Goal: Task Accomplishment & Management: Use online tool/utility

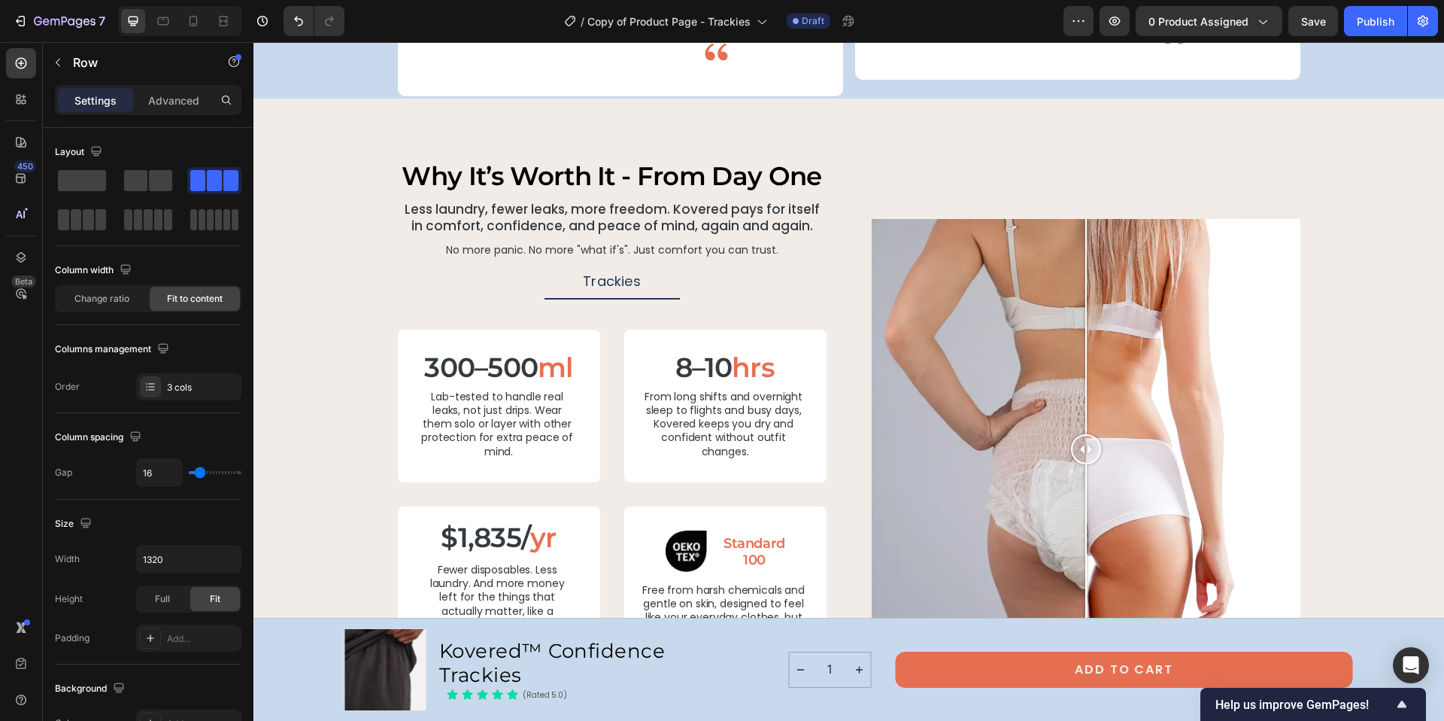
scroll to position [2922, 0]
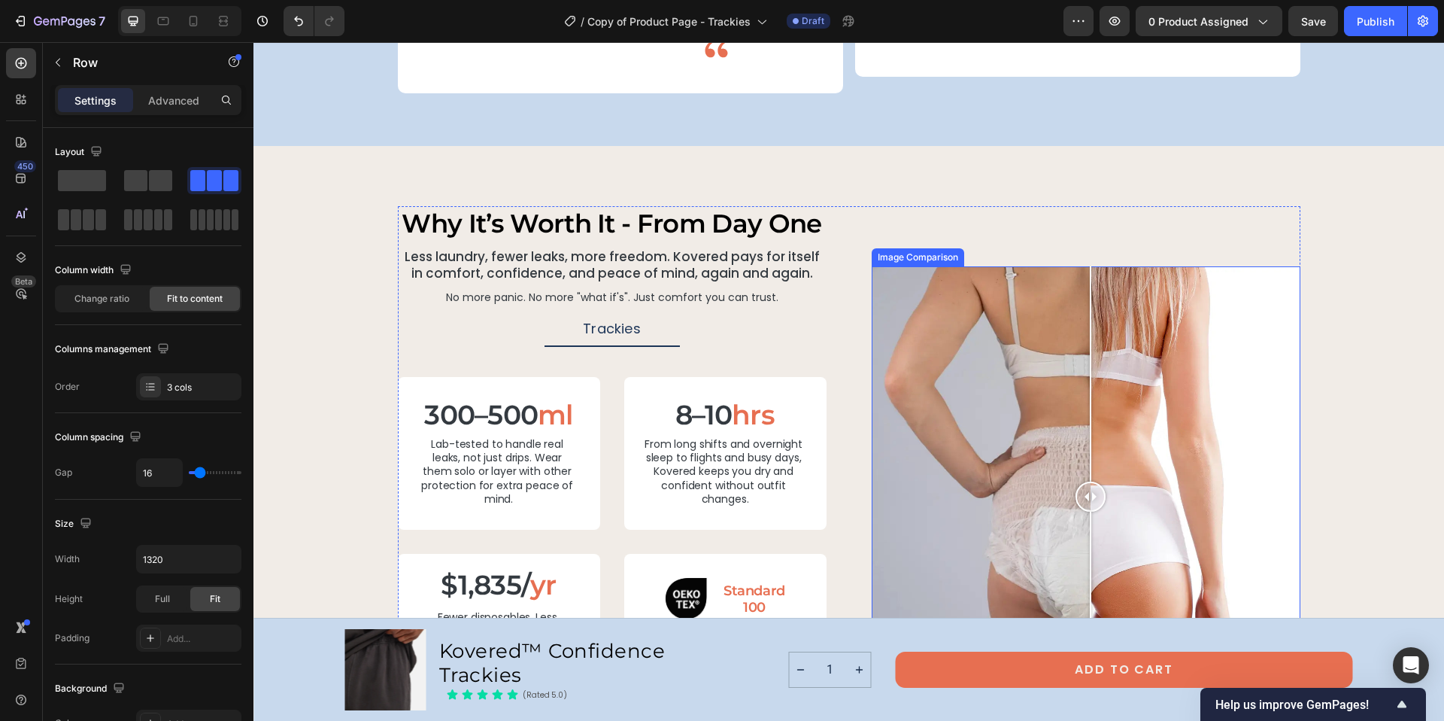
click at [1085, 481] on div at bounding box center [1091, 496] width 30 height 30
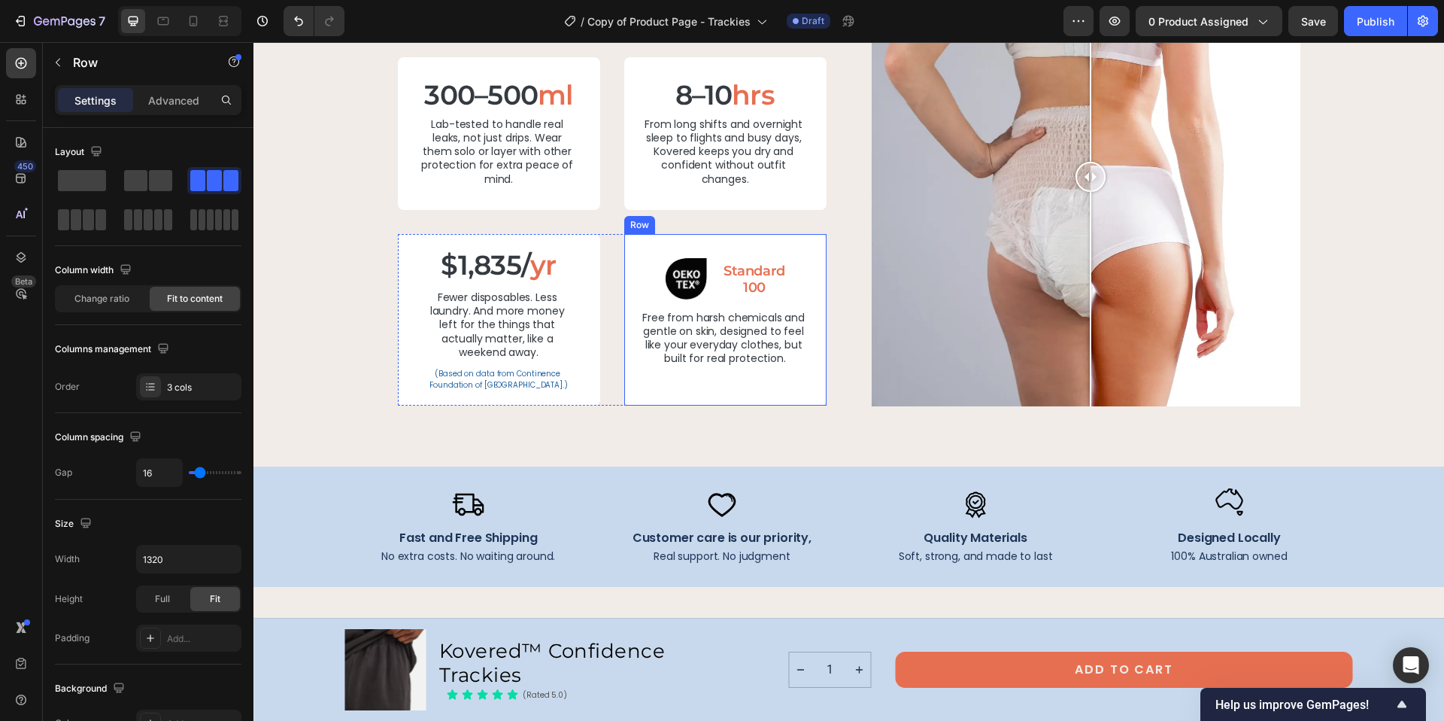
scroll to position [3165, 0]
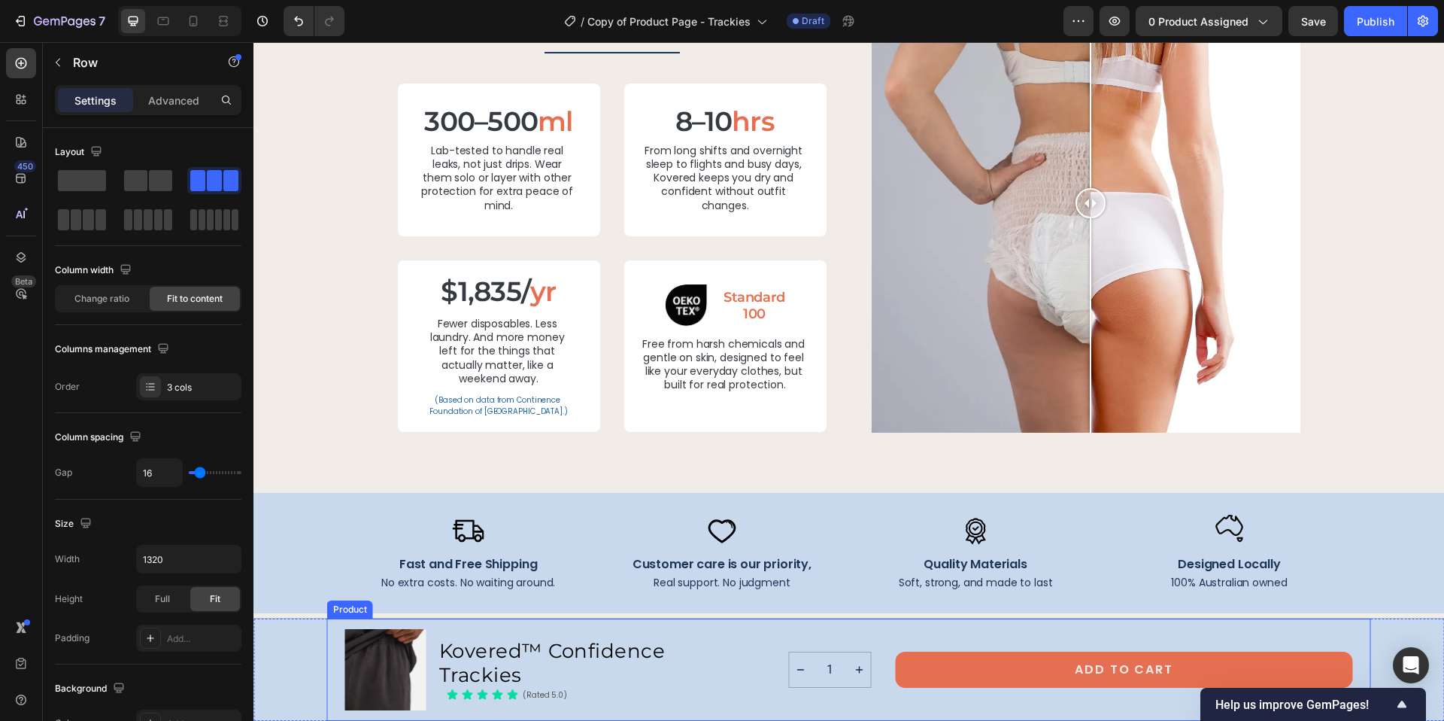
click at [792, 633] on div "1 Product Quantity Add to Cart Add to Cart Row" at bounding box center [1071, 669] width 564 height 81
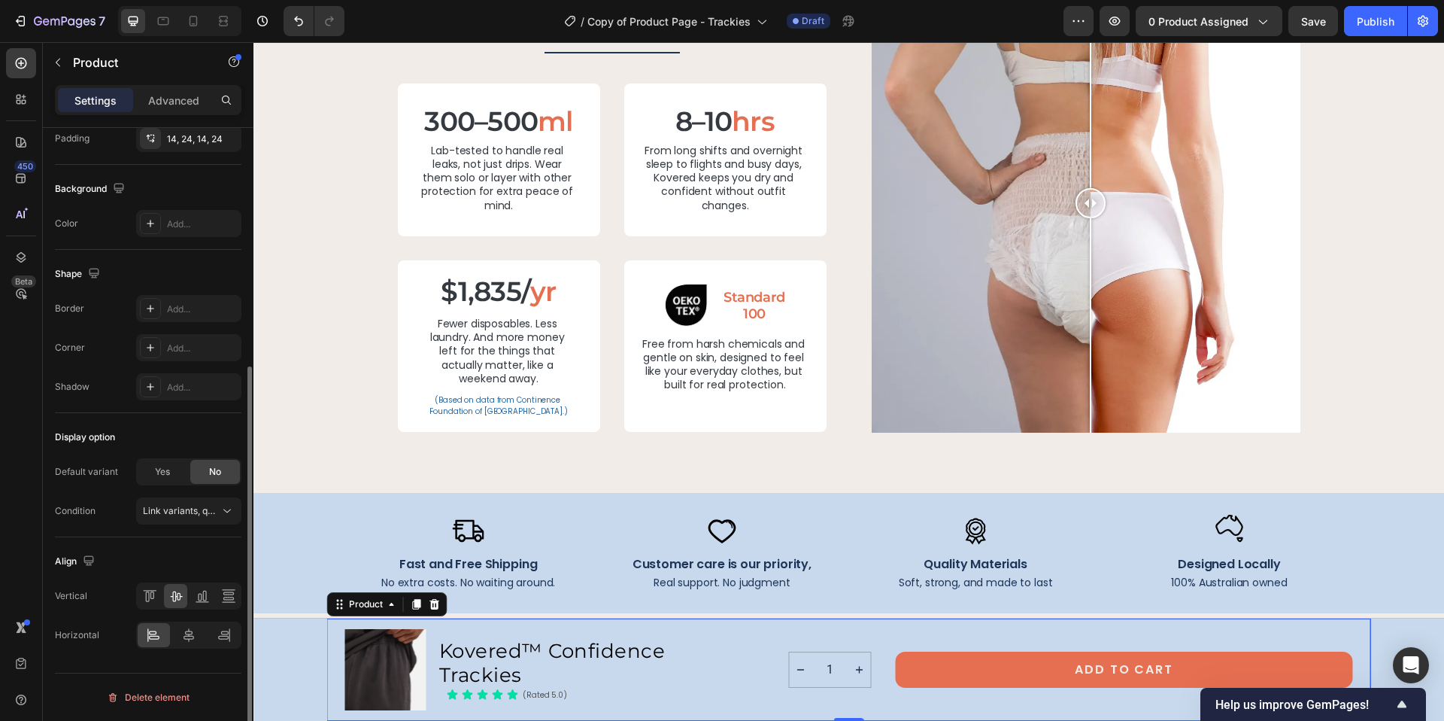
scroll to position [99, 0]
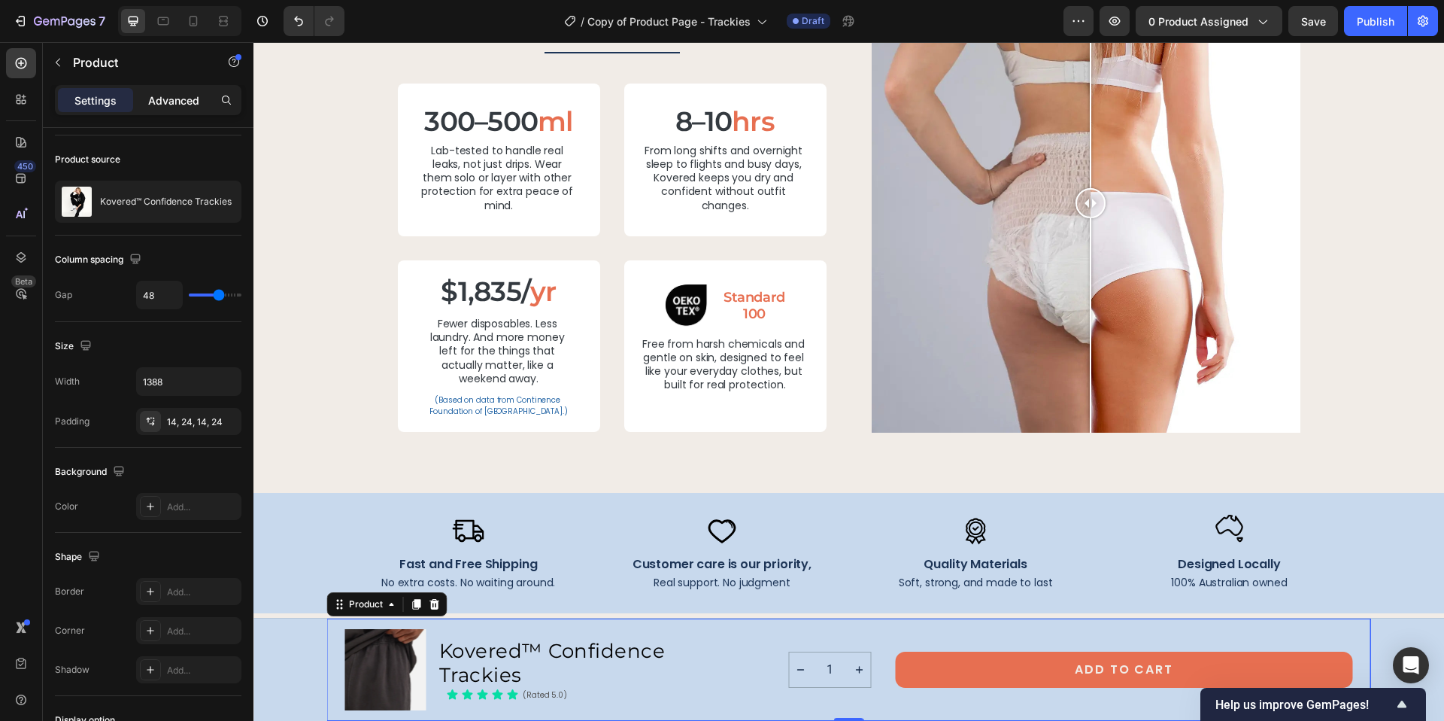
click at [178, 108] on div "Advanced" at bounding box center [173, 100] width 75 height 24
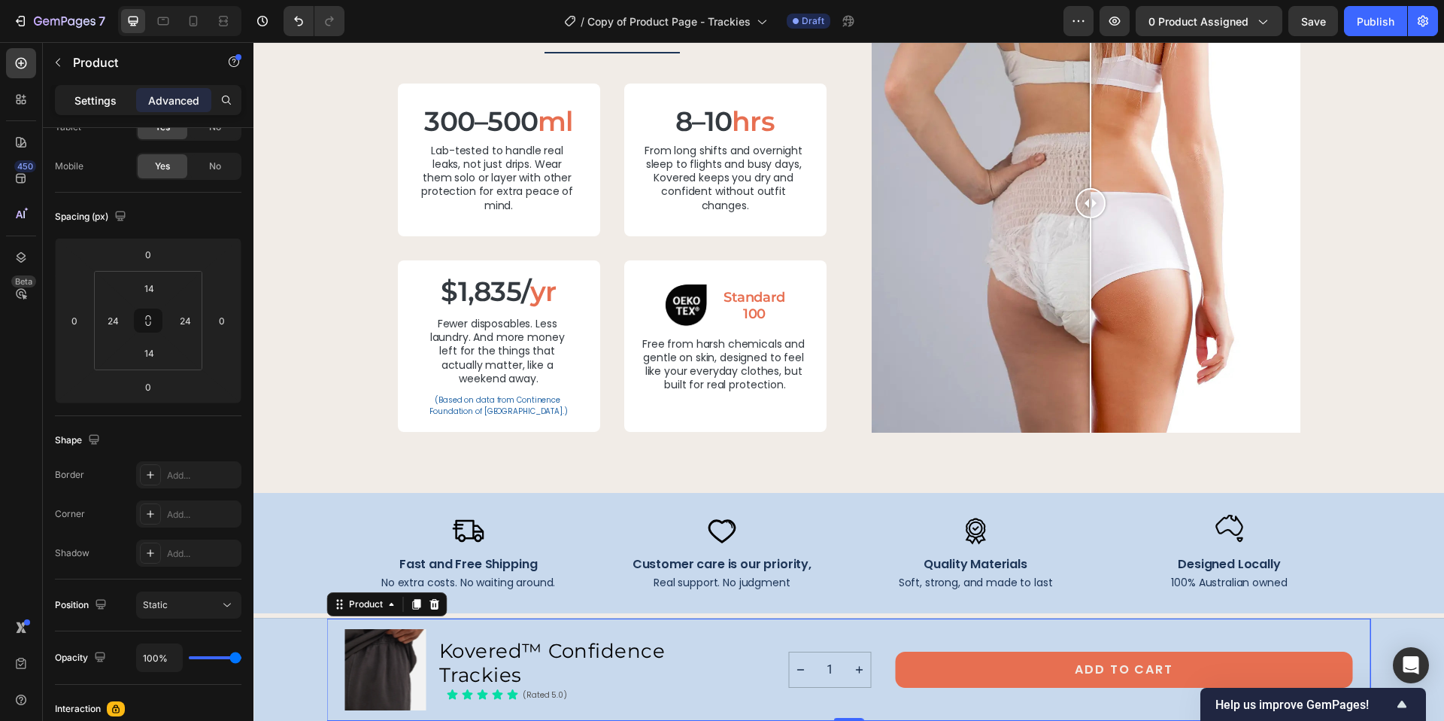
click at [102, 100] on p "Settings" at bounding box center [95, 101] width 42 height 16
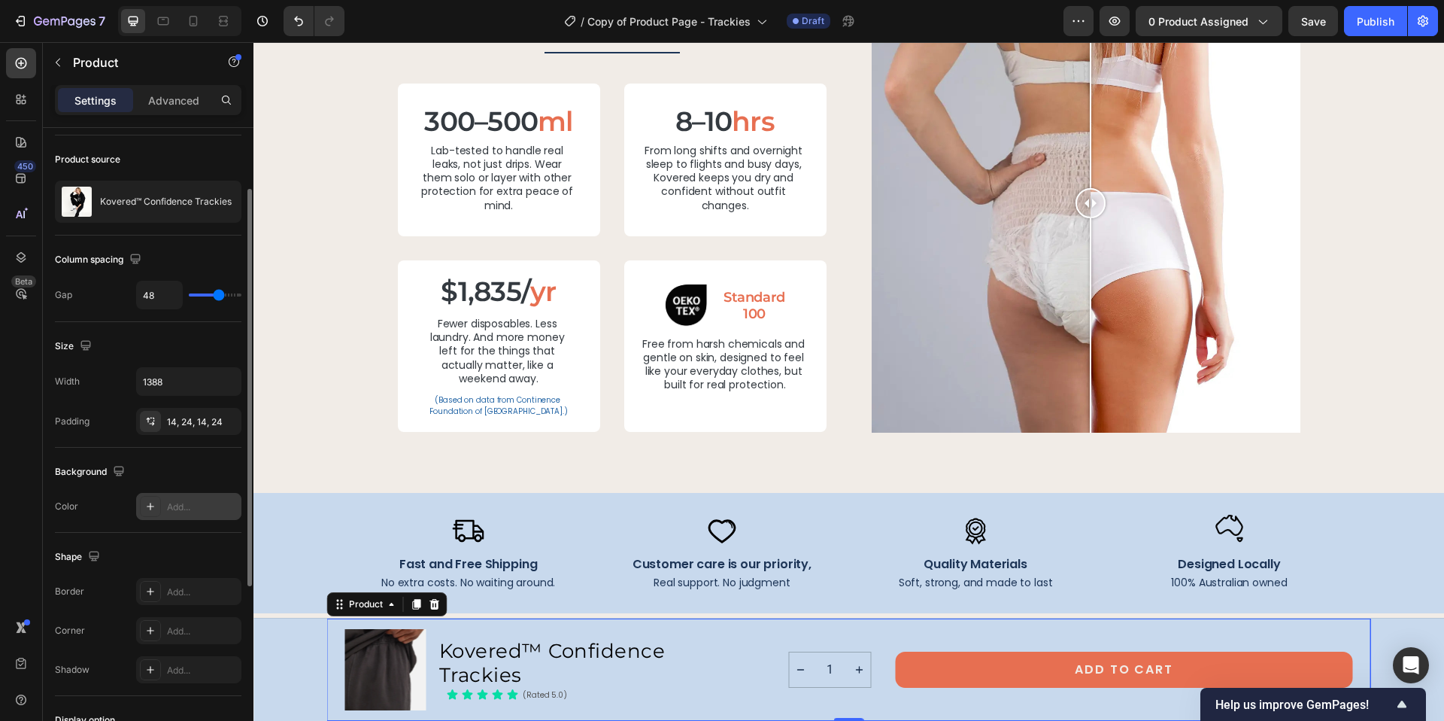
click at [202, 511] on div "Add..." at bounding box center [202, 507] width 71 height 14
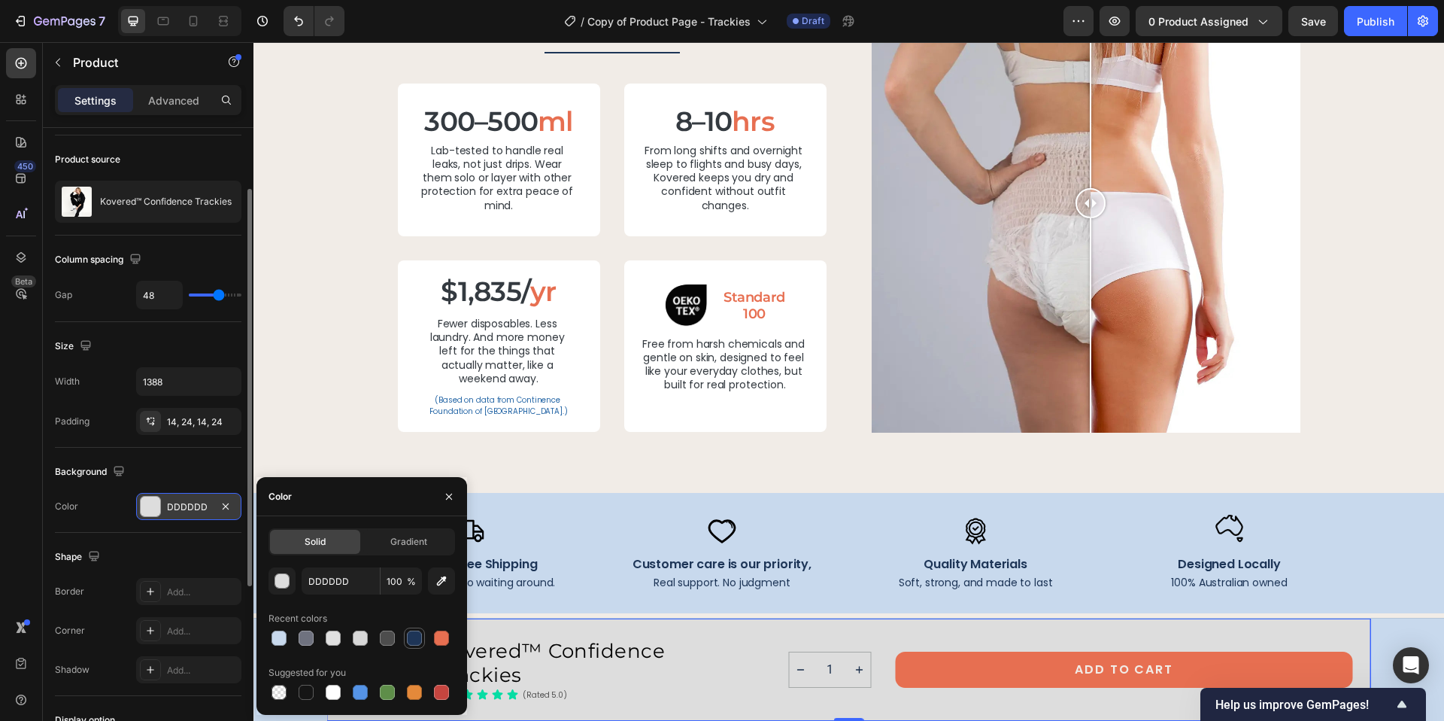
click at [411, 641] on div at bounding box center [414, 637] width 15 height 15
type input "1E3557"
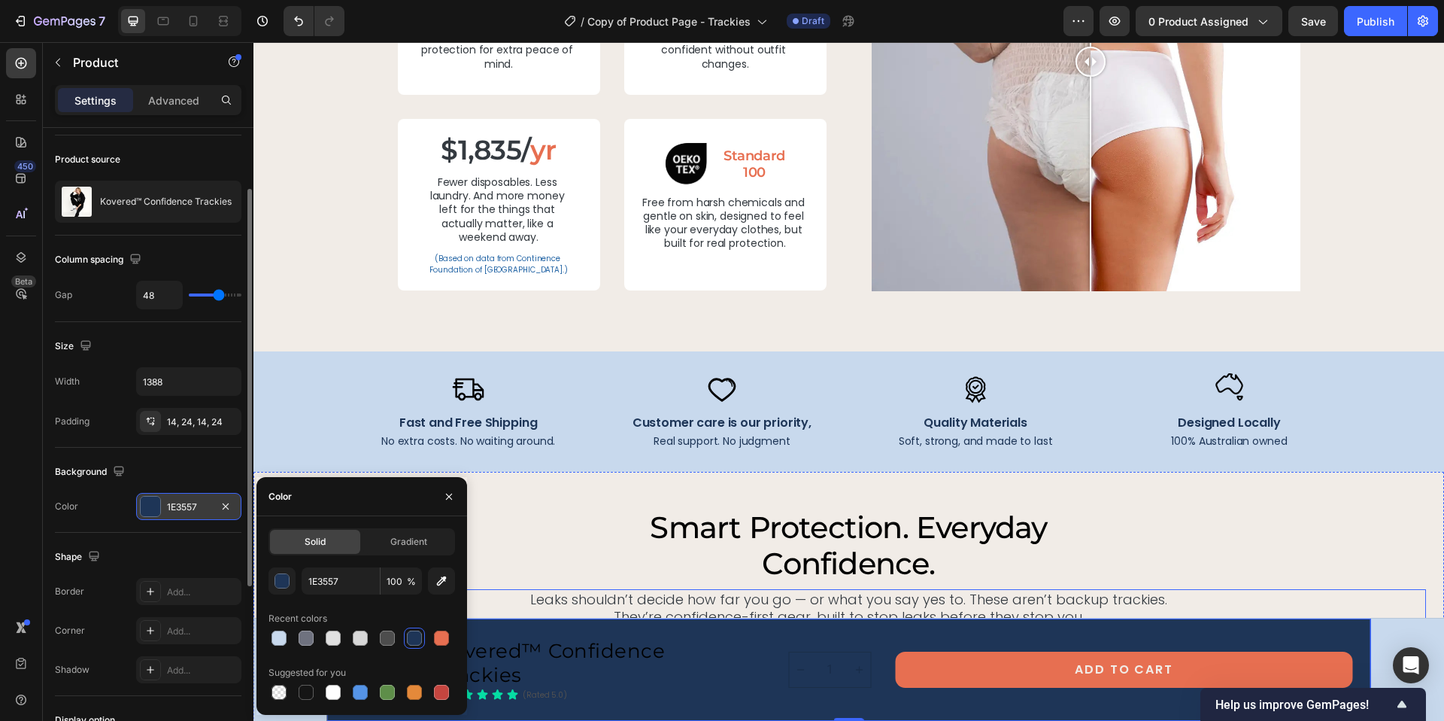
scroll to position [3306, 0]
click at [1380, 633] on div "Product Images Kovered™ Confidence Trackies Product Title Icon Icon Icon Icon I…" at bounding box center [848, 669] width 1191 height 102
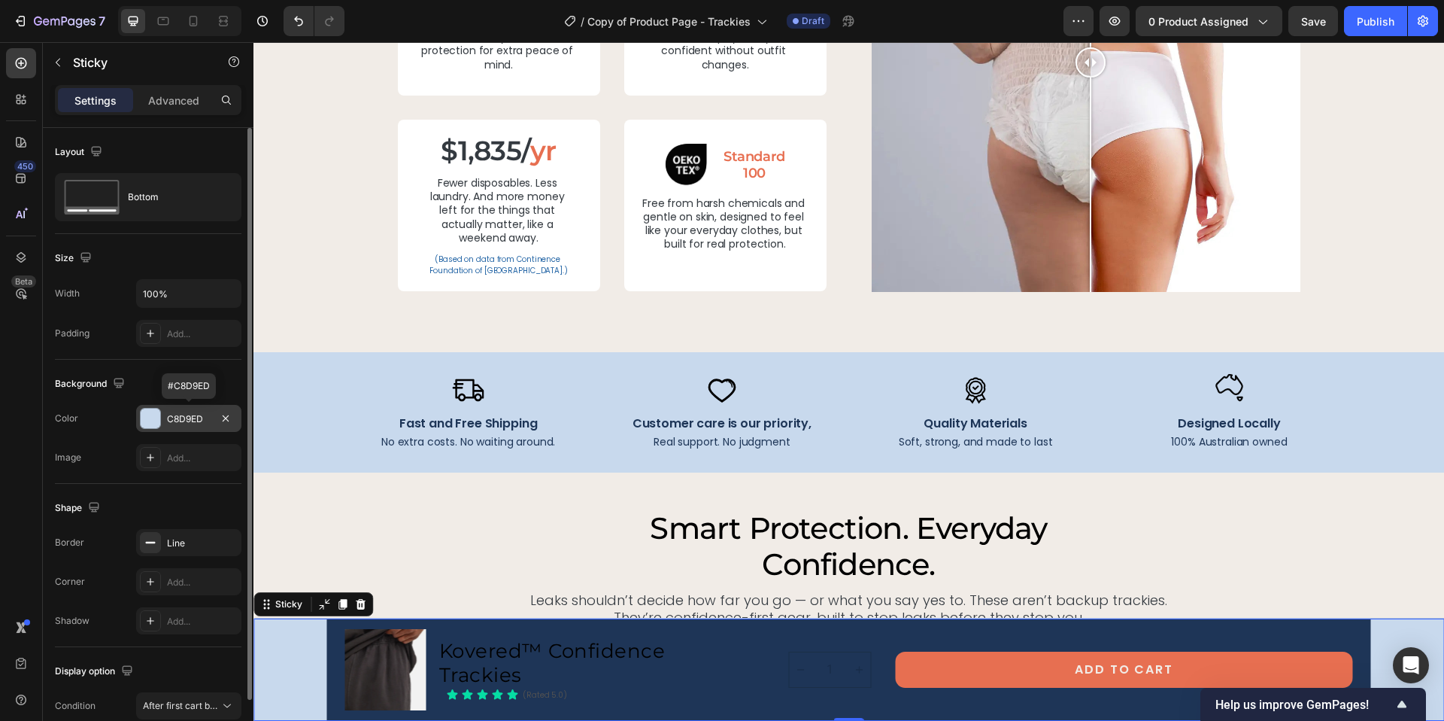
click at [187, 417] on div "C8D9ED" at bounding box center [189, 419] width 44 height 14
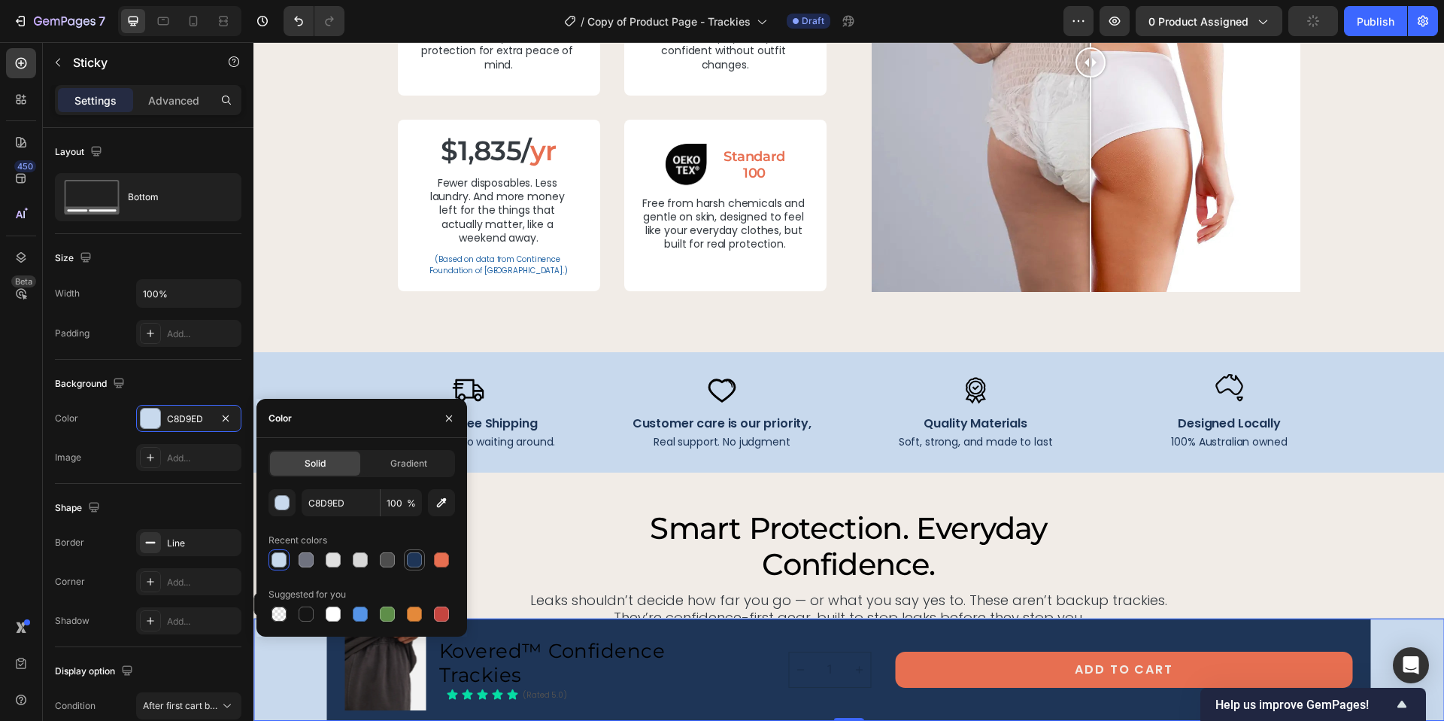
click at [409, 563] on div at bounding box center [414, 559] width 15 height 15
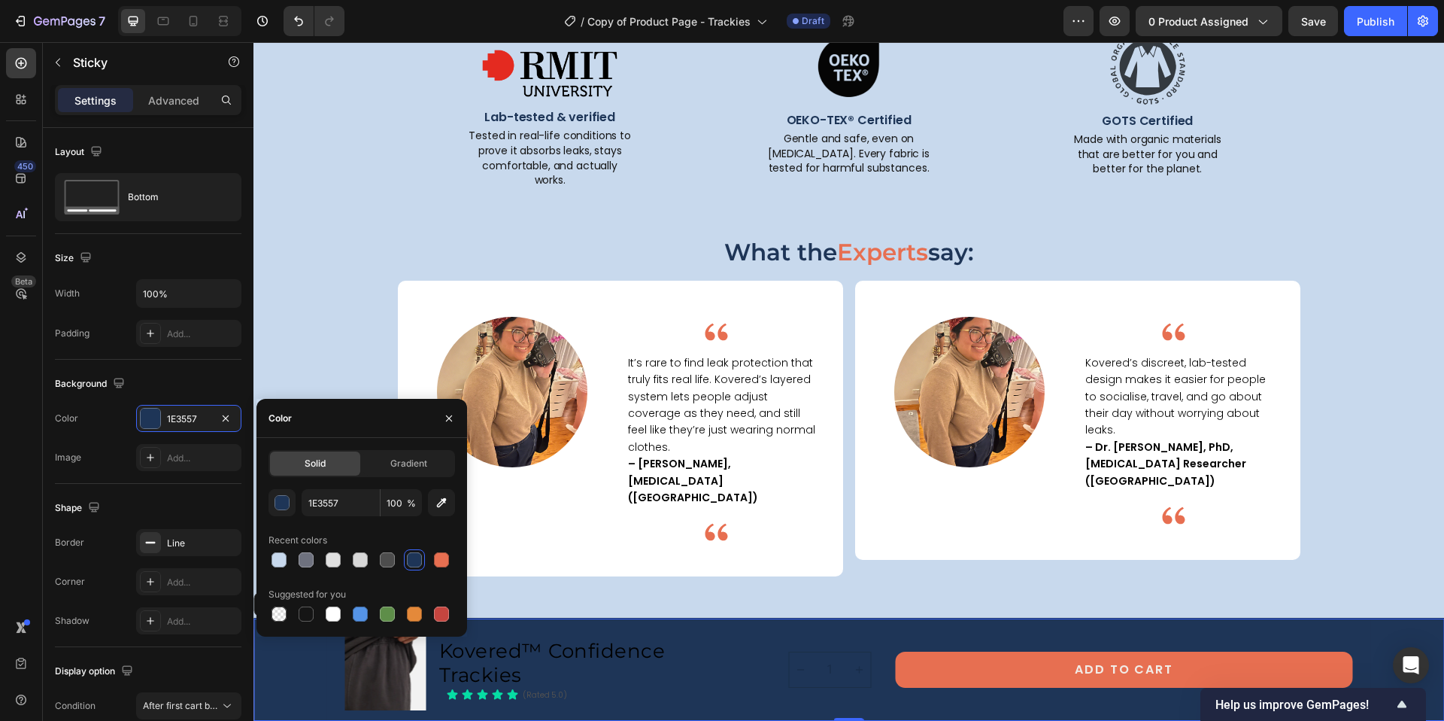
scroll to position [2535, 0]
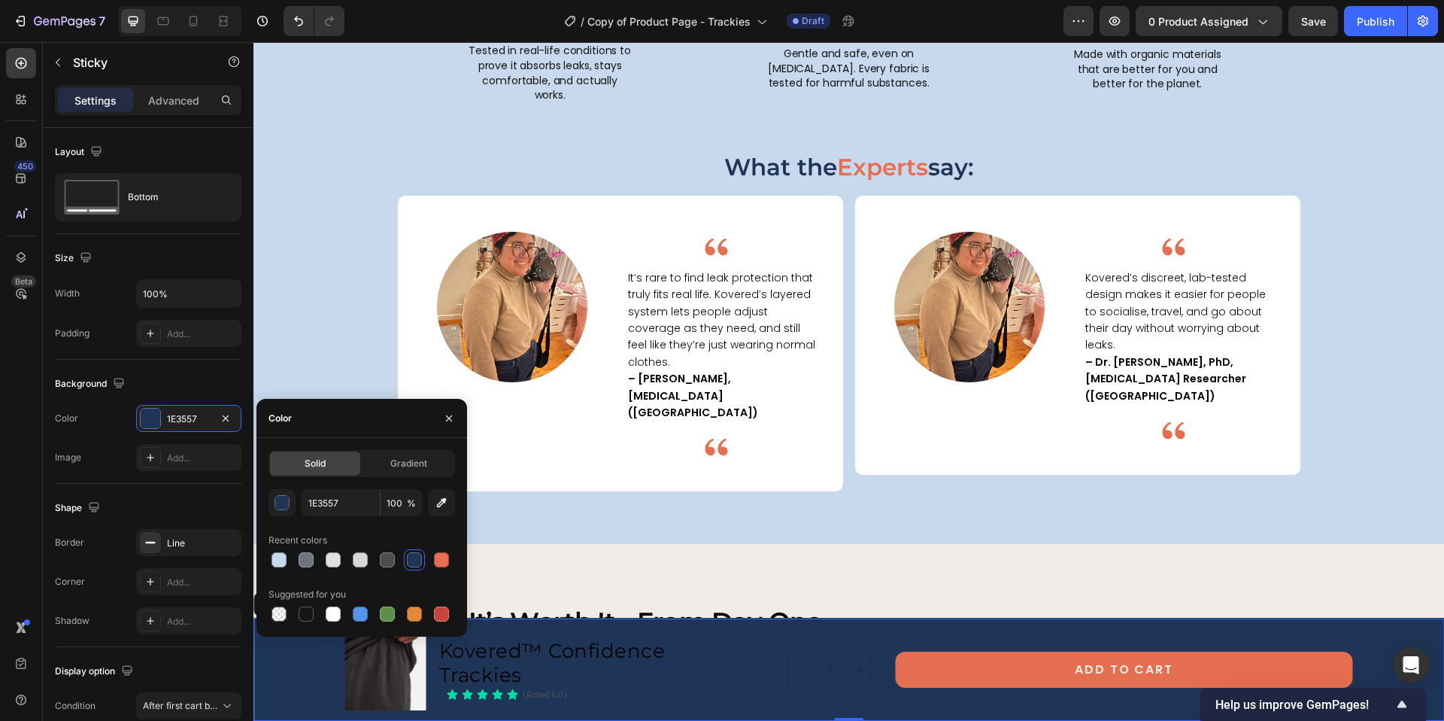
type input "C8D9ED"
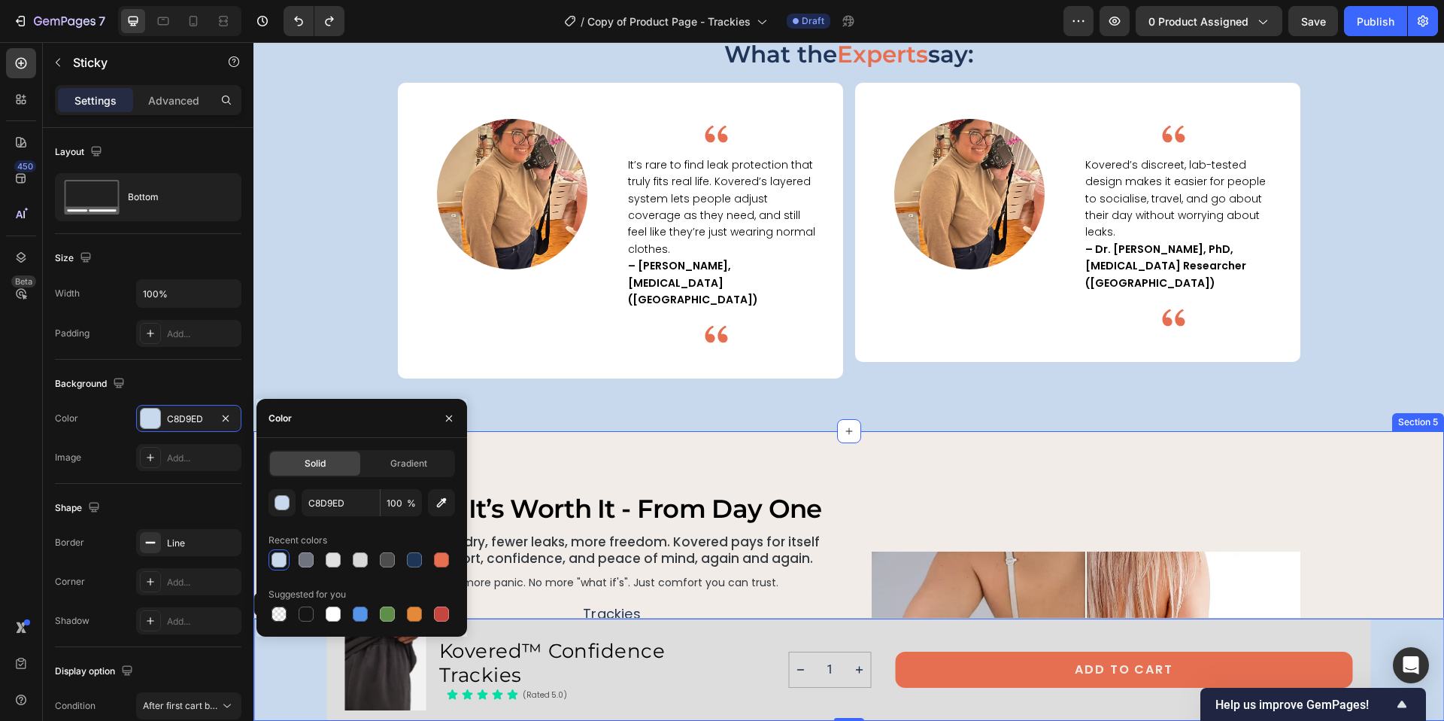
scroll to position [2817, 0]
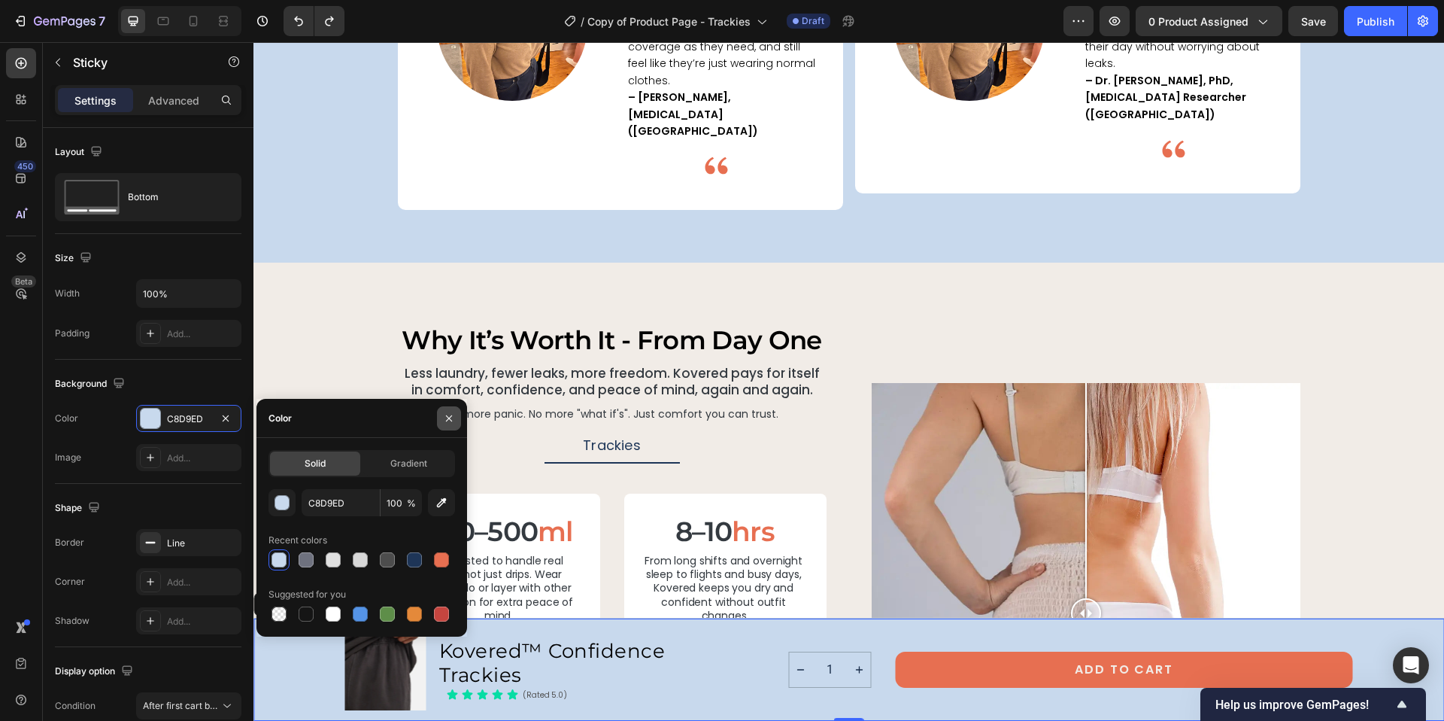
click at [446, 416] on icon "button" at bounding box center [449, 418] width 12 height 12
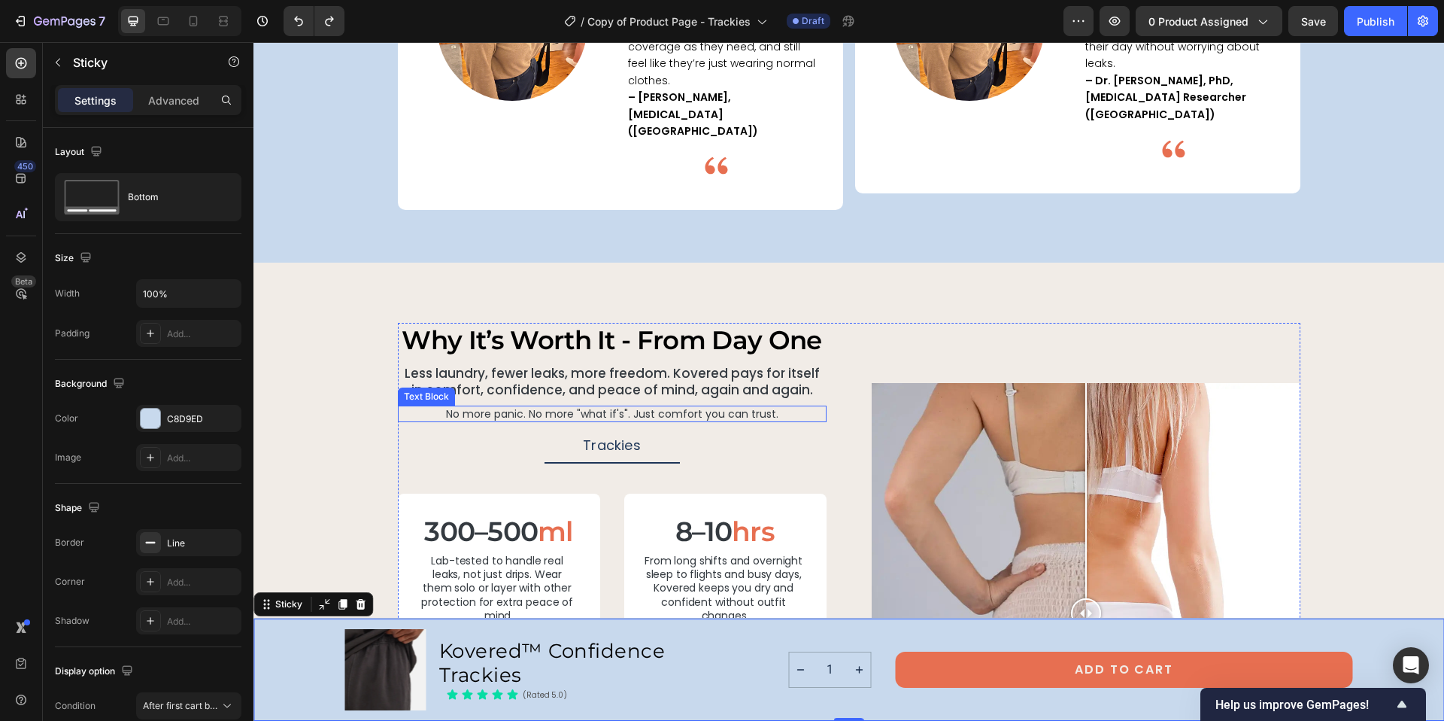
click at [548, 407] on p "No more panic. No more "what if's". Just comfort you can trust." at bounding box center [612, 414] width 426 height 14
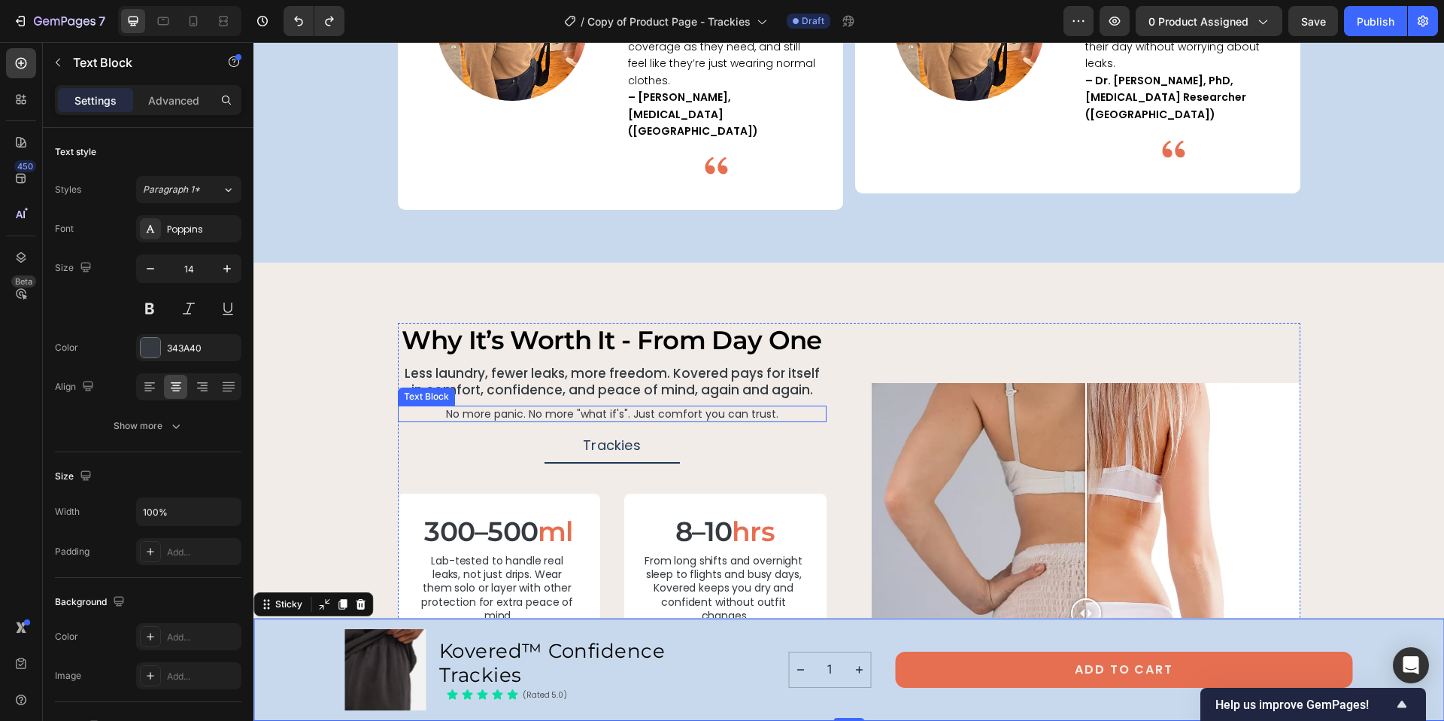
click at [548, 407] on p "No more panic. No more "what if's". Just comfort you can trust." at bounding box center [612, 414] width 426 height 14
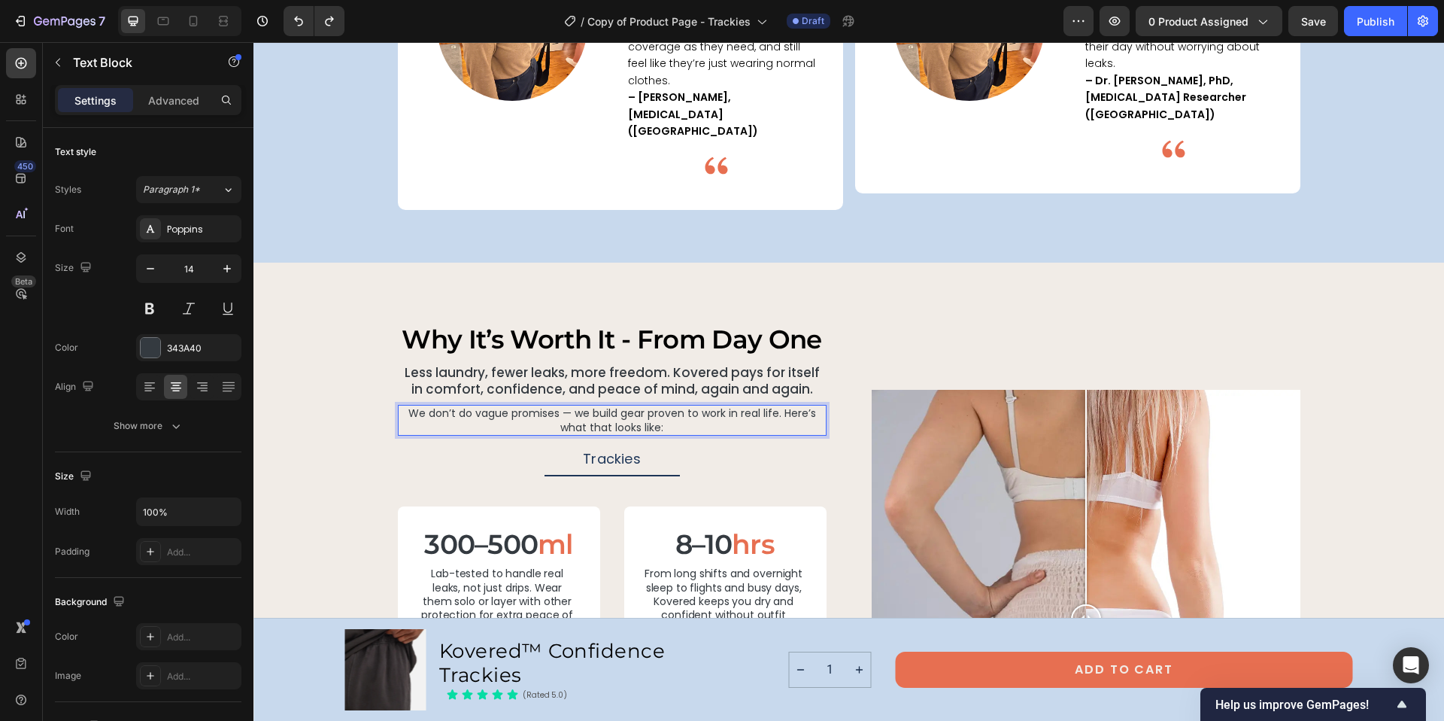
scroll to position [2816, 0]
click at [569, 407] on p "We don’t do vague promises — we build gear proven to work in real life. Here’s …" at bounding box center [612, 420] width 426 height 27
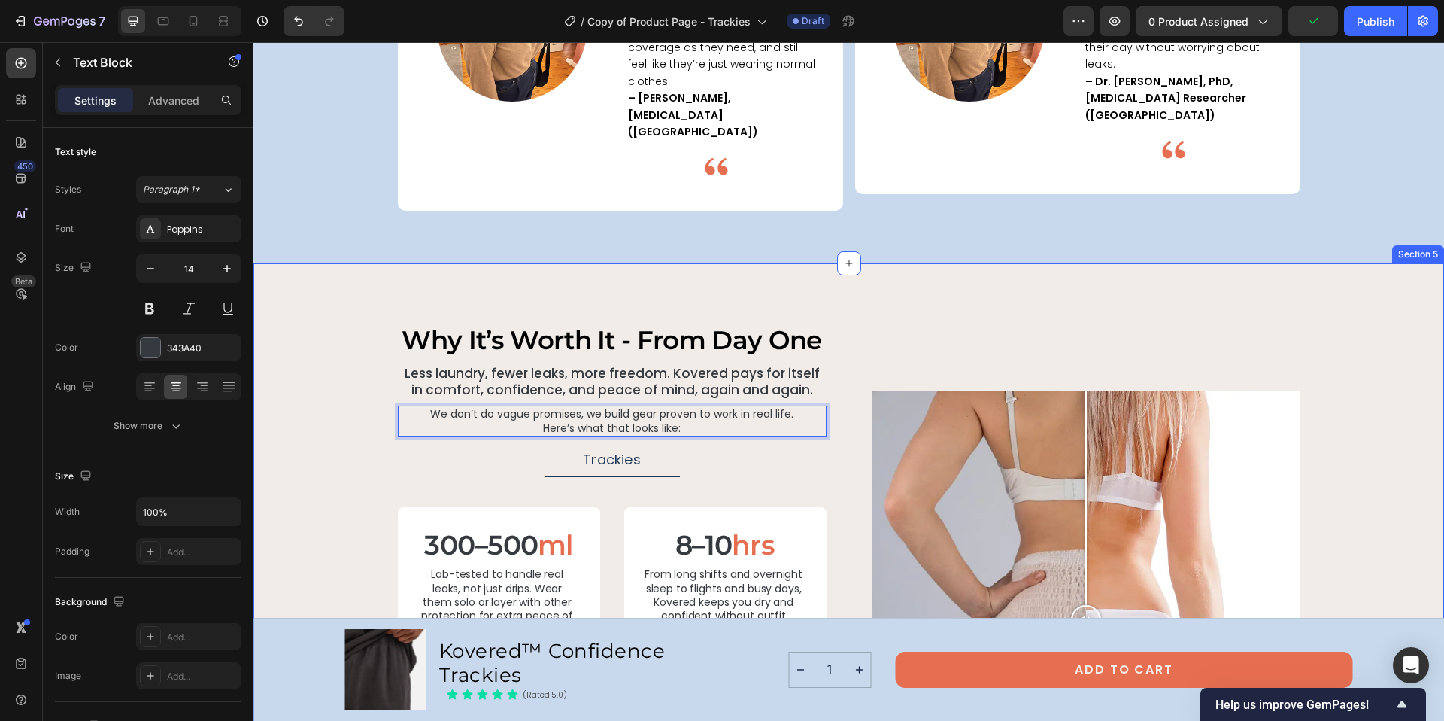
click at [1358, 357] on div "why it’s worth it - from day one Heading Less laundry, fewer leaks, more freedo…" at bounding box center [849, 589] width 1155 height 532
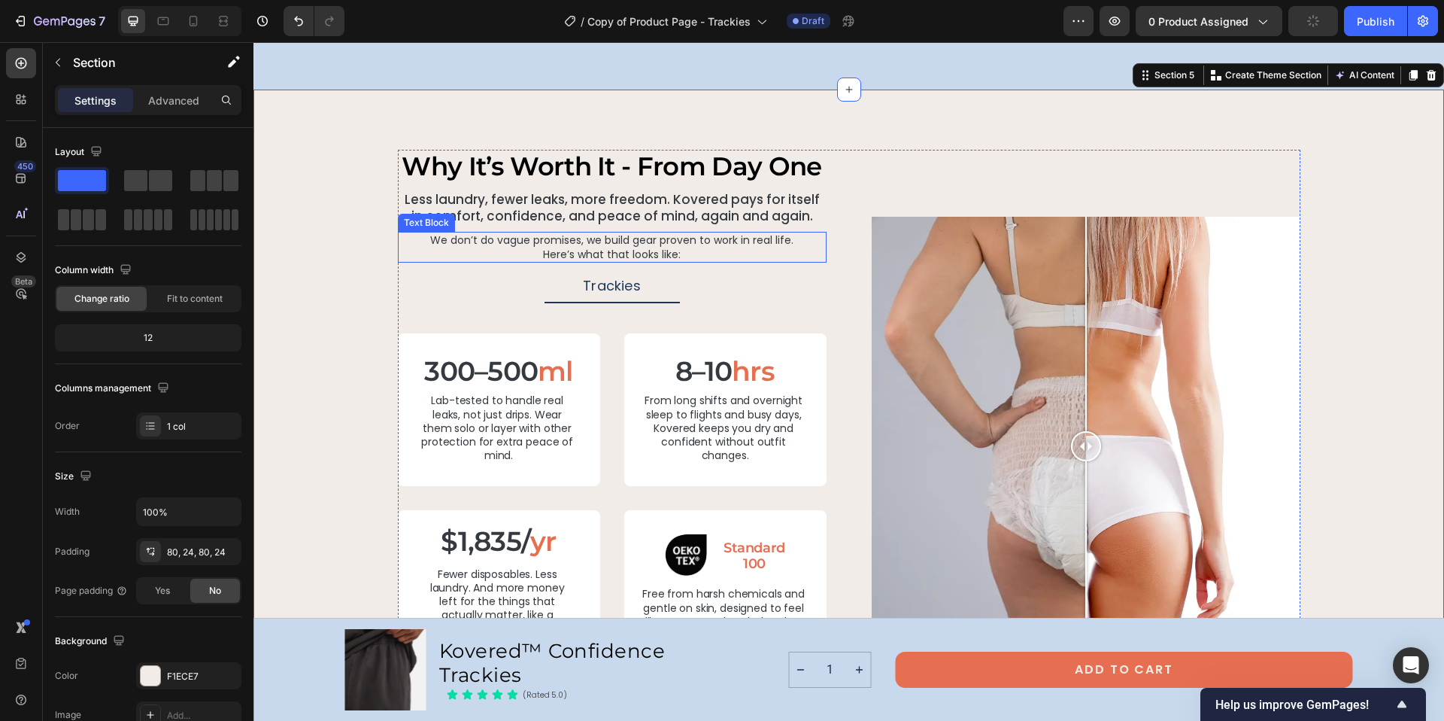
scroll to position [3039, 0]
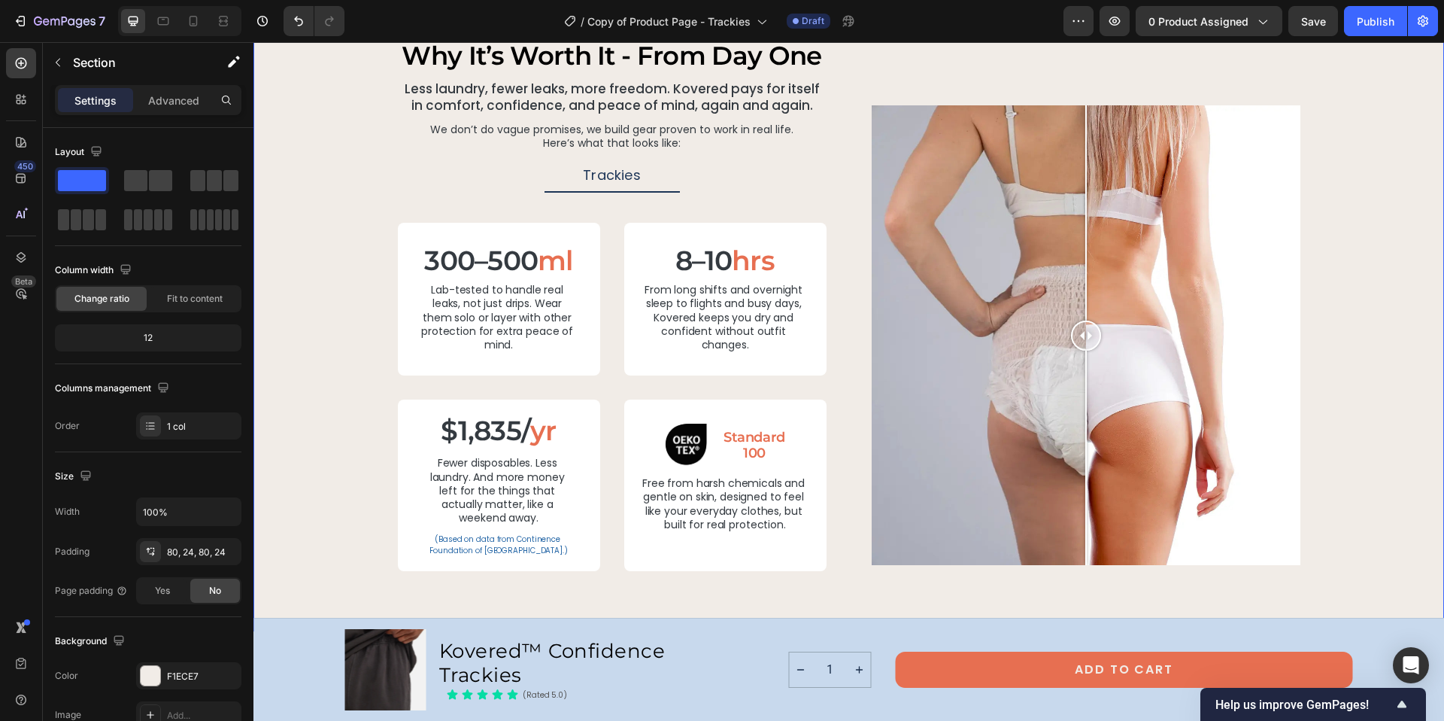
click at [445, 294] on p "Lab-tested to handle real leaks, not just drips. Wear them solo or layer with o…" at bounding box center [498, 317] width 155 height 68
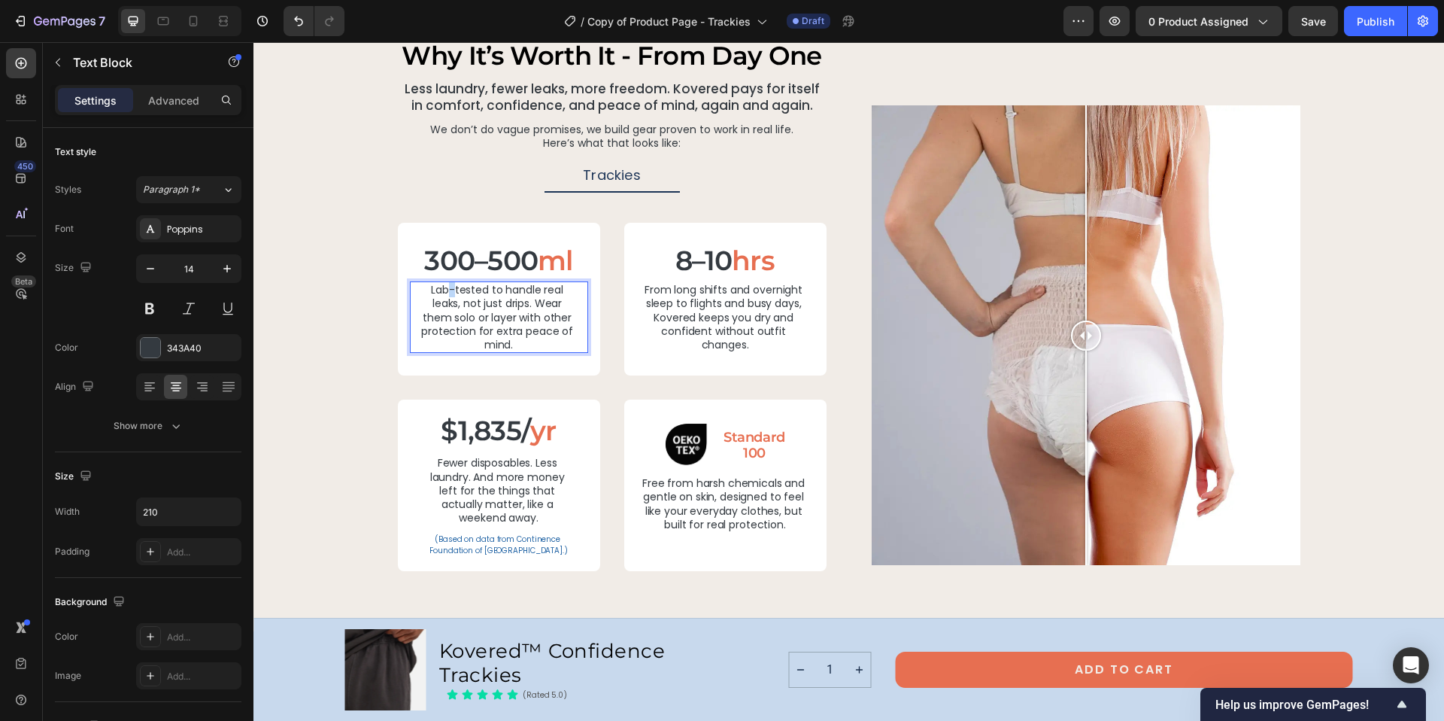
click at [457, 295] on p "Lab-tested to handle real leaks, not just drips. Wear them solo or layer with o…" at bounding box center [498, 317] width 155 height 68
click at [421, 304] on p "Real-life absorbency — handles anything from light leaks to full surges without…" at bounding box center [498, 310] width 155 height 55
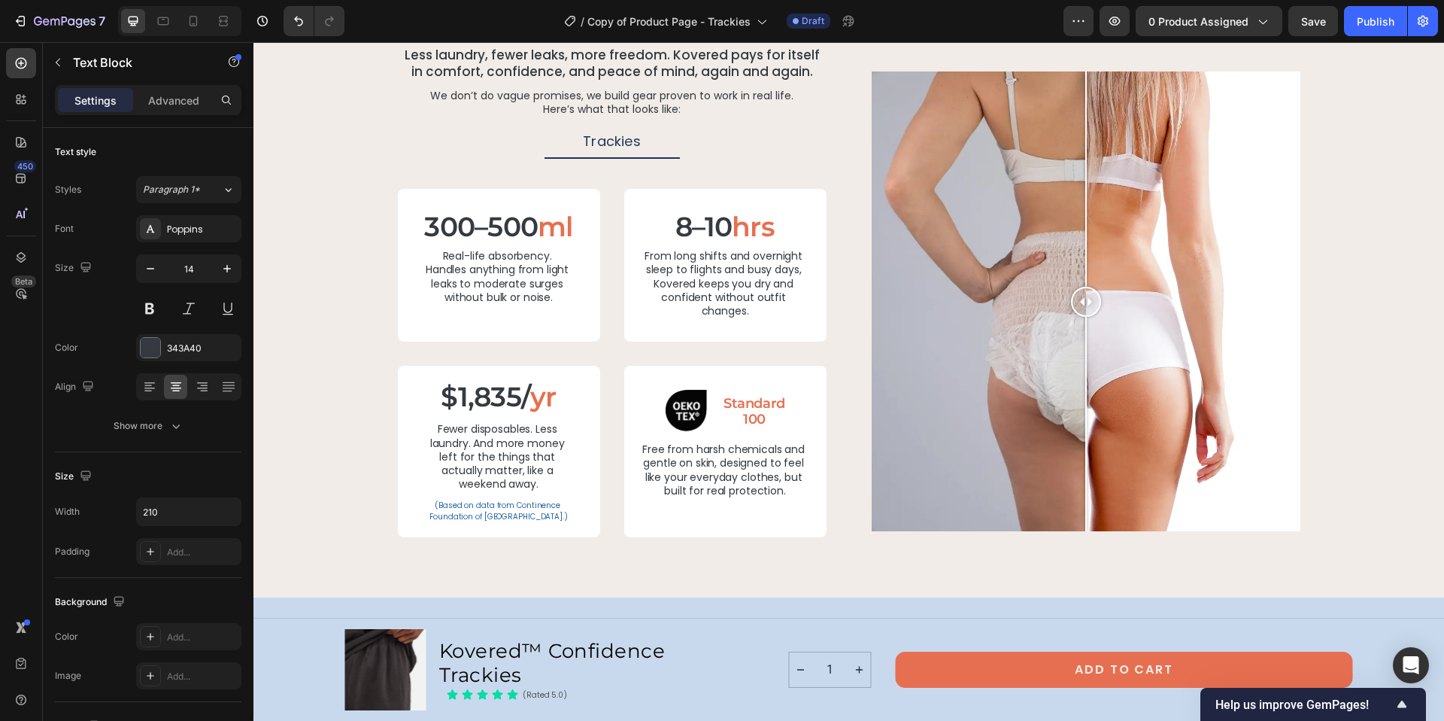
scroll to position [3061, 0]
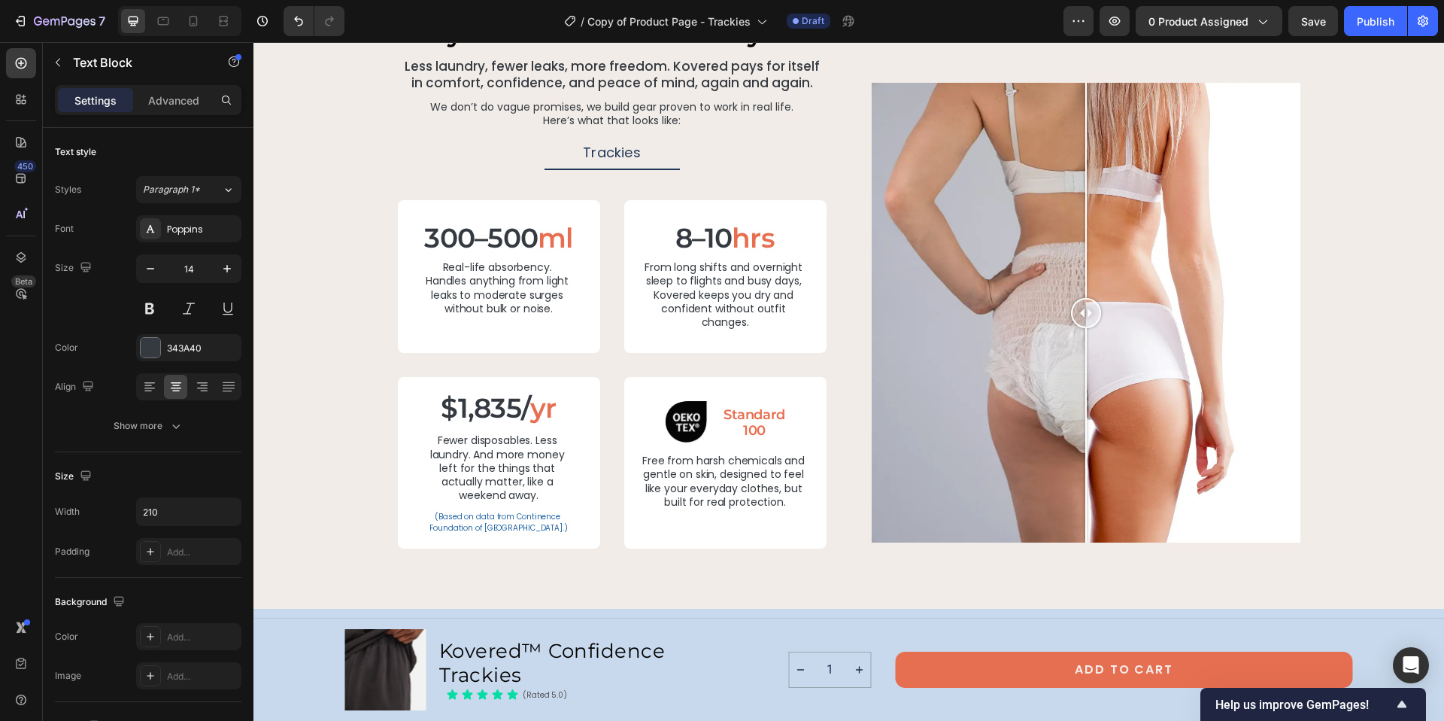
click at [514, 305] on p "Real-life absorbency. Handles anything from light leaks to moderate surges with…" at bounding box center [498, 287] width 155 height 55
click at [540, 308] on p "Real-life absorbency. Handles anything from light leaks to moderate surges with…" at bounding box center [498, 287] width 155 height 55
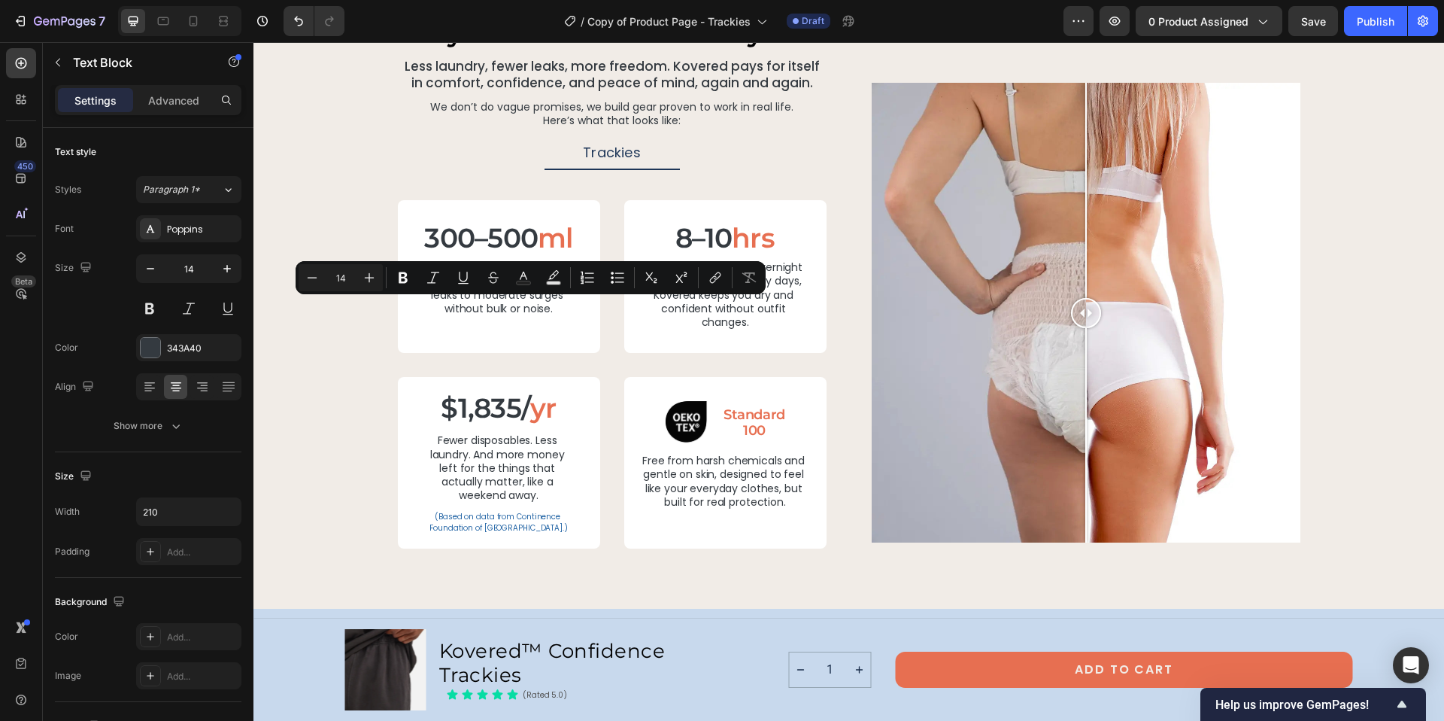
click at [551, 310] on p "Real-life absorbency. Handles anything from light leaks to moderate surges with…" at bounding box center [498, 287] width 155 height 55
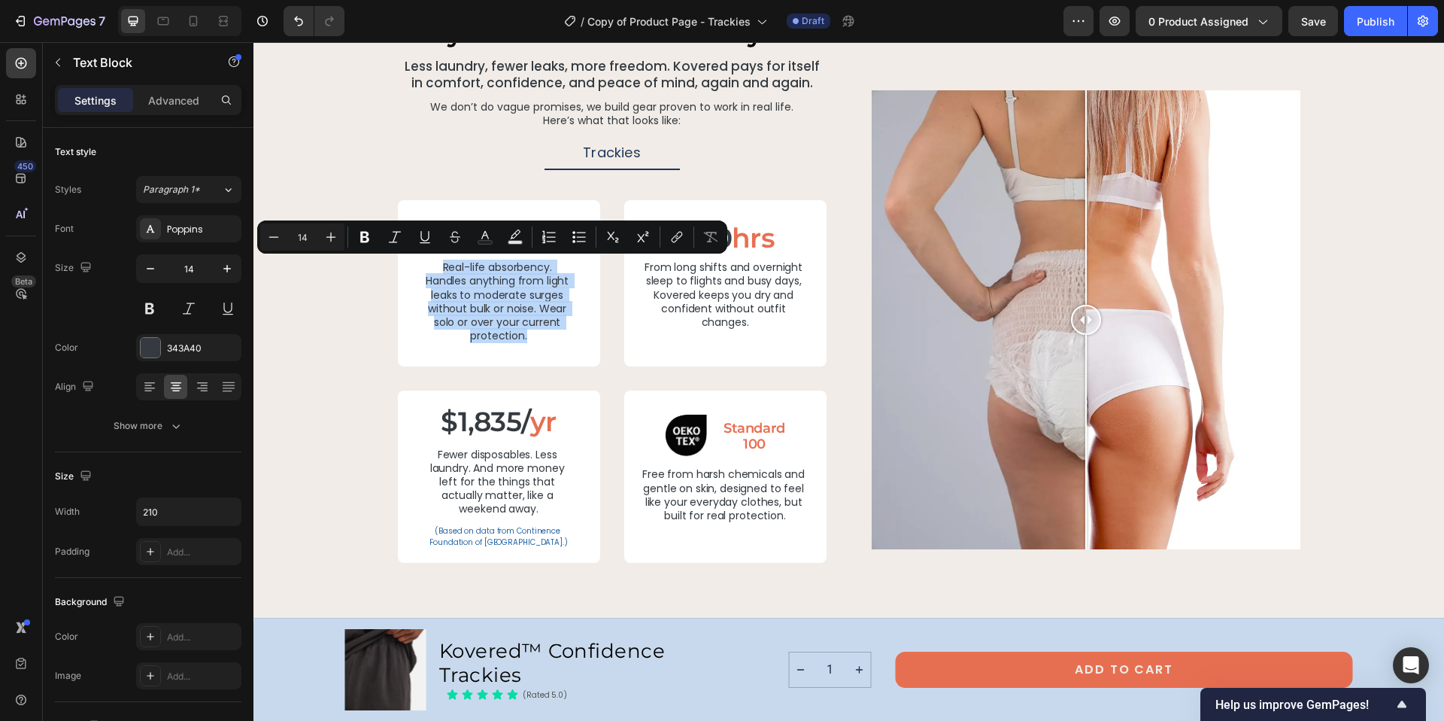
drag, startPoint x: 524, startPoint y: 338, endPoint x: 433, endPoint y: 269, distance: 114.3
click at [433, 269] on p "Real-life absorbency. Handles anything from light leaks to moderate surges with…" at bounding box center [498, 301] width 155 height 82
copy p "Real-life absorbency. Handles anything from light leaks to moderate surges with…"
click at [707, 276] on p "From long shifts and overnight sleep to flights and busy days, Kovered keeps yo…" at bounding box center [725, 294] width 165 height 68
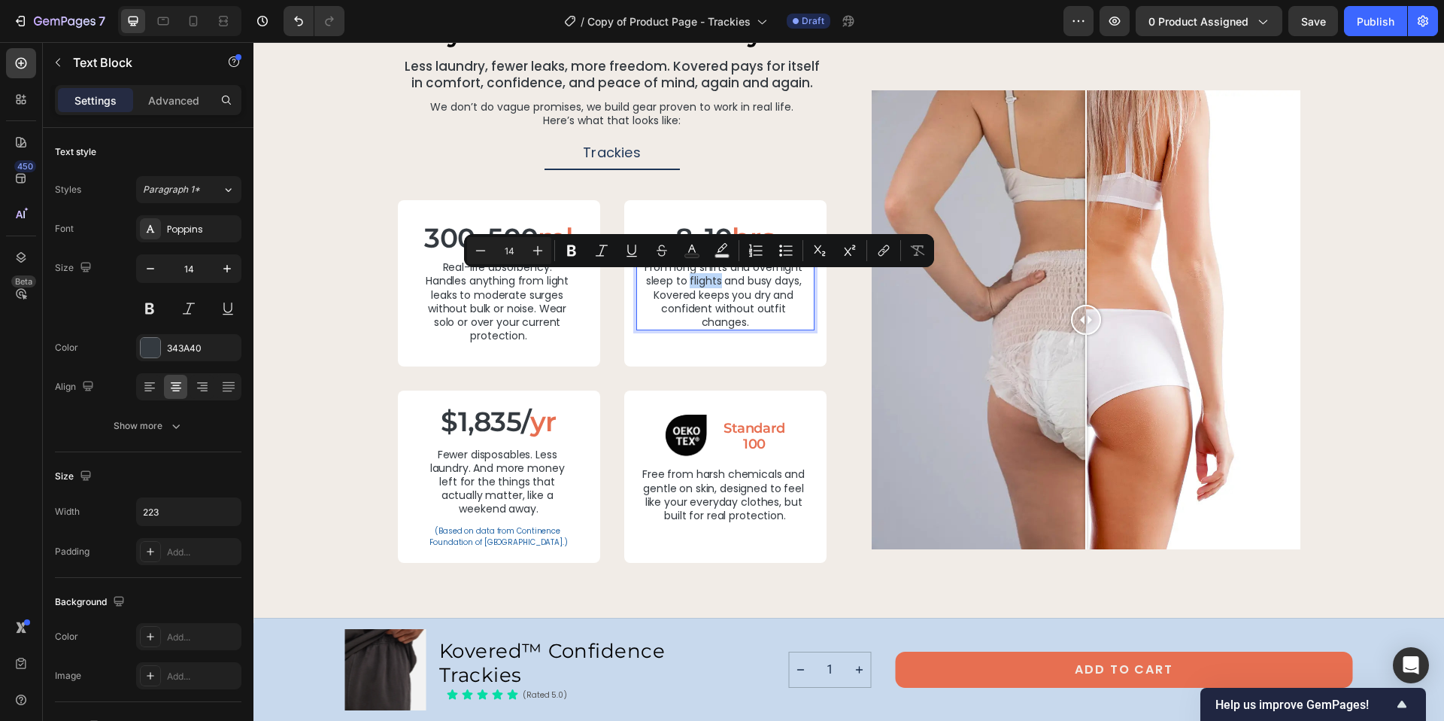
click at [748, 324] on p "From long shifts and overnight sleep to flights and busy days, Kovered keeps yo…" at bounding box center [725, 294] width 165 height 68
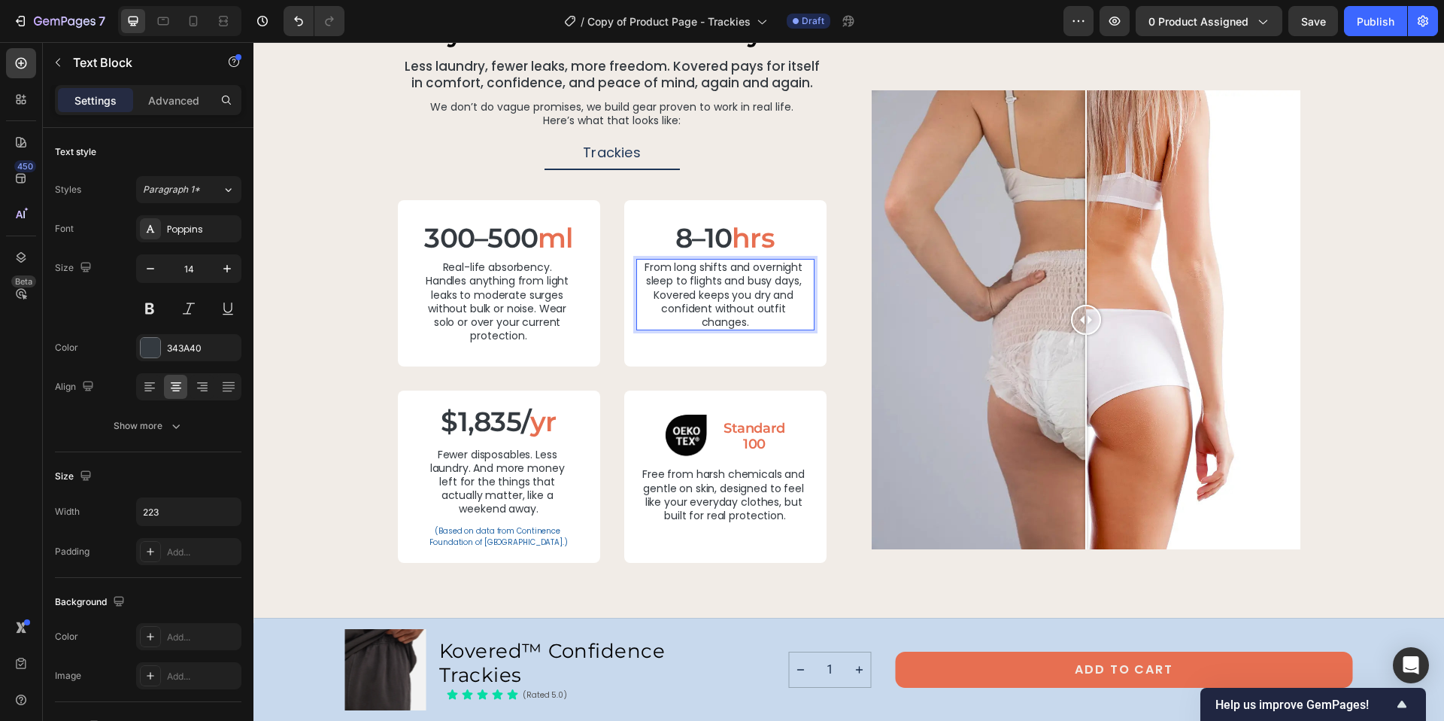
click at [643, 268] on p "From long shifts and overnight sleep to flights and busy days, Kovered keeps yo…" at bounding box center [725, 294] width 165 height 68
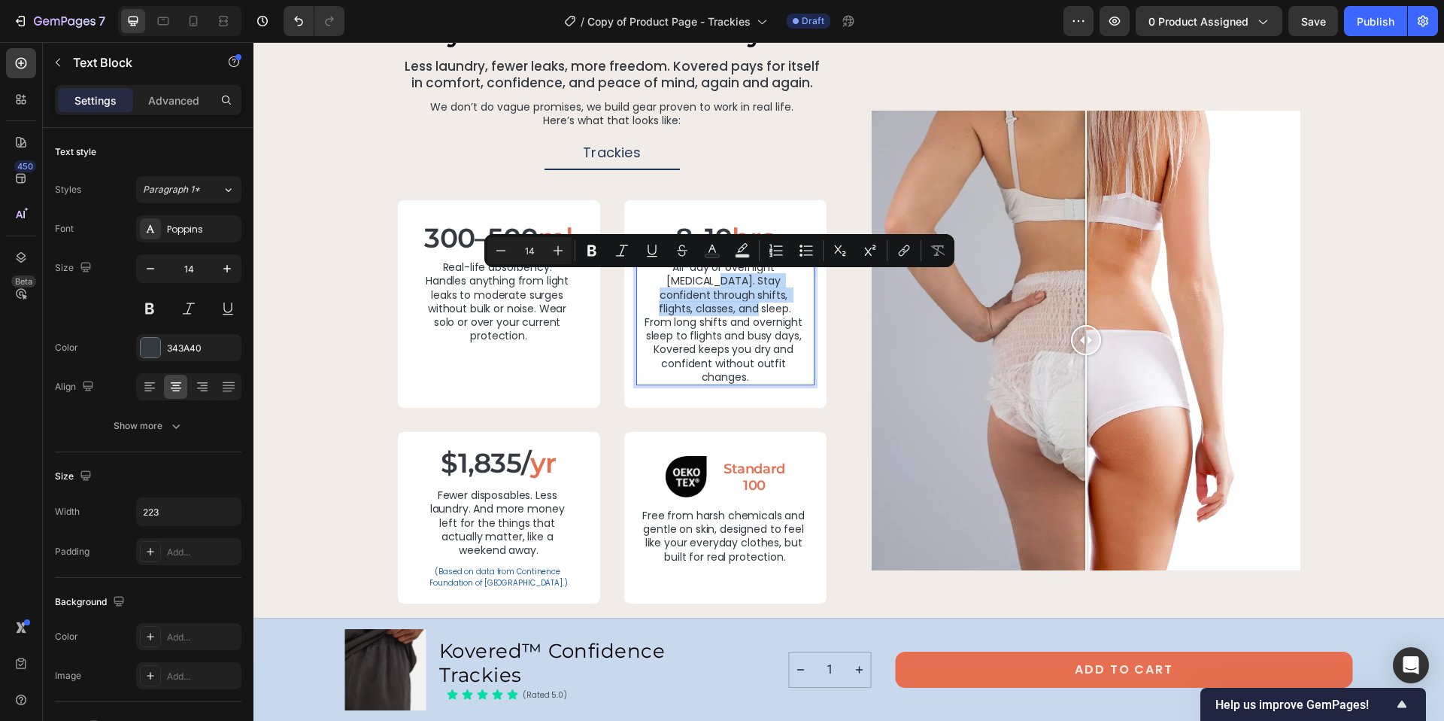
drag, startPoint x: 791, startPoint y: 293, endPoint x: 632, endPoint y: 286, distance: 159.6
click at [636, 286] on div "All-day or overnight dryness. Stay confident through shifts, flights, classes, …" at bounding box center [725, 322] width 178 height 126
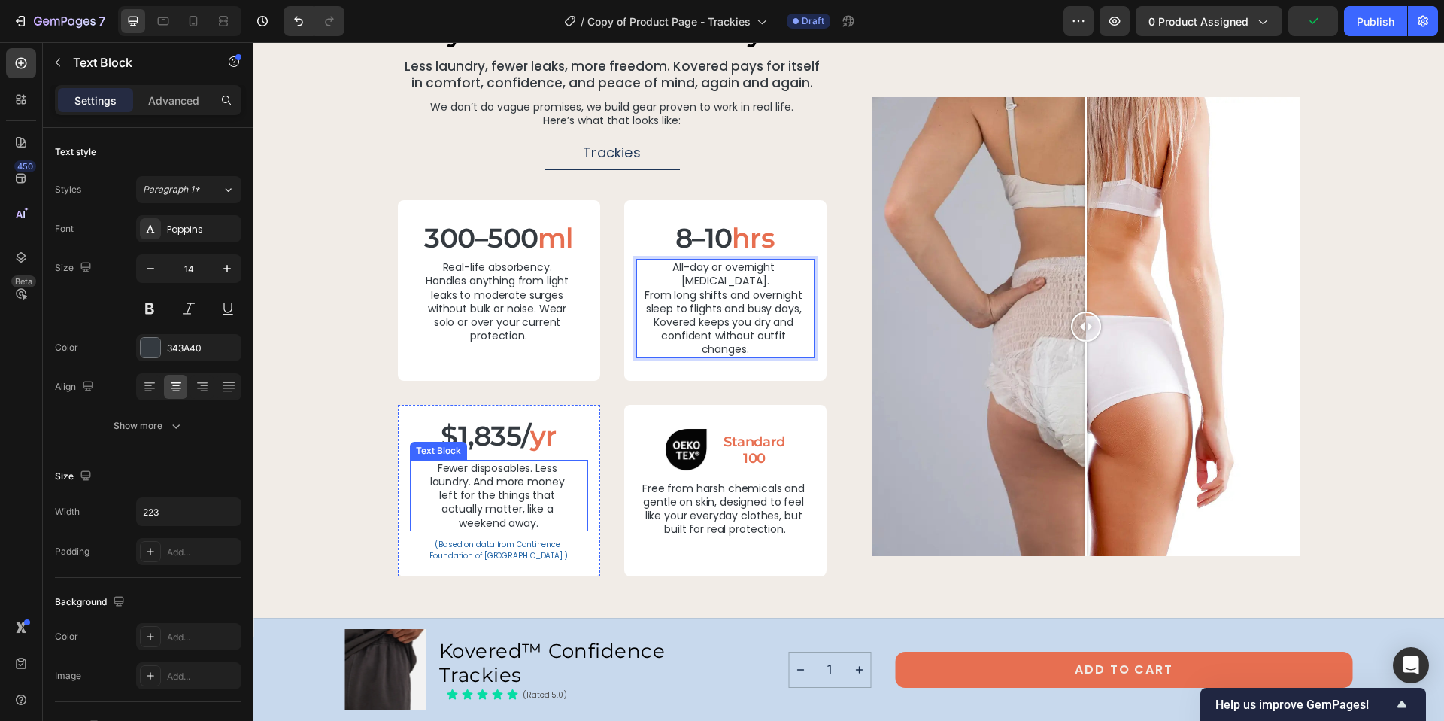
click at [465, 461] on p "Fewer disposables. Less laundry. And more money left for the things that actual…" at bounding box center [498, 495] width 155 height 68
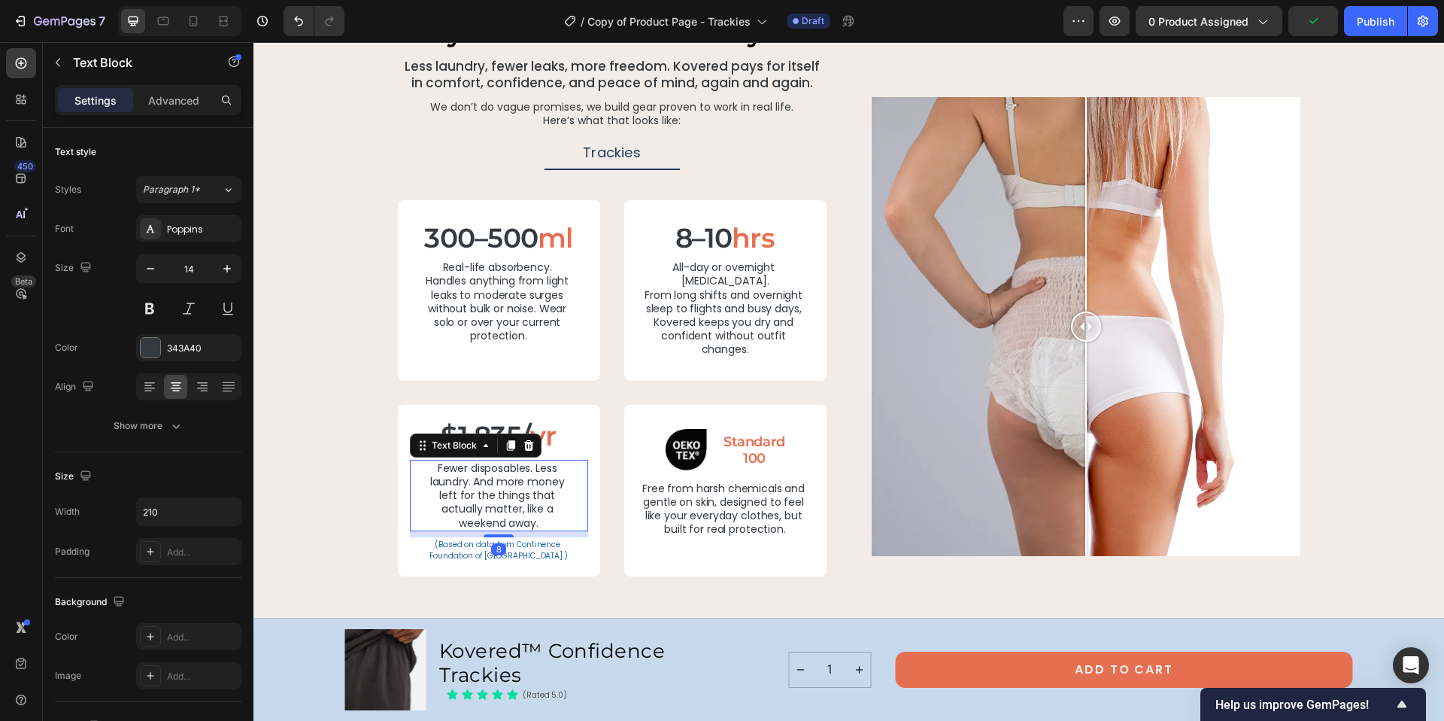
click at [465, 461] on p "Fewer disposables. Less laundry. And more money left for the things that actual…" at bounding box center [498, 495] width 155 height 68
drag, startPoint x: 432, startPoint y: 452, endPoint x: 423, endPoint y: 454, distance: 10.0
click at [423, 461] on p "Fewer disposables. Less laundry. And more money left for the things that actual…" at bounding box center [498, 495] width 155 height 68
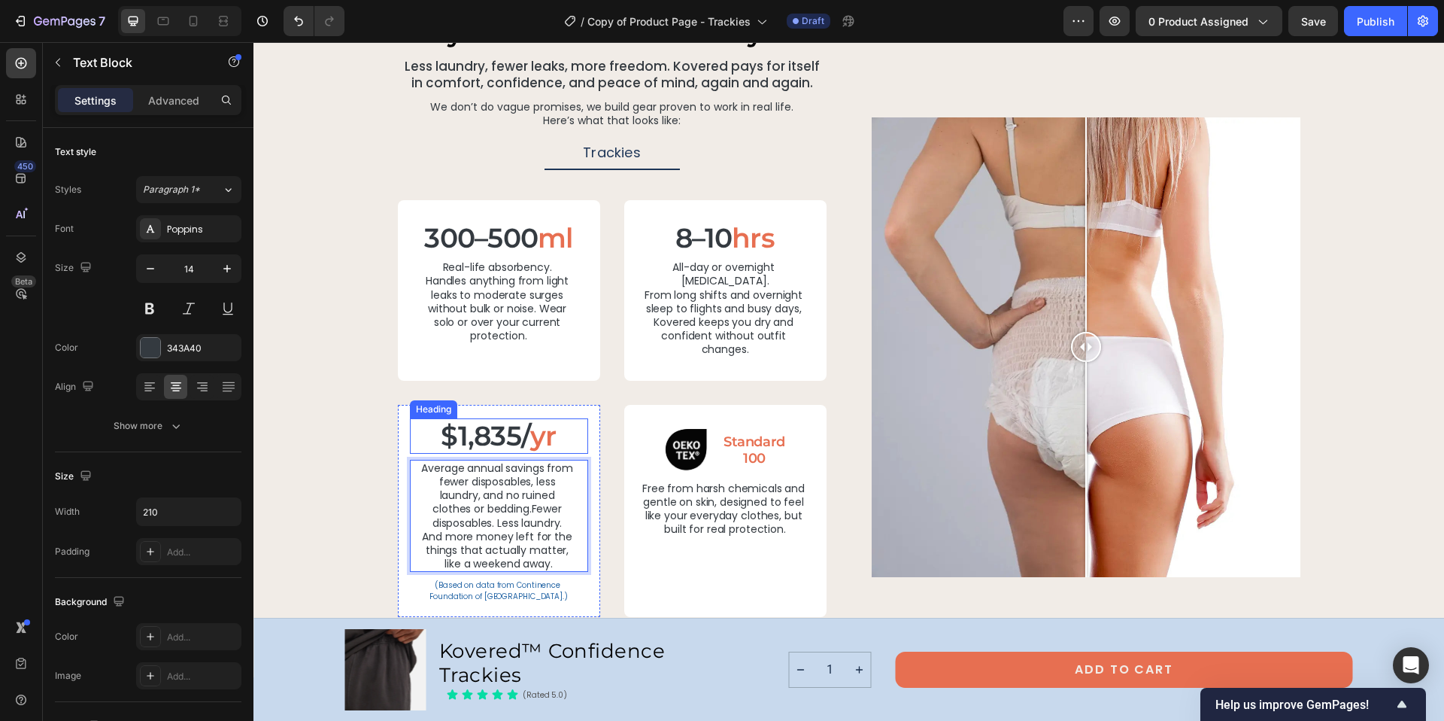
click at [551, 419] on h2 "$1,835/ yr" at bounding box center [499, 435] width 178 height 35
click at [551, 423] on p "$1,835/ yr" at bounding box center [498, 436] width 175 height 32
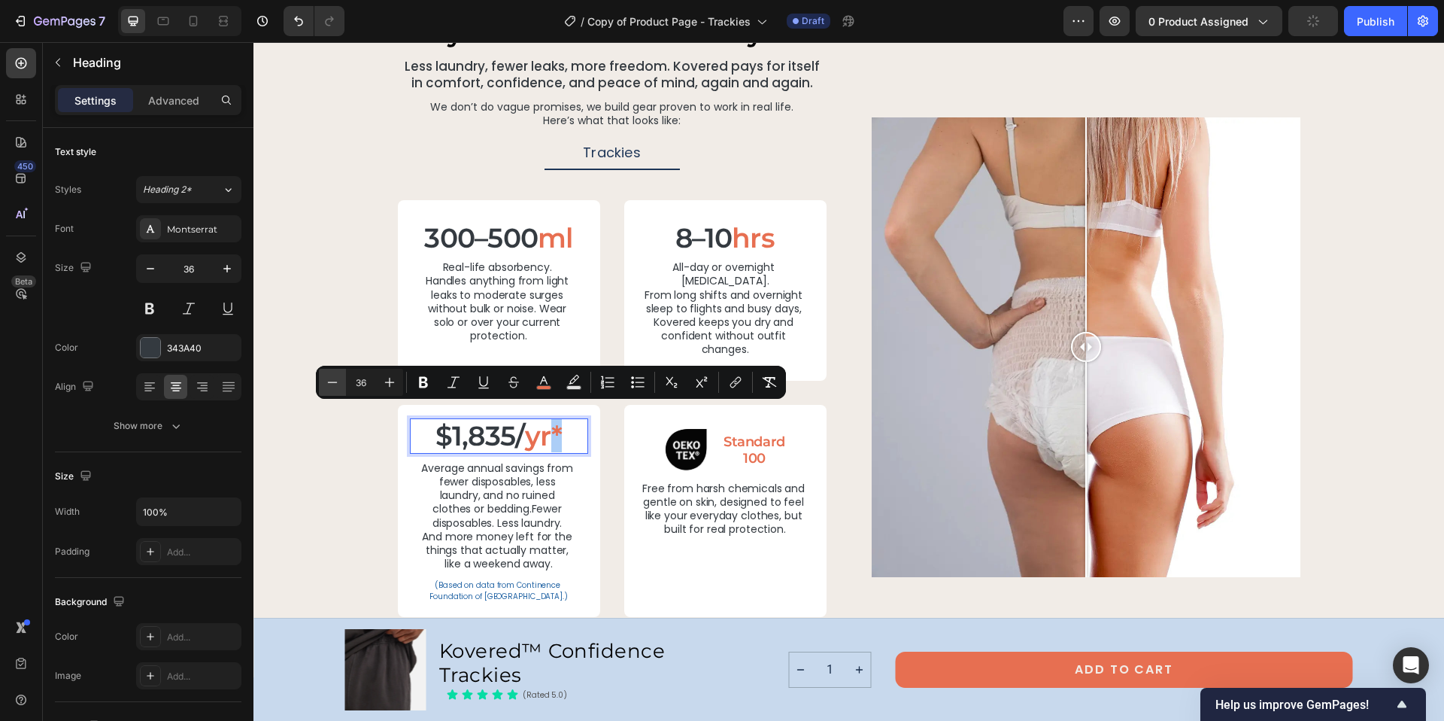
click at [335, 386] on icon "Editor contextual toolbar" at bounding box center [332, 382] width 15 height 15
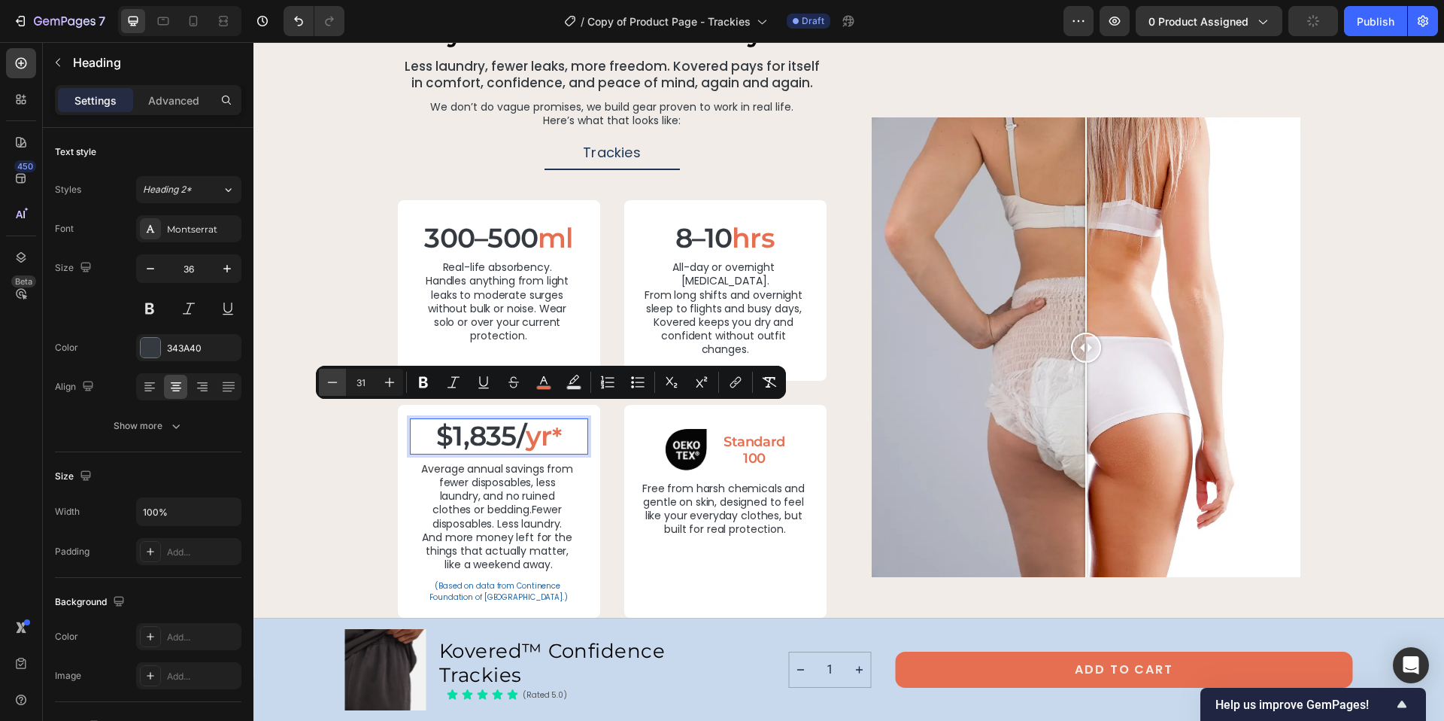
click at [335, 386] on icon "Editor contextual toolbar" at bounding box center [332, 382] width 15 height 15
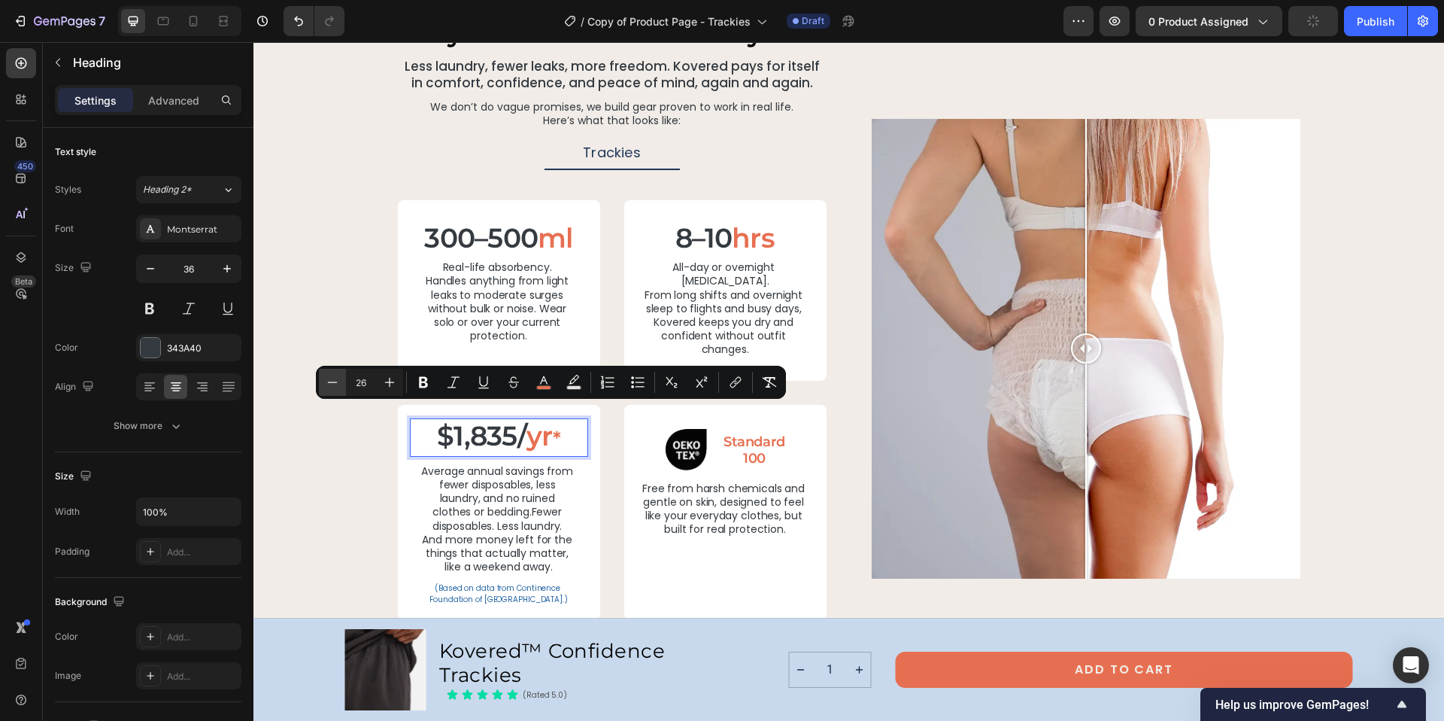
click at [335, 386] on icon "Editor contextual toolbar" at bounding box center [332, 382] width 15 height 15
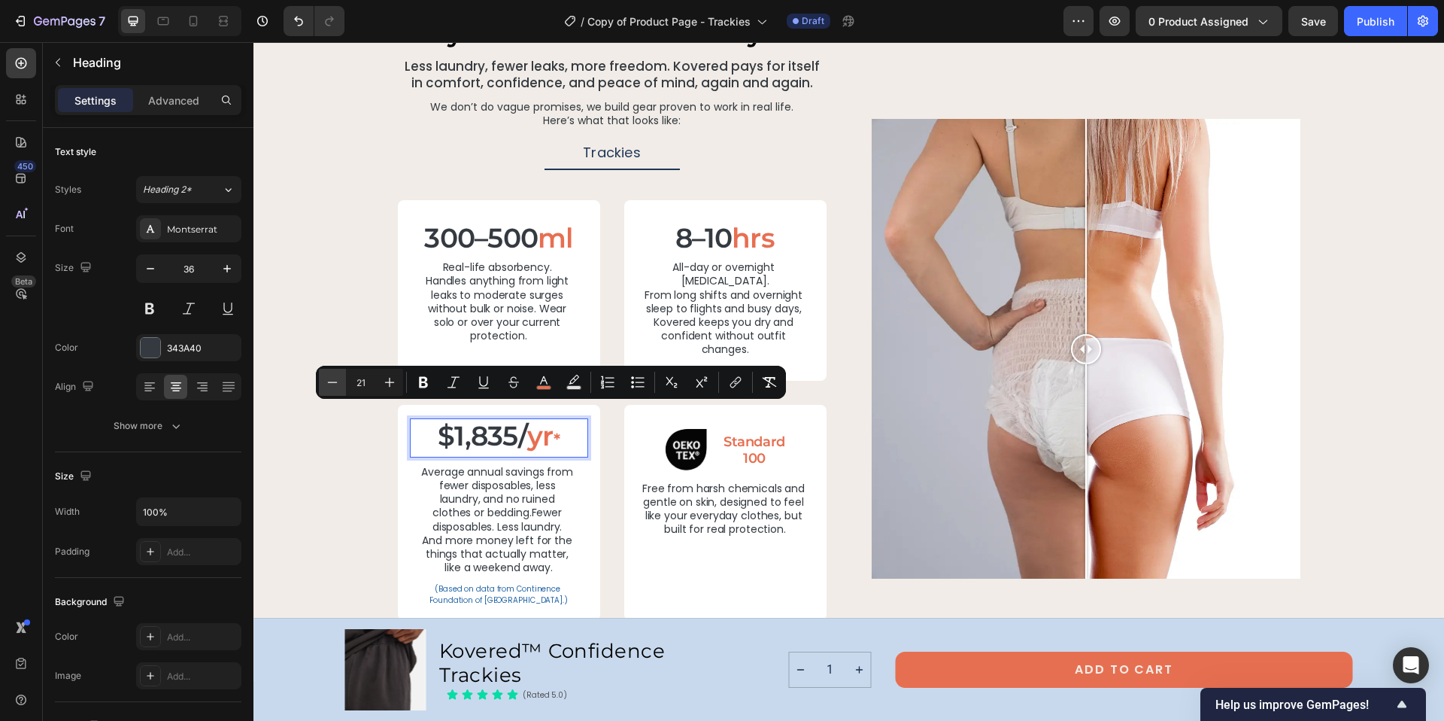
click at [335, 386] on icon "Editor contextual toolbar" at bounding box center [332, 382] width 15 height 15
type input "20"
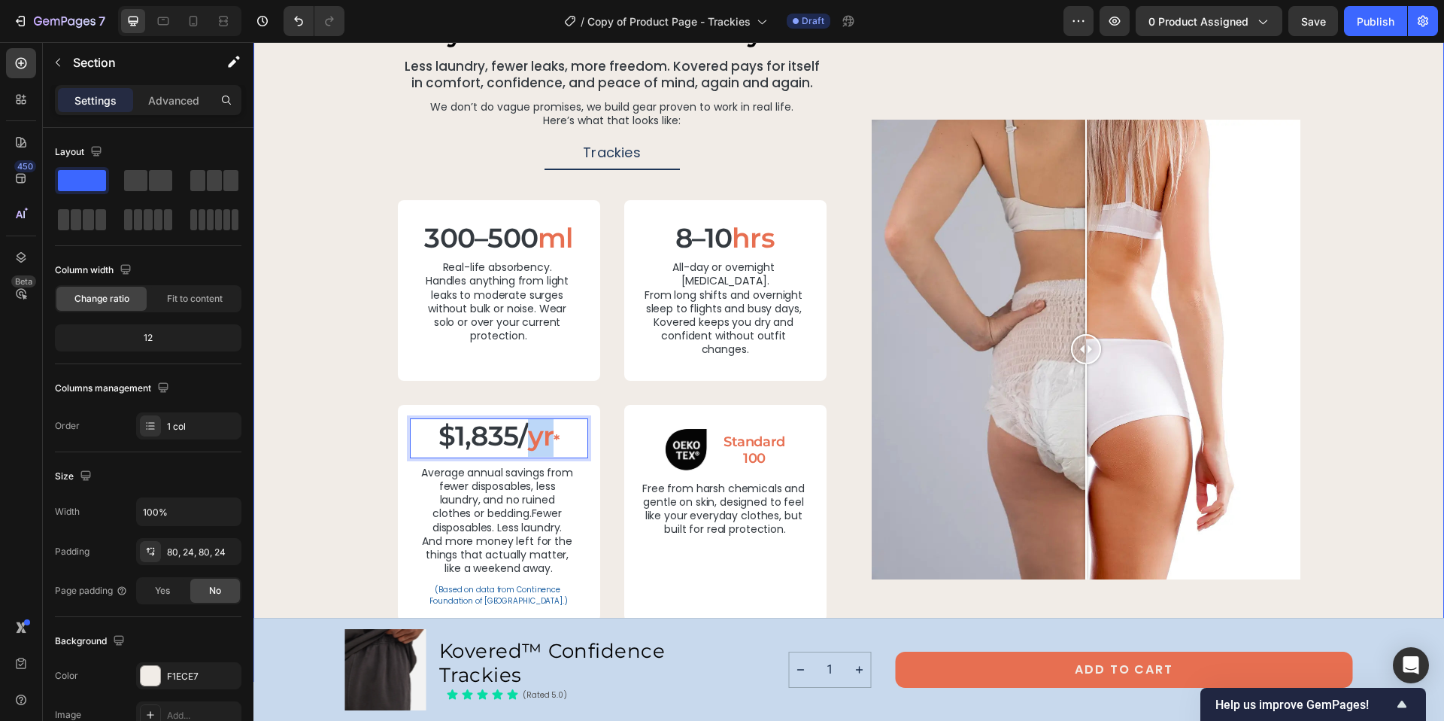
click at [369, 447] on div "why it’s worth it - from day one Heading Less laundry, fewer leaks, more freedo…" at bounding box center [849, 319] width 1155 height 605
click at [529, 498] on p "Average annual savings from fewer disposables, less laundry, and no ruined clot…" at bounding box center [498, 521] width 155 height 110
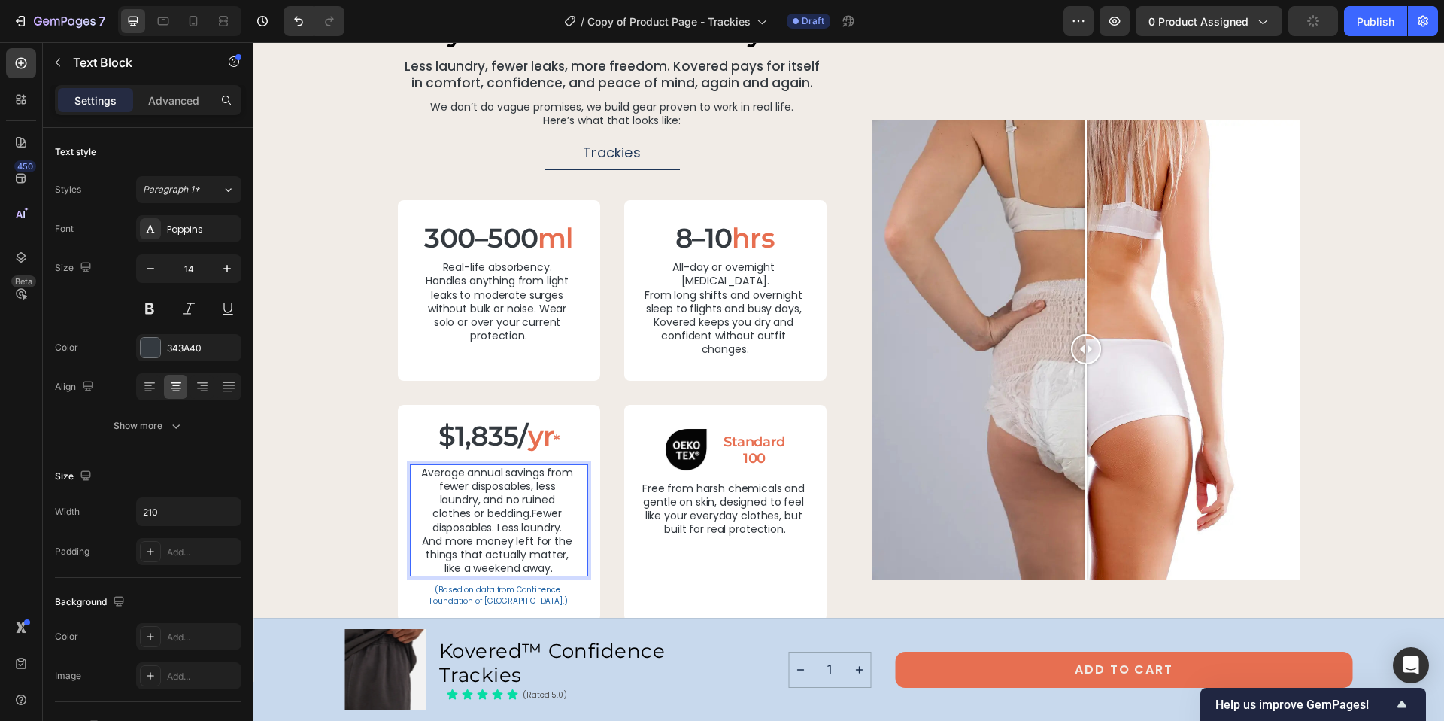
click at [527, 499] on p "Average annual savings from fewer disposables, less laundry, and no ruined clot…" at bounding box center [498, 521] width 155 height 110
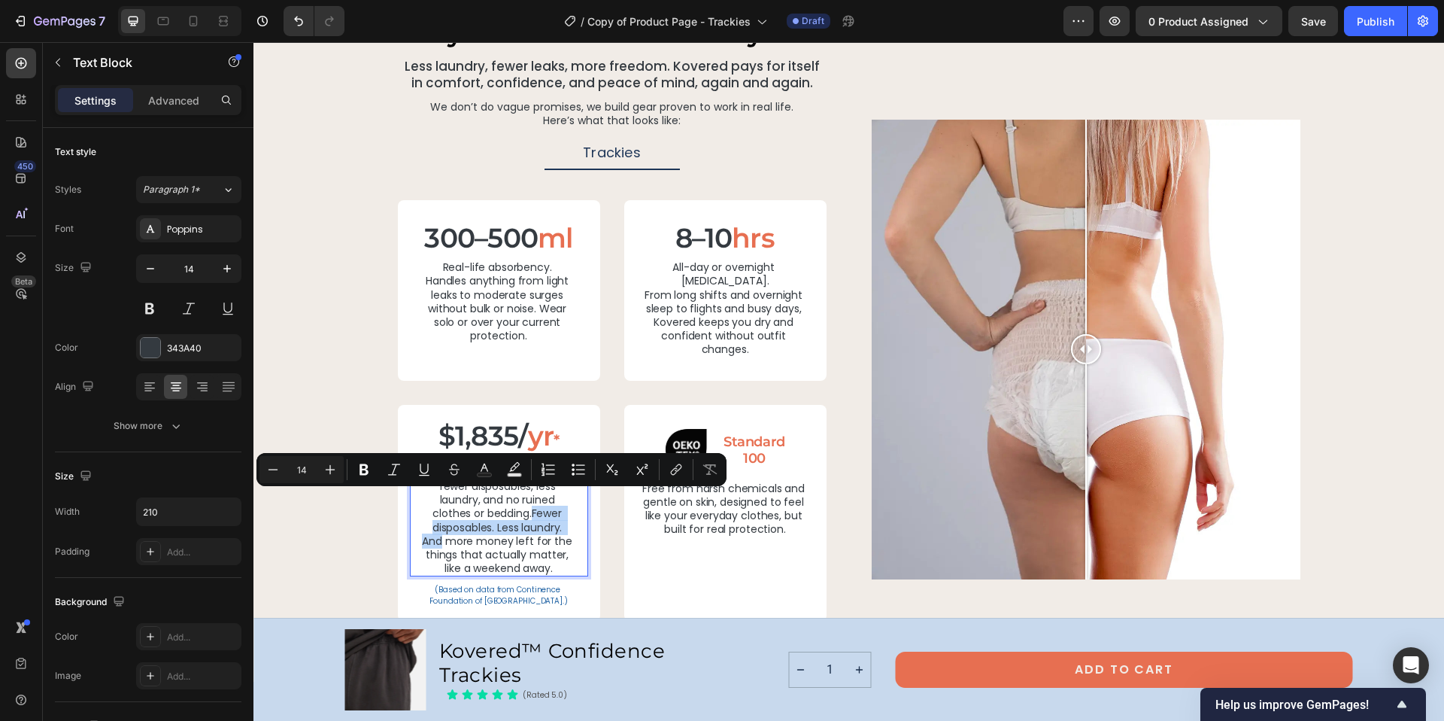
drag, startPoint x: 438, startPoint y: 529, endPoint x: 527, endPoint y: 503, distance: 92.4
click at [527, 503] on p "Average annual savings from fewer disposables, less laundry, and no ruined clot…" at bounding box center [498, 521] width 155 height 110
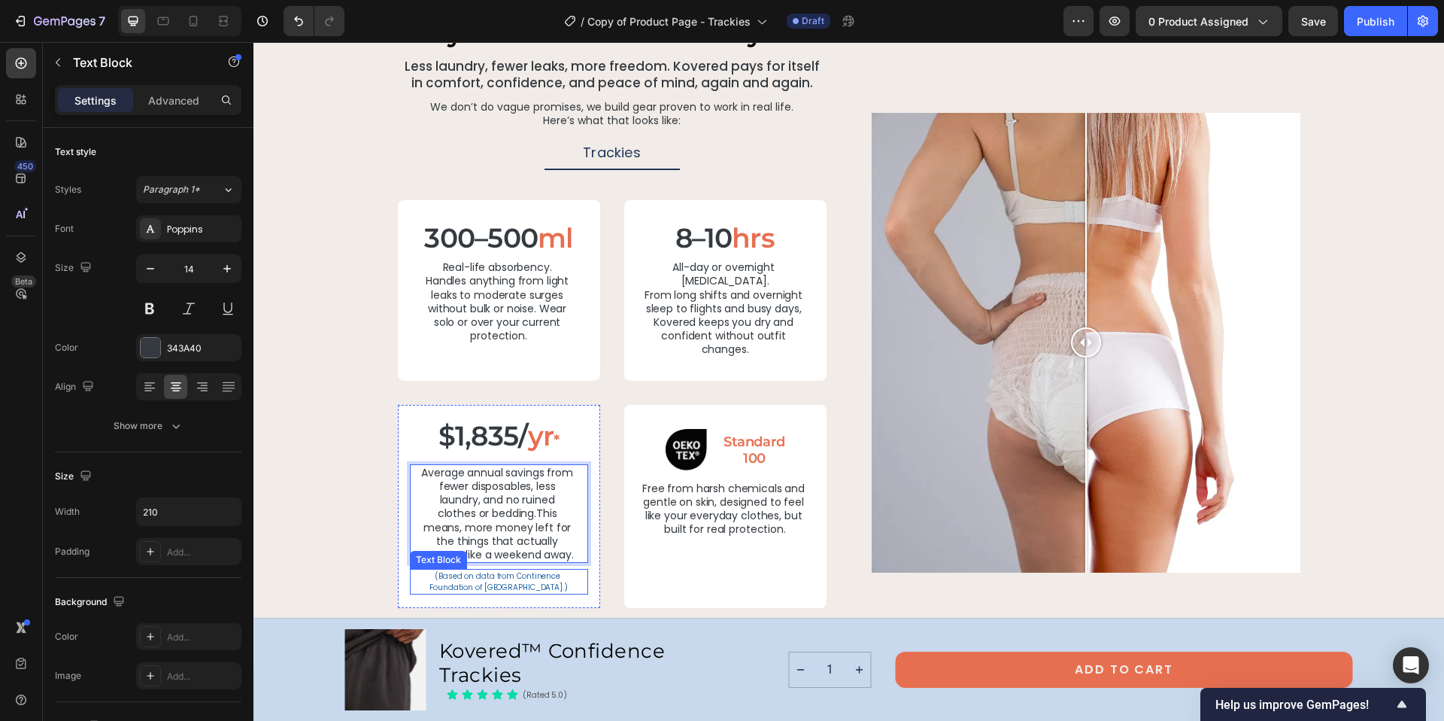
click at [444, 570] on p "(Based on data from Continence Foundation of Australia.)" at bounding box center [498, 581] width 155 height 23
click at [438, 570] on p "(Based on data from Continence Foundation of Australia.)" at bounding box center [498, 581] width 155 height 23
click at [435, 570] on p "(Based on data from Continence Foundation of Australia.)" at bounding box center [498, 581] width 155 height 23
click at [364, 565] on div "why it’s worth it - from day one Heading Less laundry, fewer leaks, more freedo…" at bounding box center [849, 312] width 1155 height 591
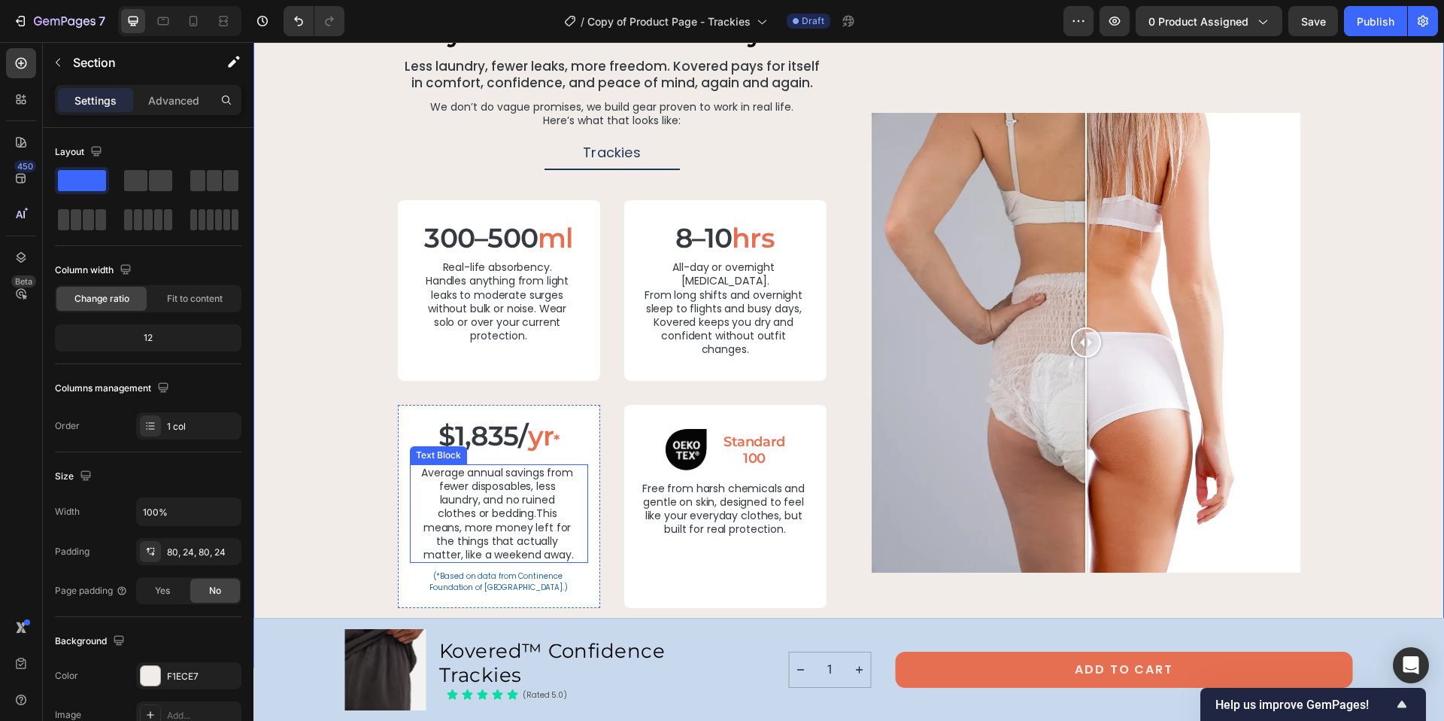
click at [566, 544] on p "Average annual savings from fewer disposables, less laundry, and no ruined clot…" at bounding box center [498, 514] width 155 height 96
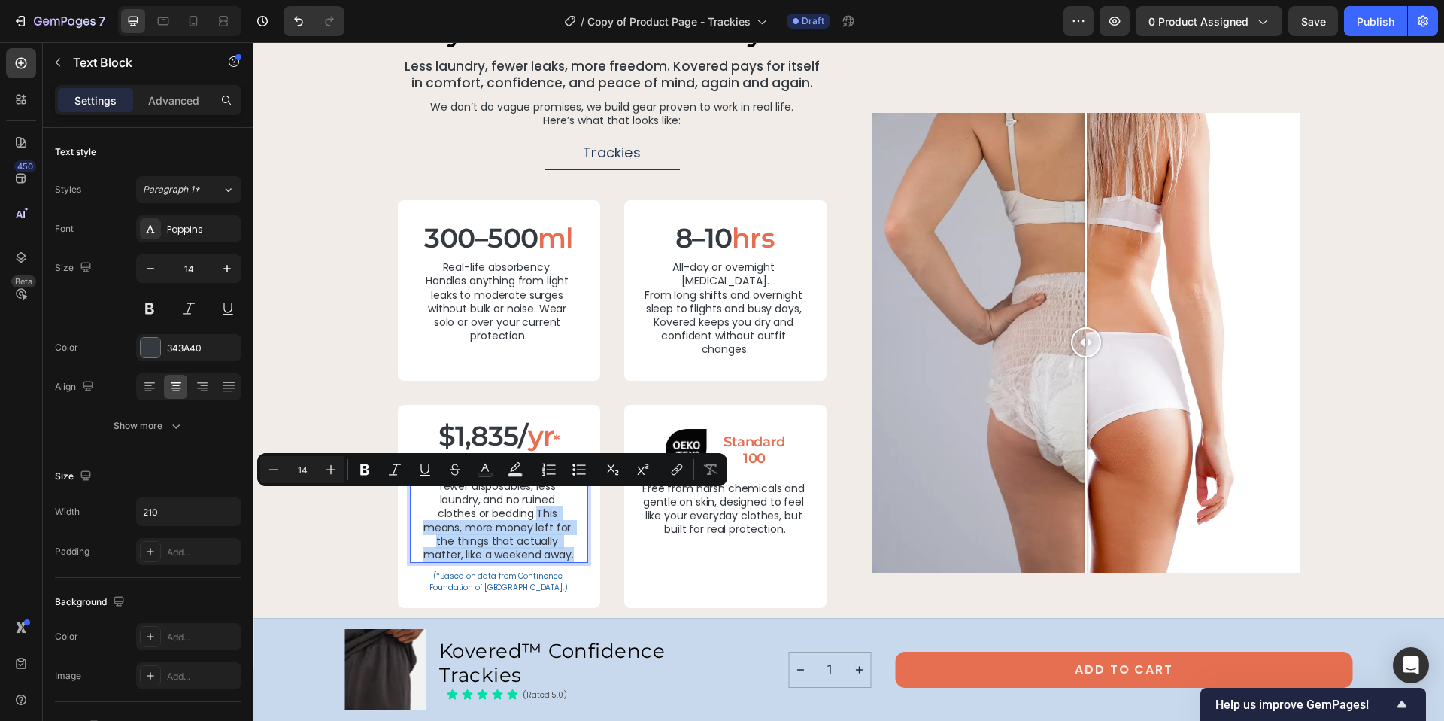
drag, startPoint x: 568, startPoint y: 542, endPoint x: 533, endPoint y: 501, distance: 53.8
click at [533, 501] on p "Average annual savings from fewer disposables, less laundry, and no ruined clot…" at bounding box center [498, 514] width 155 height 96
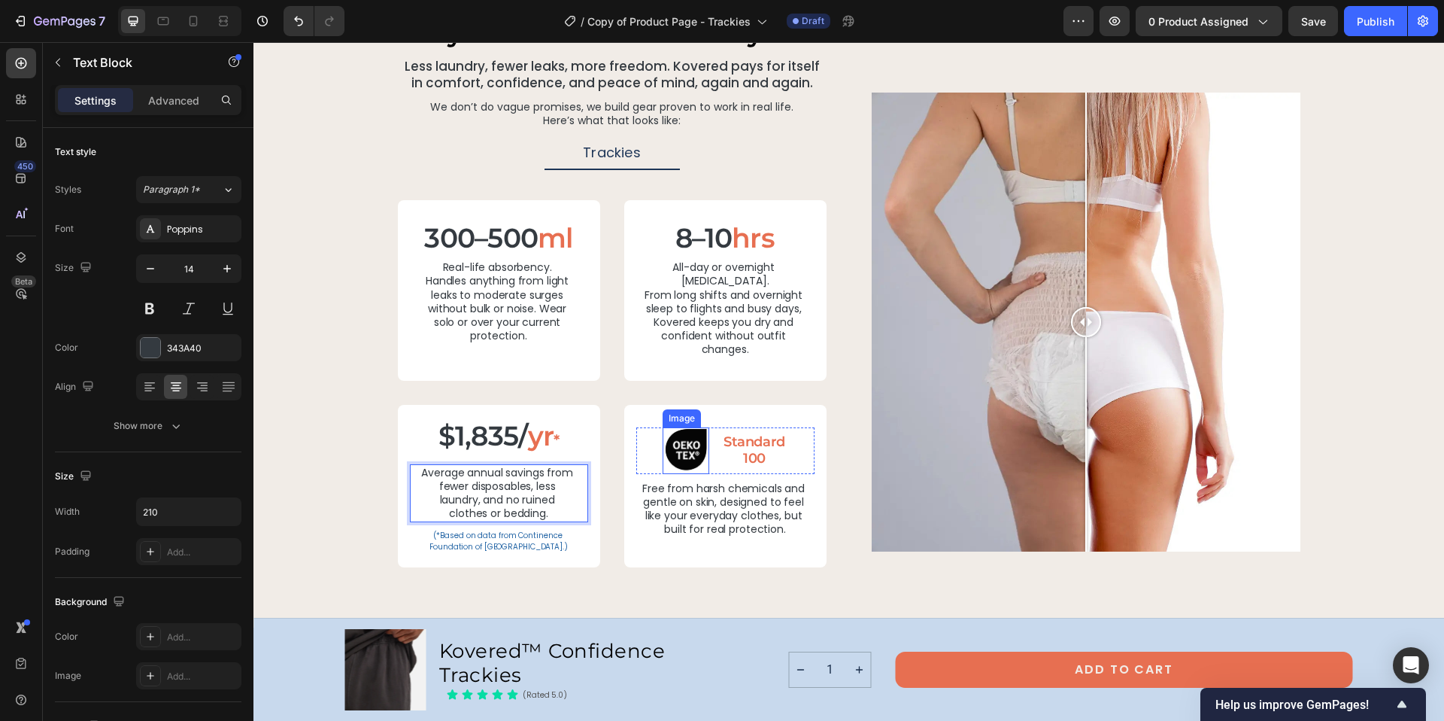
click at [678, 429] on img at bounding box center [686, 450] width 47 height 47
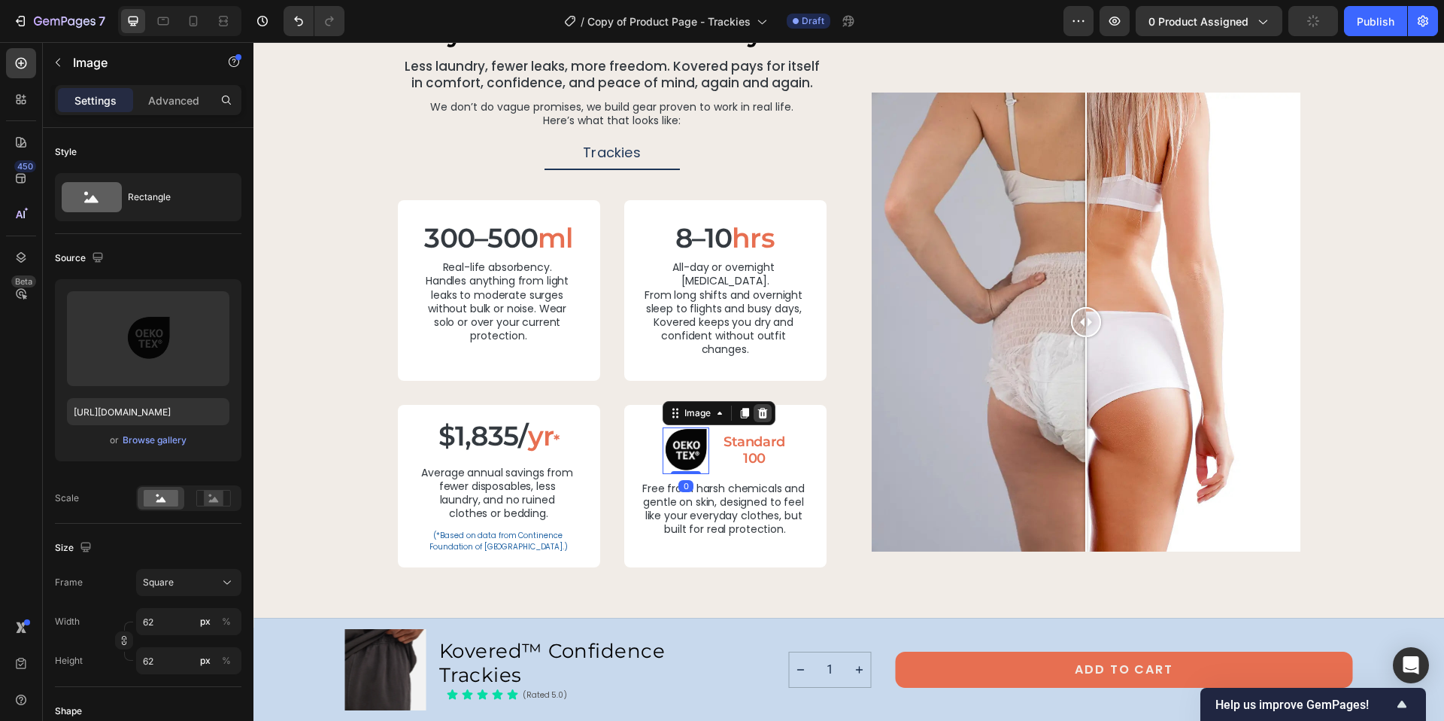
click at [758, 407] on icon at bounding box center [763, 412] width 10 height 11
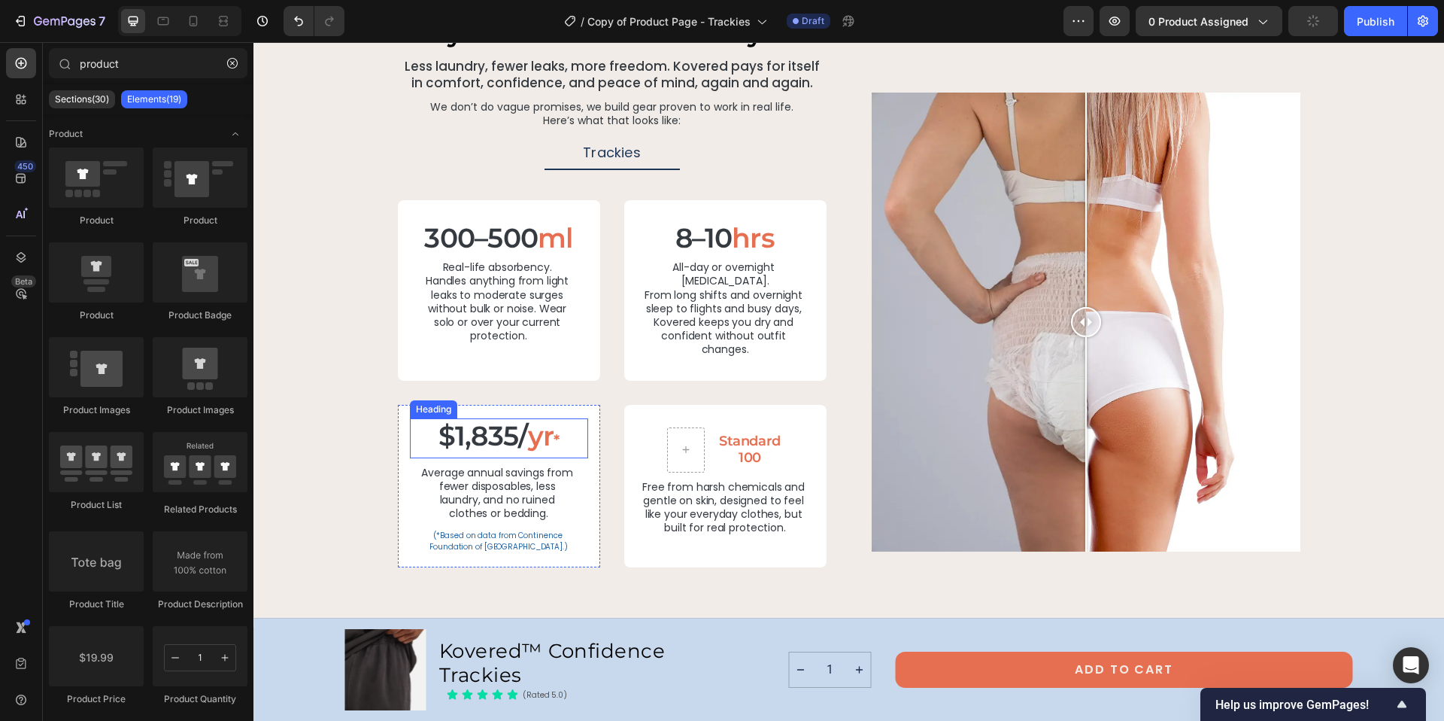
click at [467, 420] on p "$1,835/ yr *" at bounding box center [498, 438] width 175 height 37
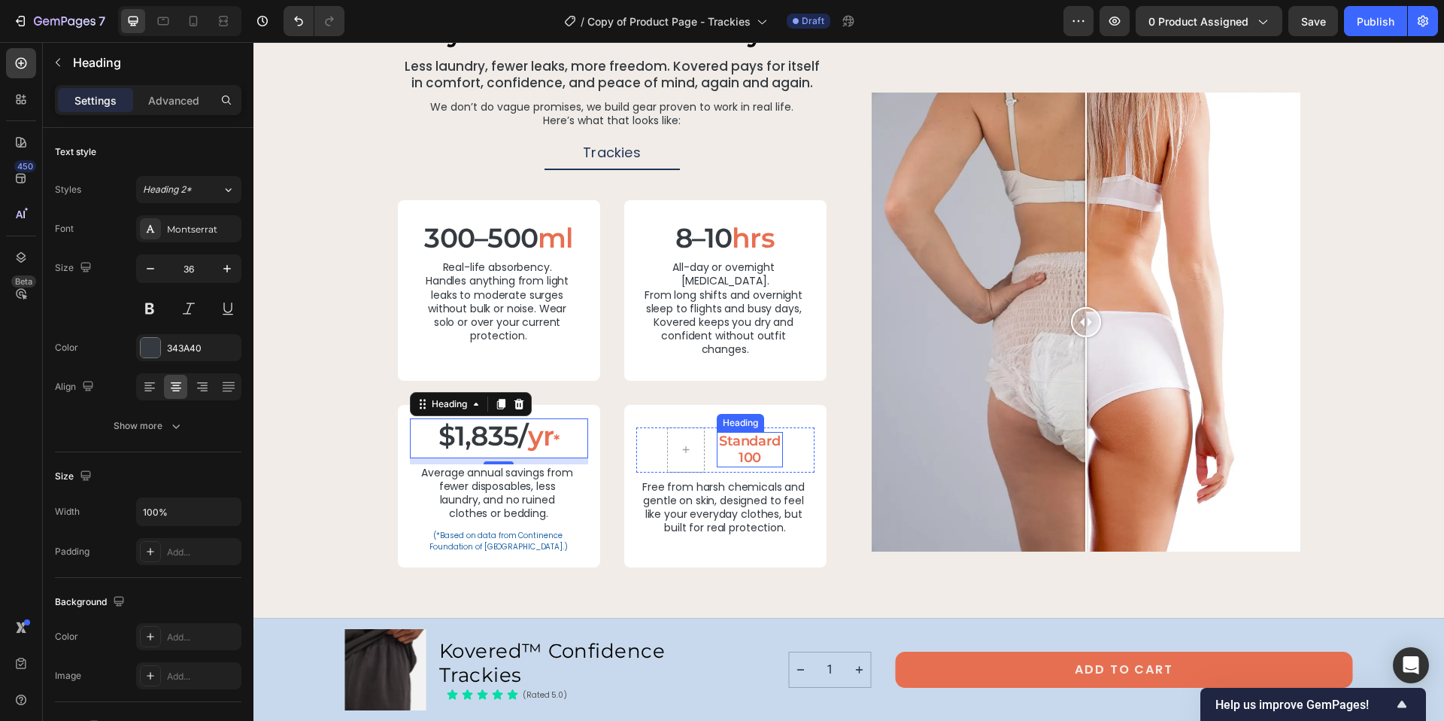
click at [726, 432] on h2 "Standard 100" at bounding box center [750, 449] width 66 height 35
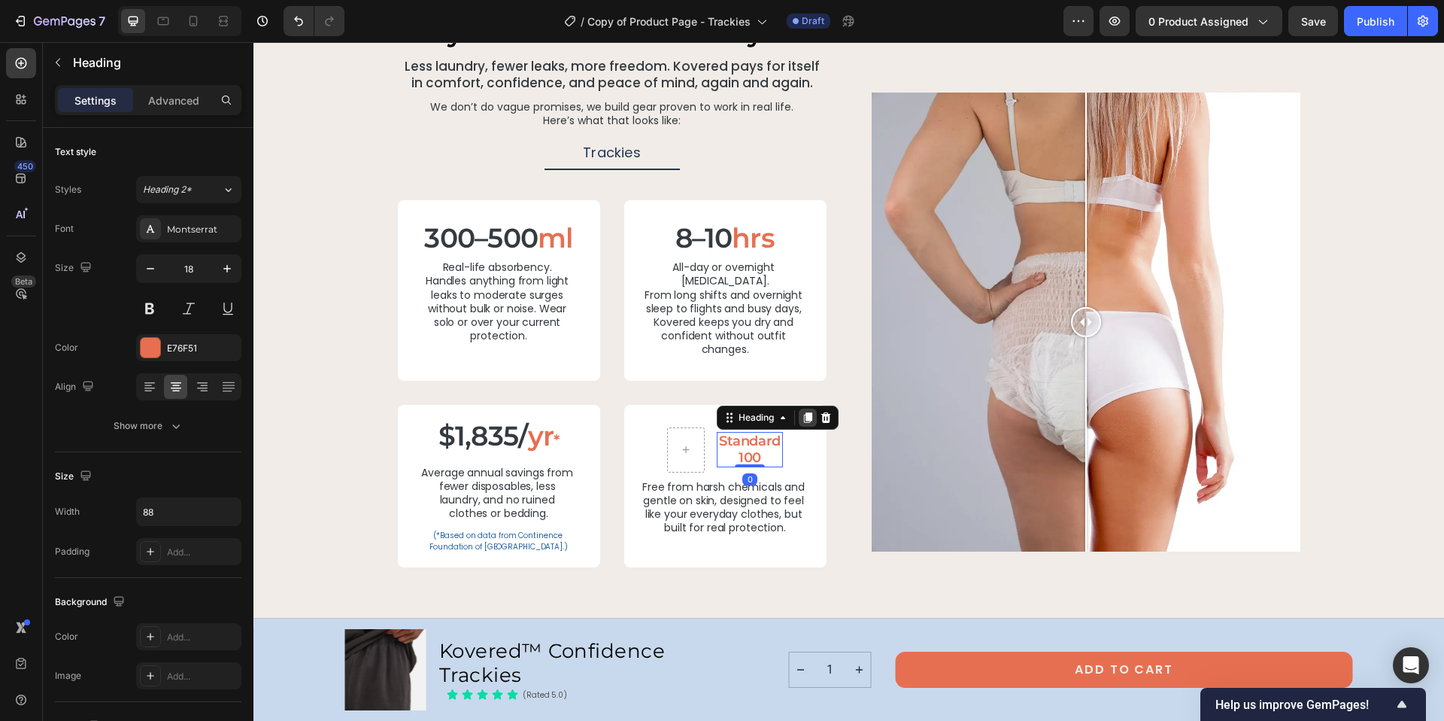
click at [806, 412] on icon at bounding box center [808, 417] width 8 height 11
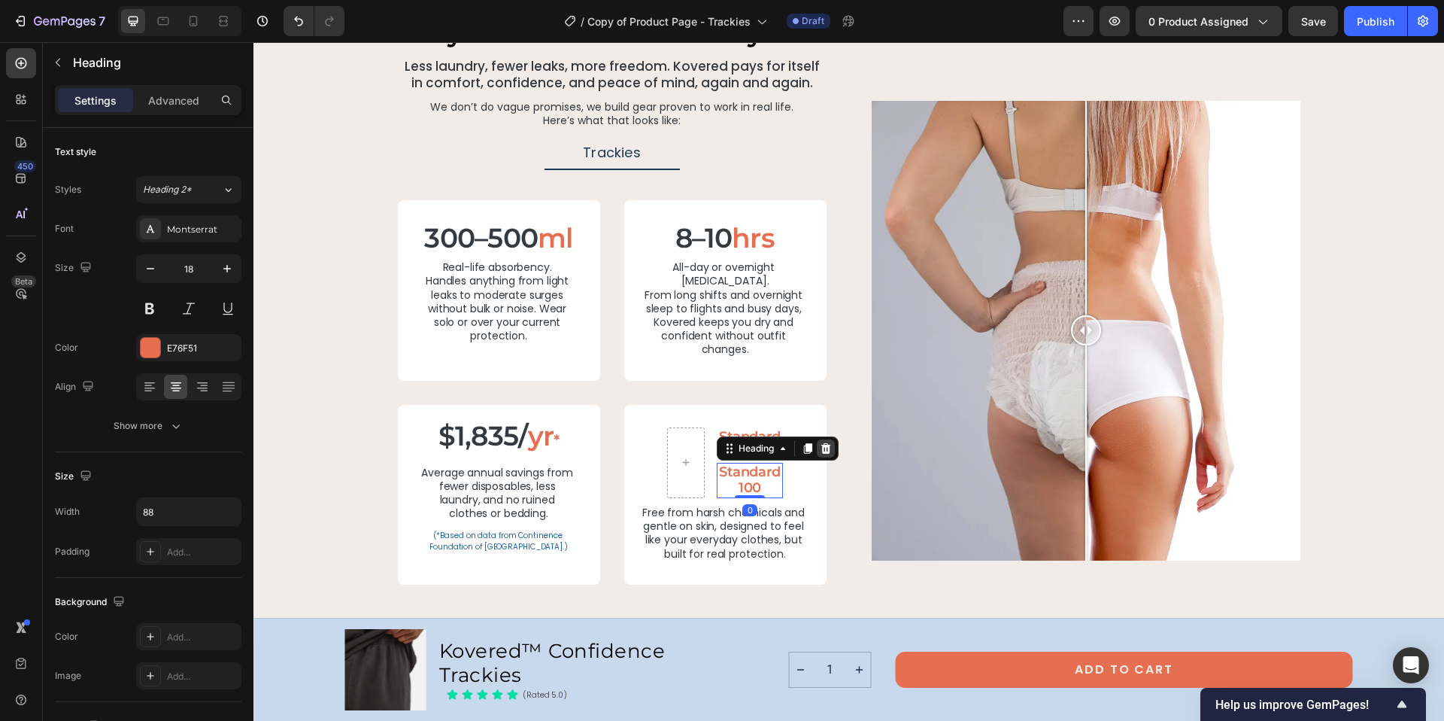
click at [820, 442] on icon at bounding box center [826, 448] width 12 height 12
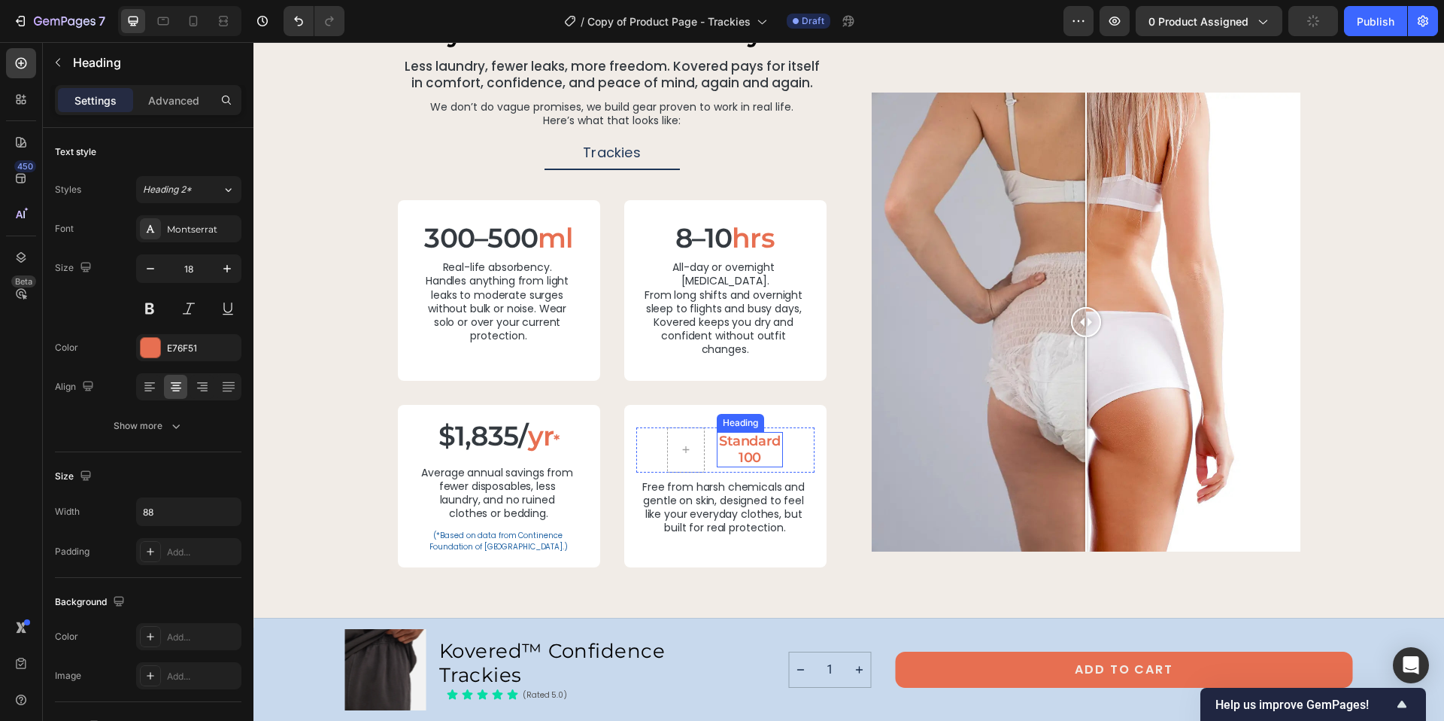
click at [745, 432] on h2 "Standard 100" at bounding box center [750, 449] width 66 height 35
click at [821, 412] on icon at bounding box center [826, 417] width 10 height 11
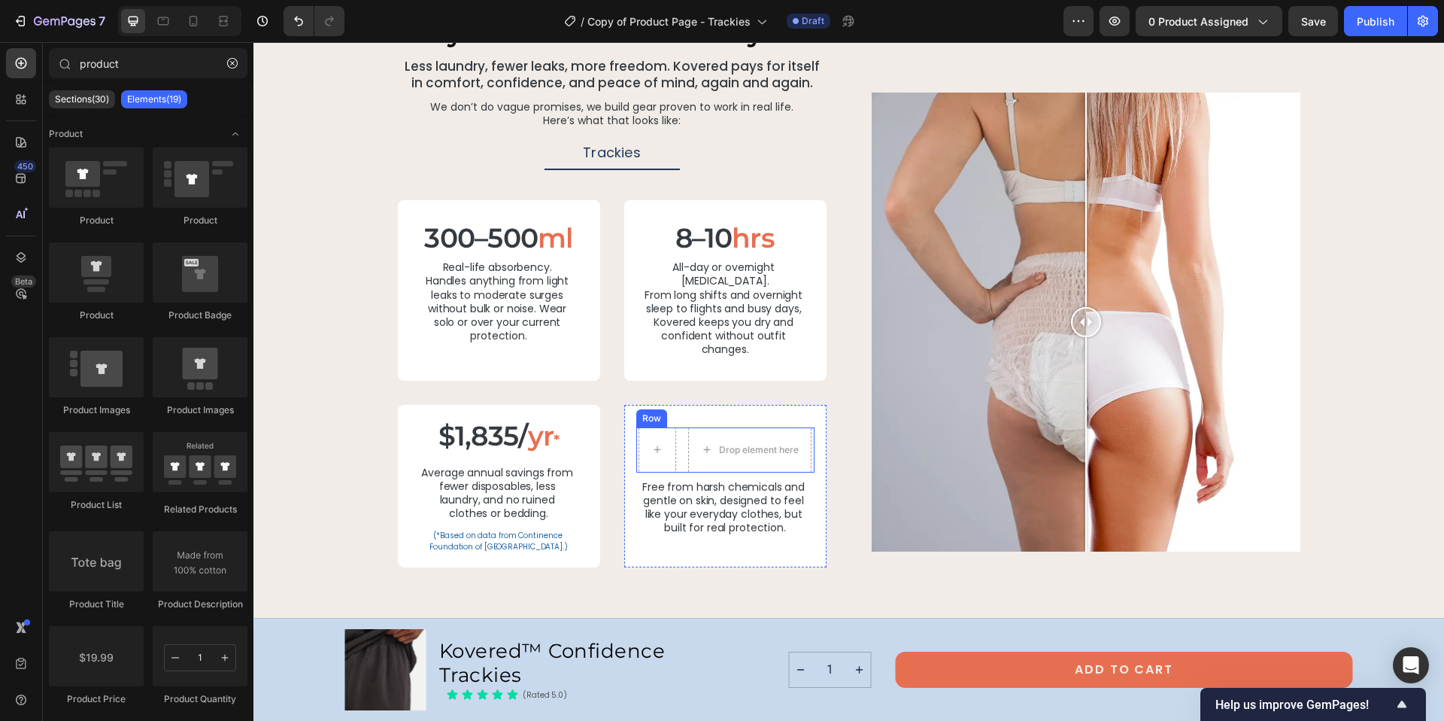
click at [678, 427] on div "Drop element here Row" at bounding box center [725, 449] width 178 height 45
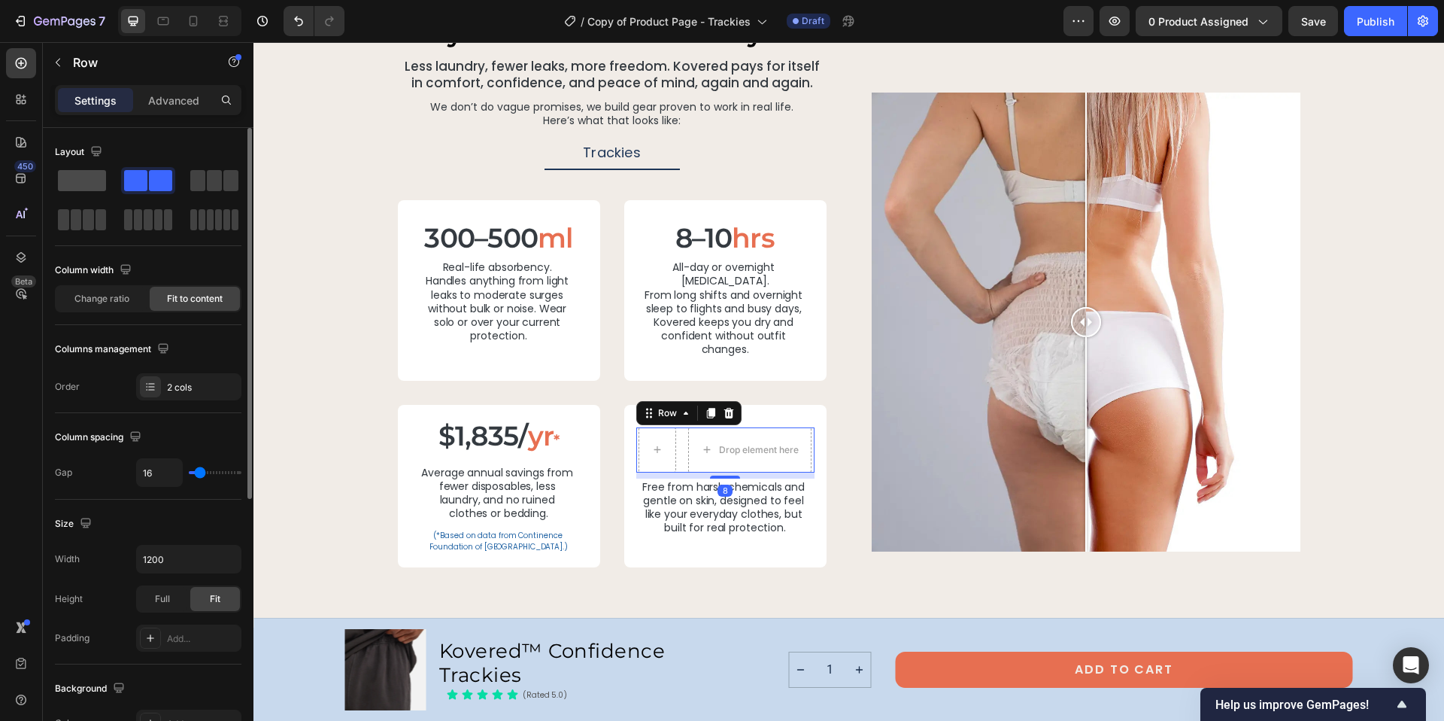
click at [96, 185] on span at bounding box center [82, 180] width 48 height 21
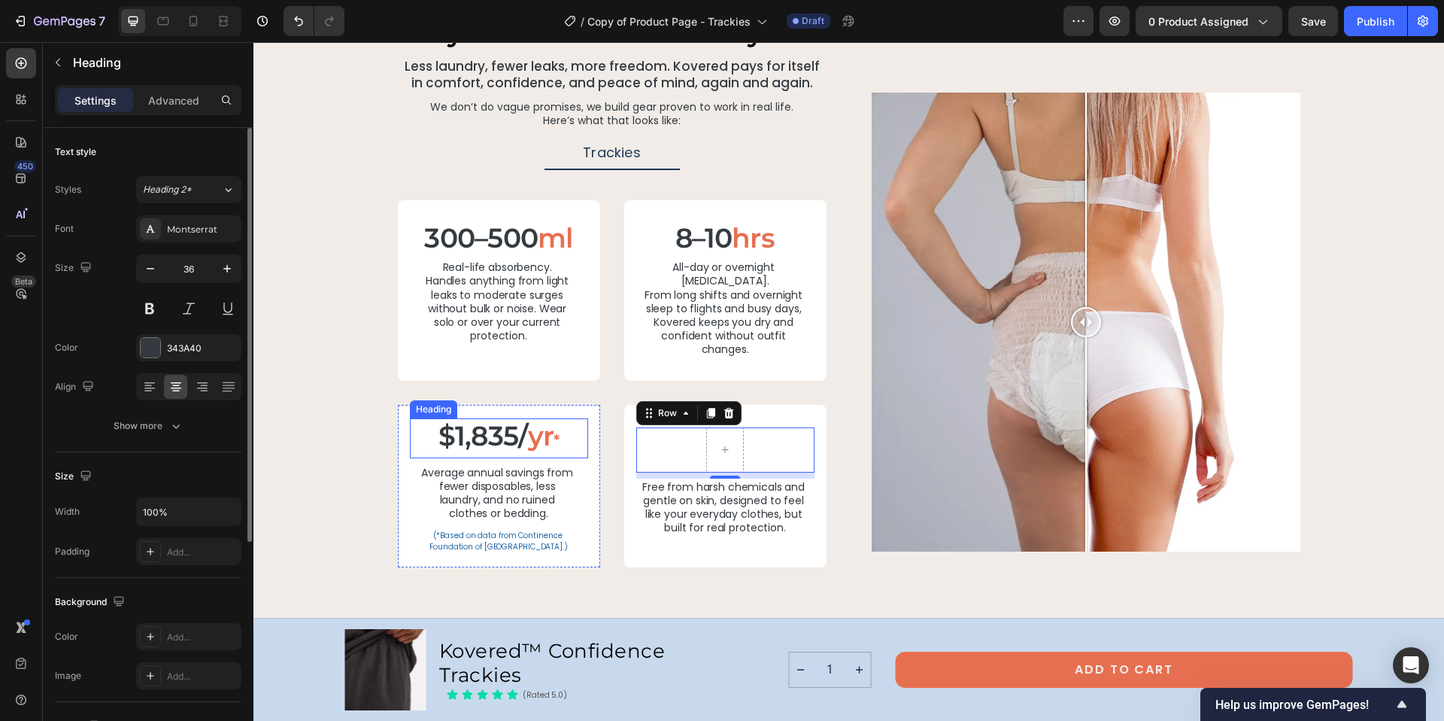
click at [496, 420] on p "$1,835/ yr *" at bounding box center [498, 438] width 175 height 37
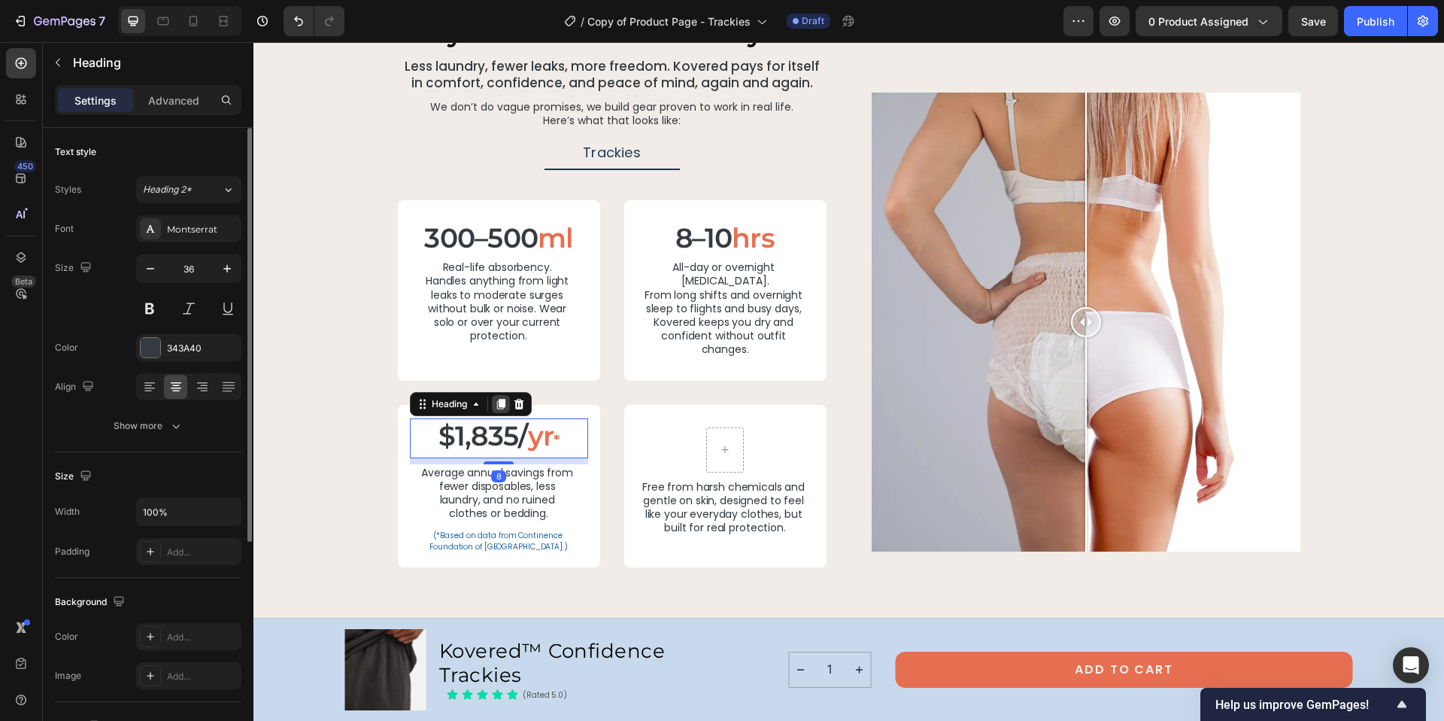
click at [496, 399] on icon at bounding box center [500, 404] width 8 height 11
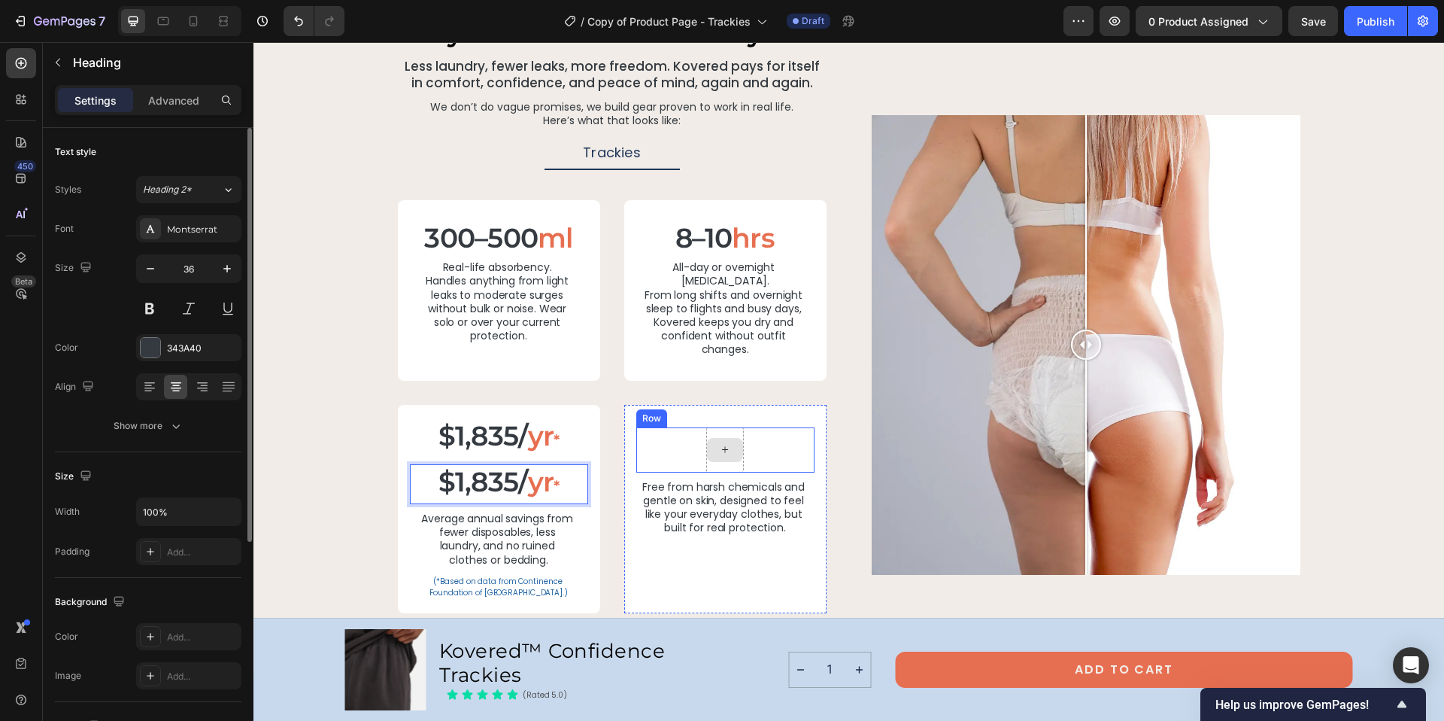
drag, startPoint x: 543, startPoint y: 456, endPoint x: 718, endPoint y: 432, distance: 176.8
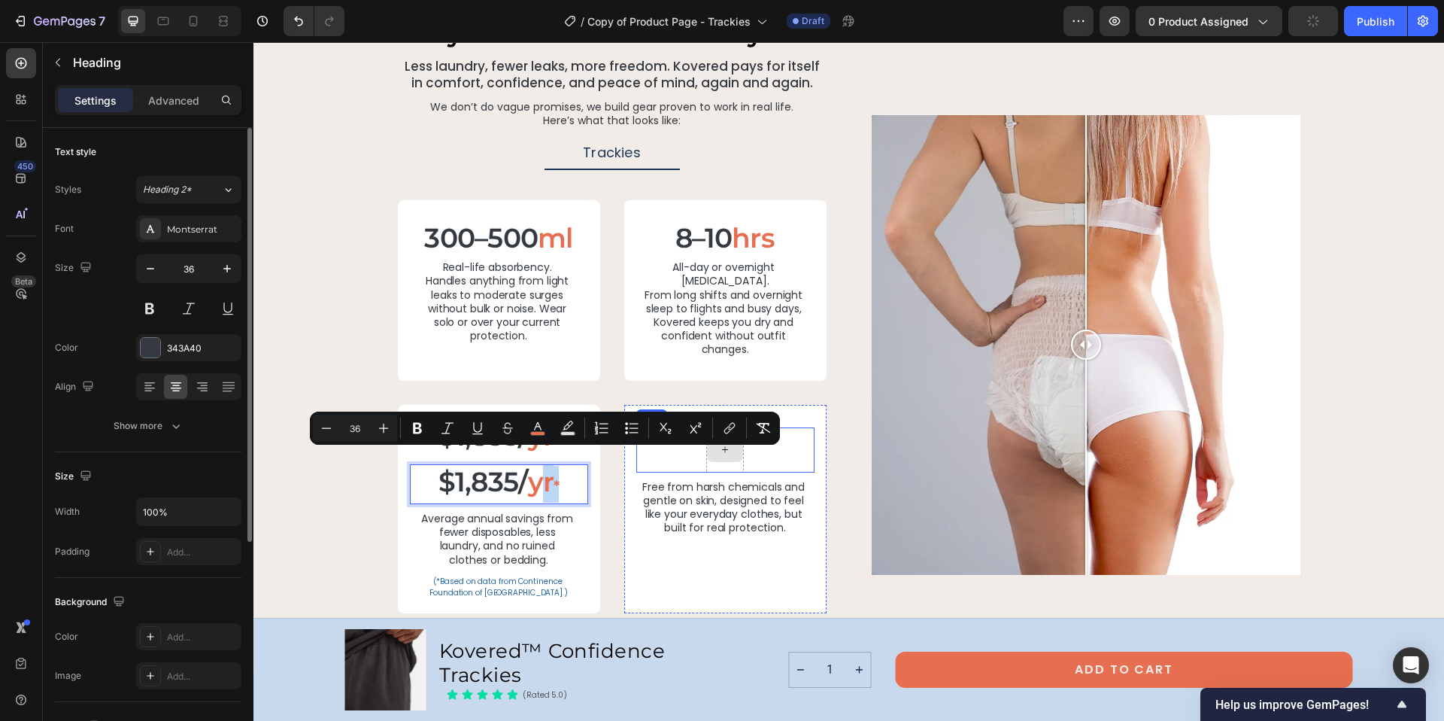
drag, startPoint x: 533, startPoint y: 457, endPoint x: 669, endPoint y: 451, distance: 137.0
click at [716, 454] on div "$1,835/ yr * Heading $1,835/ yr * Heading 8 Average annual savings from fewer d…" at bounding box center [612, 509] width 429 height 208
click at [425, 467] on p "$1,835/ yr *" at bounding box center [498, 484] width 175 height 37
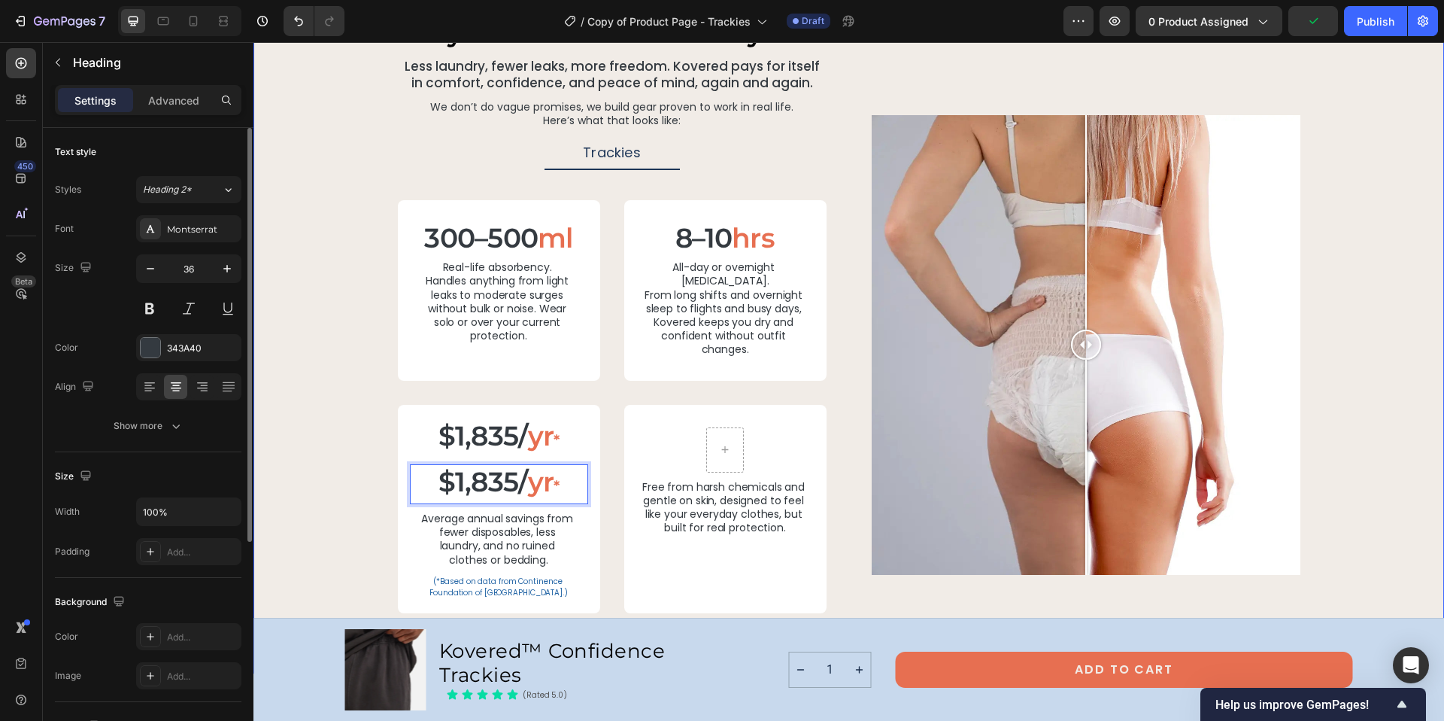
click at [413, 420] on p "$1,835/ yr *" at bounding box center [498, 438] width 175 height 37
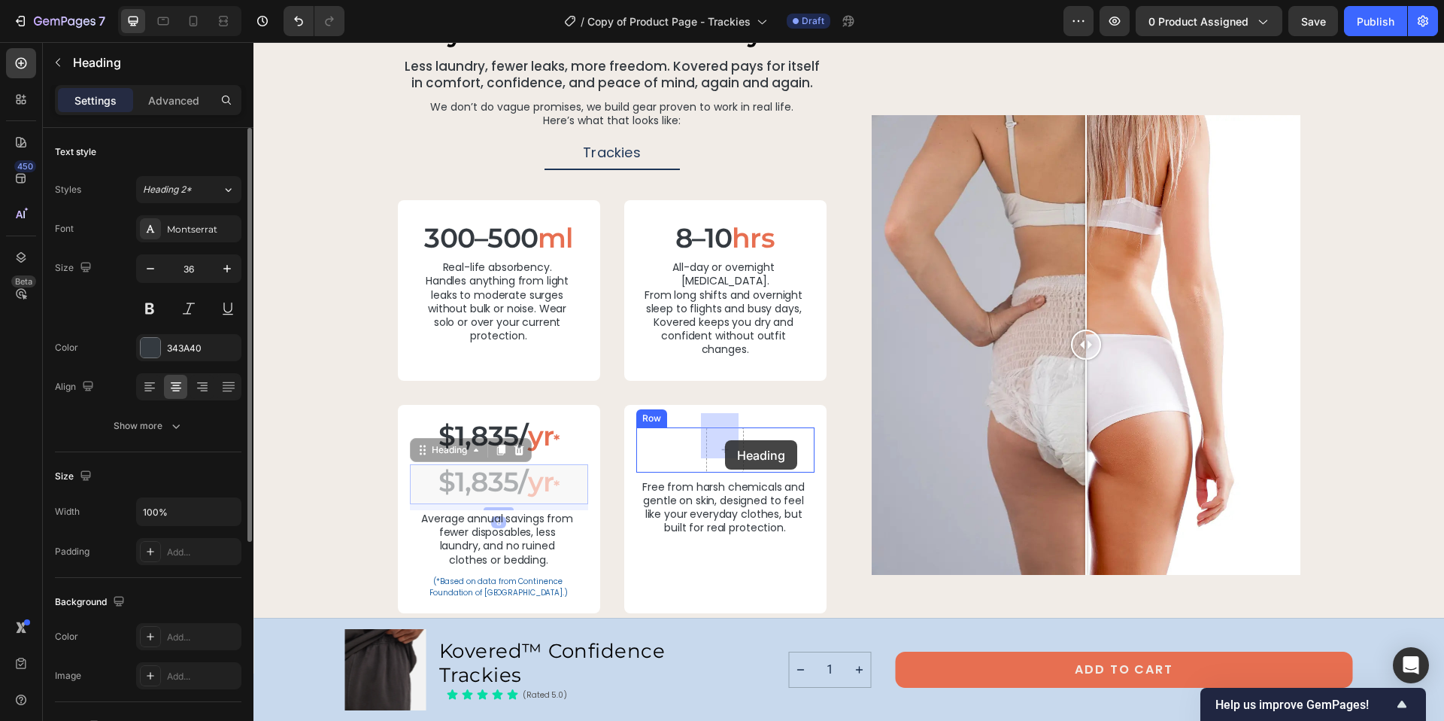
drag, startPoint x: 417, startPoint y: 457, endPoint x: 725, endPoint y: 440, distance: 308.1
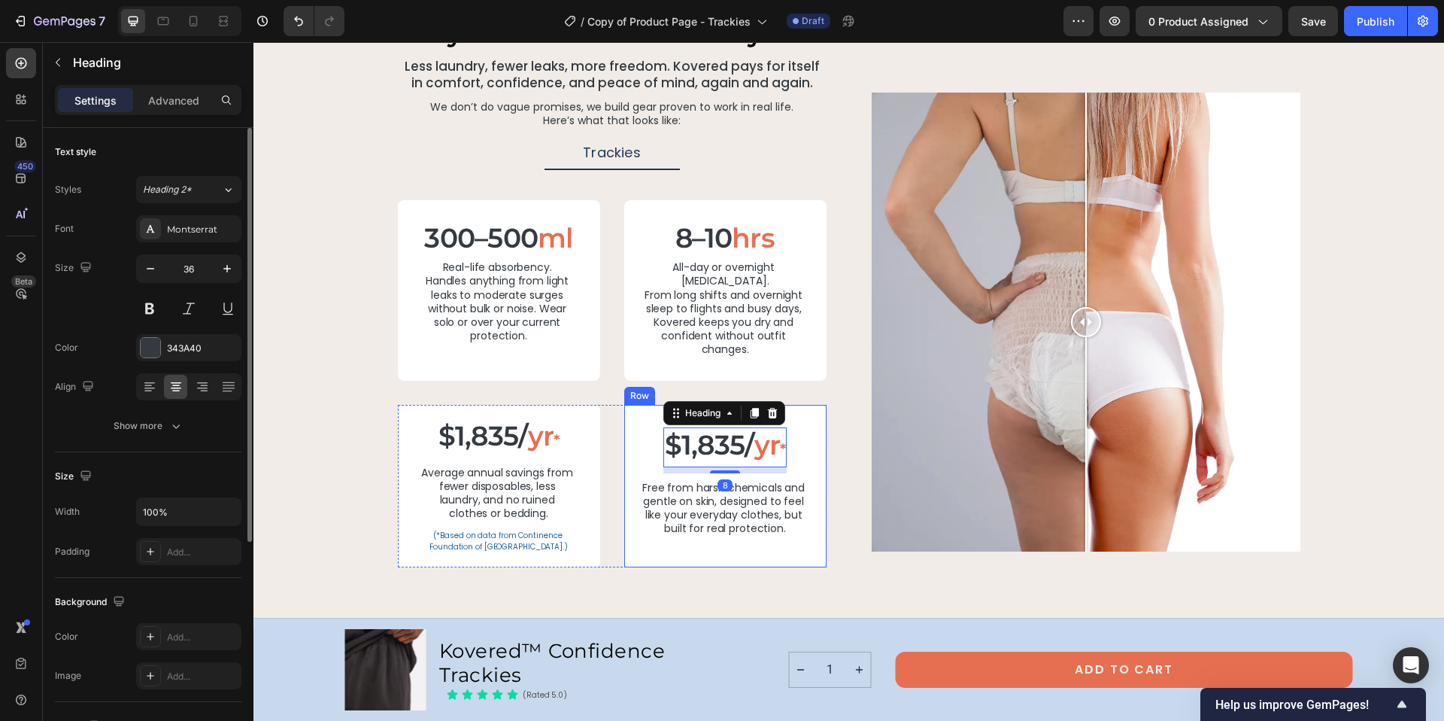
click at [625, 422] on div "$1,835/ yr * Heading 8 Row Free from harsh chemicals and gentle on skin, design…" at bounding box center [725, 486] width 202 height 162
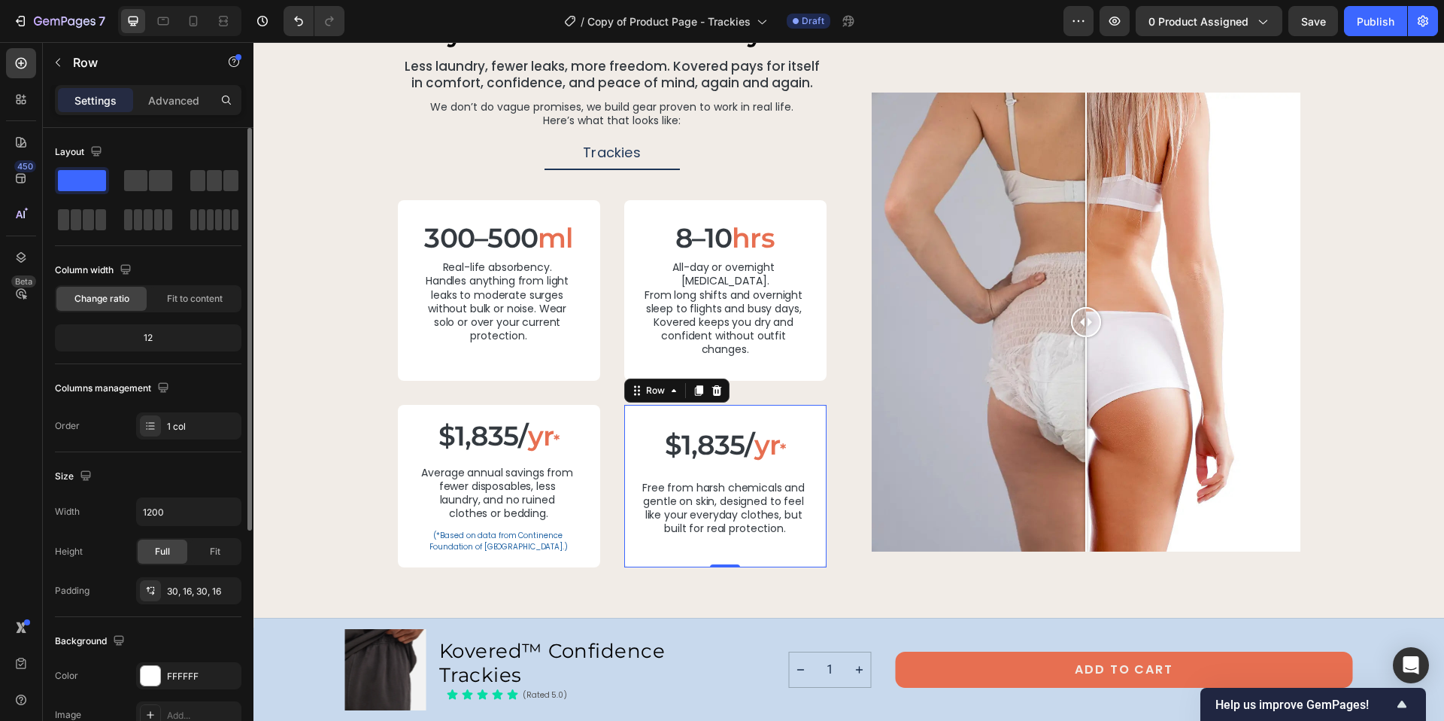
click at [706, 405] on div "$1,835/ yr * Heading Row Free from harsh chemicals and gentle on skin, designed…" at bounding box center [725, 486] width 202 height 162
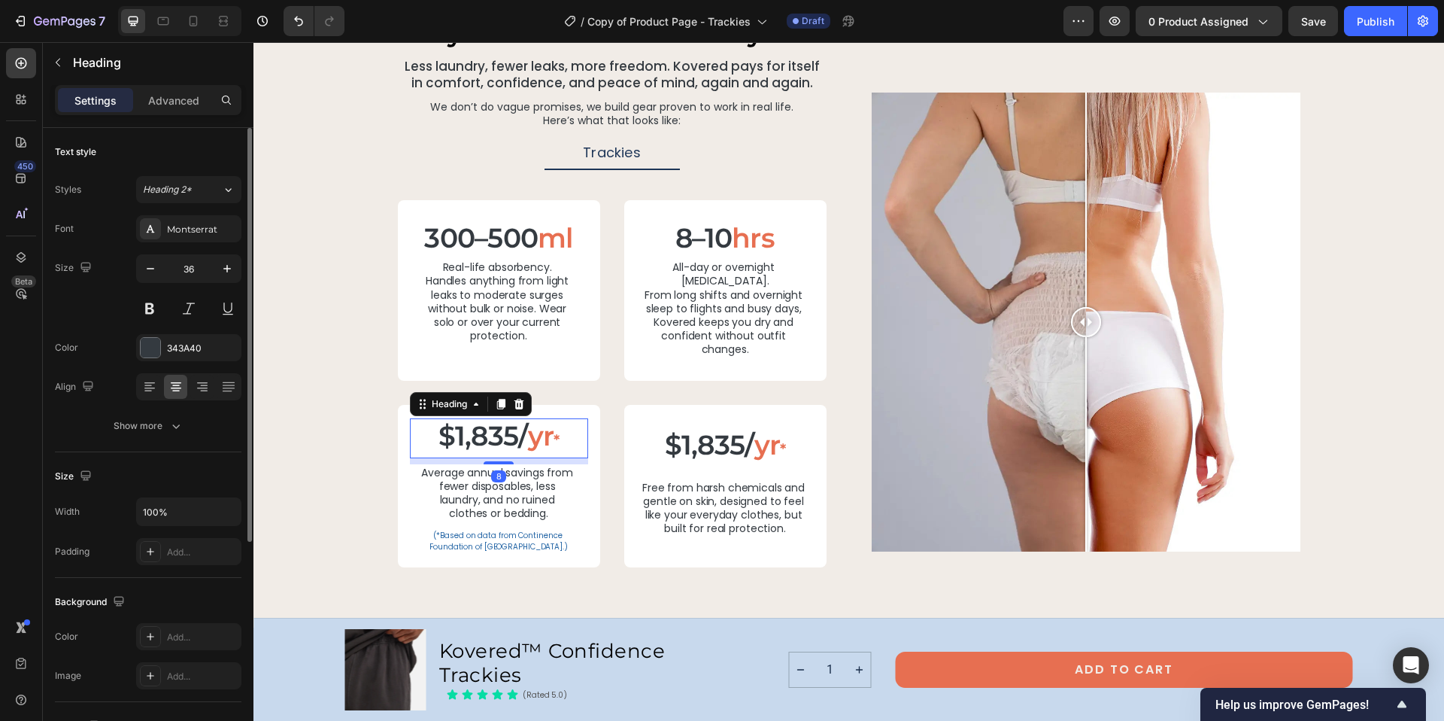
click at [493, 420] on p "$1,835/ yr *" at bounding box center [498, 438] width 175 height 37
click at [712, 427] on h2 "$1,835/ yr *" at bounding box center [725, 447] width 124 height 40
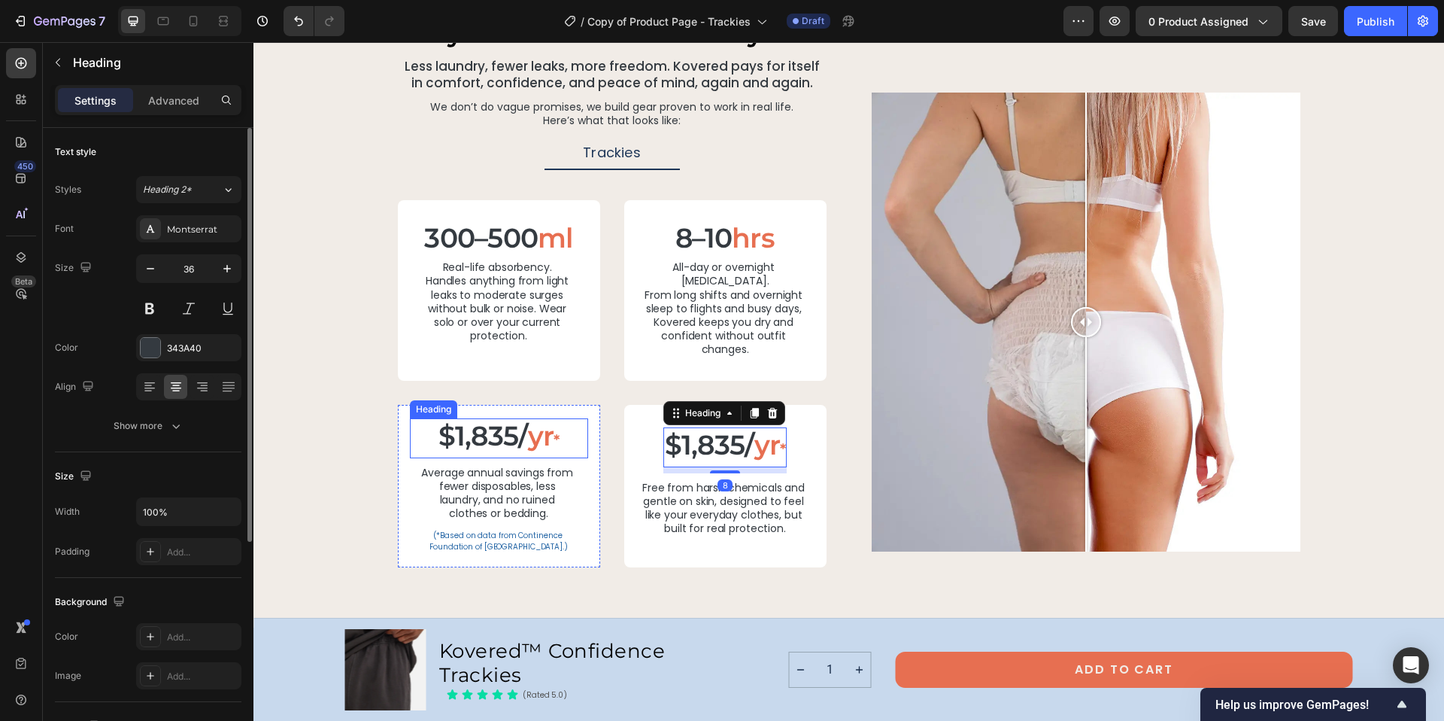
click at [502, 420] on p "$1,835/ yr *" at bounding box center [498, 438] width 175 height 37
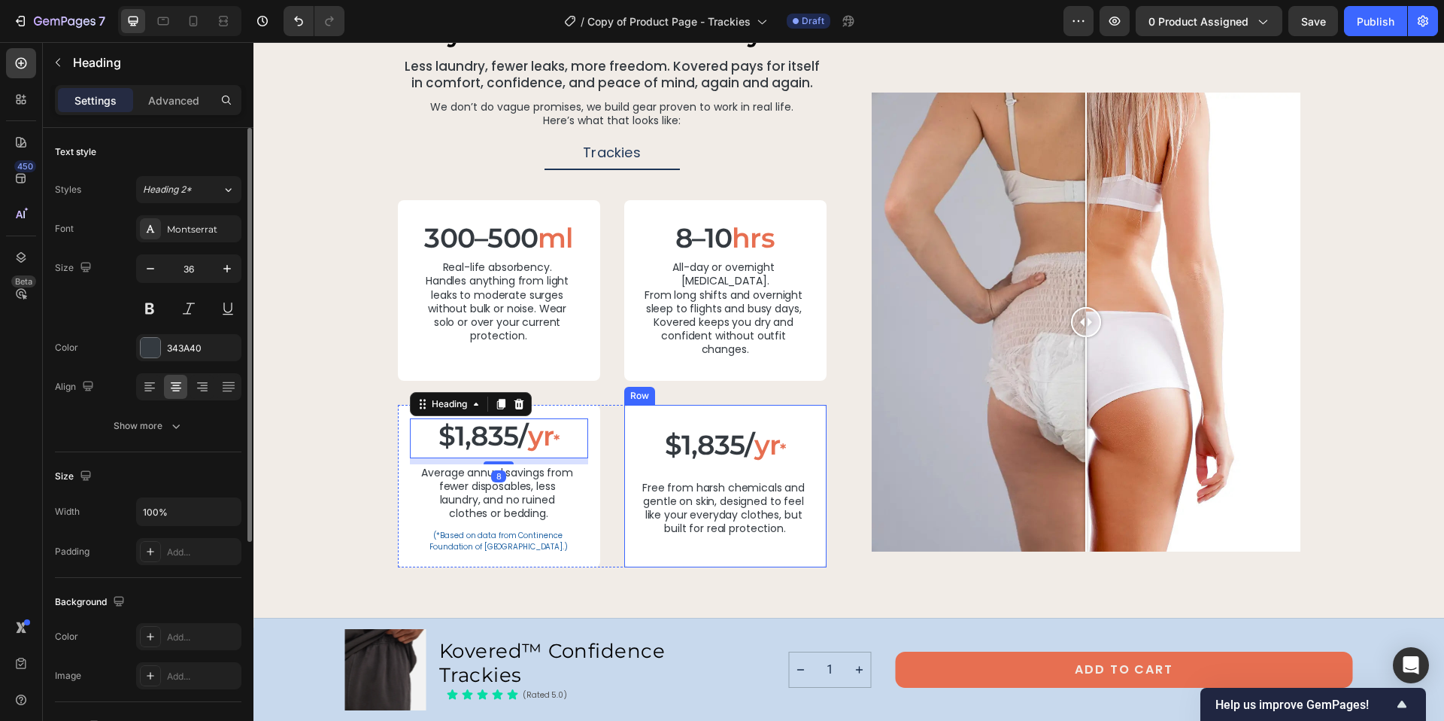
click at [721, 406] on div "$1,835/ yr * Heading Row Free from harsh chemicals and gentle on skin, designed…" at bounding box center [725, 486] width 202 height 162
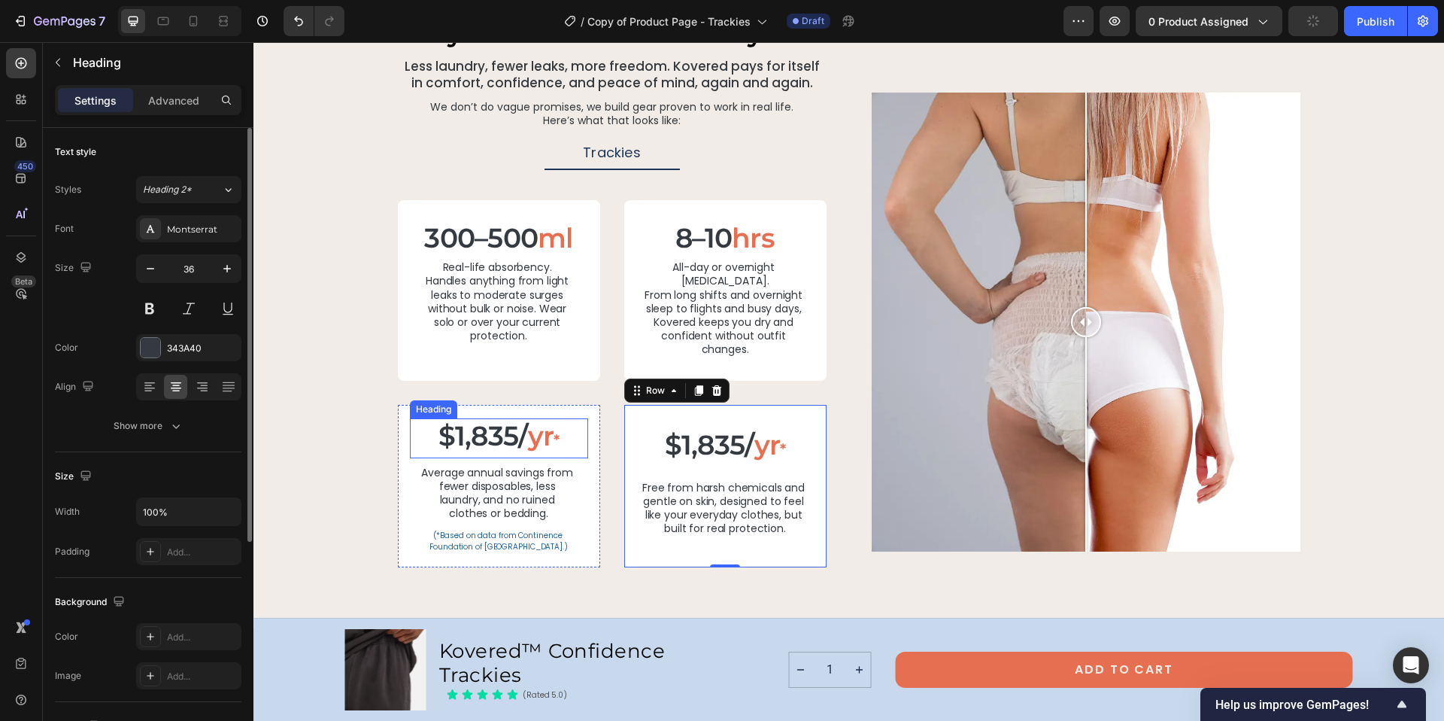
click at [475, 423] on p "$1,835/ yr *" at bounding box center [498, 438] width 175 height 37
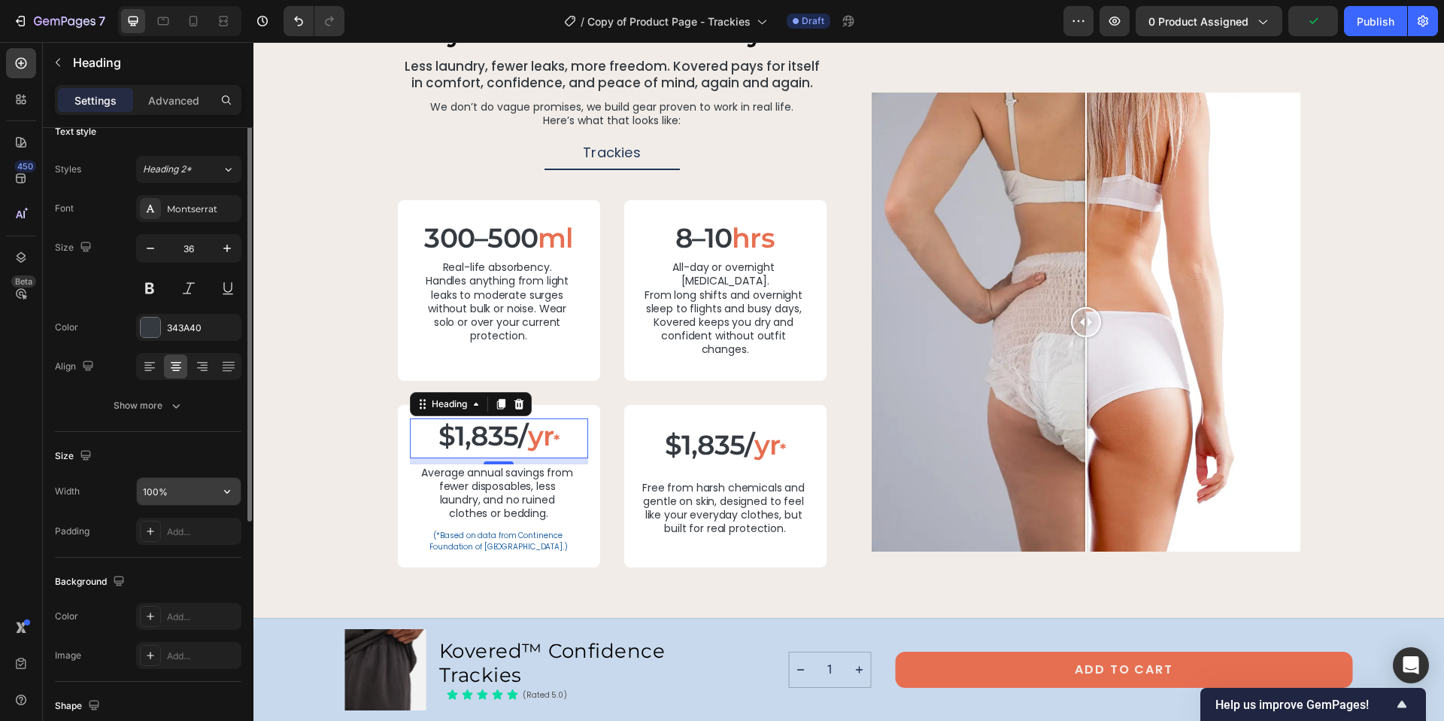
scroll to position [0, 0]
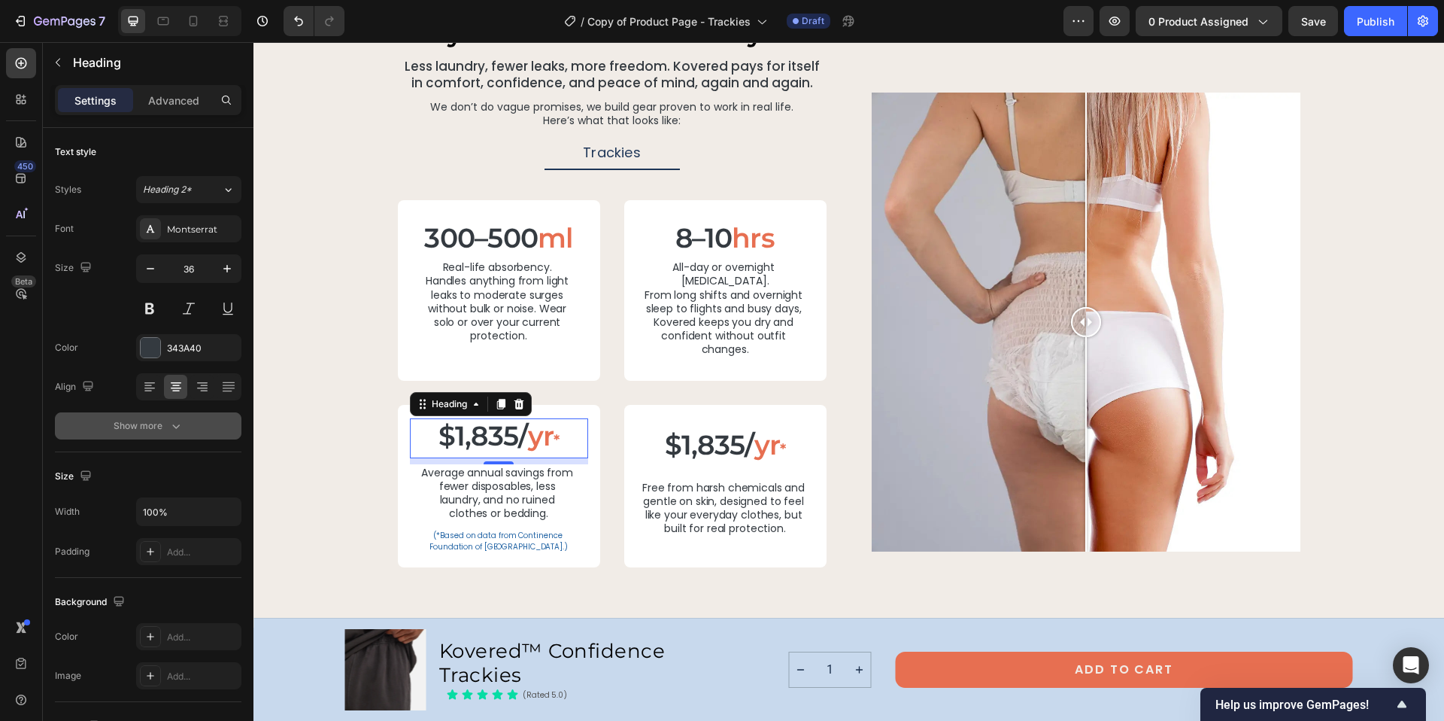
click at [171, 430] on icon "button" at bounding box center [175, 425] width 15 height 15
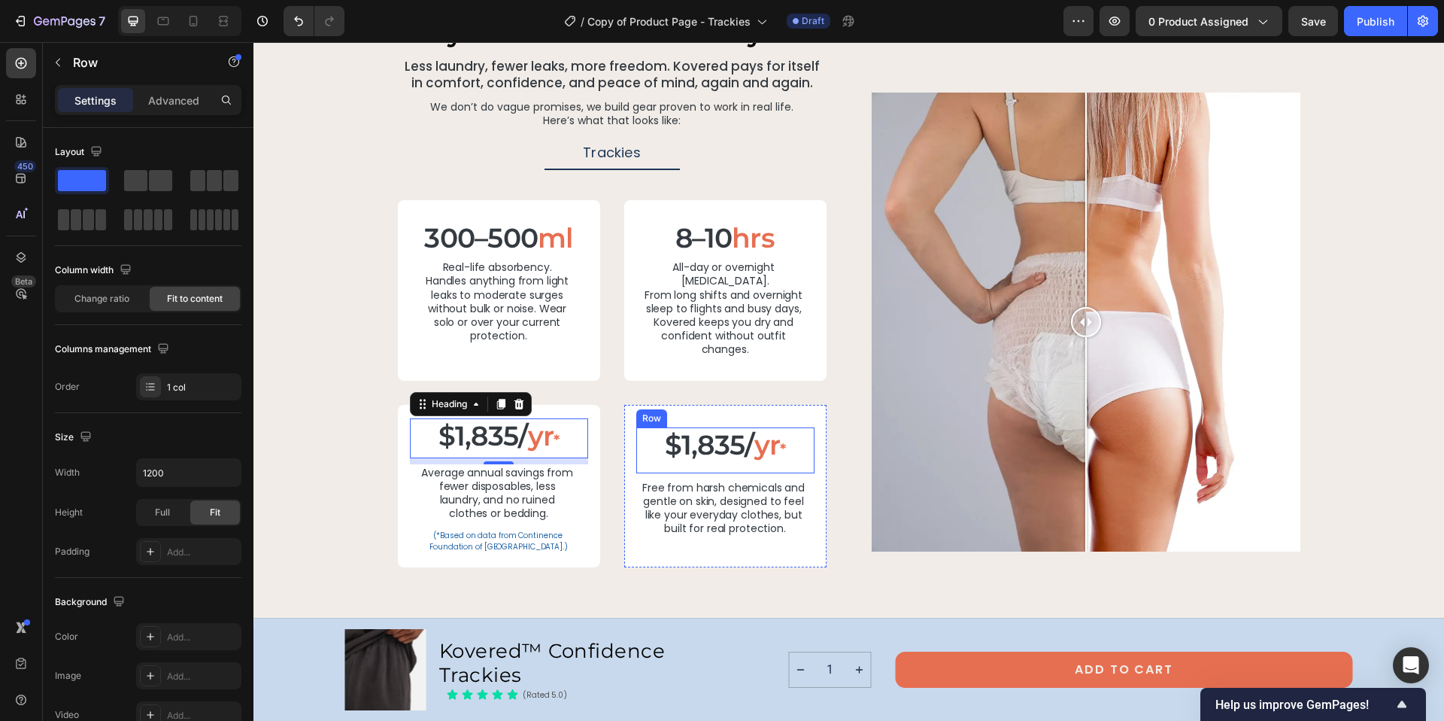
click at [652, 427] on div "$1,835/ yr * Heading Row" at bounding box center [725, 450] width 178 height 46
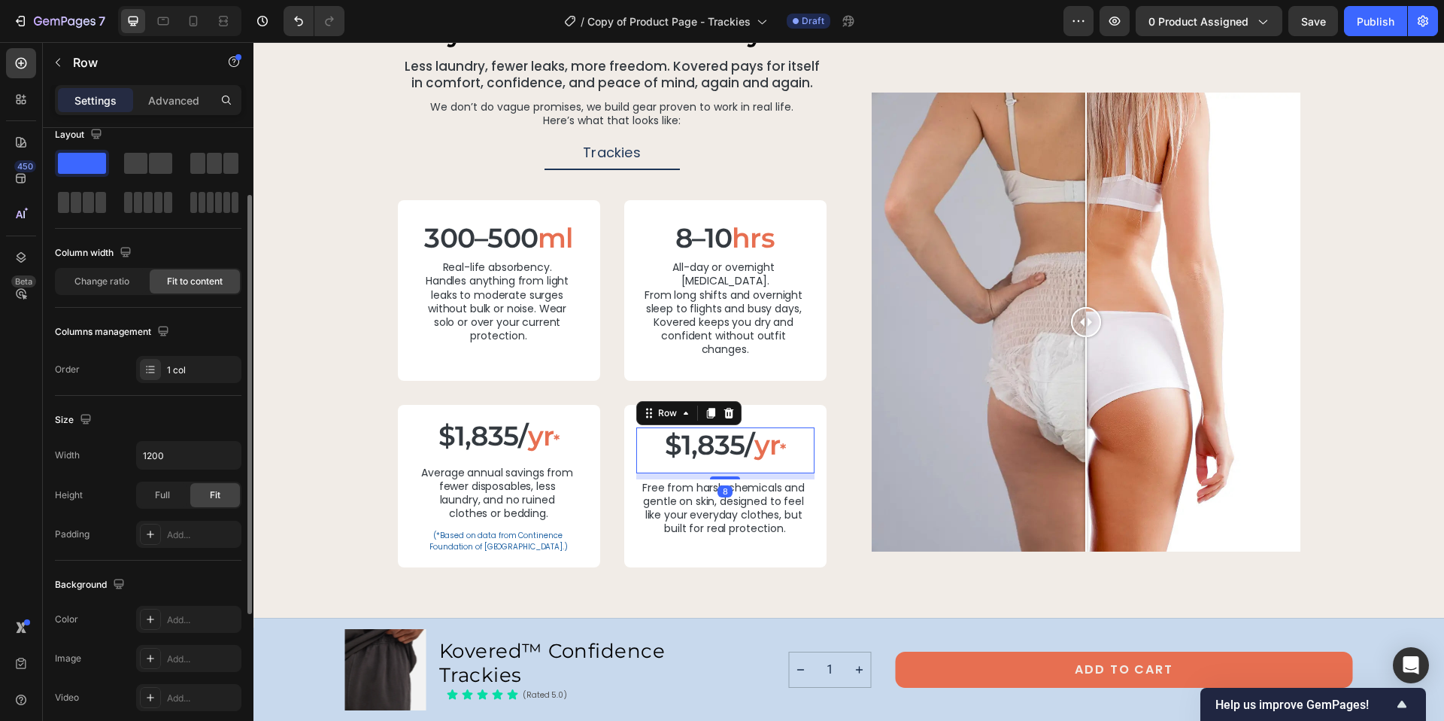
scroll to position [51, 0]
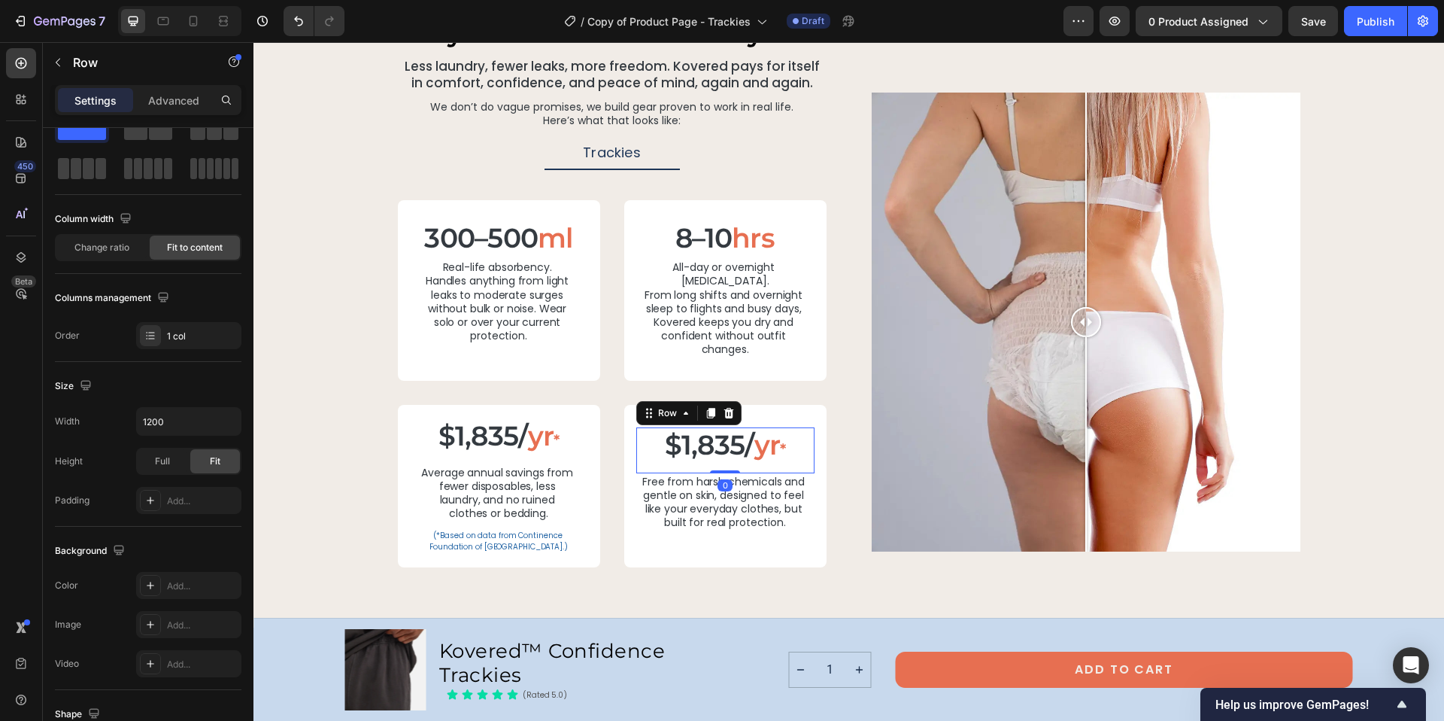
drag, startPoint x: 718, startPoint y: 463, endPoint x: 719, endPoint y: 450, distance: 13.6
click at [719, 450] on div "$1,835/ yr * Heading Row 0" at bounding box center [725, 450] width 178 height 46
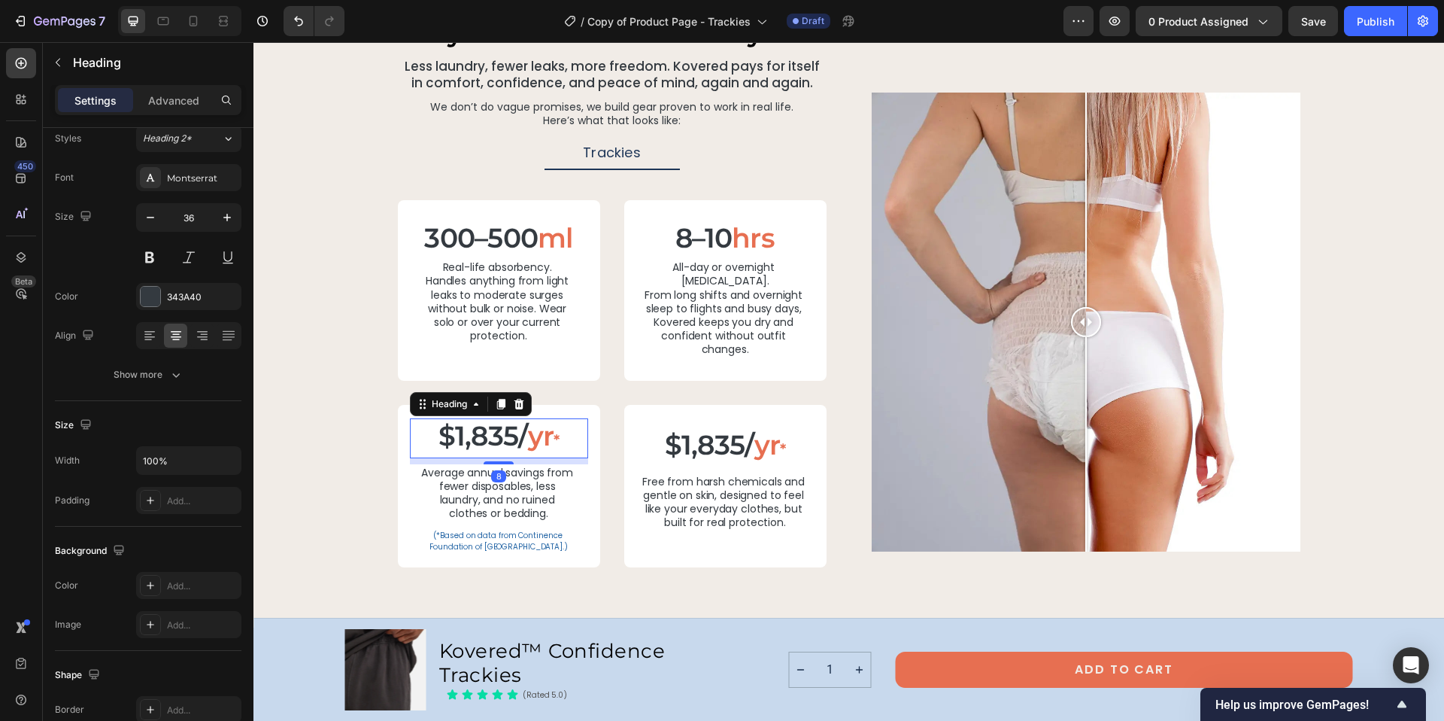
click at [529, 431] on span "yr" at bounding box center [541, 435] width 26 height 33
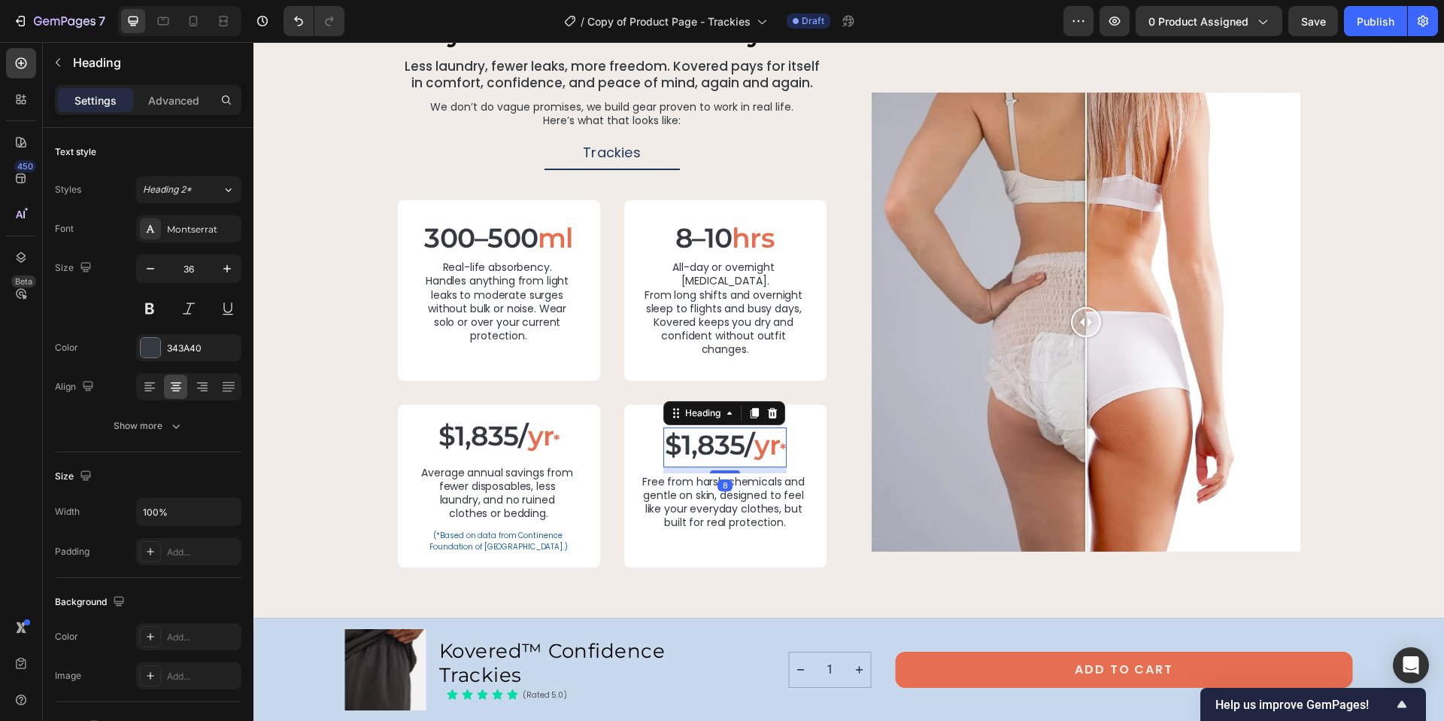
click at [707, 434] on h2 "$1,835/ yr *" at bounding box center [725, 447] width 124 height 40
click at [637, 405] on div "$1,835/ yr * Heading 8 Row Free from harsh chemicals and gentle on skin, design…" at bounding box center [725, 486] width 202 height 162
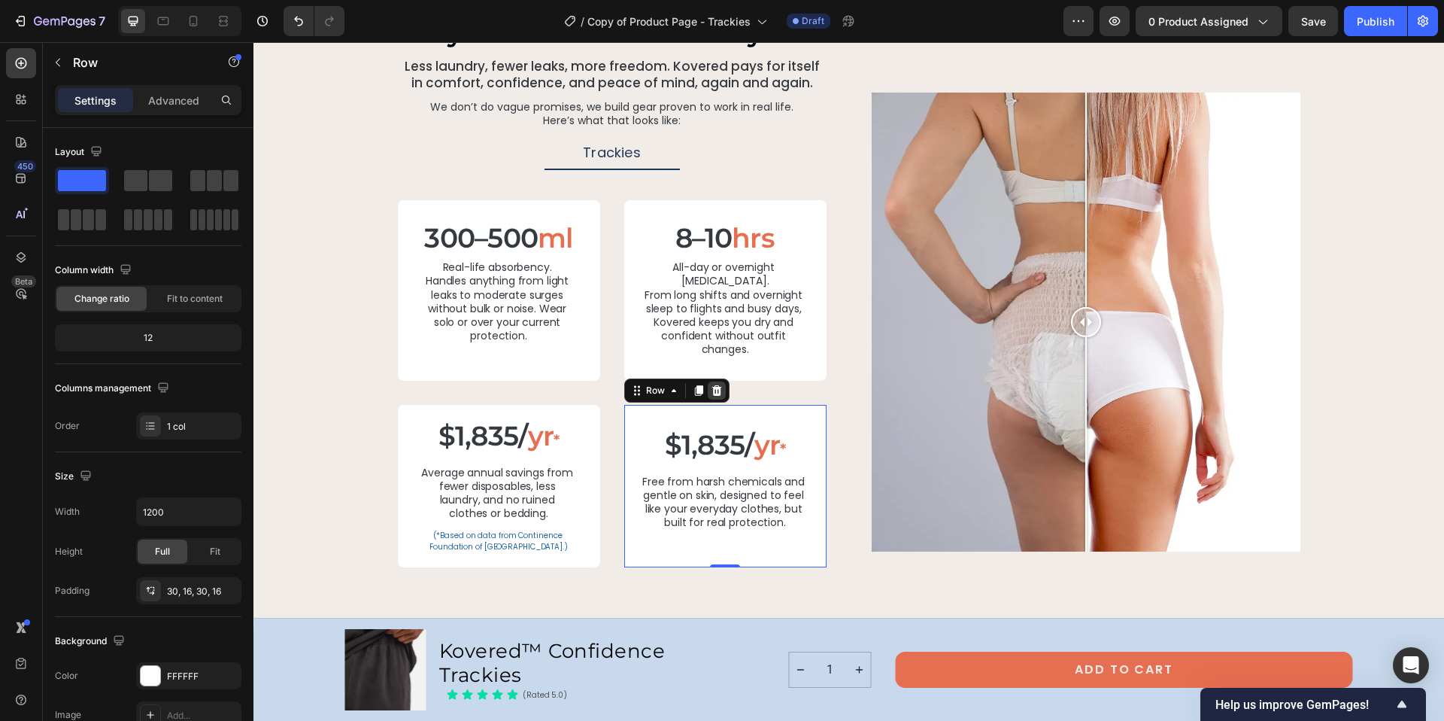
click at [712, 384] on icon at bounding box center [717, 389] width 10 height 11
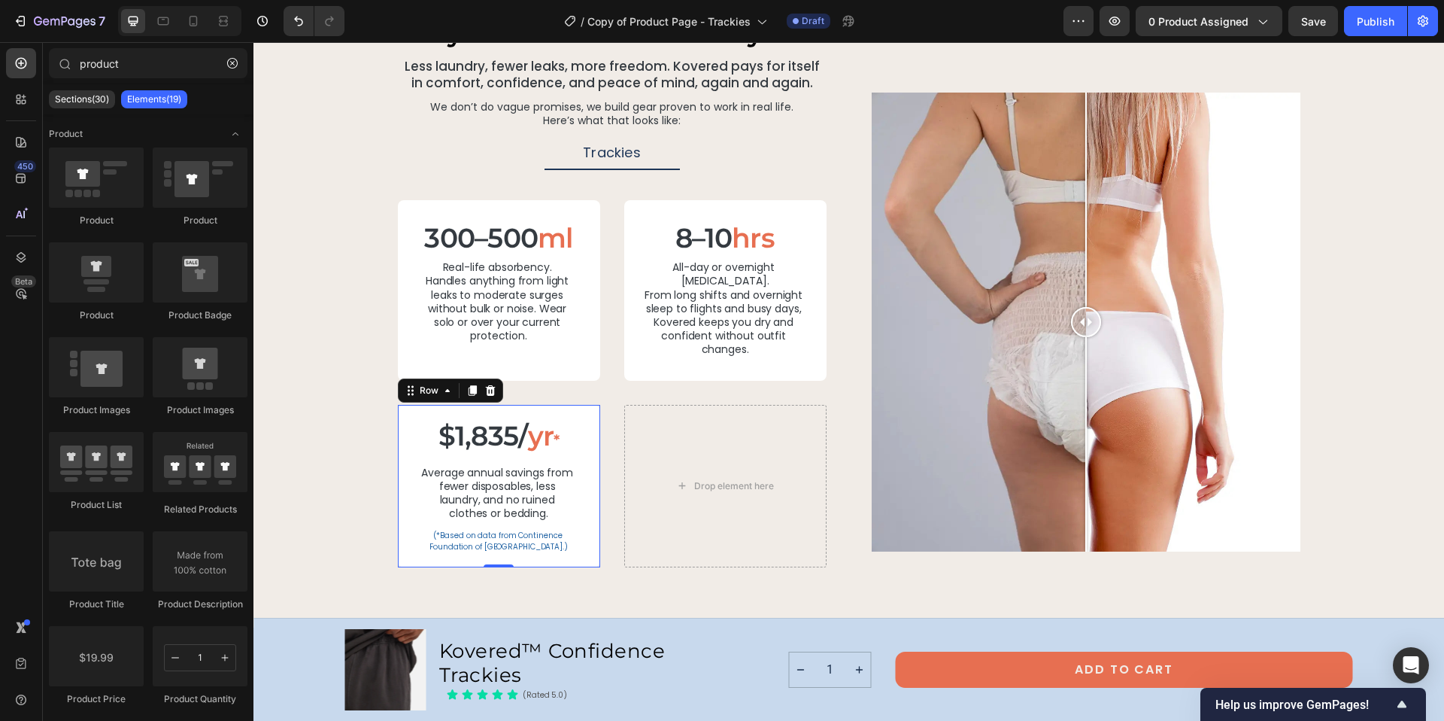
click at [569, 405] on div "$1,835/ yr * Heading Average annual savings from fewer disposables, less laundr…" at bounding box center [499, 486] width 202 height 162
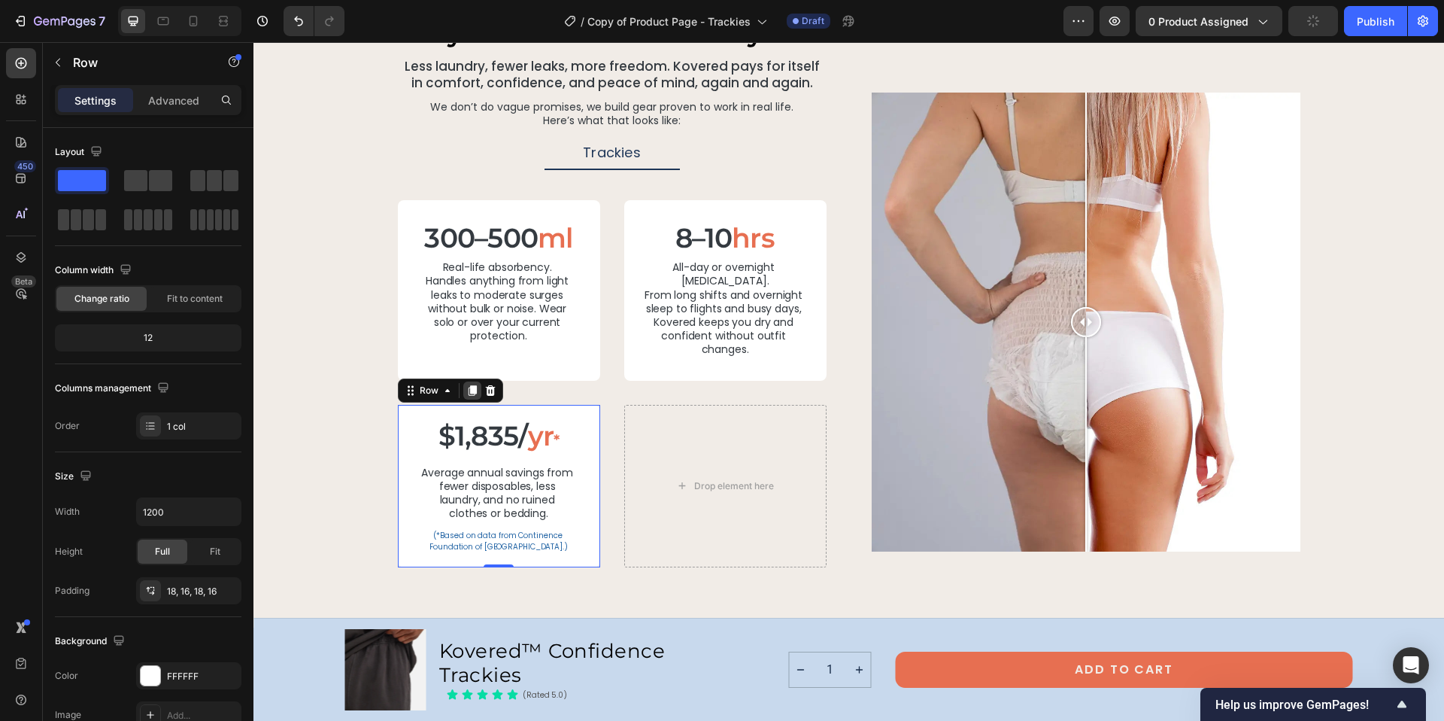
click at [469, 385] on icon at bounding box center [472, 390] width 8 height 11
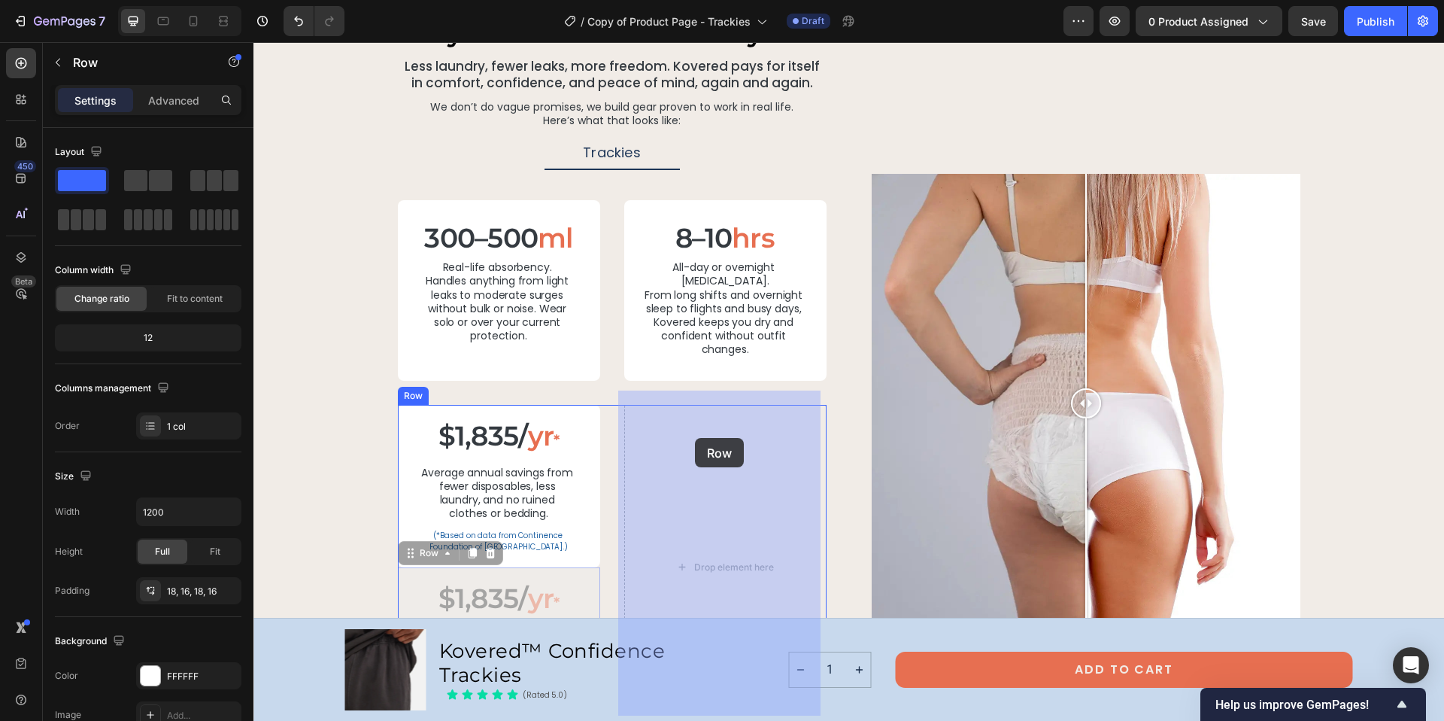
drag, startPoint x: 566, startPoint y: 560, endPoint x: 695, endPoint y: 438, distance: 177.7
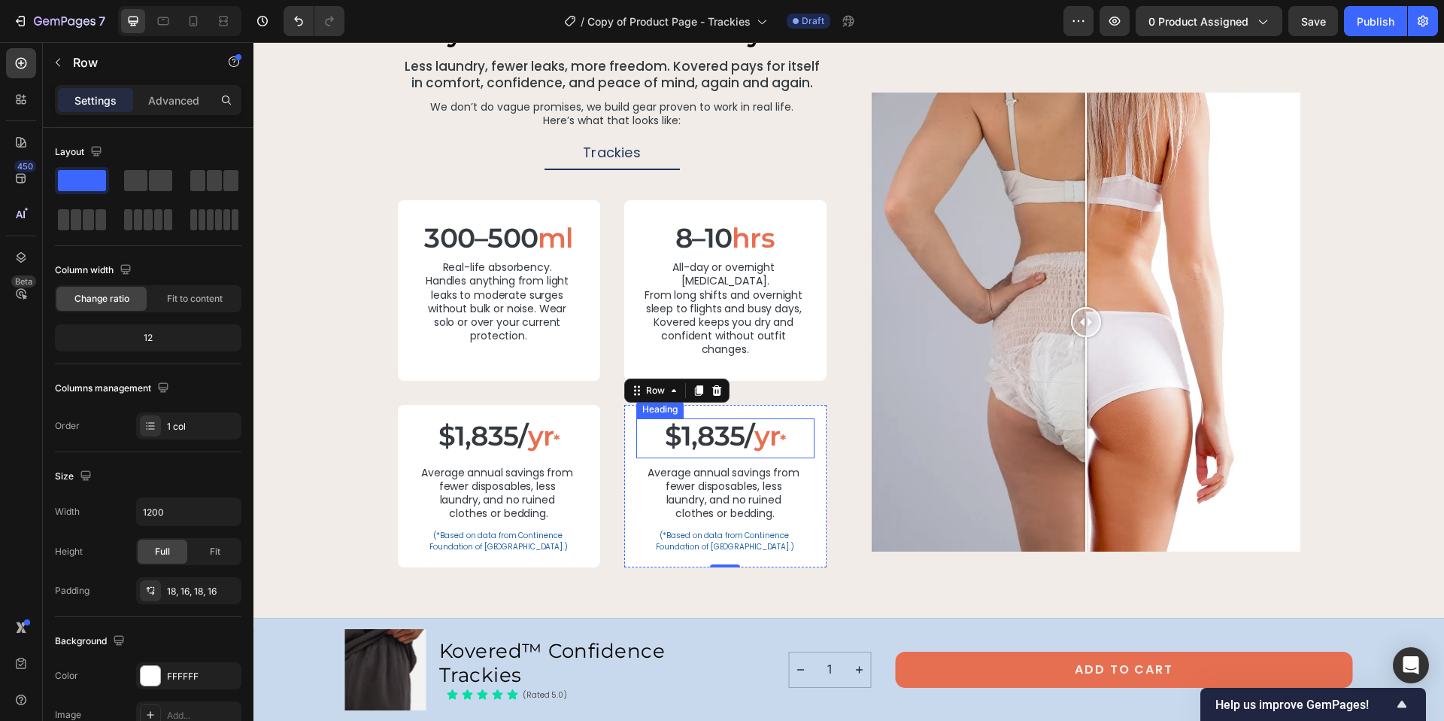
click at [668, 423] on h2 "$1,835/ yr *" at bounding box center [725, 438] width 178 height 40
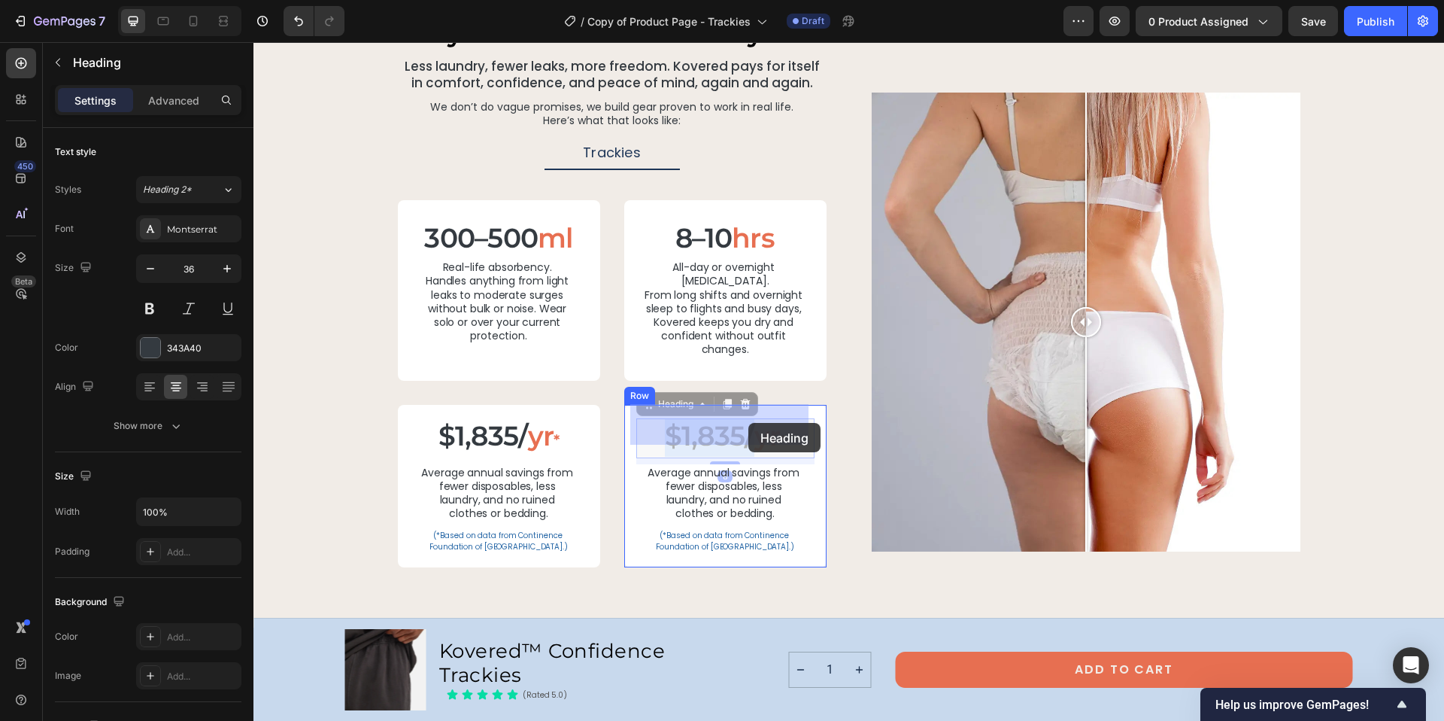
drag, startPoint x: 661, startPoint y: 423, endPoint x: 748, endPoint y: 423, distance: 87.3
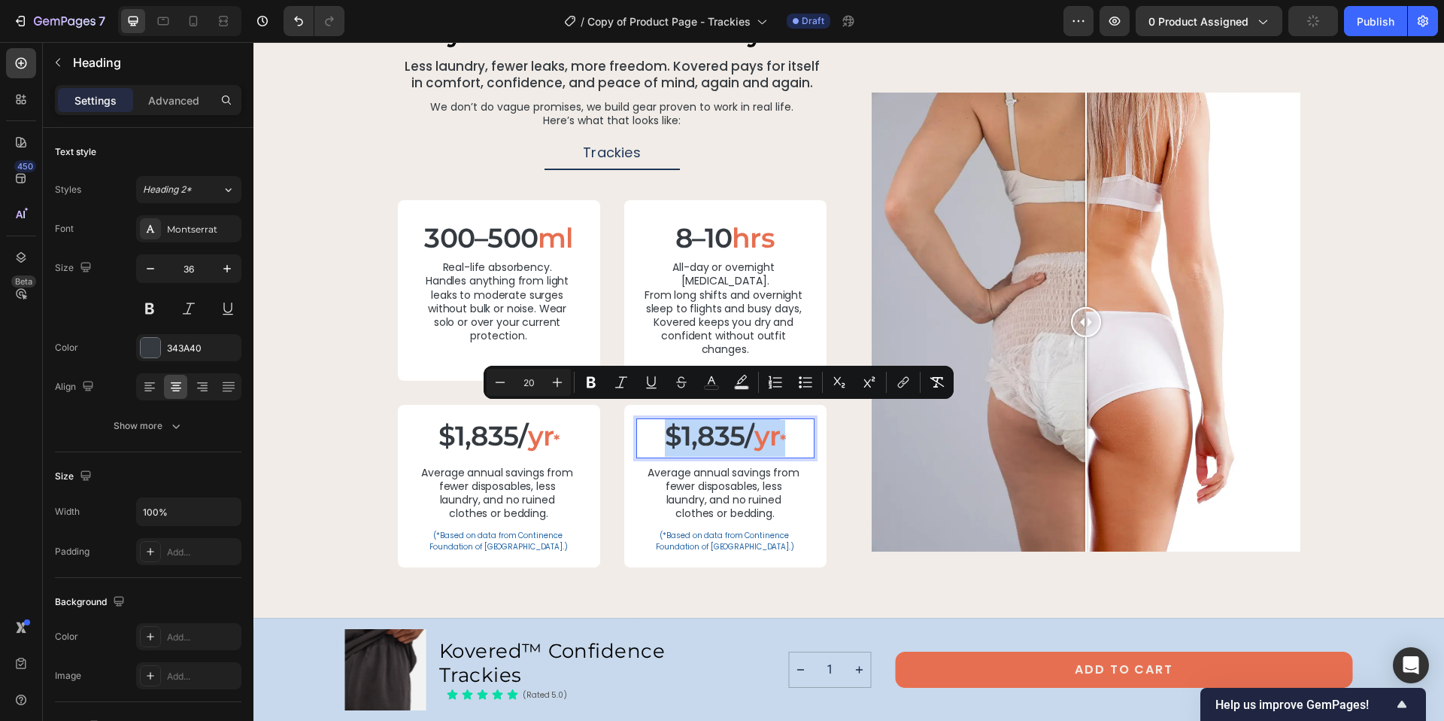
drag, startPoint x: 786, startPoint y: 423, endPoint x: 653, endPoint y: 427, distance: 133.2
click at [653, 427] on p "$1,835/ yr *" at bounding box center [725, 438] width 175 height 37
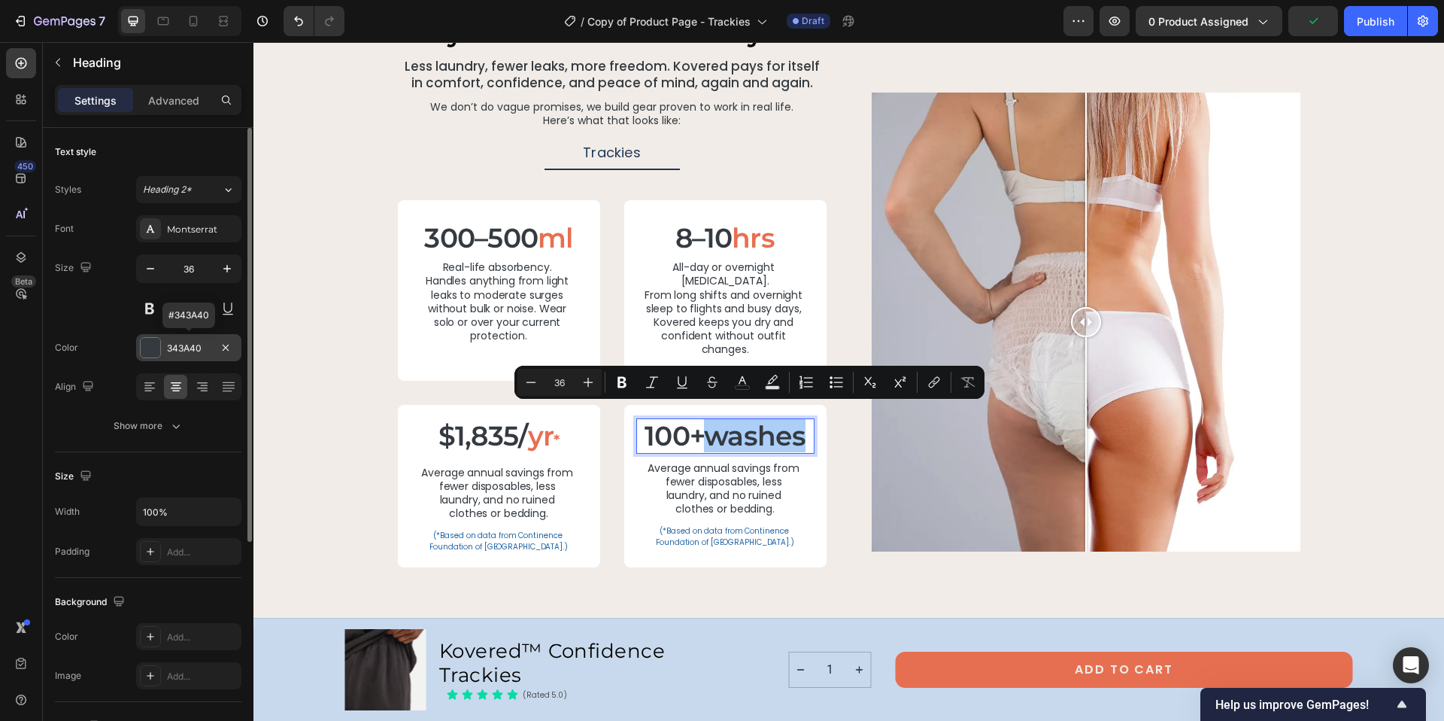
click at [210, 344] on div "343A40" at bounding box center [189, 348] width 44 height 14
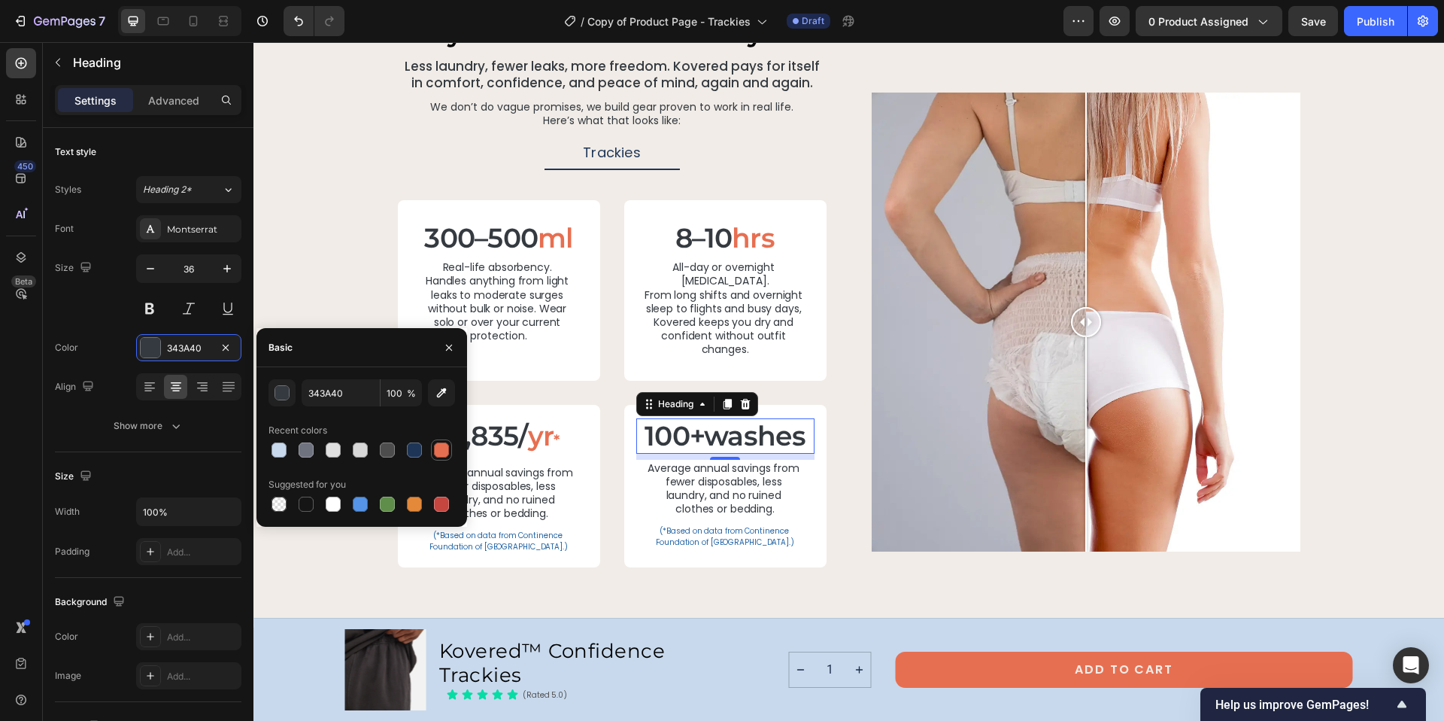
click at [446, 449] on div at bounding box center [441, 449] width 15 height 15
click at [323, 393] on input "E76F51" at bounding box center [341, 392] width 78 height 27
type input "343A40"
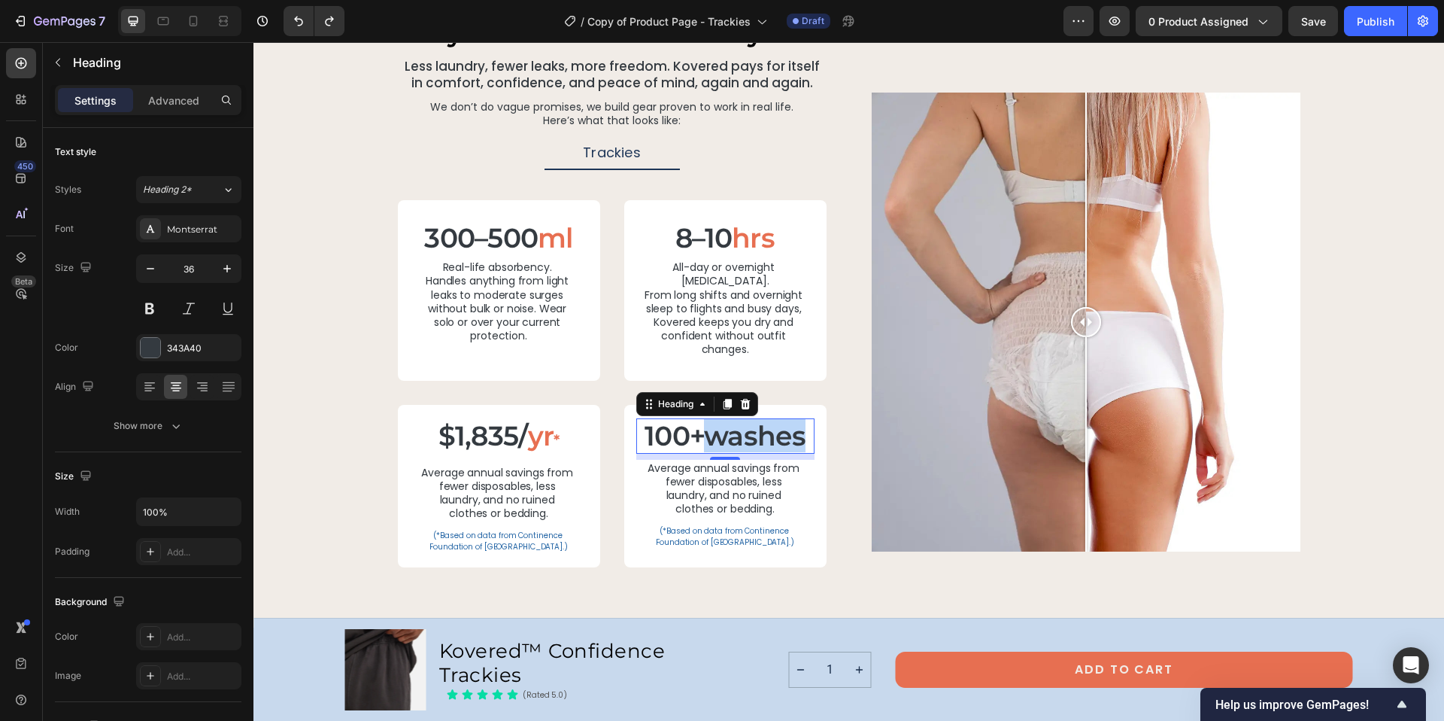
click at [751, 420] on p "100+washes" at bounding box center [725, 436] width 175 height 32
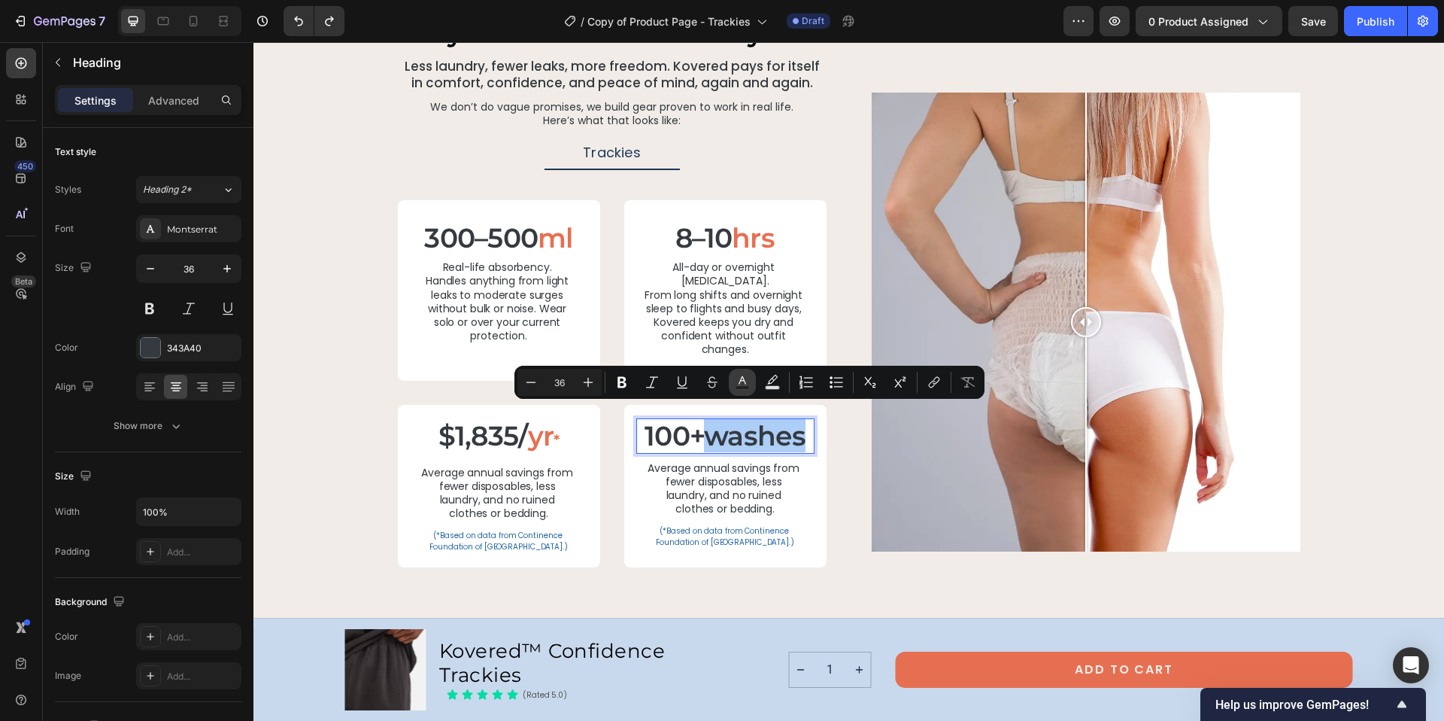
click at [742, 378] on icon "Editor contextual toolbar" at bounding box center [742, 382] width 15 height 15
type input "343A40"
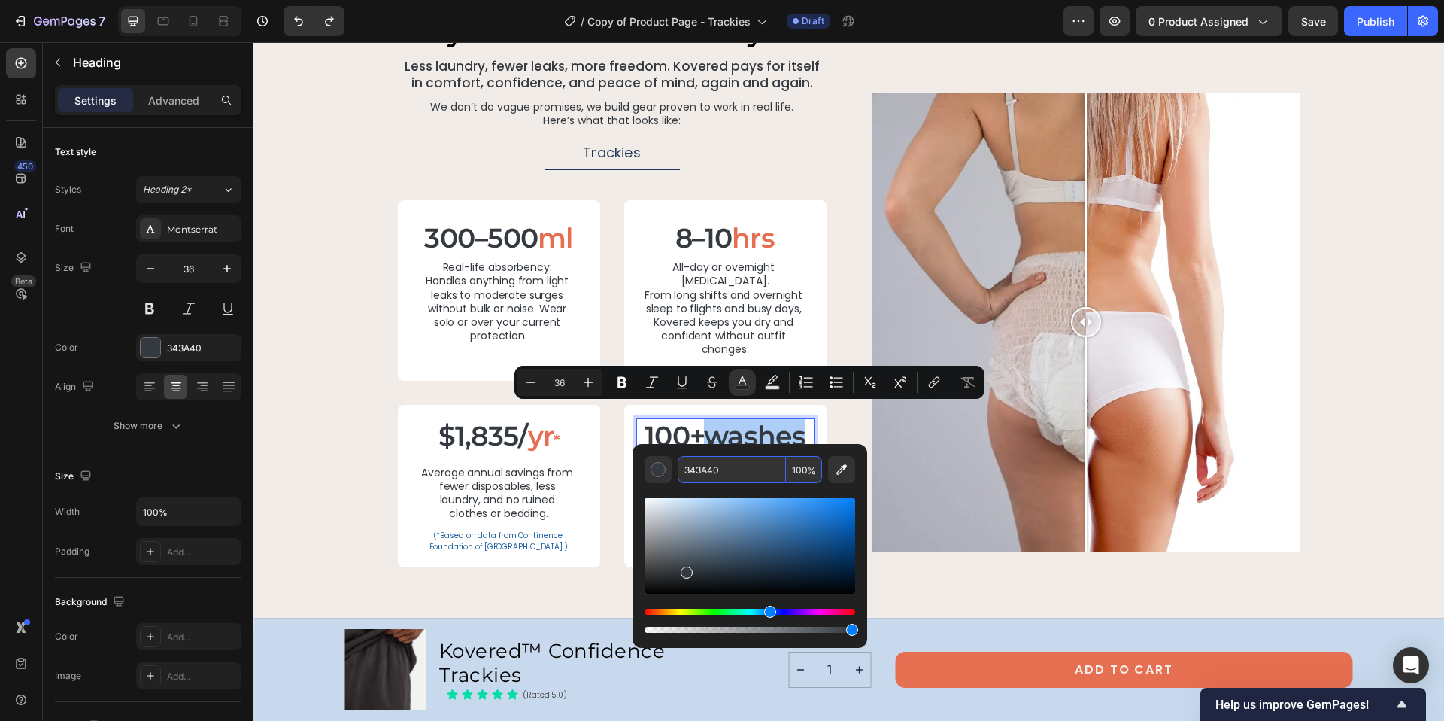
click at [711, 475] on input "343A40" at bounding box center [732, 469] width 108 height 27
paste input "E76F51"
type input "E76F51"
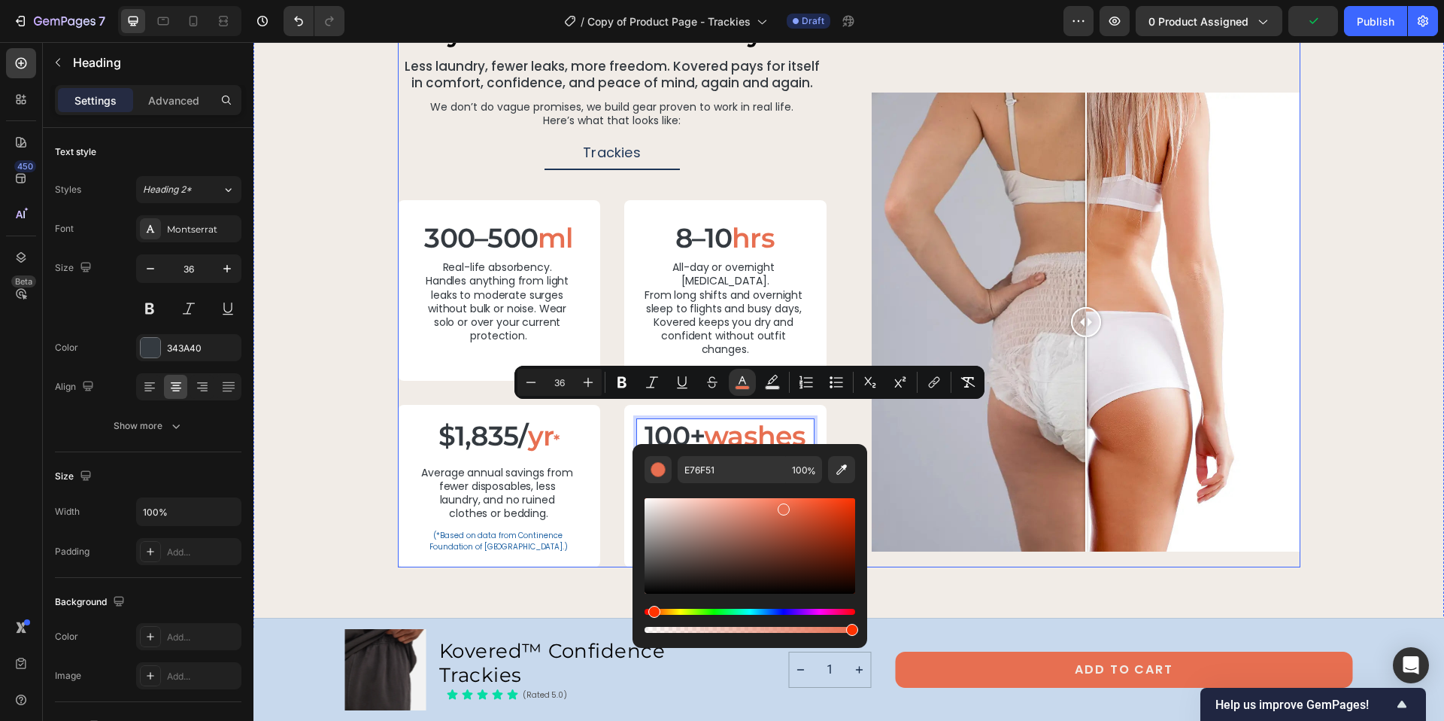
click at [851, 418] on div "why it’s worth it - from day one Heading Less laundry, fewer leaks, more freedo…" at bounding box center [849, 292] width 903 height 550
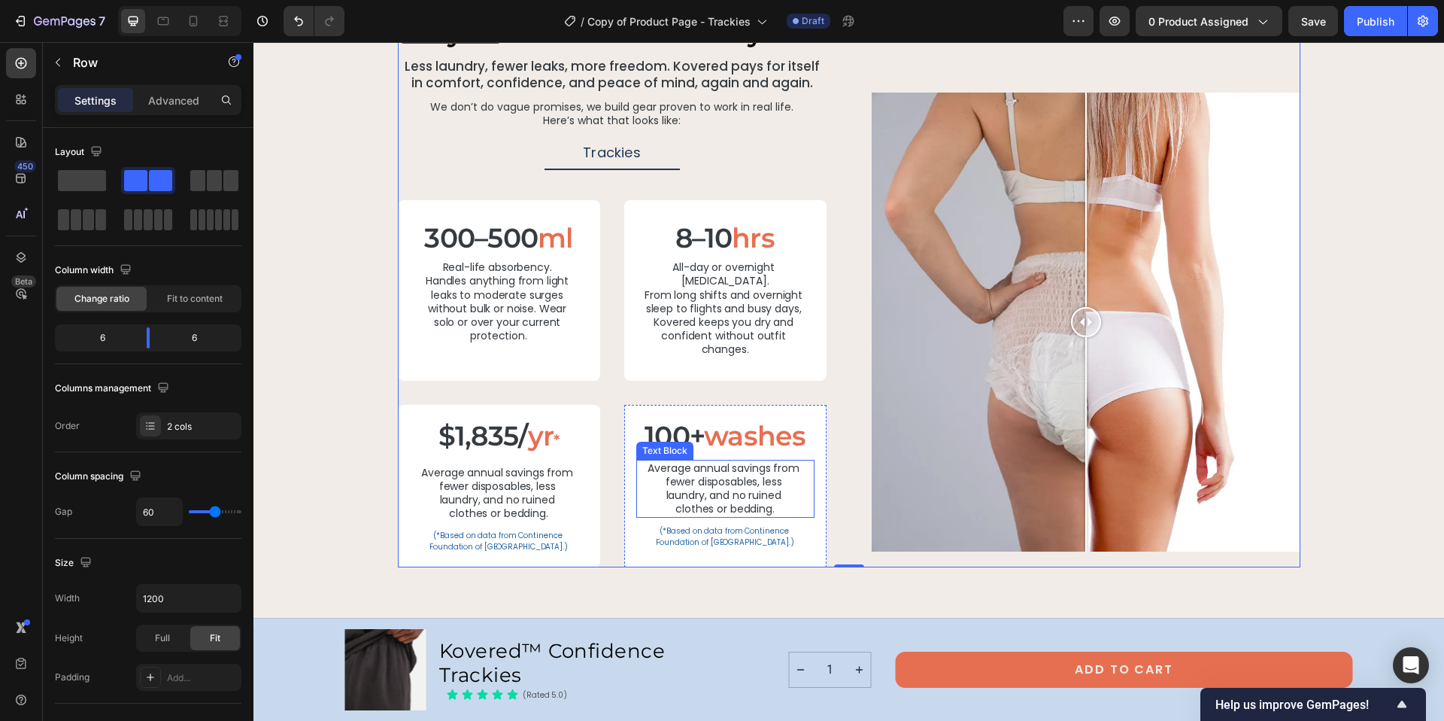
click at [659, 461] on p "Average annual savings from fewer disposables, less laundry, and no ruined clot…" at bounding box center [725, 488] width 155 height 55
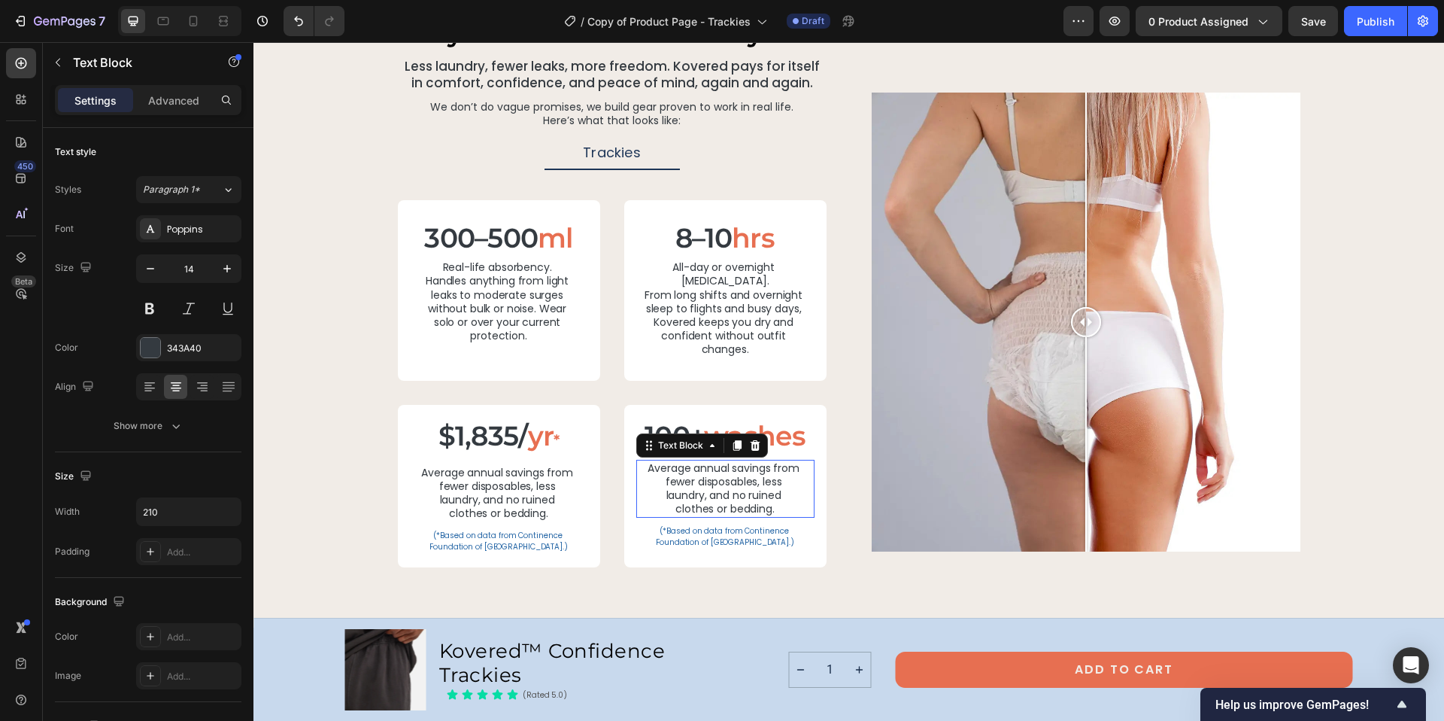
click at [665, 461] on p "Average annual savings from fewer disposables, less laundry, and no ruined clot…" at bounding box center [725, 488] width 155 height 55
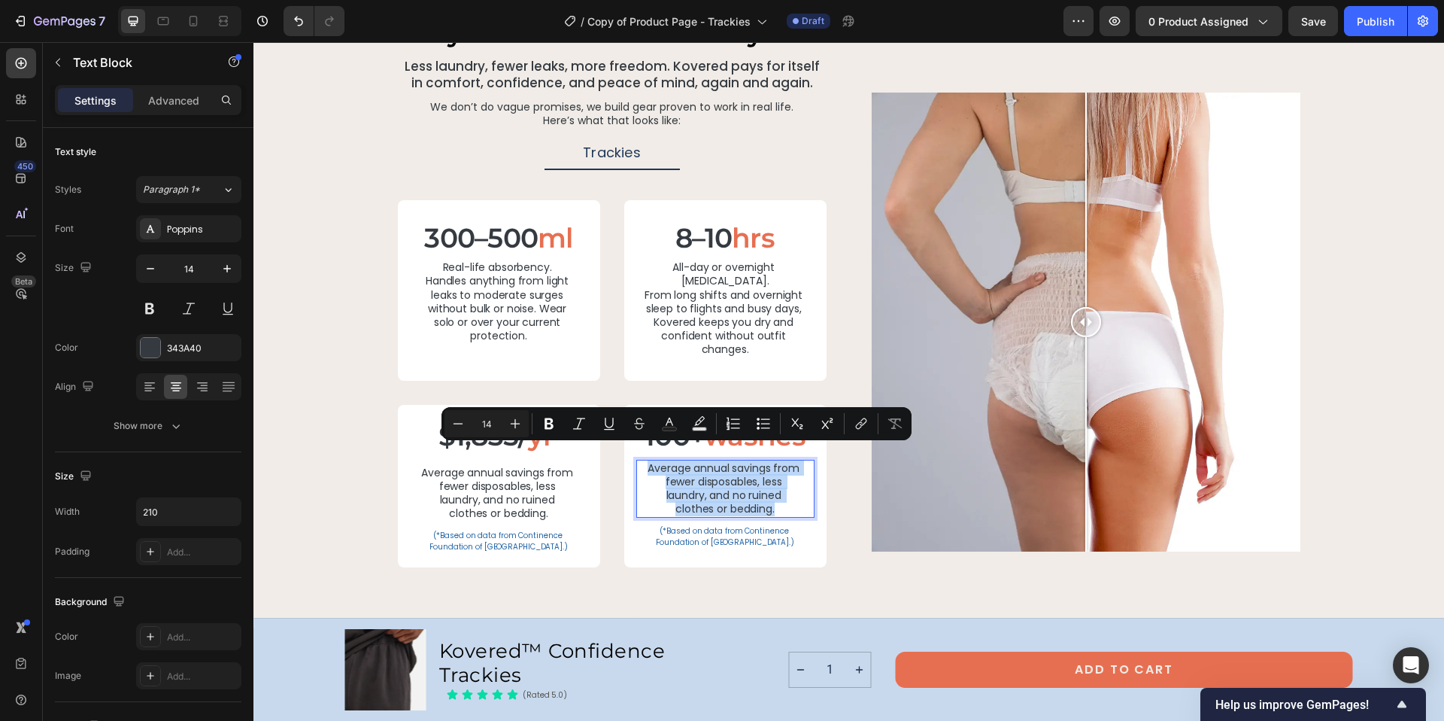
click at [665, 461] on p "Average annual savings from fewer disposables, less laundry, and no ruined clot…" at bounding box center [725, 488] width 155 height 55
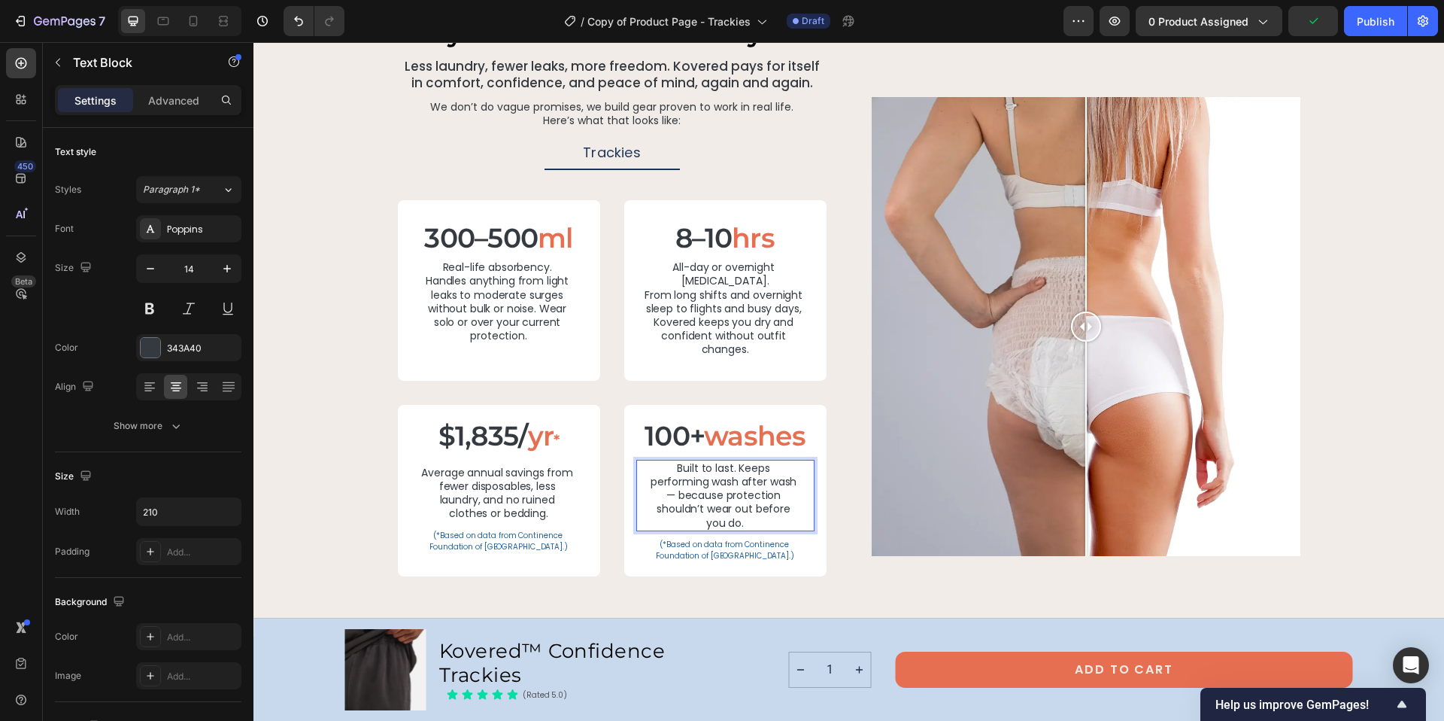
click at [673, 481] on p "Built to last. Keeps performing wash after wash — because protection shouldn’t …" at bounding box center [725, 495] width 155 height 68
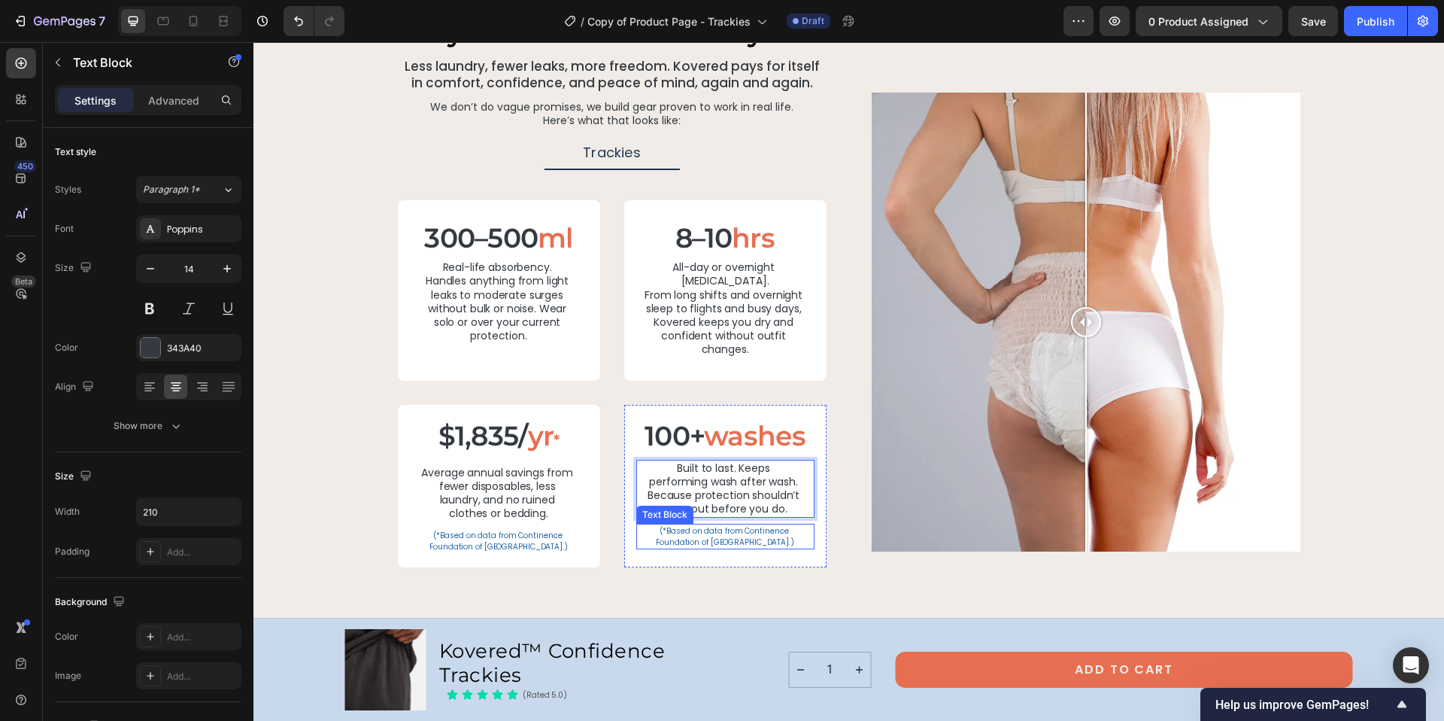
click at [732, 525] on p "(*Based on data from Continence Foundation of Australia.)" at bounding box center [725, 536] width 155 height 23
click at [750, 503] on icon at bounding box center [755, 508] width 10 height 11
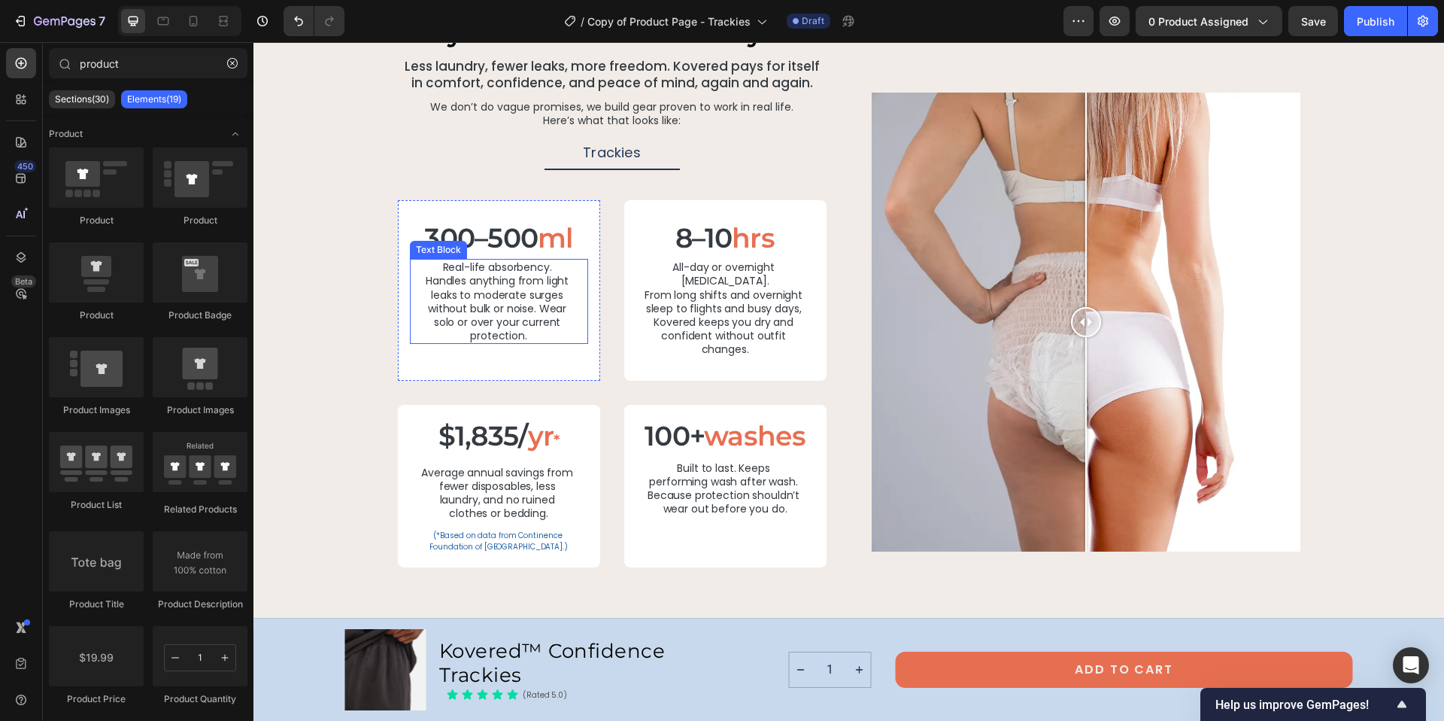
click at [462, 284] on p "Real-life absorbency. Handles anything from light leaks to moderate surges with…" at bounding box center [498, 301] width 155 height 82
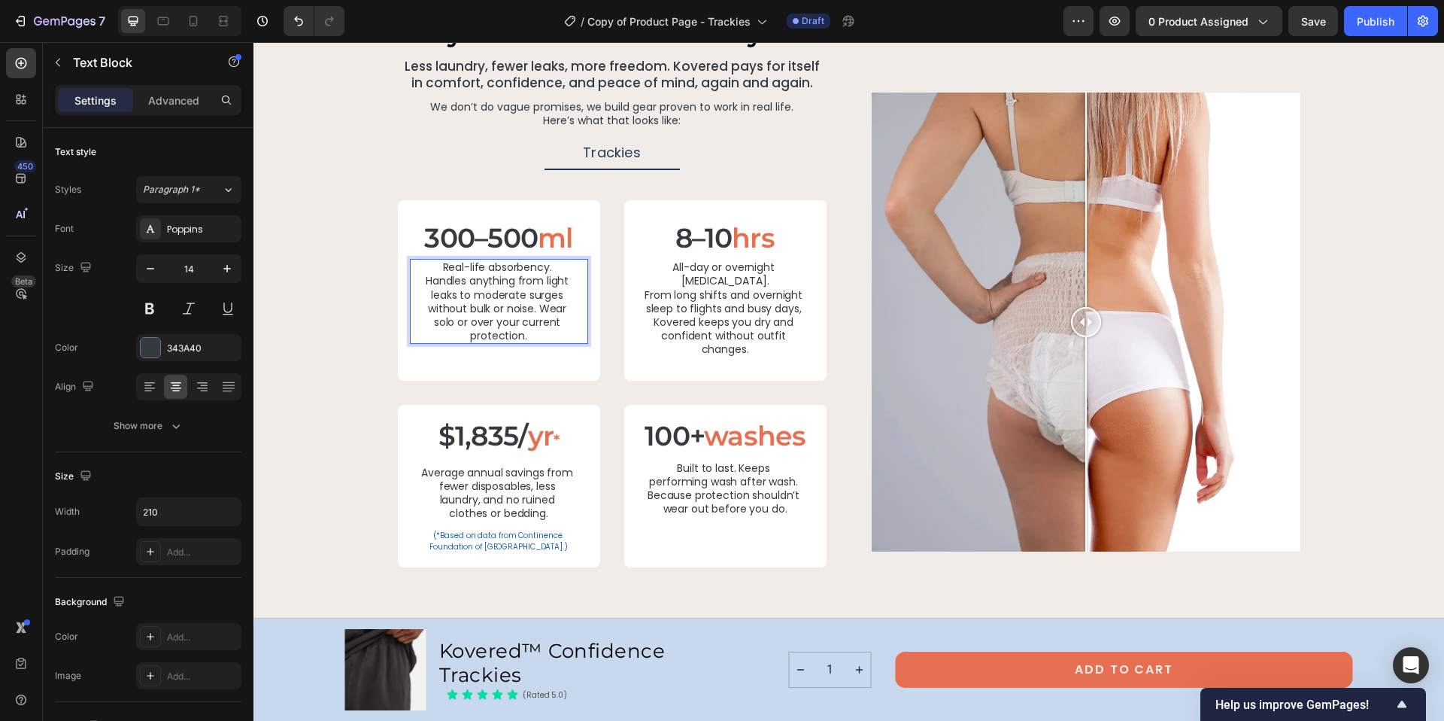
click at [421, 280] on p "Real-life absorbency. Handles anything from light leaks to moderate surges with…" at bounding box center [498, 301] width 155 height 82
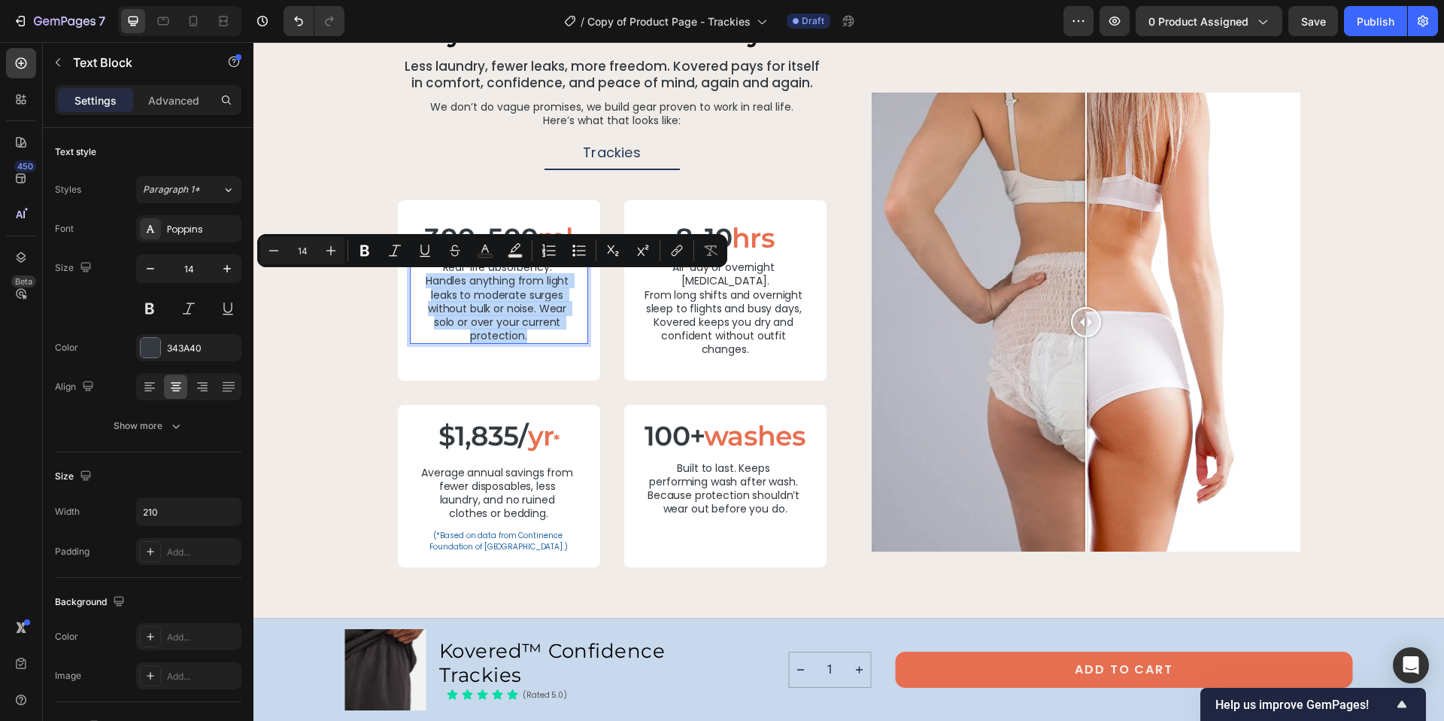
drag, startPoint x: 421, startPoint y: 280, endPoint x: 525, endPoint y: 332, distance: 116.0
click at [525, 332] on p "Real-life absorbency. Handles anything from light leaks to moderate surges with…" at bounding box center [498, 301] width 155 height 82
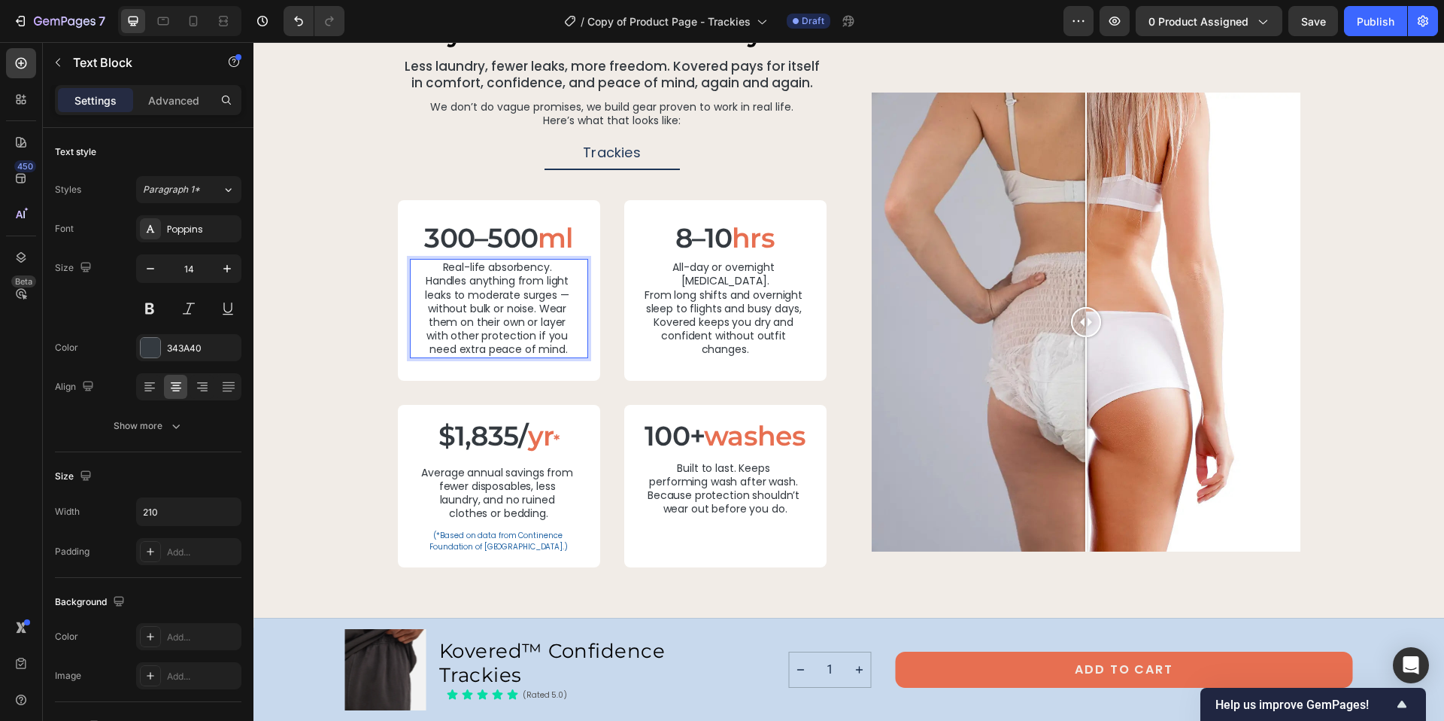
click at [569, 295] on p "Real-life absorbency. Handles anything from light leaks to moderate surges — wi…" at bounding box center [498, 308] width 155 height 96
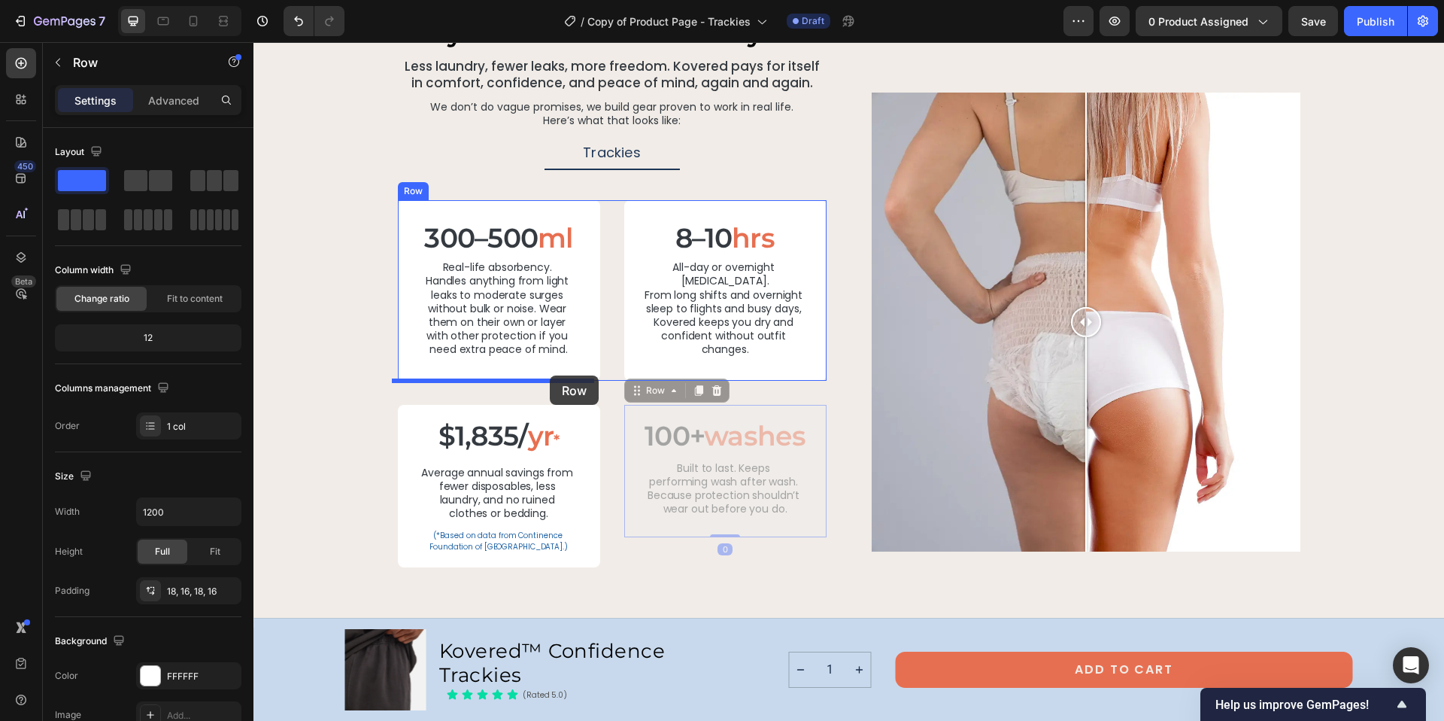
drag, startPoint x: 624, startPoint y: 410, endPoint x: 550, endPoint y: 375, distance: 81.4
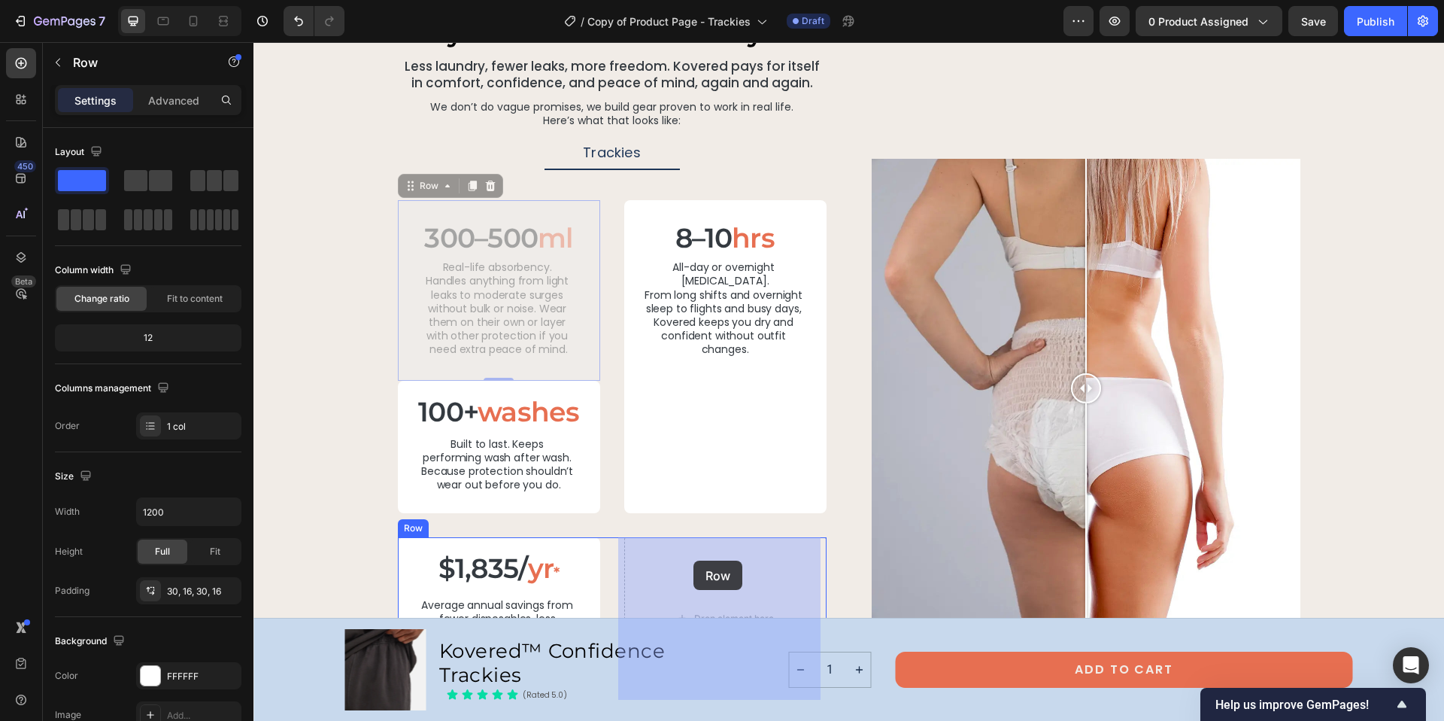
drag, startPoint x: 572, startPoint y: 211, endPoint x: 693, endPoint y: 560, distance: 370.4
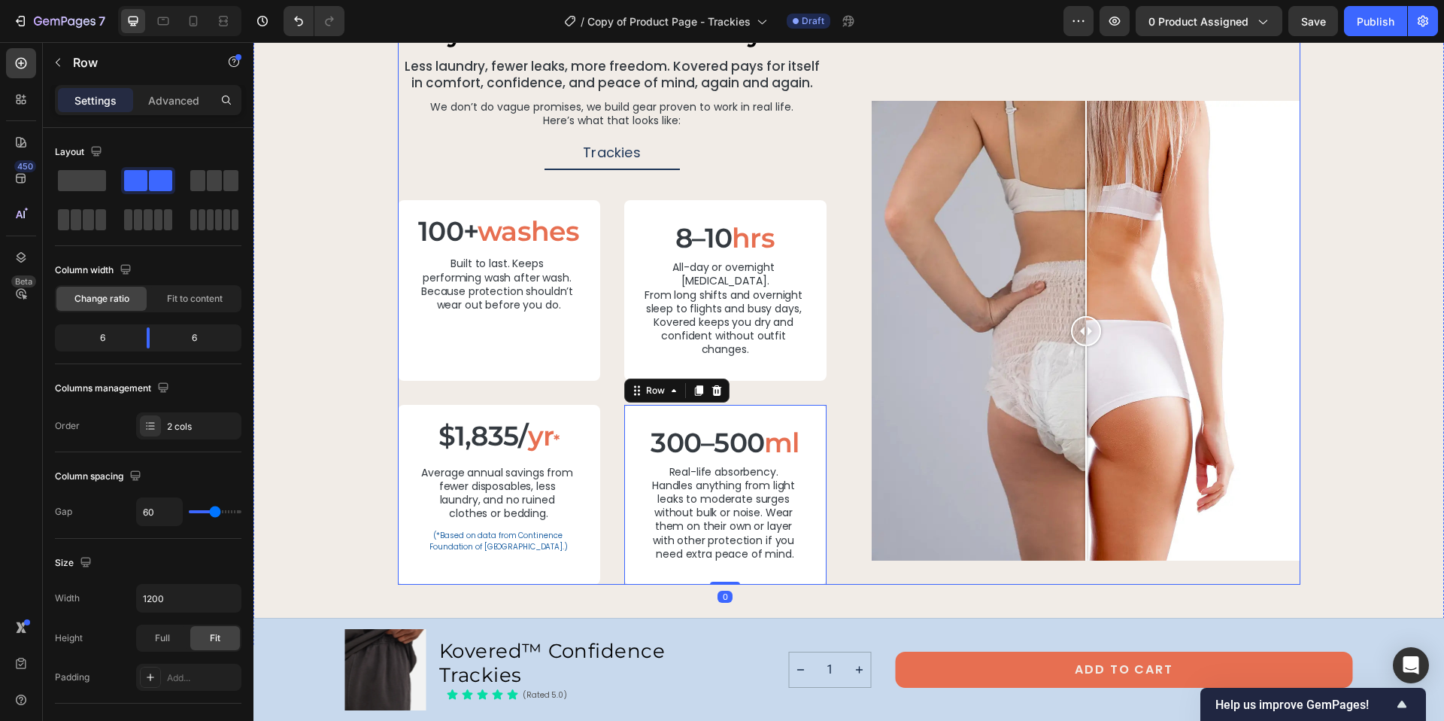
click at [831, 230] on div "why it’s worth it - from day one Heading Less laundry, fewer leaks, more freedo…" at bounding box center [849, 301] width 903 height 568
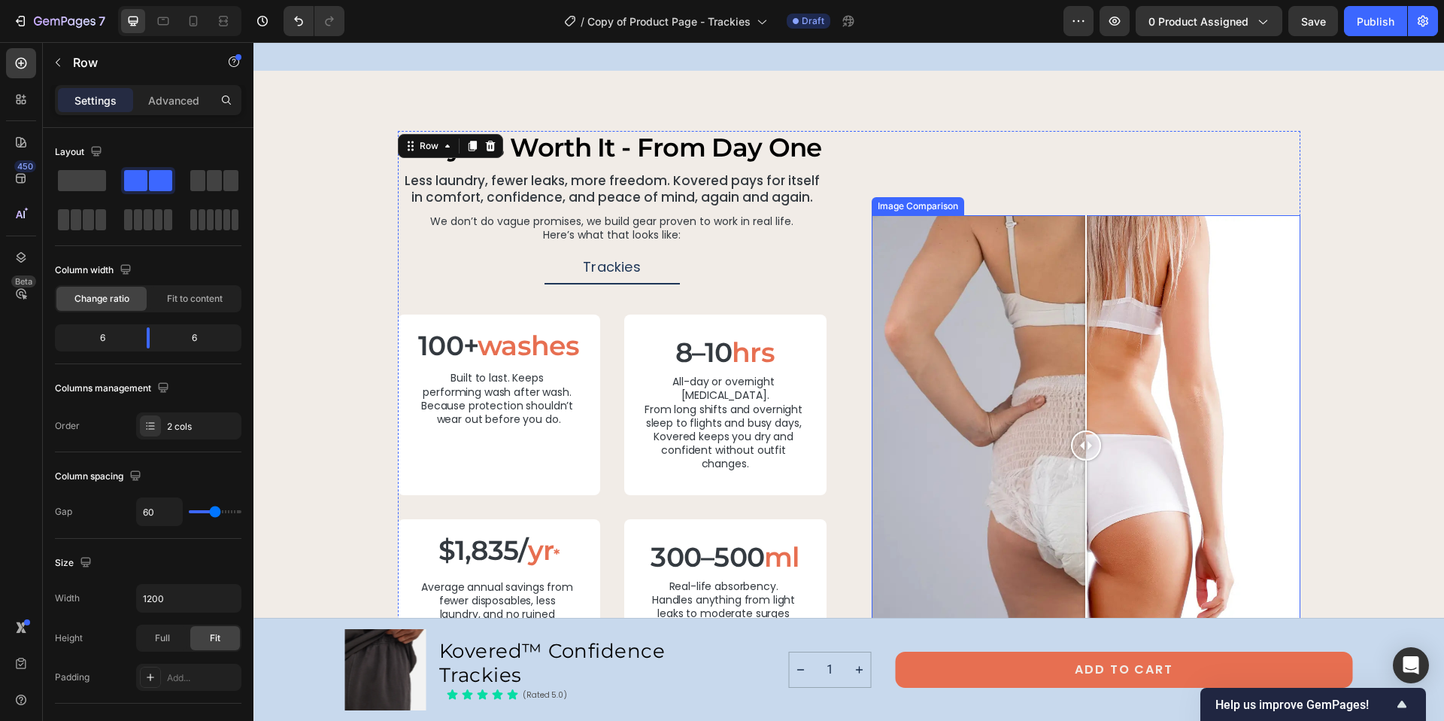
scroll to position [3179, 0]
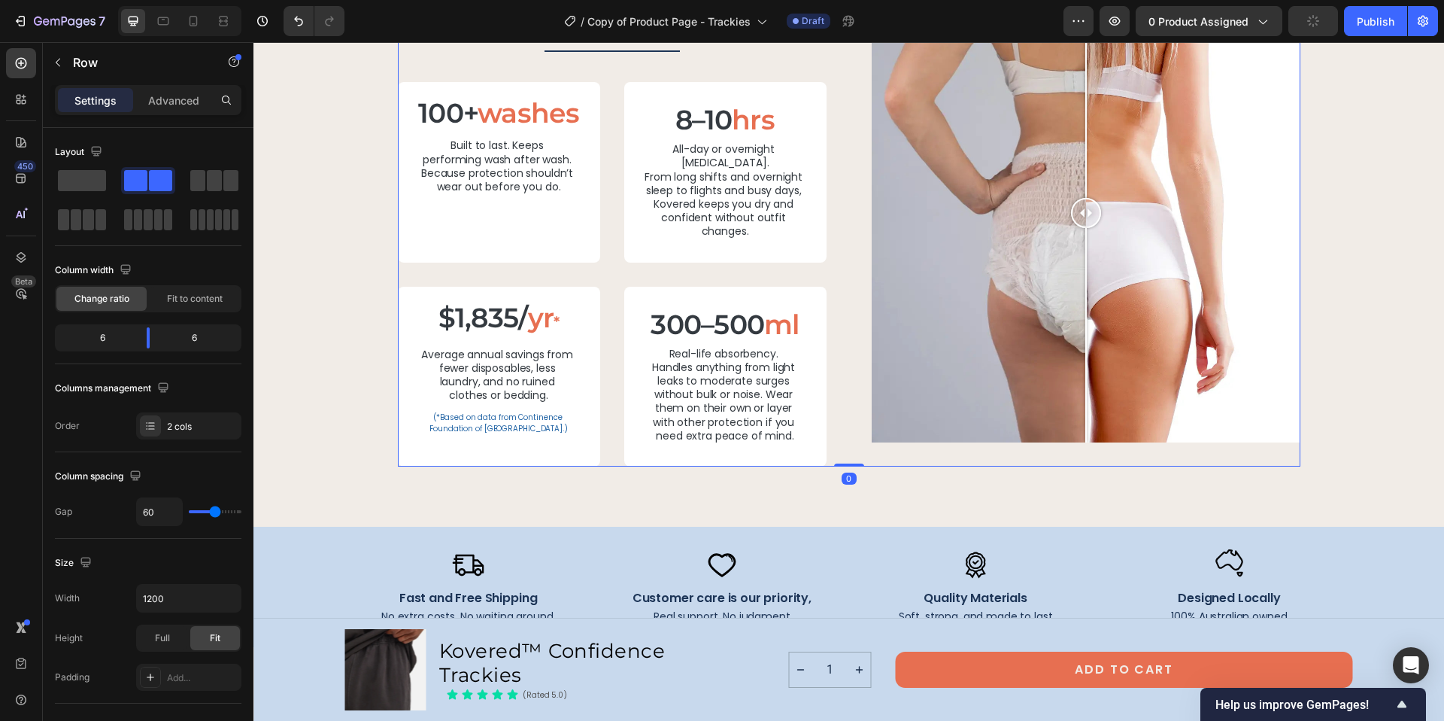
drag, startPoint x: 849, startPoint y: 451, endPoint x: 846, endPoint y: 438, distance: 13.1
click at [846, 438] on div "why it’s worth it - from day one Heading Less laundry, fewer leaks, more freedo…" at bounding box center [849, 182] width 903 height 568
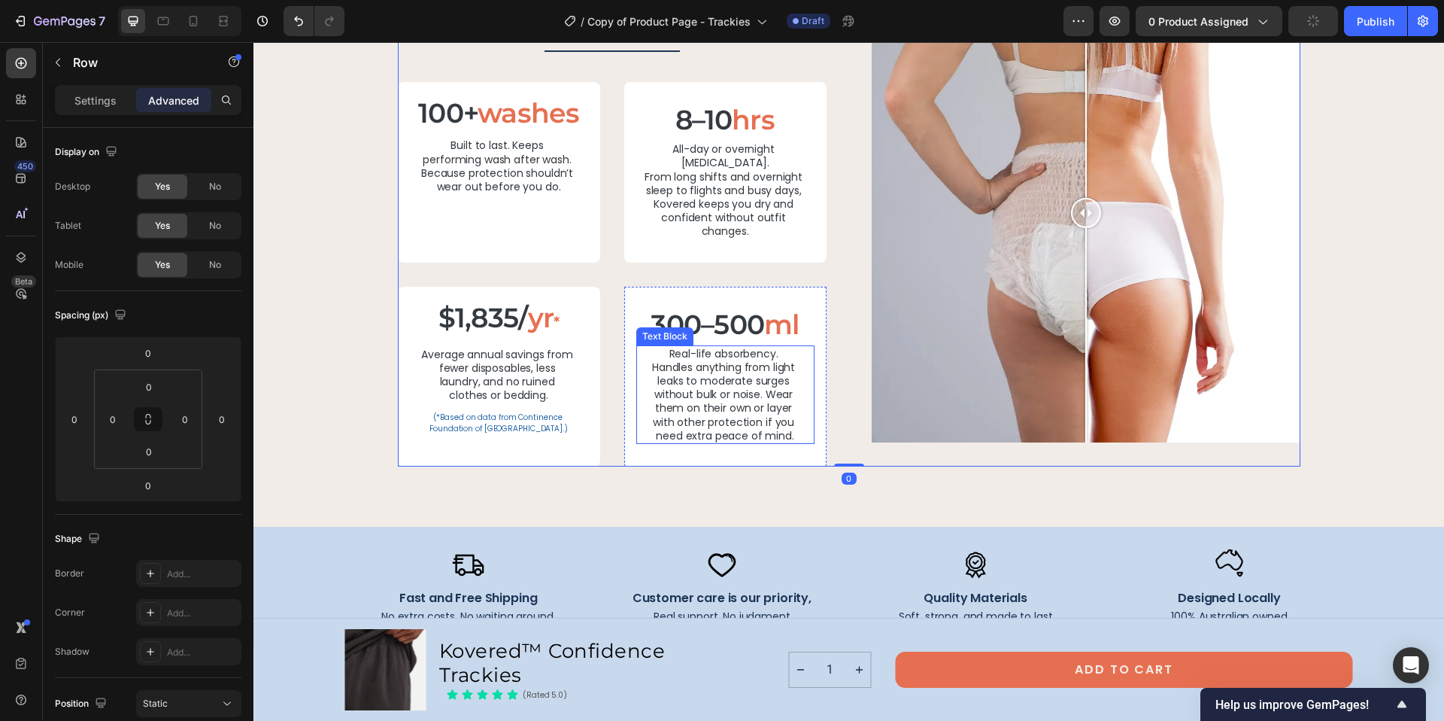
scroll to position [3162, 0]
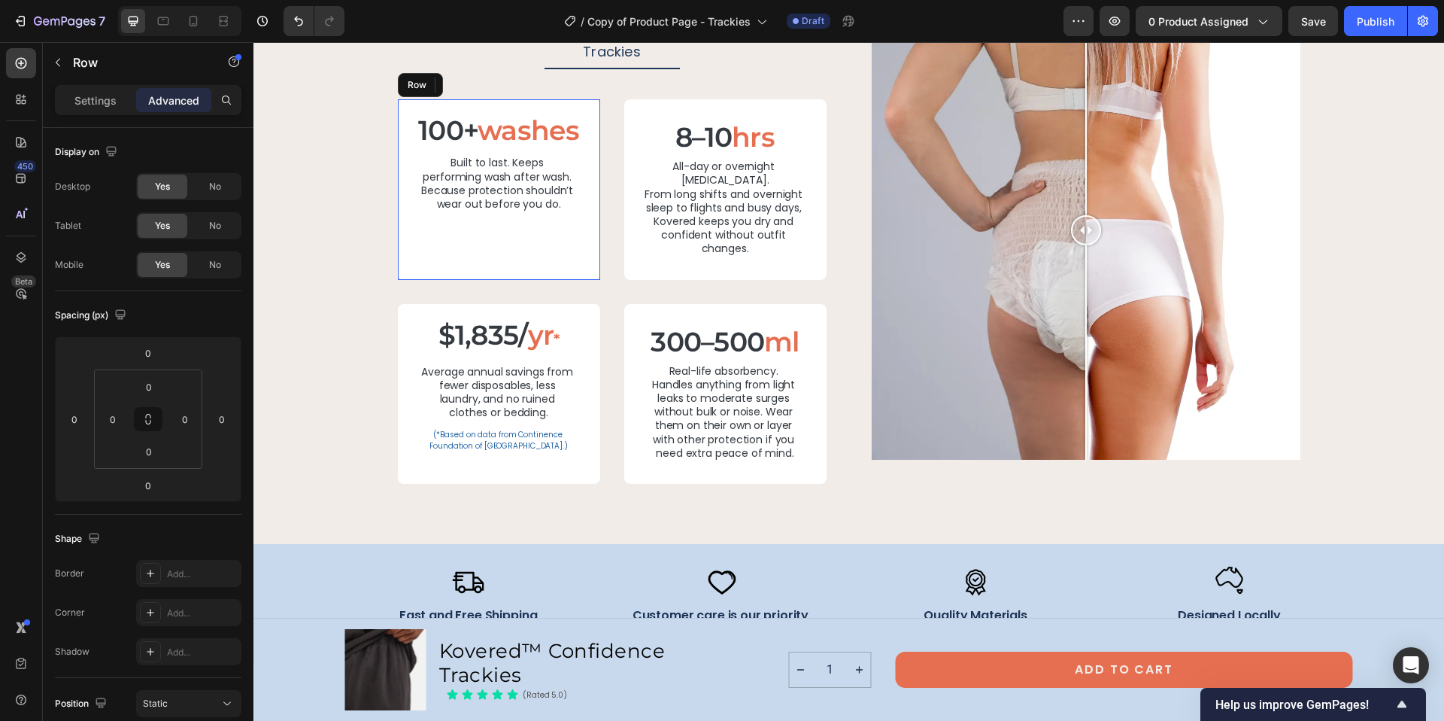
click at [531, 236] on div "100+ washes Heading Built to last. Keeps performing wash after wash. Because pr…" at bounding box center [499, 189] width 178 height 153
drag, startPoint x: 497, startPoint y: 262, endPoint x: 499, endPoint y: 245, distance: 16.6
click at [499, 245] on div "100+ washes Heading Built to last. Keeps performing wash after wash. Because pr…" at bounding box center [499, 189] width 202 height 180
click at [712, 250] on div "8–10 hrs Heading All-day or overnight dryness. From long shifts and overnight s…" at bounding box center [725, 189] width 202 height 180
drag, startPoint x: 724, startPoint y: 262, endPoint x: 726, endPoint y: 244, distance: 17.4
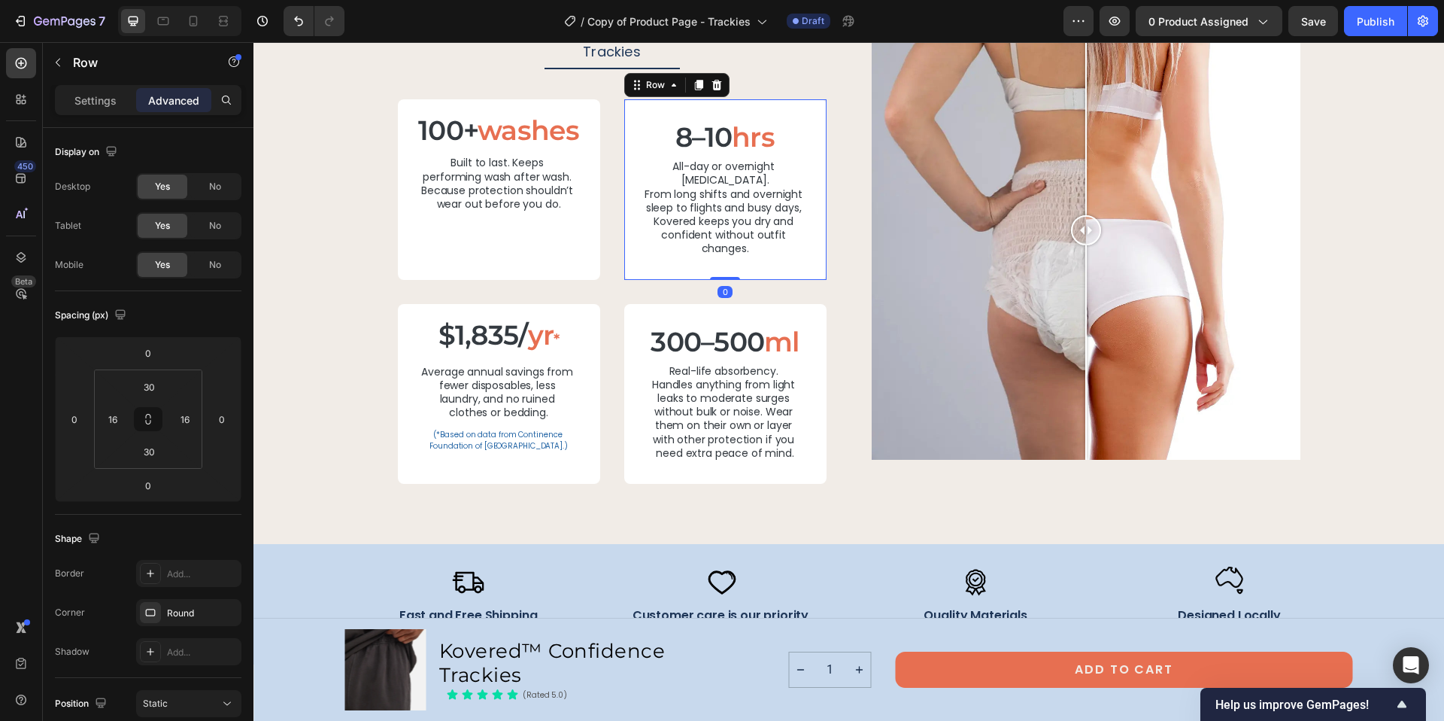
click at [726, 244] on div "8–10 hrs Heading All-day or overnight dryness. From long shifts and overnight s…" at bounding box center [725, 189] width 202 height 180
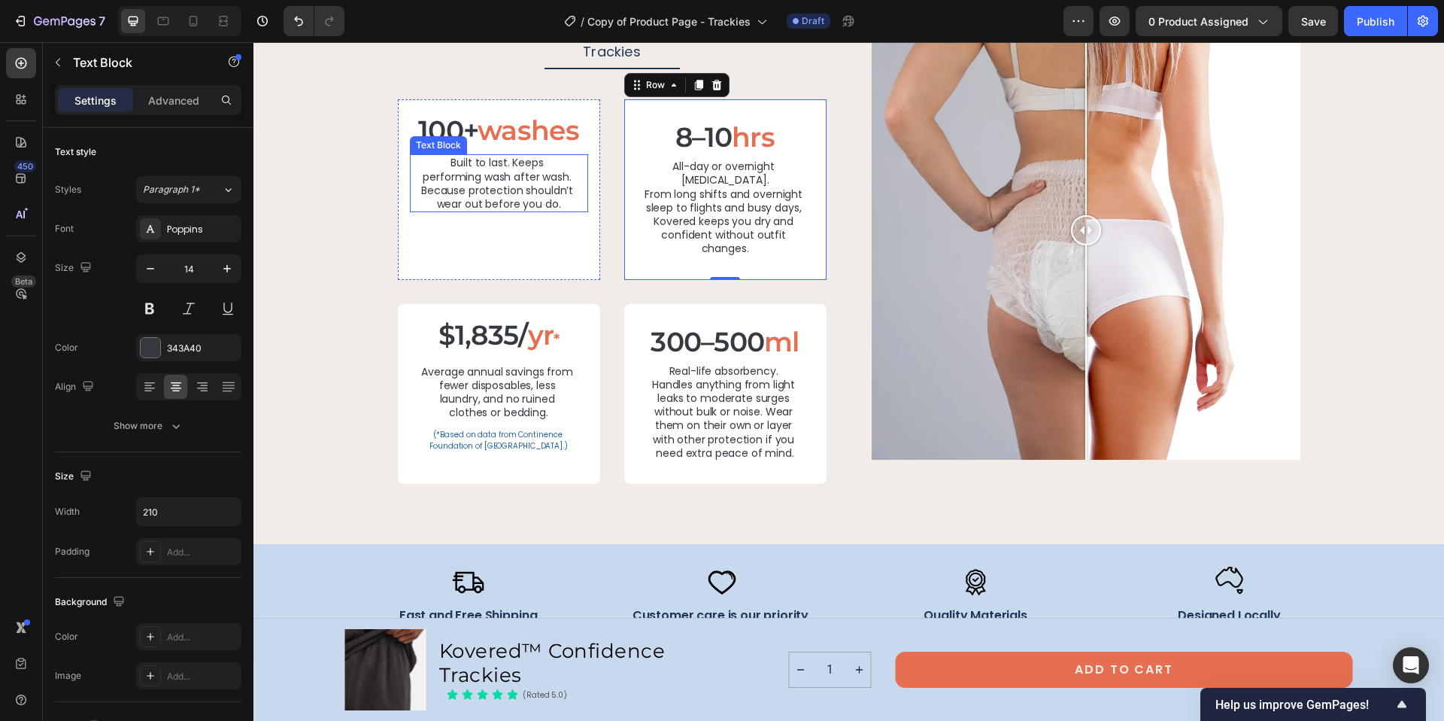
click at [557, 203] on p "Built to last. Keeps performing wash after wash. Because protection shouldn’t w…" at bounding box center [498, 183] width 155 height 55
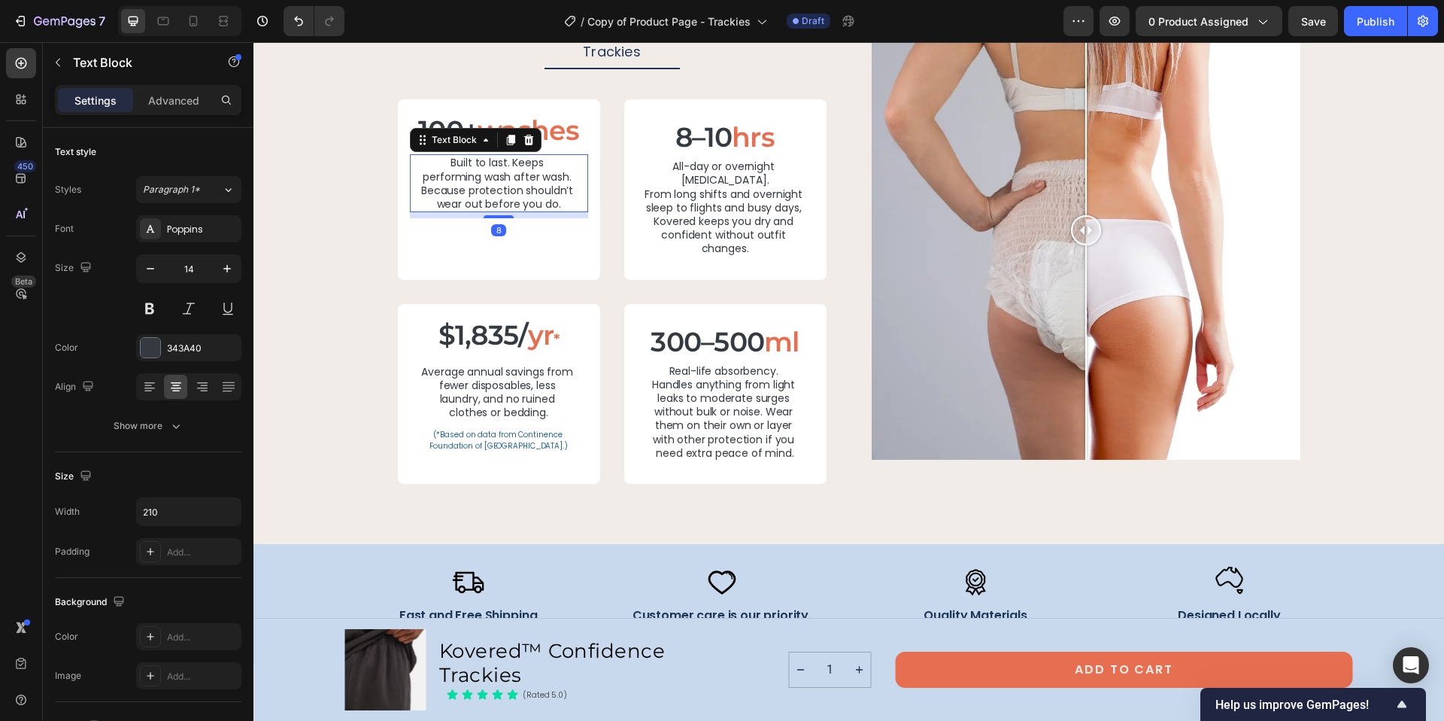
click at [501, 187] on p "Built to last. Keeps performing wash after wash. Because protection shouldn’t w…" at bounding box center [498, 183] width 155 height 55
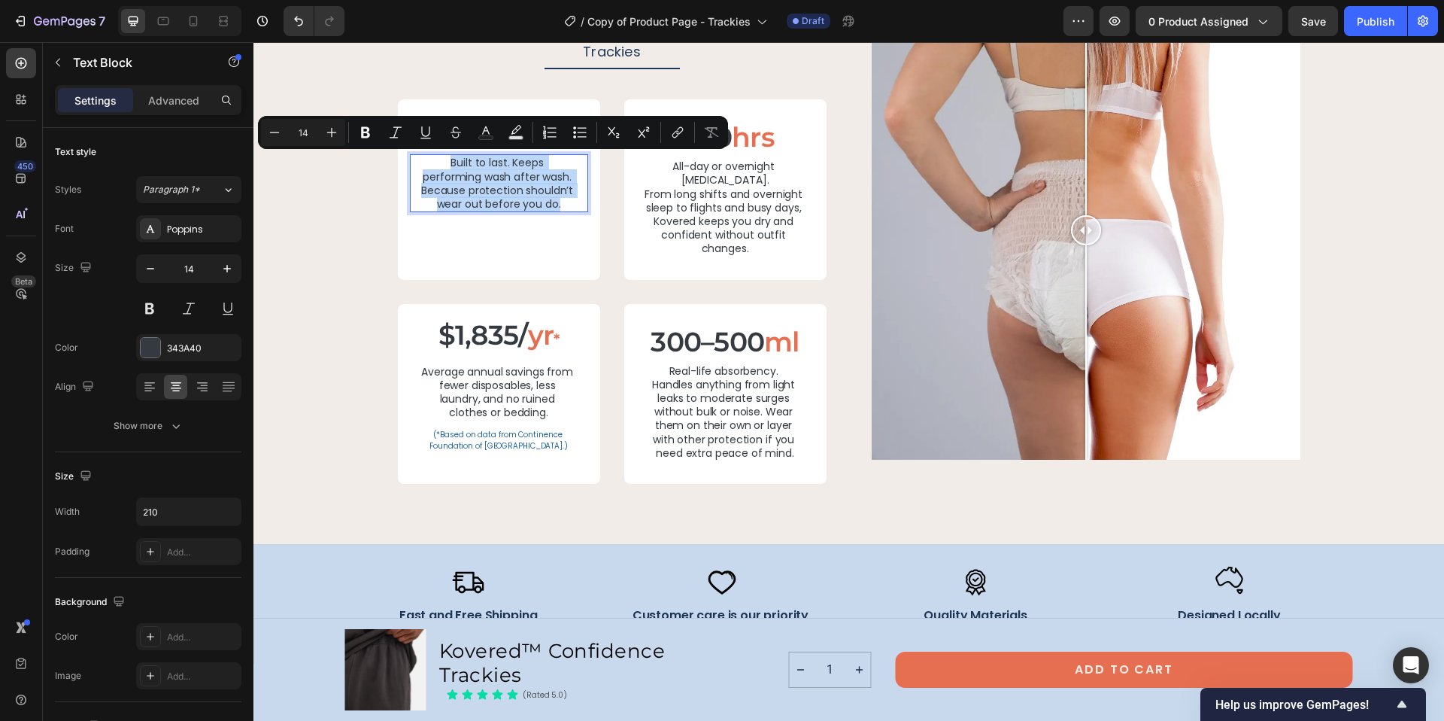
copy p "Built to last. Keeps performing wash after wash. Because protection shouldn’t w…"
click at [557, 206] on p "Built to last. Keeps performing wash after wash. Because protection shouldn’t w…" at bounding box center [498, 183] width 155 height 55
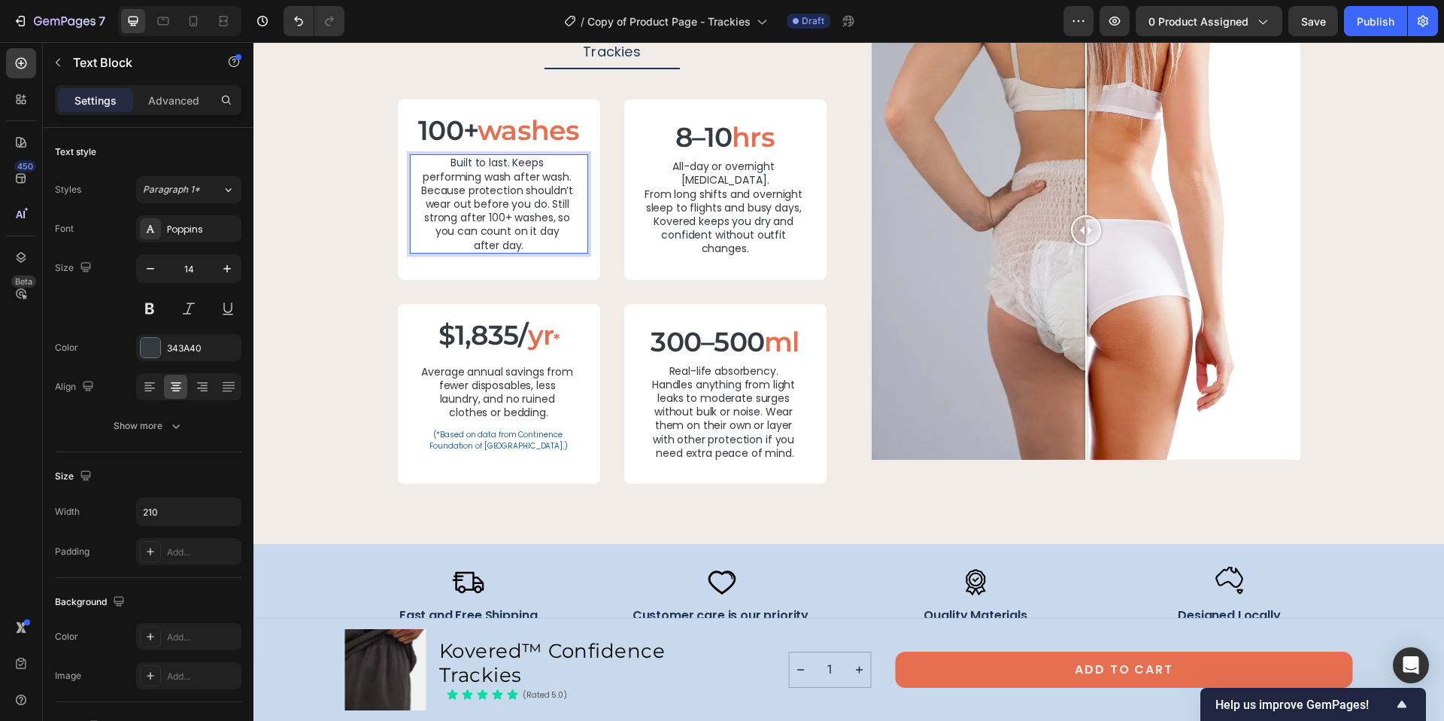
click at [548, 205] on p "Built to last. Keeps performing wash after wash. Because protection shouldn’t w…" at bounding box center [498, 204] width 155 height 96
click at [815, 287] on div "100+ washes Heading Built to last. Keeps performing wash after wash. Because pr…" at bounding box center [612, 291] width 429 height 384
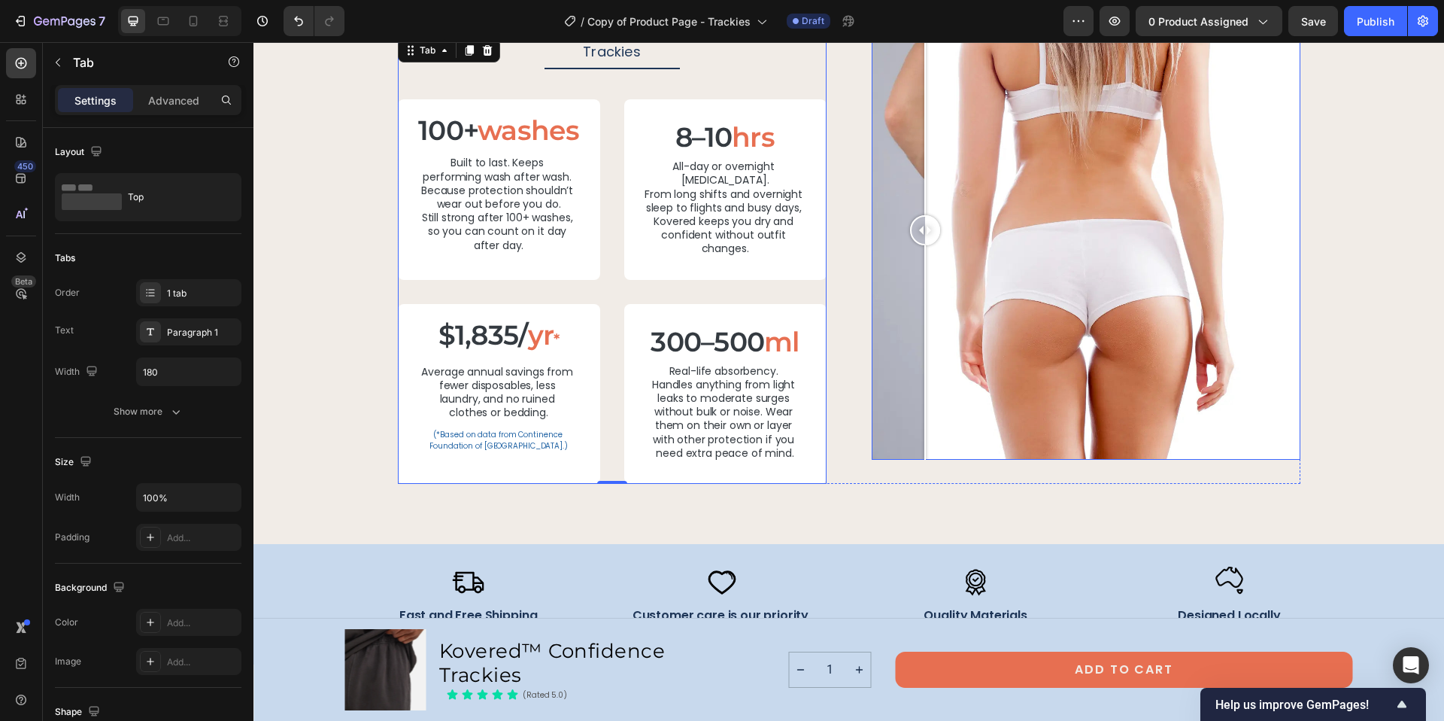
click at [919, 345] on div at bounding box center [1086, 230] width 429 height 460
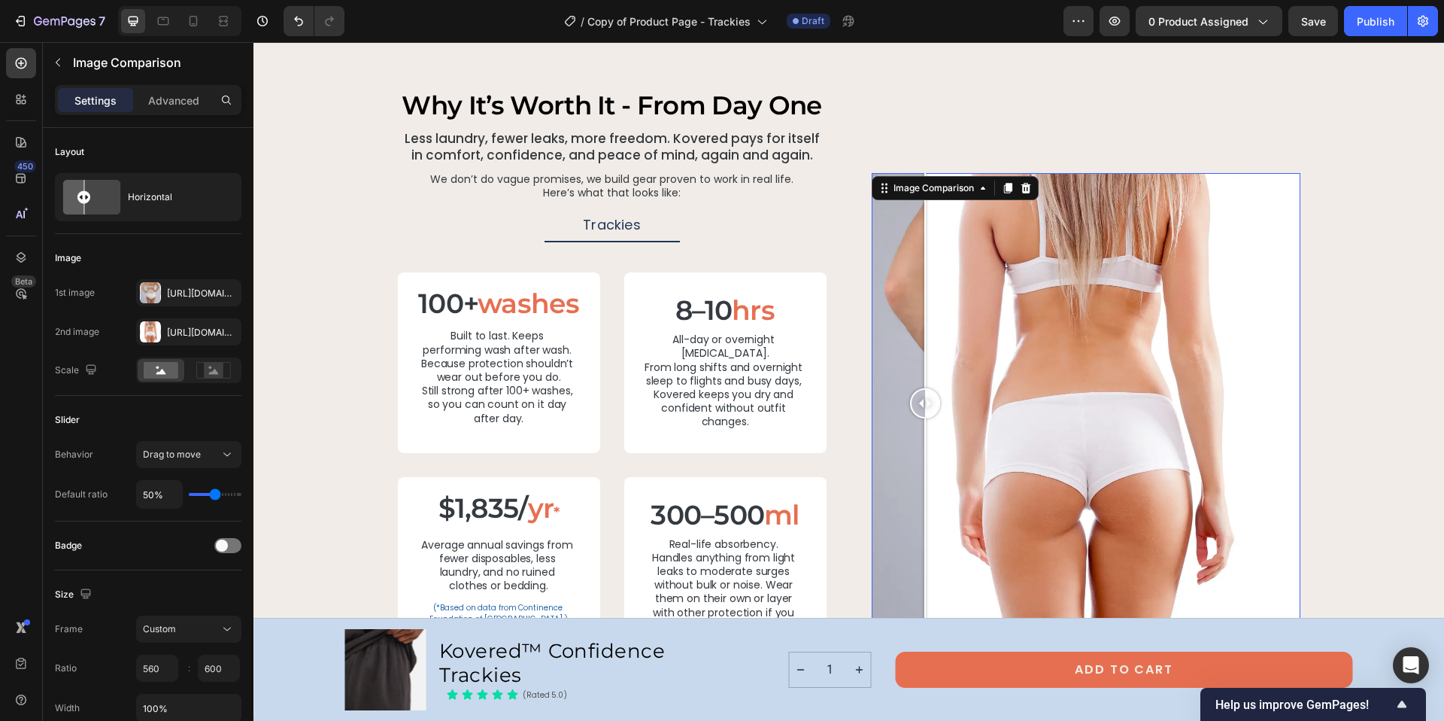
scroll to position [2951, 0]
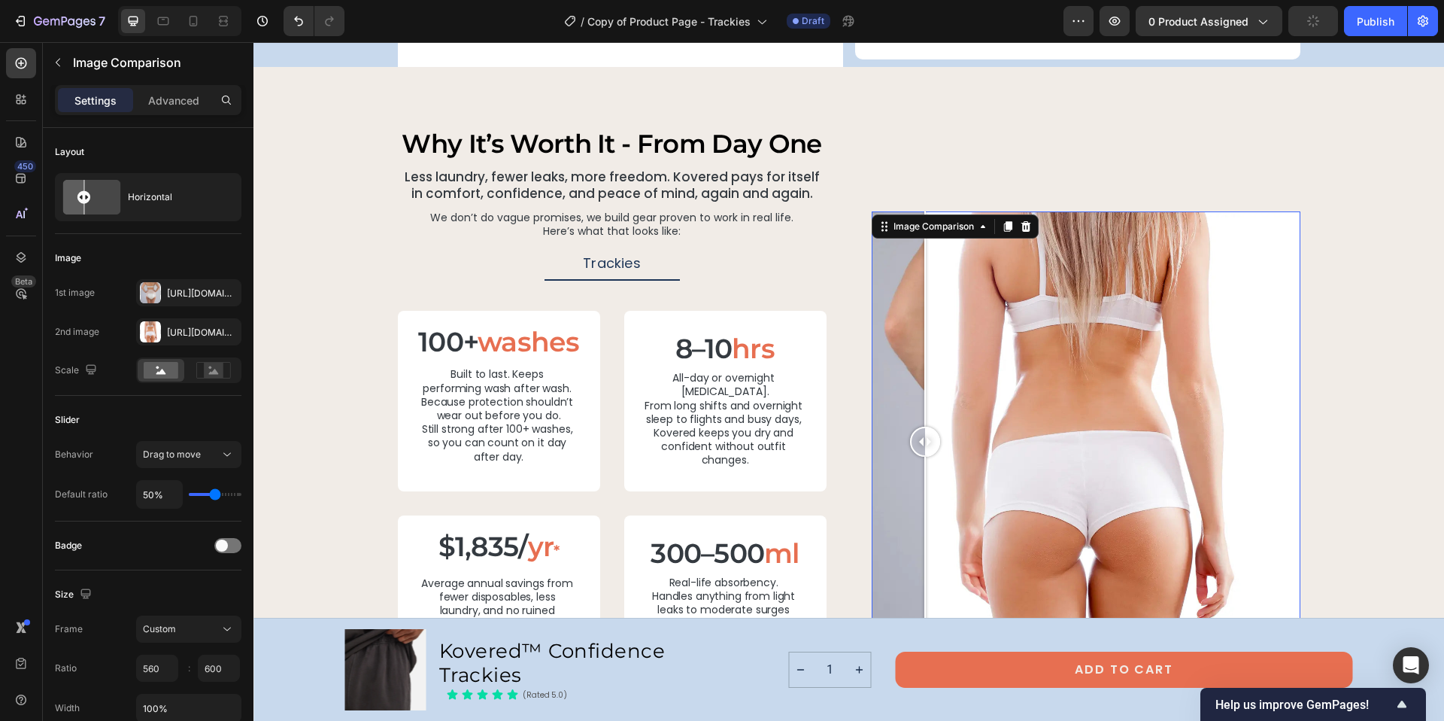
click at [1222, 217] on div at bounding box center [1086, 441] width 429 height 460
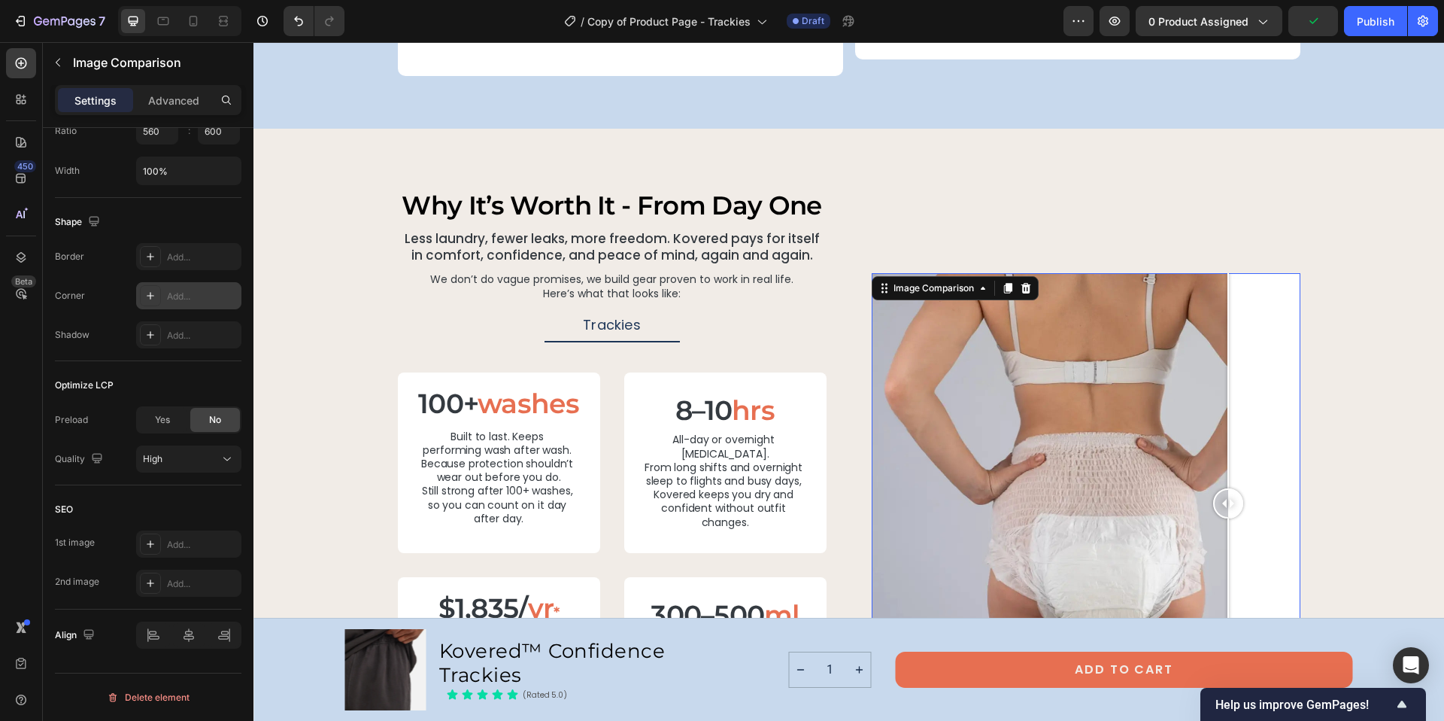
scroll to position [0, 0]
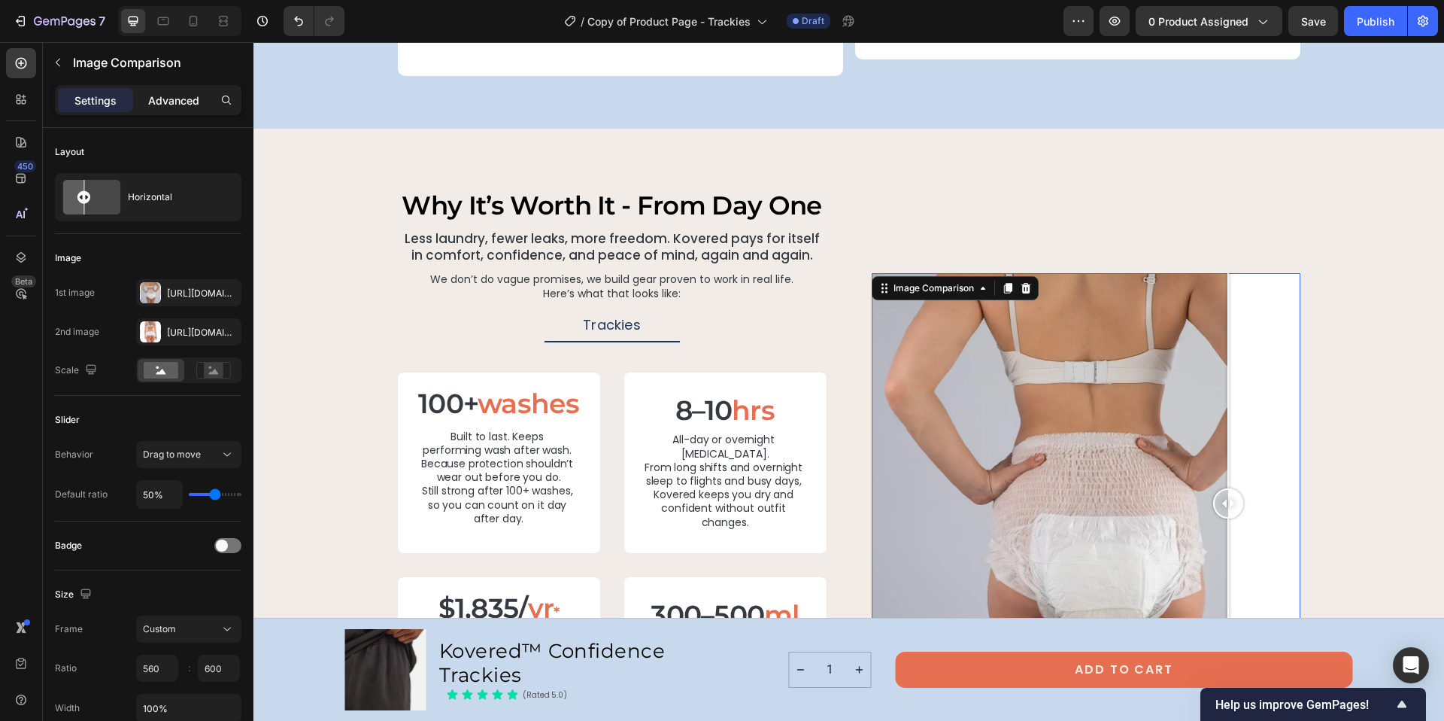
click at [177, 108] on div "Advanced" at bounding box center [173, 100] width 75 height 24
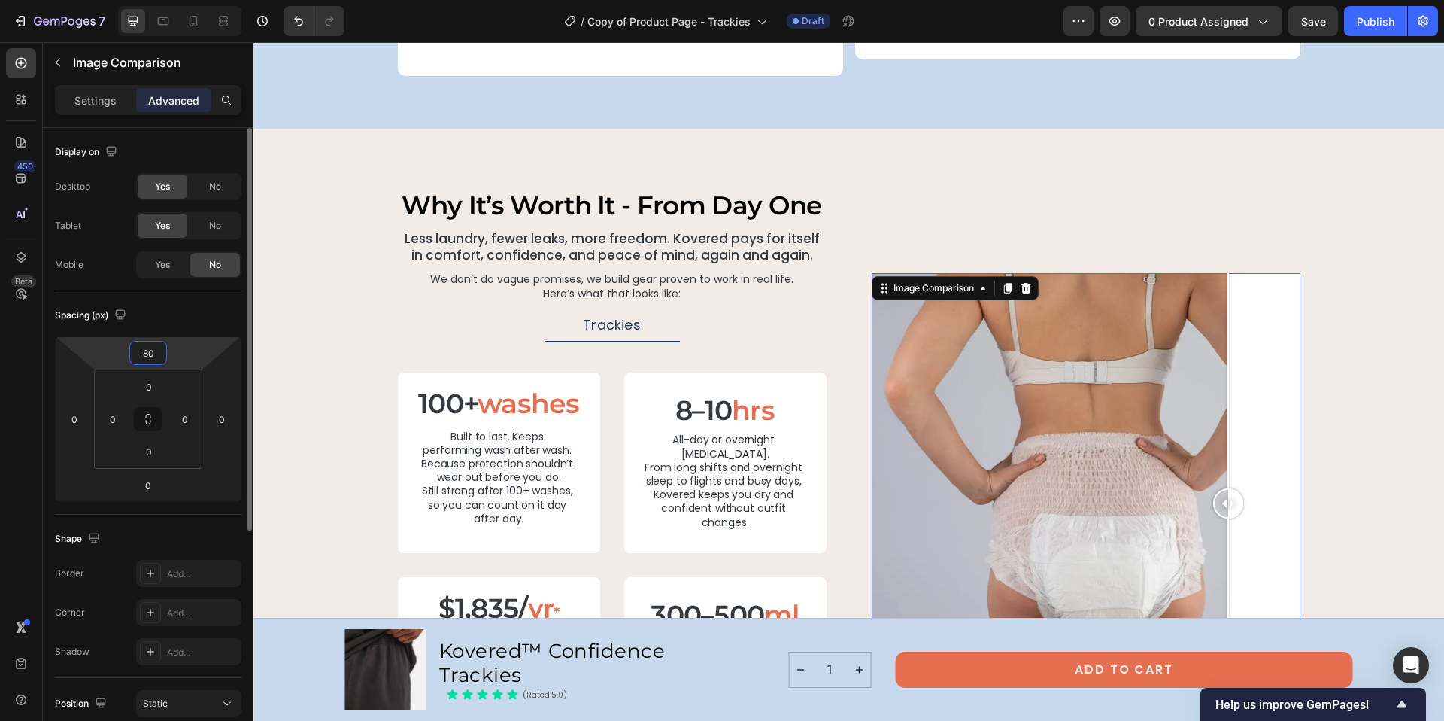
click at [154, 360] on input "80" at bounding box center [148, 352] width 30 height 23
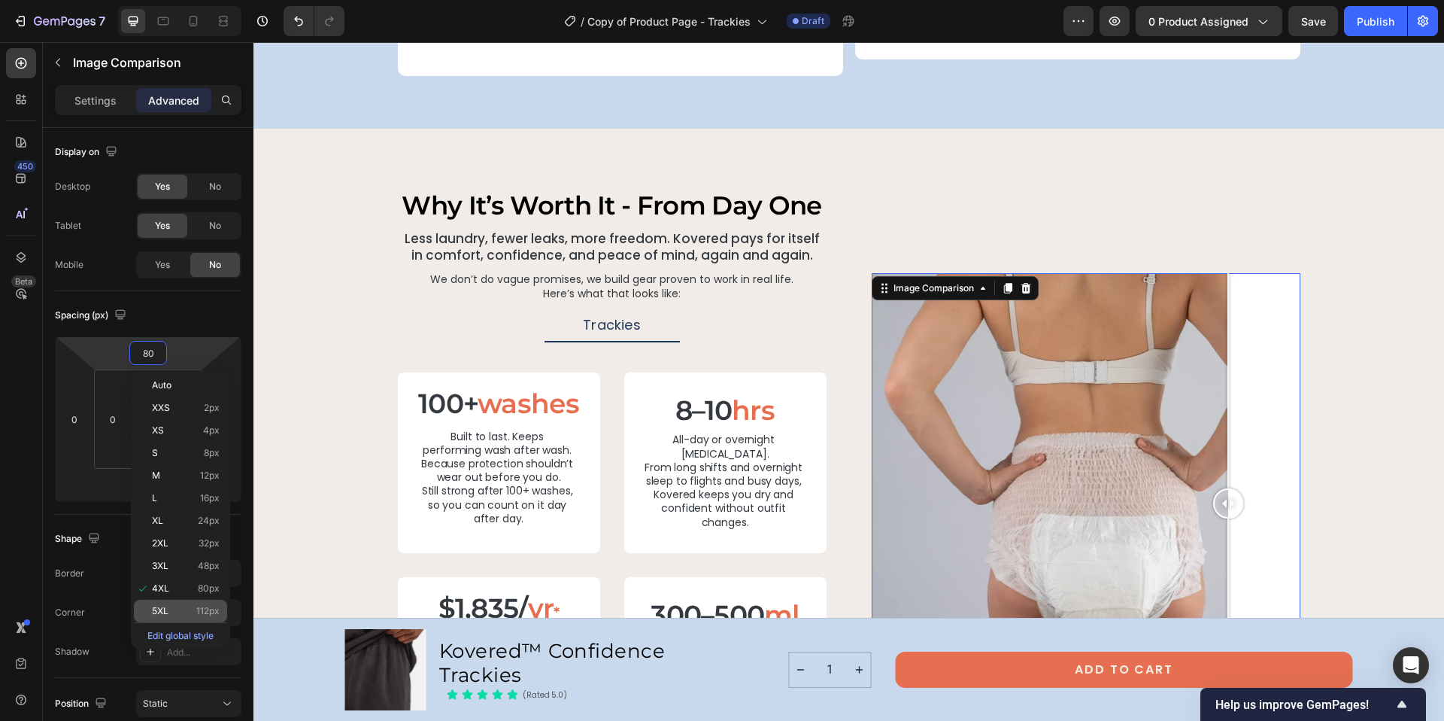
click at [213, 614] on span "112px" at bounding box center [207, 610] width 23 height 11
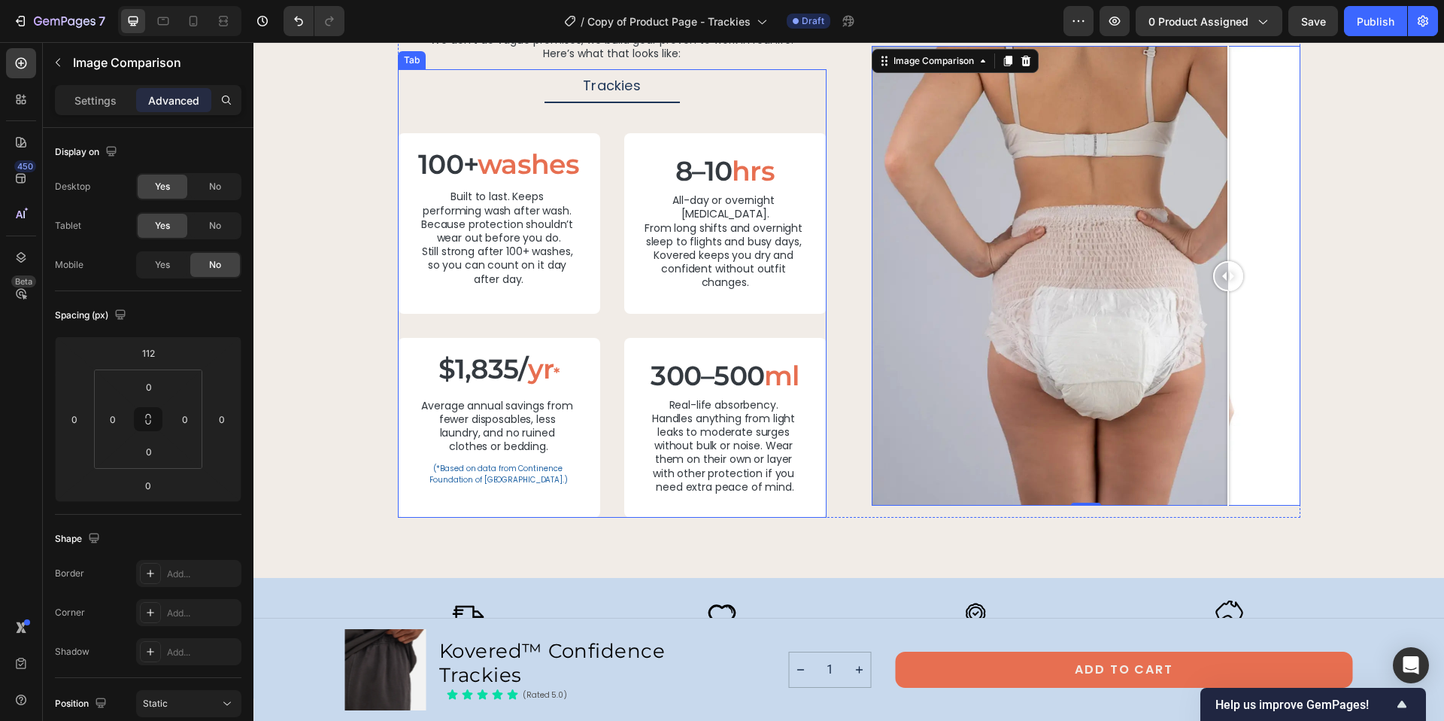
scroll to position [3155, 0]
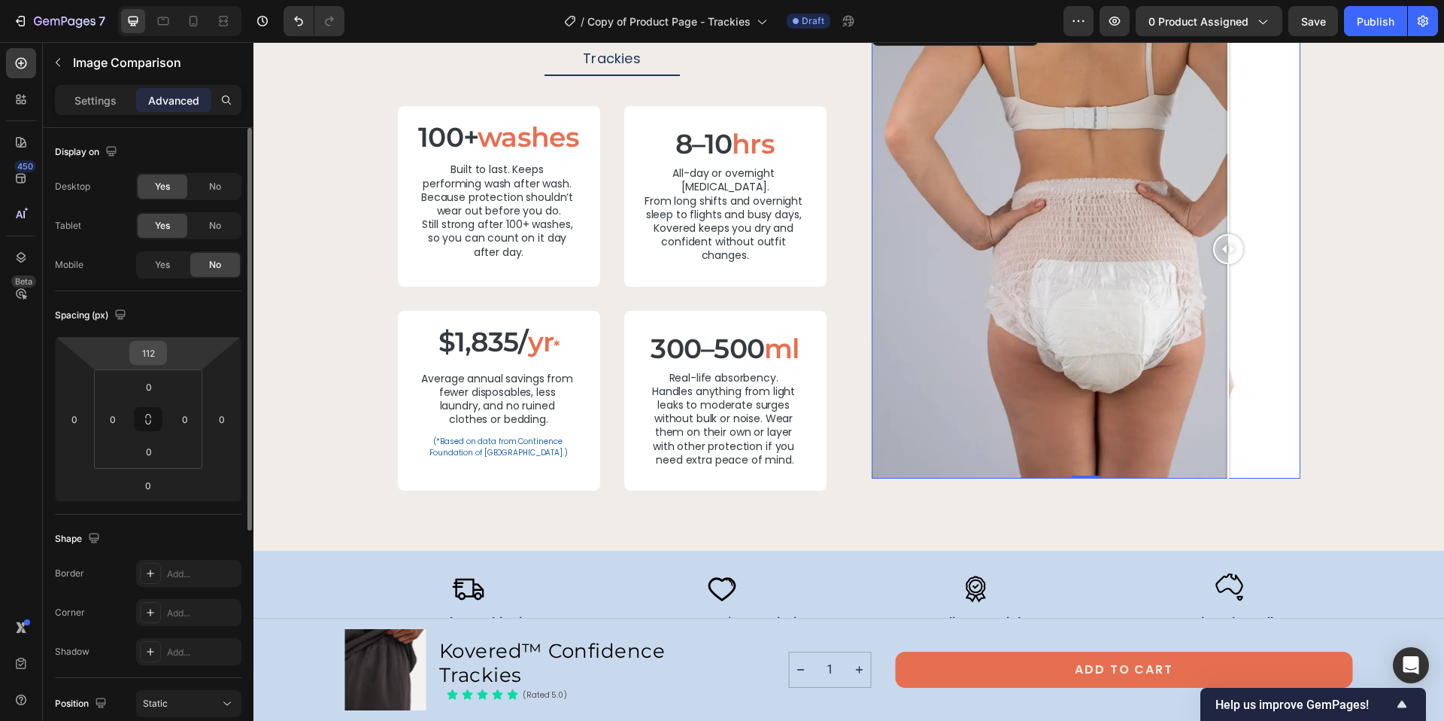
click at [157, 361] on input "112" at bounding box center [148, 352] width 30 height 23
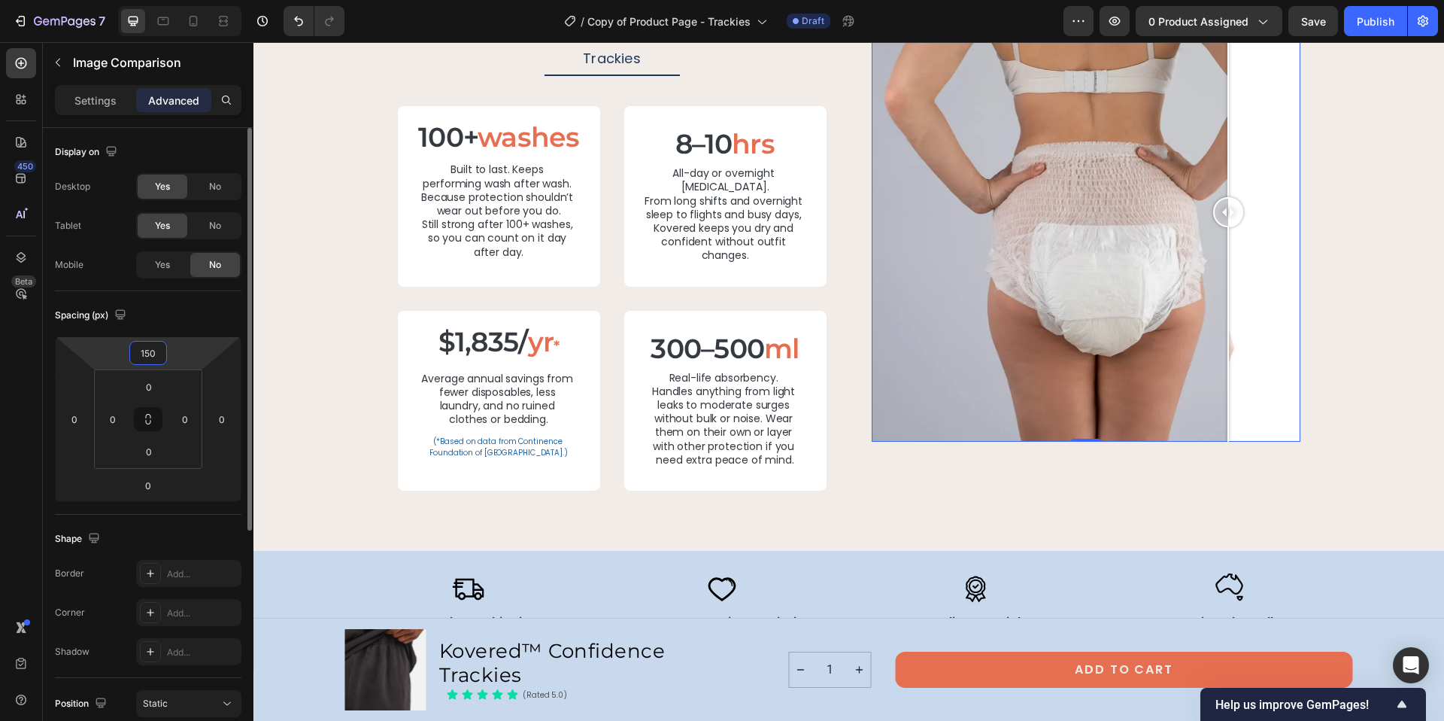
scroll to position [3160, 0]
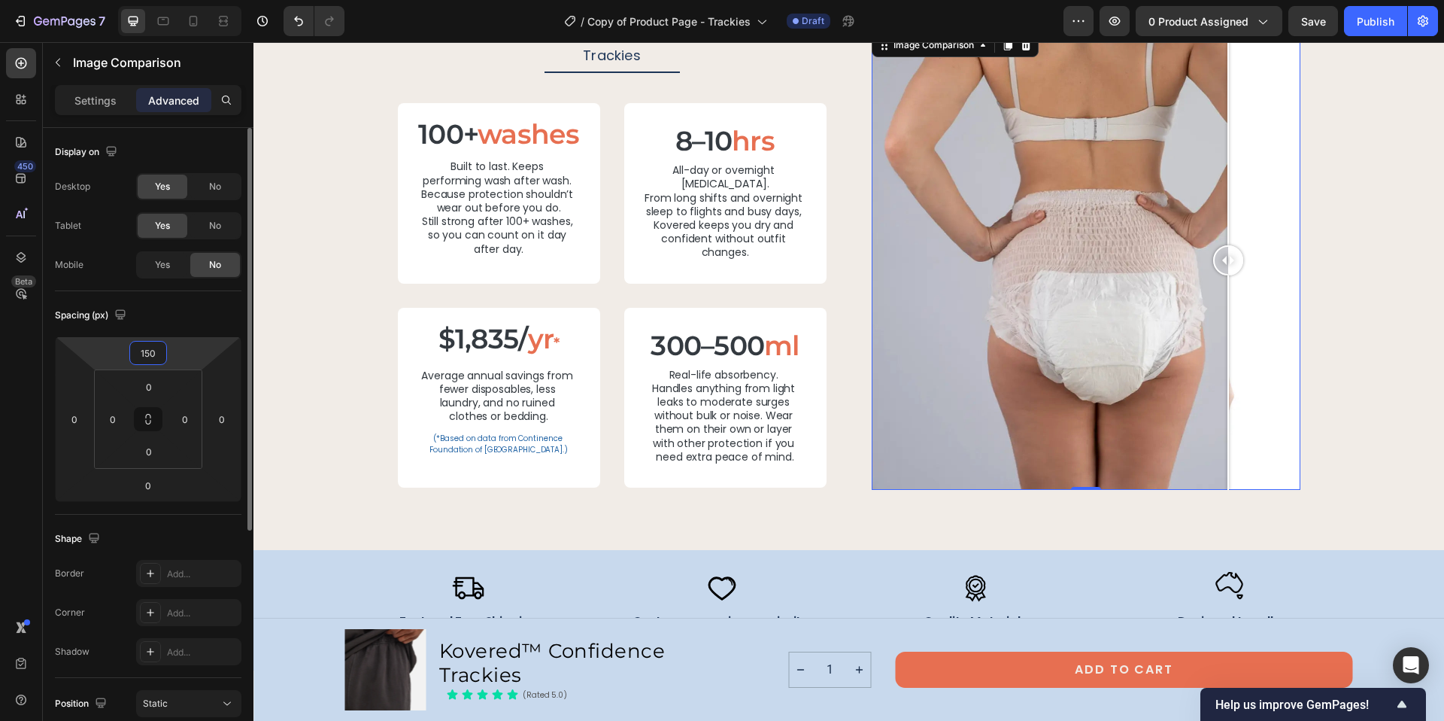
click at [143, 350] on input "150" at bounding box center [148, 352] width 30 height 23
click at [146, 351] on input "150" at bounding box center [148, 352] width 30 height 23
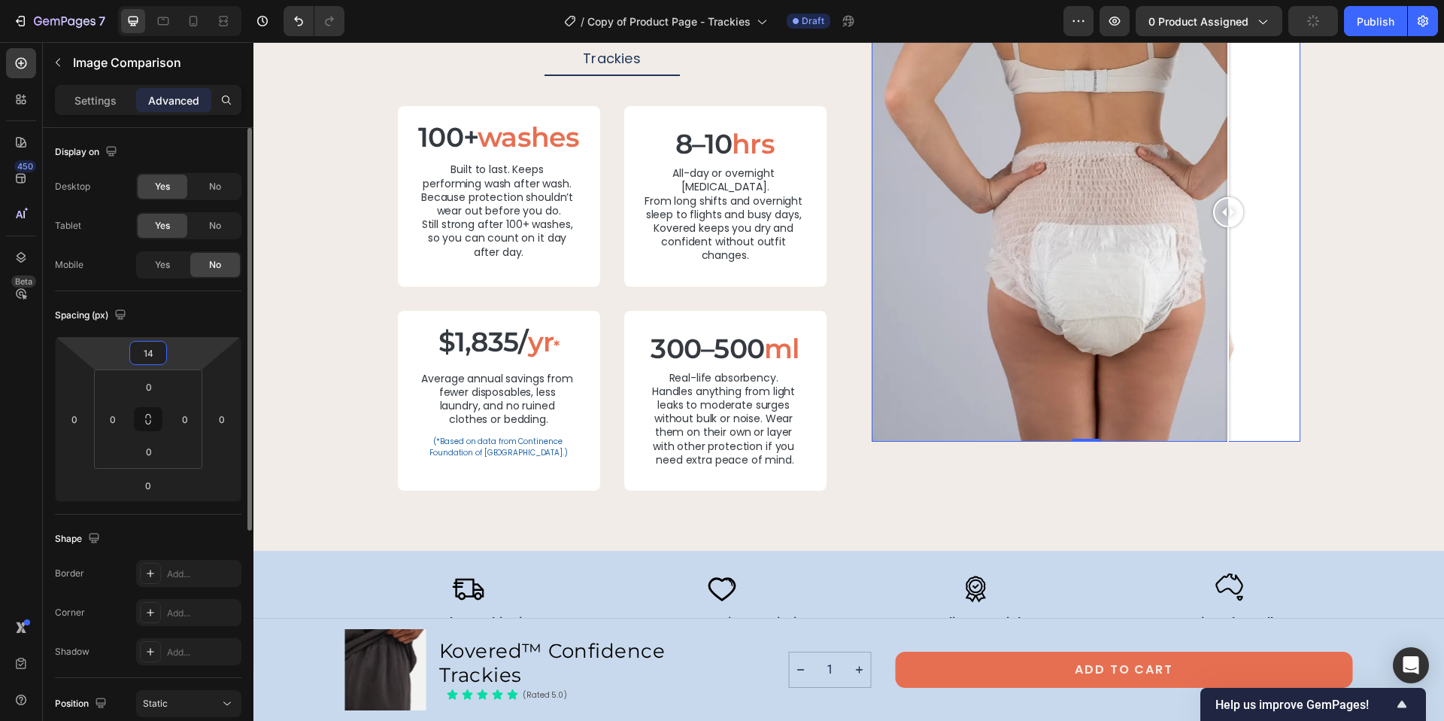
type input "140"
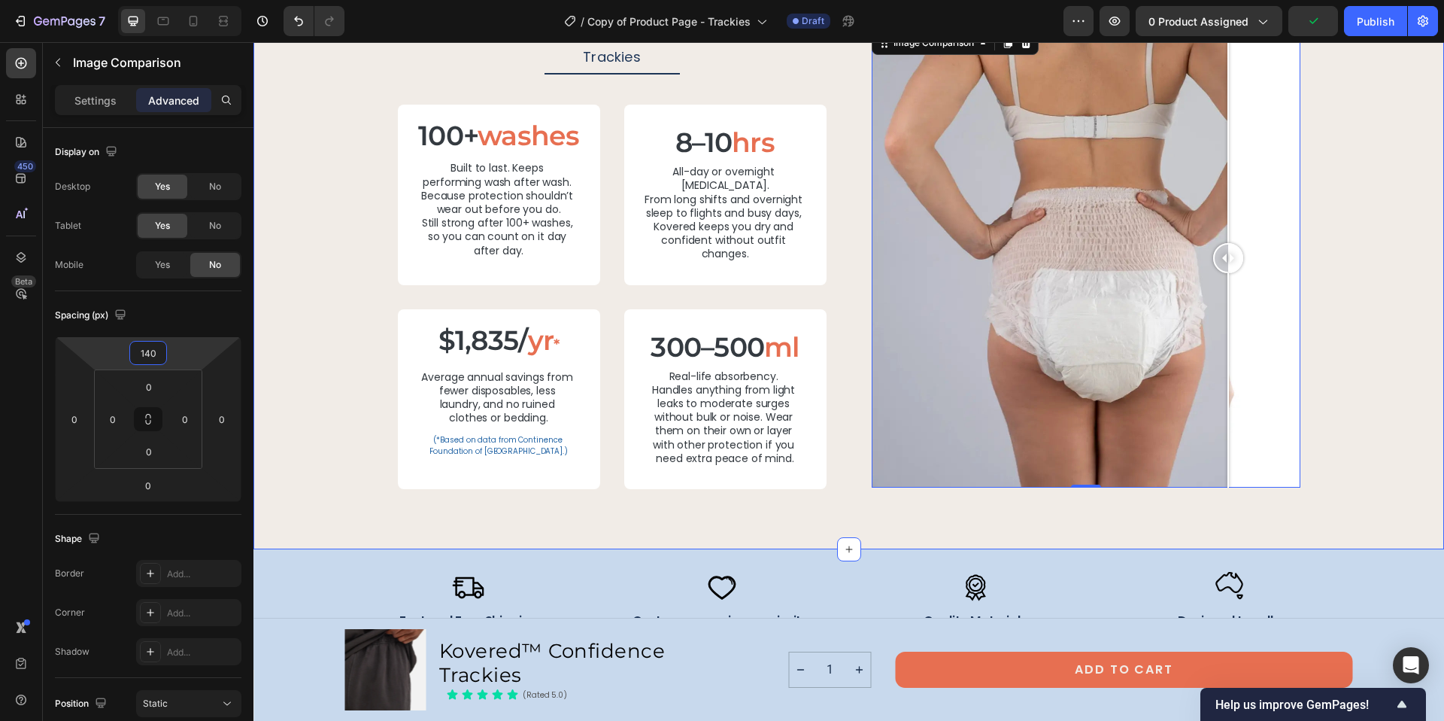
click at [1372, 457] on div "why it’s worth it - from day one Heading Less laundry, fewer leaks, more freedo…" at bounding box center [849, 205] width 1155 height 568
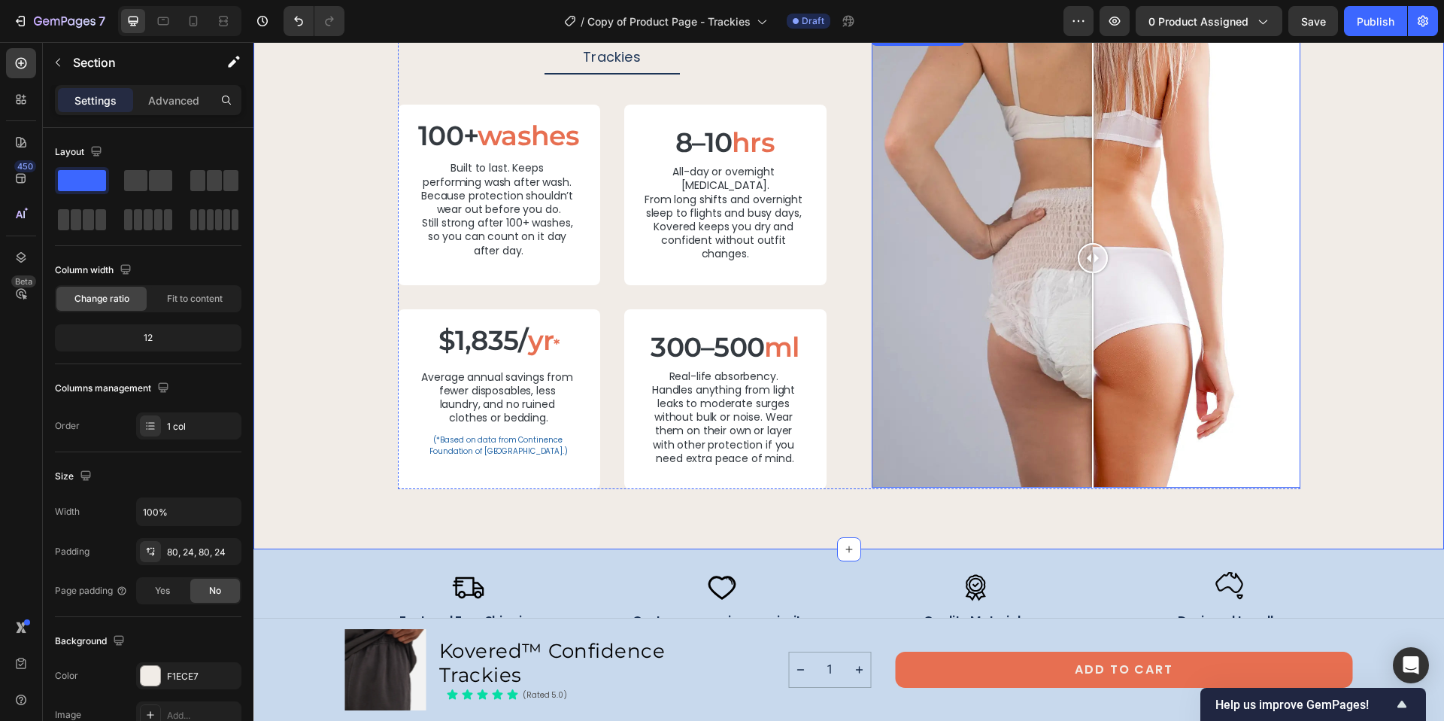
drag, startPoint x: 1228, startPoint y: 253, endPoint x: 1087, endPoint y: 259, distance: 141.5
click at [1087, 259] on div at bounding box center [1093, 258] width 30 height 30
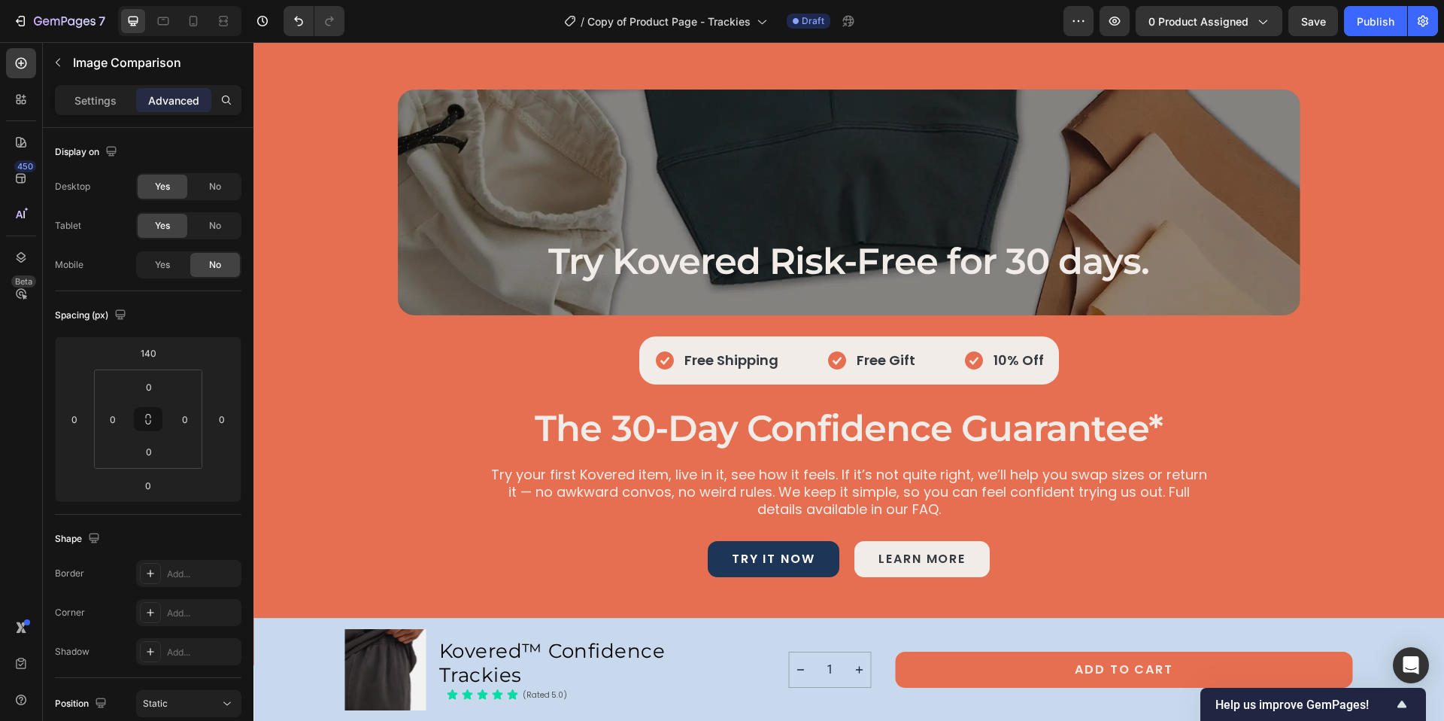
scroll to position [5652, 0]
click at [557, 476] on p "Try your first Kovered item, live in it, see how it feels. If it’s not quite ri…" at bounding box center [849, 492] width 719 height 53
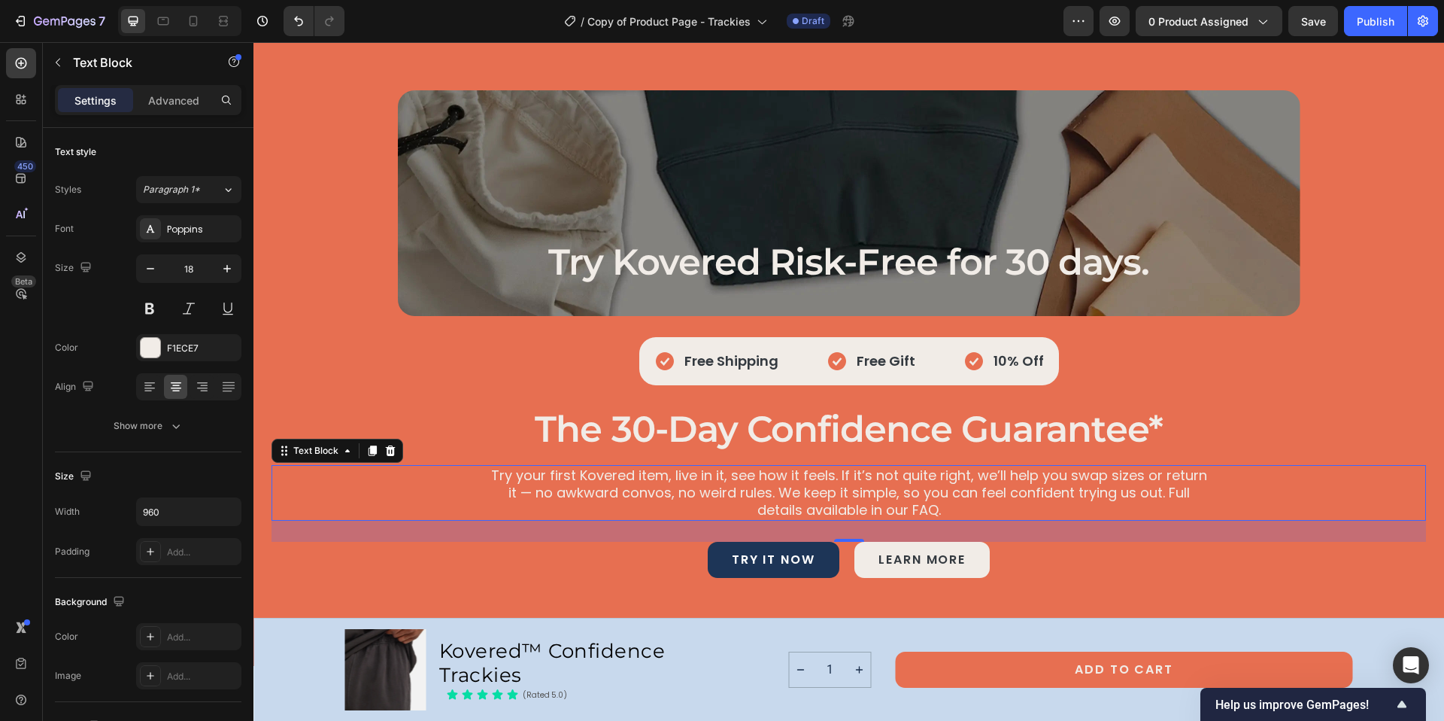
click at [557, 476] on p "Try your first Kovered item, live in it, see how it feels. If it’s not quite ri…" at bounding box center [849, 492] width 719 height 53
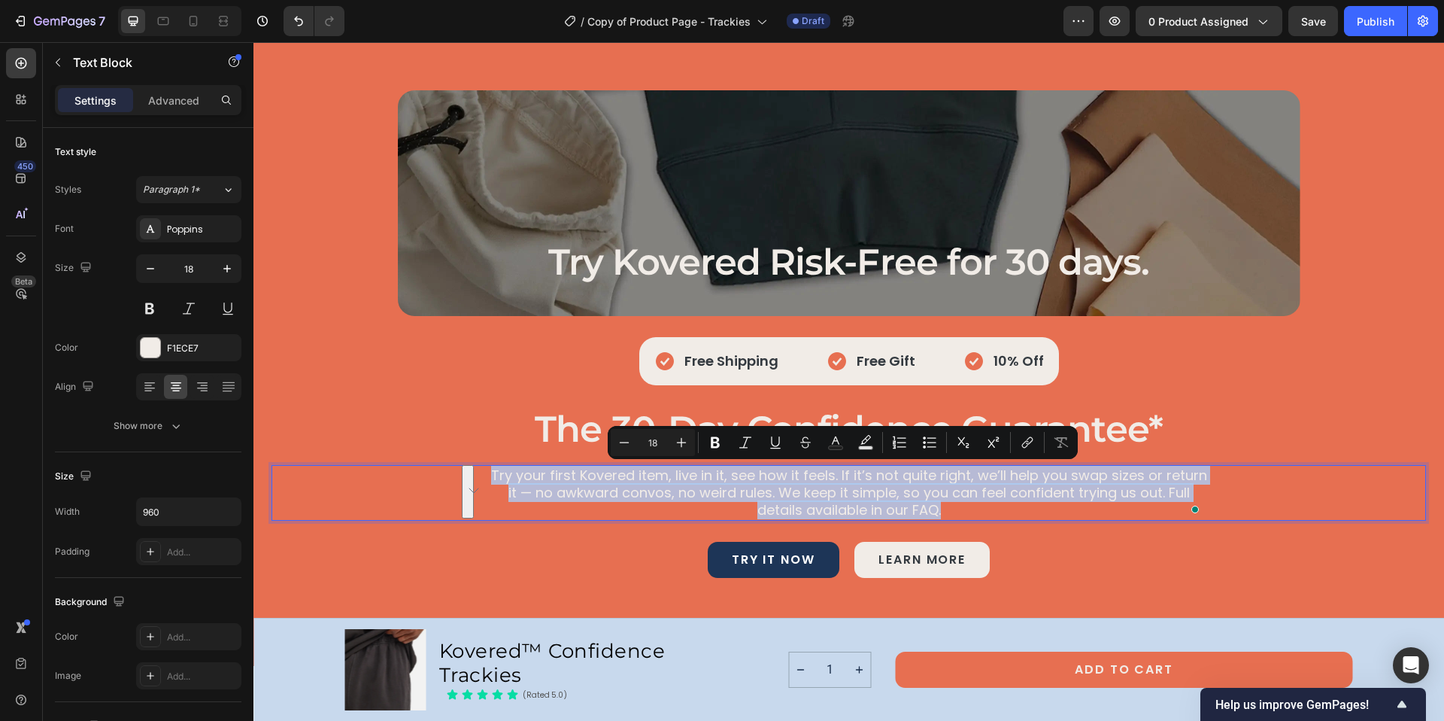
drag, startPoint x: 484, startPoint y: 475, endPoint x: 958, endPoint y: 508, distance: 474.9
click at [958, 508] on p "Try your first Kovered item, live in it, see how it feels. If it’s not quite ri…" at bounding box center [849, 492] width 719 height 53
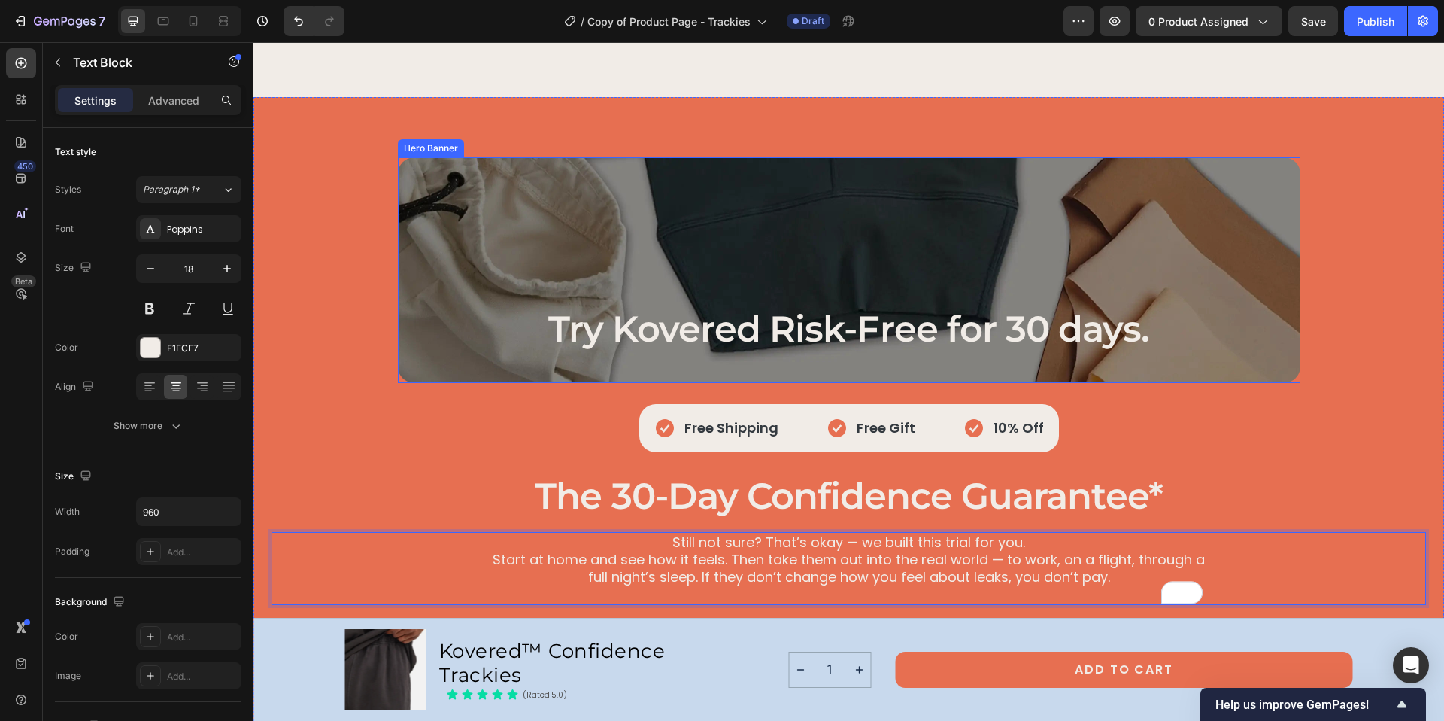
scroll to position [5582, 0]
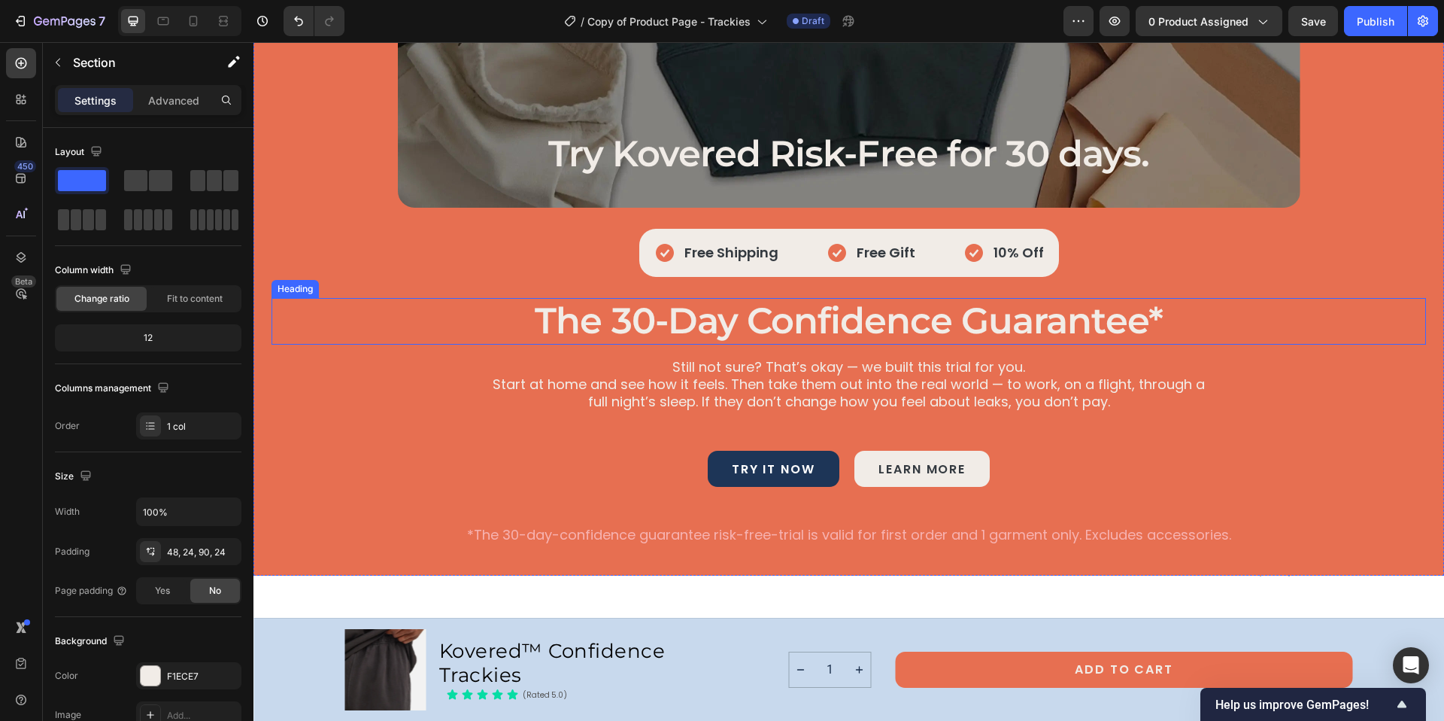
scroll to position [5762, 0]
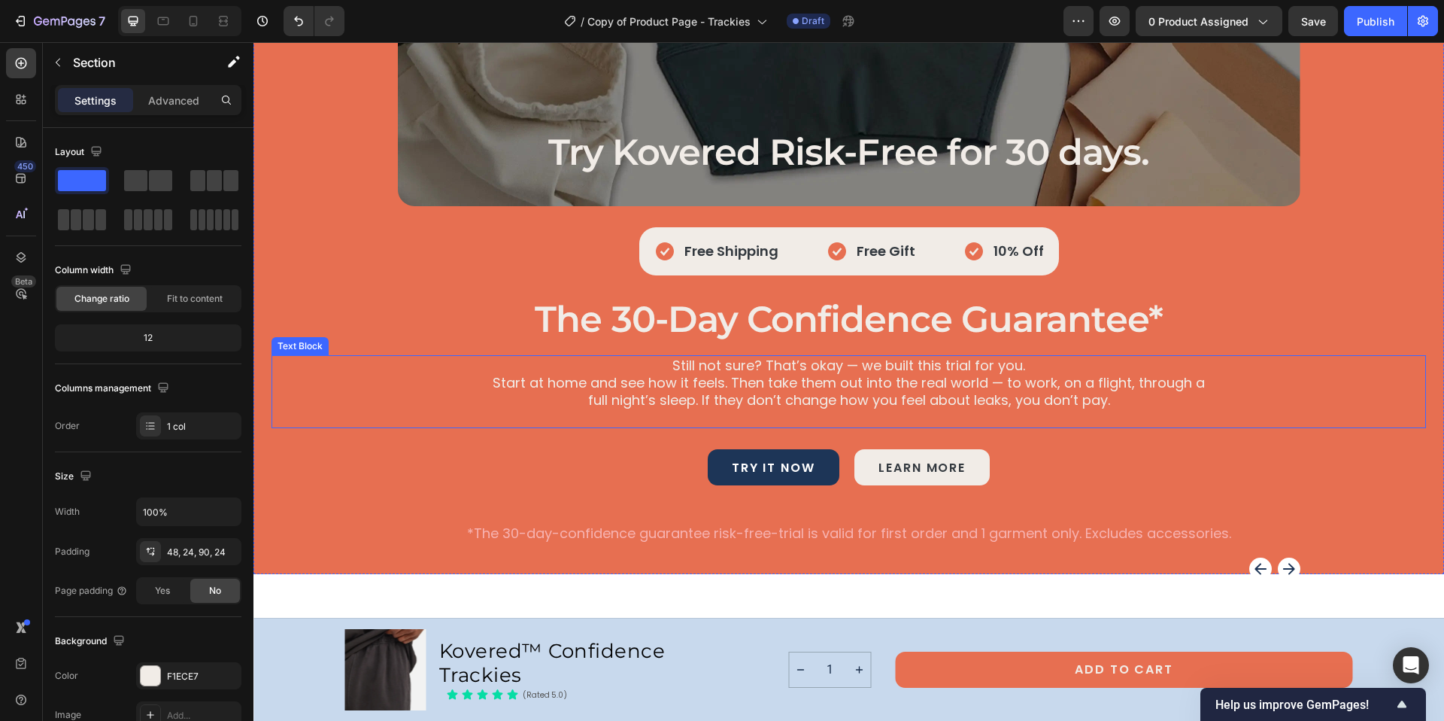
click at [846, 366] on p "Still not sure? That’s okay — we built this trial for you." at bounding box center [849, 365] width 719 height 17
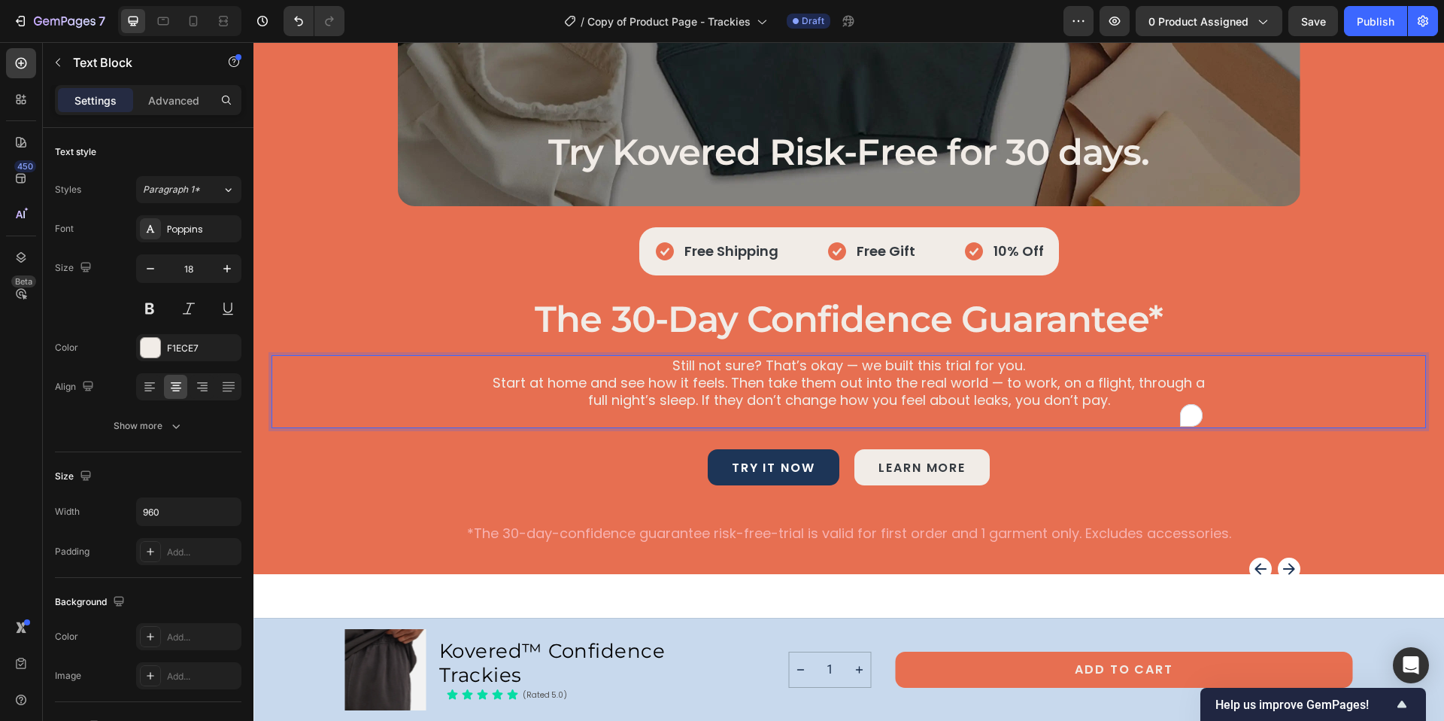
click at [855, 366] on p "Still not sure? That’s okay — we built this trial for you." at bounding box center [849, 365] width 719 height 17
click at [1001, 385] on p "Start at home and see how it feels. Then take them out into the real world — to…" at bounding box center [849, 391] width 719 height 35
click at [611, 402] on p "Start at home and see how it feels. Then take them out into the real world, to …" at bounding box center [849, 391] width 719 height 35
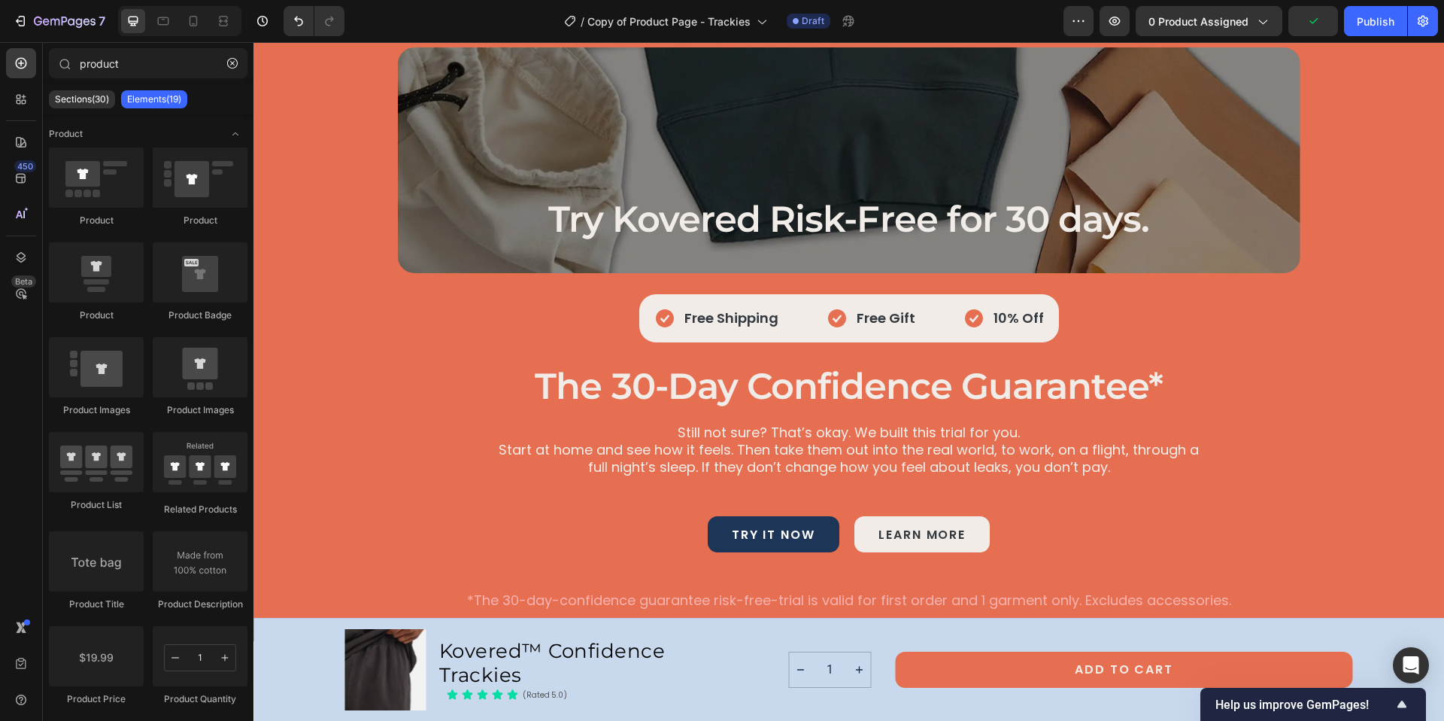
scroll to position [5805, 0]
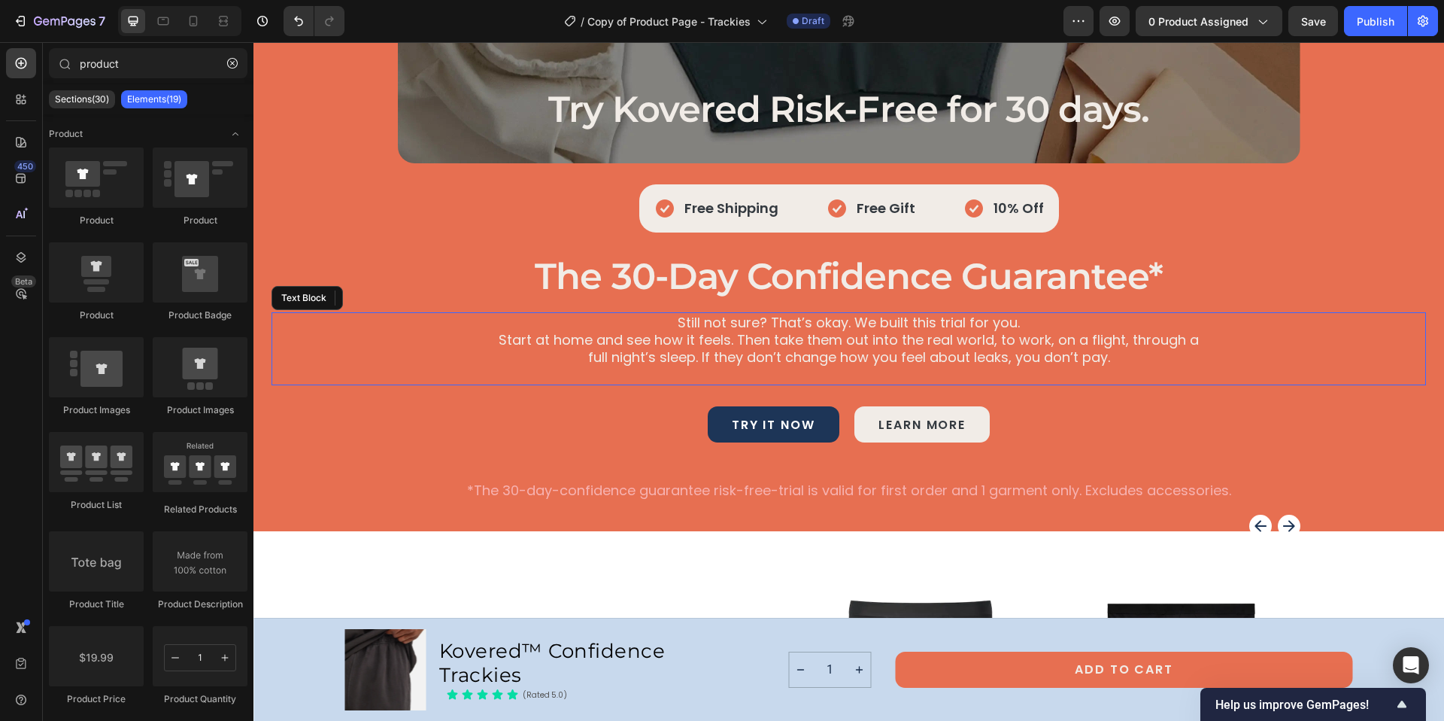
click at [946, 369] on p "To enrich screen reader interactions, please activate Accessibility in Grammarl…" at bounding box center [849, 374] width 719 height 17
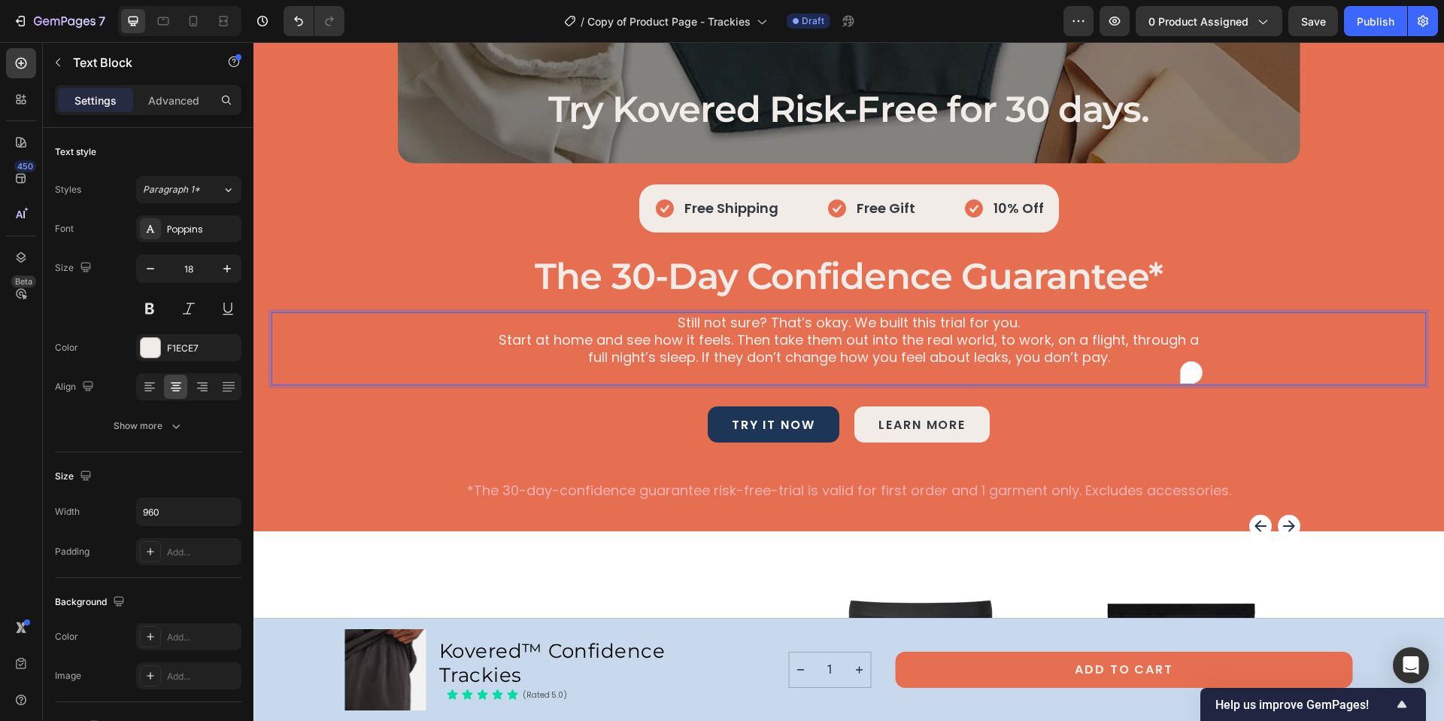
click at [940, 372] on p "To enrich screen reader interactions, please activate Accessibility in Grammarl…" at bounding box center [849, 374] width 719 height 17
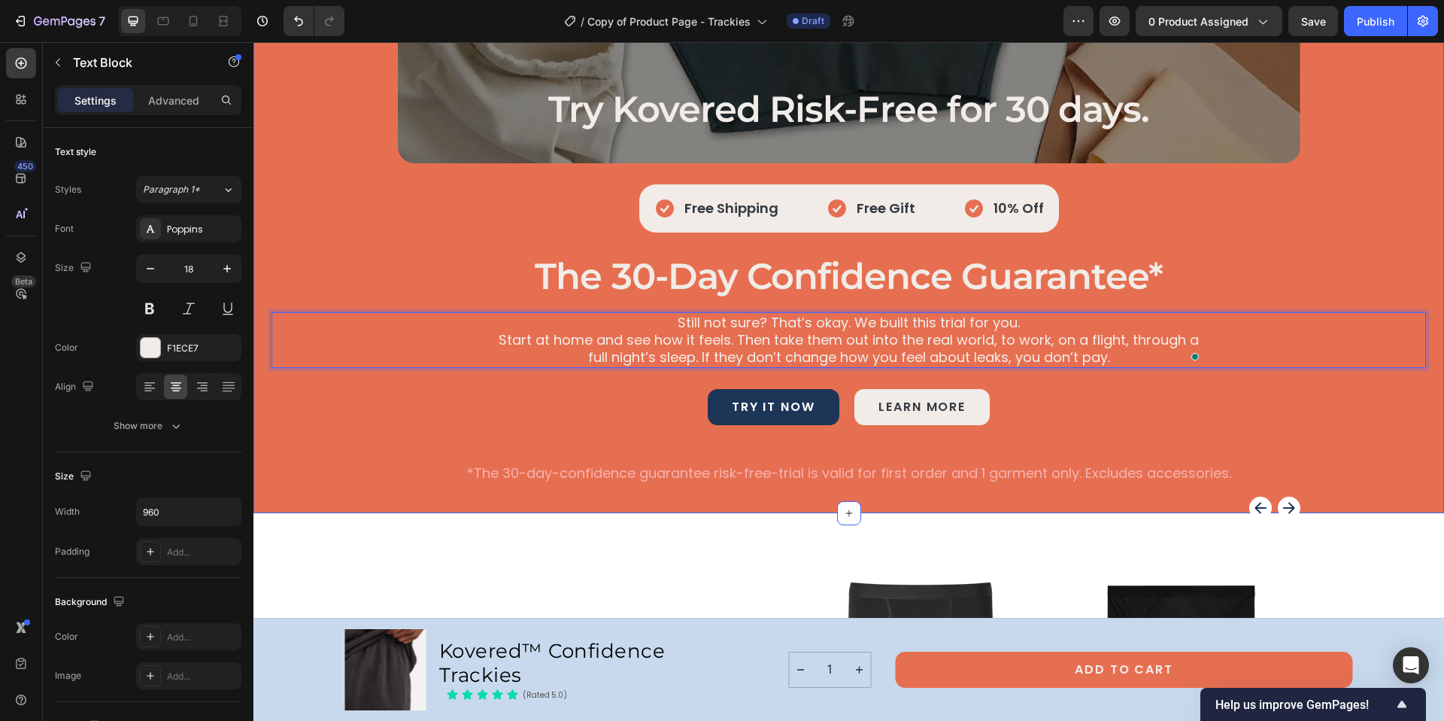
click at [1143, 444] on div "Try Kovered Risk-Free for 30 days. Heading Hero Banner Icon Free Shipping Text …" at bounding box center [849, 210] width 1155 height 545
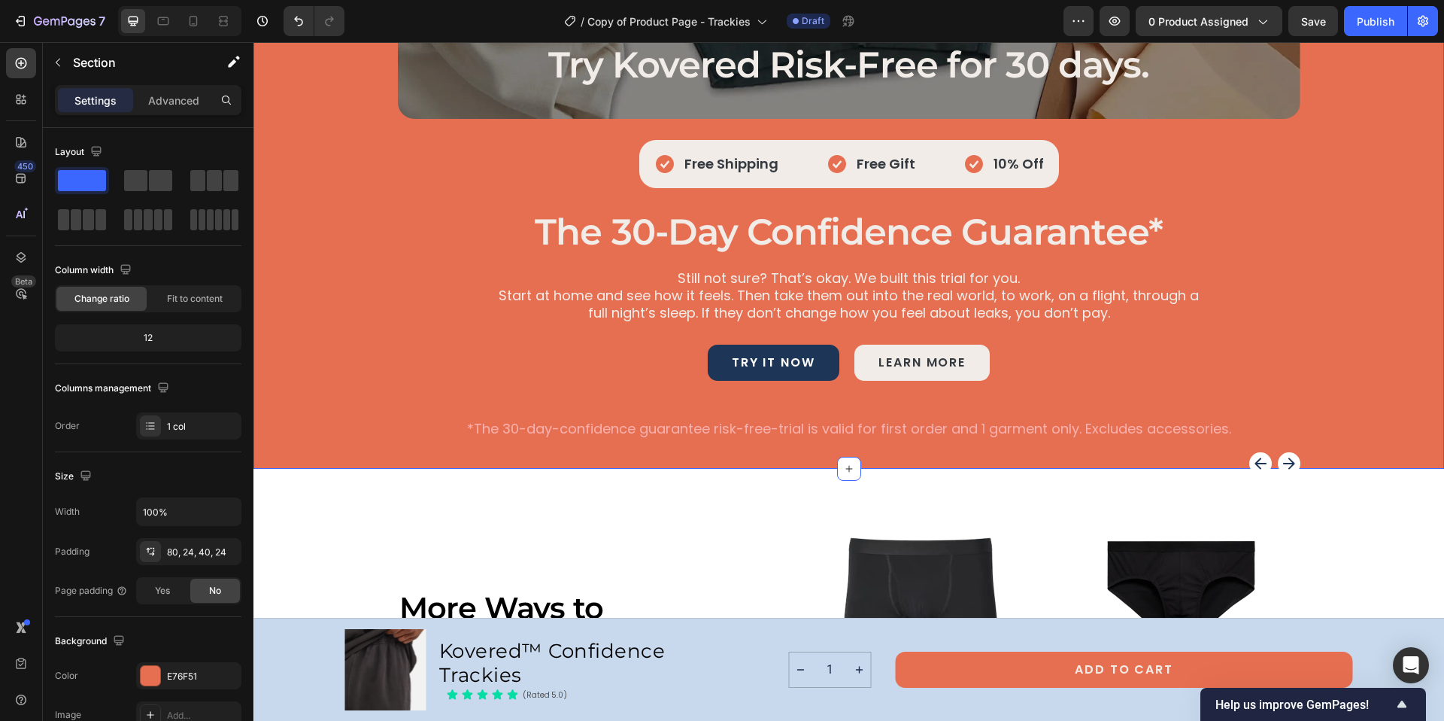
scroll to position [5864, 0]
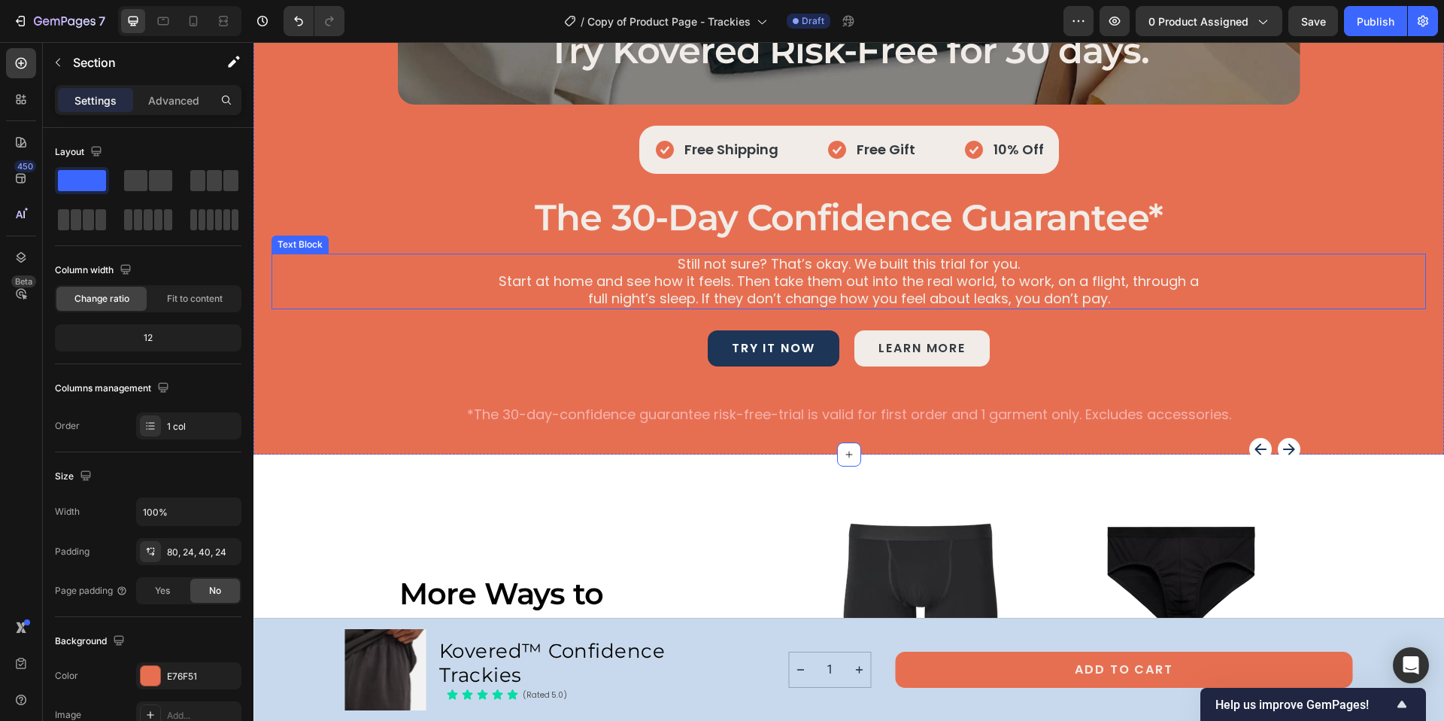
click at [1109, 301] on p "Start at home and see how it feels. Then take them out into the real world, to …" at bounding box center [849, 289] width 719 height 35
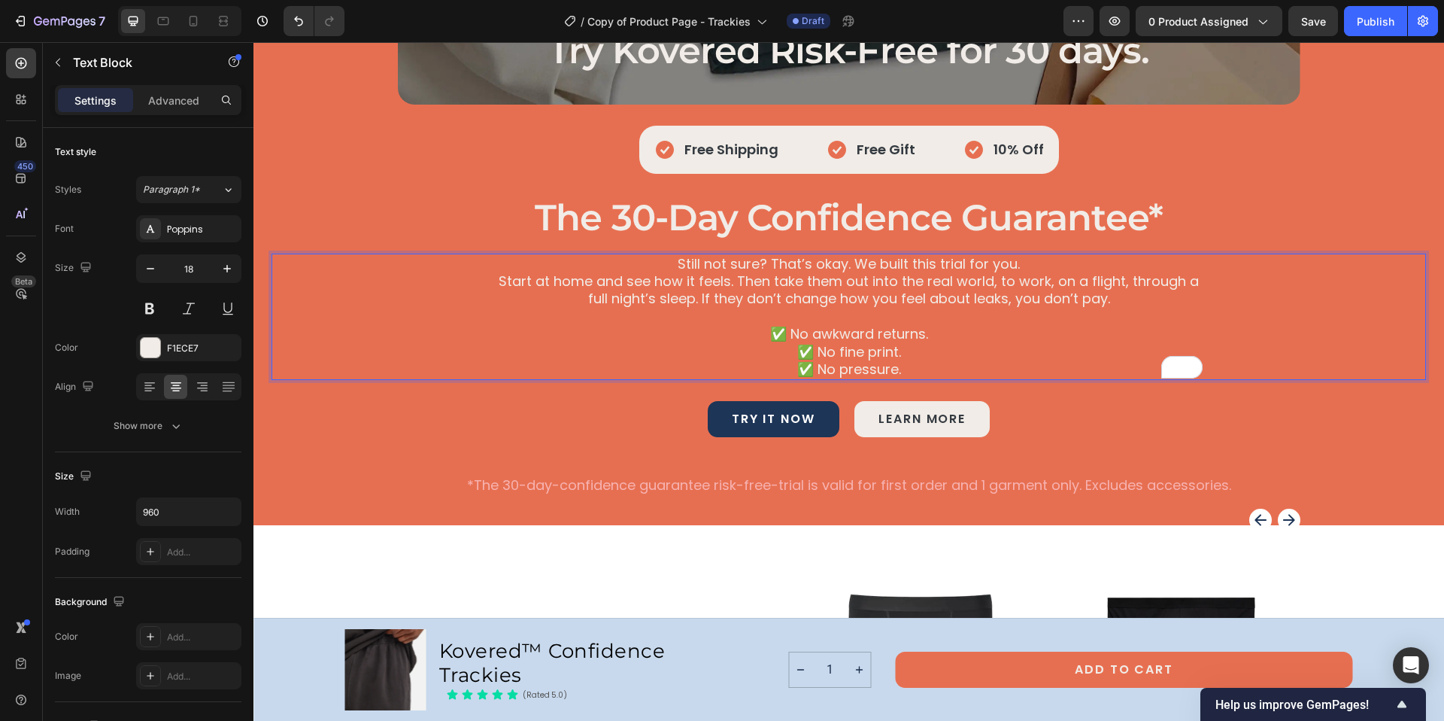
click at [790, 351] on p "✅ No awkward returns. ✅ No fine print. ✅ No pressure." at bounding box center [849, 351] width 719 height 53
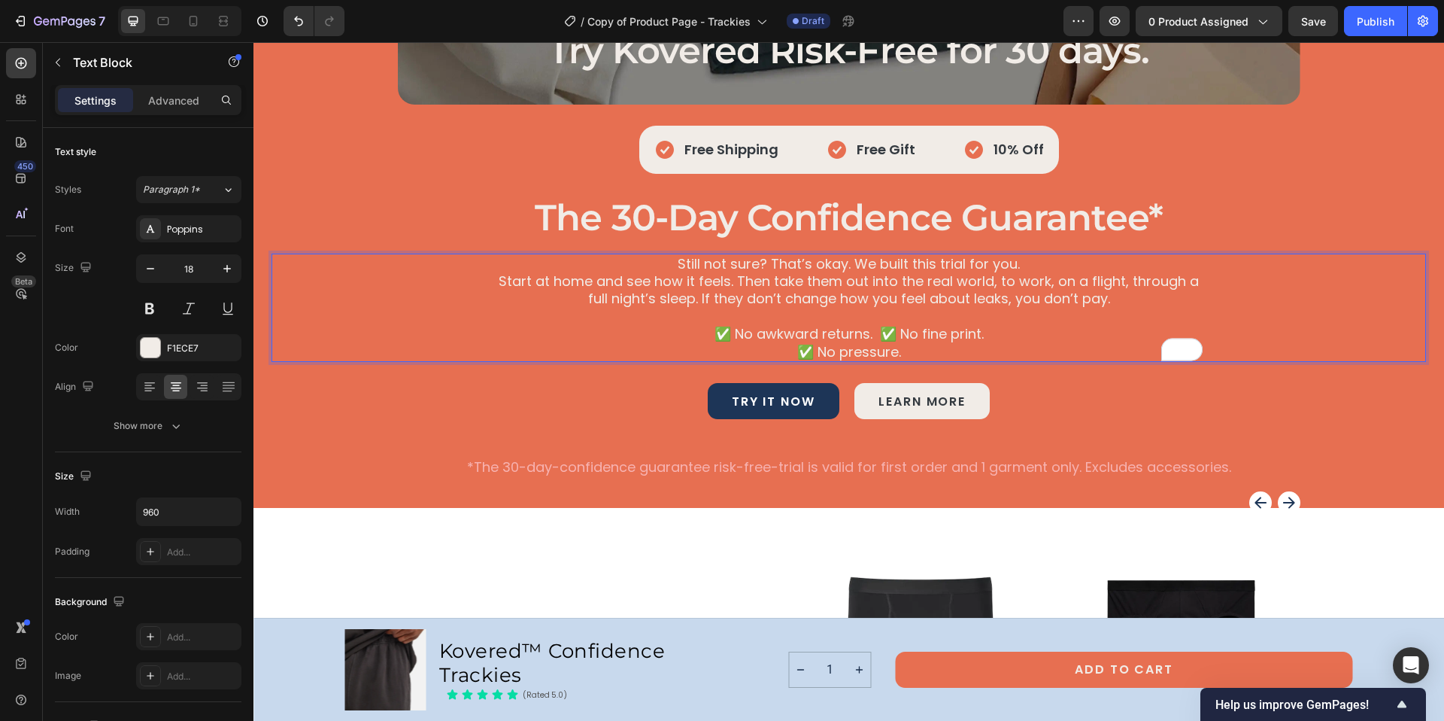
click at [791, 352] on p "✅ No awkward returns. ✅ No fine print. ✅ No pressure." at bounding box center [849, 342] width 719 height 35
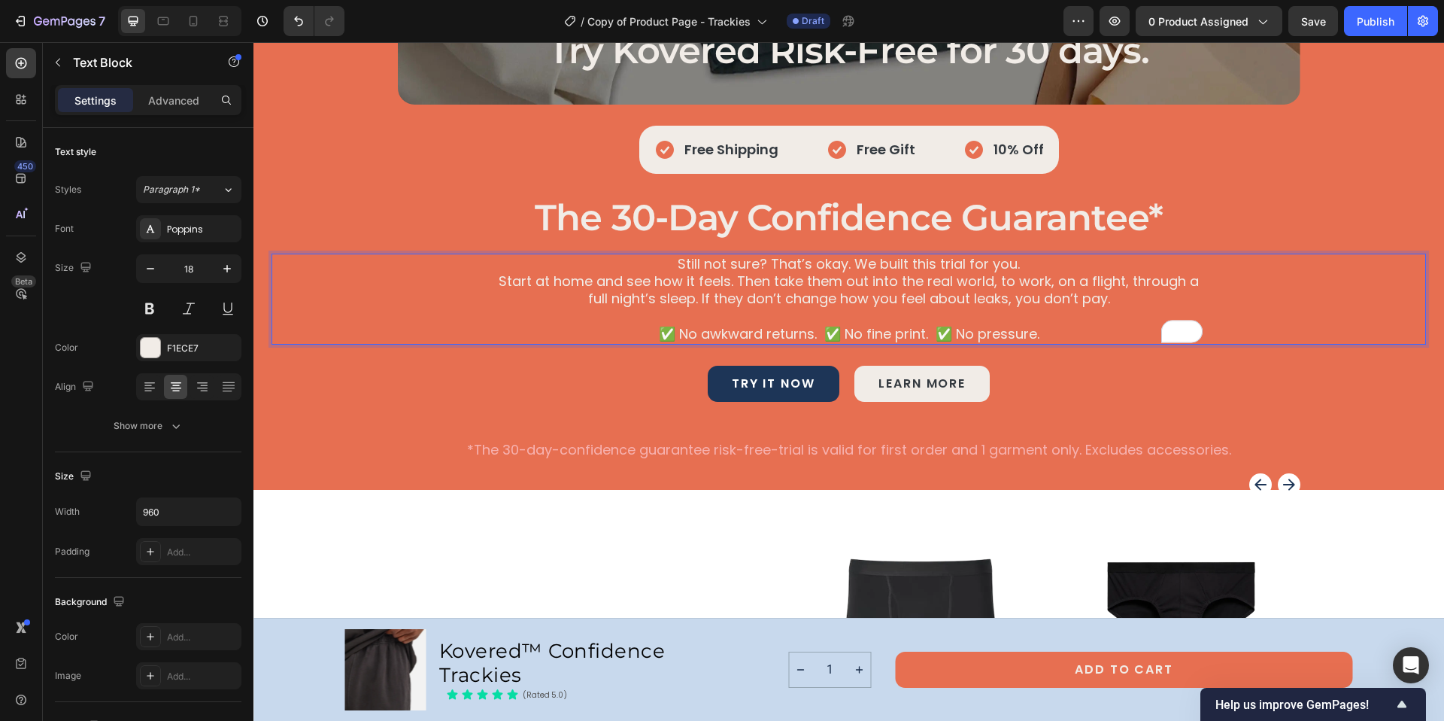
click at [670, 335] on p "✅ No awkward returns. ✅ No fine print. ✅ No pressure." at bounding box center [849, 333] width 719 height 17
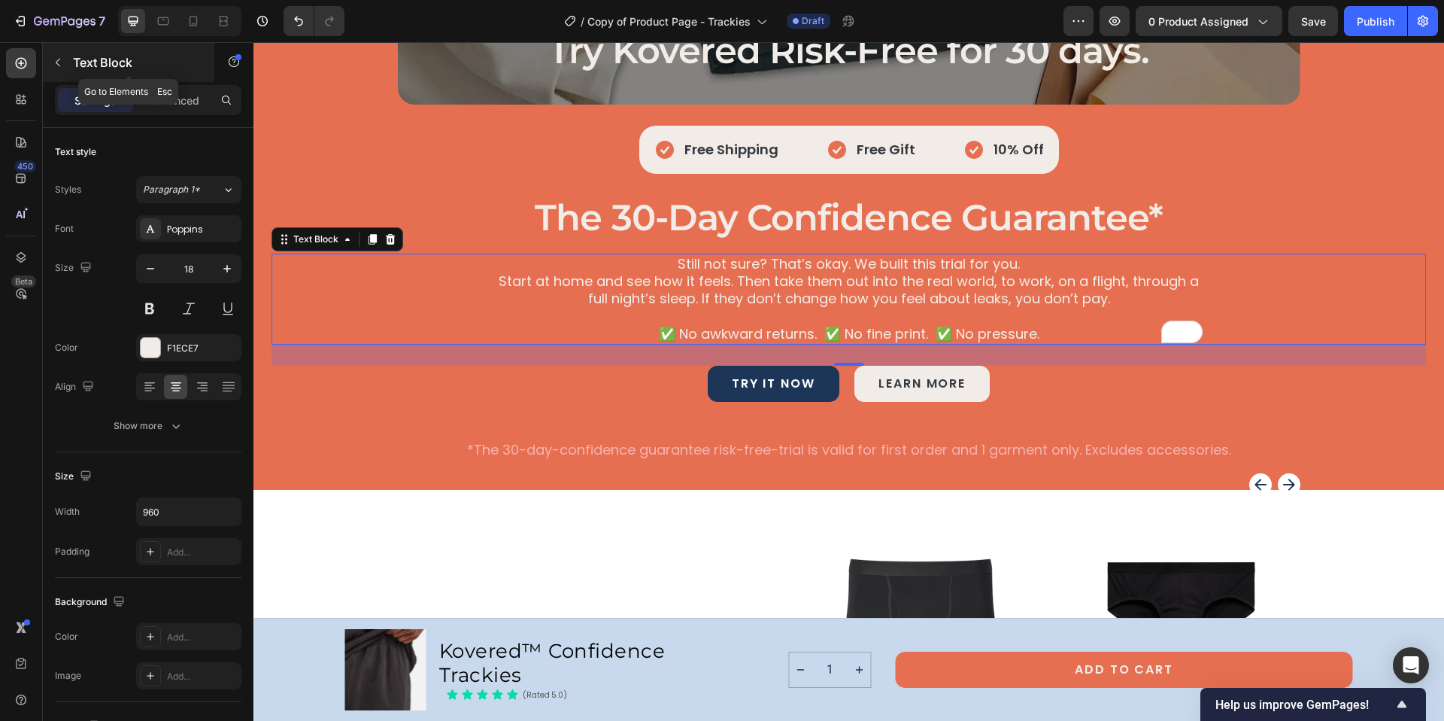
click at [55, 62] on icon "button" at bounding box center [58, 62] width 12 height 12
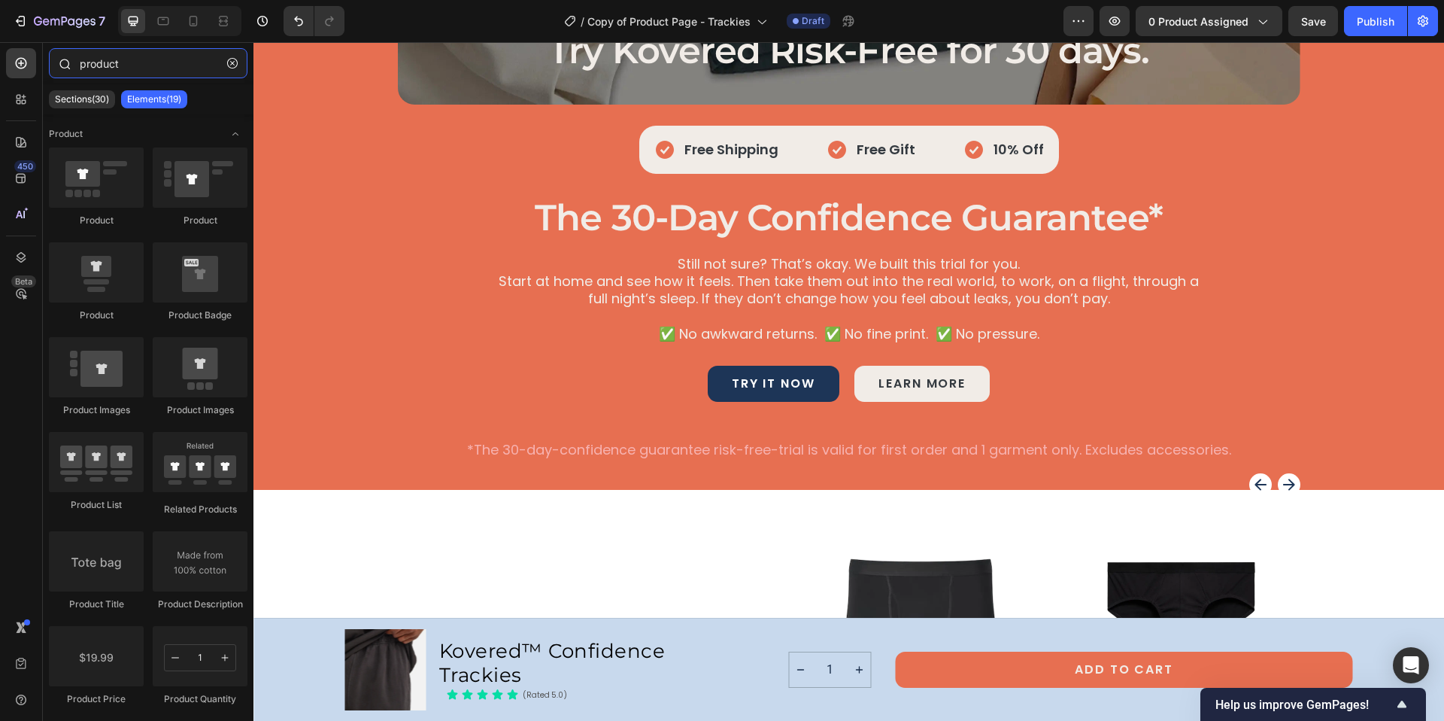
click at [121, 68] on input "product" at bounding box center [148, 63] width 199 height 30
click at [72, 55] on div at bounding box center [64, 63] width 30 height 30
click at [87, 67] on input "product" at bounding box center [148, 63] width 199 height 30
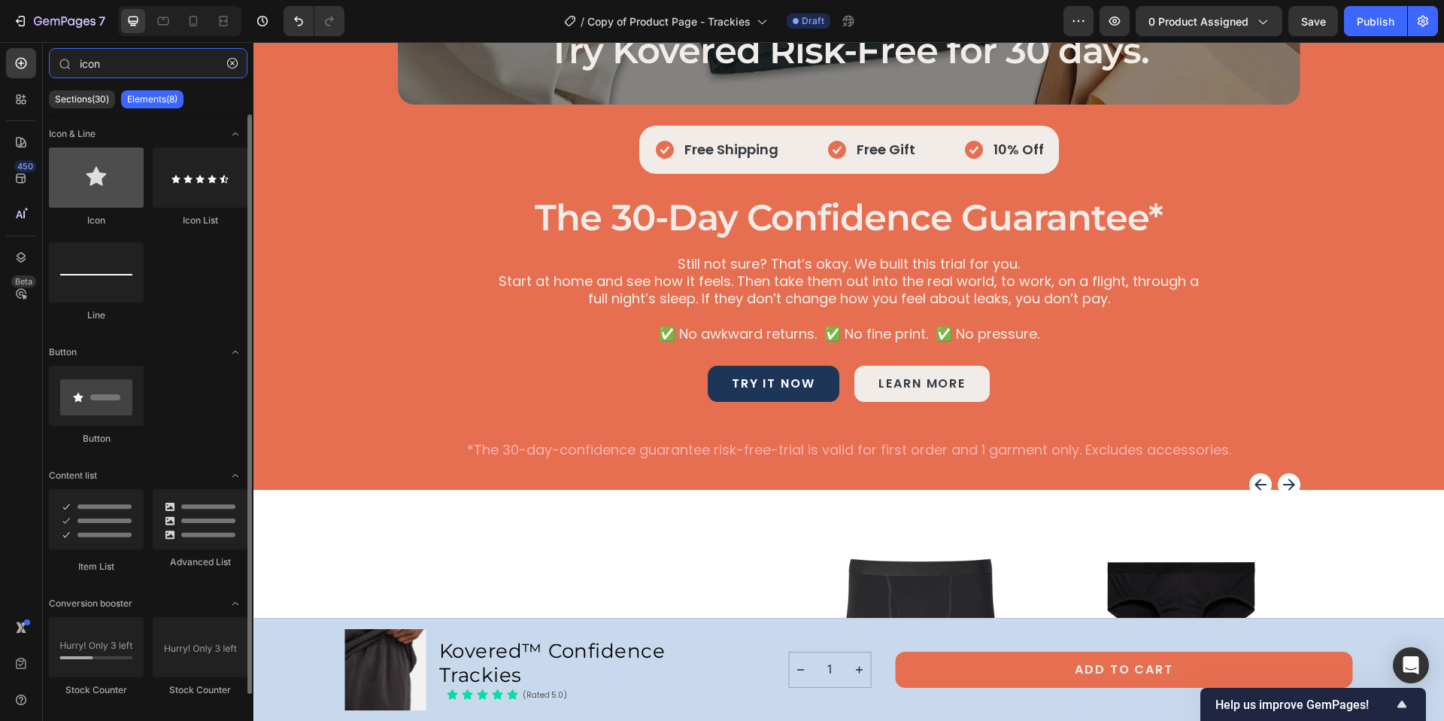
type input "icon"
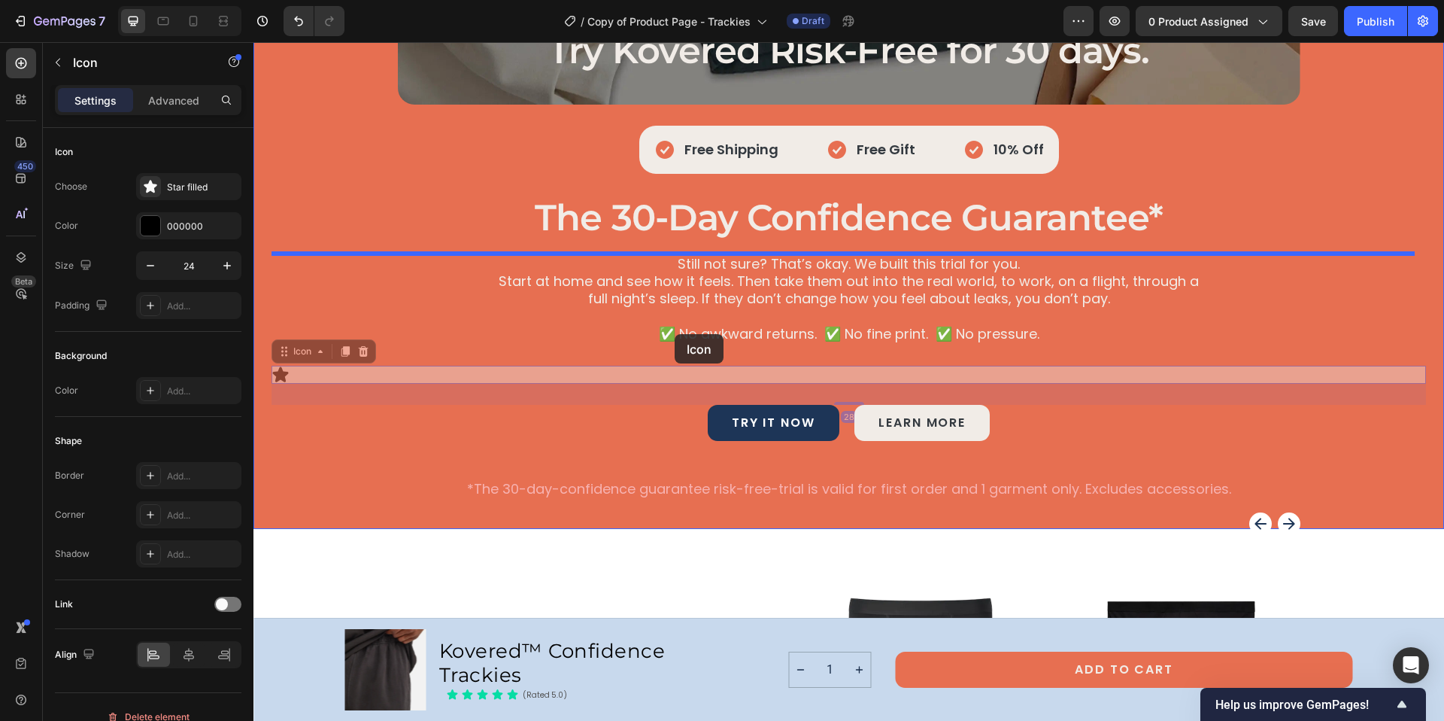
drag, startPoint x: 281, startPoint y: 373, endPoint x: 675, endPoint y: 334, distance: 396.1
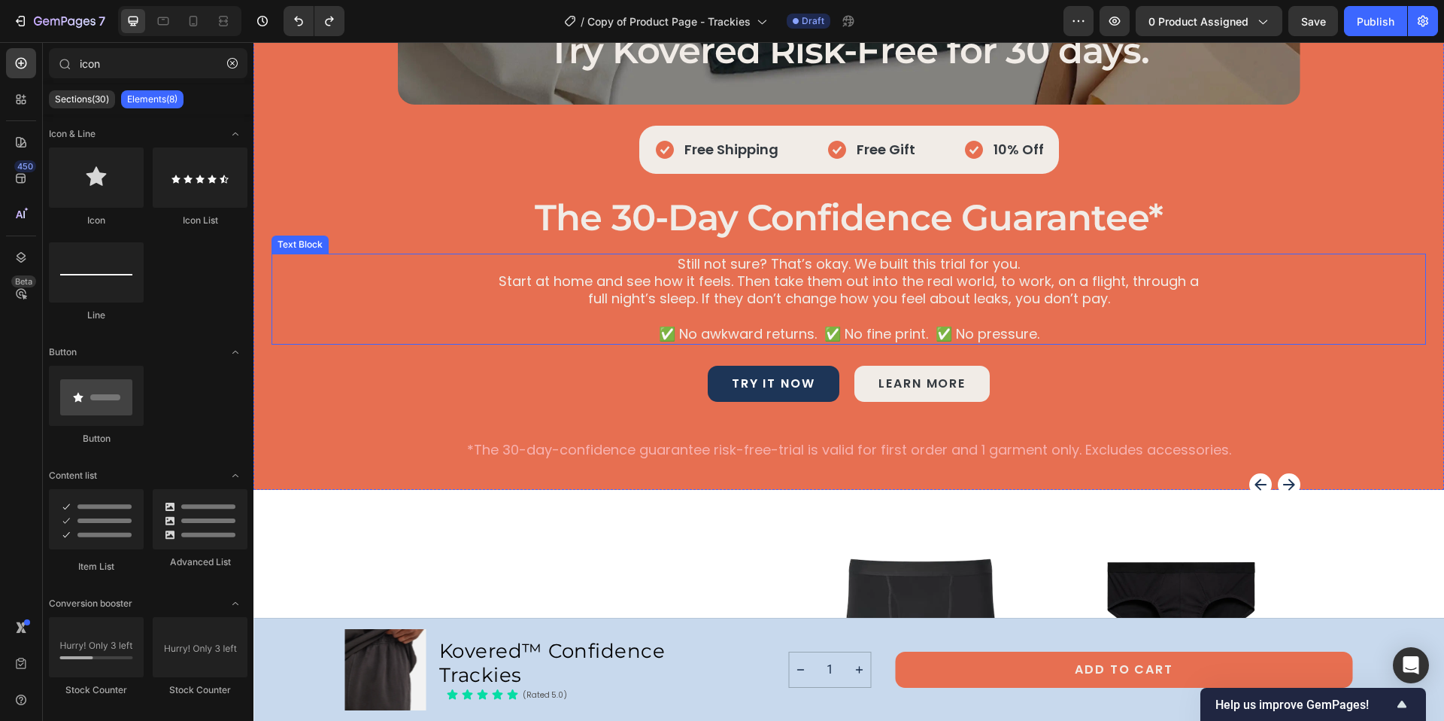
click at [639, 328] on p "✅ No awkward returns. ✅ No fine print. ✅ No pressure." at bounding box center [849, 333] width 719 height 17
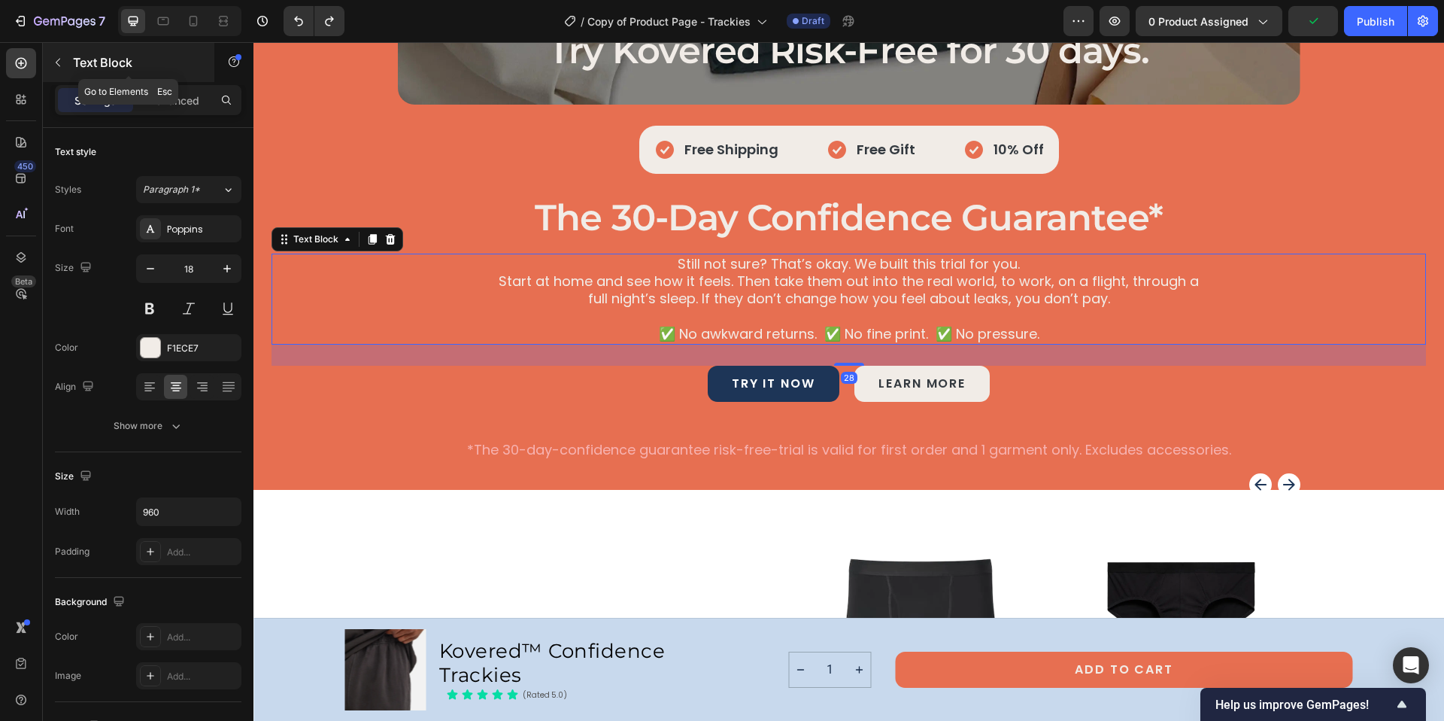
click at [52, 63] on icon "button" at bounding box center [58, 62] width 12 height 12
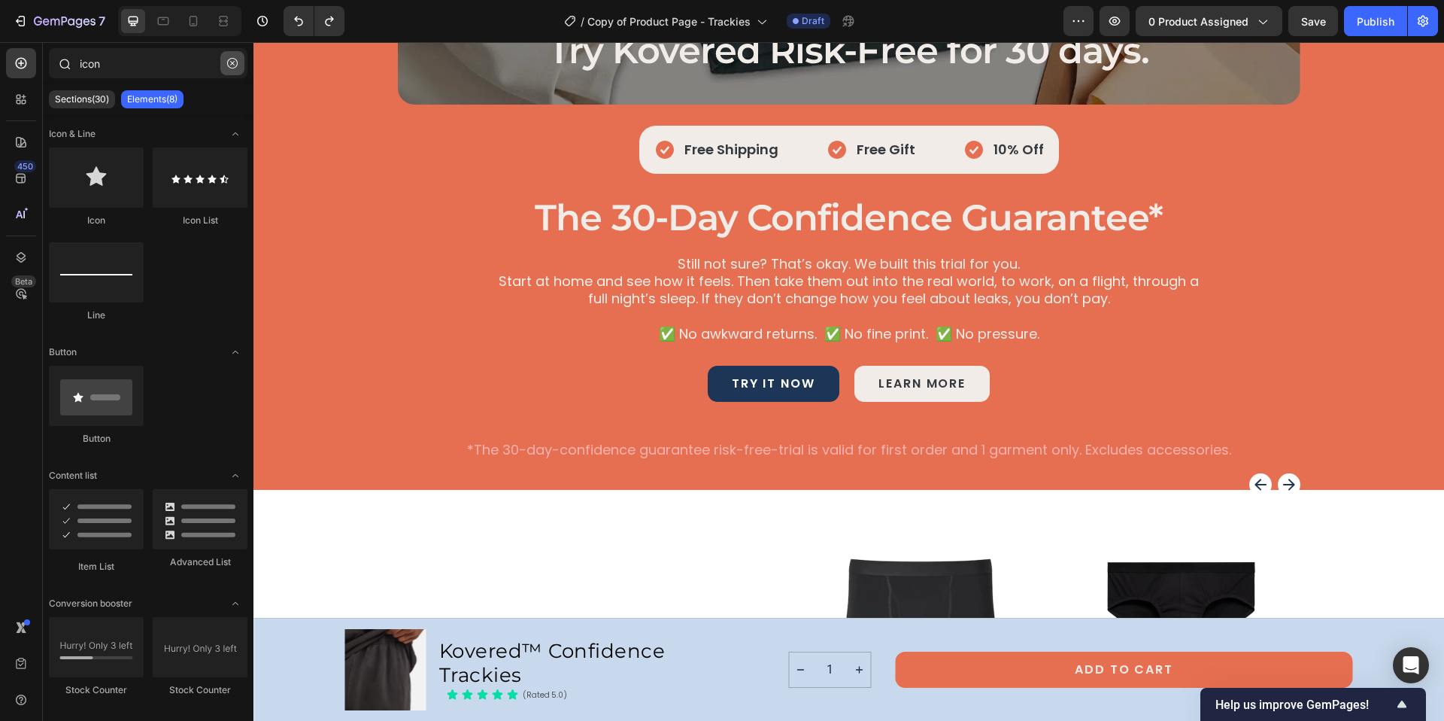
click at [235, 65] on icon "button" at bounding box center [232, 63] width 11 height 11
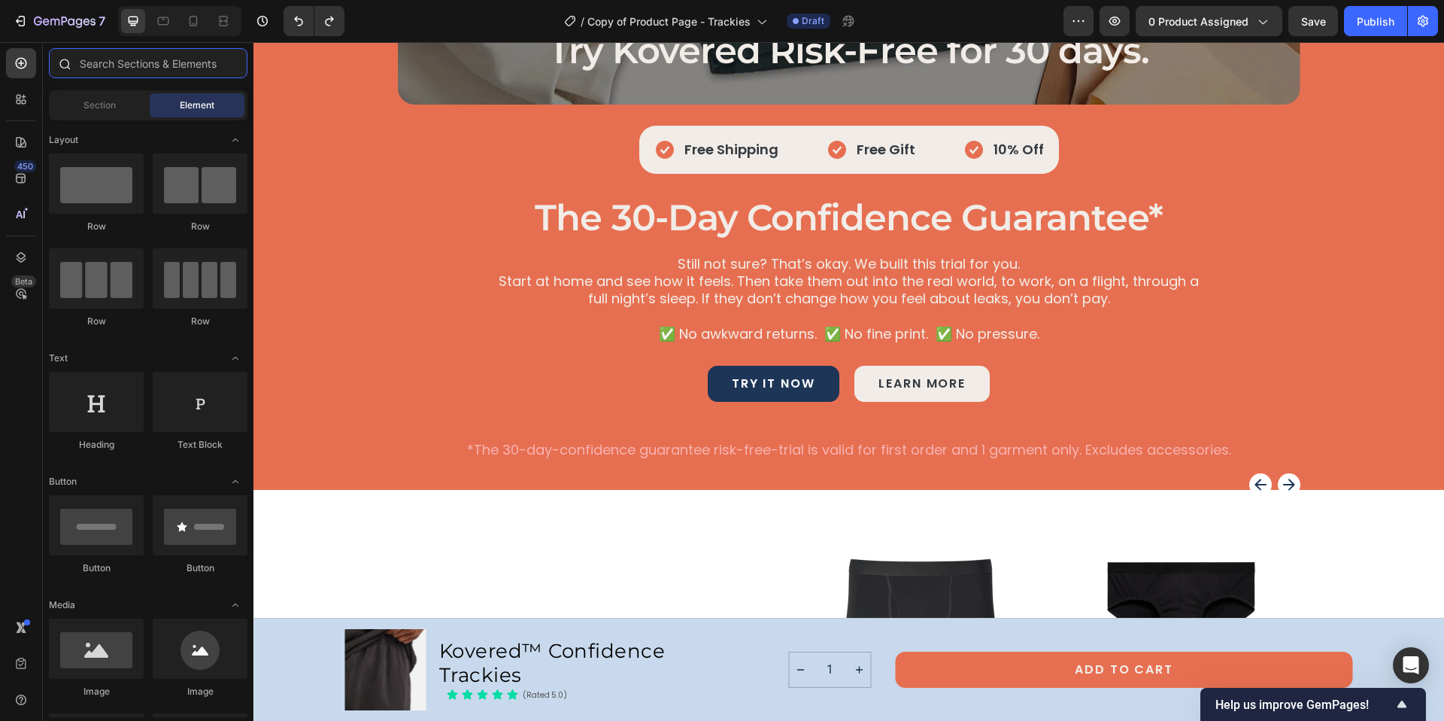
click at [93, 68] on input "text" at bounding box center [148, 63] width 199 height 30
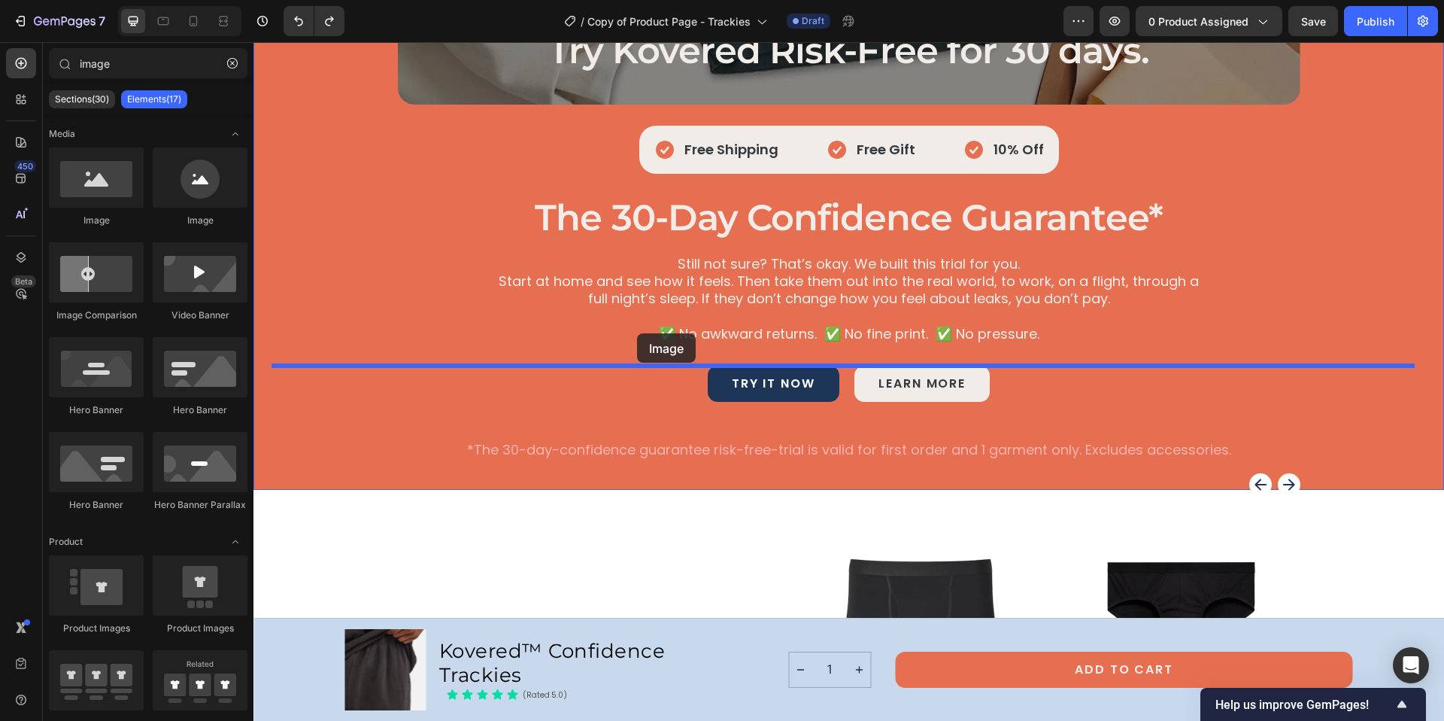
drag, startPoint x: 371, startPoint y: 224, endPoint x: 637, endPoint y: 333, distance: 287.7
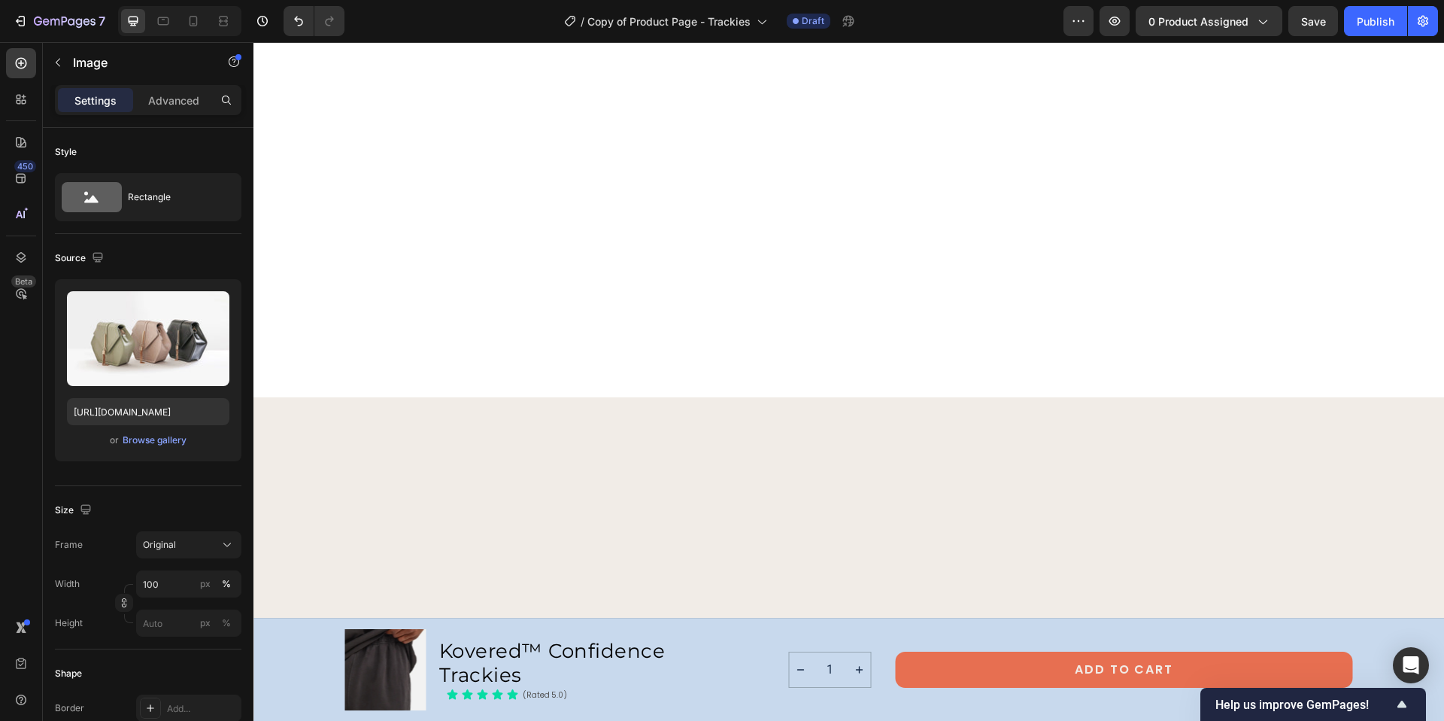
scroll to position [6358, 0]
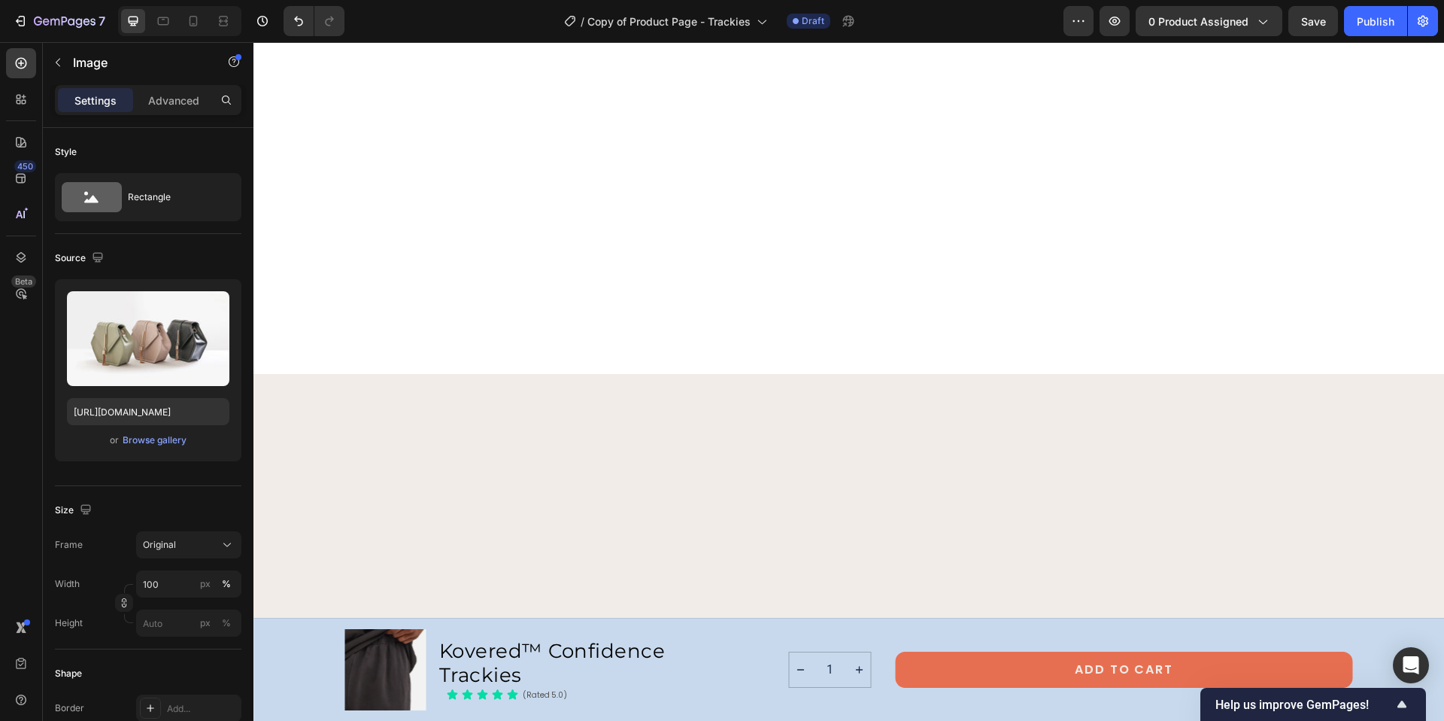
type input "imag"
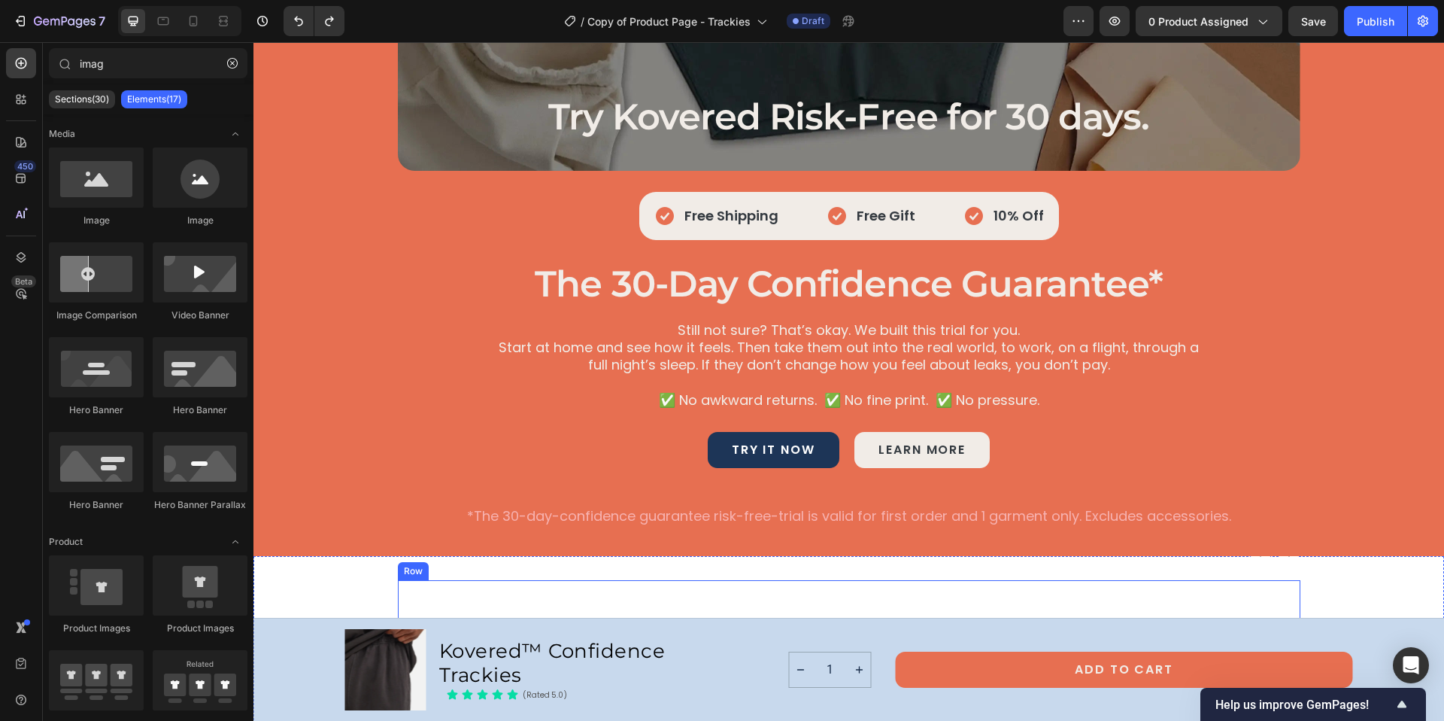
scroll to position [5778, 0]
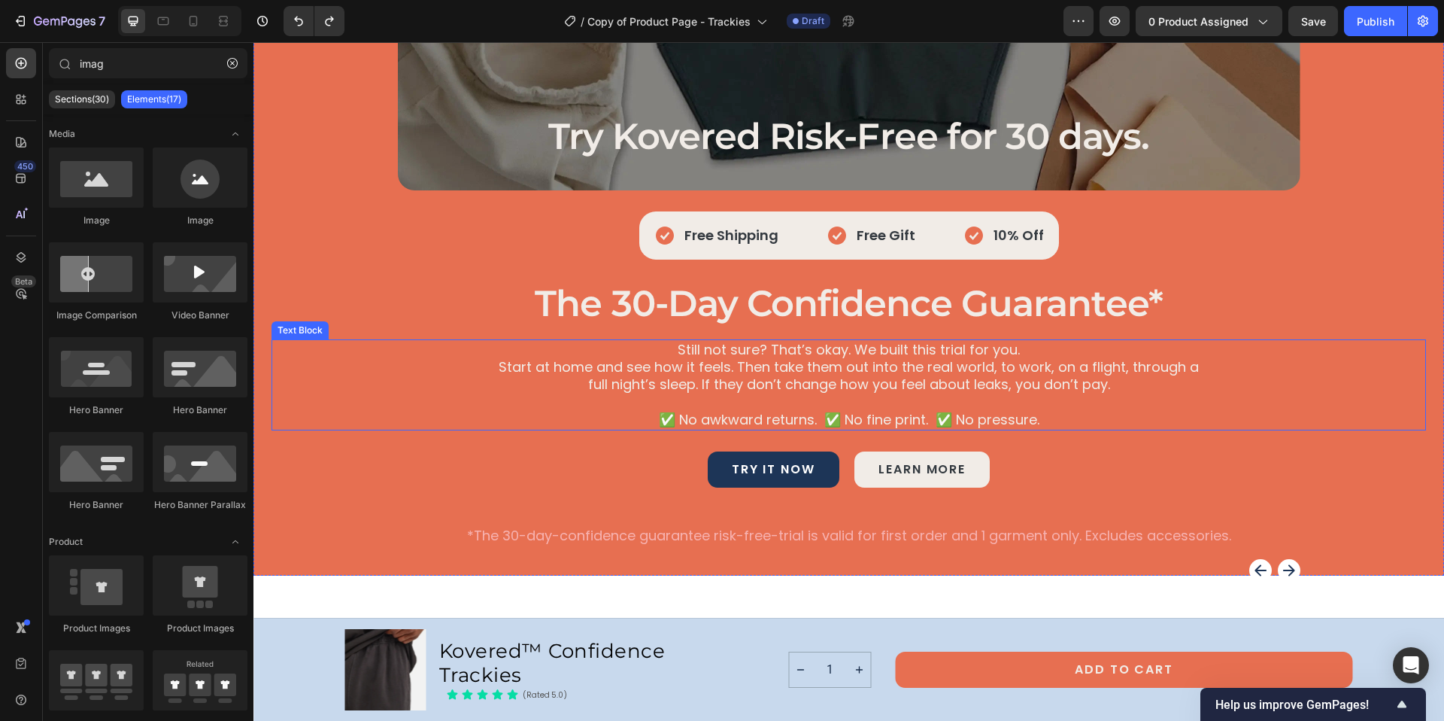
click at [670, 420] on p "✅ No awkward returns. ✅ No fine print. ✅ No pressure." at bounding box center [849, 419] width 719 height 17
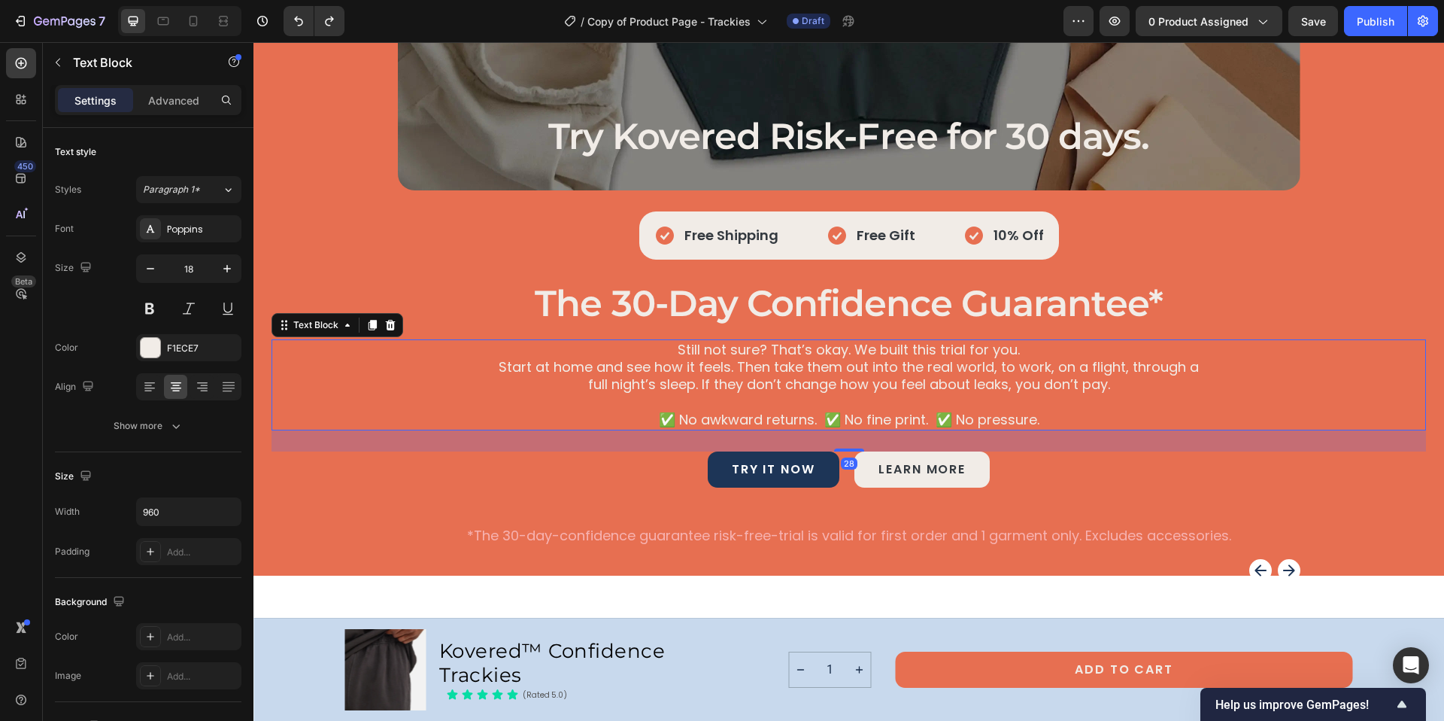
click at [673, 419] on p "✅ No awkward returns. ✅ No fine print. ✅ No pressure." at bounding box center [849, 419] width 719 height 17
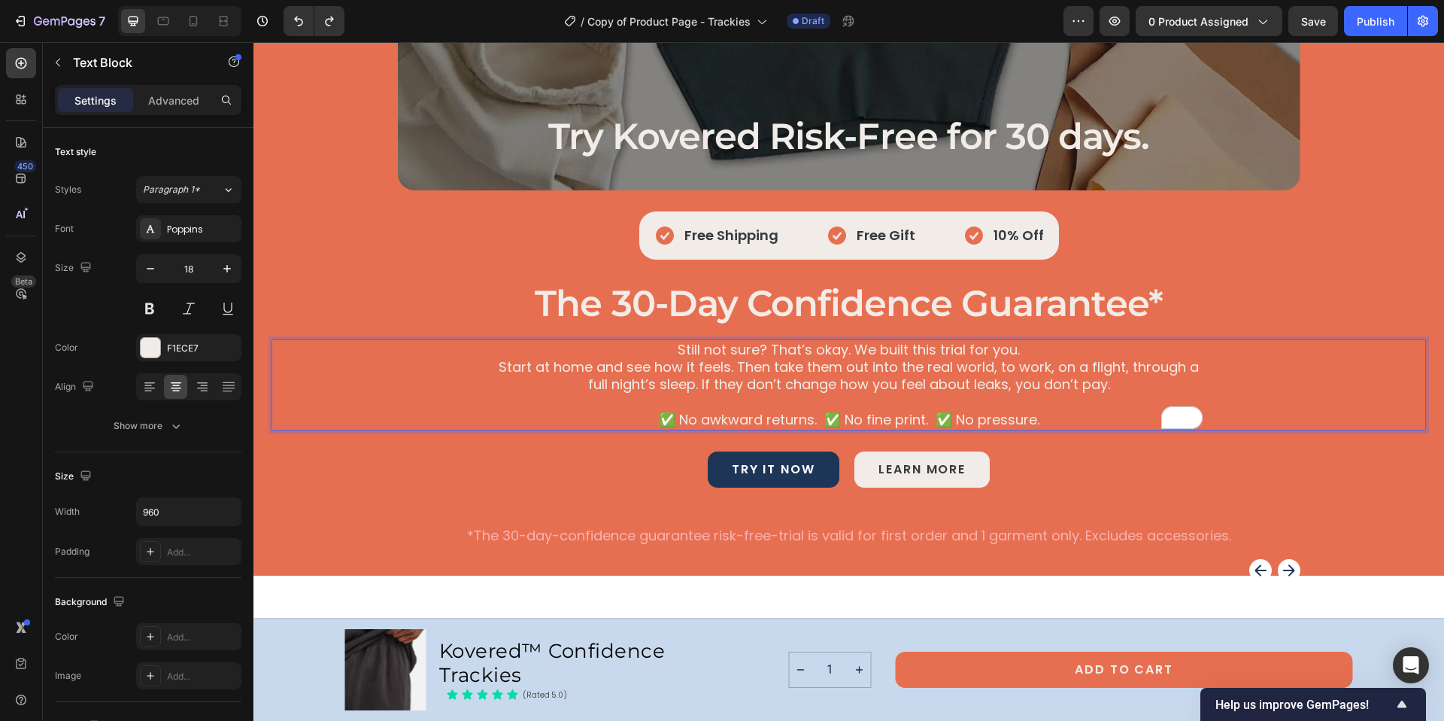
click at [819, 404] on p "To enrich screen reader interactions, please activate Accessibility in Grammarl…" at bounding box center [849, 401] width 719 height 17
click at [62, 60] on icon "button" at bounding box center [58, 62] width 12 height 12
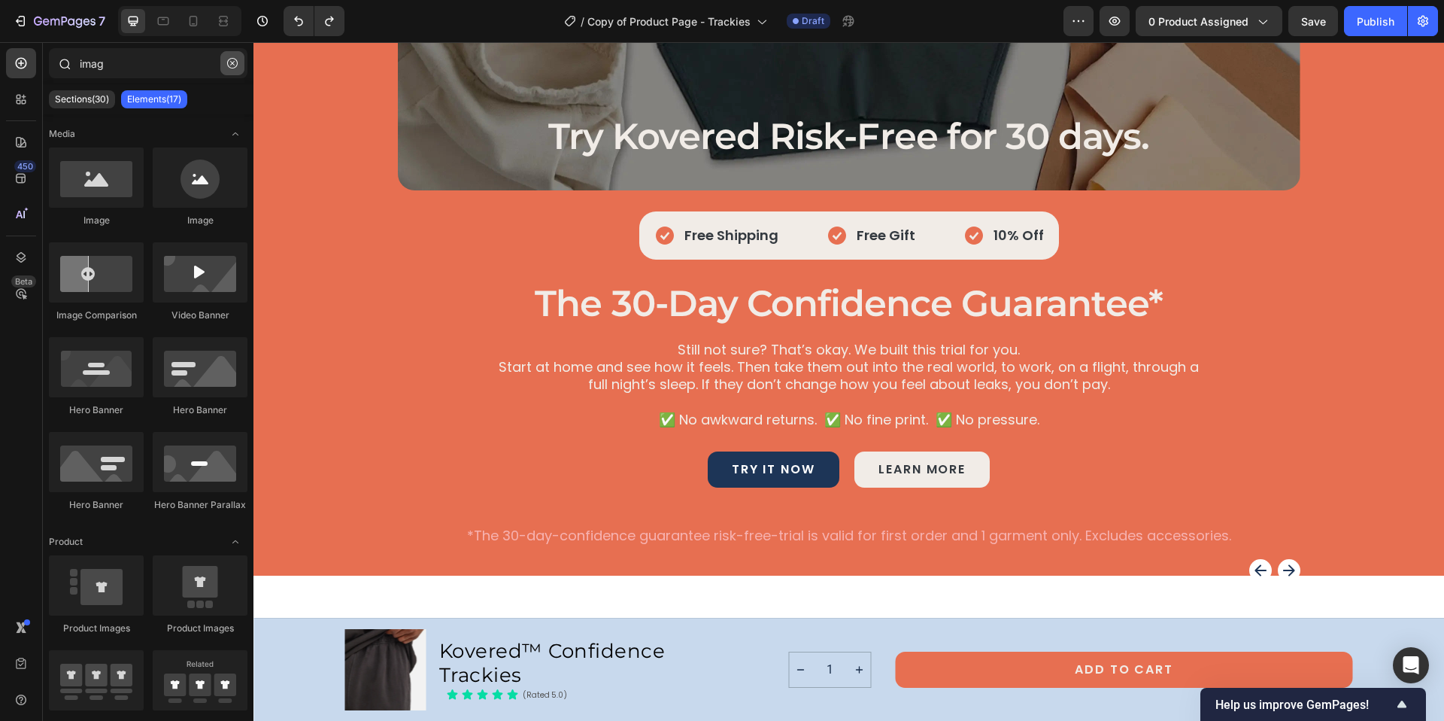
click at [232, 59] on icon "button" at bounding box center [232, 63] width 11 height 11
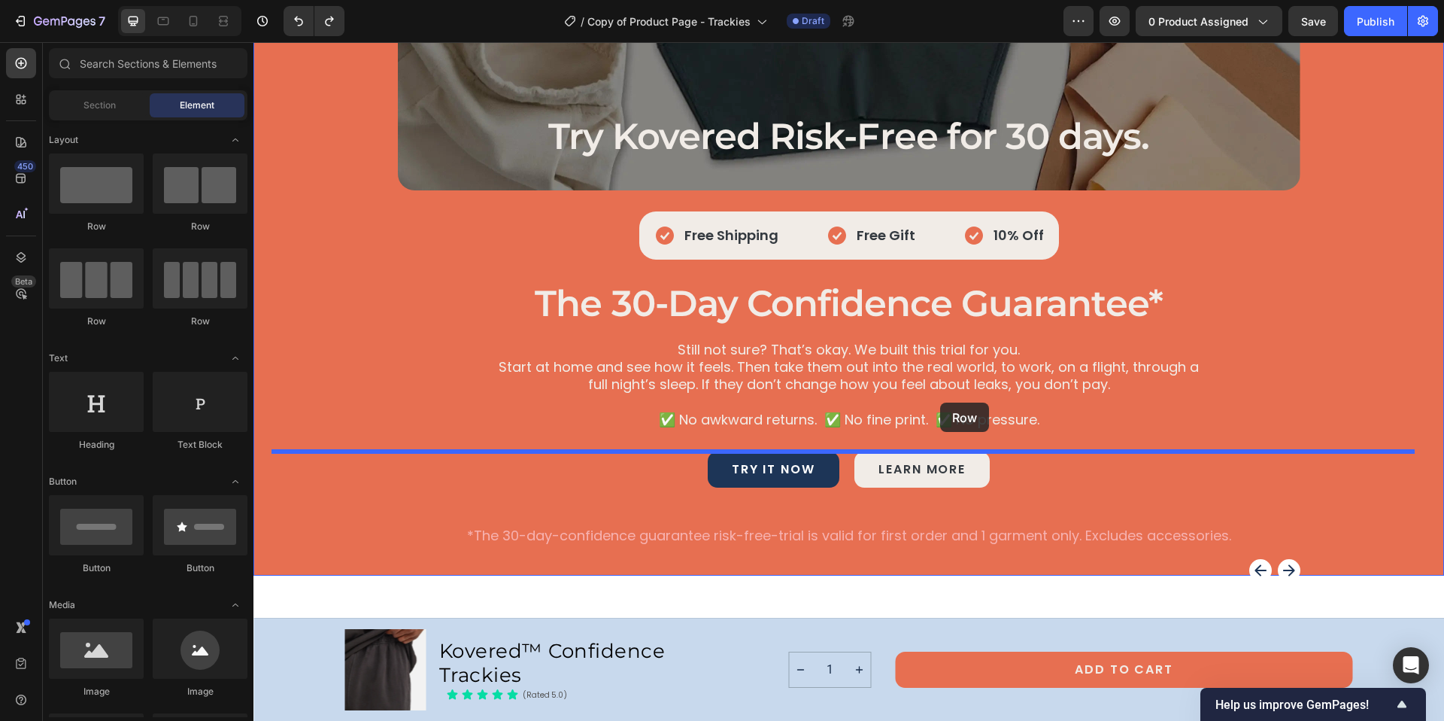
drag, startPoint x: 453, startPoint y: 334, endPoint x: 940, endPoint y: 402, distance: 492.2
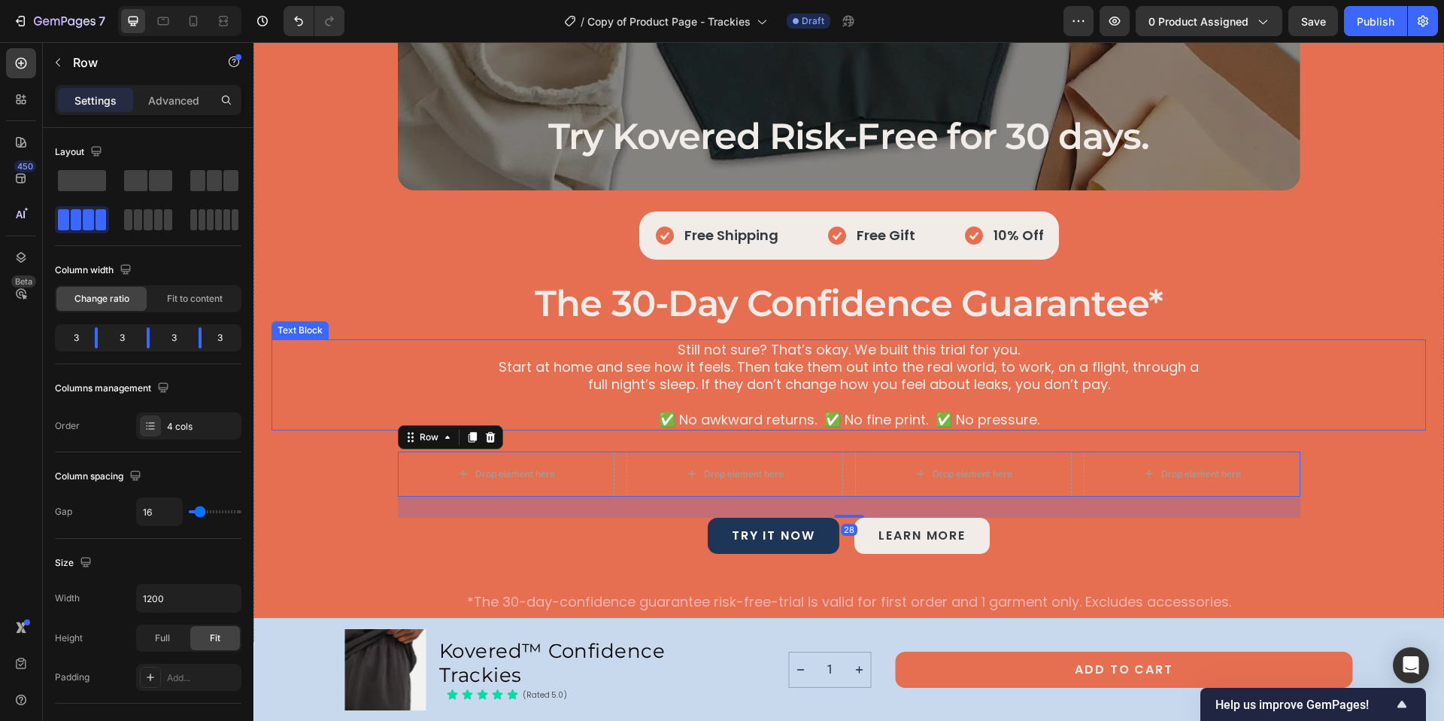
click at [633, 419] on p "✅ No awkward returns. ✅ No fine print. ✅ No pressure." at bounding box center [849, 419] width 719 height 17
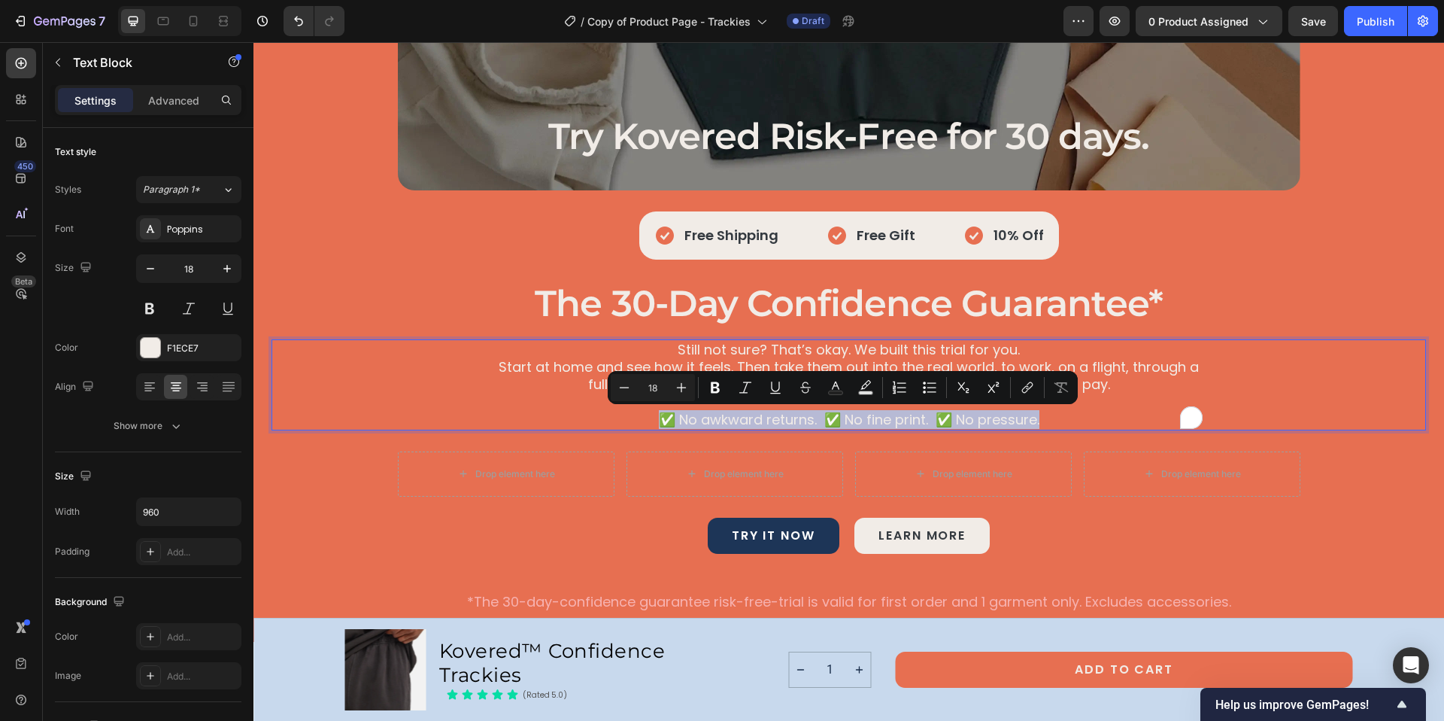
drag, startPoint x: 1068, startPoint y: 417, endPoint x: 635, endPoint y: 413, distance: 433.2
click at [593, 458] on div "Drop element here" at bounding box center [506, 473] width 217 height 45
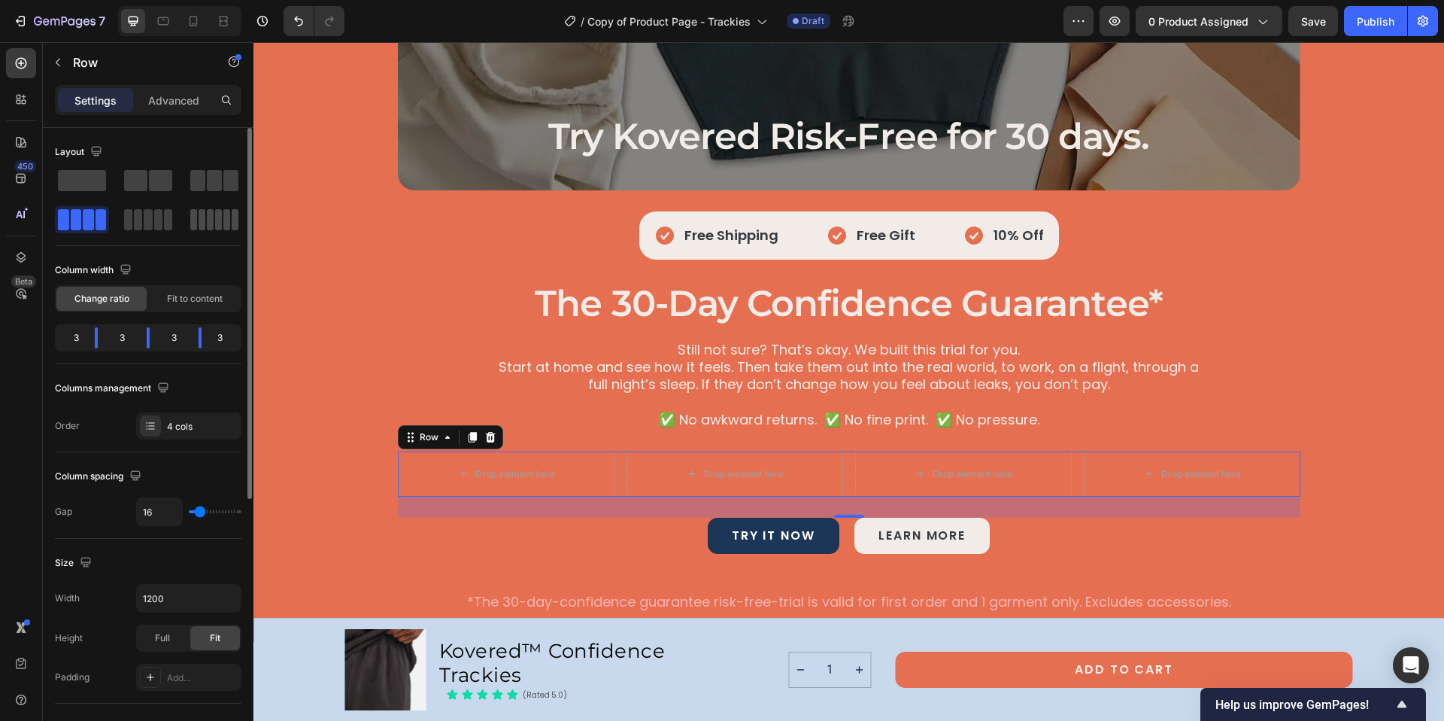
click at [216, 220] on span at bounding box center [218, 219] width 7 height 21
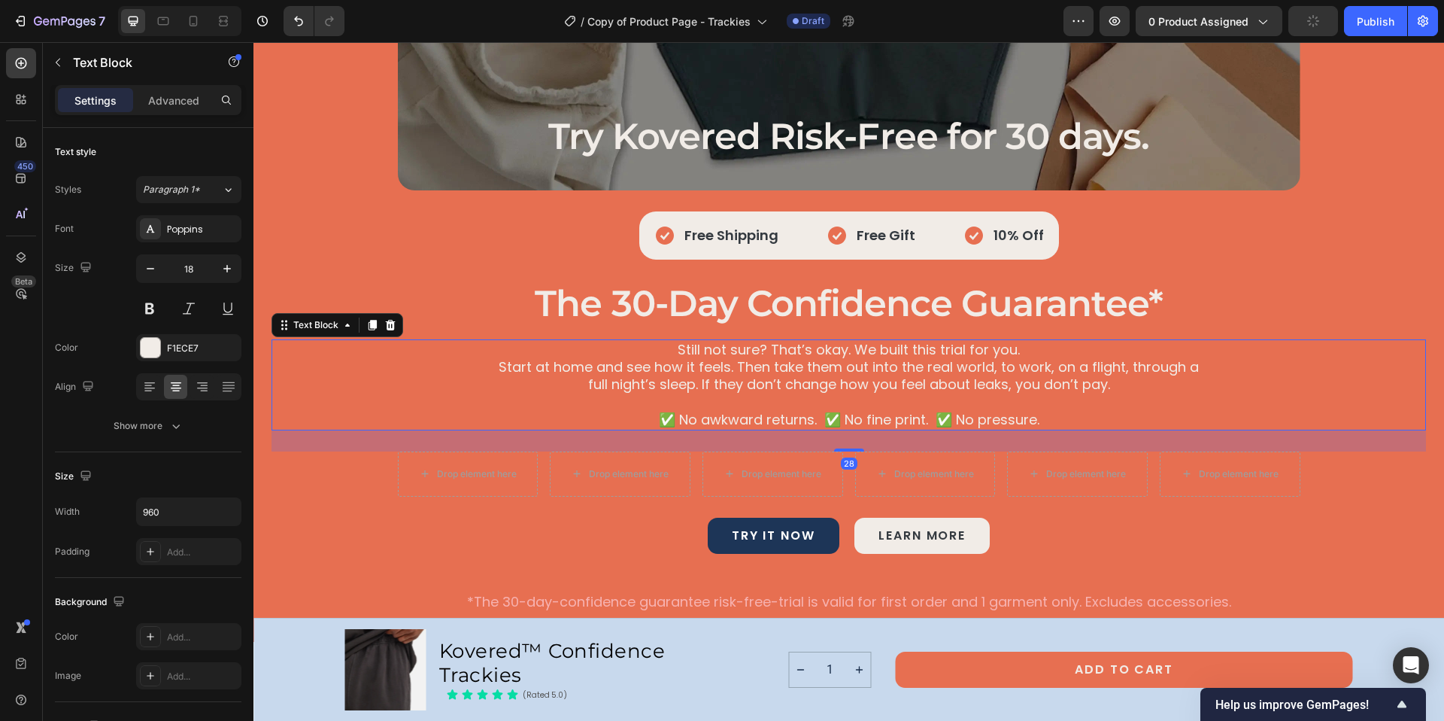
click at [726, 418] on p "✅ No awkward returns. ✅ No fine print. ✅ No pressure." at bounding box center [849, 419] width 719 height 17
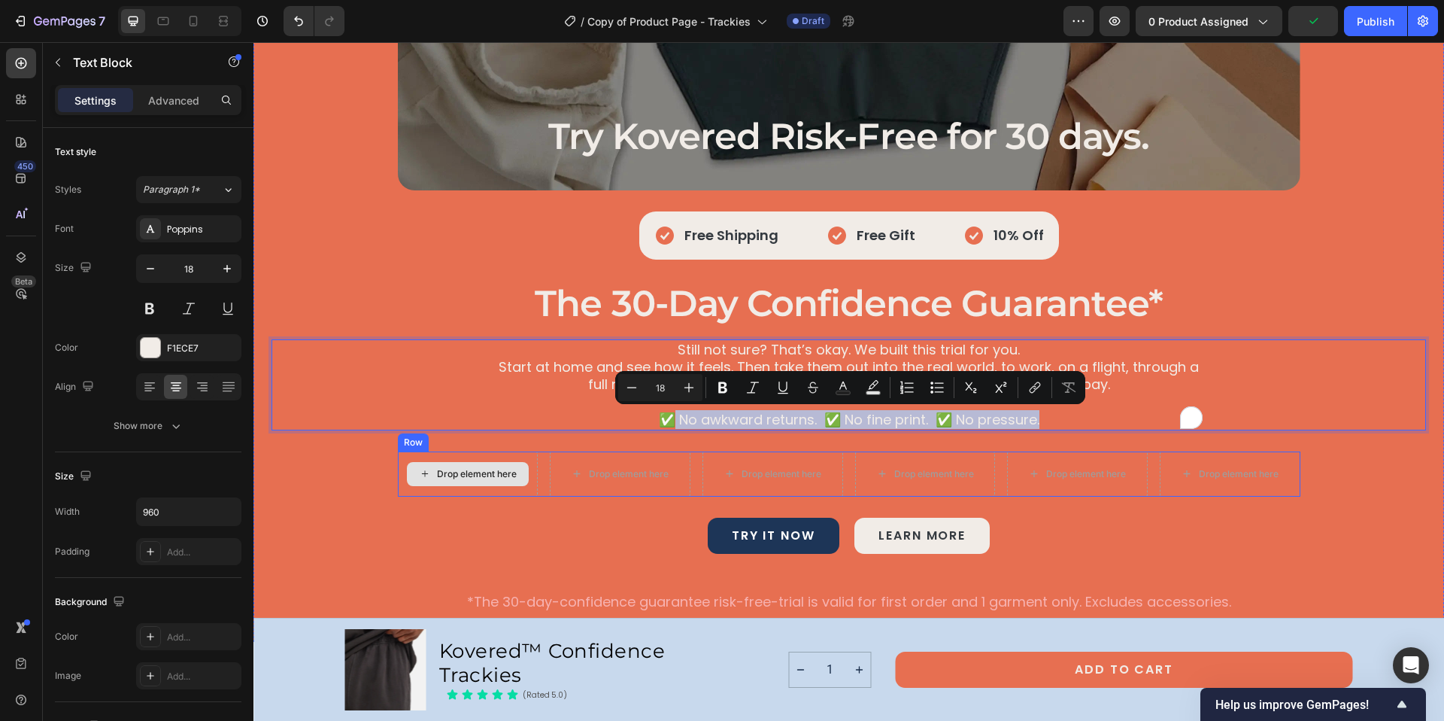
drag, startPoint x: 665, startPoint y: 420, endPoint x: 469, endPoint y: 481, distance: 204.8
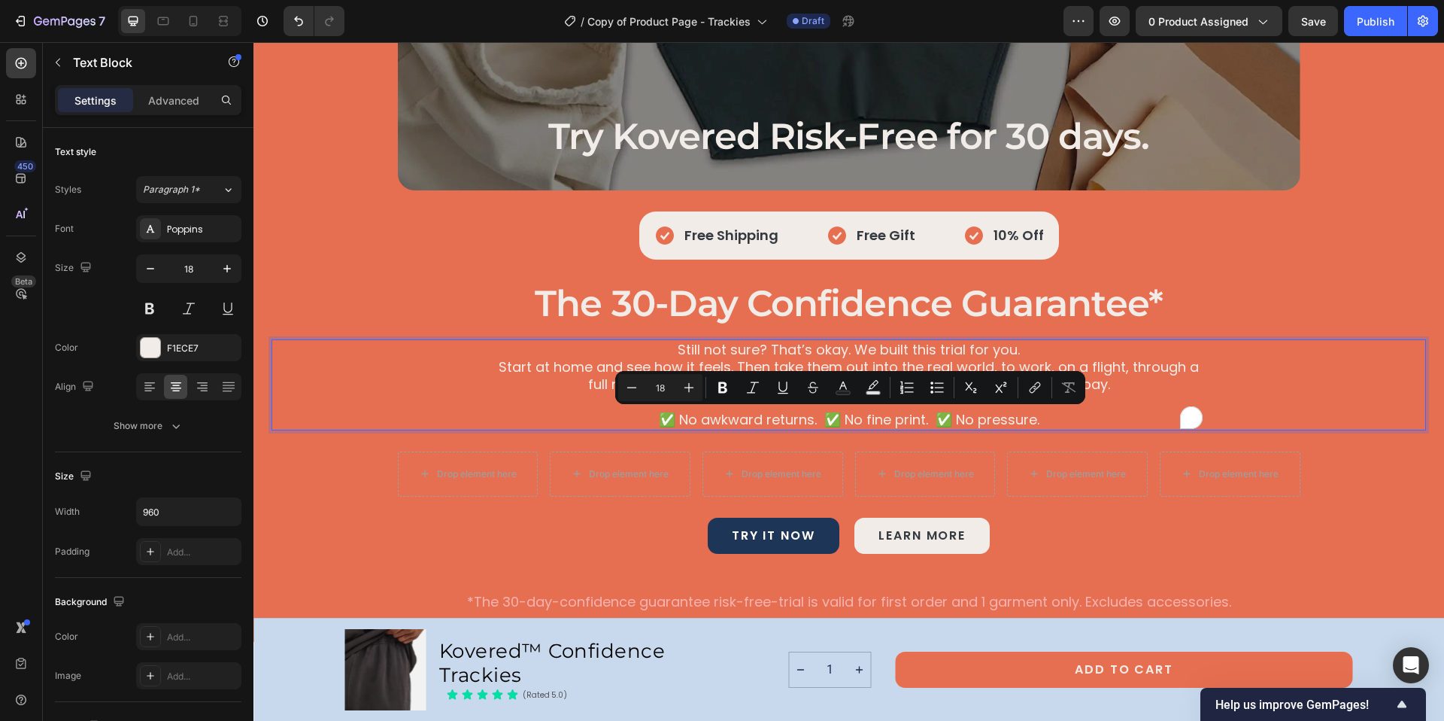
click at [652, 404] on p "To enrich screen reader interactions, please activate Accessibility in Grammarl…" at bounding box center [849, 401] width 719 height 17
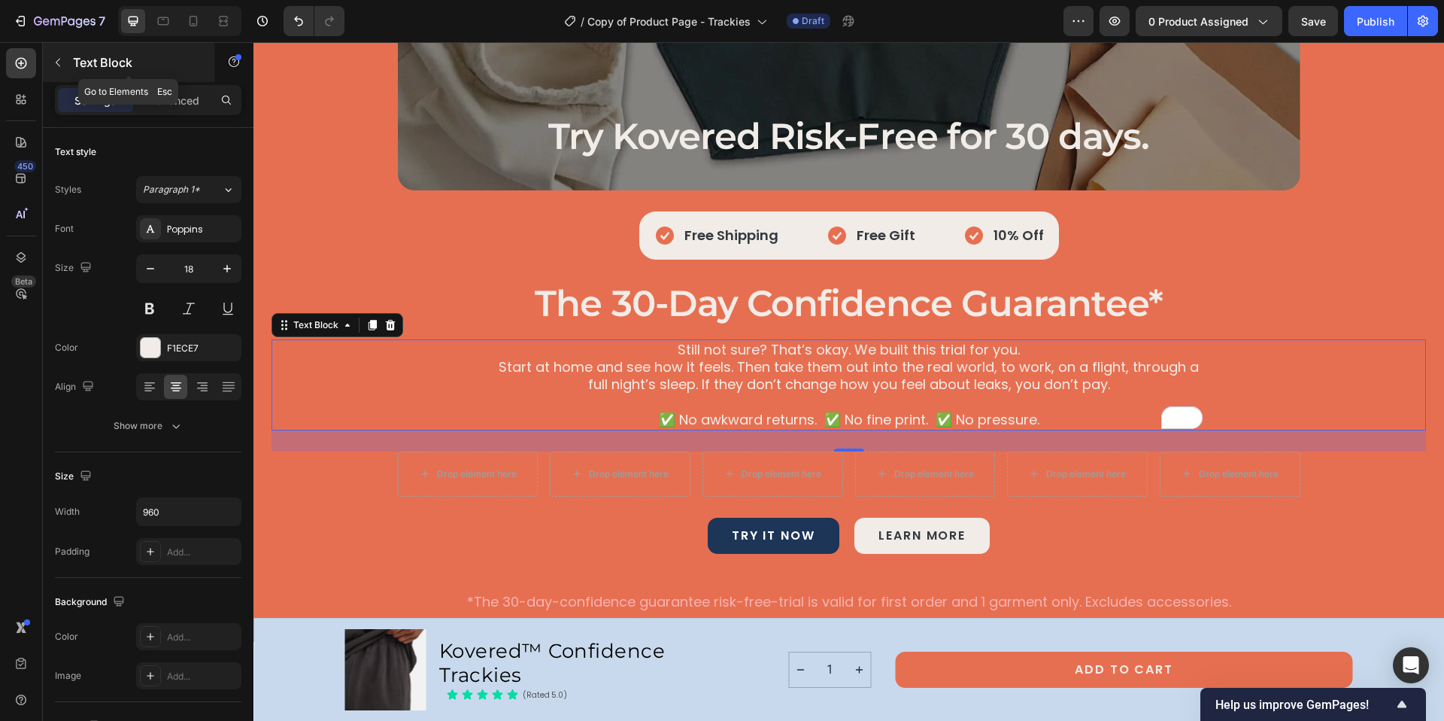
click at [59, 64] on icon "button" at bounding box center [58, 62] width 12 height 12
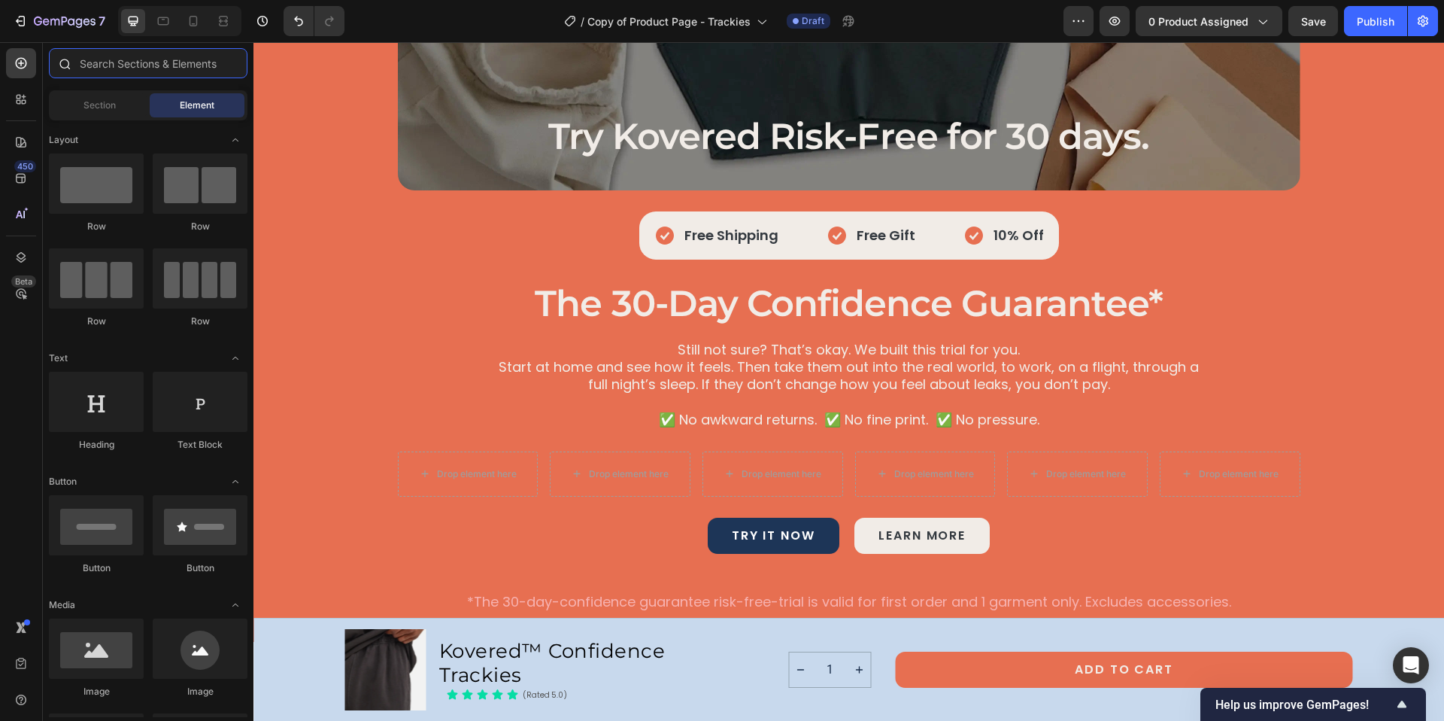
click at [101, 62] on input "text" at bounding box center [148, 63] width 199 height 30
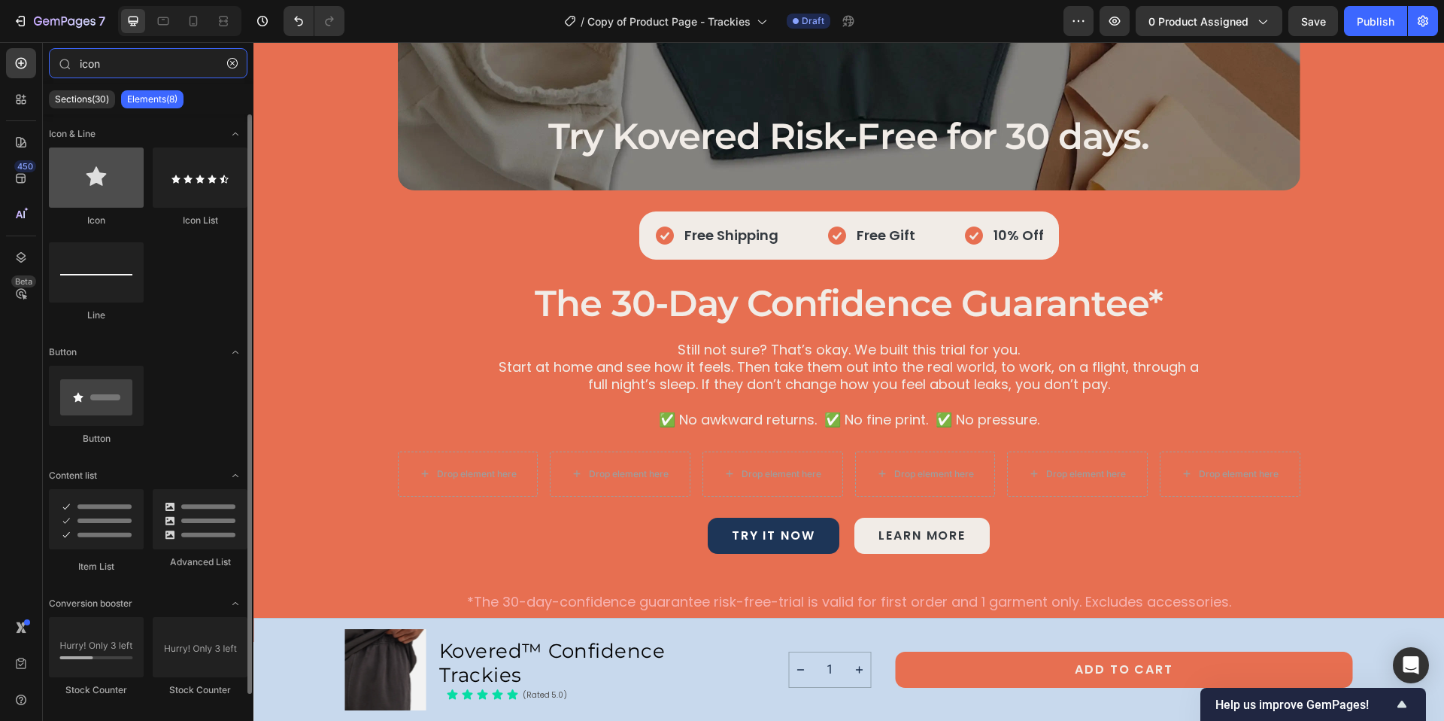
type input "icon"
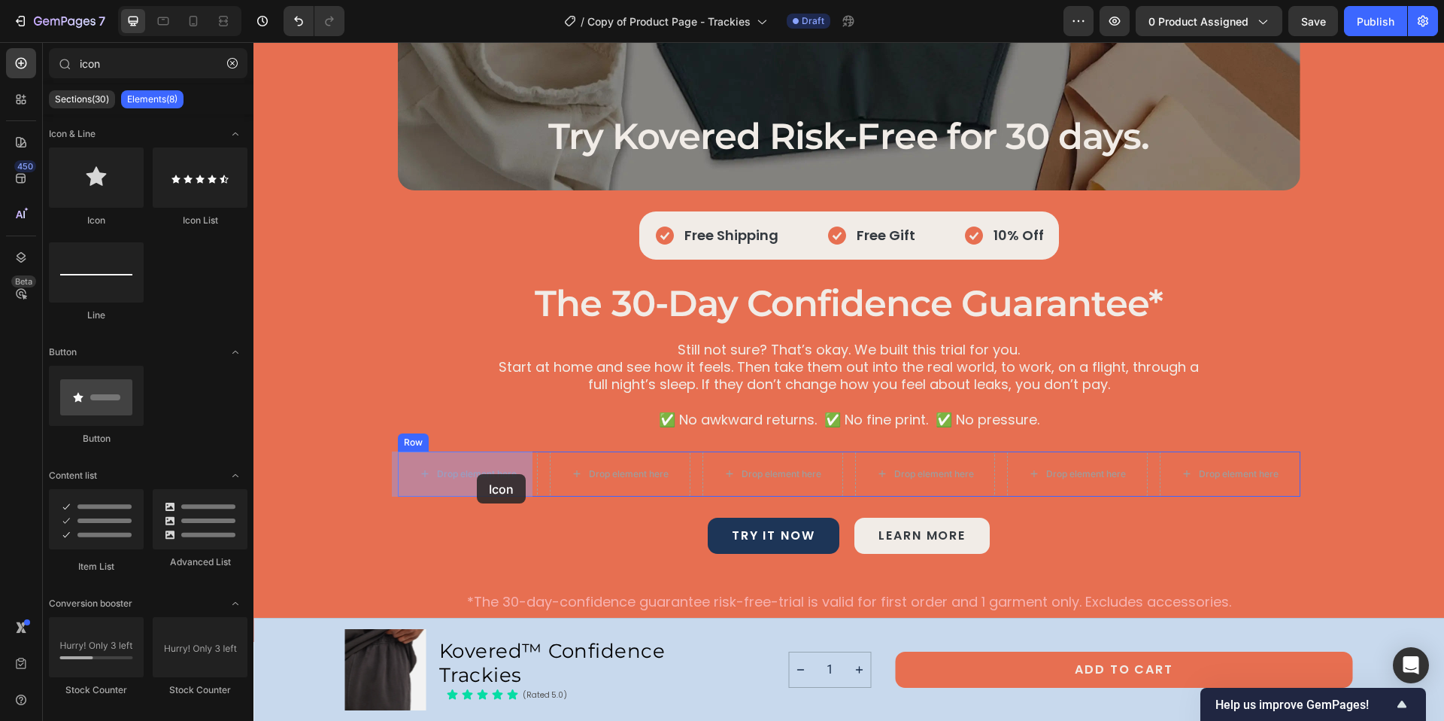
drag, startPoint x: 362, startPoint y: 211, endPoint x: 477, endPoint y: 474, distance: 287.3
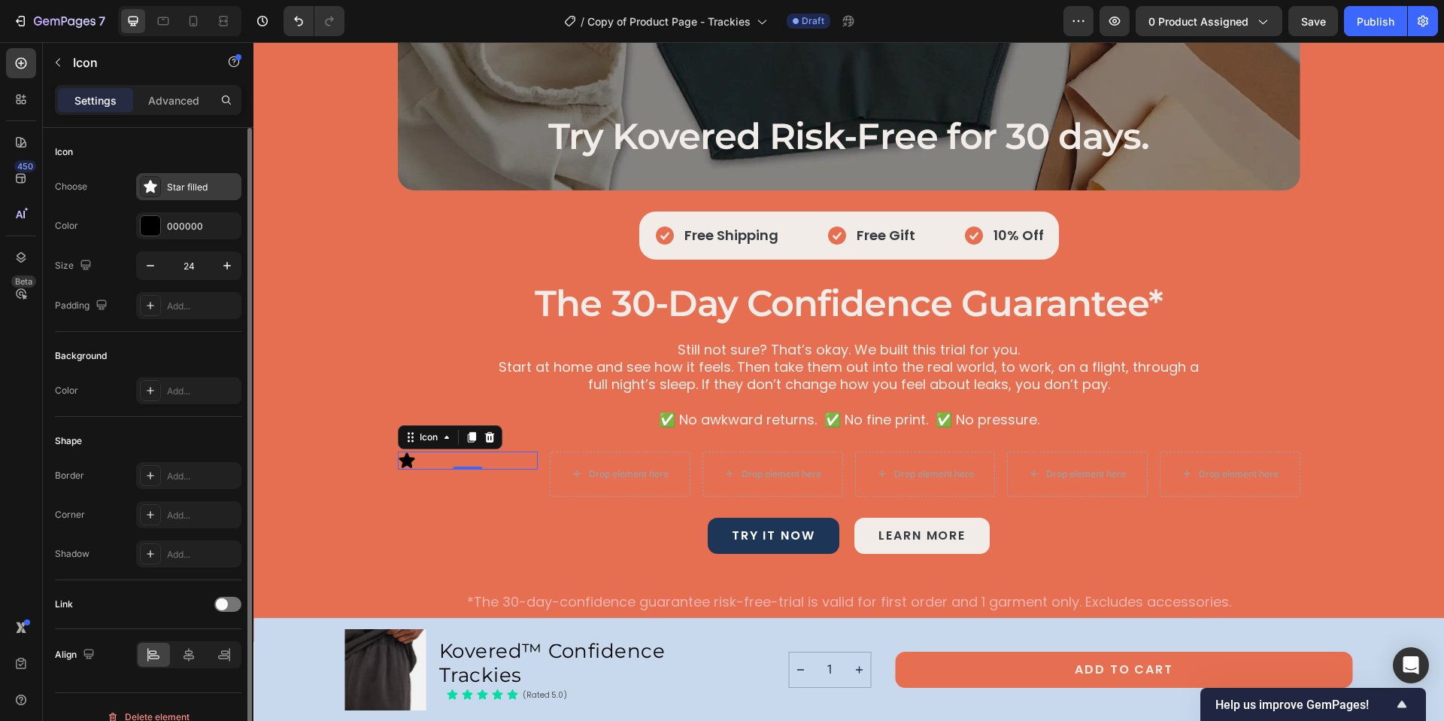
click at [191, 196] on div "Star filled" at bounding box center [188, 186] width 105 height 27
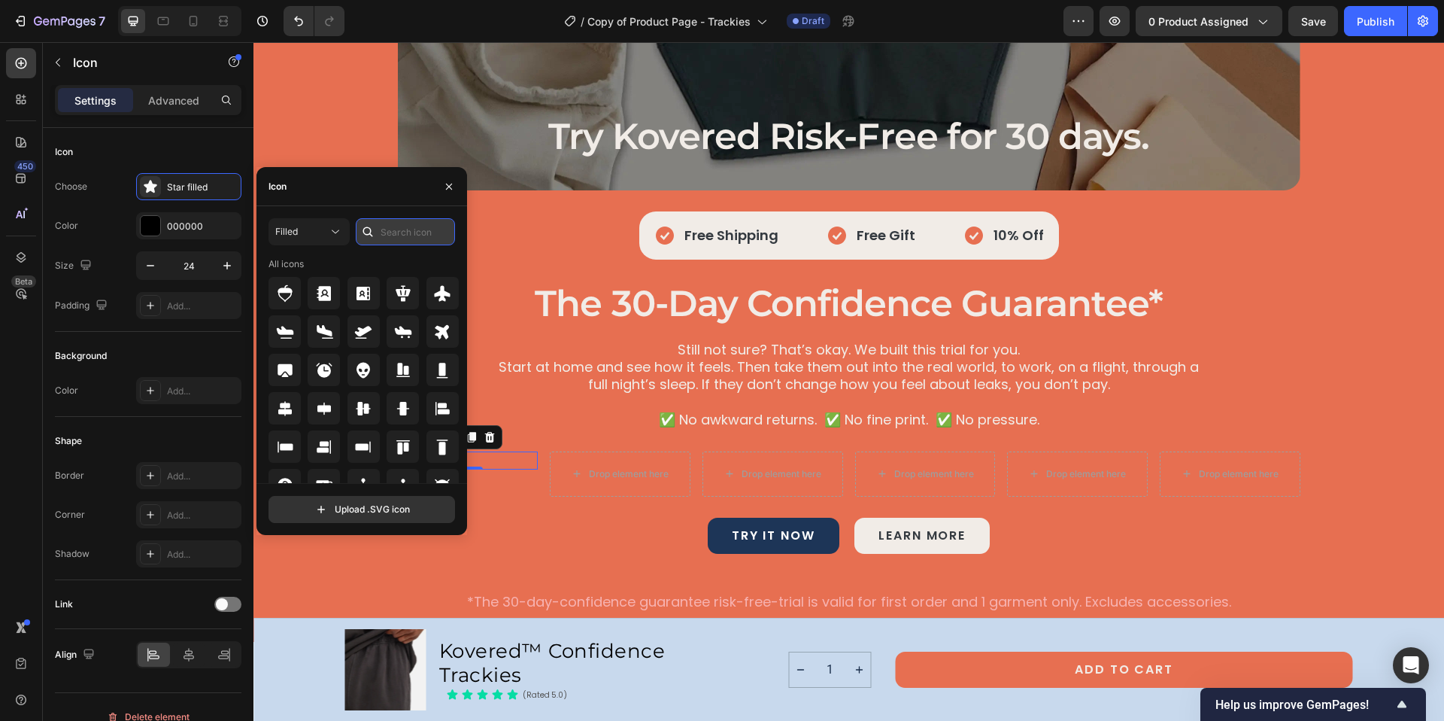
click at [429, 225] on input "text" at bounding box center [405, 231] width 99 height 27
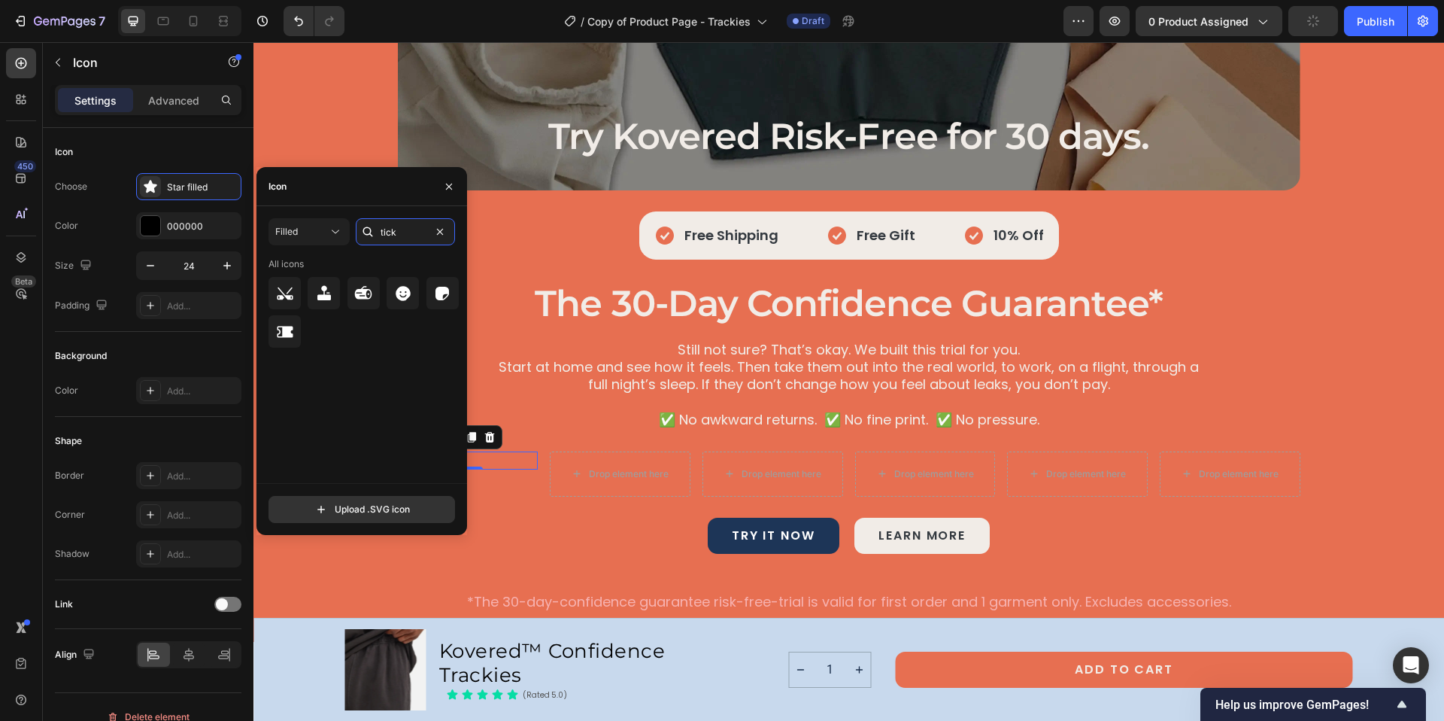
drag, startPoint x: 408, startPoint y: 232, endPoint x: 374, endPoint y: 231, distance: 34.6
click at [374, 231] on div "tick" at bounding box center [405, 231] width 99 height 27
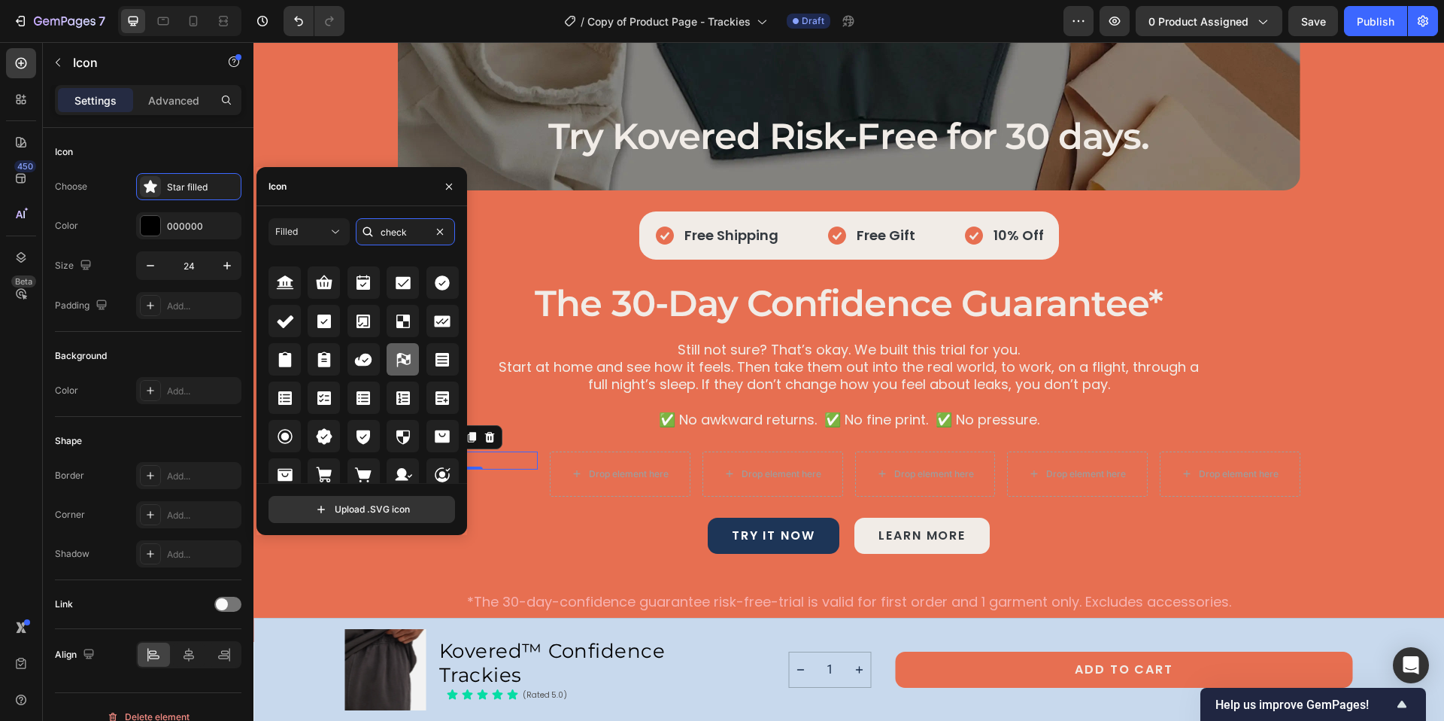
scroll to position [0, 0]
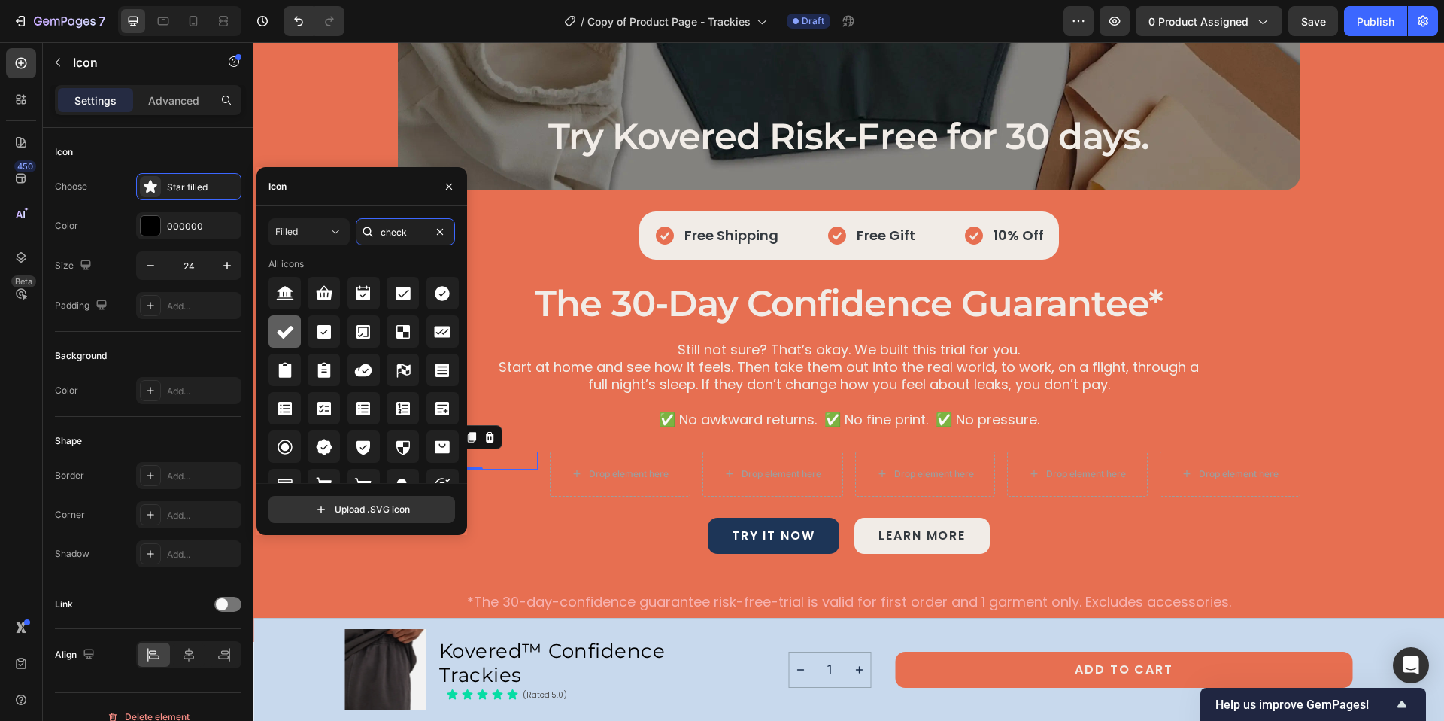
type input "check"
drag, startPoint x: 529, startPoint y: 372, endPoint x: 615, endPoint y: 481, distance: 139.2
click at [287, 329] on icon at bounding box center [285, 332] width 17 height 13
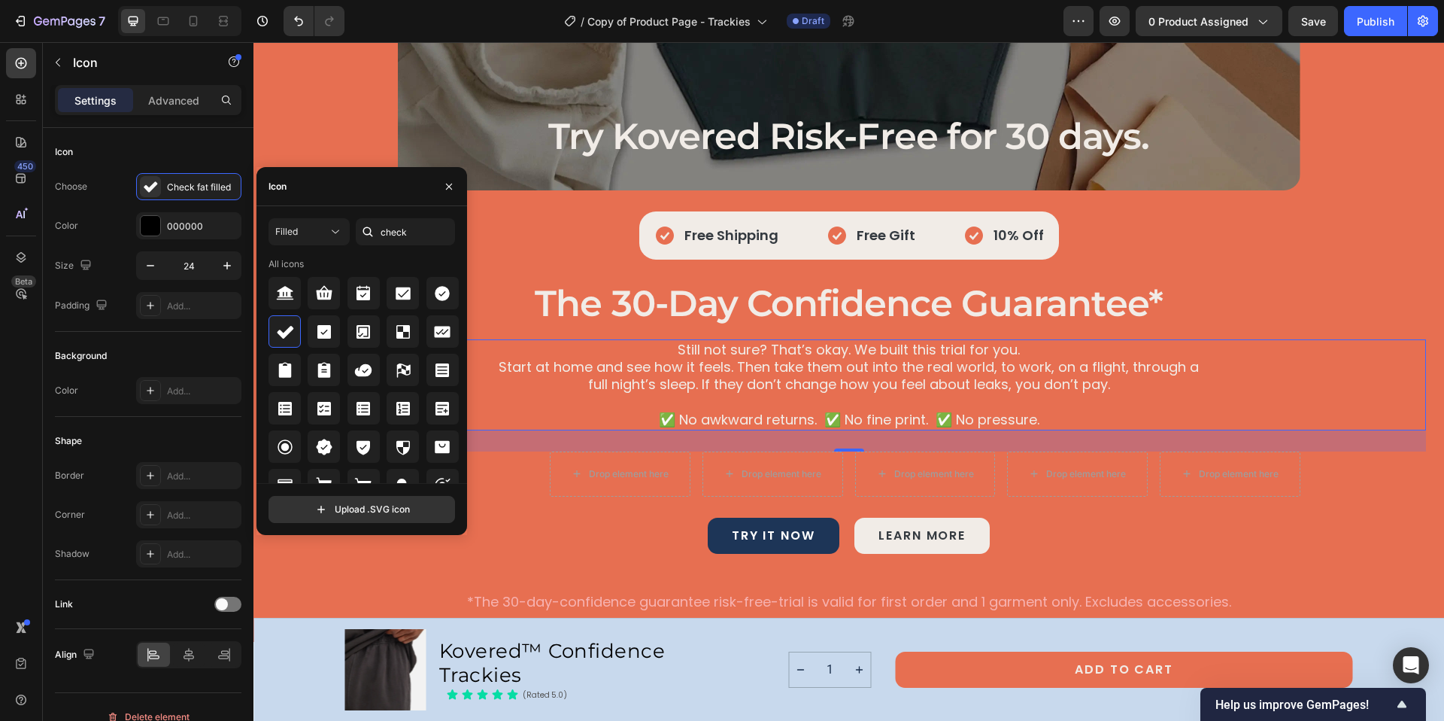
click at [520, 412] on p "✅ No awkward returns. ✅ No fine print. ✅ No pressure." at bounding box center [849, 419] width 719 height 17
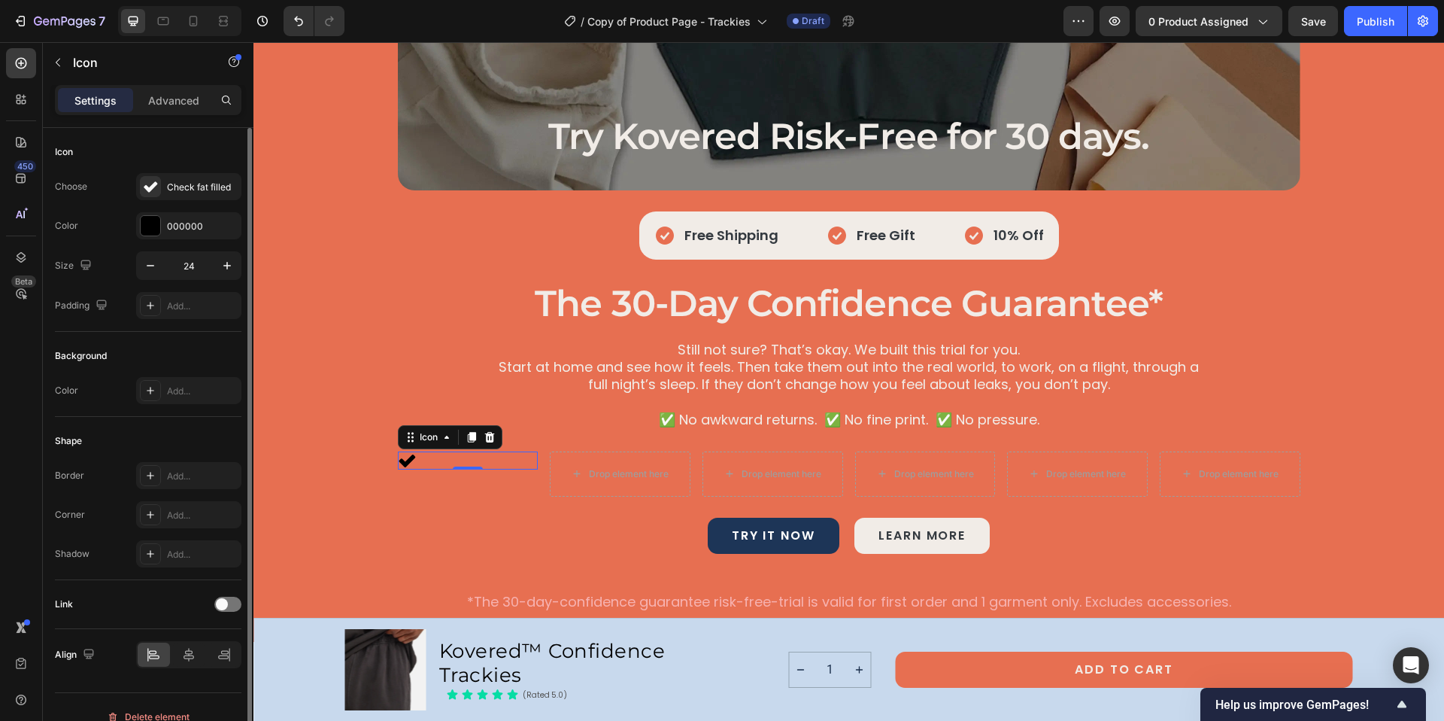
scroll to position [20, 0]
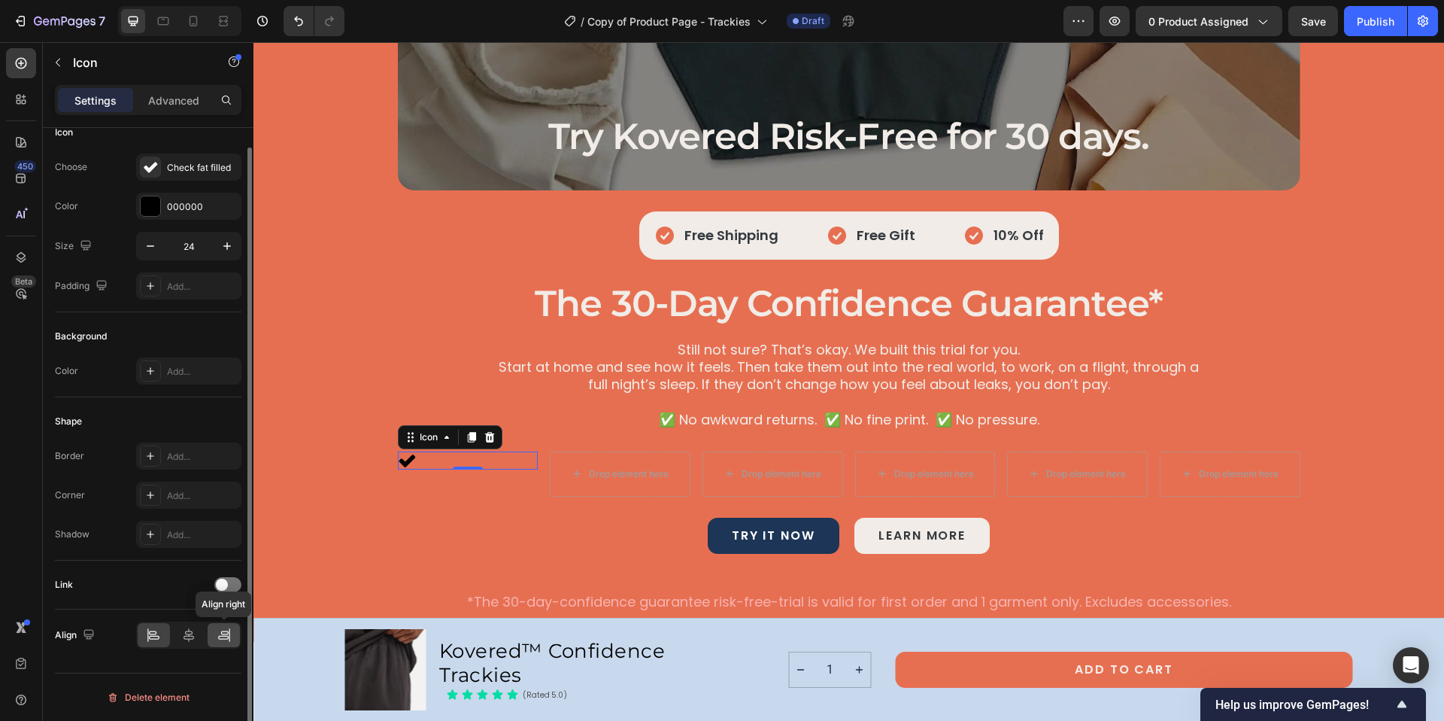
click at [222, 637] on icon at bounding box center [224, 634] width 15 height 15
click at [470, 466] on div at bounding box center [468, 467] width 30 height 5
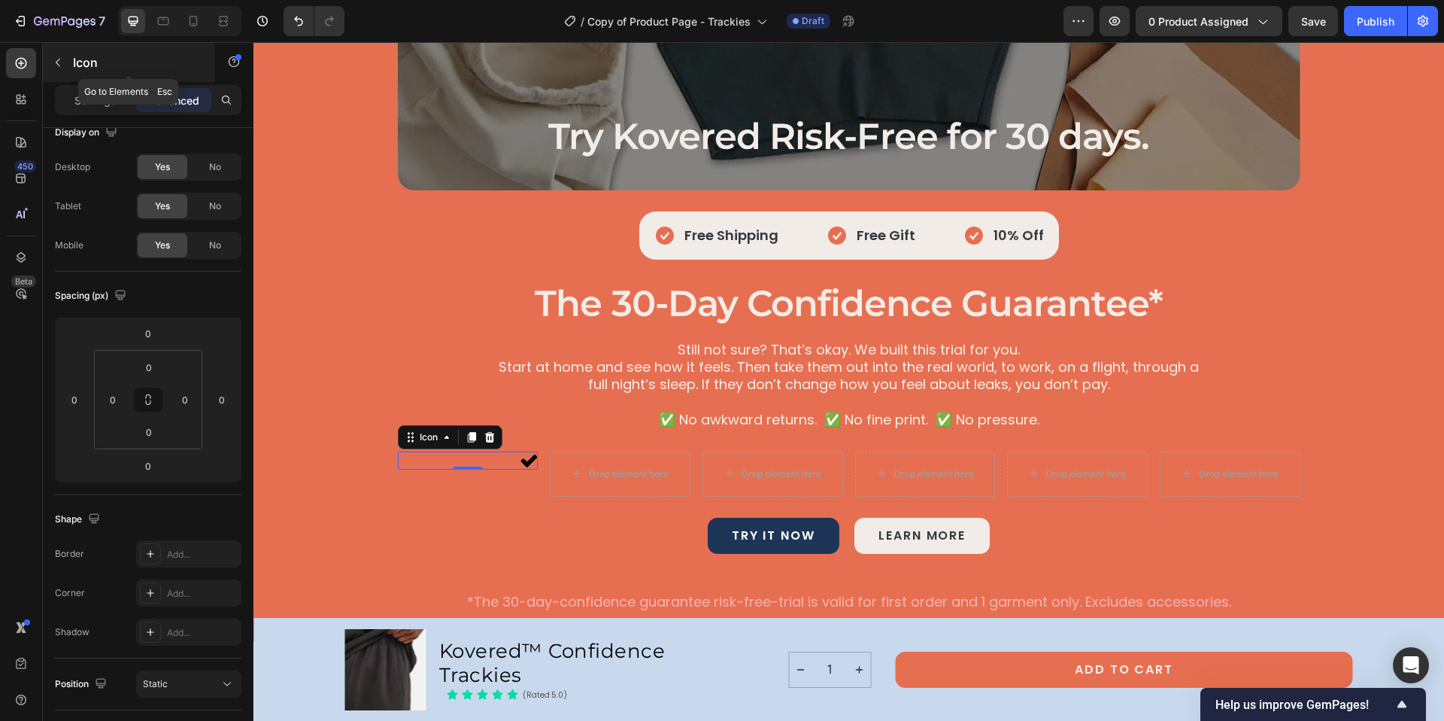
click at [65, 58] on button "button" at bounding box center [58, 62] width 24 height 24
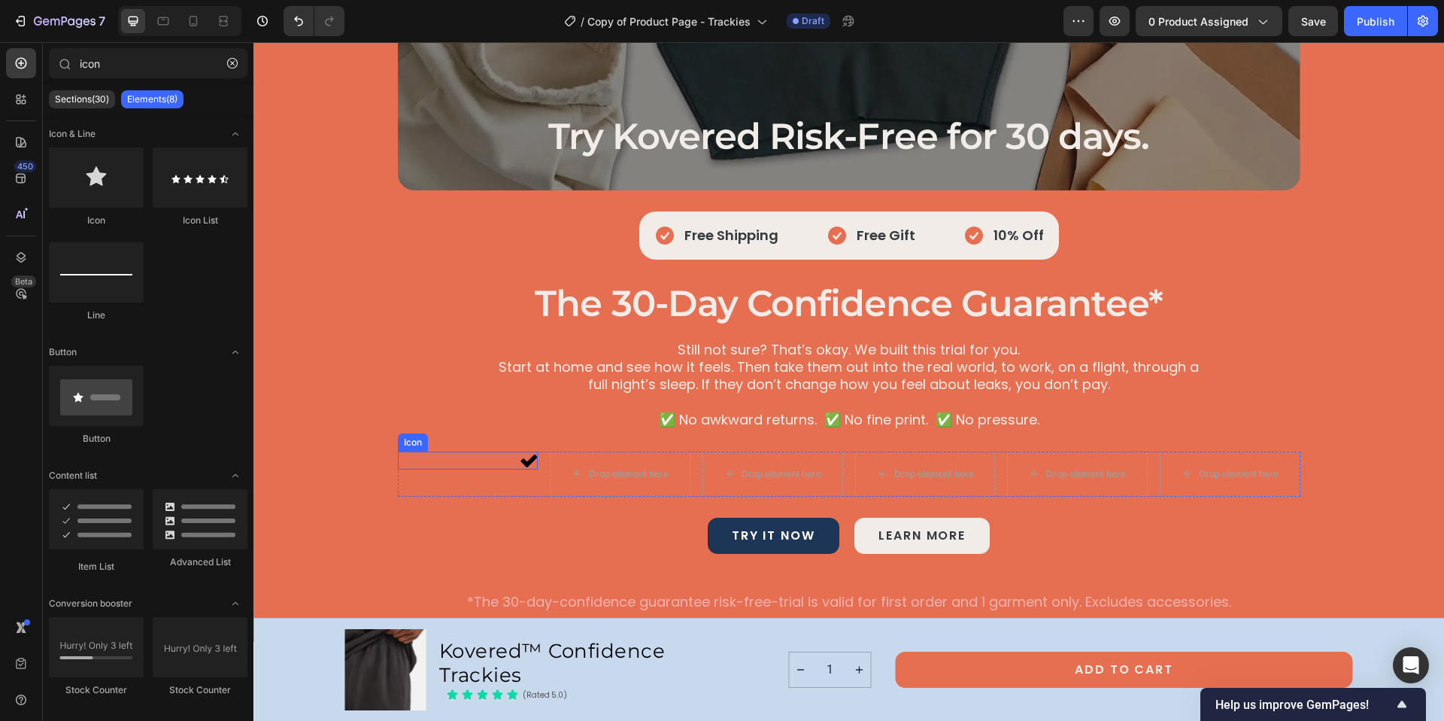
click at [520, 463] on icon at bounding box center [529, 460] width 18 height 18
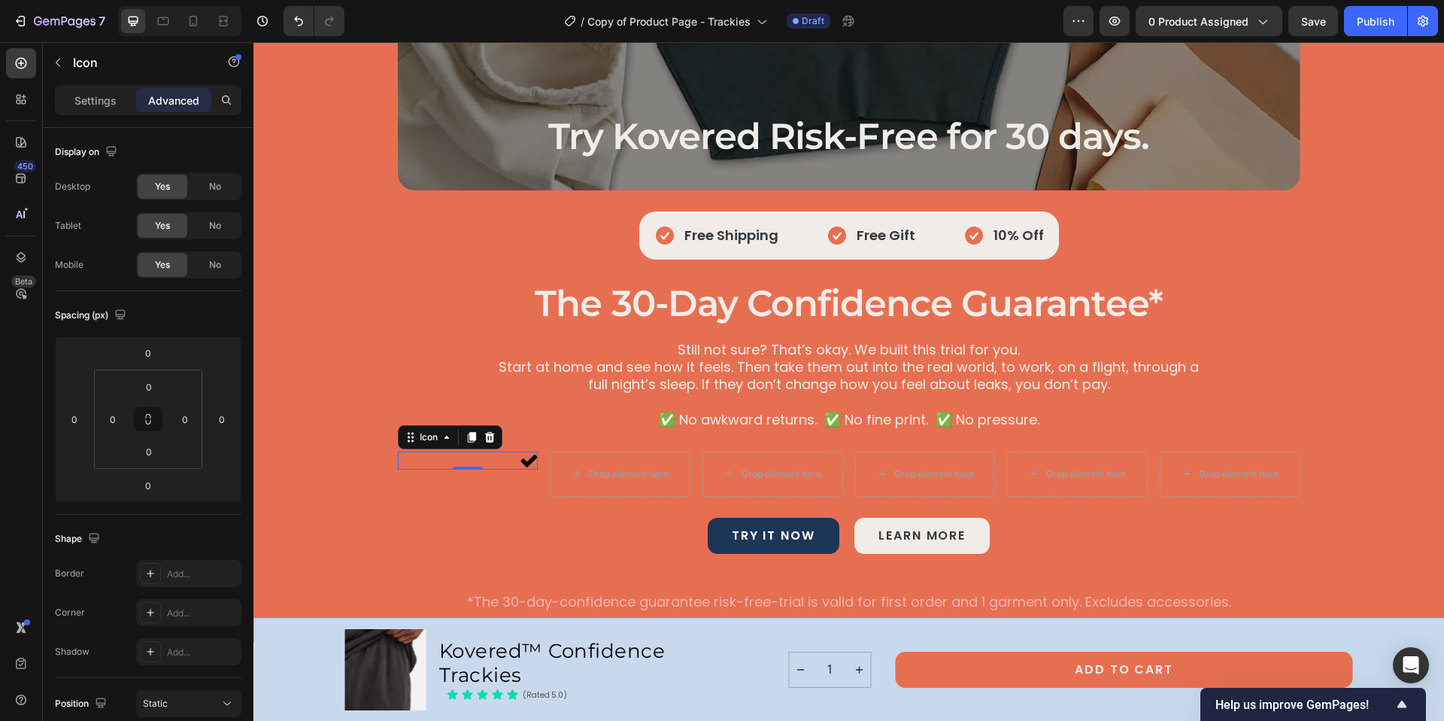
click at [520, 463] on icon at bounding box center [529, 460] width 18 height 18
click at [521, 463] on icon at bounding box center [529, 460] width 17 height 13
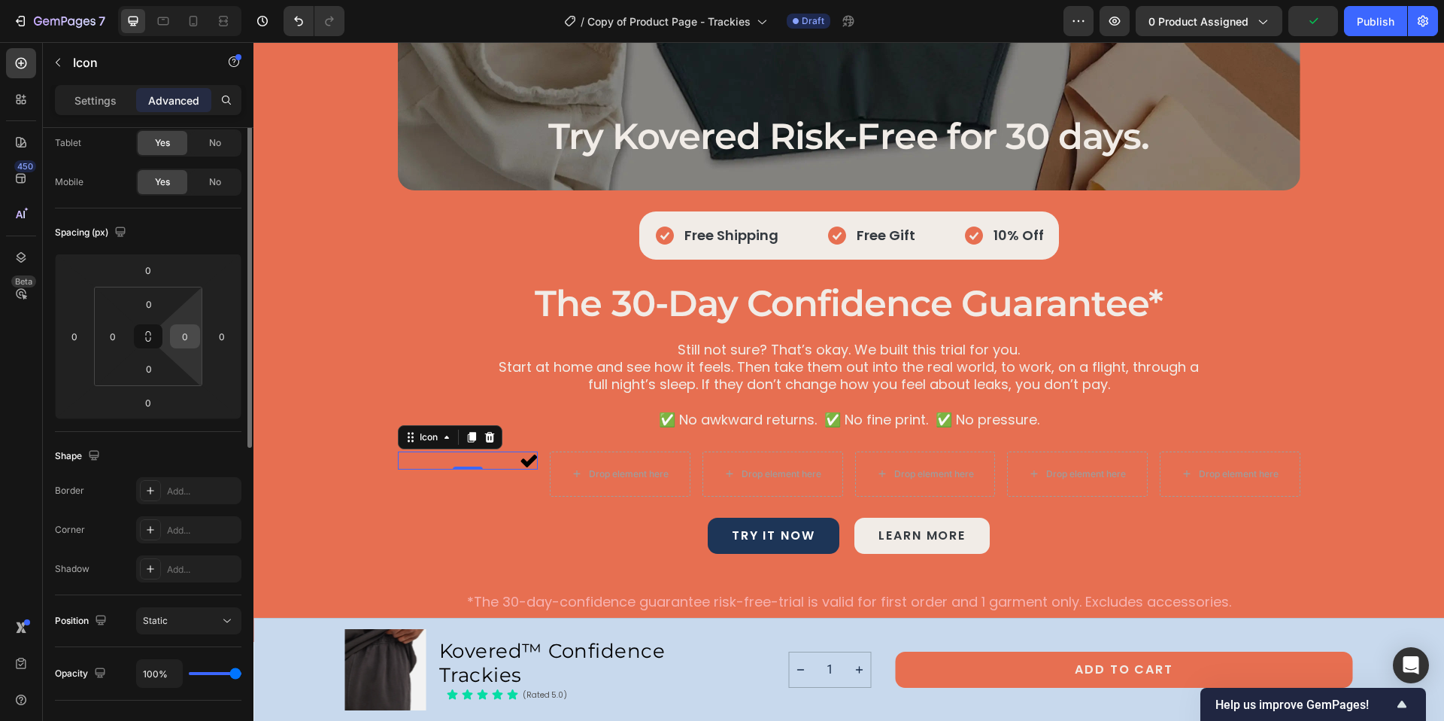
scroll to position [0, 0]
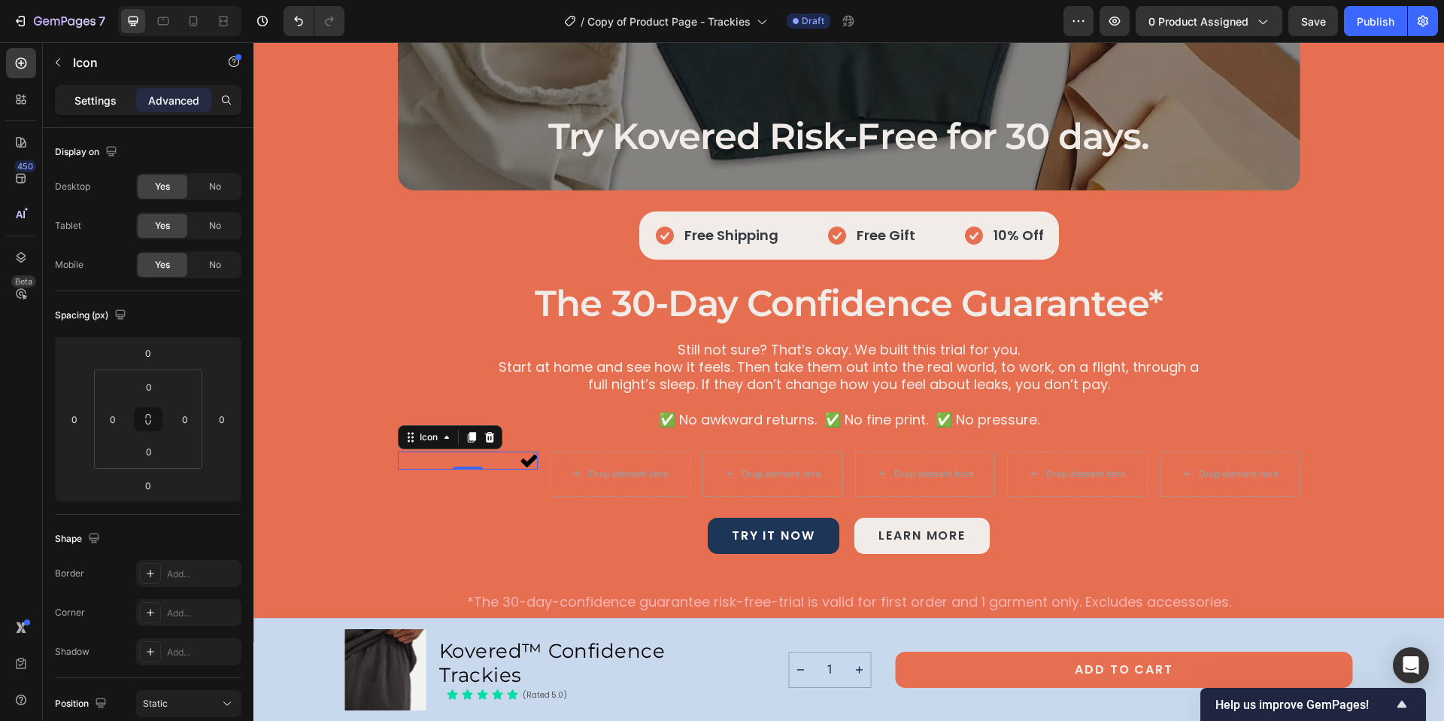
click at [99, 96] on p "Settings" at bounding box center [95, 101] width 42 height 16
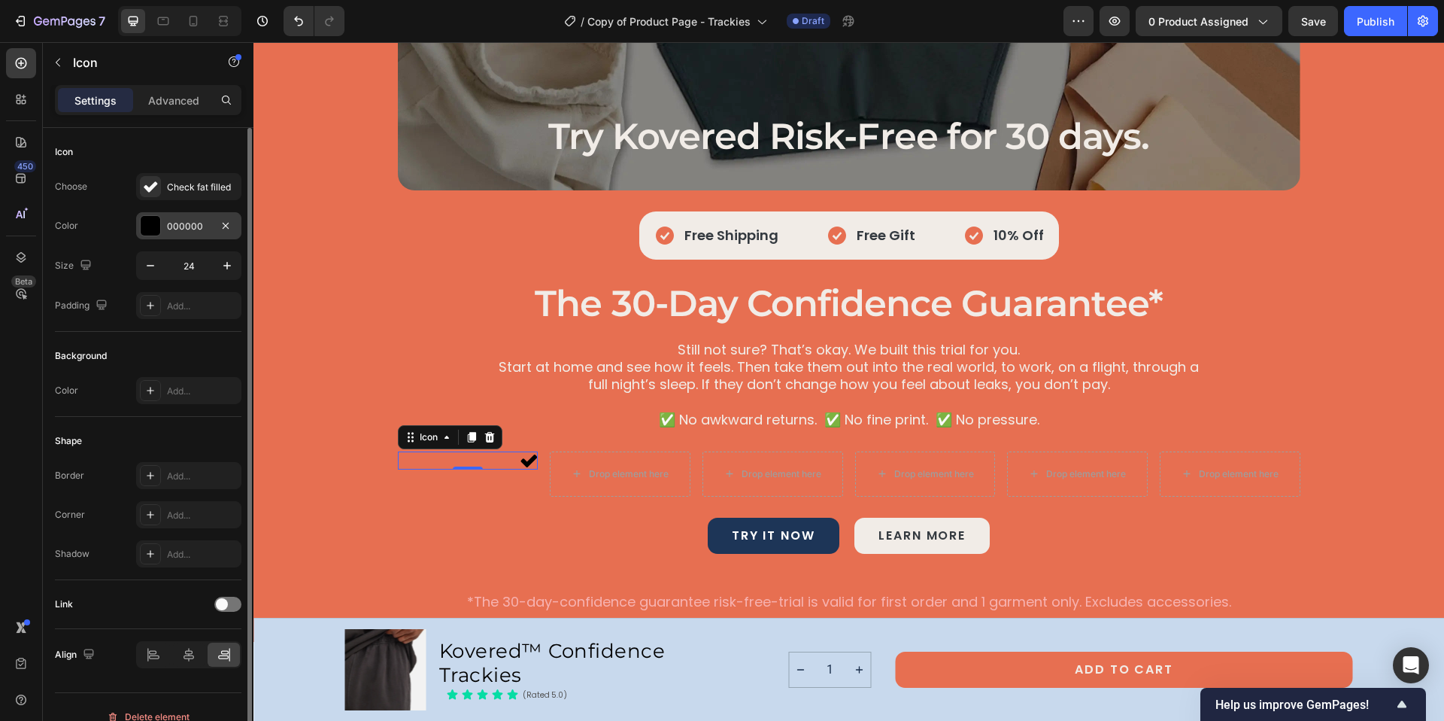
click at [203, 228] on div "000000" at bounding box center [189, 227] width 44 height 14
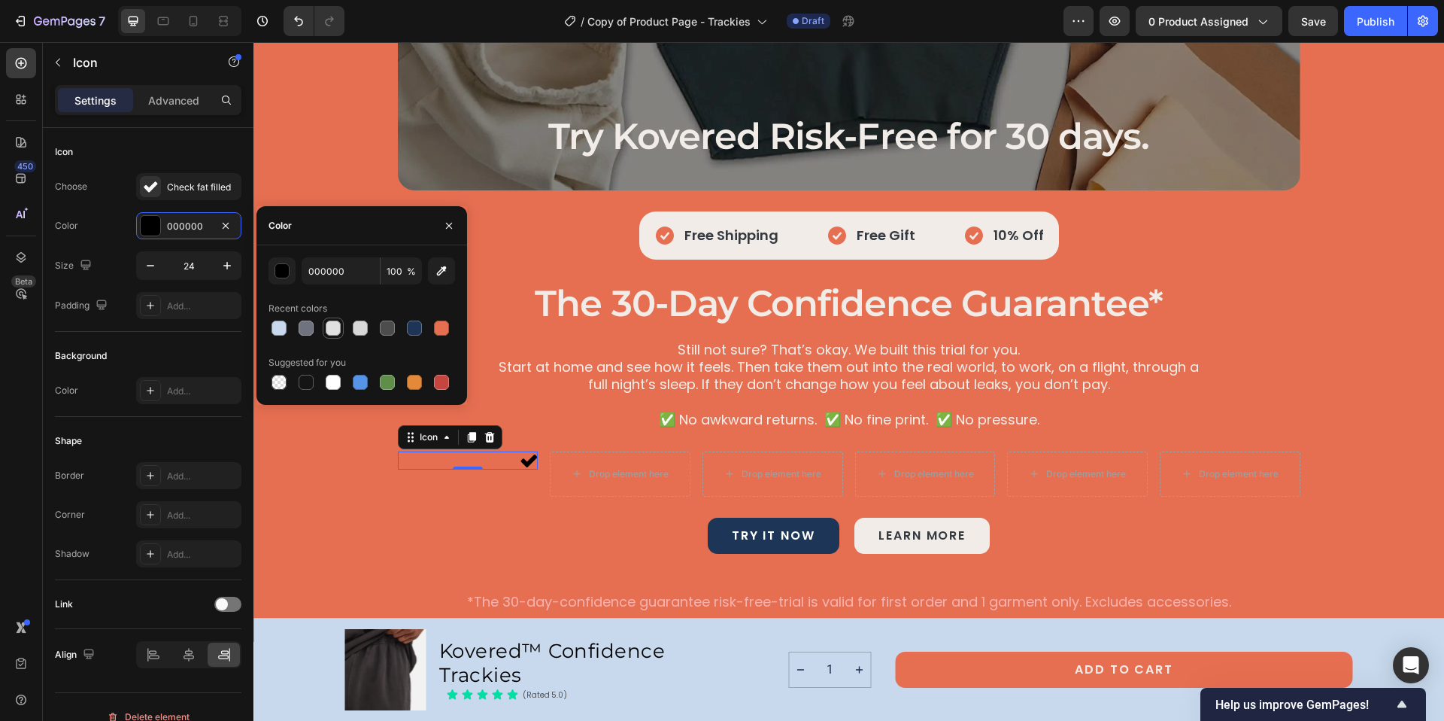
click at [331, 329] on div at bounding box center [333, 327] width 15 height 15
click at [413, 328] on div at bounding box center [414, 327] width 15 height 15
click at [270, 326] on div at bounding box center [279, 328] width 18 height 18
click at [414, 330] on div at bounding box center [414, 327] width 15 height 15
click at [384, 325] on div at bounding box center [387, 327] width 15 height 15
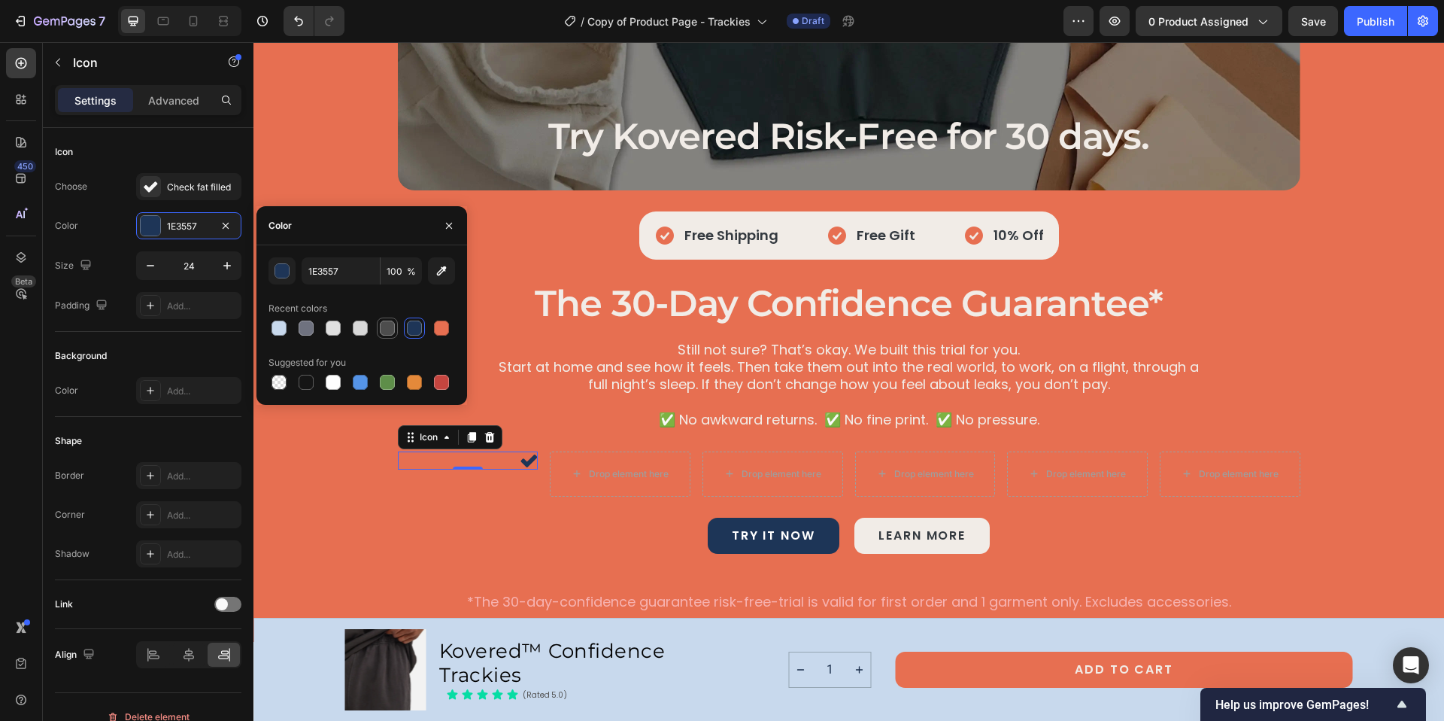
type input "4D4D4D"
click at [548, 429] on div "Still not sure? That’s okay. We built this trial for you. Start at home and see…" at bounding box center [849, 384] width 1155 height 91
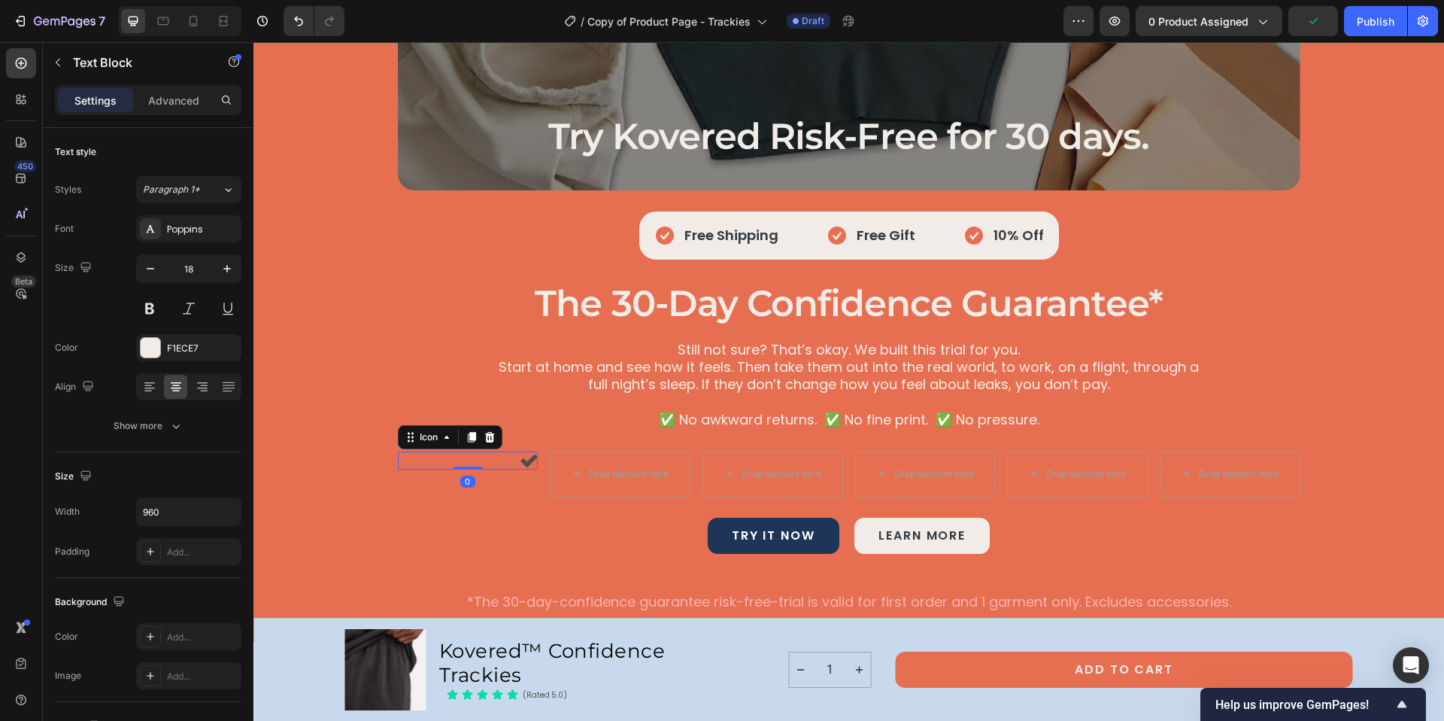
click at [521, 461] on icon at bounding box center [529, 460] width 17 height 13
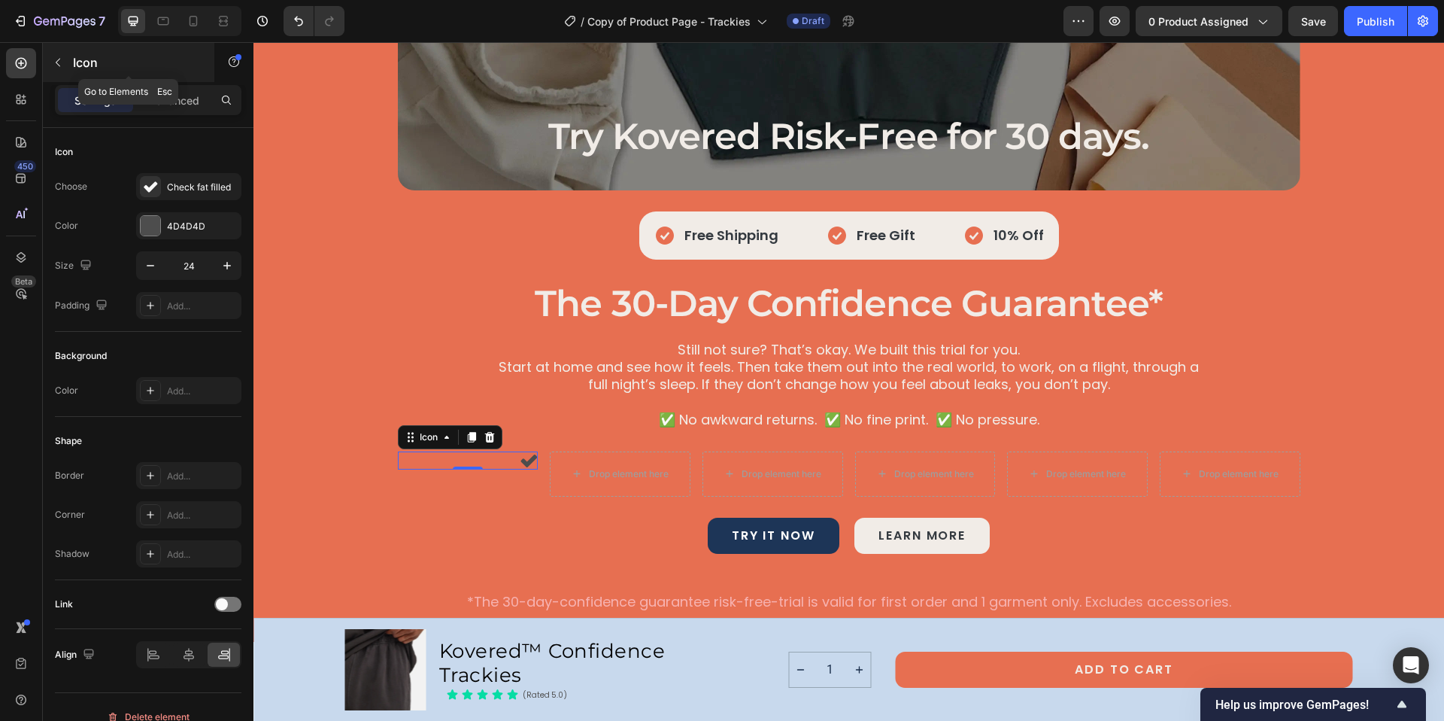
click at [53, 62] on icon "button" at bounding box center [58, 62] width 12 height 12
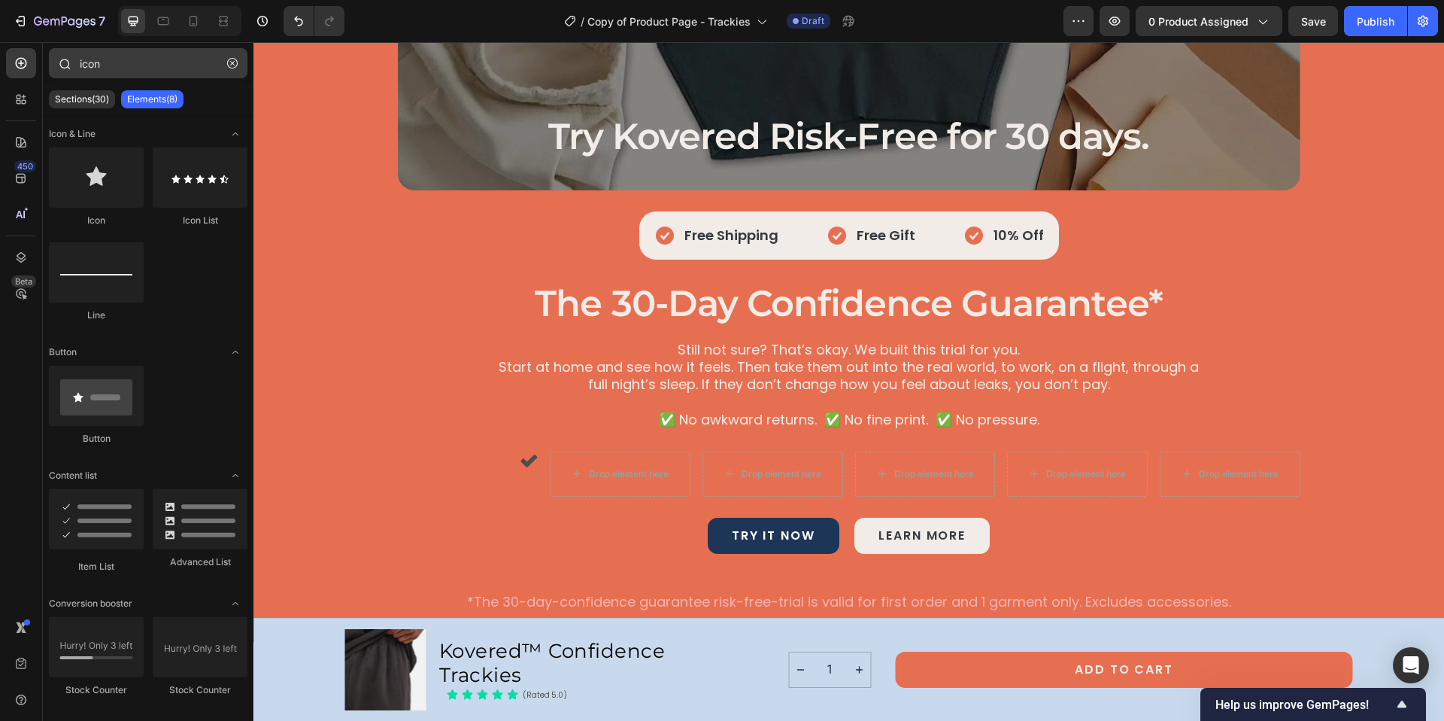
click at [231, 64] on icon "button" at bounding box center [232, 63] width 5 height 5
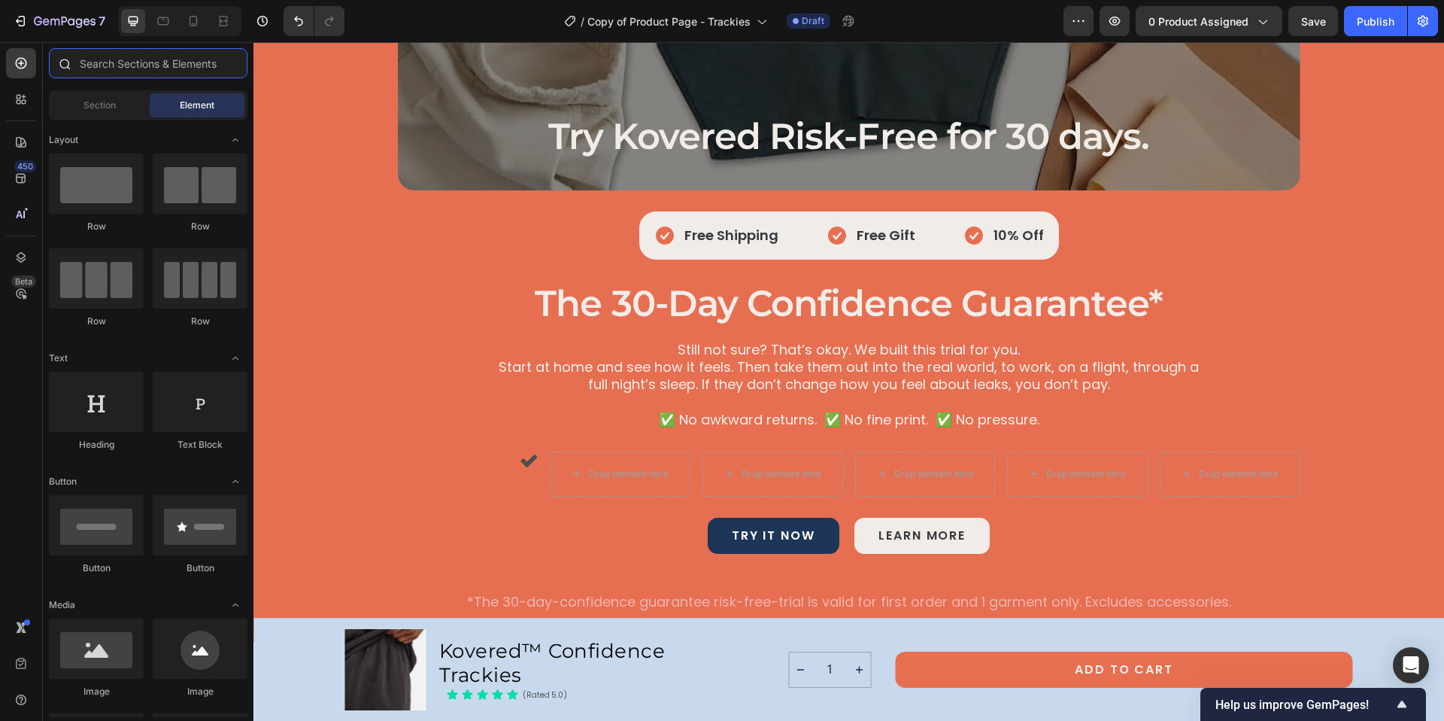
click at [138, 64] on input "text" at bounding box center [148, 63] width 199 height 30
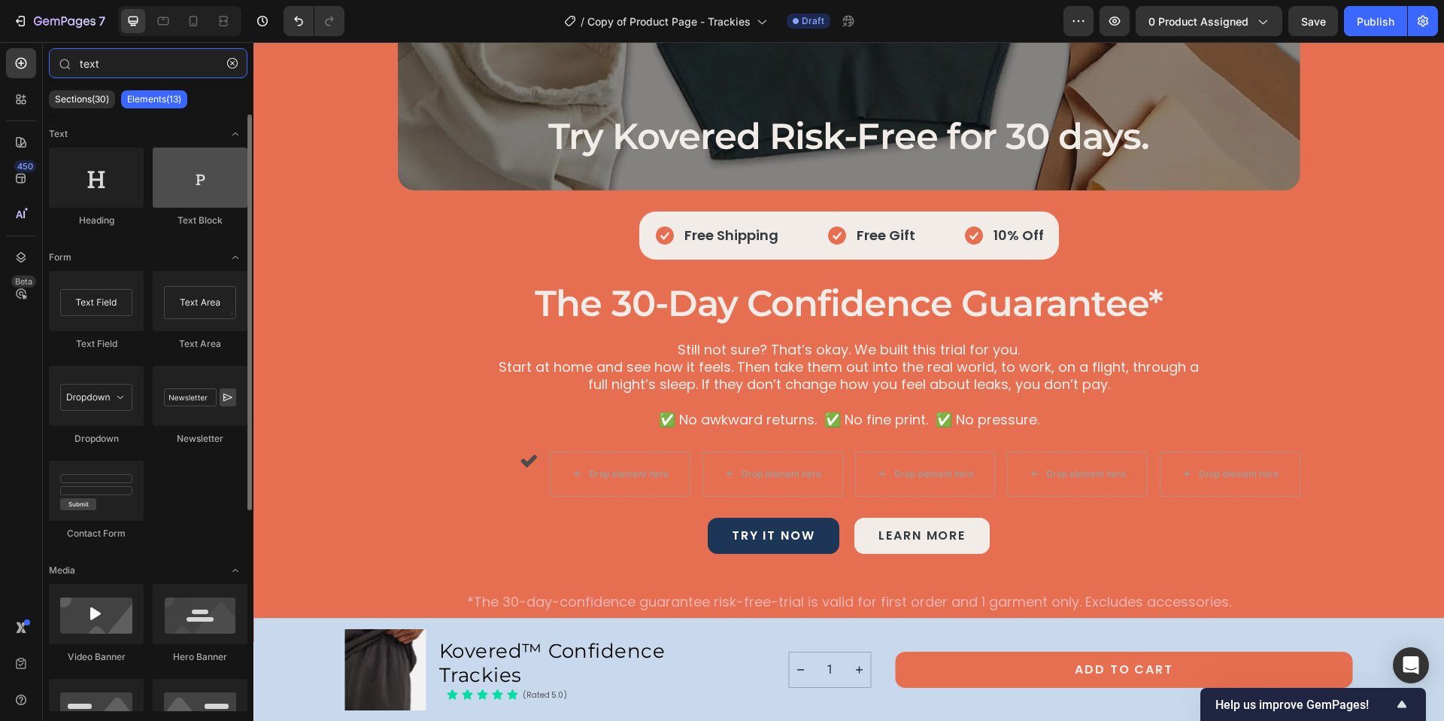
type input "text"
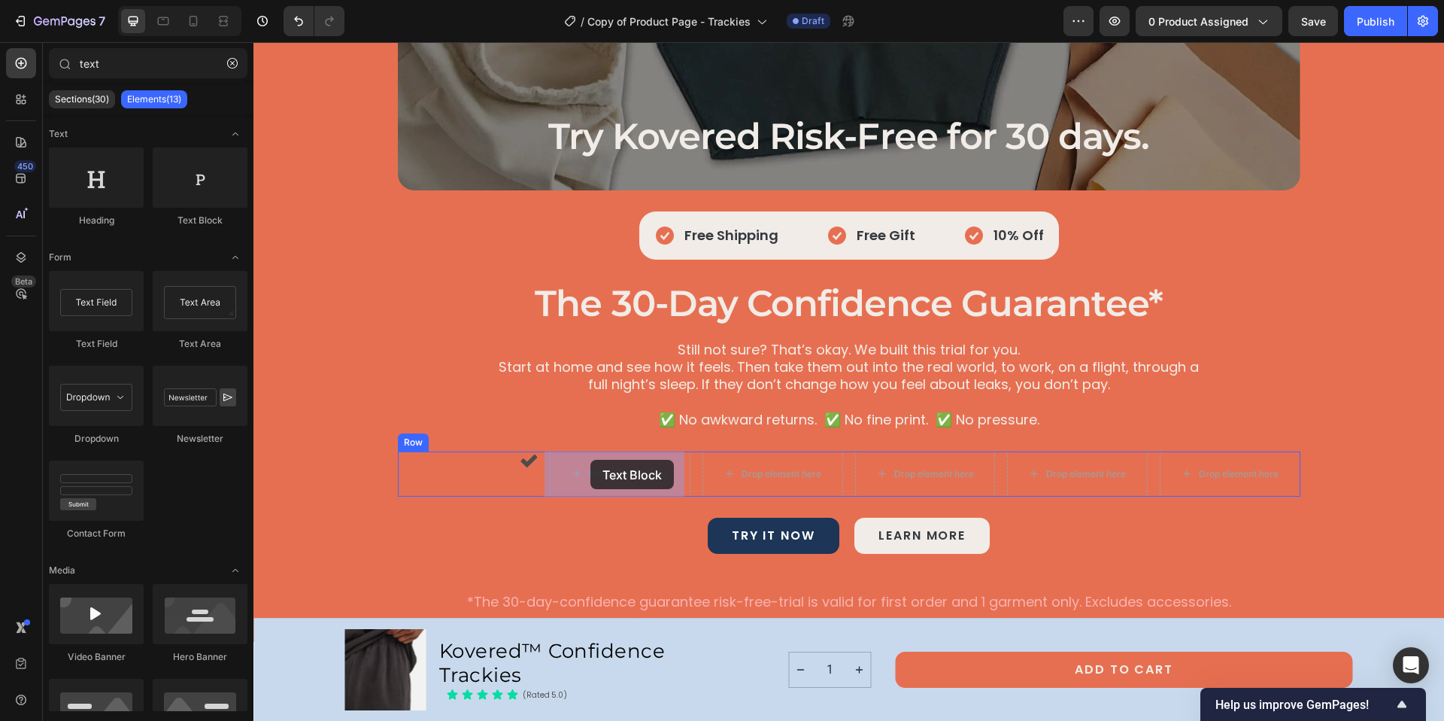
drag, startPoint x: 456, startPoint y: 229, endPoint x: 590, endPoint y: 460, distance: 266.6
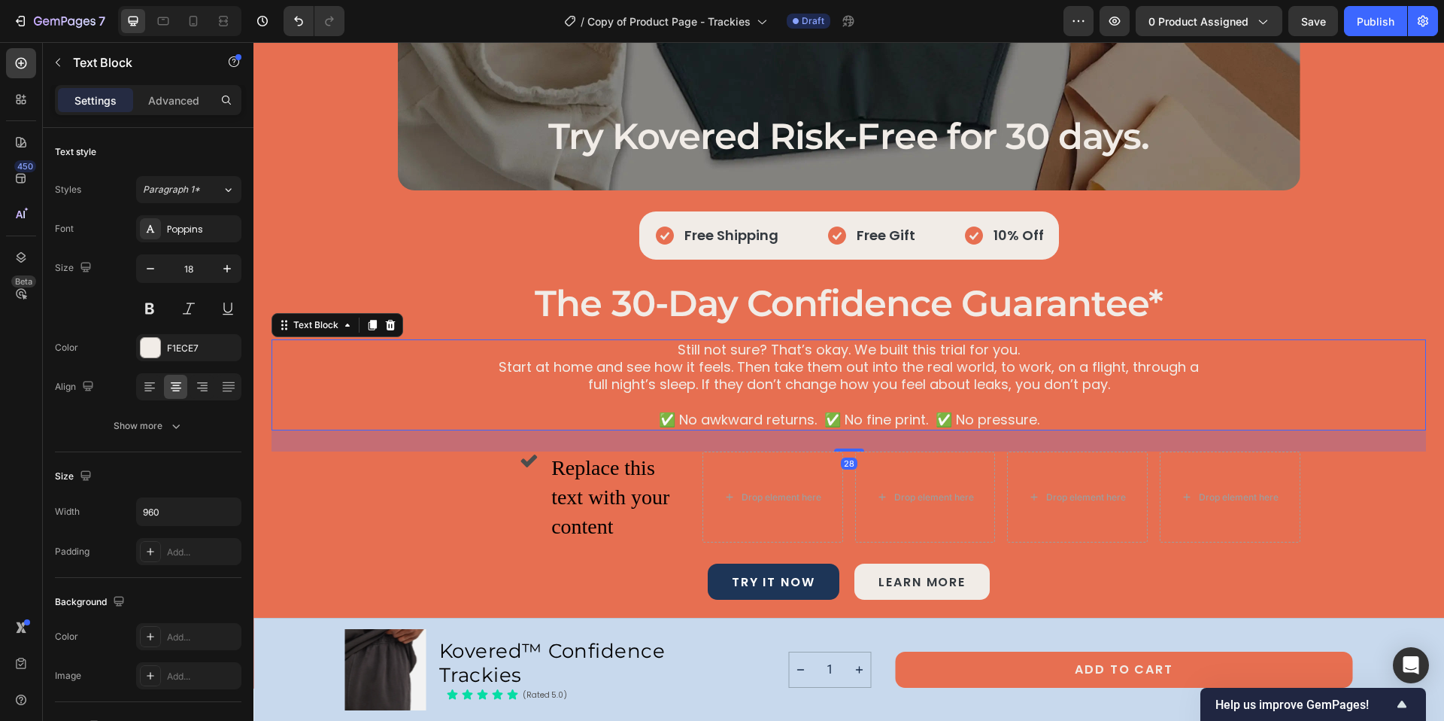
click at [695, 413] on p "✅ No awkward returns. ✅ No fine print. ✅ No pressure." at bounding box center [849, 419] width 719 height 17
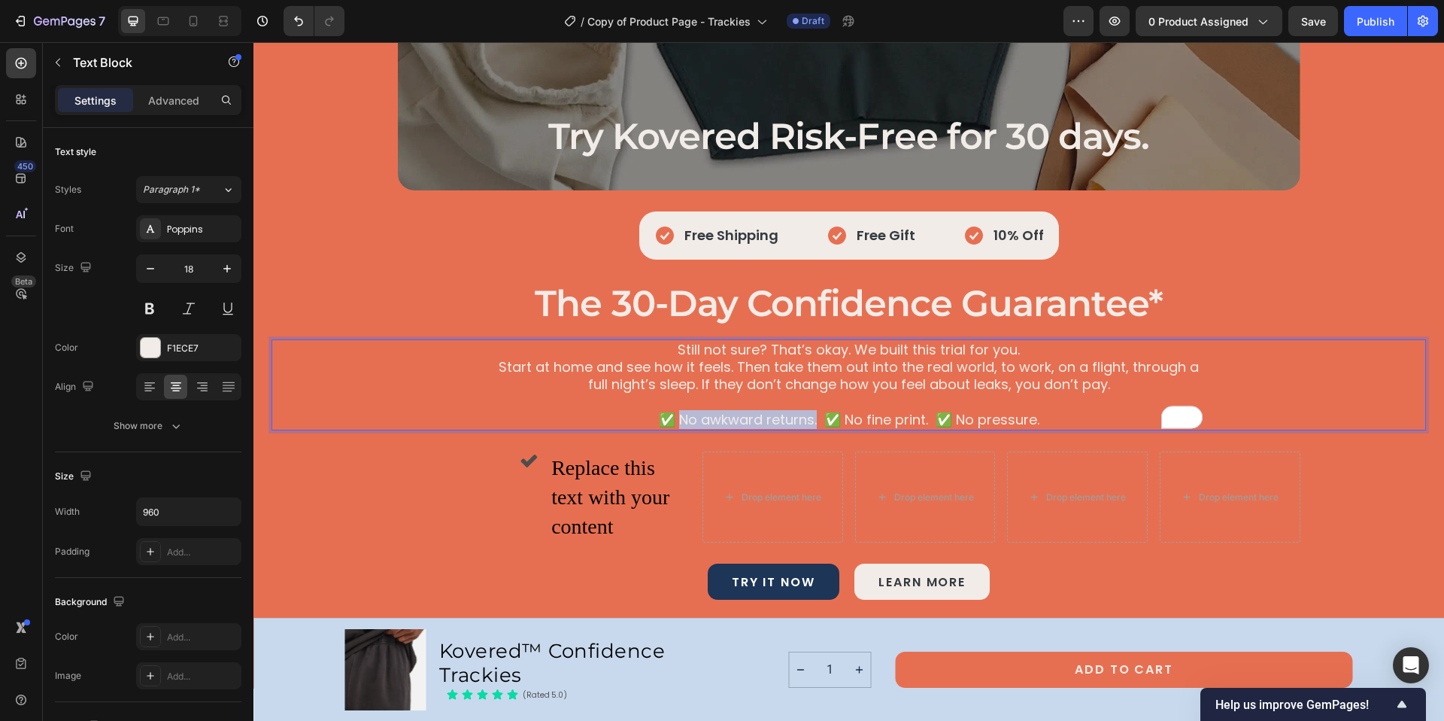
drag, startPoint x: 676, startPoint y: 419, endPoint x: 803, endPoint y: 417, distance: 126.4
click at [810, 419] on p "✅ No awkward returns. ✅ No fine print. ✅ No pressure." at bounding box center [849, 419] width 719 height 17
drag, startPoint x: 793, startPoint y: 418, endPoint x: 682, endPoint y: 418, distance: 111.3
click at [551, 476] on div "Try Kovered Risk-Free for 30 days. Heading Hero Banner Icon Free Shipping Text …" at bounding box center [849, 311] width 1155 height 693
click at [693, 423] on p "✅ No awkward returns. ✅ No fine print. ✅ No pressure." at bounding box center [849, 419] width 719 height 17
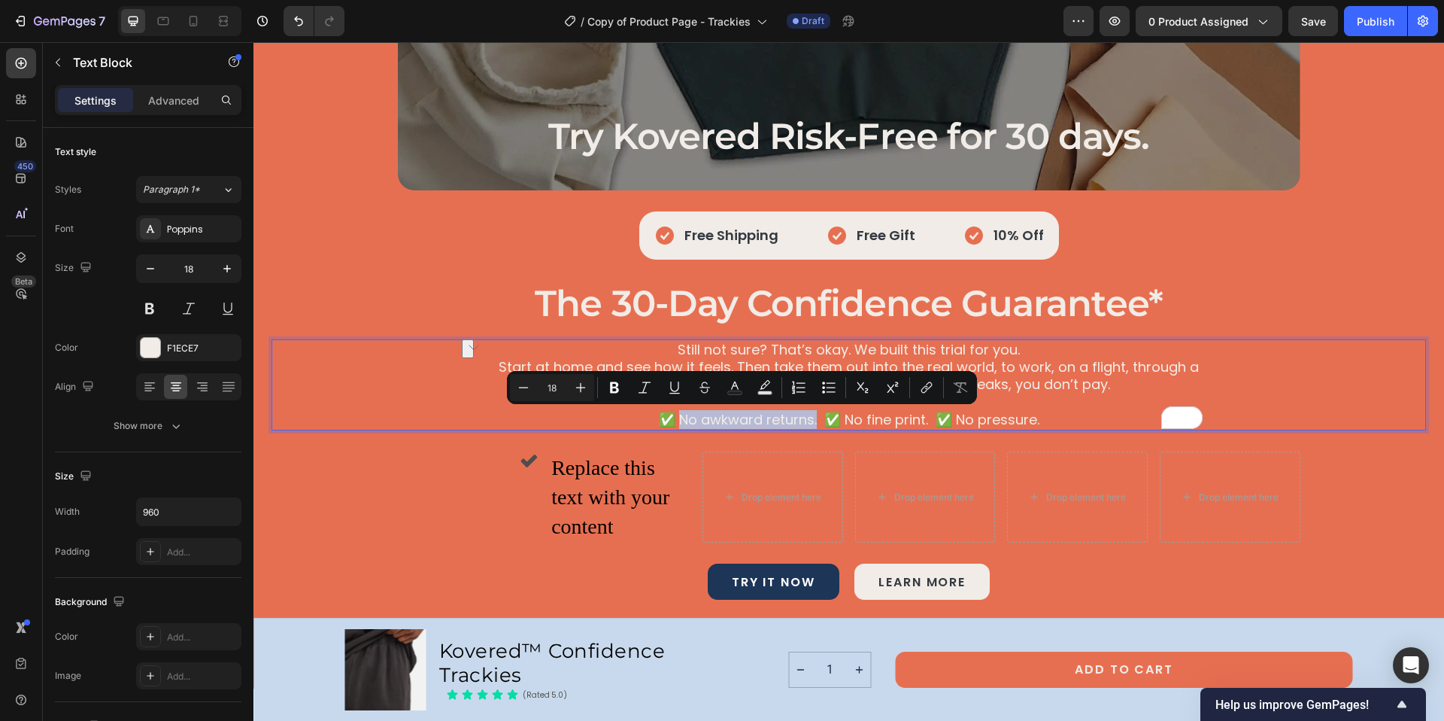
drag, startPoint x: 678, startPoint y: 419, endPoint x: 811, endPoint y: 420, distance: 133.1
click at [811, 420] on p "✅ No awkward returns. ✅ No fine print. ✅ No pressure." at bounding box center [849, 419] width 719 height 17
copy p "No awkward returns."
click at [550, 466] on div "Replace this text with your content" at bounding box center [620, 497] width 141 height 92
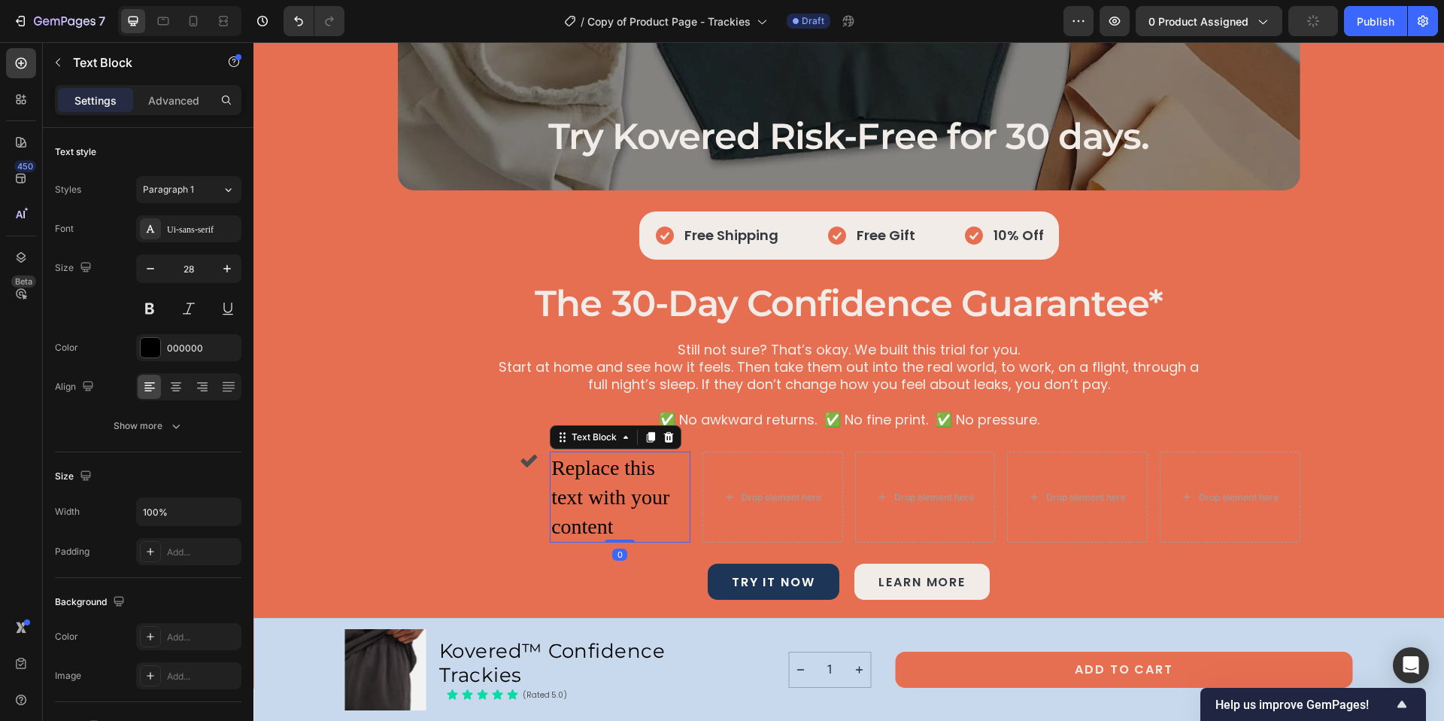
click at [550, 464] on div "Replace this text with your content" at bounding box center [620, 497] width 141 height 92
click at [551, 464] on p "Replace this text with your content" at bounding box center [620, 497] width 138 height 89
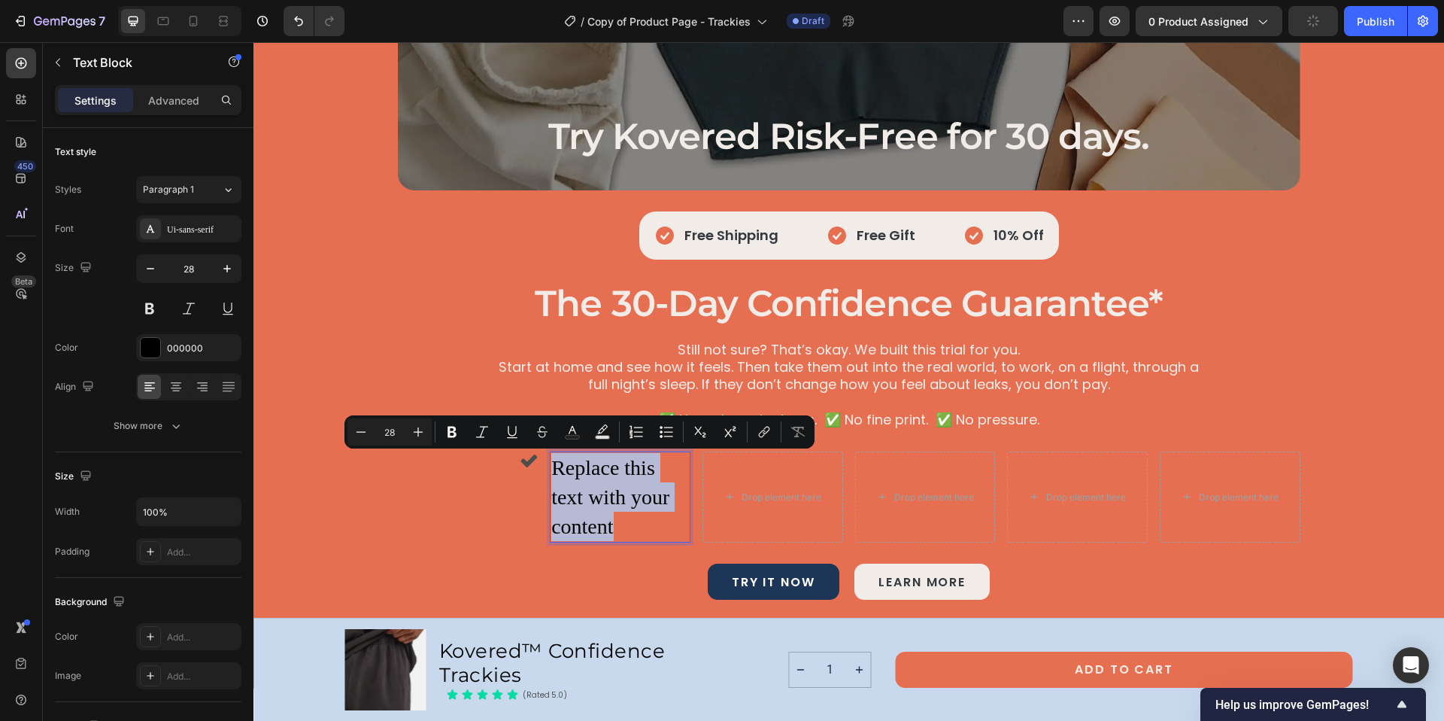
click at [551, 464] on p "Replace this text with your content" at bounding box center [620, 497] width 138 height 89
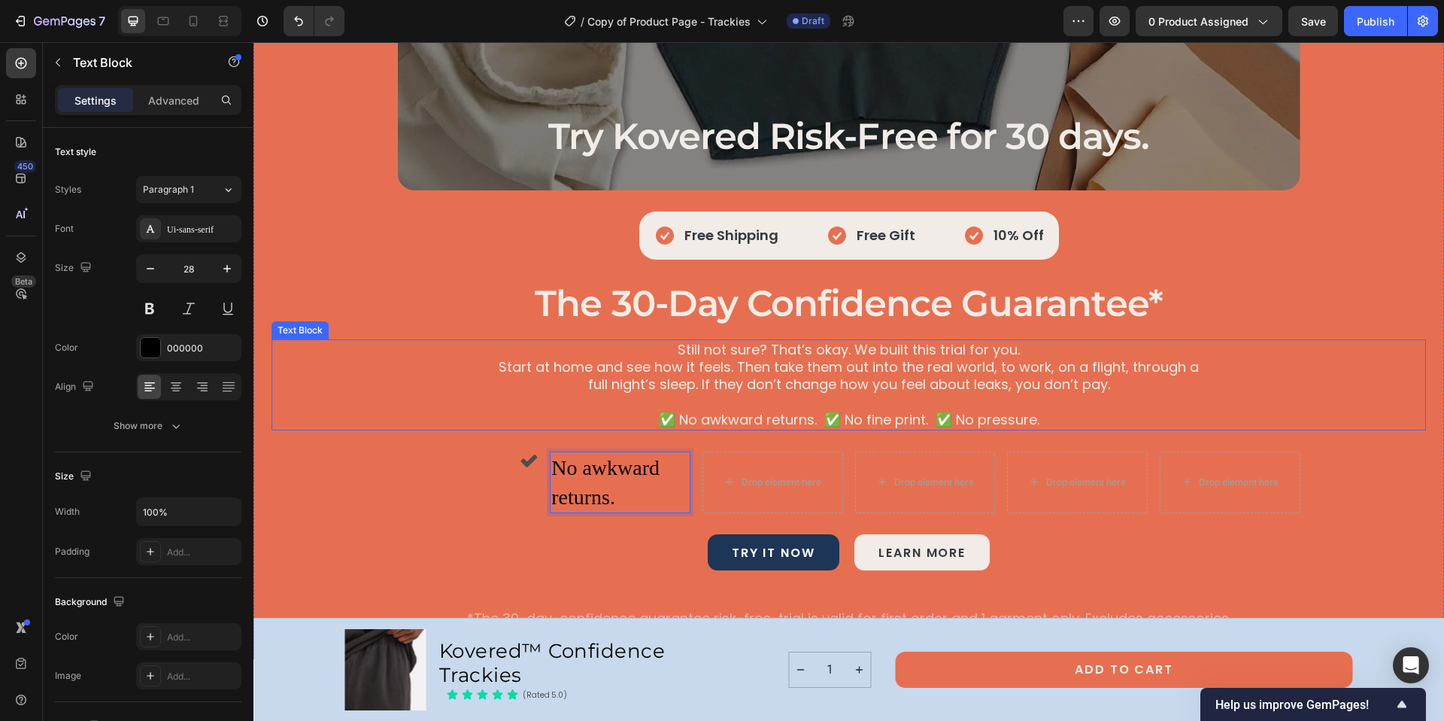
click at [697, 417] on p "✅ No awkward returns. ✅ No fine print. ✅ No pressure." at bounding box center [849, 419] width 719 height 17
click at [712, 418] on p "✅ No awkward returns. ✅ No fine print. ✅ No pressure." at bounding box center [849, 419] width 719 height 17
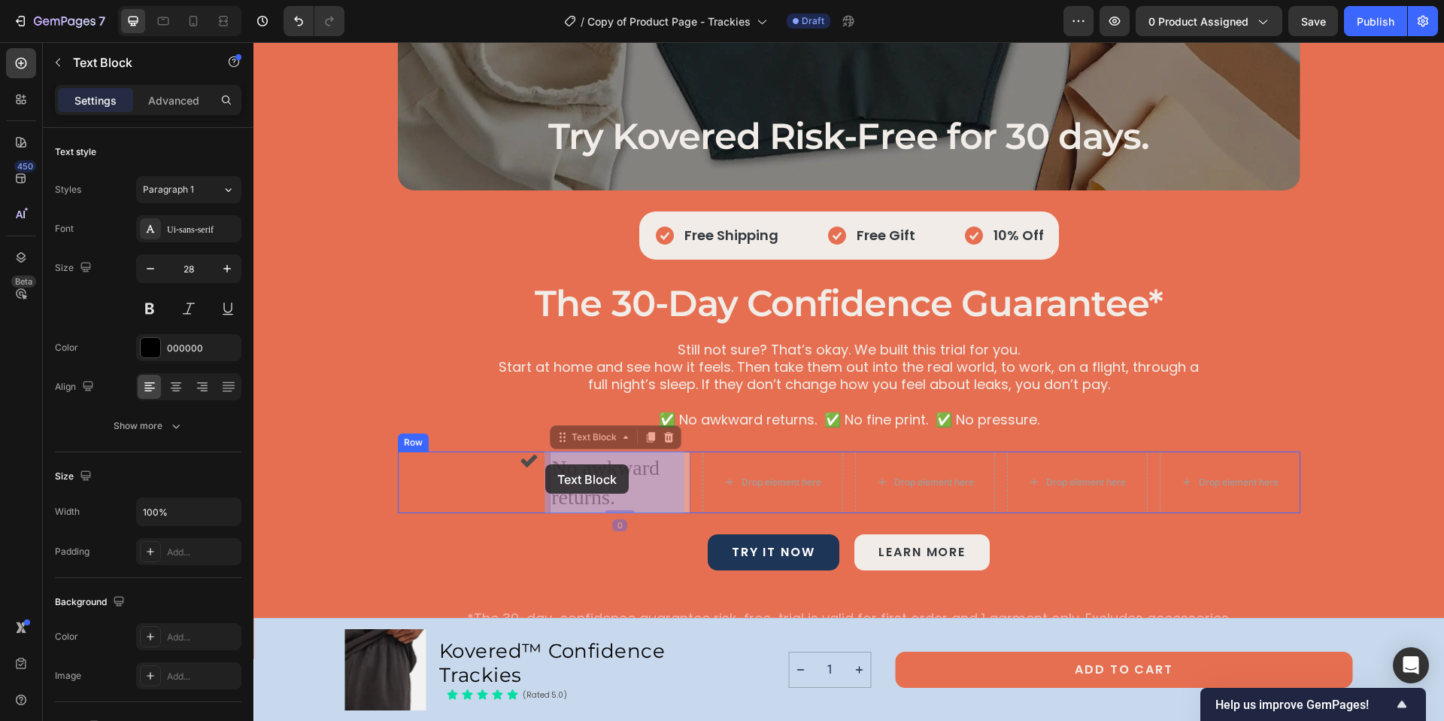
drag, startPoint x: 612, startPoint y: 499, endPoint x: 559, endPoint y: 464, distance: 63.6
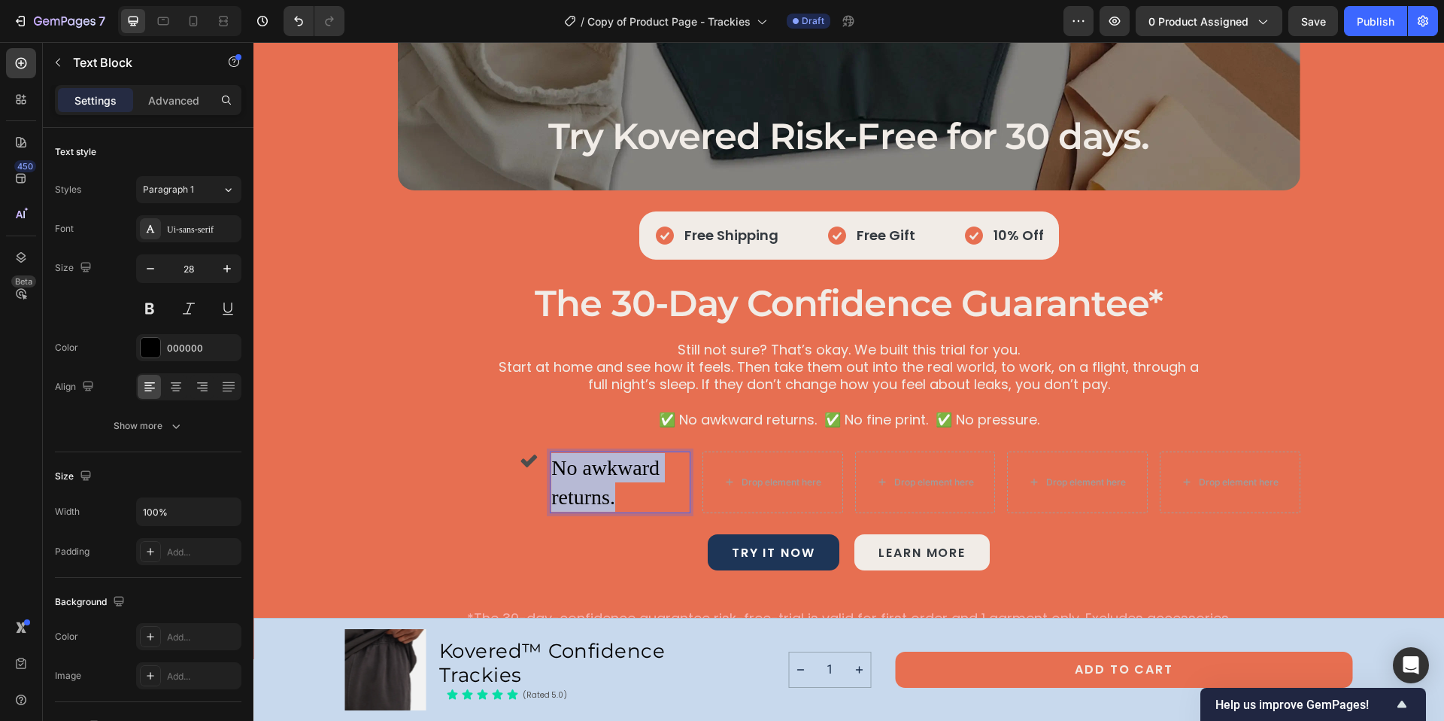
drag, startPoint x: 549, startPoint y: 463, endPoint x: 612, endPoint y: 501, distance: 73.9
click at [612, 501] on p "No awkward returns." at bounding box center [620, 482] width 138 height 59
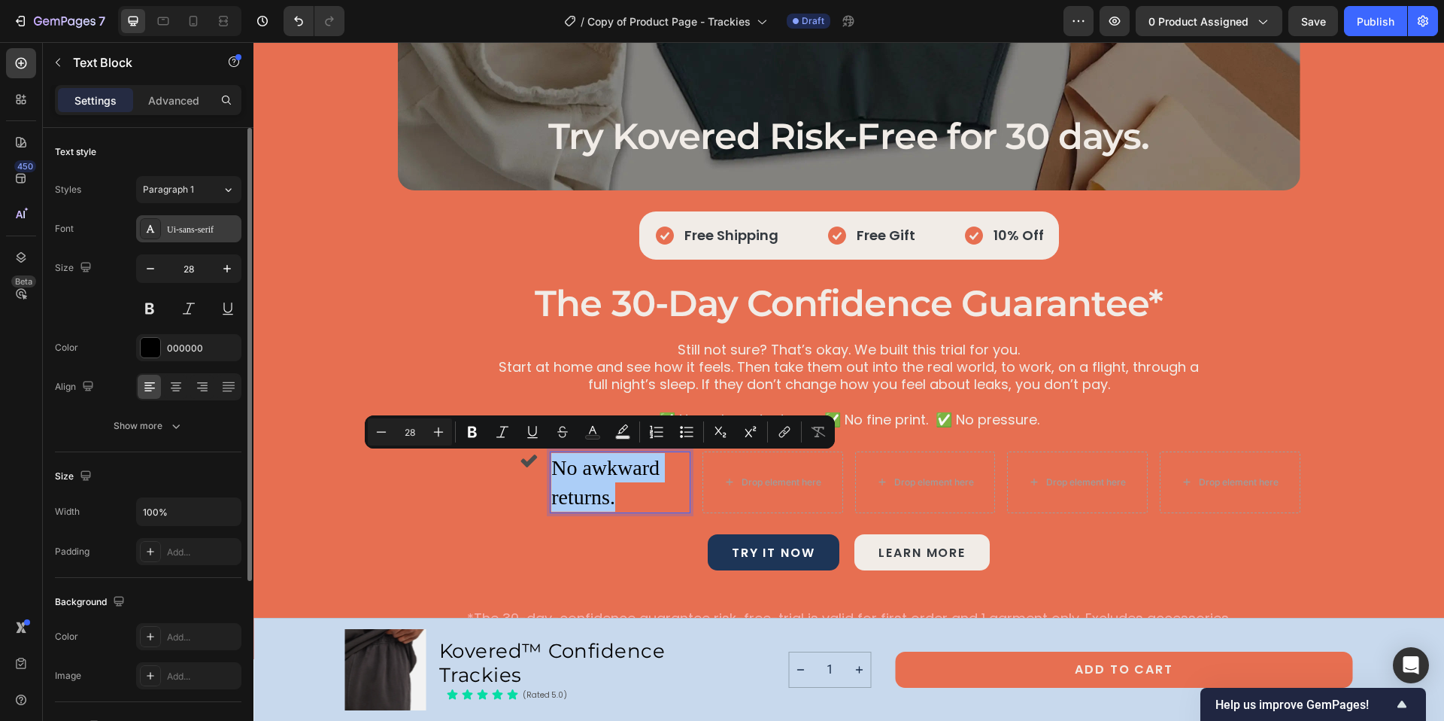
click at [191, 229] on div "Ui-sans-serif" at bounding box center [202, 230] width 71 height 14
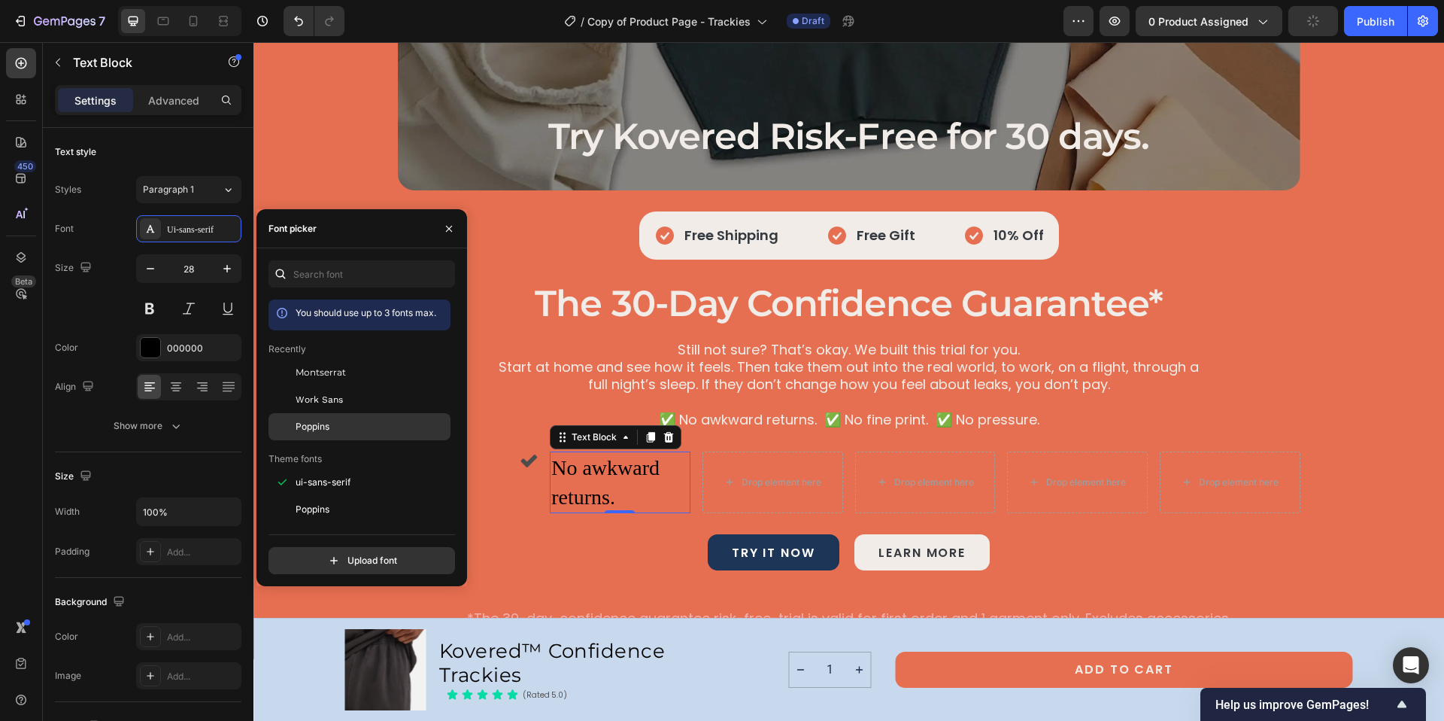
click at [346, 422] on div "Poppins" at bounding box center [372, 427] width 152 height 14
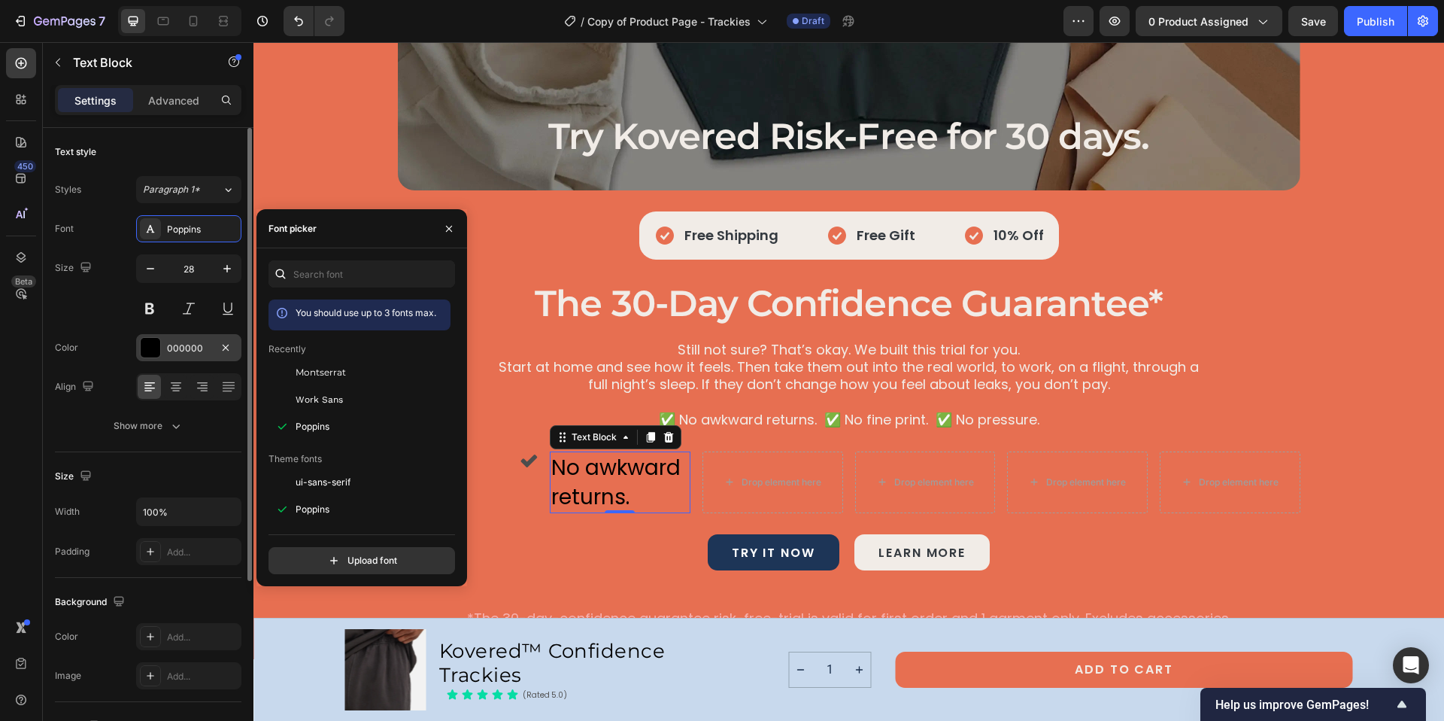
click at [190, 344] on div "000000" at bounding box center [189, 348] width 44 height 14
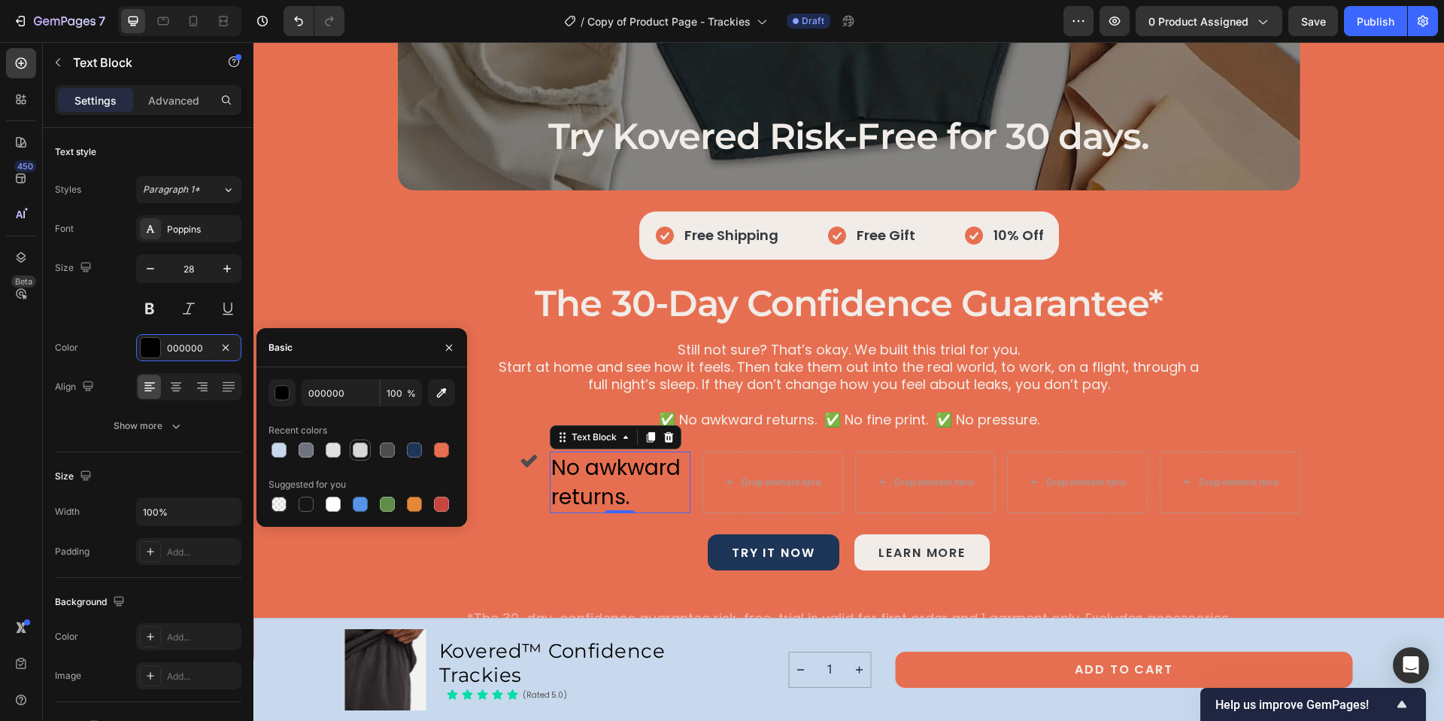
click at [355, 451] on div at bounding box center [360, 449] width 15 height 15
type input "D8D8D8"
click at [724, 414] on p "✅ No awkward returns. ✅ No fine print. ✅ No pressure." at bounding box center [849, 419] width 719 height 17
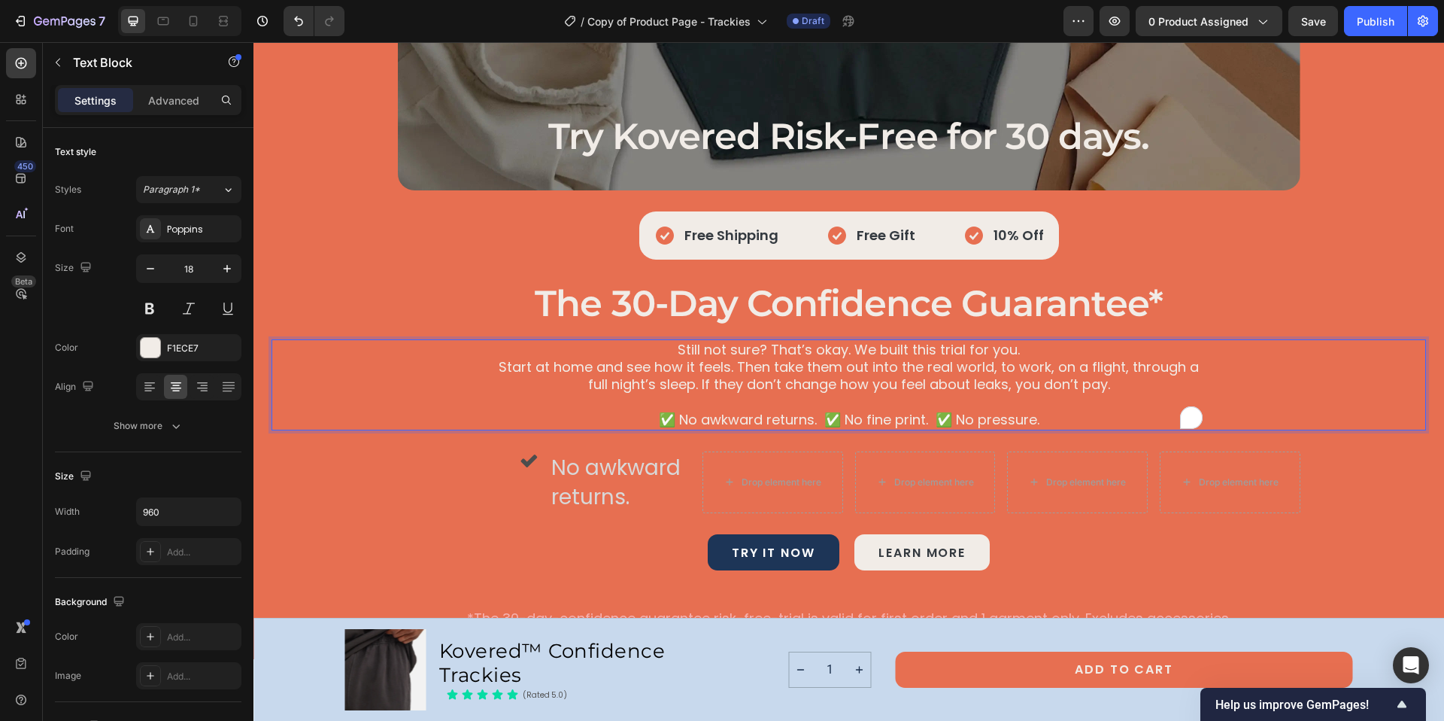
click at [721, 420] on p "✅ No awkward returns. ✅ No fine print. ✅ No pressure." at bounding box center [849, 419] width 719 height 17
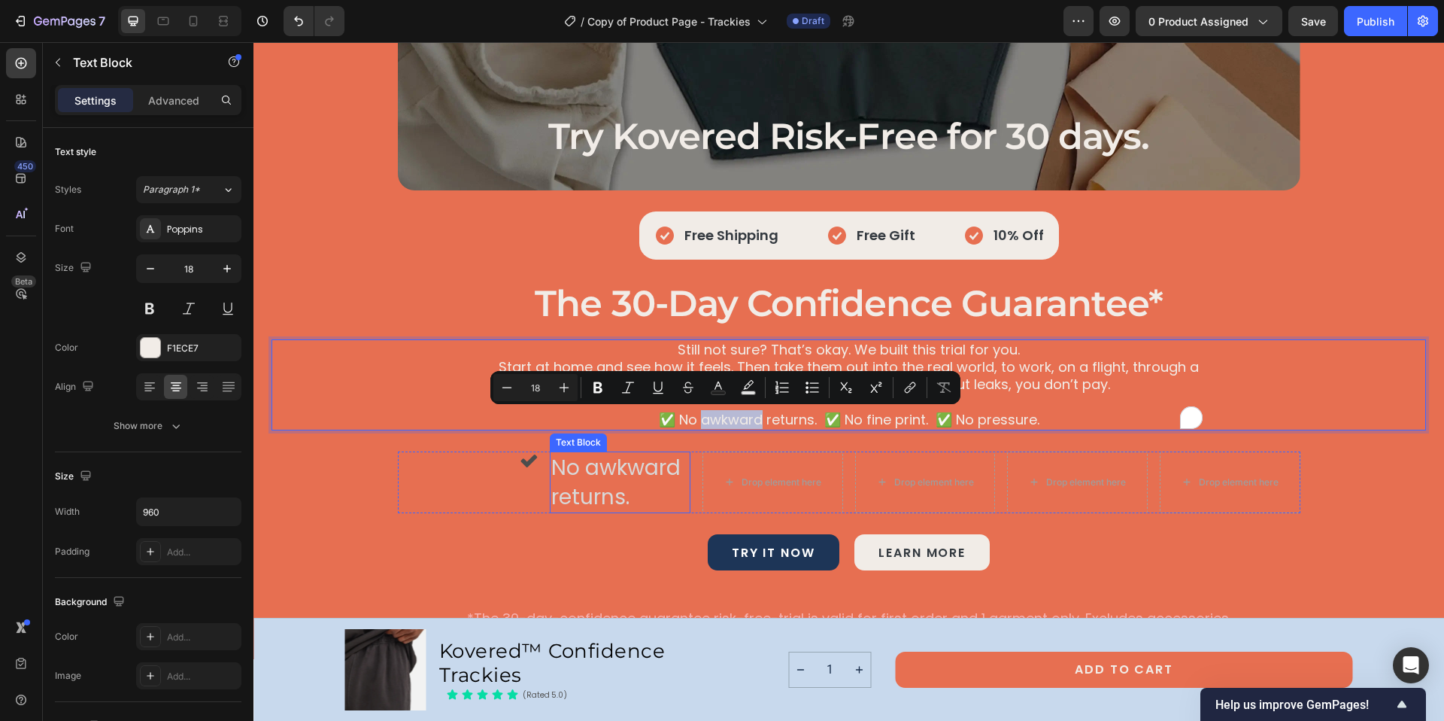
click at [566, 476] on p "No awkward returns." at bounding box center [620, 482] width 138 height 59
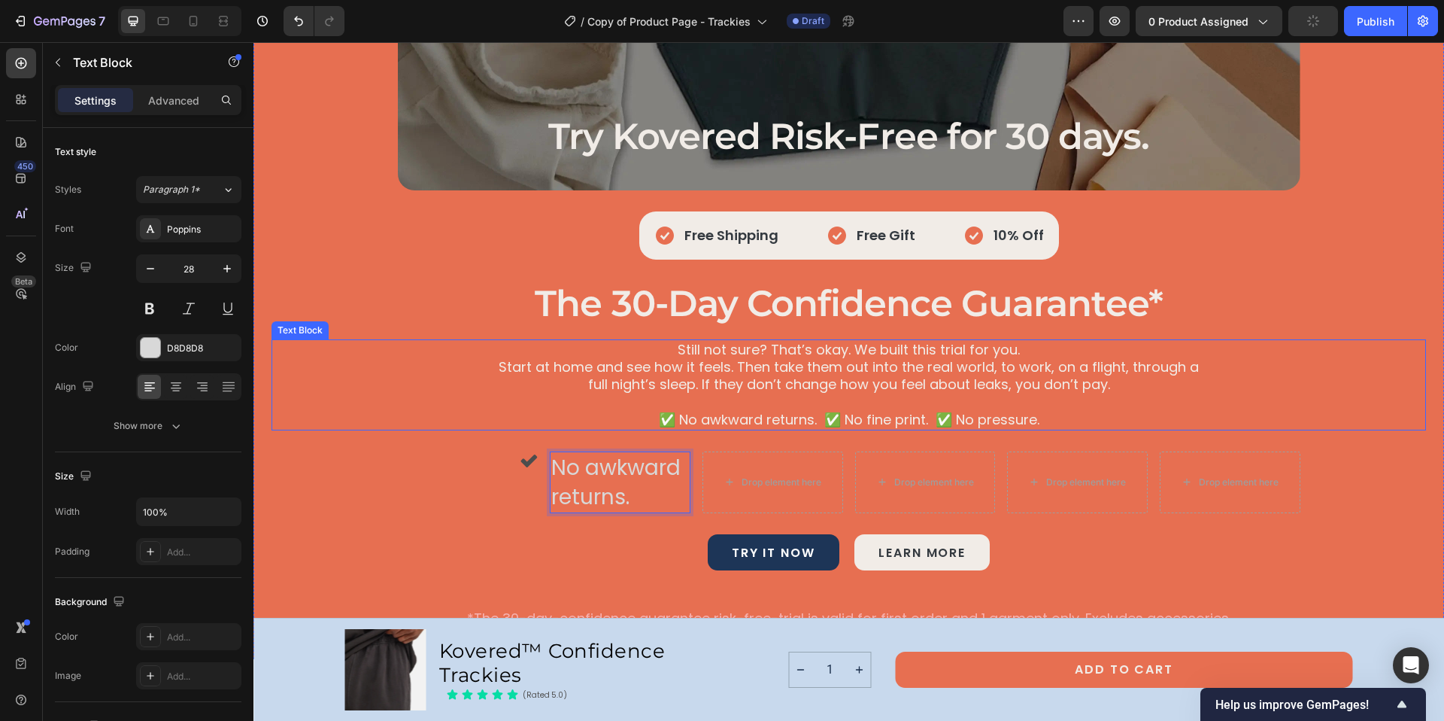
click at [721, 423] on p "✅ No awkward returns. ✅ No fine print. ✅ No pressure." at bounding box center [849, 419] width 719 height 17
click at [720, 420] on p "✅ No awkward returns. ✅ No fine print. ✅ No pressure." at bounding box center [849, 419] width 719 height 17
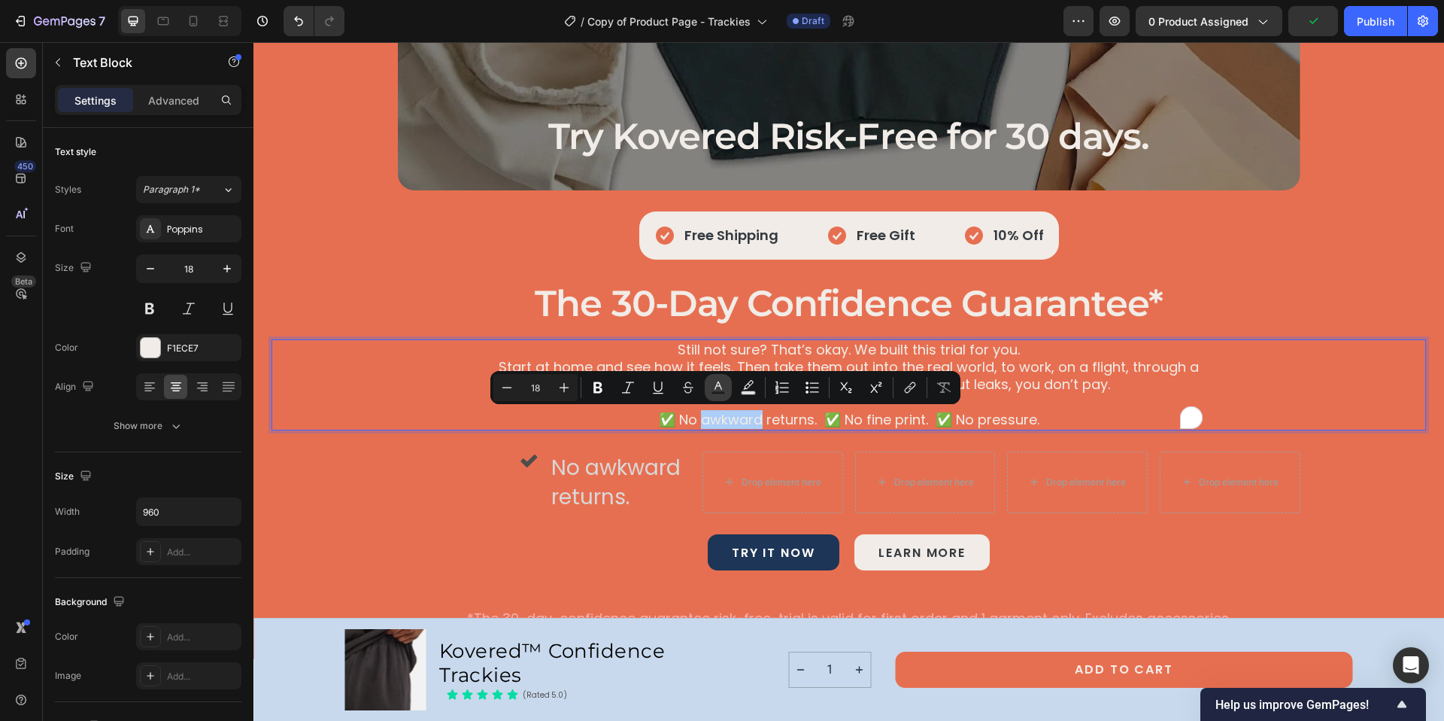
click at [724, 387] on icon "Editor contextual toolbar" at bounding box center [718, 387] width 15 height 15
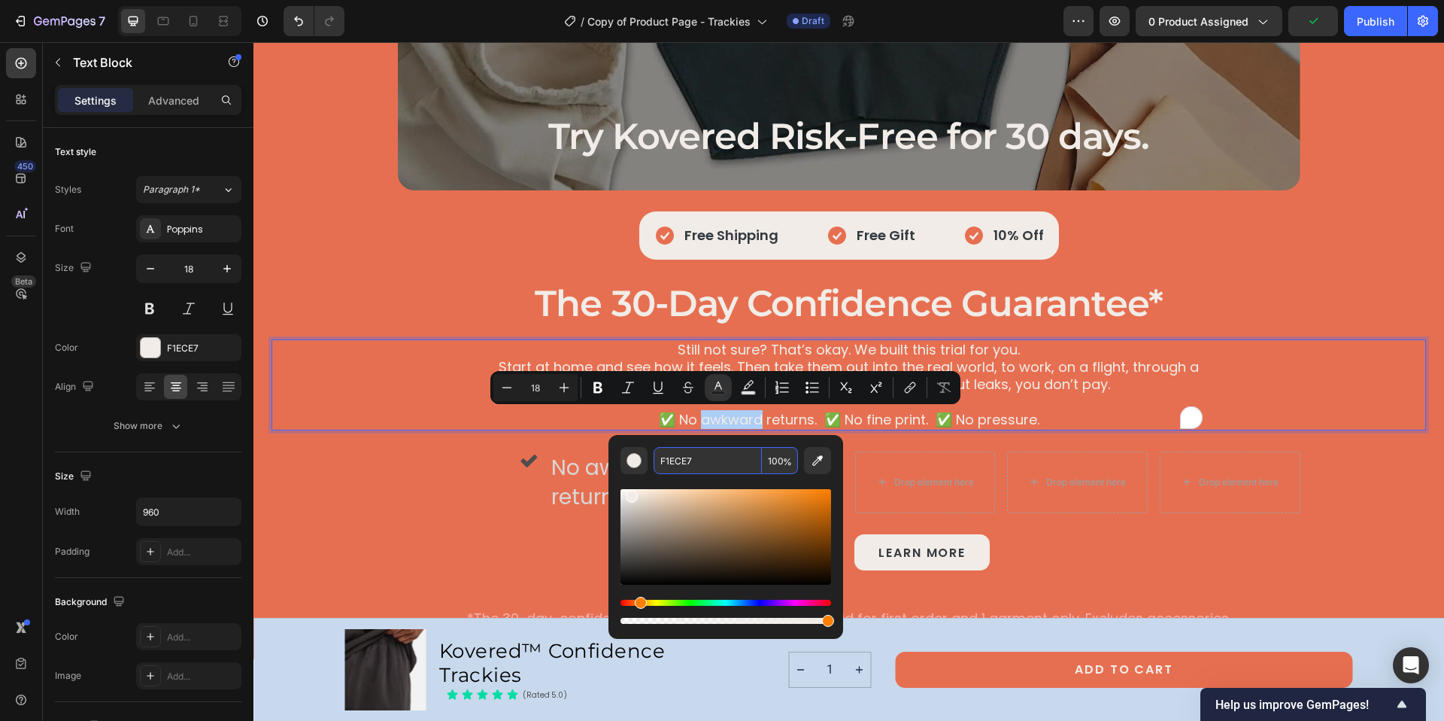
click at [680, 466] on input "F1ECE7" at bounding box center [708, 460] width 108 height 27
click at [478, 490] on div "Icon" at bounding box center [468, 482] width 141 height 62
click at [581, 469] on p "No awkward returns." at bounding box center [620, 482] width 138 height 59
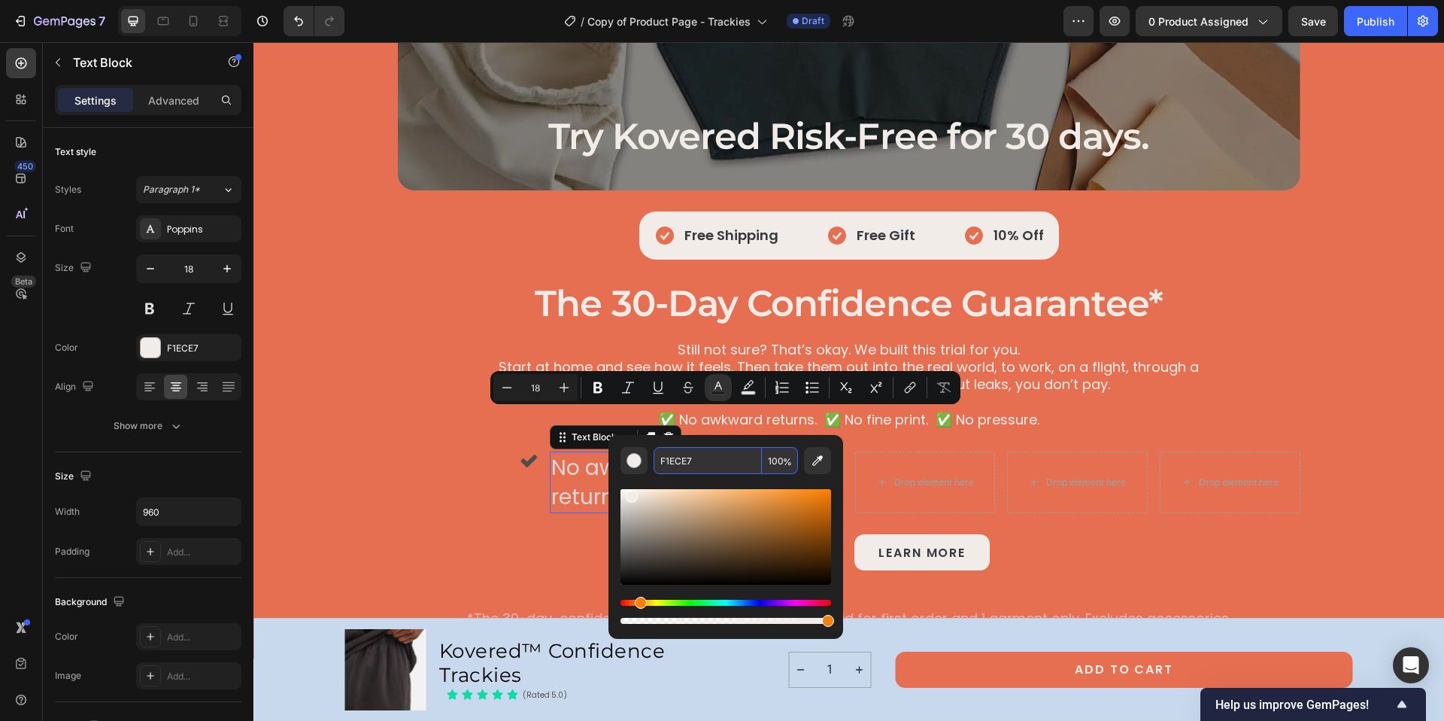
click at [587, 468] on p "No awkward returns." at bounding box center [620, 482] width 138 height 59
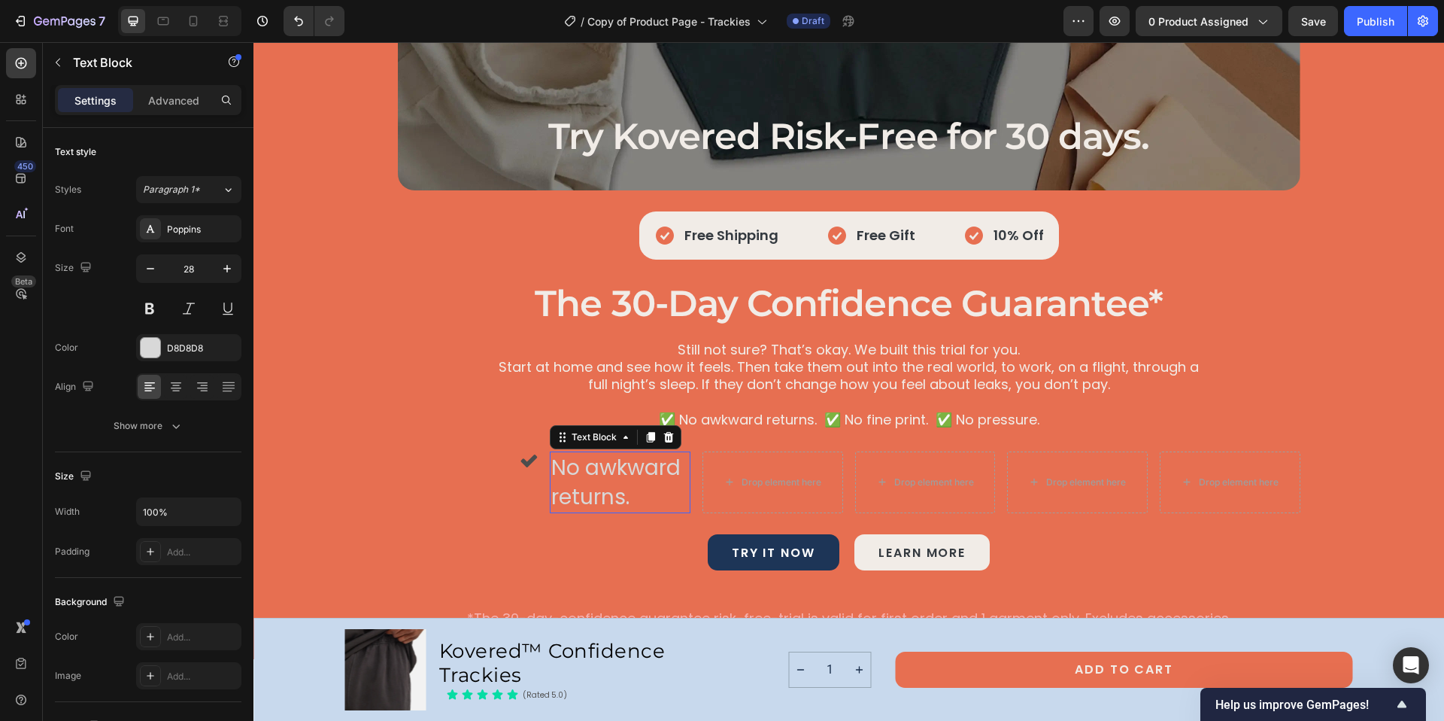
click at [587, 468] on p "No awkward returns." at bounding box center [620, 482] width 138 height 59
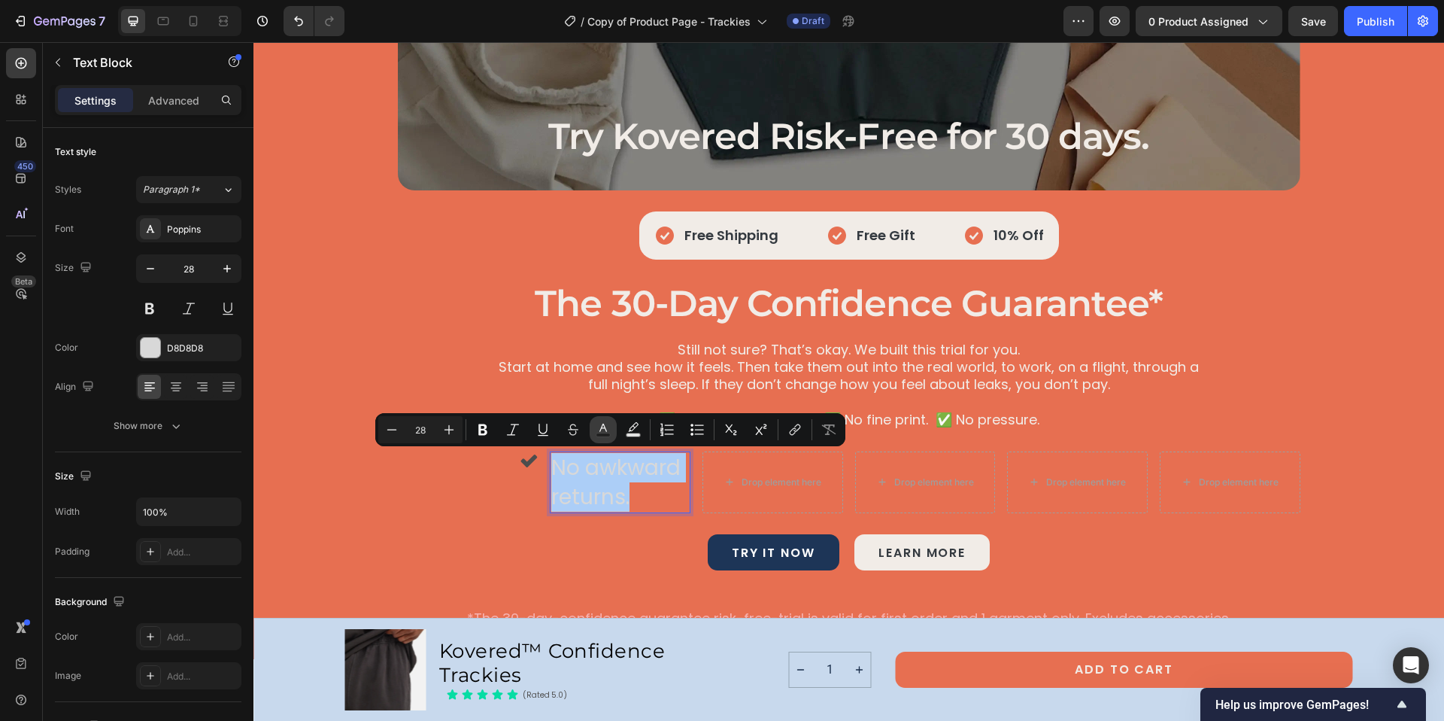
click at [598, 430] on icon "Editor contextual toolbar" at bounding box center [603, 429] width 15 height 15
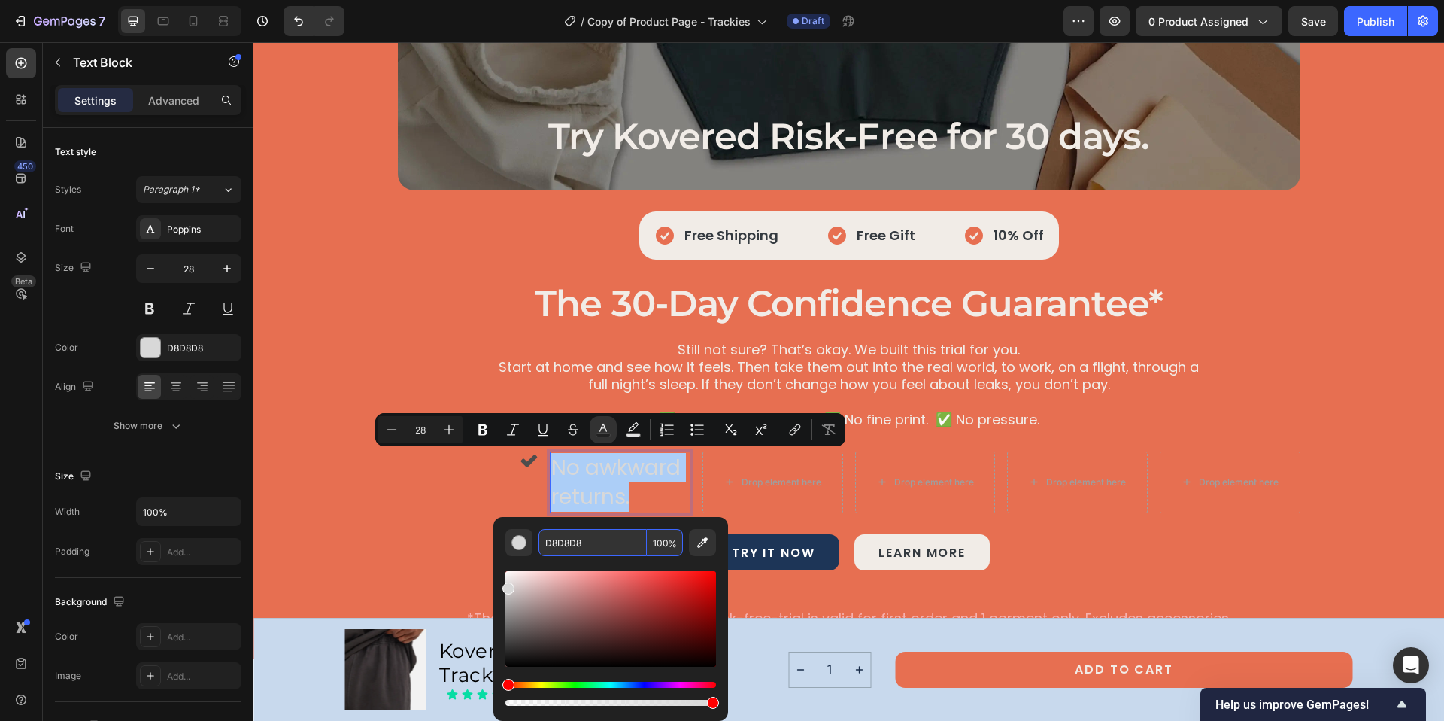
click at [561, 545] on input "D8D8D8" at bounding box center [593, 542] width 108 height 27
paste input "F1ECE7"
type input "F1ECE7"
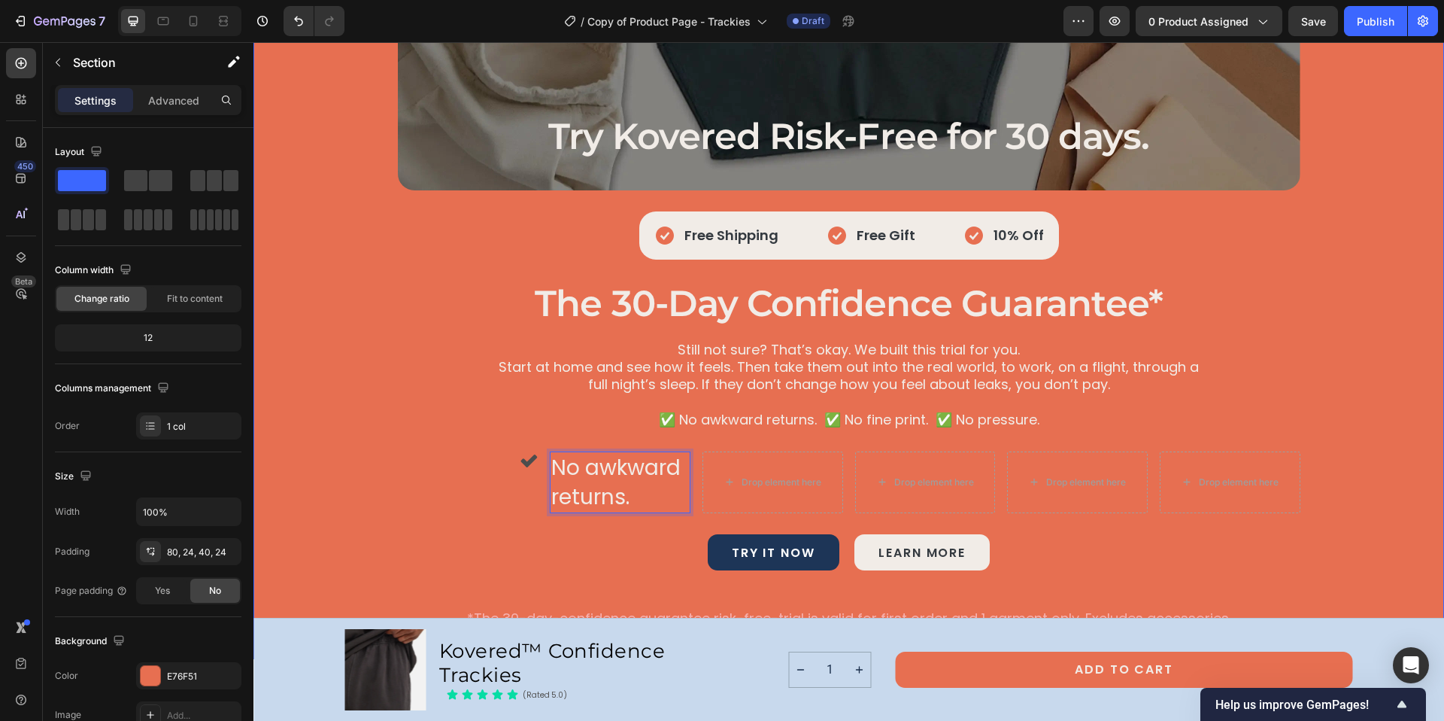
click at [436, 526] on div "Try Kovered Risk-Free for 30 days. Heading Hero Banner Icon Free Shipping Text …" at bounding box center [849, 296] width 1155 height 663
click at [581, 472] on span "No awkward returns." at bounding box center [615, 482] width 129 height 59
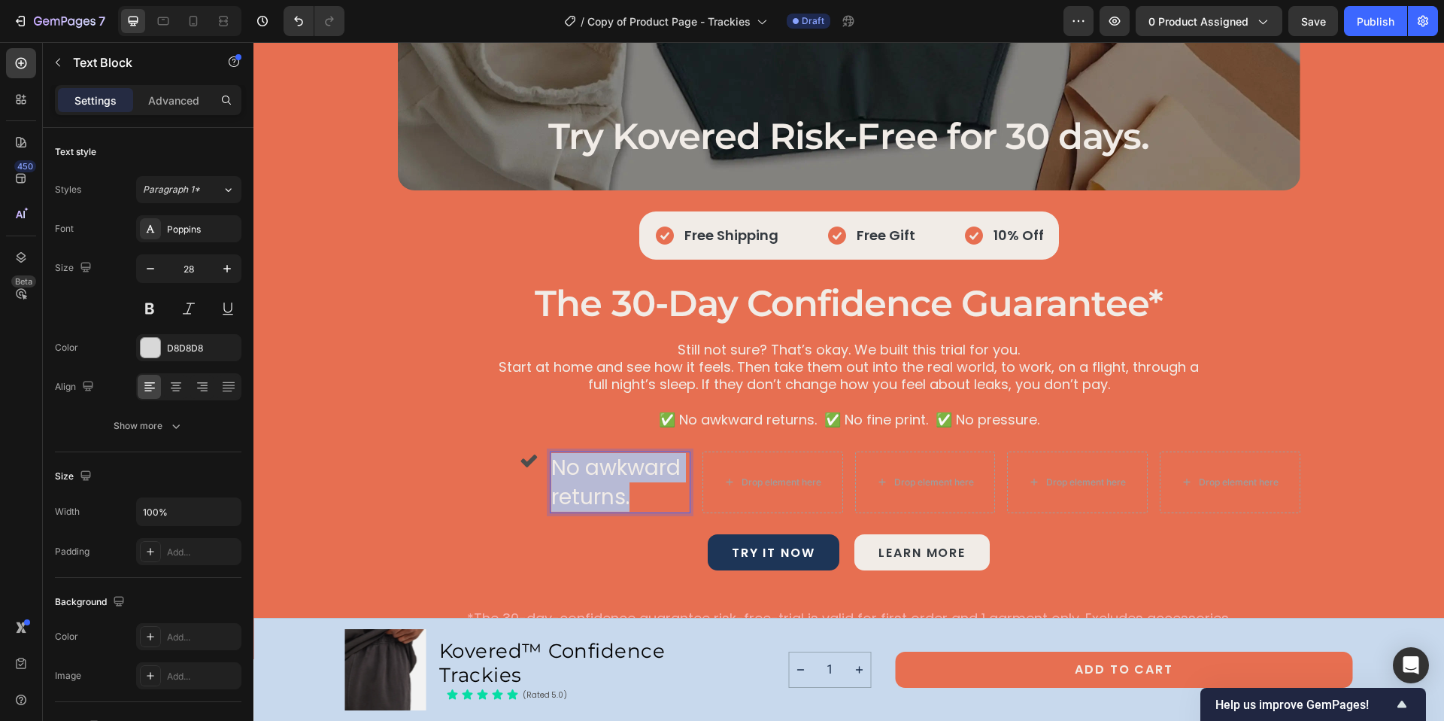
click at [581, 472] on span "No awkward returns." at bounding box center [615, 482] width 129 height 59
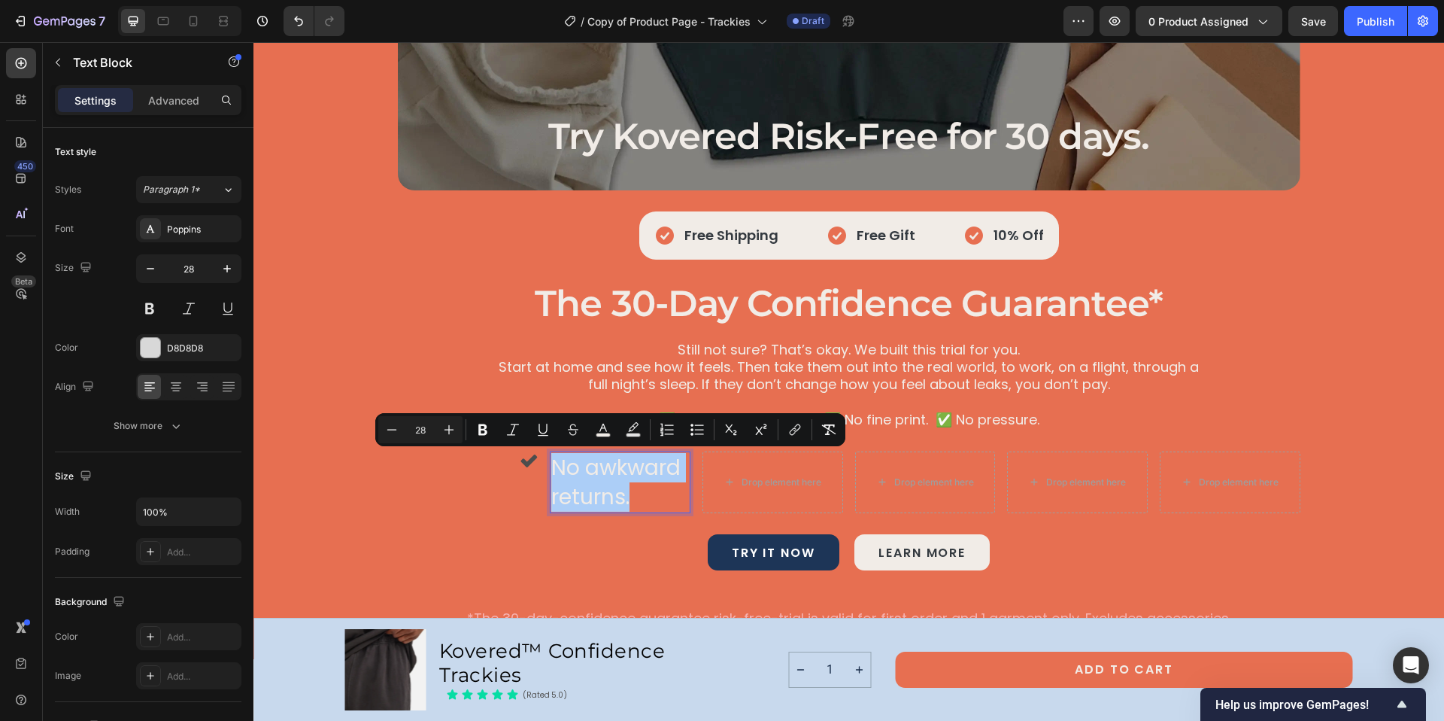
click at [417, 428] on input "28" at bounding box center [420, 429] width 30 height 18
drag, startPoint x: 425, startPoint y: 427, endPoint x: 389, endPoint y: 432, distance: 36.5
click at [389, 432] on div "Minus 28 Plus" at bounding box center [420, 429] width 84 height 27
type input "18"
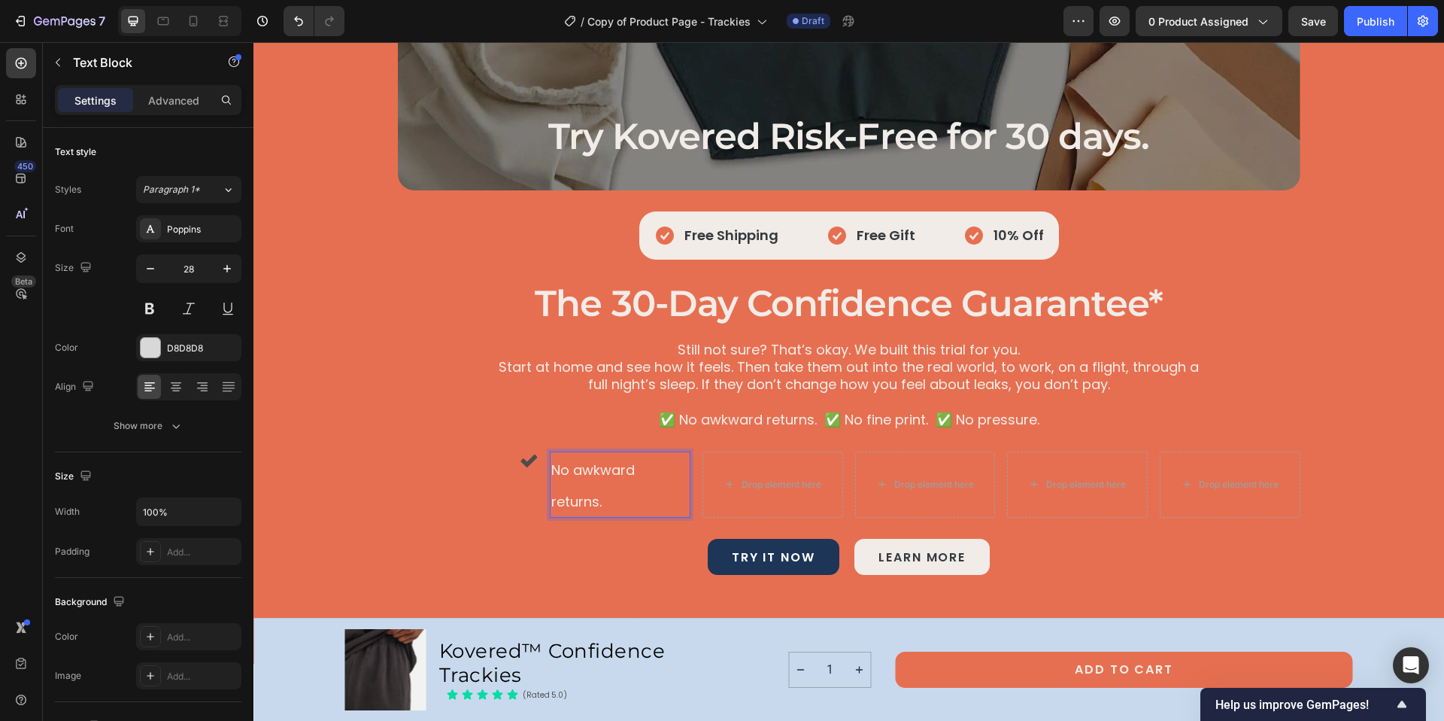
click at [595, 466] on span "No awkward returns." at bounding box center [592, 485] width 83 height 50
click at [551, 504] on span "No awkward returns." at bounding box center [592, 485] width 83 height 50
click at [551, 502] on span "No awkward returns." at bounding box center [592, 485] width 83 height 50
click at [537, 453] on div "Icon No awkward returns. Text Block 0 Drop element here Drop element here Drop …" at bounding box center [849, 484] width 903 height 66
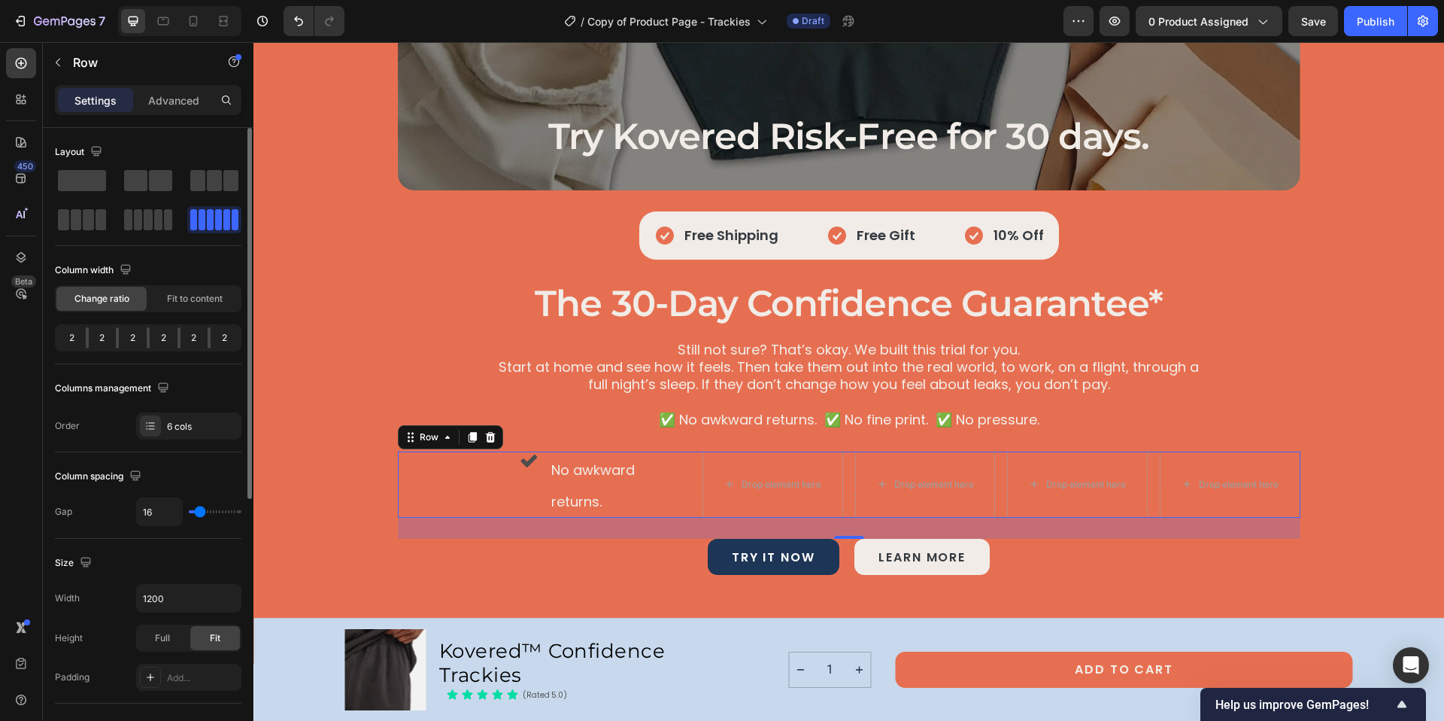
drag, startPoint x: 89, startPoint y: 340, endPoint x: 67, endPoint y: 341, distance: 21.9
click at [67, 341] on div "2 2 2 2 2 2" at bounding box center [148, 337] width 187 height 27
drag, startPoint x: 119, startPoint y: 341, endPoint x: 104, endPoint y: 339, distance: 15.1
click at [104, 339] on div "2 2 2 2 2 2" at bounding box center [148, 337] width 187 height 27
click at [192, 303] on span "Fit to content" at bounding box center [195, 299] width 56 height 14
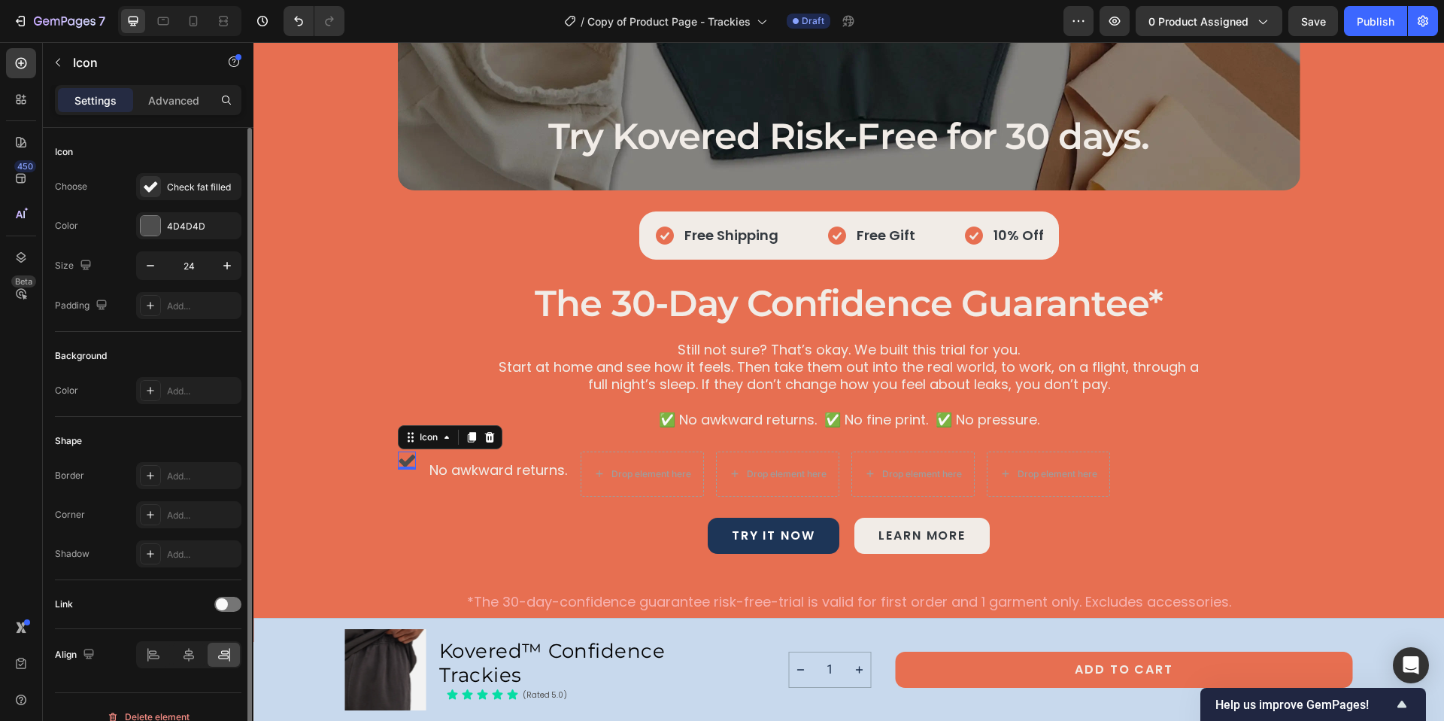
click at [400, 466] on div "Icon 0" at bounding box center [407, 460] width 18 height 18
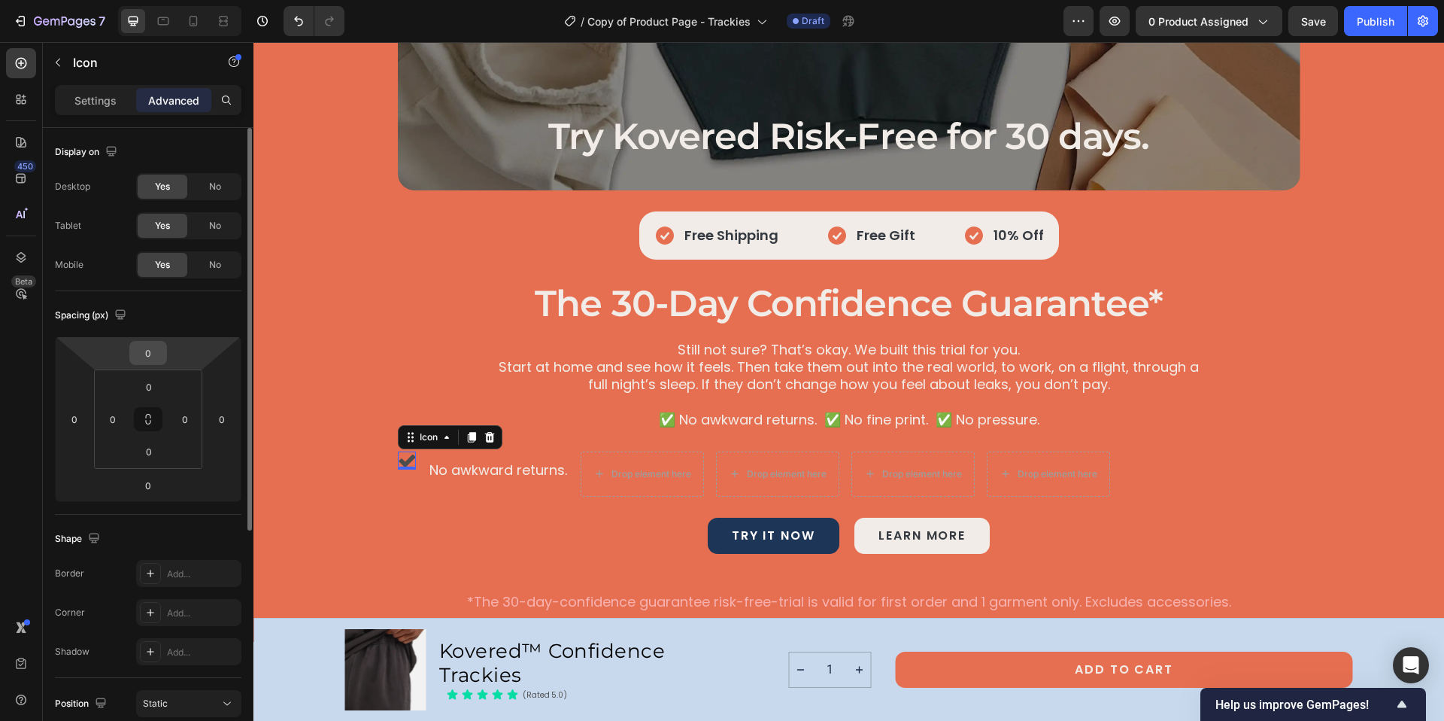
click at [151, 357] on input "0" at bounding box center [148, 352] width 30 height 23
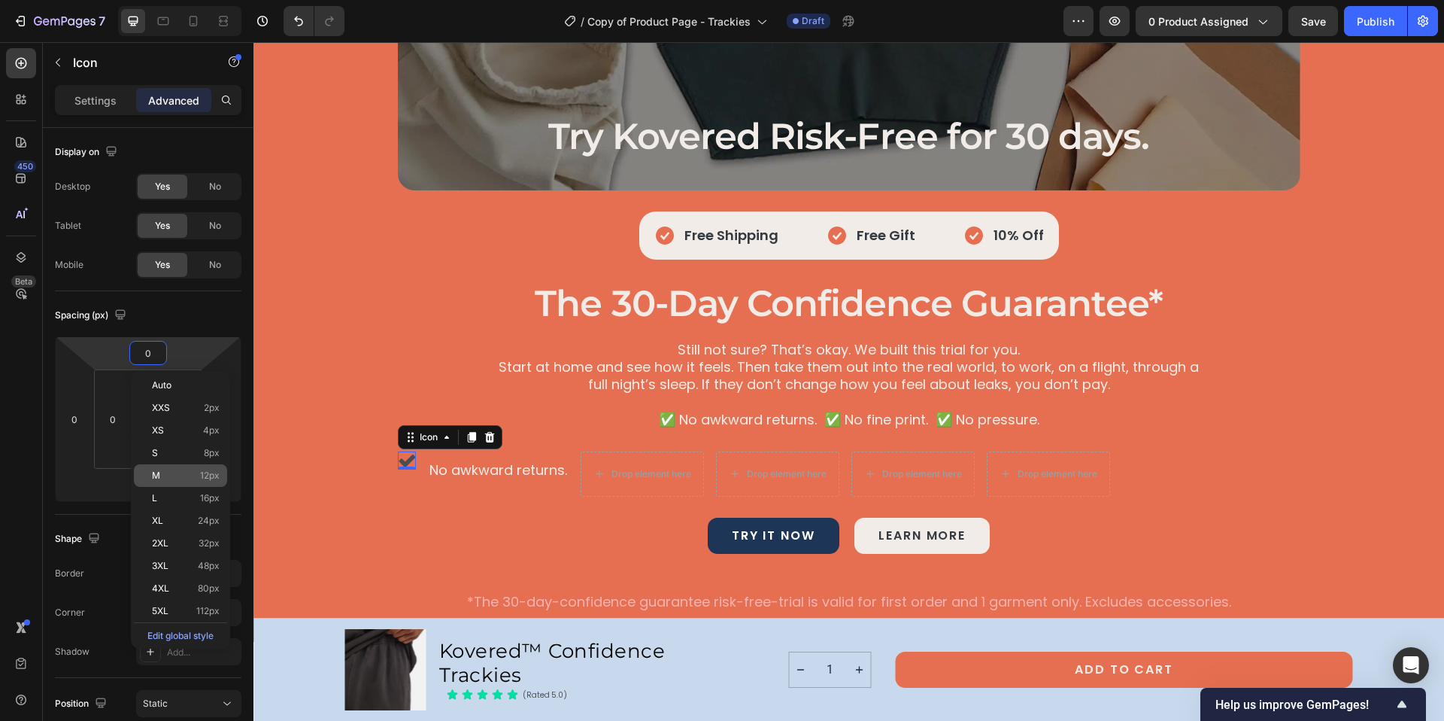
click at [220, 478] on div "M 12px" at bounding box center [180, 475] width 93 height 23
type input "12"
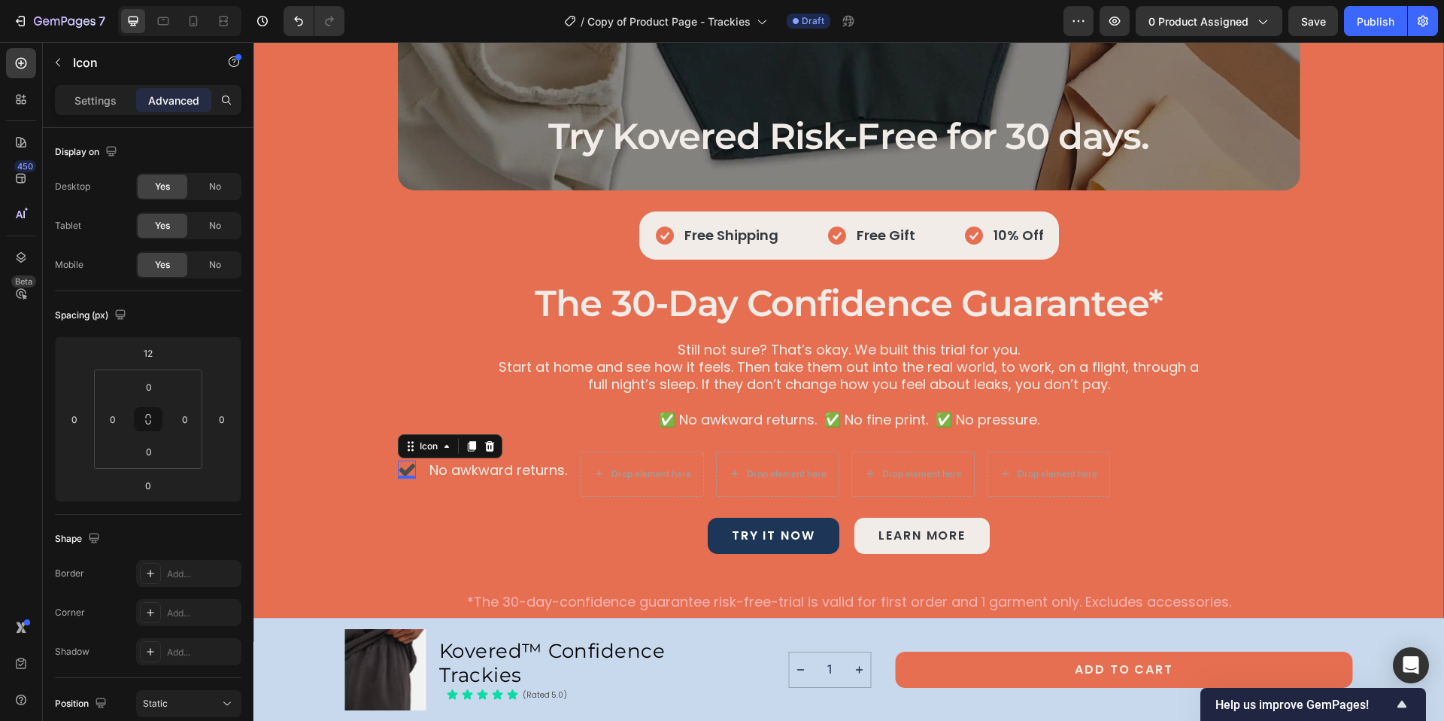
click at [506, 498] on div "Try Kovered Risk-Free for 30 days. Heading Hero Banner Icon Free Shipping Text …" at bounding box center [849, 288] width 1155 height 647
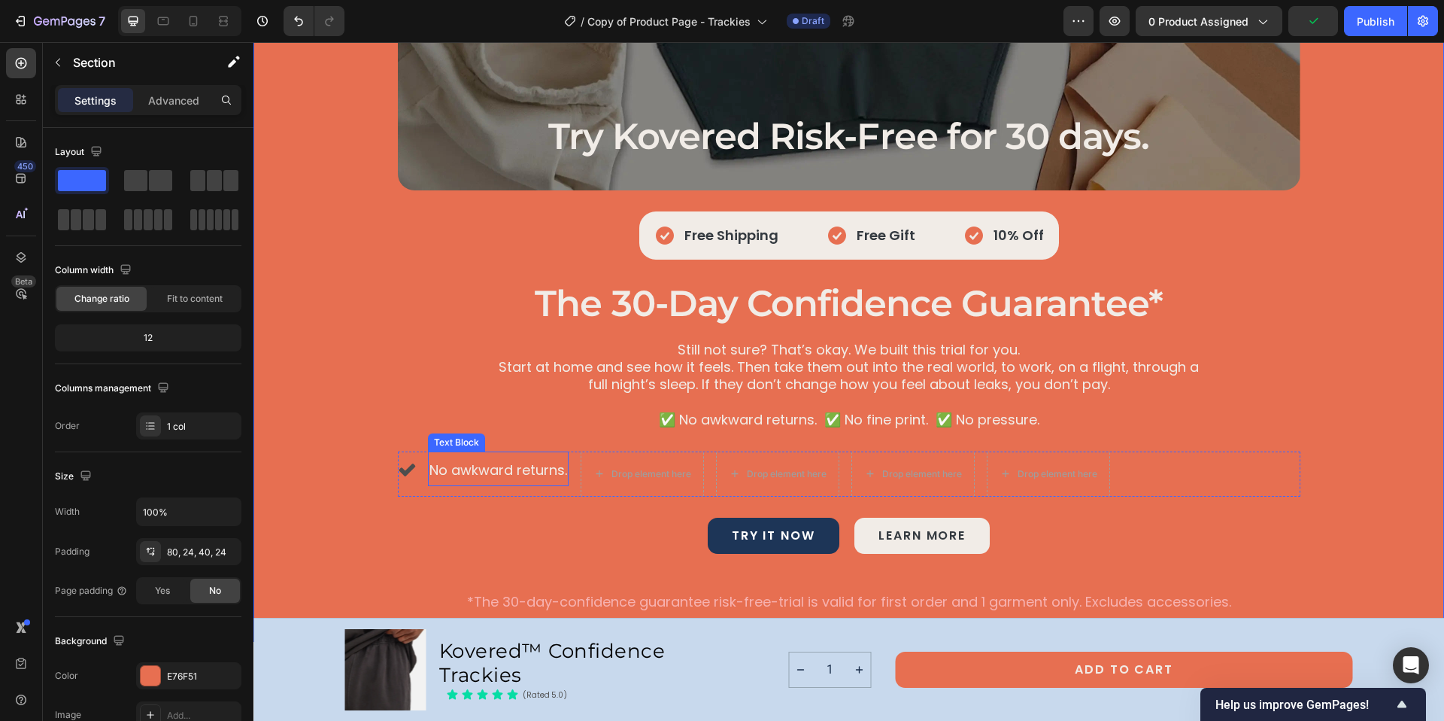
click at [478, 467] on span "No awkward returns." at bounding box center [498, 469] width 138 height 19
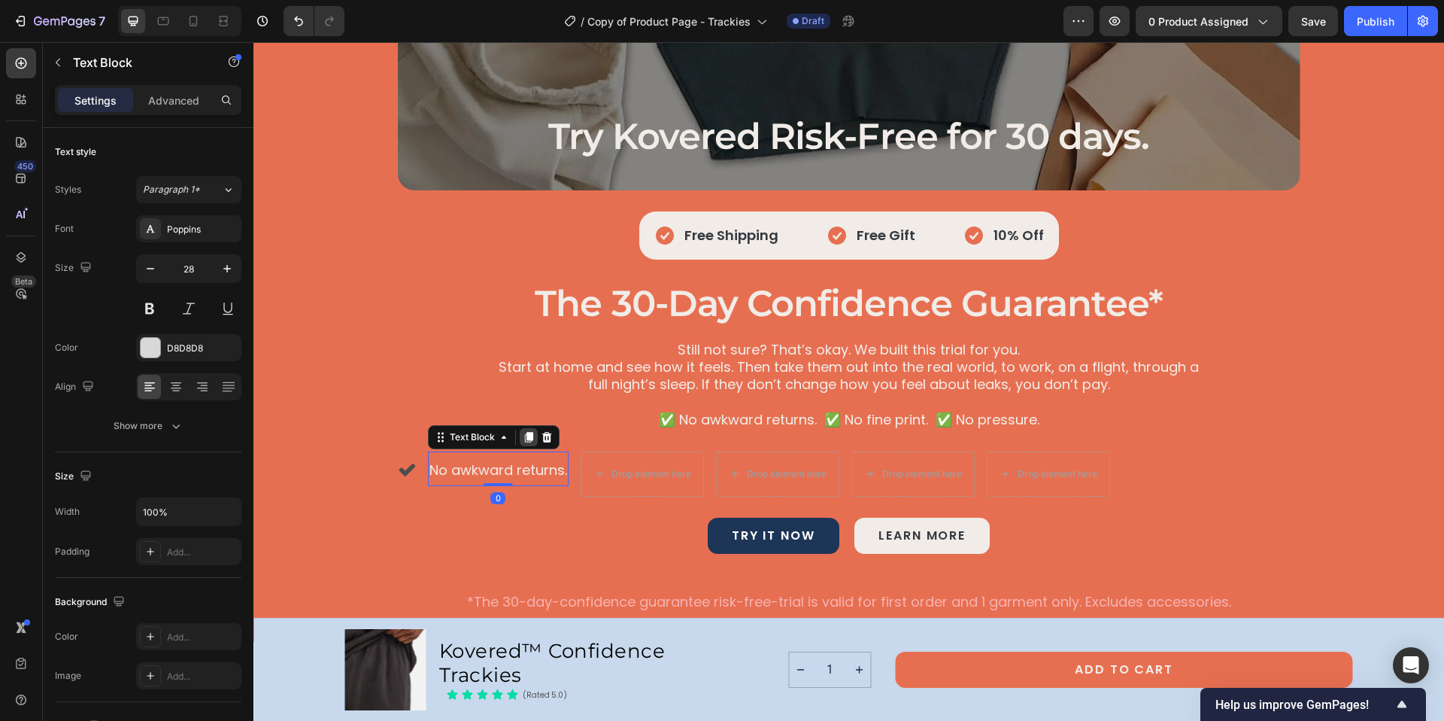
click at [525, 433] on icon at bounding box center [528, 437] width 8 height 11
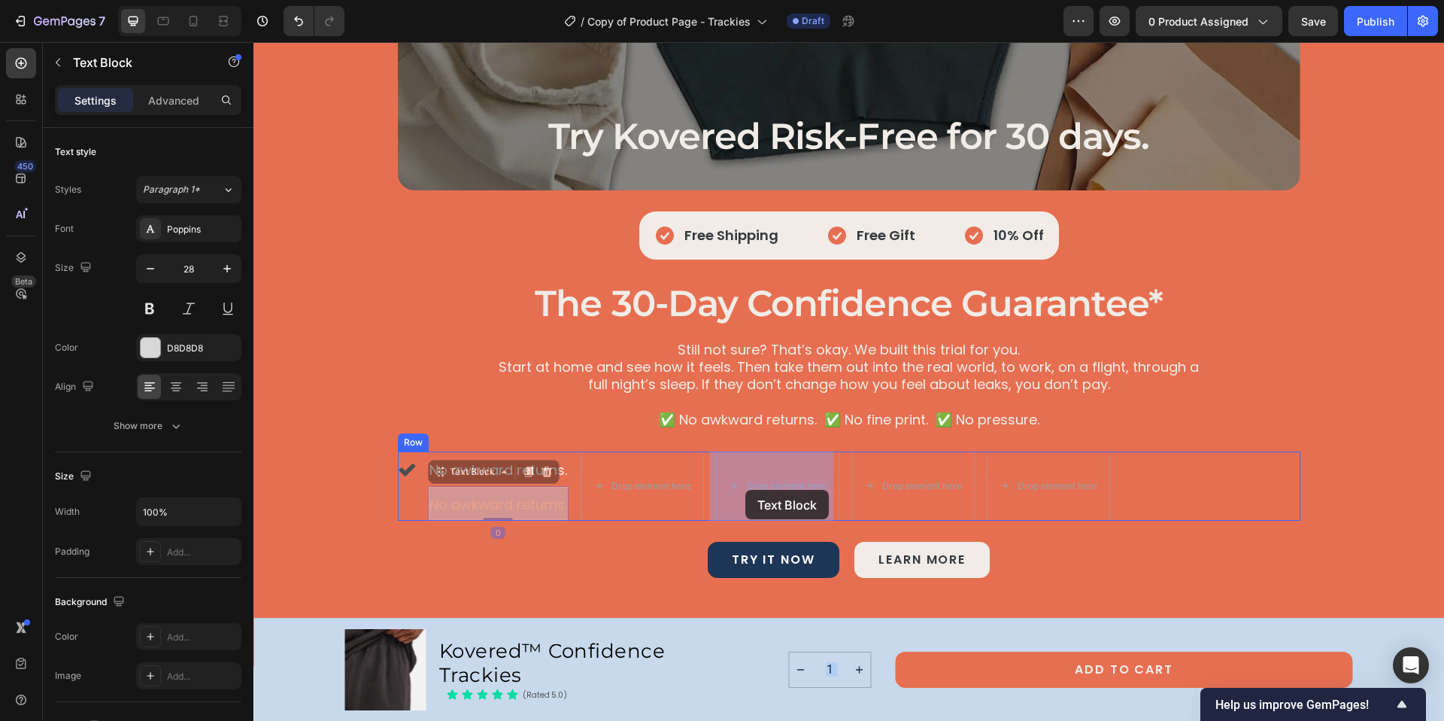
drag, startPoint x: 521, startPoint y: 504, endPoint x: 724, endPoint y: 492, distance: 203.4
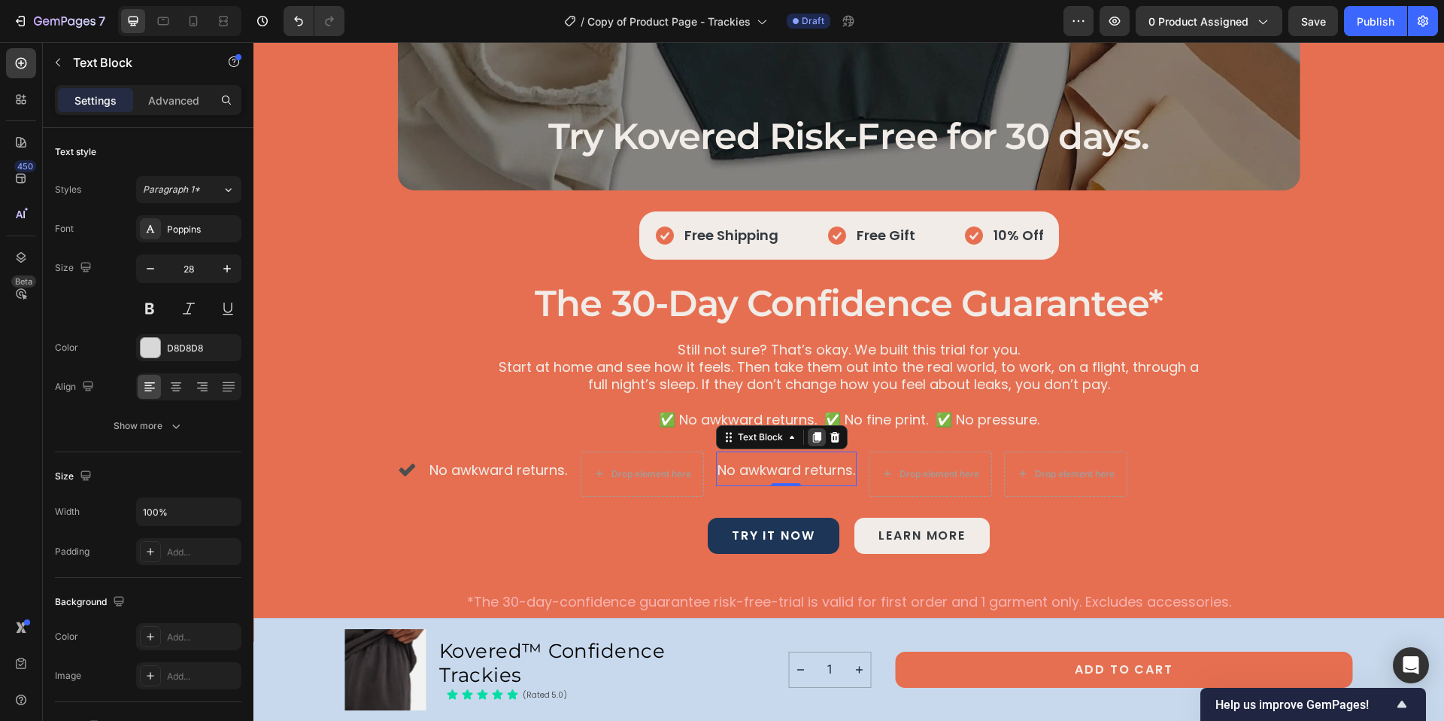
click at [812, 438] on icon at bounding box center [816, 437] width 8 height 11
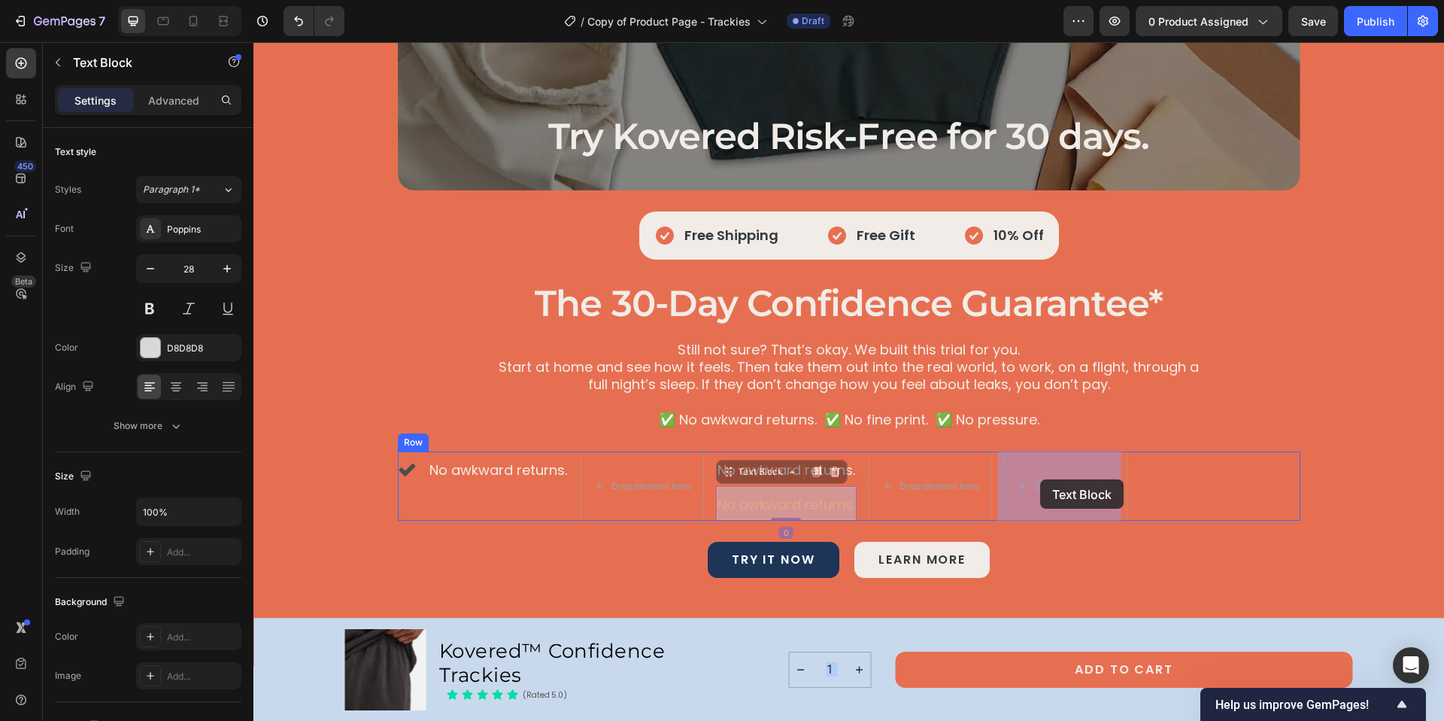
drag, startPoint x: 796, startPoint y: 502, endPoint x: 1040, endPoint y: 479, distance: 245.5
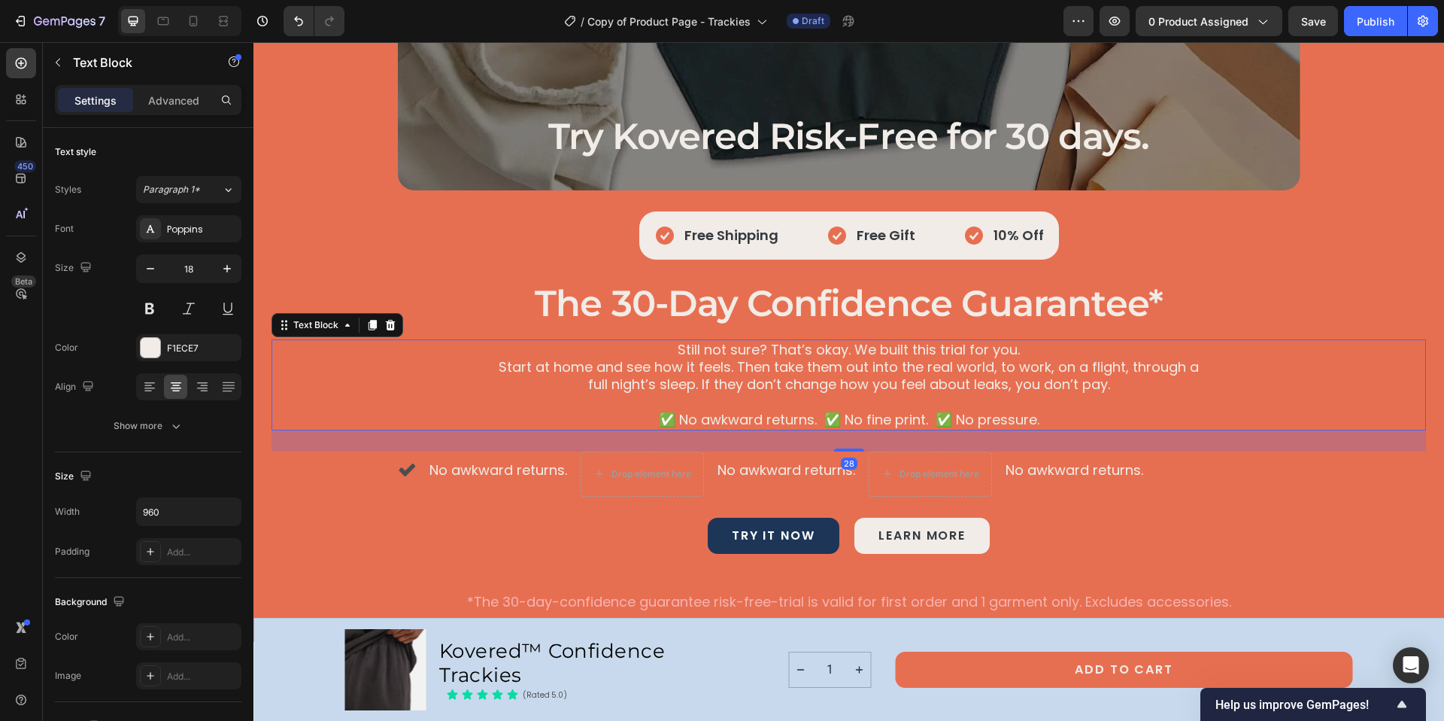
click at [845, 419] on p "✅ No awkward returns. ✅ No fine print. ✅ No pressure." at bounding box center [849, 419] width 719 height 17
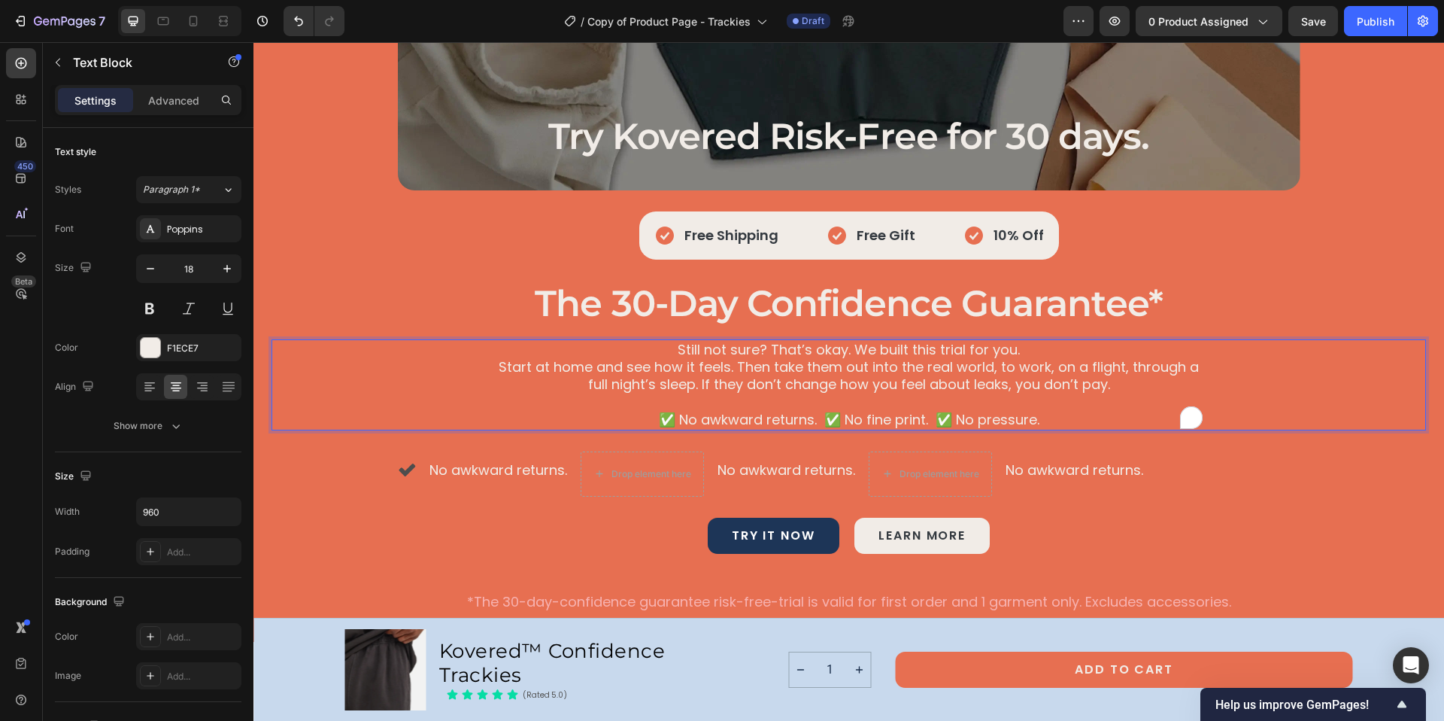
click at [840, 417] on p "✅ No awkward returns. ✅ No fine print. ✅ No pressure." at bounding box center [849, 419] width 719 height 17
drag, startPoint x: 840, startPoint y: 419, endPoint x: 926, endPoint y: 418, distance: 85.7
click at [926, 418] on p "✅ No awkward returns. ✅ No fine print. ✅ No pressure." at bounding box center [849, 419] width 719 height 17
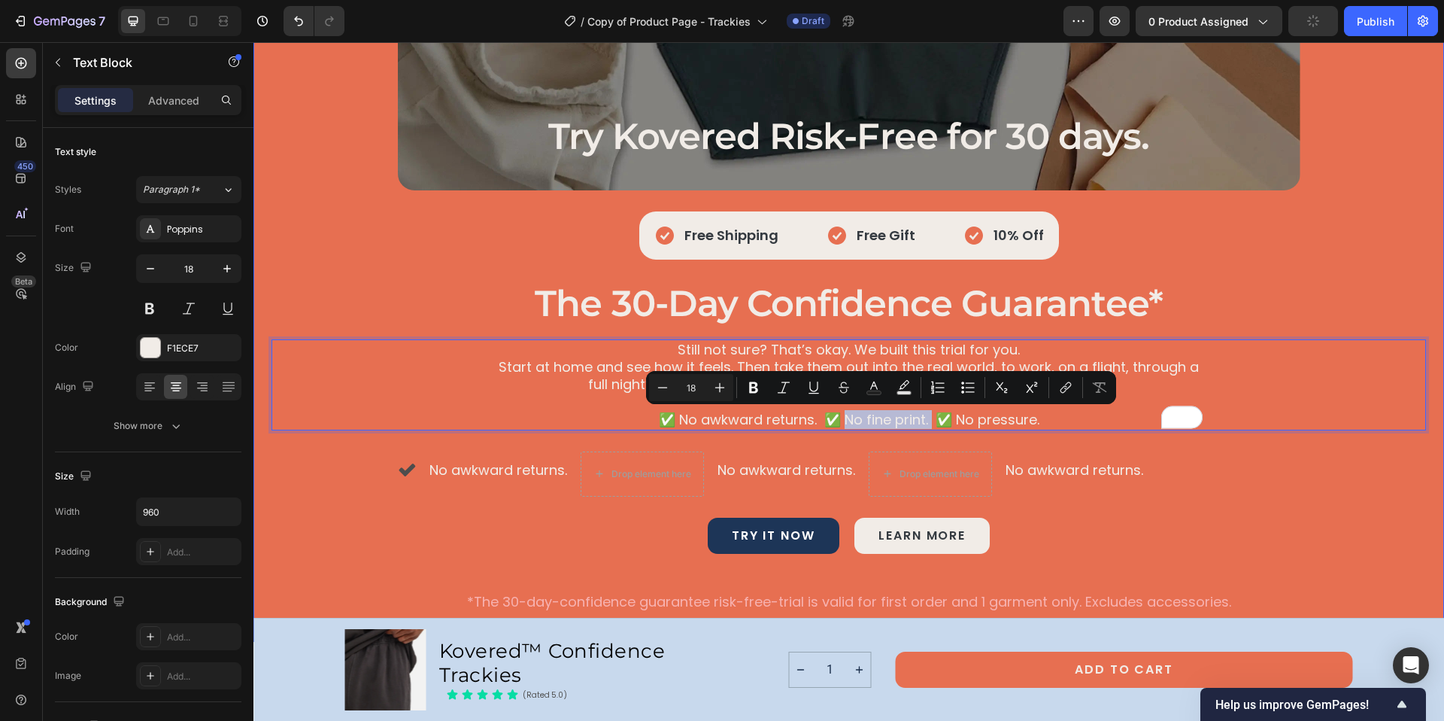
copy p "No fine print."
click at [727, 472] on span "No awkward returns." at bounding box center [787, 469] width 138 height 19
click at [718, 471] on span "No awkward returns." at bounding box center [787, 469] width 138 height 19
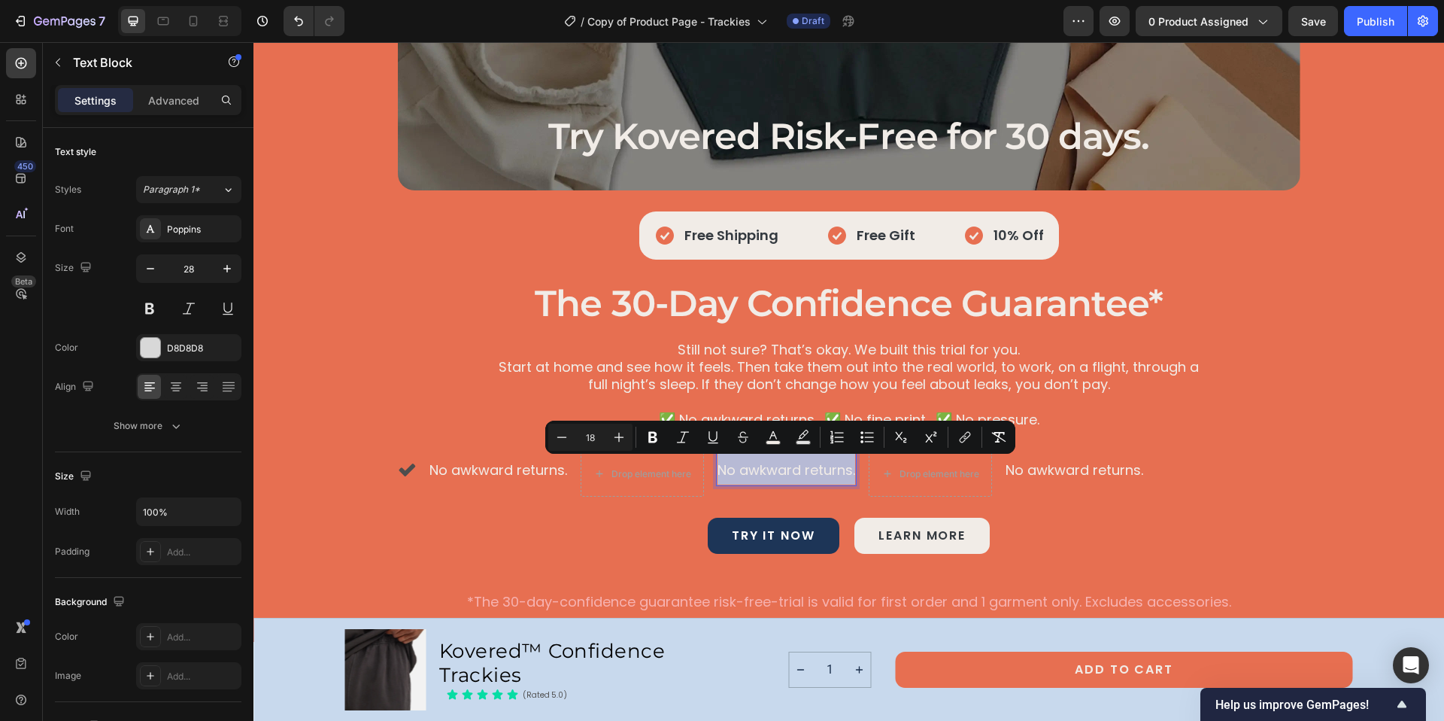
drag, startPoint x: 712, startPoint y: 469, endPoint x: 849, endPoint y: 470, distance: 137.6
click at [849, 470] on div "No awkward returns." at bounding box center [786, 468] width 141 height 35
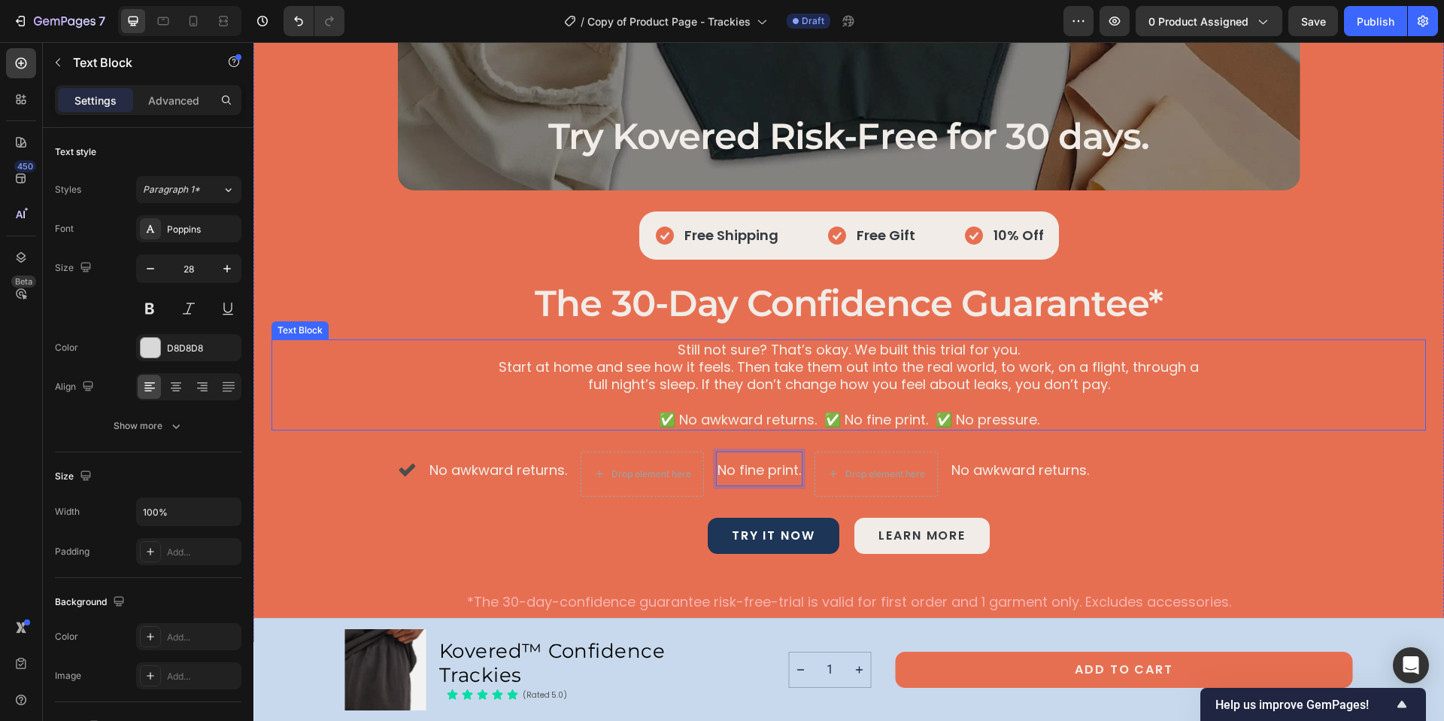
click at [959, 420] on p "✅ No awkward returns. ✅ No fine print. ✅ No pressure." at bounding box center [849, 419] width 719 height 17
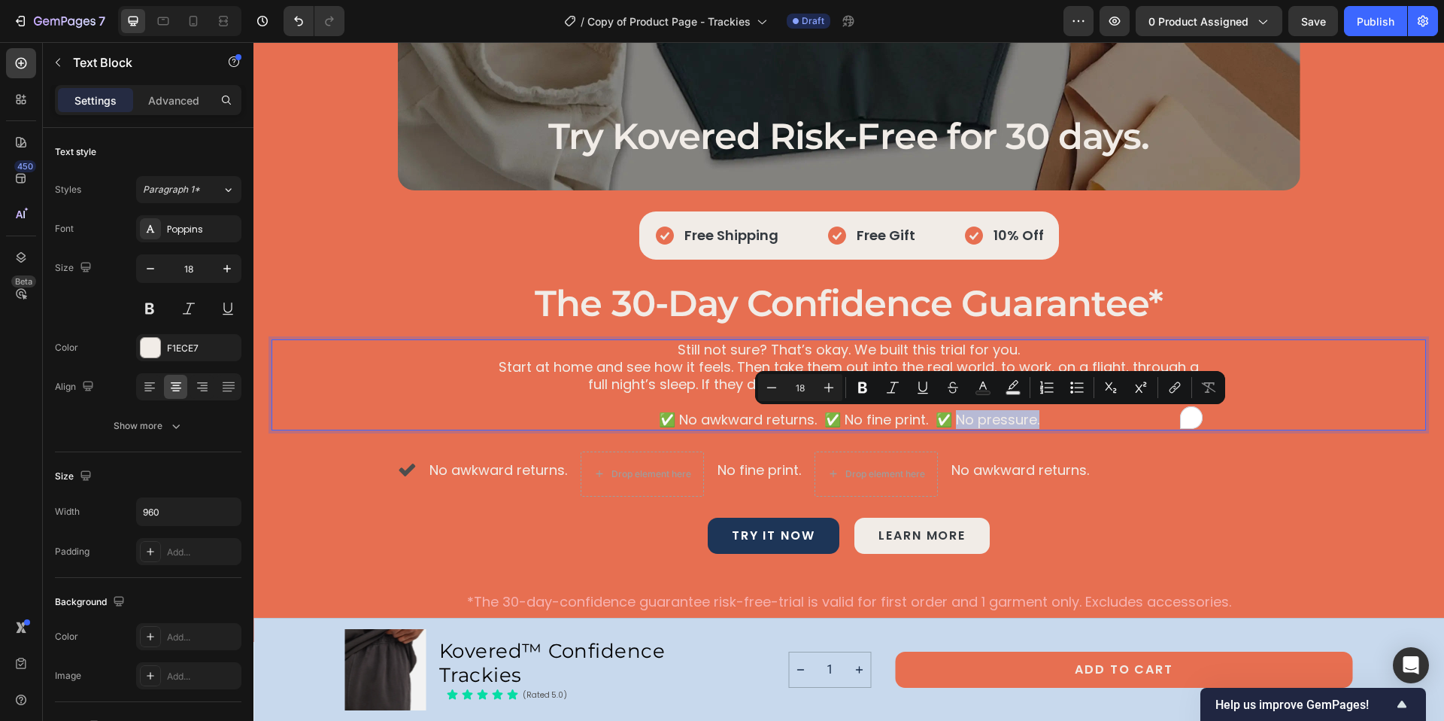
drag, startPoint x: 948, startPoint y: 421, endPoint x: 1033, endPoint y: 422, distance: 84.2
click at [1033, 422] on p "✅ No awkward returns. ✅ No fine print. ✅ No pressure." at bounding box center [849, 419] width 719 height 17
copy p "No pressure."
click at [960, 475] on span "No awkward returns." at bounding box center [1020, 469] width 138 height 19
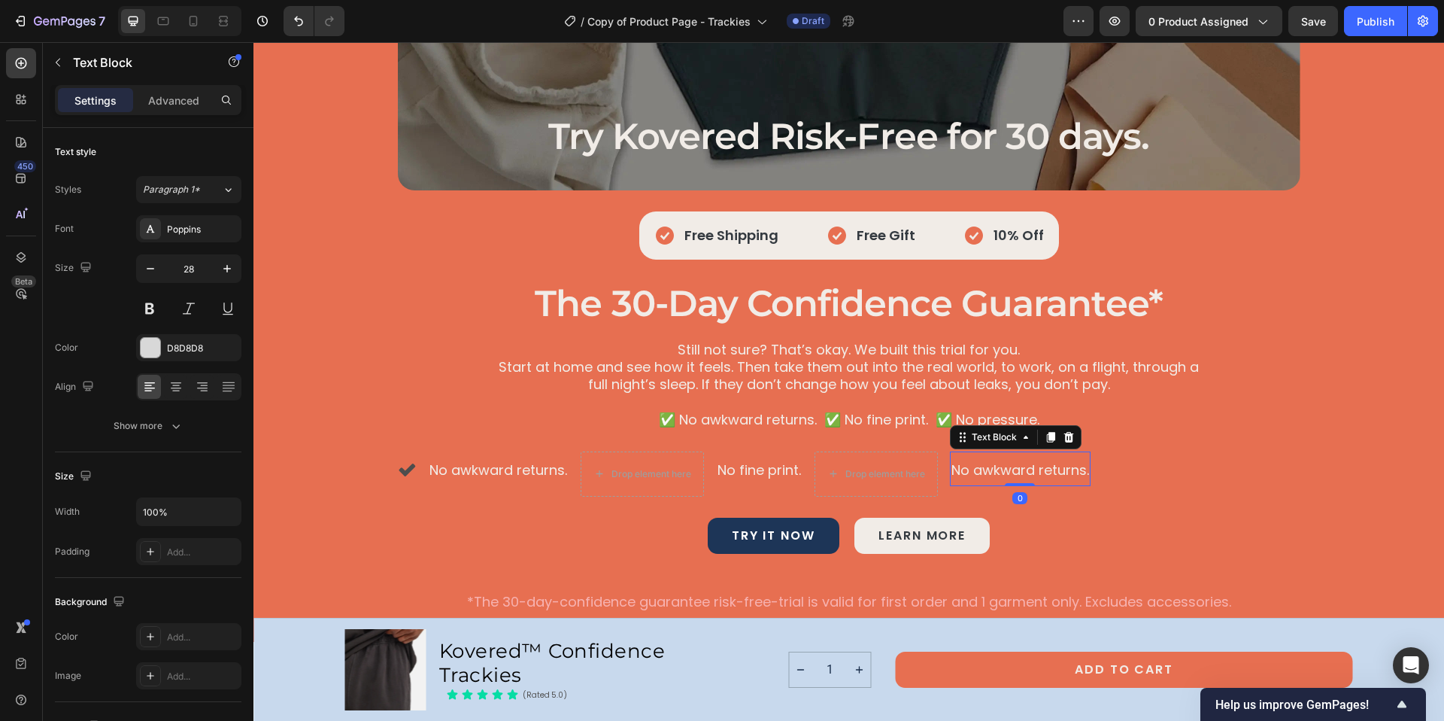
click at [953, 475] on span "No awkward returns." at bounding box center [1020, 469] width 138 height 19
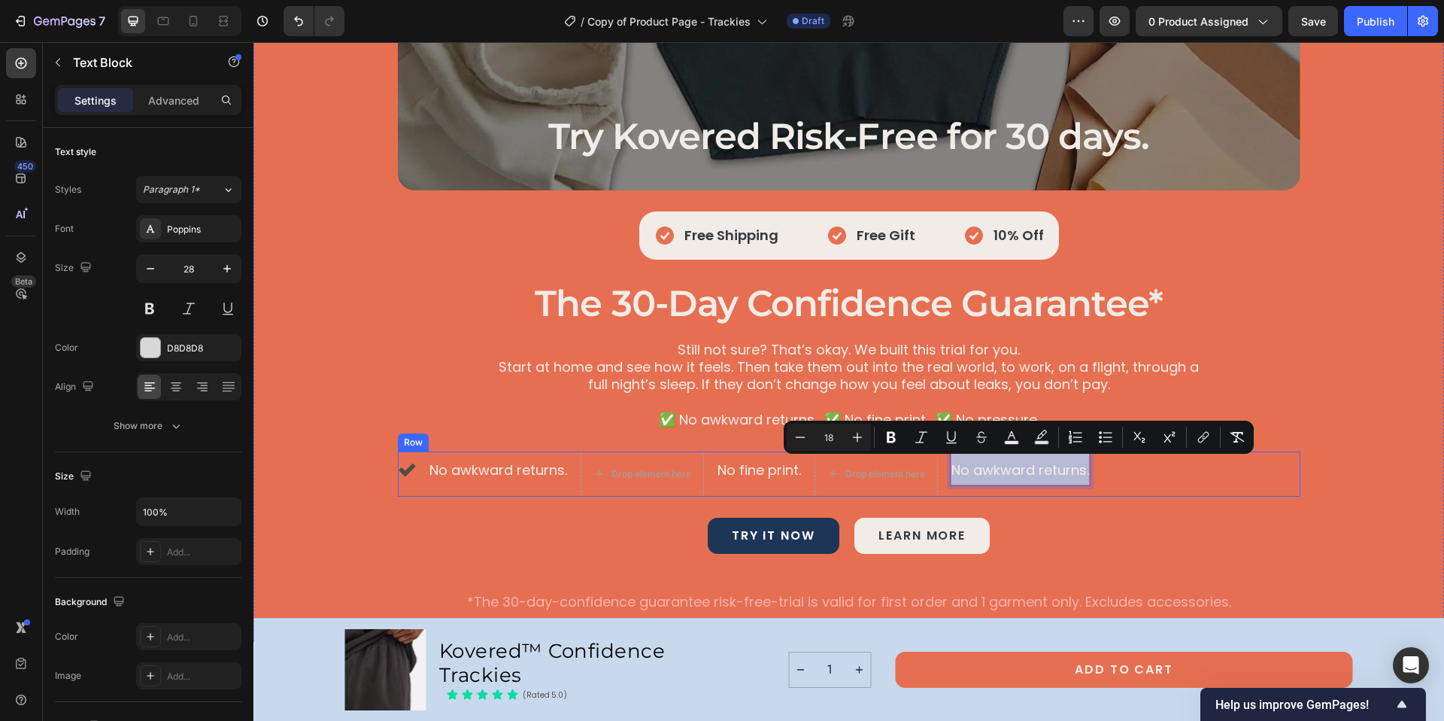
drag, startPoint x: 952, startPoint y: 472, endPoint x: 1092, endPoint y: 472, distance: 139.9
click at [1092, 472] on div "Icon No awkward returns. Text Block Drop element here No fine print. Text Block…" at bounding box center [849, 473] width 903 height 45
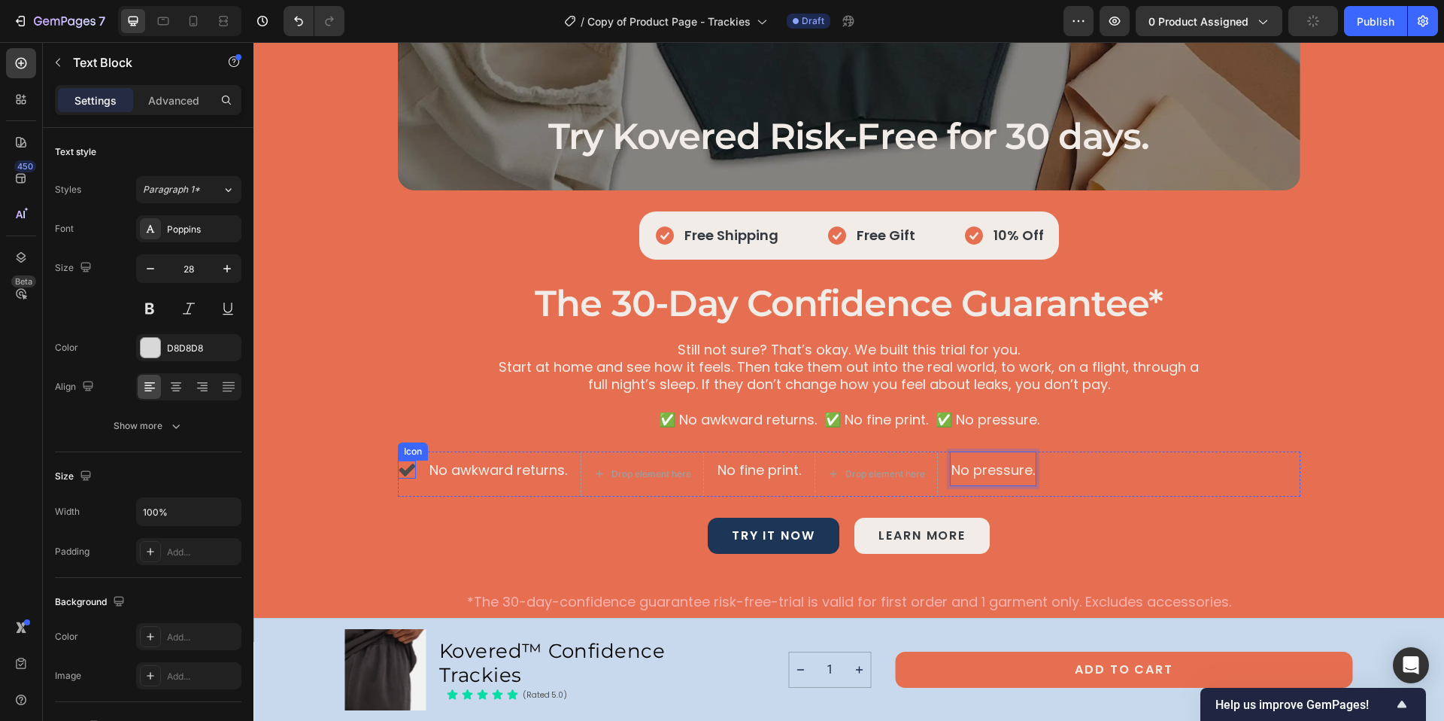
click at [400, 469] on icon at bounding box center [407, 469] width 18 height 18
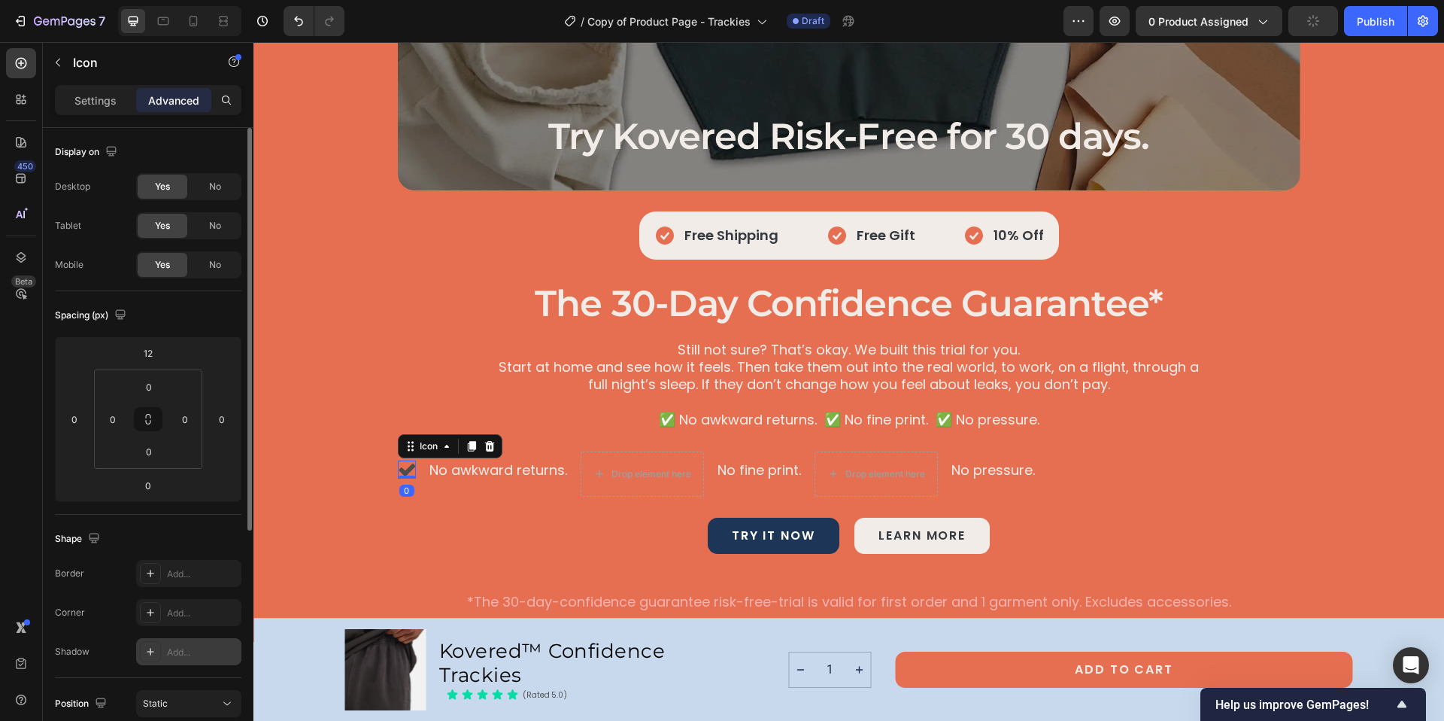
scroll to position [368, 0]
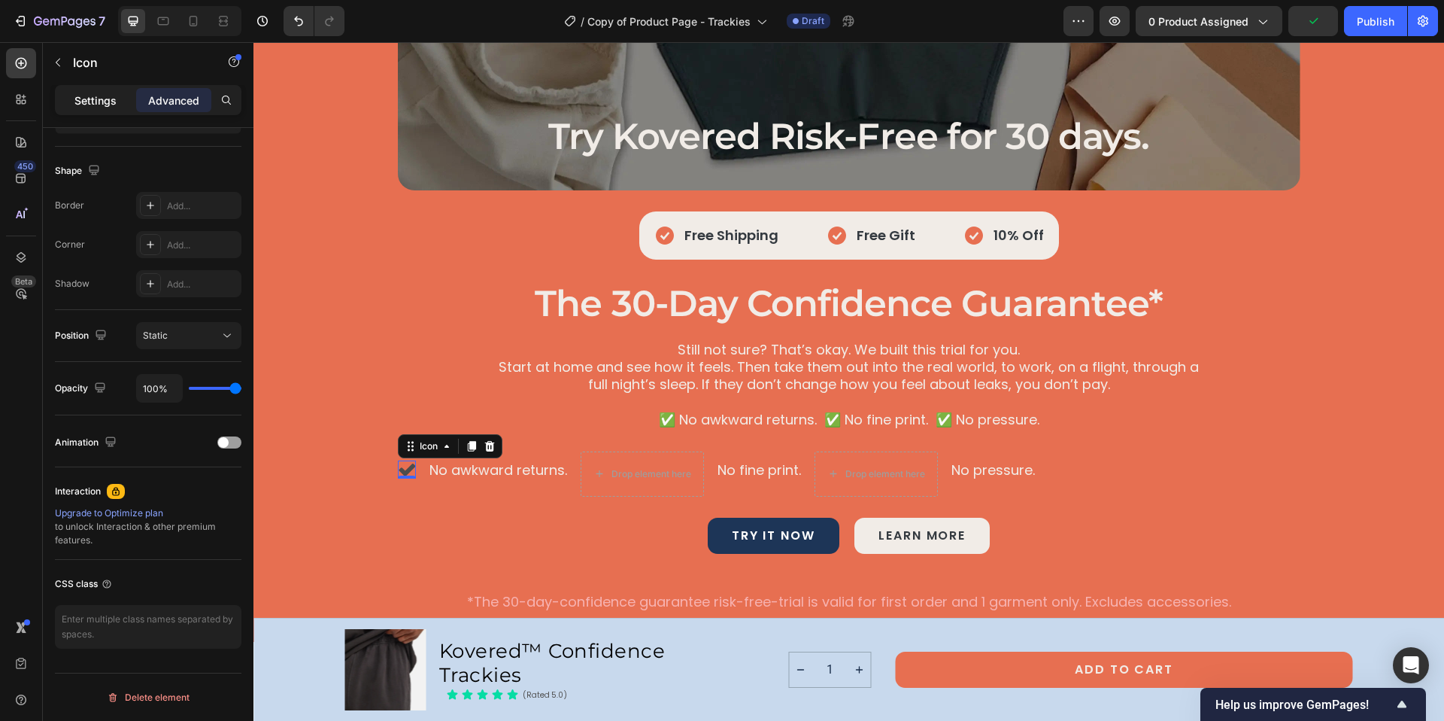
click at [99, 93] on p "Settings" at bounding box center [95, 101] width 42 height 16
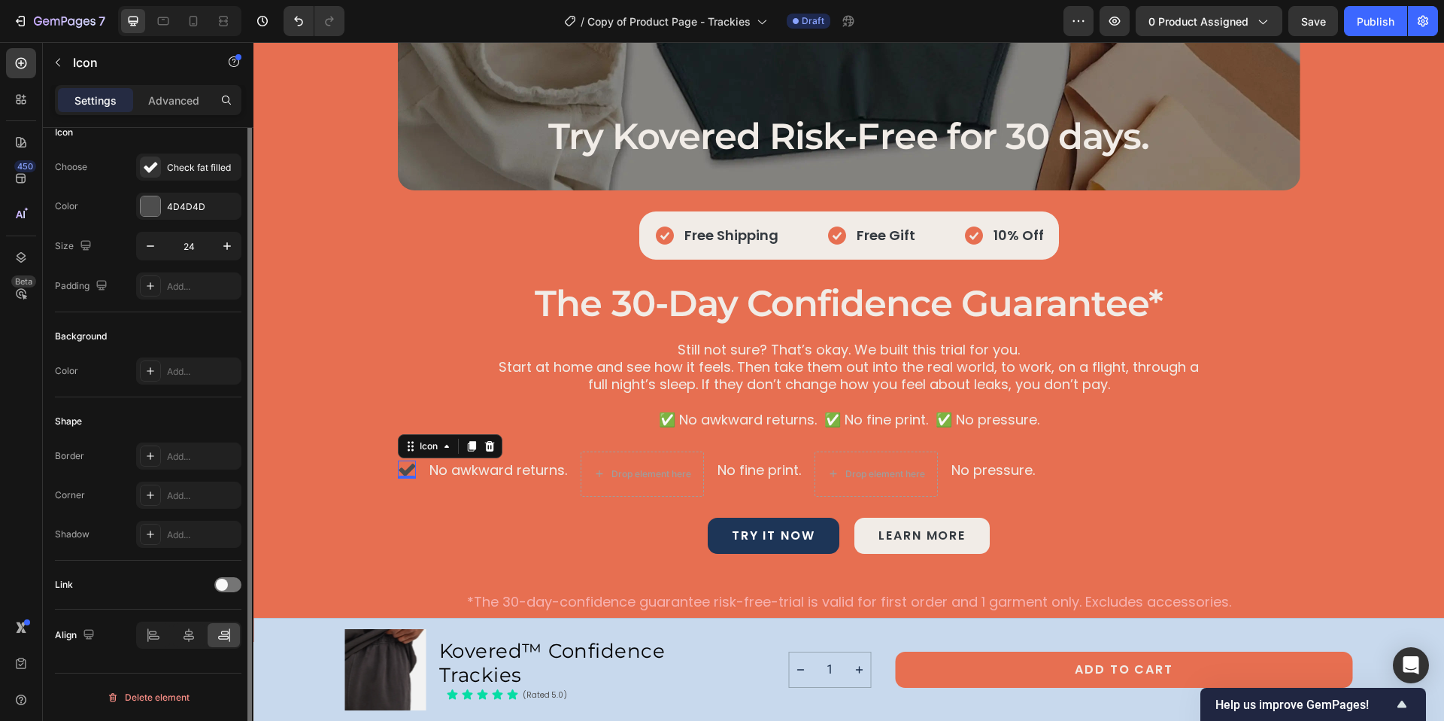
scroll to position [0, 0]
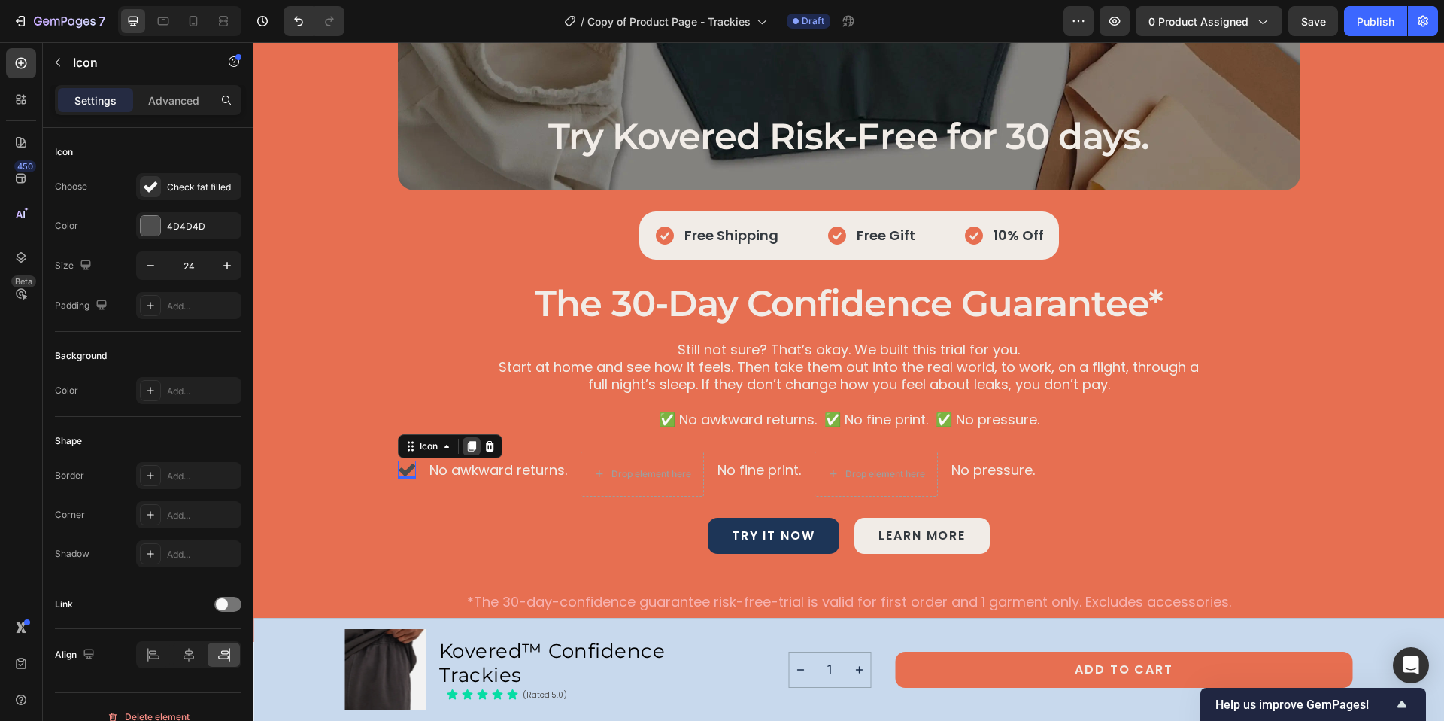
click at [469, 442] on icon at bounding box center [471, 446] width 8 height 11
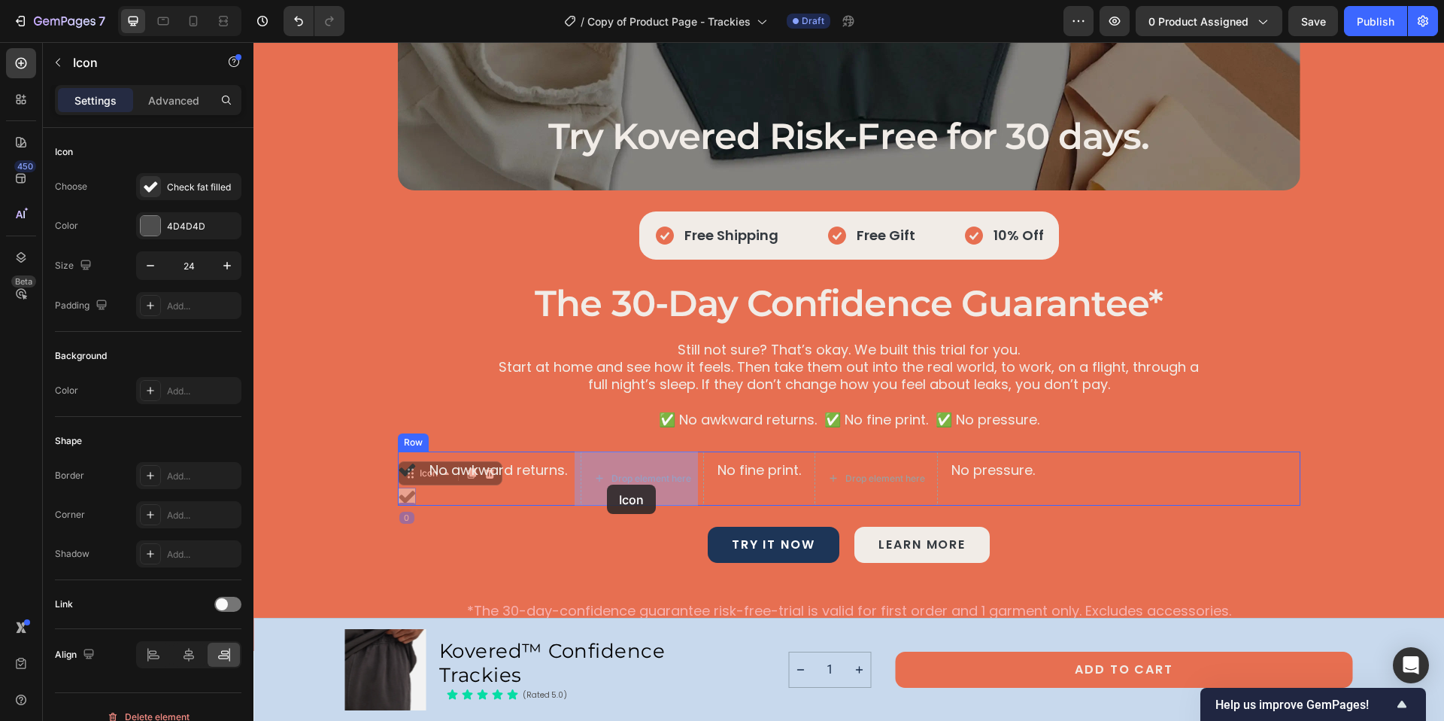
drag, startPoint x: 401, startPoint y: 499, endPoint x: 596, endPoint y: 485, distance: 196.1
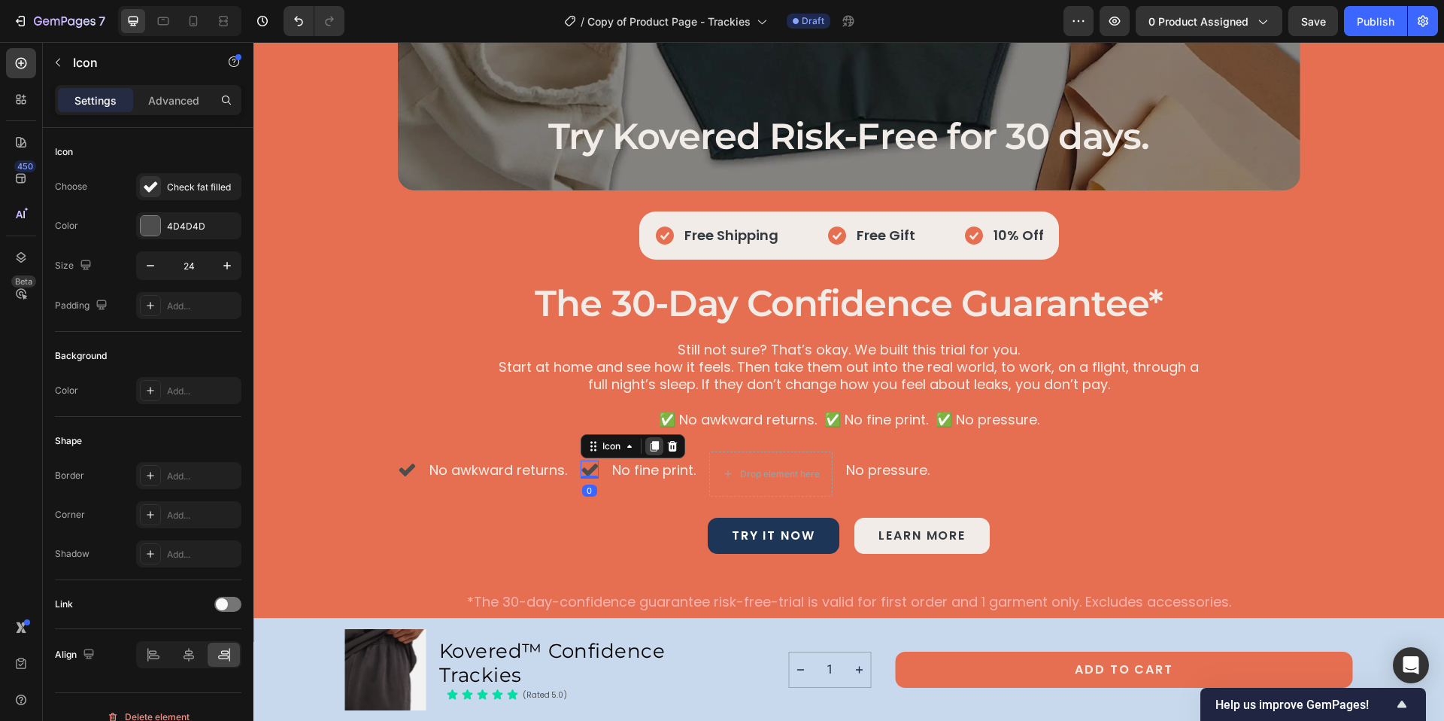
click at [655, 445] on div at bounding box center [654, 446] width 18 height 18
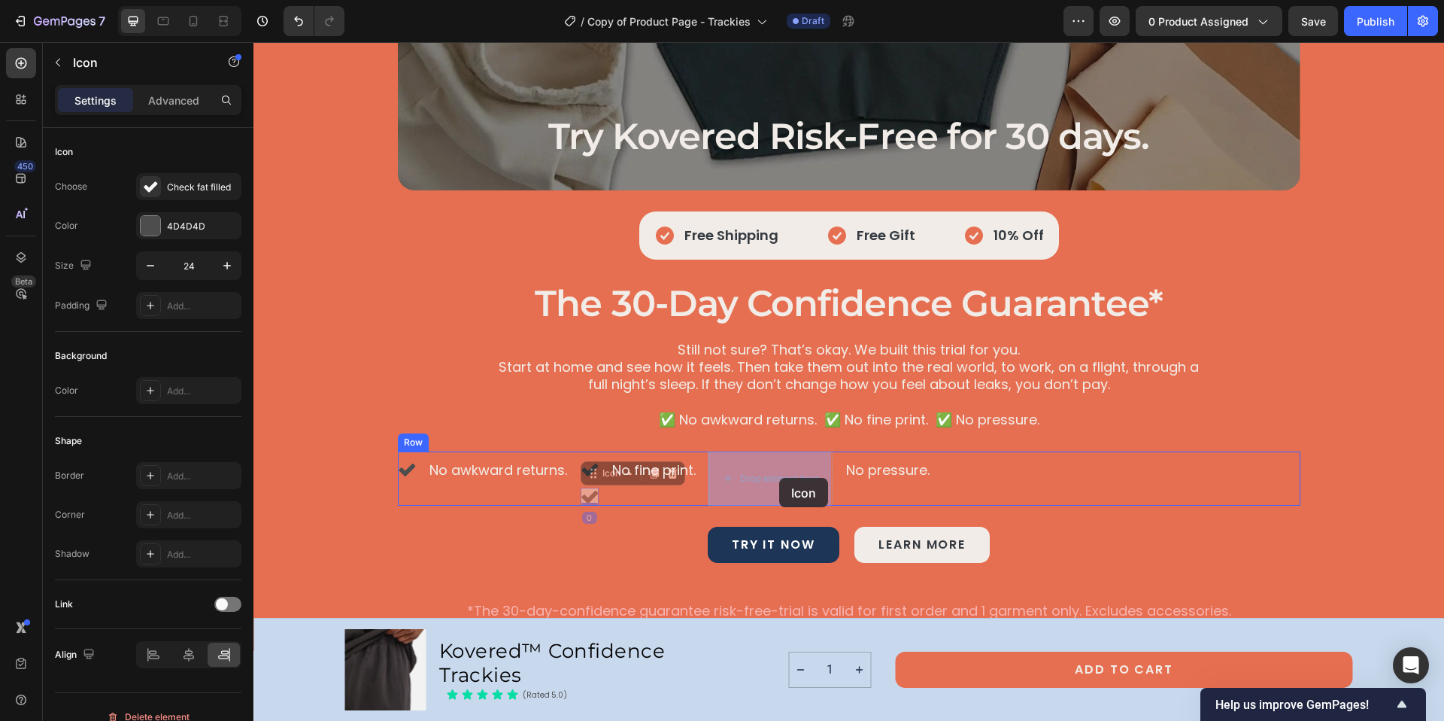
drag, startPoint x: 584, startPoint y: 498, endPoint x: 779, endPoint y: 478, distance: 196.6
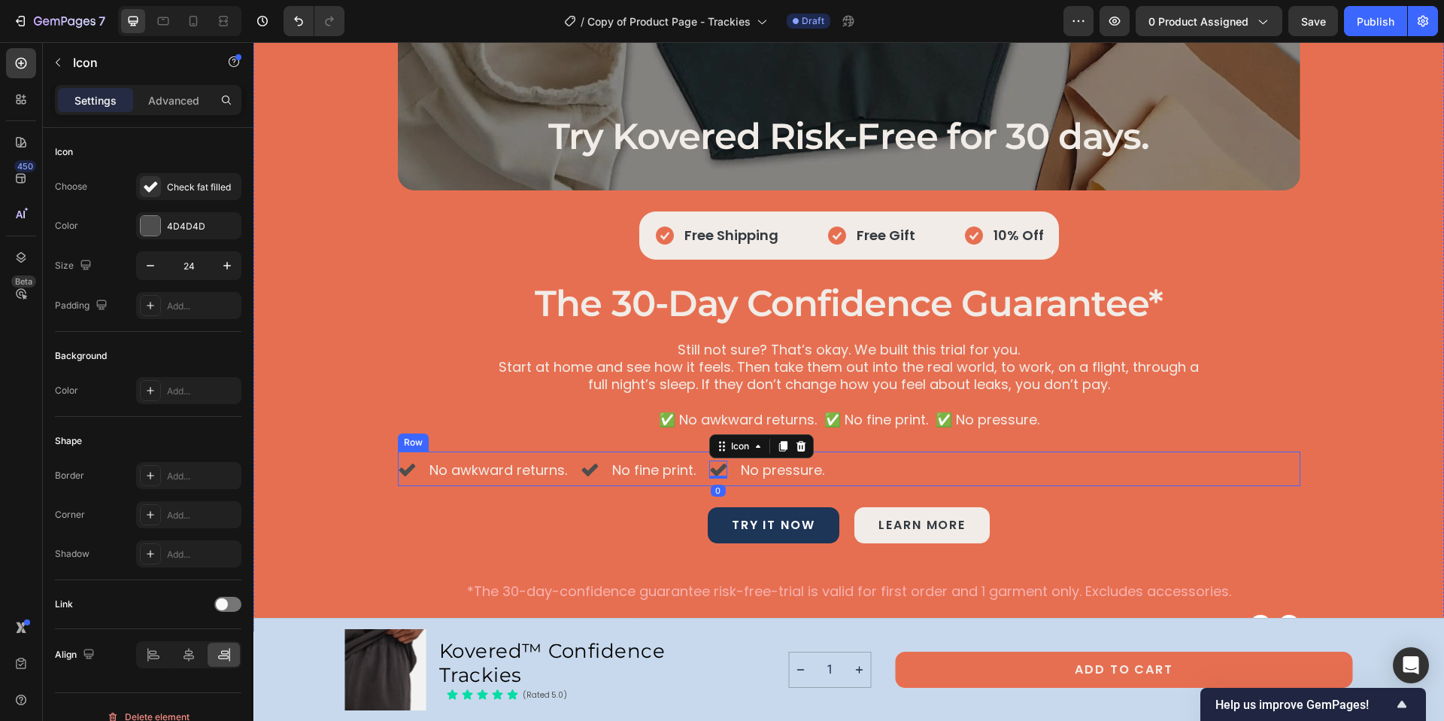
click at [933, 467] on div "Icon No awkward returns. Text Block Icon No fine print. Text Block Icon 0 No pr…" at bounding box center [849, 468] width 903 height 35
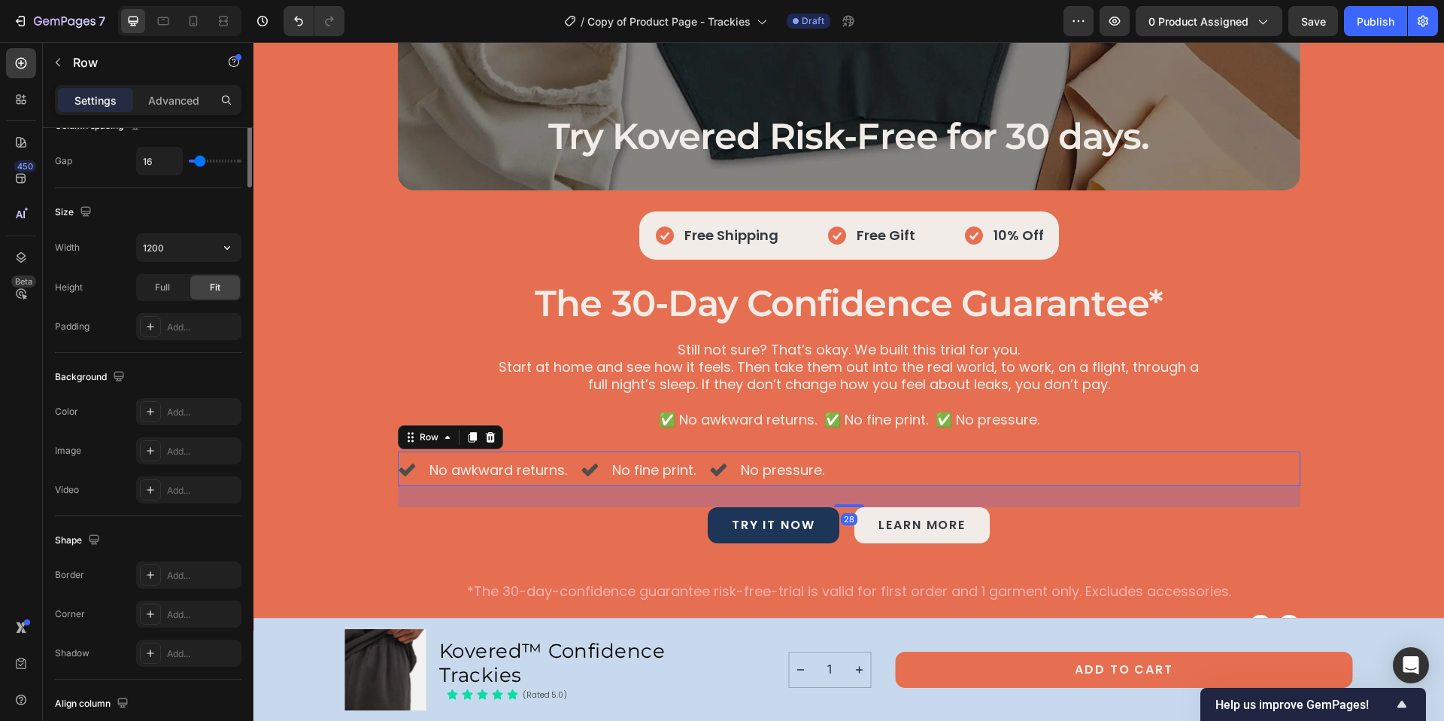
scroll to position [454, 0]
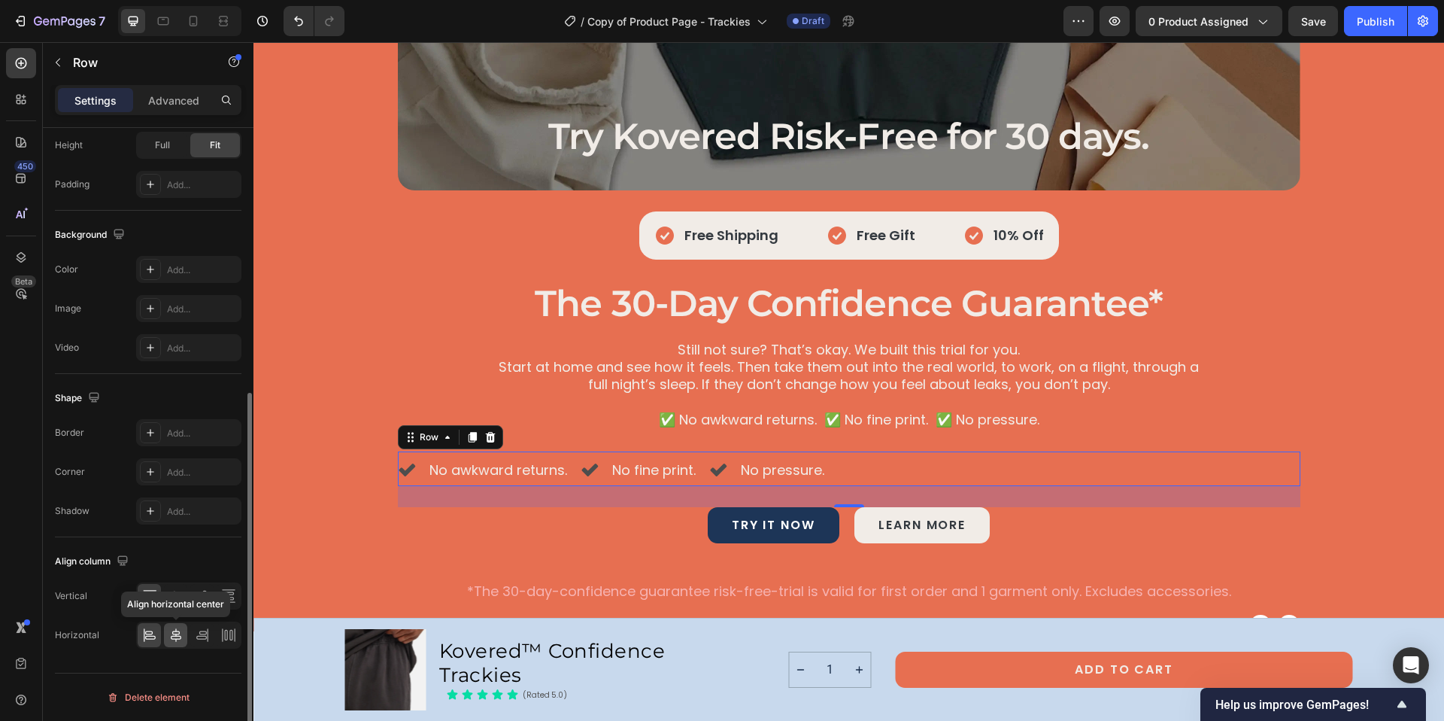
click at [175, 629] on icon at bounding box center [176, 635] width 11 height 14
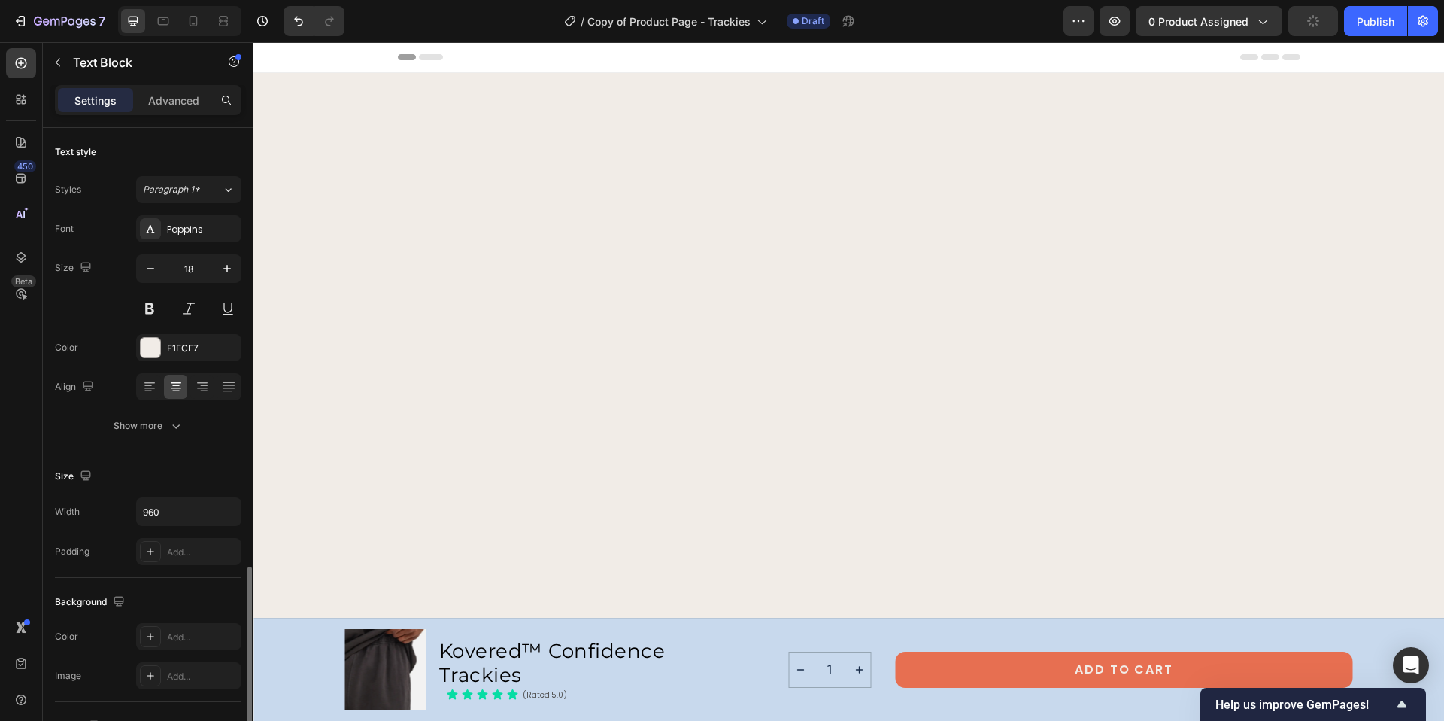
scroll to position [5778, 0]
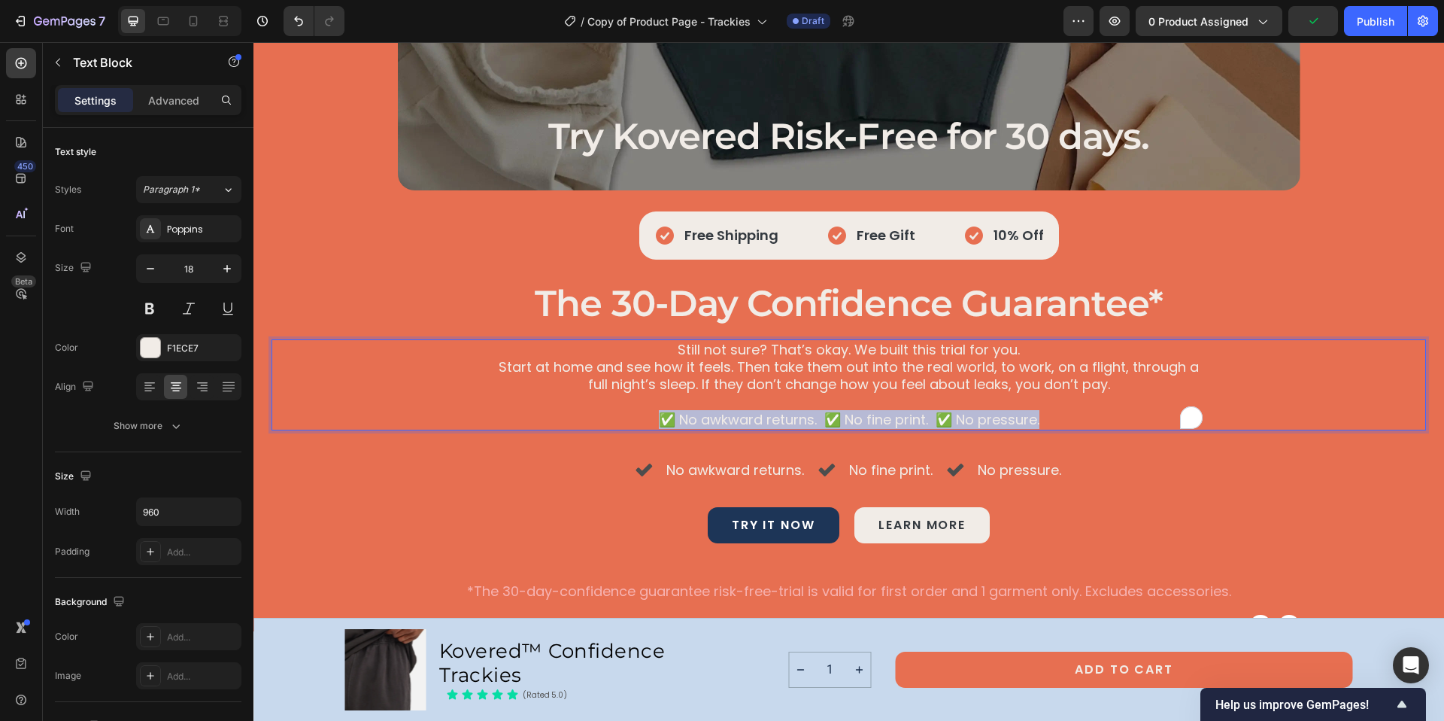
drag, startPoint x: 1048, startPoint y: 420, endPoint x: 637, endPoint y: 414, distance: 410.7
click at [637, 414] on p "✅ No awkward returns. ✅ No fine print. ✅ No pressure." at bounding box center [849, 419] width 719 height 17
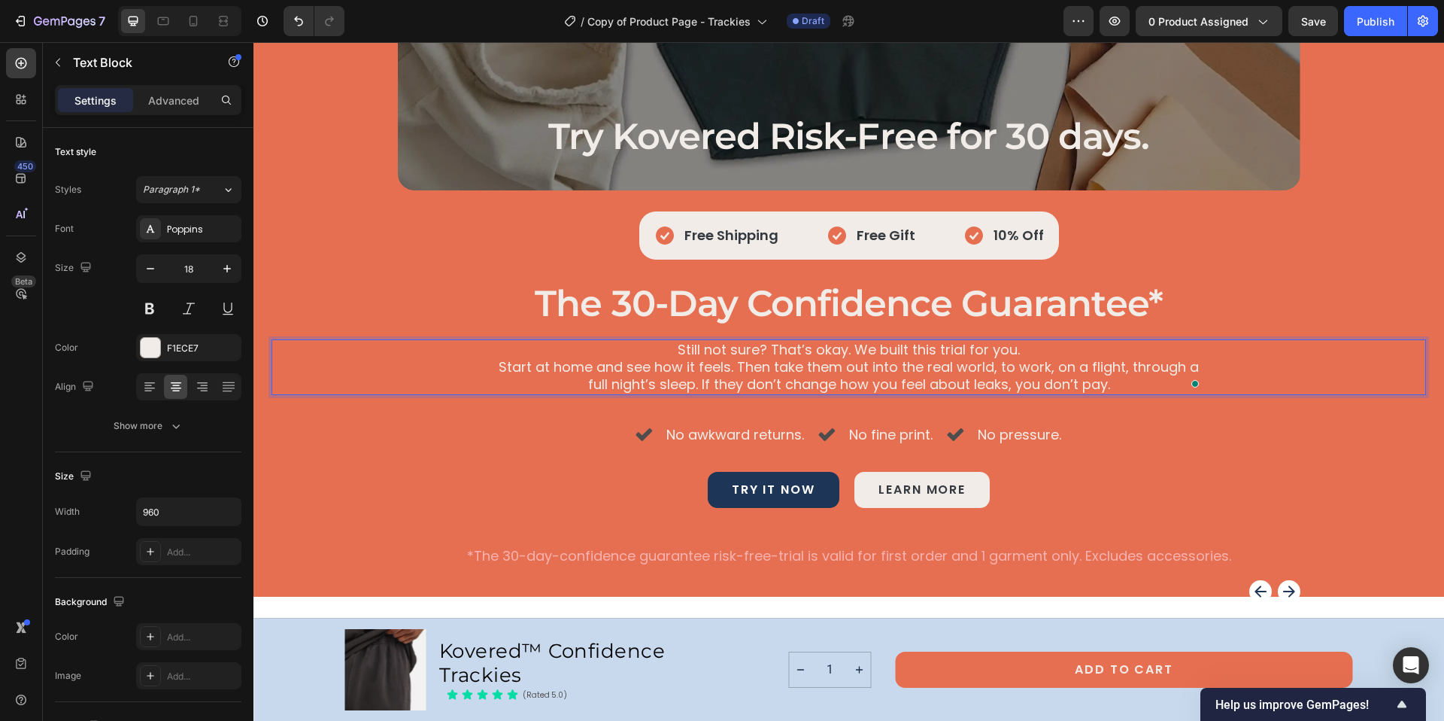
click at [866, 388] on p "Start at home and see how it feels. Then take them out into the real world, to …" at bounding box center [849, 375] width 719 height 35
click at [860, 405] on div "Try Kovered Risk-Free for 30 days. Heading Hero Banner Icon Free Shipping Text …" at bounding box center [849, 265] width 1155 height 601
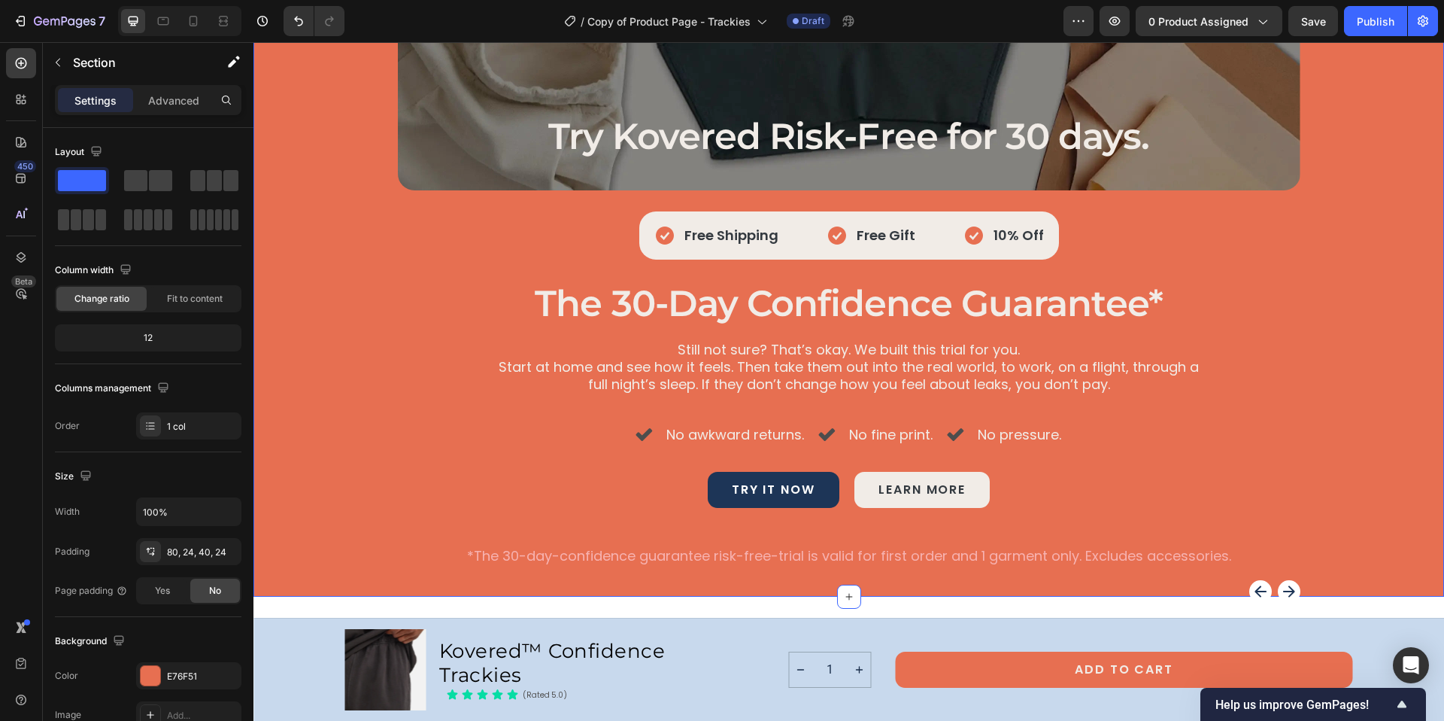
click at [801, 413] on div "Try Kovered Risk-Free for 30 days. Heading Hero Banner Icon Free Shipping Text …" at bounding box center [849, 265] width 1155 height 601
click at [792, 427] on span "No awkward returns." at bounding box center [735, 434] width 138 height 19
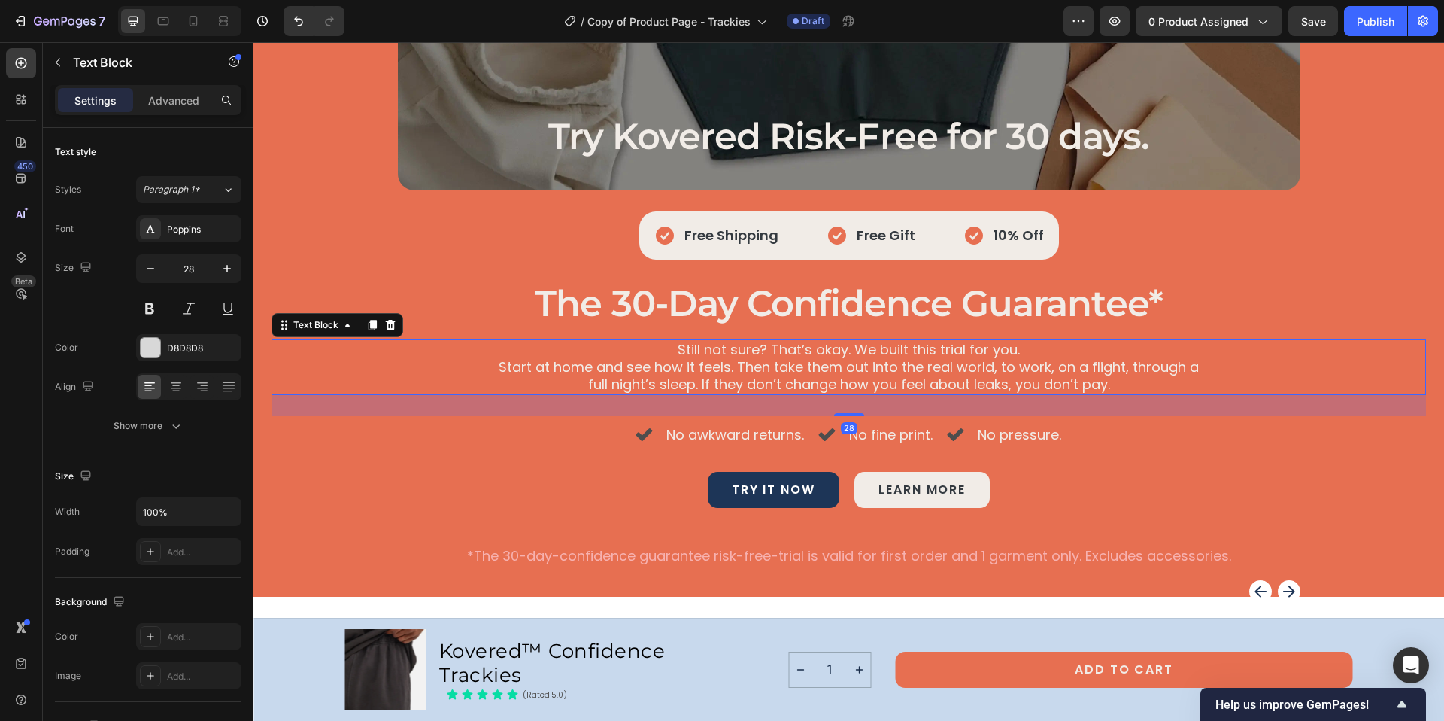
click at [824, 377] on p "Start at home and see how it feels. Then take them out into the real world, to …" at bounding box center [849, 375] width 719 height 35
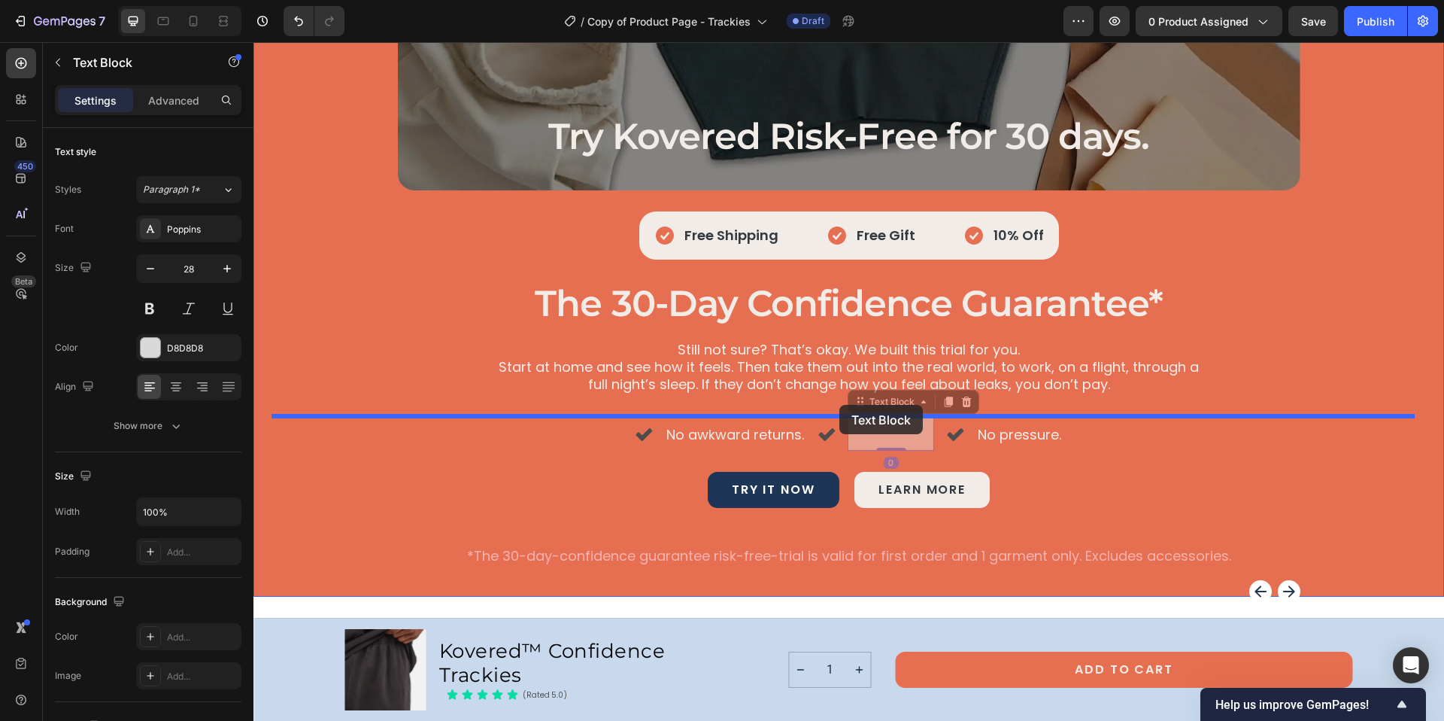
drag, startPoint x: 839, startPoint y: 415, endPoint x: 839, endPoint y: 405, distance: 10.5
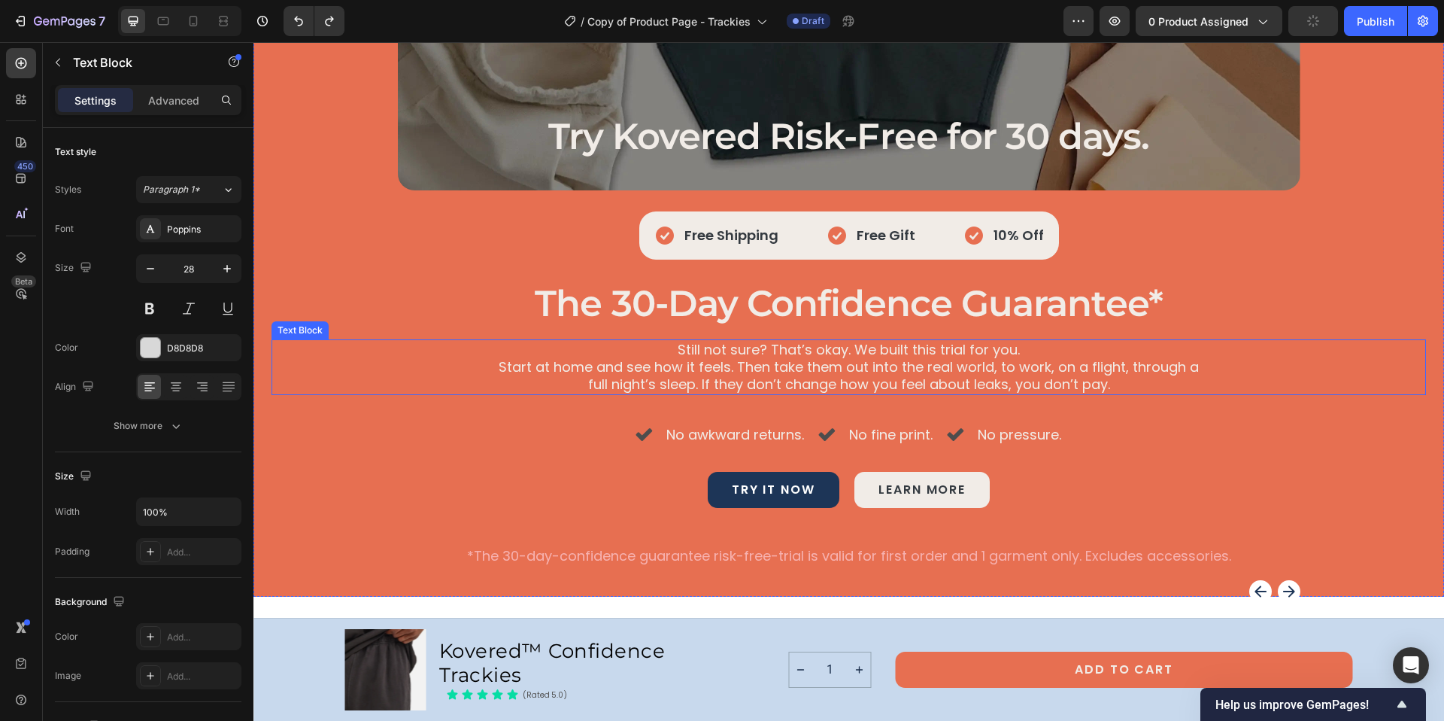
click at [863, 382] on p "Start at home and see how it feels. Then take them out into the real world, to …" at bounding box center [849, 375] width 719 height 35
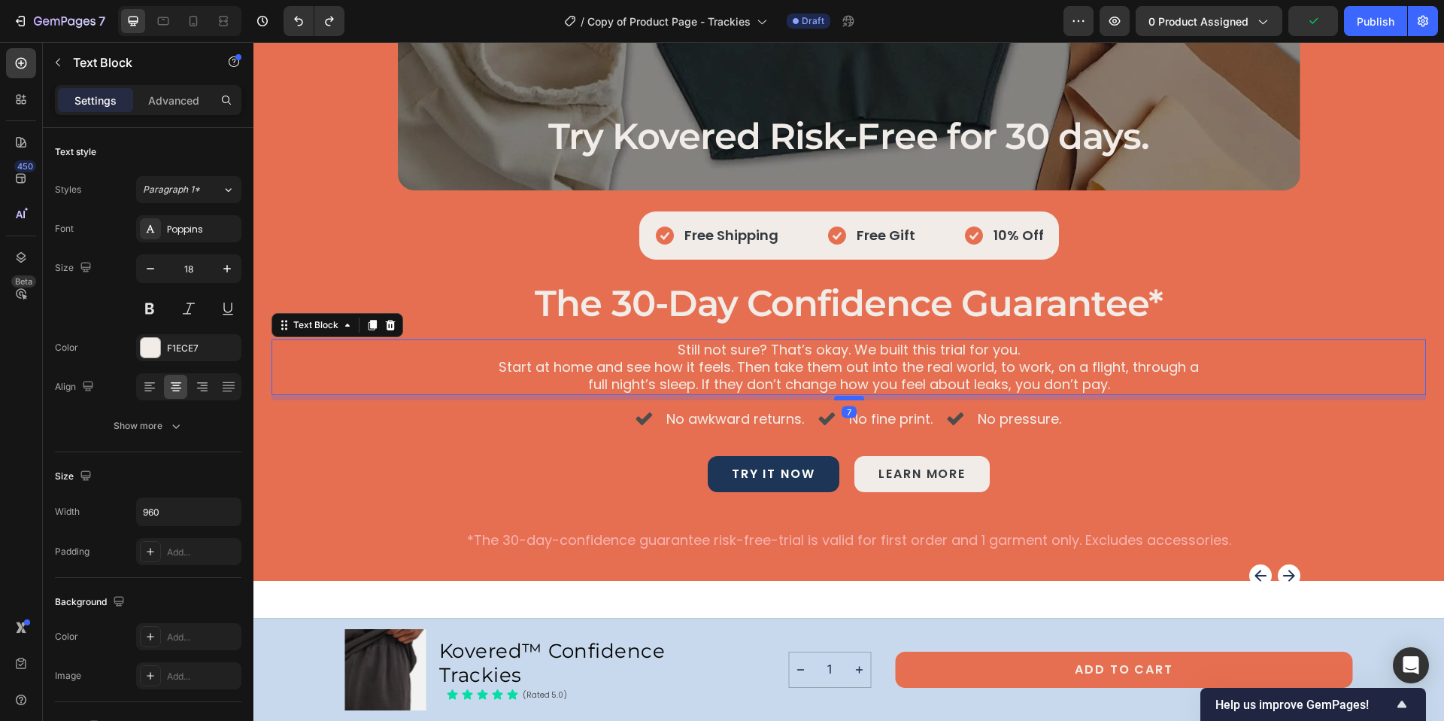
drag, startPoint x: 839, startPoint y: 413, endPoint x: 839, endPoint y: 397, distance: 15.8
click at [839, 397] on div at bounding box center [849, 398] width 30 height 5
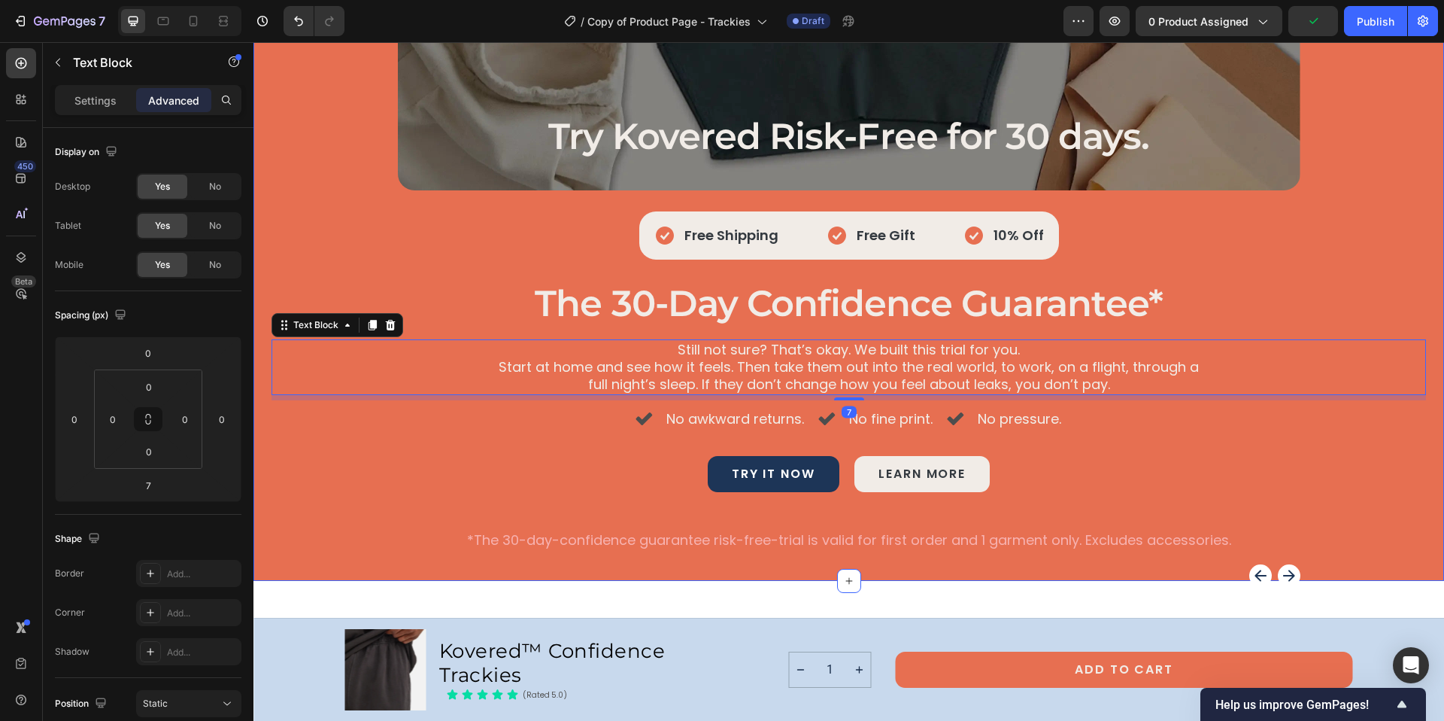
click at [1194, 305] on h2 "the 30-day confidence guarantee*" at bounding box center [849, 304] width 1155 height 47
click at [1277, 390] on div "Still not sure? That’s okay. We built this trial for you. Start at home and see…" at bounding box center [849, 367] width 1155 height 56
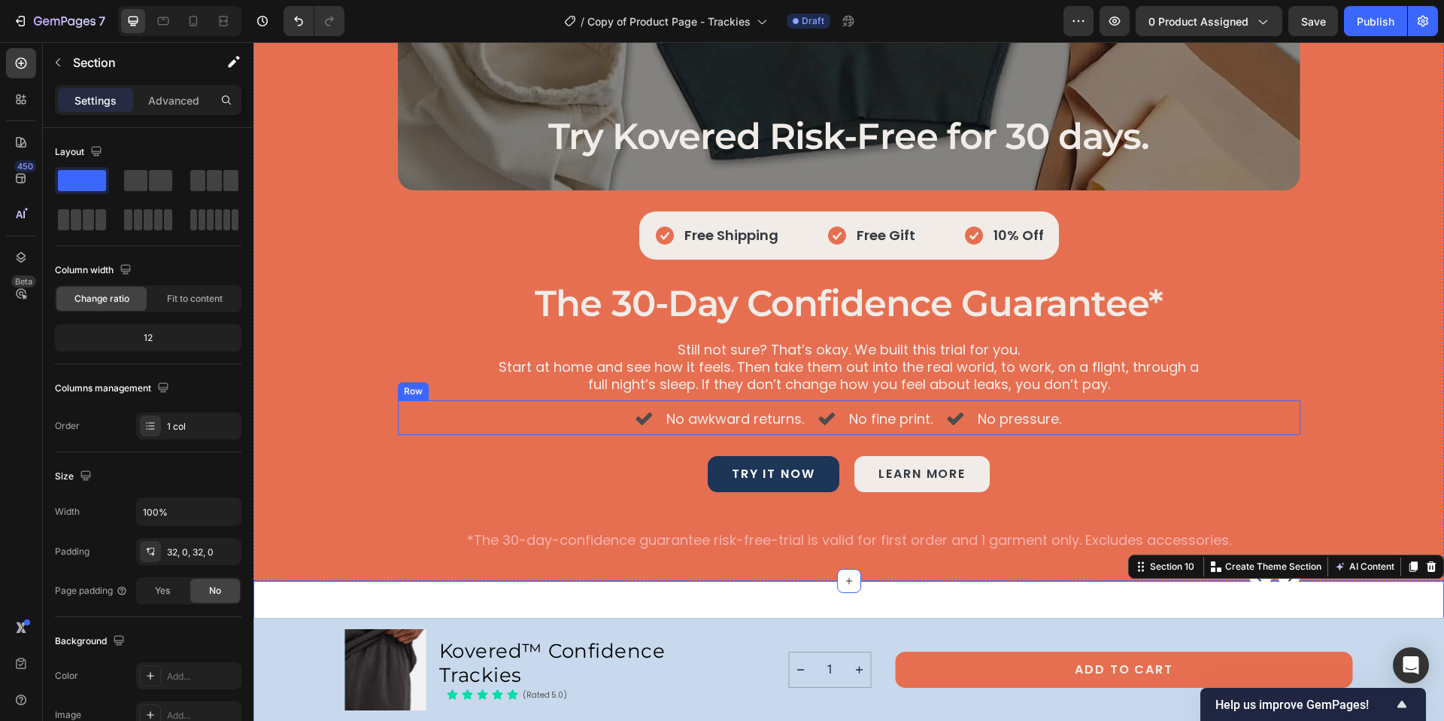
click at [818, 407] on div "Icon" at bounding box center [827, 417] width 18 height 35
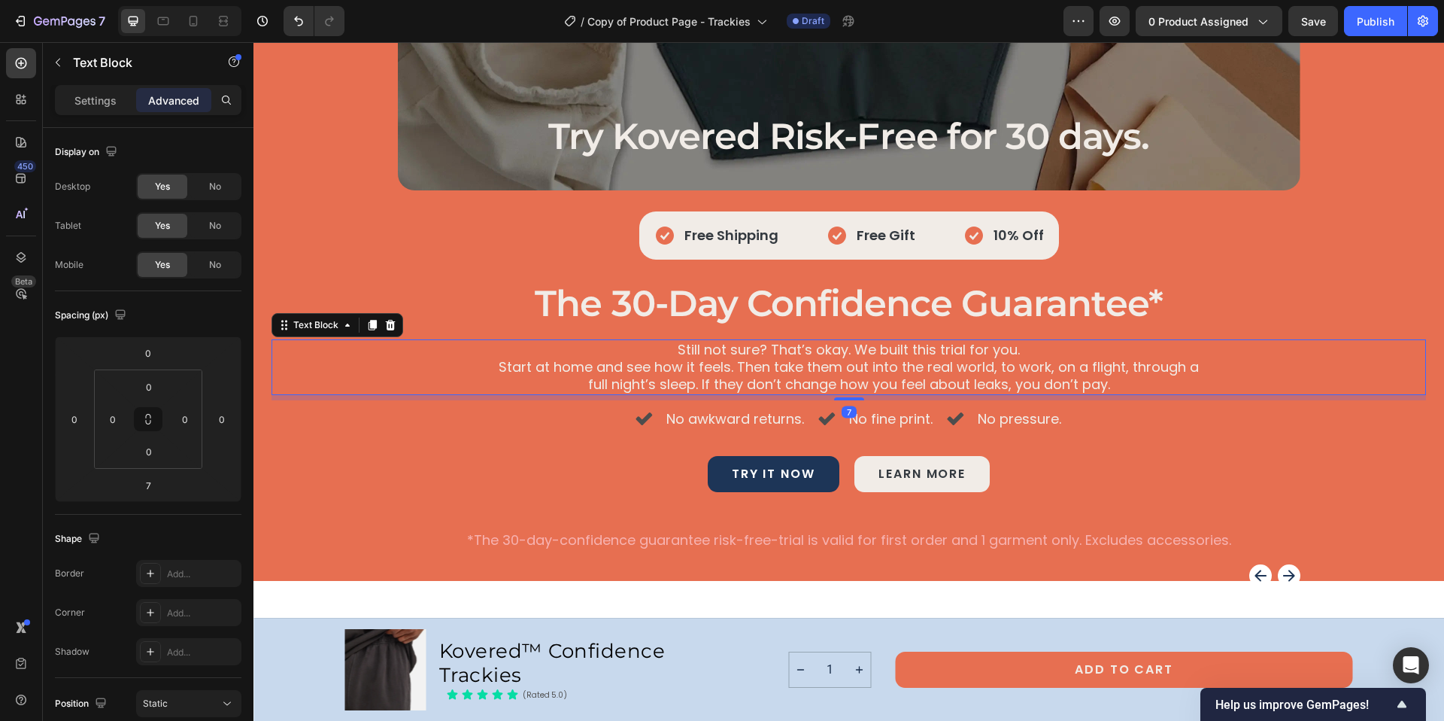
click at [854, 384] on p "Start at home and see how it feels. Then take them out into the real world, to …" at bounding box center [849, 375] width 719 height 35
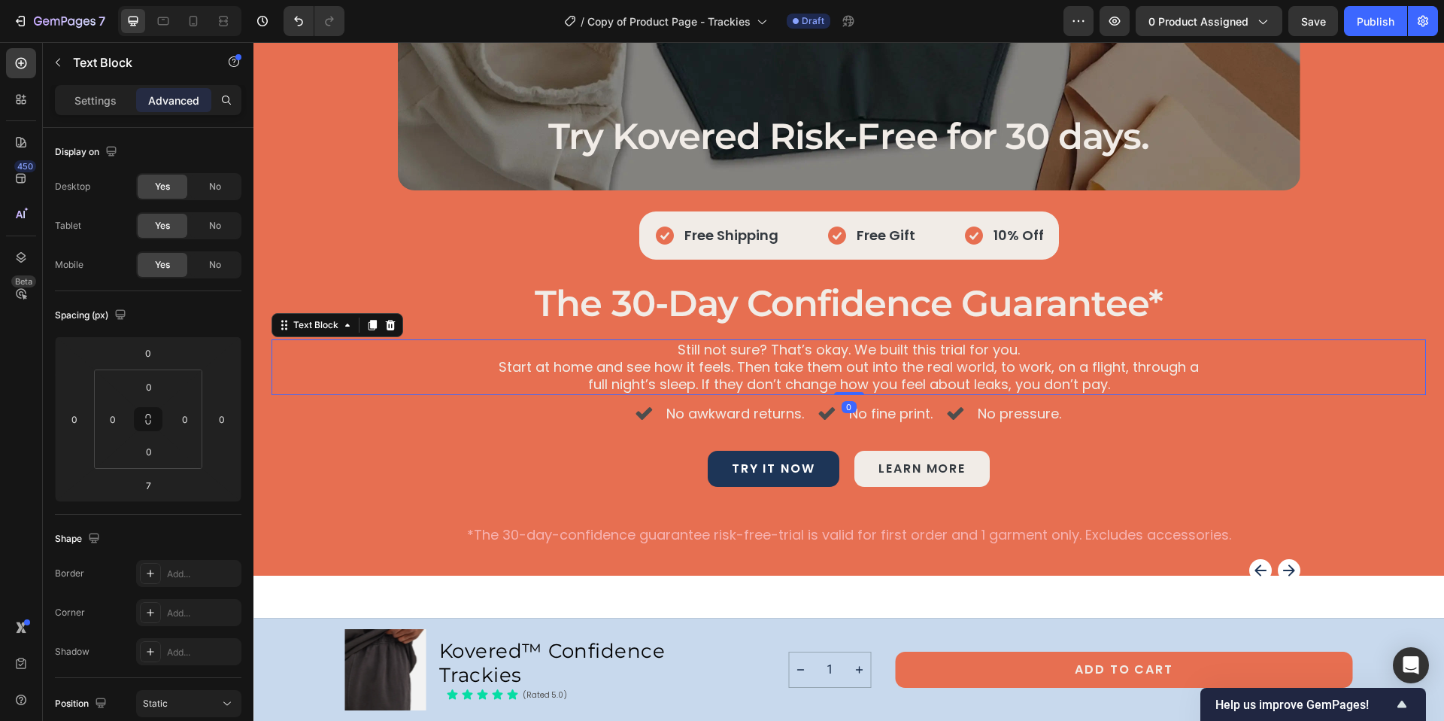
drag, startPoint x: 842, startPoint y: 397, endPoint x: 844, endPoint y: 387, distance: 10.0
click at [844, 387] on div "Still not sure? That’s okay. We built this trial for you. Start at home and see…" at bounding box center [849, 367] width 1155 height 56
type input "0"
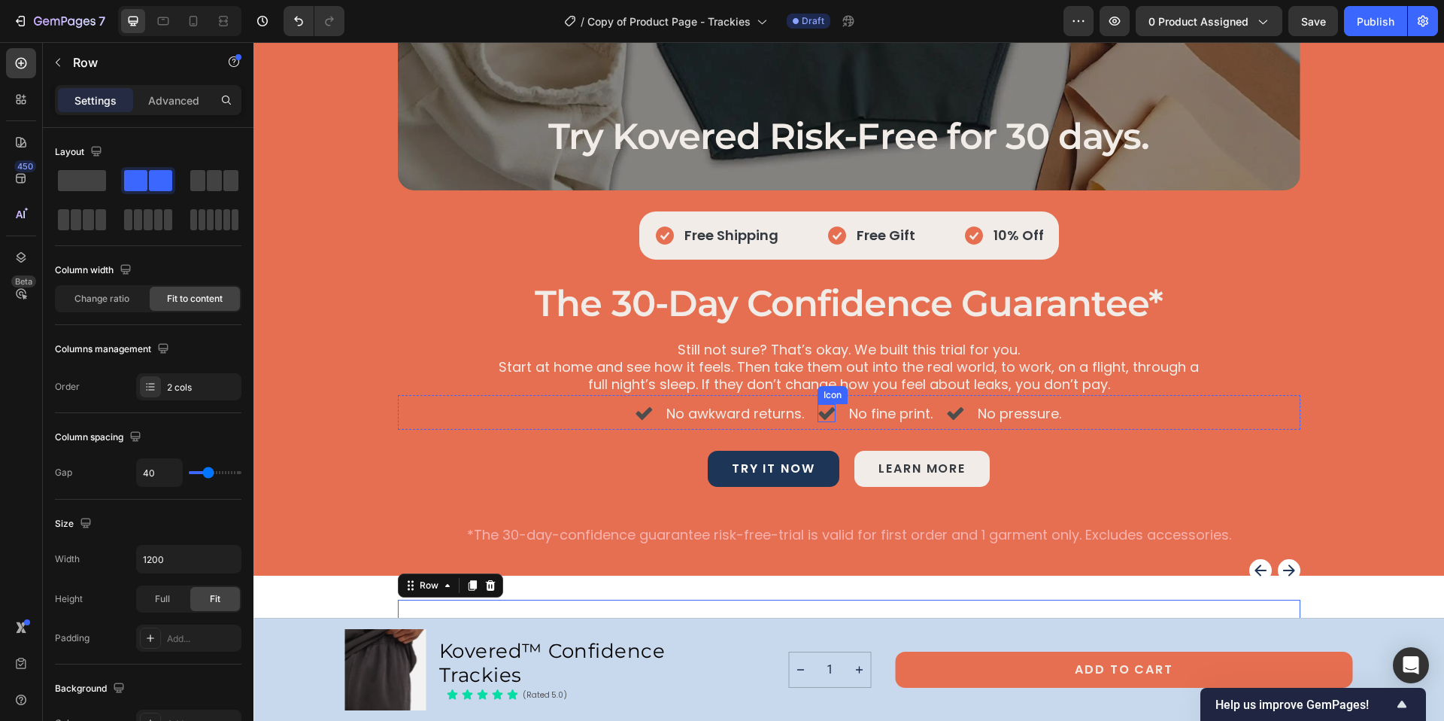
click at [823, 410] on icon at bounding box center [826, 413] width 17 height 13
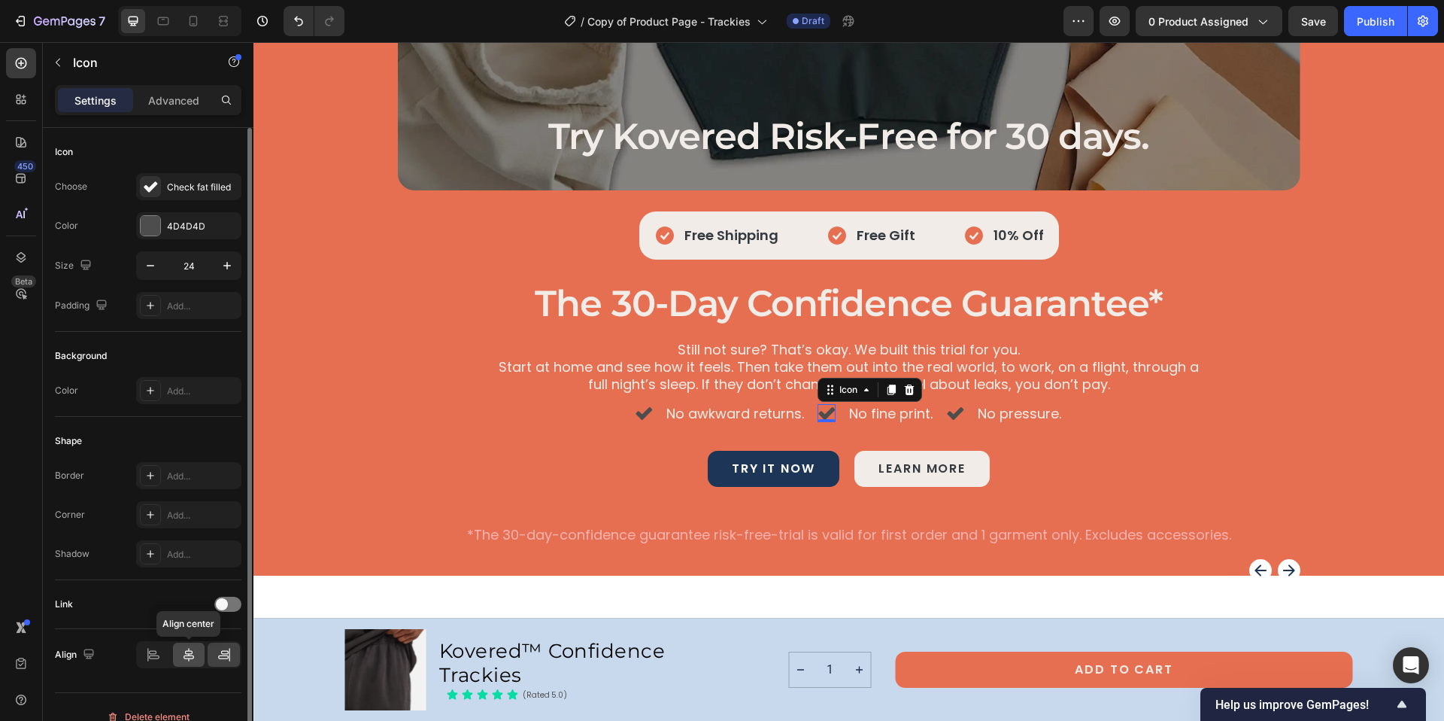
click at [196, 651] on div at bounding box center [189, 654] width 32 height 24
click at [230, 653] on icon at bounding box center [224, 654] width 15 height 15
click at [594, 400] on div "Icon No awkward returns. Text Block Icon 0 No fine print. Text Block Icon No pr…" at bounding box center [849, 412] width 903 height 35
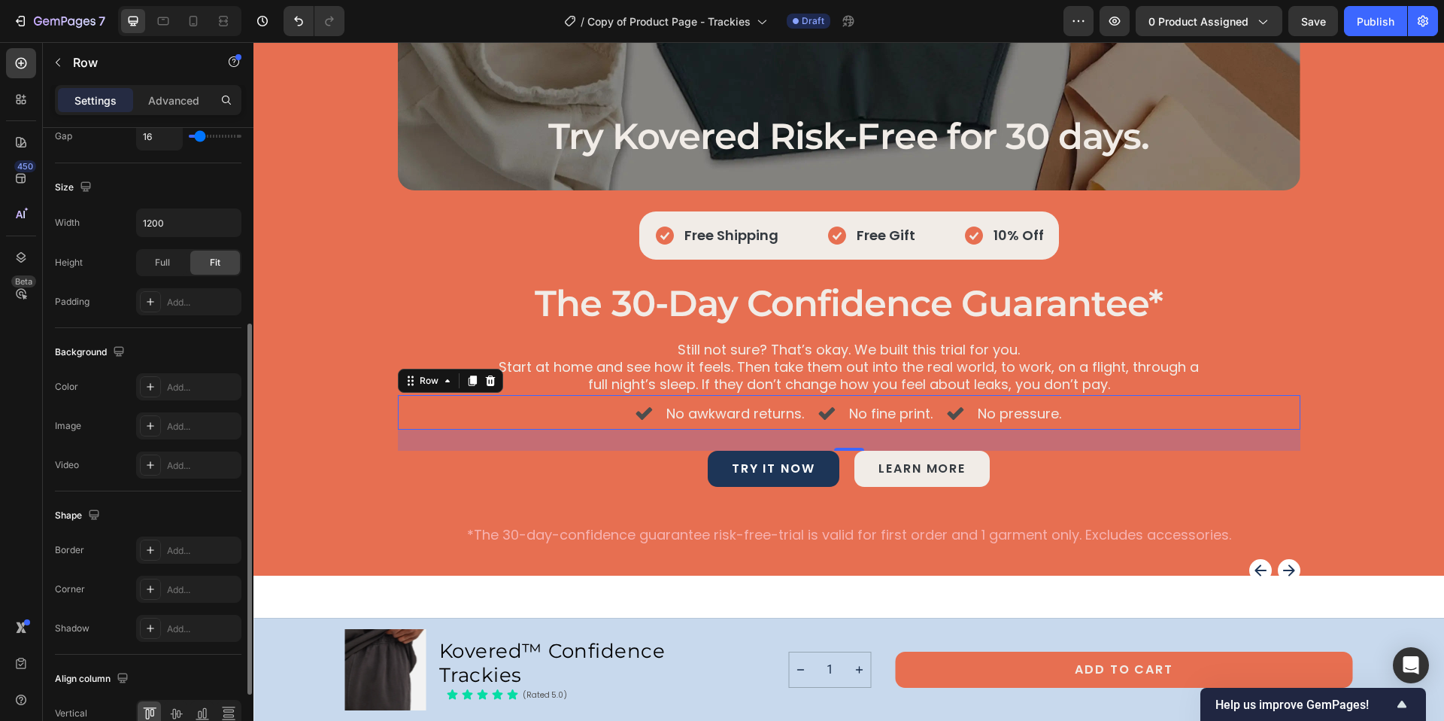
scroll to position [454, 0]
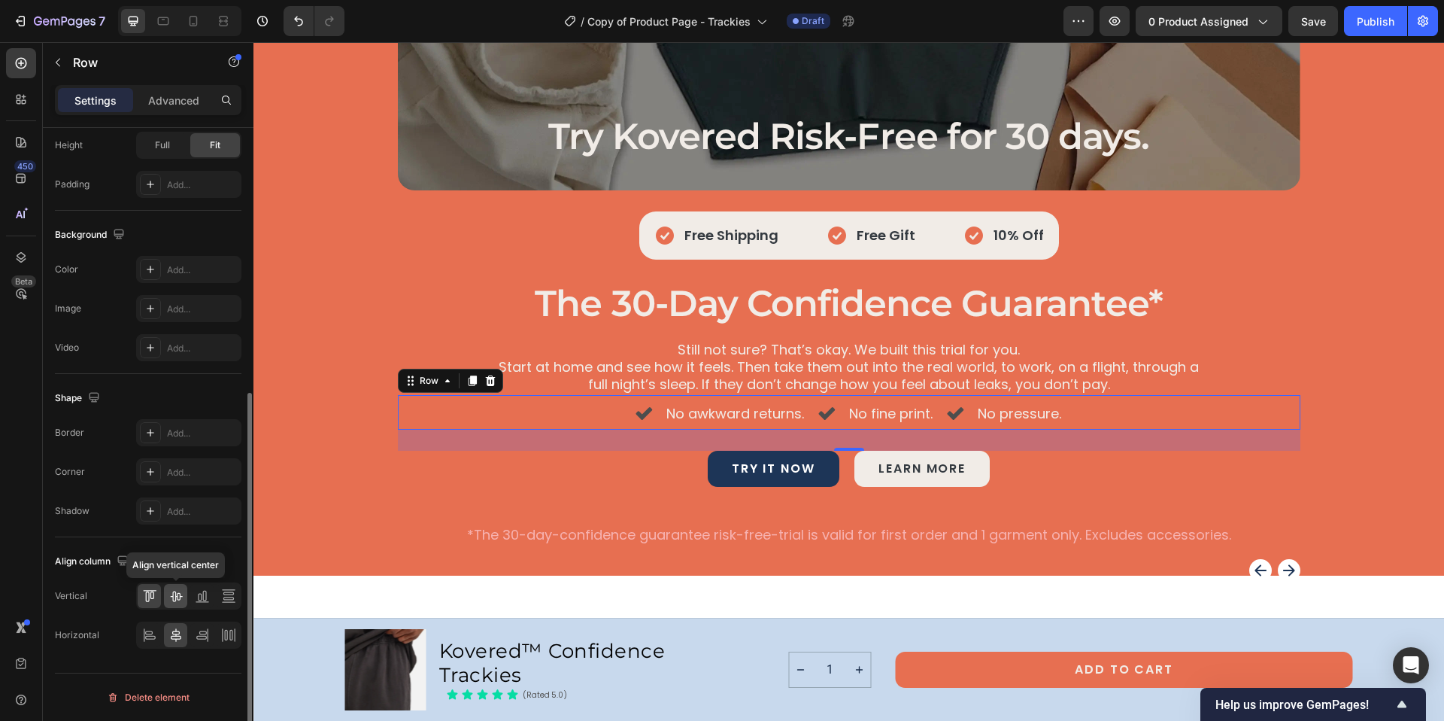
click at [178, 590] on icon at bounding box center [175, 595] width 15 height 15
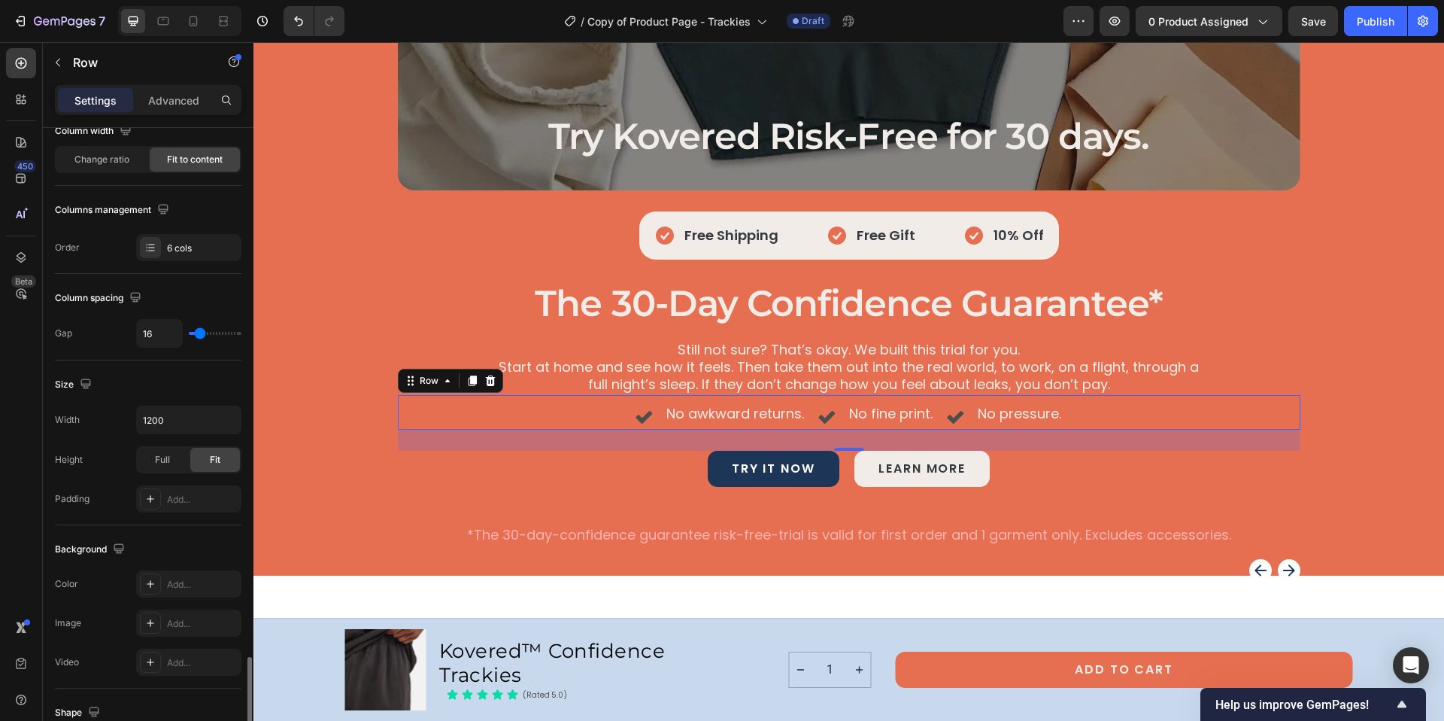
scroll to position [0, 0]
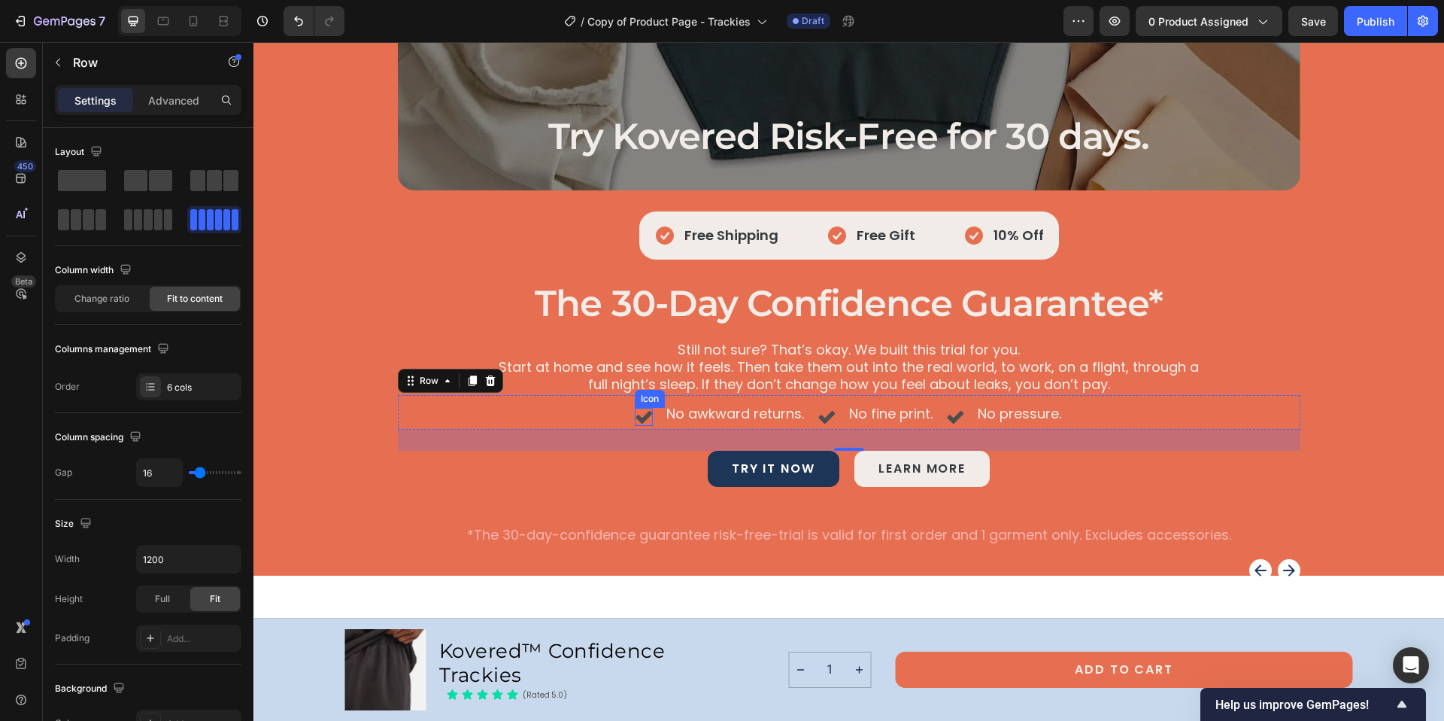
click at [640, 419] on icon at bounding box center [644, 417] width 18 height 18
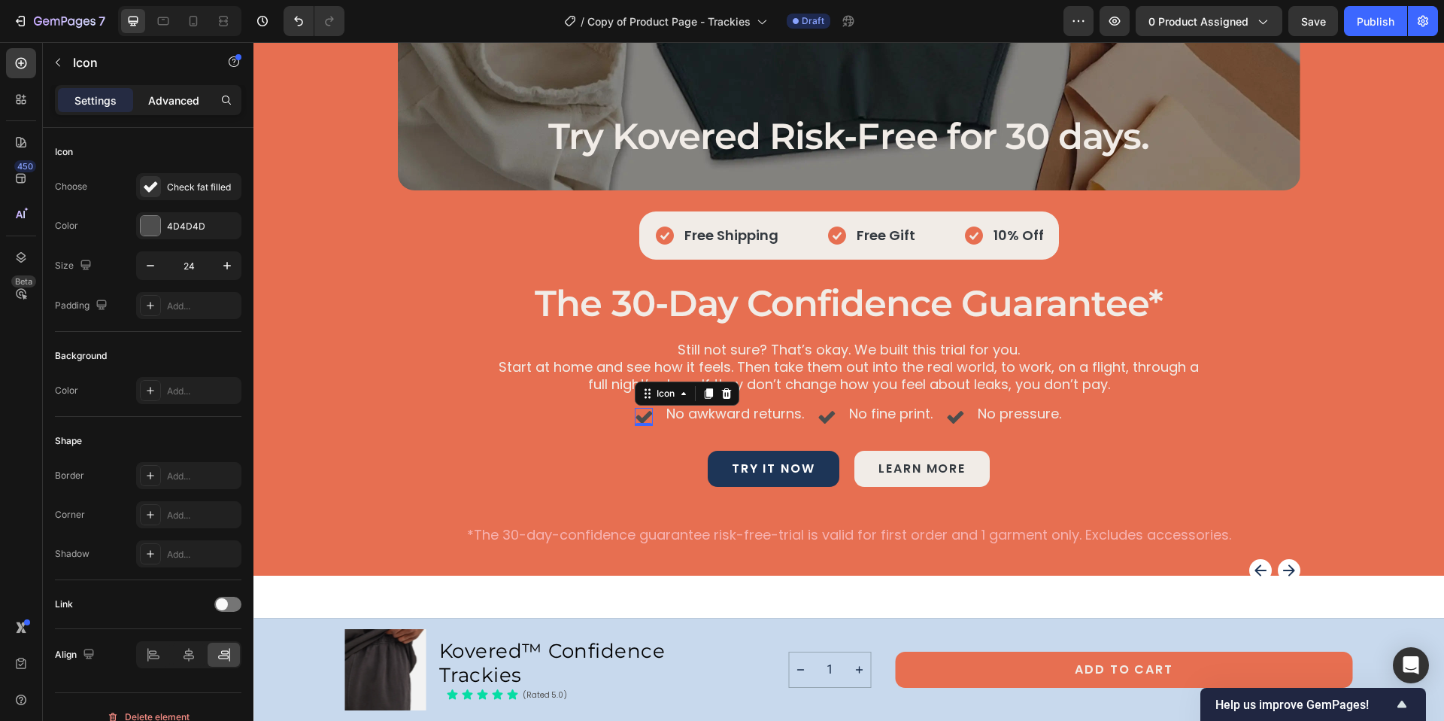
click at [180, 104] on p "Advanced" at bounding box center [173, 101] width 51 height 16
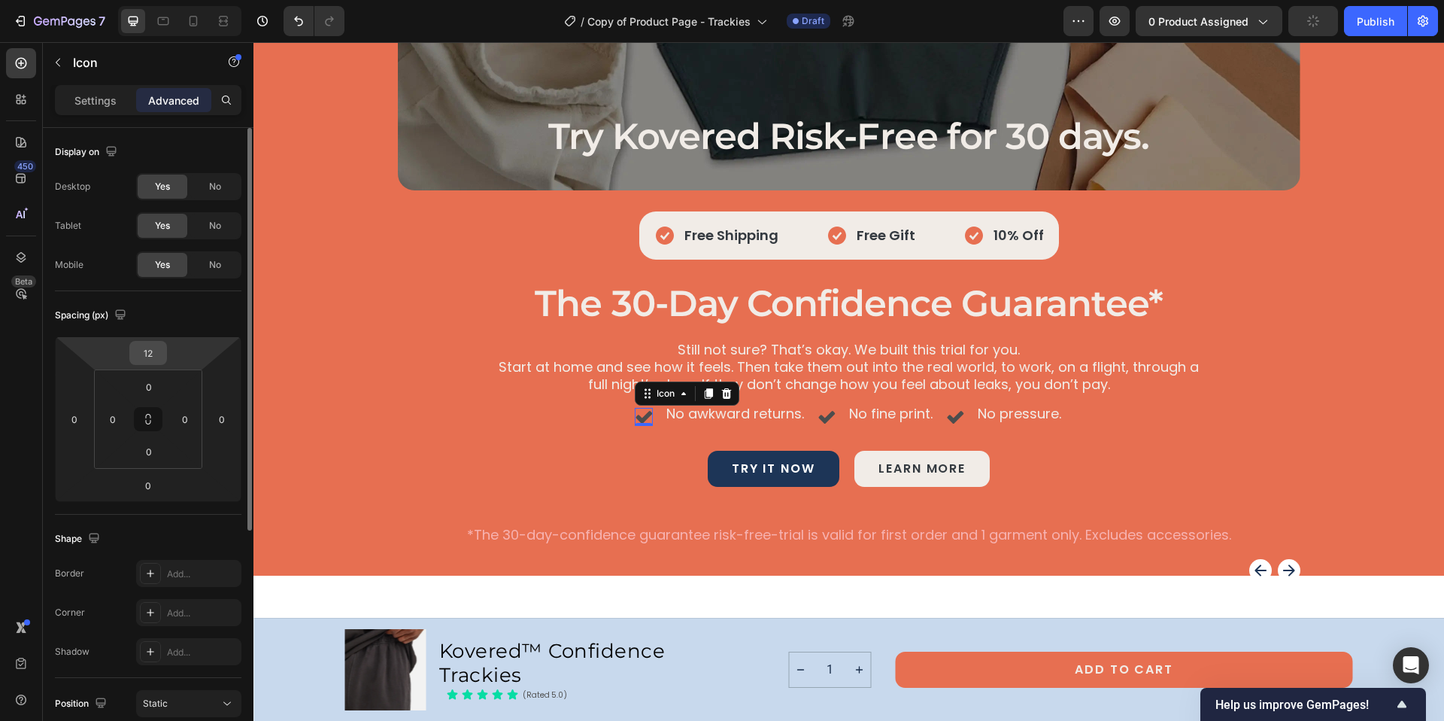
click at [148, 357] on input "12" at bounding box center [148, 352] width 30 height 23
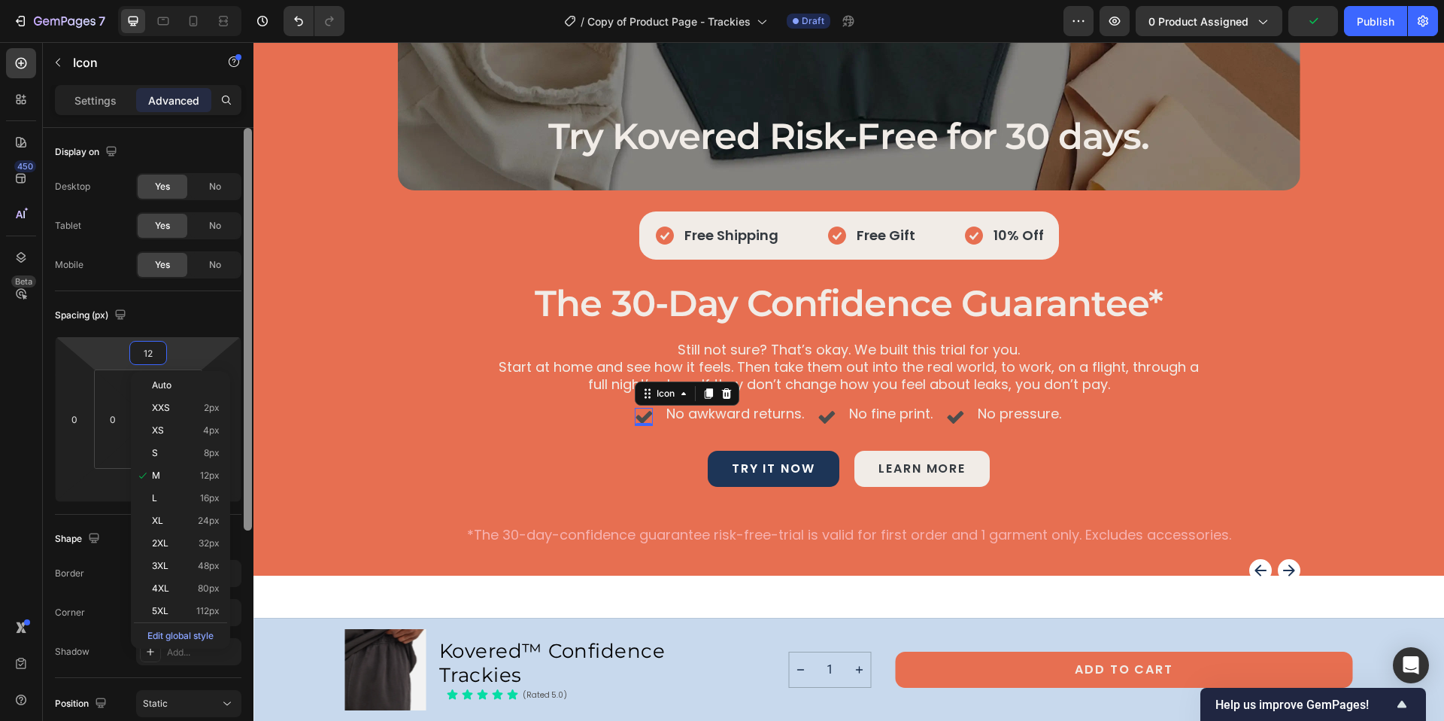
type input "0"
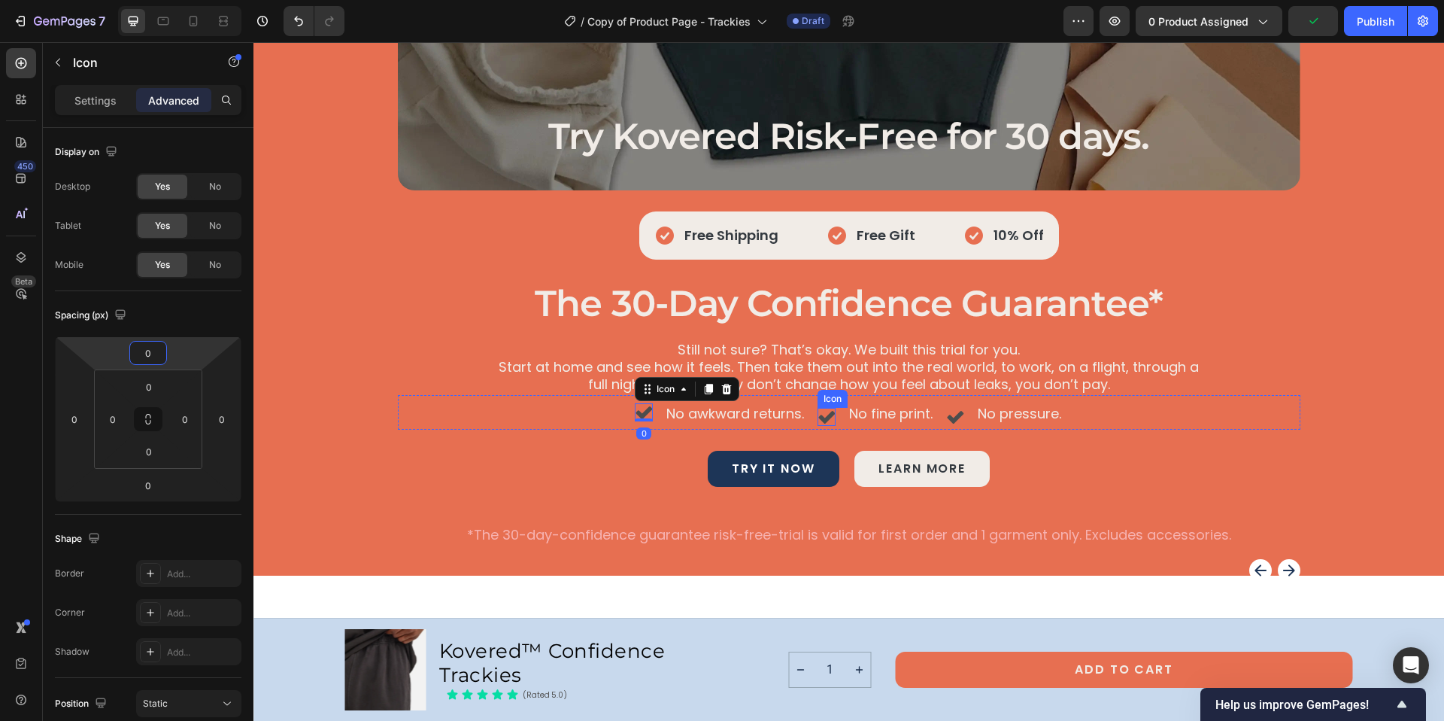
click at [818, 415] on icon at bounding box center [827, 417] width 18 height 18
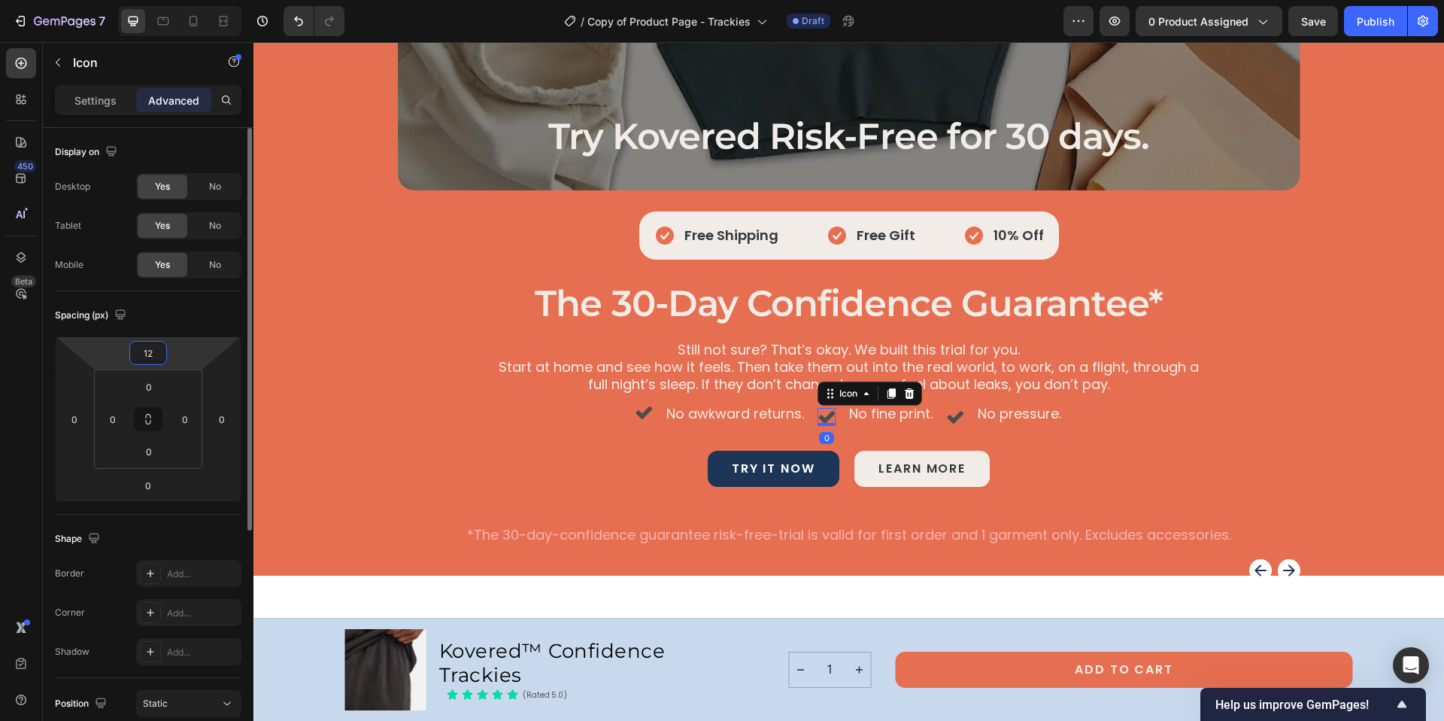
click at [153, 357] on input "12" at bounding box center [148, 352] width 30 height 23
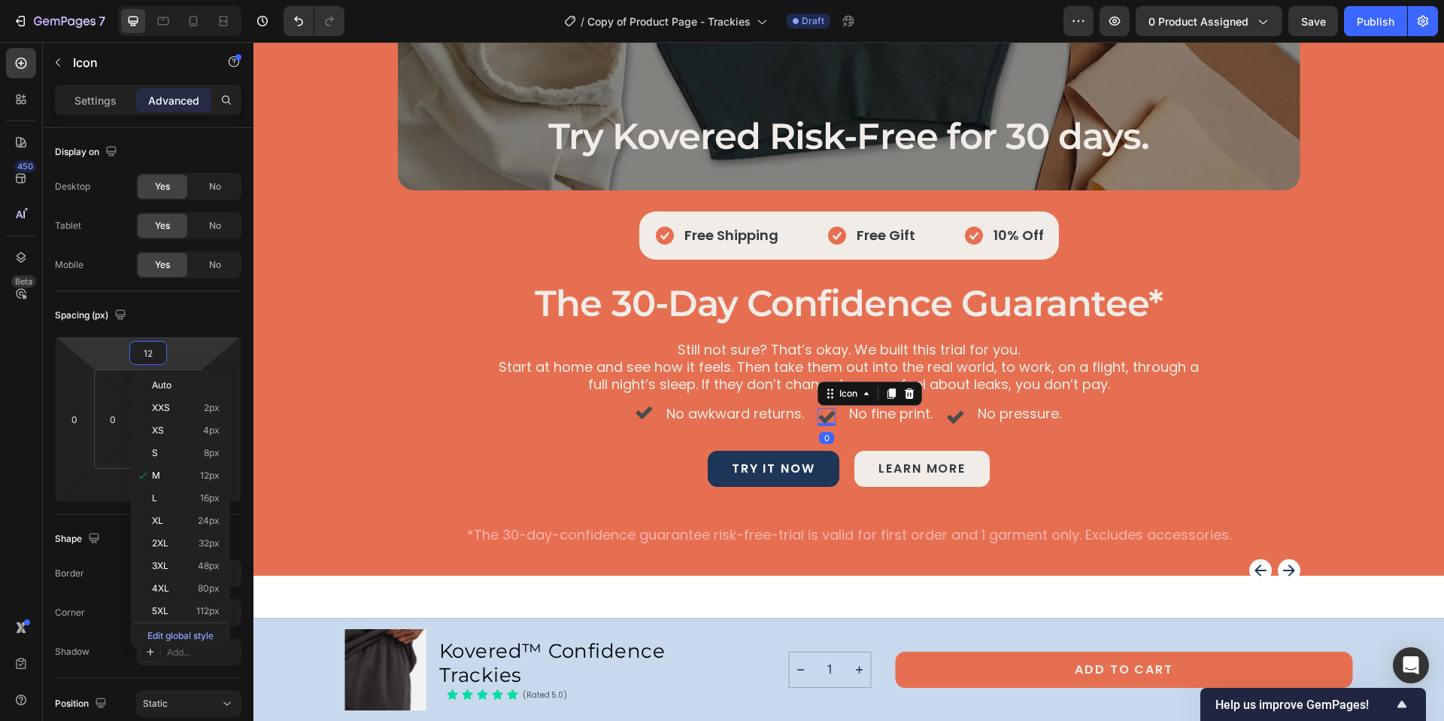
type input "0"
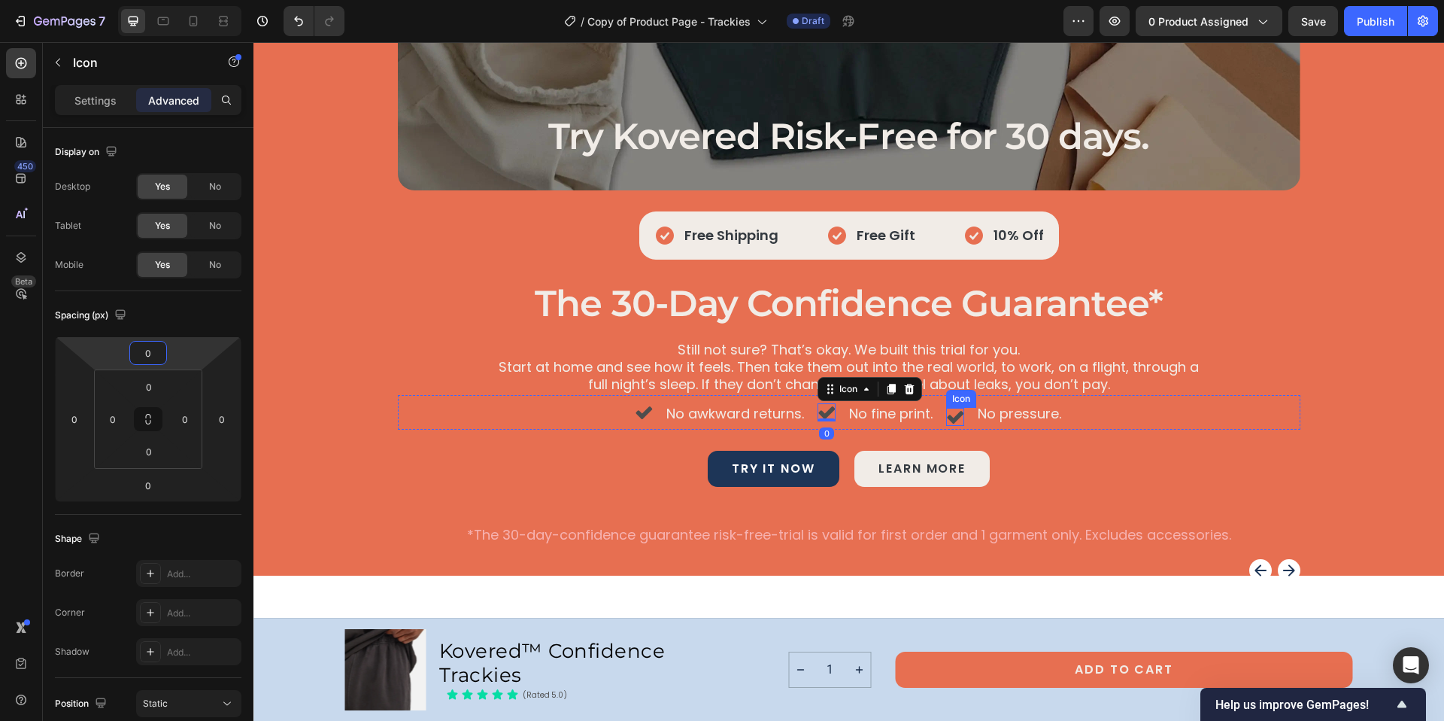
click at [954, 418] on icon at bounding box center [955, 417] width 17 height 13
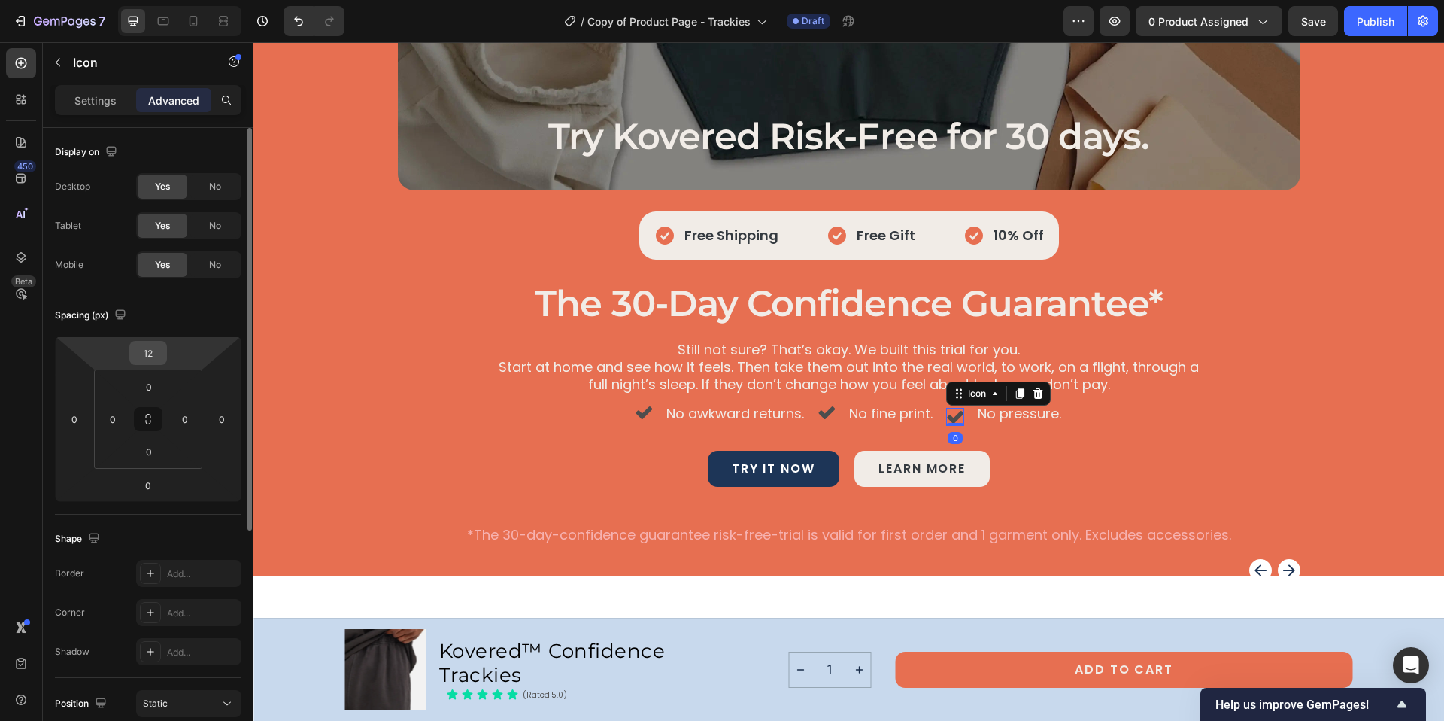
click at [147, 354] on input "12" at bounding box center [148, 352] width 30 height 23
drag, startPoint x: 154, startPoint y: 353, endPoint x: 100, endPoint y: 354, distance: 54.2
click at [100, 354] on div "02 0 0 0" at bounding box center [148, 418] width 187 height 165
type input "0"
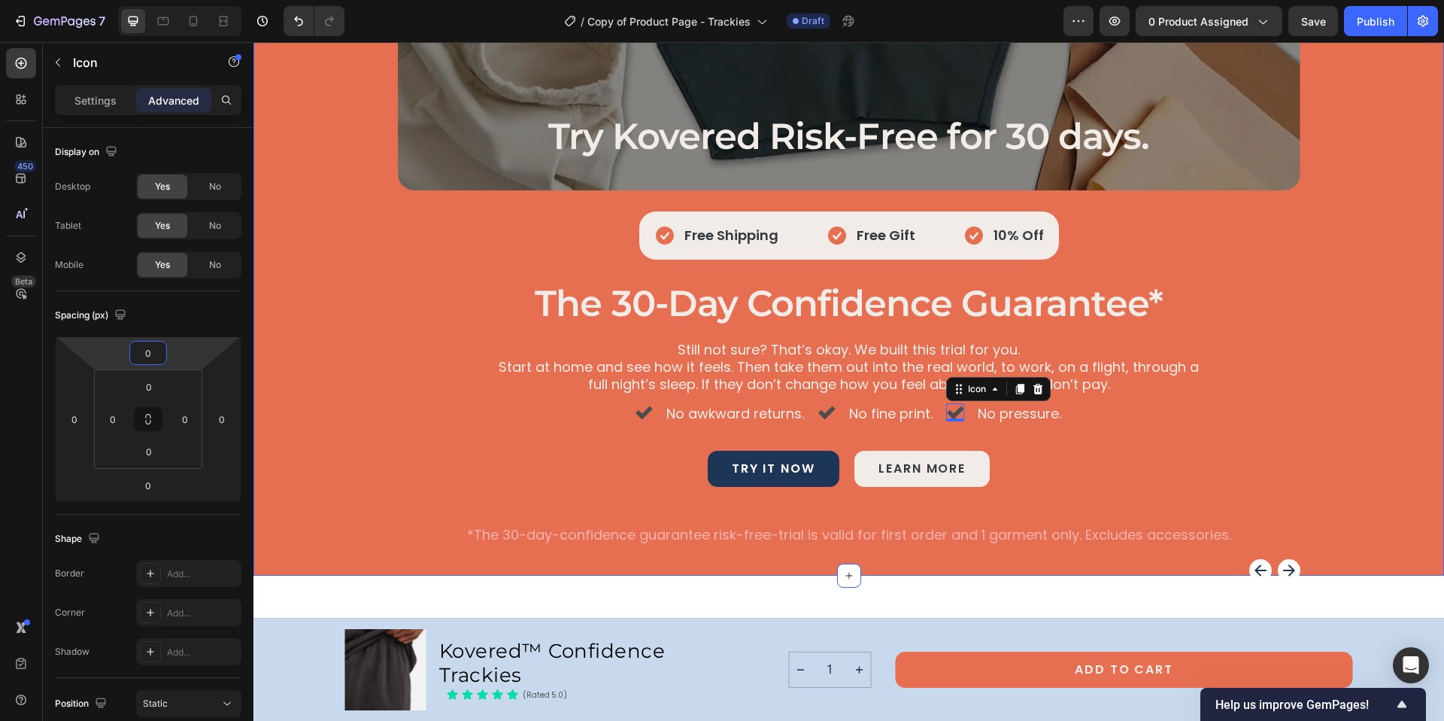
click at [1157, 447] on div "Try Kovered Risk-Free for 30 days. Heading Hero Banner Icon Free Shipping Text …" at bounding box center [849, 255] width 1155 height 580
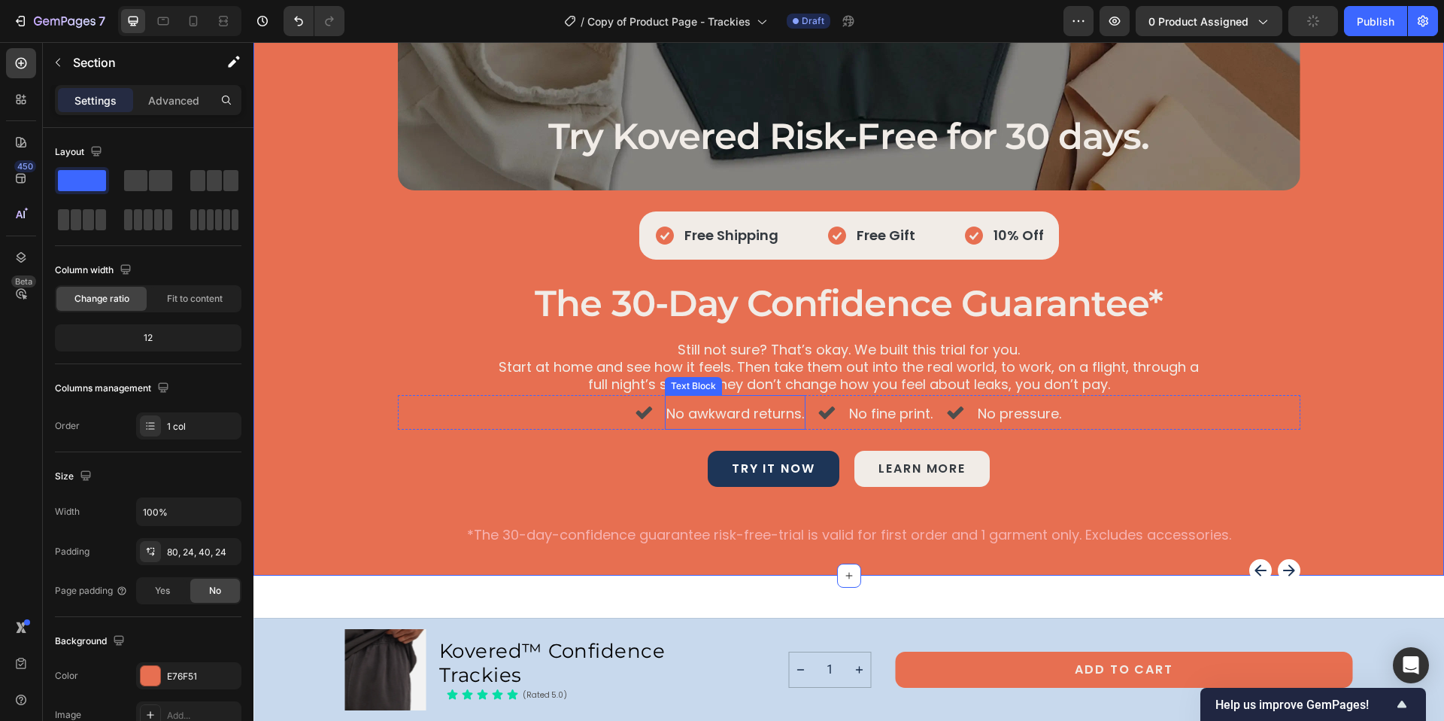
click at [700, 413] on span "No awkward returns." at bounding box center [735, 413] width 138 height 19
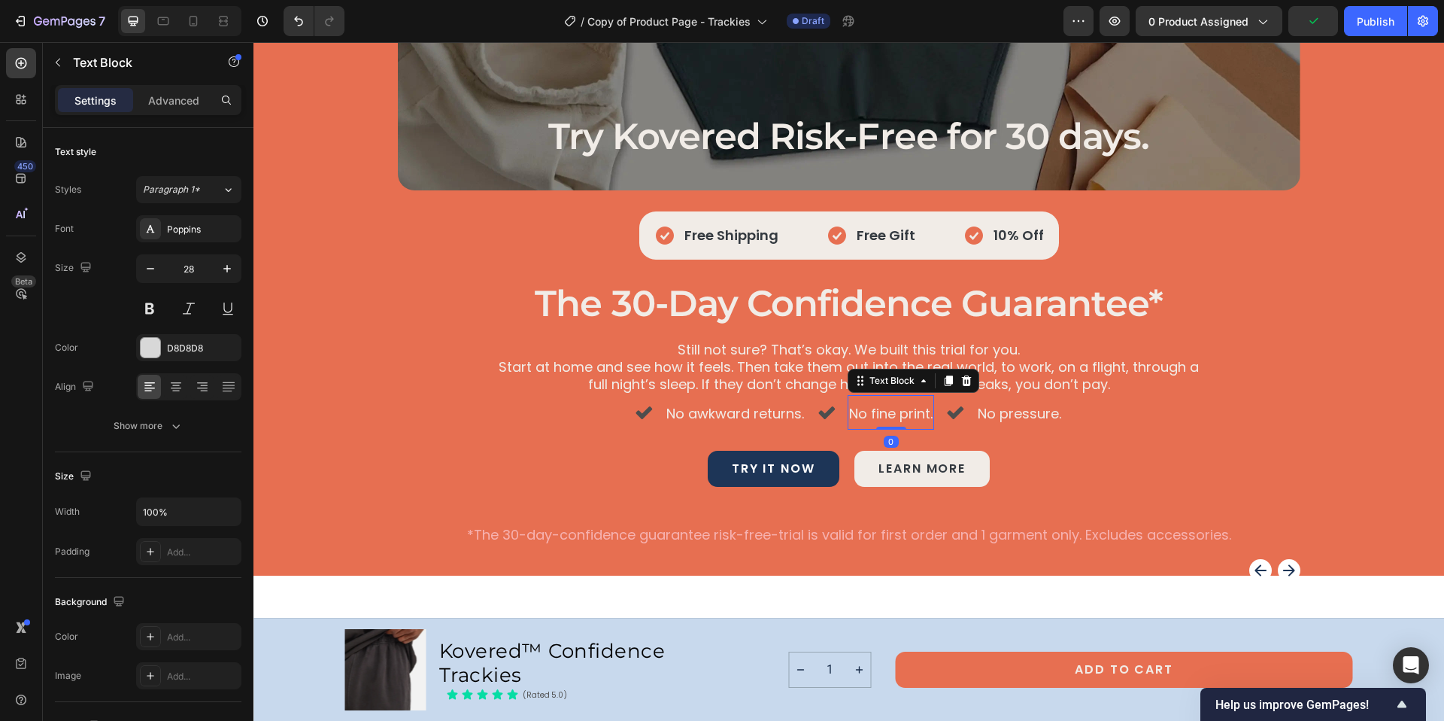
click at [882, 417] on span "No fine print." at bounding box center [890, 413] width 83 height 19
click at [1045, 411] on span "No pressure." at bounding box center [1019, 413] width 83 height 19
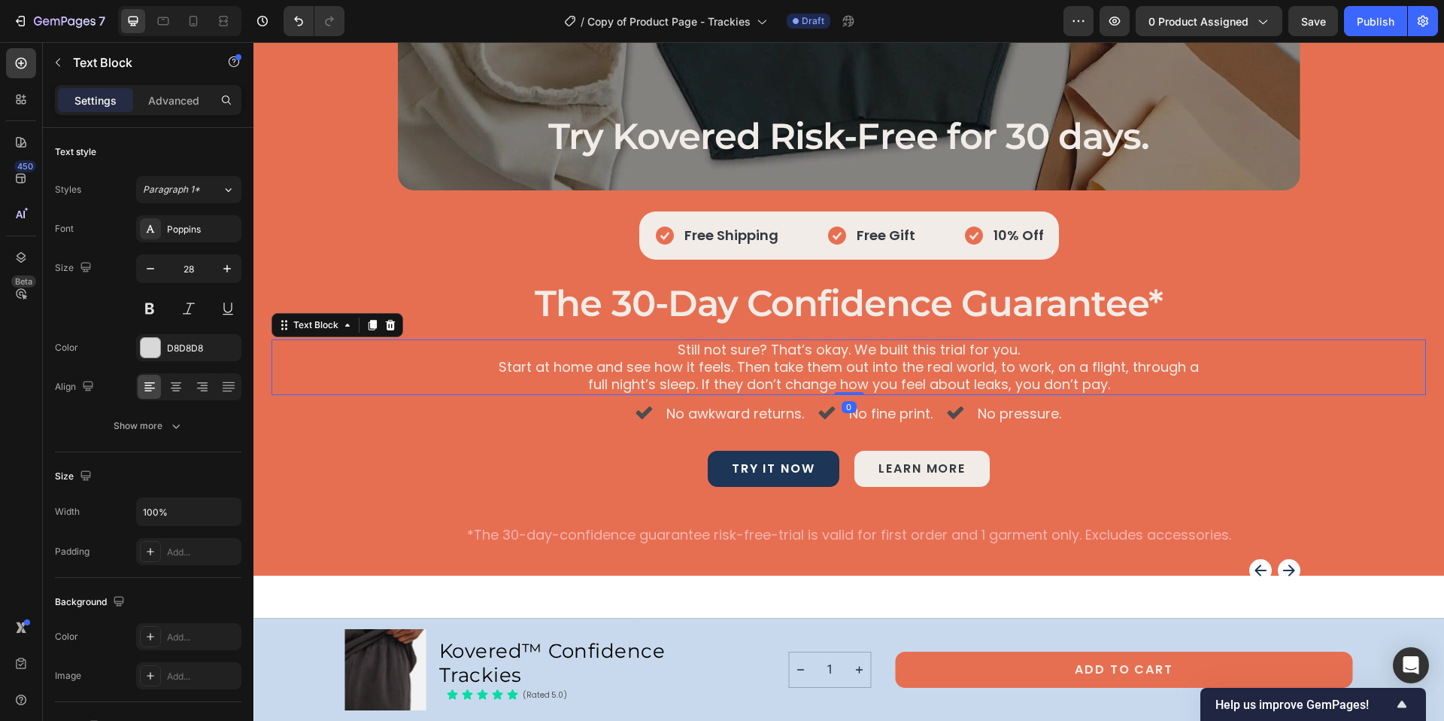
click at [1284, 393] on div "Still not sure? That’s okay. We built this trial for you. Start at home and see…" at bounding box center [849, 367] width 1155 height 56
click at [709, 469] on link "try it now" at bounding box center [774, 469] width 132 height 36
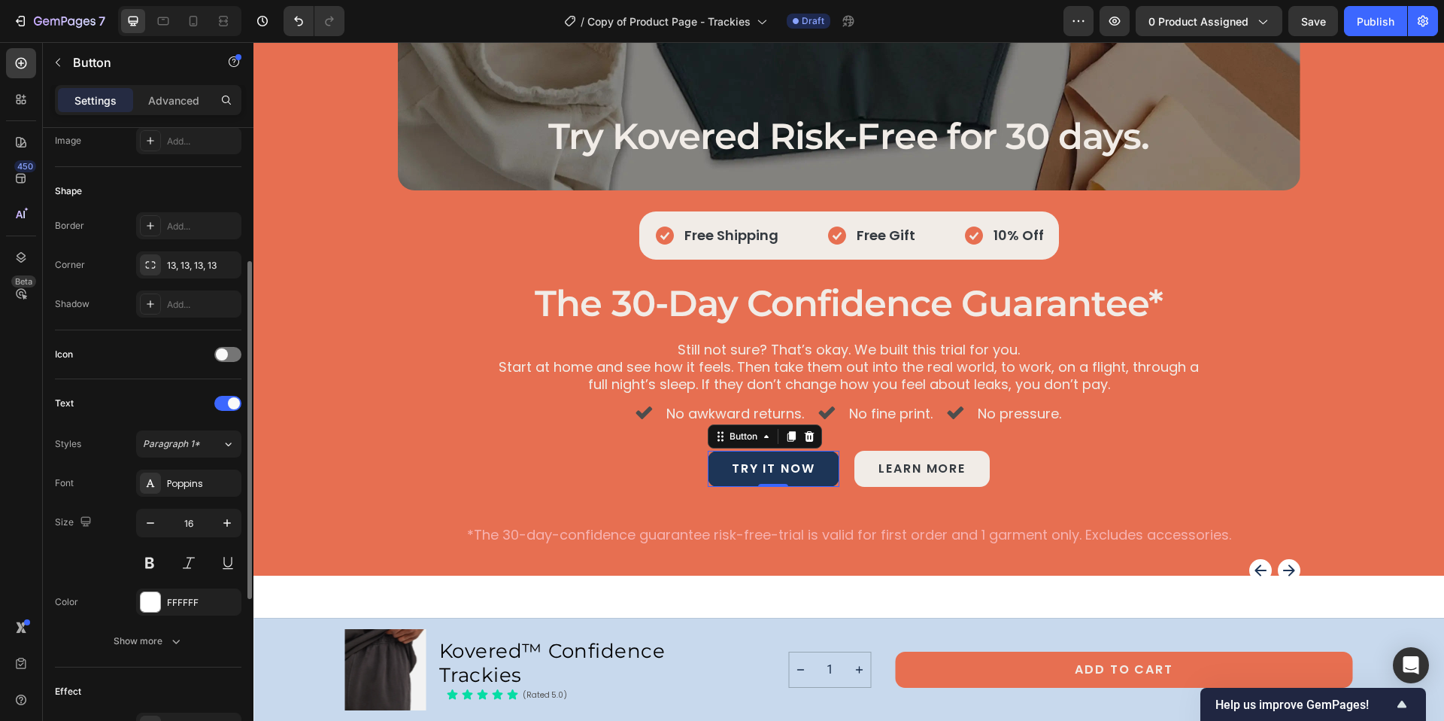
scroll to position [278, 0]
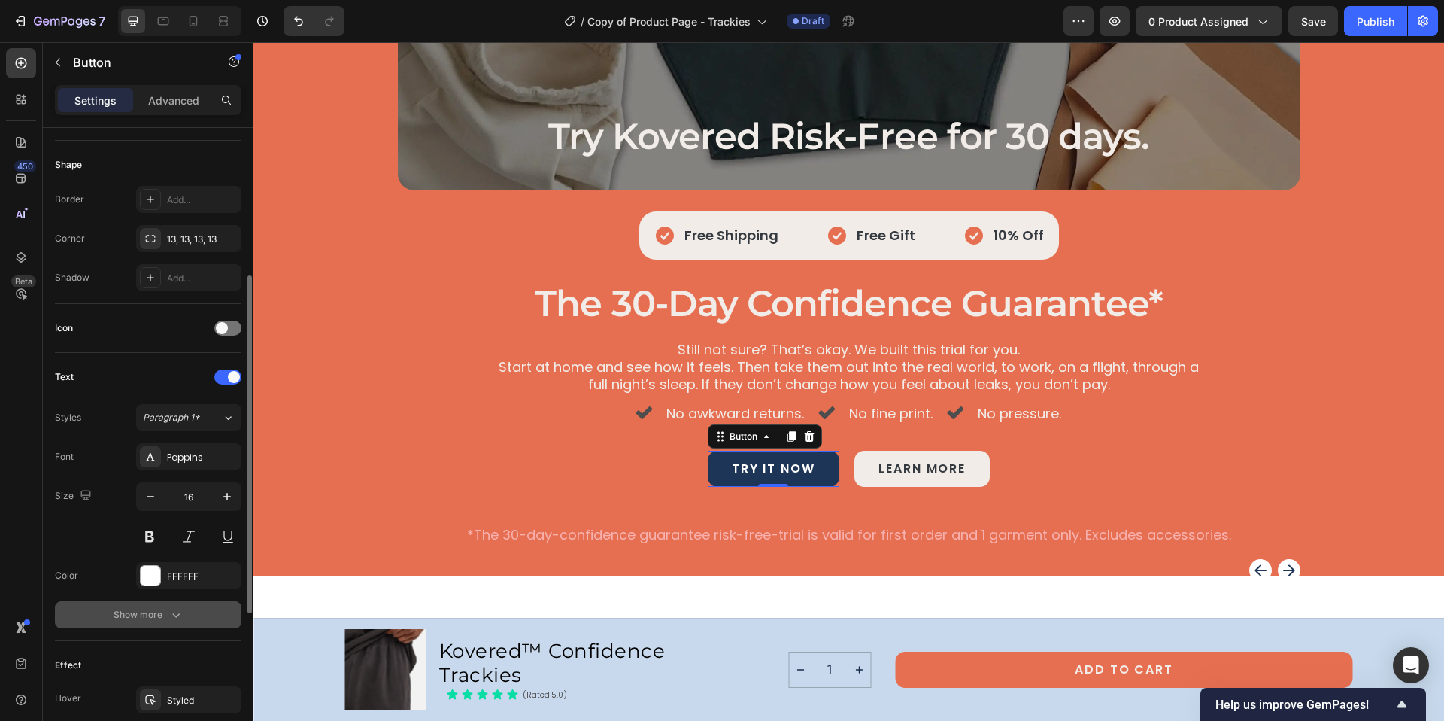
click at [170, 611] on icon "button" at bounding box center [175, 614] width 15 height 15
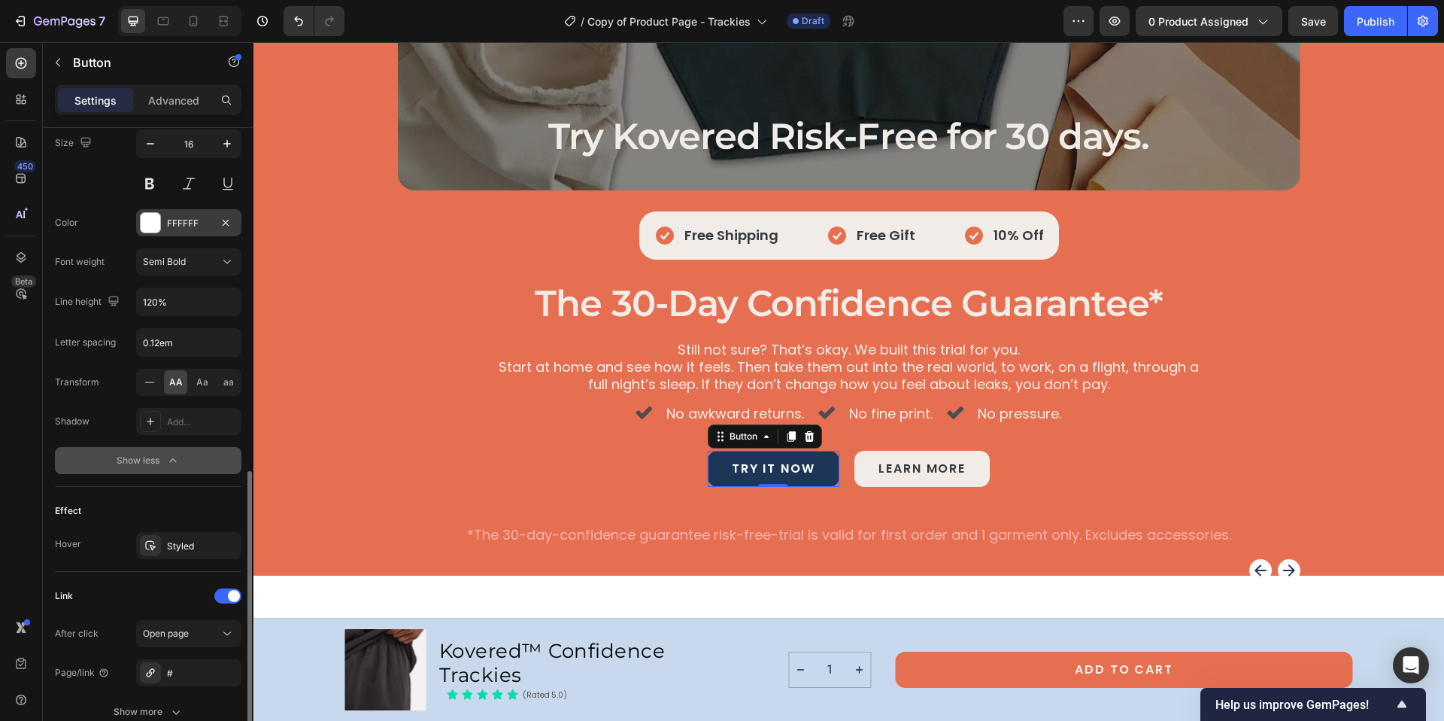
scroll to position [669, 0]
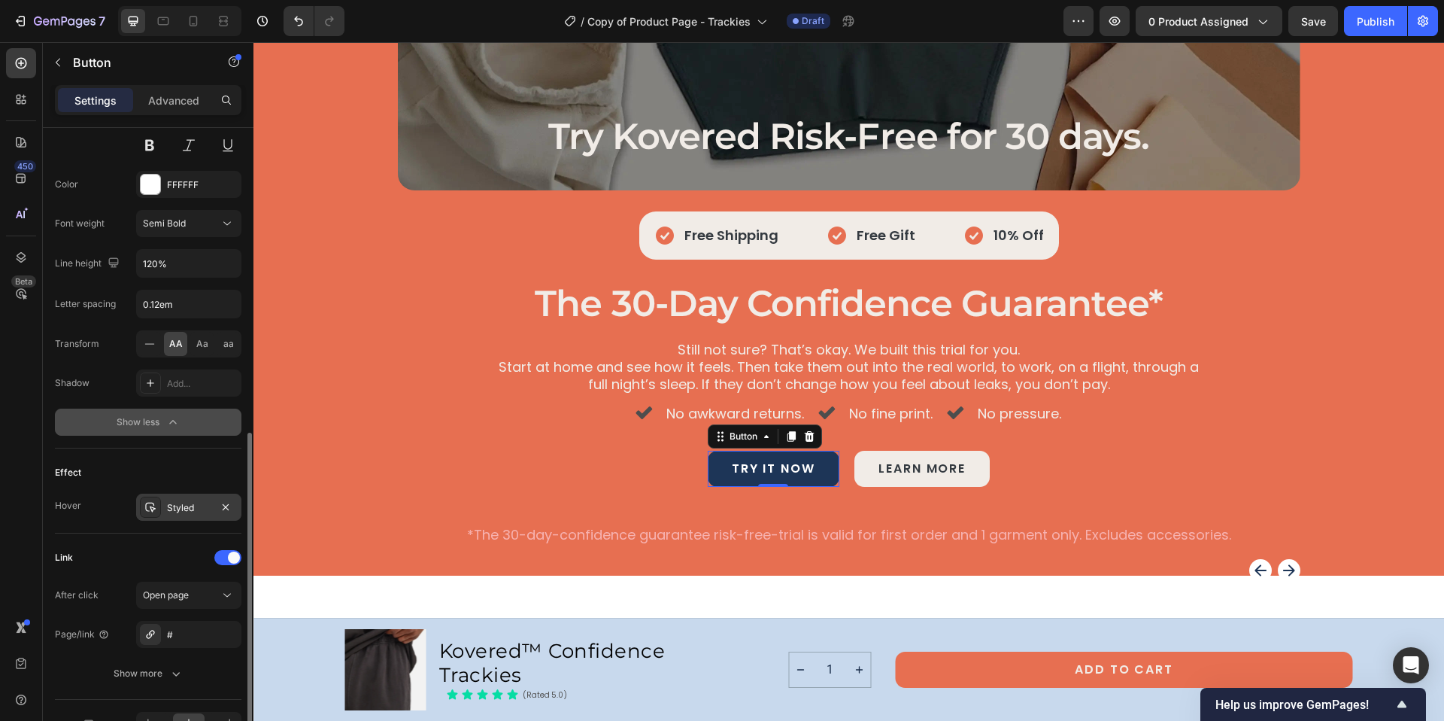
click at [212, 507] on div "Styled" at bounding box center [188, 506] width 105 height 27
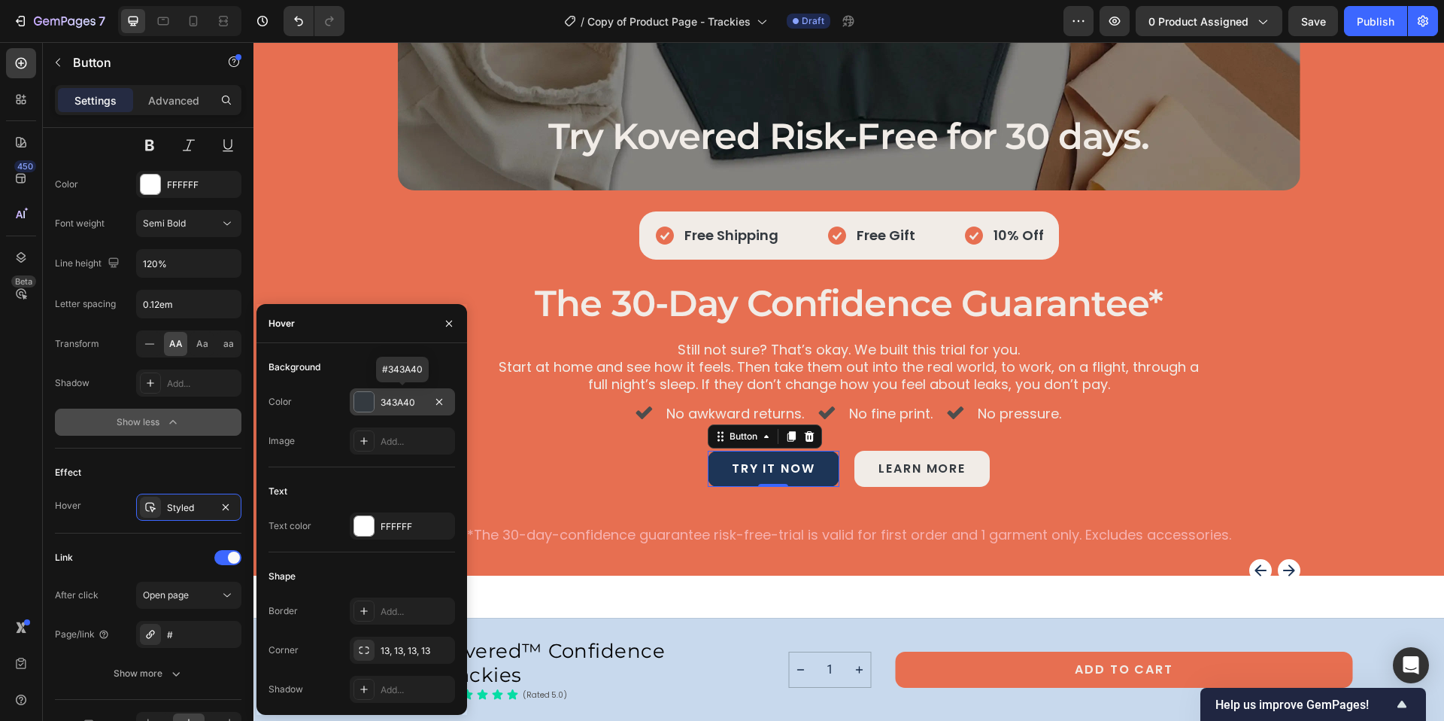
click at [413, 404] on div "343A40" at bounding box center [403, 403] width 44 height 14
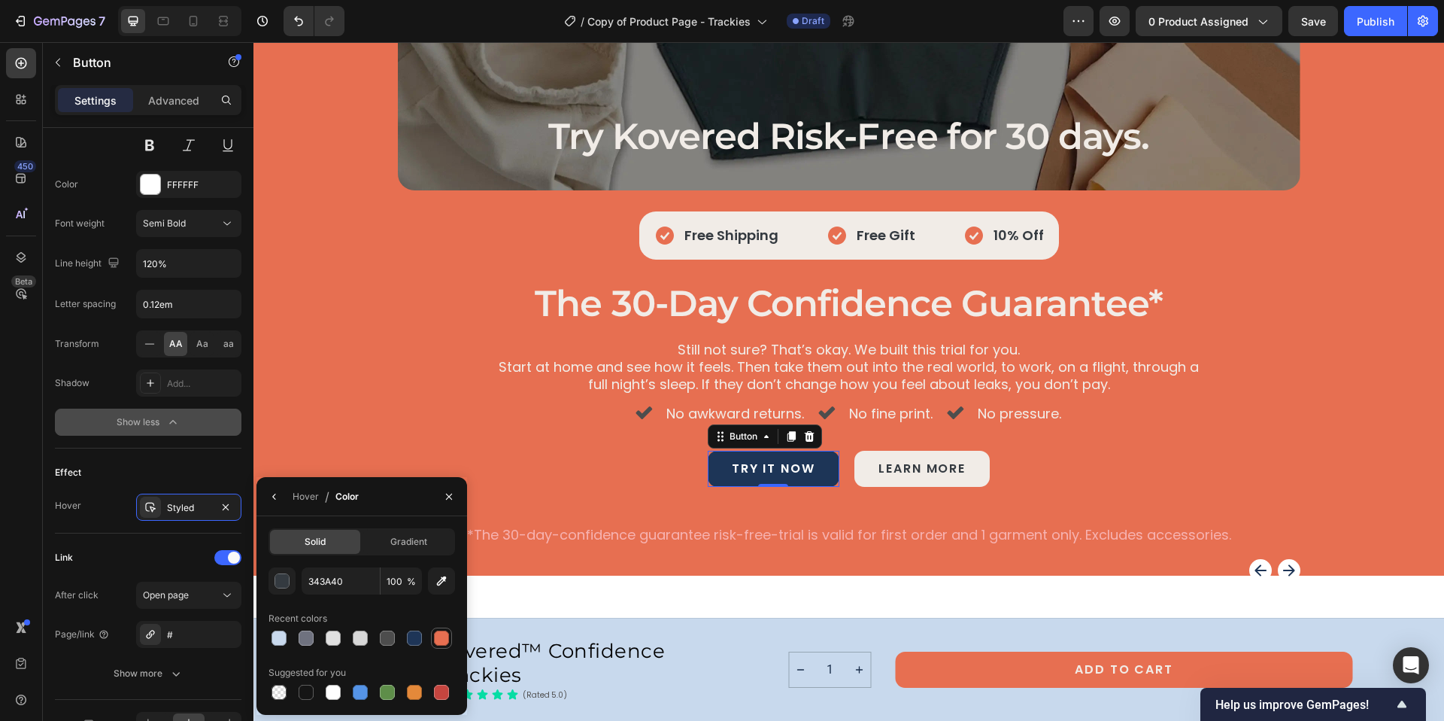
click at [435, 638] on div at bounding box center [441, 637] width 15 height 15
click at [278, 639] on div at bounding box center [279, 637] width 15 height 15
type input "C8D9ED"
click at [533, 481] on div "try it now Button 0 learn more Button Row" at bounding box center [849, 469] width 903 height 36
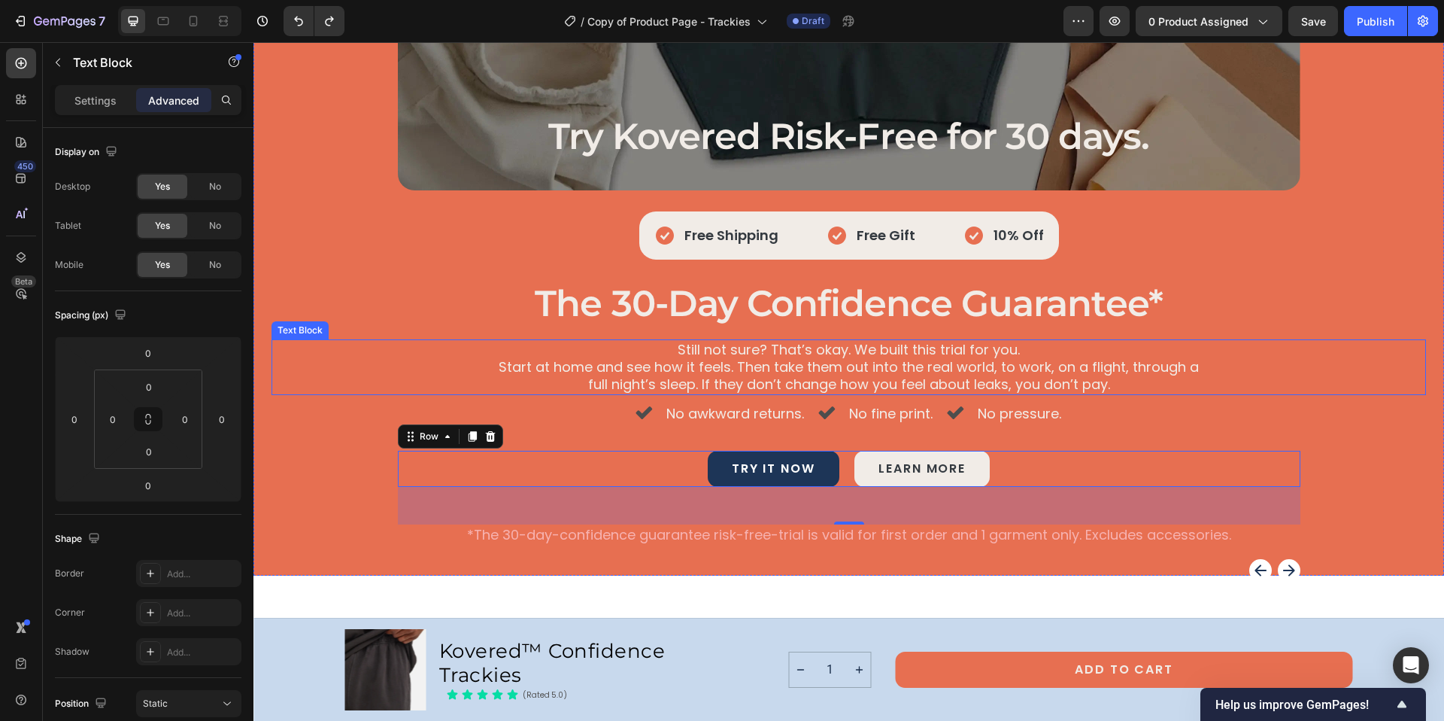
click at [376, 370] on div "Still not sure? That’s okay. We built this trial for you. Start at home and see…" at bounding box center [849, 367] width 1155 height 56
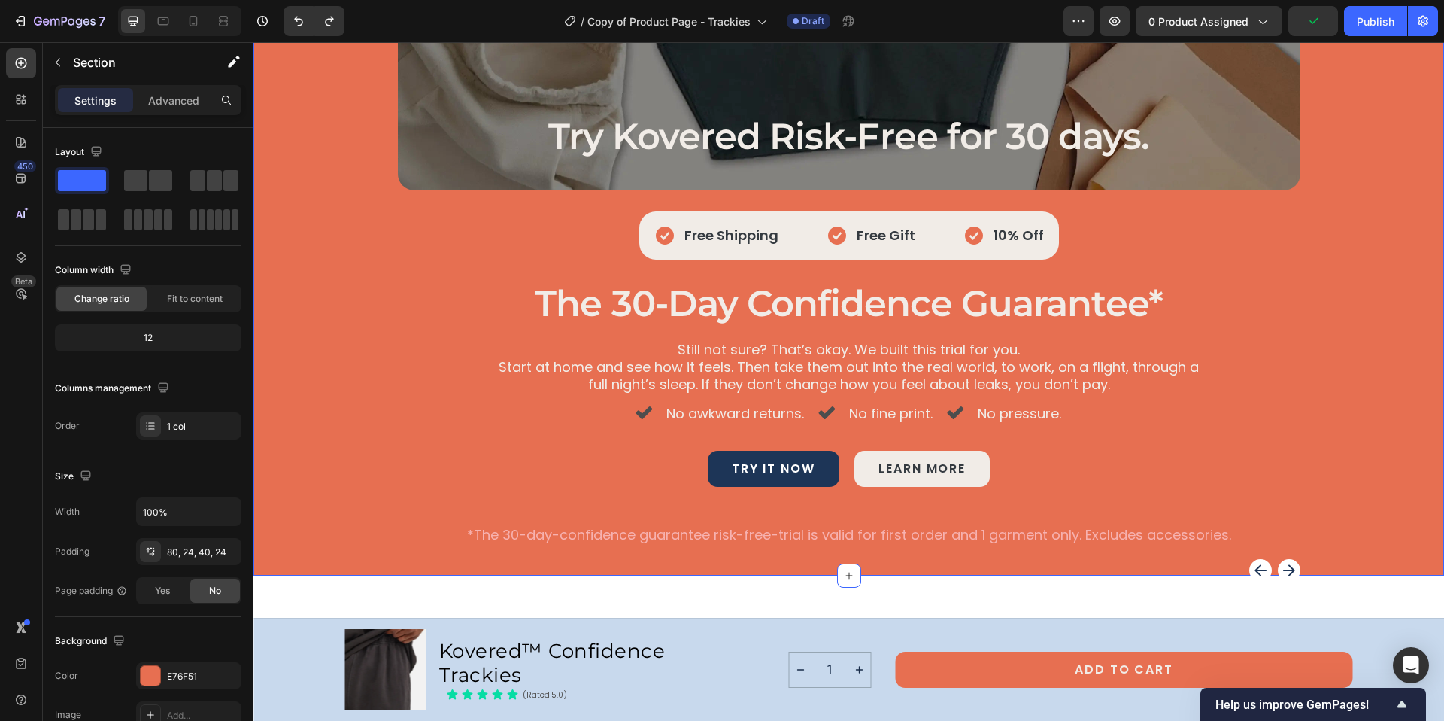
click at [371, 508] on div "Try Kovered Risk-Free for 30 days. Heading Hero Banner Icon Free Shipping Text …" at bounding box center [849, 255] width 1155 height 580
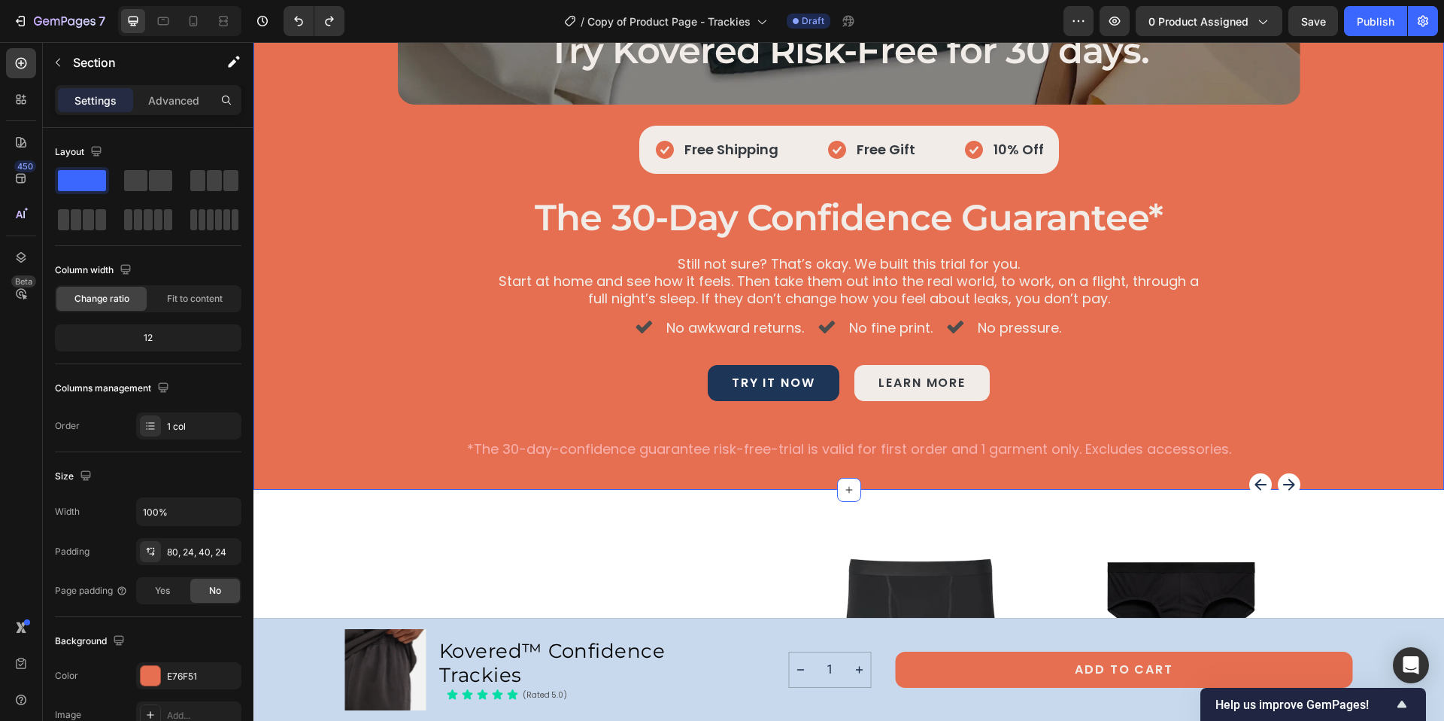
scroll to position [5861, 0]
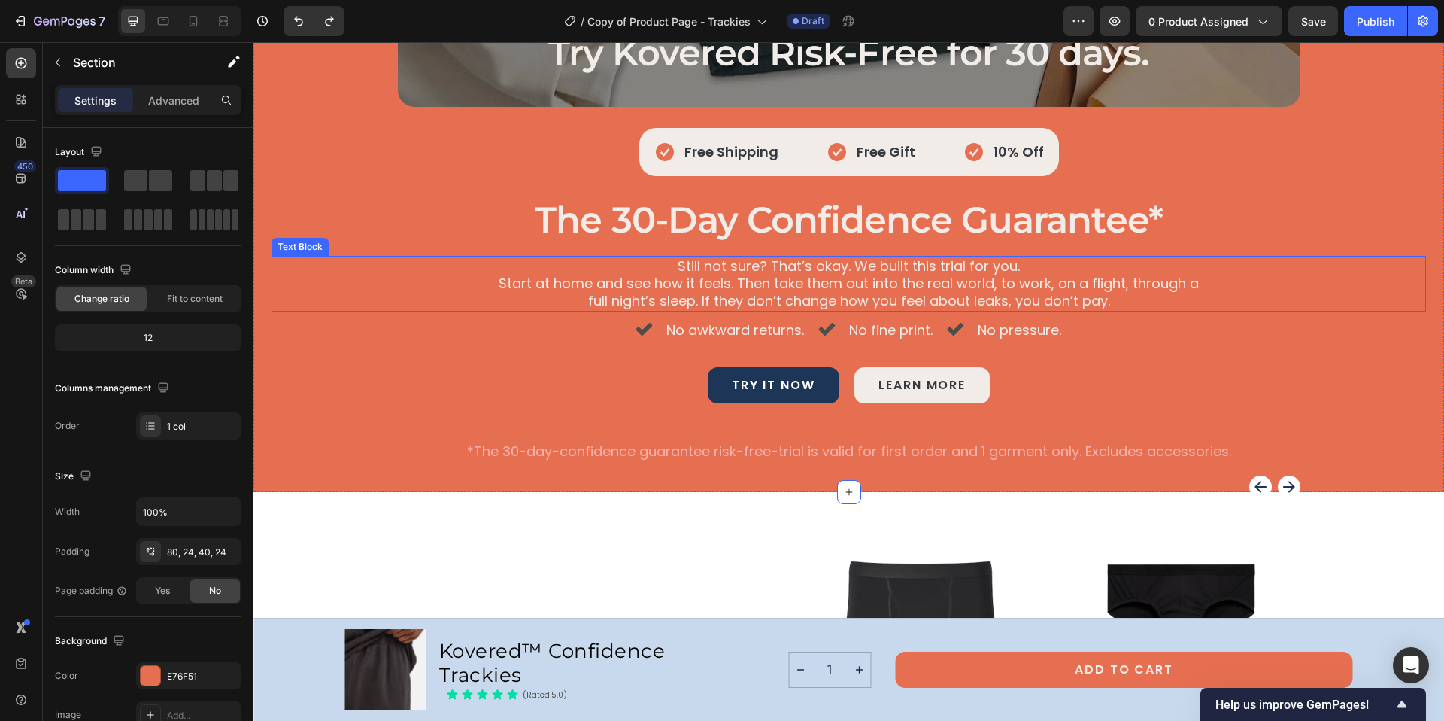
click at [1097, 305] on p "Start at home and see how it feels. Then take them out into the real world, to …" at bounding box center [849, 292] width 719 height 35
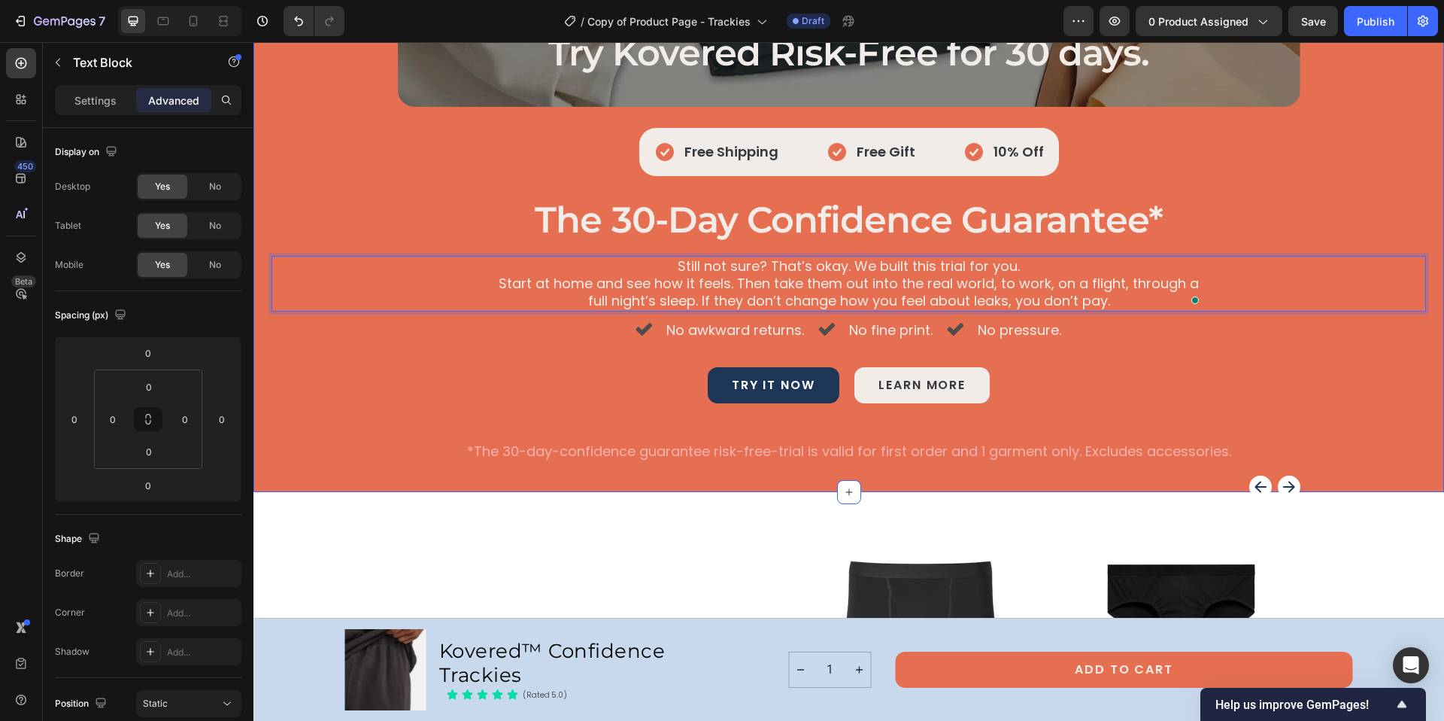
click at [939, 475] on div "Try Kovered Risk-Free for 30 days. Heading Hero Banner Icon Free Shipping Text …" at bounding box center [848, 156] width 1191 height 670
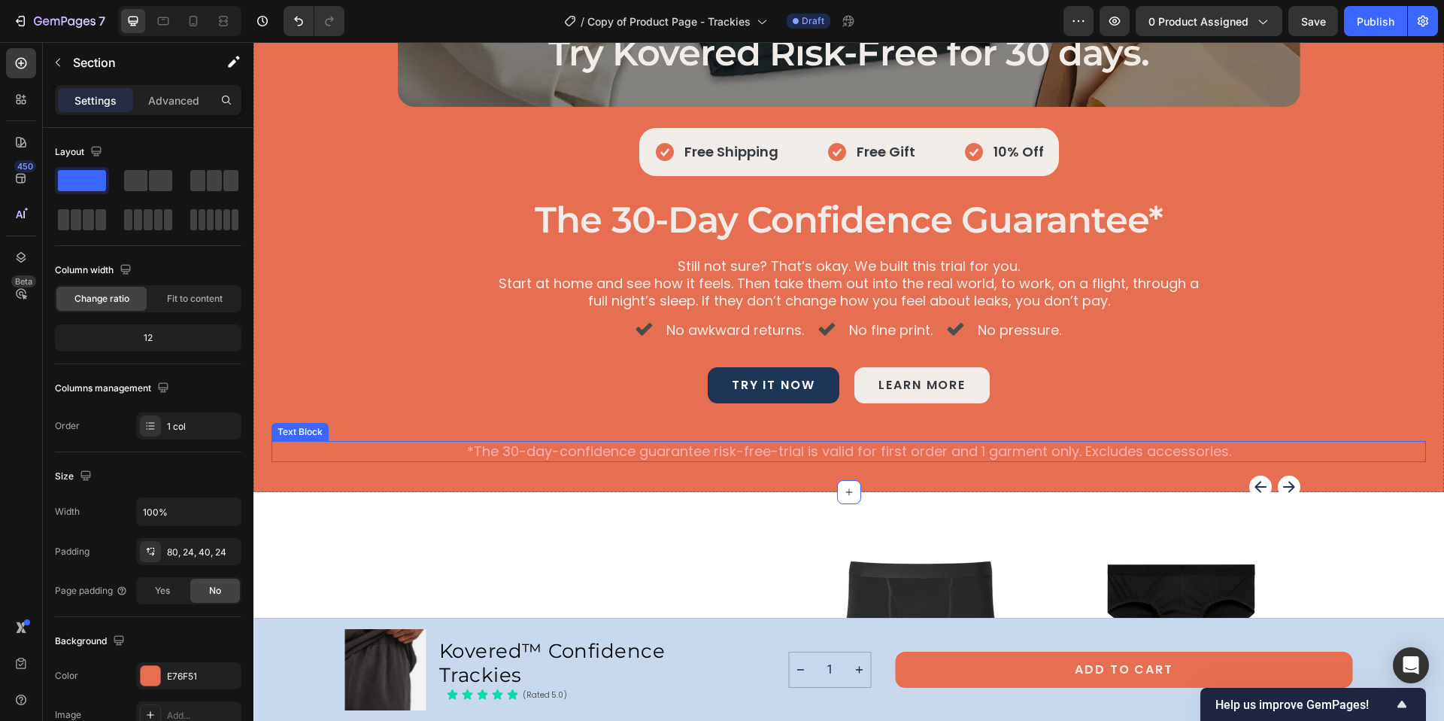
click at [1081, 454] on p "*The 30-day-confidence guarantee risk-free-trial is valid for first order and 1…" at bounding box center [849, 450] width 1152 height 17
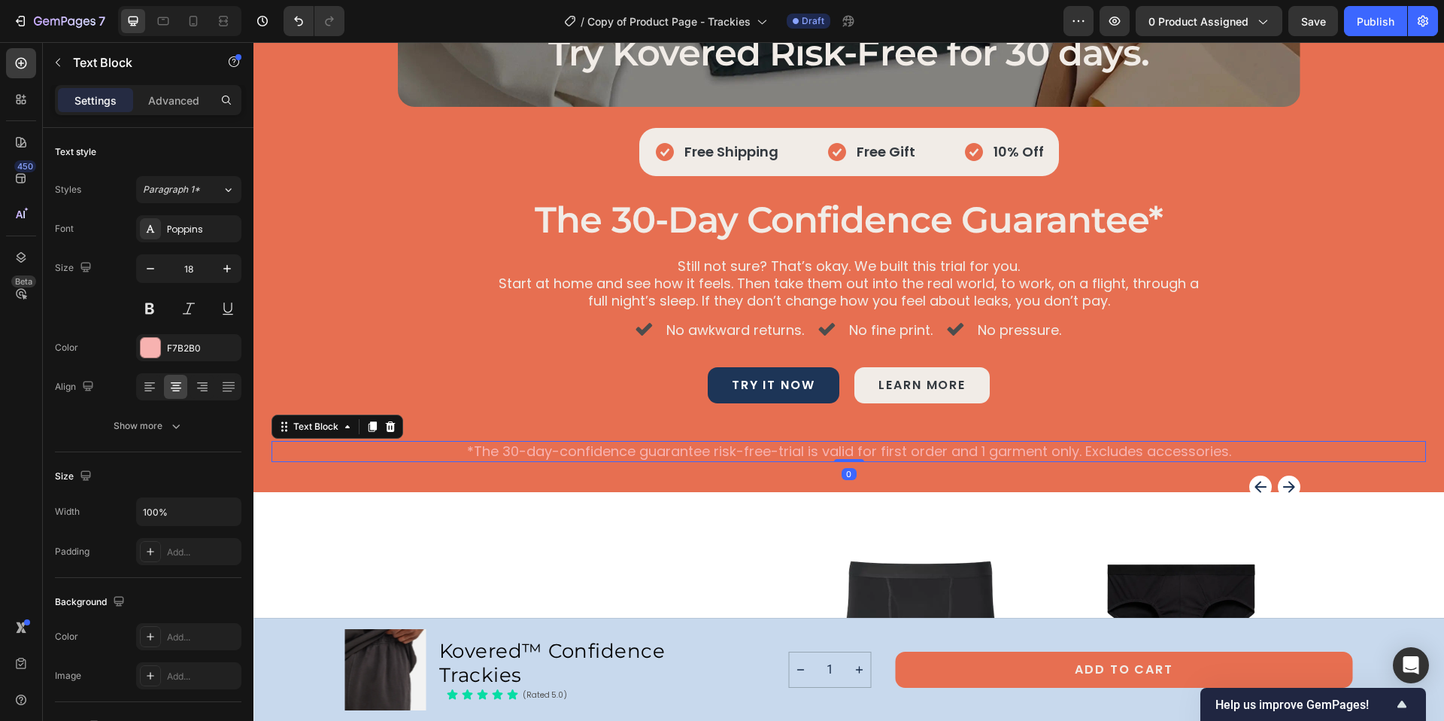
click at [1080, 451] on p "*The 30-day-confidence guarantee risk-free-trial is valid for first order and 1…" at bounding box center [849, 450] width 1152 height 17
click at [144, 271] on icon "button" at bounding box center [150, 268] width 15 height 15
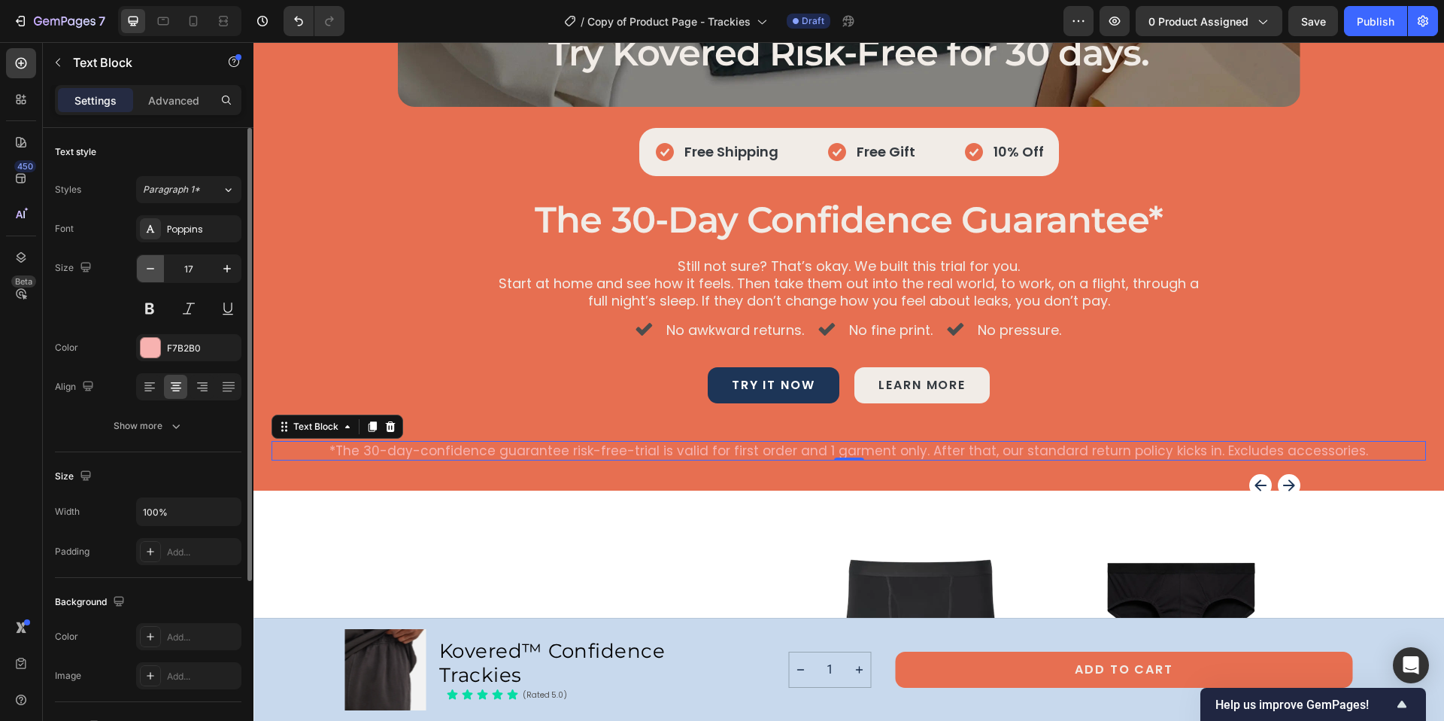
click at [144, 271] on icon "button" at bounding box center [150, 268] width 15 height 15
type input "16"
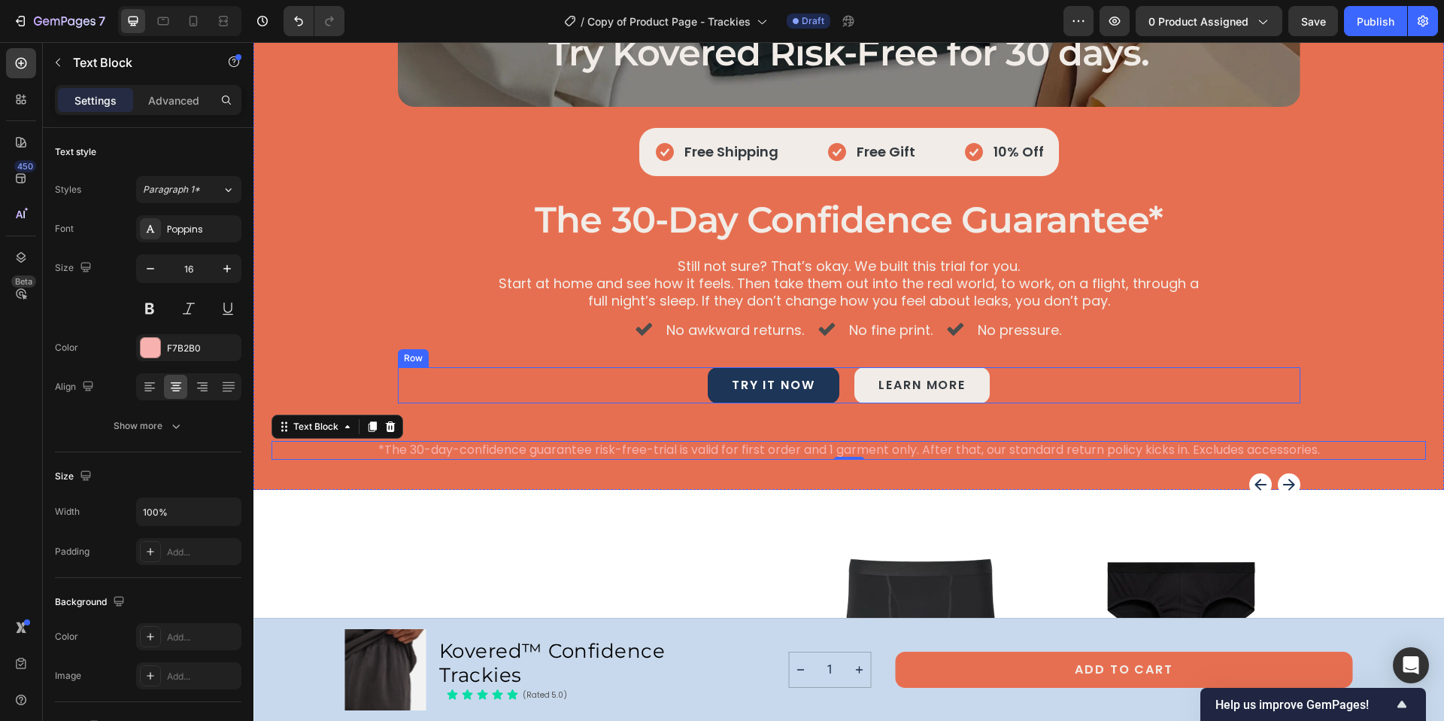
click at [432, 382] on div "try it now Button learn more Button Row" at bounding box center [849, 385] width 903 height 36
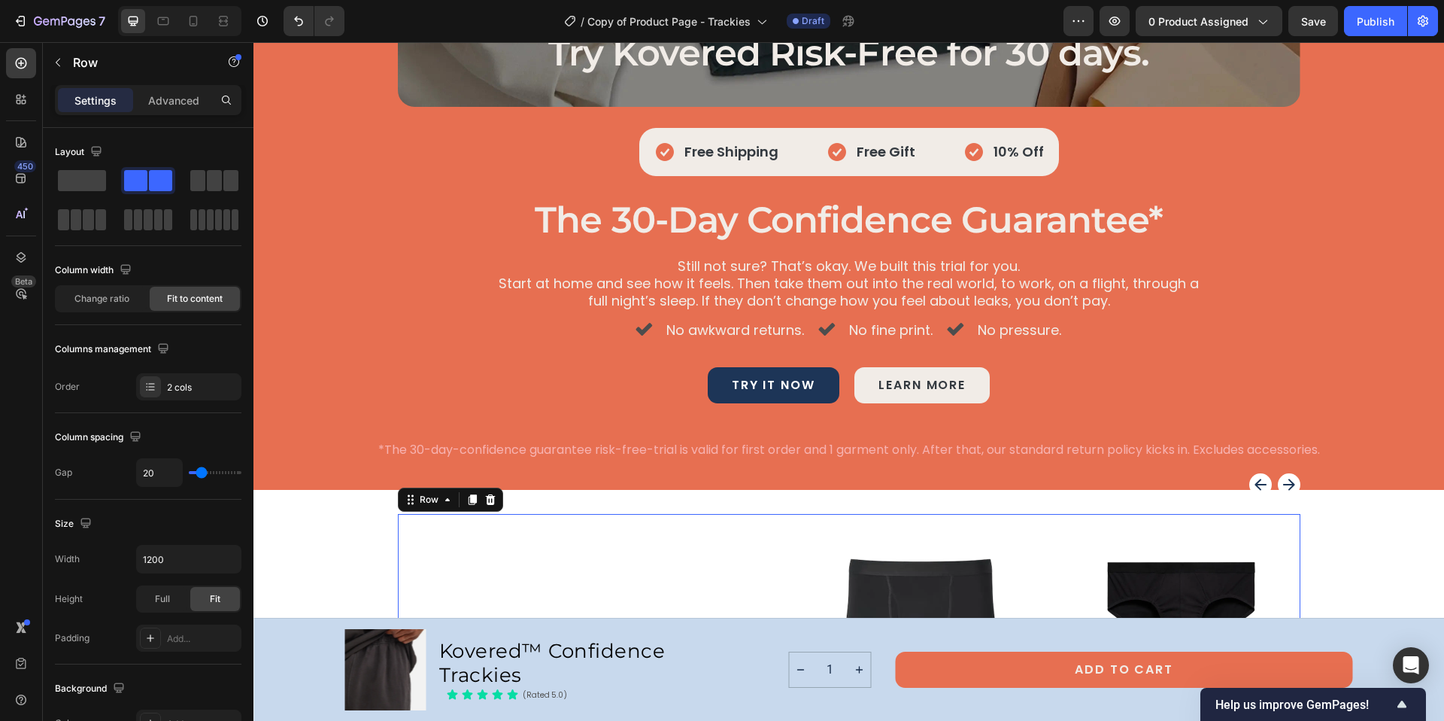
click at [601, 523] on div "More Ways to Stay Covered Heading Explore our full range of essentials designed…" at bounding box center [535, 679] width 274 height 330
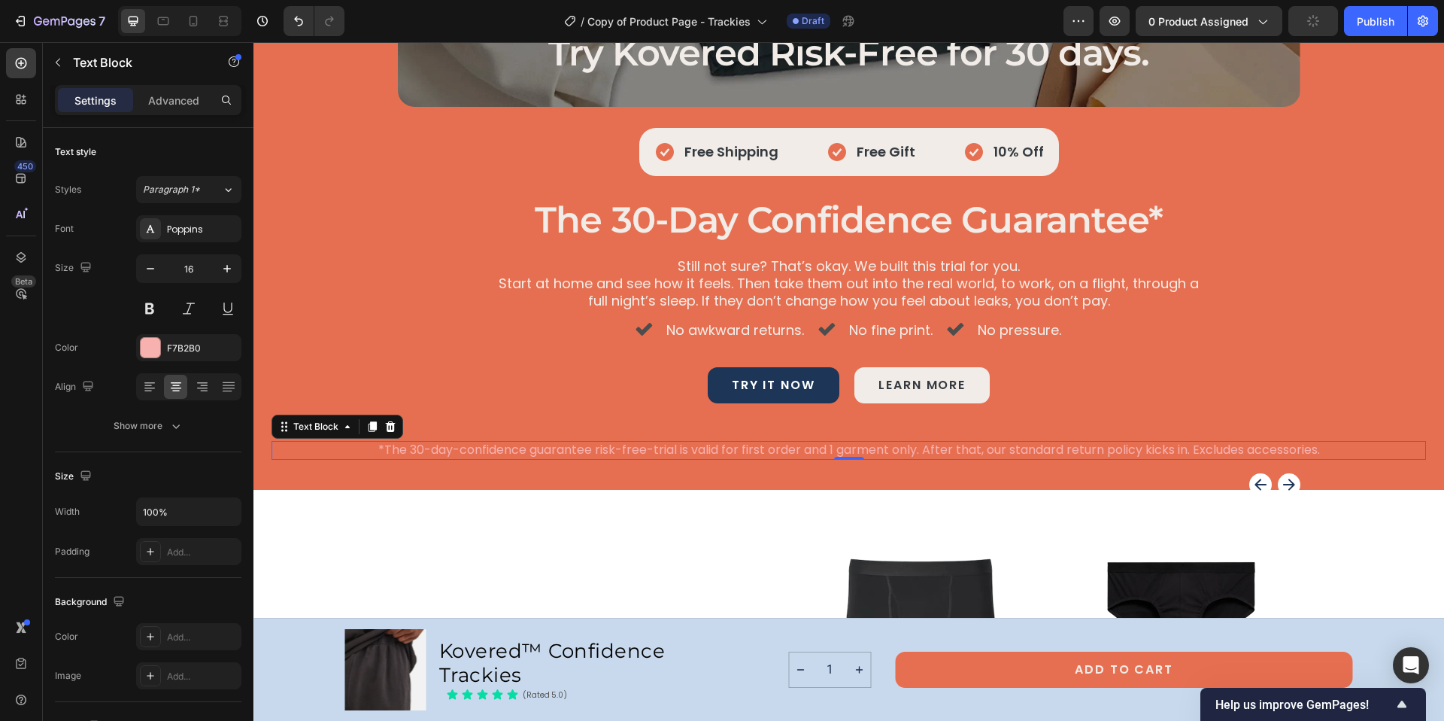
click at [848, 449] on p "*The 30-day-confidence guarantee risk-free-trial is valid for first order and 1…" at bounding box center [849, 450] width 1152 height 16
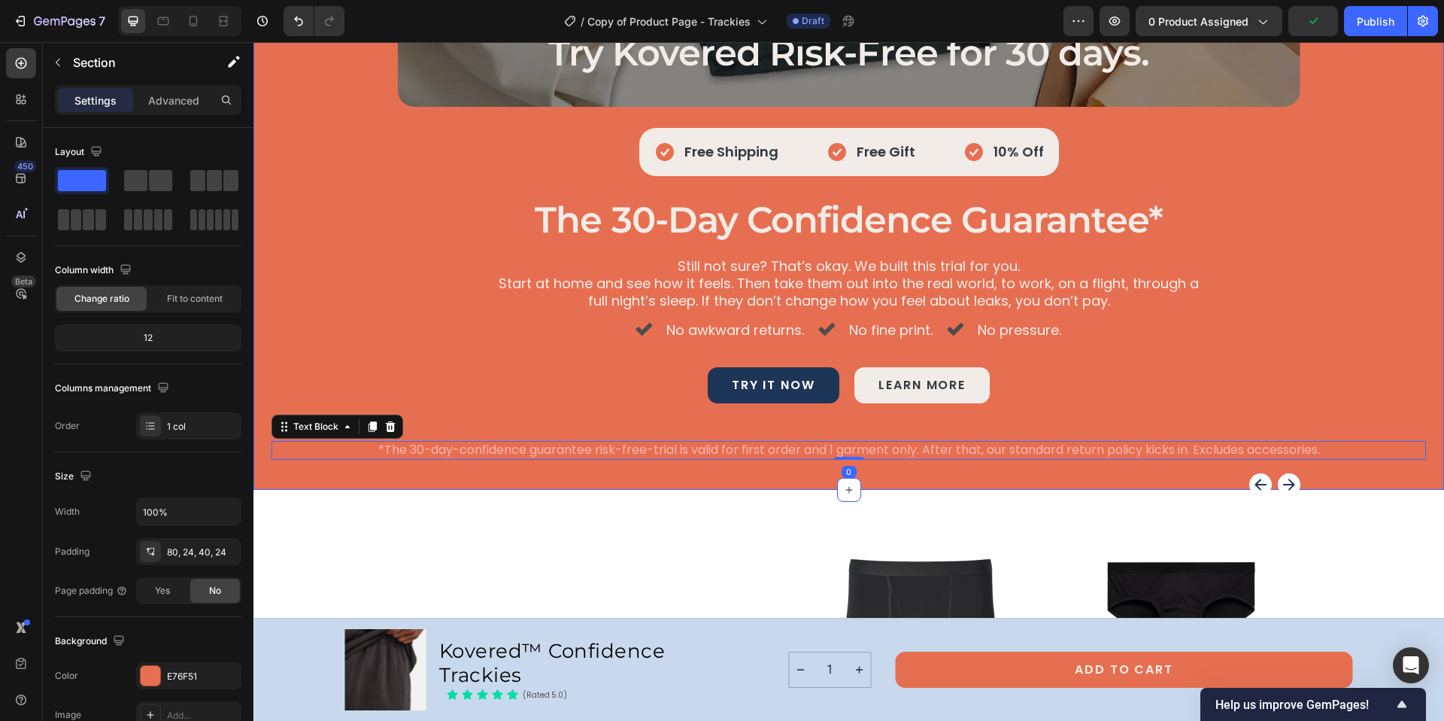
click at [787, 417] on div "Try Kovered Risk-Free for 30 days. Heading Hero Banner Icon Free Shipping Text …" at bounding box center [849, 170] width 1155 height 578
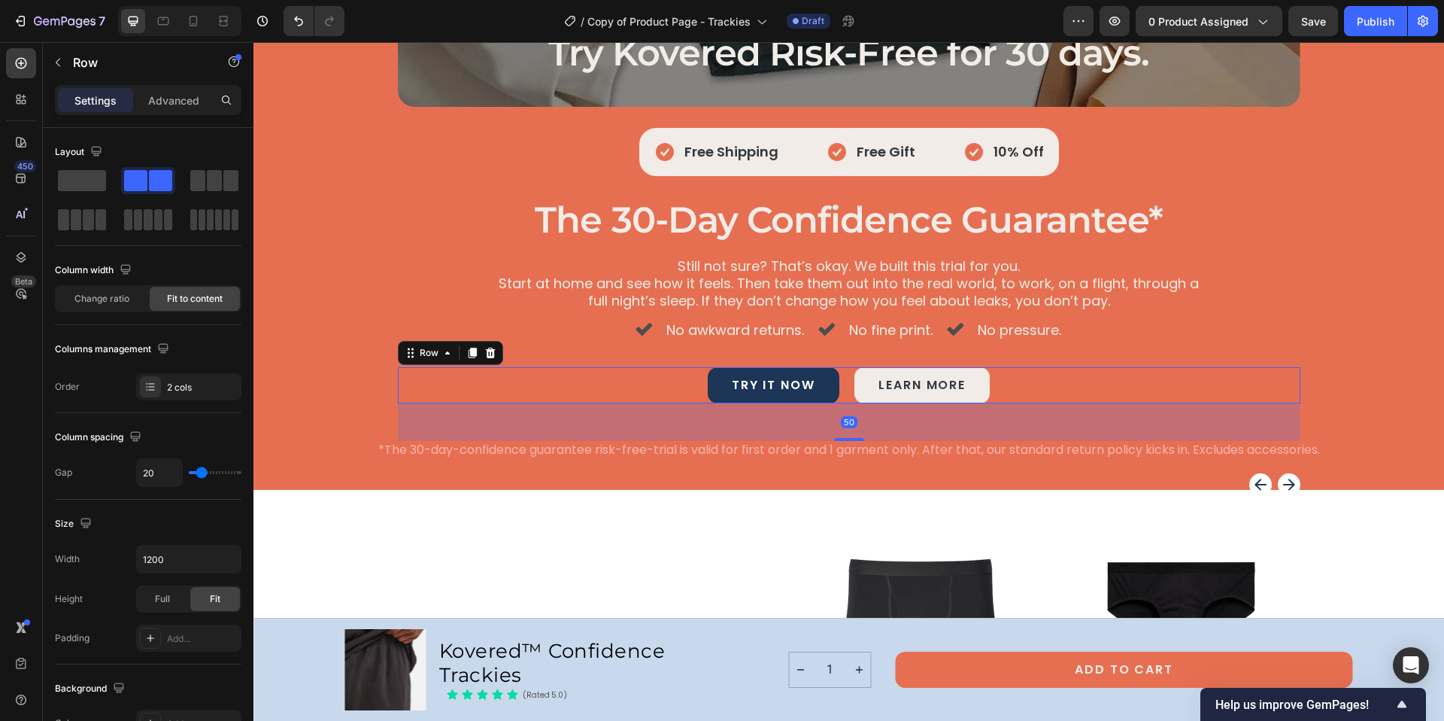
click at [842, 396] on div "try it now Button learn more Button Row 50" at bounding box center [849, 385] width 903 height 36
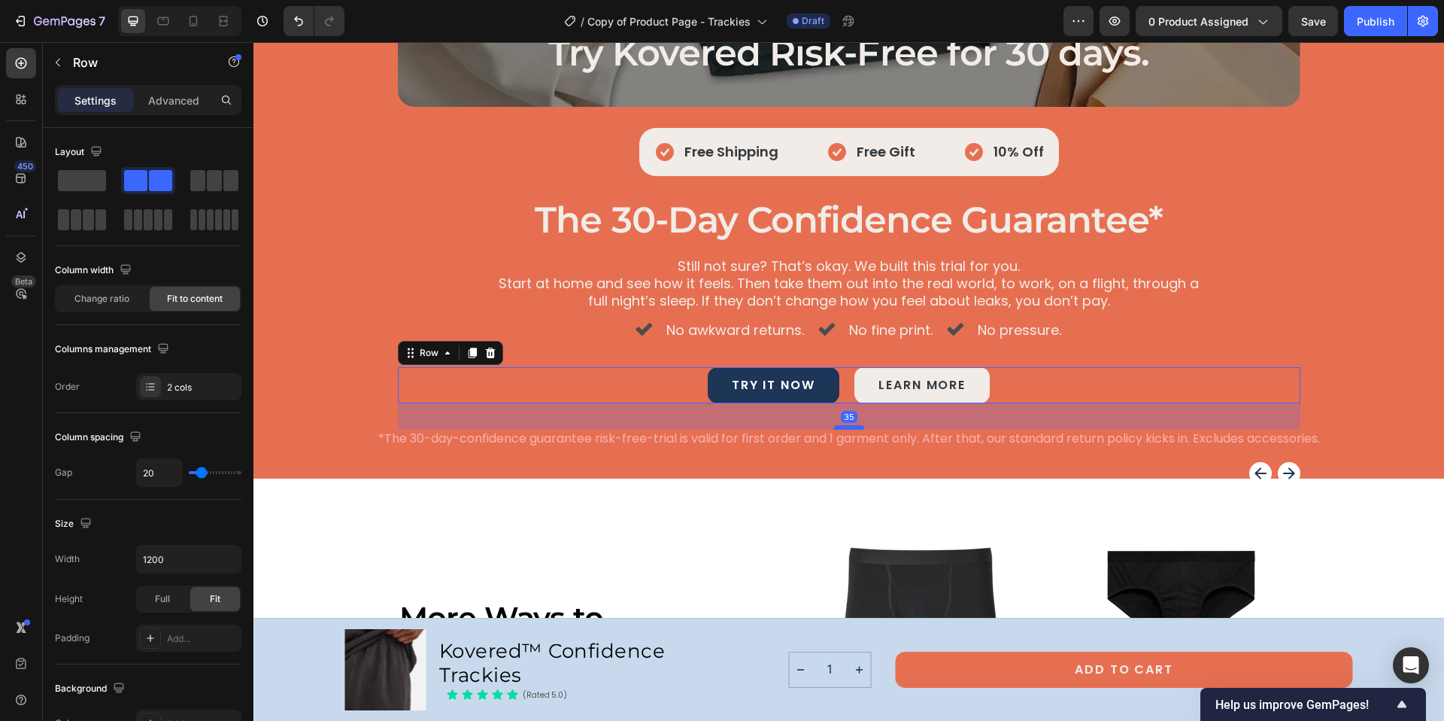
drag, startPoint x: 841, startPoint y: 438, endPoint x: 841, endPoint y: 427, distance: 11.3
click at [841, 427] on div at bounding box center [849, 427] width 30 height 5
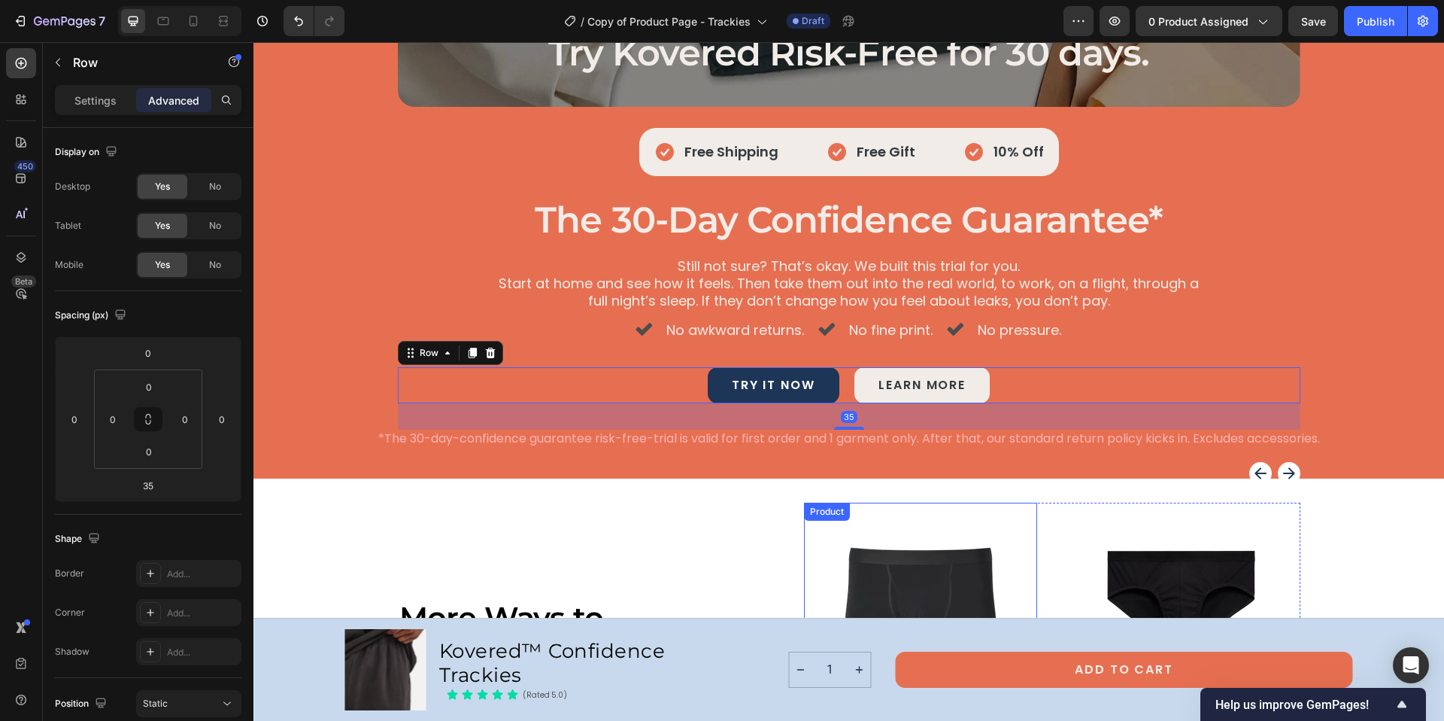
click at [808, 510] on div "Product" at bounding box center [827, 512] width 40 height 14
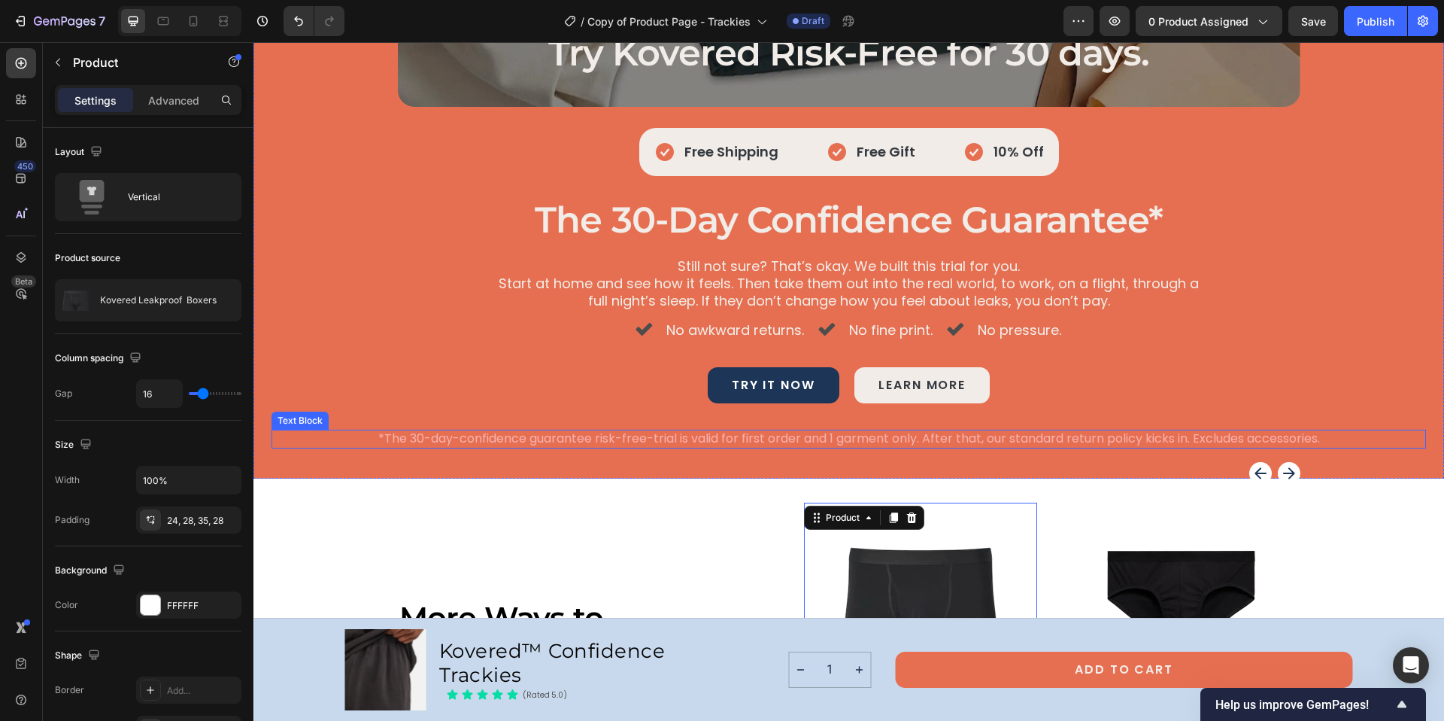
click at [1336, 438] on p "*The 30-day-confidence guarantee risk-free-trial is valid for first order and 1…" at bounding box center [849, 439] width 1152 height 16
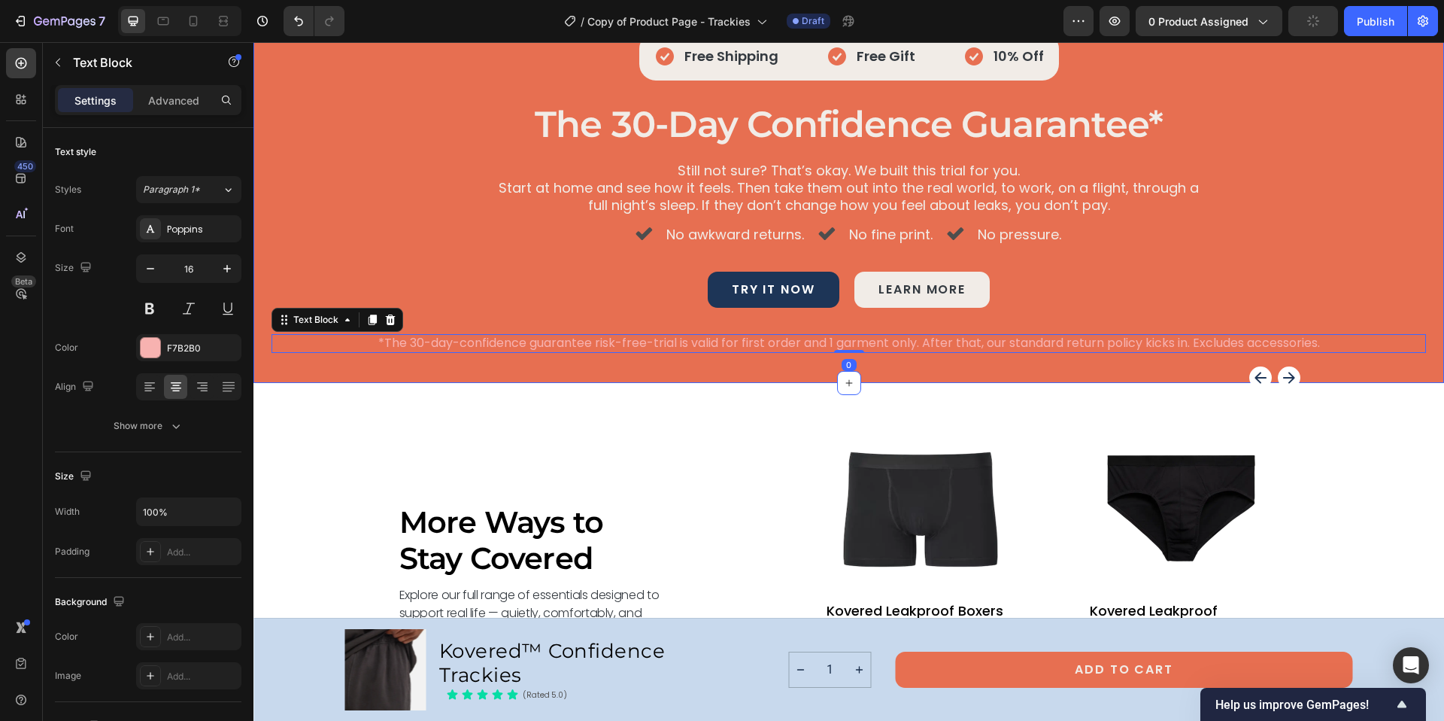
scroll to position [5968, 0]
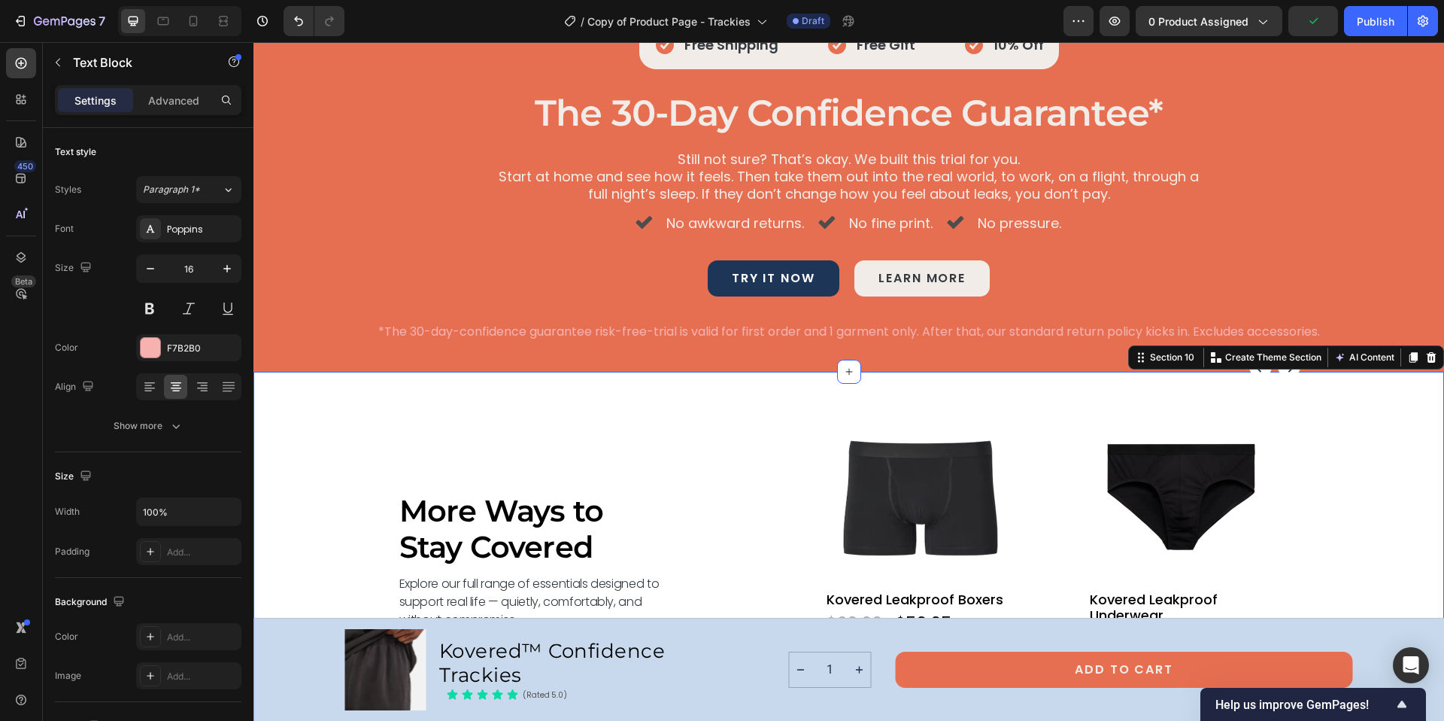
click at [1225, 381] on div "More Ways to Stay Covered Heading Explore our full range of essentials designed…" at bounding box center [848, 561] width 1191 height 378
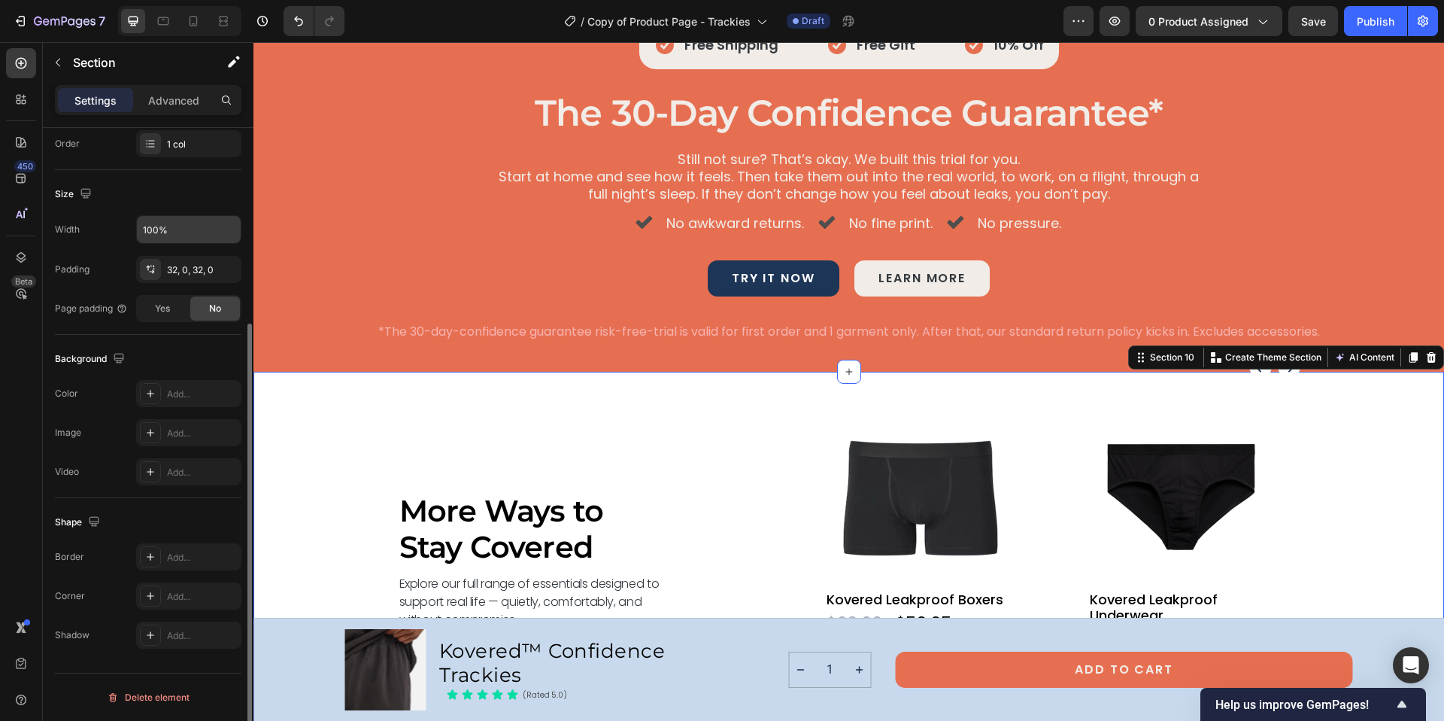
scroll to position [0, 0]
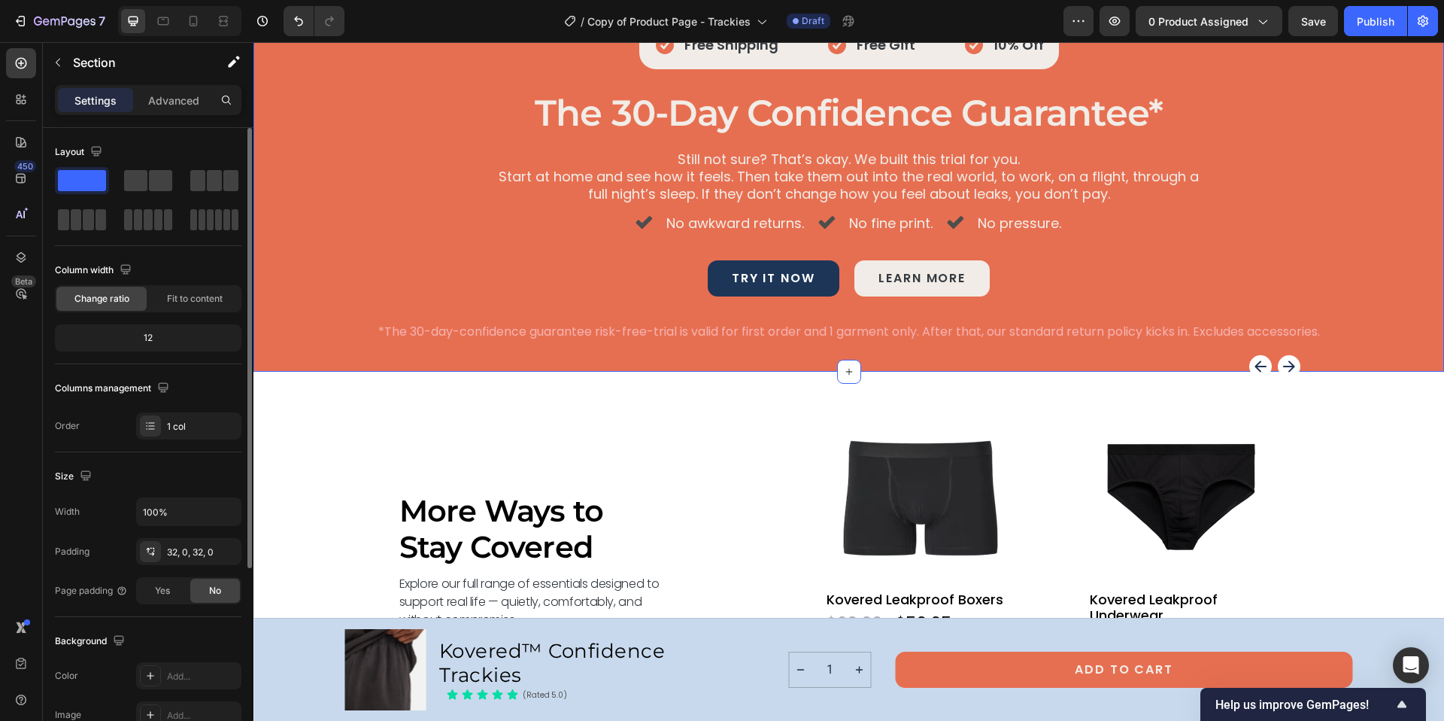
click at [601, 362] on div "Try Kovered Risk-Free for 30 days. Heading Hero Banner Icon Free Shipping Text …" at bounding box center [848, 42] width 1191 height 657
click at [179, 107] on p "Advanced" at bounding box center [173, 101] width 51 height 16
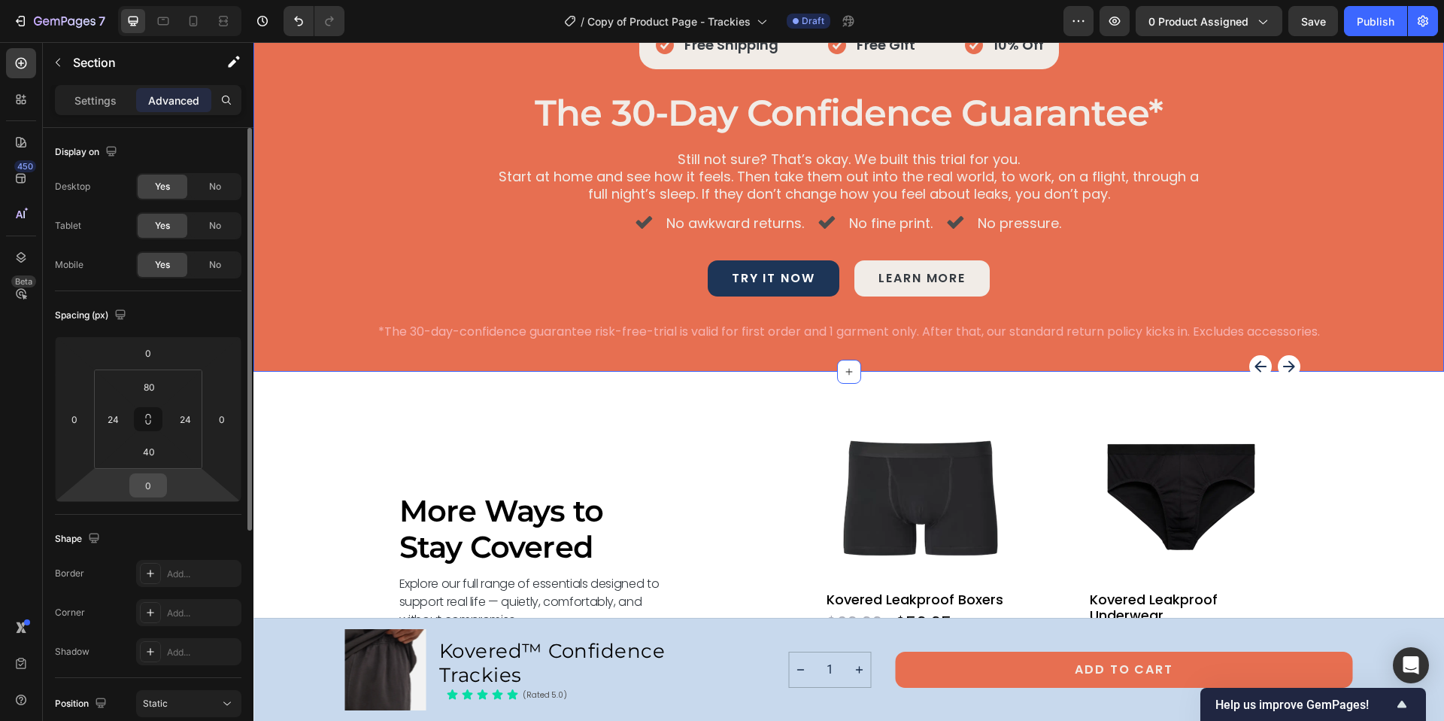
click at [151, 484] on input "0" at bounding box center [148, 485] width 30 height 23
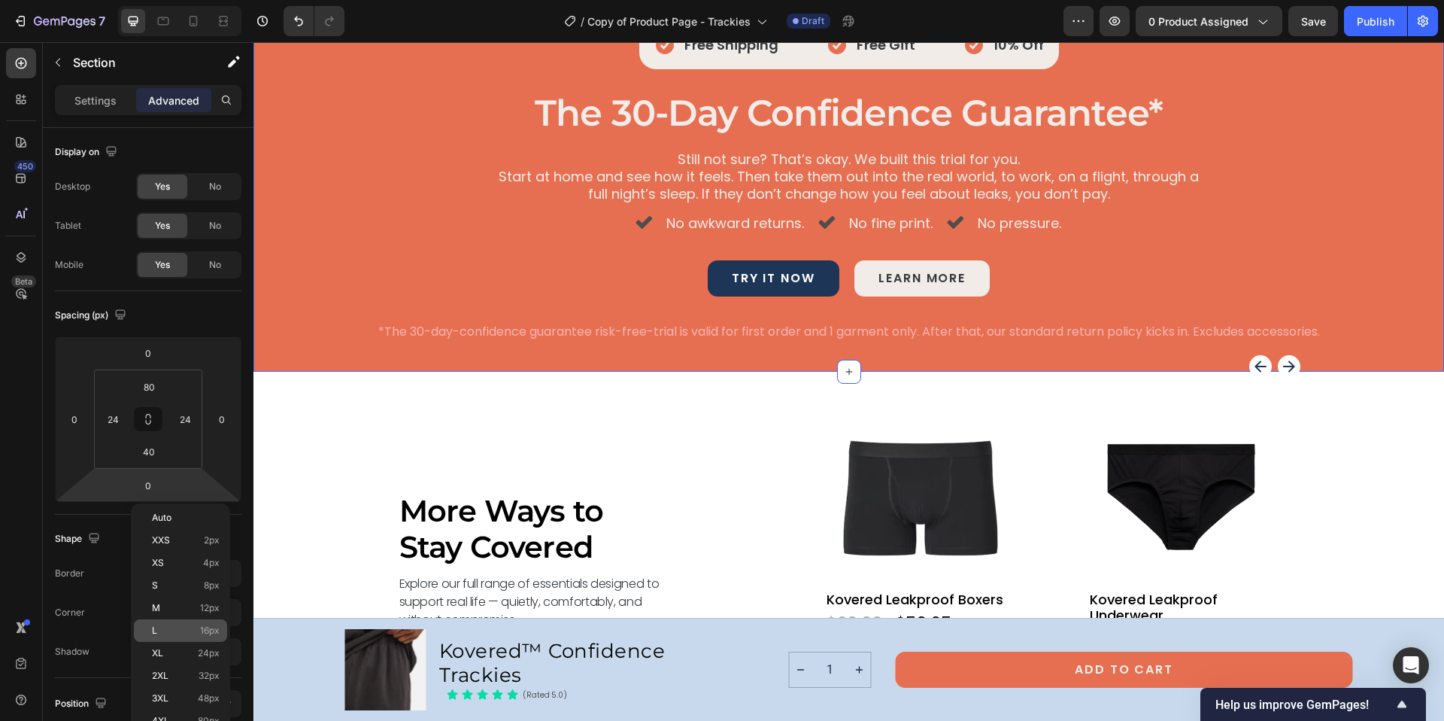
click at [218, 635] on span "16px" at bounding box center [210, 630] width 20 height 11
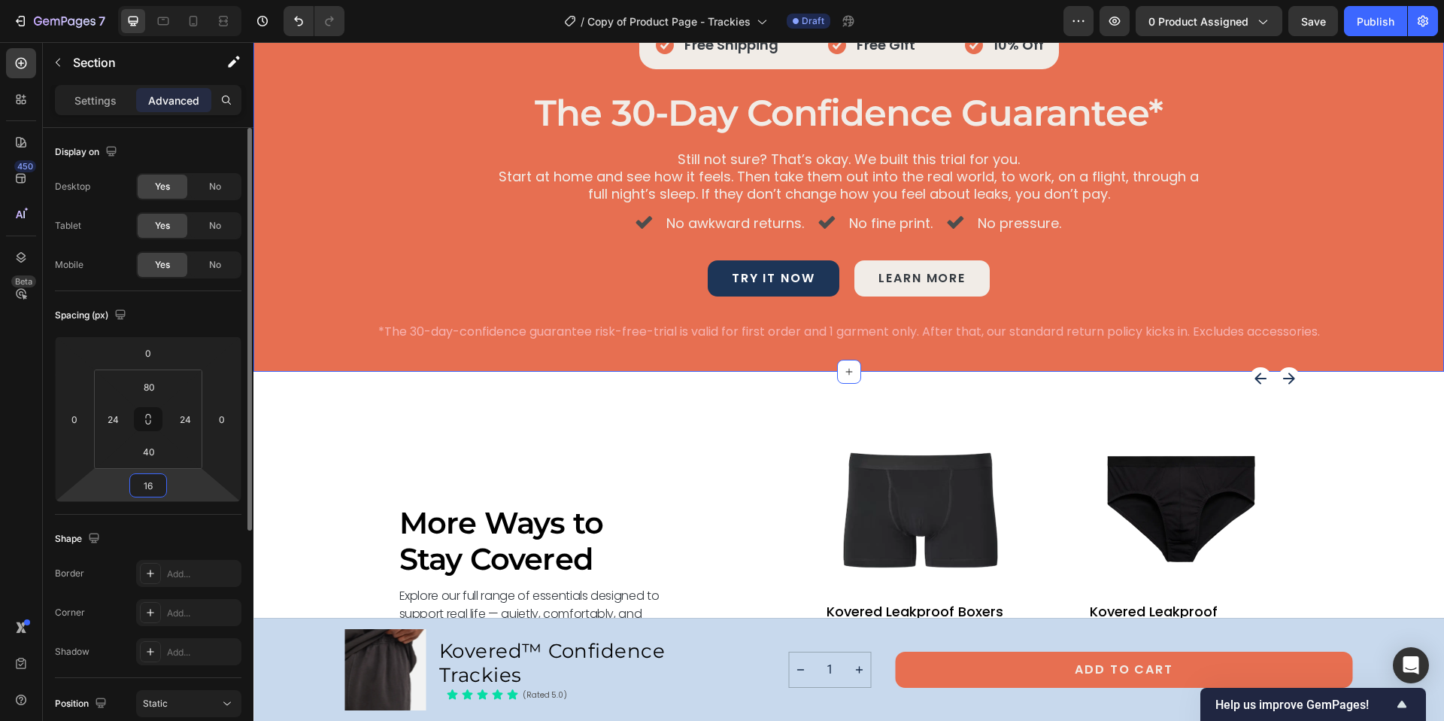
click at [159, 490] on input "16" at bounding box center [148, 485] width 30 height 23
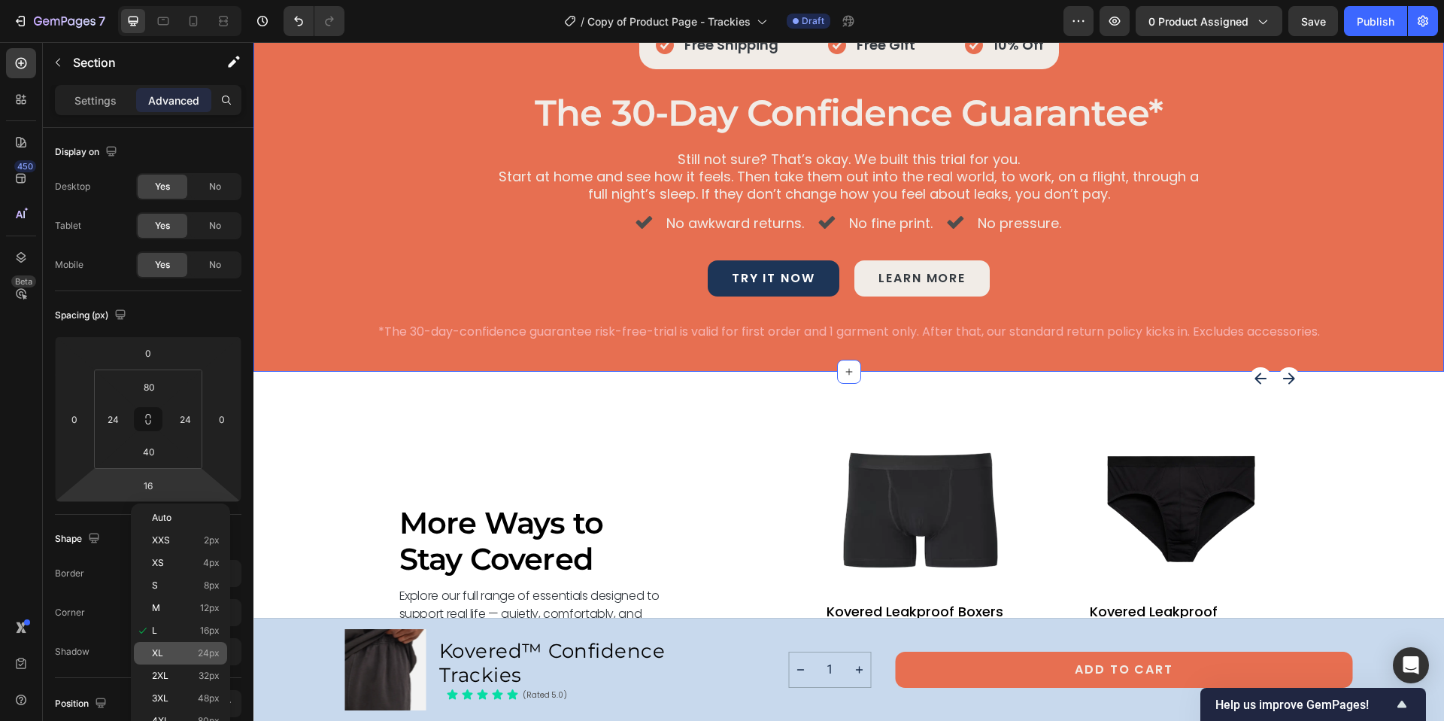
click at [214, 654] on span "24px" at bounding box center [209, 653] width 22 height 11
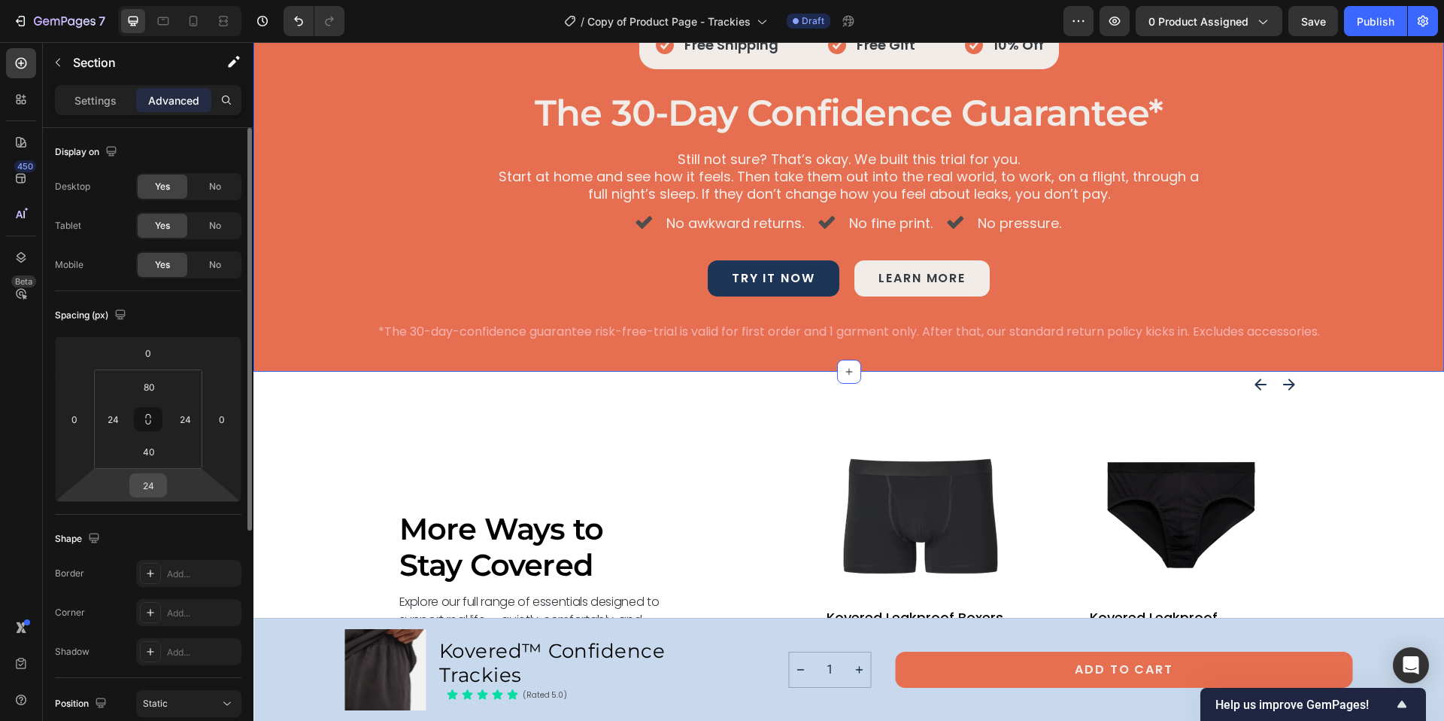
click at [154, 496] on input "24" at bounding box center [148, 485] width 30 height 23
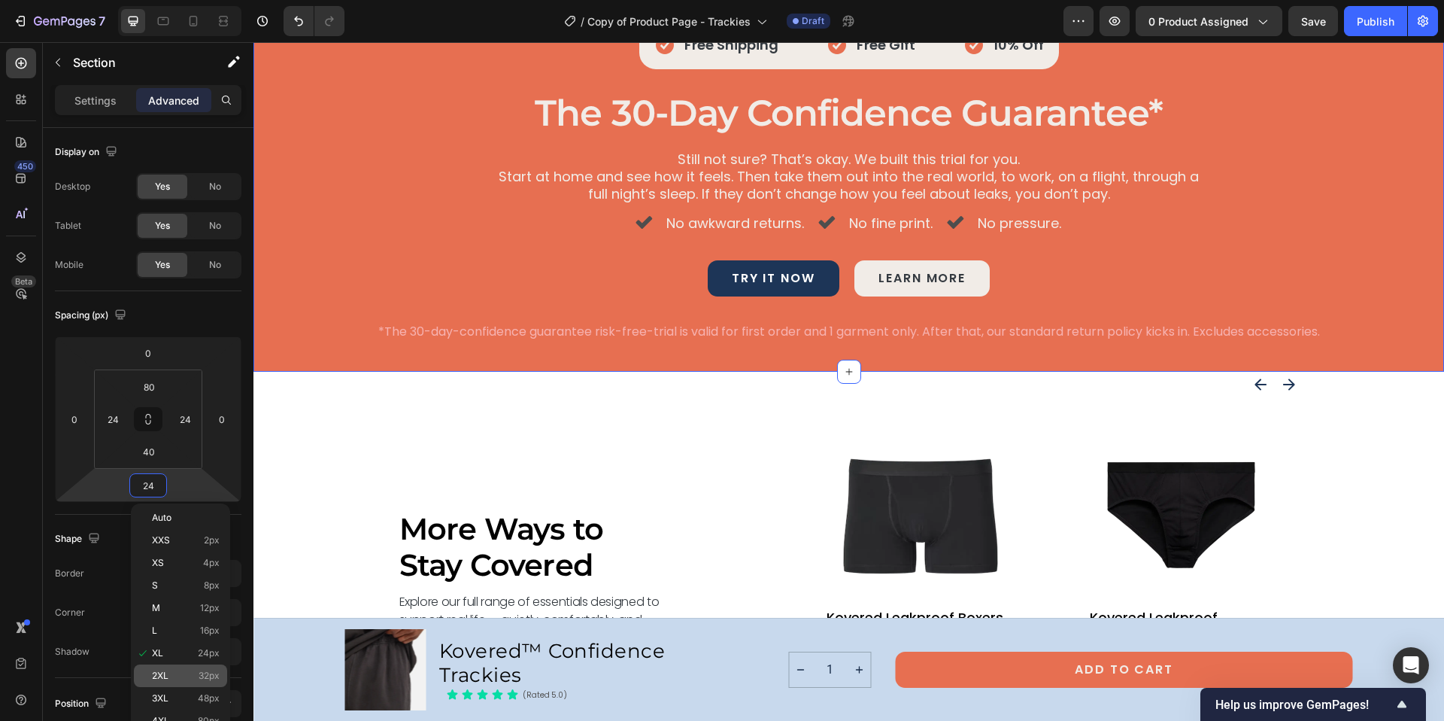
click at [223, 673] on div "2XL 32px" at bounding box center [180, 675] width 93 height 23
type input "32"
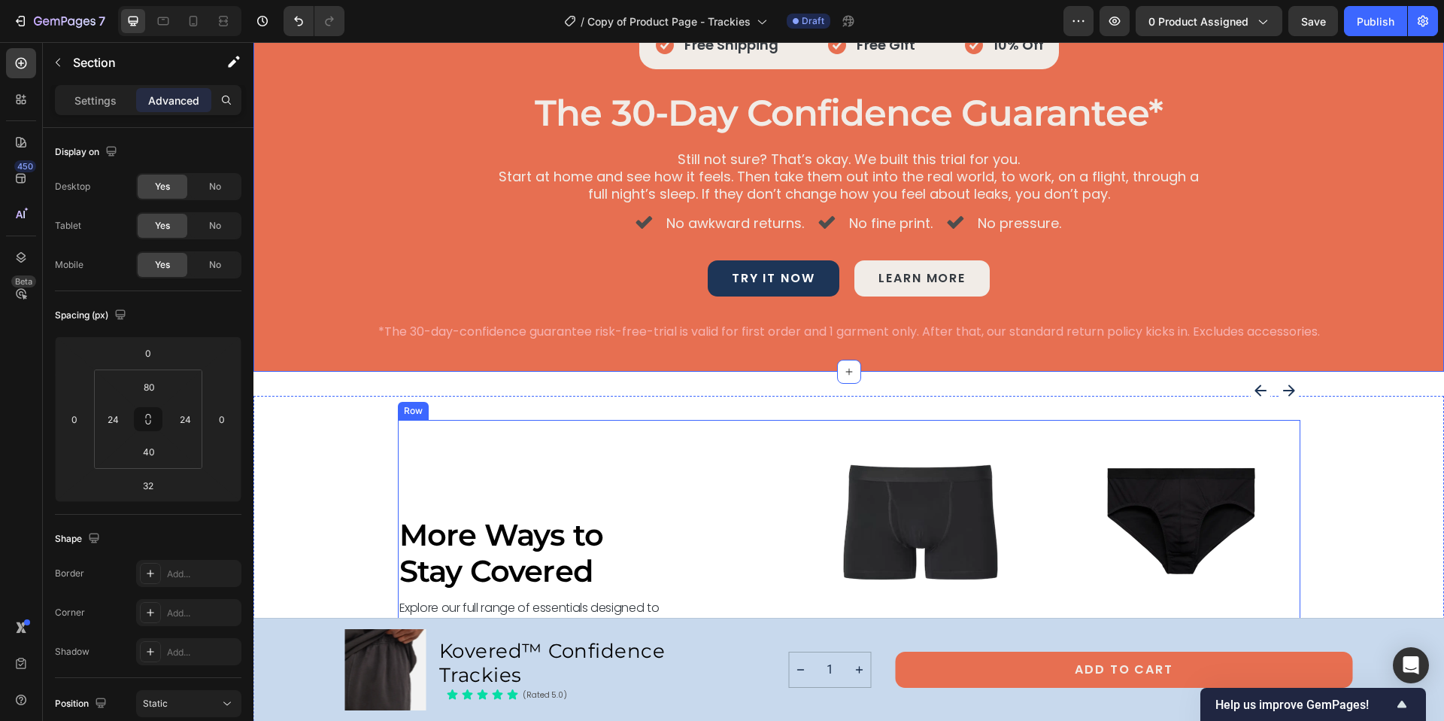
click at [769, 496] on div "More Ways to Stay Covered Heading Explore our full range of essentials designed…" at bounding box center [849, 585] width 903 height 330
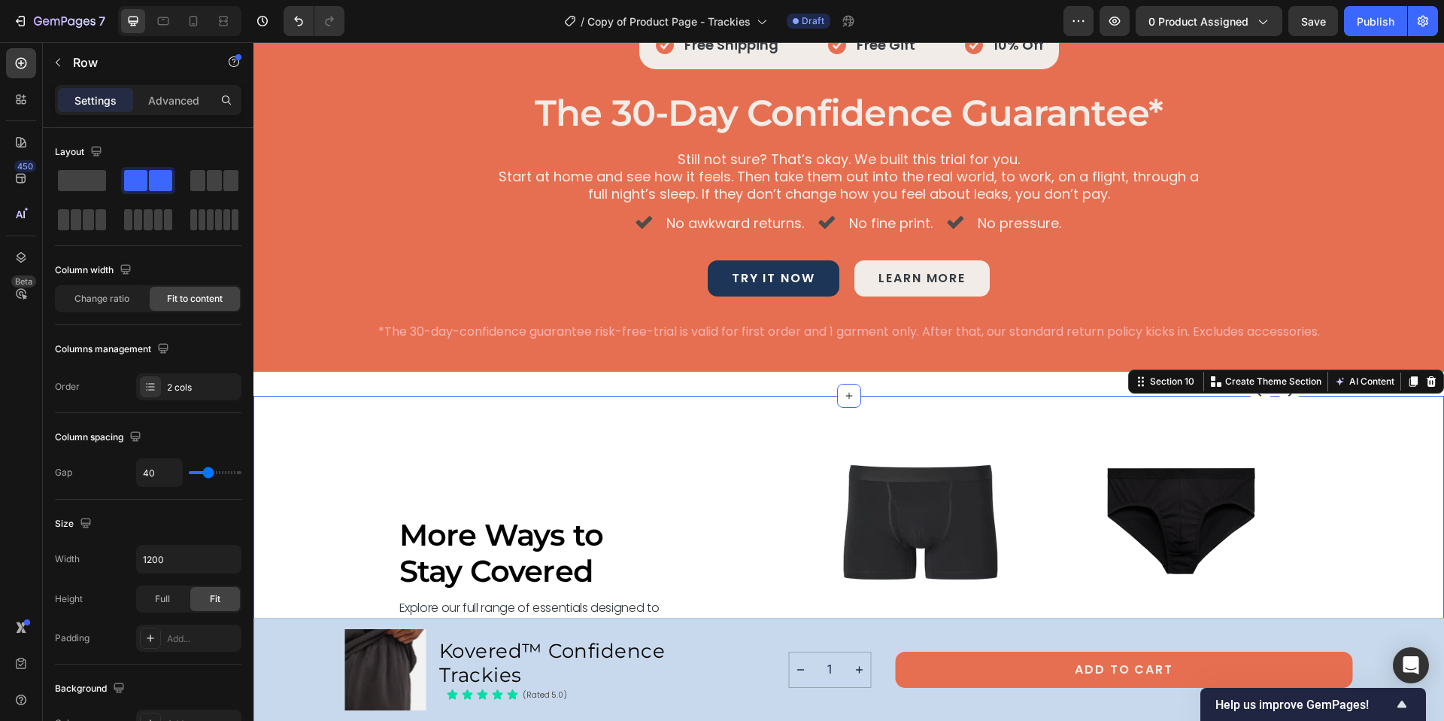
click at [1397, 466] on div "More Ways to Stay Covered Heading Explore our full range of essentials designed…" at bounding box center [848, 585] width 1191 height 330
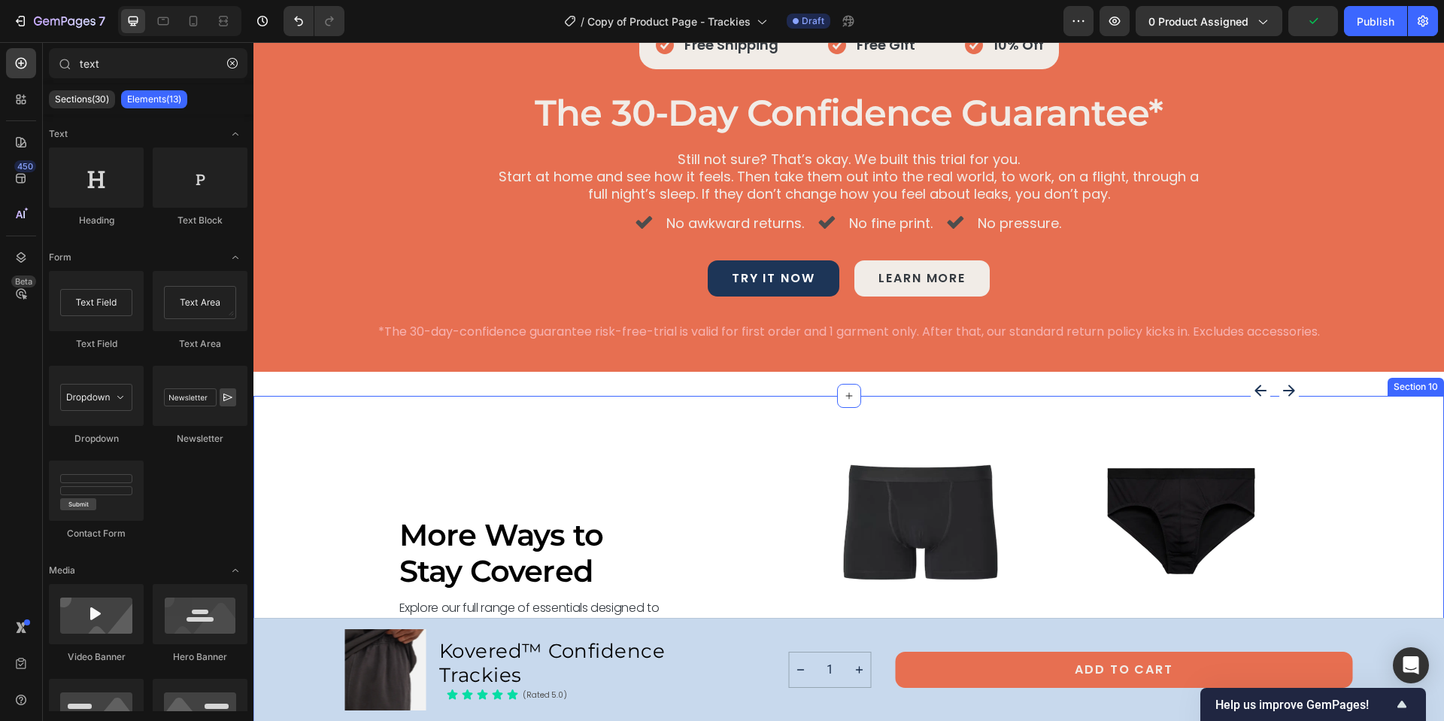
click at [1203, 402] on div "More Ways to Stay Covered Heading Explore our full range of essentials designed…" at bounding box center [848, 585] width 1191 height 378
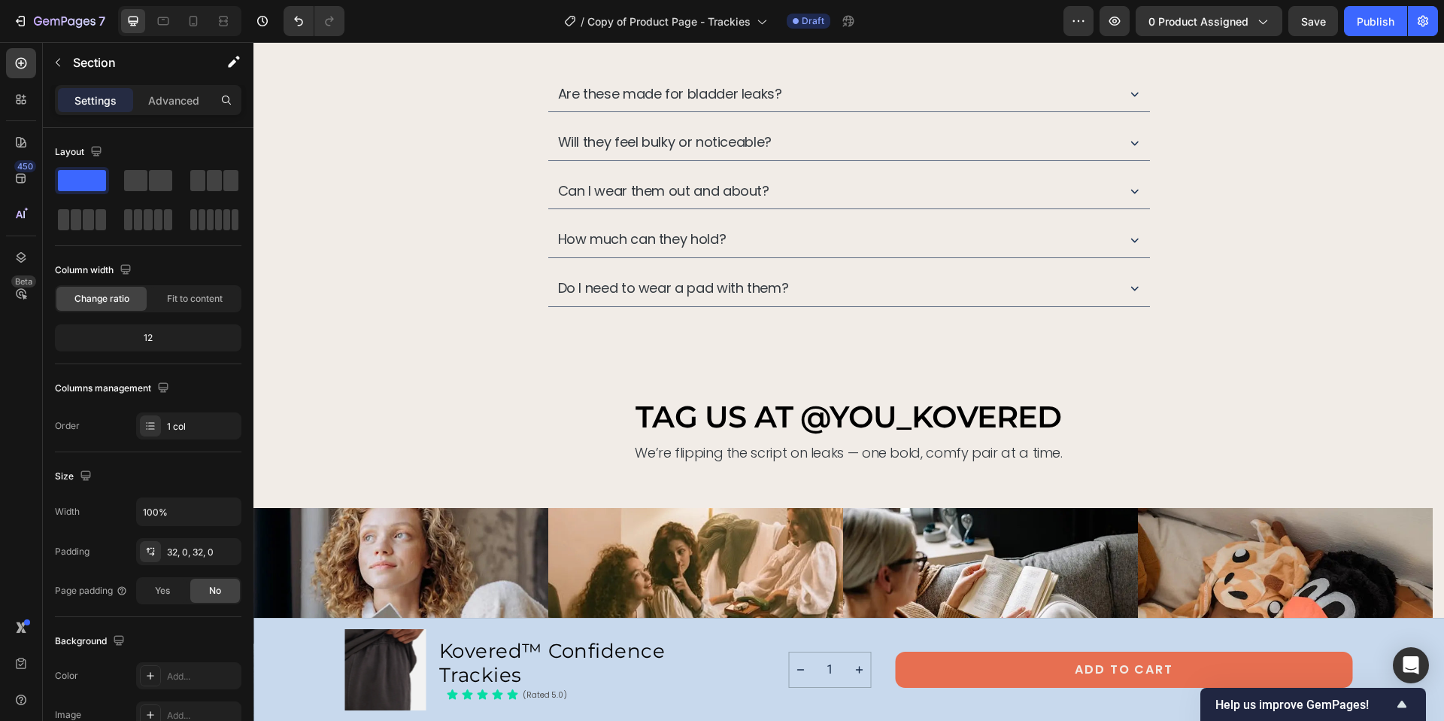
scroll to position [6786, 0]
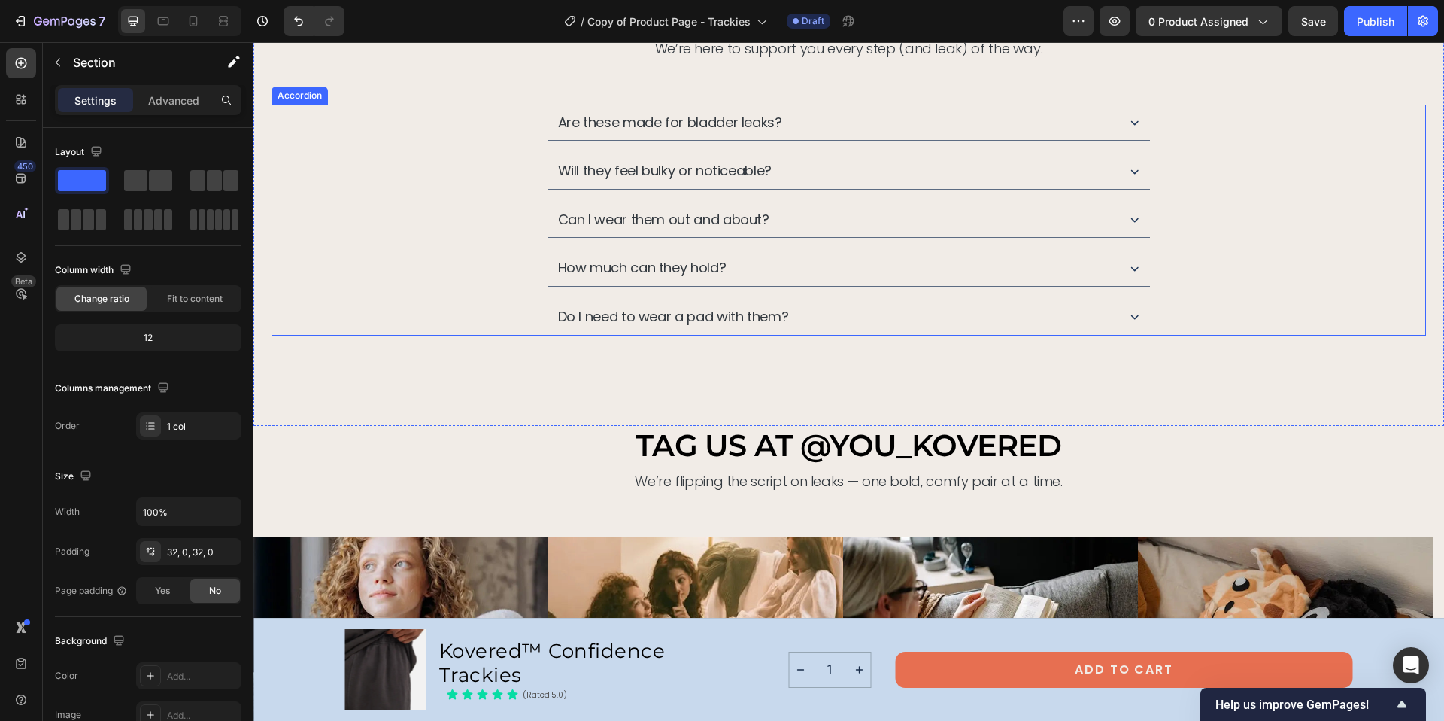
click at [1127, 125] on icon at bounding box center [1135, 122] width 16 height 16
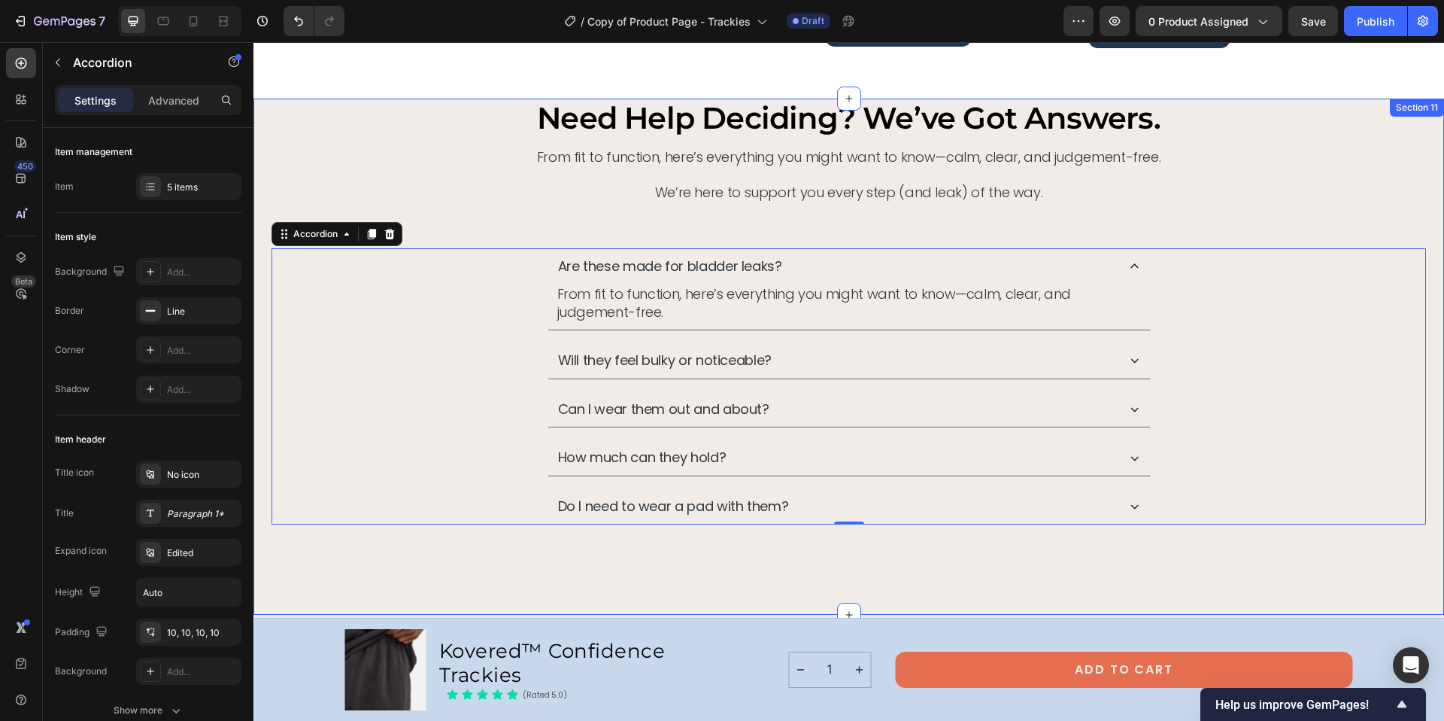
scroll to position [6592, 0]
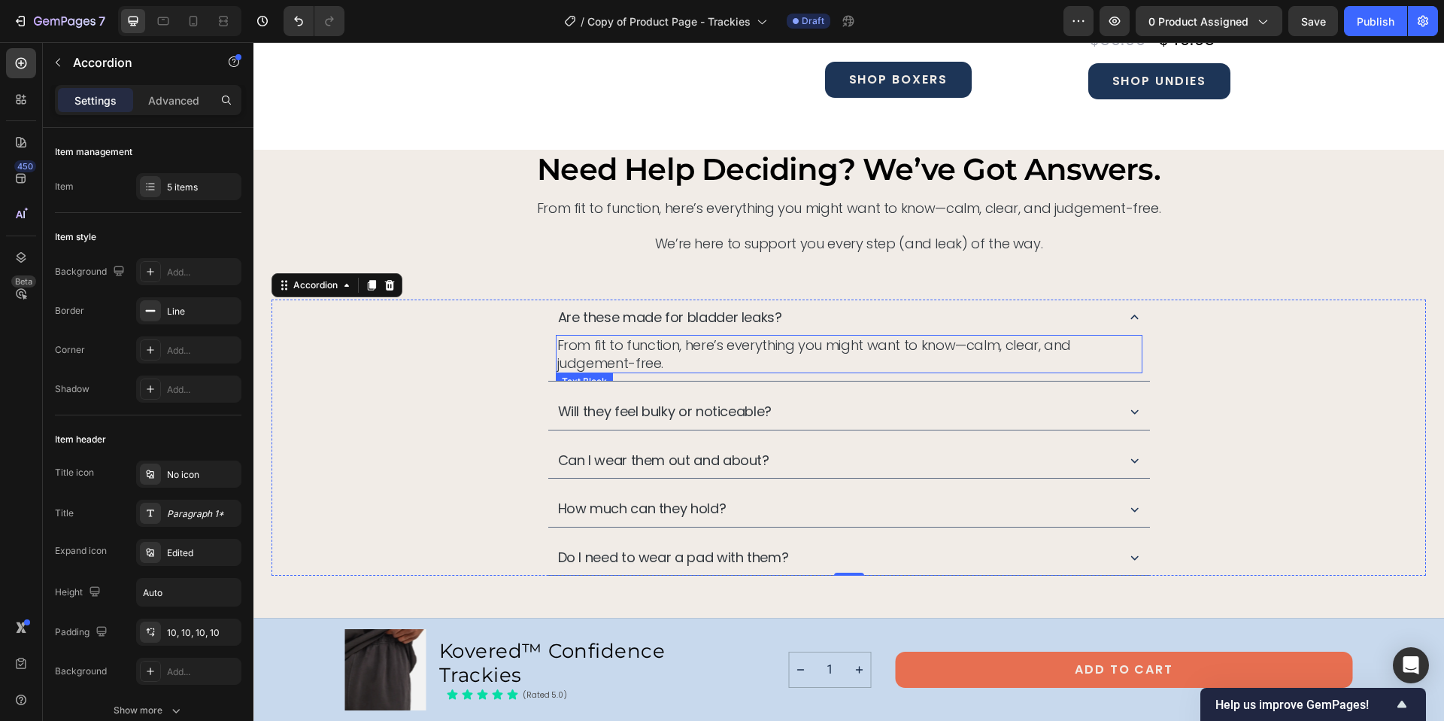
click at [564, 347] on p "From fit to function, here’s everything you might want to know—calm, clear, and…" at bounding box center [849, 353] width 584 height 35
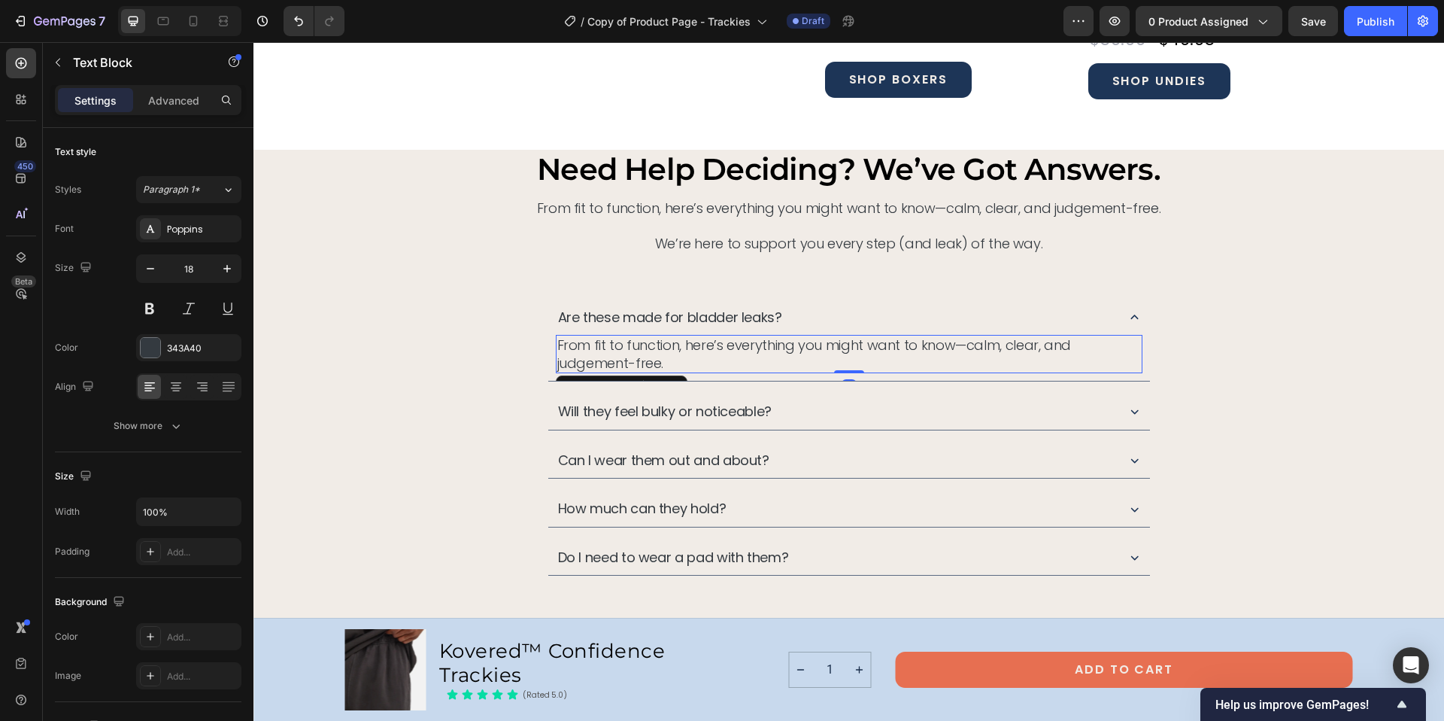
click at [564, 347] on p "From fit to function, here’s everything you might want to know—calm, clear, and…" at bounding box center [849, 353] width 584 height 35
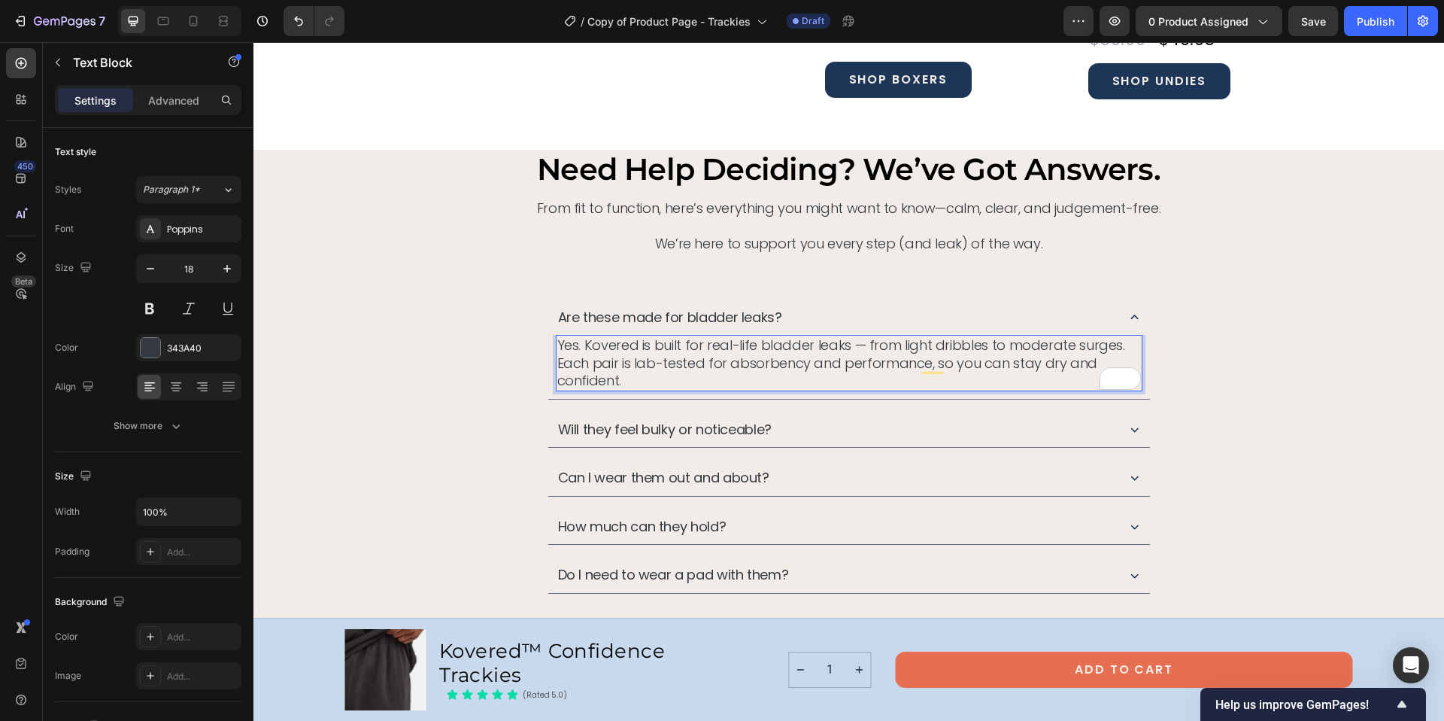
click at [860, 344] on p "Yes. Kovered is built for real-life bladder leaks — from light dribbles to mode…" at bounding box center [849, 362] width 584 height 53
click at [857, 345] on p "Yes. Kovered is built for real-life bladder leaks — from light dribbles to mode…" at bounding box center [849, 362] width 584 height 53
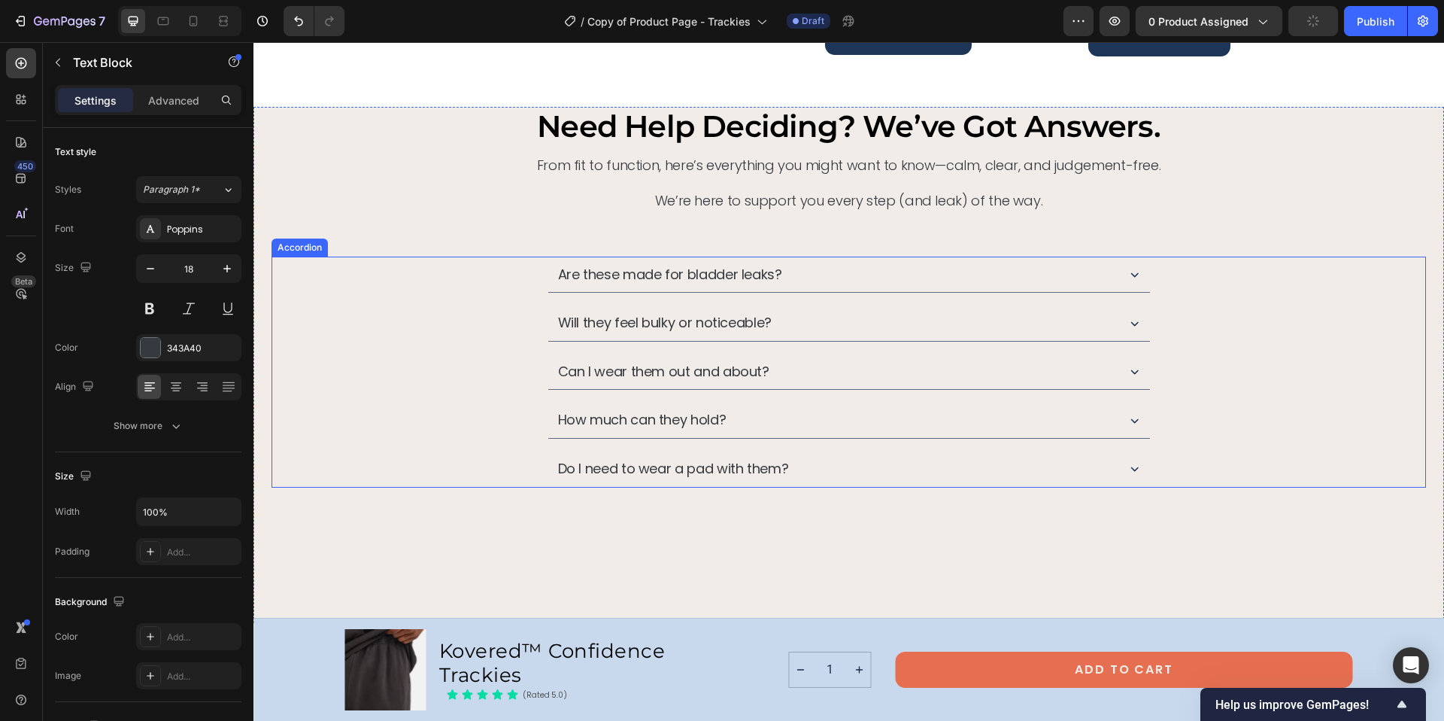
scroll to position [6608, 0]
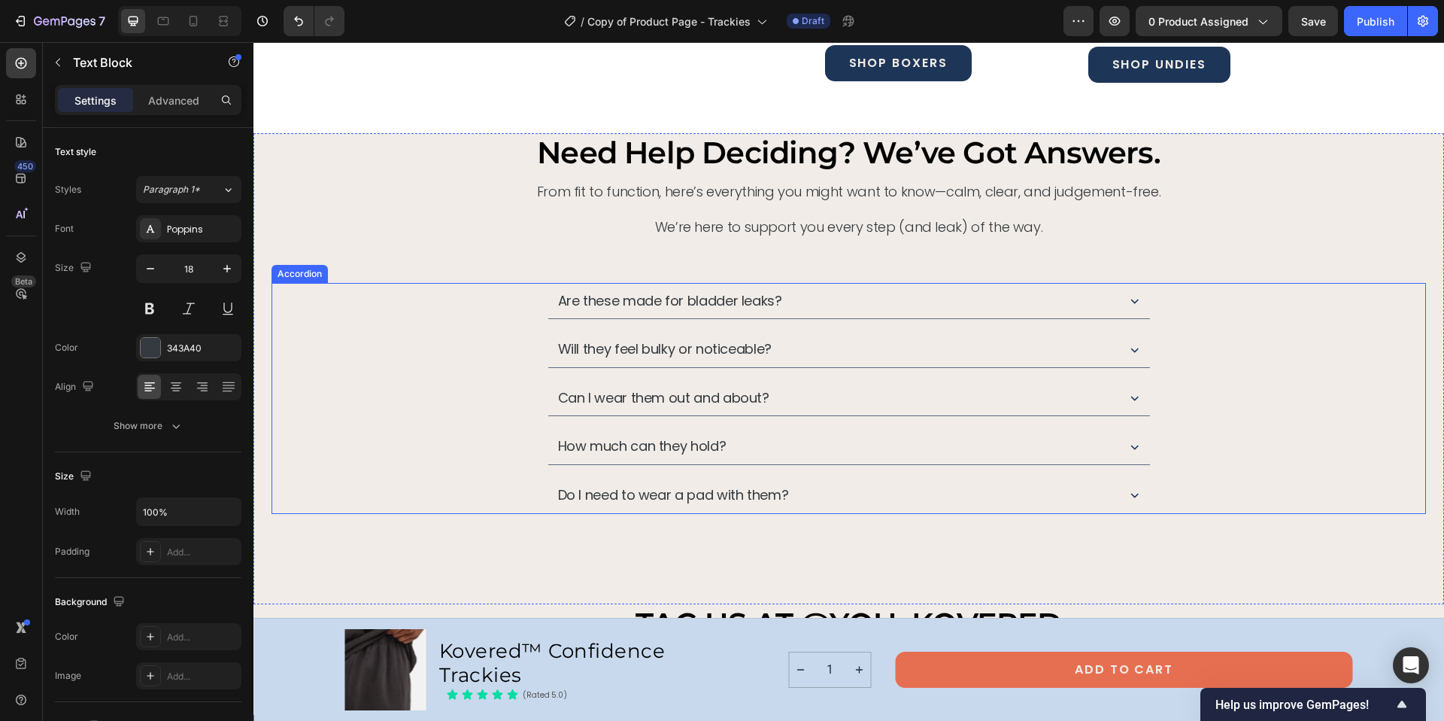
click at [752, 353] on p "Will they feel bulky or noticeable?" at bounding box center [665, 349] width 214 height 17
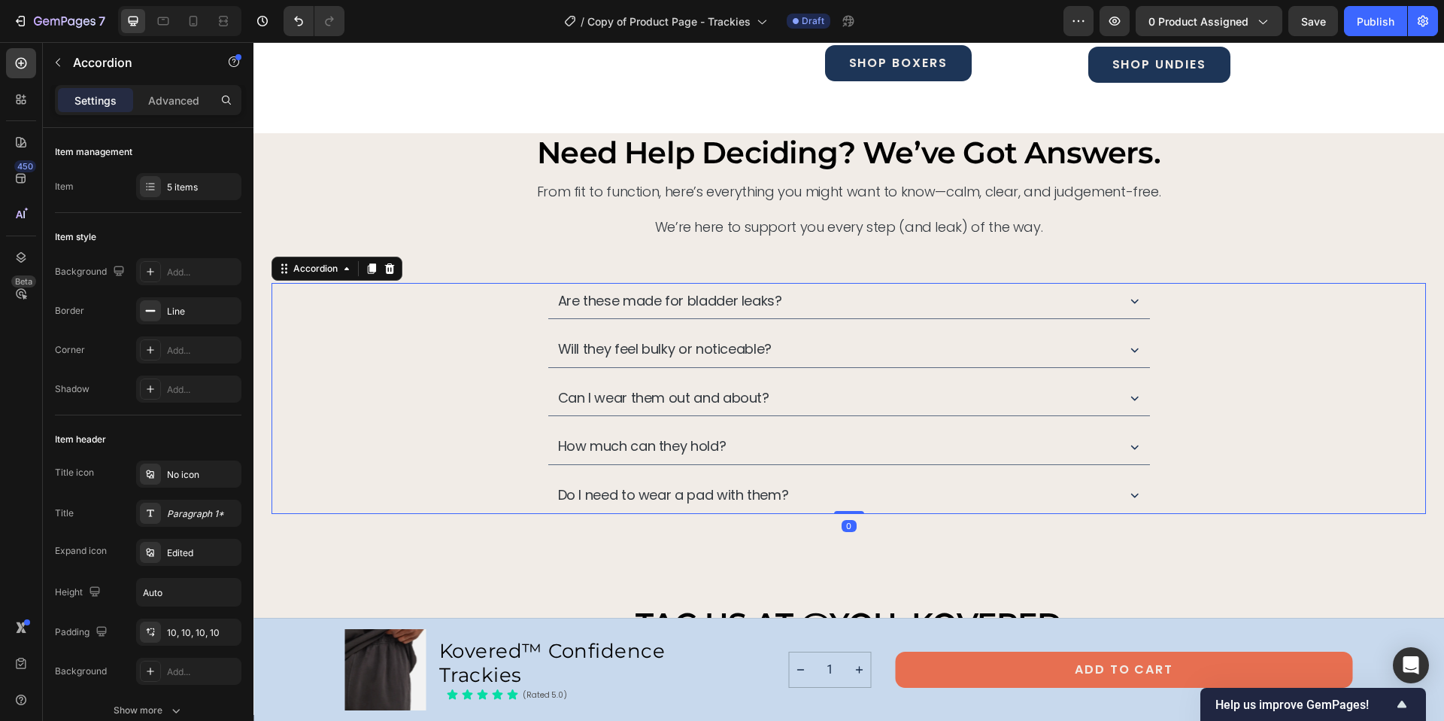
click at [1131, 352] on icon at bounding box center [1135, 349] width 16 height 16
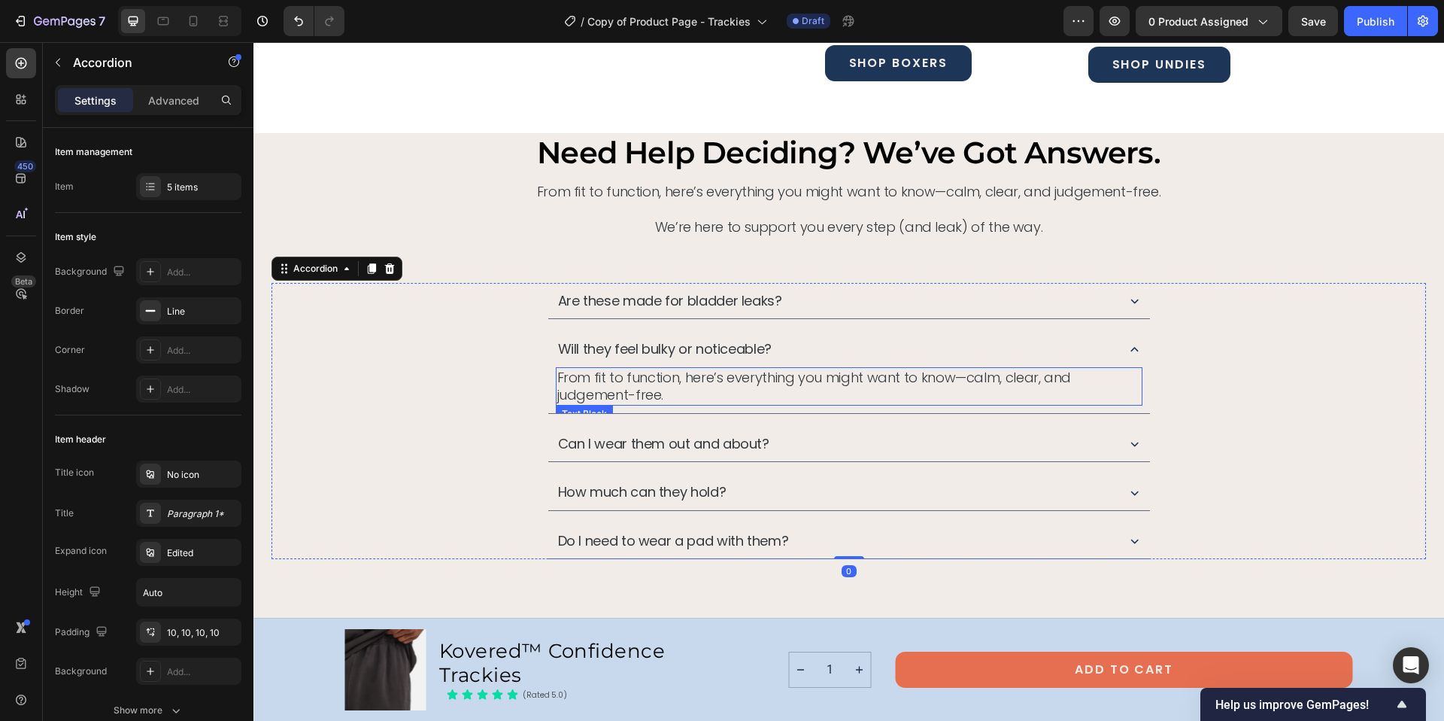
click at [637, 376] on p "From fit to function, here’s everything you might want to know—calm, clear, and…" at bounding box center [849, 386] width 584 height 35
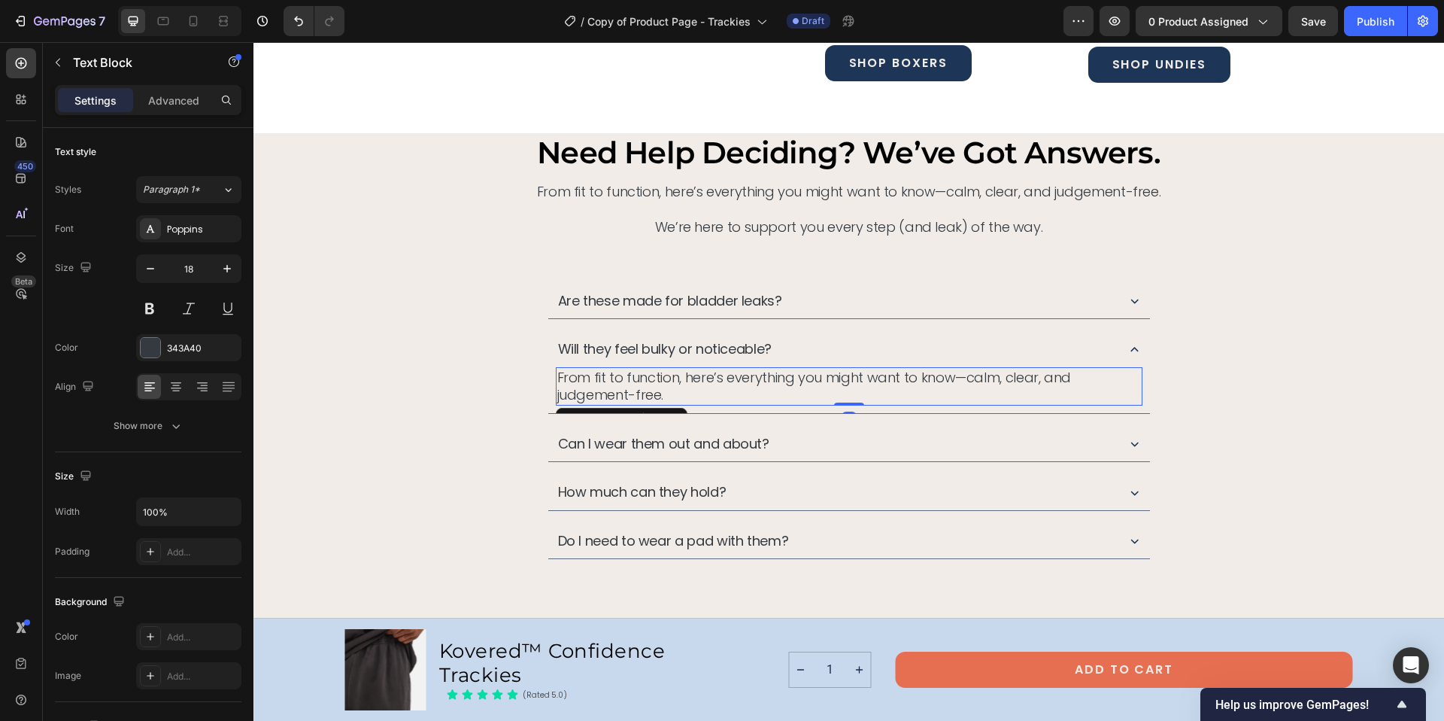
click at [637, 376] on p "From fit to function, here’s everything you might want to know—calm, clear, and…" at bounding box center [849, 386] width 584 height 35
click at [924, 380] on p "No. They look and feel like regular trackies or underwear — no bulk, no rustlin…" at bounding box center [849, 386] width 584 height 35
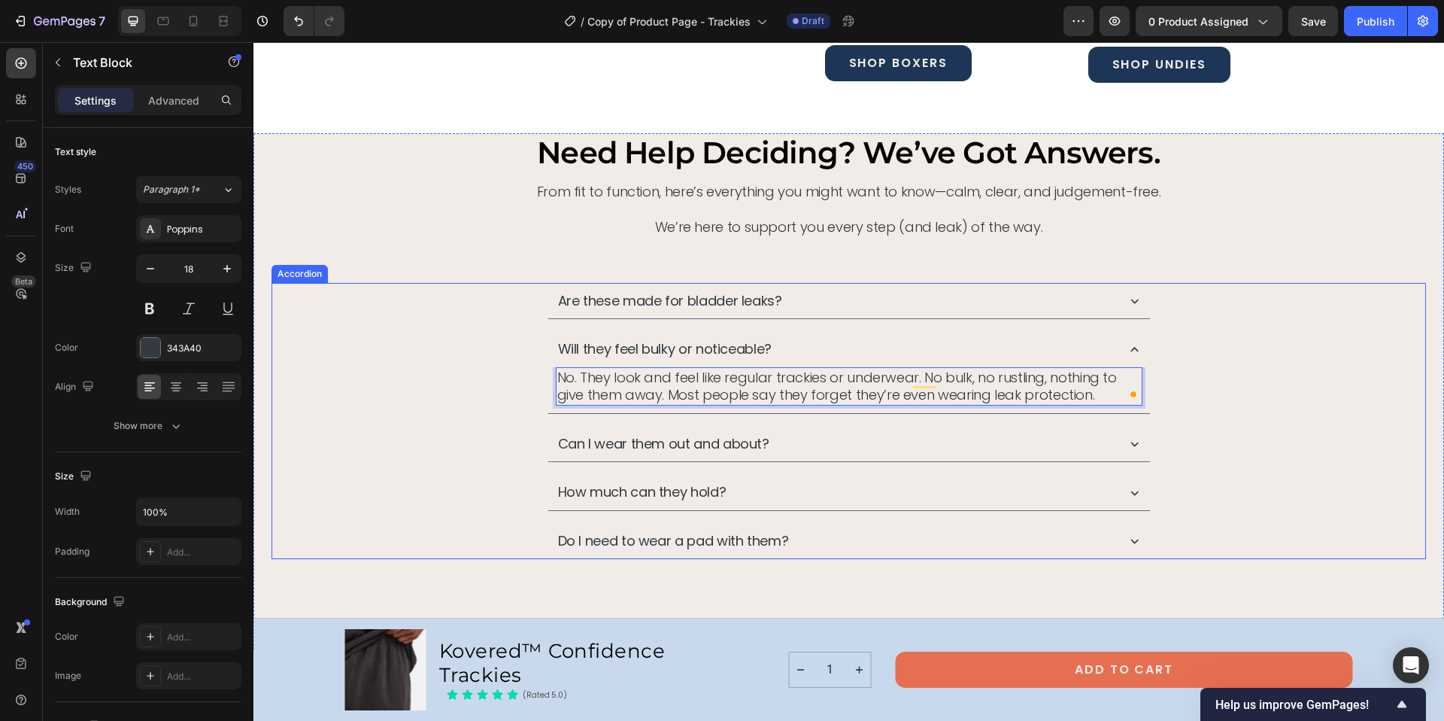
click at [1129, 446] on icon at bounding box center [1135, 443] width 16 height 16
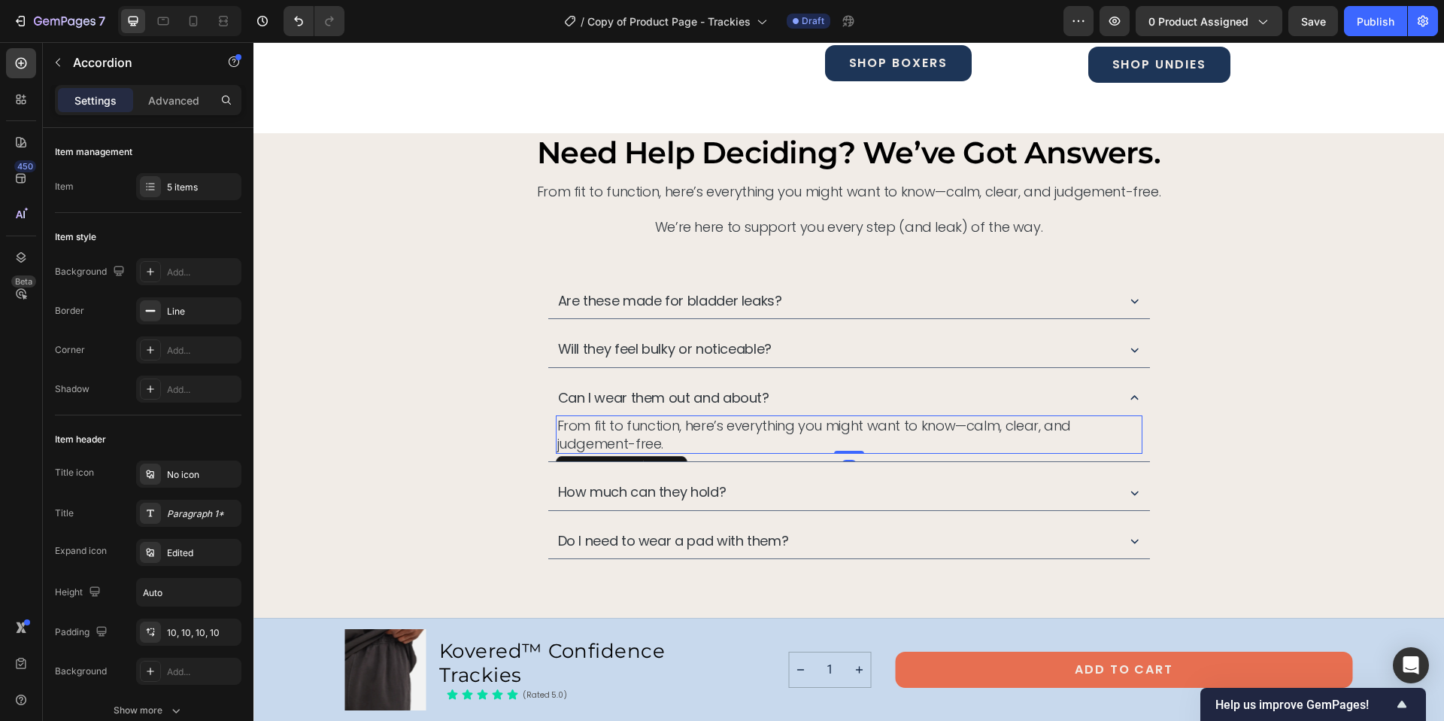
click at [581, 427] on p "From fit to function, here’s everything you might want to know—calm, clear, and…" at bounding box center [849, 434] width 584 height 35
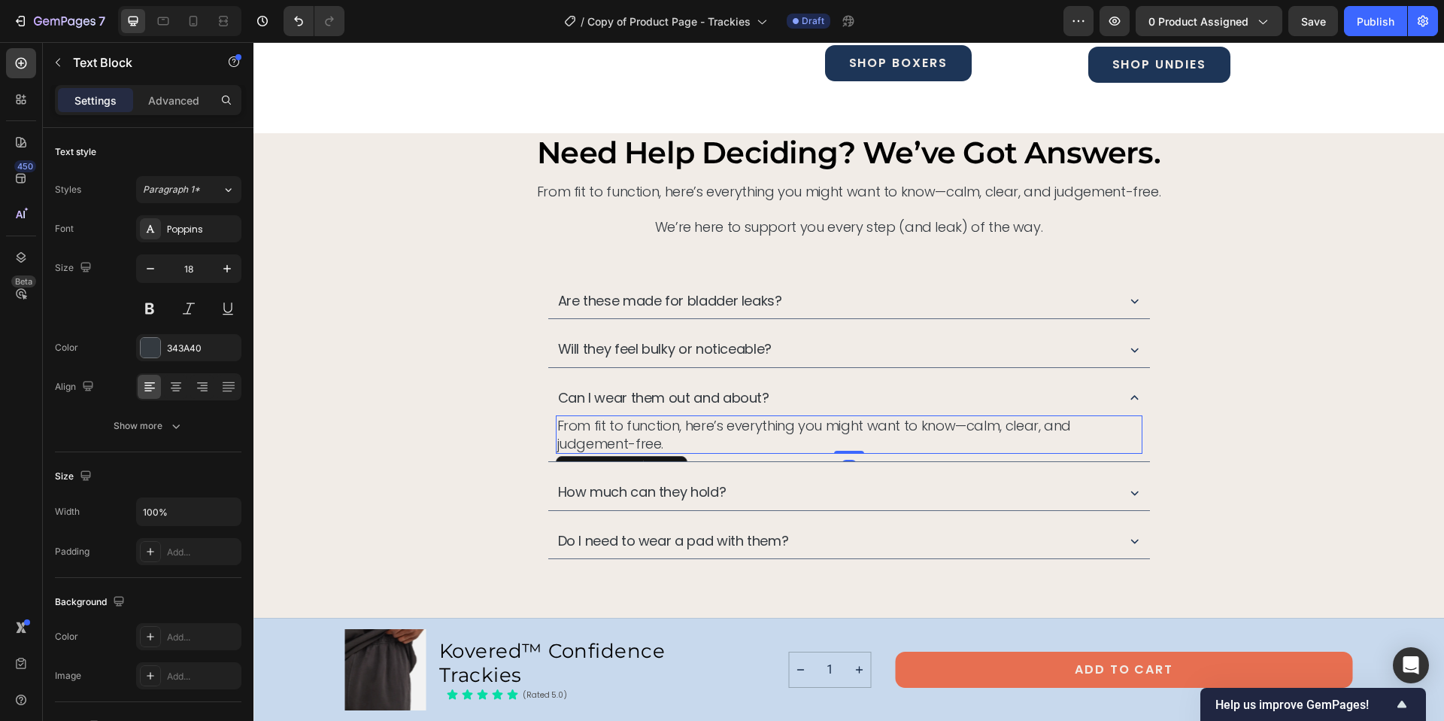
click at [581, 427] on p "From fit to function, here’s everything you might want to know—calm, clear, and…" at bounding box center [849, 434] width 584 height 35
click at [799, 426] on p "Absolutely. They’re made for real life — work, school, travel, flights, or a ni…" at bounding box center [849, 434] width 584 height 35
click at [624, 423] on p "Absolutely. They’re made for real life. Work, school, travel, flights, or a nig…" at bounding box center [849, 434] width 584 height 35
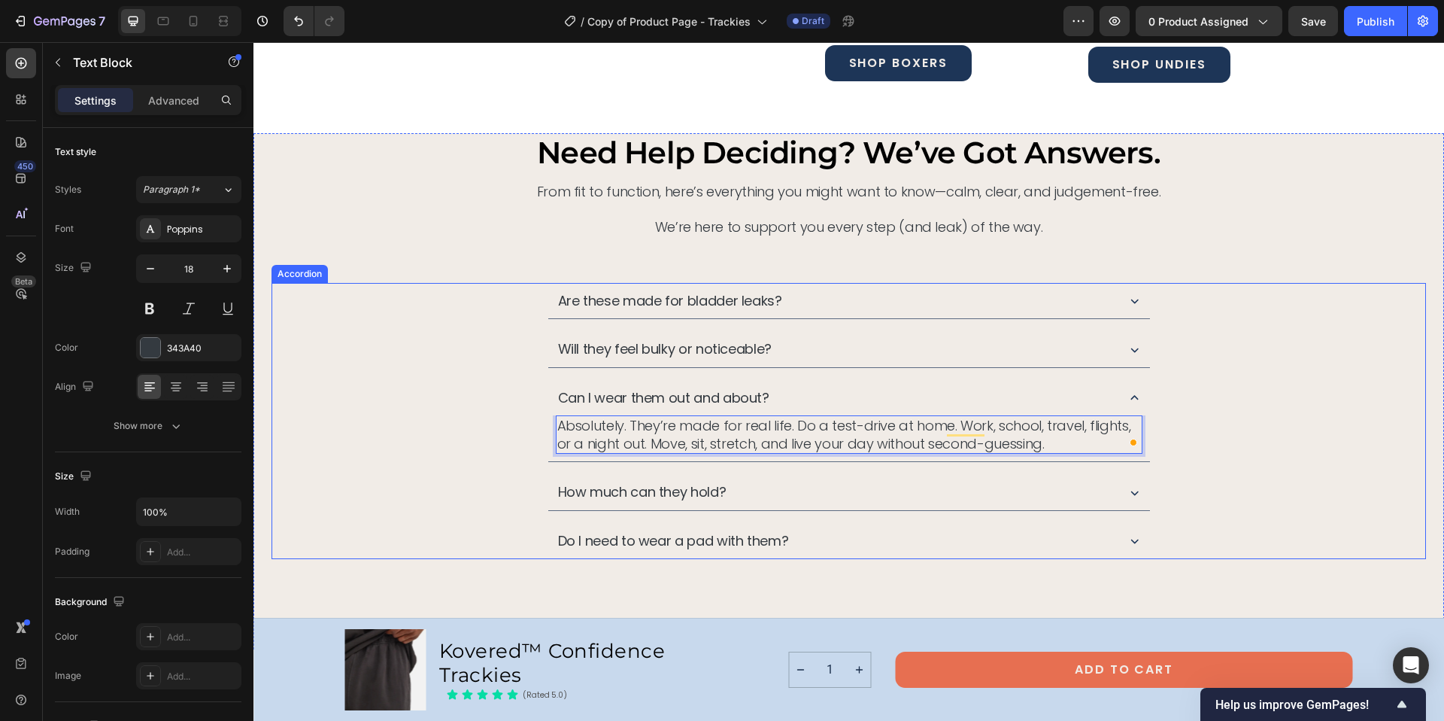
click at [1127, 491] on icon at bounding box center [1135, 492] width 16 height 16
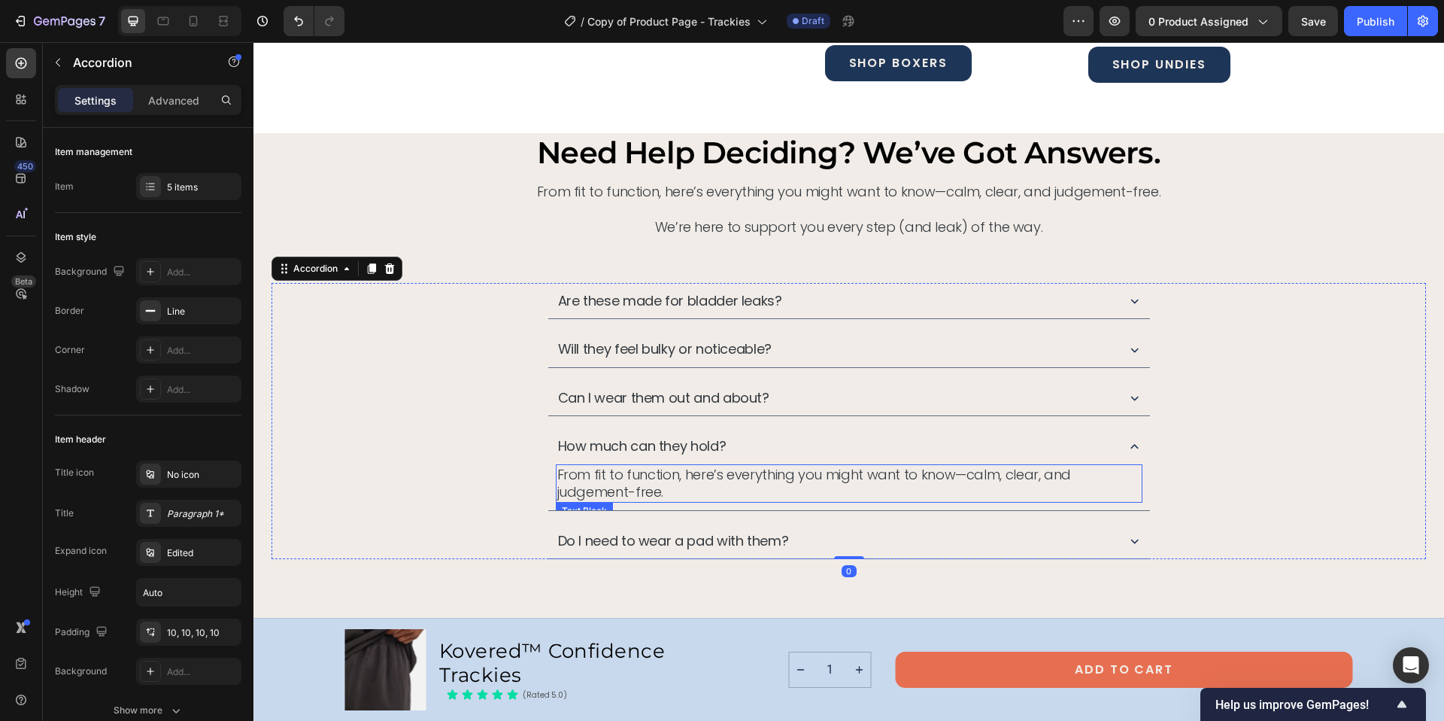
click at [587, 481] on p "From fit to function, here’s everything you might want to know—calm, clear, and…" at bounding box center [849, 483] width 584 height 35
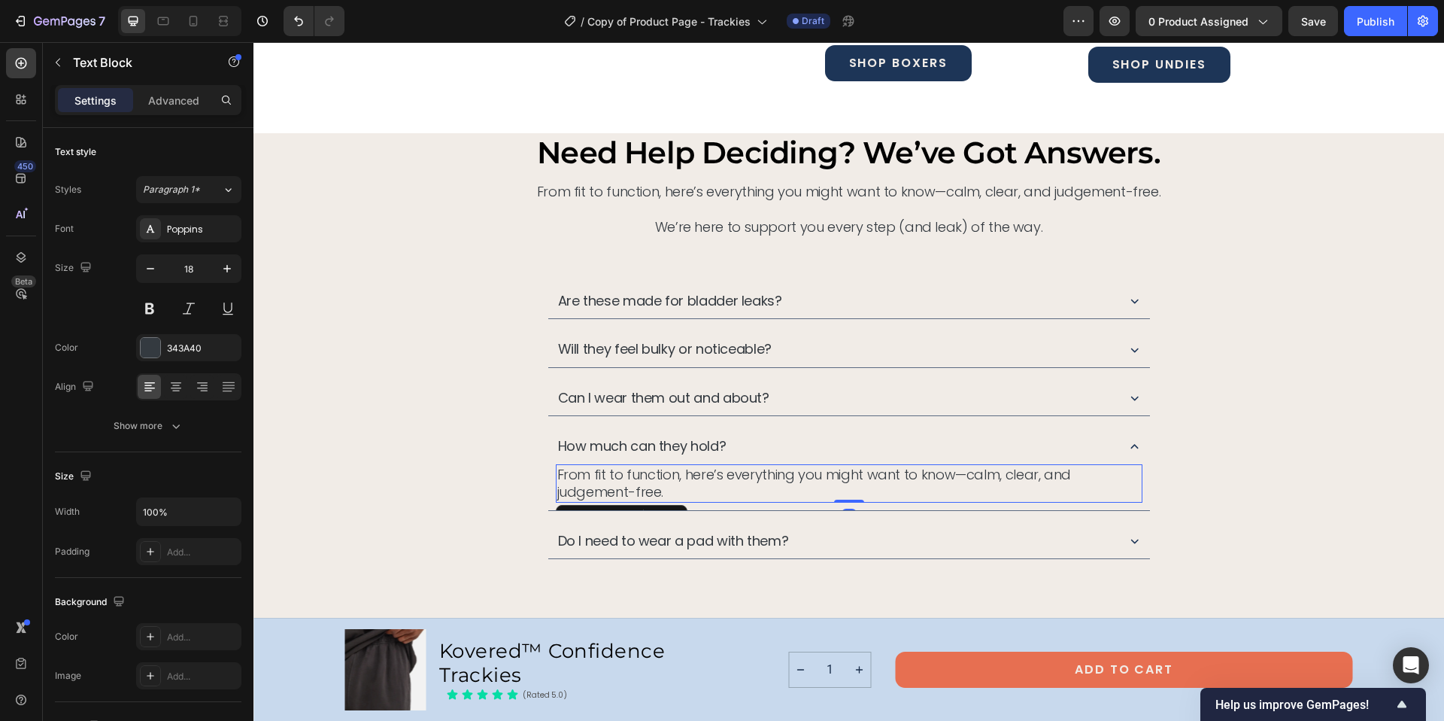
click at [587, 481] on p "From fit to function, here’s everything you might want to know—calm, clear, and…" at bounding box center [849, 483] width 584 height 35
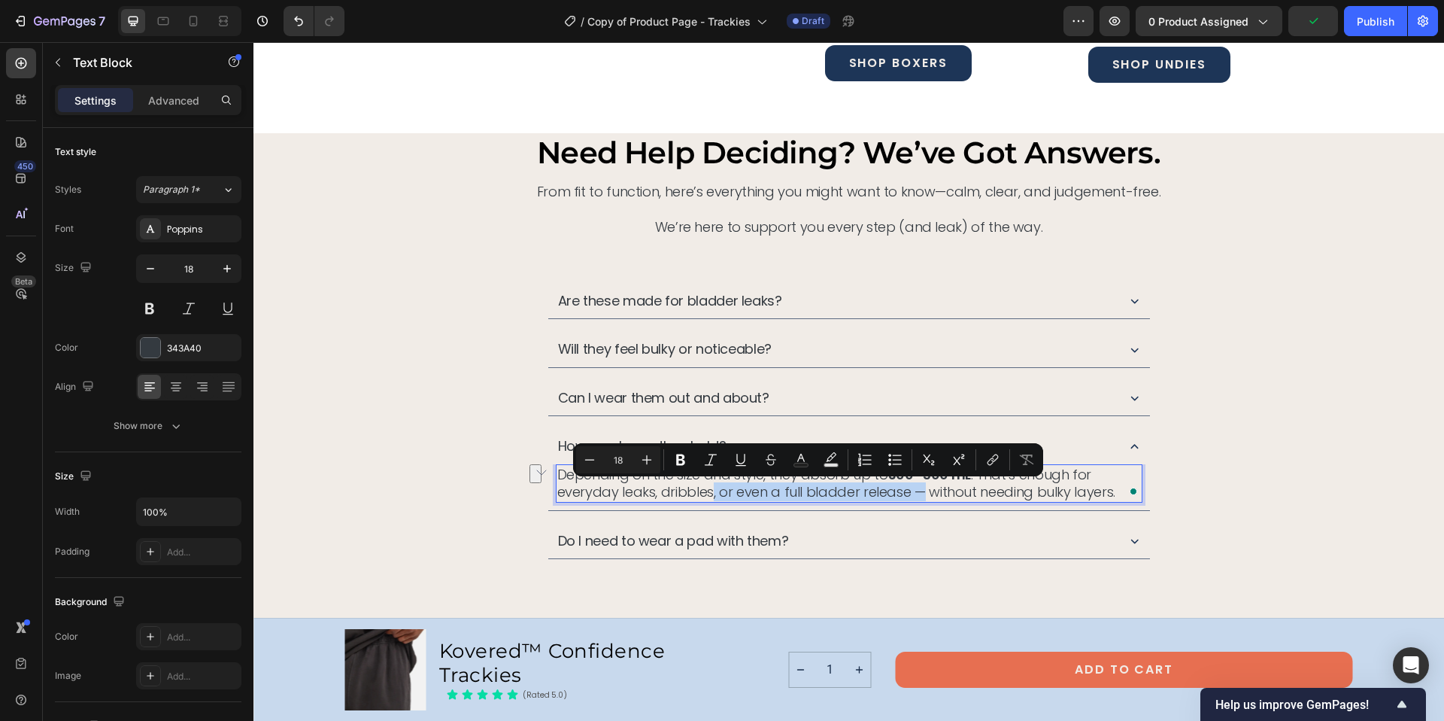
drag, startPoint x: 914, startPoint y: 490, endPoint x: 704, endPoint y: 496, distance: 209.9
click at [704, 496] on p "Depending on the size and style, they absorb up to 300–500 mL . That’s enough f…" at bounding box center [849, 483] width 584 height 35
click at [783, 489] on p "Depending on the size and style, they absorb up to 300–500 mL . That’s enough f…" at bounding box center [849, 483] width 584 height 35
drag, startPoint x: 775, startPoint y: 491, endPoint x: 846, endPoint y: 493, distance: 71.5
click at [846, 493] on p "Depending on the size and style, they absorb up to 300–500 mL . That’s enough f…" at bounding box center [849, 483] width 584 height 35
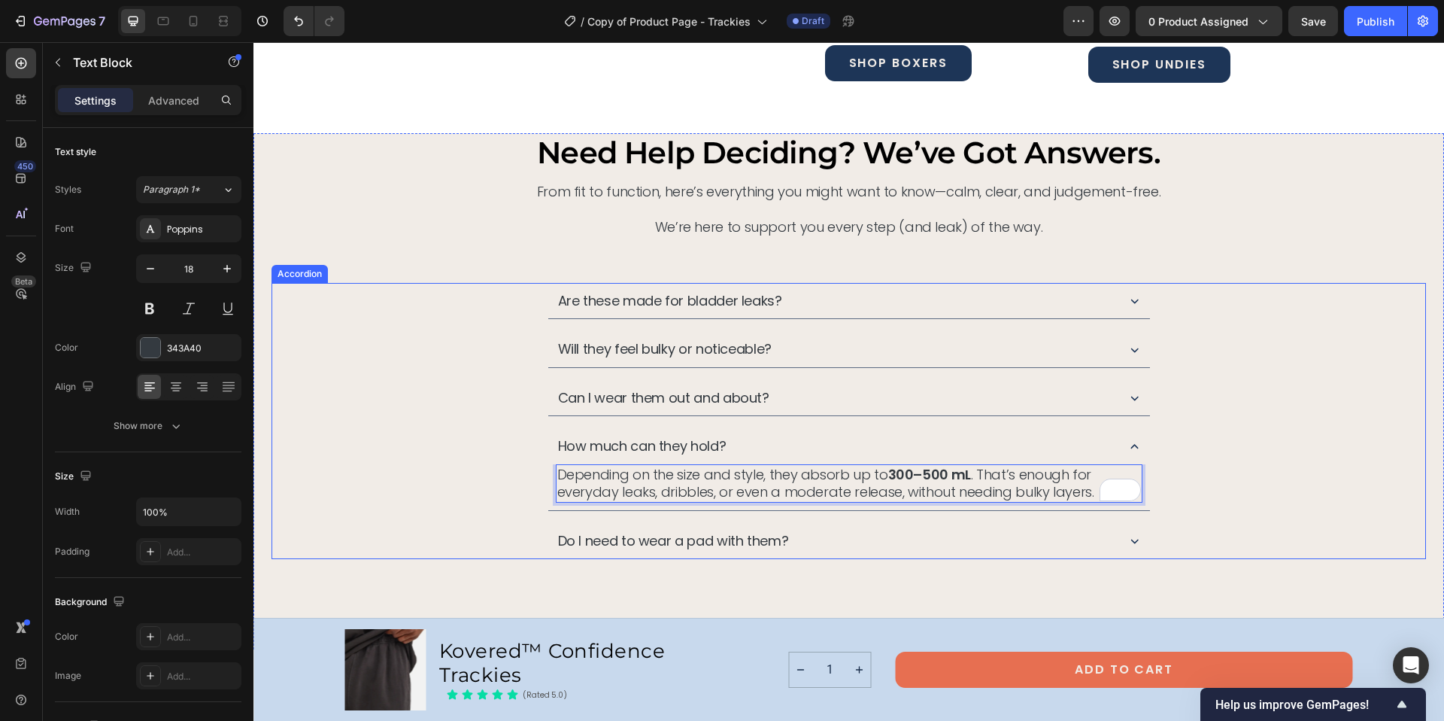
click at [1130, 538] on icon at bounding box center [1135, 541] width 16 height 16
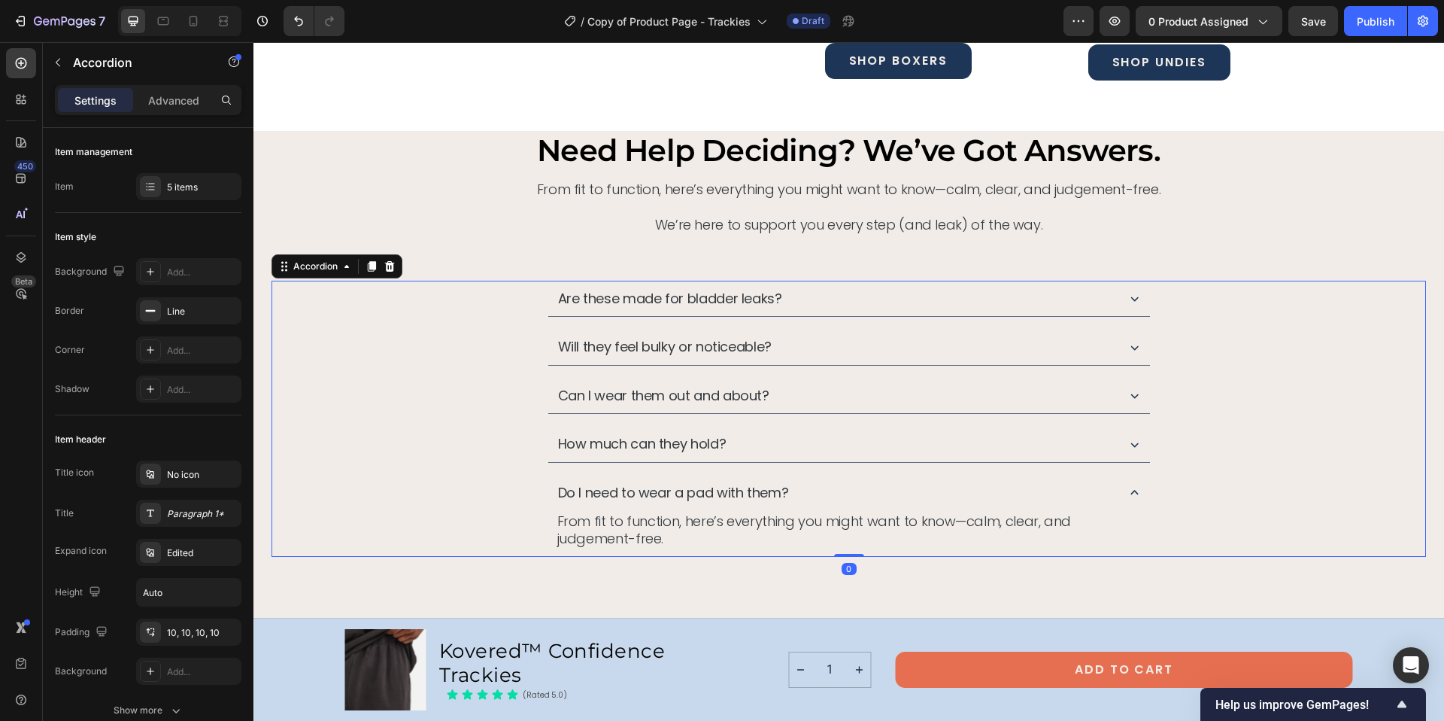
scroll to position [6611, 0]
click at [639, 526] on p "From fit to function, here’s everything you might want to know—calm, clear, and…" at bounding box center [849, 528] width 584 height 35
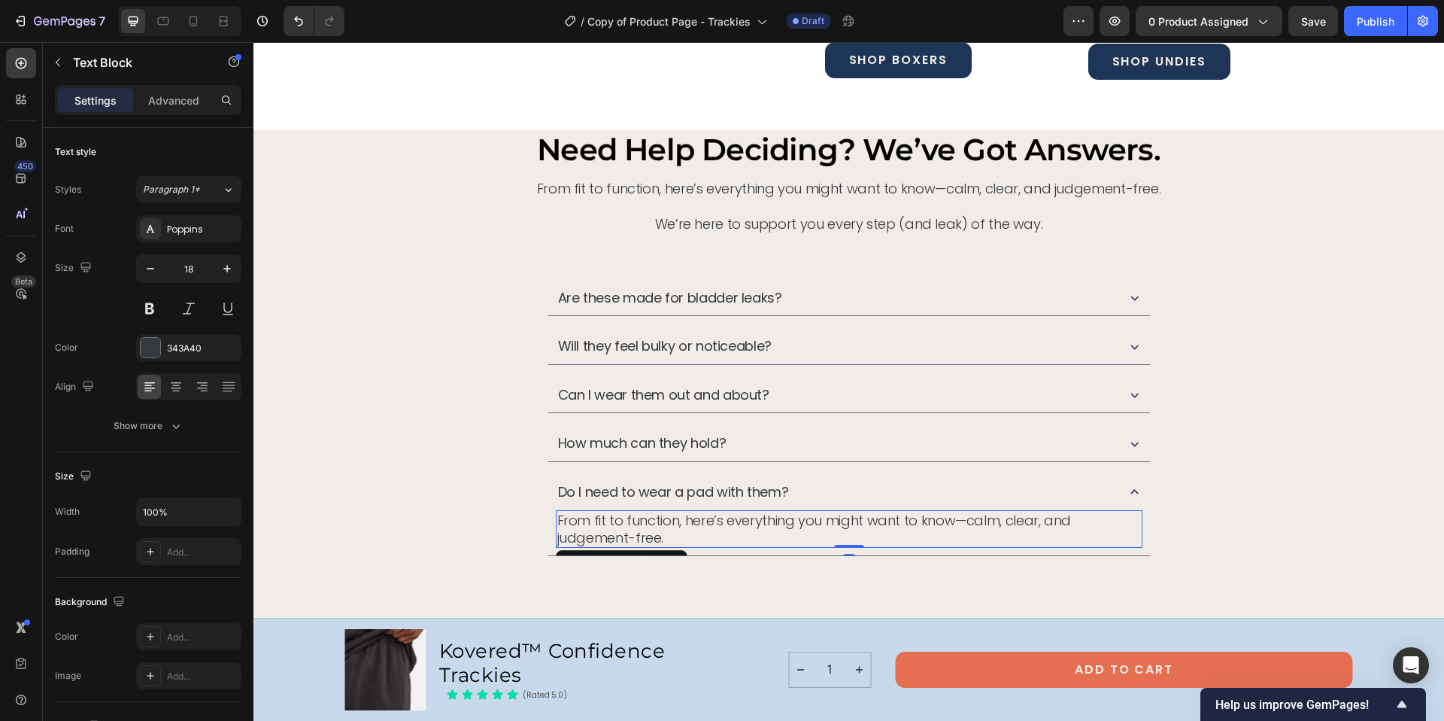
click at [639, 526] on p "From fit to function, here’s everything you might want to know—calm, clear, and…" at bounding box center [849, 528] width 584 height 35
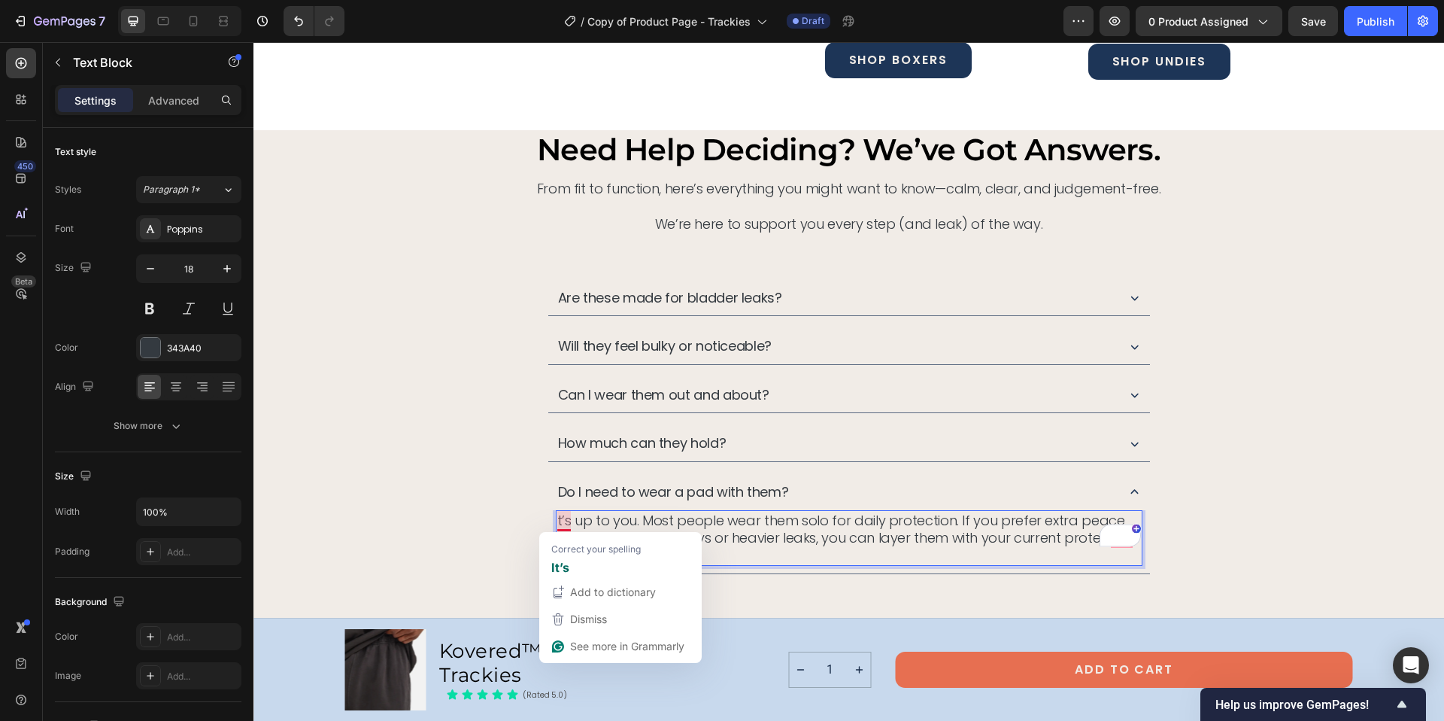
click at [557, 519] on p "t’s up to you. Most people wear them solo for daily protection. If you prefer e…" at bounding box center [849, 537] width 584 height 53
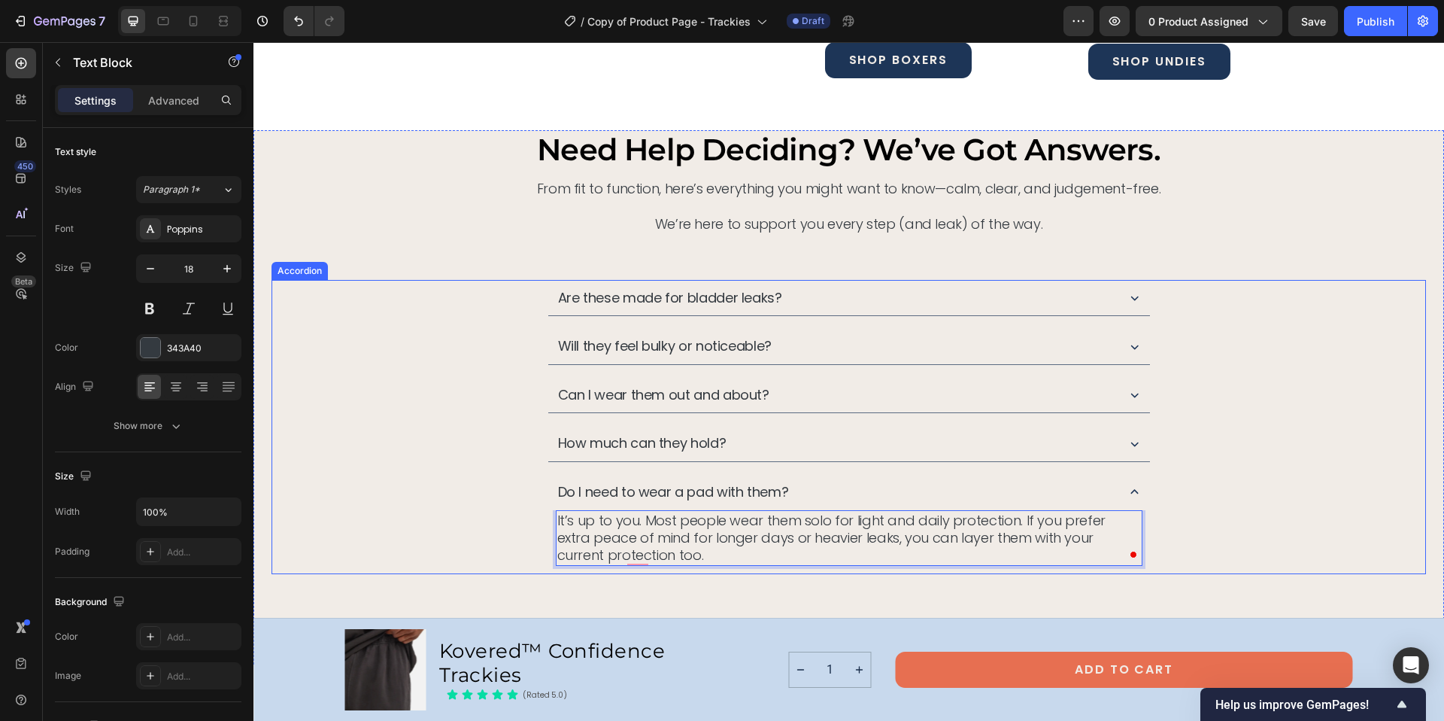
click at [1130, 297] on icon at bounding box center [1134, 298] width 8 height 5
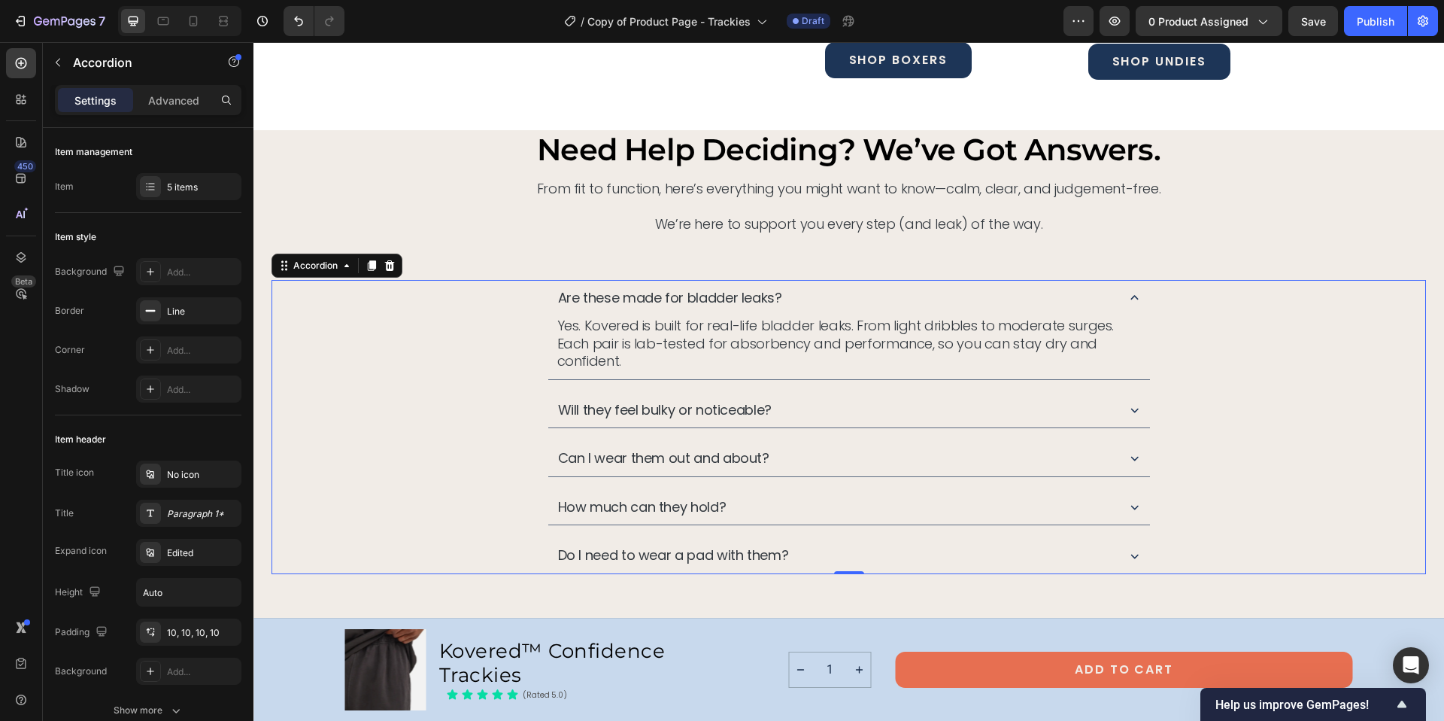
click at [1127, 450] on icon at bounding box center [1135, 458] width 16 height 16
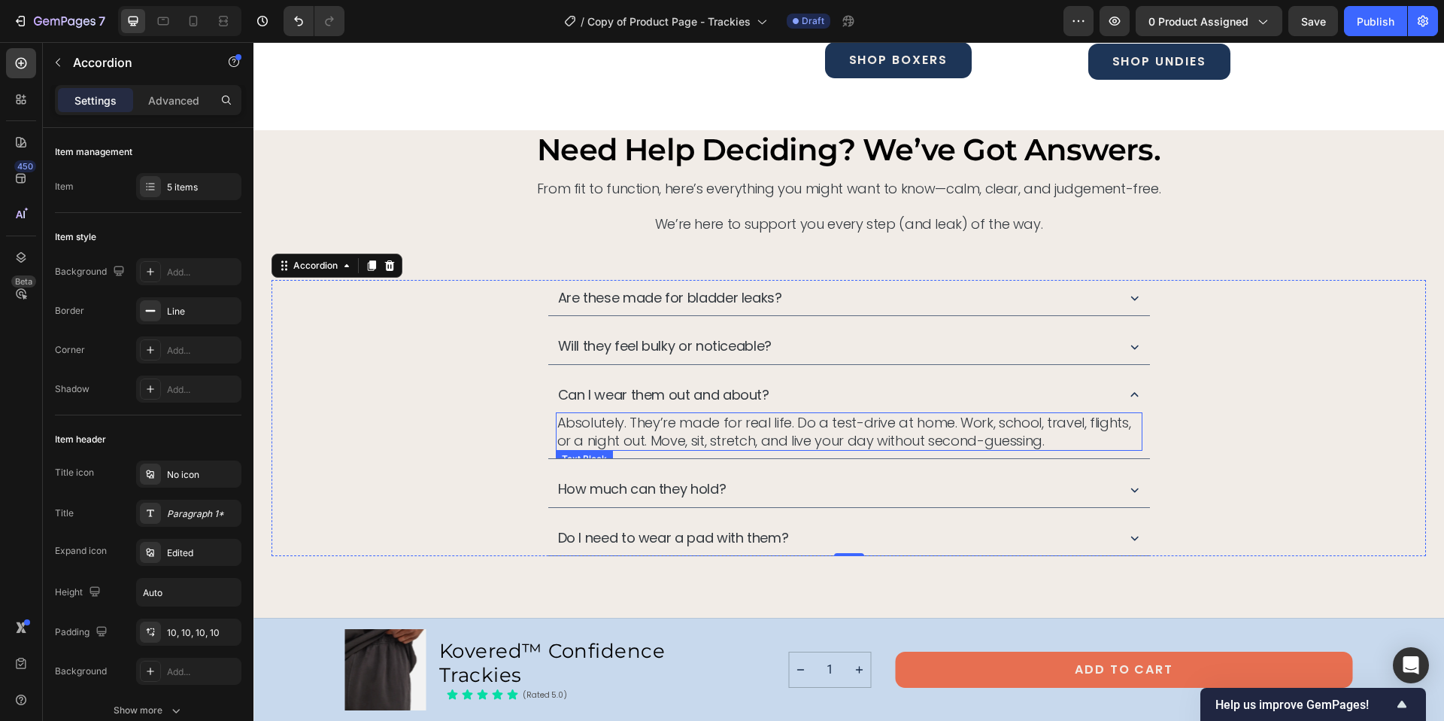
click at [558, 421] on p "Absolutely. They’re made for real life. Do a test-drive at home. Work, school, …" at bounding box center [849, 431] width 584 height 35
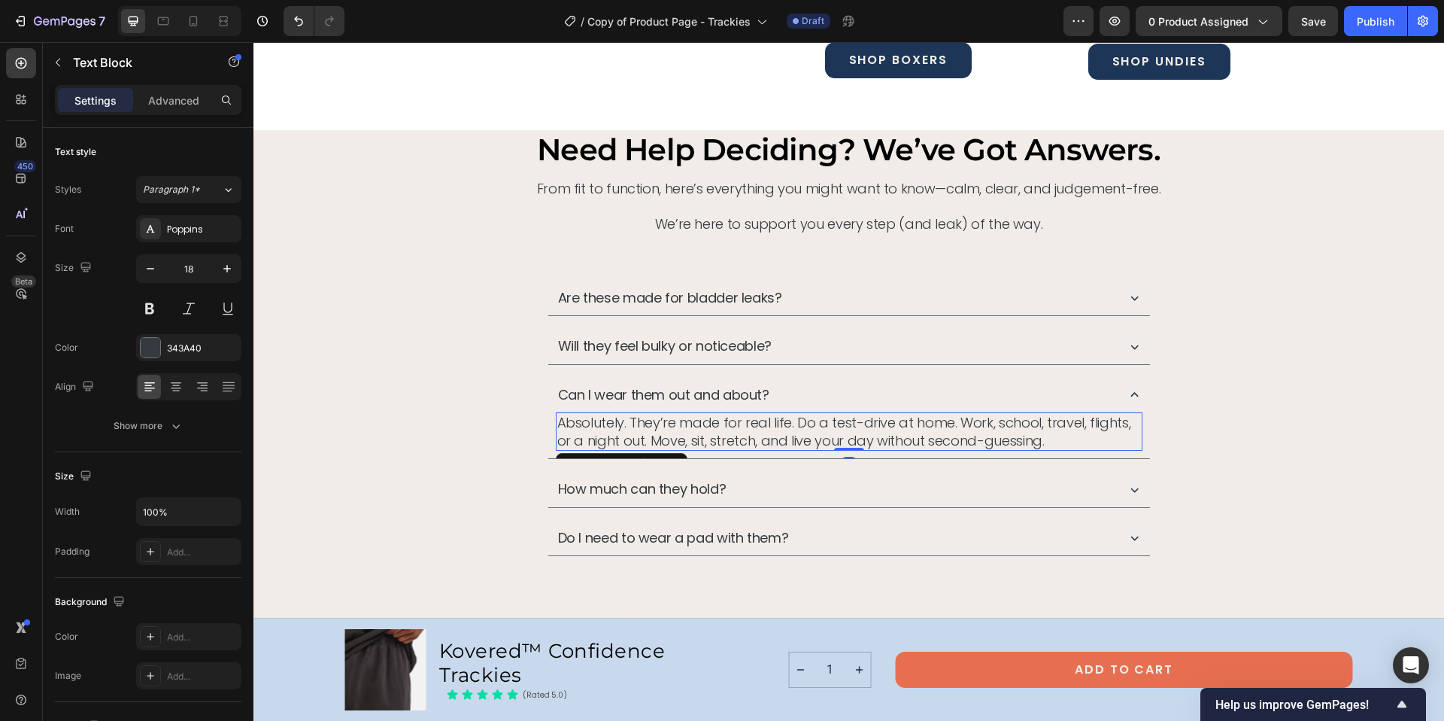
click at [557, 420] on p "Absolutely. They’re made for real life. Do a test-drive at home. Work, school, …" at bounding box center [849, 431] width 584 height 35
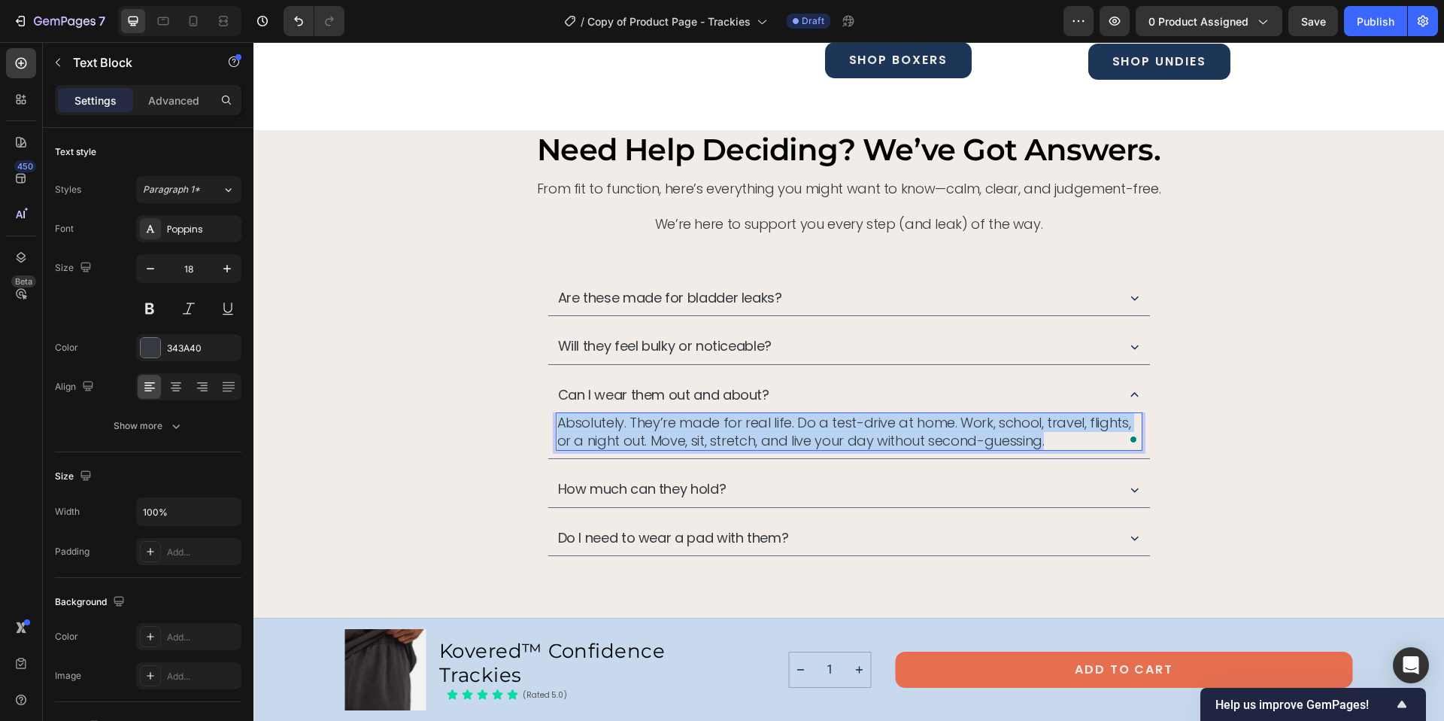
drag, startPoint x: 552, startPoint y: 420, endPoint x: 1067, endPoint y: 442, distance: 514.9
click at [1067, 442] on p "Absolutely. They’re made for real life. Do a test-drive at home. Work, school, …" at bounding box center [849, 431] width 584 height 35
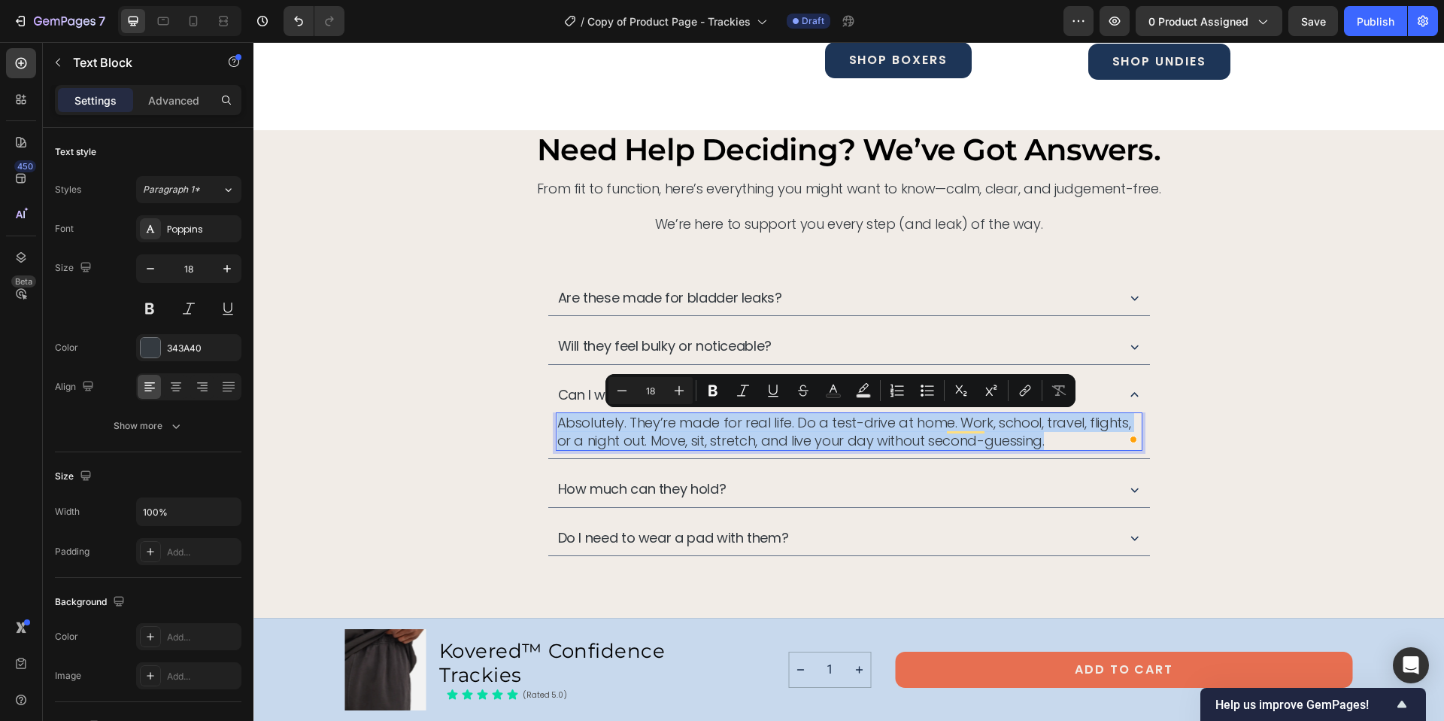
copy p "Absolutely. They’re made for real life. Do a test-drive at home. Work, school, …"
click at [642, 433] on p "Absolutely. They’re made for real life. Do a test-drive at home. Work, school, …" at bounding box center [849, 431] width 584 height 35
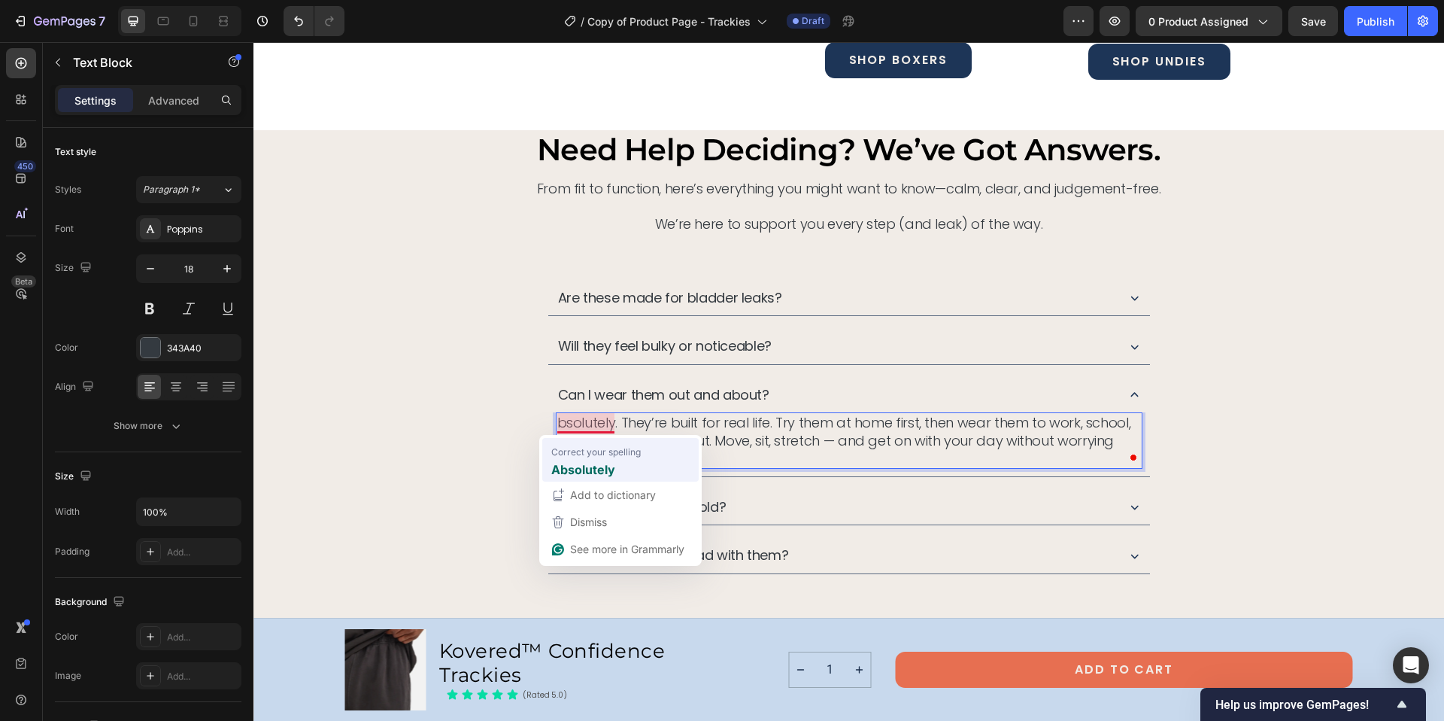
click at [568, 465] on strong "Absolutely" at bounding box center [583, 469] width 64 height 19
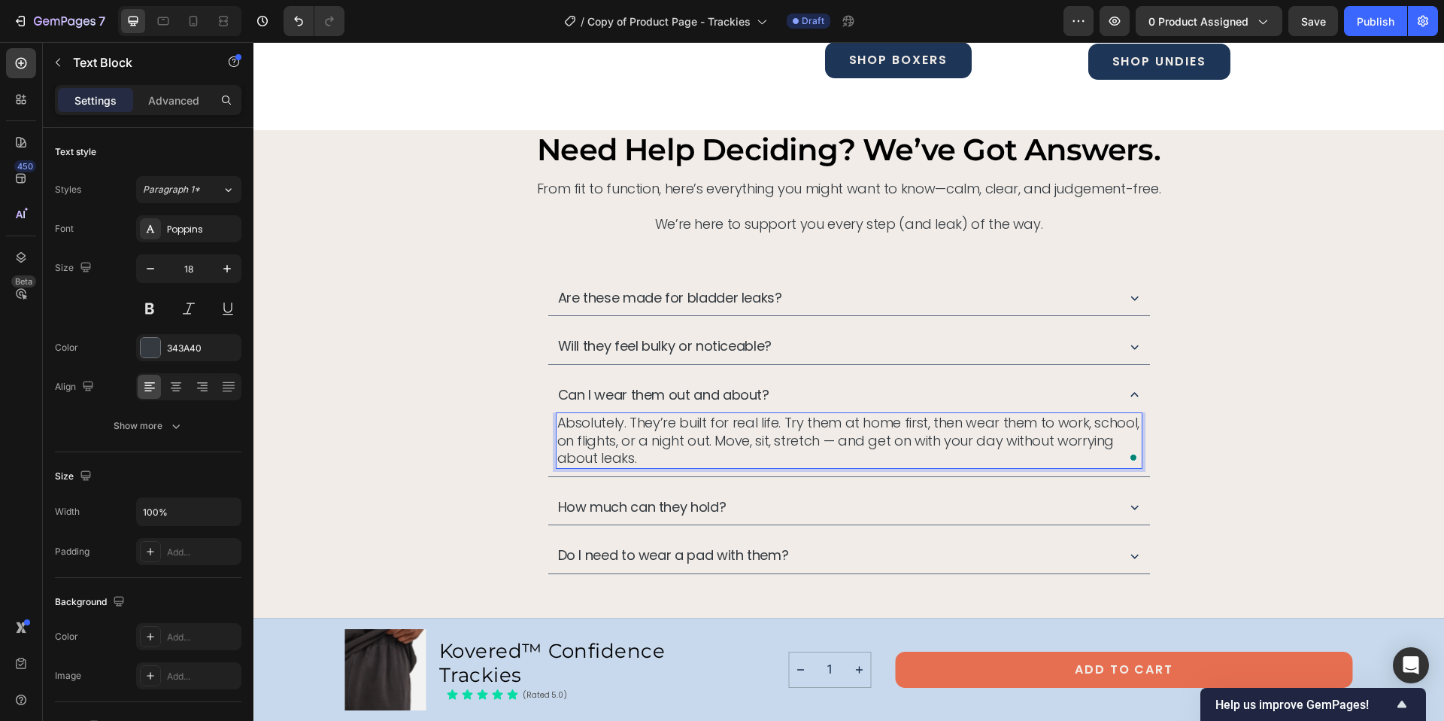
click at [834, 442] on p "Absolutely. They’re built for real life. Try them at home first, then wear them…" at bounding box center [849, 440] width 584 height 53
click at [831, 442] on p "Absolutely. They’re built for real life. Try them at home first, then wear them…" at bounding box center [849, 440] width 584 height 53
click at [521, 293] on div "Are these made for bladder leaks?" at bounding box center [848, 298] width 1153 height 37
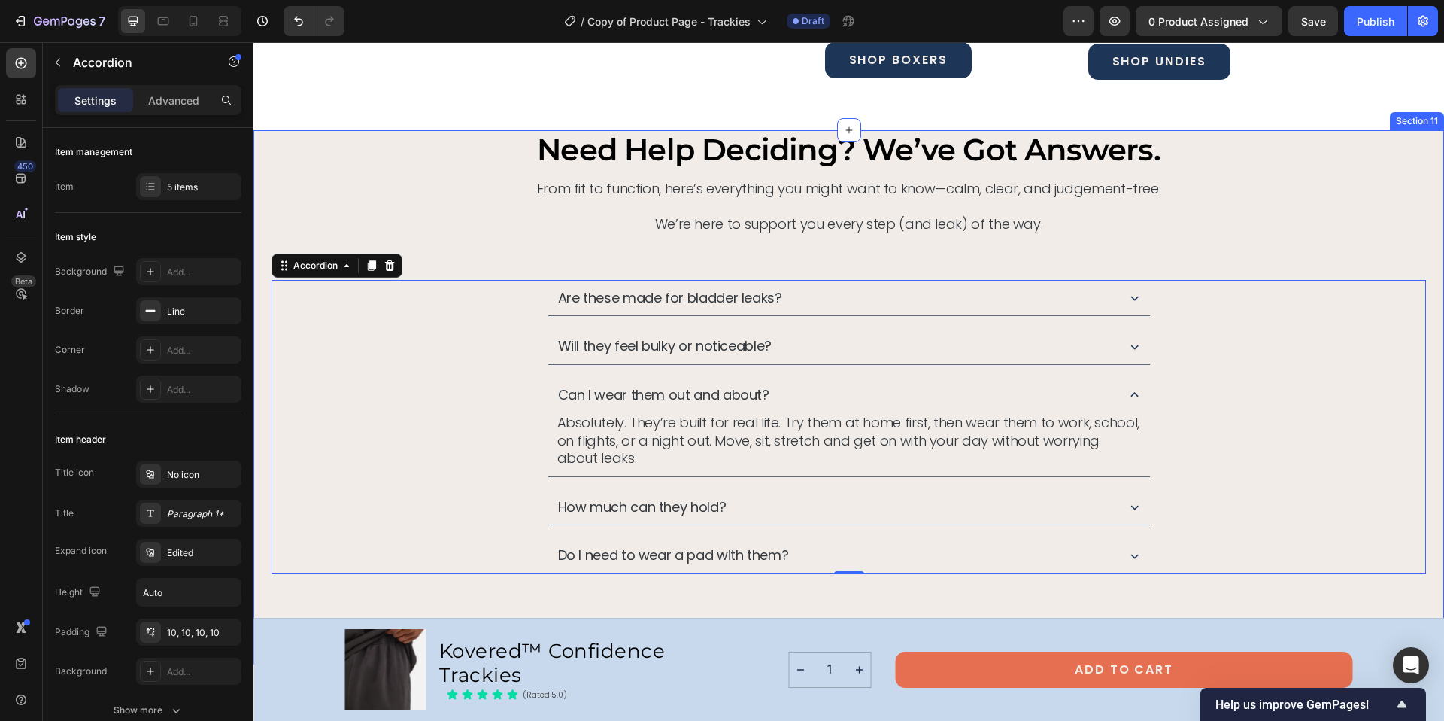
click at [1021, 253] on div "need help deciding? we’ve got answers. Heading From fit to function, here’s eve…" at bounding box center [849, 351] width 1155 height 443
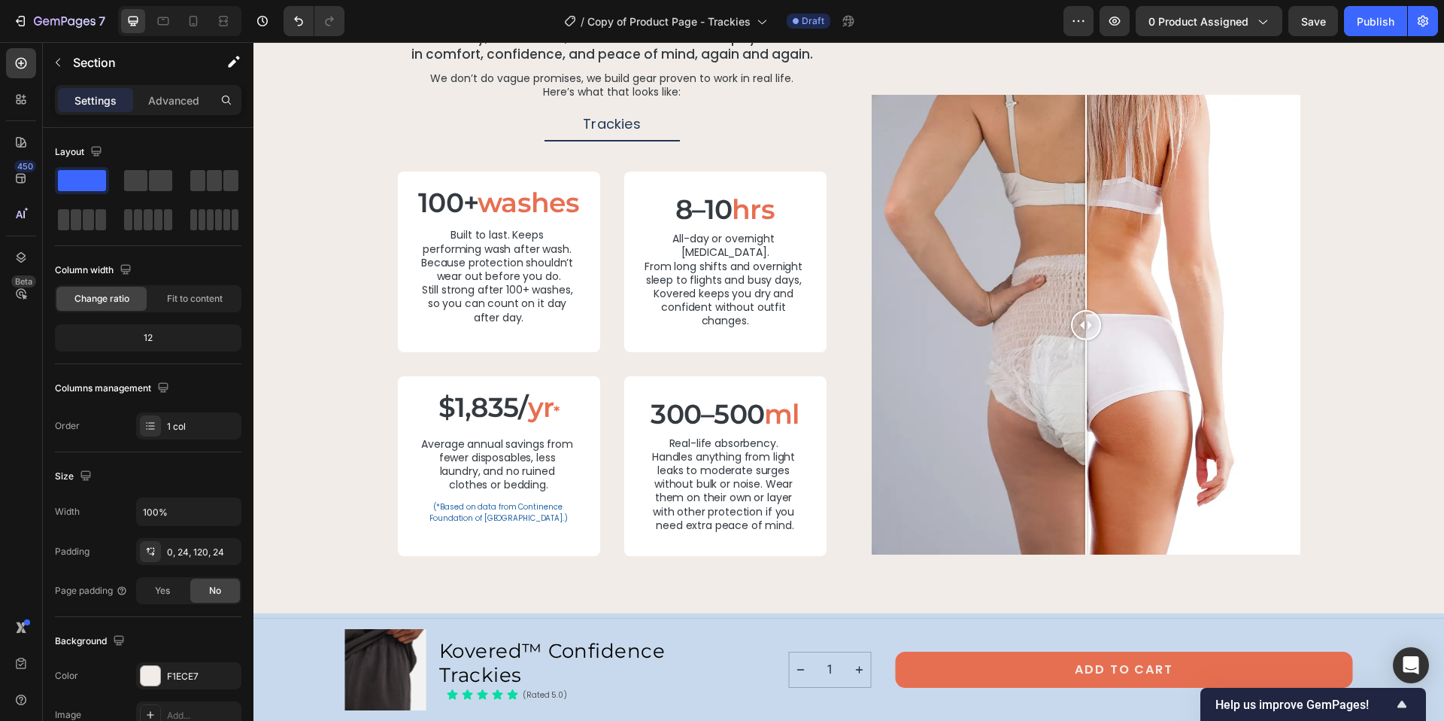
scroll to position [2942, 0]
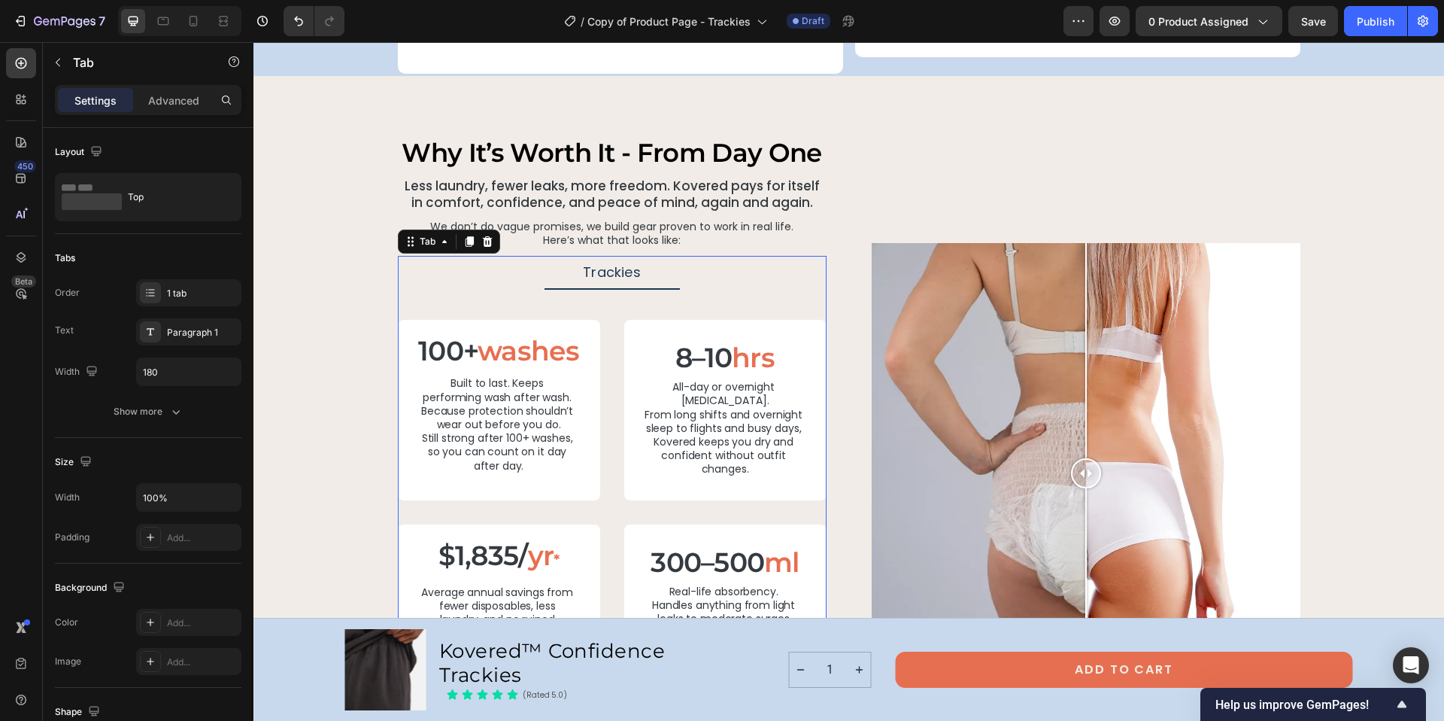
click at [499, 292] on div "100+ washes Heading Built to last. Keeps performing wash after wash. Because pr…" at bounding box center [612, 497] width 429 height 414
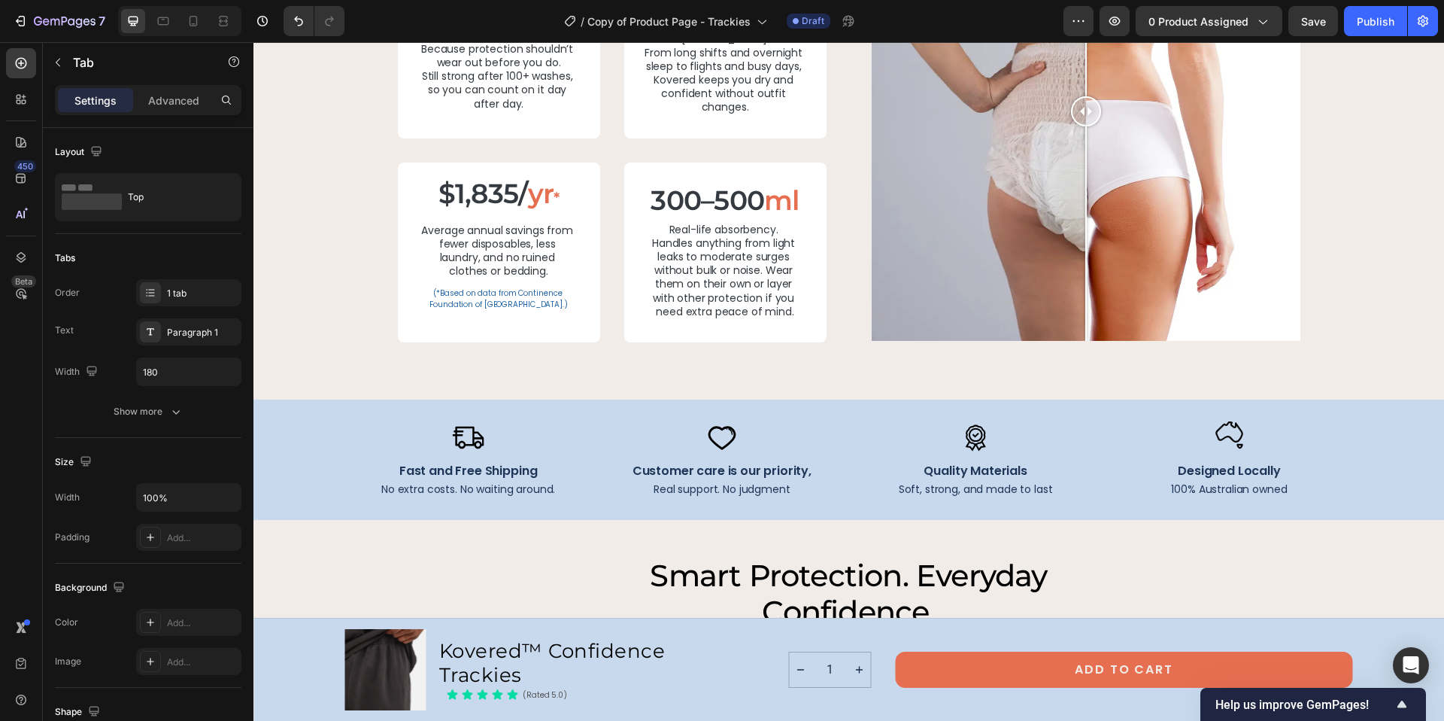
scroll to position [3133, 0]
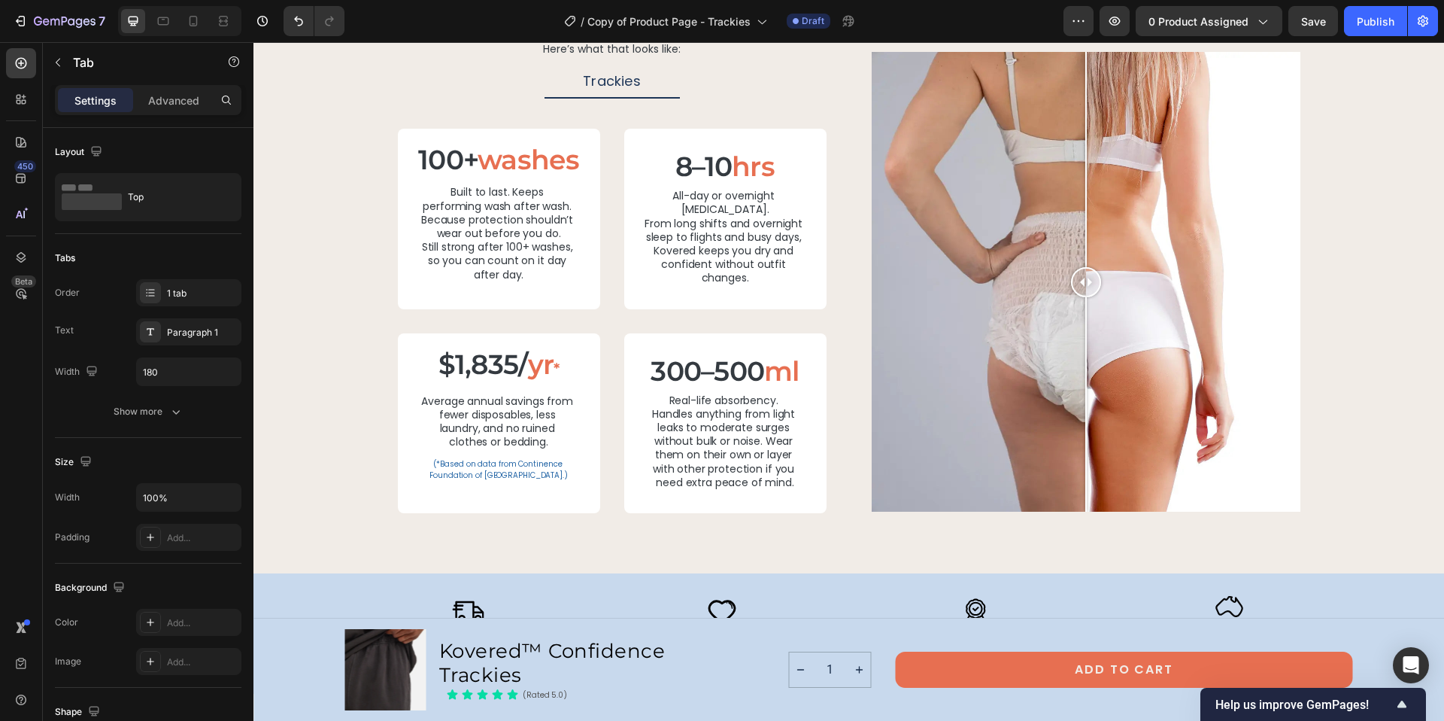
click at [554, 118] on div "100+ washes Heading Built to last. Keeps performing wash after wash. Because pr…" at bounding box center [612, 306] width 429 height 414
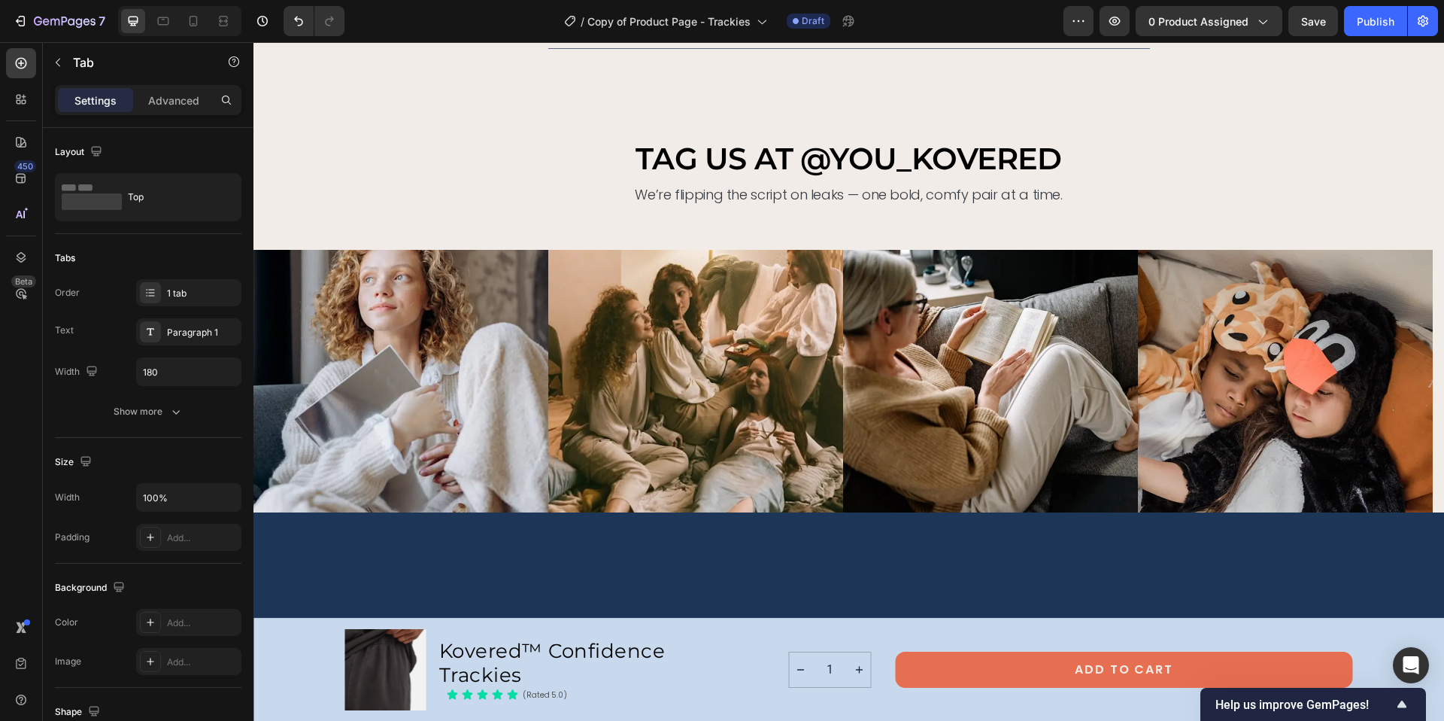
scroll to position [6599, 0]
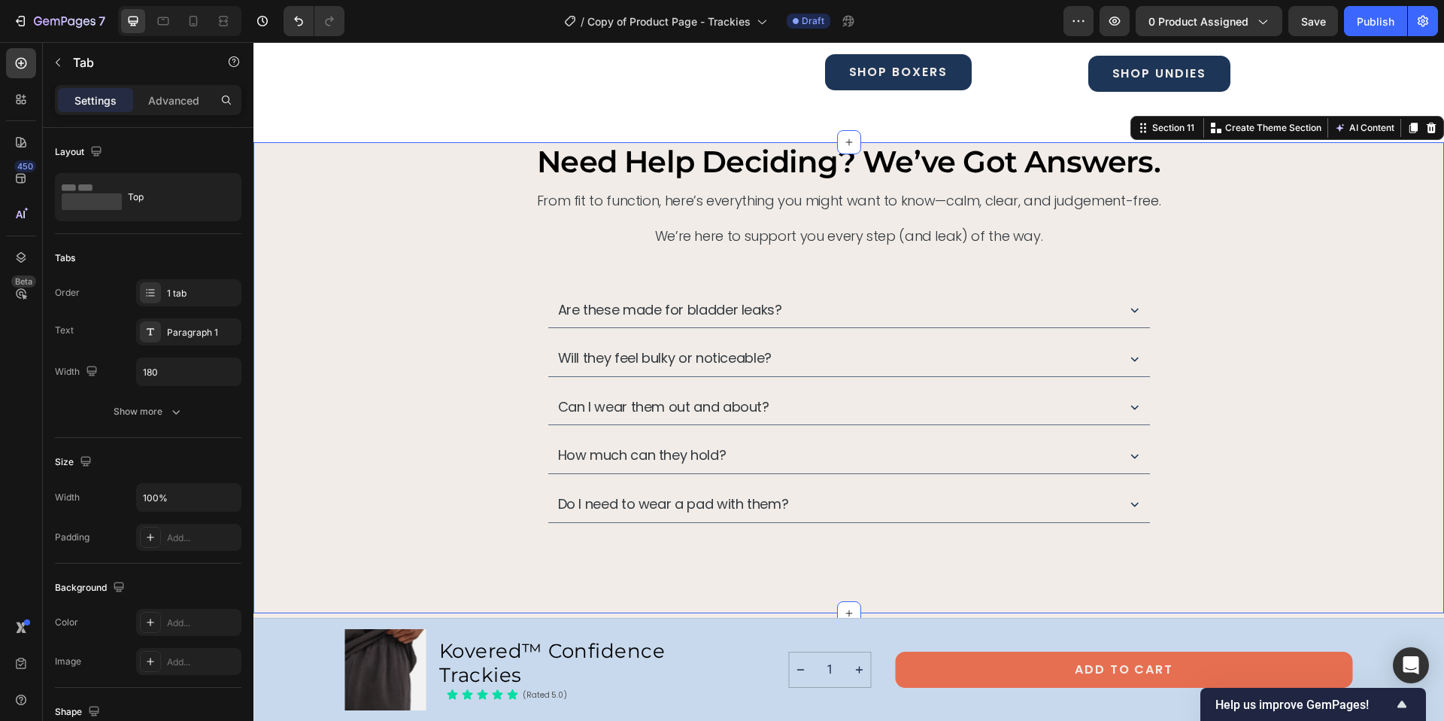
click at [1038, 274] on div "need help deciding? we’ve got answers. Heading From fit to function, here’s eve…" at bounding box center [849, 332] width 1155 height 380
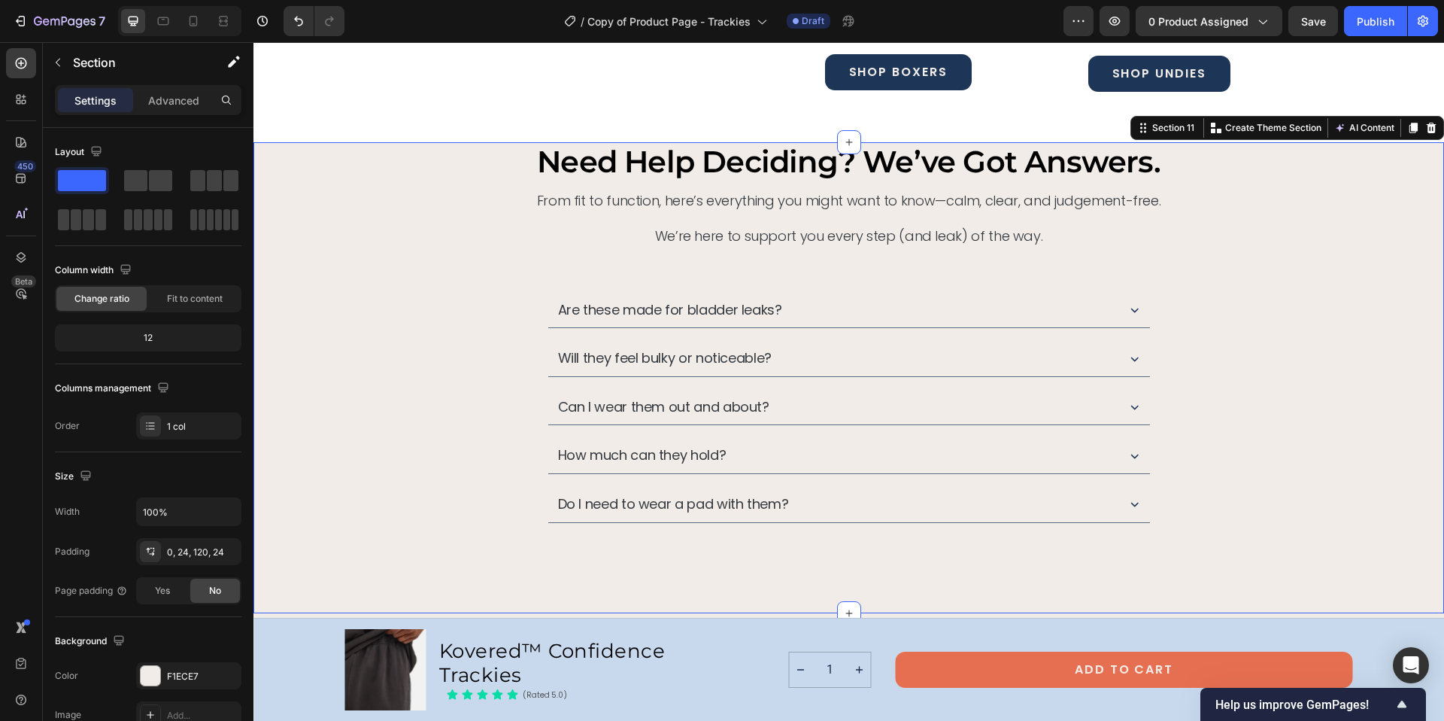
drag, startPoint x: 419, startPoint y: 226, endPoint x: 760, endPoint y: 269, distance: 344.1
click at [139, 181] on span at bounding box center [135, 180] width 23 height 21
click at [605, 547] on div "need help deciding? we’ve got answers. Heading From fit to function, here’s eve…" at bounding box center [848, 377] width 1191 height 470
drag, startPoint x: 402, startPoint y: 224, endPoint x: 615, endPoint y: 554, distance: 392.2
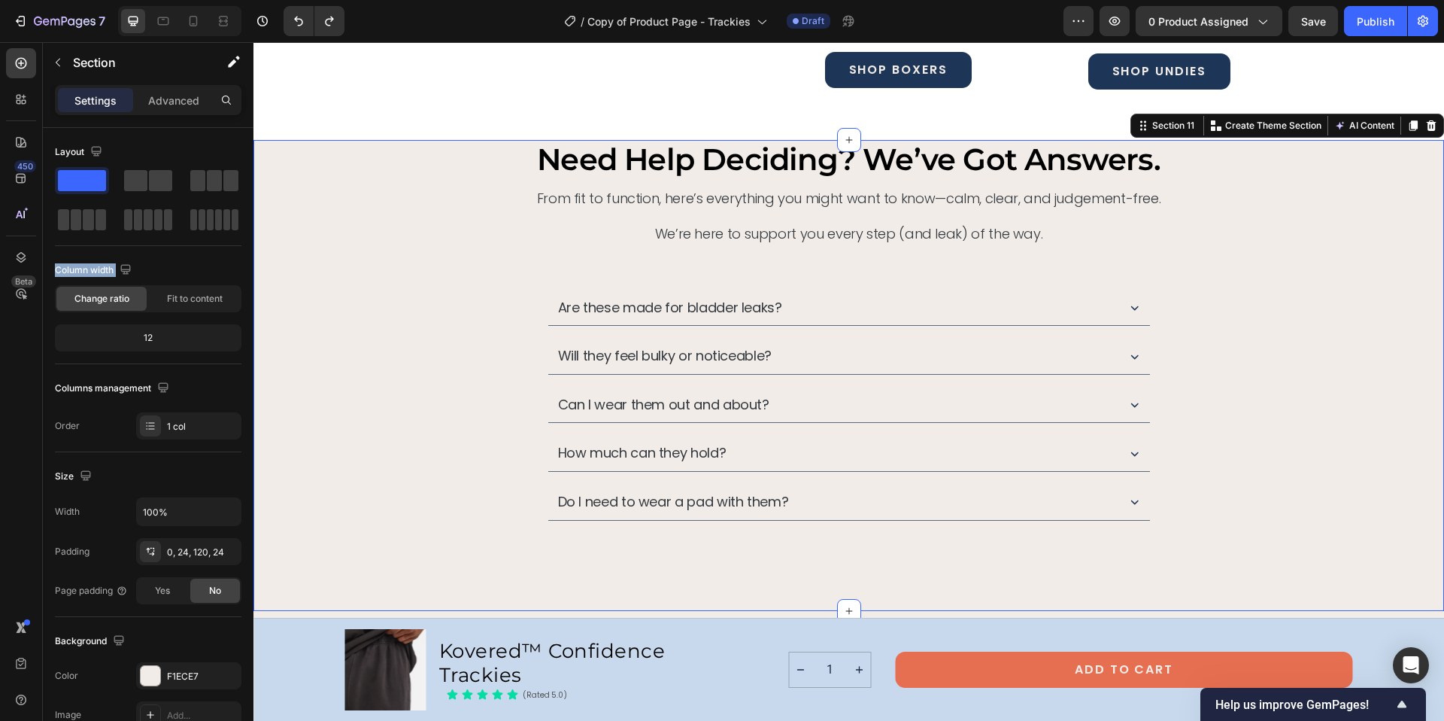
scroll to position [6602, 0]
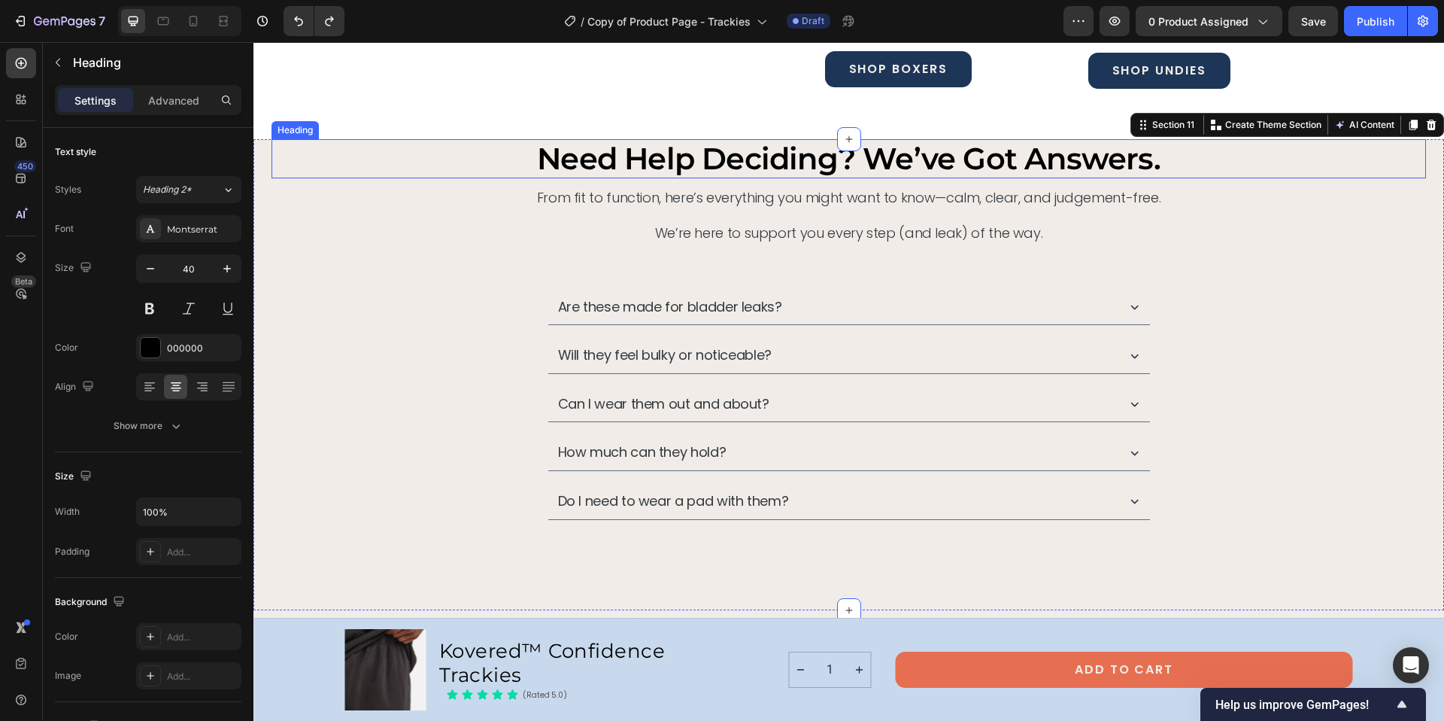
click at [380, 156] on h2 "need help deciding? we’ve got answers." at bounding box center [849, 158] width 1155 height 39
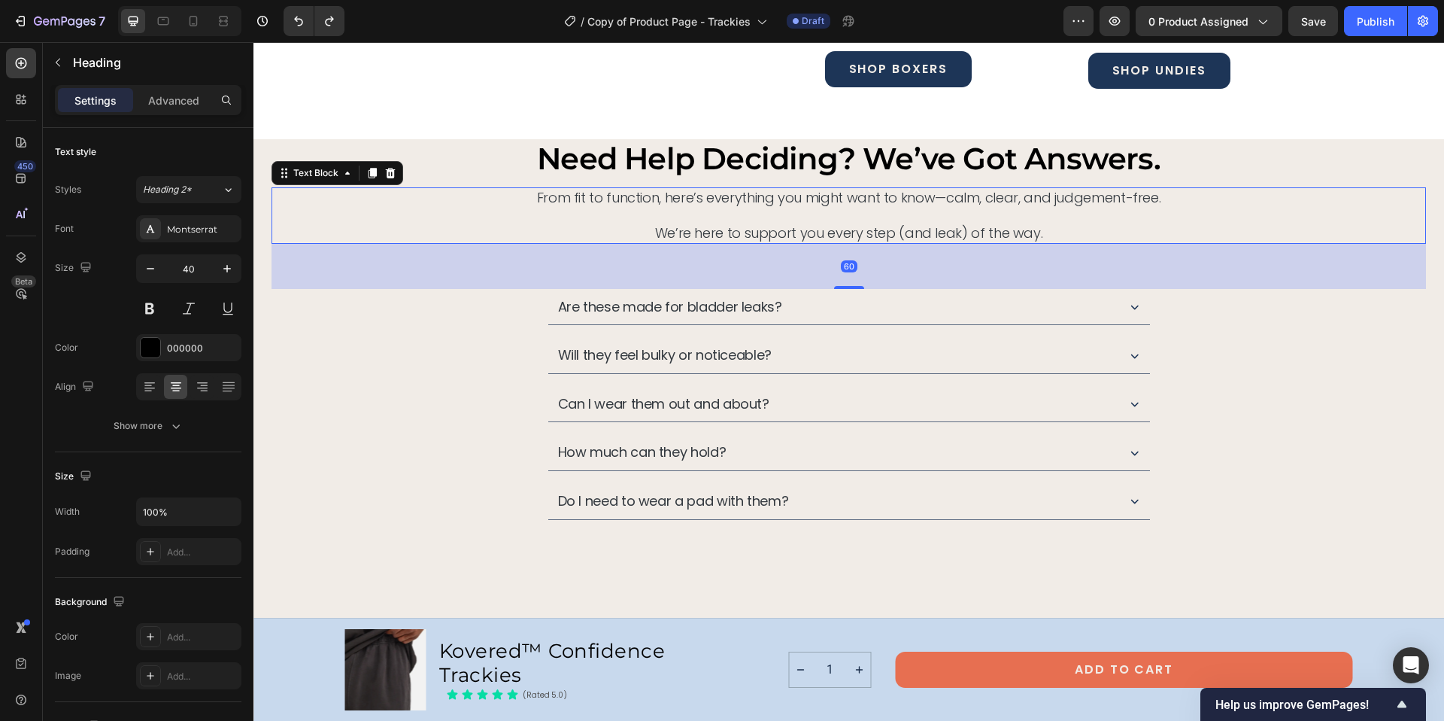
click at [347, 223] on p "From fit to function, here’s everything you might want to know—calm, clear, and…" at bounding box center [849, 215] width 1152 height 53
click at [514, 266] on div "60" at bounding box center [849, 266] width 1155 height 45
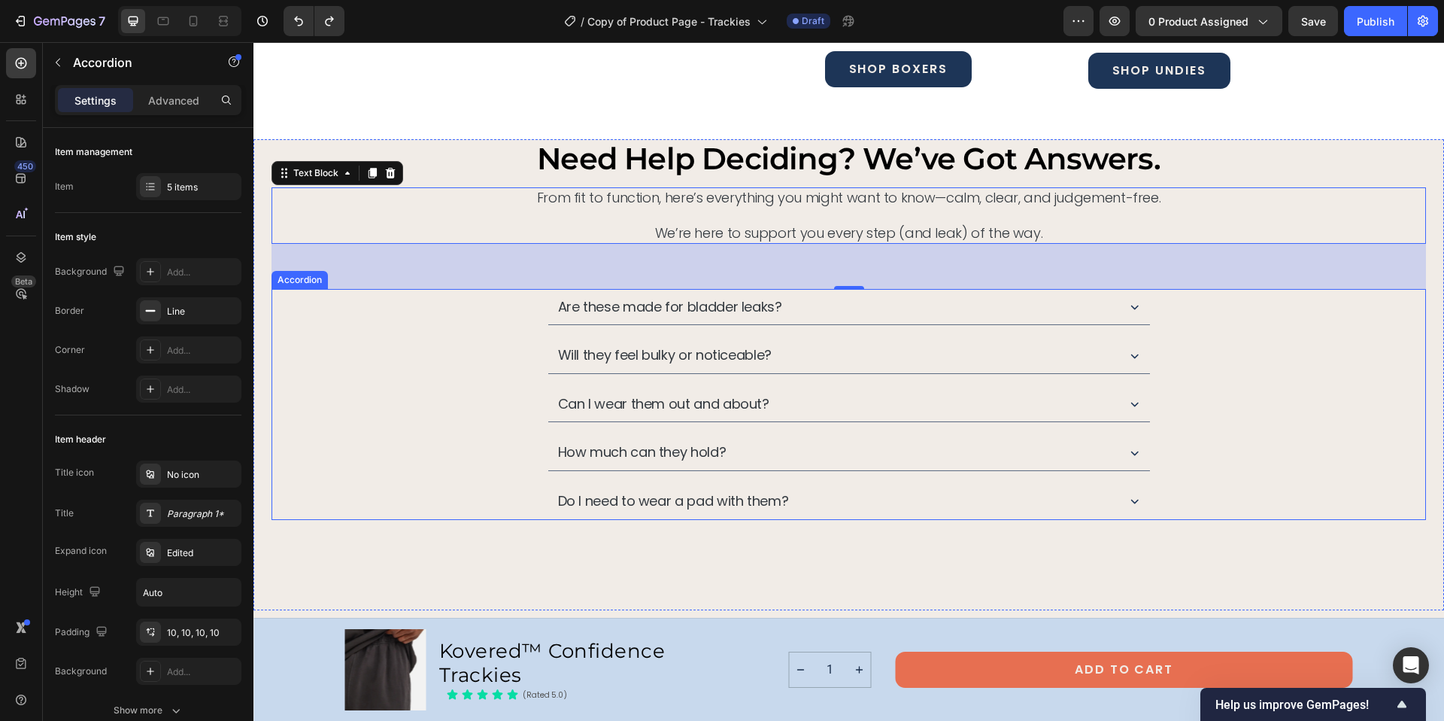
click at [493, 302] on div "Are these made for bladder leaks?" at bounding box center [848, 307] width 1153 height 37
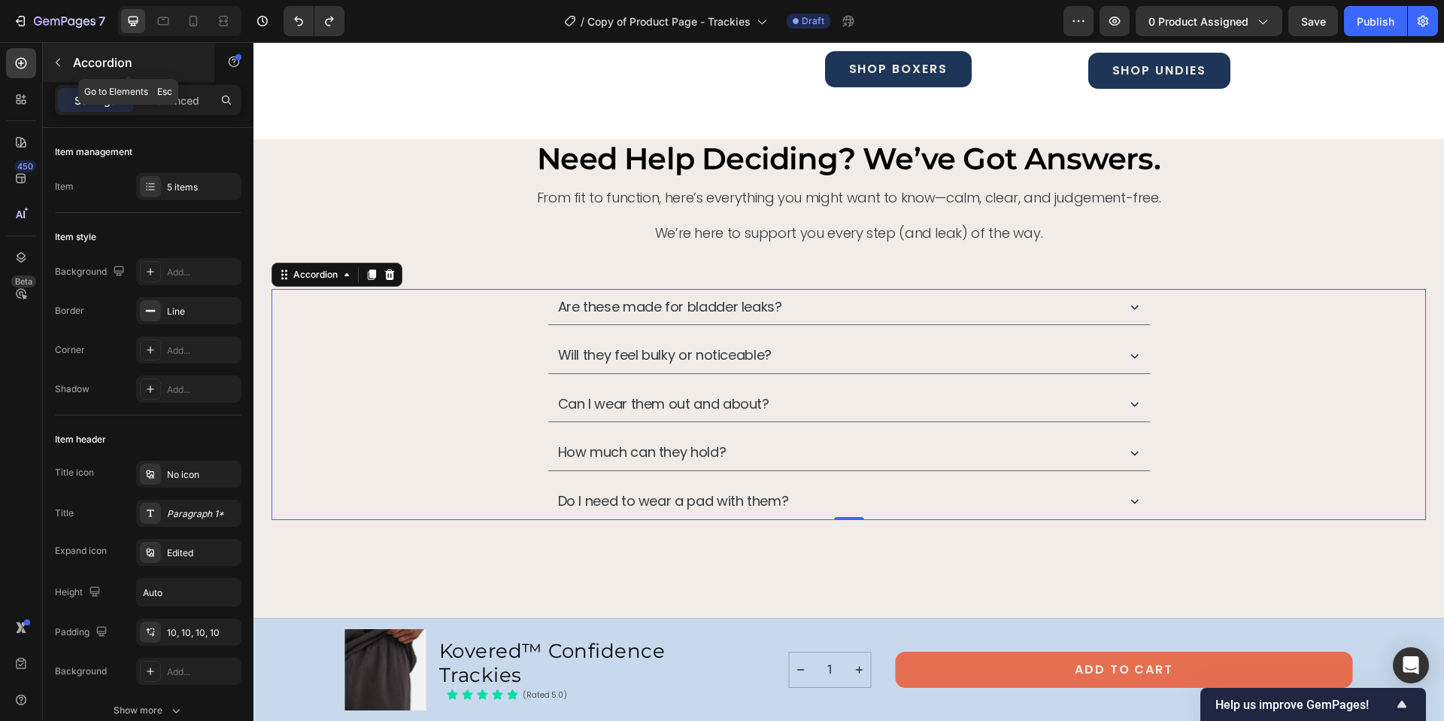
click at [55, 62] on icon "button" at bounding box center [58, 62] width 12 height 12
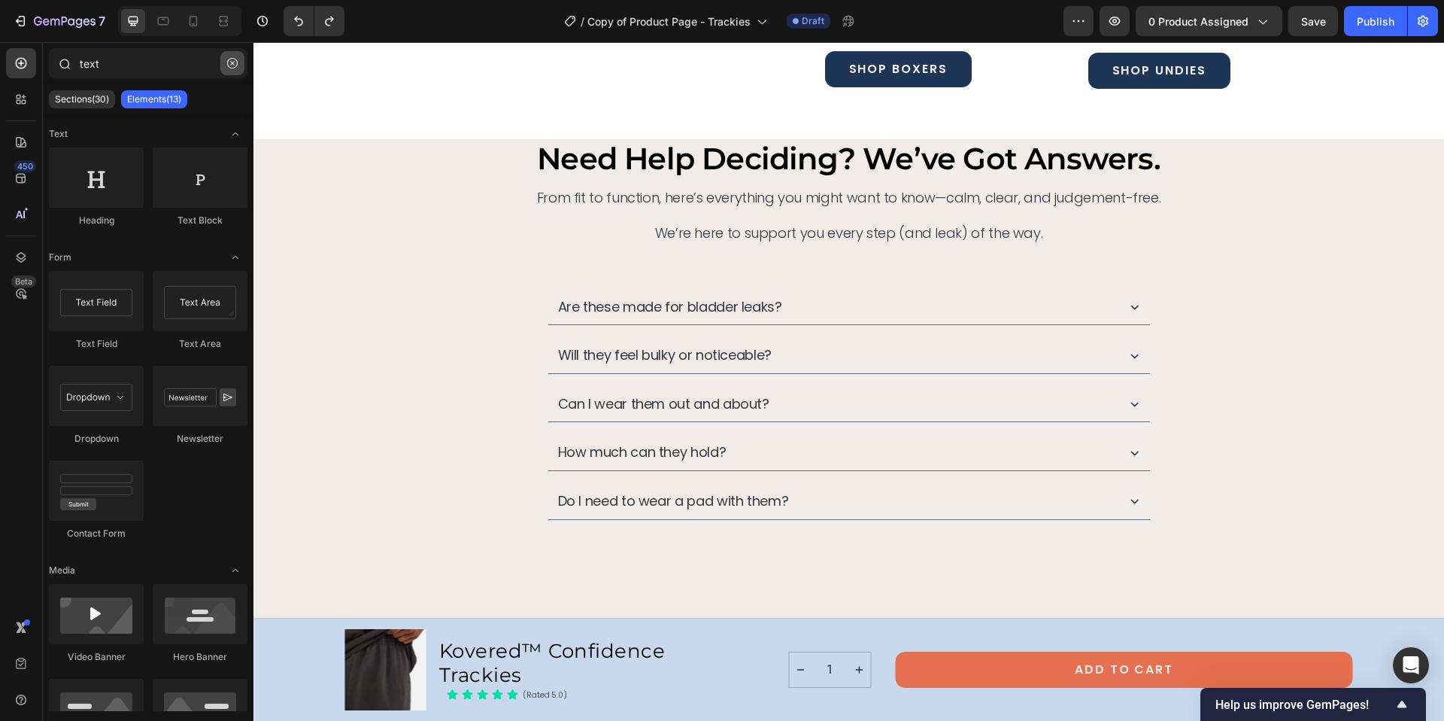
click at [229, 61] on icon "button" at bounding box center [232, 63] width 11 height 11
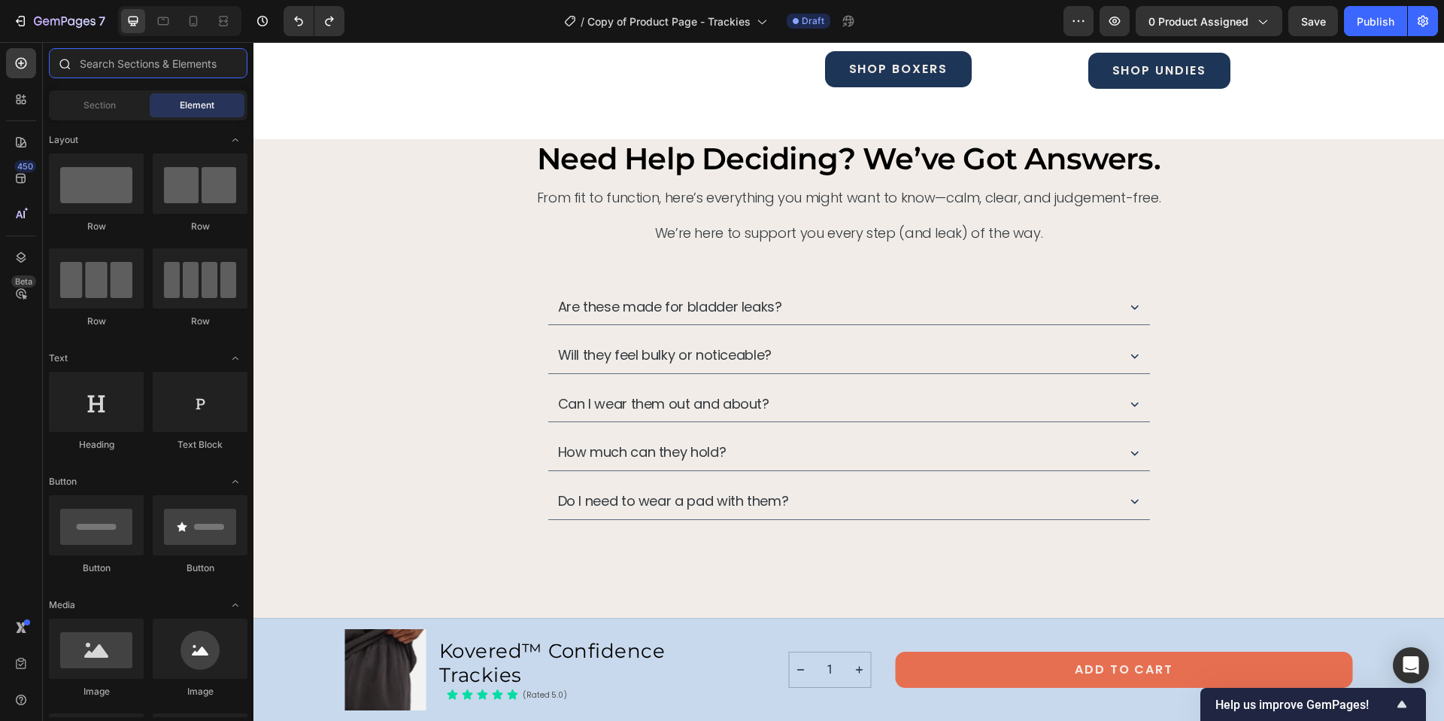
click at [88, 65] on input "text" at bounding box center [148, 63] width 199 height 30
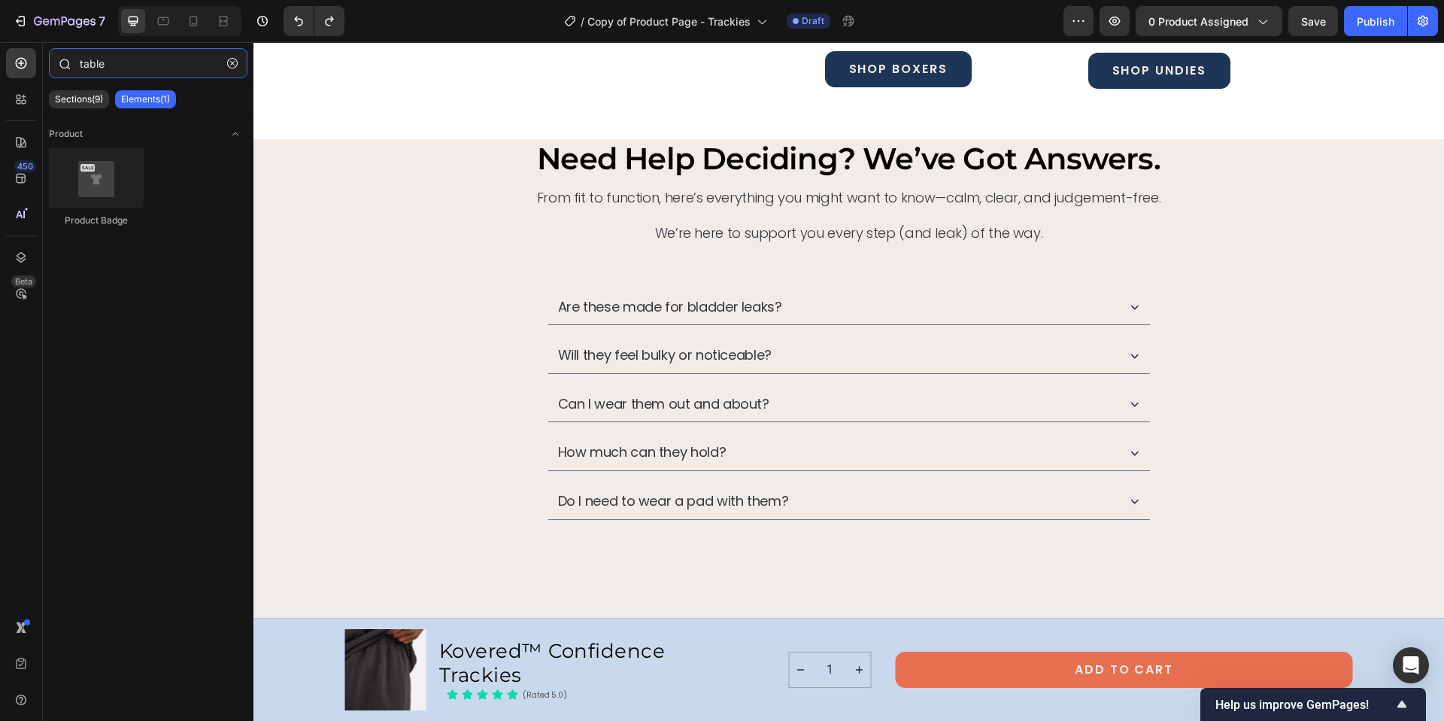
click at [83, 62] on input "table" at bounding box center [148, 63] width 199 height 30
type input "table"
click at [233, 62] on icon "button" at bounding box center [232, 63] width 11 height 11
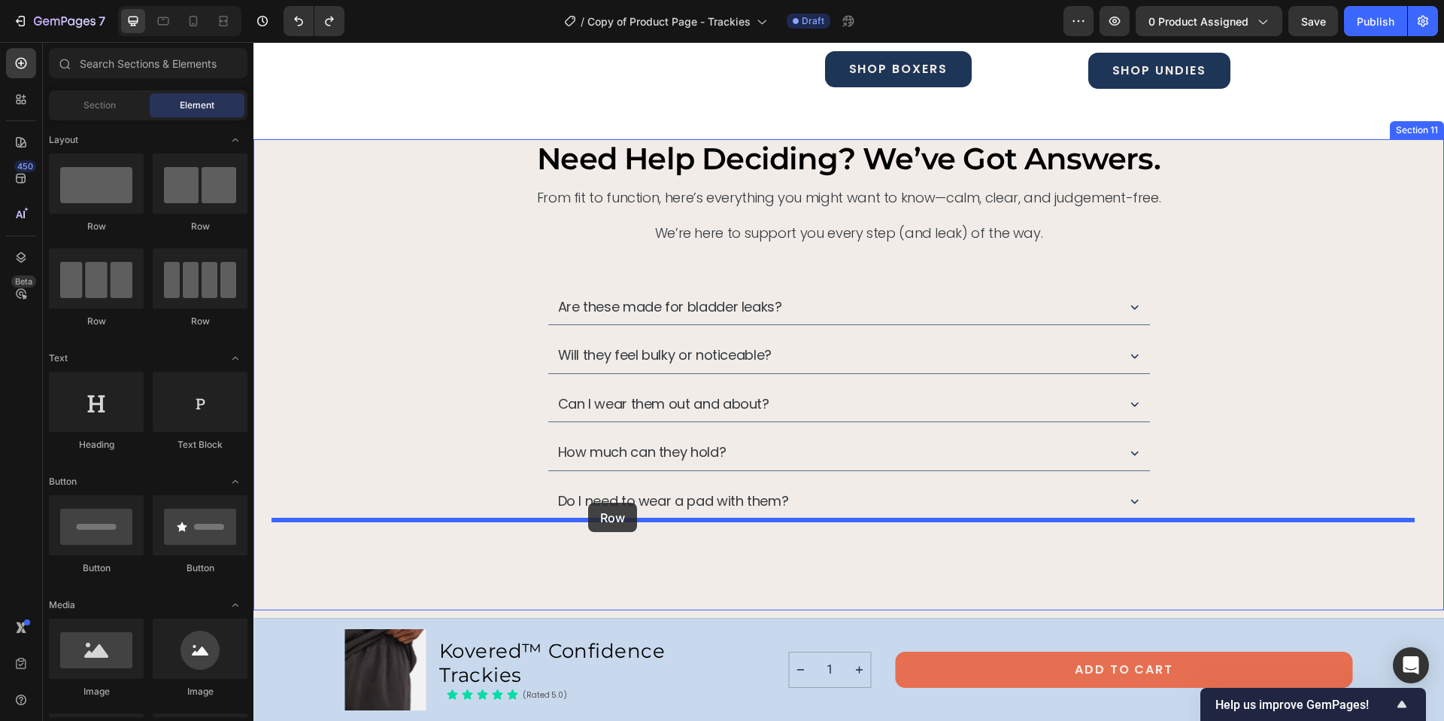
drag, startPoint x: 441, startPoint y: 247, endPoint x: 588, endPoint y: 502, distance: 295.2
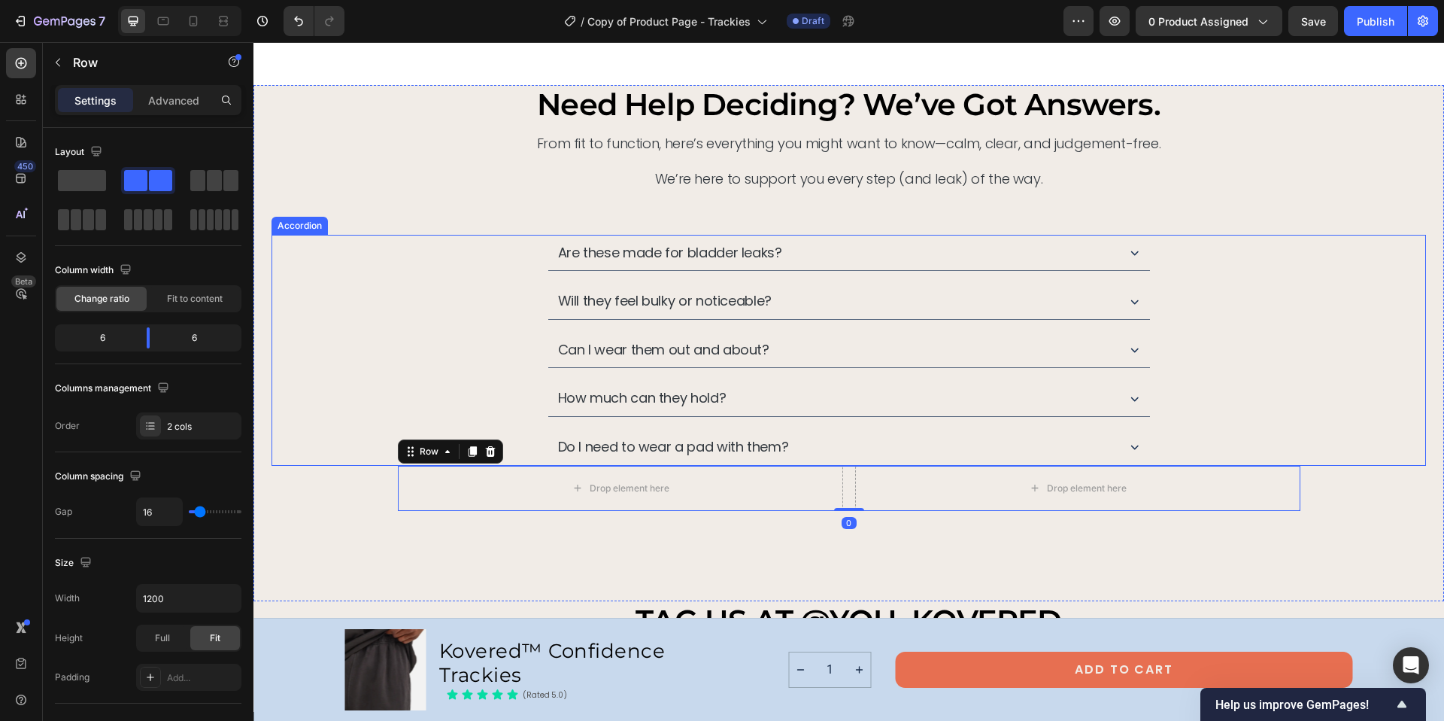
scroll to position [6703, 0]
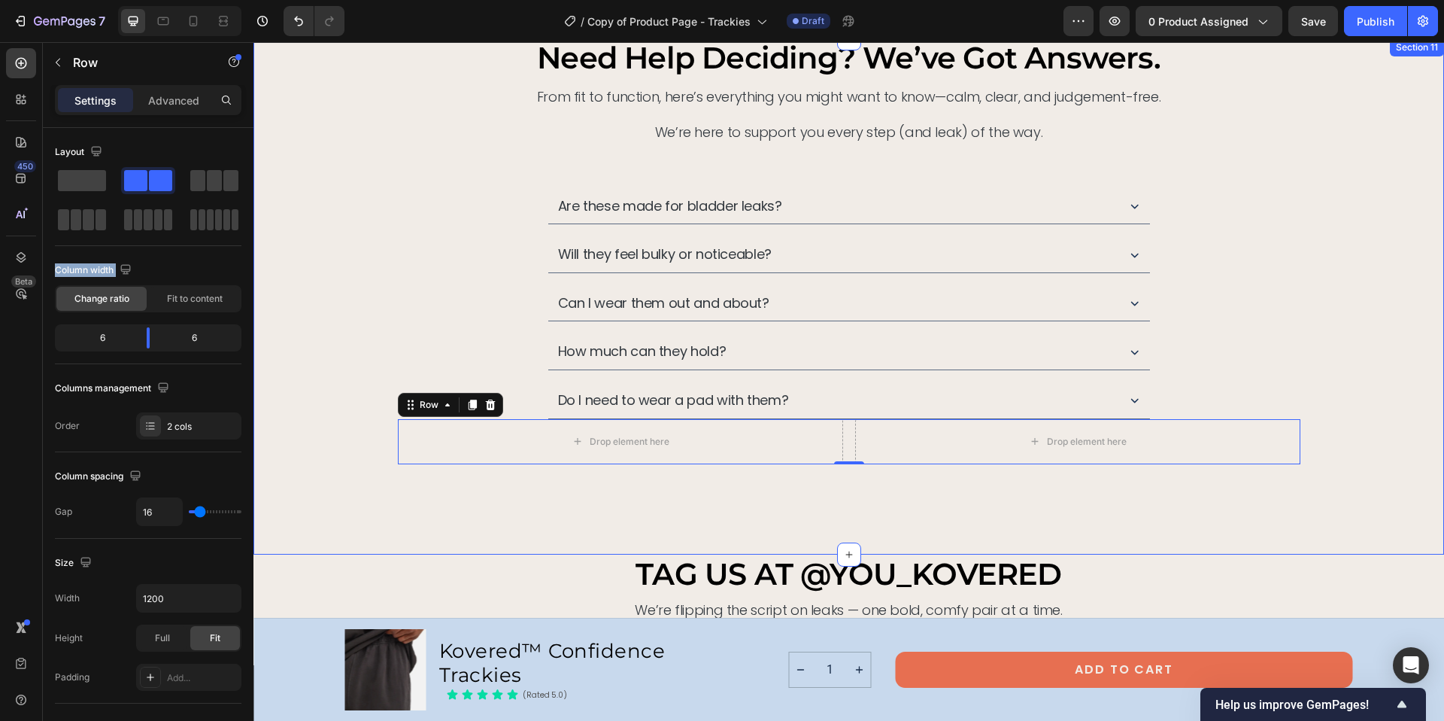
drag, startPoint x: 408, startPoint y: 223, endPoint x: 751, endPoint y: 496, distance: 439.0
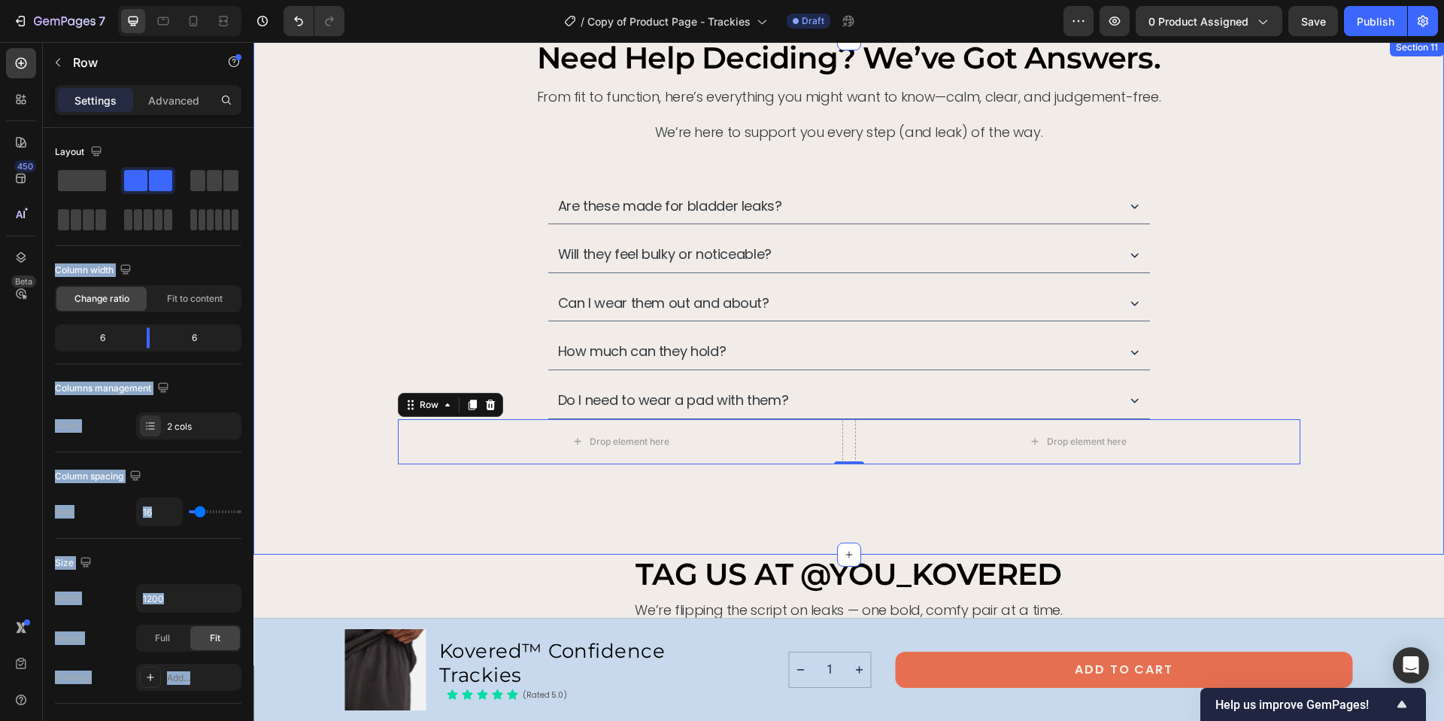
drag, startPoint x: 388, startPoint y: 229, endPoint x: 720, endPoint y: 481, distance: 416.1
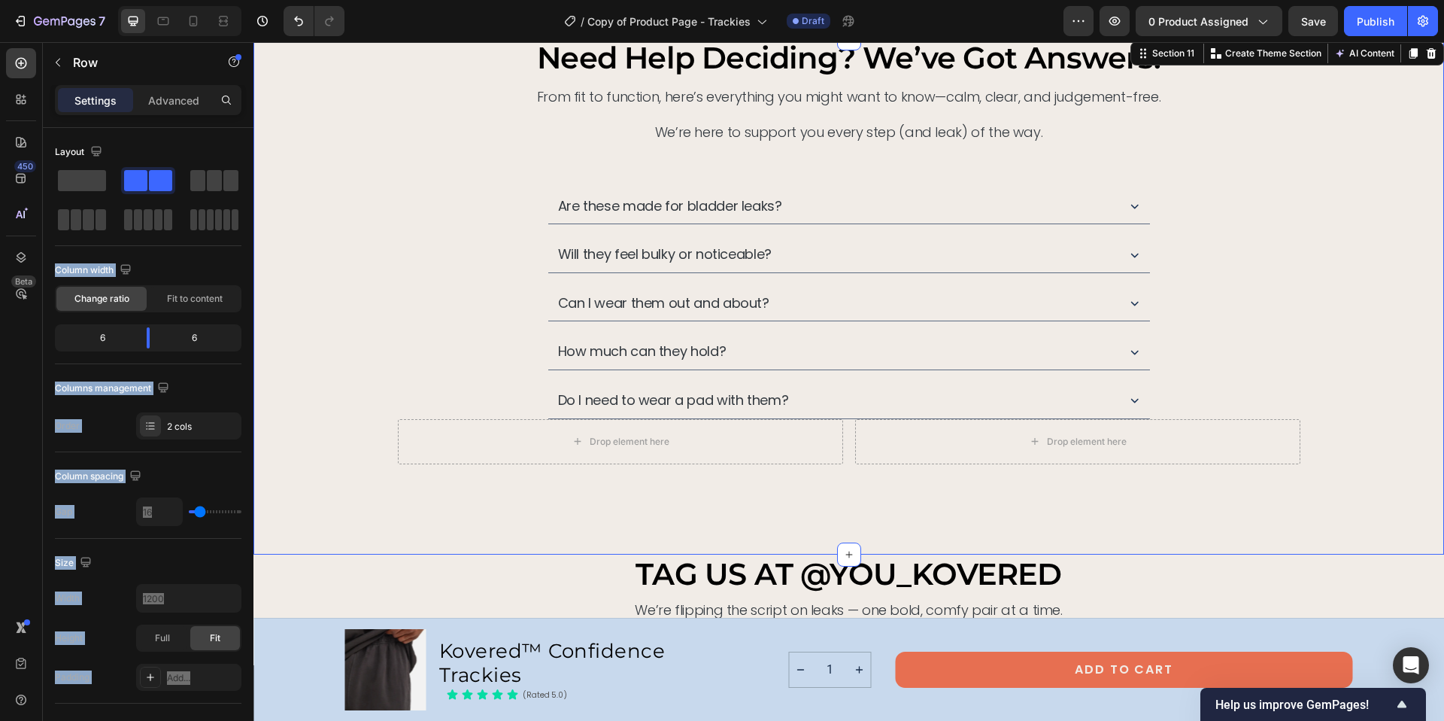
click at [615, 485] on div "need help deciding? we’ve got answers. Heading From fit to function, here’s eve…" at bounding box center [848, 295] width 1191 height 515
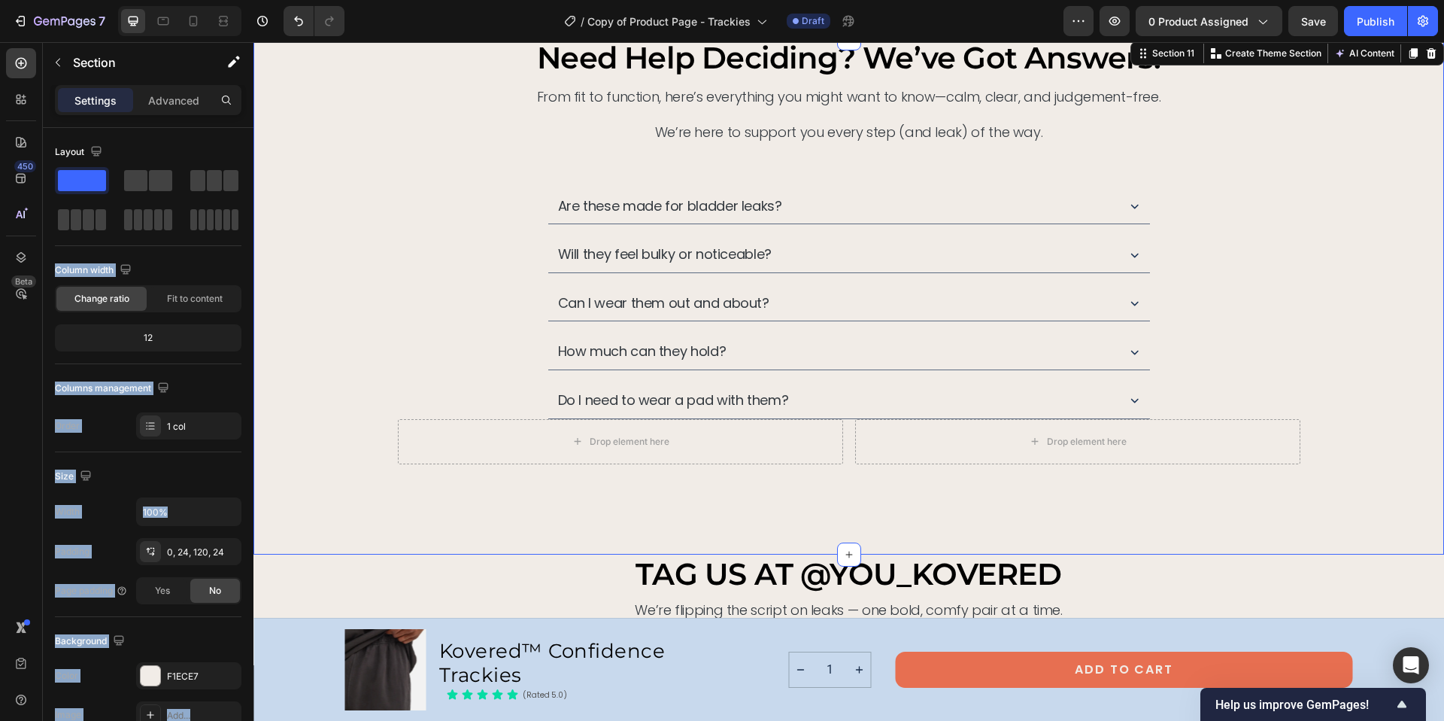
drag, startPoint x: 388, startPoint y: 217, endPoint x: 630, endPoint y: 505, distance: 375.8
click at [627, 488] on div "need help deciding? we’ve got answers. Heading From fit to function, here’s eve…" at bounding box center [848, 295] width 1191 height 515
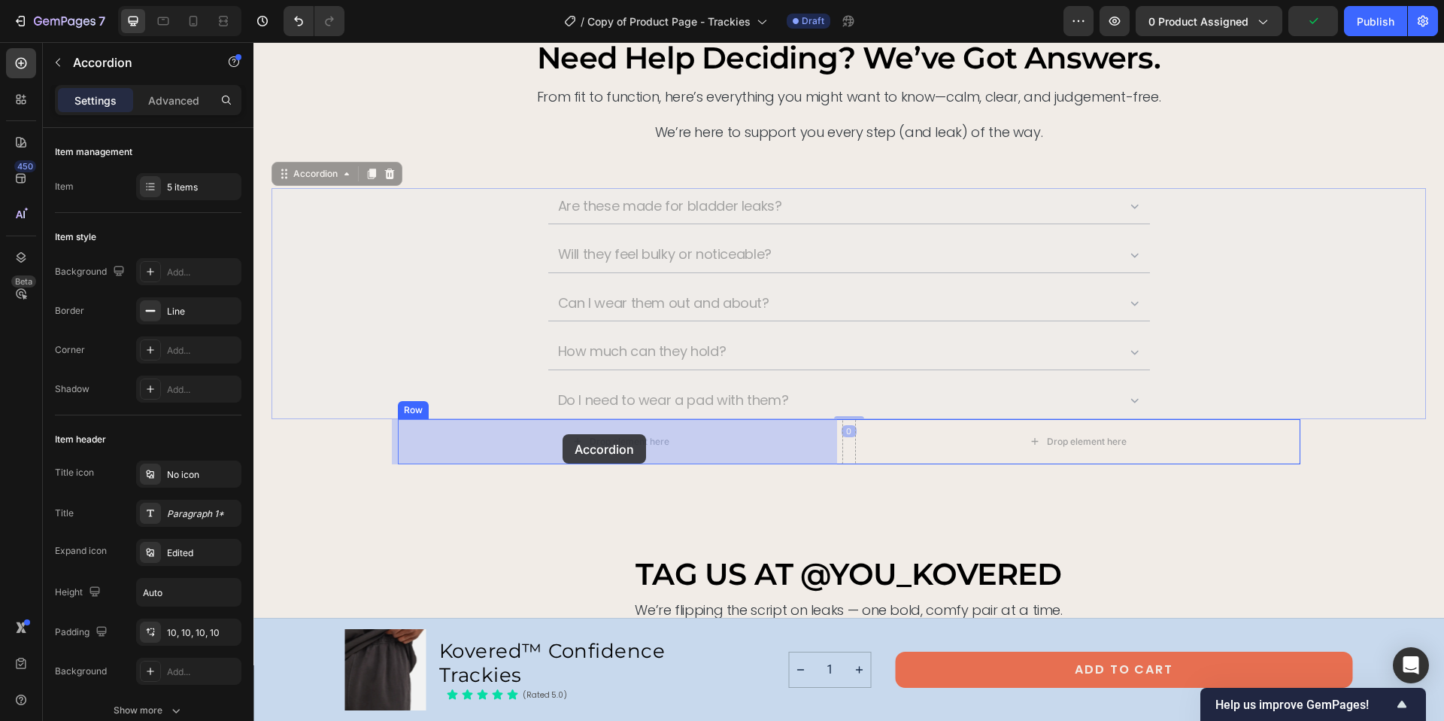
drag, startPoint x: 511, startPoint y: 216, endPoint x: 563, endPoint y: 435, distance: 224.8
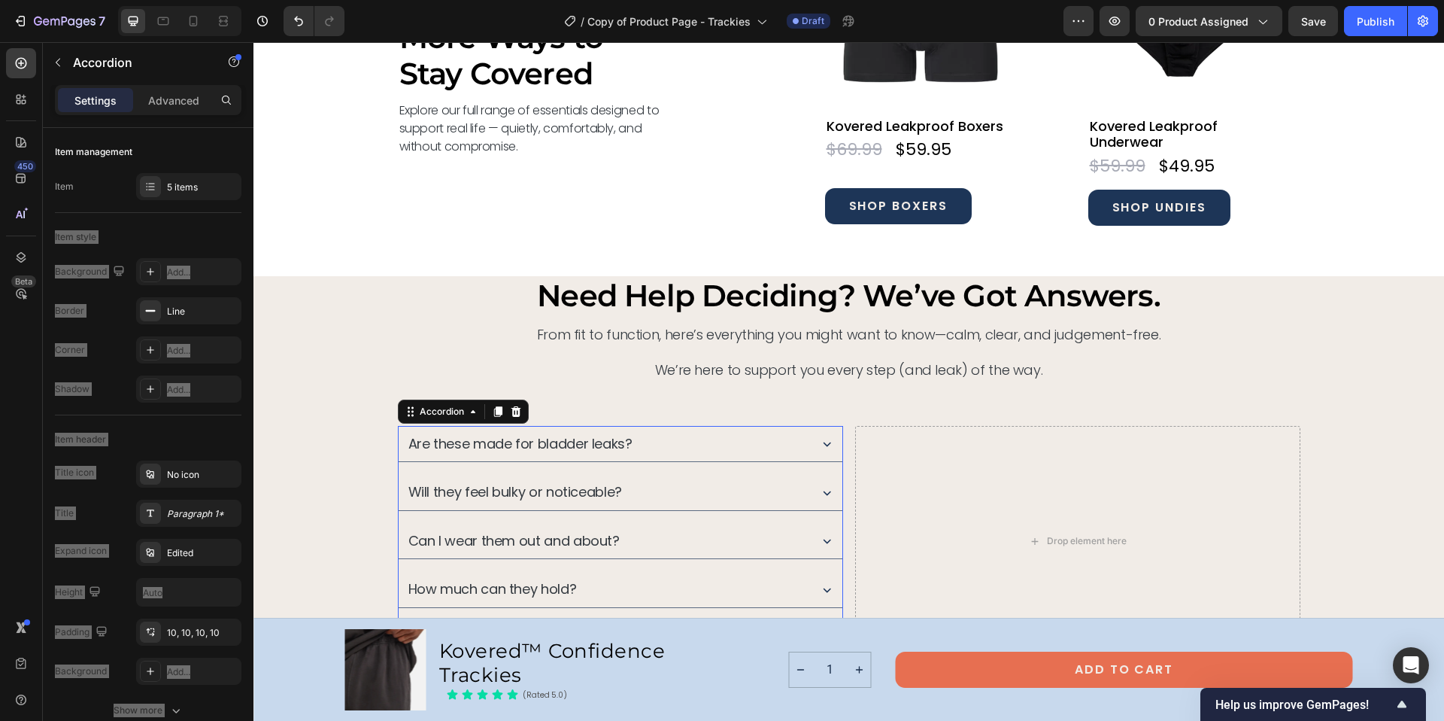
scroll to position [6473, 0]
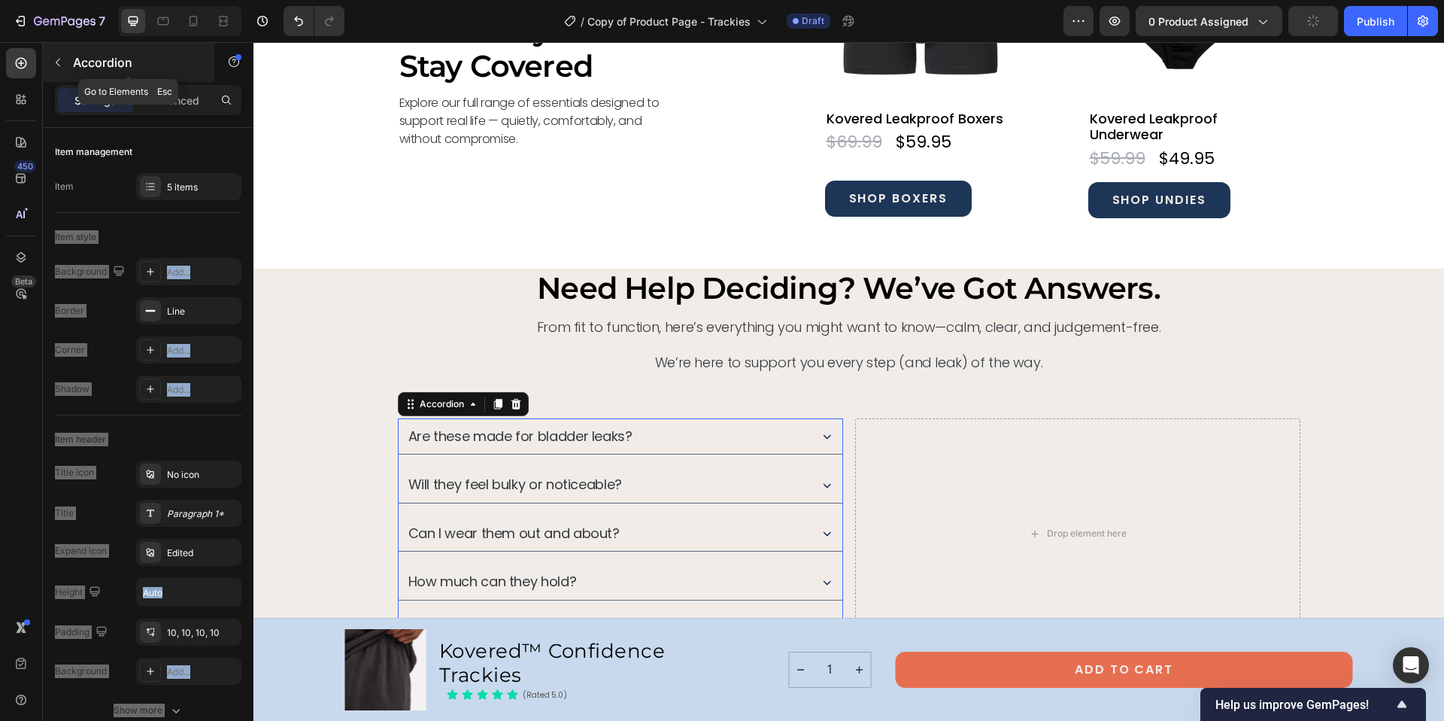
click at [59, 57] on icon "button" at bounding box center [58, 62] width 12 height 12
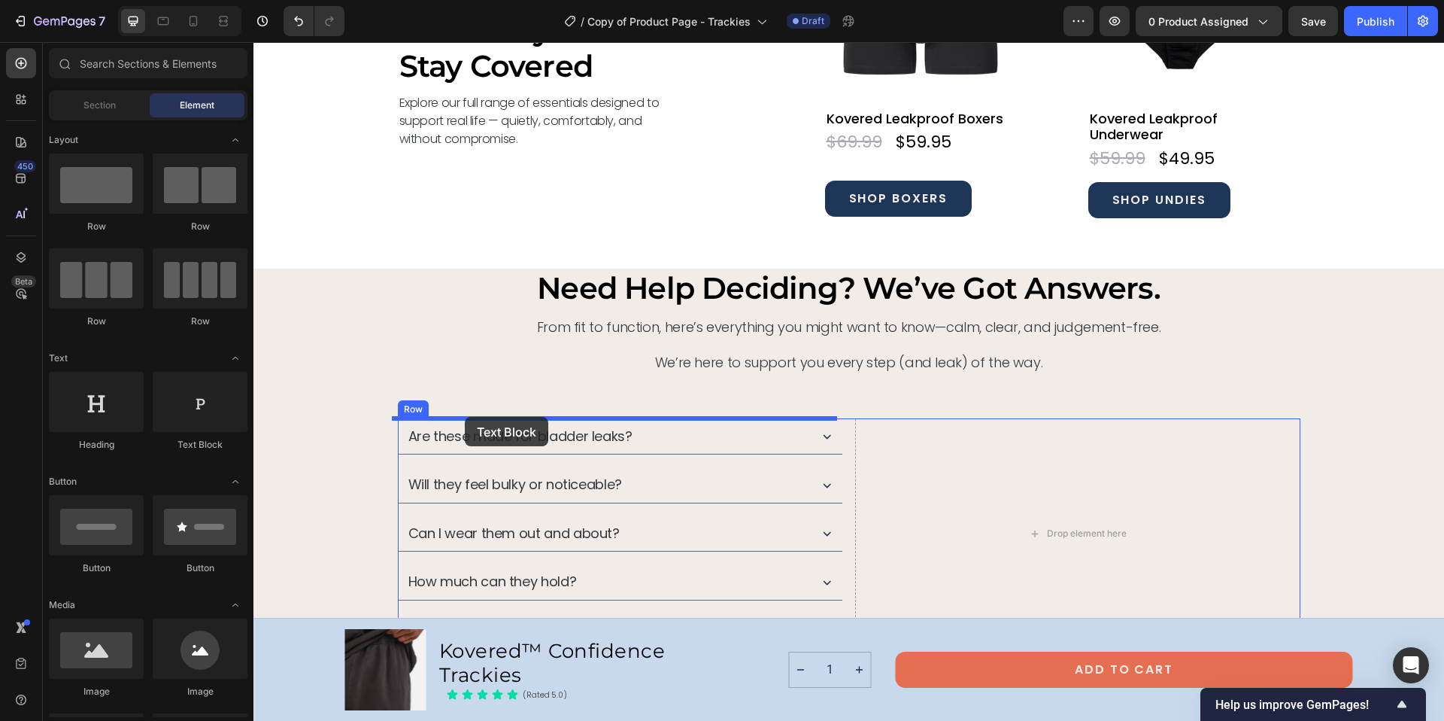
drag, startPoint x: 444, startPoint y: 448, endPoint x: 465, endPoint y: 417, distance: 37.3
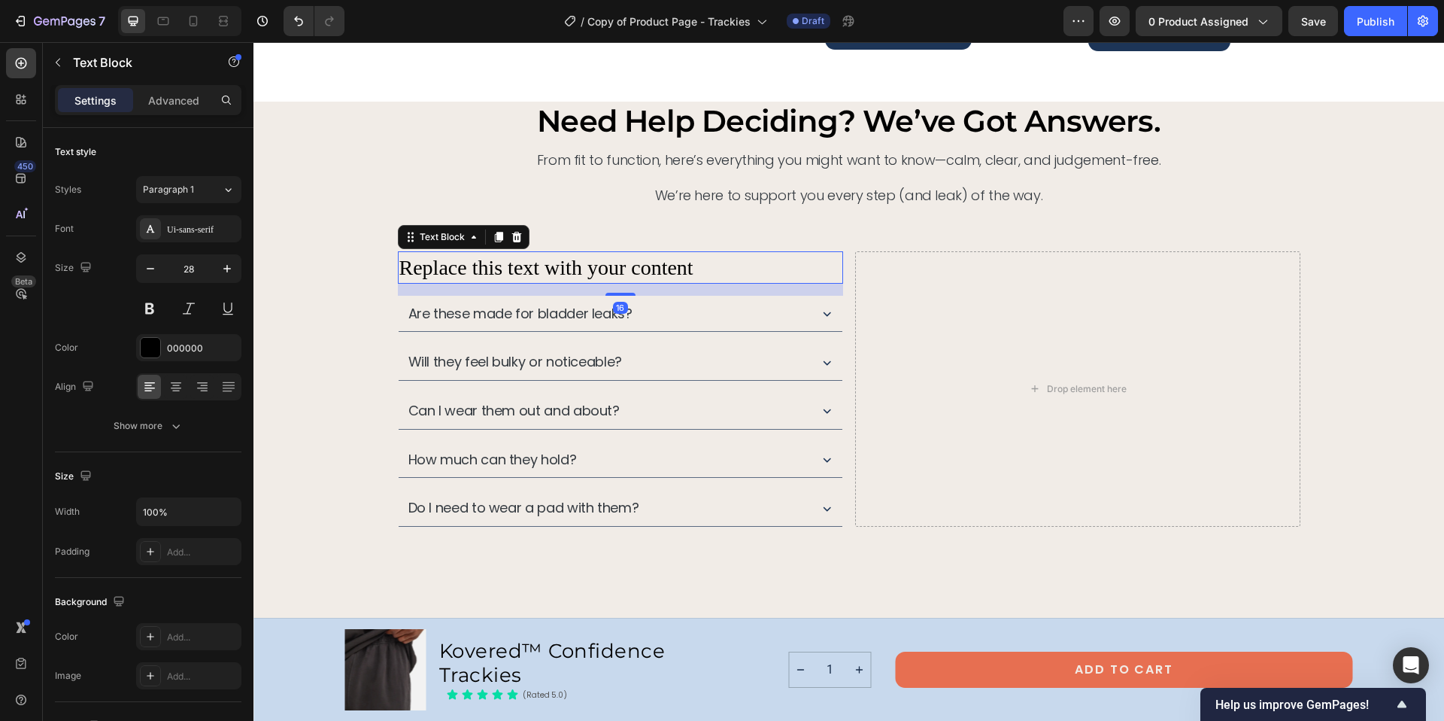
scroll to position [6680, 0]
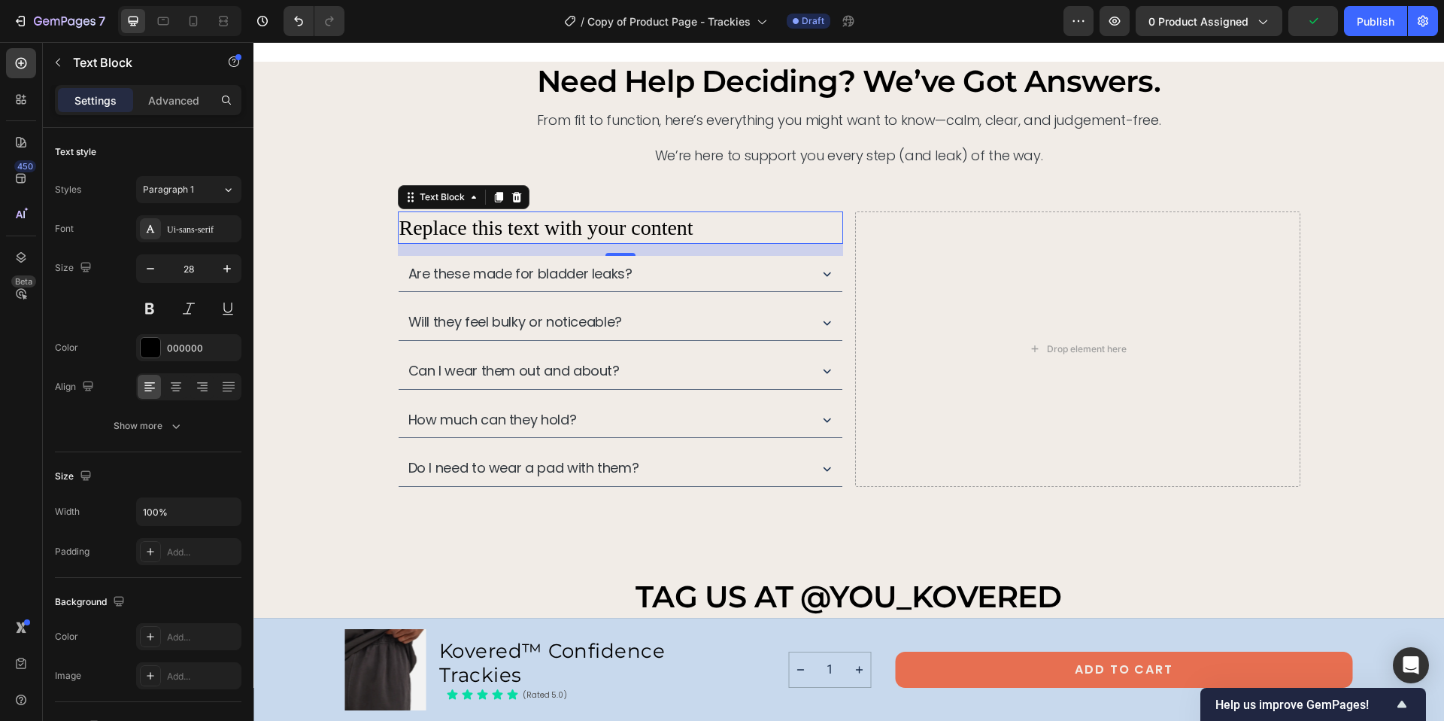
click at [557, 234] on div "Replace this text with your content" at bounding box center [620, 227] width 445 height 32
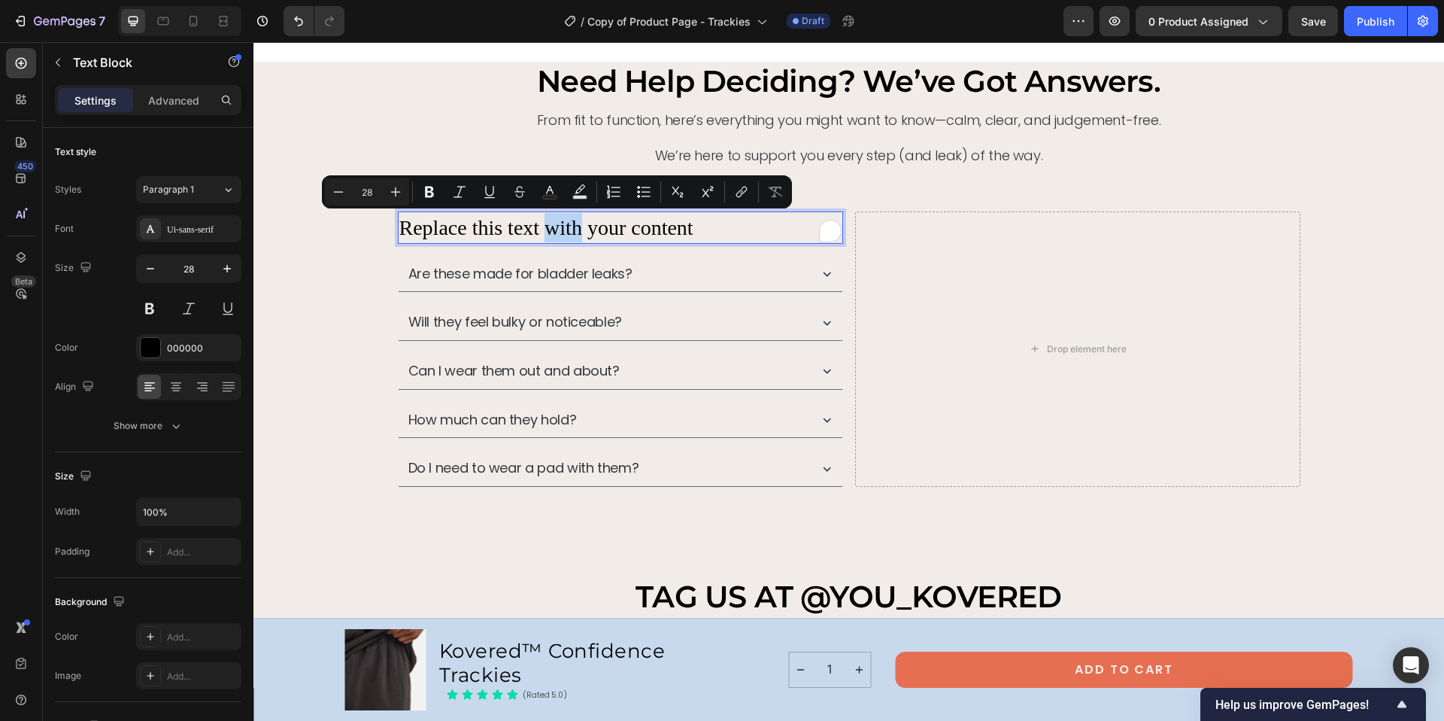
click at [557, 234] on p "Replace this text with your content" at bounding box center [620, 227] width 442 height 29
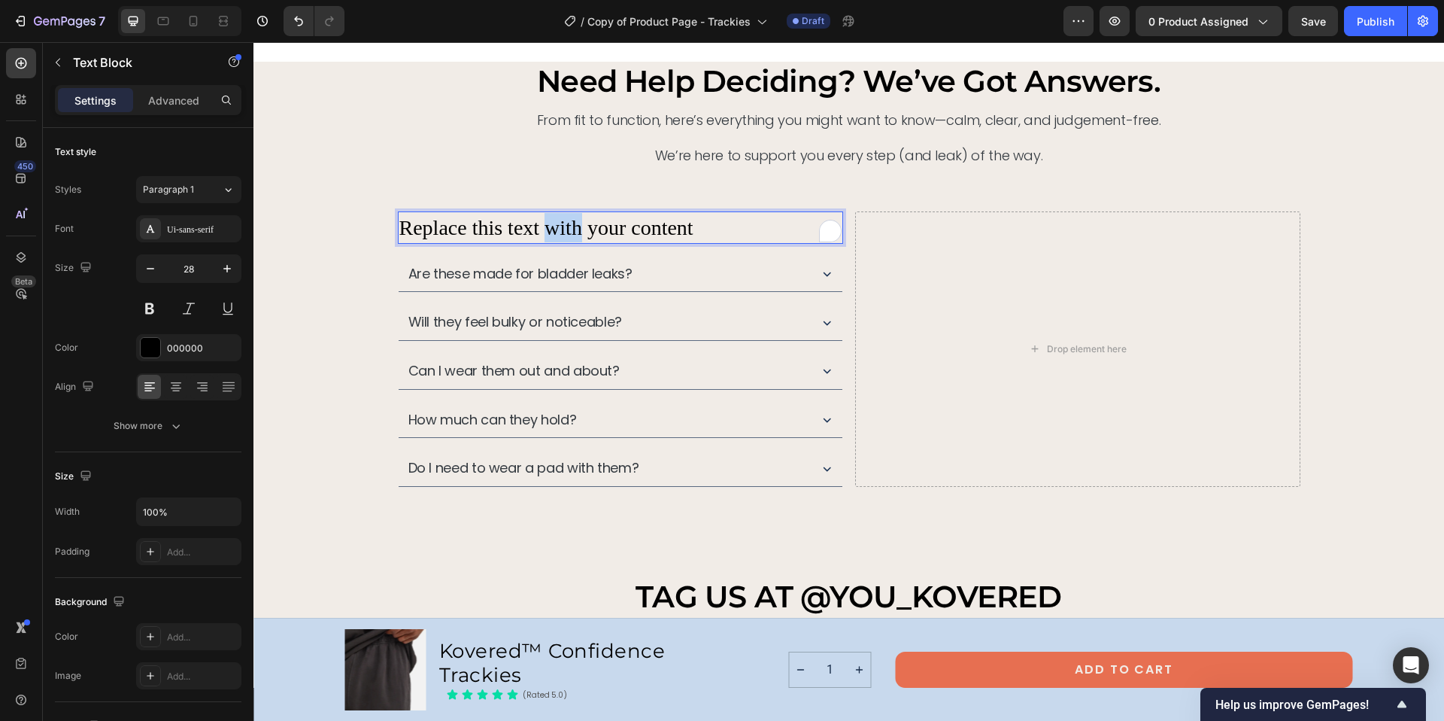
click at [557, 234] on p "Replace this text with your content" at bounding box center [620, 227] width 442 height 29
click at [487, 272] on p "Are these made for bladder leaks?" at bounding box center [520, 274] width 224 height 17
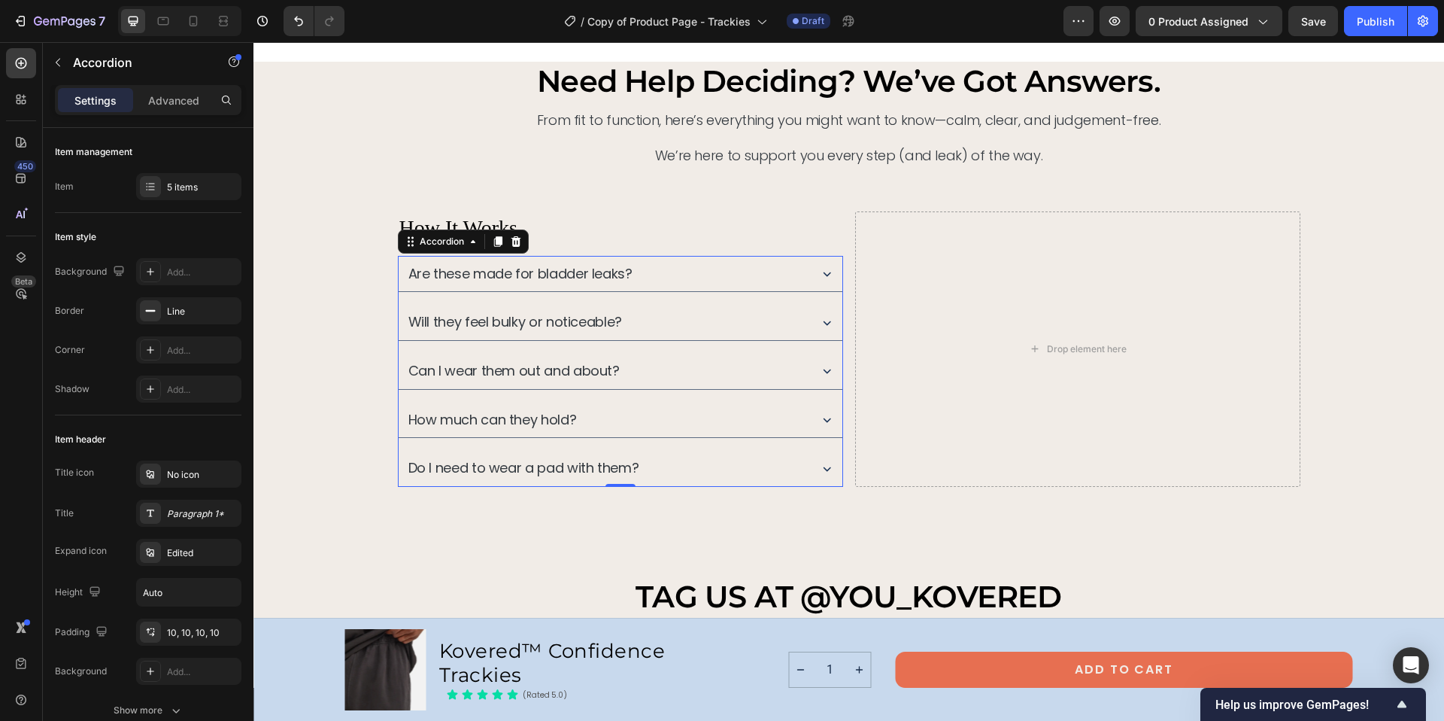
click at [476, 276] on p "Are these made for bladder leaks?" at bounding box center [520, 274] width 224 height 17
click at [478, 274] on p "Are these made for bladder leaks?" at bounding box center [520, 274] width 224 height 17
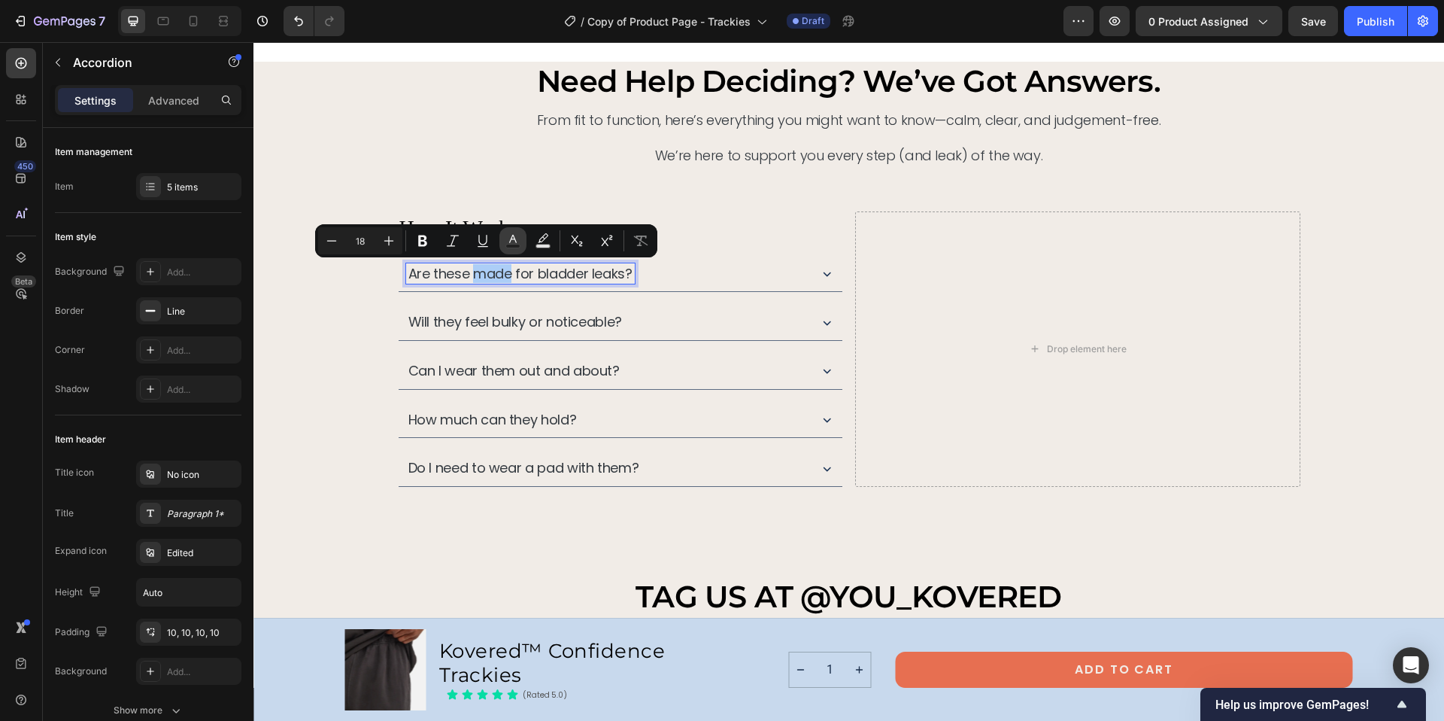
click at [511, 241] on icon "Editor contextual toolbar" at bounding box center [512, 240] width 15 height 15
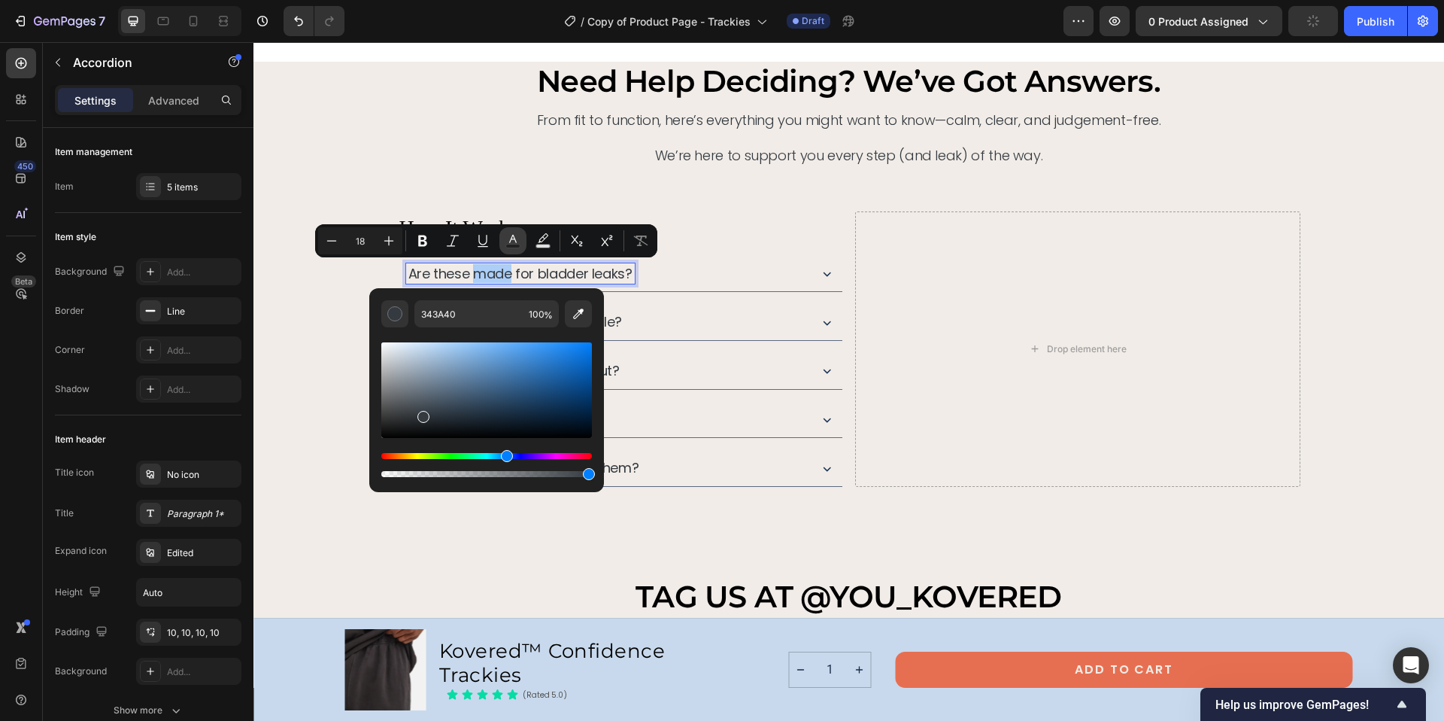
click at [511, 241] on icon "Editor contextual toolbar" at bounding box center [512, 240] width 15 height 15
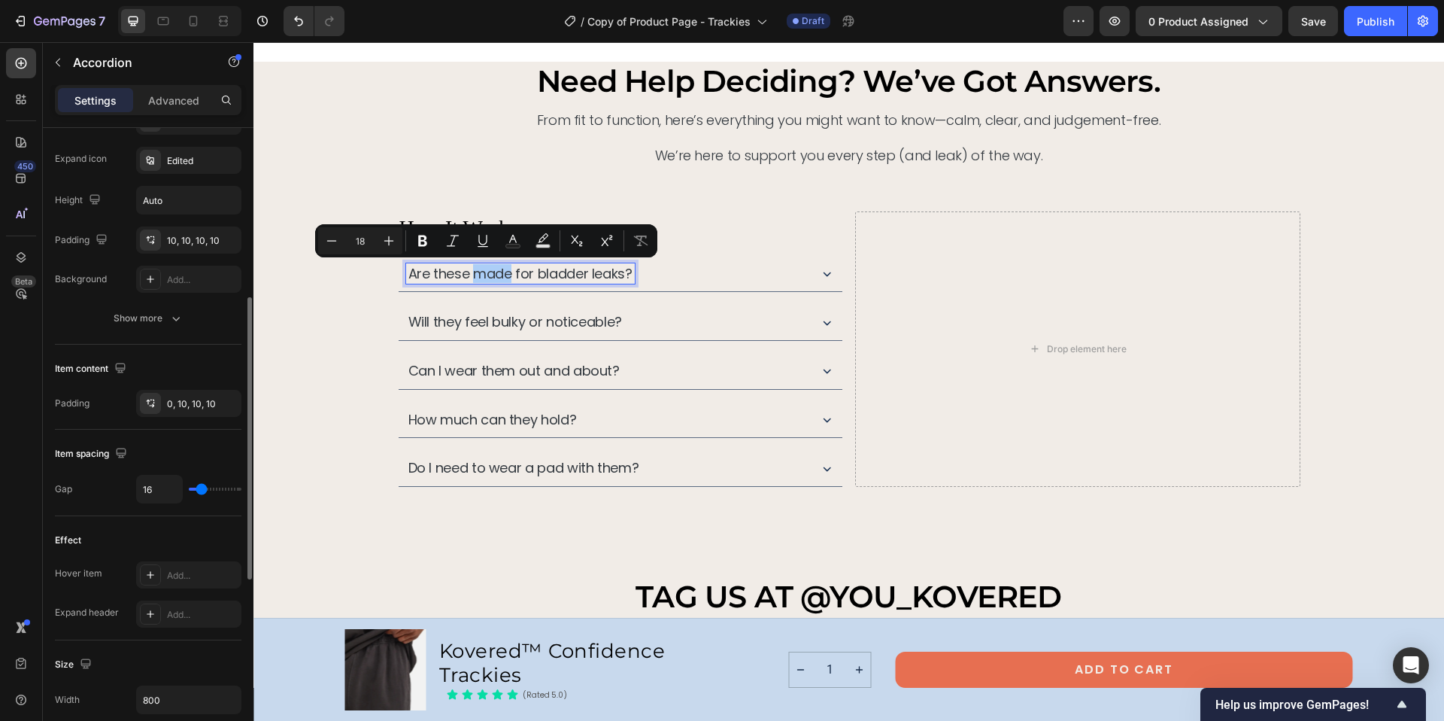
scroll to position [0, 0]
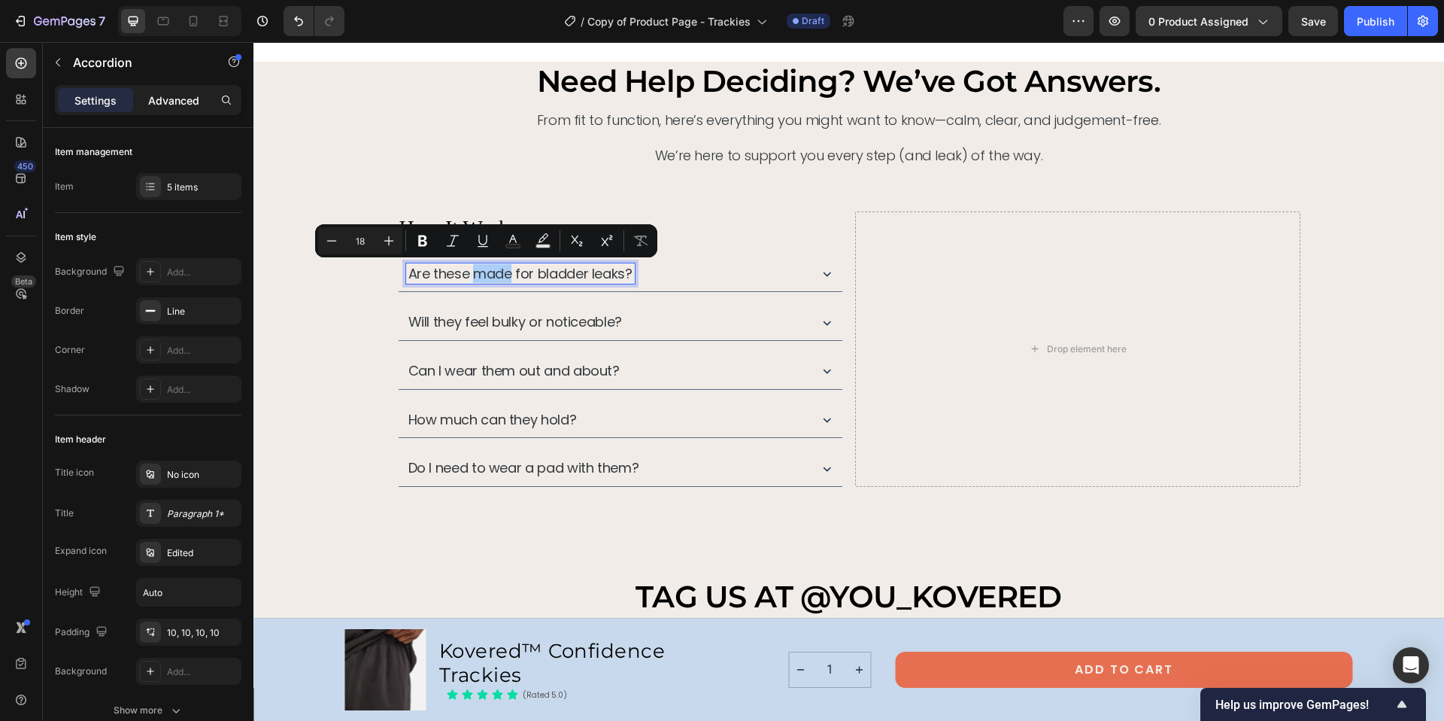
click at [171, 101] on p "Advanced" at bounding box center [173, 101] width 51 height 16
type input "100%"
type input "100"
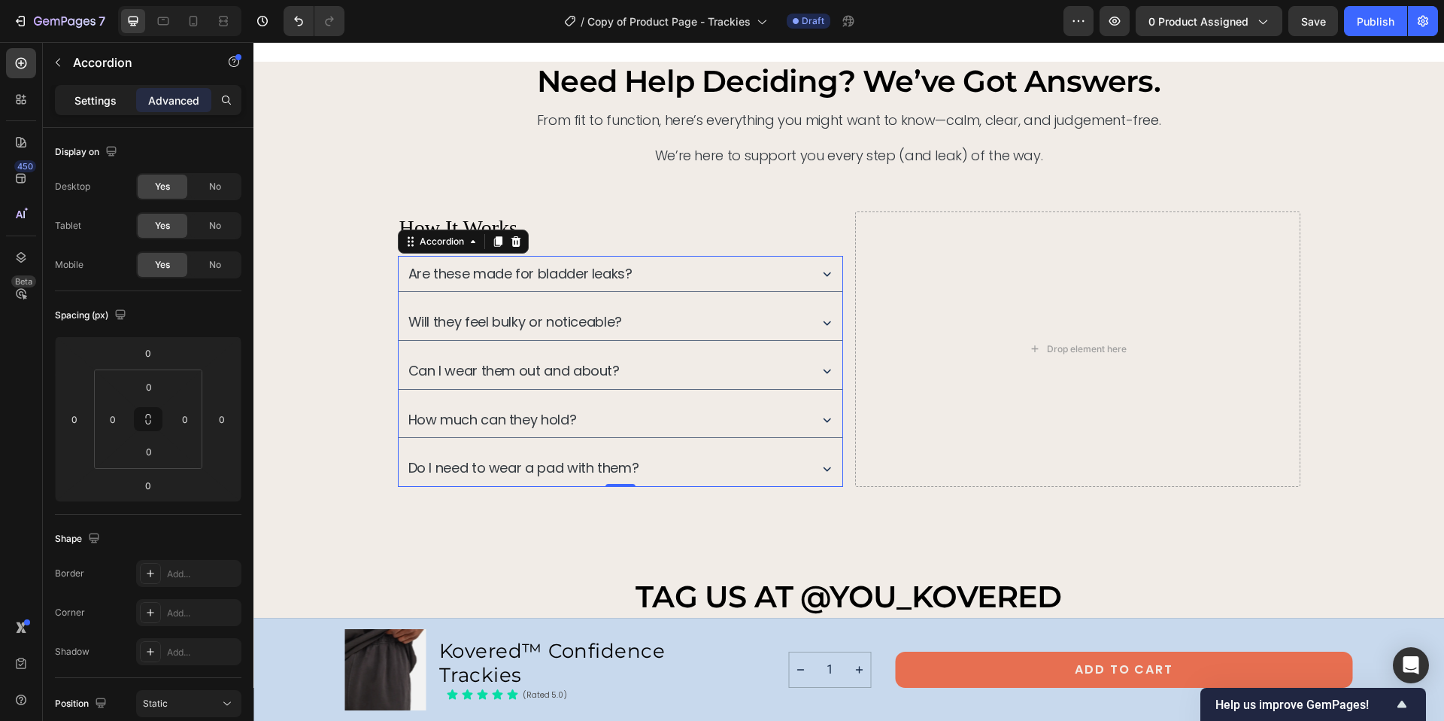
click at [105, 100] on p "Settings" at bounding box center [95, 101] width 42 height 16
type input "16"
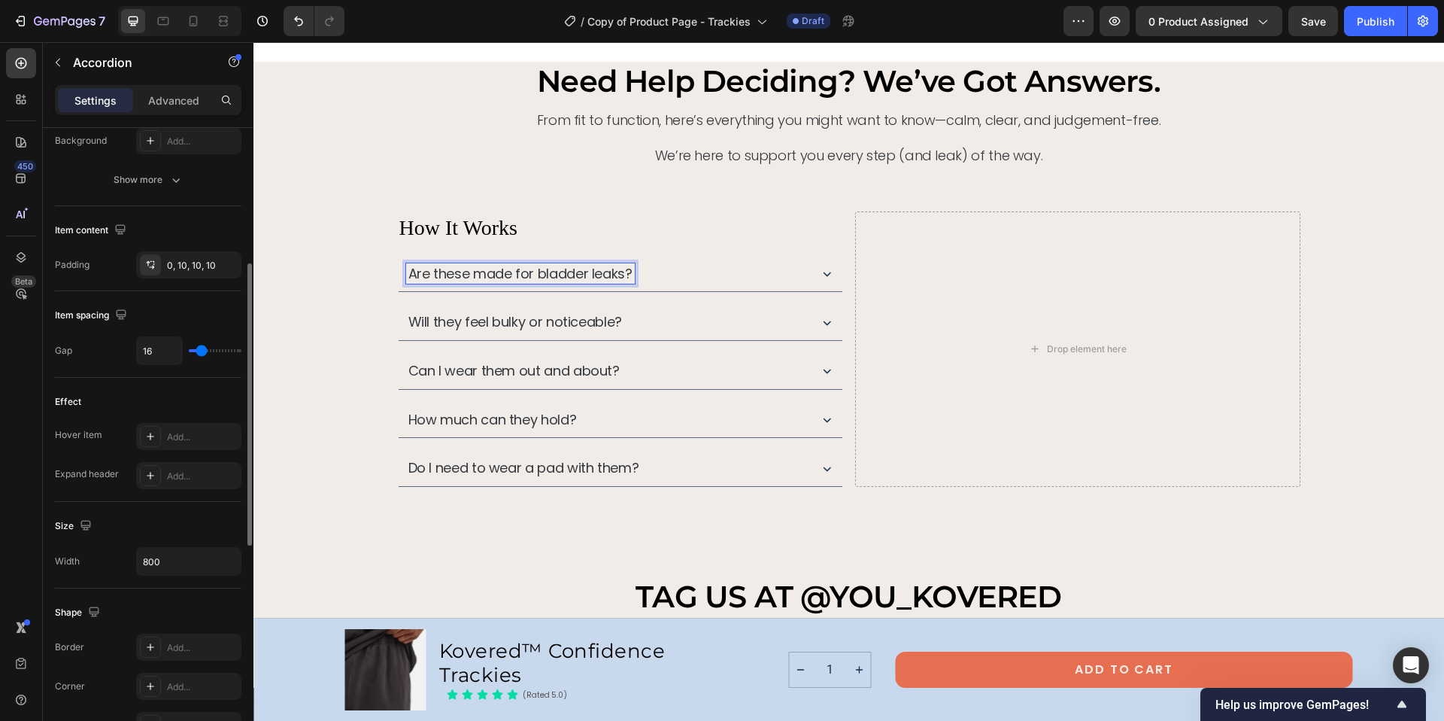
scroll to position [461, 0]
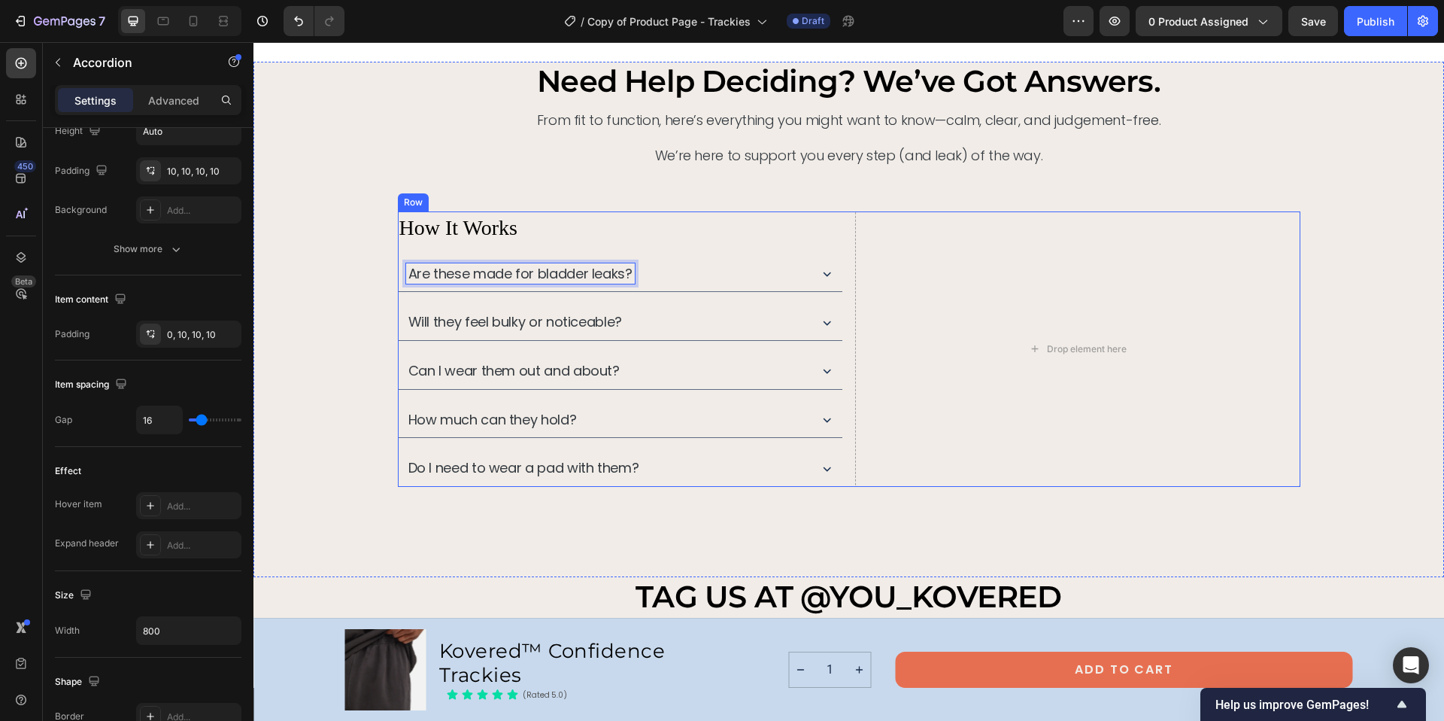
click at [478, 229] on p "How It Works" at bounding box center [620, 227] width 442 height 29
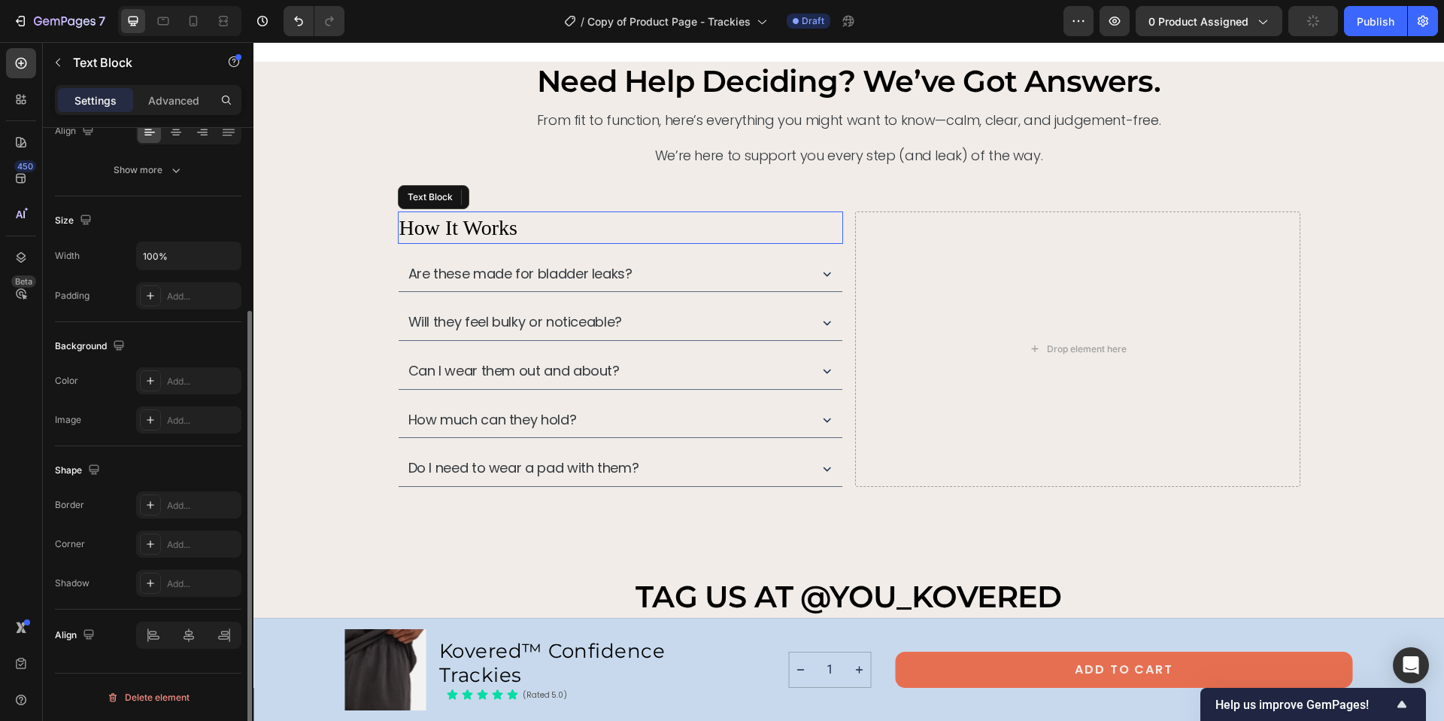
scroll to position [0, 0]
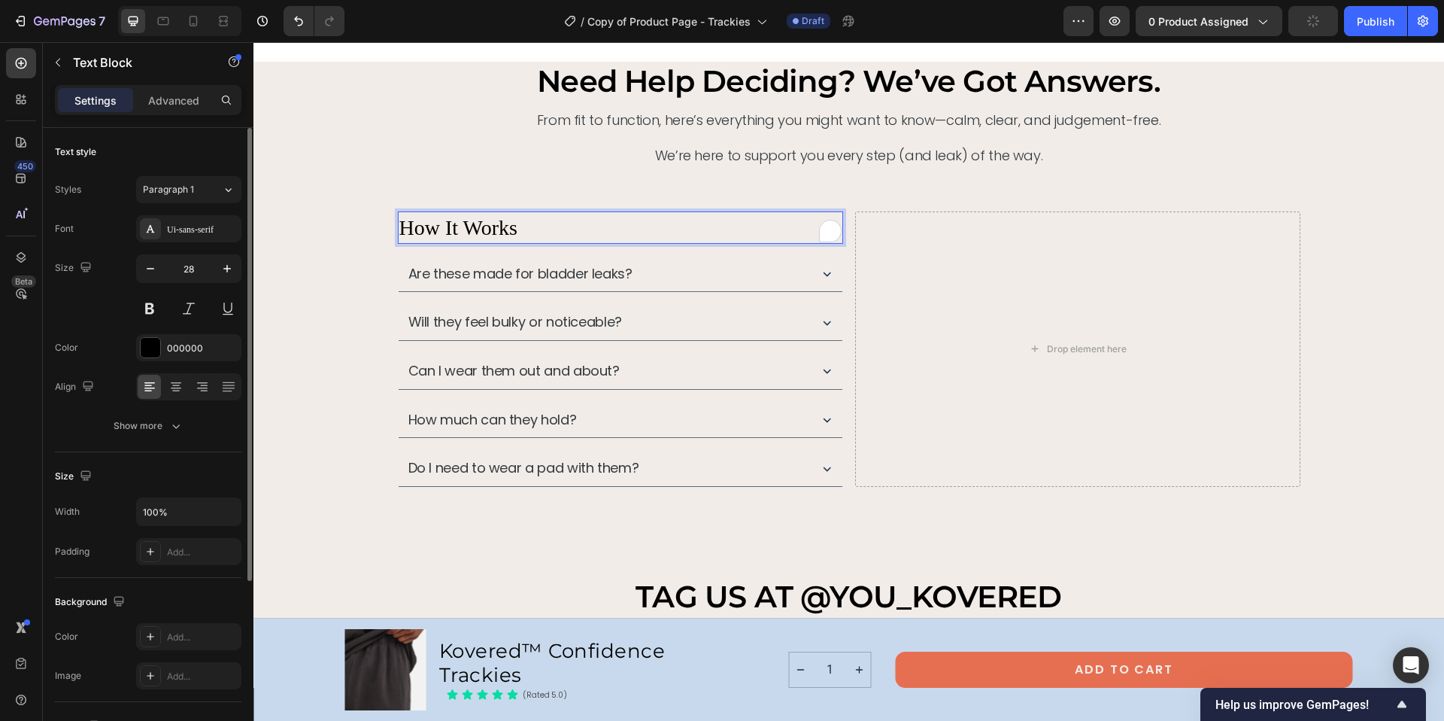
click at [478, 229] on p "How It Works" at bounding box center [620, 227] width 442 height 29
click at [480, 220] on p "How It Works" at bounding box center [620, 227] width 442 height 29
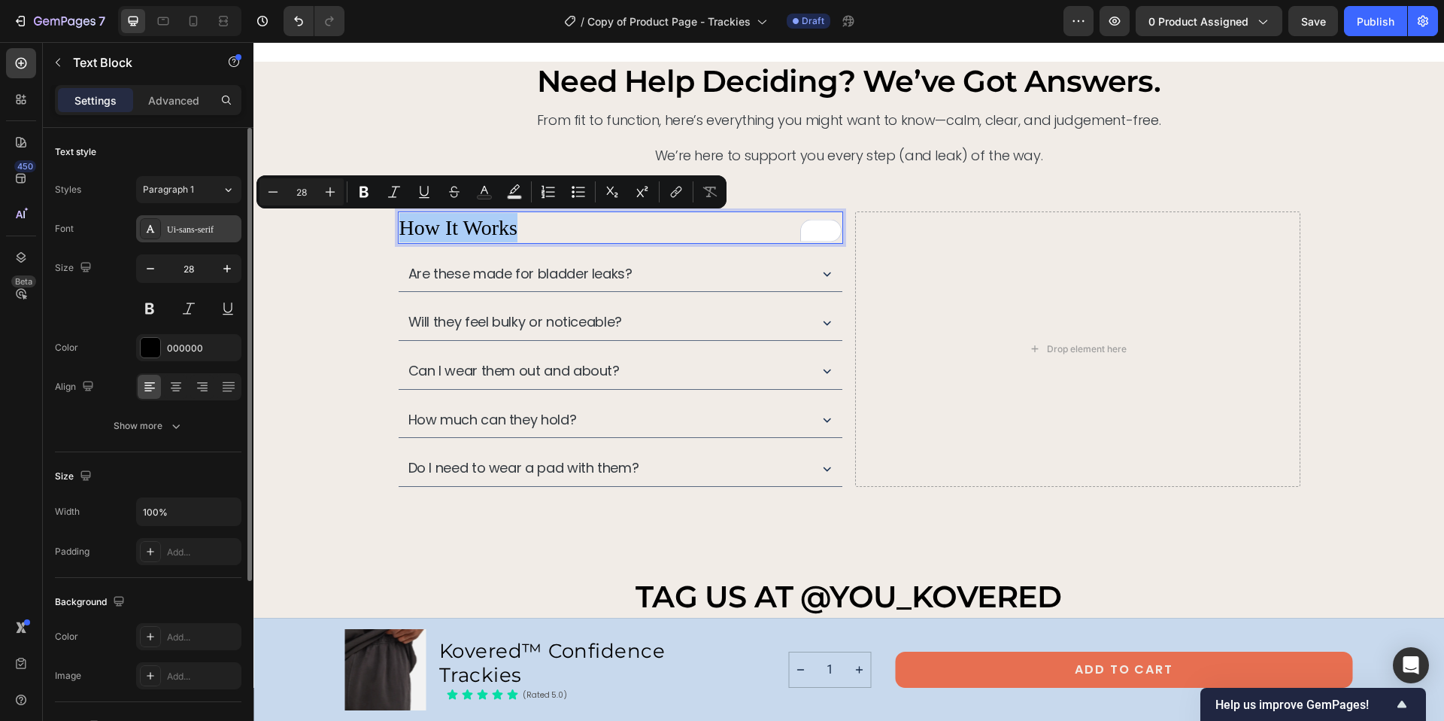
click at [217, 229] on div "Ui-sans-serif" at bounding box center [202, 230] width 71 height 14
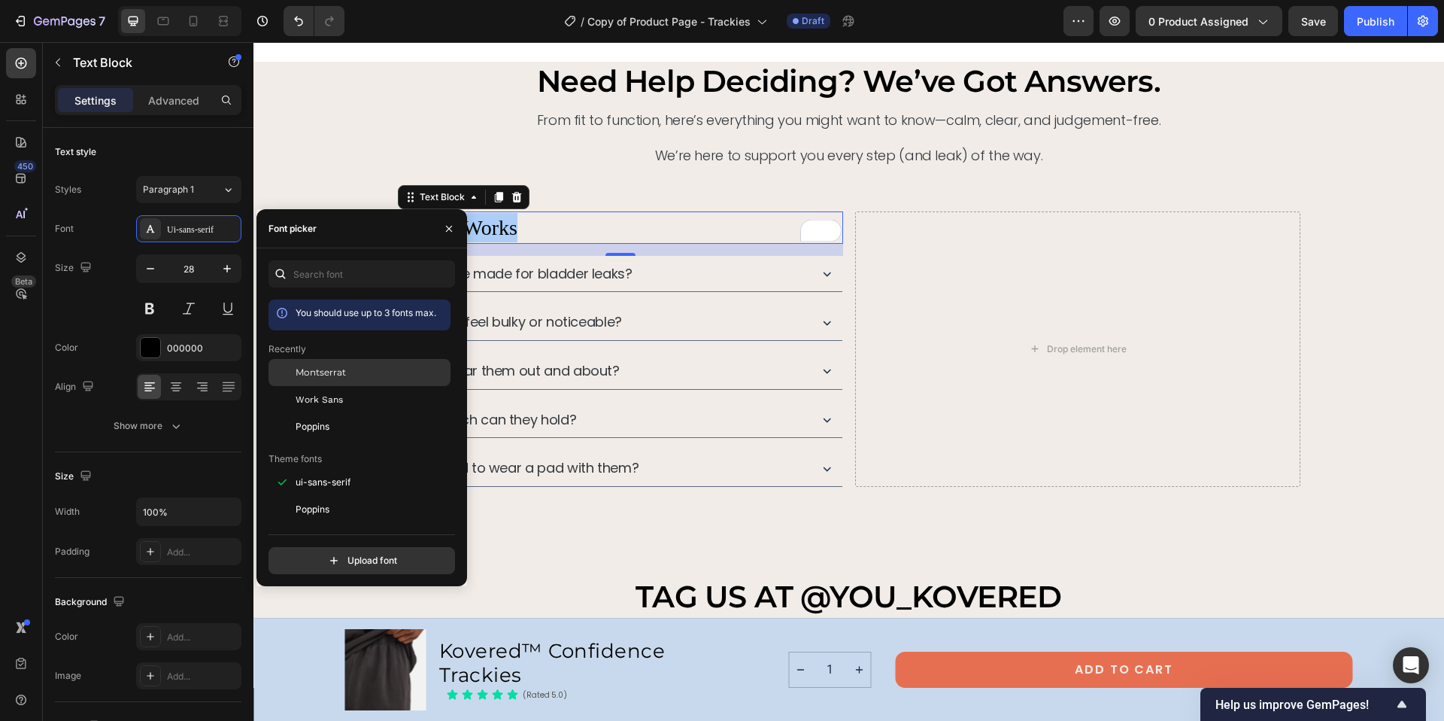
click at [326, 369] on span "Montserrat" at bounding box center [321, 373] width 50 height 14
click at [513, 228] on p "How It Works" at bounding box center [620, 227] width 442 height 29
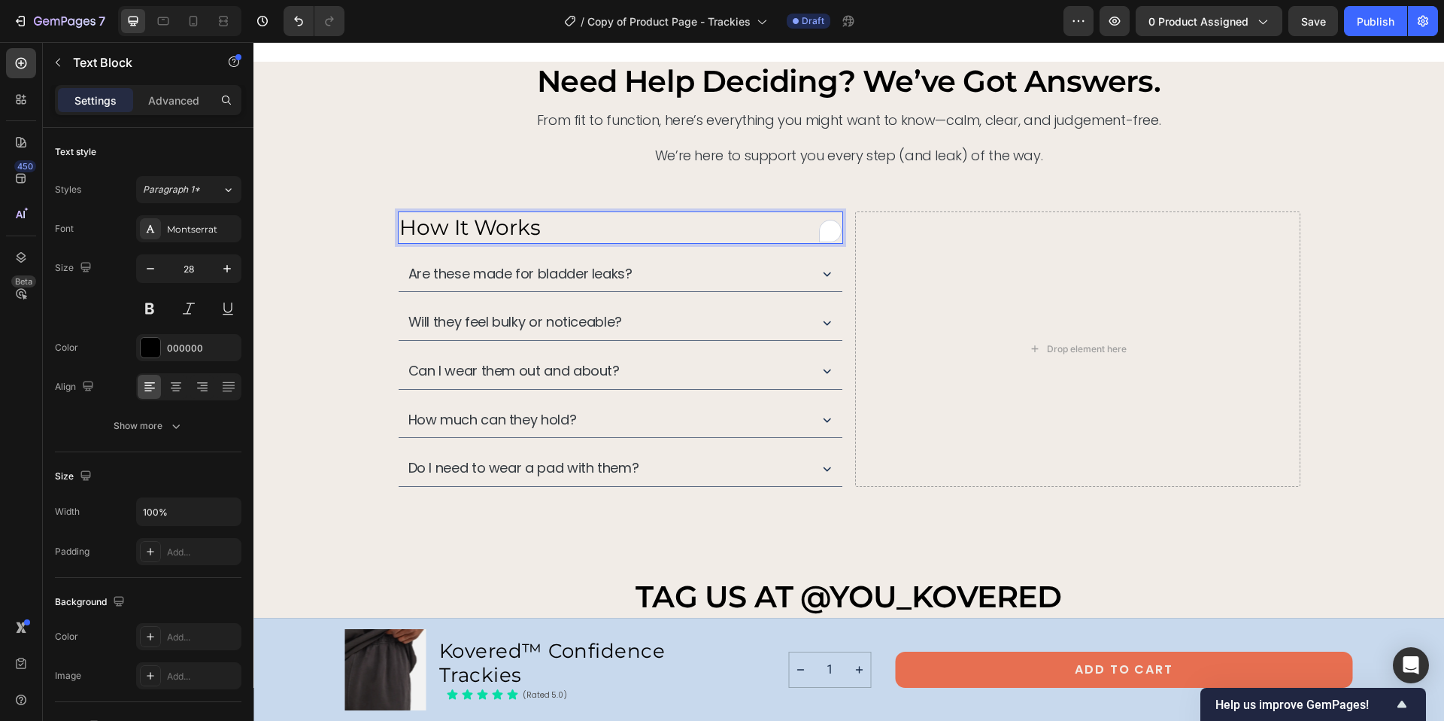
click at [513, 228] on p "How It Works" at bounding box center [620, 227] width 442 height 29
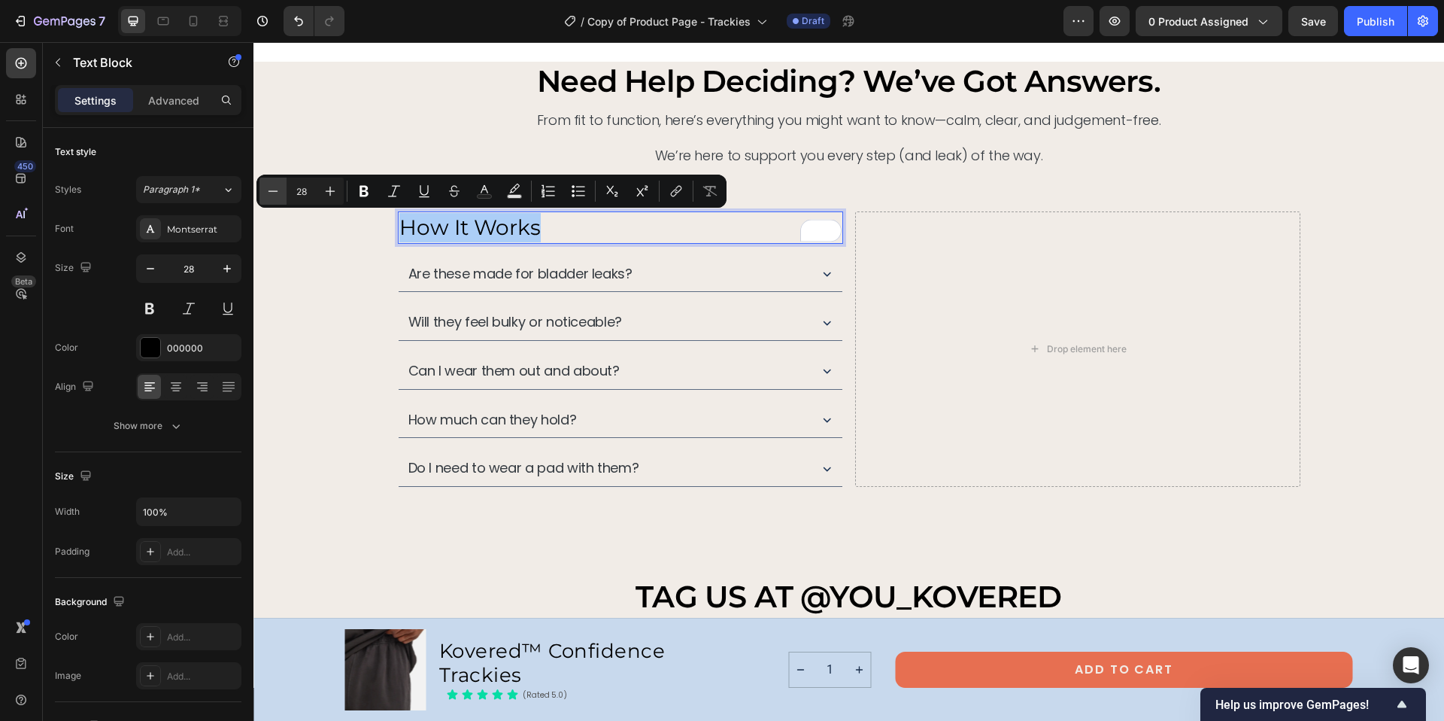
click at [272, 194] on icon "Editor contextual toolbar" at bounding box center [273, 191] width 15 height 15
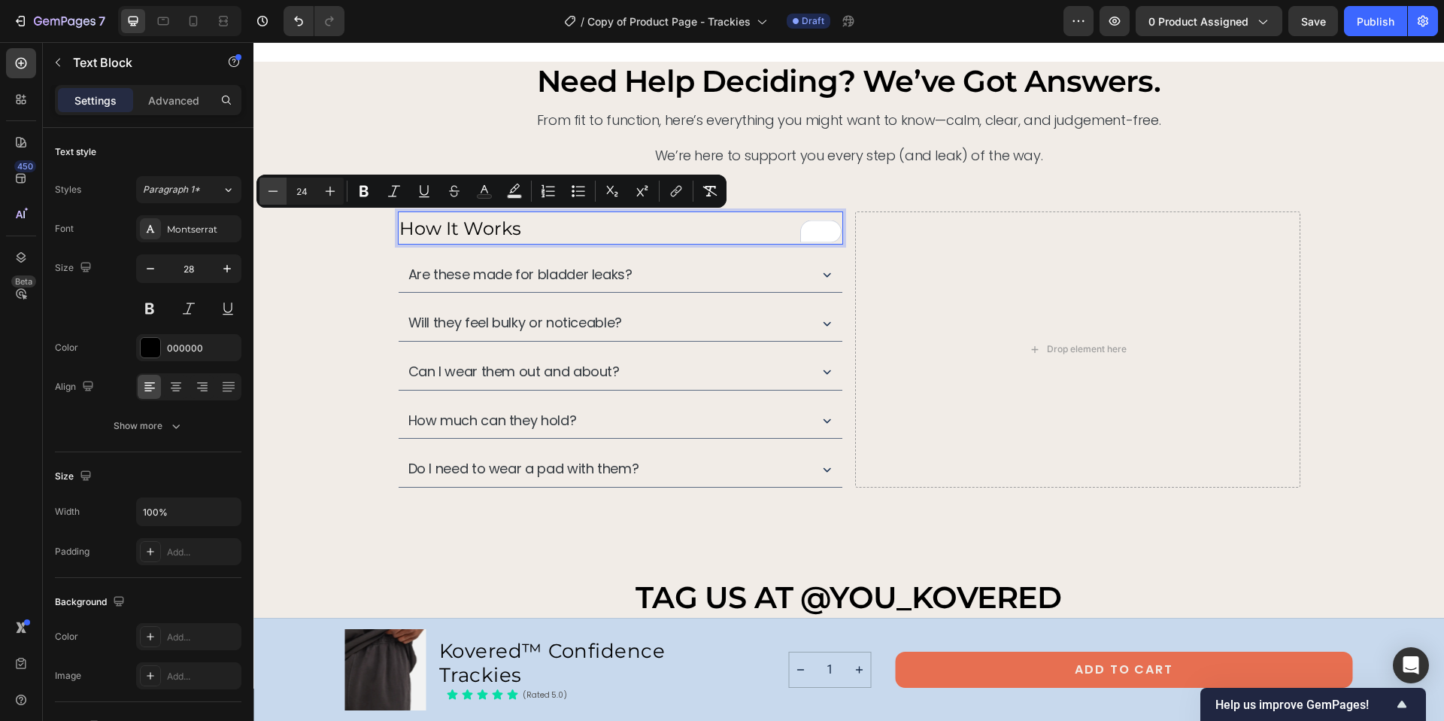
type input "23"
click at [365, 186] on icon "Editor contextual toolbar" at bounding box center [364, 191] width 9 height 11
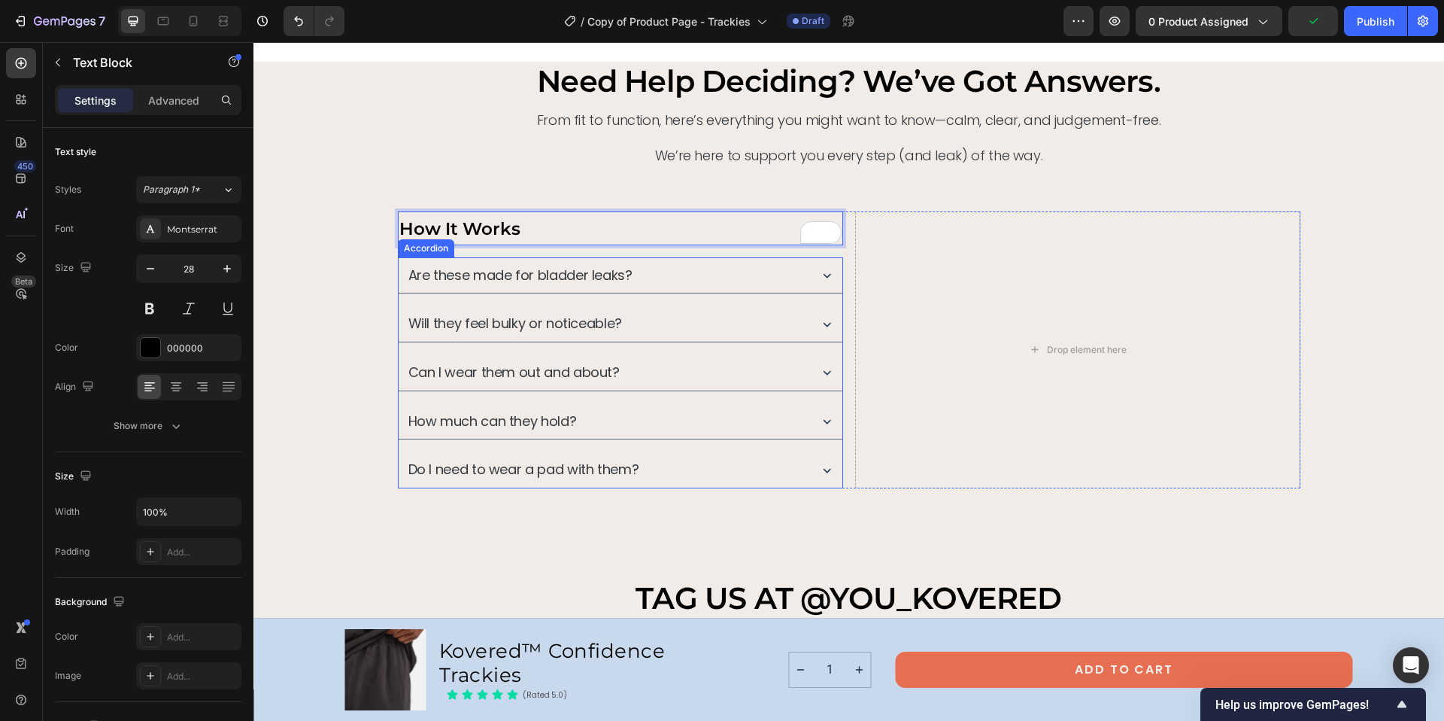
click at [679, 265] on div "Are these made for bladder leaks?" at bounding box center [606, 275] width 401 height 21
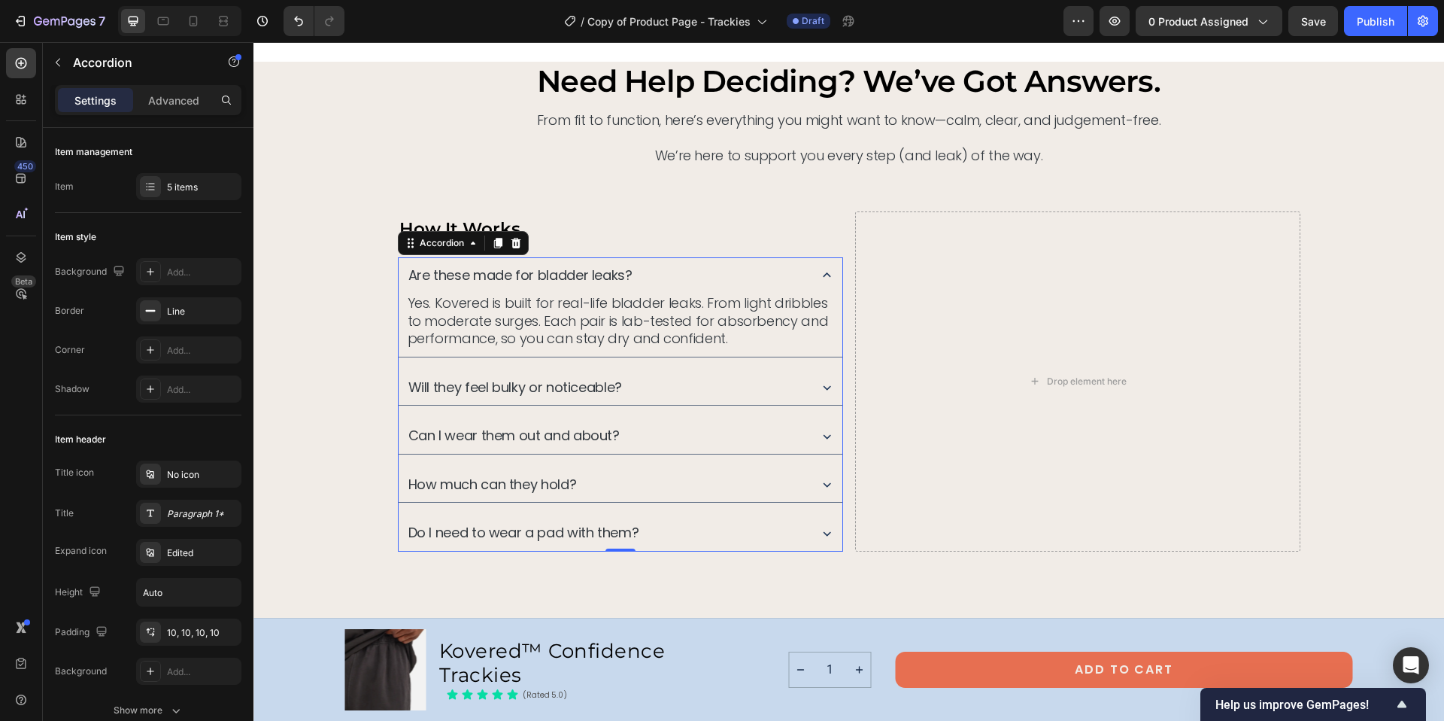
click at [697, 262] on div "Are these made for bladder leaks?" at bounding box center [621, 275] width 444 height 36
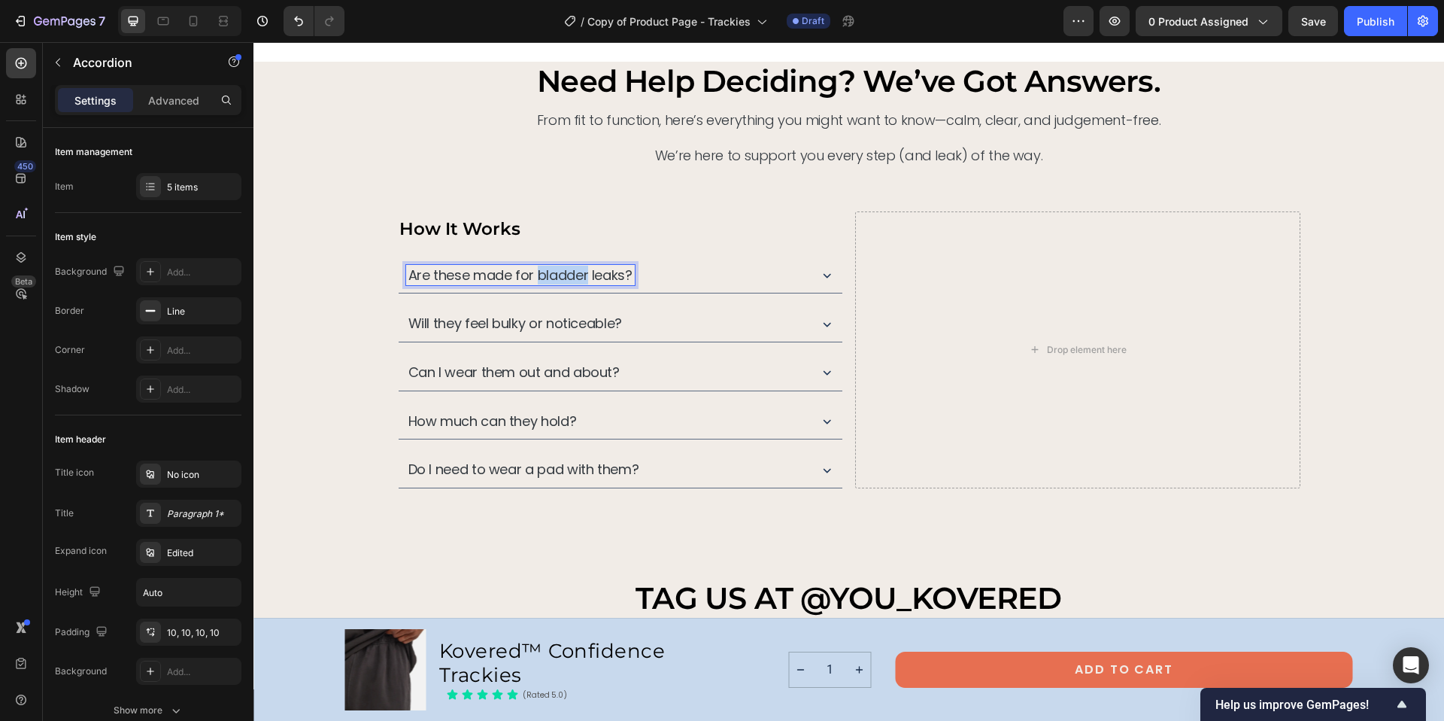
click at [572, 272] on p "Are these made for bladder leaks?" at bounding box center [520, 275] width 224 height 17
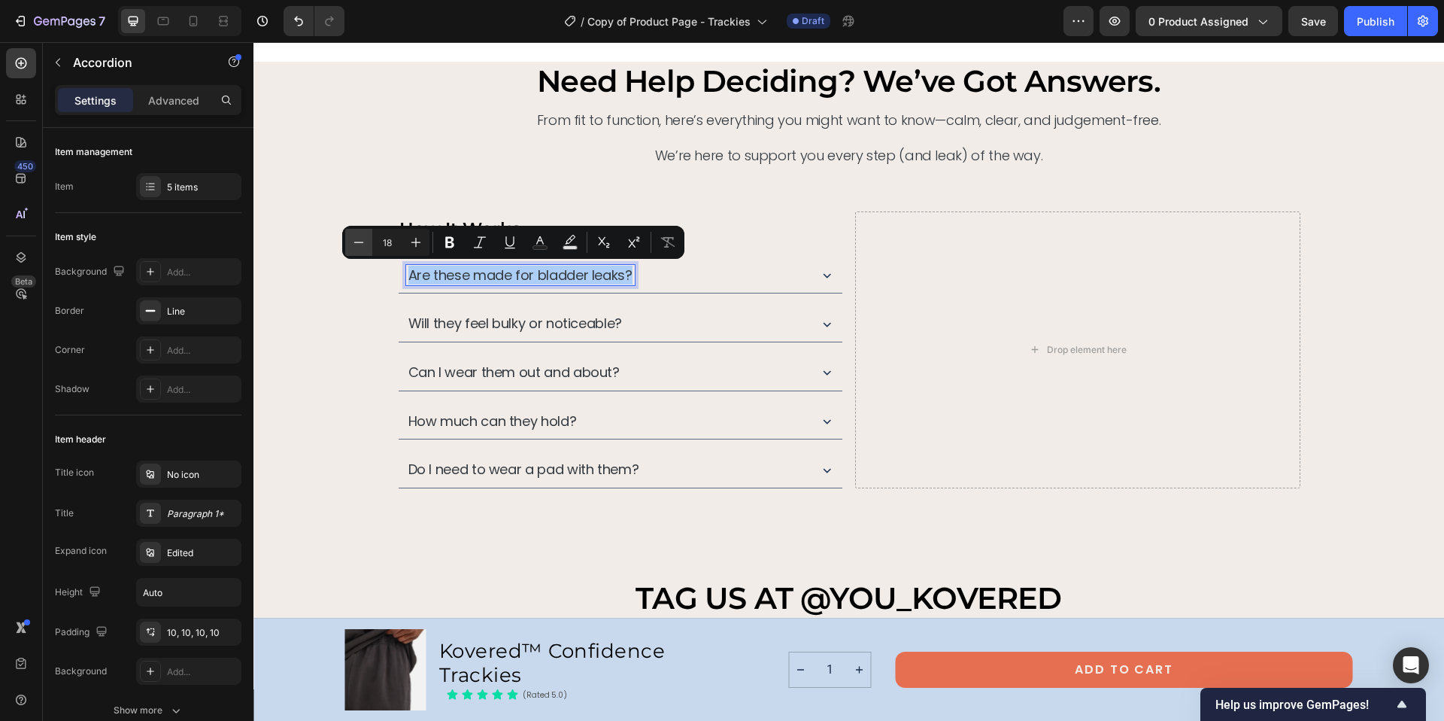
click at [356, 238] on icon "Editor contextual toolbar" at bounding box center [358, 242] width 15 height 15
type input "16"
click at [489, 327] on p "Will they feel bulky or noticeable?" at bounding box center [515, 324] width 214 height 17
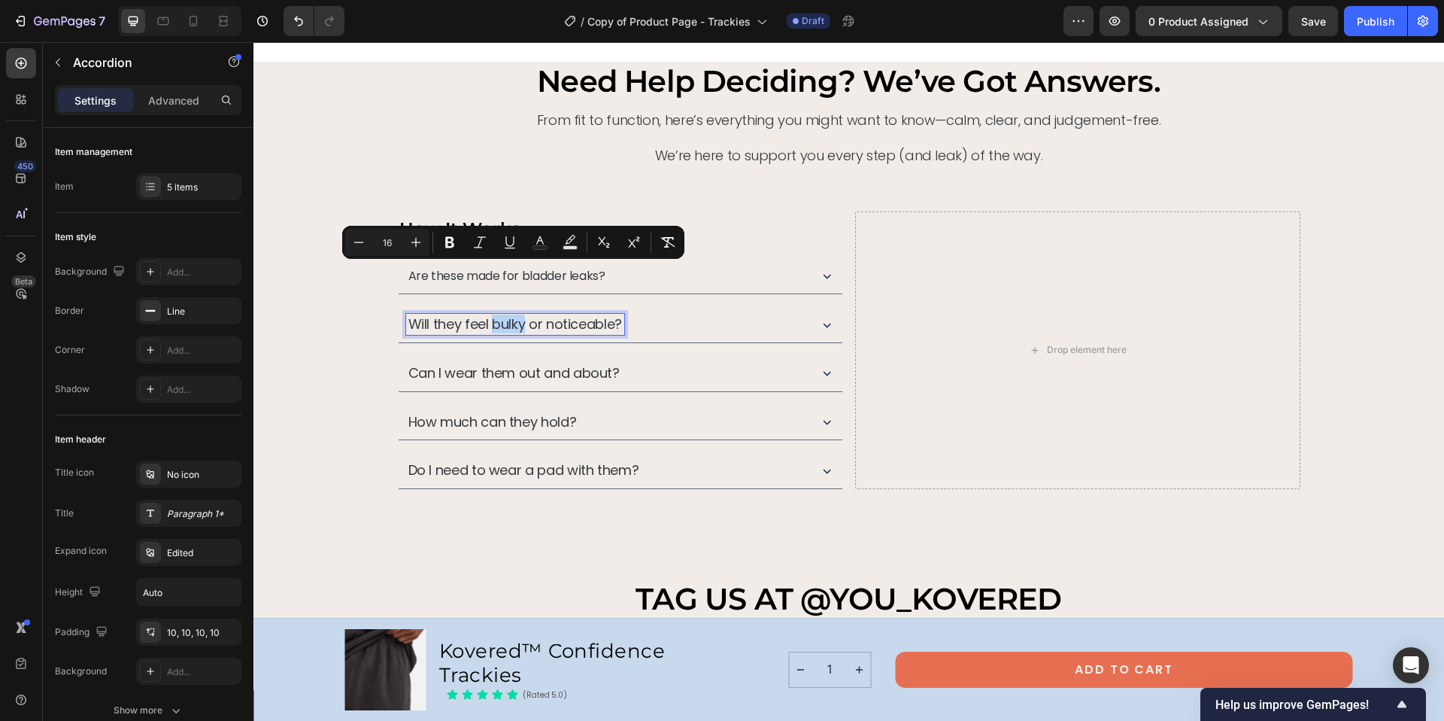
click at [489, 327] on p "Will they feel bulky or noticeable?" at bounding box center [515, 324] width 214 height 17
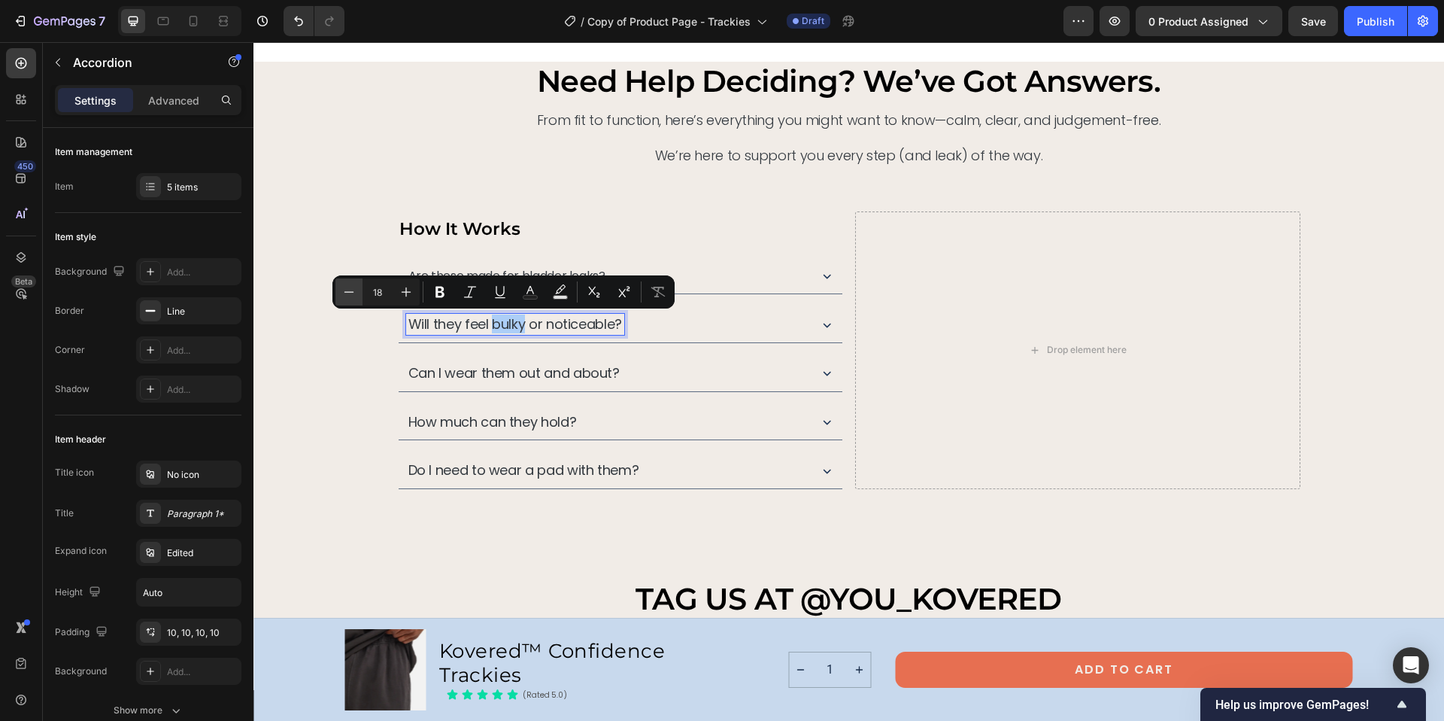
click at [344, 291] on icon "Editor contextual toolbar" at bounding box center [348, 291] width 15 height 15
type input "18"
click at [520, 318] on p "Will they feel bulky or noticeable?" at bounding box center [515, 324] width 214 height 17
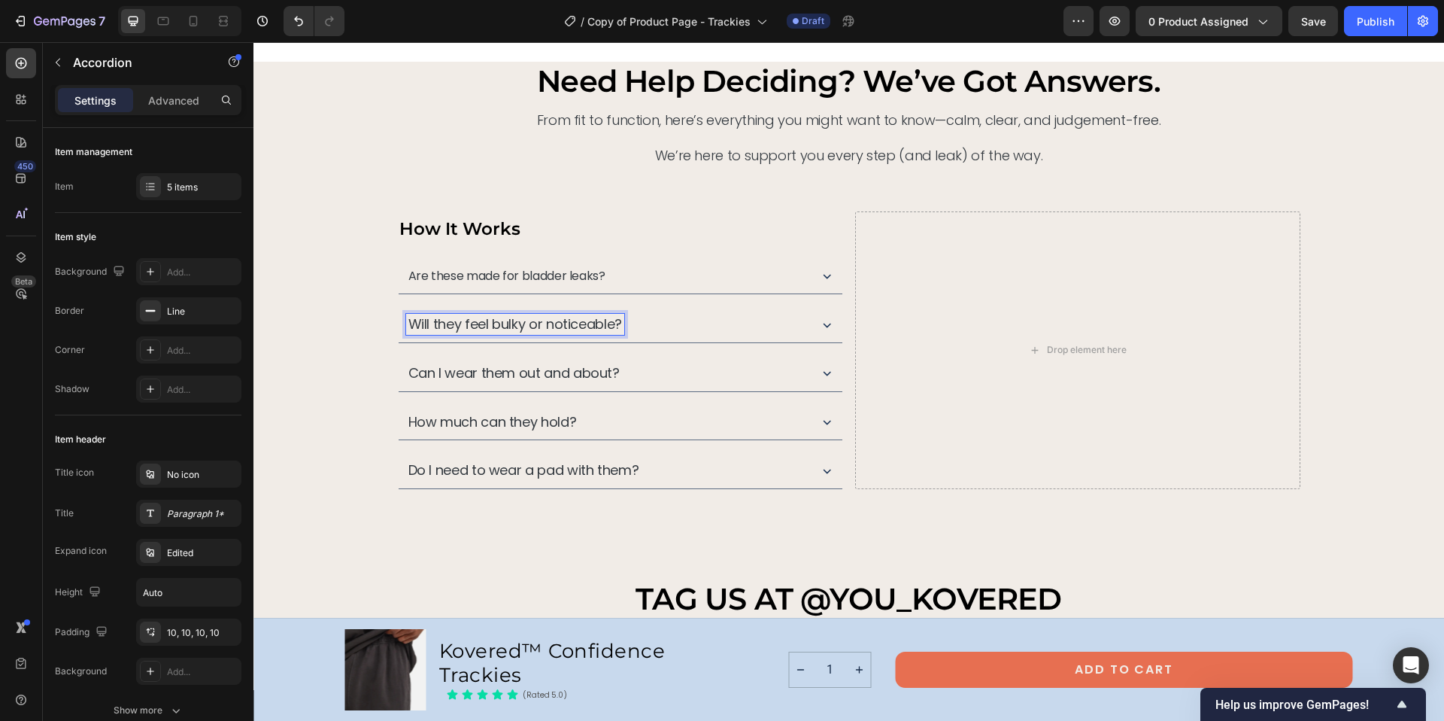
click at [551, 327] on p "Will they feel bulky or noticeable?" at bounding box center [515, 324] width 214 height 17
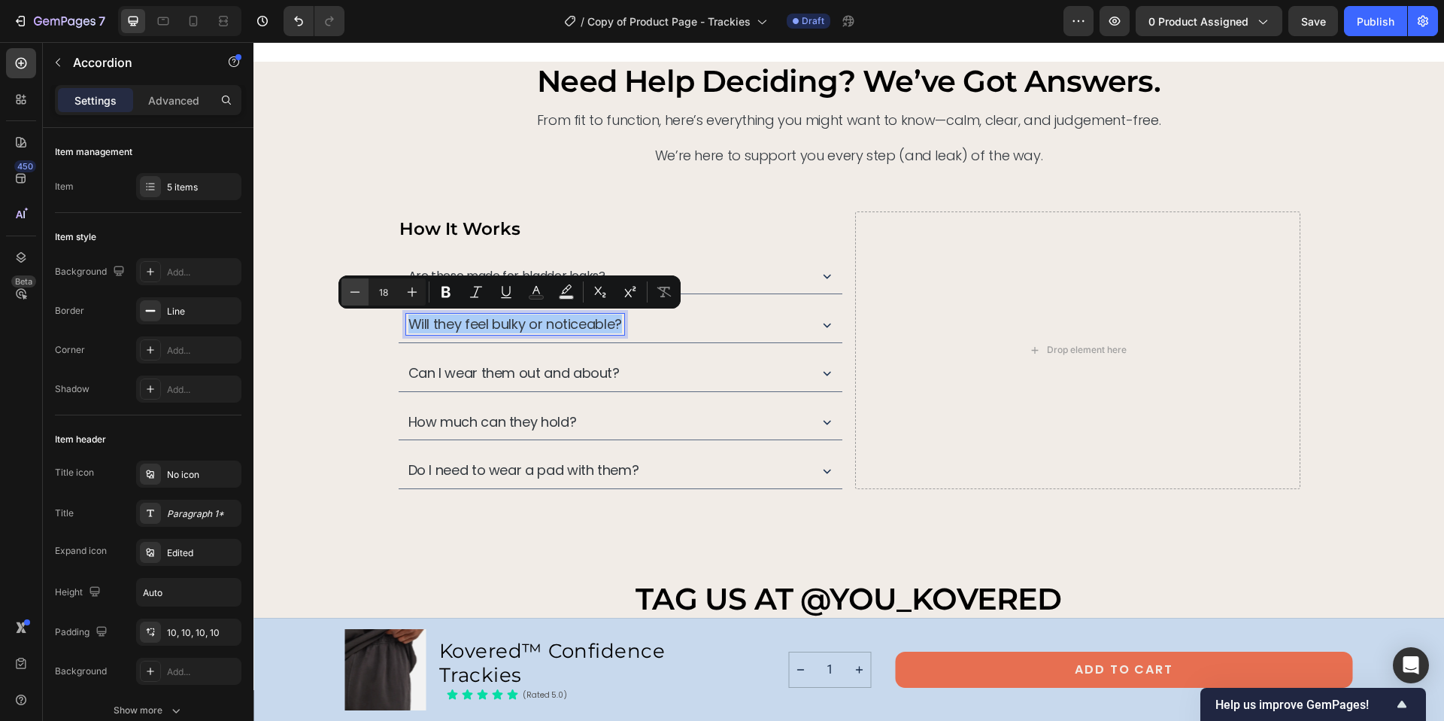
click at [360, 293] on icon "Editor contextual toolbar" at bounding box center [354, 291] width 15 height 15
type input "16"
click at [465, 371] on p "Can I wear them out and about?" at bounding box center [513, 374] width 211 height 17
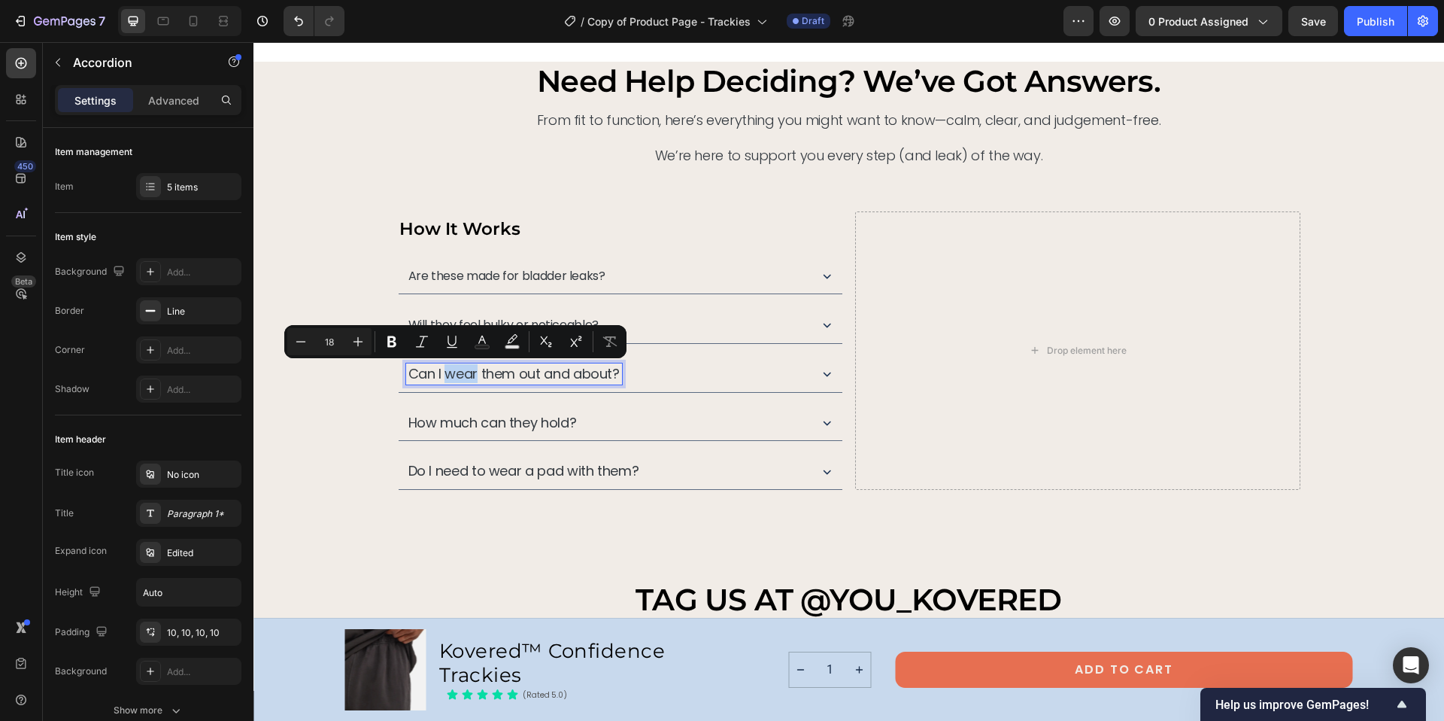
click at [474, 373] on p "Can I wear them out and about?" at bounding box center [513, 374] width 211 height 17
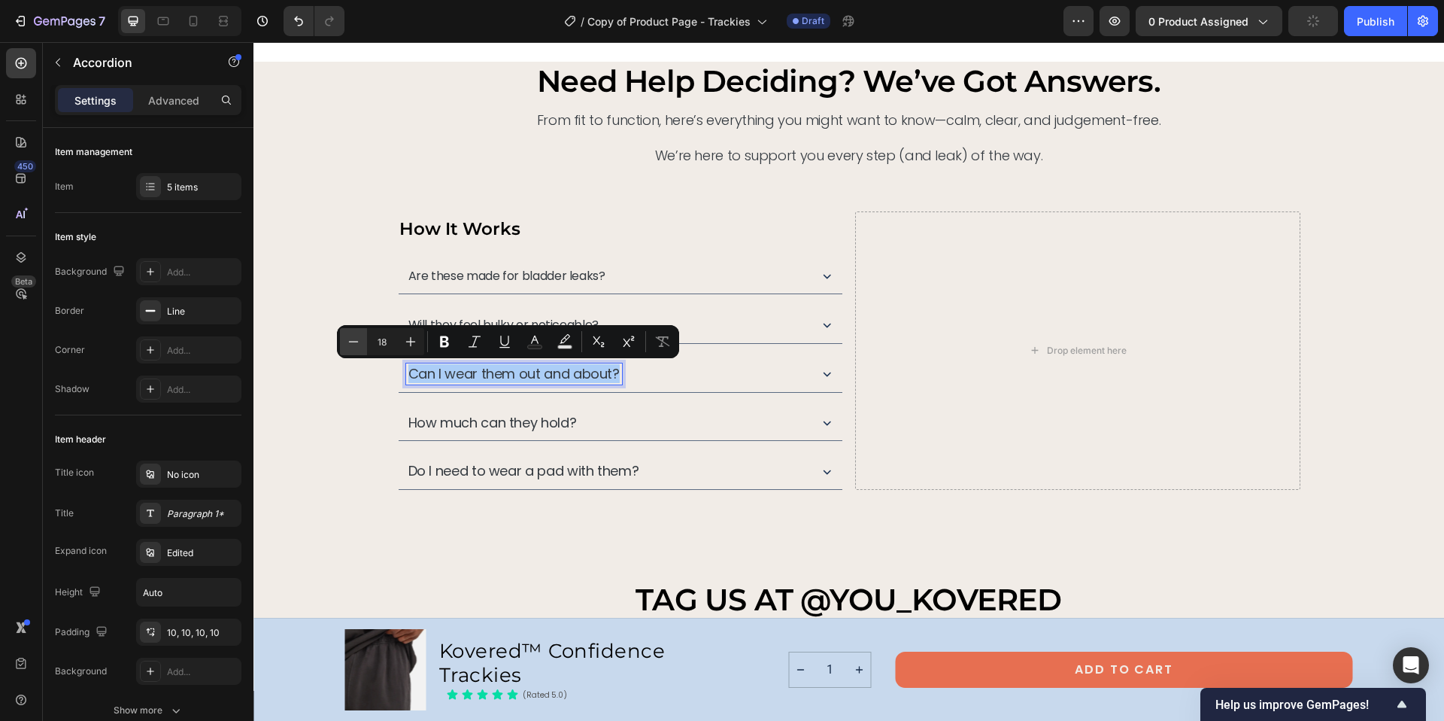
click at [351, 340] on icon "Editor contextual toolbar" at bounding box center [353, 341] width 15 height 15
type input "16"
click at [460, 423] on p "How much can they hold?" at bounding box center [492, 423] width 168 height 17
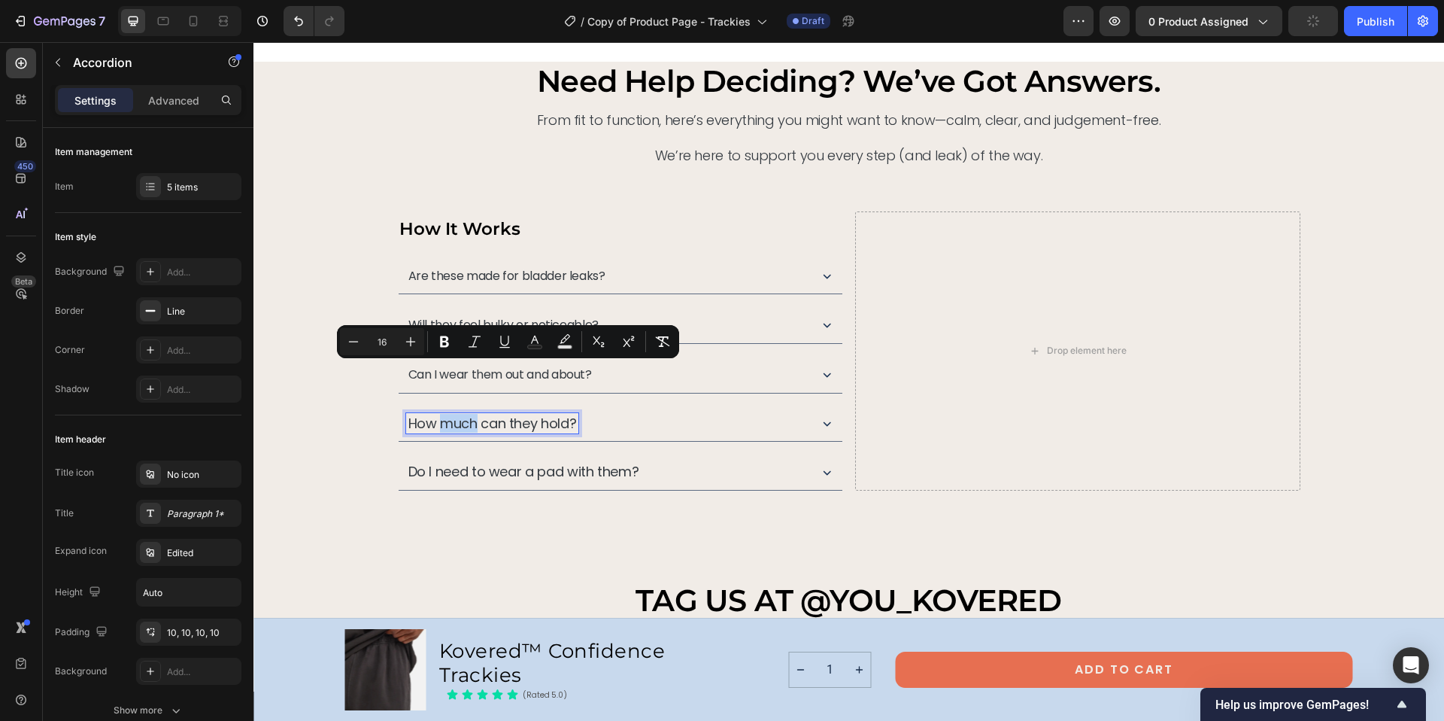
click at [460, 423] on p "How much can they hold?" at bounding box center [492, 423] width 168 height 17
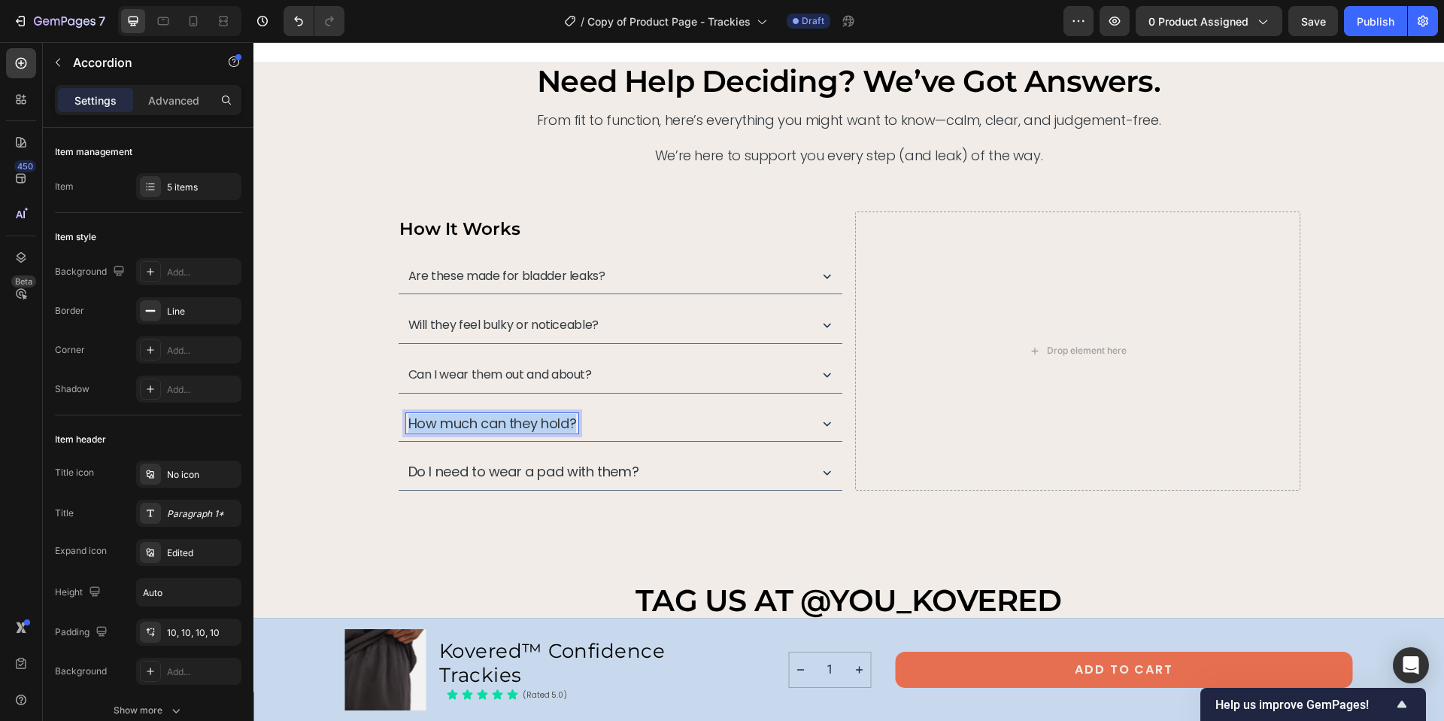
click at [460, 423] on p "How much can they hold?" at bounding box center [492, 423] width 168 height 17
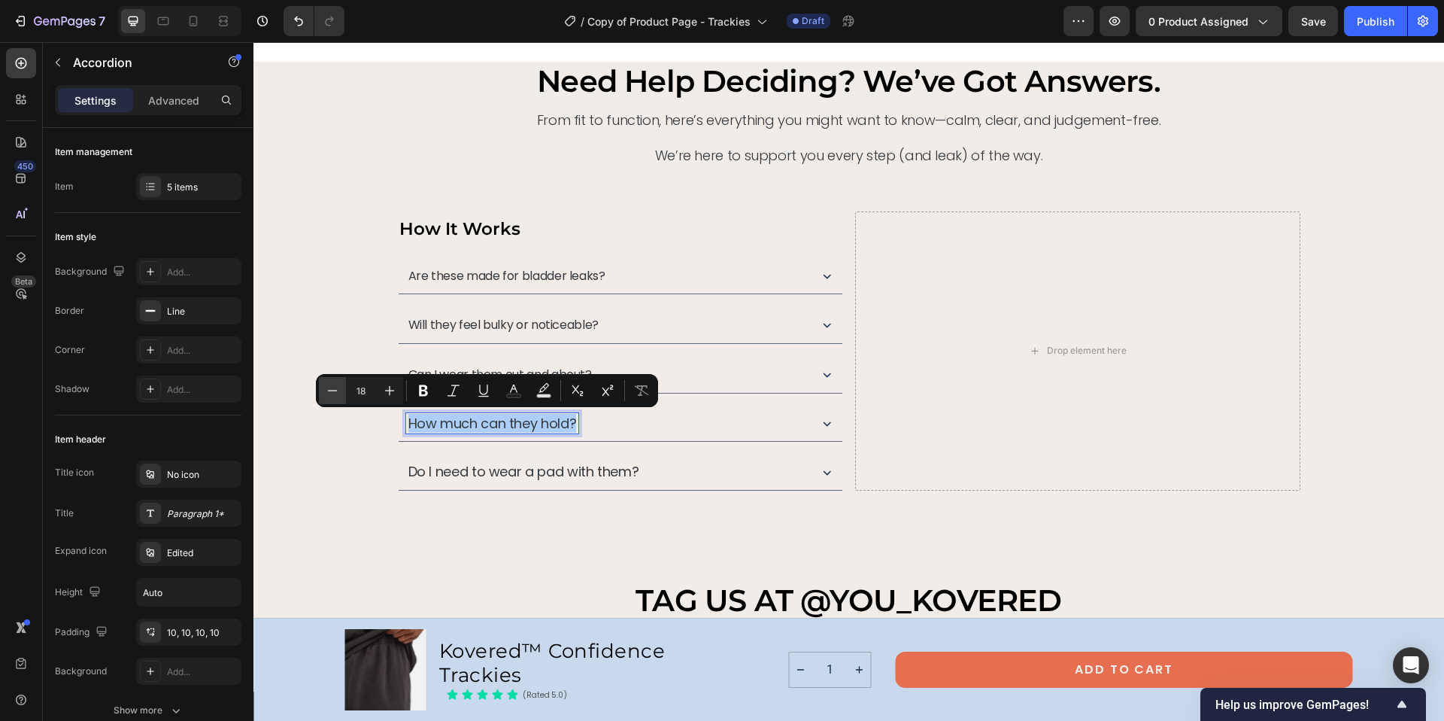
click at [334, 393] on icon "Editor contextual toolbar" at bounding box center [332, 390] width 15 height 15
type input "16"
click at [467, 473] on p "Do I need to wear a pad with them?" at bounding box center [523, 472] width 231 height 17
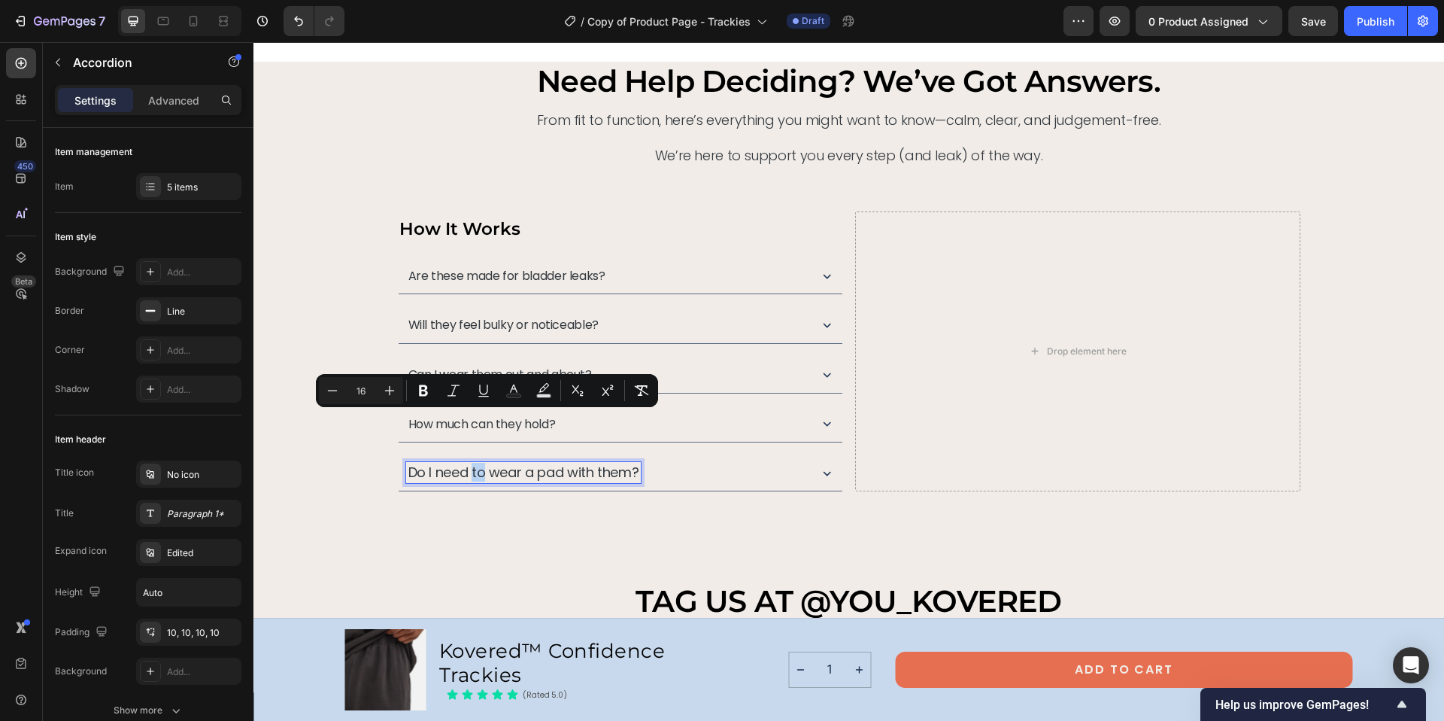
click at [467, 473] on p "Do I need to wear a pad with them?" at bounding box center [523, 472] width 231 height 17
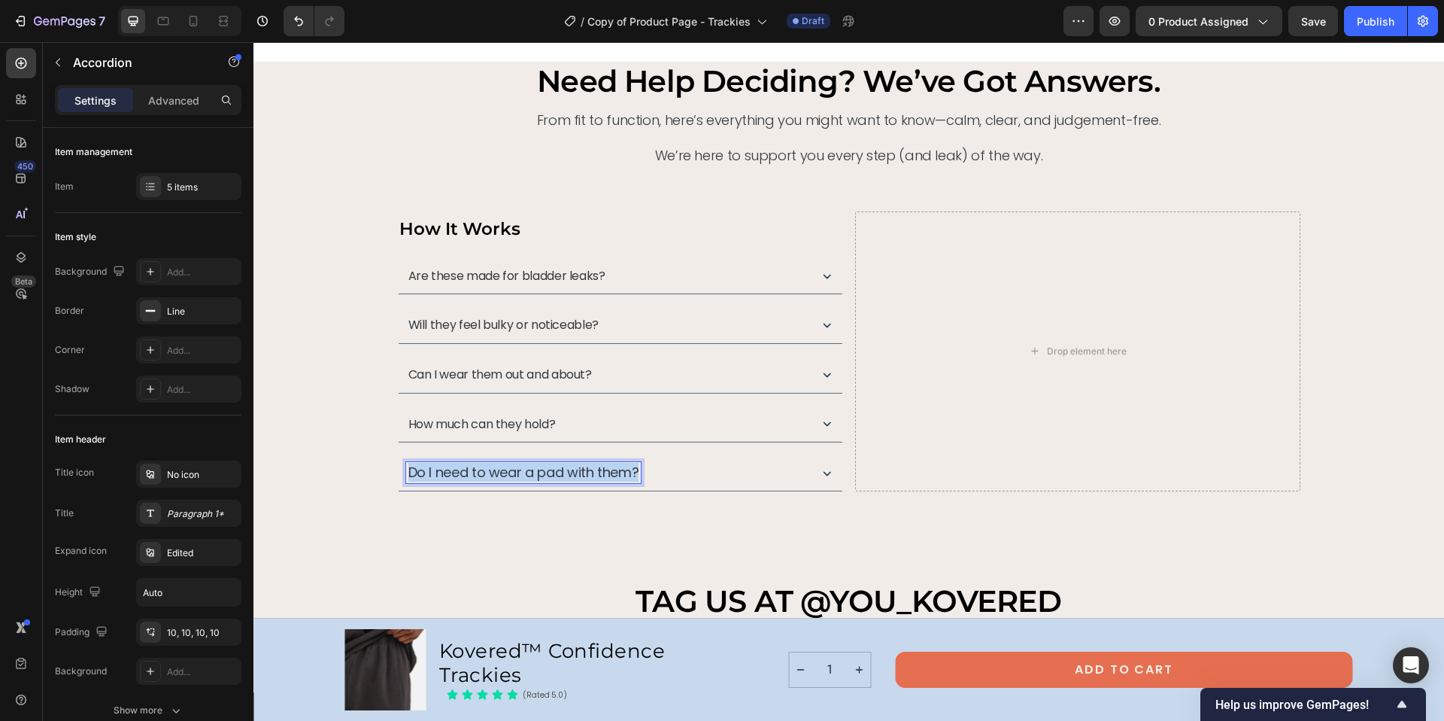
click at [467, 473] on p "Do I need to wear a pad with them?" at bounding box center [523, 472] width 231 height 17
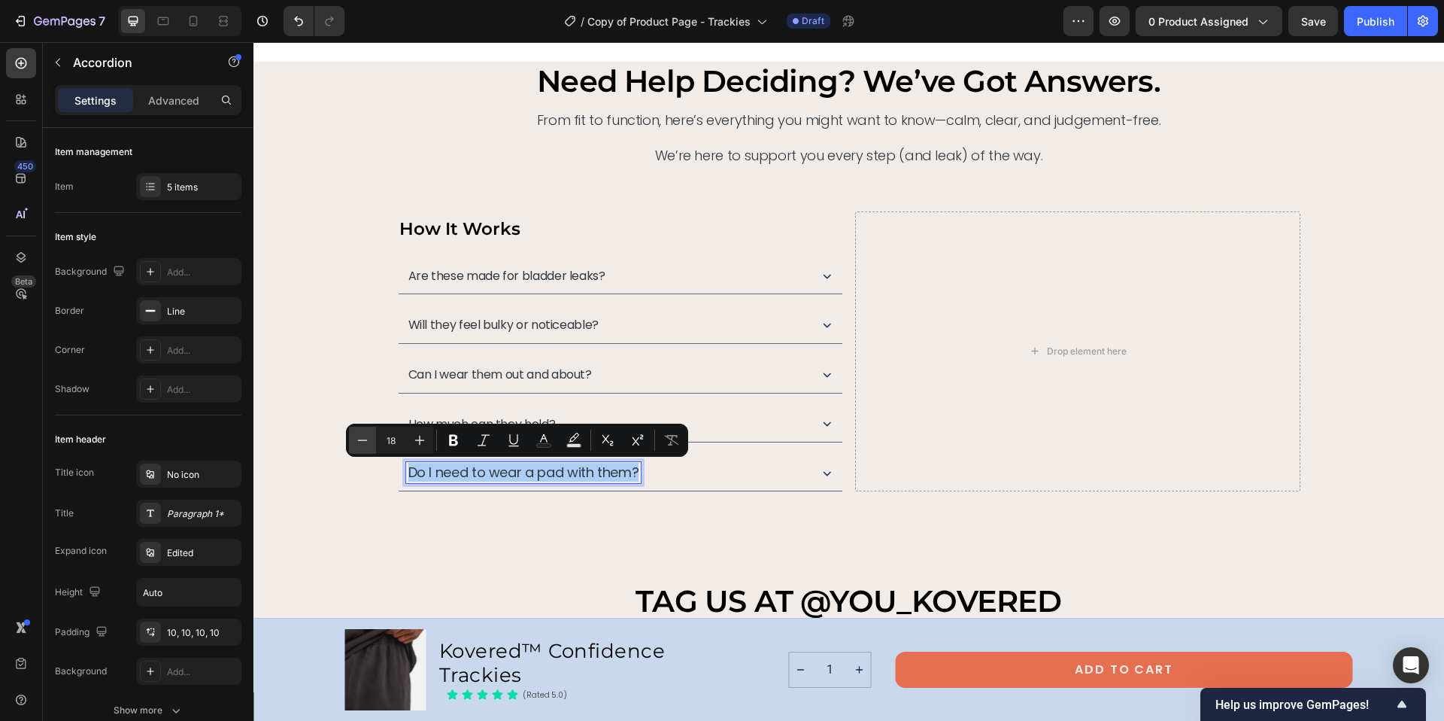
click at [357, 438] on icon "Editor contextual toolbar" at bounding box center [362, 439] width 15 height 15
type input "16"
click at [815, 283] on div "Are these made for bladder leaks?" at bounding box center [621, 275] width 444 height 37
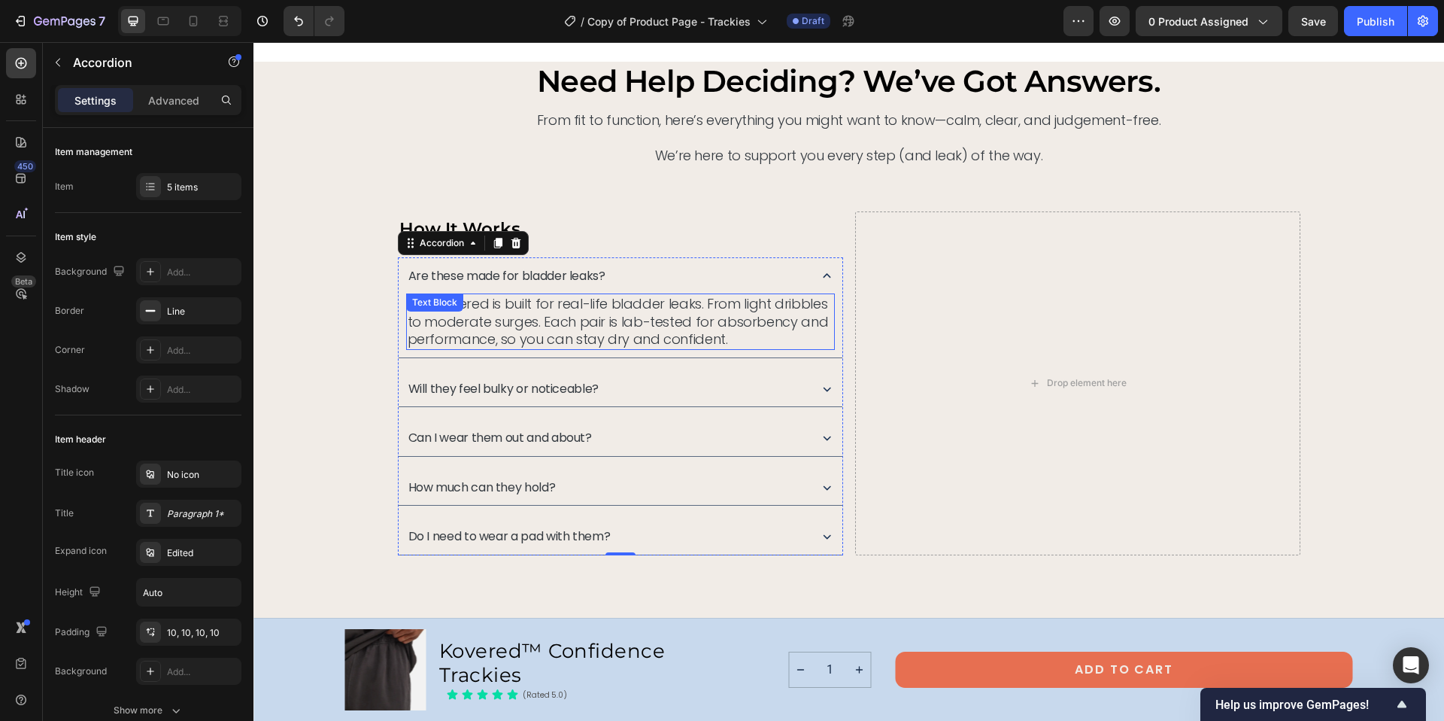
click at [511, 311] on div "Yes. Kovered is built for real-life bladder leaks. From light dribbles to moder…" at bounding box center [620, 321] width 429 height 56
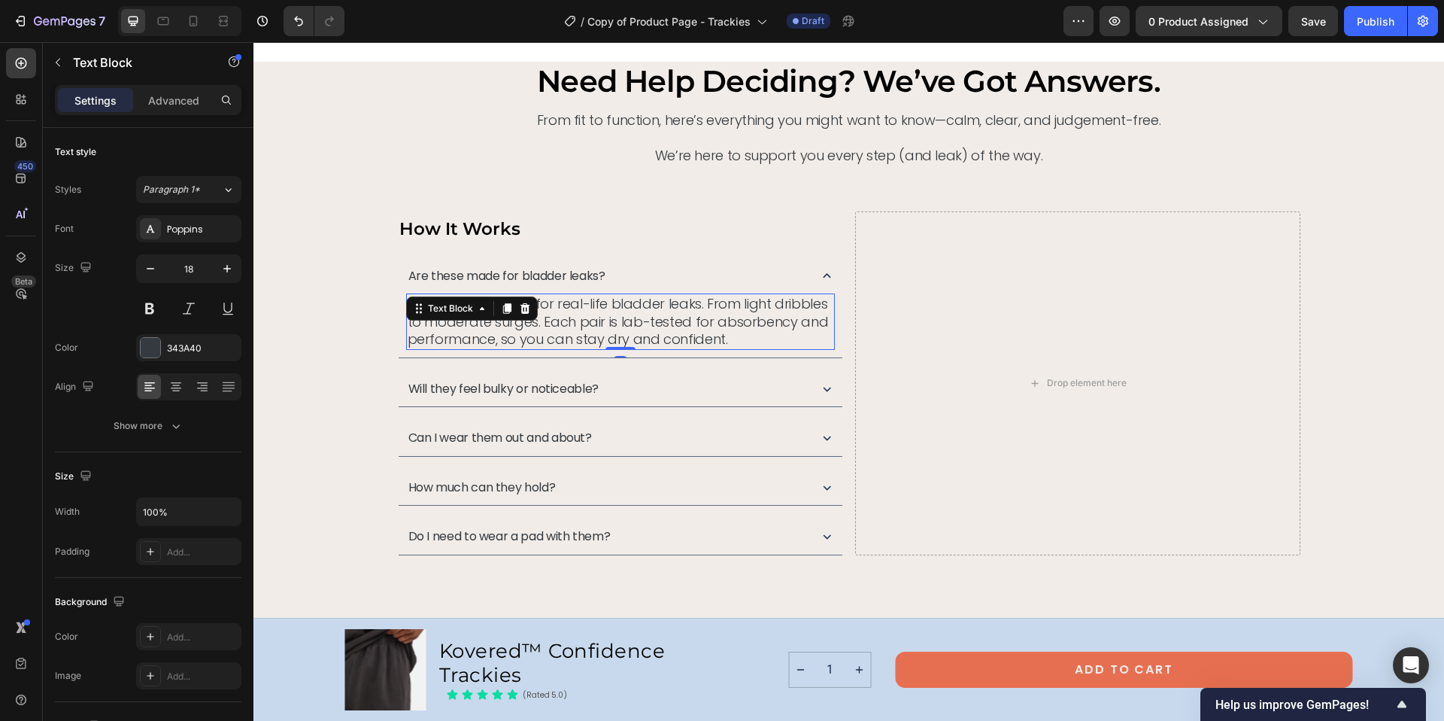
click at [516, 311] on div at bounding box center [525, 308] width 18 height 18
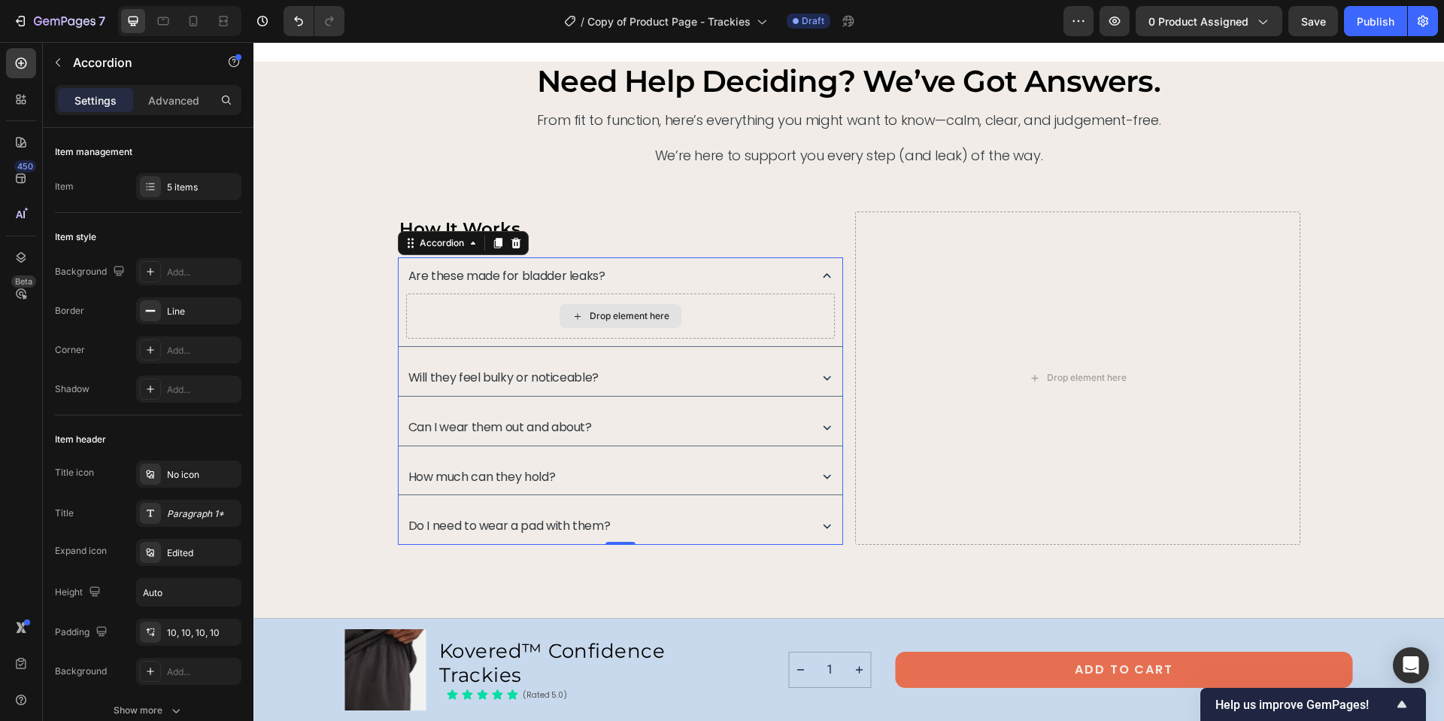
click at [511, 311] on div "Drop element here" at bounding box center [620, 315] width 429 height 45
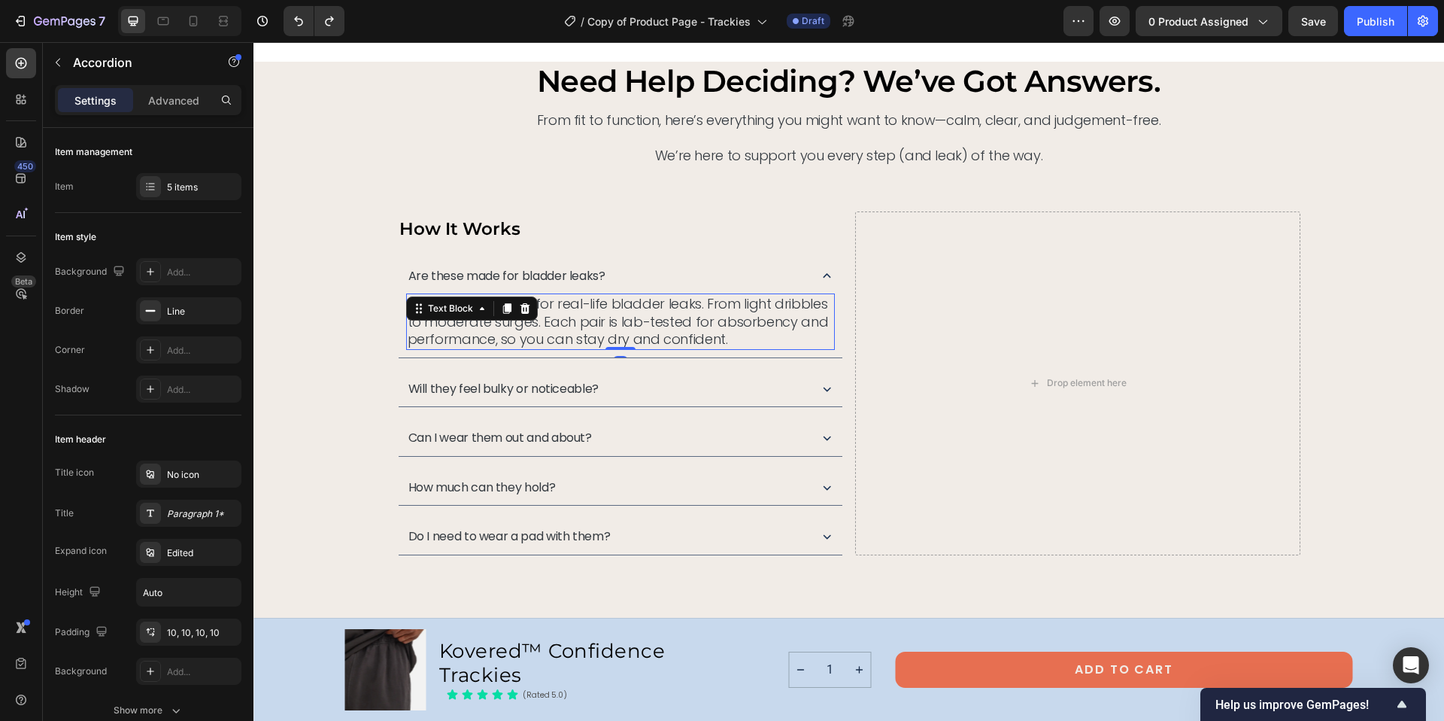
click at [523, 317] on div "Yes. Kovered is built for real-life bladder leaks. From light dribbles to moder…" at bounding box center [620, 321] width 429 height 56
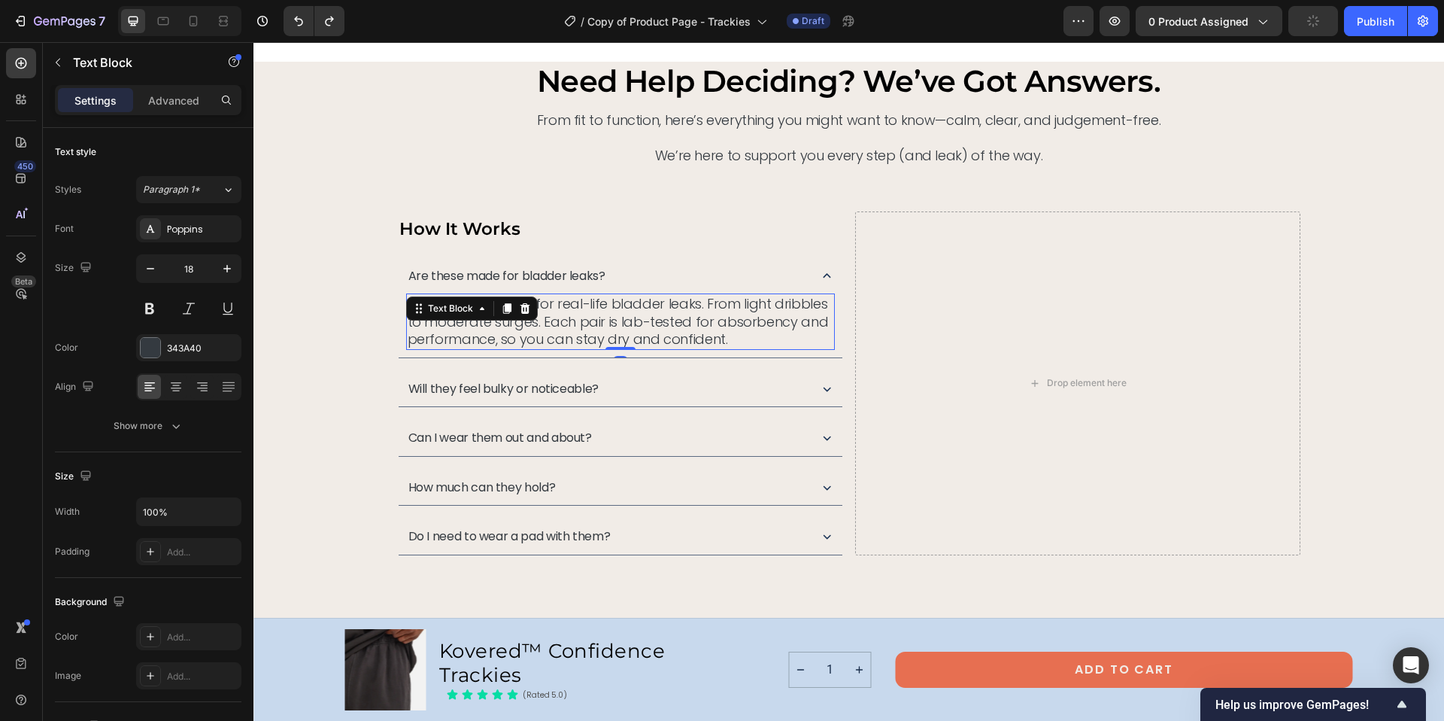
click at [620, 315] on p "Yes. Kovered is built for real-life bladder leaks. From light dribbles to moder…" at bounding box center [621, 321] width 426 height 53
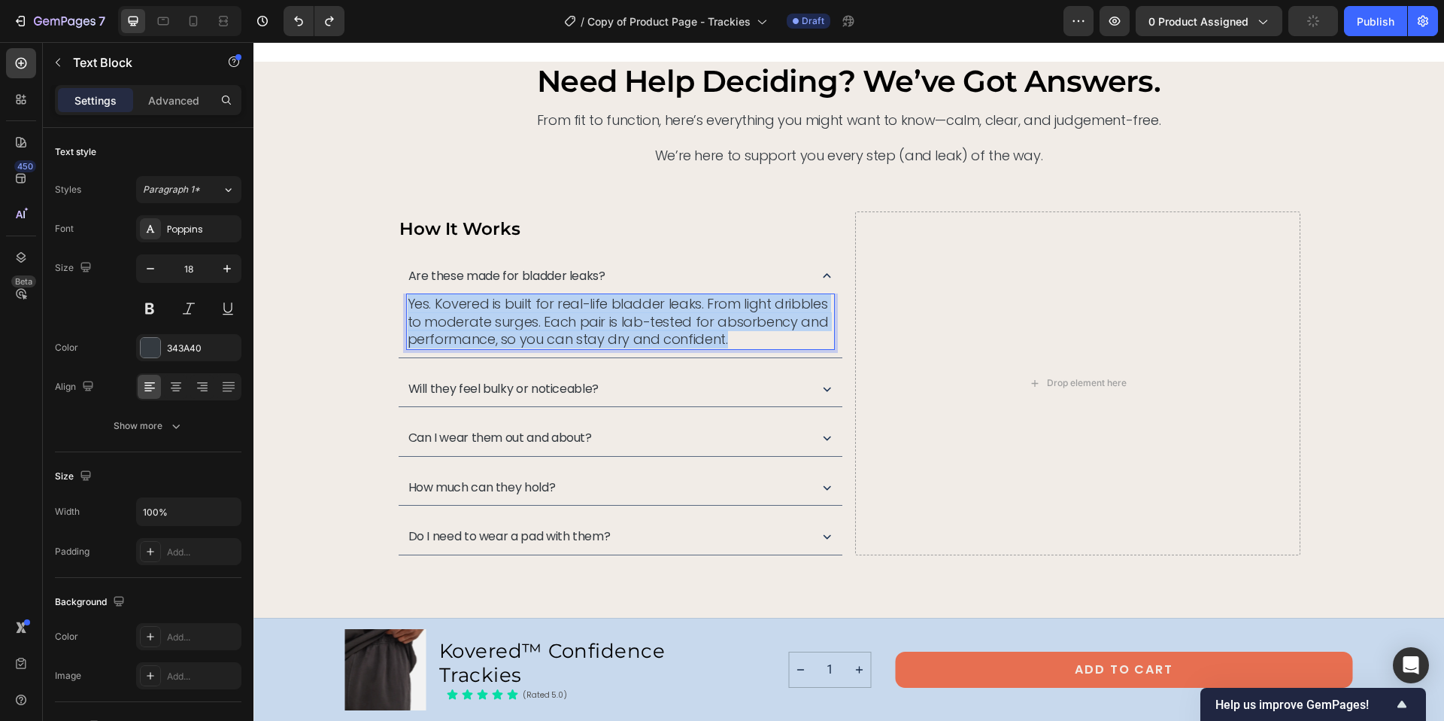
click at [620, 315] on p "Yes. Kovered is built for real-life bladder leaks. From light dribbles to moder…" at bounding box center [621, 321] width 426 height 53
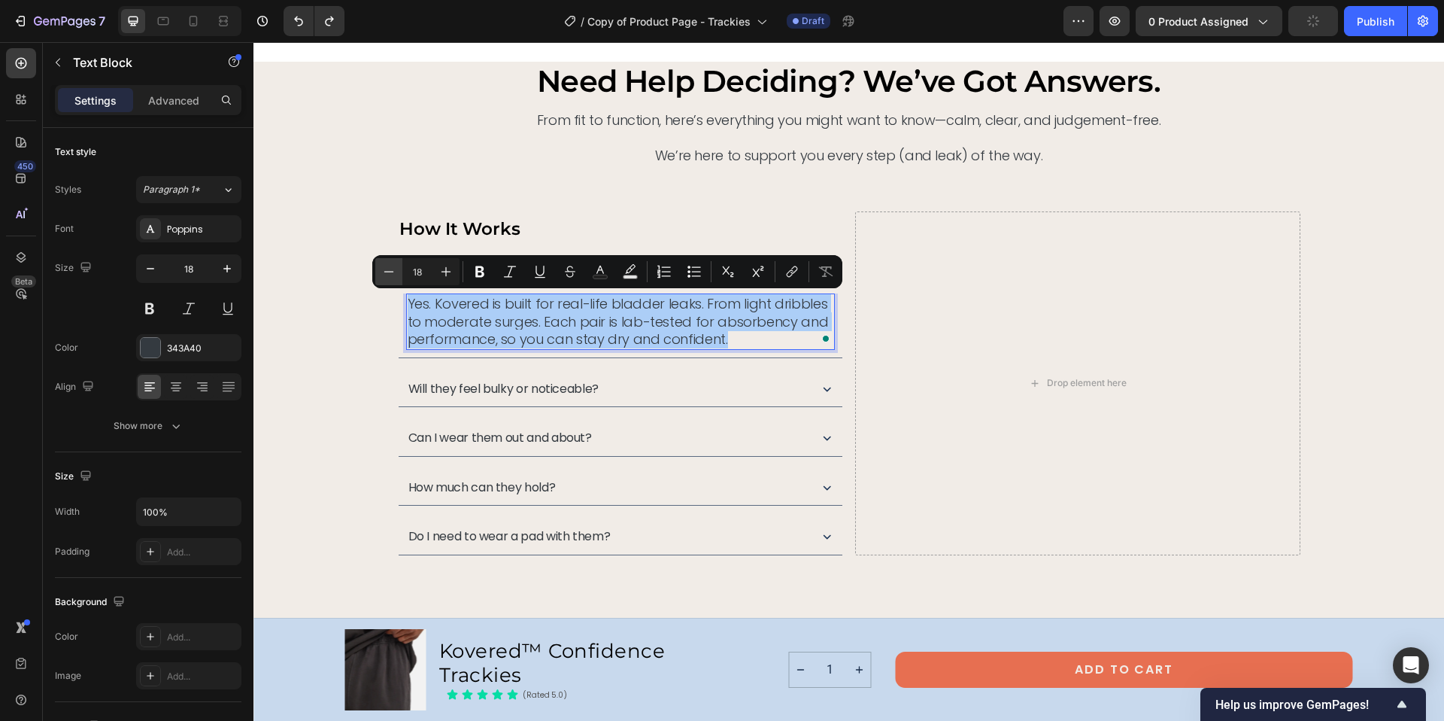
click at [387, 275] on icon "Editor contextual toolbar" at bounding box center [388, 271] width 15 height 15
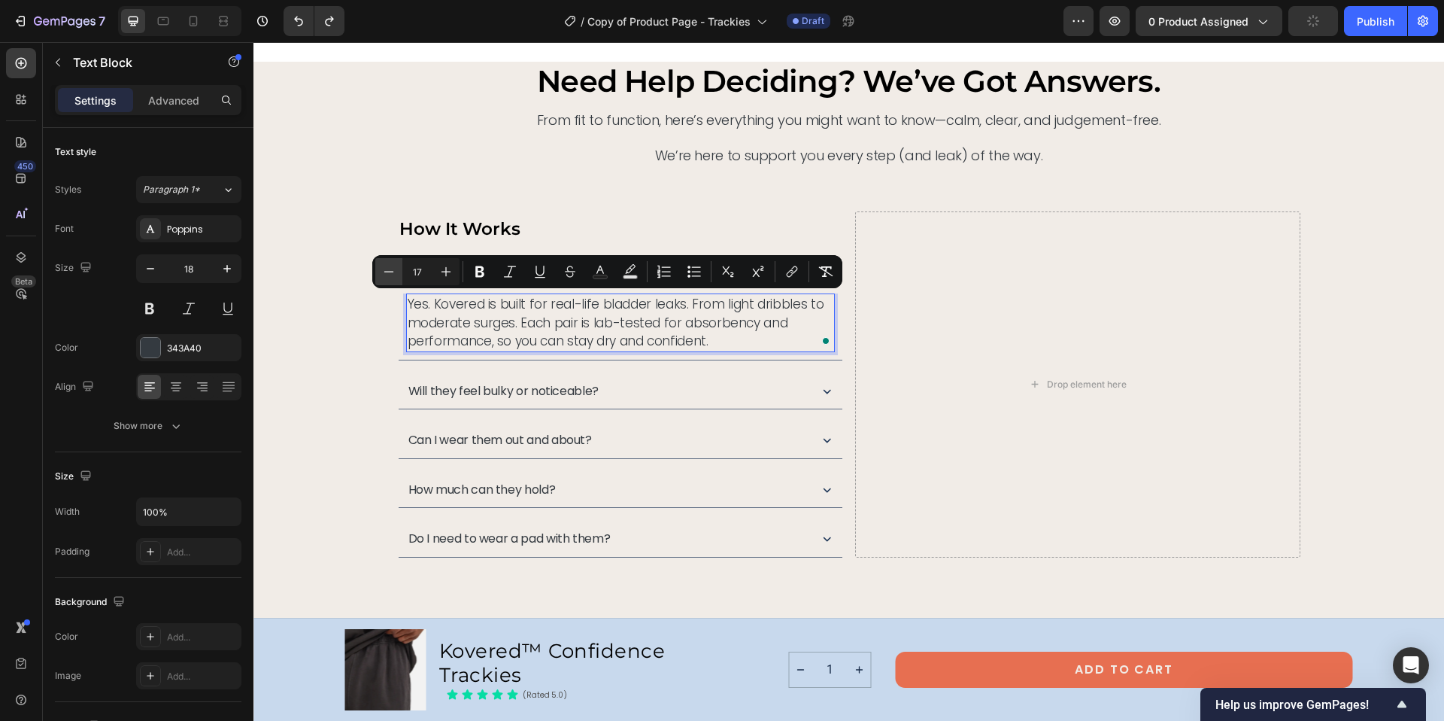
click at [387, 275] on icon "Editor contextual toolbar" at bounding box center [388, 271] width 15 height 15
type input "14"
click at [636, 379] on div "Will they feel bulky or noticeable?" at bounding box center [621, 393] width 444 height 37
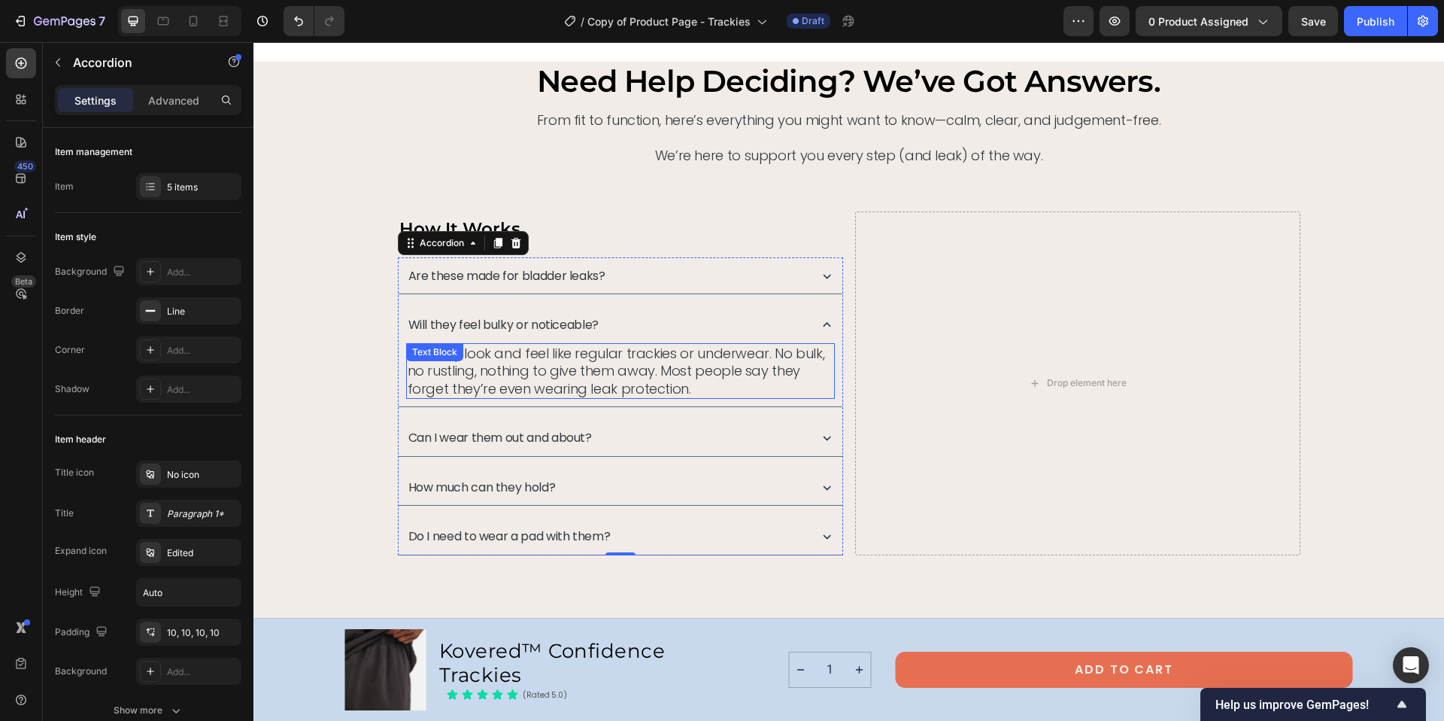
click at [574, 378] on p "No. They look and feel like regular trackies or underwear. No bulk, no rustling…" at bounding box center [621, 370] width 426 height 53
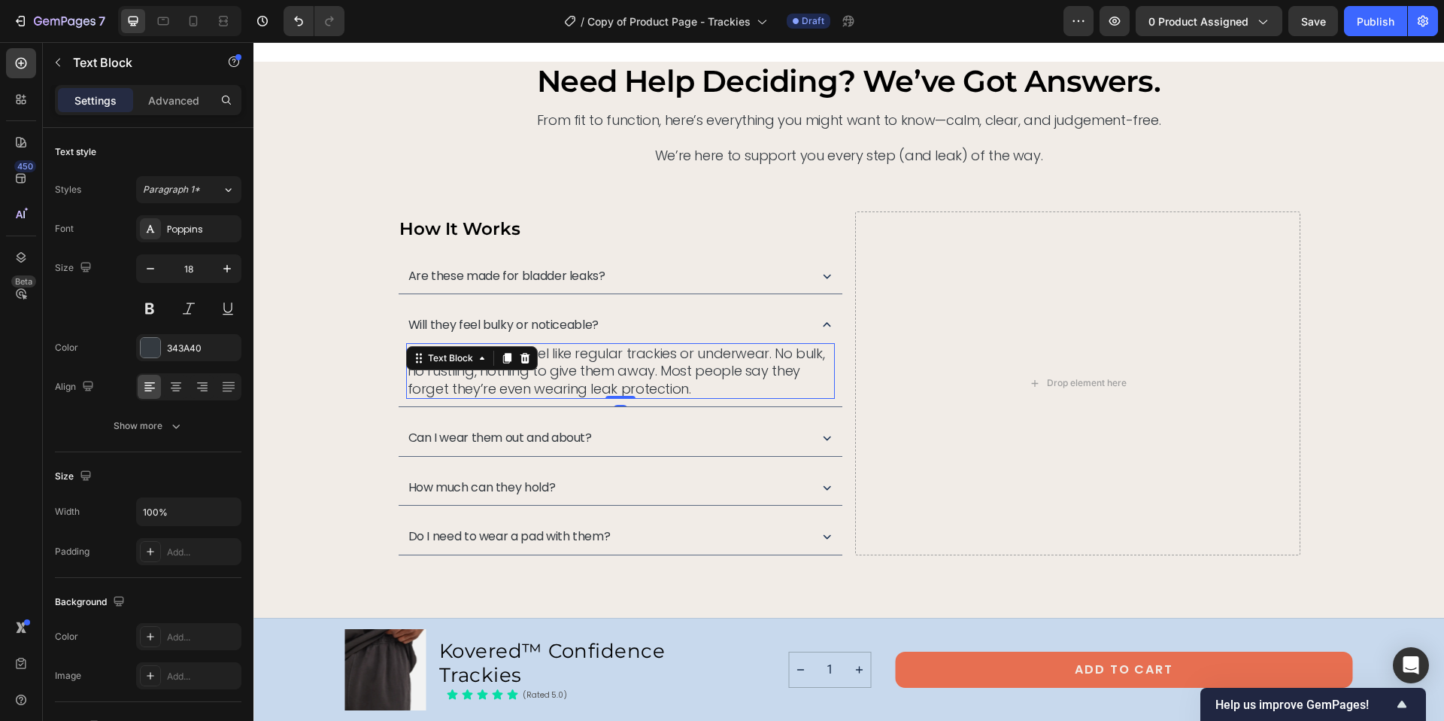
click at [574, 378] on p "No. They look and feel like regular trackies or underwear. No bulk, no rustling…" at bounding box center [621, 370] width 426 height 53
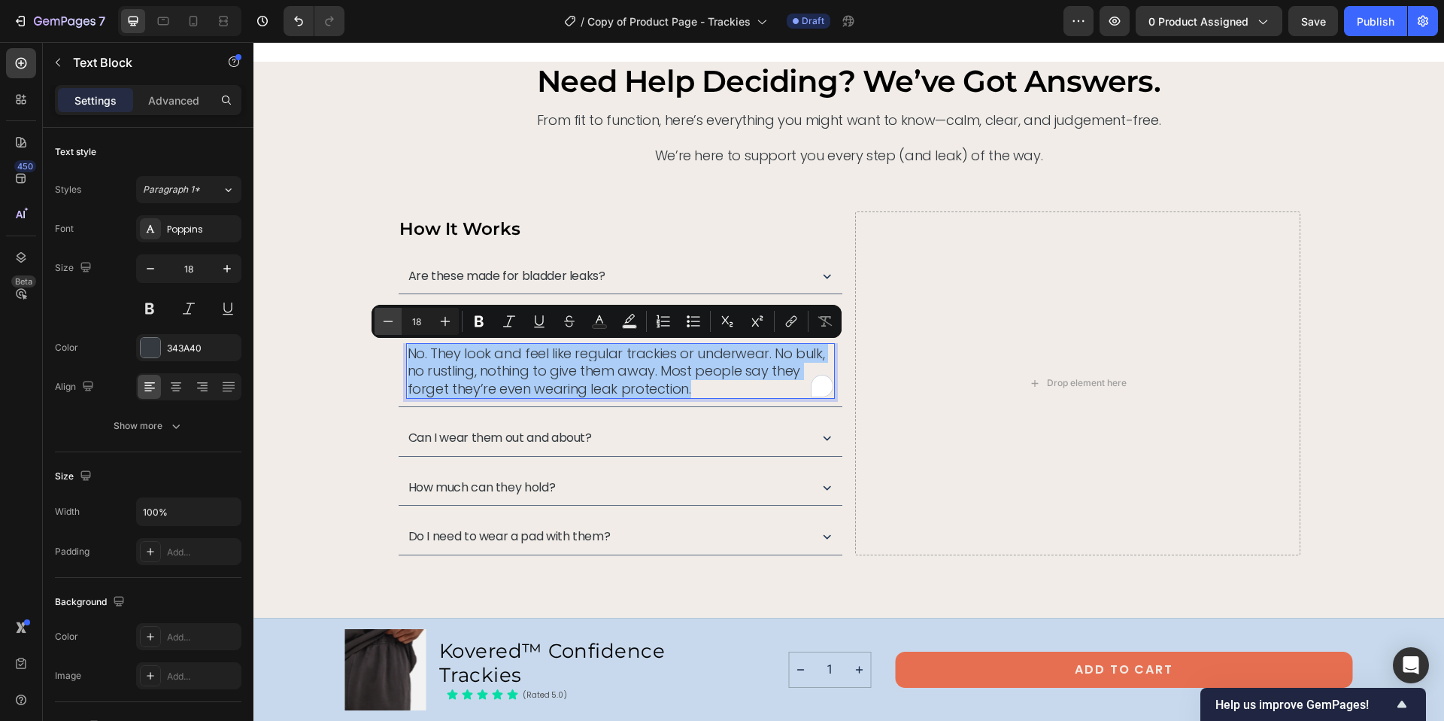
click at [383, 320] on icon "Editor contextual toolbar" at bounding box center [388, 321] width 15 height 15
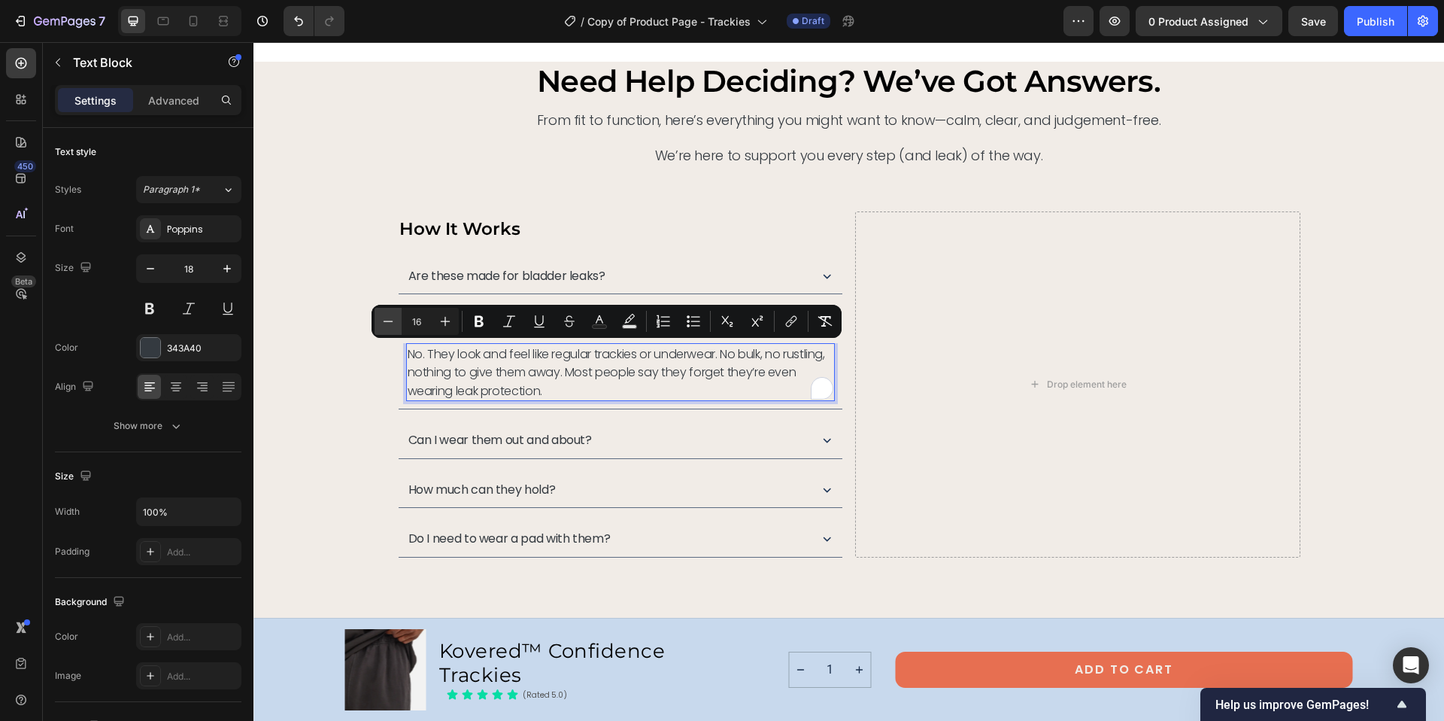
click at [383, 320] on icon "Editor contextual toolbar" at bounding box center [388, 321] width 15 height 15
type input "14"
click at [721, 423] on div "Can I wear them out and about?" at bounding box center [621, 441] width 444 height 37
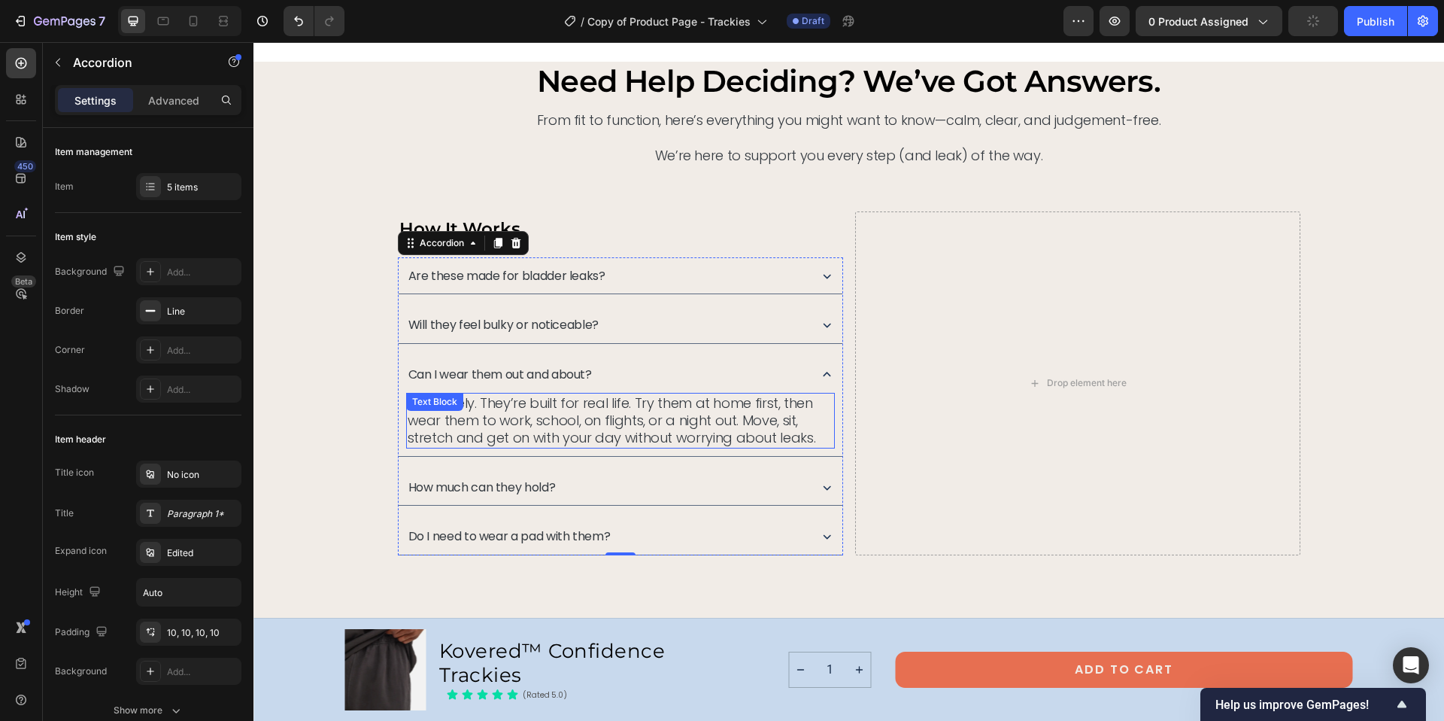
click at [563, 420] on p "Absolutely. They’re built for real life. Try them at home first, then wear them…" at bounding box center [621, 420] width 426 height 53
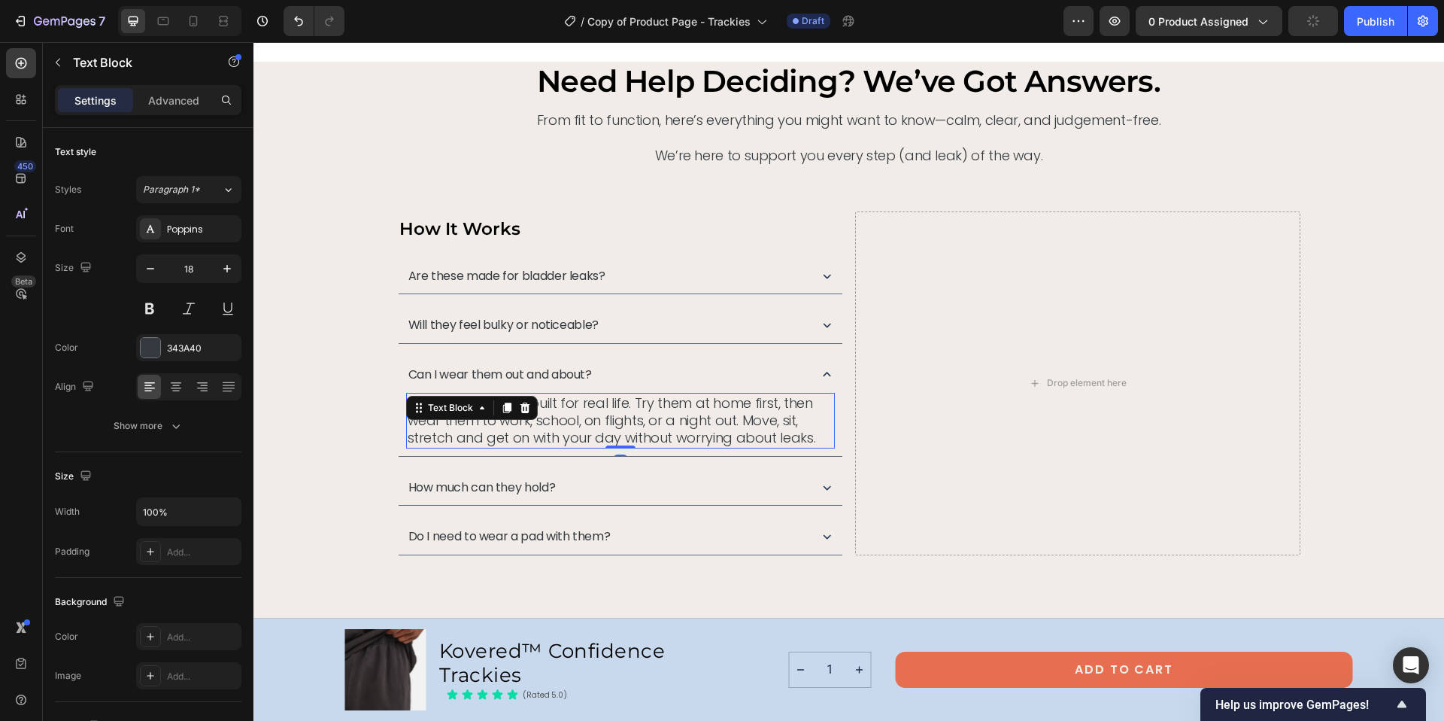
click at [563, 420] on p "Absolutely. They’re built for real life. Try them at home first, then wear them…" at bounding box center [621, 420] width 426 height 53
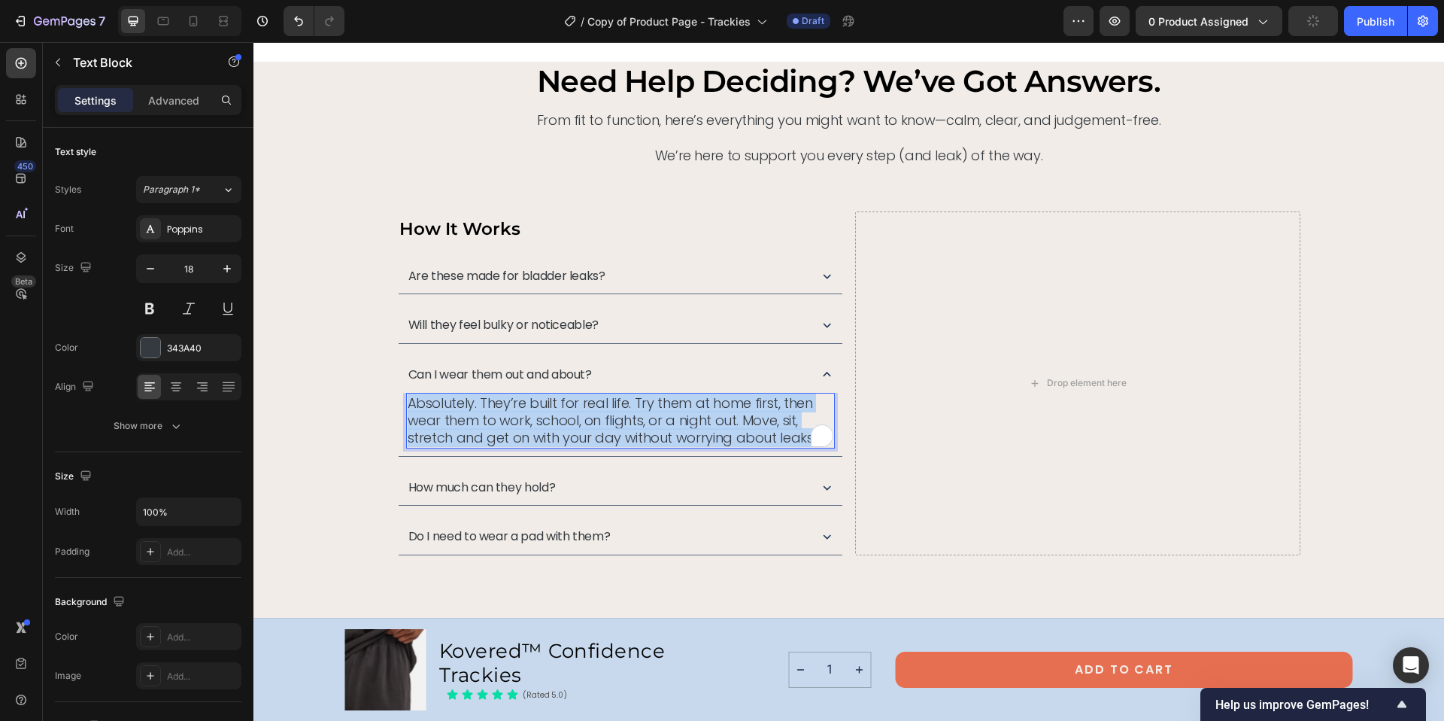
click at [563, 420] on p "Absolutely. They’re built for real life. Try them at home first, then wear them…" at bounding box center [621, 420] width 426 height 53
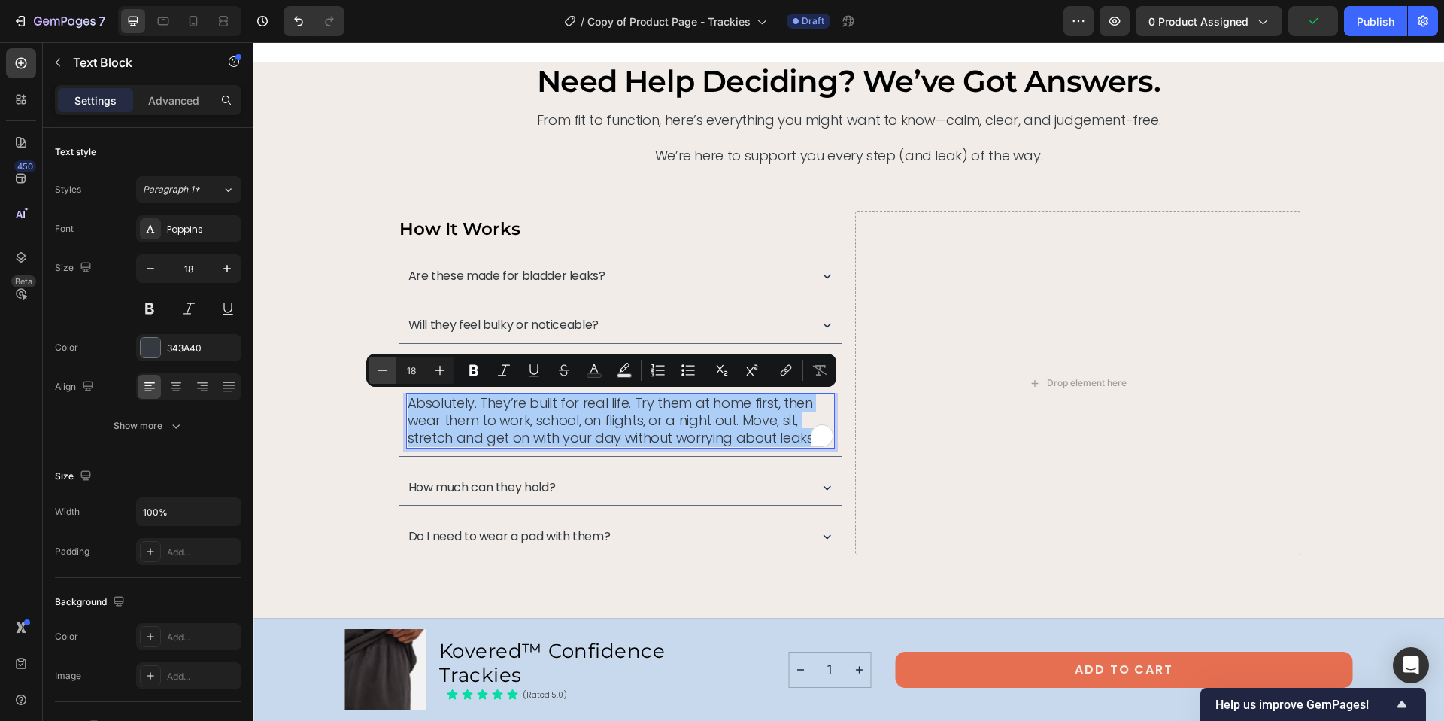
click at [389, 367] on icon "Editor contextual toolbar" at bounding box center [382, 370] width 15 height 15
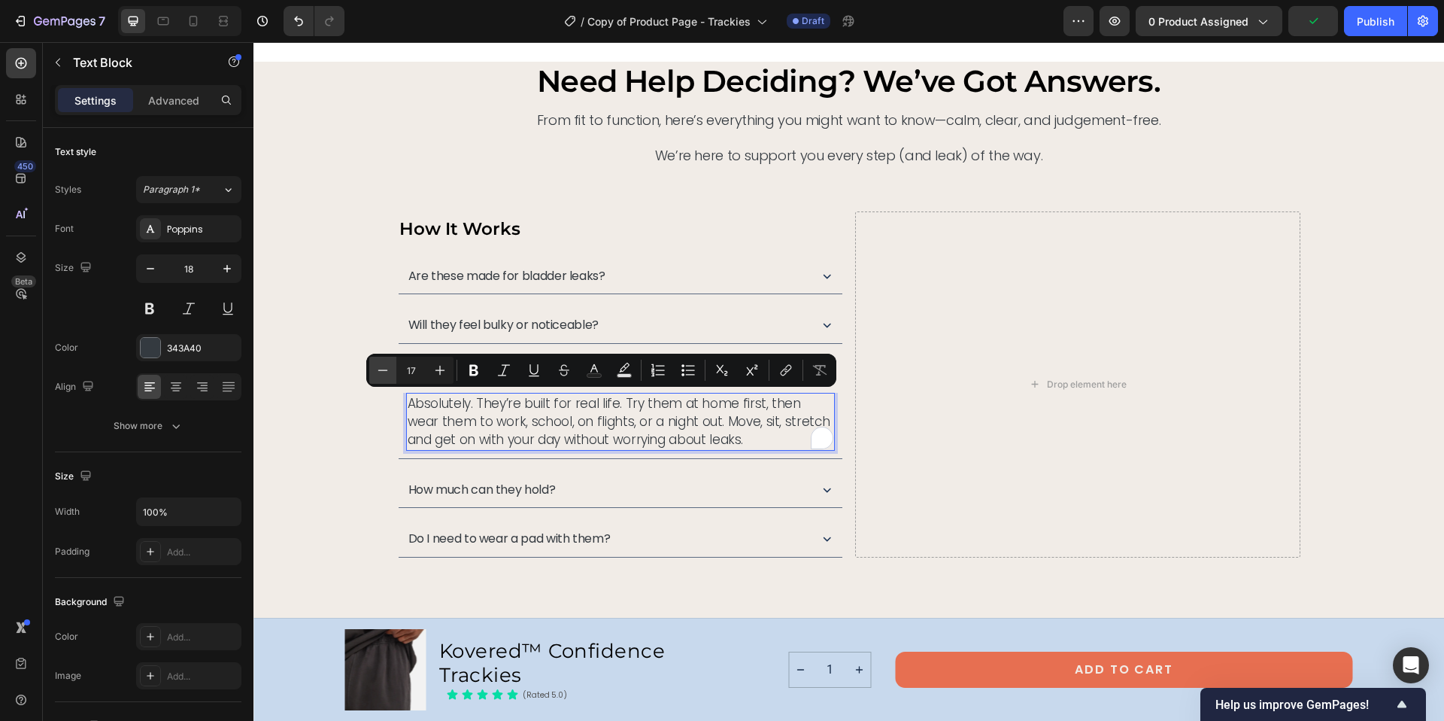
click at [389, 367] on icon "Editor contextual toolbar" at bounding box center [382, 370] width 15 height 15
click at [384, 367] on icon "Editor contextual toolbar" at bounding box center [382, 370] width 15 height 15
type input "14"
click at [551, 483] on span "How much can they hold?" at bounding box center [481, 491] width 147 height 17
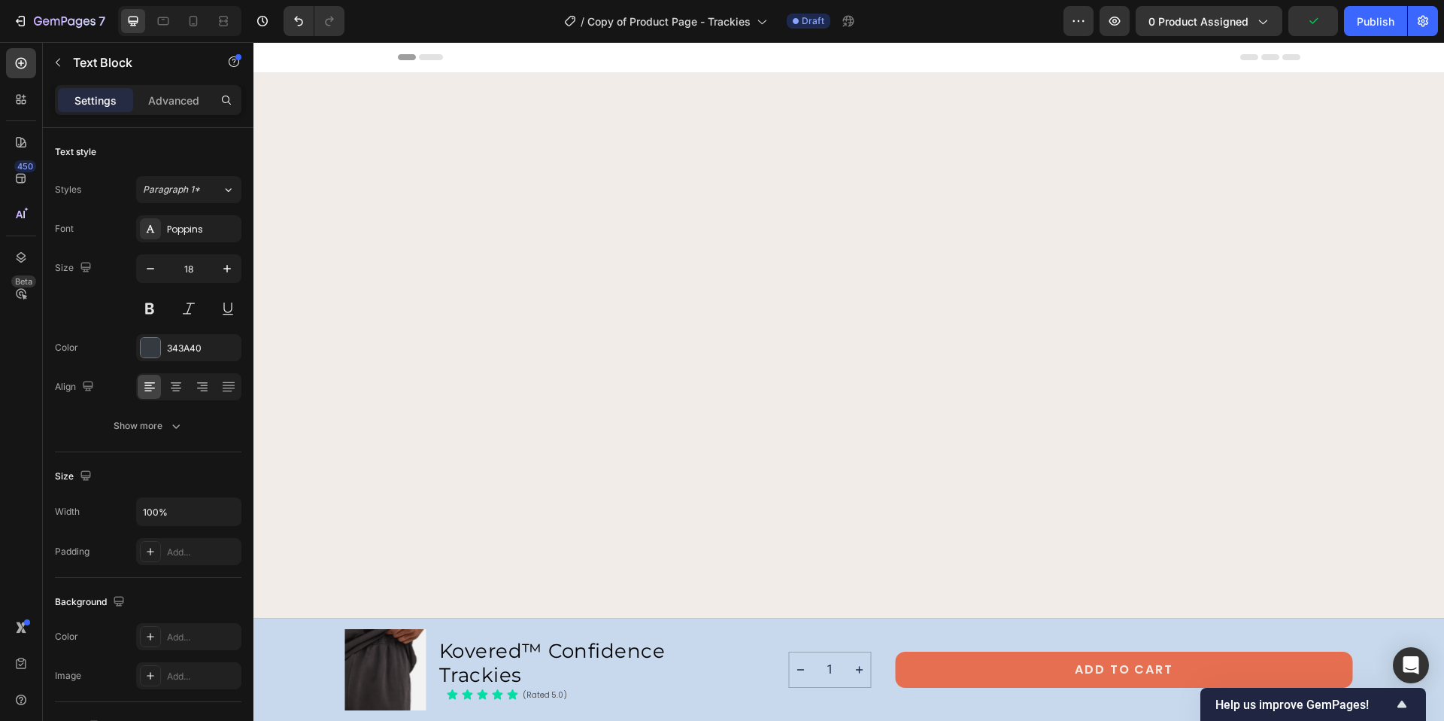
scroll to position [6680, 0]
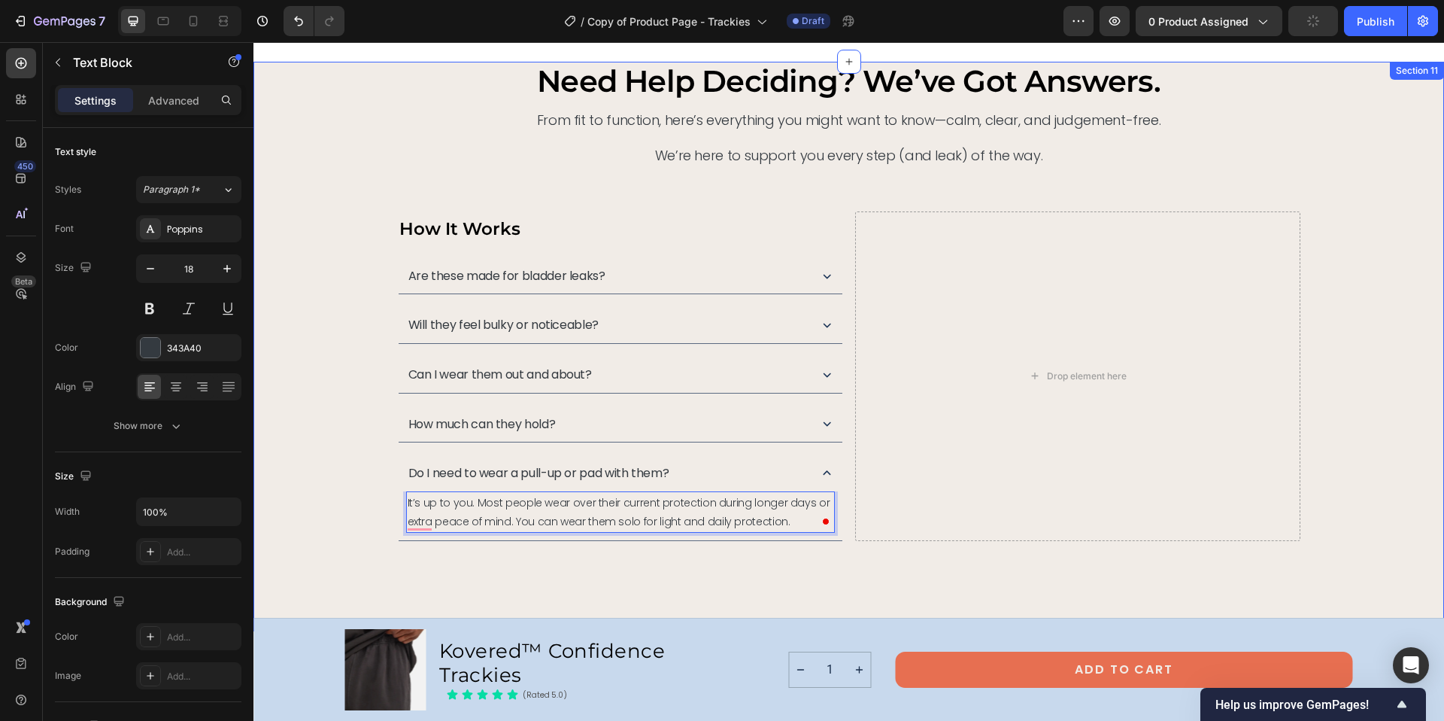
click at [591, 572] on div "need help deciding? we’ve got answers. Heading From fit to function, here’s eve…" at bounding box center [848, 346] width 1191 height 569
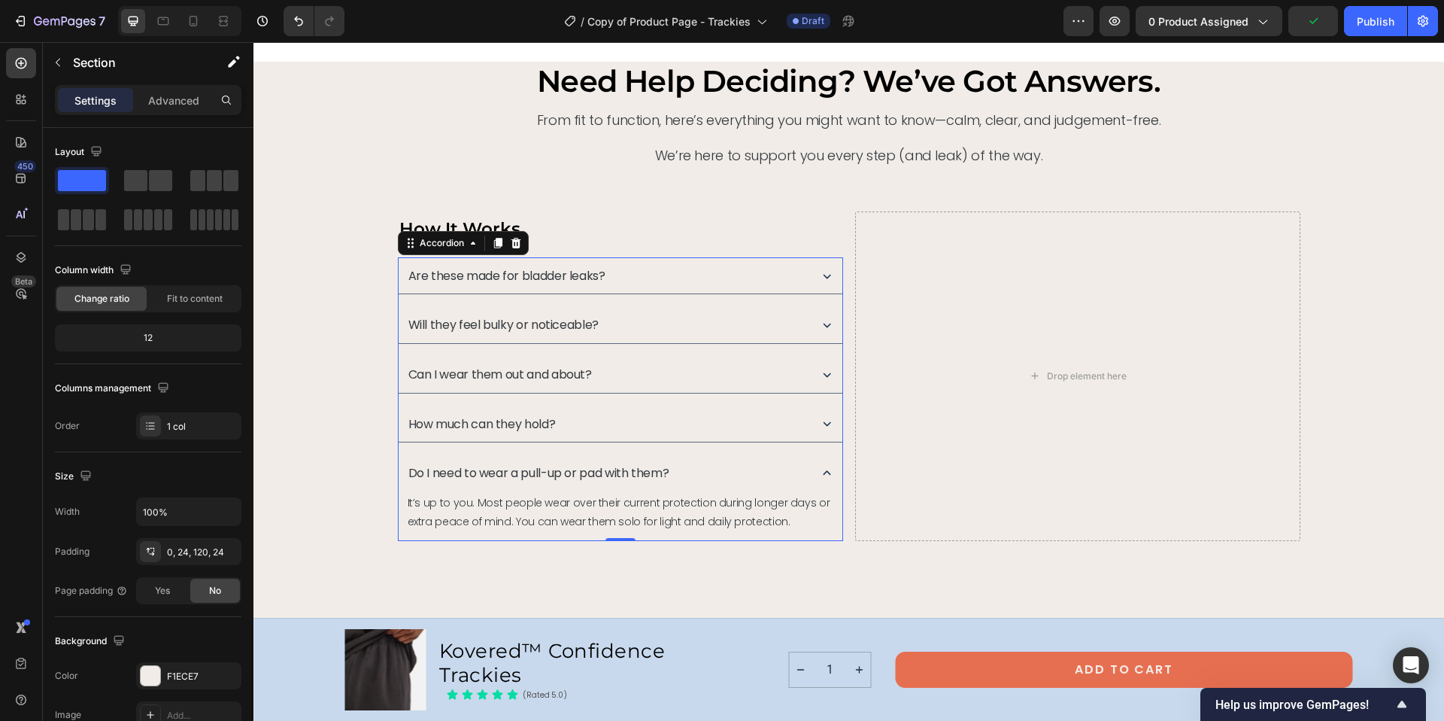
click at [819, 474] on icon at bounding box center [827, 473] width 16 height 16
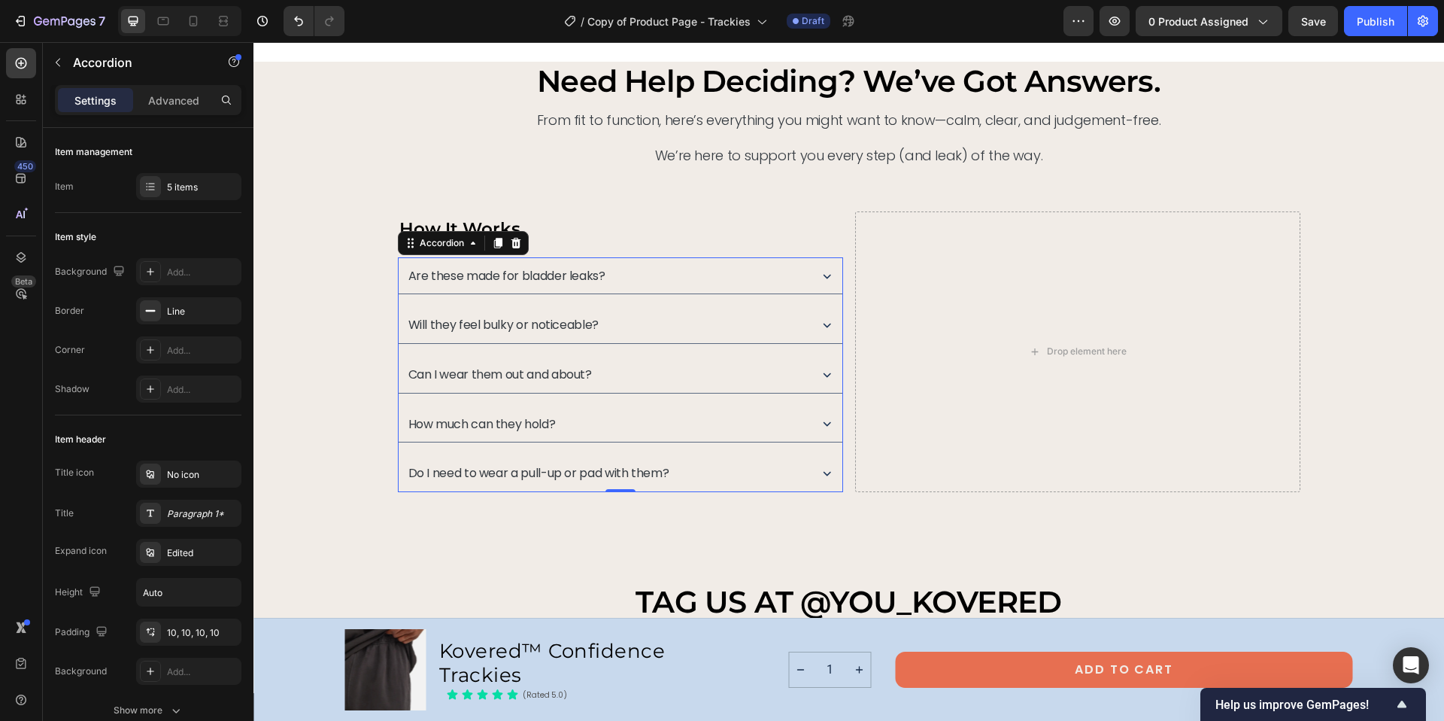
click at [661, 265] on div "Are these made for bladder leaks?" at bounding box center [606, 276] width 401 height 22
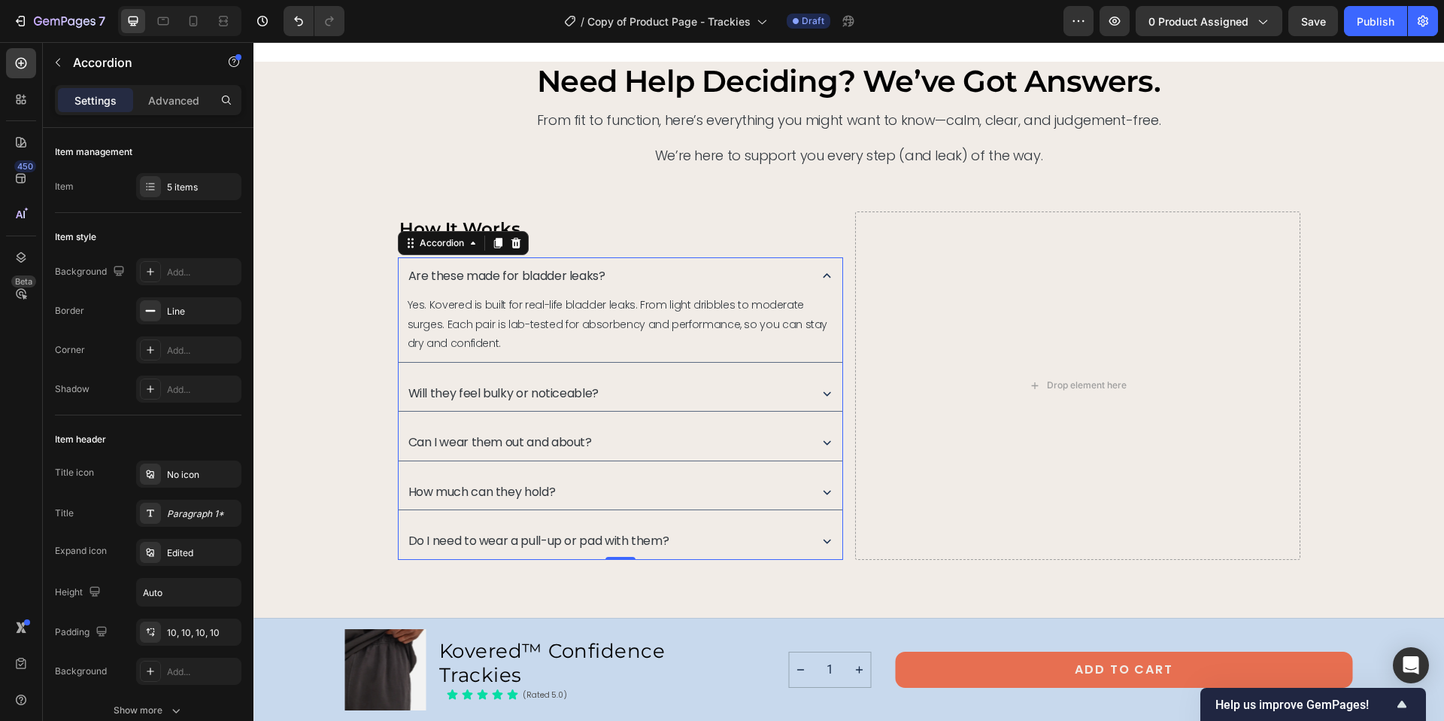
click at [629, 262] on div "Are these made for bladder leaks?" at bounding box center [621, 275] width 444 height 37
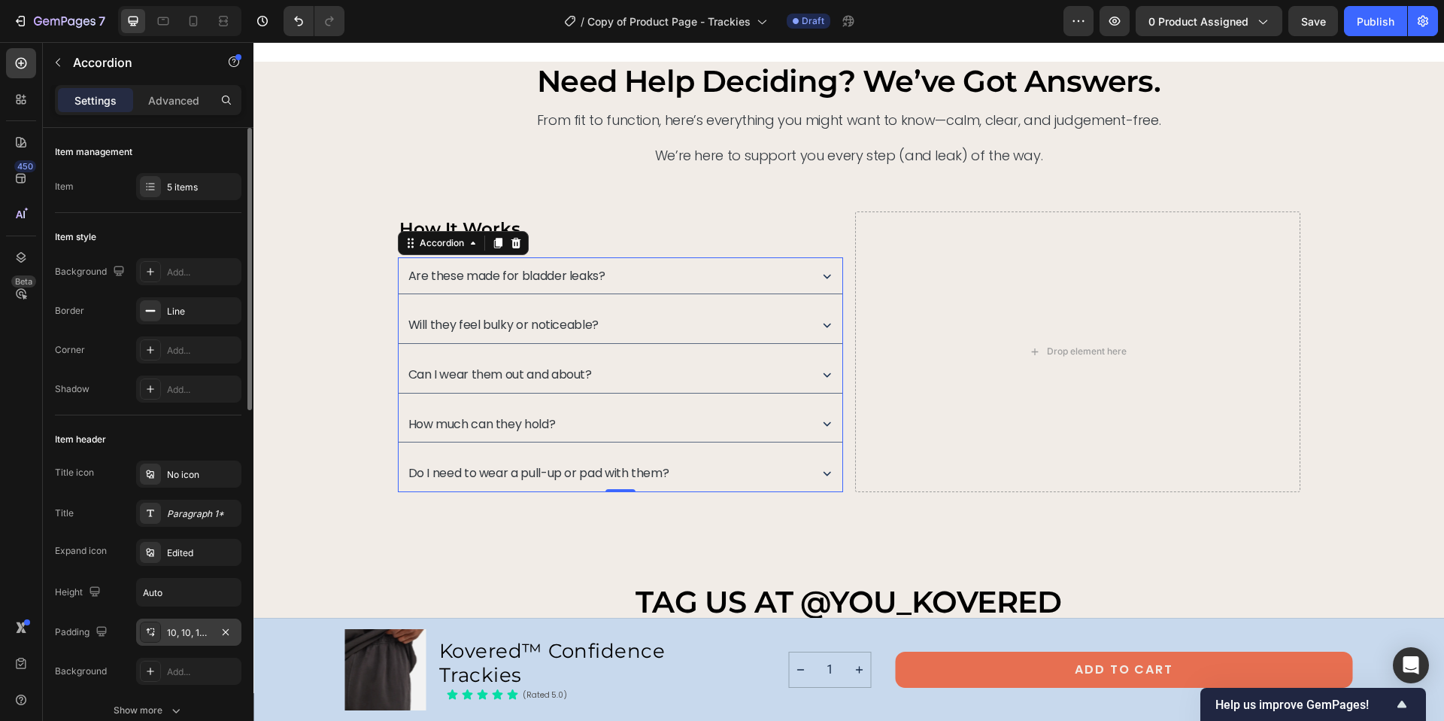
click at [192, 633] on div "10, 10, 10, 10" at bounding box center [189, 633] width 44 height 14
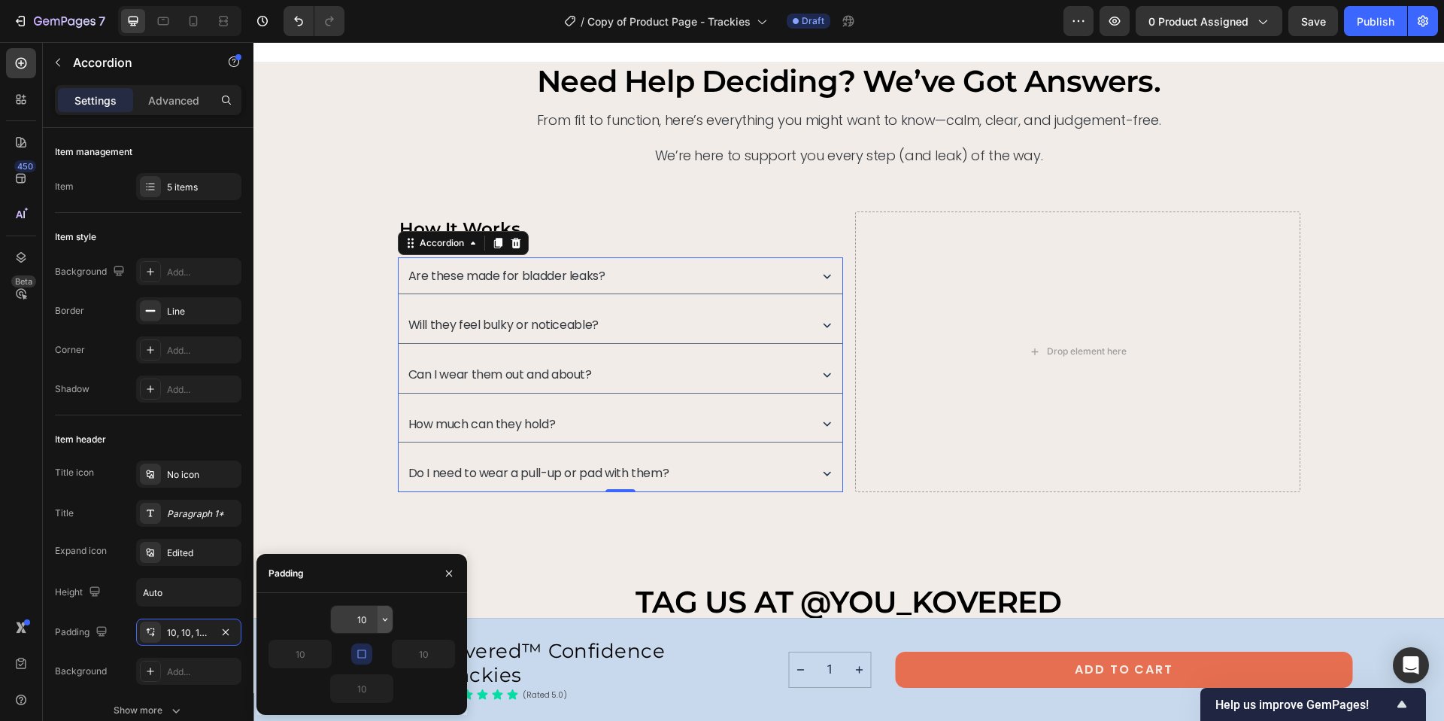
click at [383, 619] on icon "button" at bounding box center [385, 619] width 12 height 12
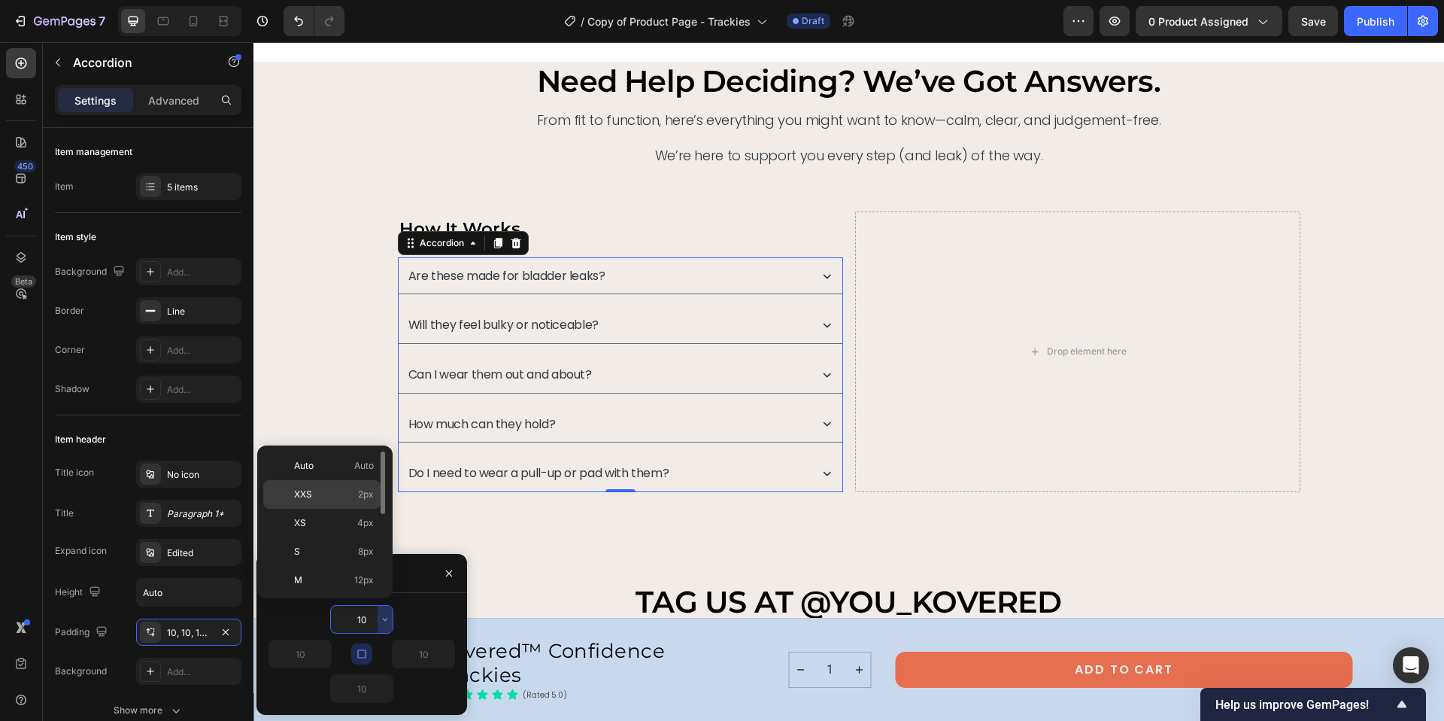
click at [360, 494] on span "2px" at bounding box center [366, 494] width 16 height 14
type input "2"
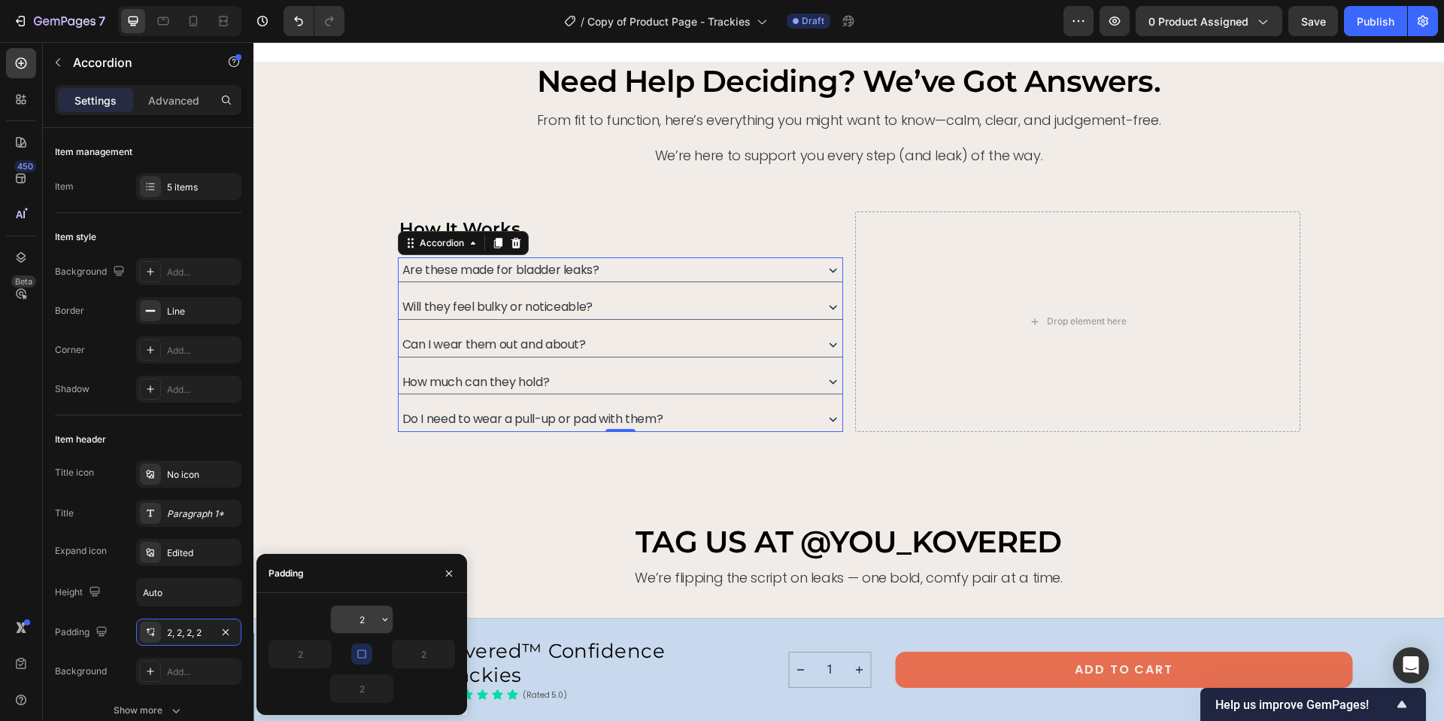
click at [370, 626] on input "2" at bounding box center [362, 618] width 62 height 27
click at [381, 620] on icon "button" at bounding box center [385, 619] width 12 height 12
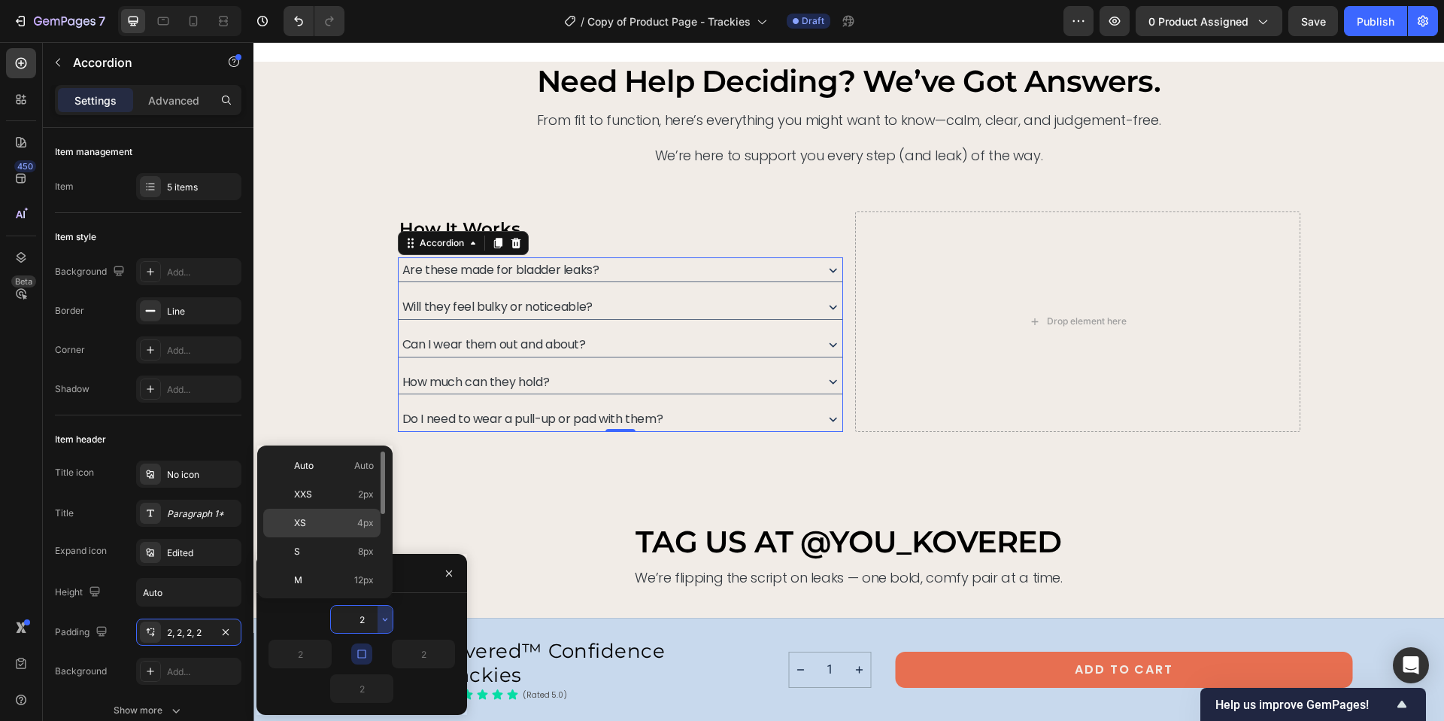
click at [366, 523] on span "4px" at bounding box center [365, 523] width 17 height 14
type input "4"
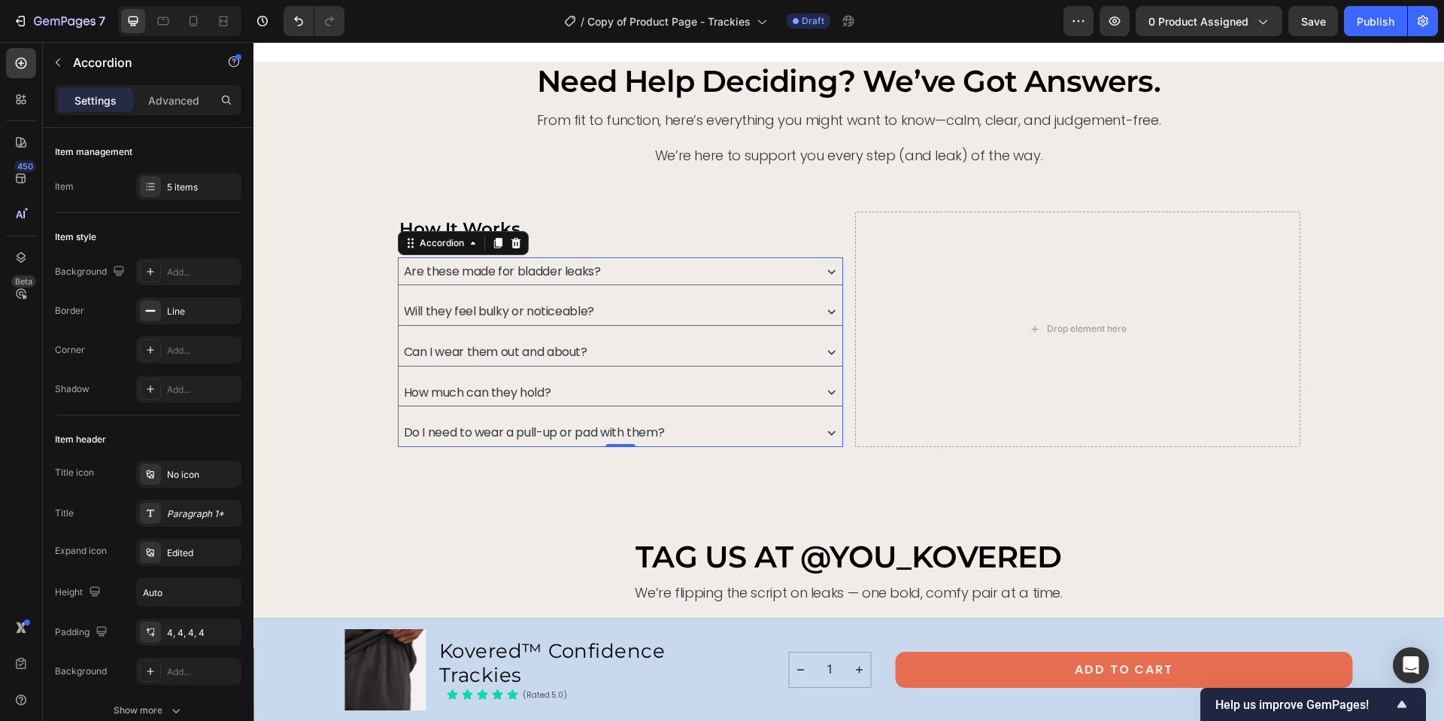
click at [601, 296] on div "Are these made for bladder leaks? Will they feel bulky or noticeable? Can I wea…" at bounding box center [620, 352] width 445 height 190
click at [696, 305] on div "Will they feel bulky or noticeable?" at bounding box center [607, 311] width 410 height 22
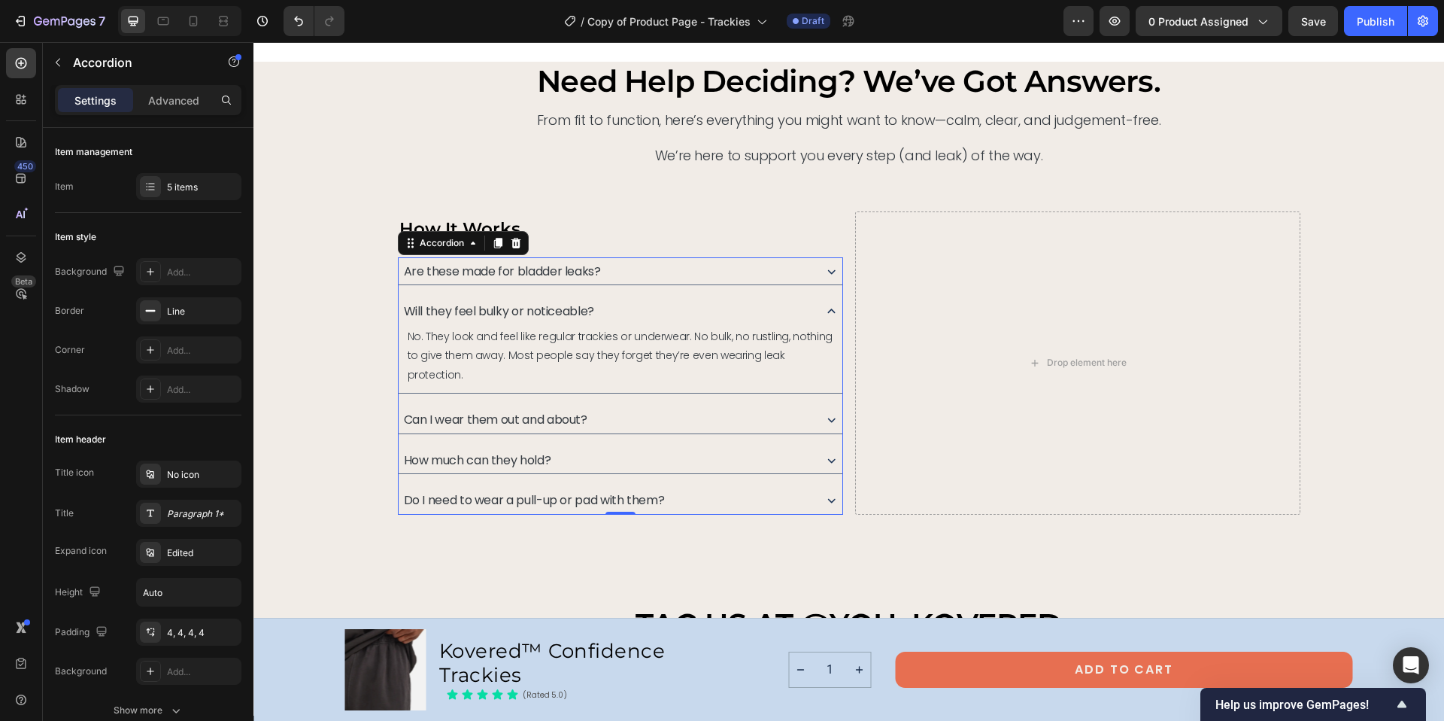
click at [675, 269] on div "Are these made for bladder leaks?" at bounding box center [607, 271] width 410 height 22
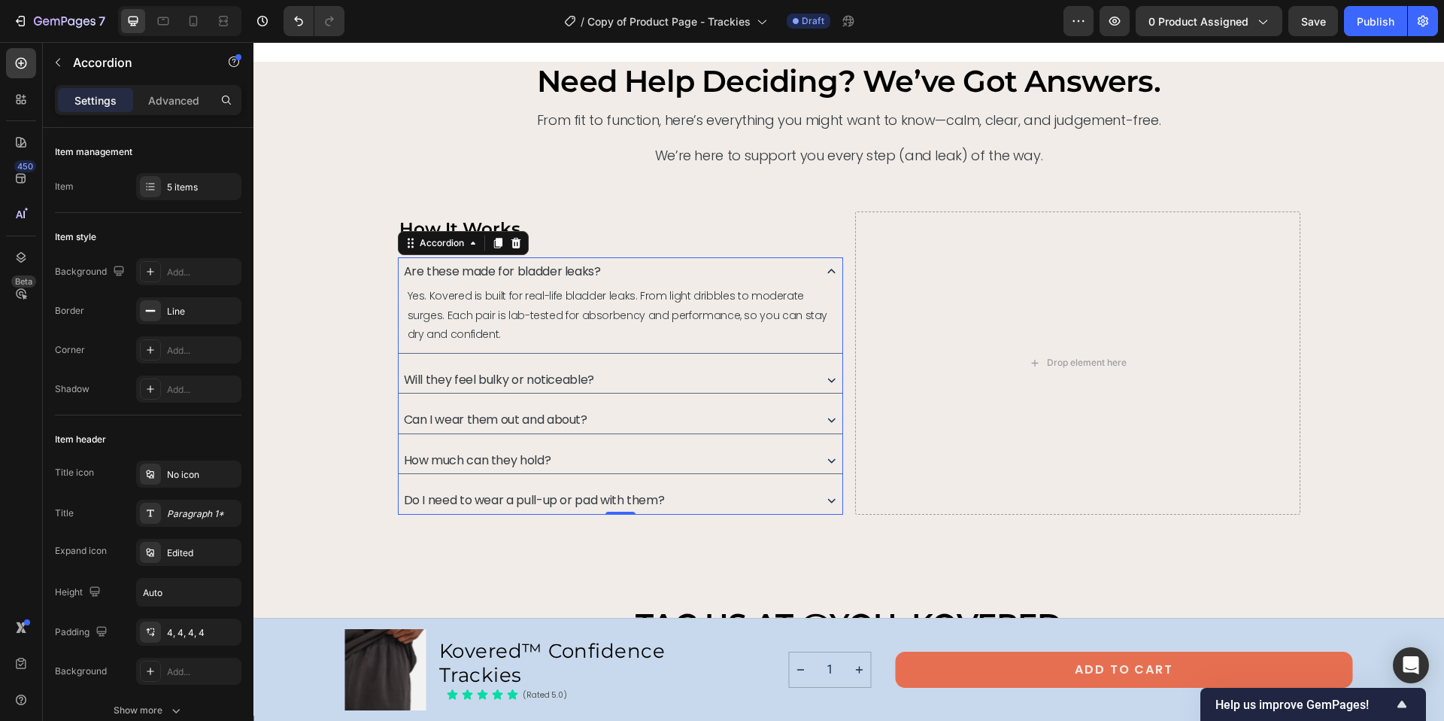
click at [664, 374] on div "Will they feel bulky or noticeable?" at bounding box center [607, 380] width 410 height 22
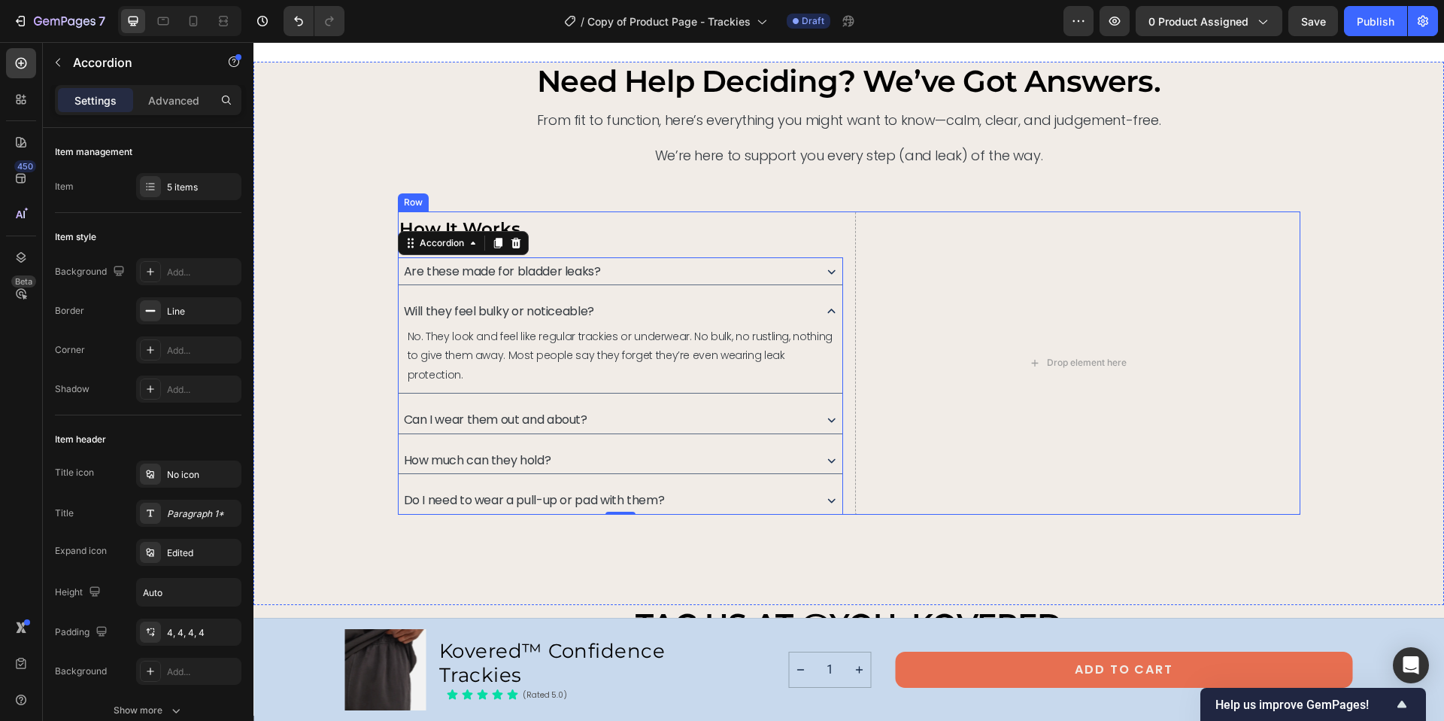
click at [671, 226] on p "How It Works" at bounding box center [620, 228] width 442 height 31
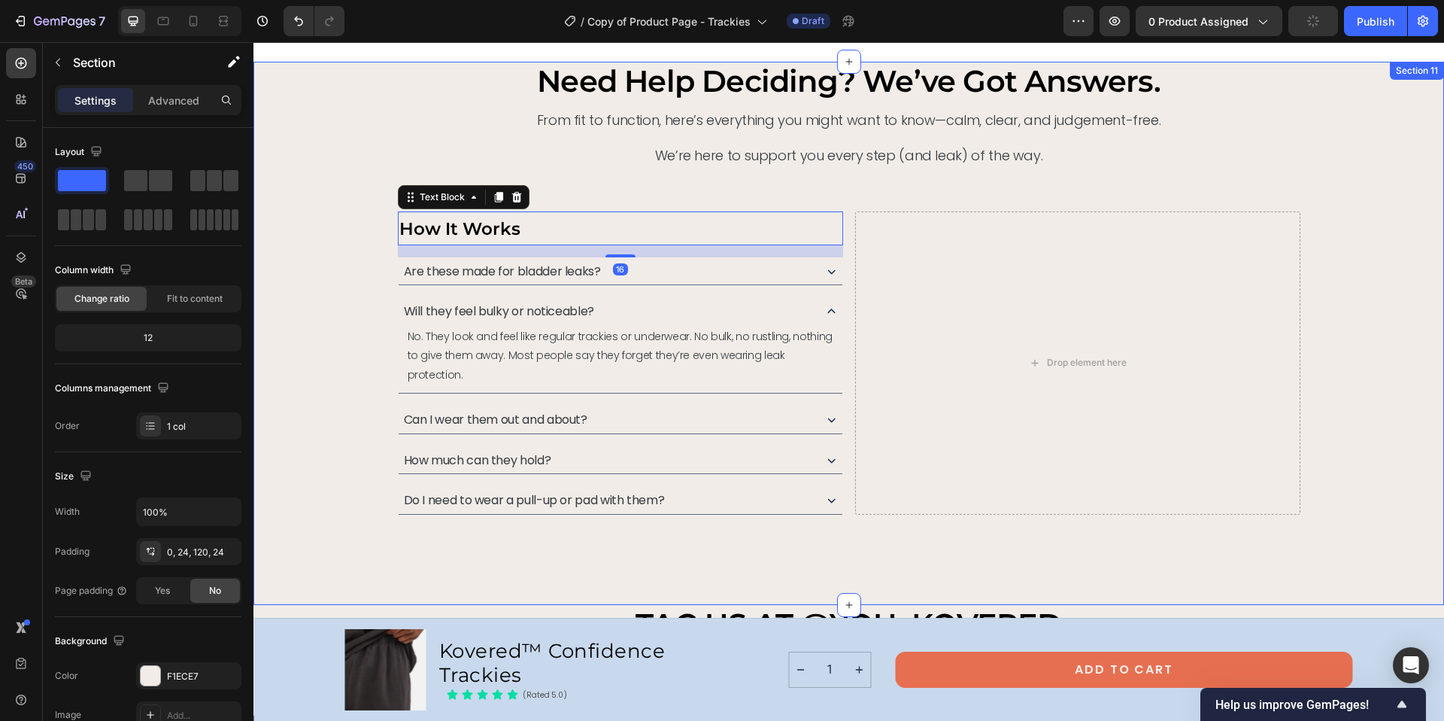
click at [340, 329] on div "need help deciding? we’ve got answers. Heading From fit to function, here’s eve…" at bounding box center [849, 288] width 1155 height 453
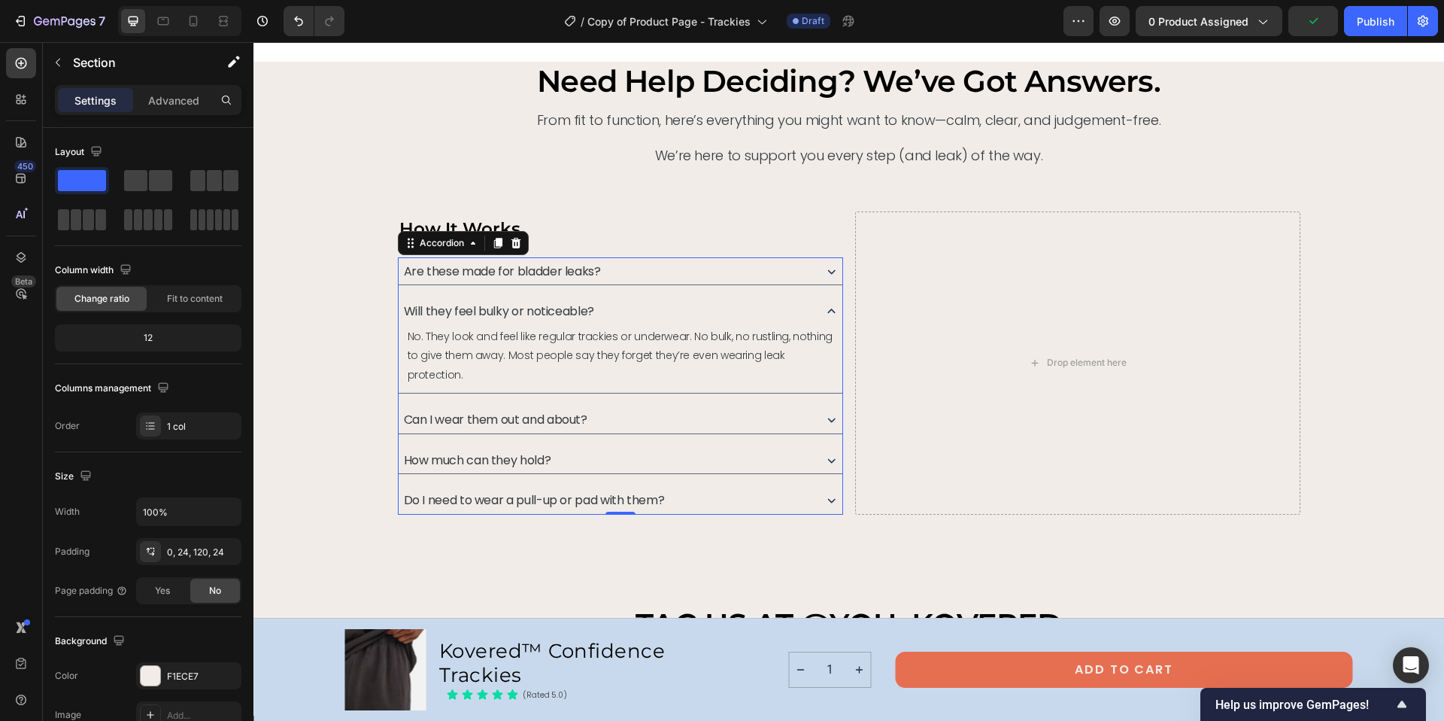
click at [830, 308] on icon at bounding box center [832, 311] width 16 height 16
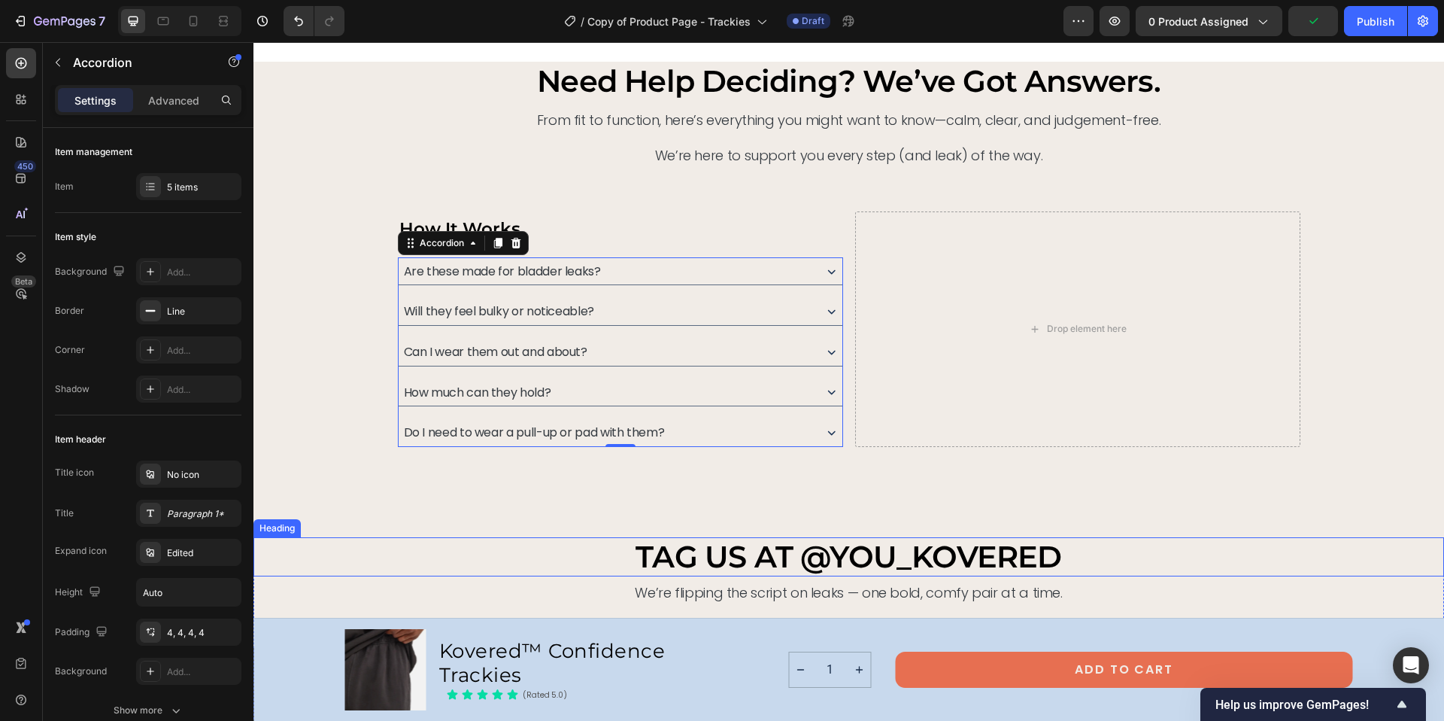
click at [468, 555] on h2 "TAG US AT @YOU_KOVERED" at bounding box center [848, 556] width 1191 height 39
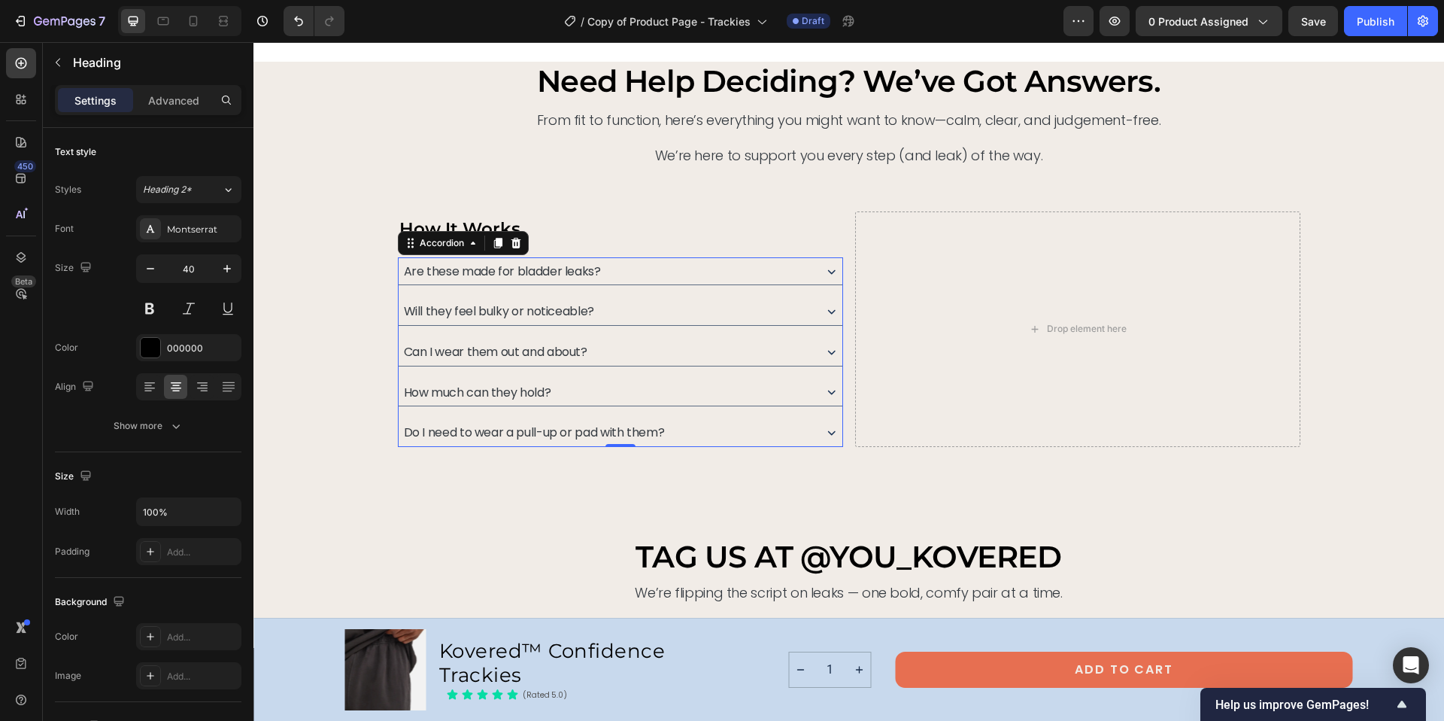
click at [402, 262] on div "Are these made for bladder leaks?" at bounding box center [503, 271] width 202 height 22
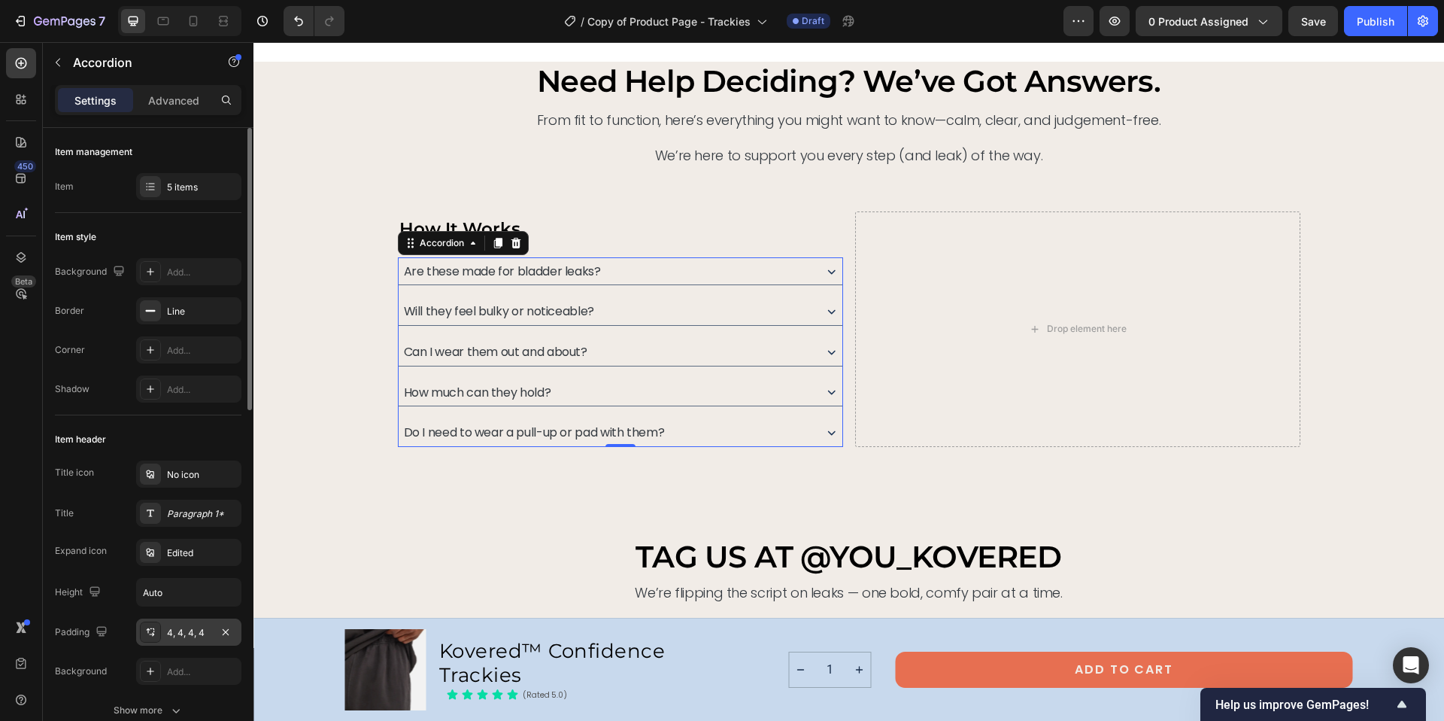
click at [181, 627] on div "4, 4, 4, 4" at bounding box center [189, 633] width 44 height 14
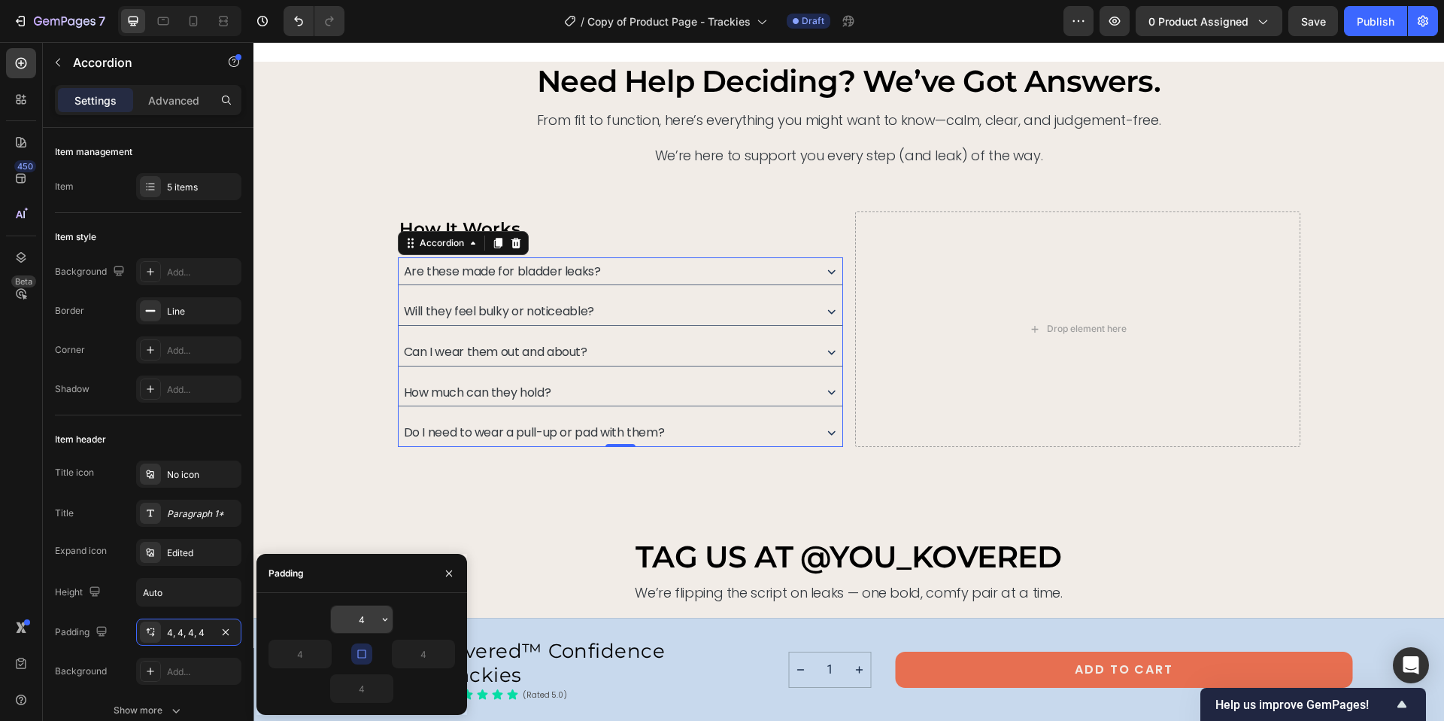
click at [387, 618] on icon "button" at bounding box center [385, 619] width 12 height 12
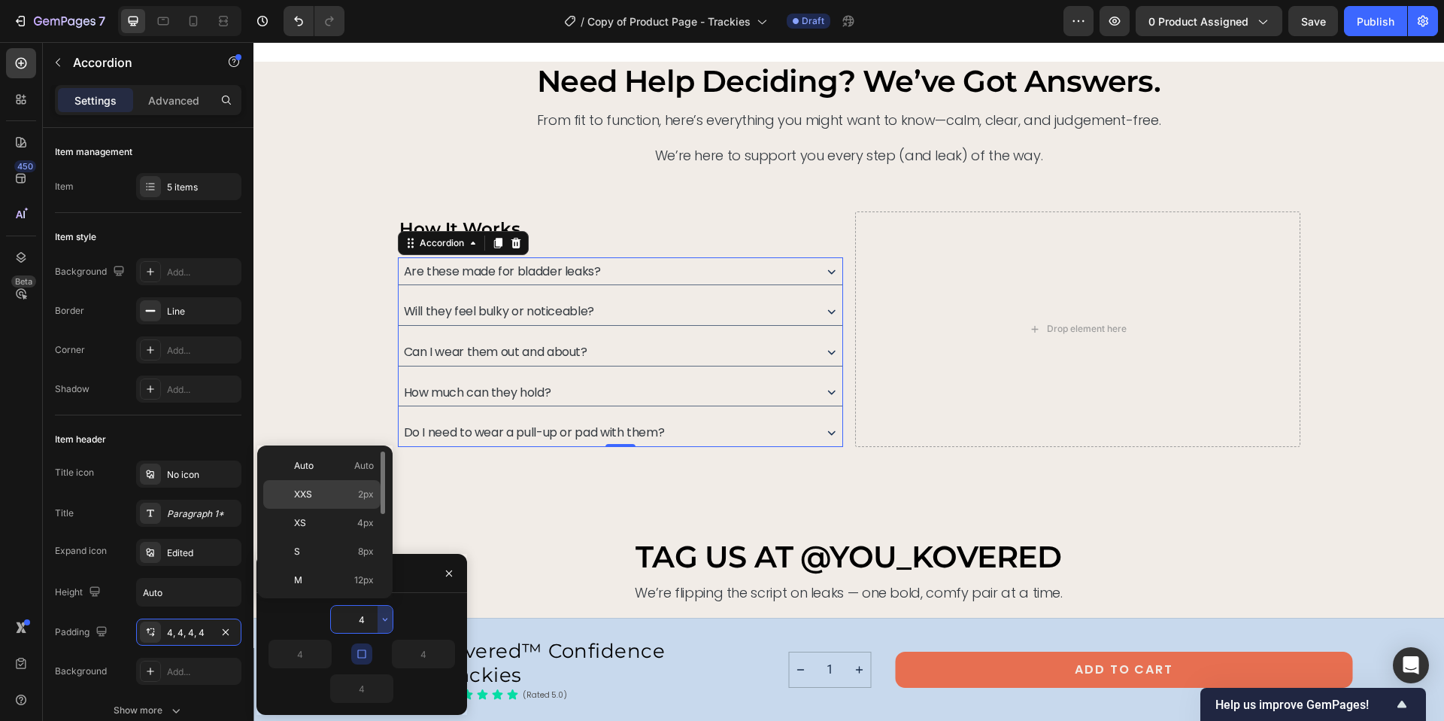
click at [363, 494] on span "2px" at bounding box center [366, 494] width 16 height 14
type input "2"
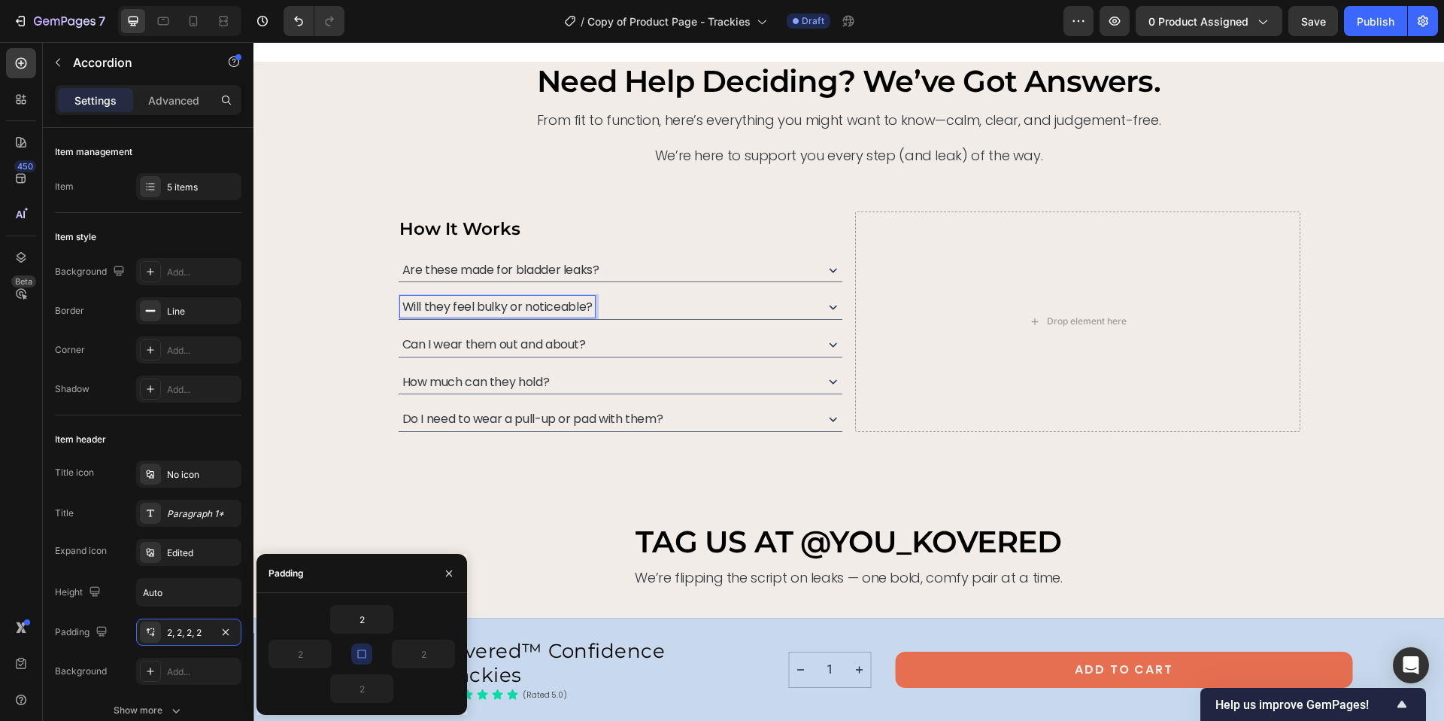
click at [519, 272] on span "Are these made for bladder leaks?" at bounding box center [500, 269] width 197 height 17
click at [654, 269] on div "Are these made for bladder leaks?" at bounding box center [606, 270] width 413 height 22
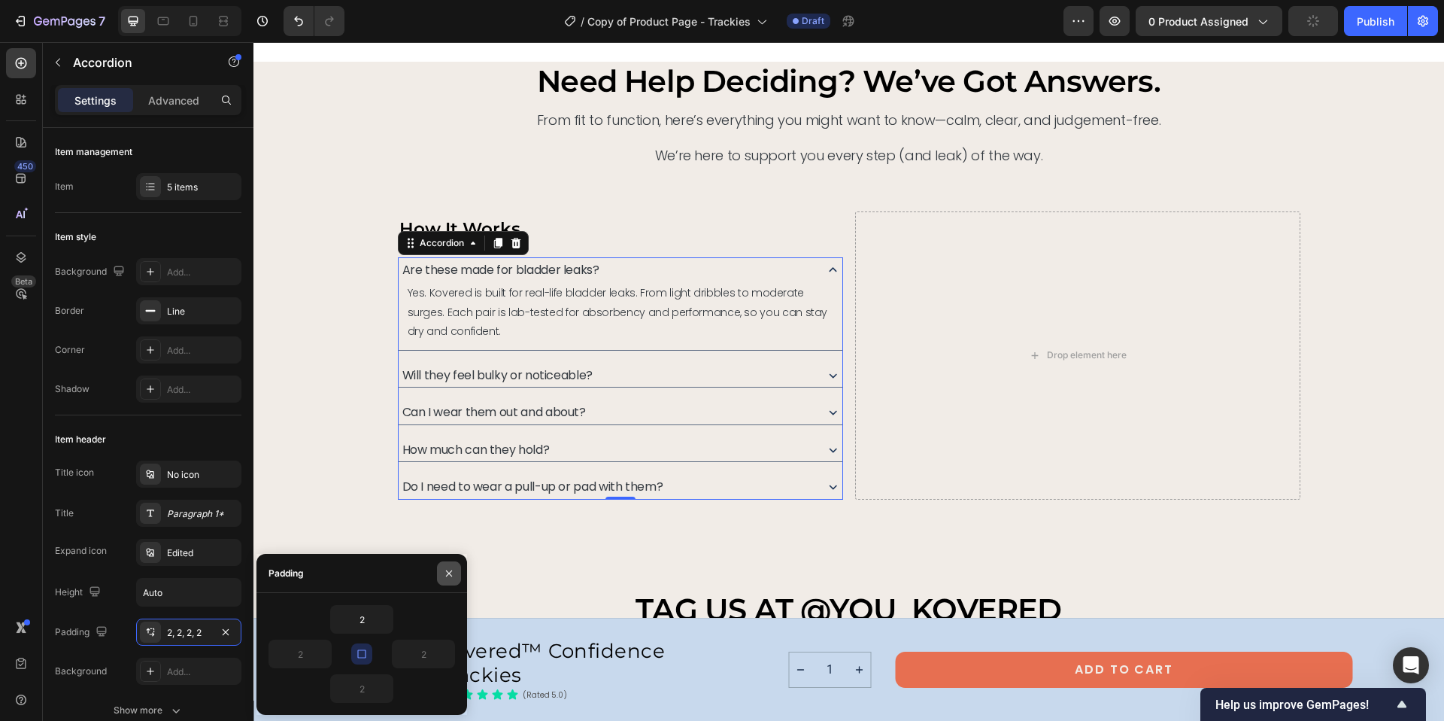
click at [445, 573] on icon "button" at bounding box center [449, 573] width 12 height 12
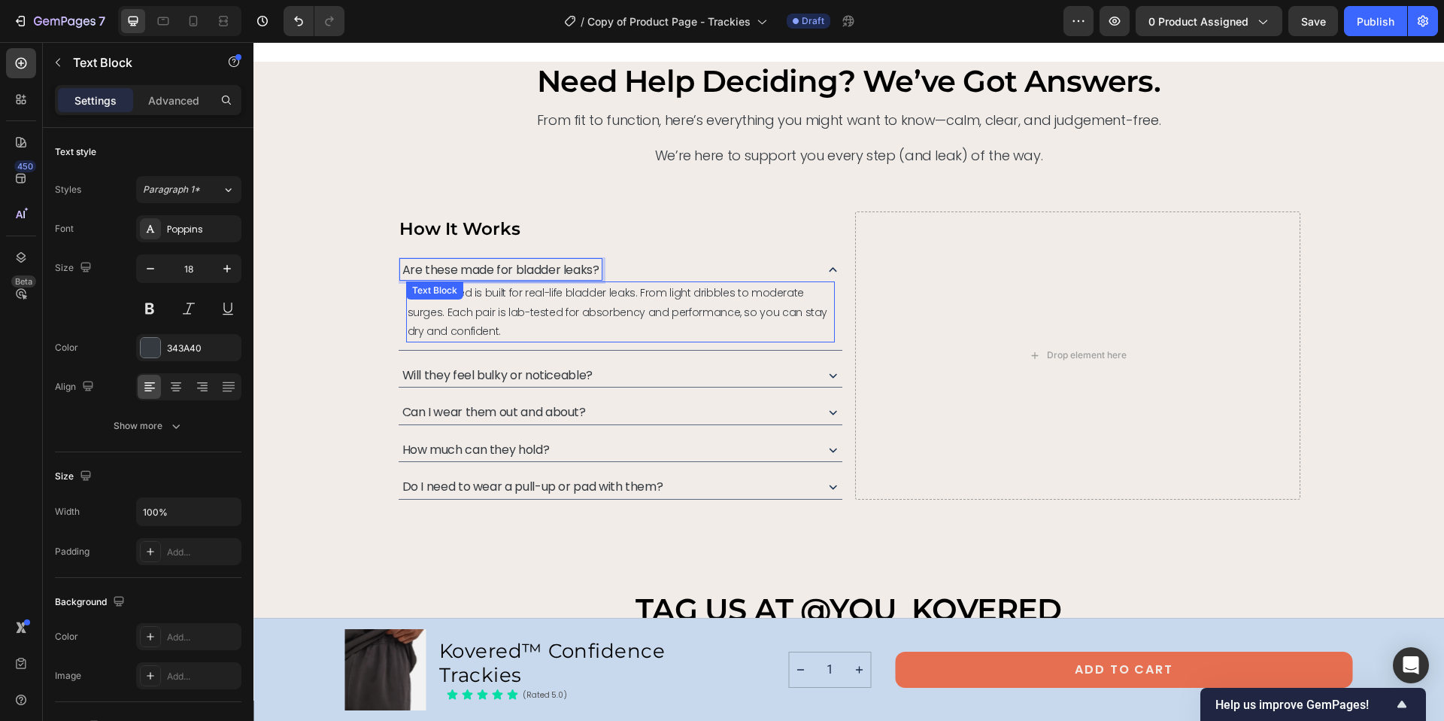
click at [487, 310] on span "Yes. Kovered is built for real-life bladder leaks. From light dribbles to moder…" at bounding box center [618, 311] width 420 height 53
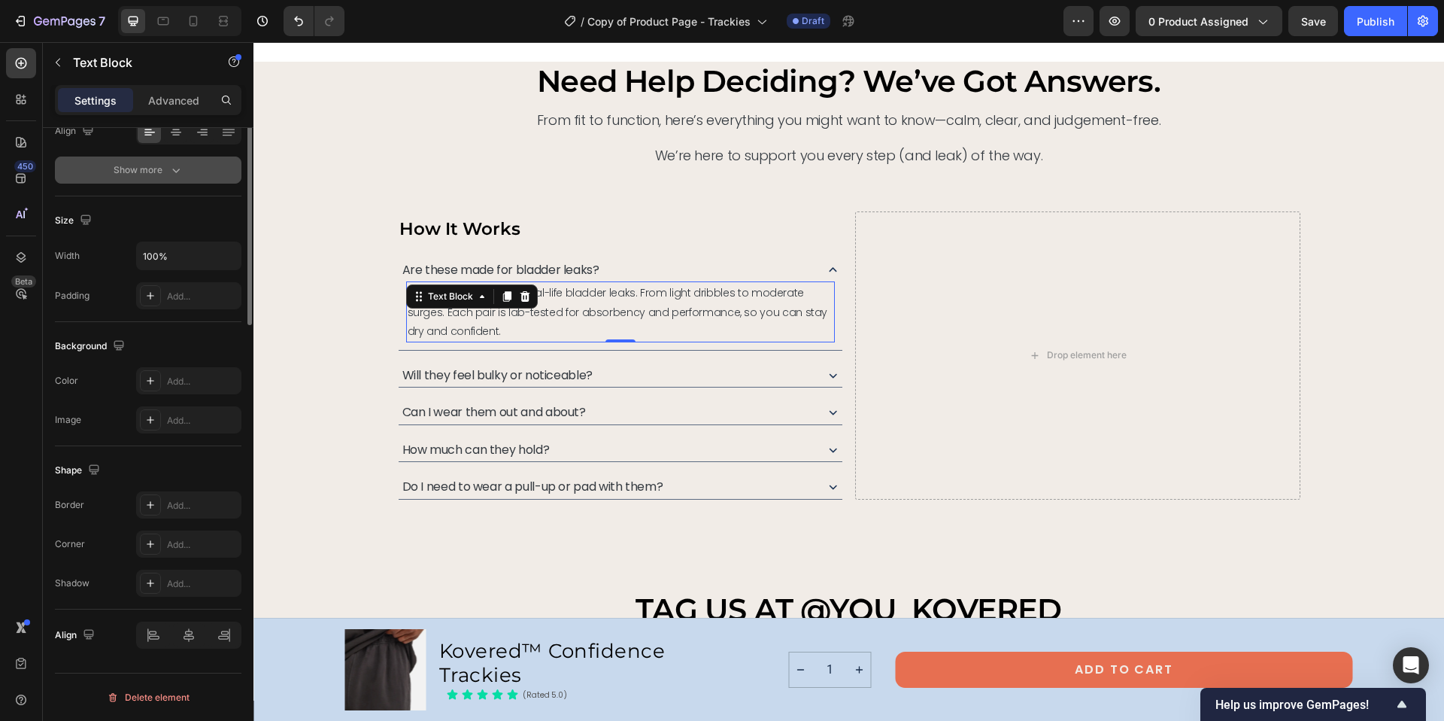
scroll to position [0, 0]
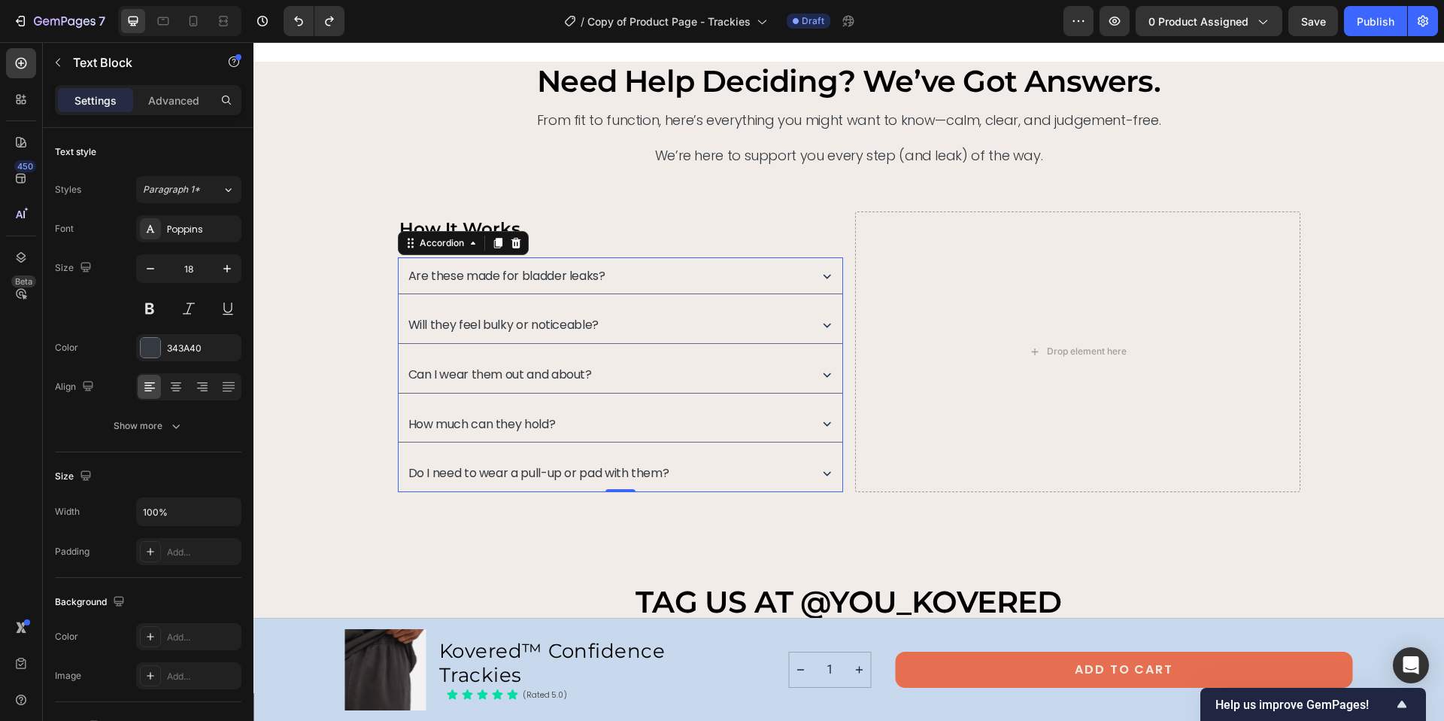
click at [648, 270] on div "Are these made for bladder leaks?" at bounding box center [606, 276] width 401 height 22
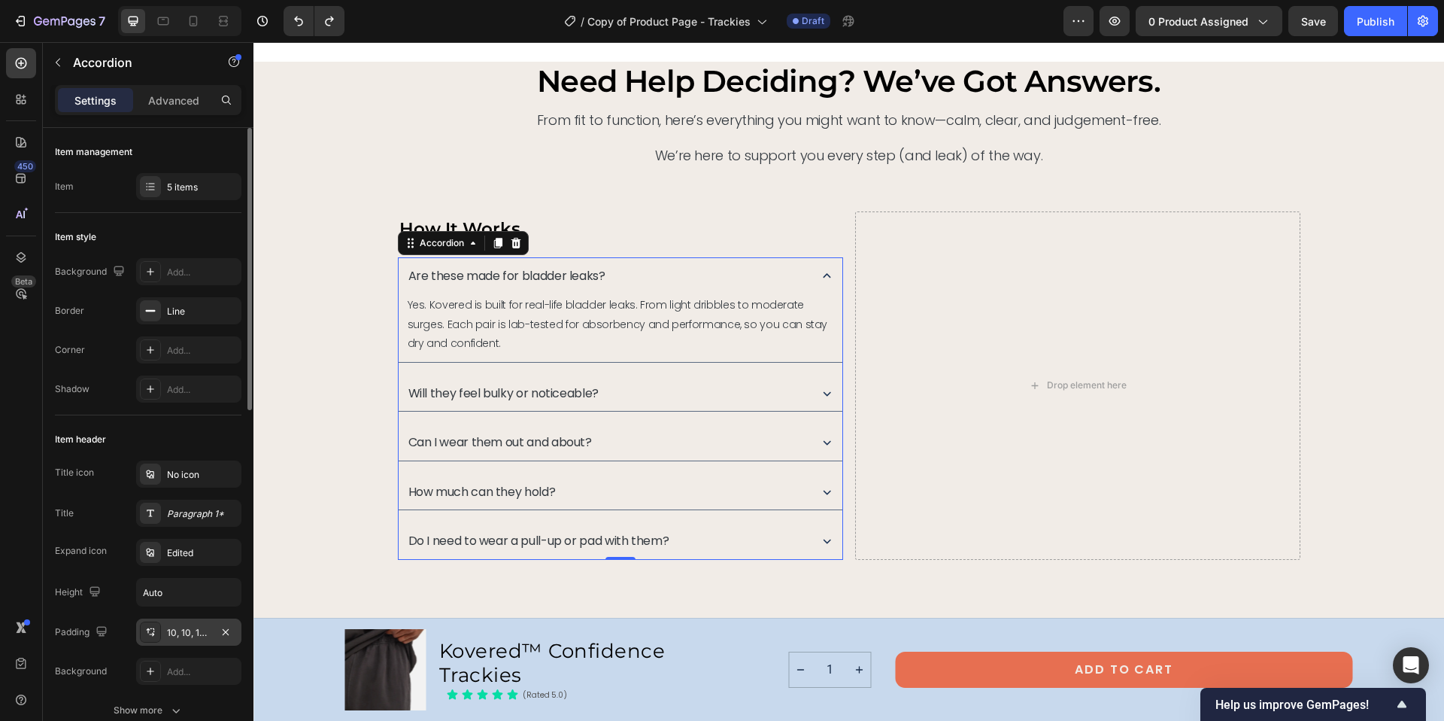
click at [185, 631] on div "10, 10, 10, 10" at bounding box center [189, 633] width 44 height 14
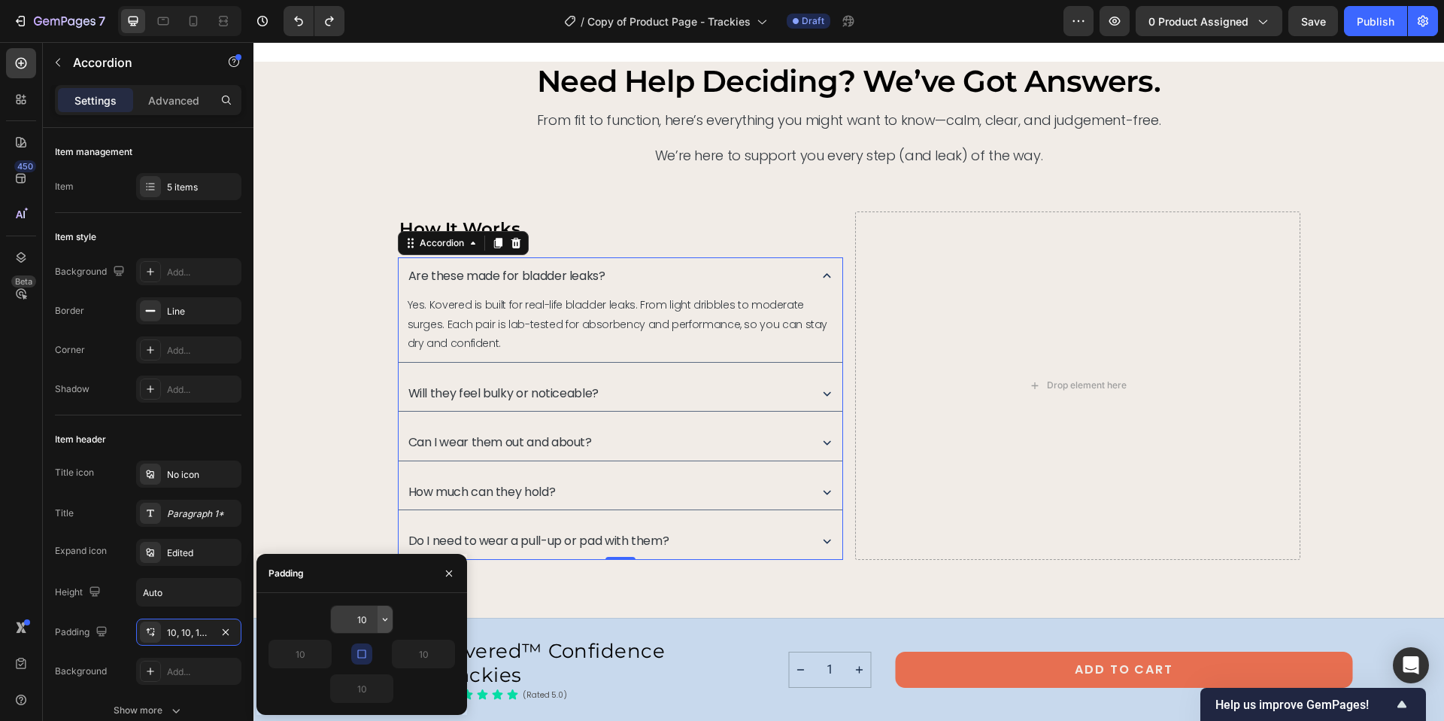
click at [384, 621] on icon "button" at bounding box center [385, 619] width 12 height 12
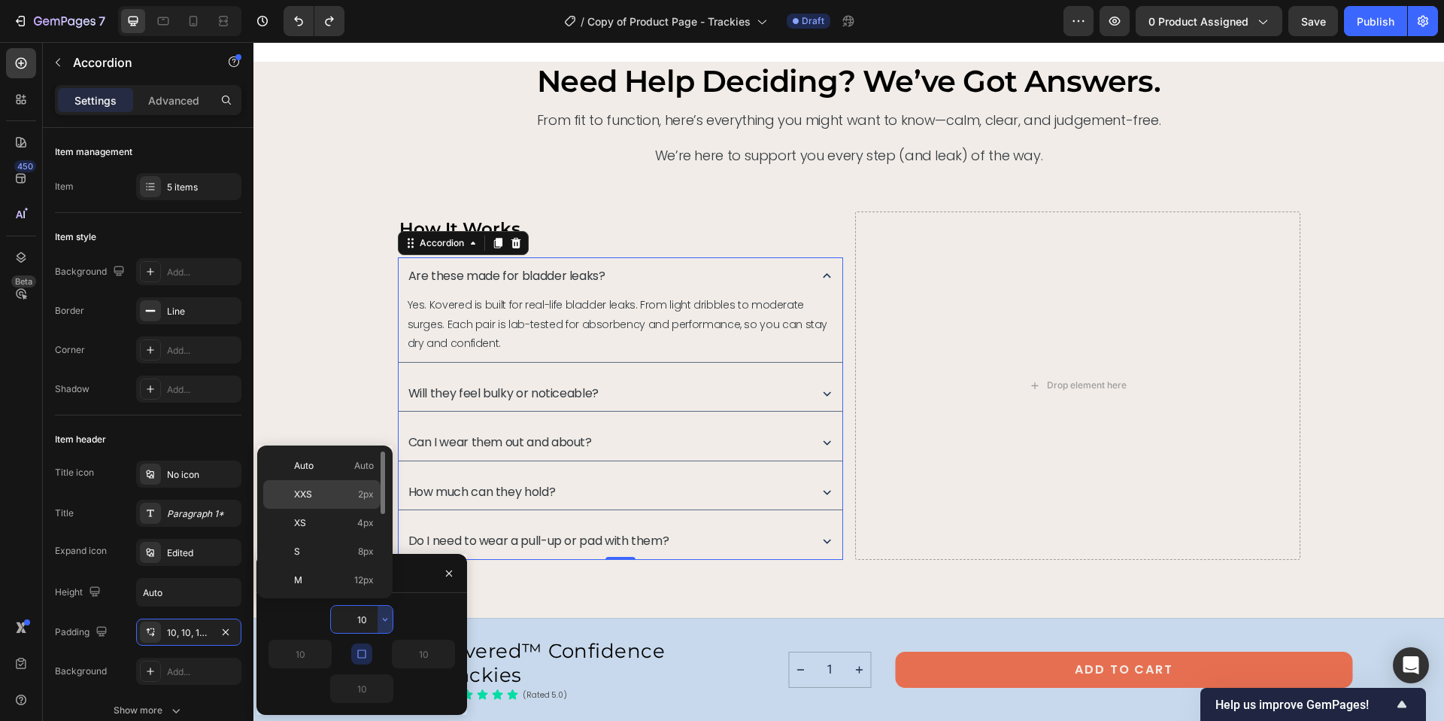
click at [369, 488] on span "2px" at bounding box center [366, 494] width 16 height 14
type input "2"
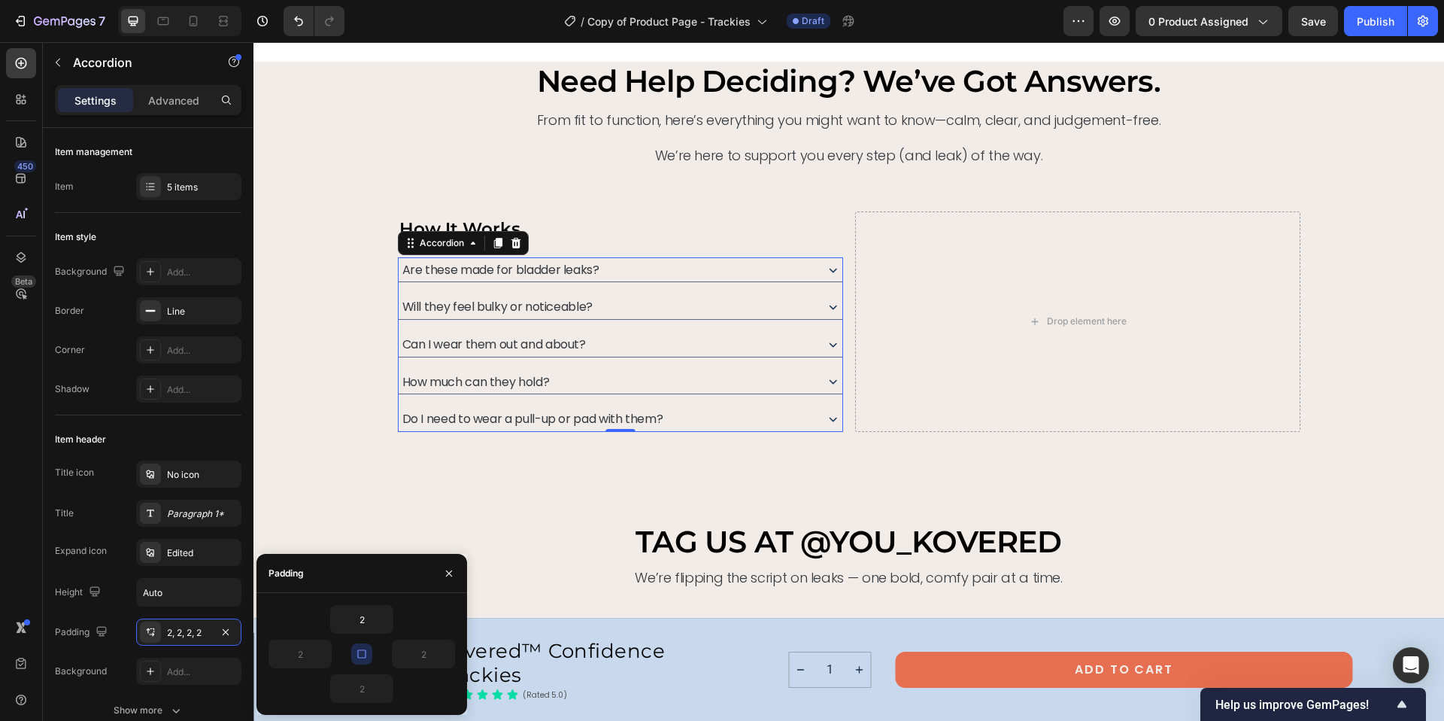
click at [662, 297] on div "Will they feel bulky or noticeable?" at bounding box center [606, 307] width 413 height 22
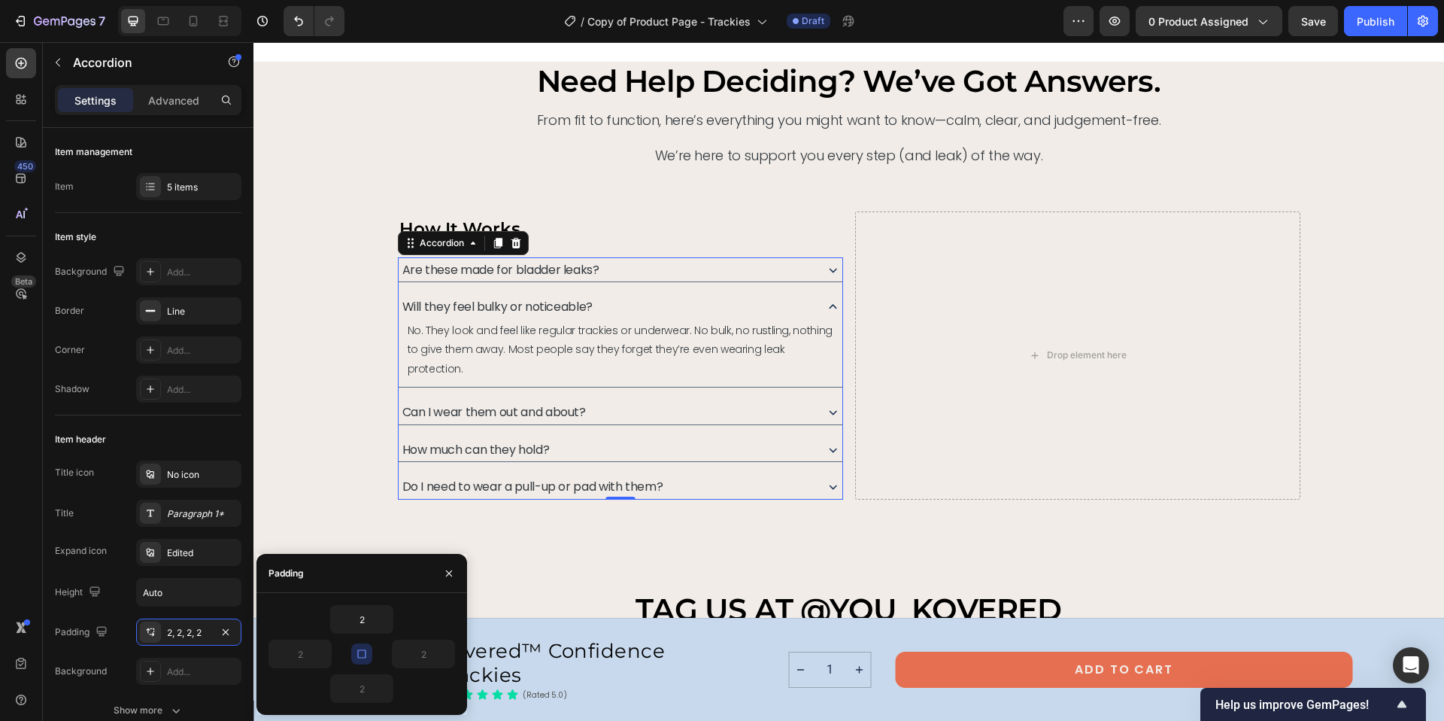
click at [635, 401] on div "Can I wear them out and about?" at bounding box center [606, 412] width 413 height 22
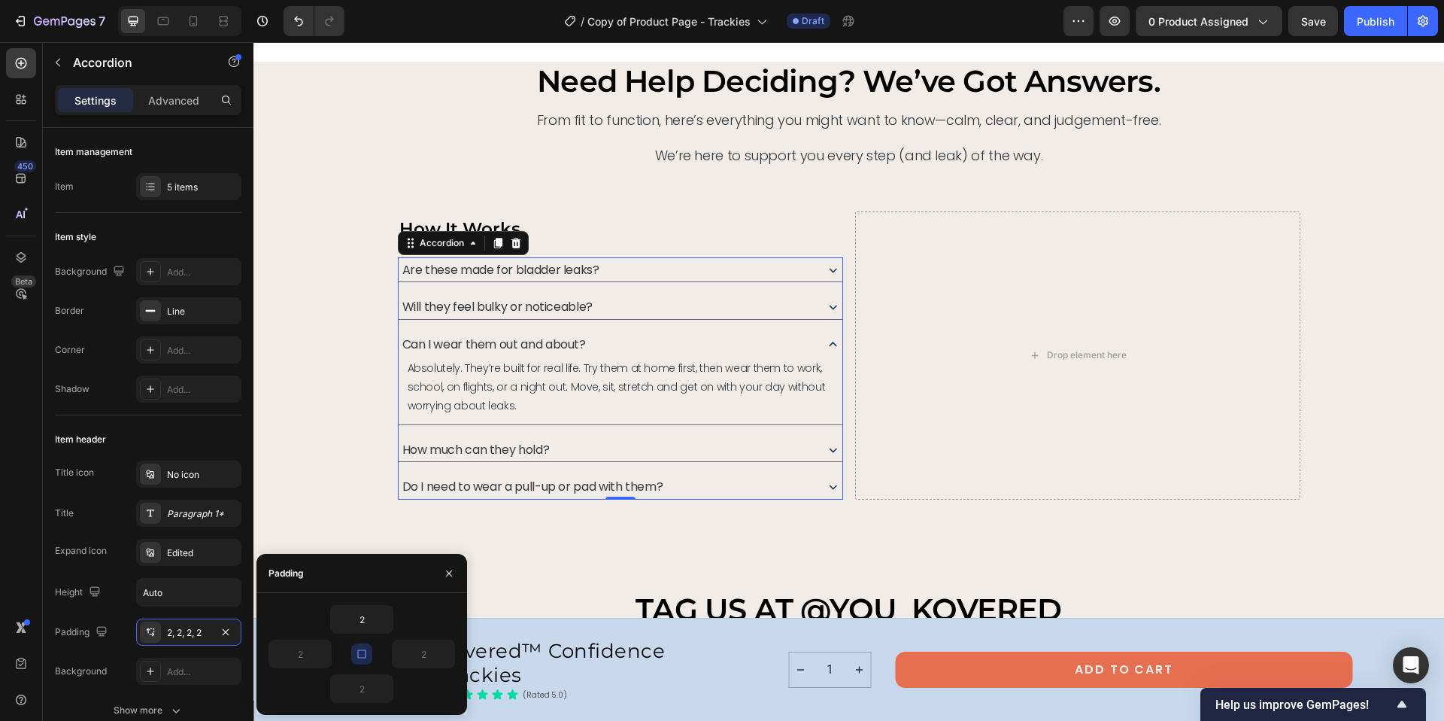
click at [617, 437] on div "How much can they hold?" at bounding box center [621, 449] width 444 height 25
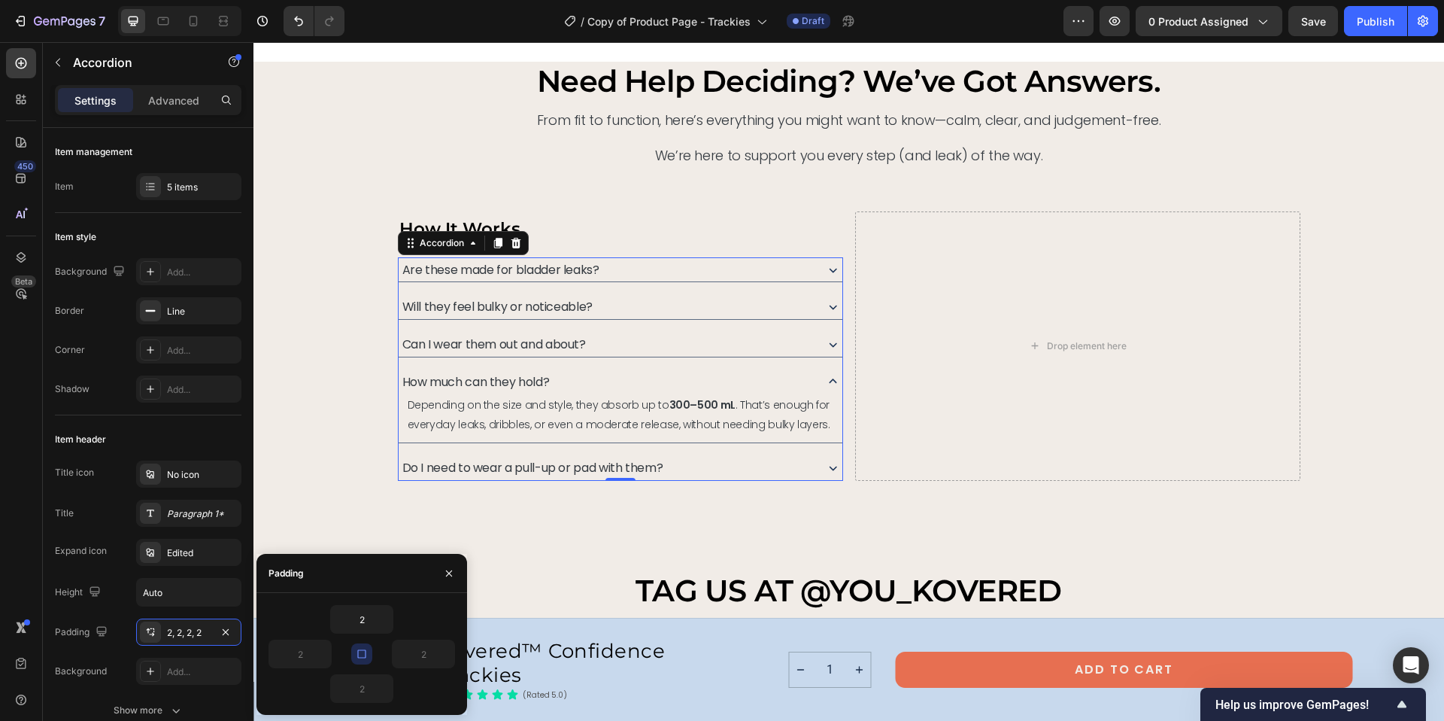
click at [671, 454] on div "Are these made for bladder leaks? Will they feel bulky or noticeable? Can I wea…" at bounding box center [620, 368] width 445 height 223
click at [384, 420] on div "need help deciding? we’ve got answers. Heading From fit to function, here’s eve…" at bounding box center [849, 271] width 1155 height 418
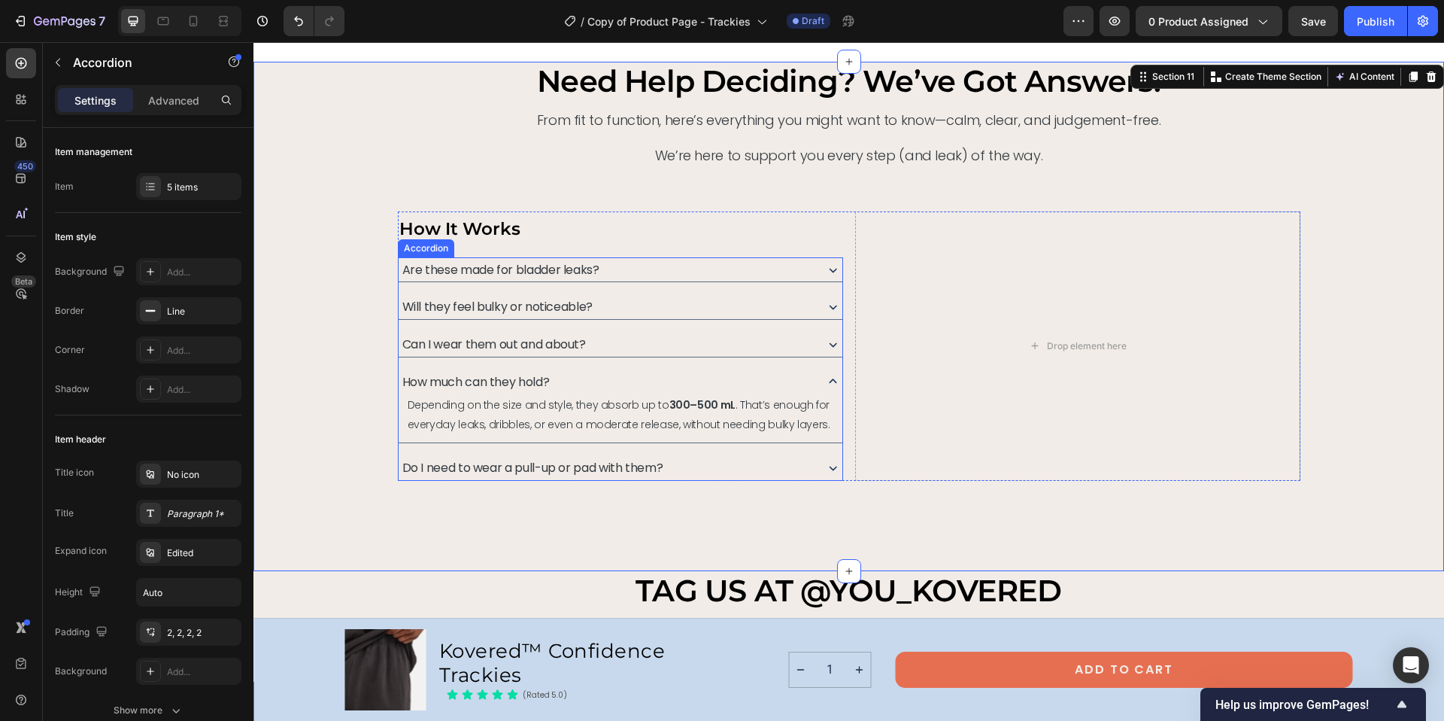
click at [830, 343] on icon at bounding box center [833, 345] width 8 height 5
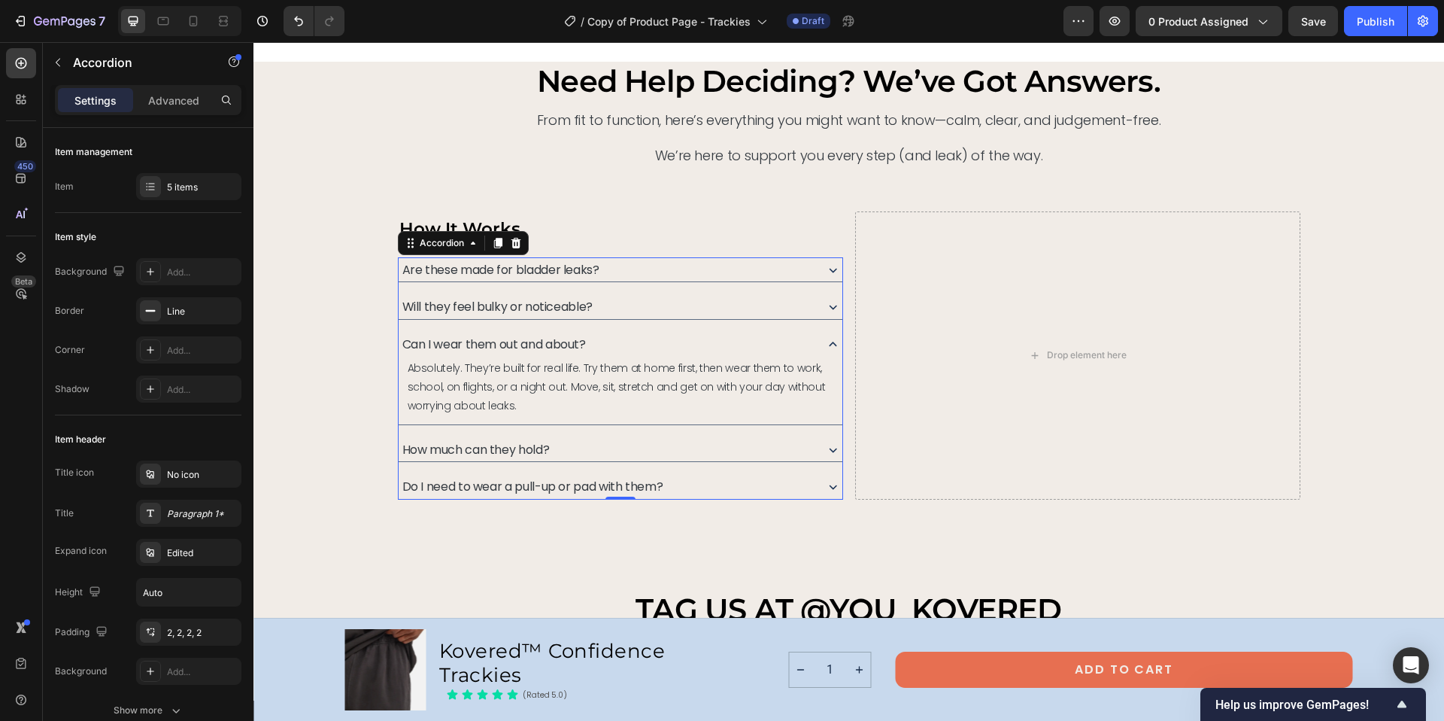
click at [636, 263] on div "Are these made for bladder leaks?" at bounding box center [606, 270] width 413 height 22
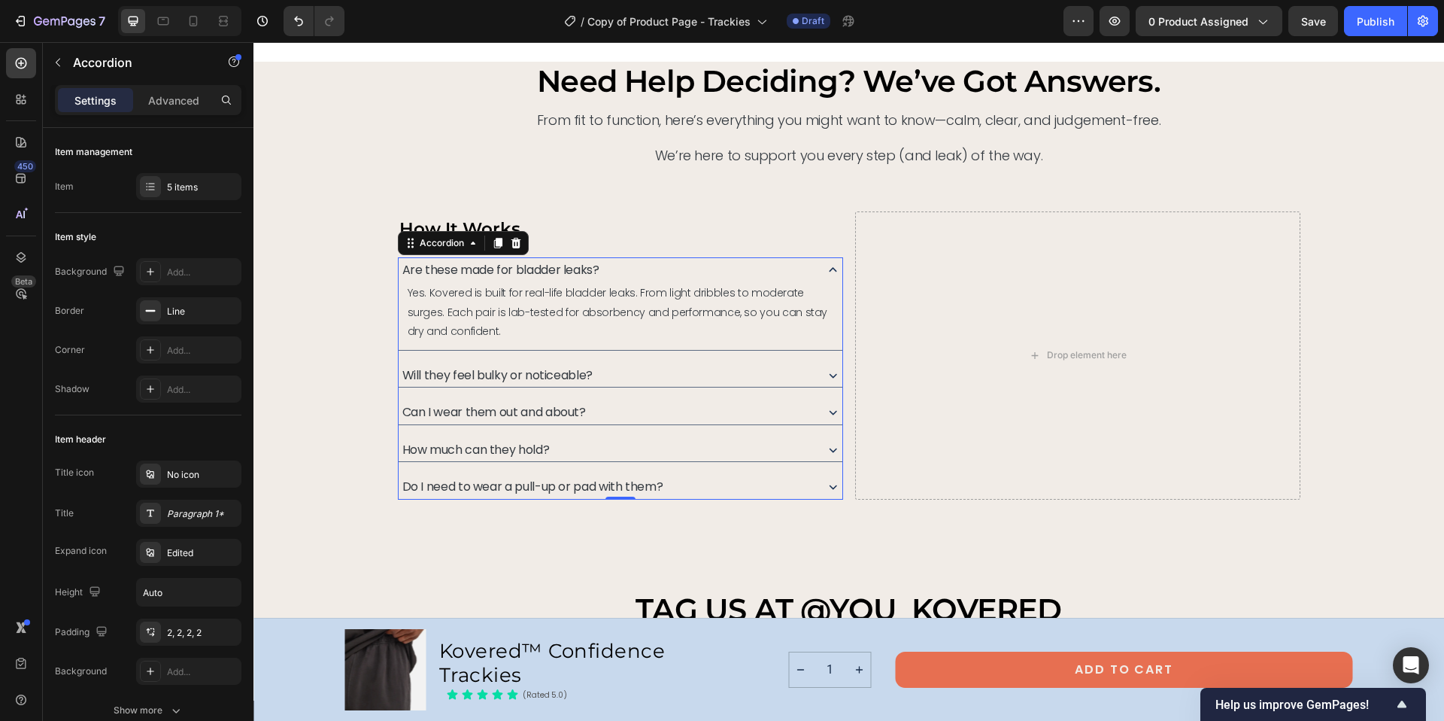
click at [399, 278] on div "Are these made for bladder leaks?" at bounding box center [621, 269] width 444 height 25
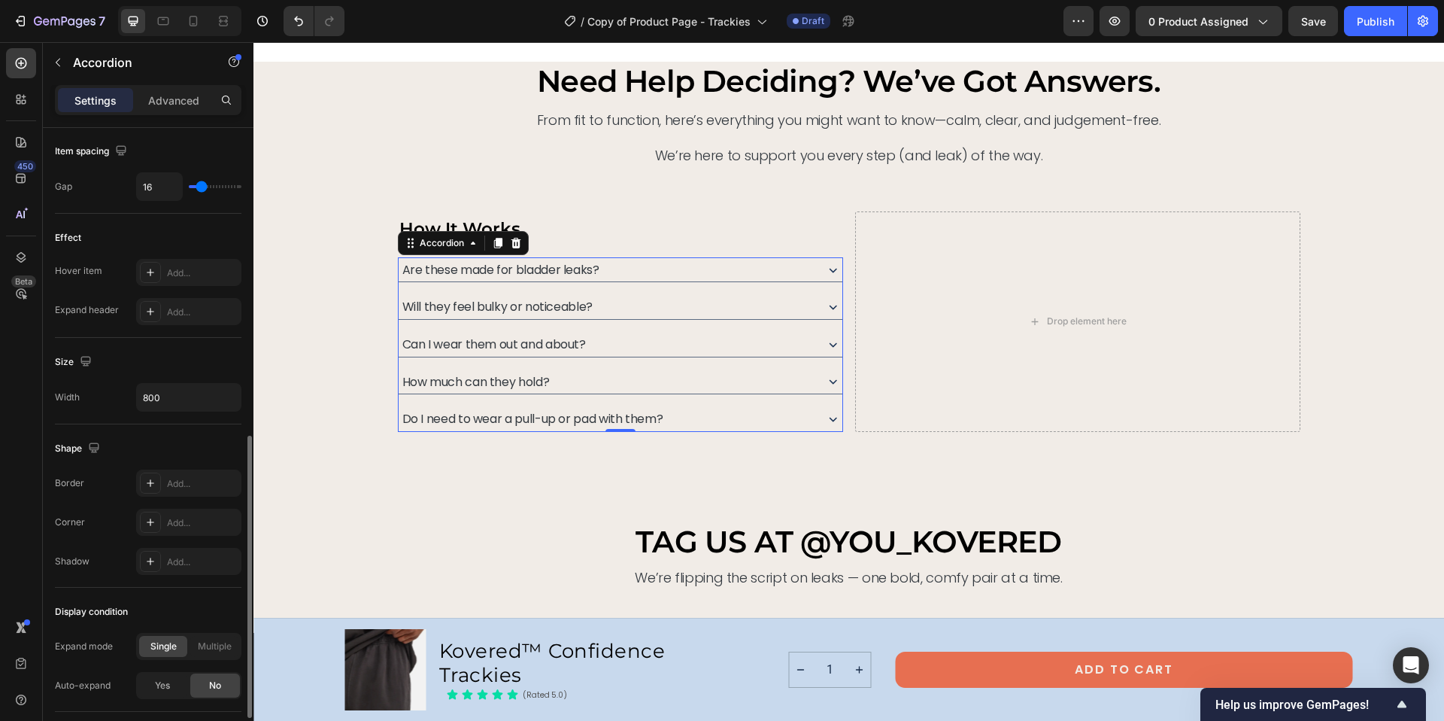
scroll to position [416, 0]
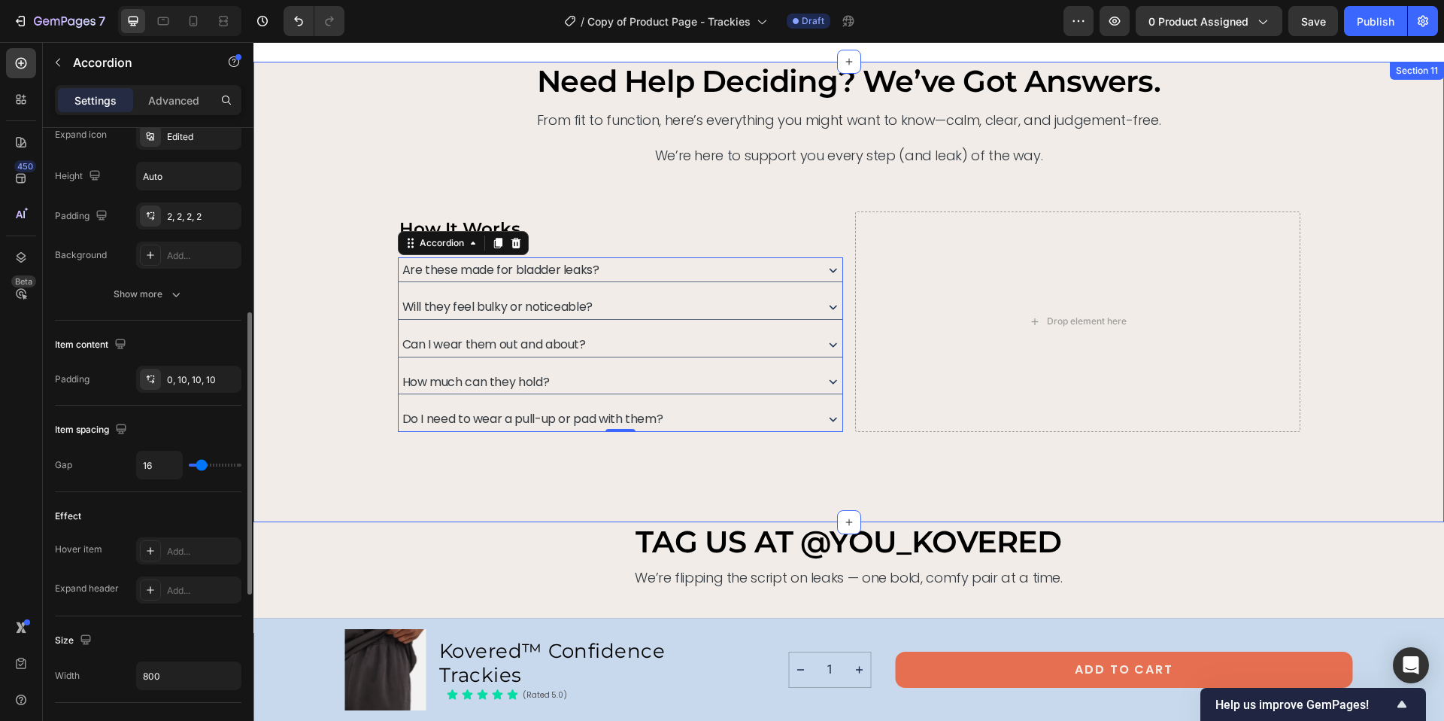
click at [404, 496] on div "need help deciding? we’ve got answers. Heading From fit to function, here’s eve…" at bounding box center [848, 292] width 1191 height 460
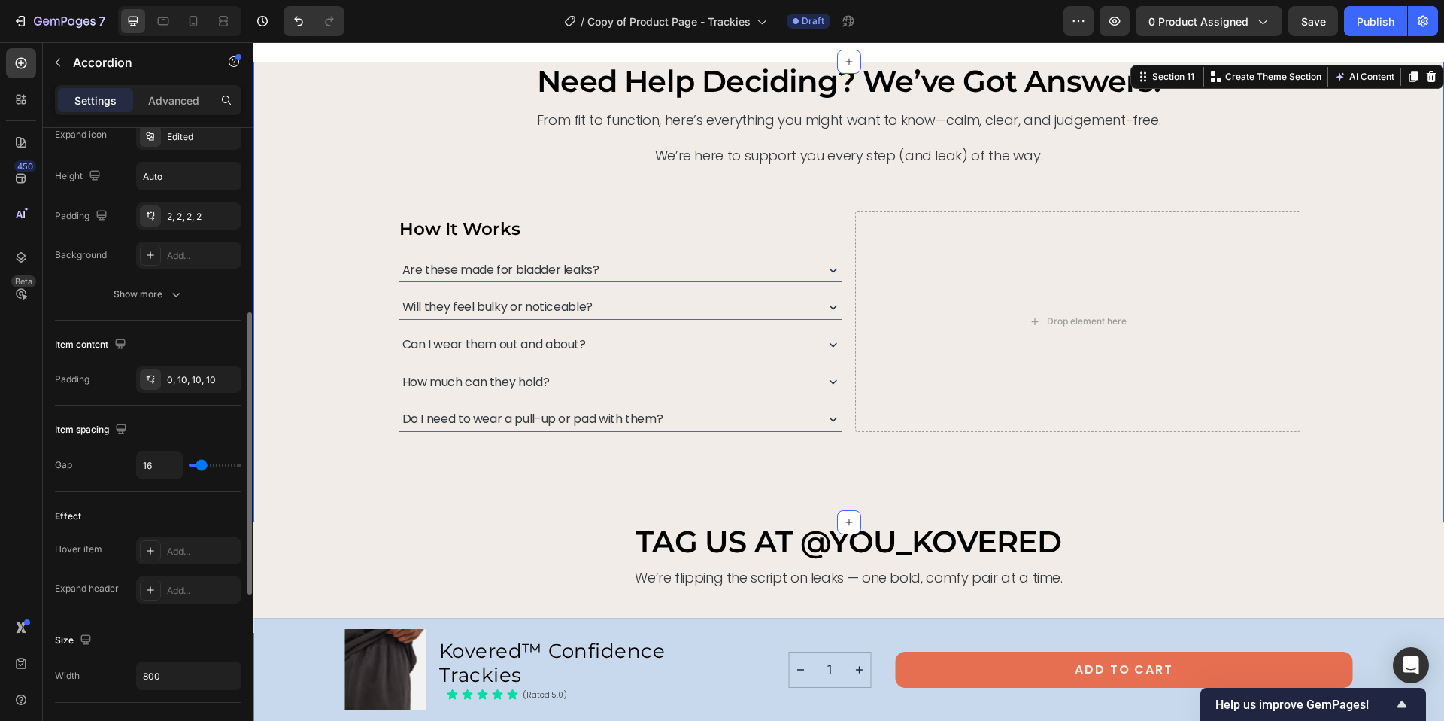
scroll to position [0, 0]
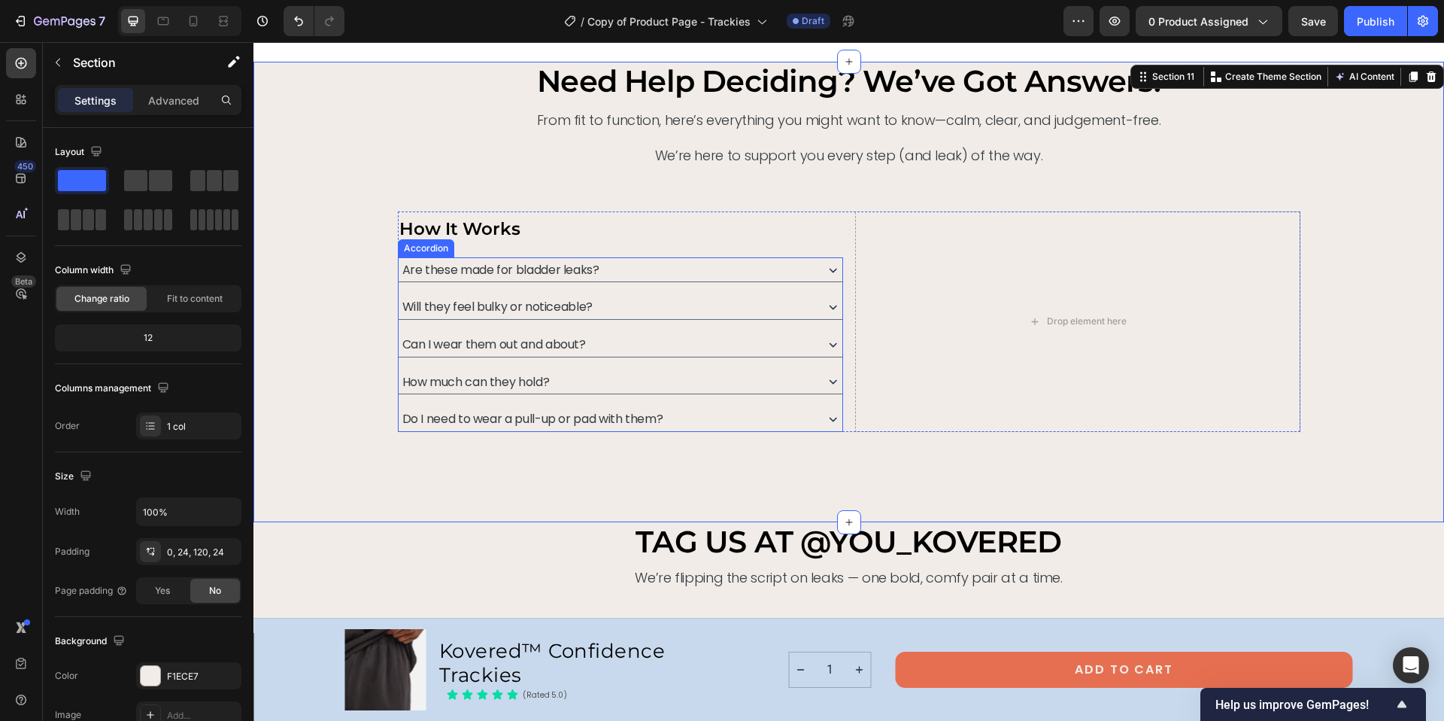
click at [471, 304] on span "Will they feel bulky or noticeable?" at bounding box center [497, 306] width 190 height 17
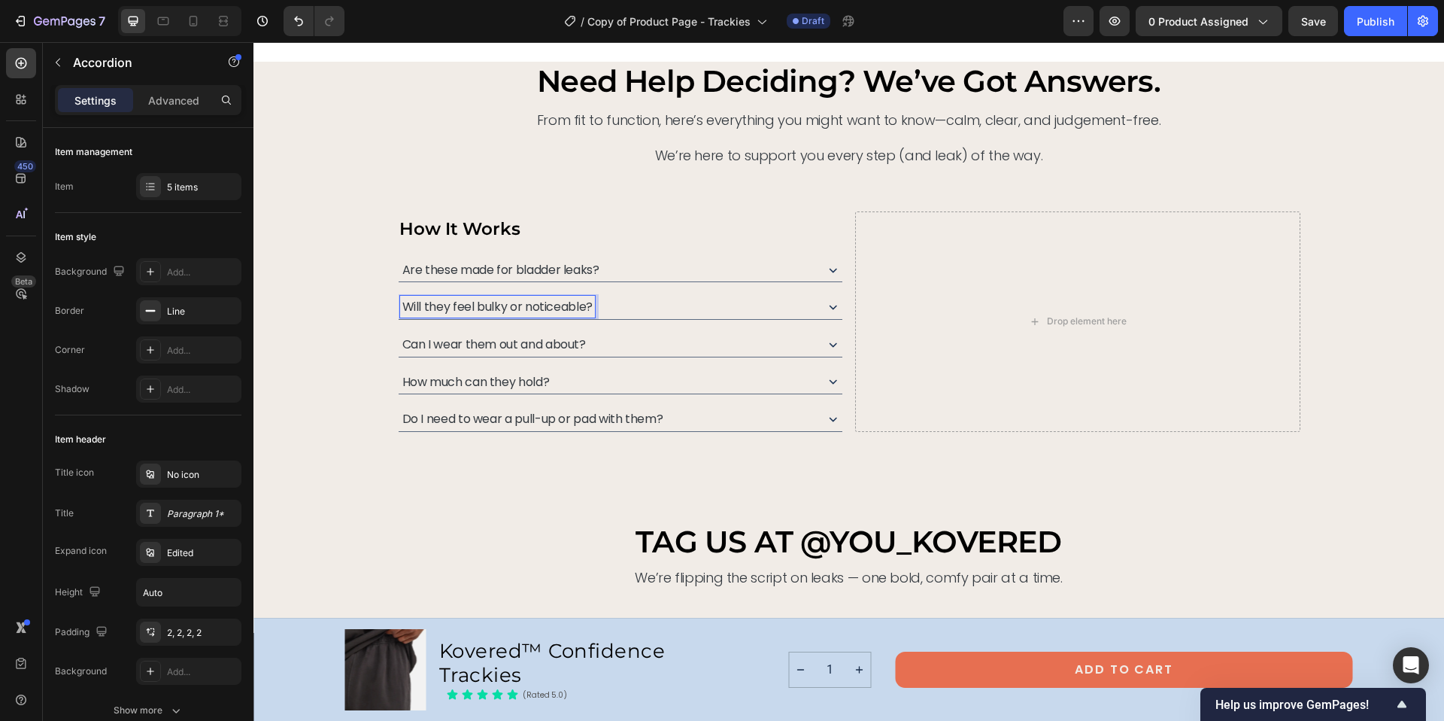
click at [448, 310] on span "Will they feel bulky or noticeable?" at bounding box center [497, 306] width 190 height 17
click at [613, 290] on div "Are these made for bladder leaks? Will they feel bulky or noticeable? Can I wea…" at bounding box center [620, 344] width 445 height 174
click at [584, 301] on span "Will they feel bulky or noticeable?" at bounding box center [497, 306] width 190 height 17
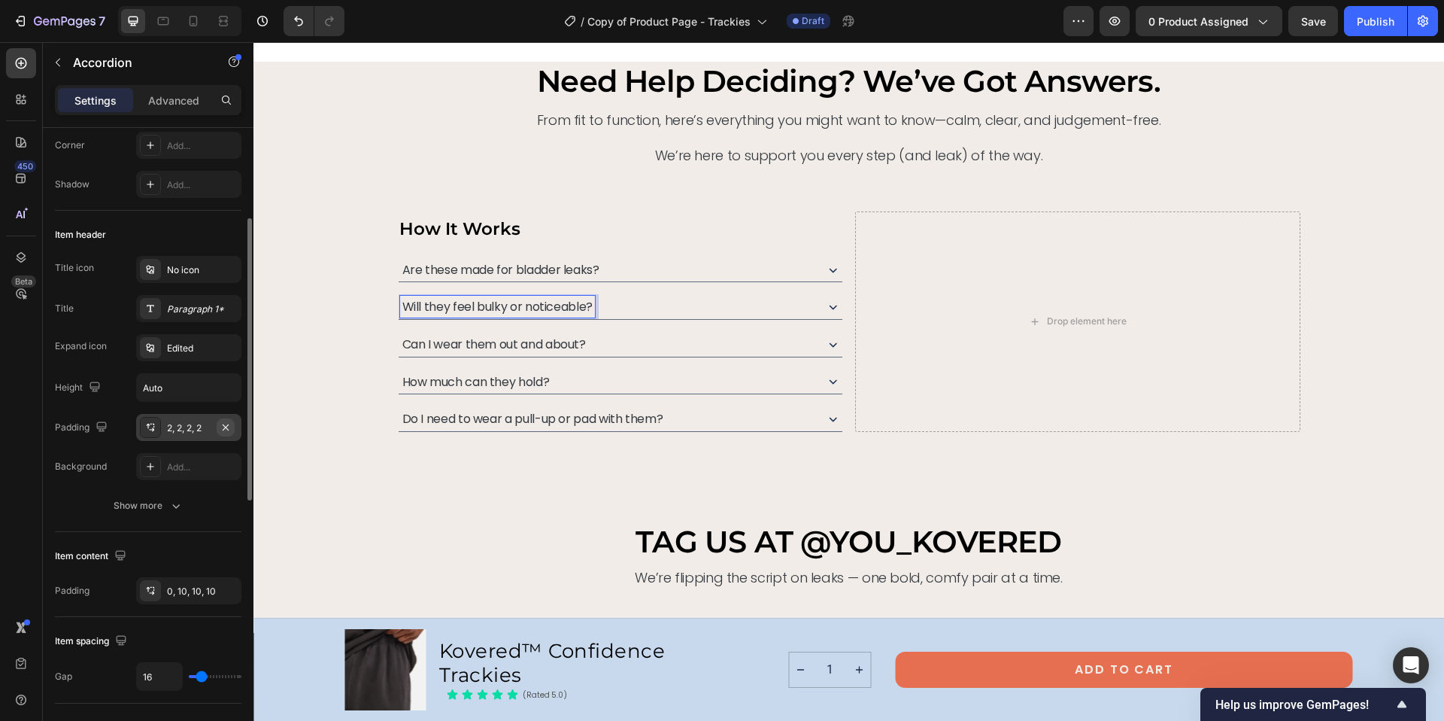
scroll to position [208, 0]
click at [214, 585] on div "0, 10, 10, 10" at bounding box center [188, 587] width 105 height 27
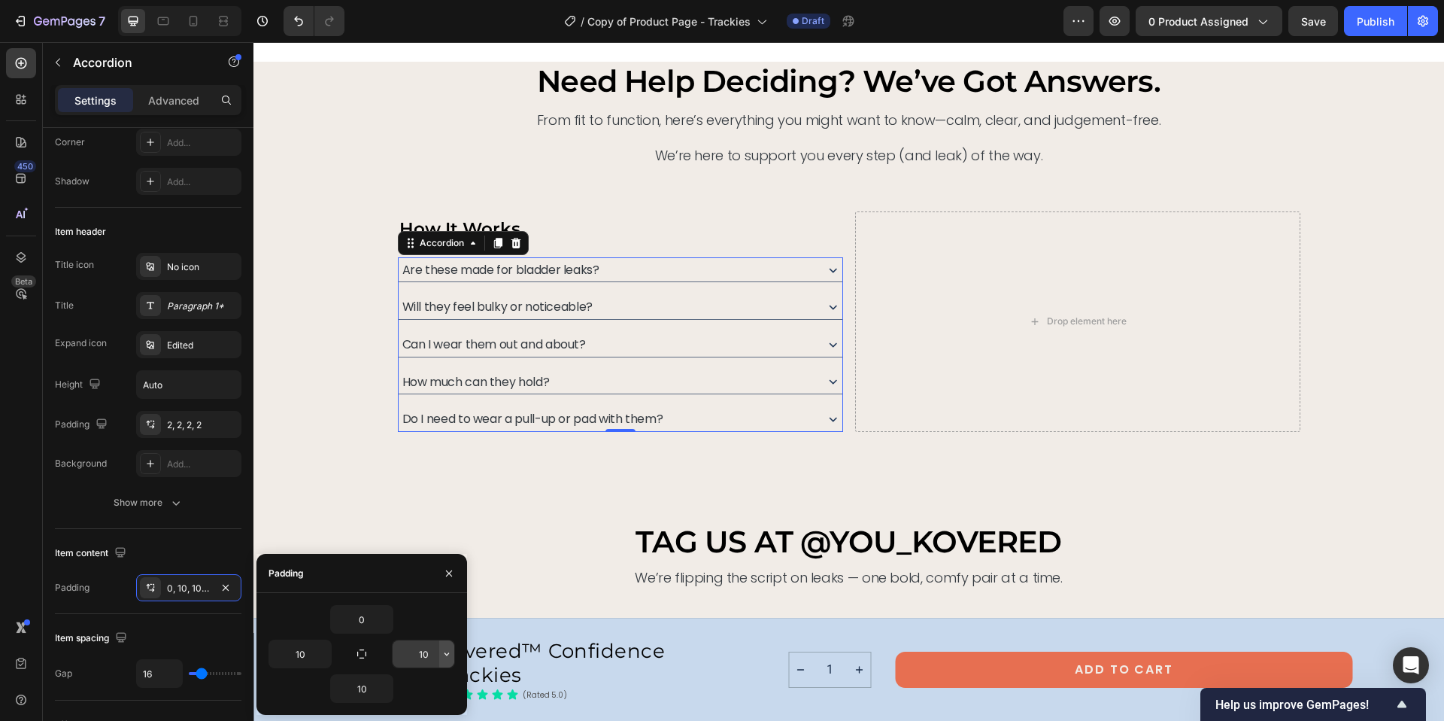
click at [452, 654] on icon "button" at bounding box center [447, 654] width 12 height 12
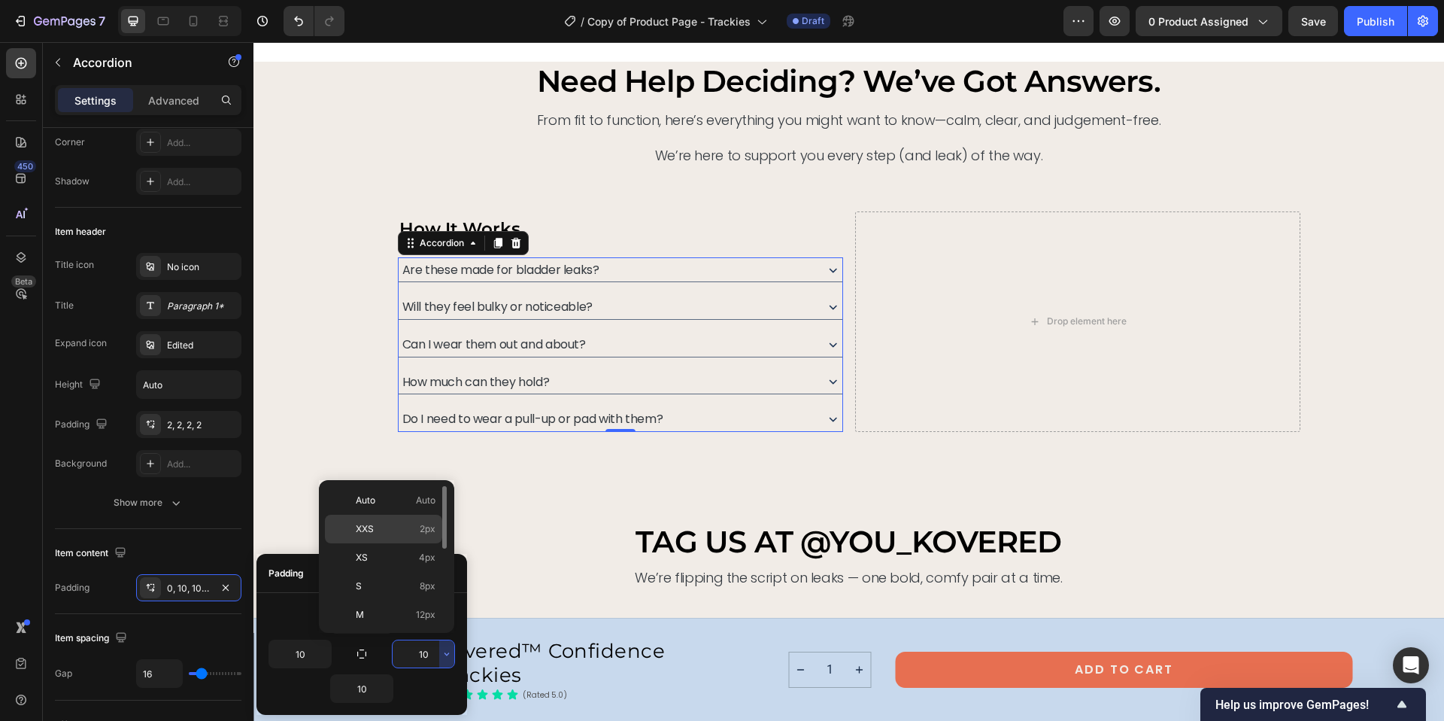
click at [381, 534] on p "XXS 2px" at bounding box center [396, 529] width 80 height 14
type input "2"
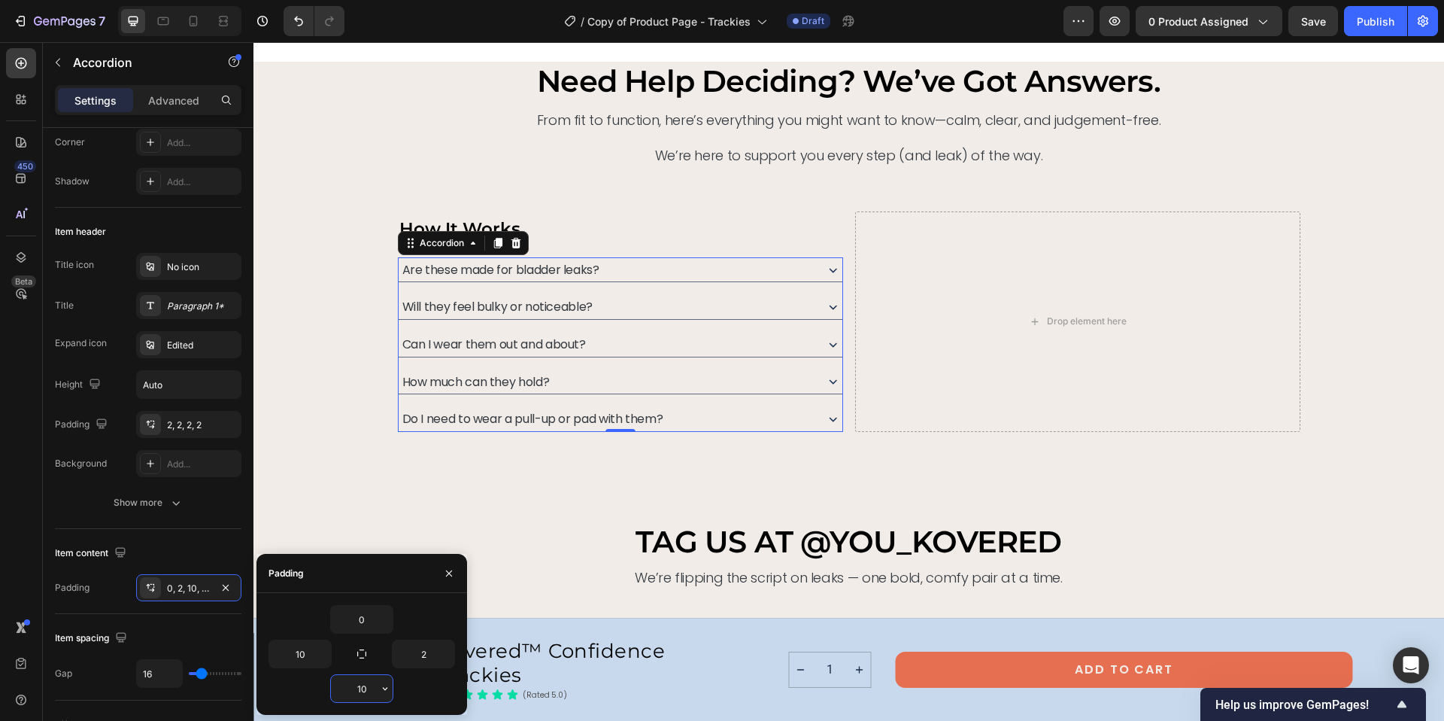
click at [366, 686] on input "10" at bounding box center [362, 688] width 62 height 27
click at [385, 686] on icon "button" at bounding box center [385, 688] width 12 height 12
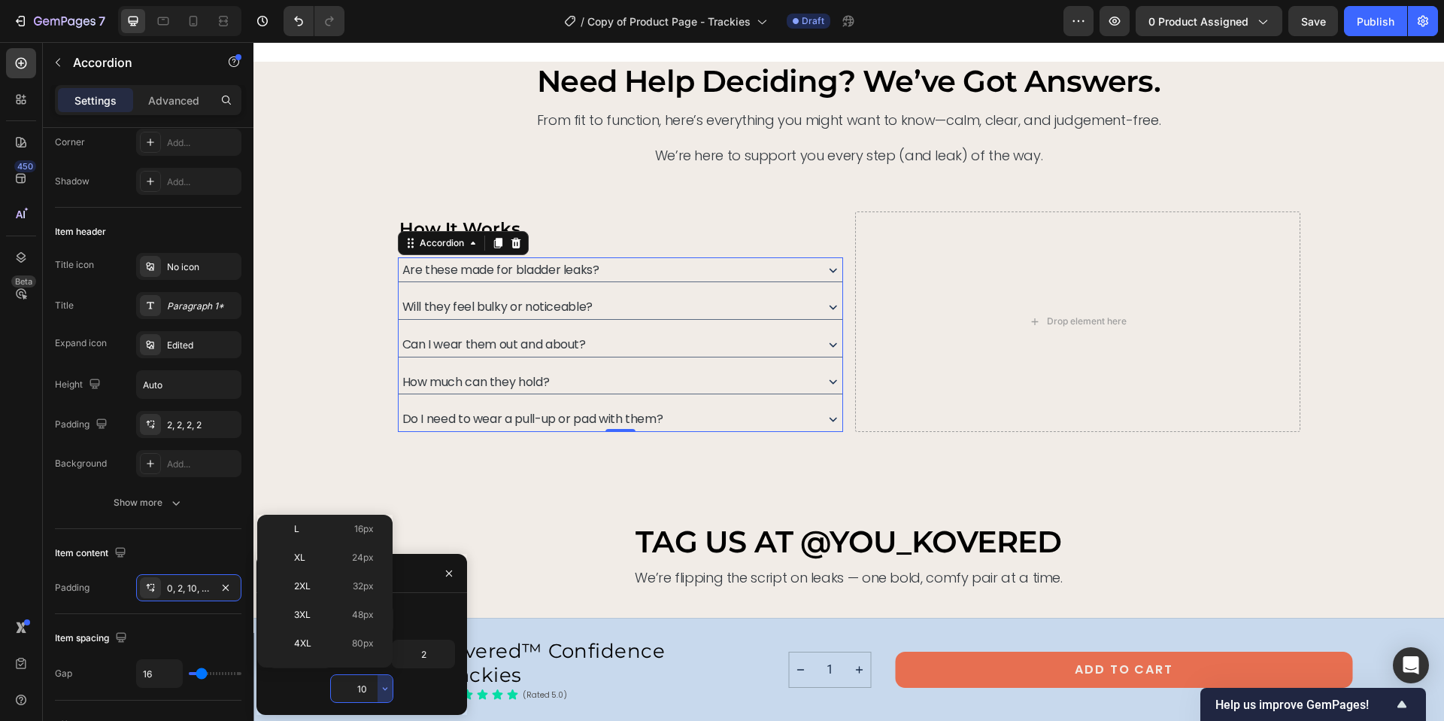
scroll to position [174, 0]
drag, startPoint x: 382, startPoint y: 545, endPoint x: 376, endPoint y: 637, distance: 92.0
click at [377, 637] on div at bounding box center [381, 630] width 8 height 62
click at [353, 614] on span "80px" at bounding box center [363, 618] width 22 height 14
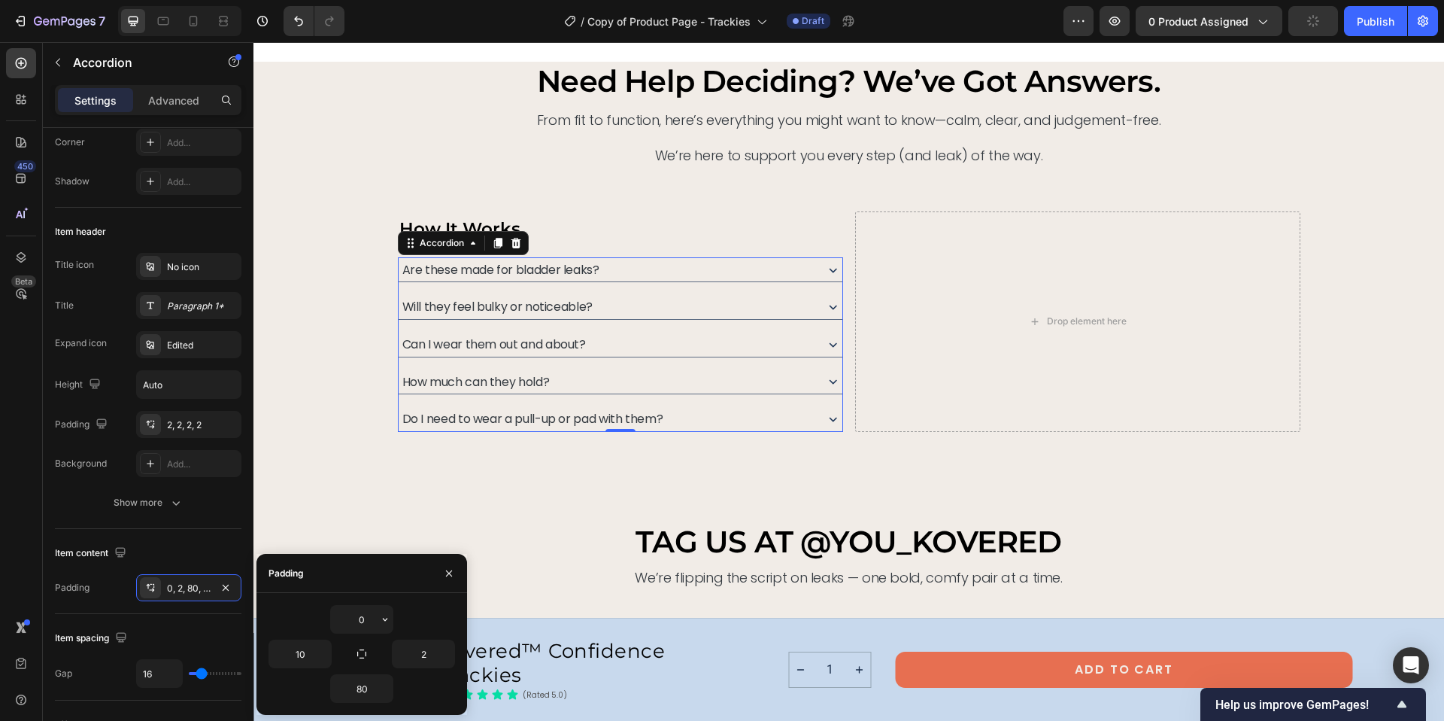
type input "10"
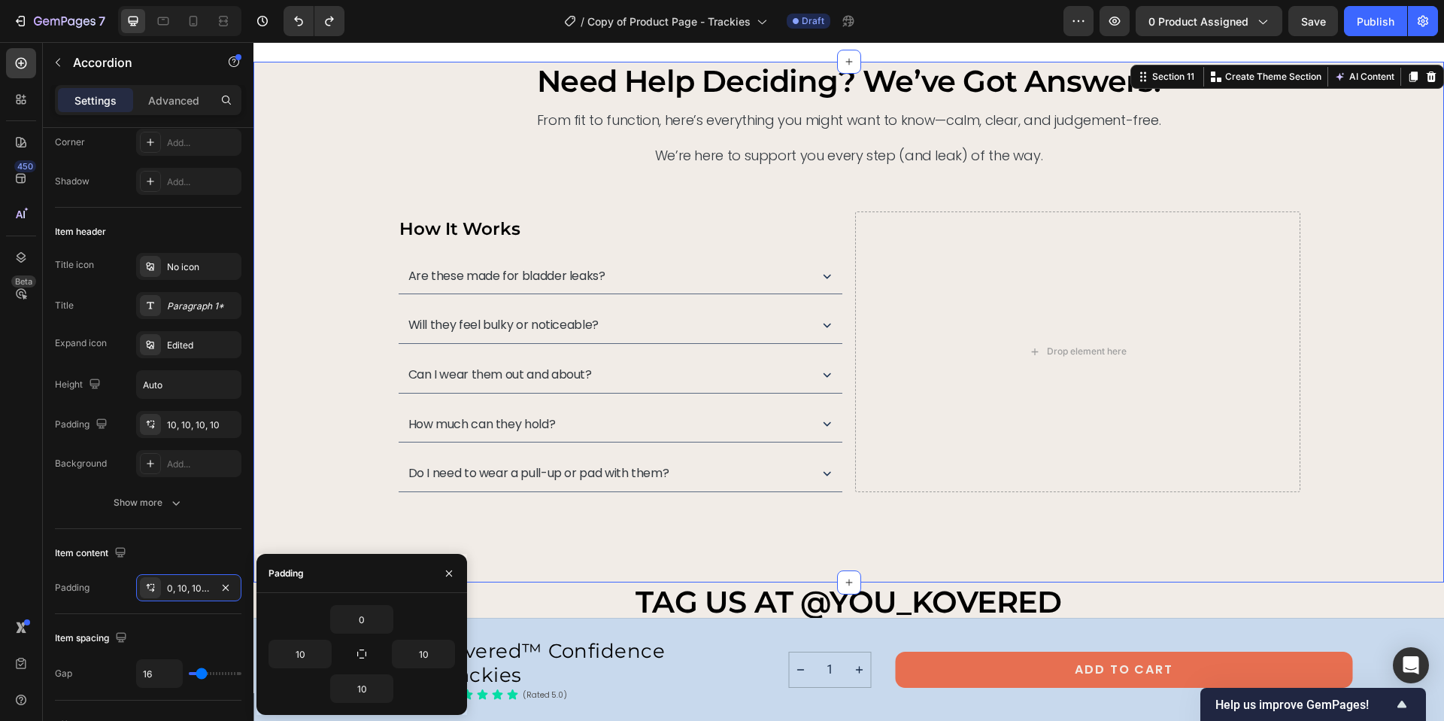
click at [354, 250] on div "need help deciding? we’ve got answers. Heading From fit to function, here’s eve…" at bounding box center [849, 276] width 1155 height 429
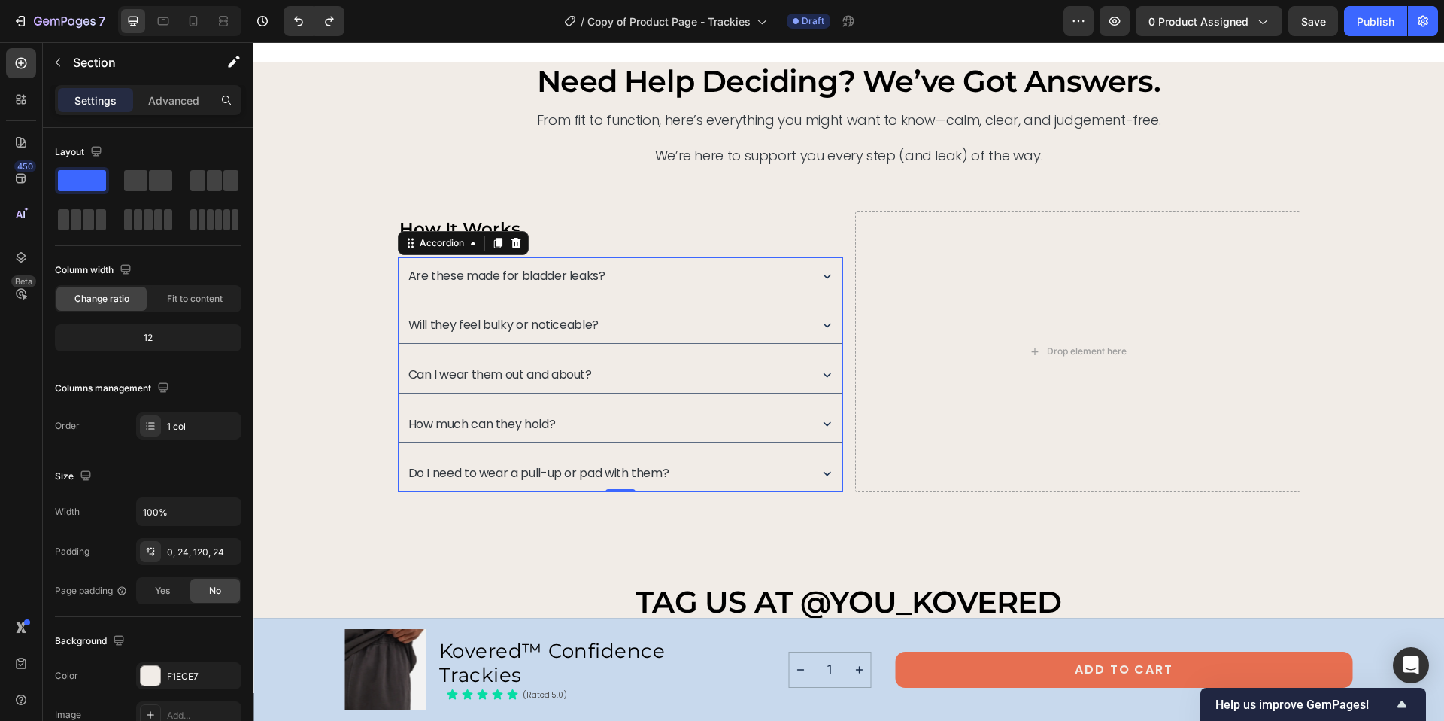
click at [525, 450] on div "Are these made for bladder leaks? Will they feel bulky or noticeable? Can I wea…" at bounding box center [620, 374] width 445 height 235
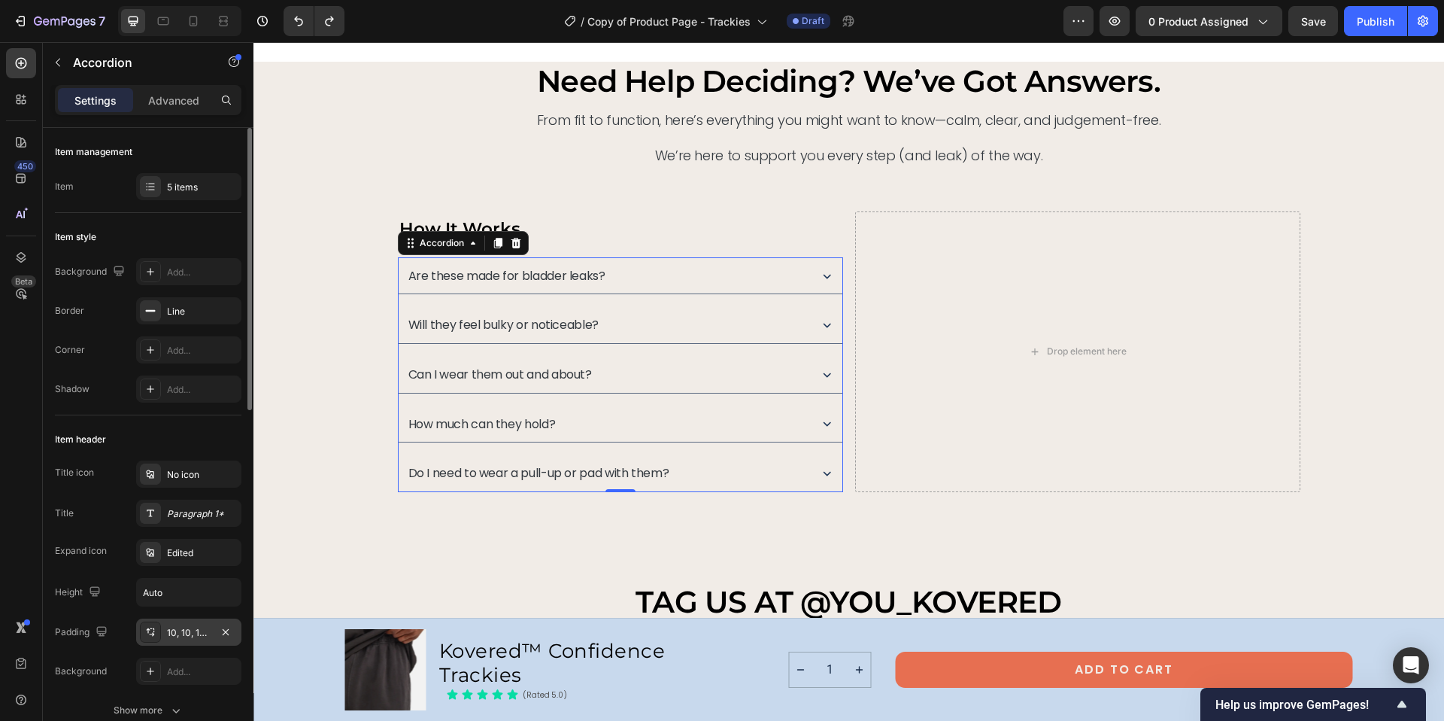
click at [179, 629] on div "10, 10, 10, 10" at bounding box center [189, 633] width 44 height 14
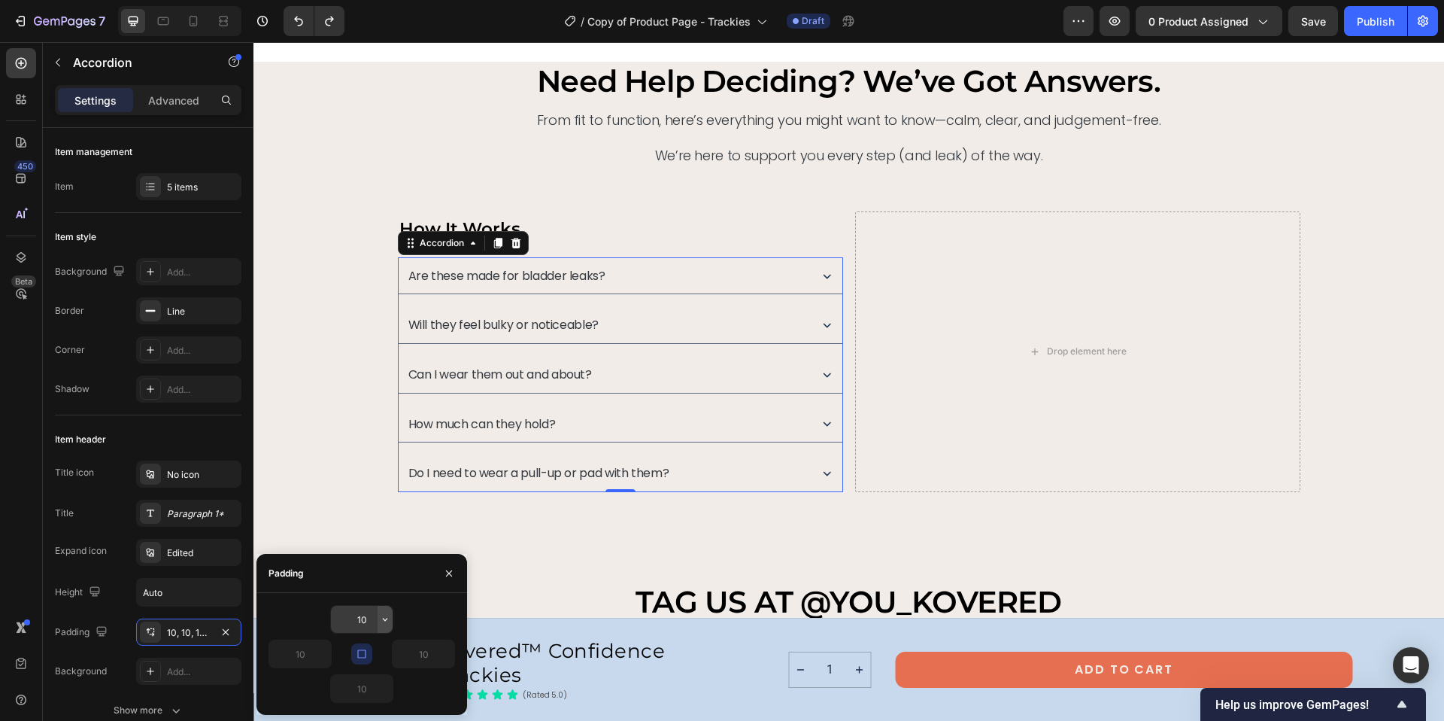
click at [383, 621] on icon "button" at bounding box center [385, 619] width 12 height 12
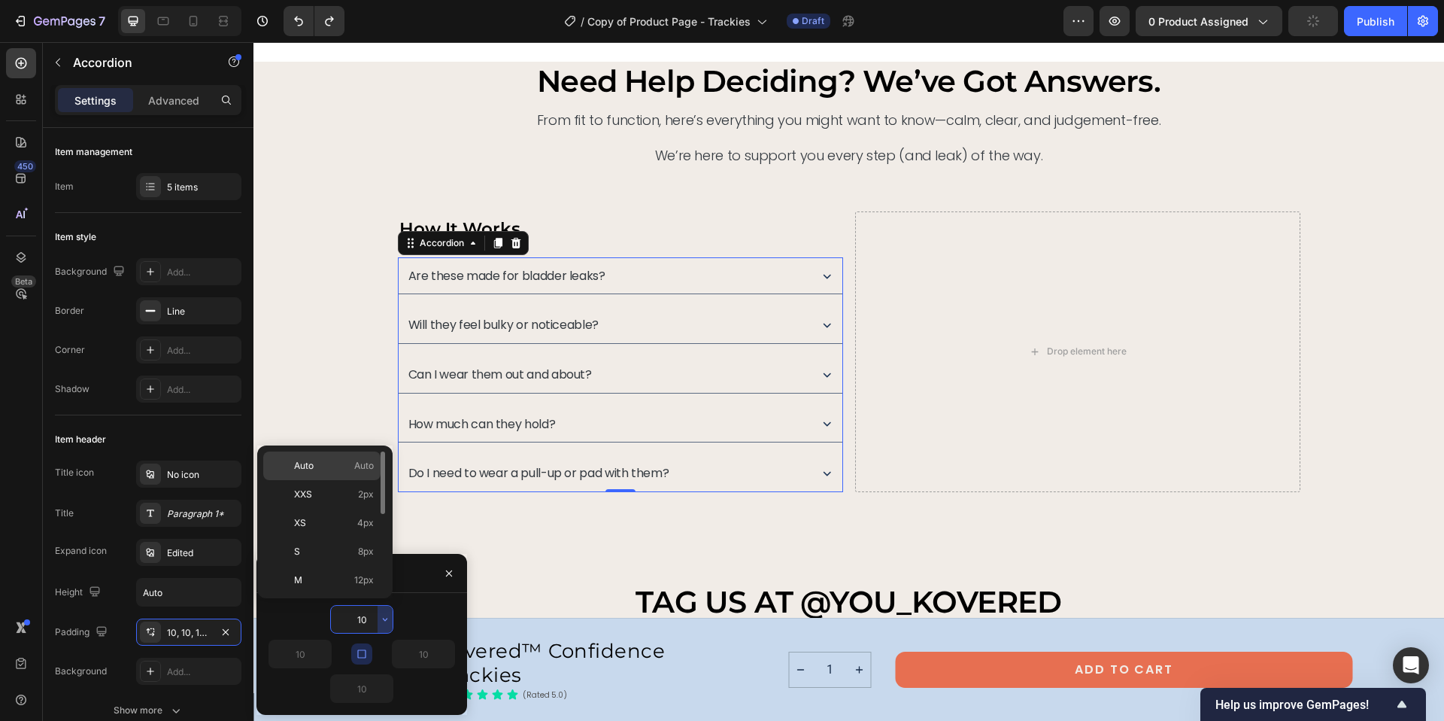
click at [367, 466] on span "Auto" at bounding box center [364, 466] width 20 height 14
type input "Auto"
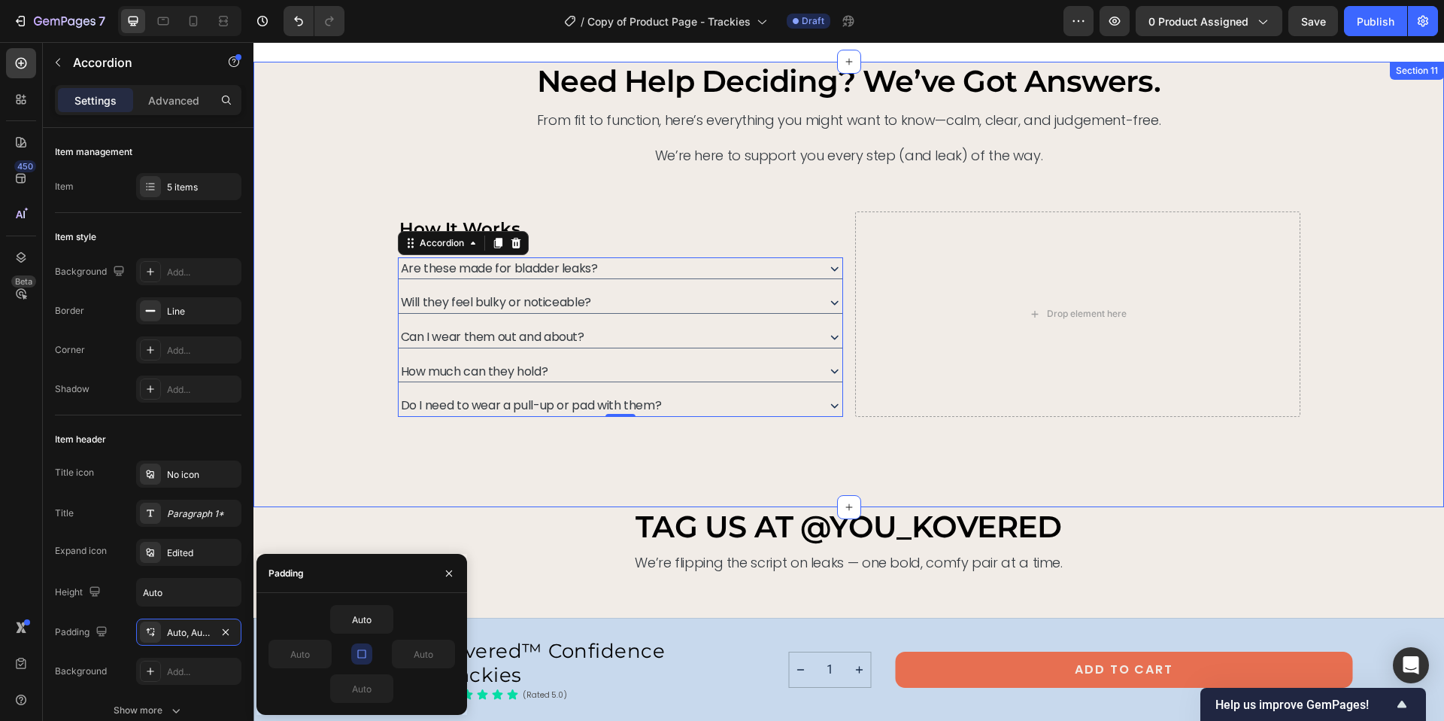
click at [465, 445] on div "need help deciding? we’ve got answers. Heading From fit to function, here’s eve…" at bounding box center [848, 284] width 1191 height 445
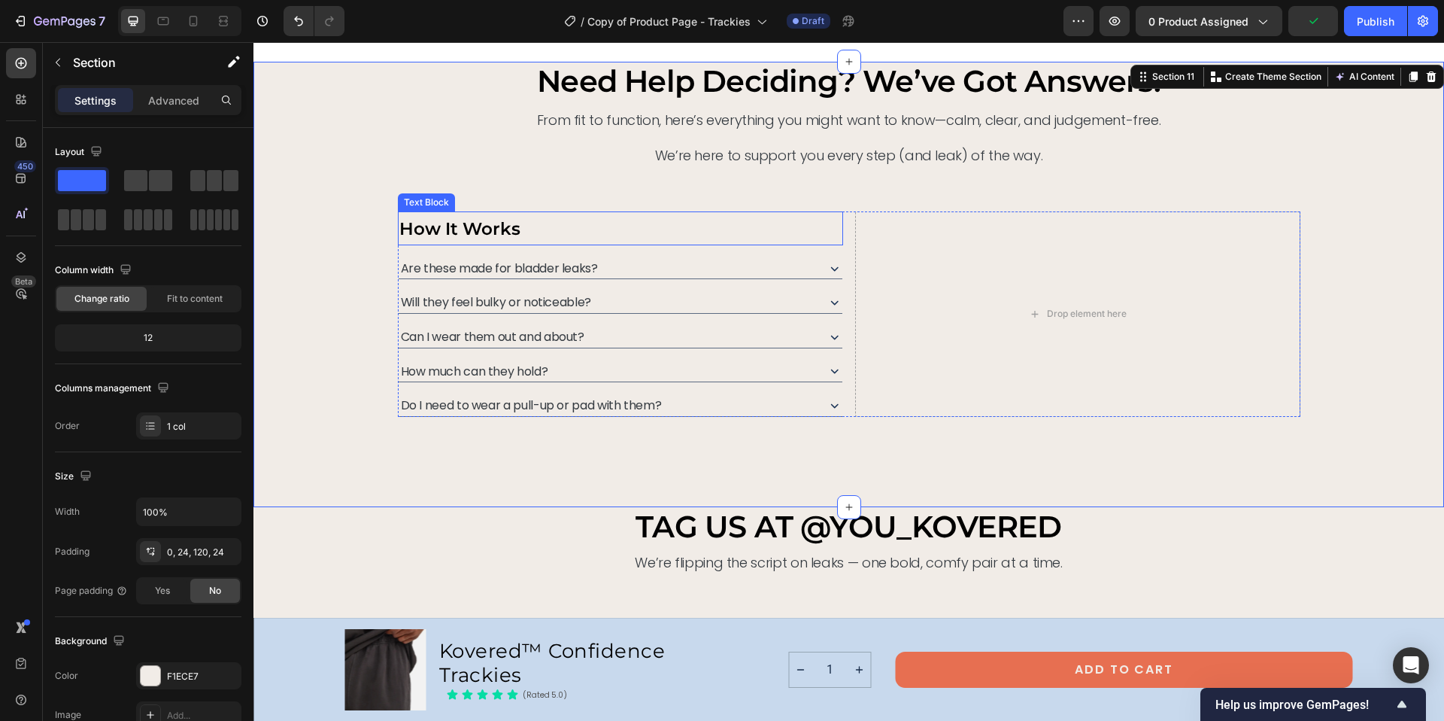
click at [671, 214] on p "How It Works" at bounding box center [620, 228] width 442 height 31
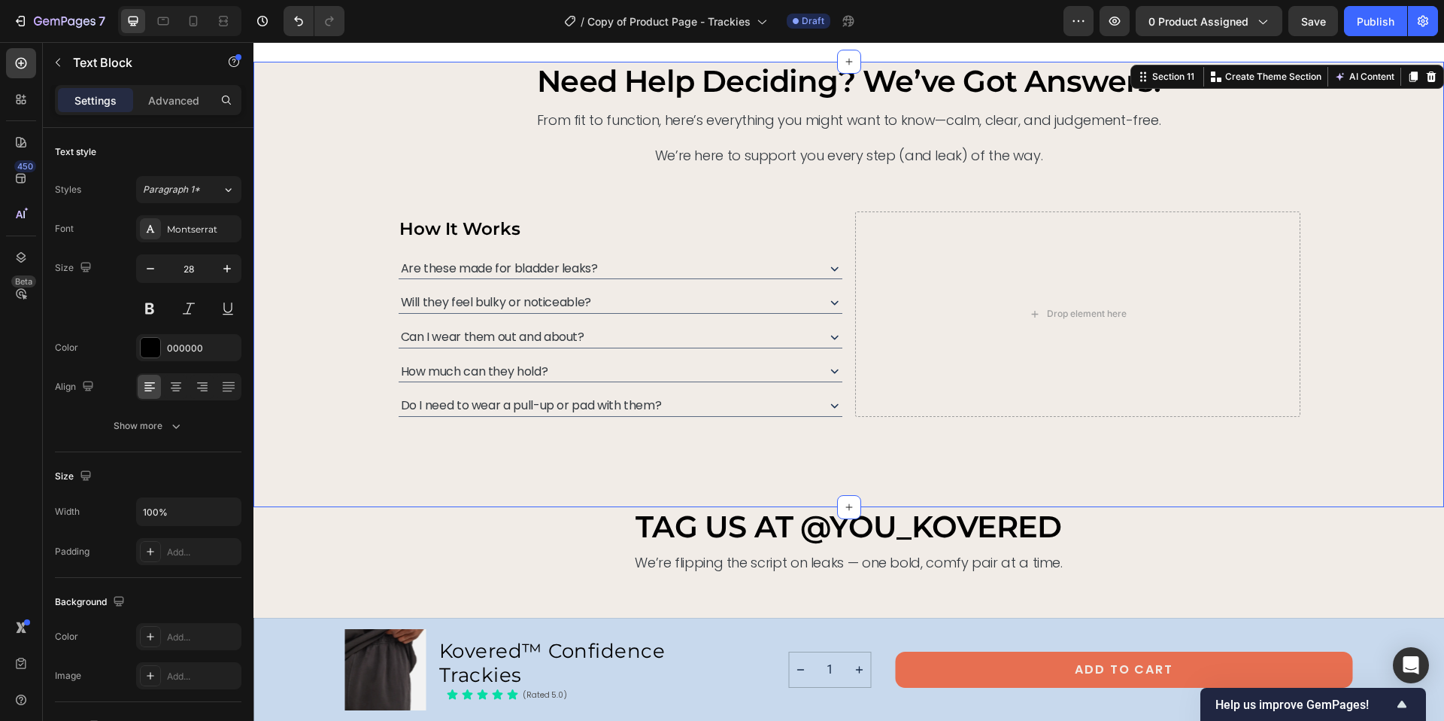
click at [653, 449] on div "need help deciding? we’ve got answers. Heading From fit to function, here’s eve…" at bounding box center [848, 284] width 1191 height 445
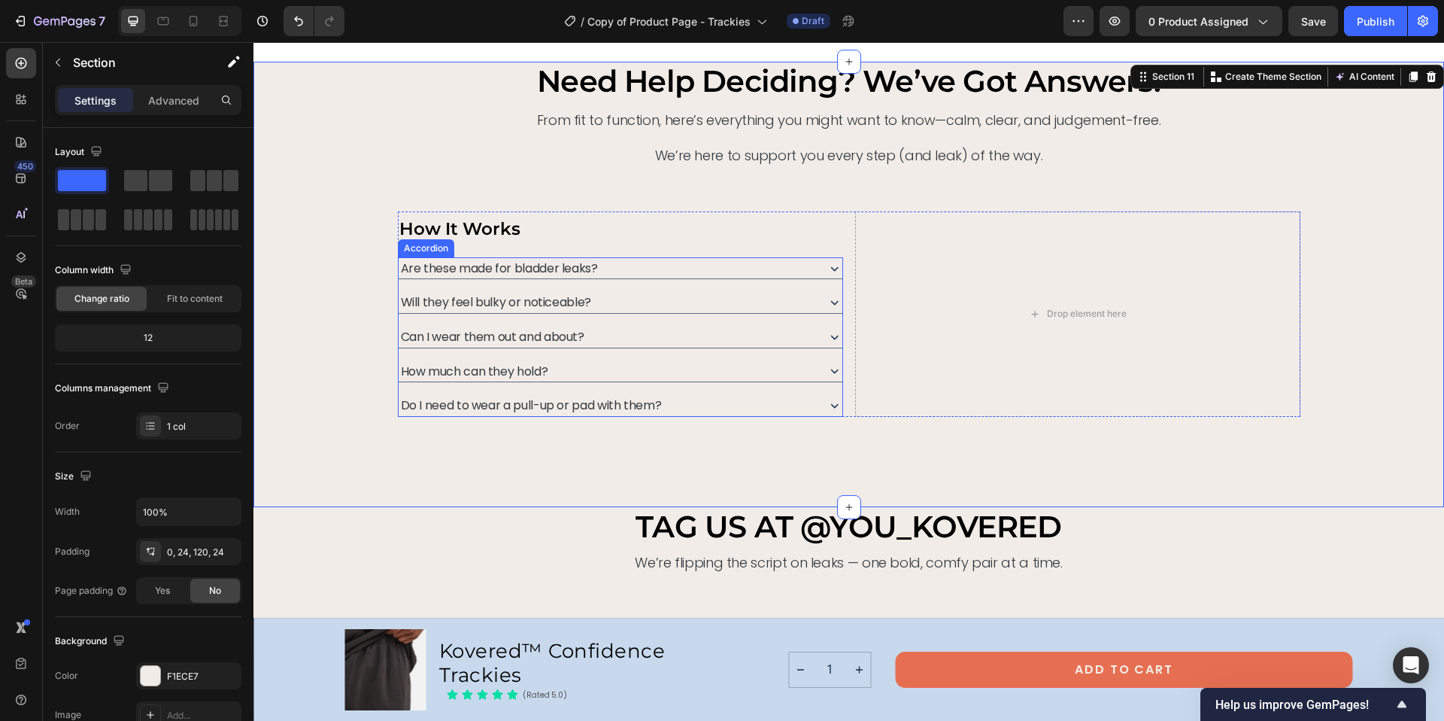
click at [656, 411] on span "Do I need to wear a pull-up or pad with them?" at bounding box center [531, 404] width 261 height 17
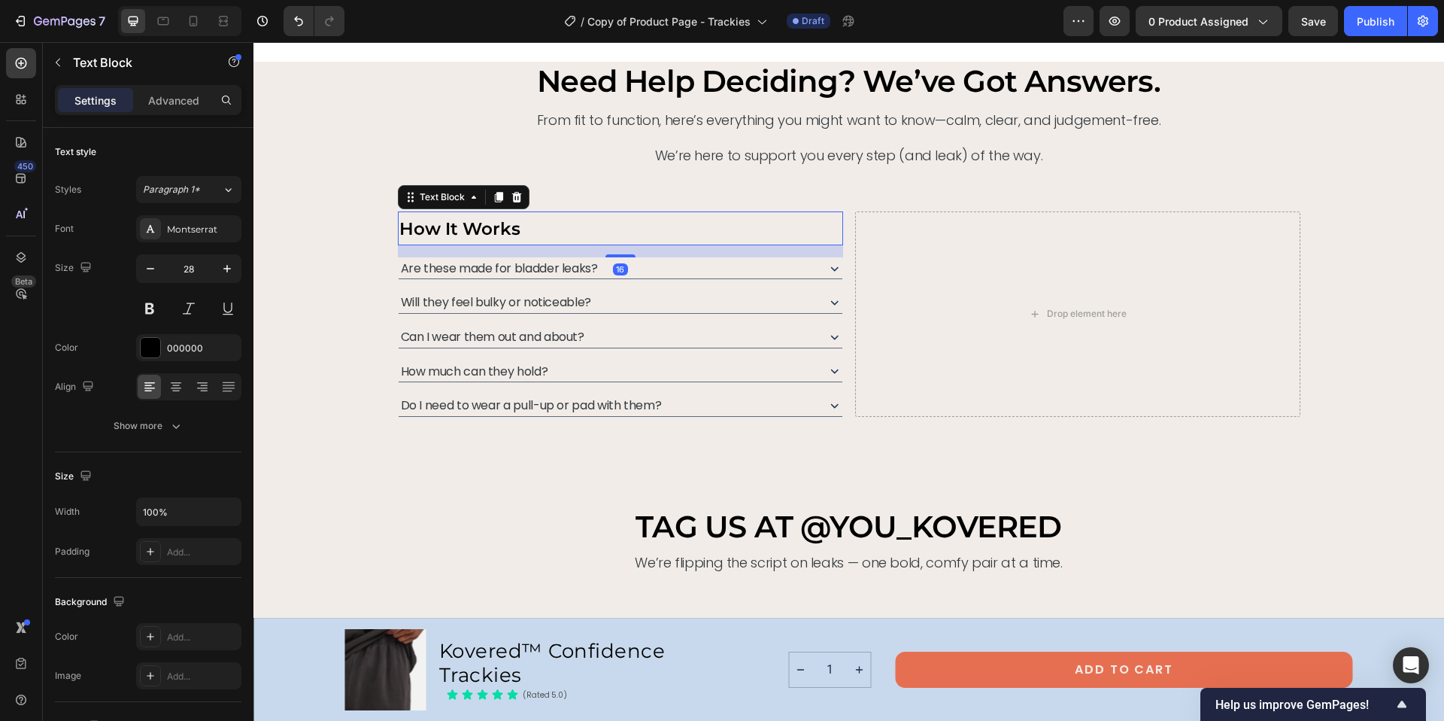
click at [593, 229] on p "How It Works" at bounding box center [620, 228] width 442 height 31
click at [496, 198] on icon at bounding box center [498, 197] width 8 height 11
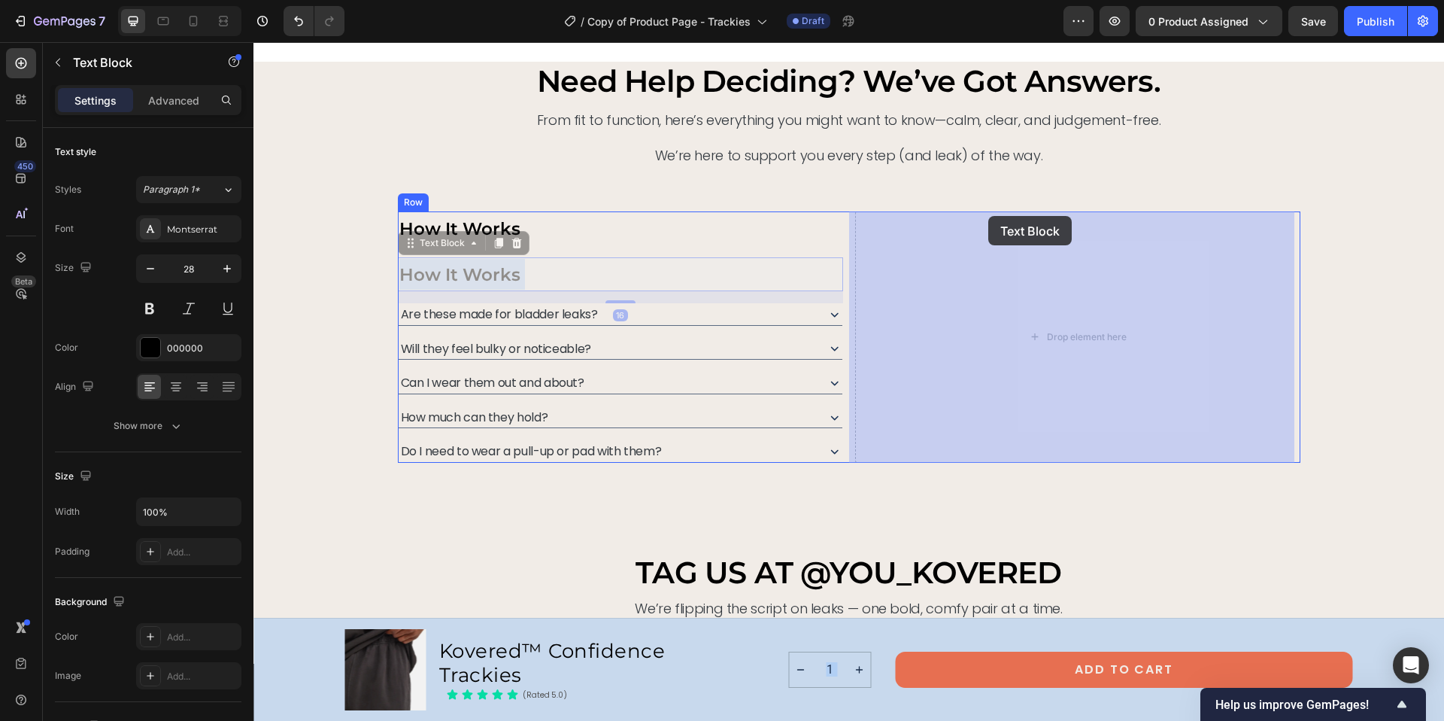
drag, startPoint x: 664, startPoint y: 273, endPoint x: 988, endPoint y: 216, distance: 329.2
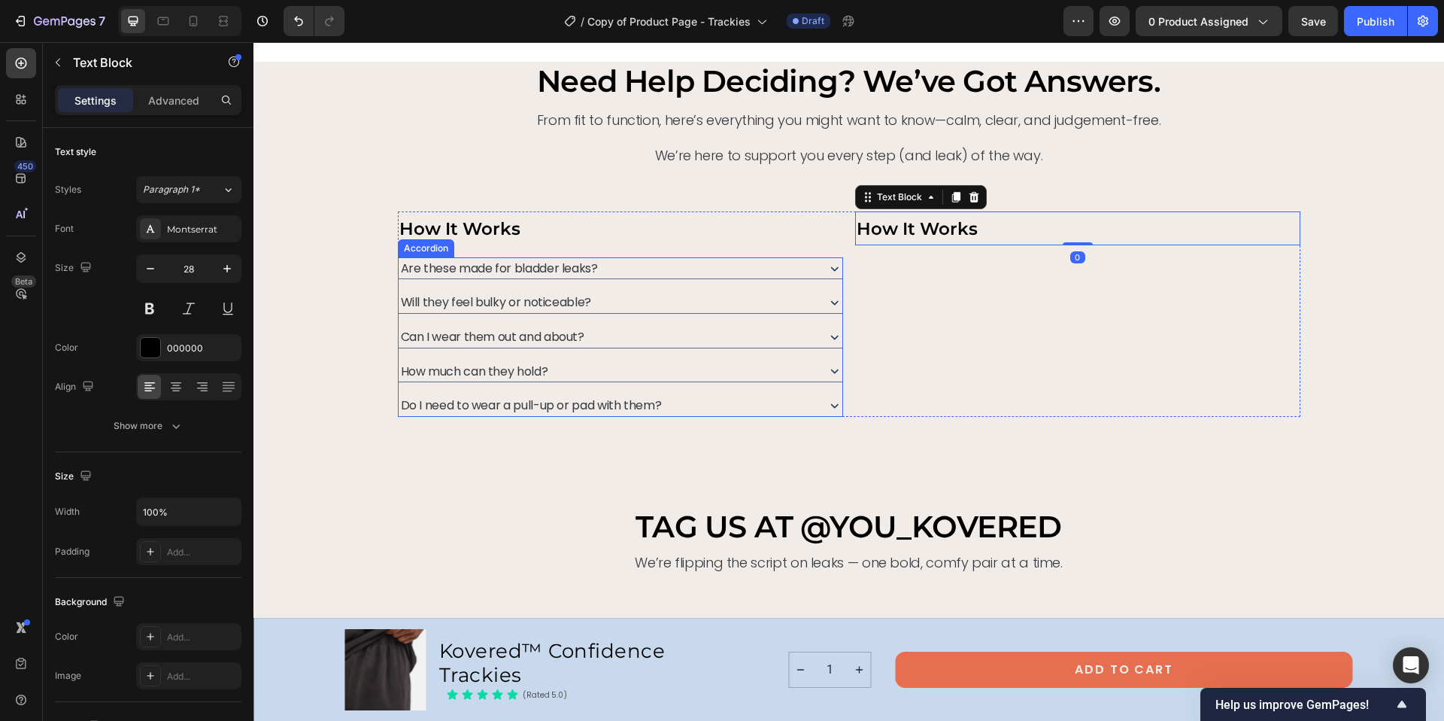
click at [681, 268] on div "Are these made for bladder leaks?" at bounding box center [607, 268] width 416 height 22
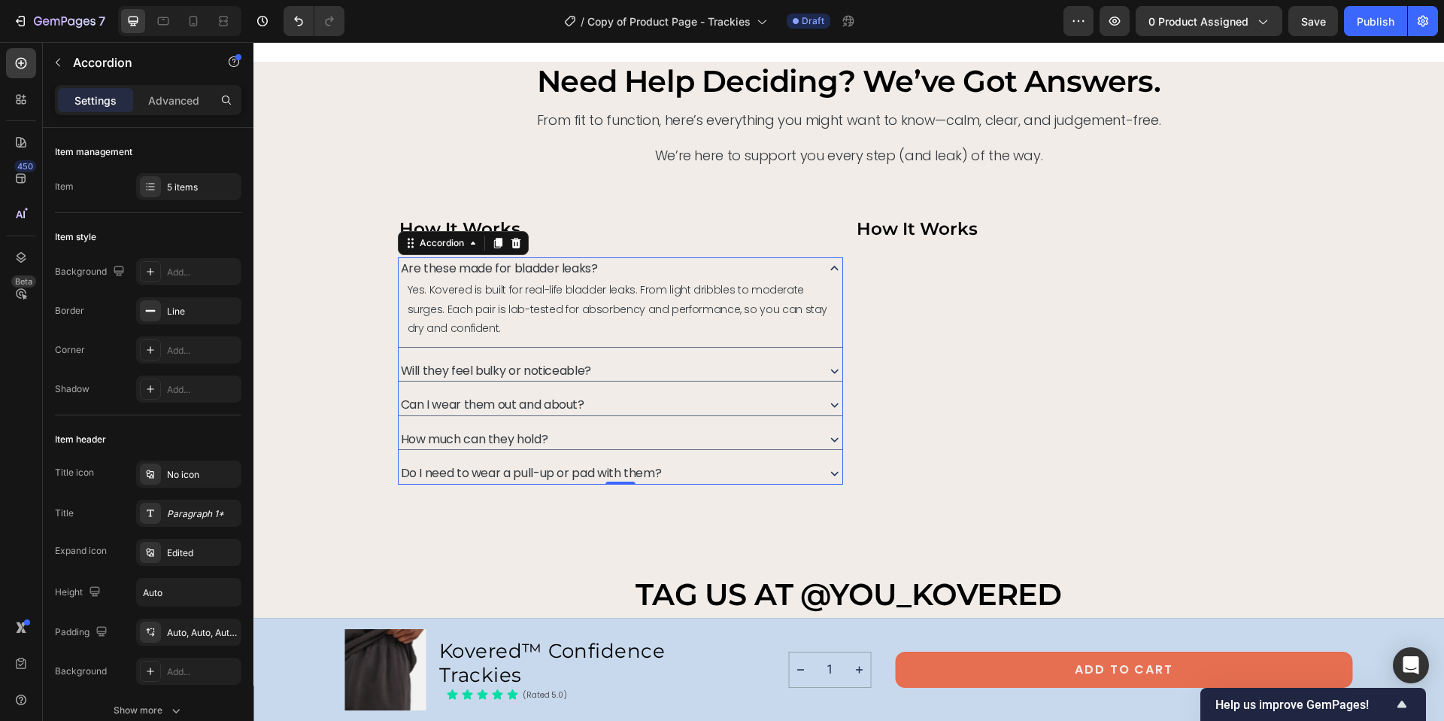
click at [496, 243] on icon at bounding box center [498, 243] width 12 height 12
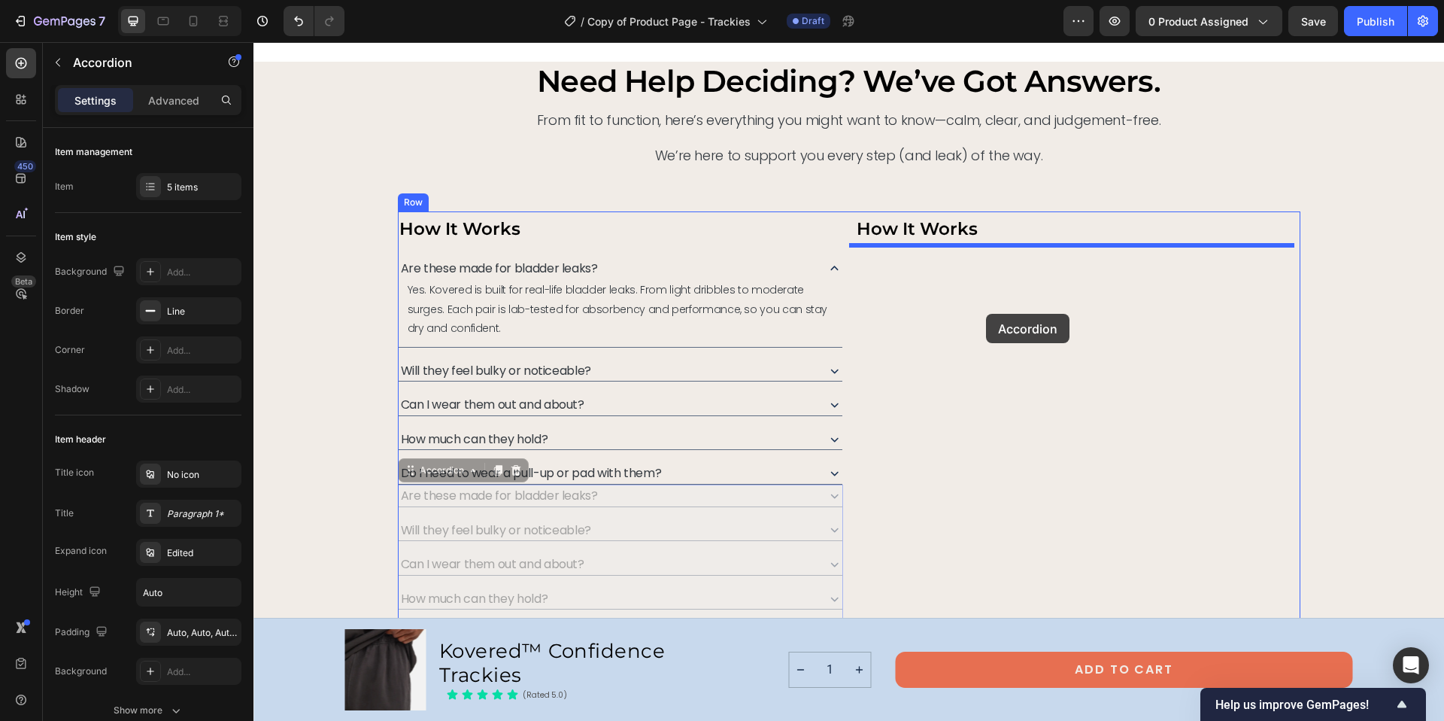
drag, startPoint x: 737, startPoint y: 490, endPoint x: 986, endPoint y: 314, distance: 305.3
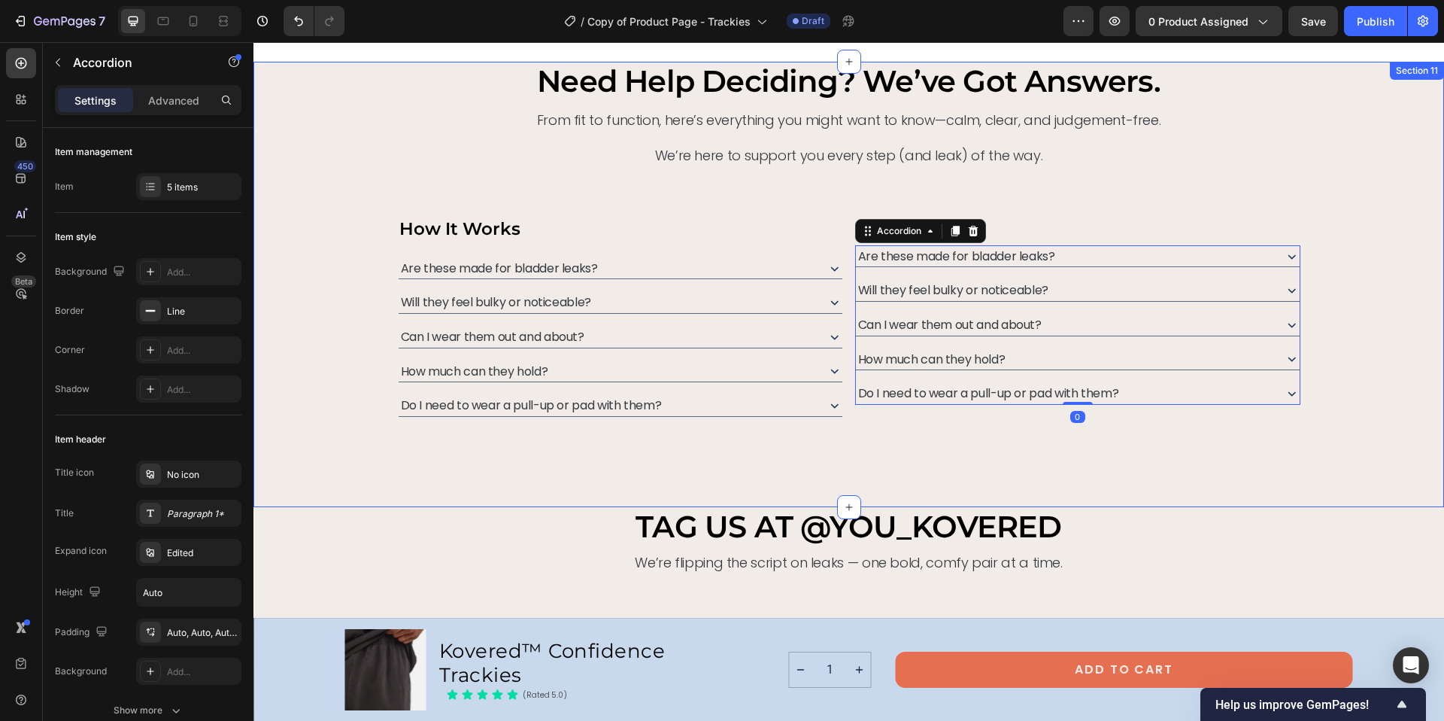
click at [860, 469] on div "need help deciding? we’ve got answers. Heading From fit to function, here’s eve…" at bounding box center [848, 284] width 1191 height 445
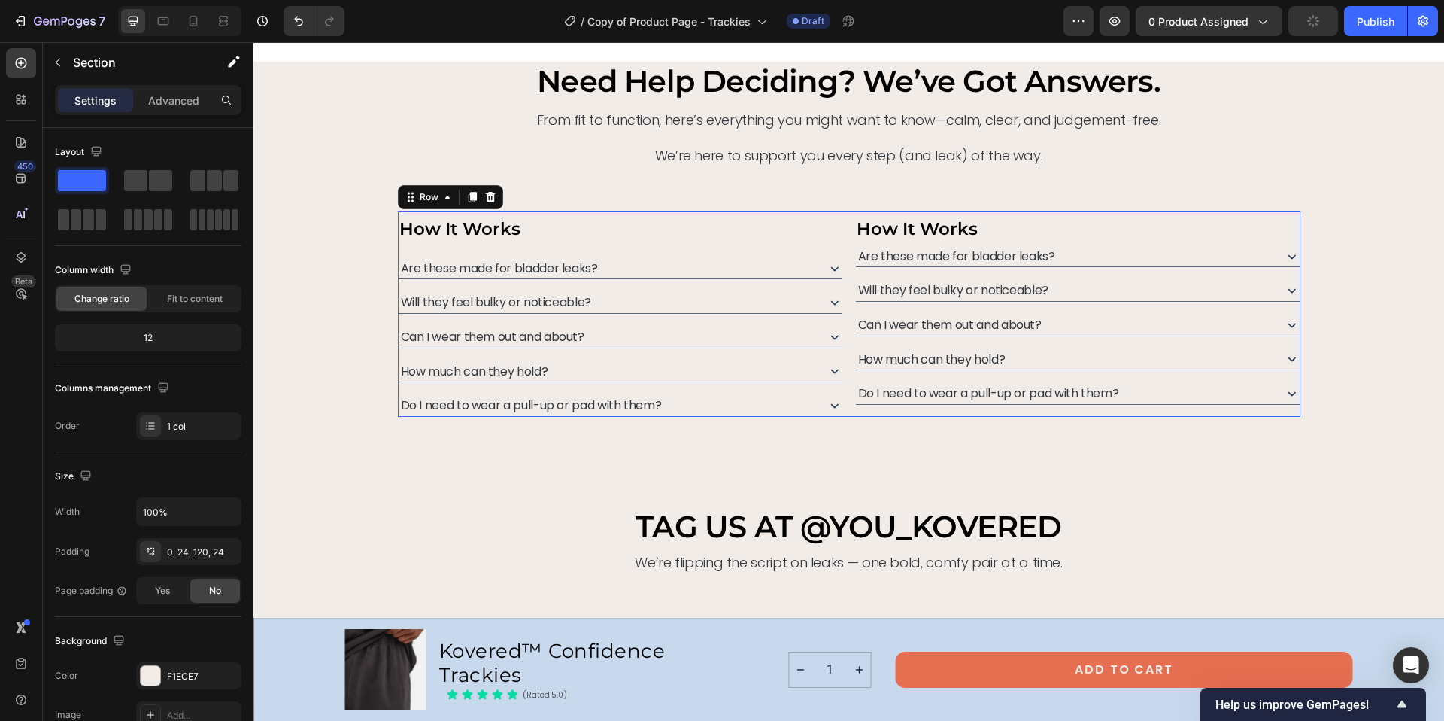
click at [594, 250] on div "How It Works Text Block Are these made for bladder leaks? Will they feel bulky …" at bounding box center [620, 313] width 445 height 205
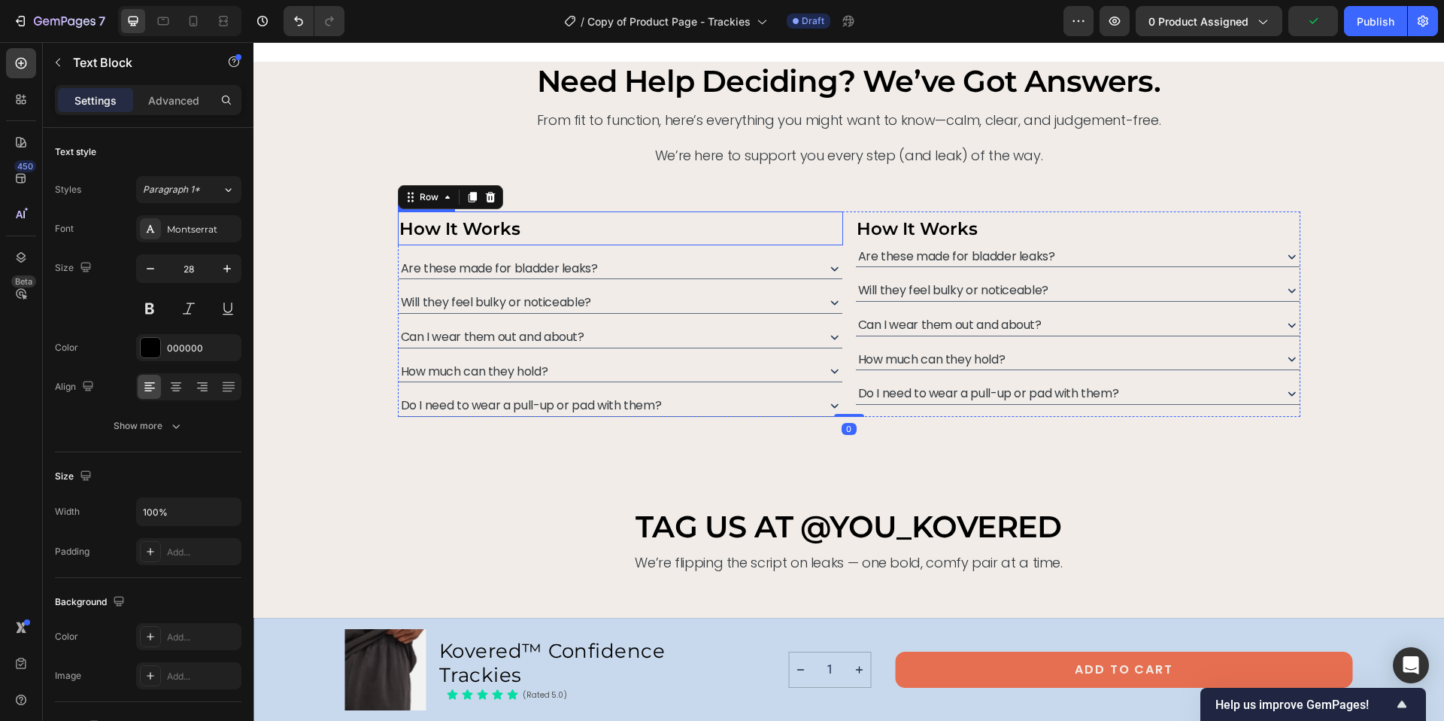
click at [487, 229] on strong "How It Works" at bounding box center [459, 228] width 121 height 21
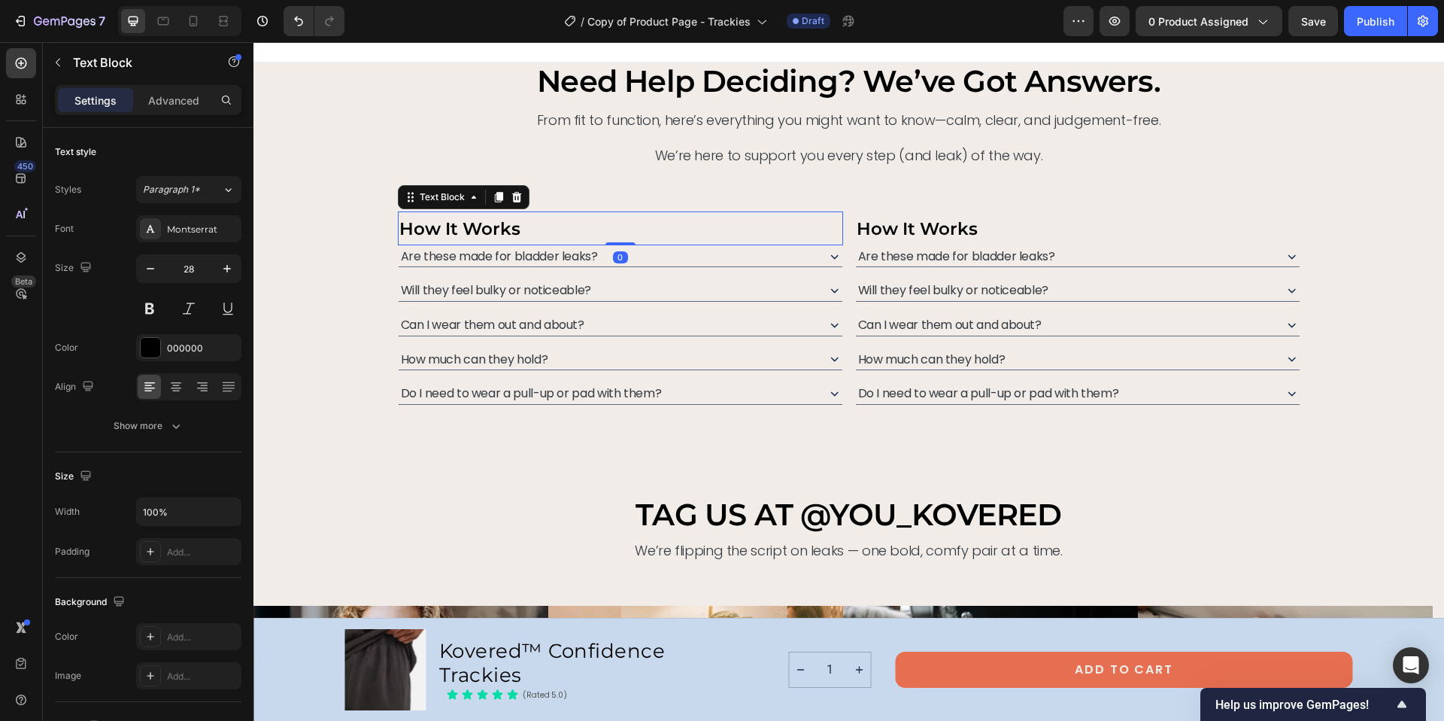
drag, startPoint x: 611, startPoint y: 254, endPoint x: 611, endPoint y: 236, distance: 18.1
click at [611, 236] on div "How It Works Text Block 0" at bounding box center [620, 228] width 445 height 34
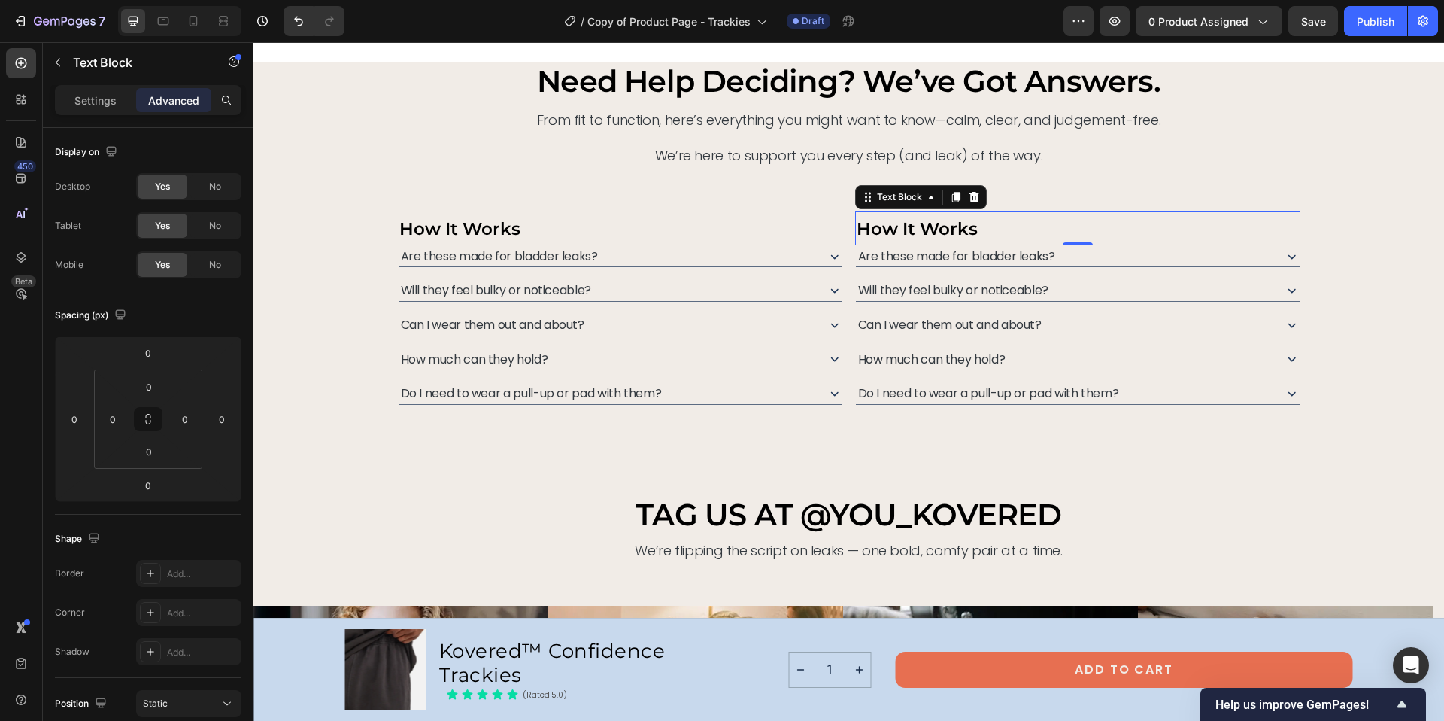
click at [973, 229] on p "How It Works" at bounding box center [1078, 228] width 442 height 31
click at [520, 226] on p "How It Works" at bounding box center [620, 228] width 442 height 31
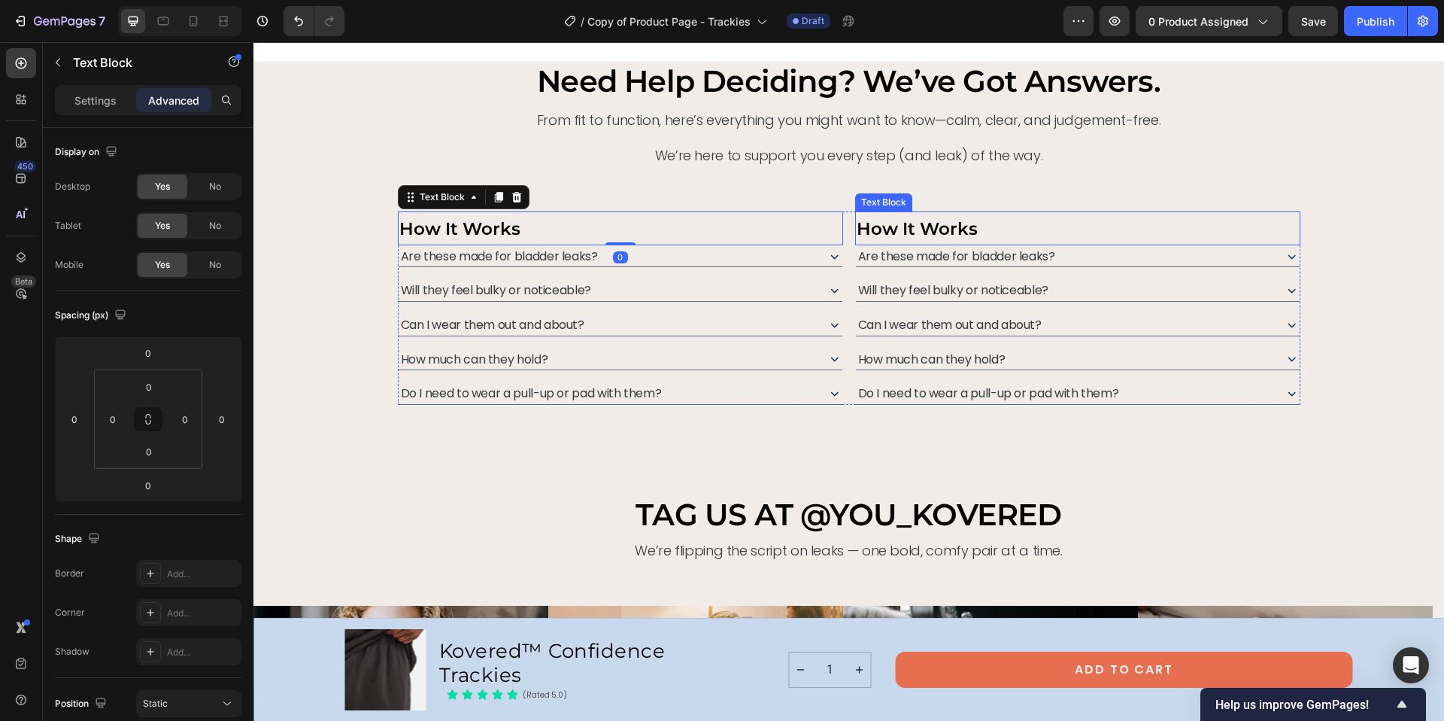
click at [915, 226] on strong "How It Works" at bounding box center [917, 228] width 121 height 21
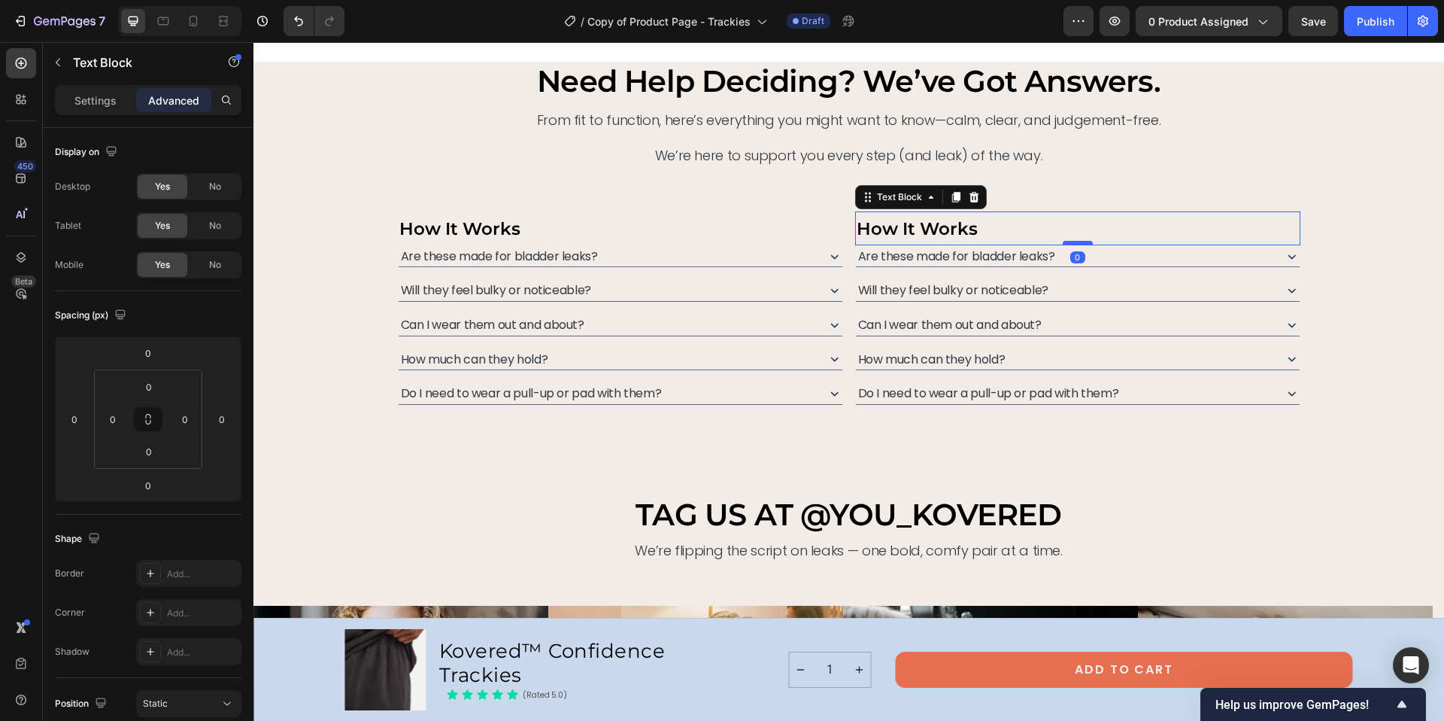
click at [1067, 244] on div at bounding box center [1078, 243] width 30 height 5
click at [756, 447] on div "need help deciding? we’ve got answers. Heading From fit to function, here’s eve…" at bounding box center [848, 278] width 1191 height 432
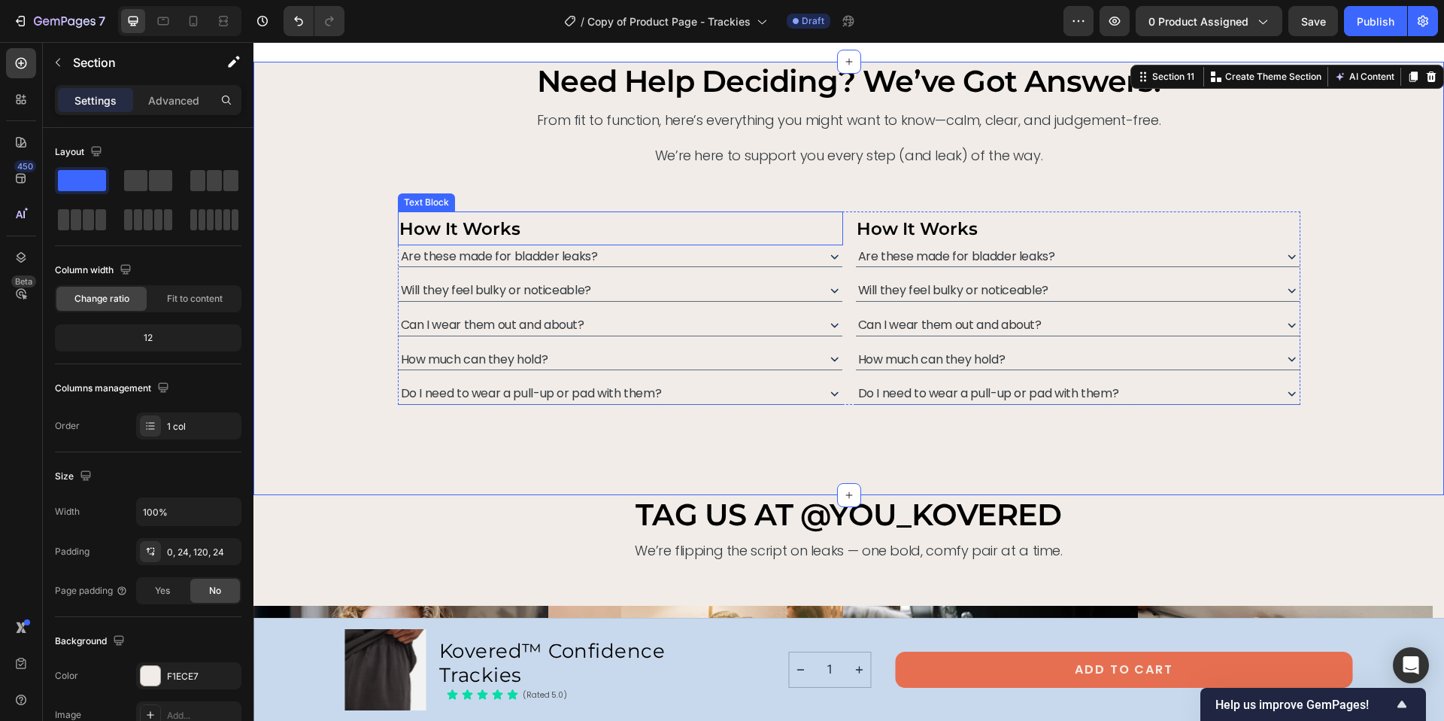
click at [694, 234] on p "How It Works" at bounding box center [620, 228] width 442 height 31
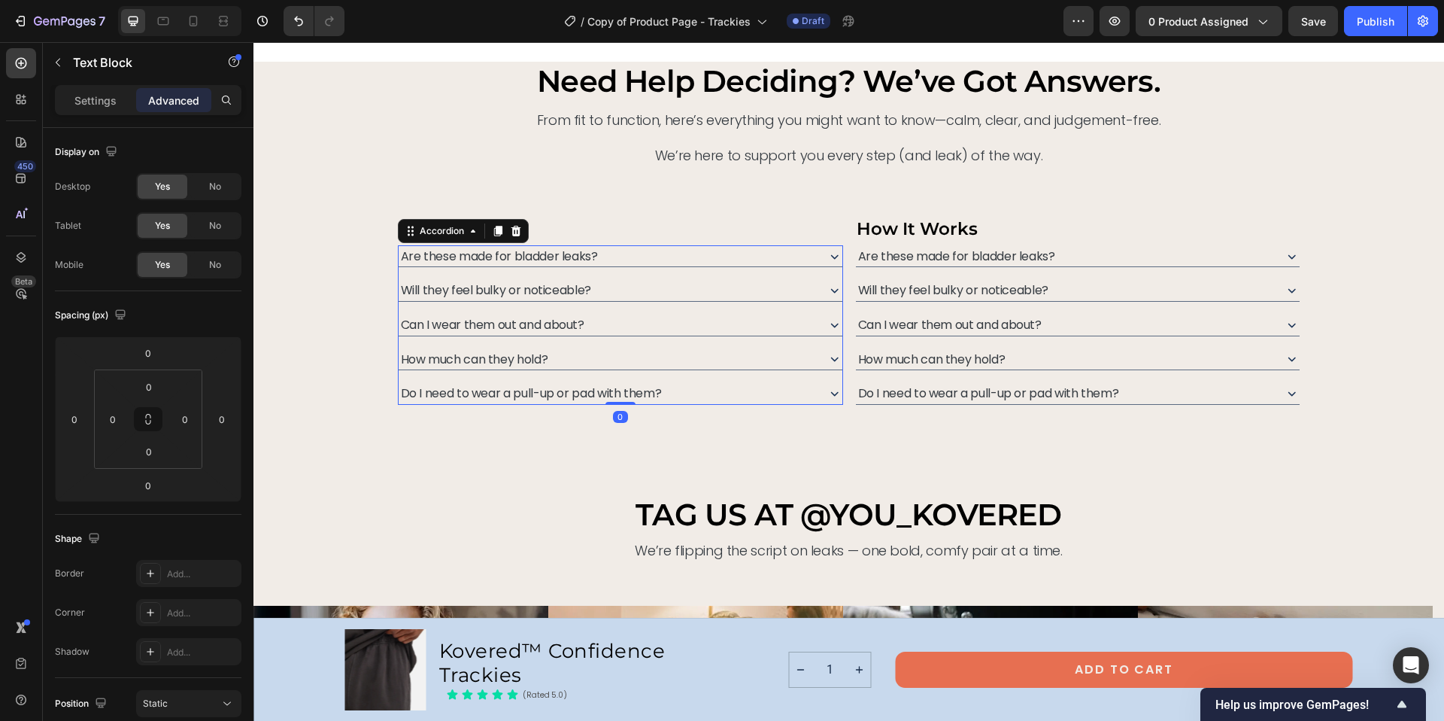
click at [786, 256] on div "Are these made for bladder leaks?" at bounding box center [607, 256] width 416 height 22
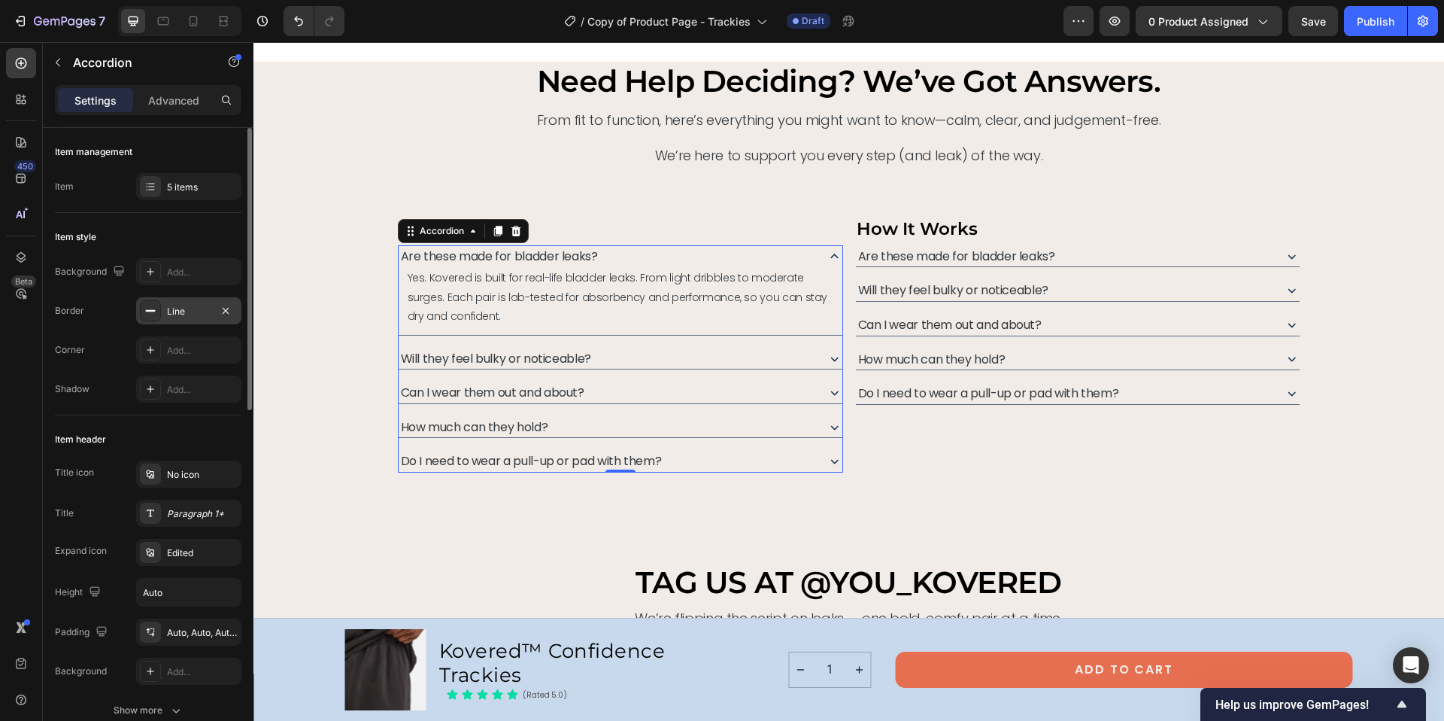
click at [199, 312] on div "Line" at bounding box center [189, 312] width 44 height 14
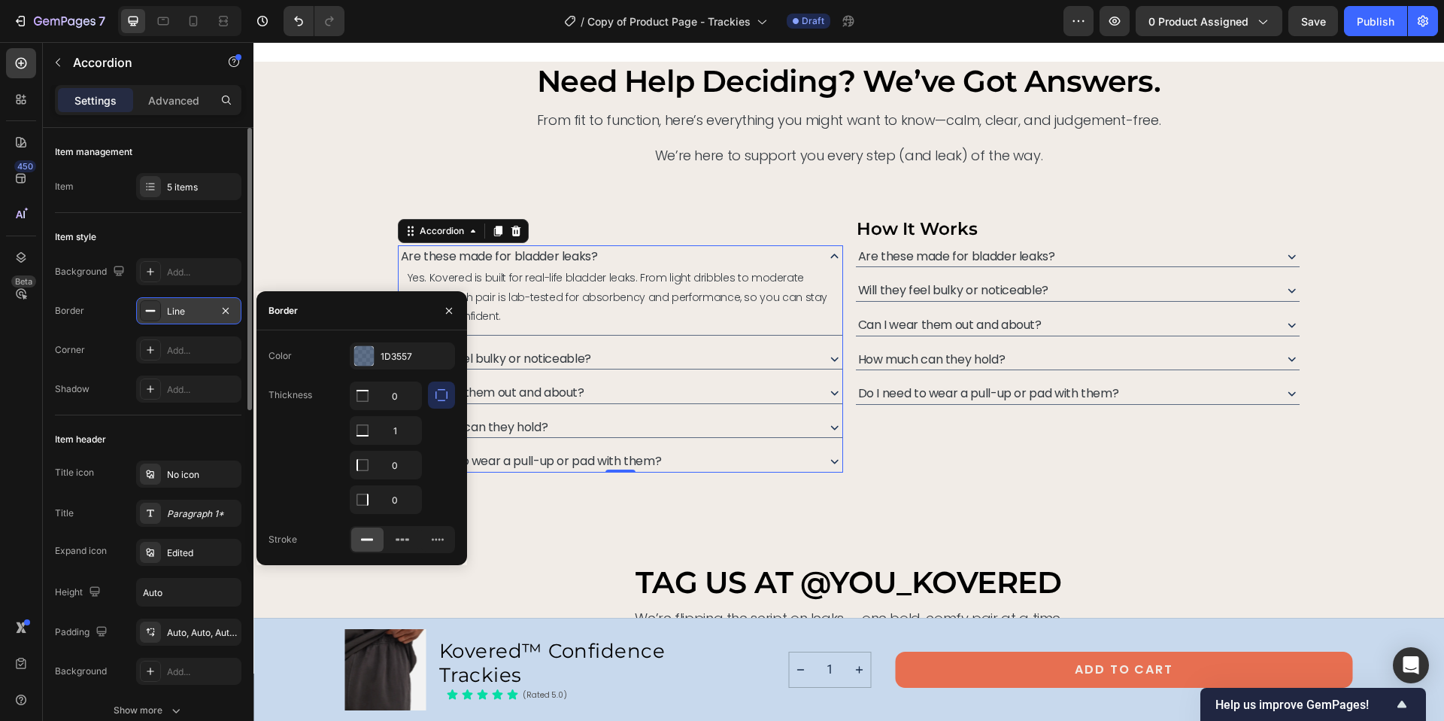
click at [199, 312] on div "Line" at bounding box center [189, 312] width 44 height 14
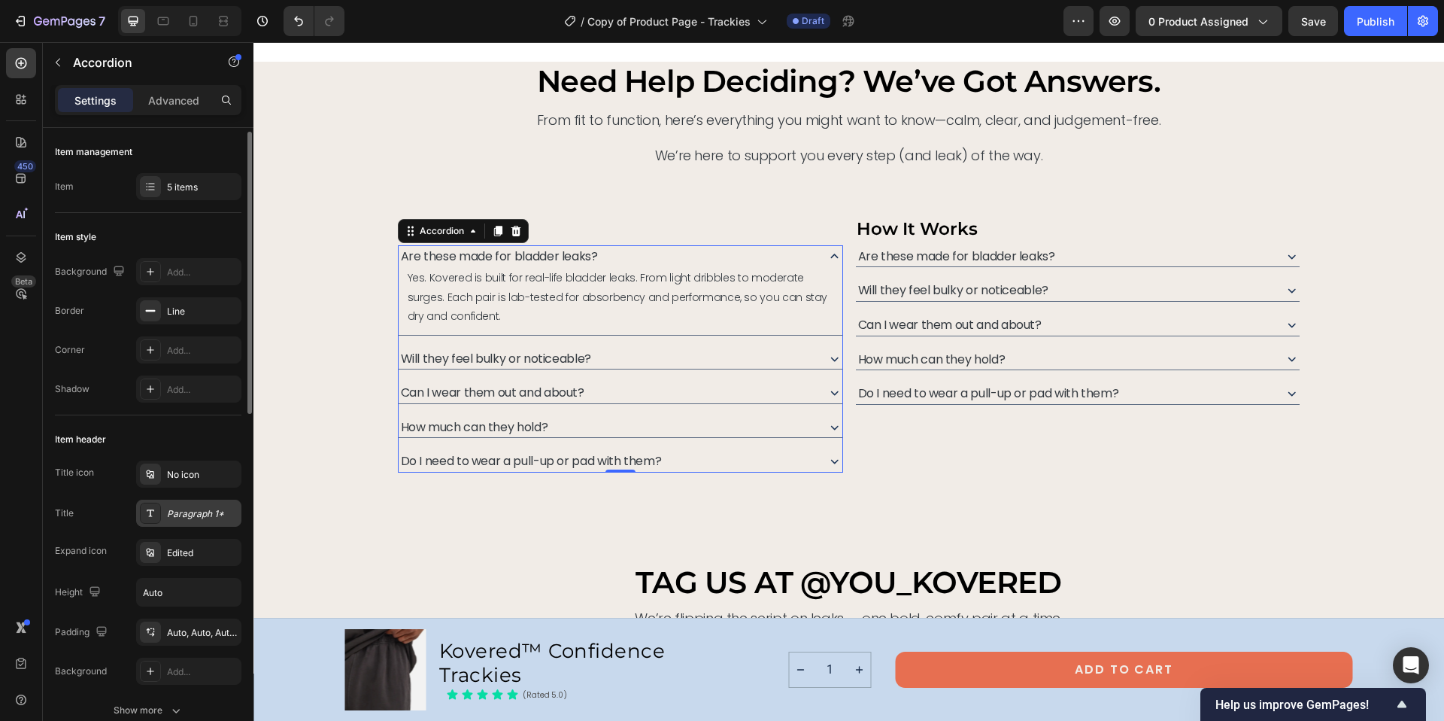
scroll to position [20, 0]
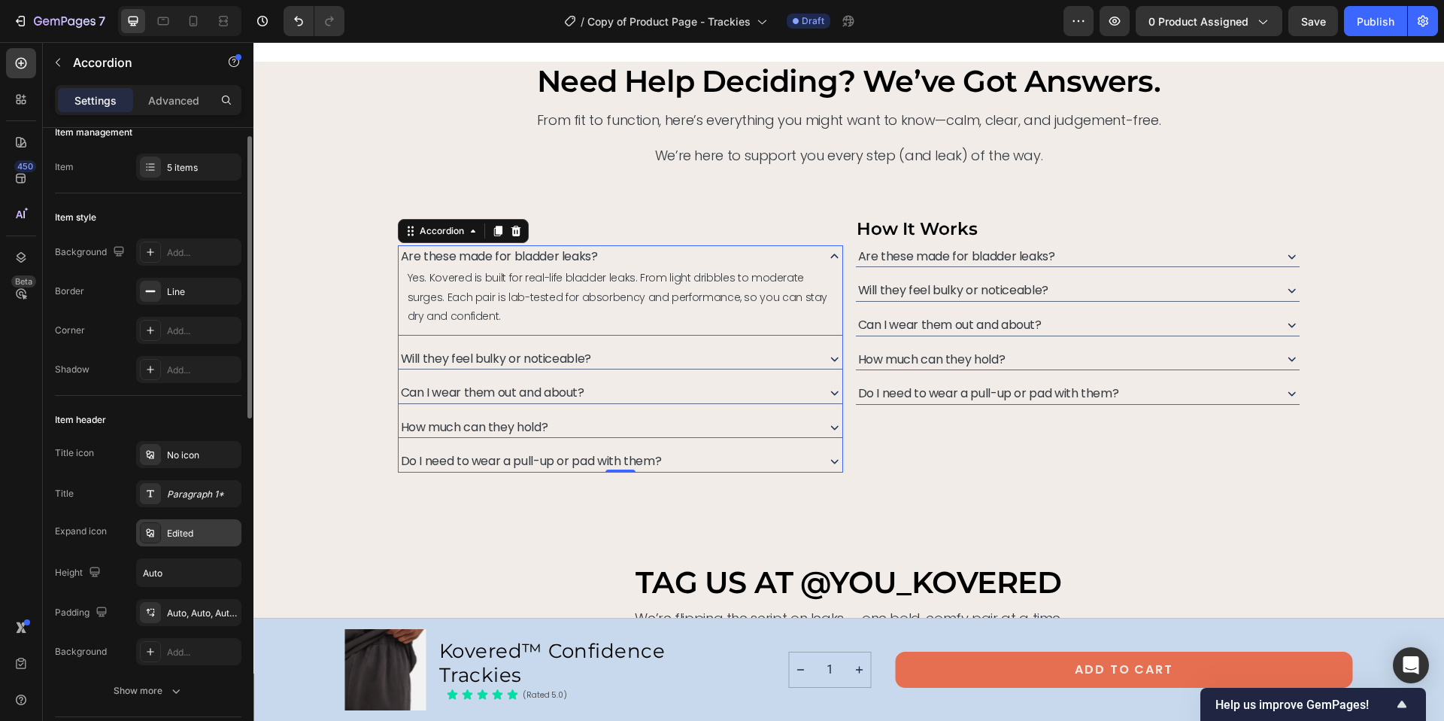
click at [203, 533] on div "Edited" at bounding box center [202, 533] width 71 height 14
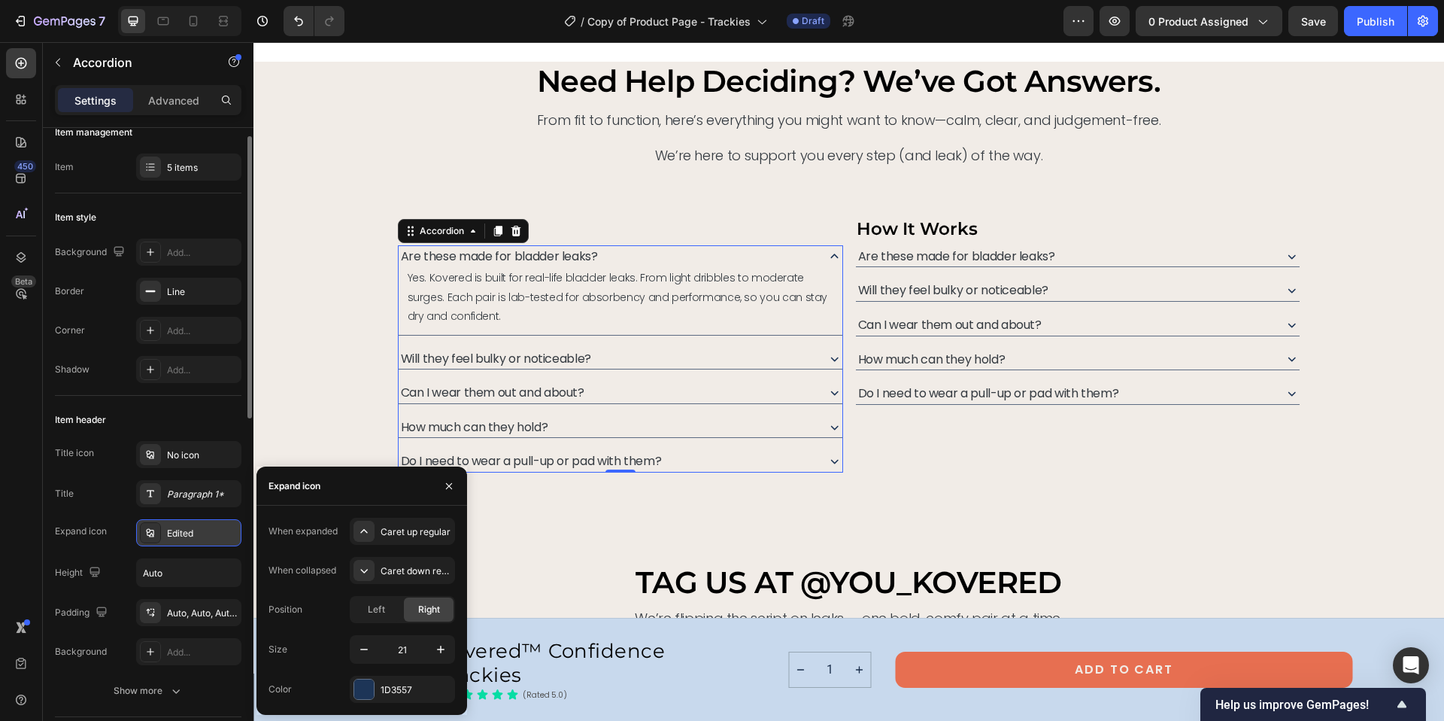
click at [203, 533] on div "Edited" at bounding box center [202, 533] width 71 height 14
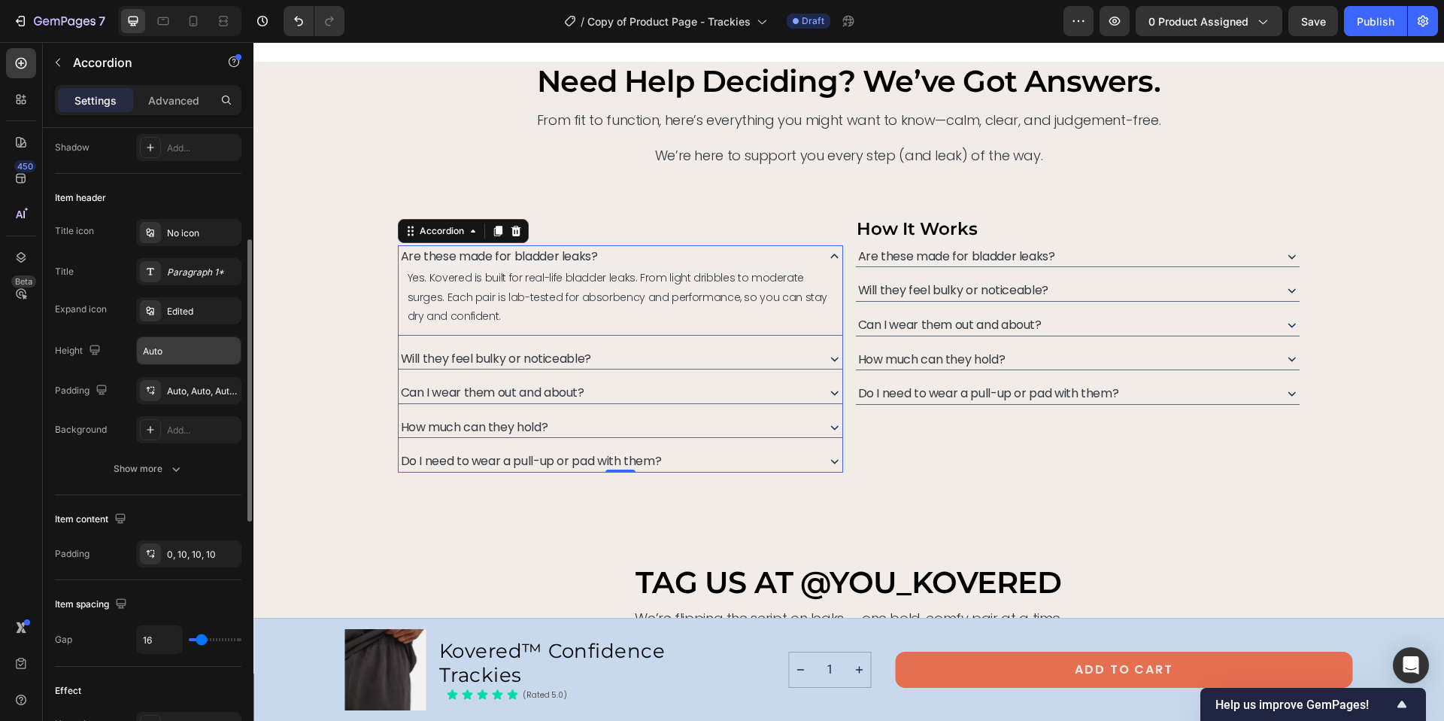
scroll to position [244, 0]
type input "0"
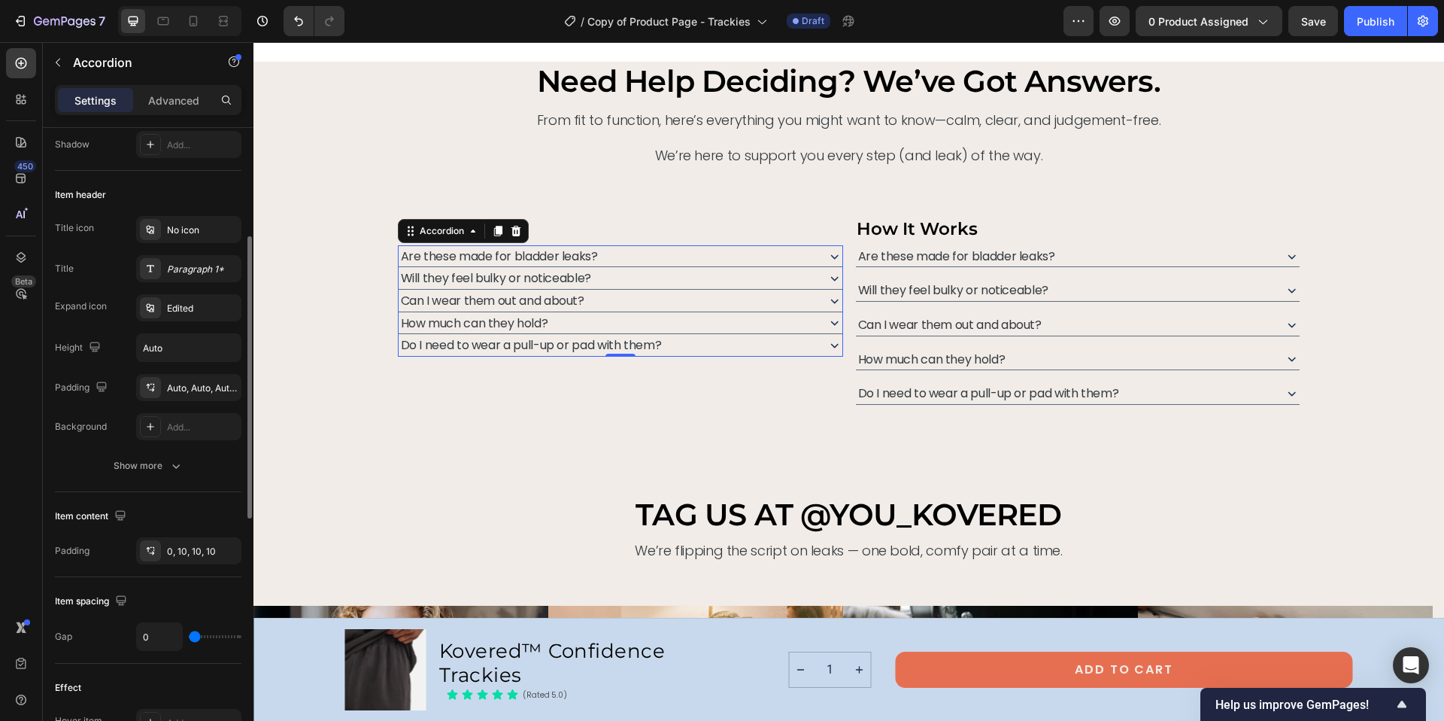
type input "22"
type input "40"
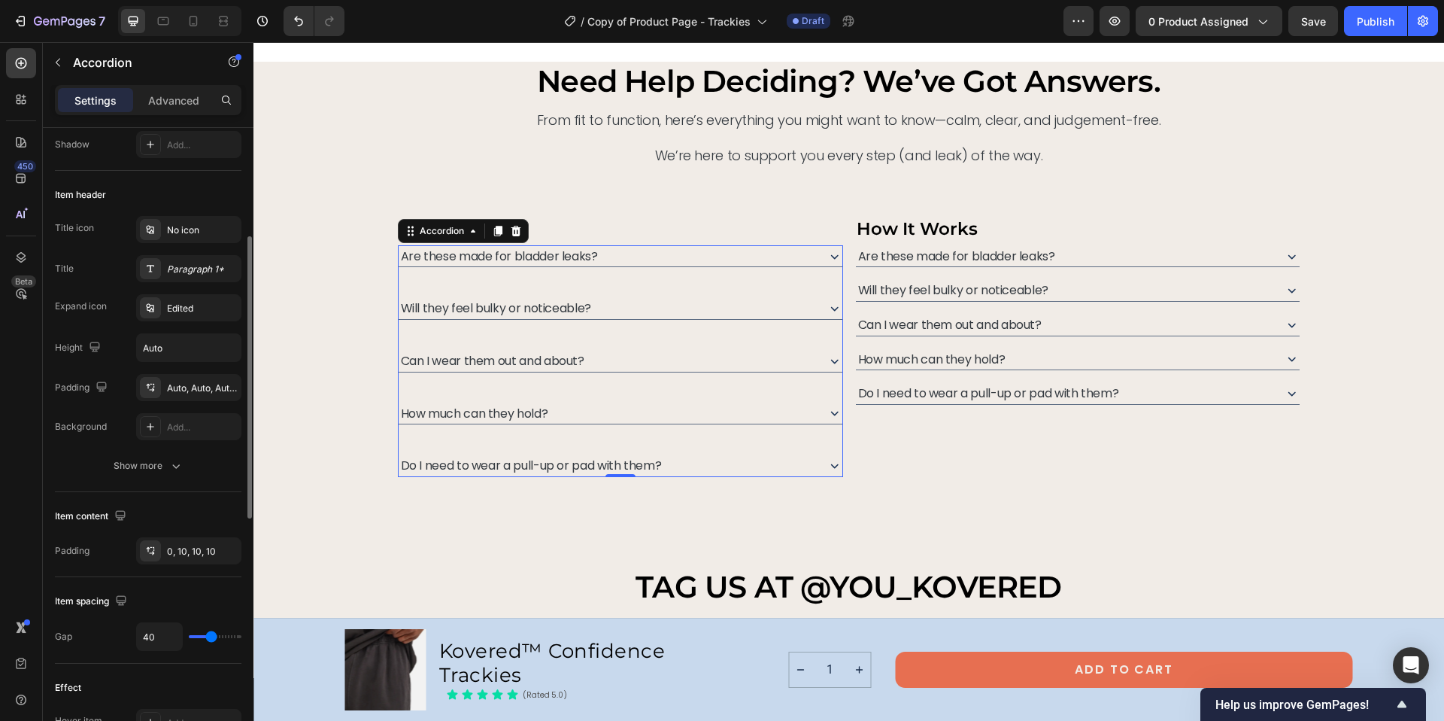
type input "37"
type input "35"
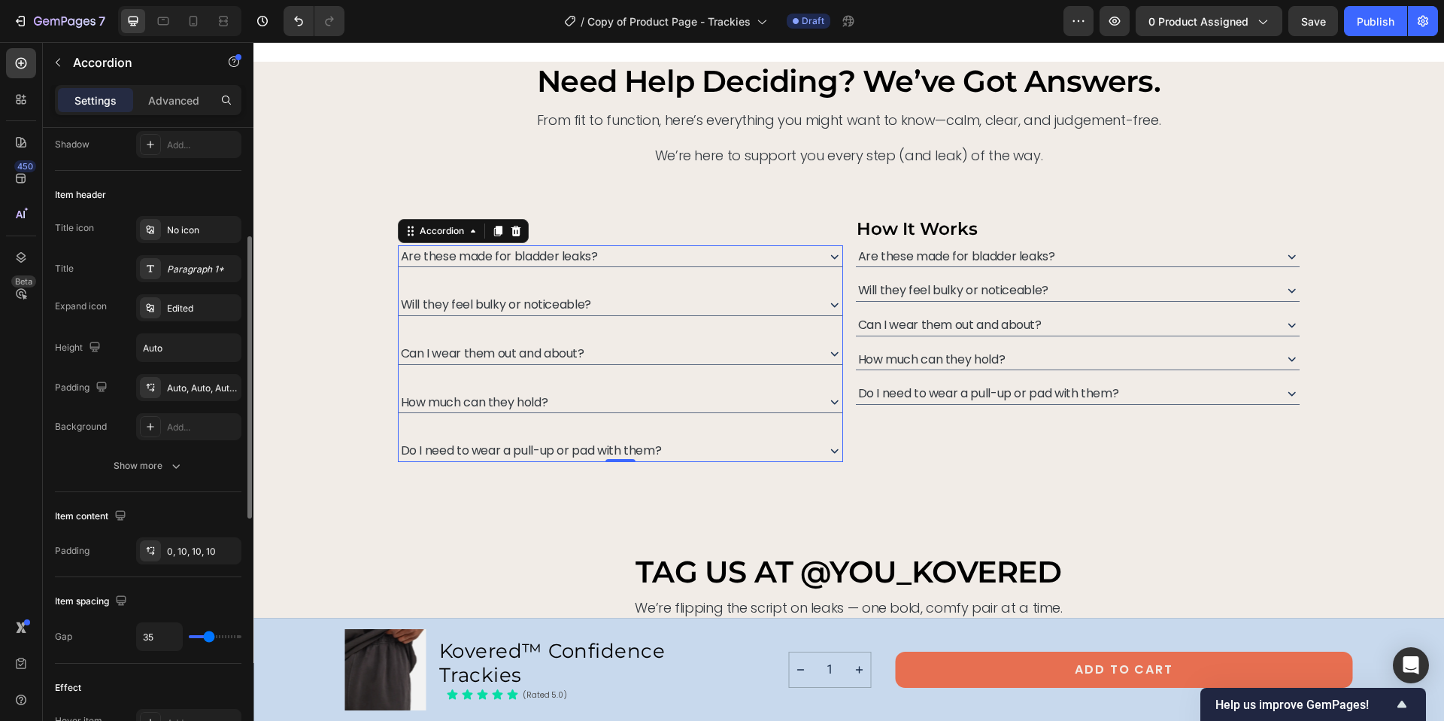
type input "34"
type input "33"
type input "32"
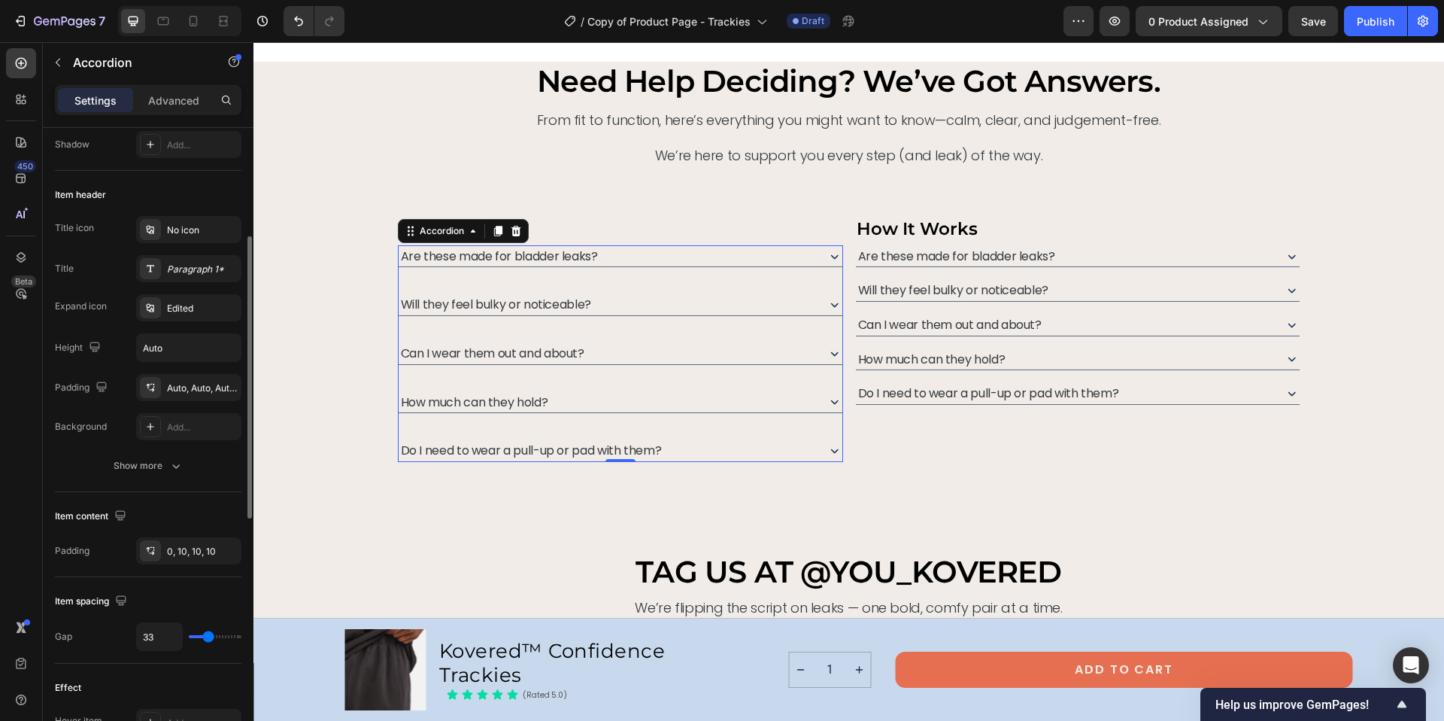
type input "32"
type input "31"
type input "30"
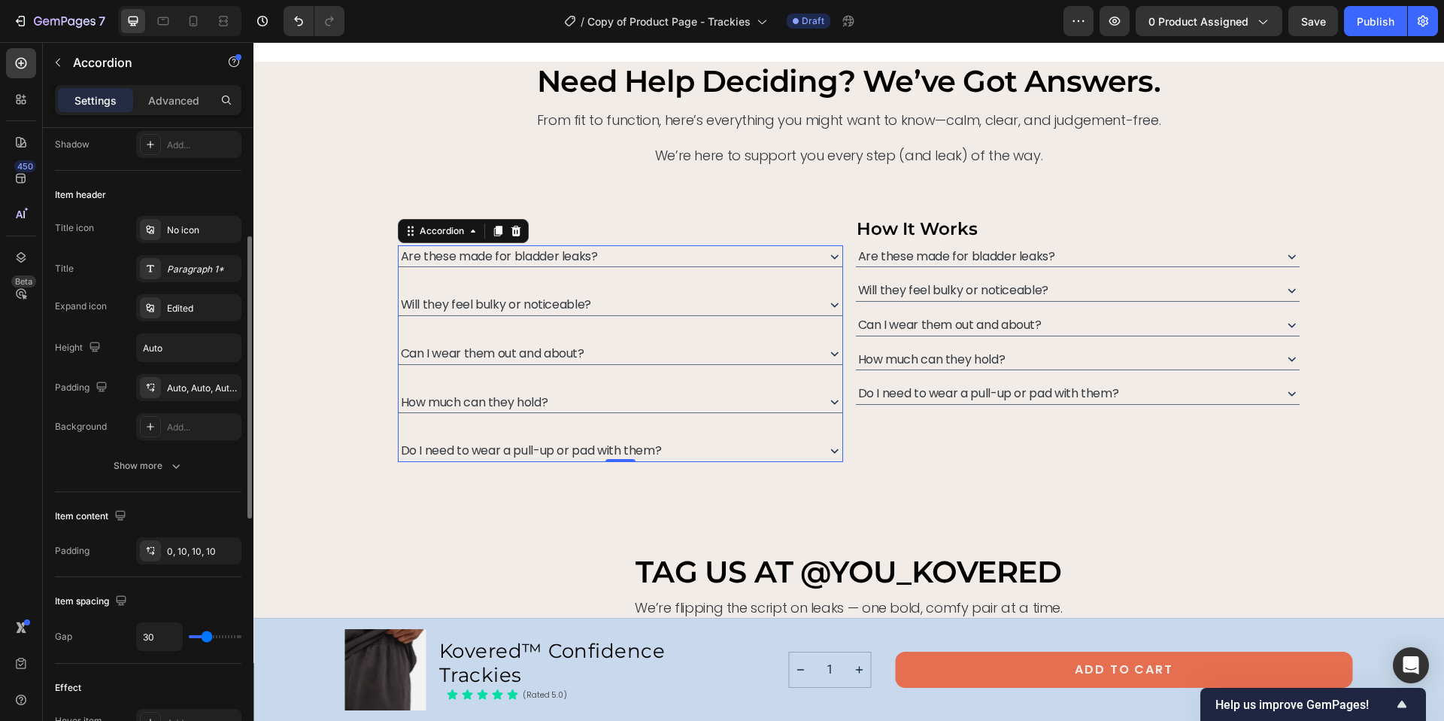
type input "29"
type input "28"
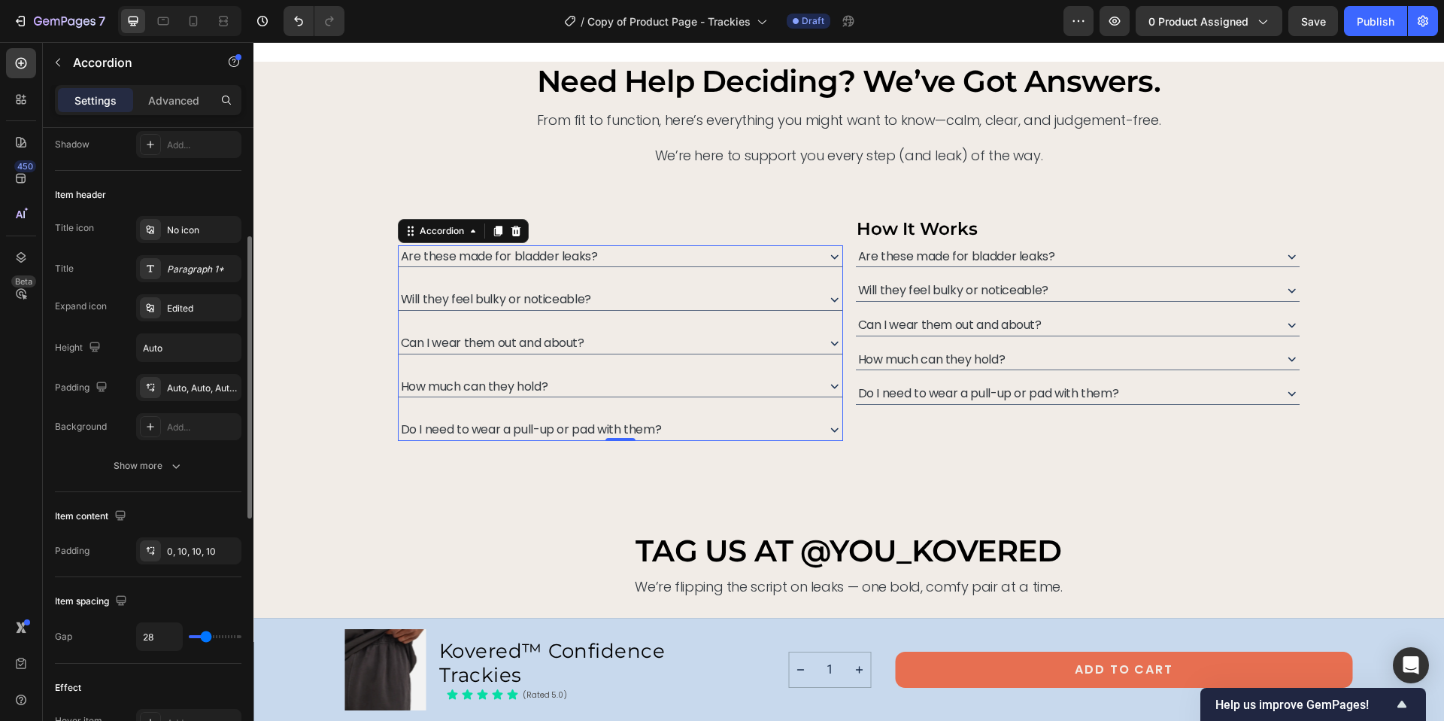
type input "27"
type input "26"
type input "25"
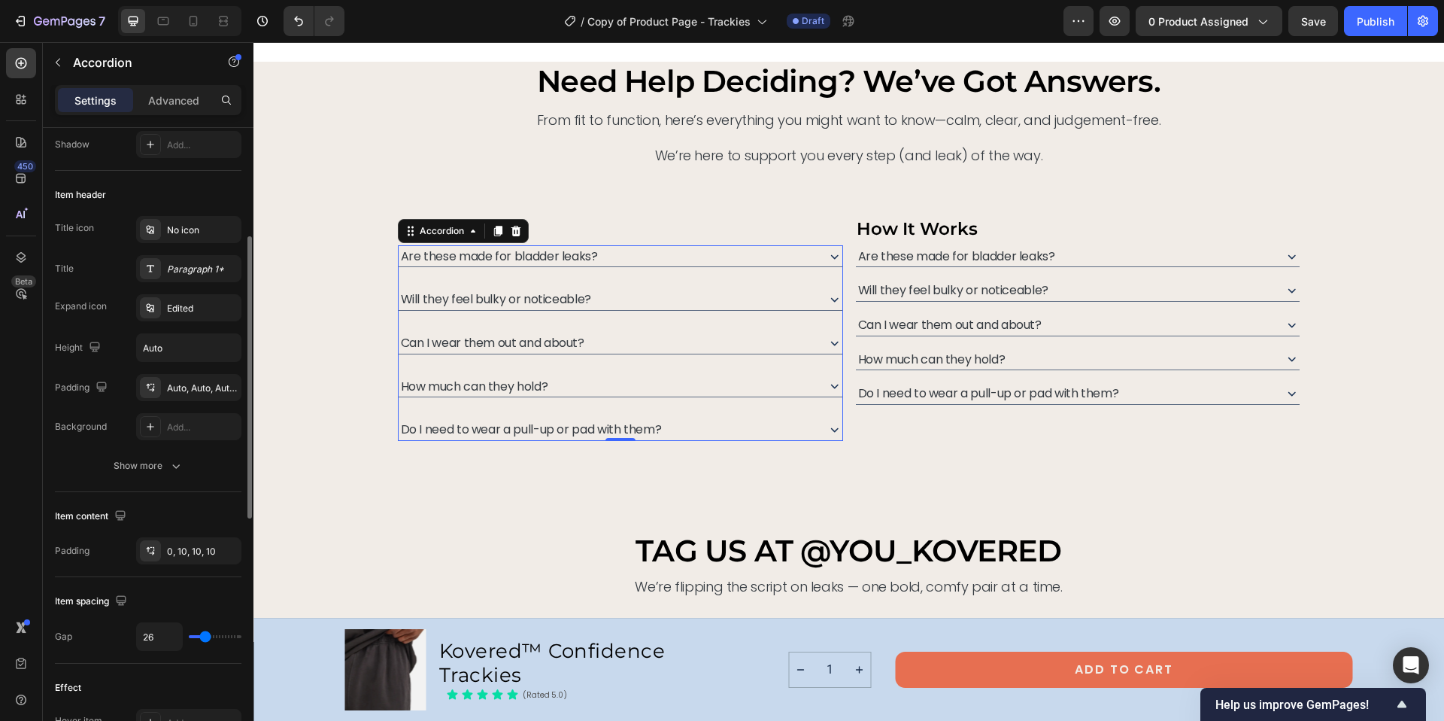
type input "25"
type input "24"
type input "23"
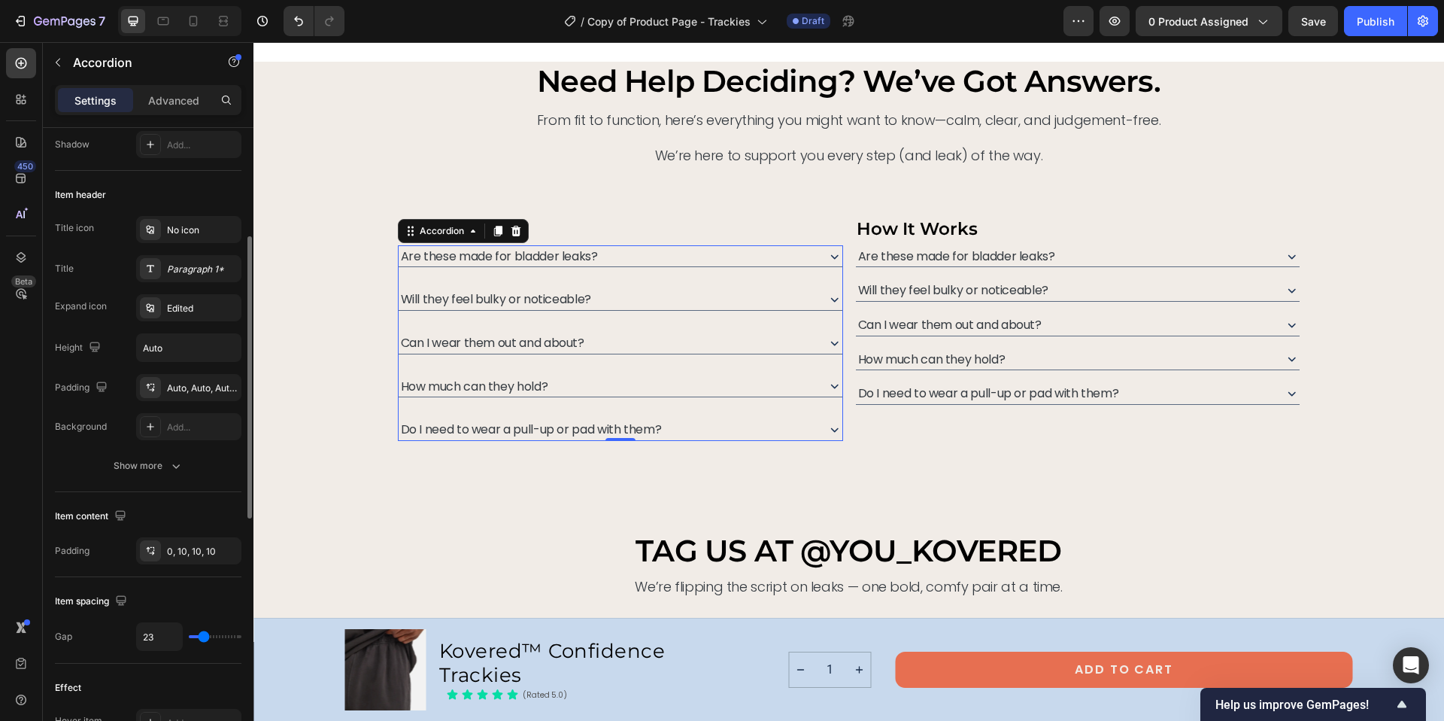
type input "20"
type input "19"
type input "17"
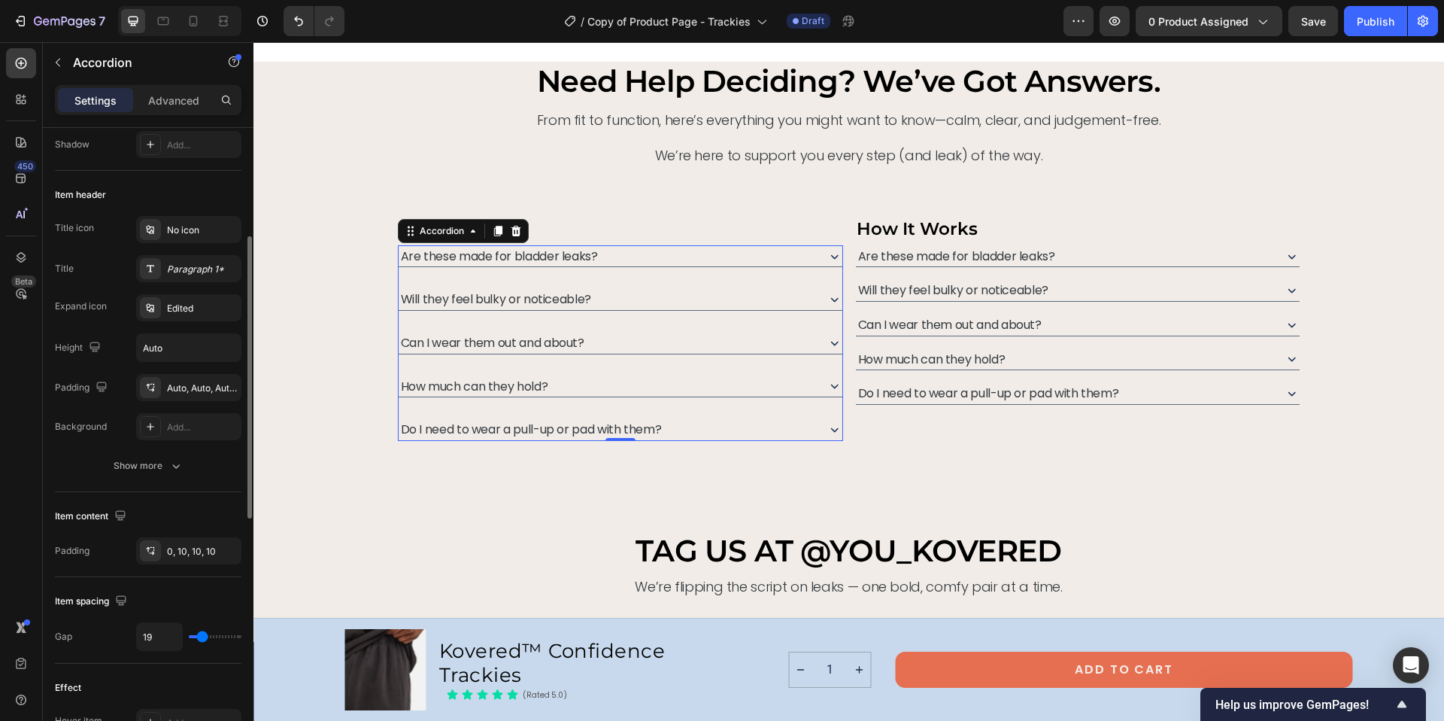
type input "17"
type input "16"
type input "15"
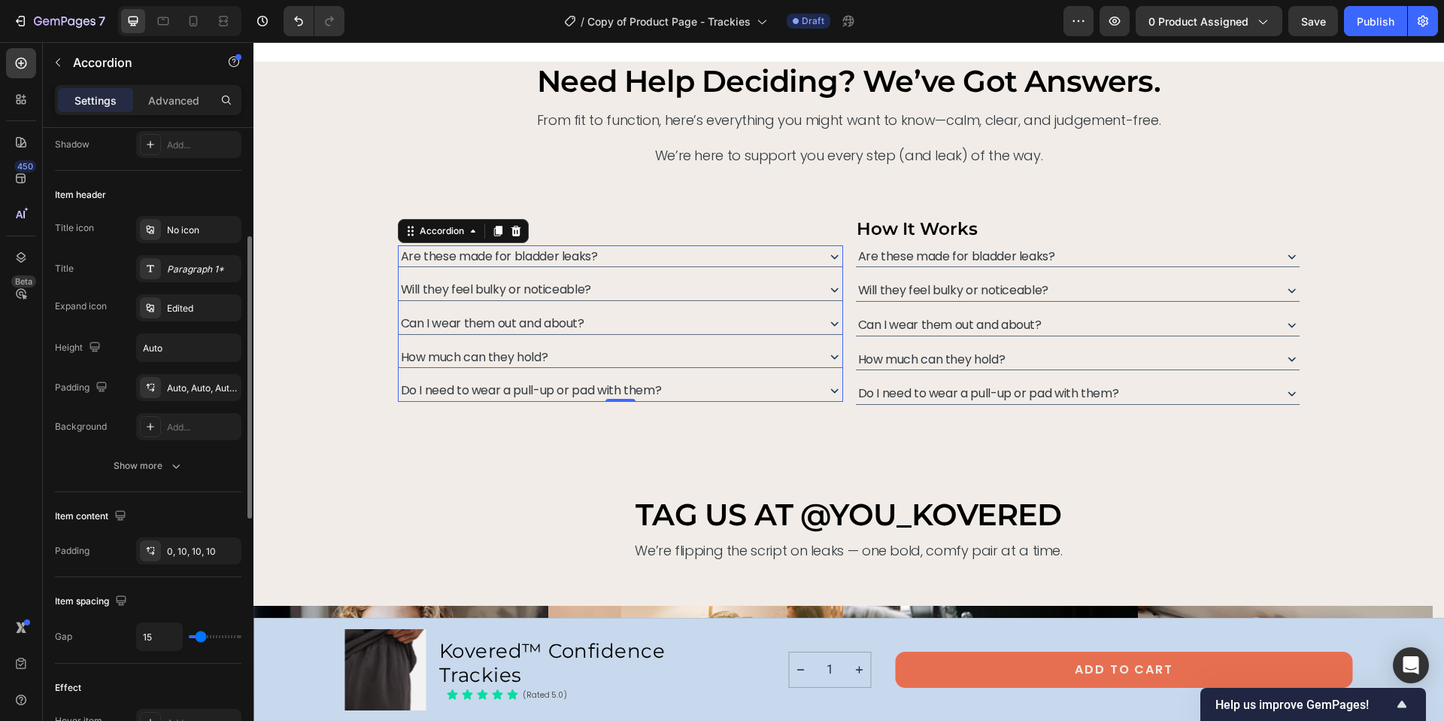
type input "14"
type input "12"
type input "10"
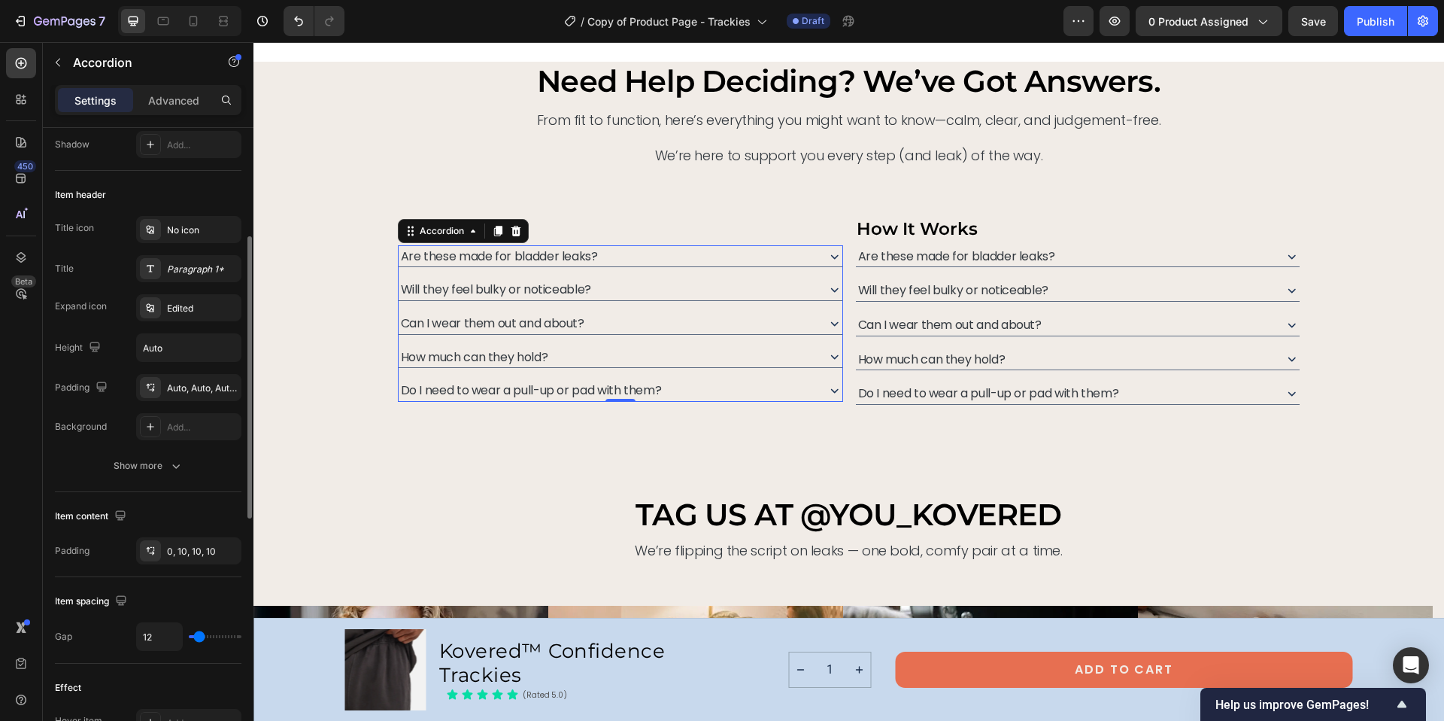
type input "10"
type input "9"
type input "10"
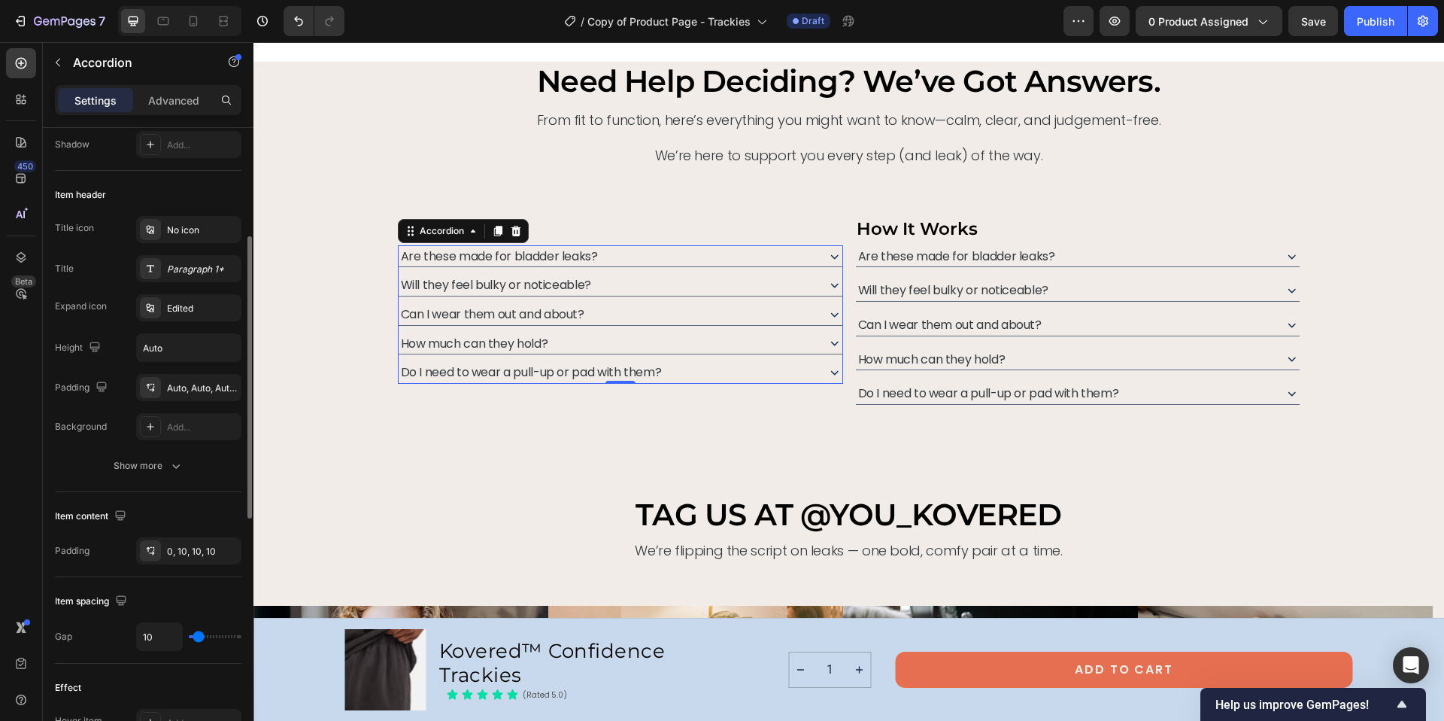
type input "8"
type input "7"
type input "6"
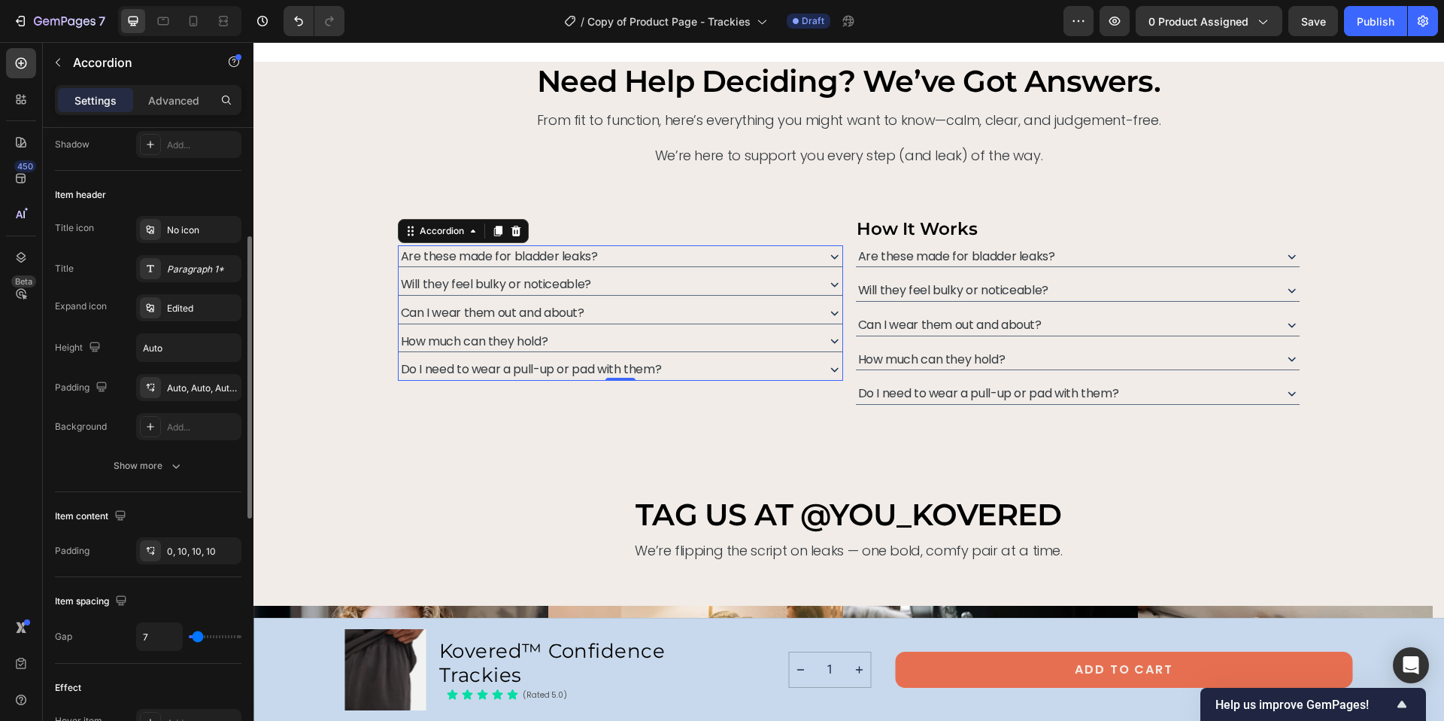
type input "6"
type input "5"
type input "4"
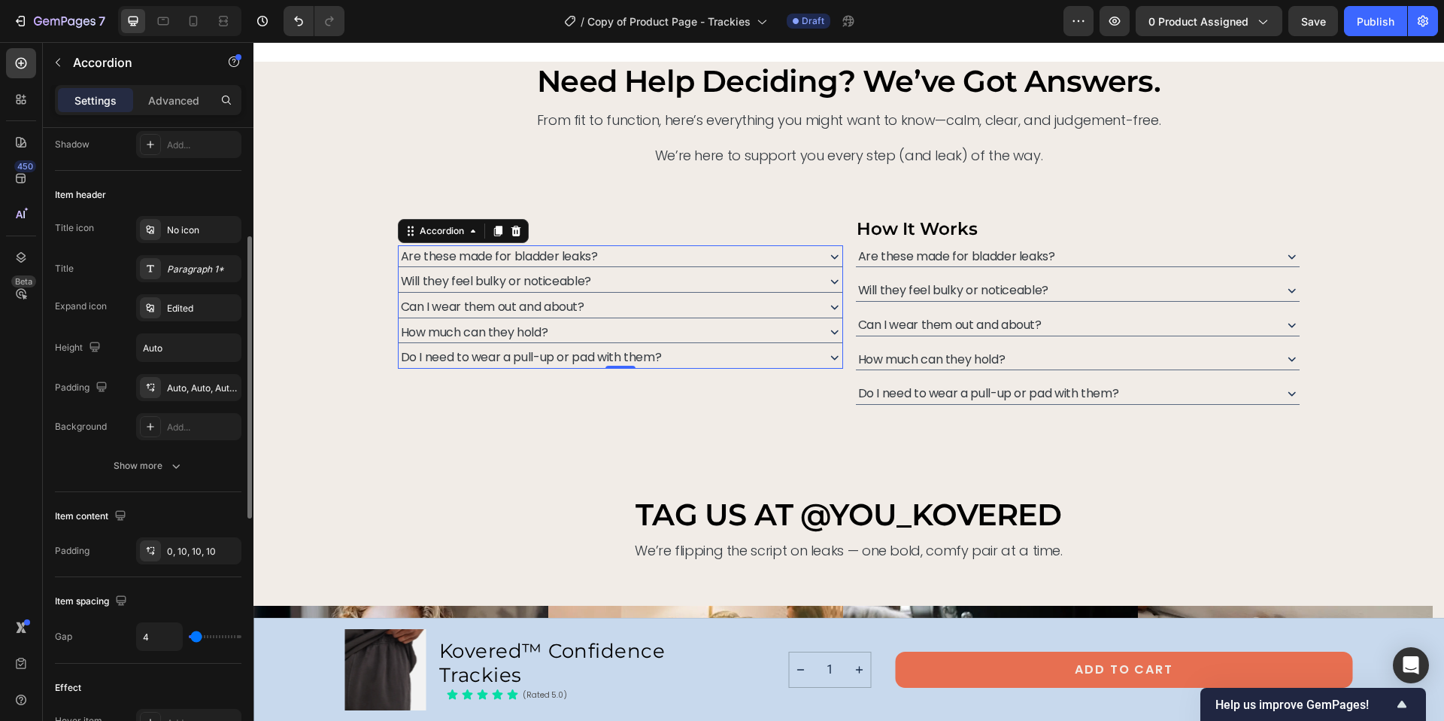
type input "0"
type input "4"
type input "6"
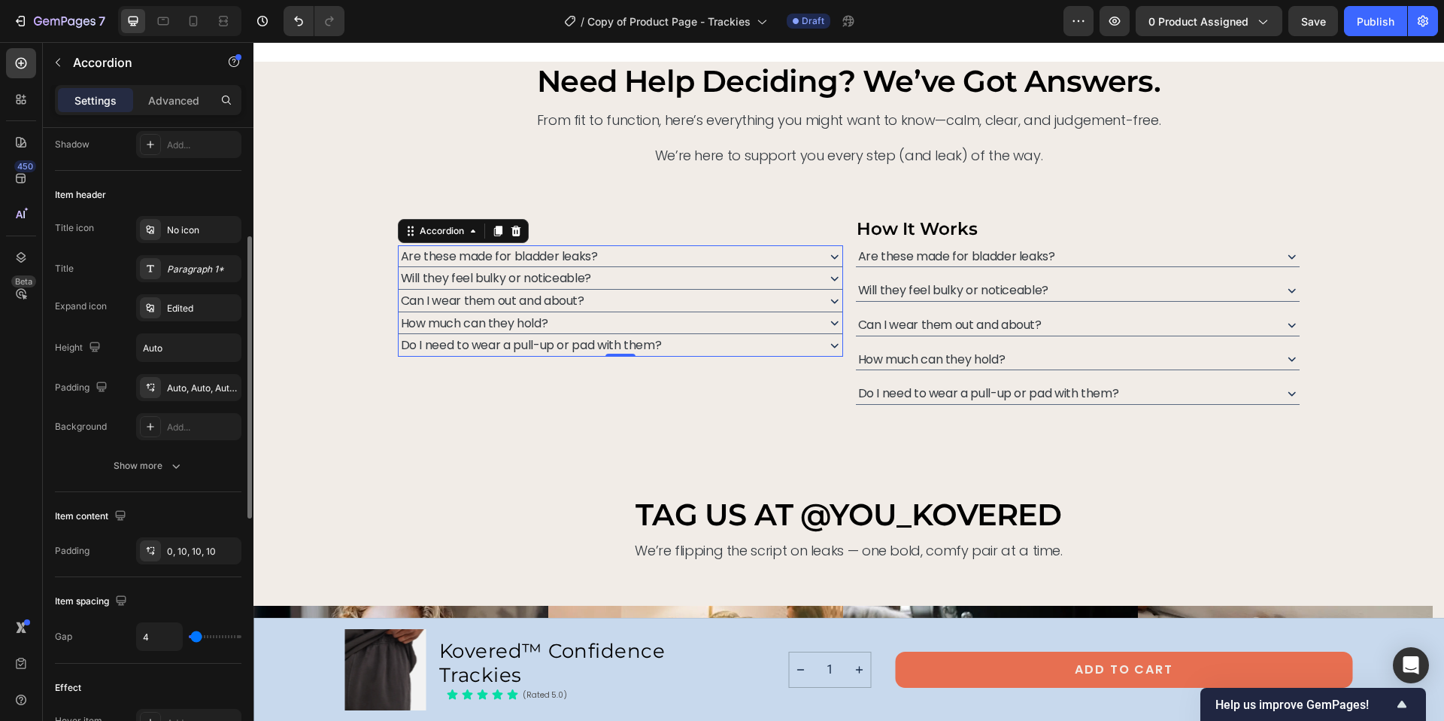
type input "6"
type input "10"
type input "11"
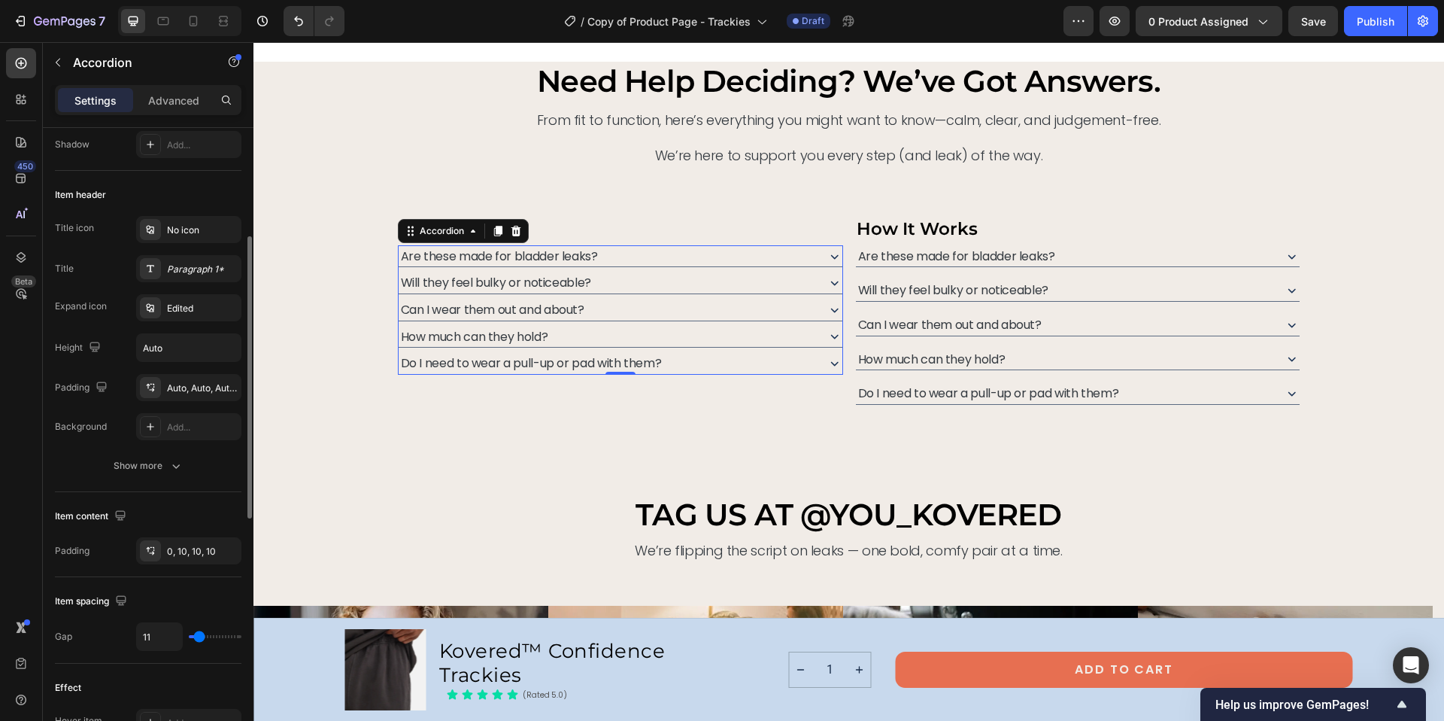
type input "12"
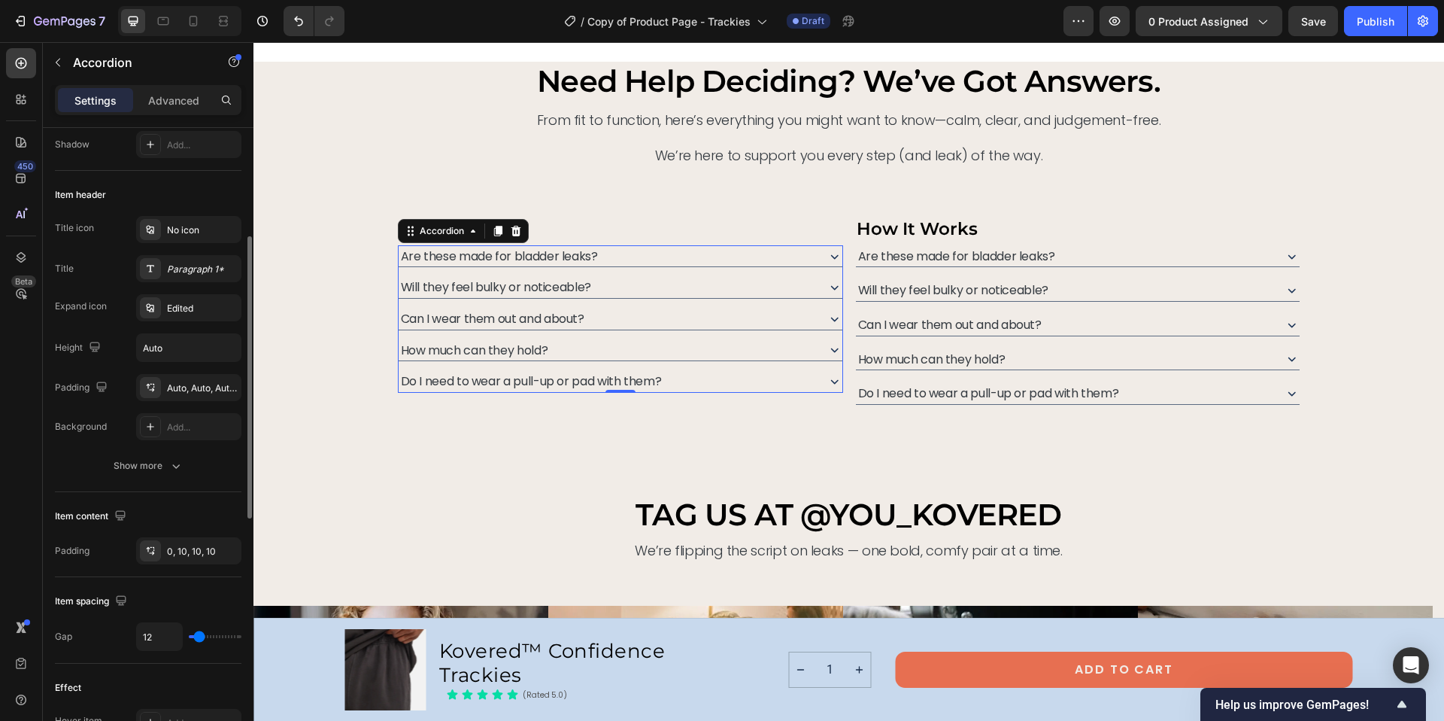
type input "13"
type input "14"
click at [200, 635] on input "range" at bounding box center [215, 636] width 53 height 3
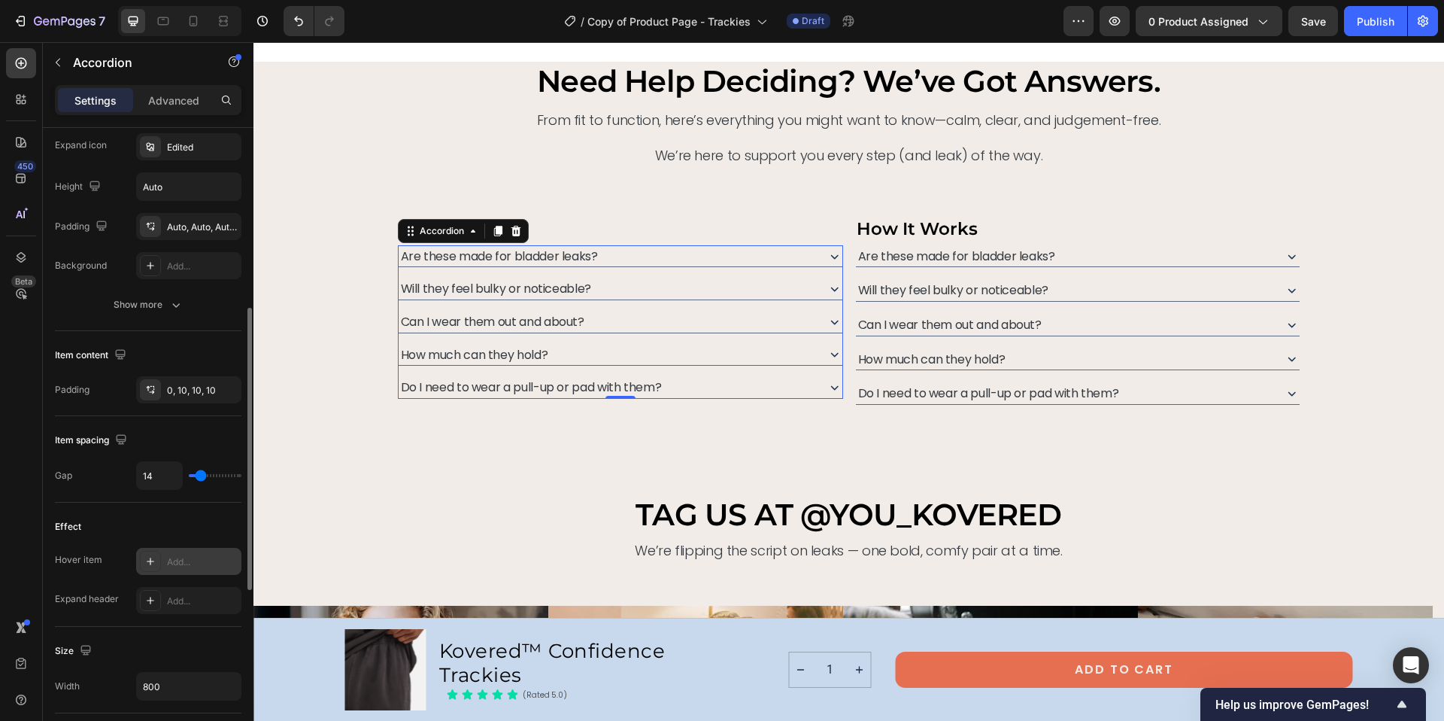
scroll to position [469, 0]
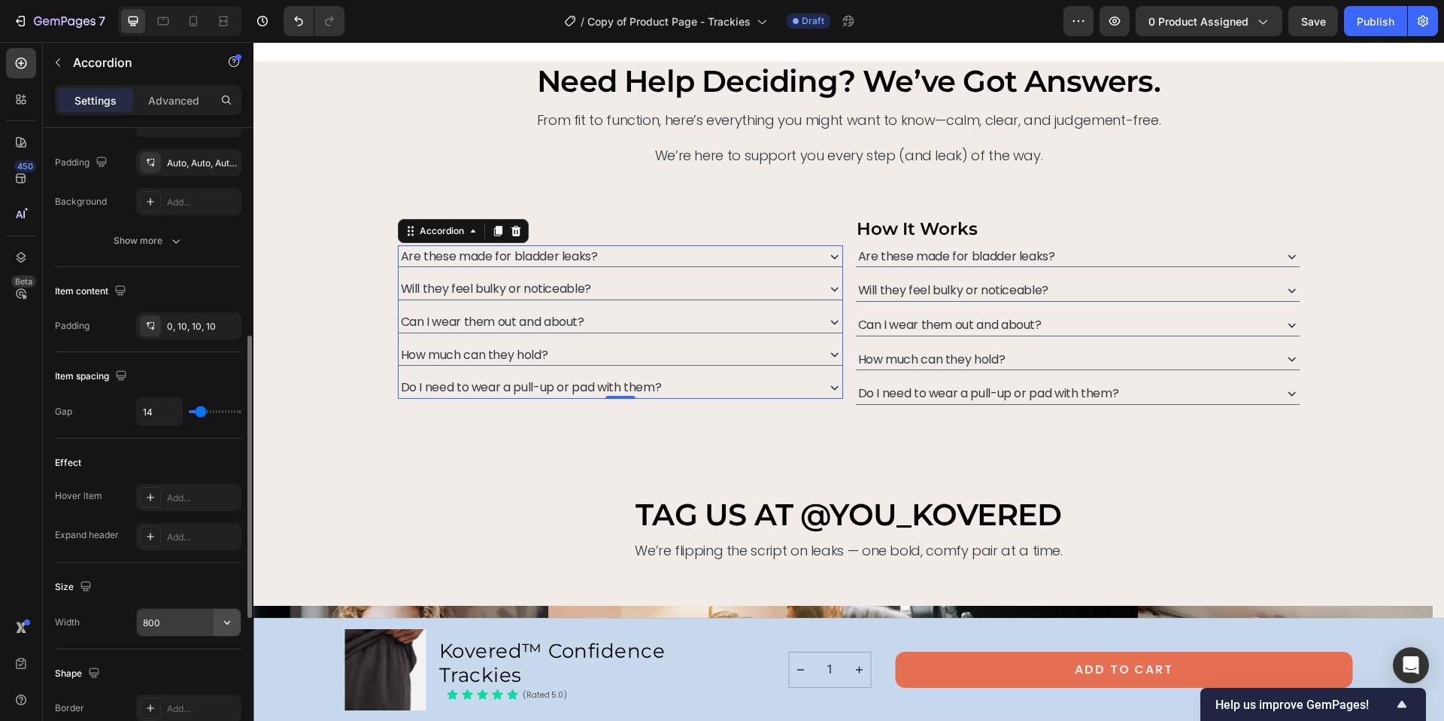
click at [230, 621] on icon "button" at bounding box center [227, 621] width 15 height 15
click at [216, 661] on span "100%" at bounding box center [215, 661] width 25 height 14
type input "800"
click at [784, 452] on div "need help deciding? we’ve got answers. Heading From fit to function, here’s eve…" at bounding box center [848, 278] width 1191 height 432
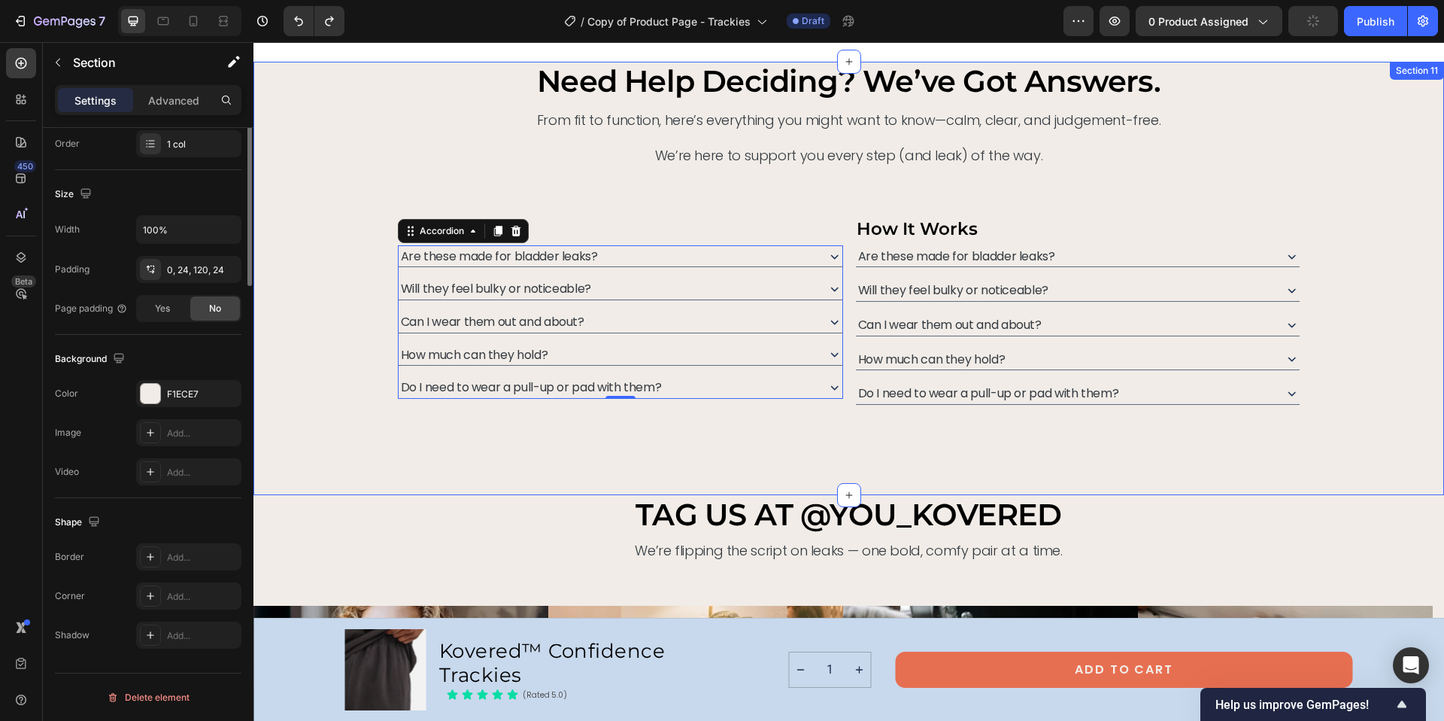
scroll to position [0, 0]
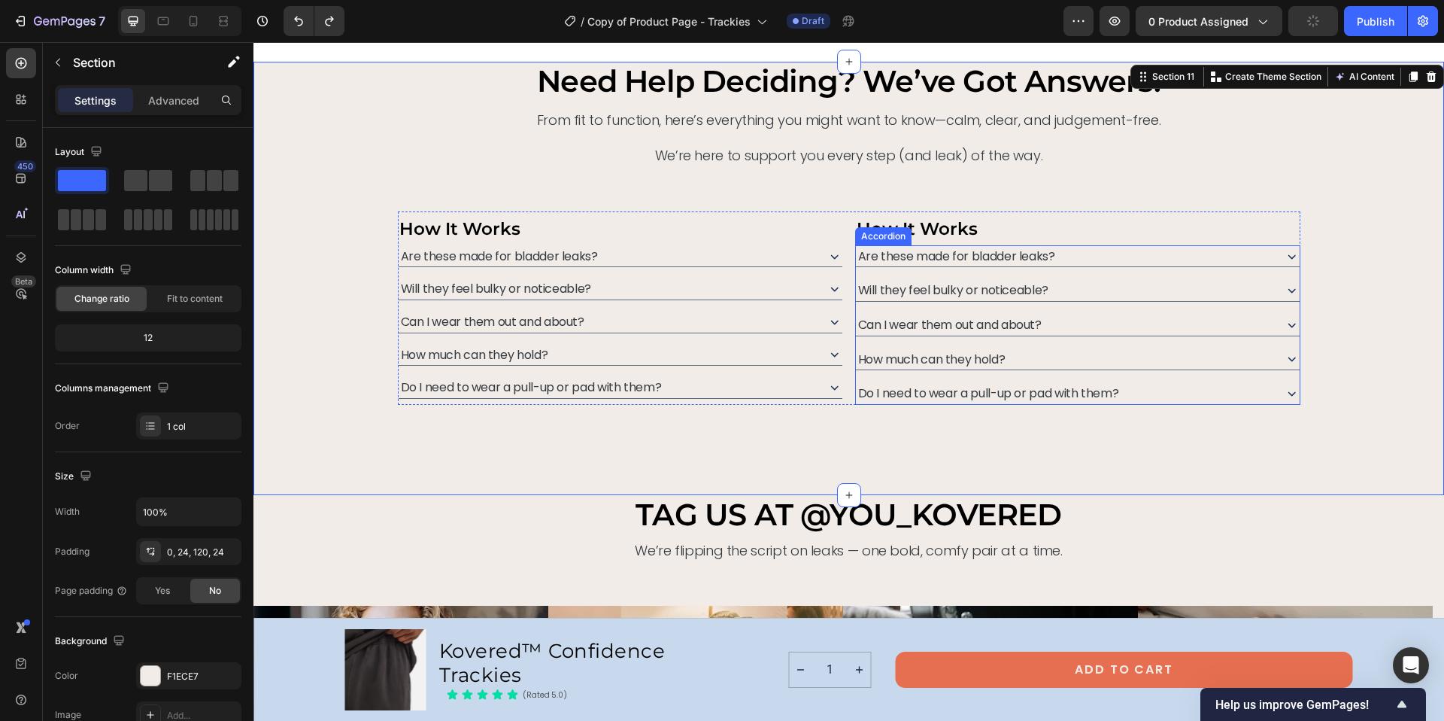
click at [1091, 253] on div "Are these made for bladder leaks?" at bounding box center [1064, 256] width 416 height 22
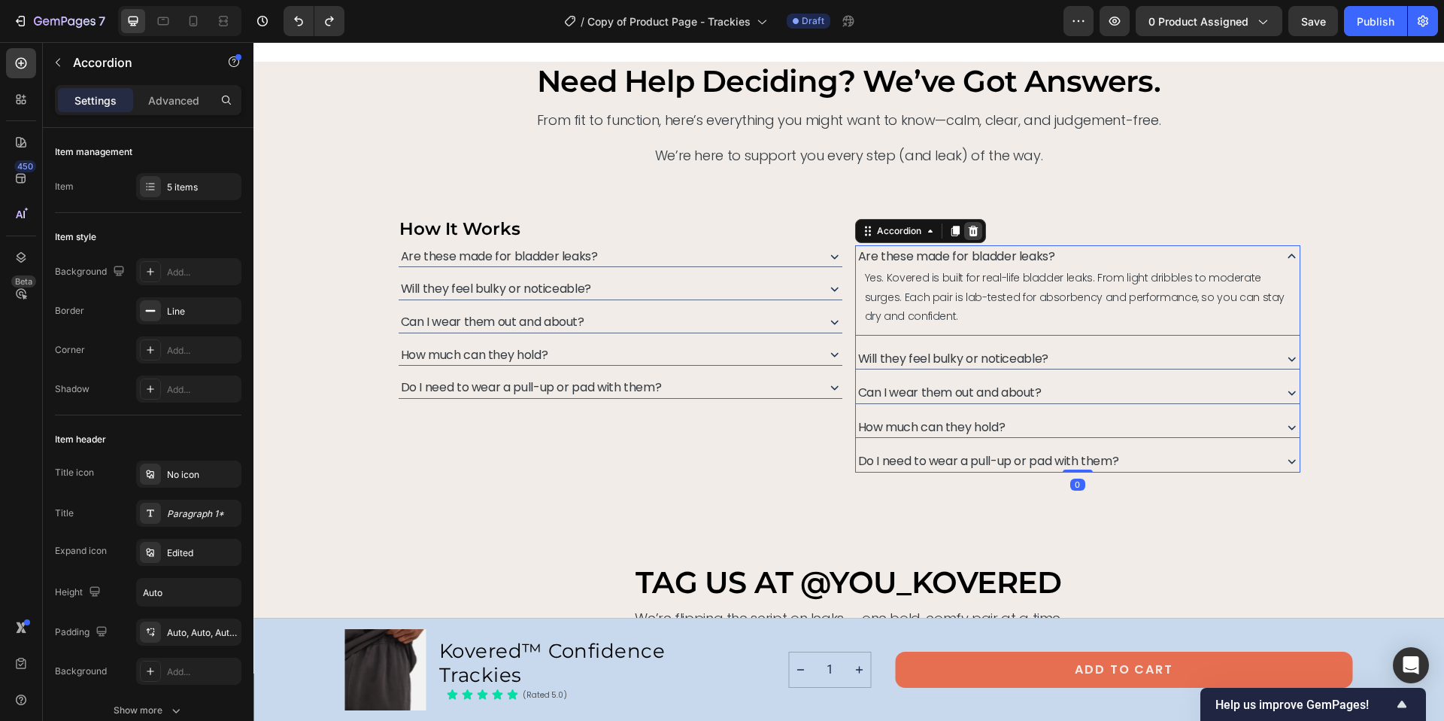
click at [975, 230] on div at bounding box center [973, 231] width 18 height 18
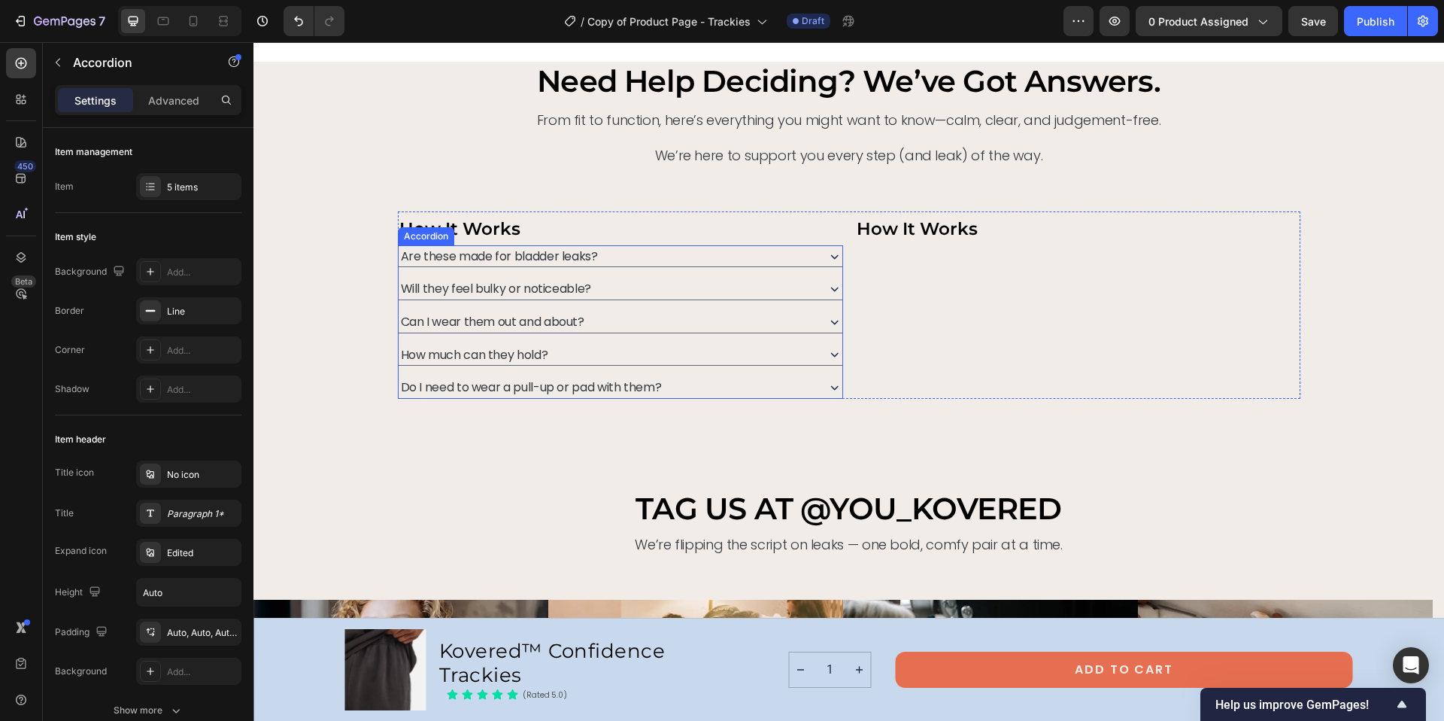
click at [740, 259] on div "Are these made for bladder leaks?" at bounding box center [607, 256] width 416 height 22
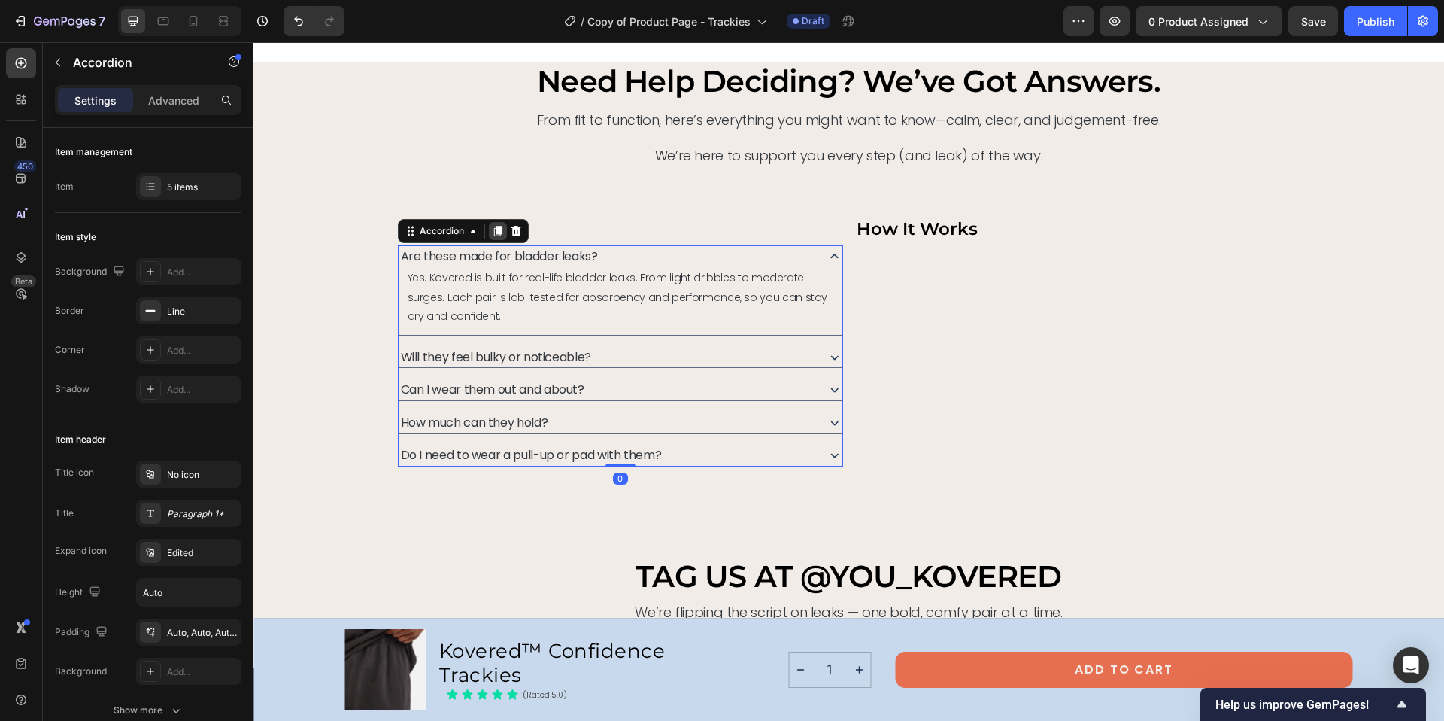
click at [493, 234] on icon at bounding box center [497, 231] width 8 height 11
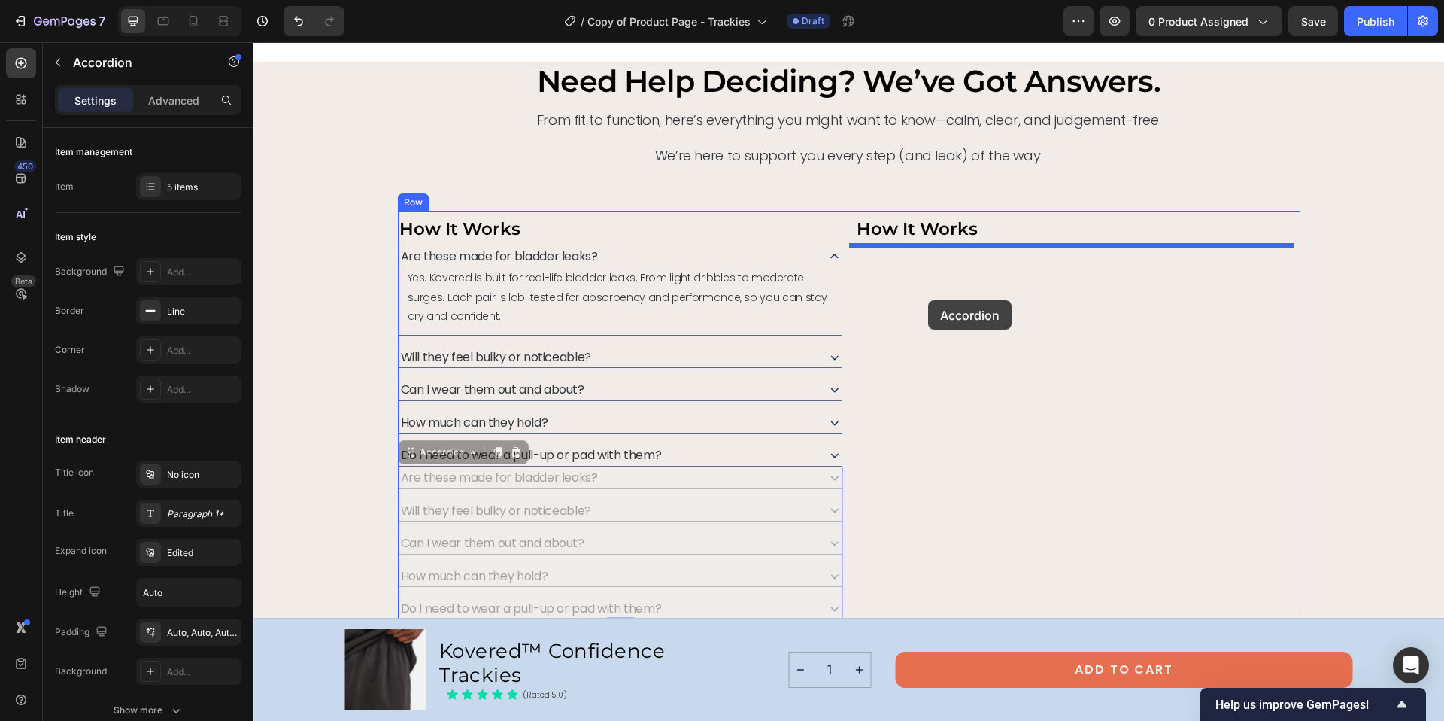
drag, startPoint x: 713, startPoint y: 476, endPoint x: 928, endPoint y: 300, distance: 277.9
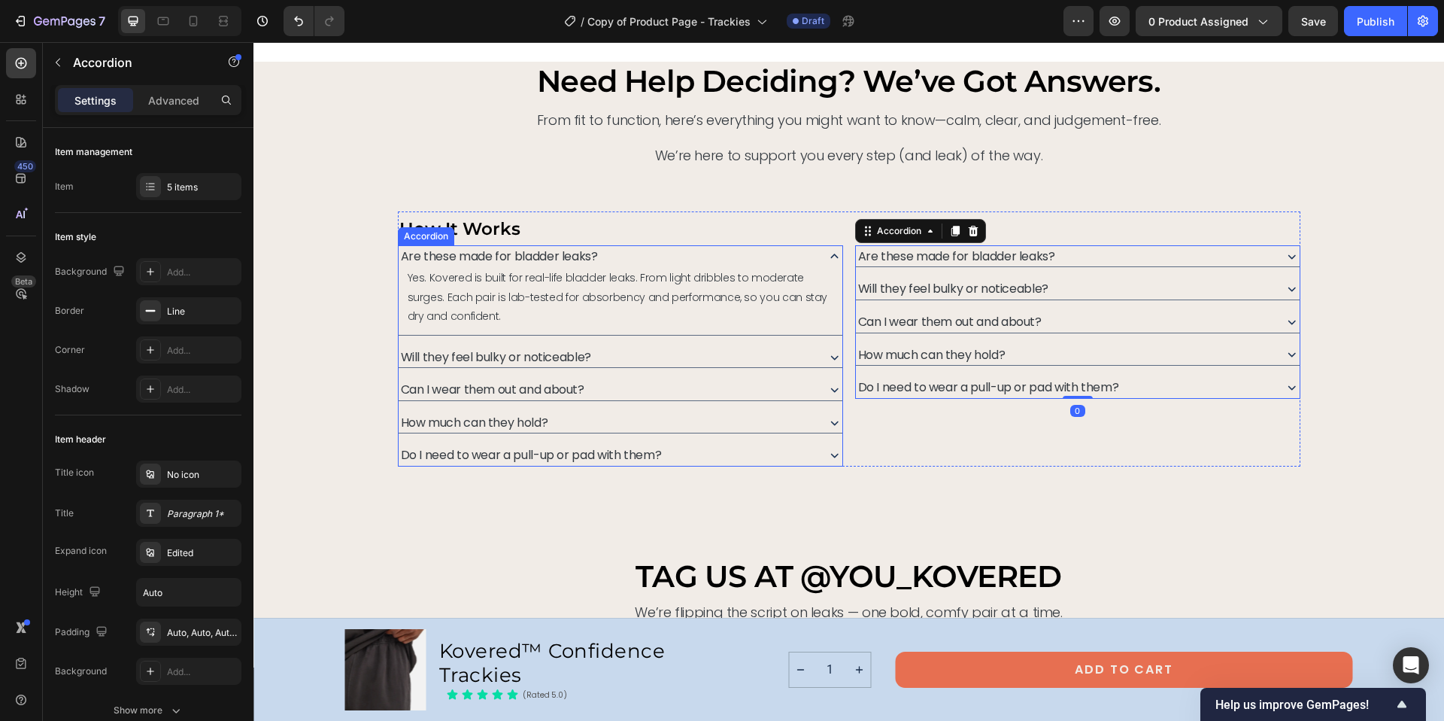
click at [827, 257] on icon at bounding box center [835, 256] width 16 height 16
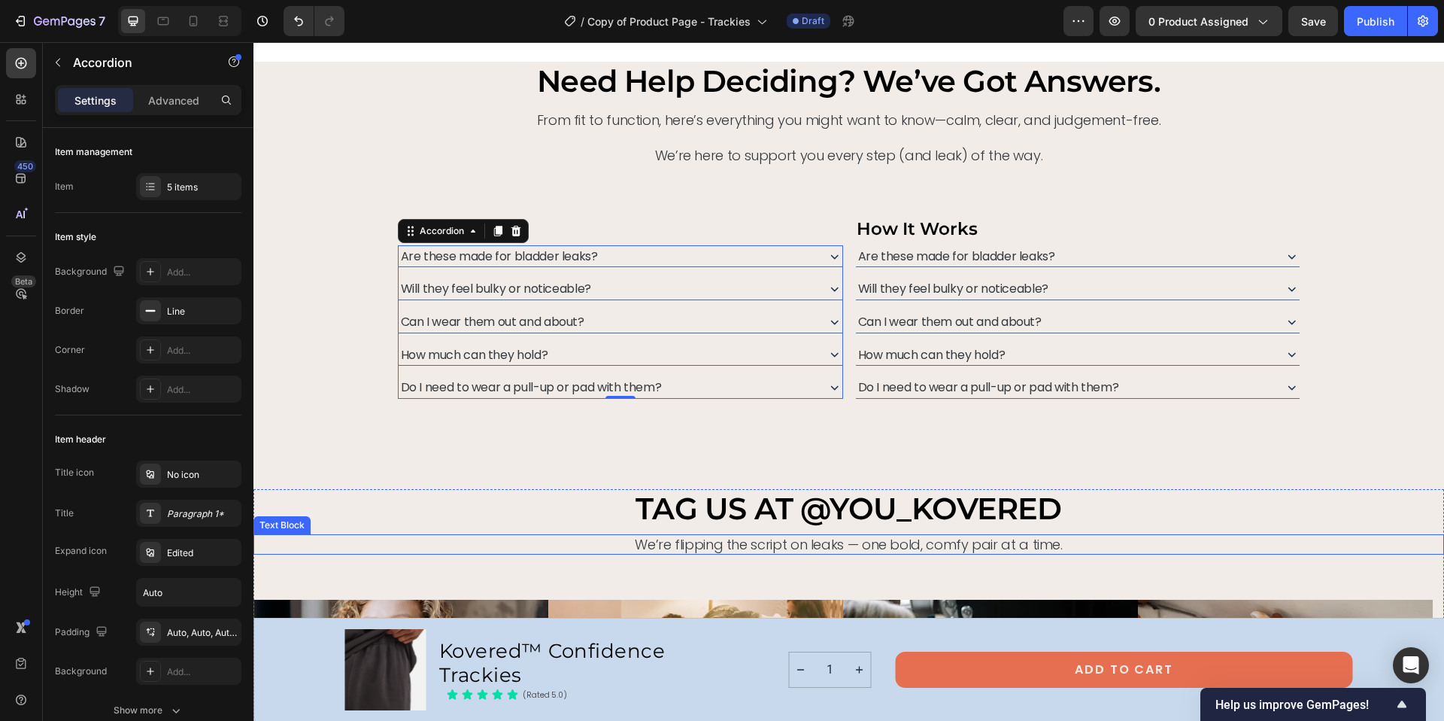
click at [504, 542] on p "We’re flipping the script on leaks — one bold, comfy pair at a time." at bounding box center [849, 544] width 1188 height 17
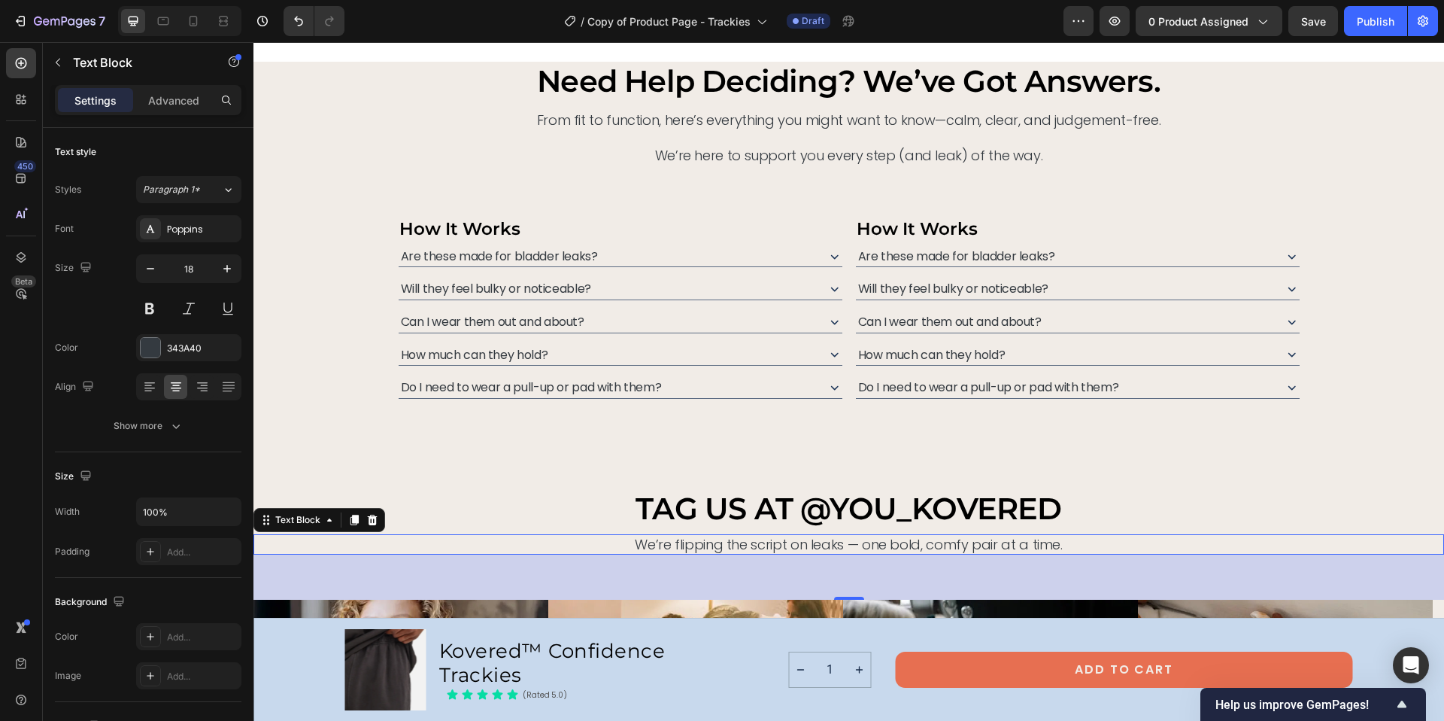
click at [441, 290] on span "Will they feel bulky or noticeable?" at bounding box center [496, 288] width 190 height 17
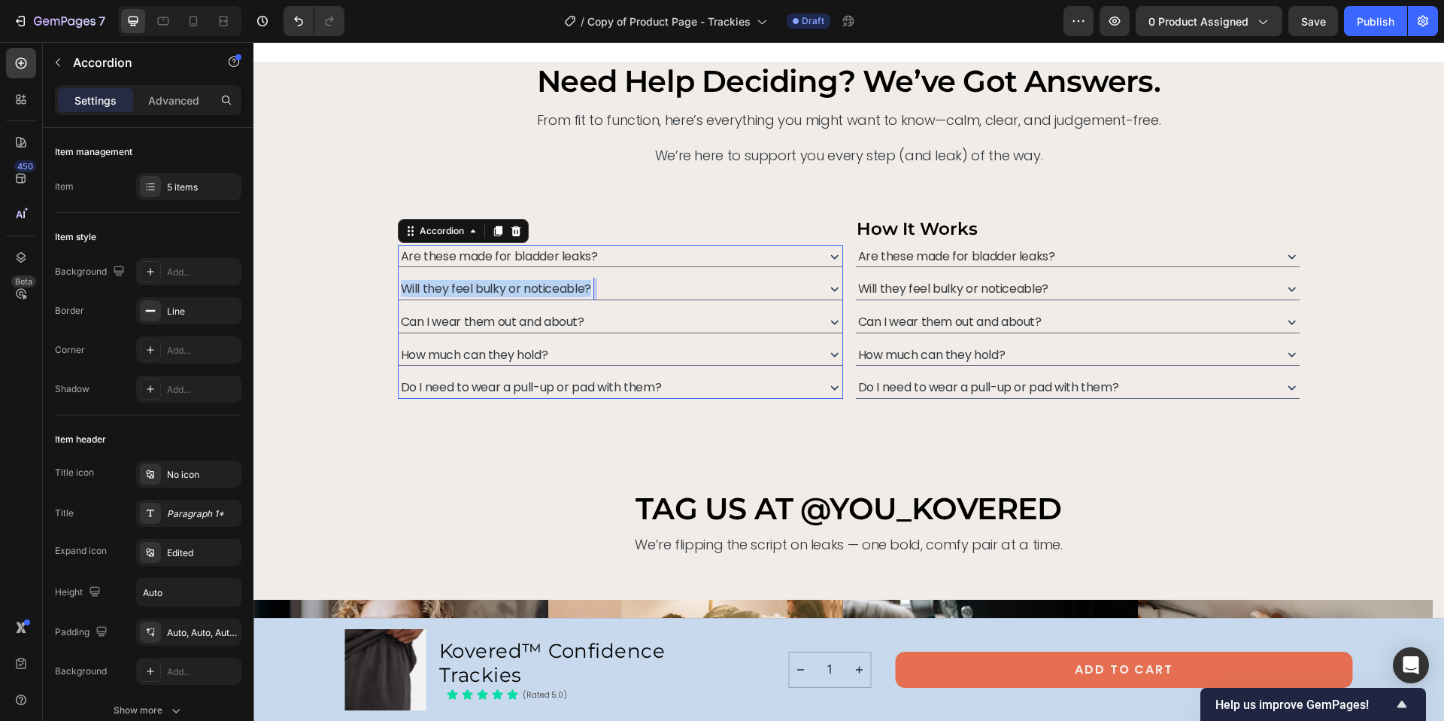
click at [441, 290] on span "Will they feel bulky or noticeable?" at bounding box center [496, 288] width 190 height 17
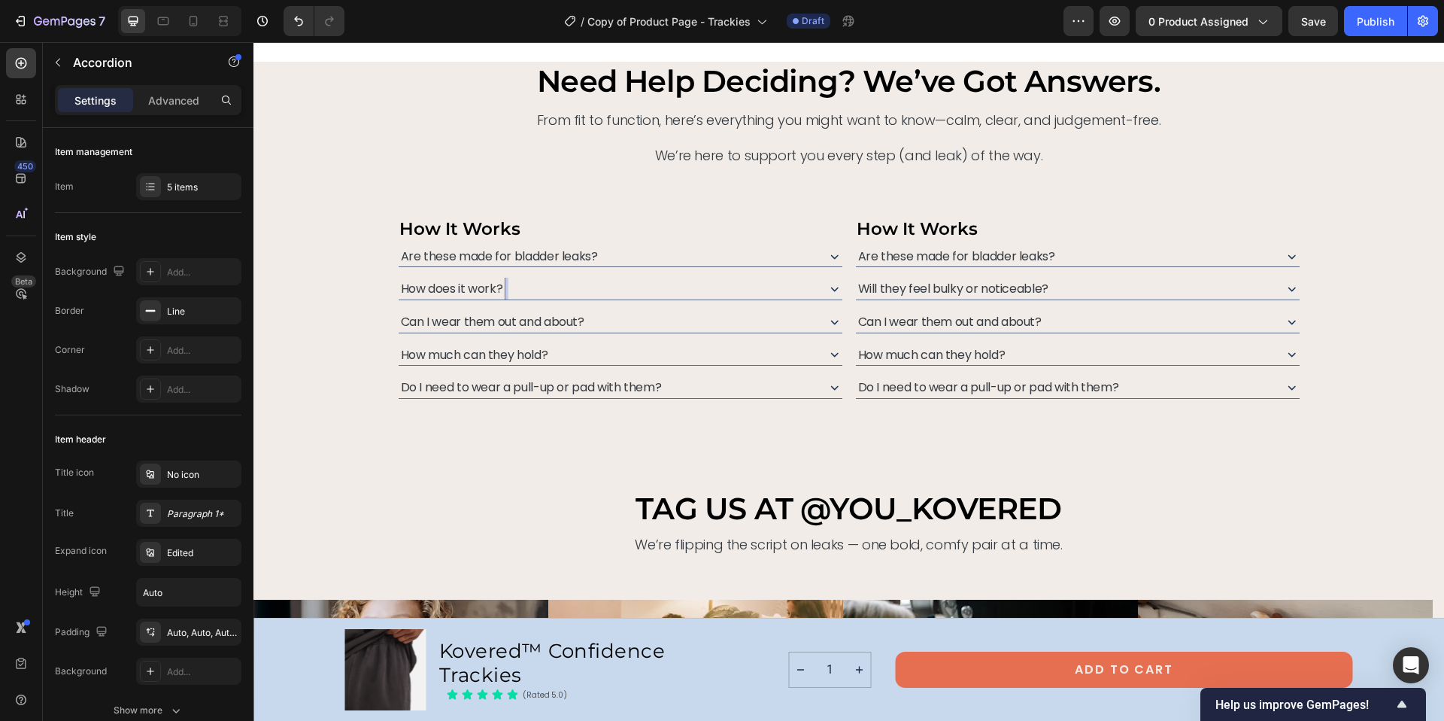
click at [665, 294] on div "How does it work?" at bounding box center [607, 289] width 416 height 22
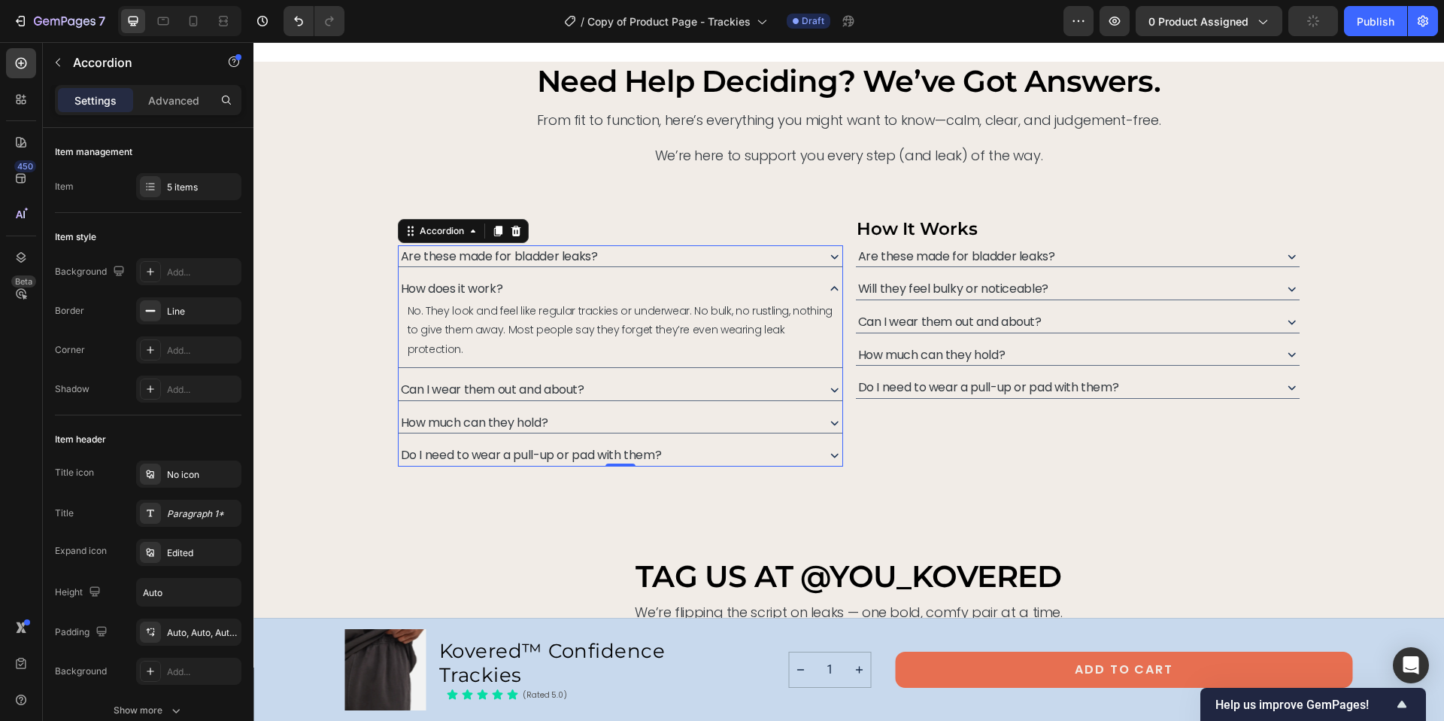
click at [546, 255] on span "Are these made for bladder leaks?" at bounding box center [499, 255] width 197 height 17
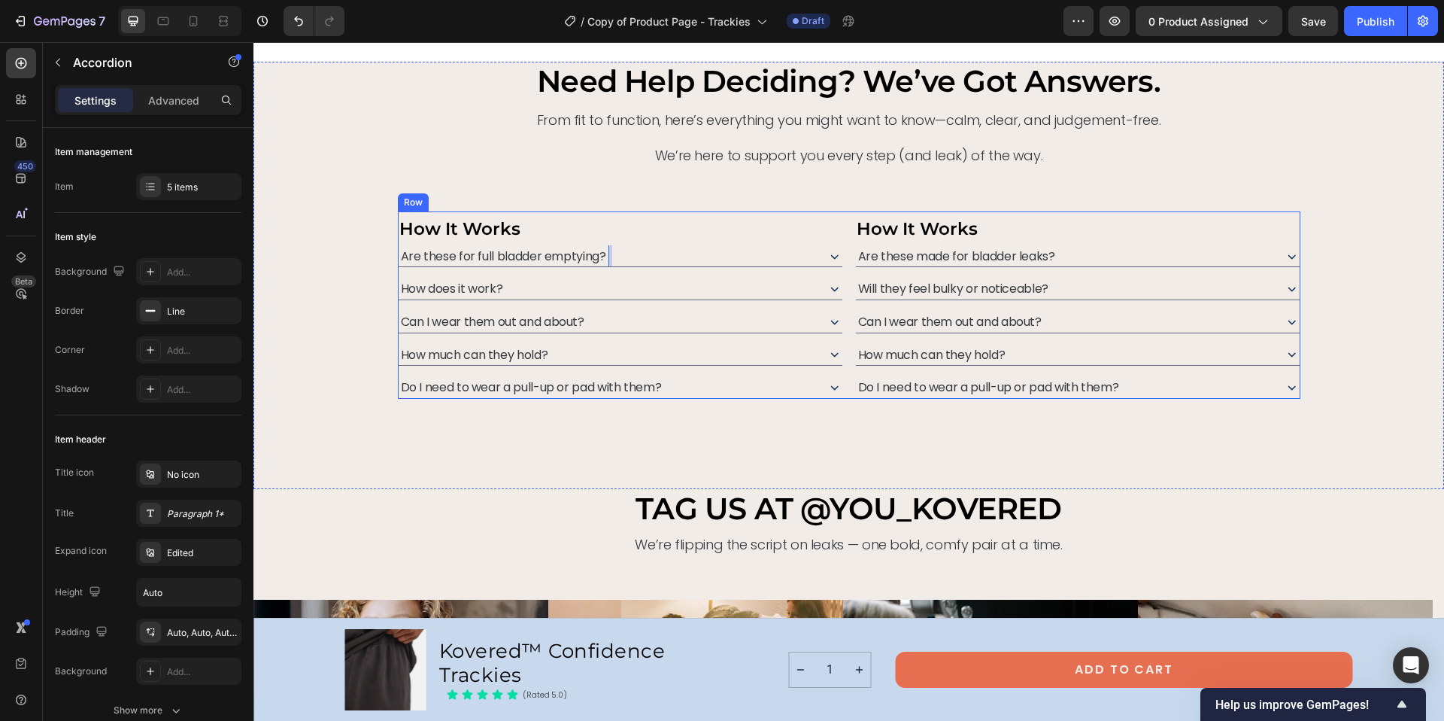
click at [980, 445] on div "need help deciding? we’ve got answers. Heading From fit to function, here’s eve…" at bounding box center [848, 275] width 1191 height 426
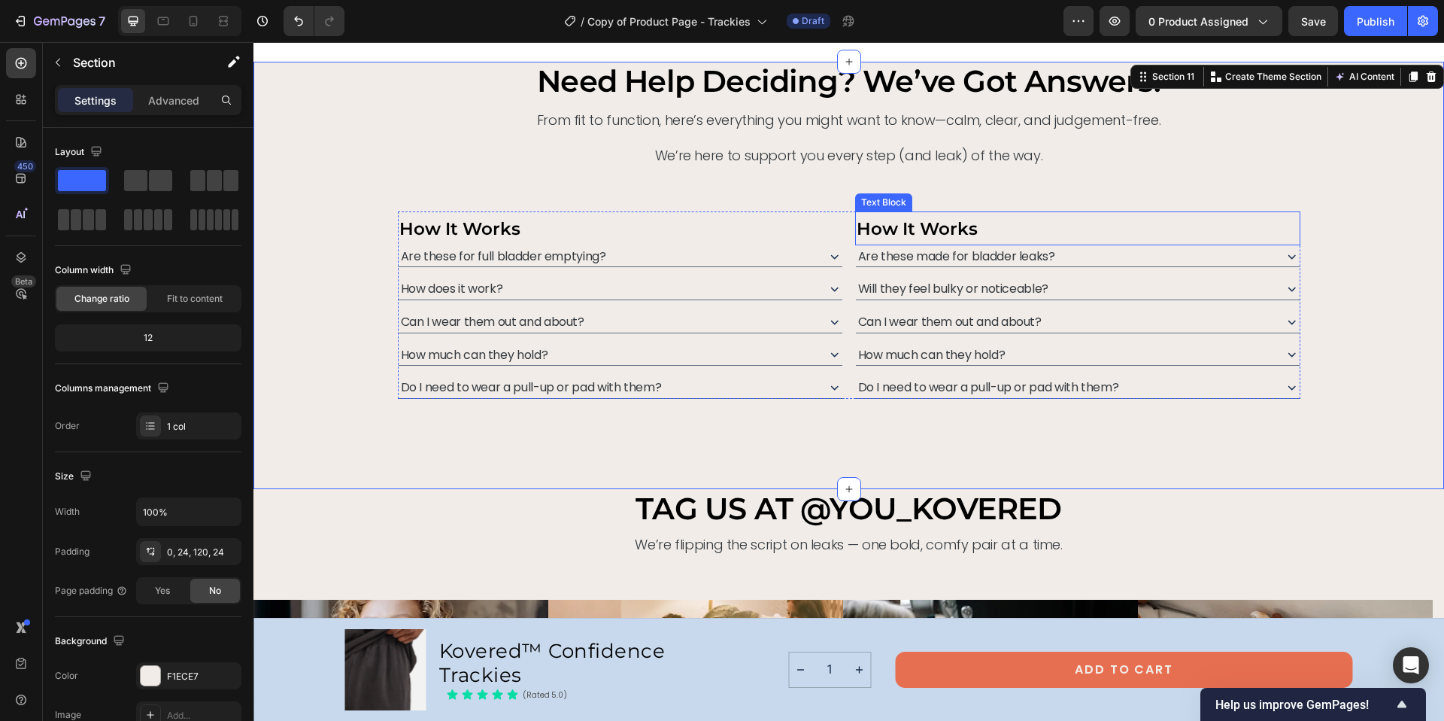
click at [891, 227] on strong "How It Works" at bounding box center [917, 228] width 121 height 21
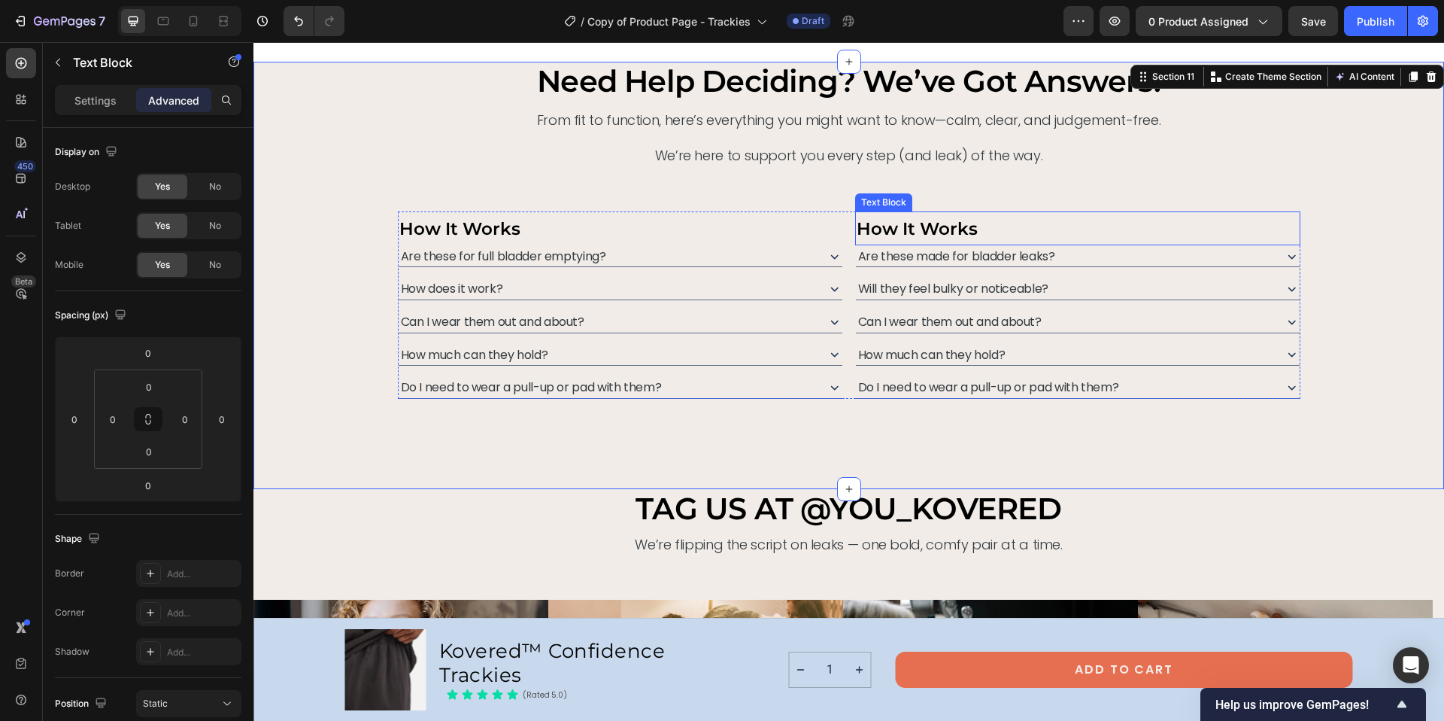
click at [891, 227] on strong "How It Works" at bounding box center [917, 228] width 121 height 21
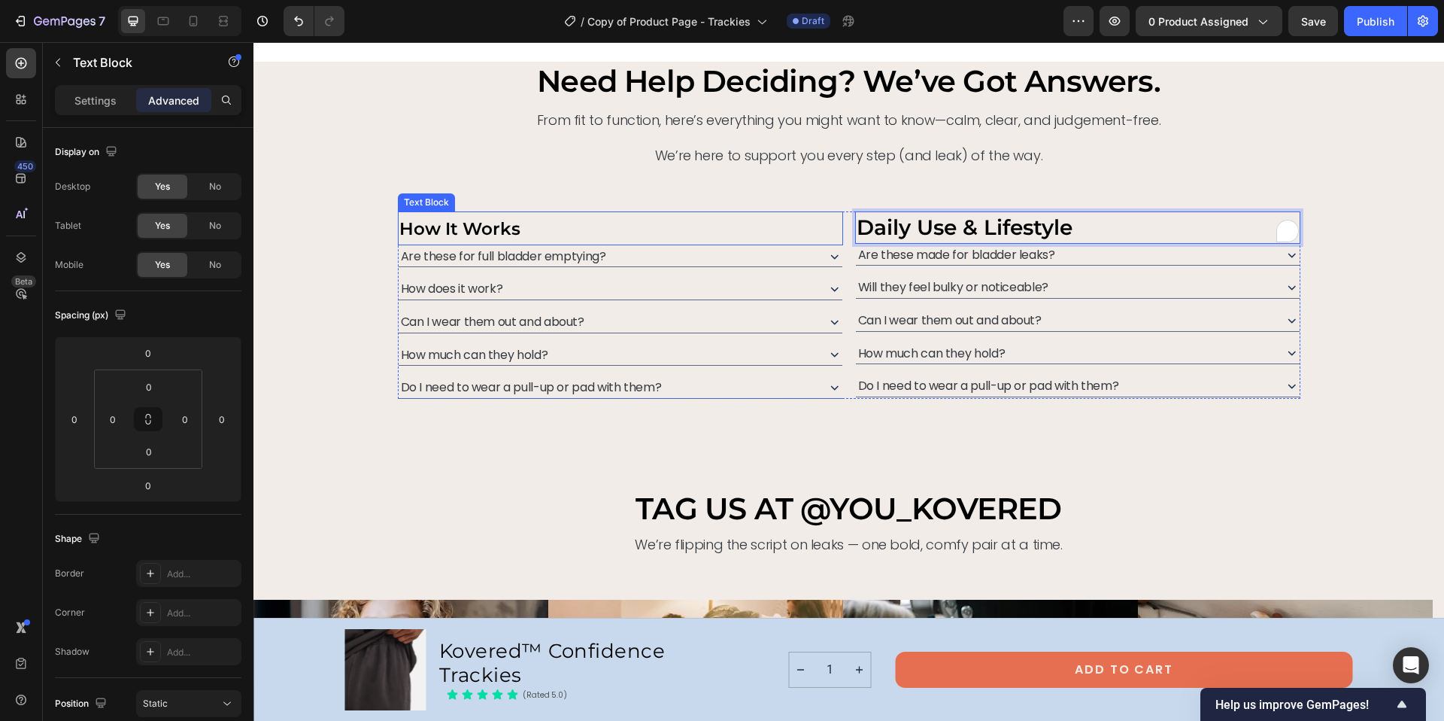
click at [455, 226] on strong "How It Works" at bounding box center [459, 228] width 121 height 21
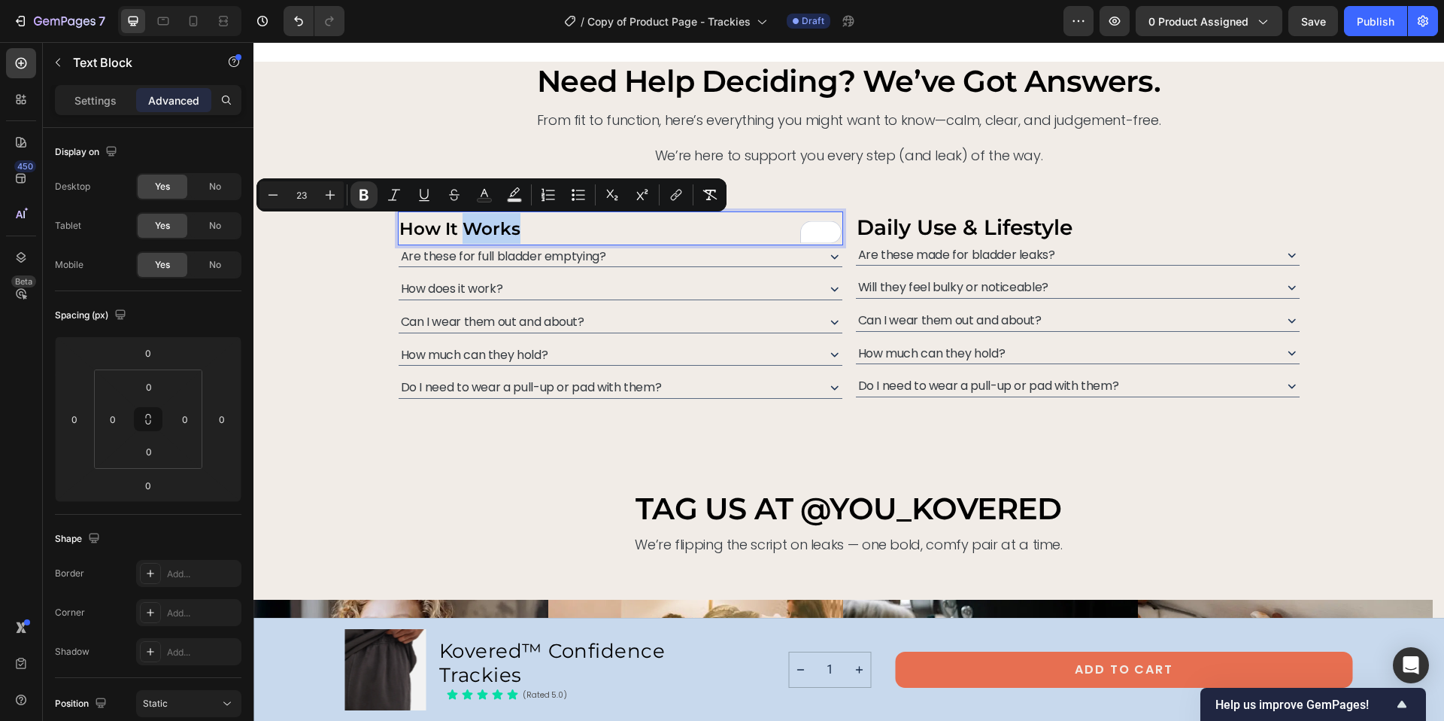
click at [456, 223] on strong "How It Works" at bounding box center [459, 228] width 121 height 21
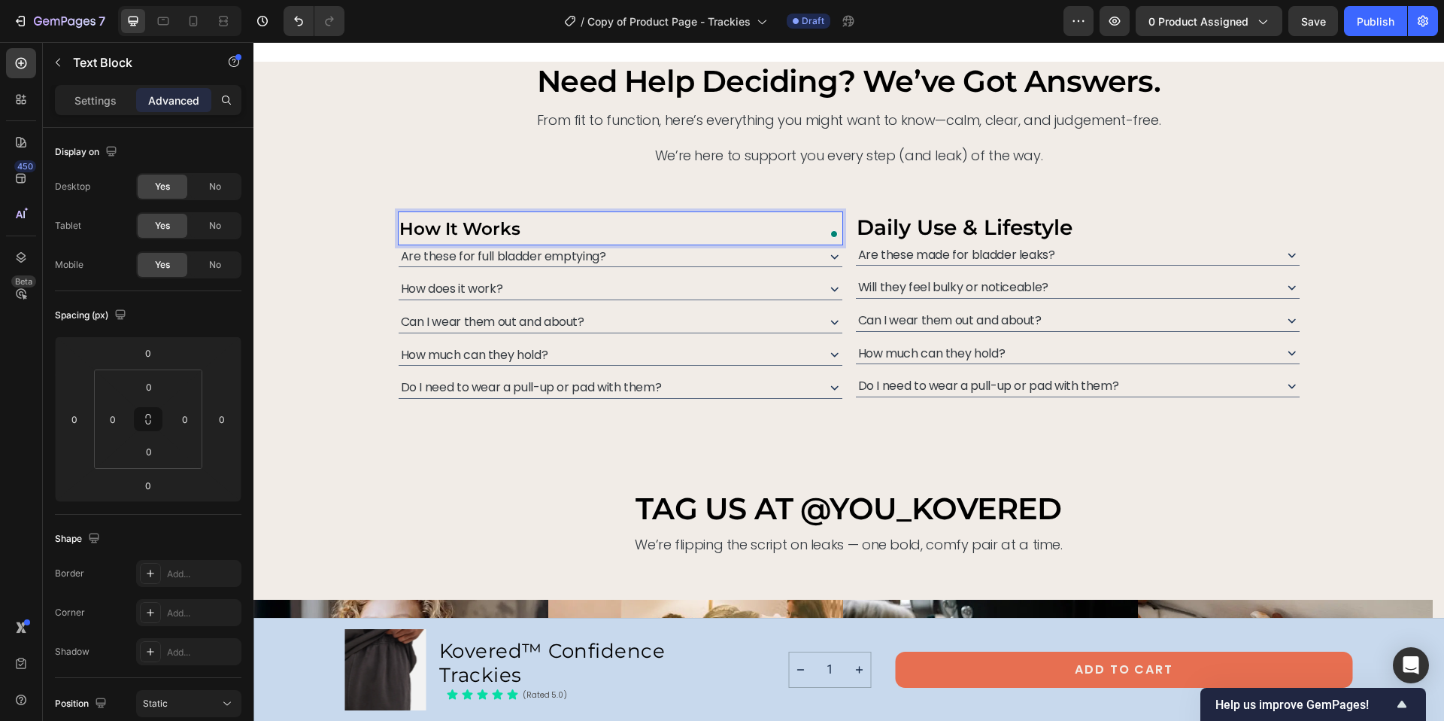
click at [423, 225] on strong "How It Works" at bounding box center [459, 228] width 121 height 21
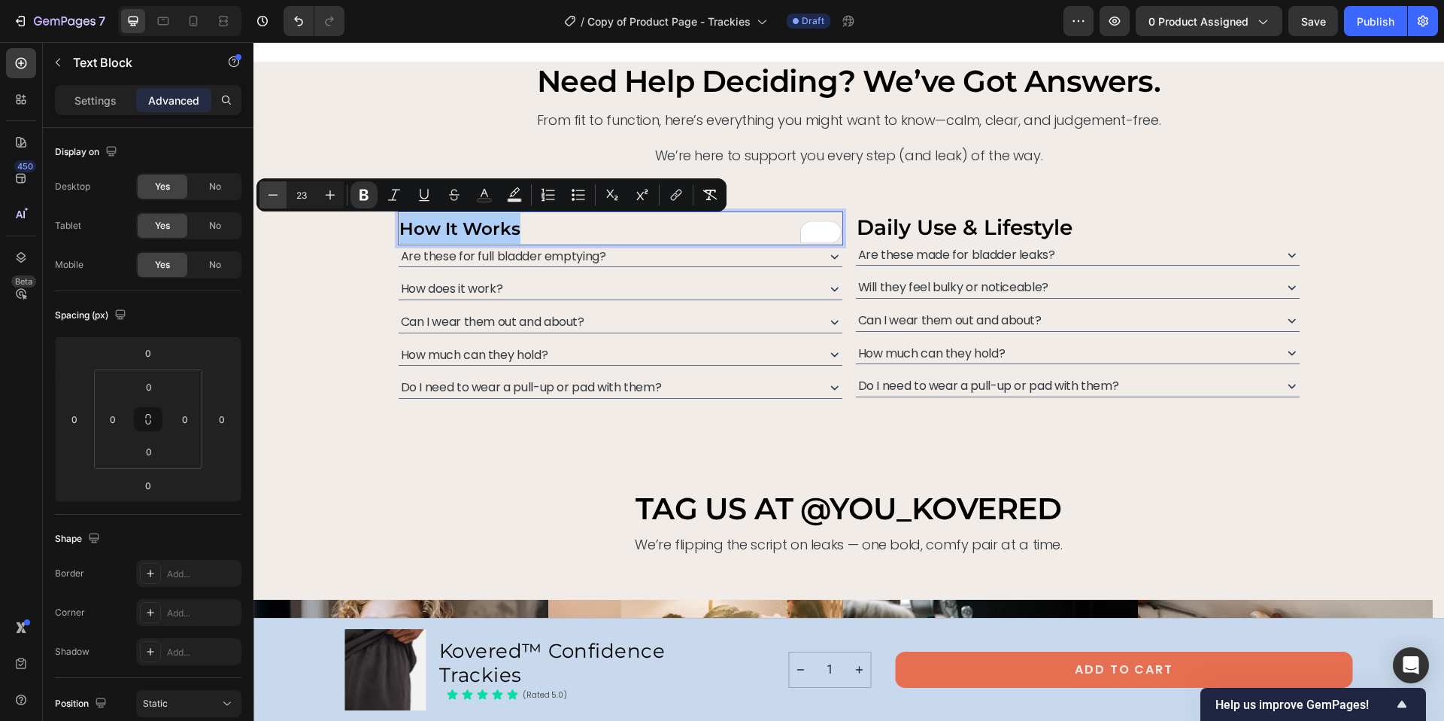
click at [276, 198] on icon "Editor contextual toolbar" at bounding box center [273, 194] width 15 height 15
type input "22"
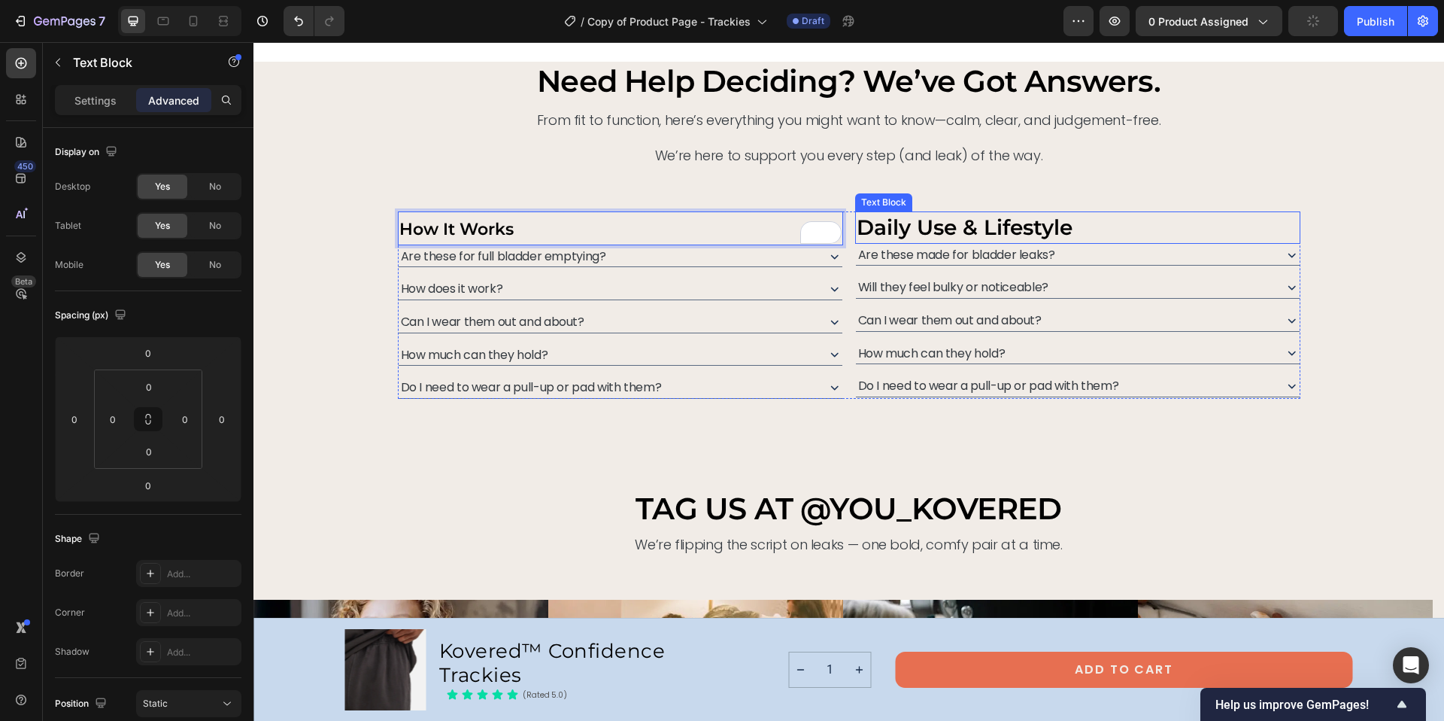
click at [901, 230] on strong "Daily Use & Lifestyle" at bounding box center [965, 227] width 216 height 26
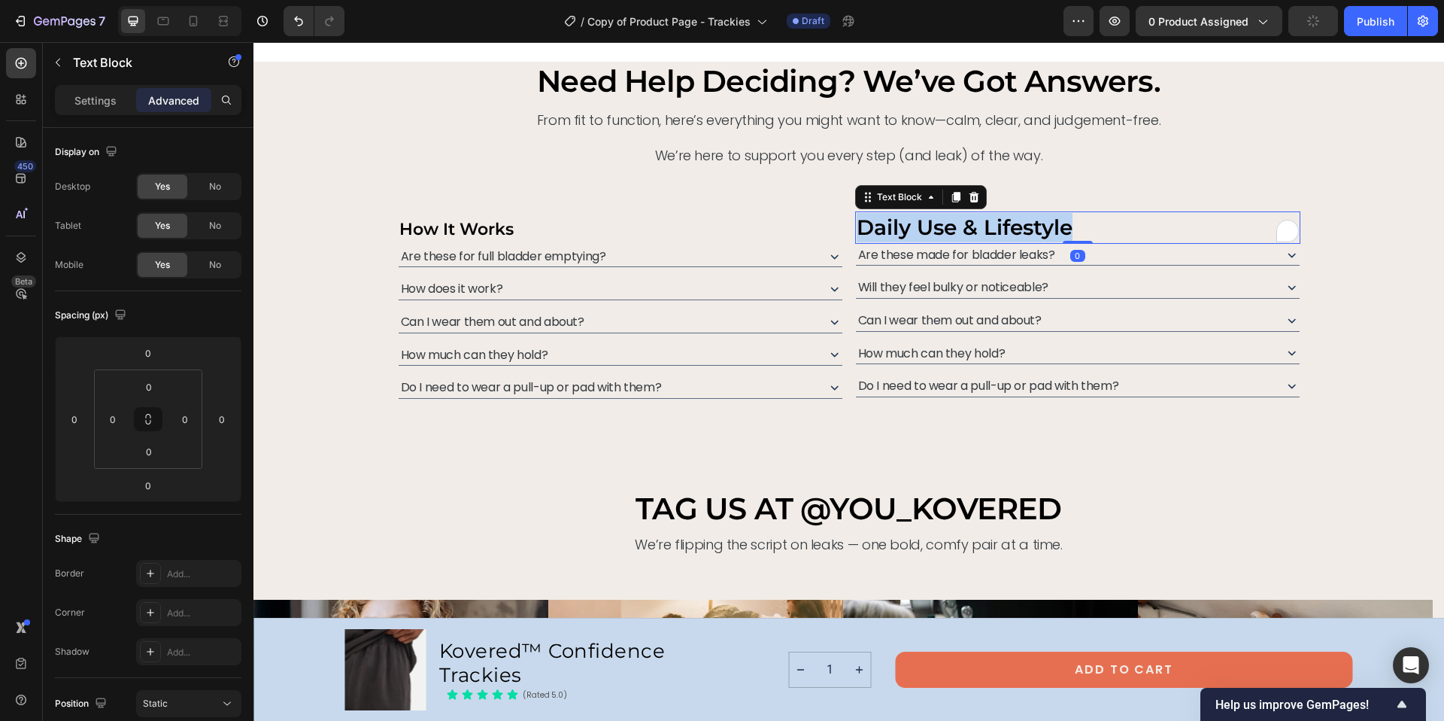
click at [901, 230] on strong "Daily Use & Lifestyle" at bounding box center [965, 227] width 216 height 26
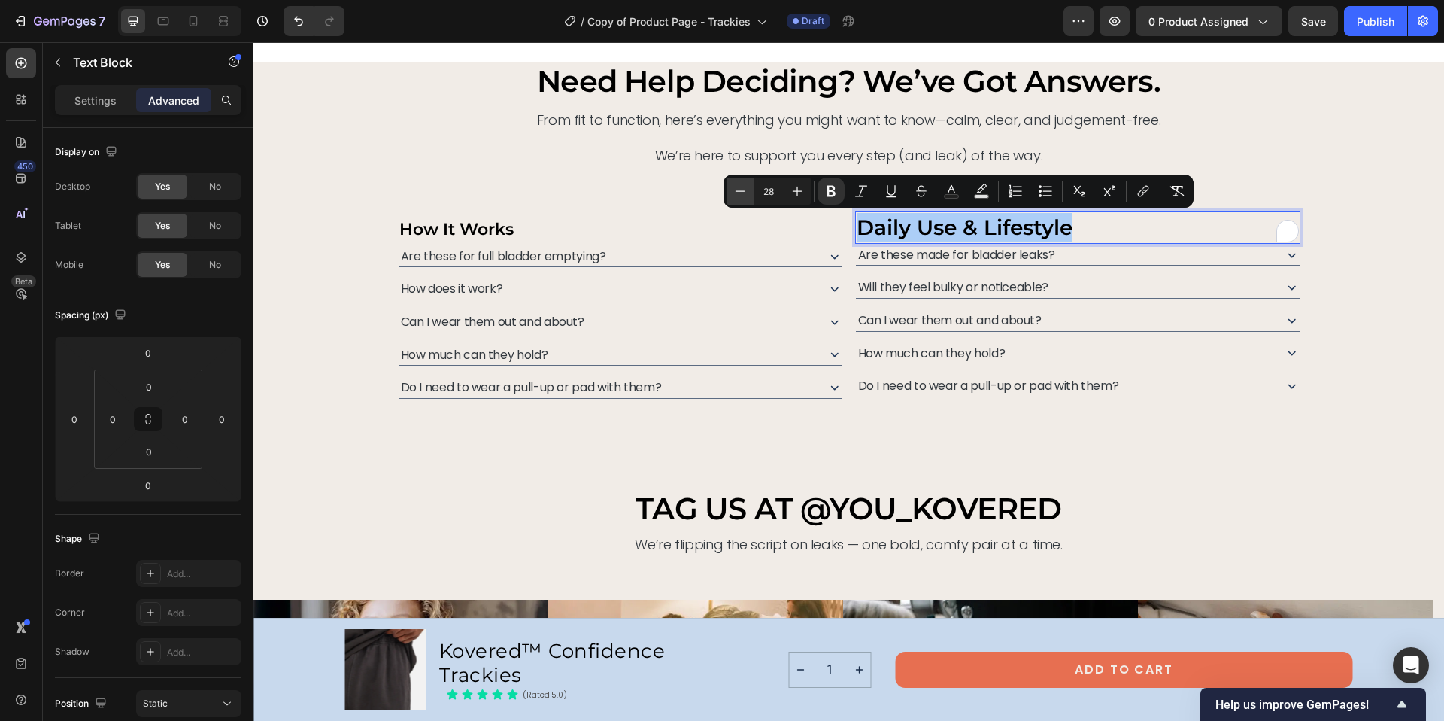
click at [741, 190] on icon "Editor contextual toolbar" at bounding box center [740, 191] width 15 height 15
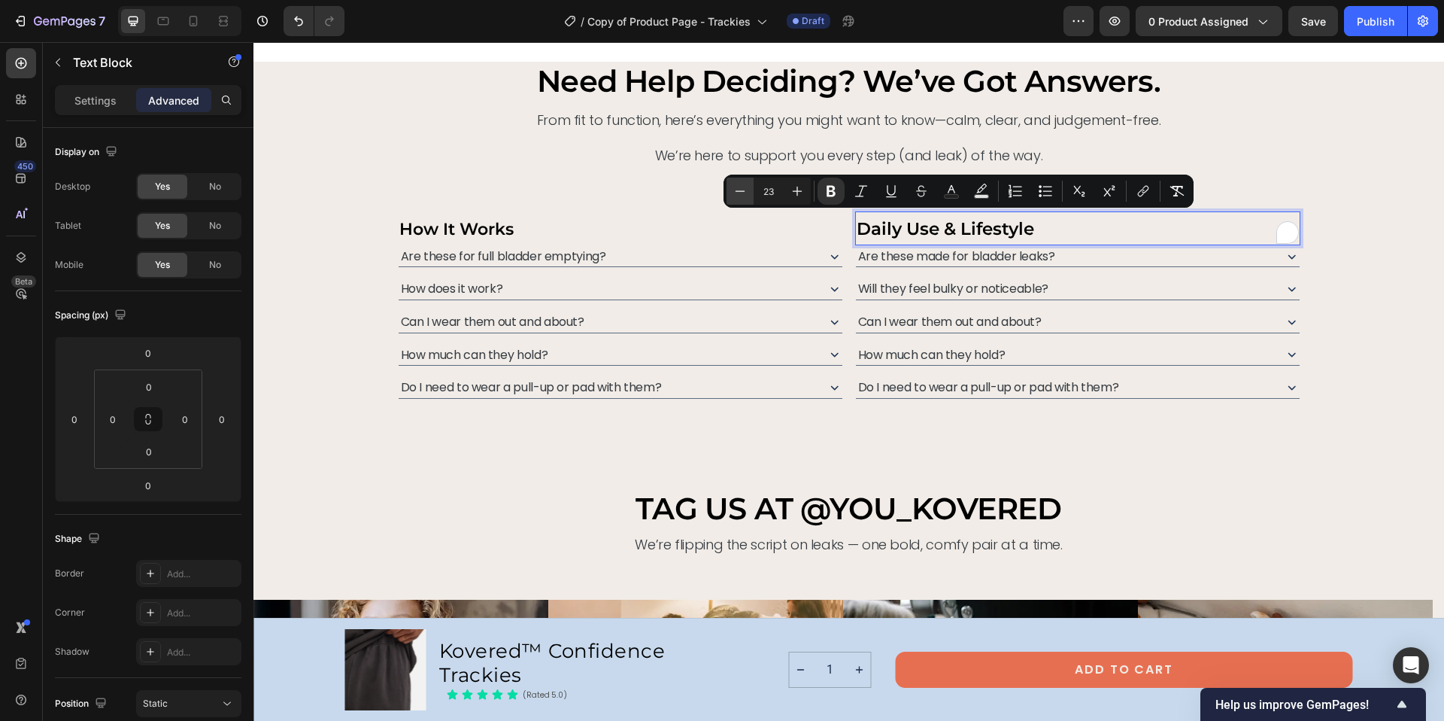
click at [741, 190] on icon "Editor contextual toolbar" at bounding box center [740, 191] width 15 height 15
type input "22"
click at [851, 447] on div "need help deciding? we’ve got answers. Heading From fit to function, here’s eve…" at bounding box center [848, 275] width 1191 height 426
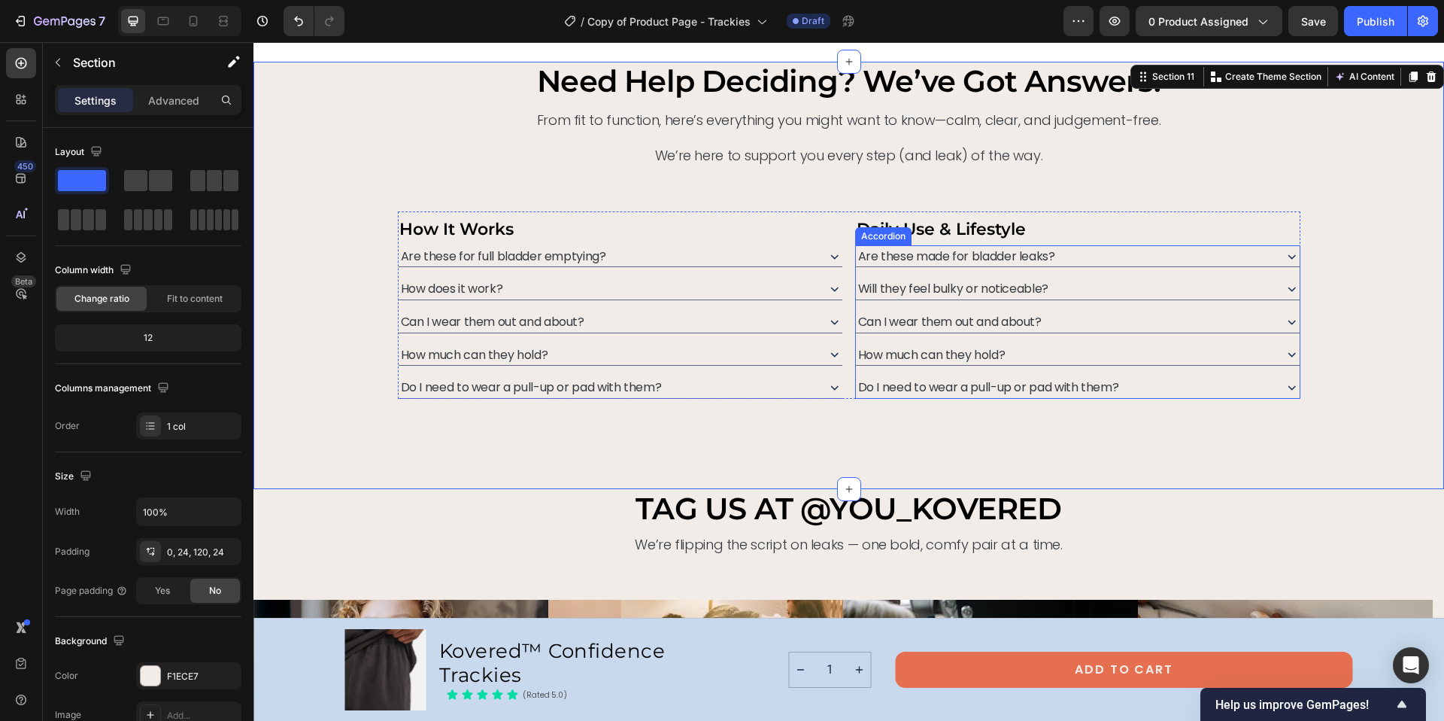
click at [908, 261] on span "Are these made for bladder leaks?" at bounding box center [956, 255] width 197 height 17
click at [912, 256] on span "Are these made for bladder leaks?" at bounding box center [956, 255] width 197 height 17
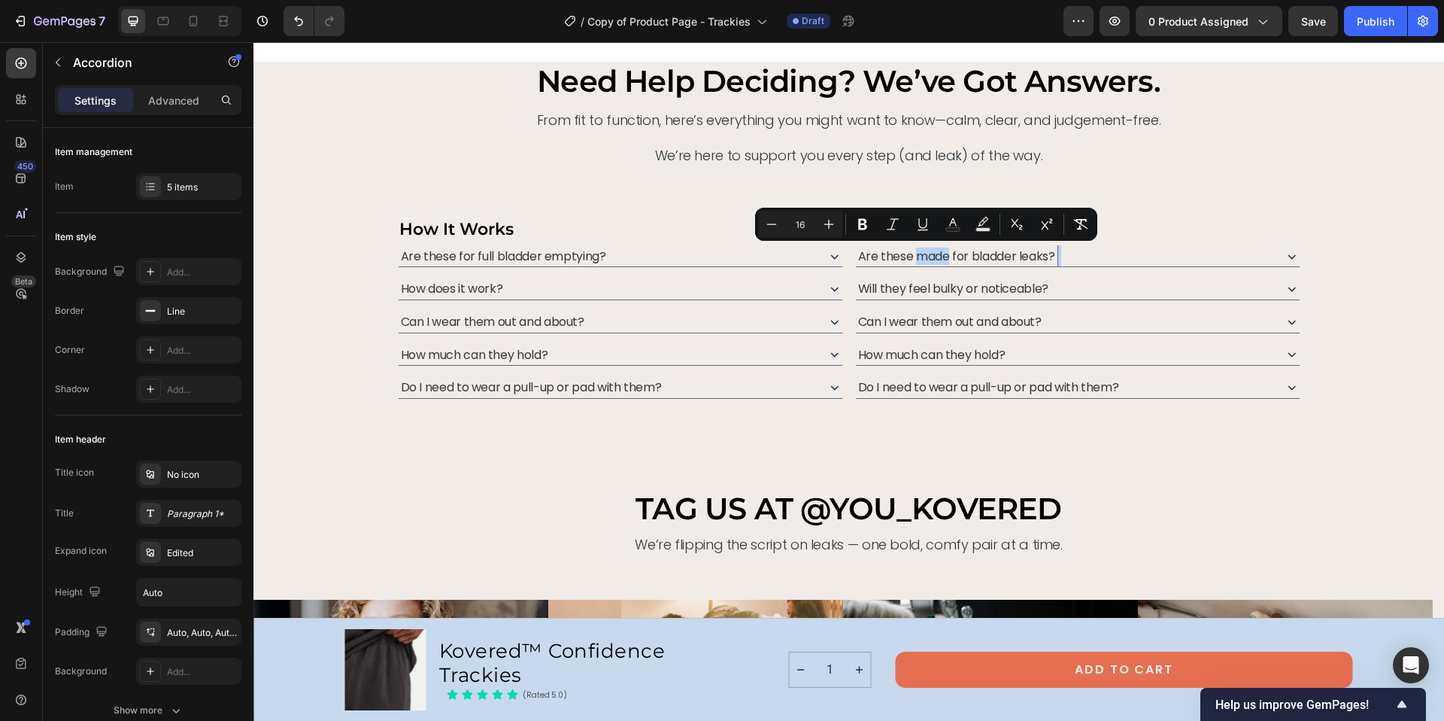
click at [912, 256] on span "Are these made for bladder leaks?" at bounding box center [956, 255] width 197 height 17
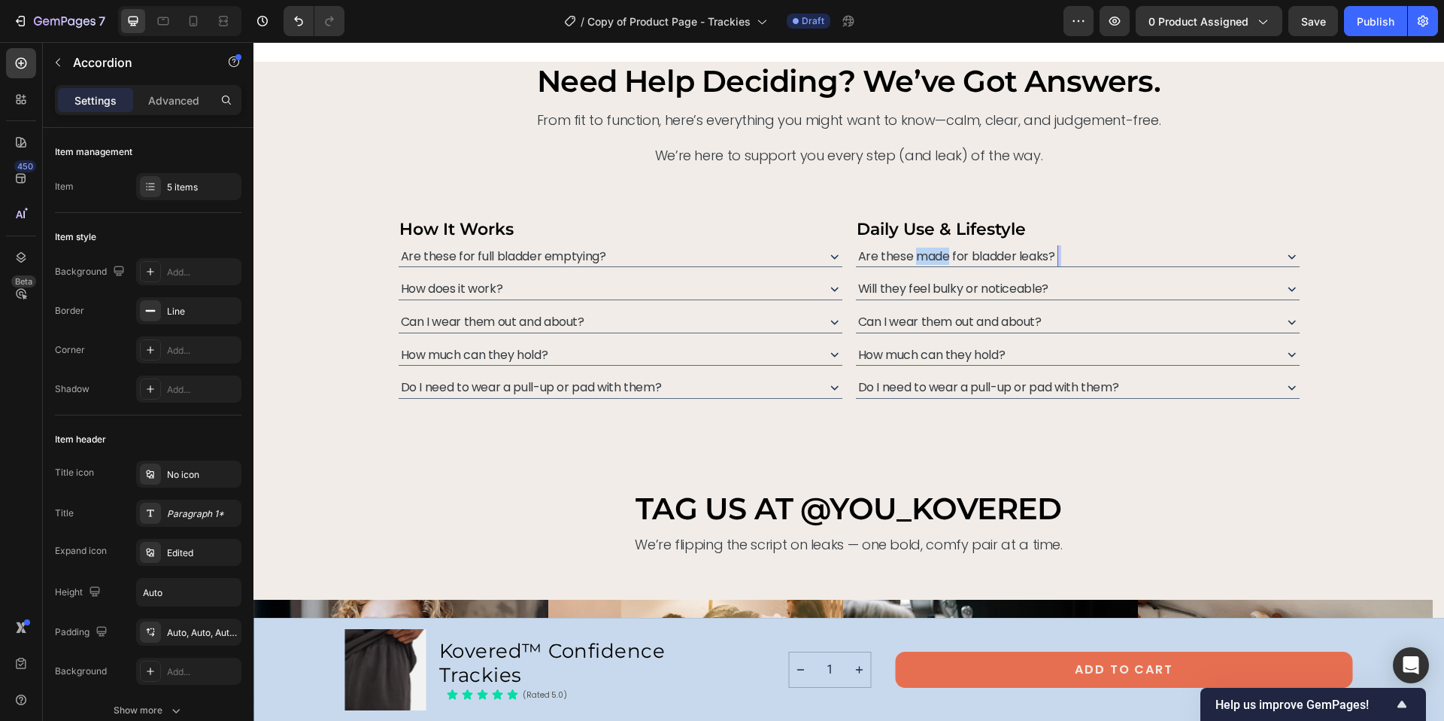
click at [912, 256] on span "Are these made for bladder leaks?" at bounding box center [956, 255] width 197 height 17
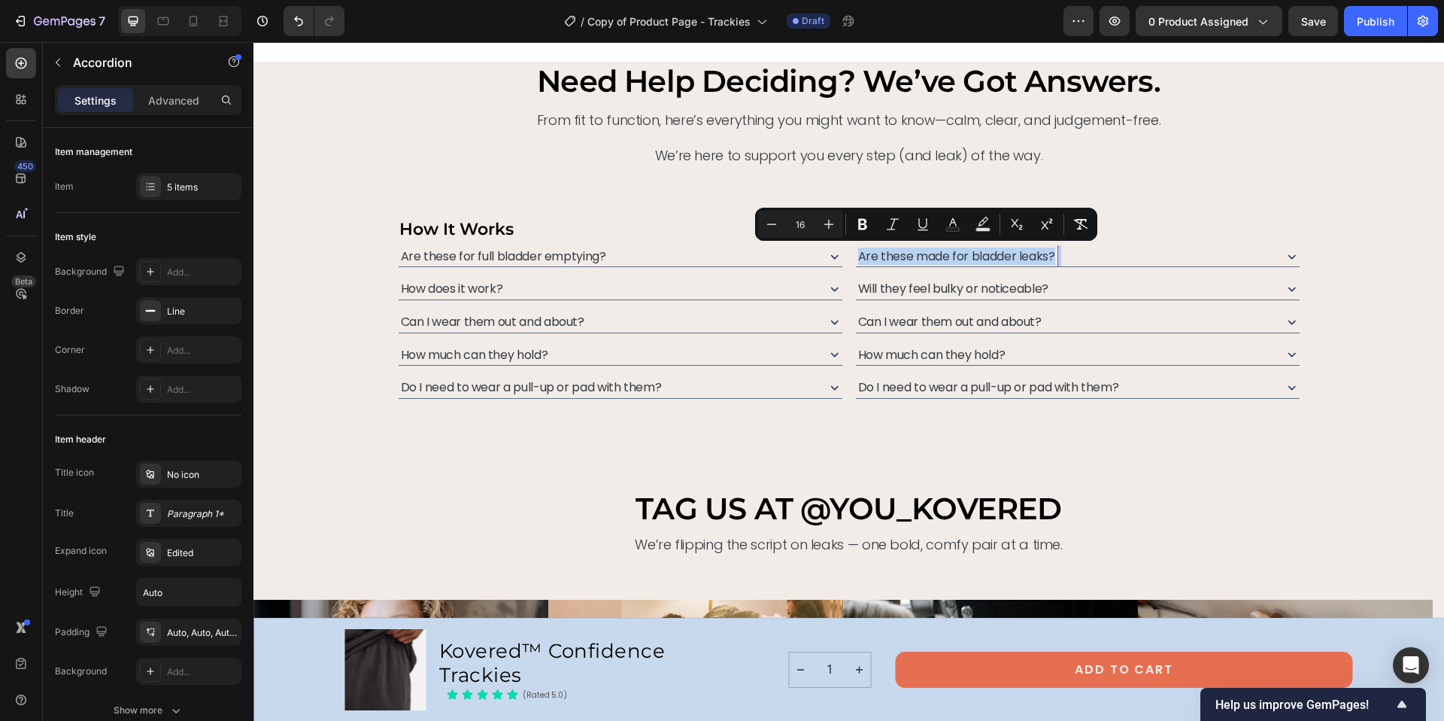
click at [912, 256] on span "Are these made for bladder leaks?" at bounding box center [956, 255] width 197 height 17
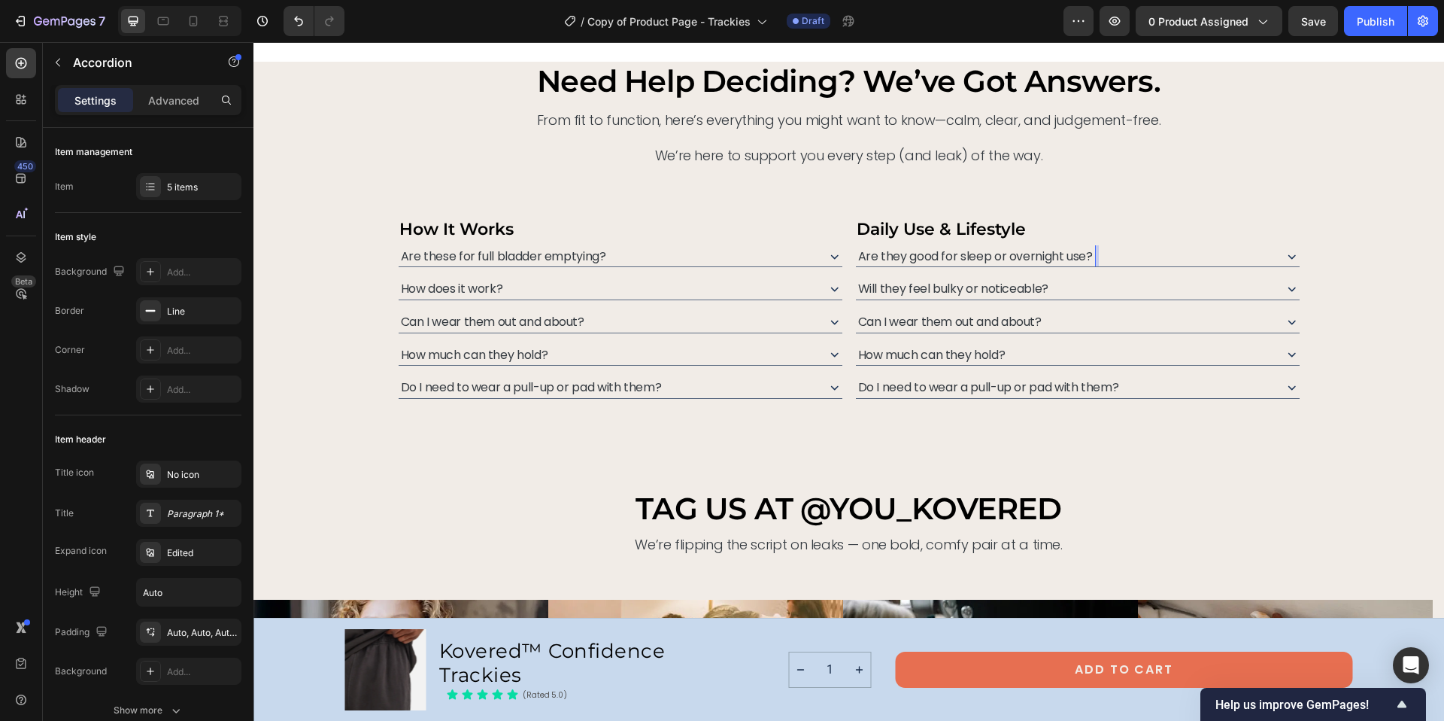
click at [921, 289] on span "Will they feel bulky or noticeable?" at bounding box center [953, 288] width 190 height 17
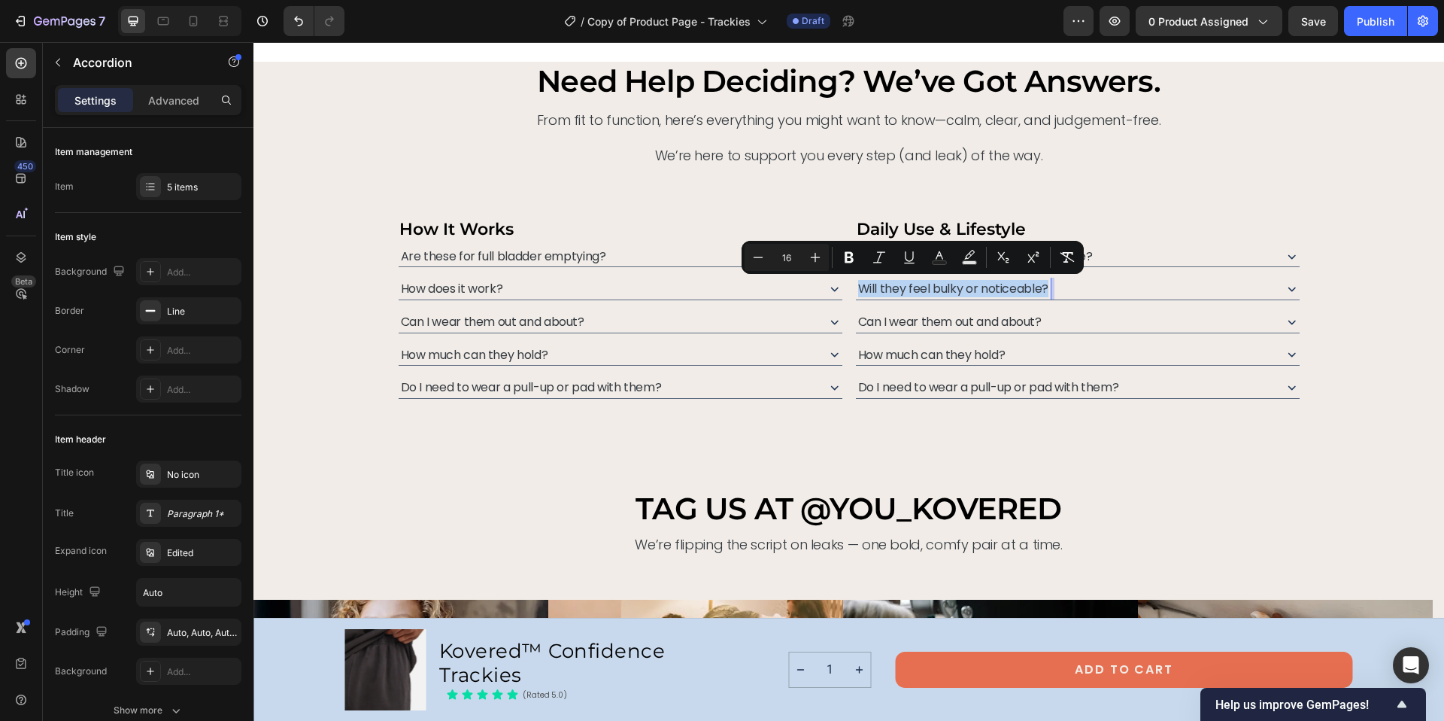
click at [921, 289] on span "Will they feel bulky or noticeable?" at bounding box center [953, 288] width 190 height 17
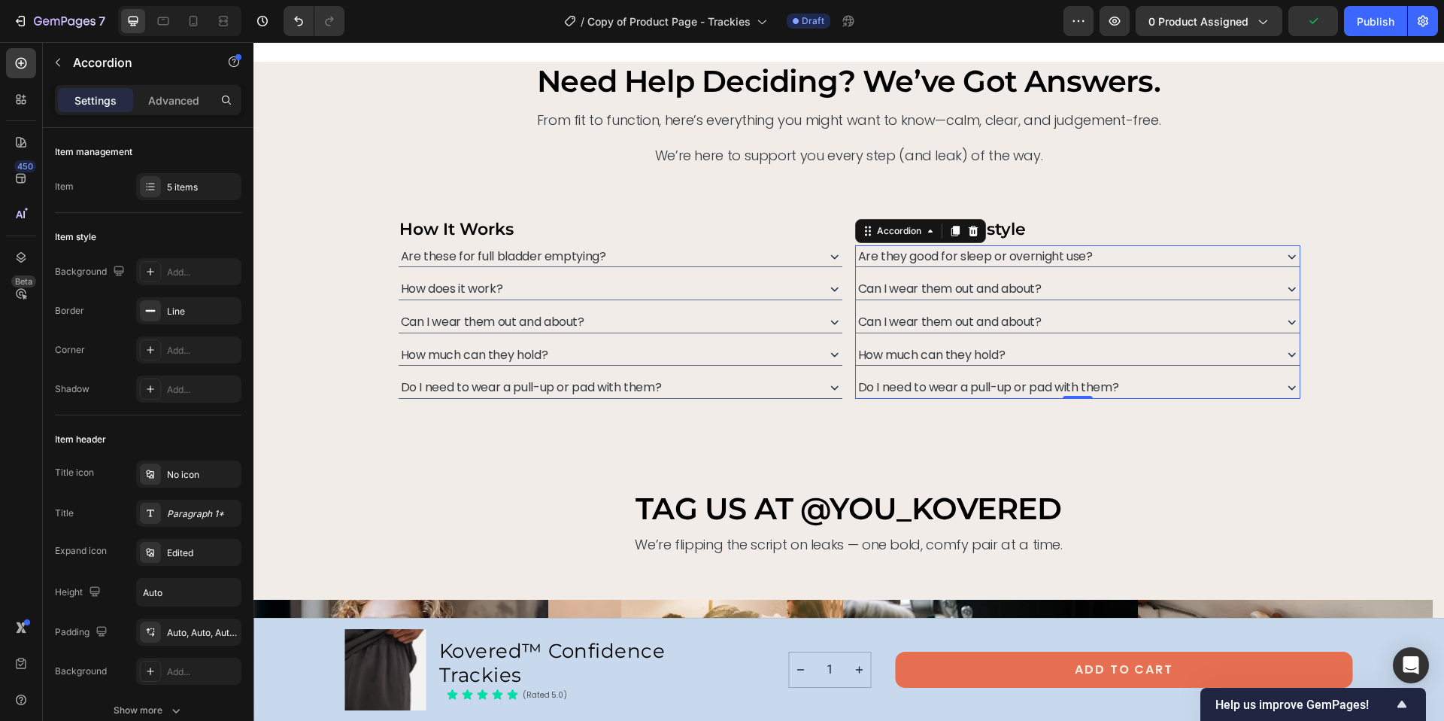
click at [917, 325] on span "Can I wear them out and about?" at bounding box center [950, 321] width 184 height 17
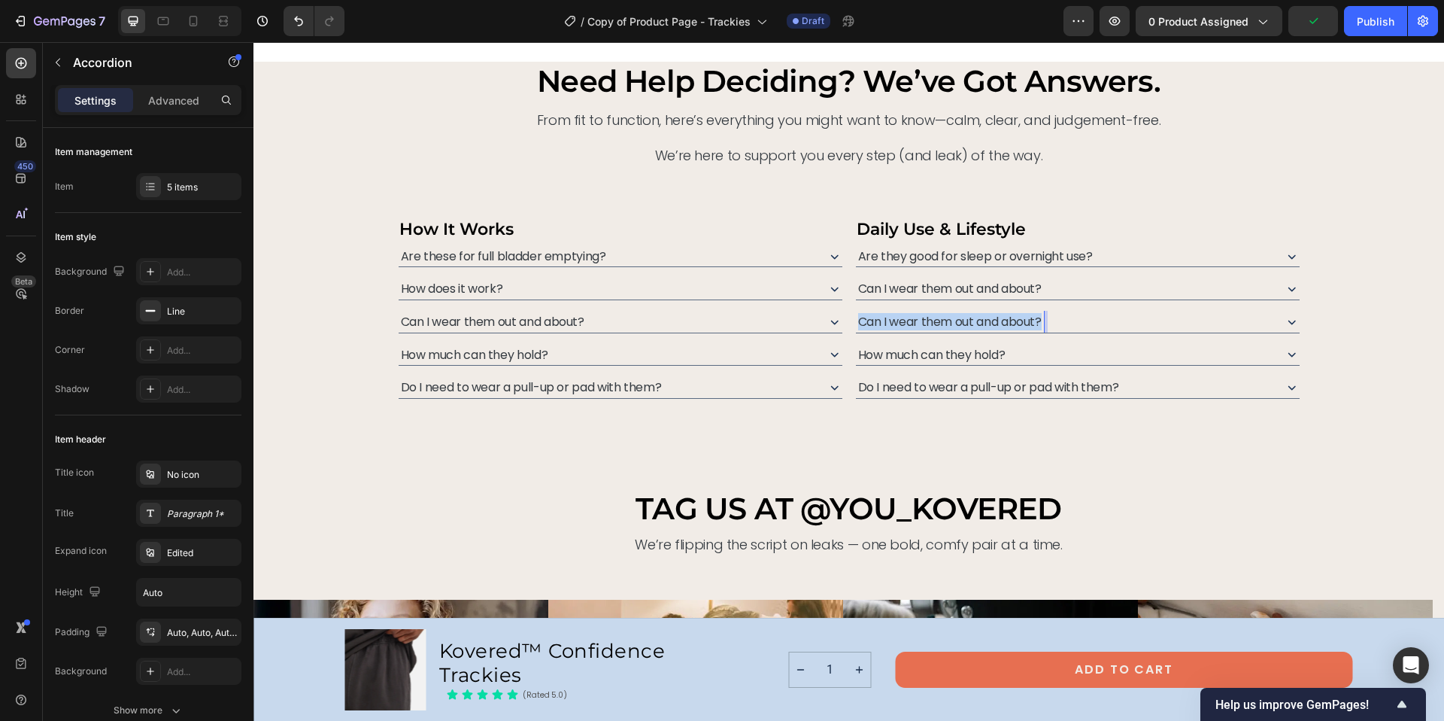
click at [917, 325] on span "Can I wear them out and about?" at bounding box center [950, 321] width 184 height 17
click at [594, 314] on div "Can I wear them out and about?" at bounding box center [607, 322] width 416 height 22
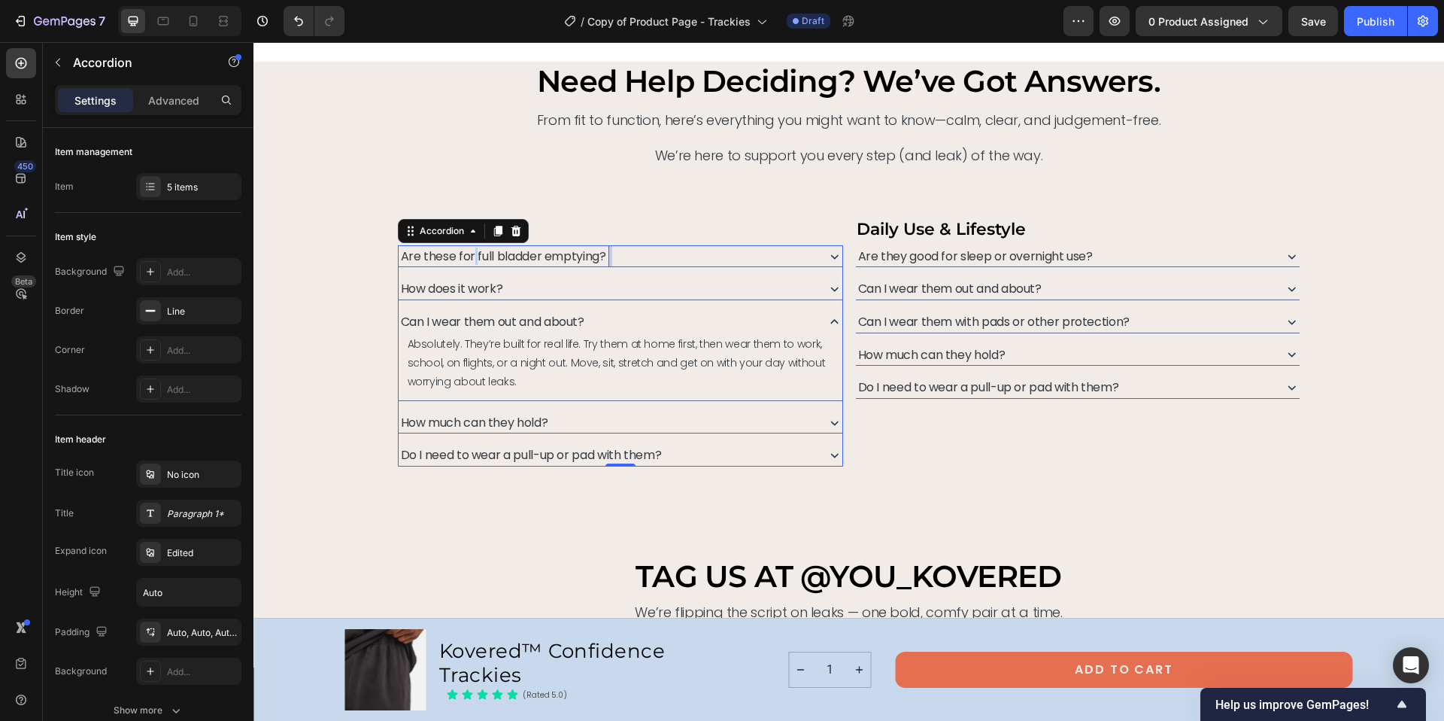
click at [467, 257] on span "Are these for full bladder emptying?" at bounding box center [503, 255] width 205 height 17
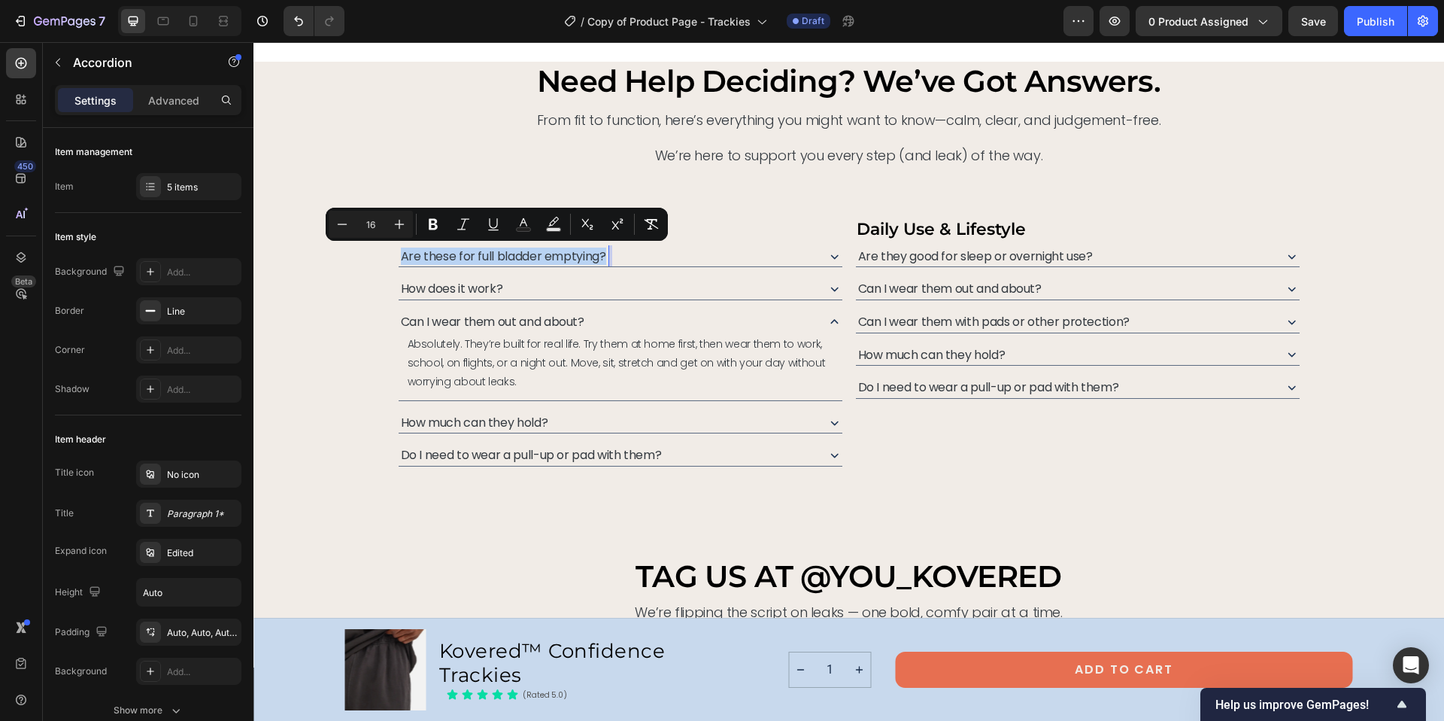
copy span "Are these for full bladder emptying?"
click at [480, 322] on span "Can I wear them out and about?" at bounding box center [493, 321] width 184 height 17
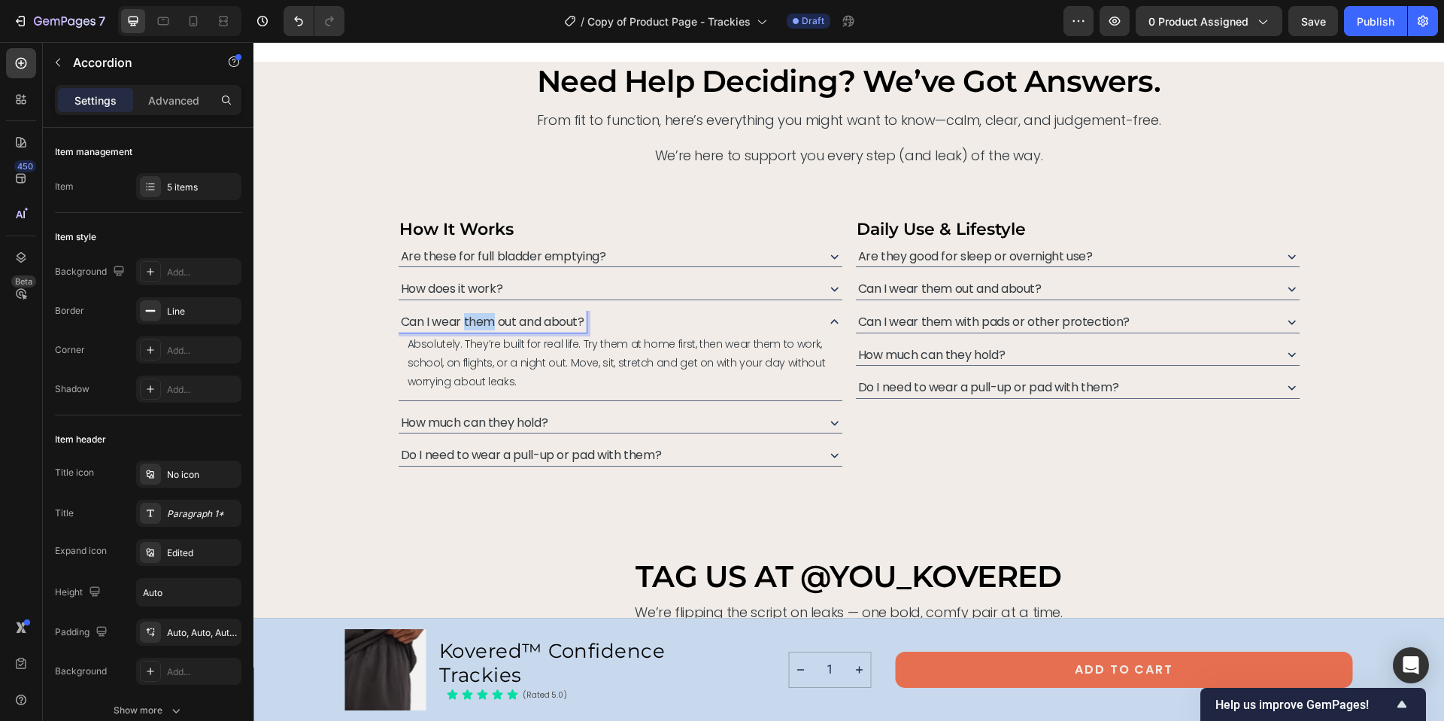
click at [480, 322] on span "Can I wear them out and about?" at bounding box center [493, 321] width 184 height 17
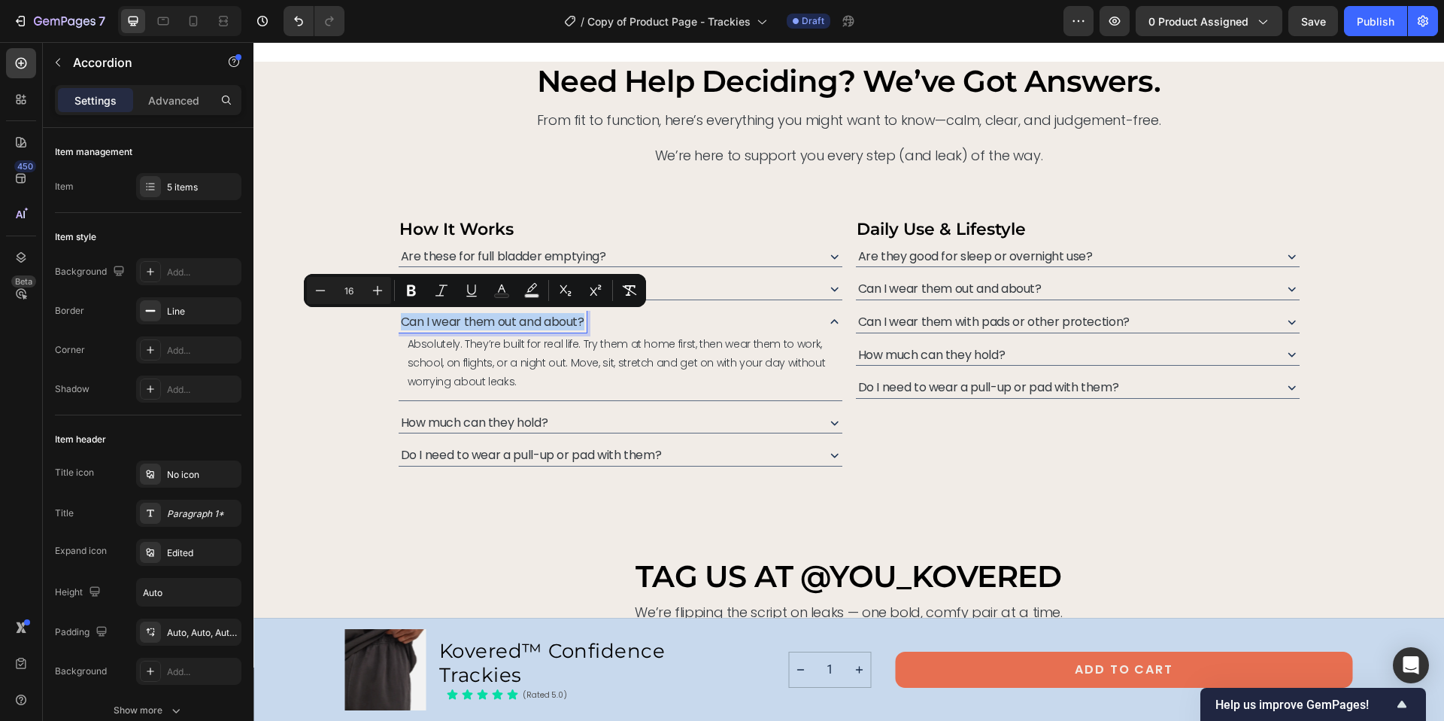
click at [480, 322] on span "Can I wear them out and about?" at bounding box center [493, 321] width 184 height 17
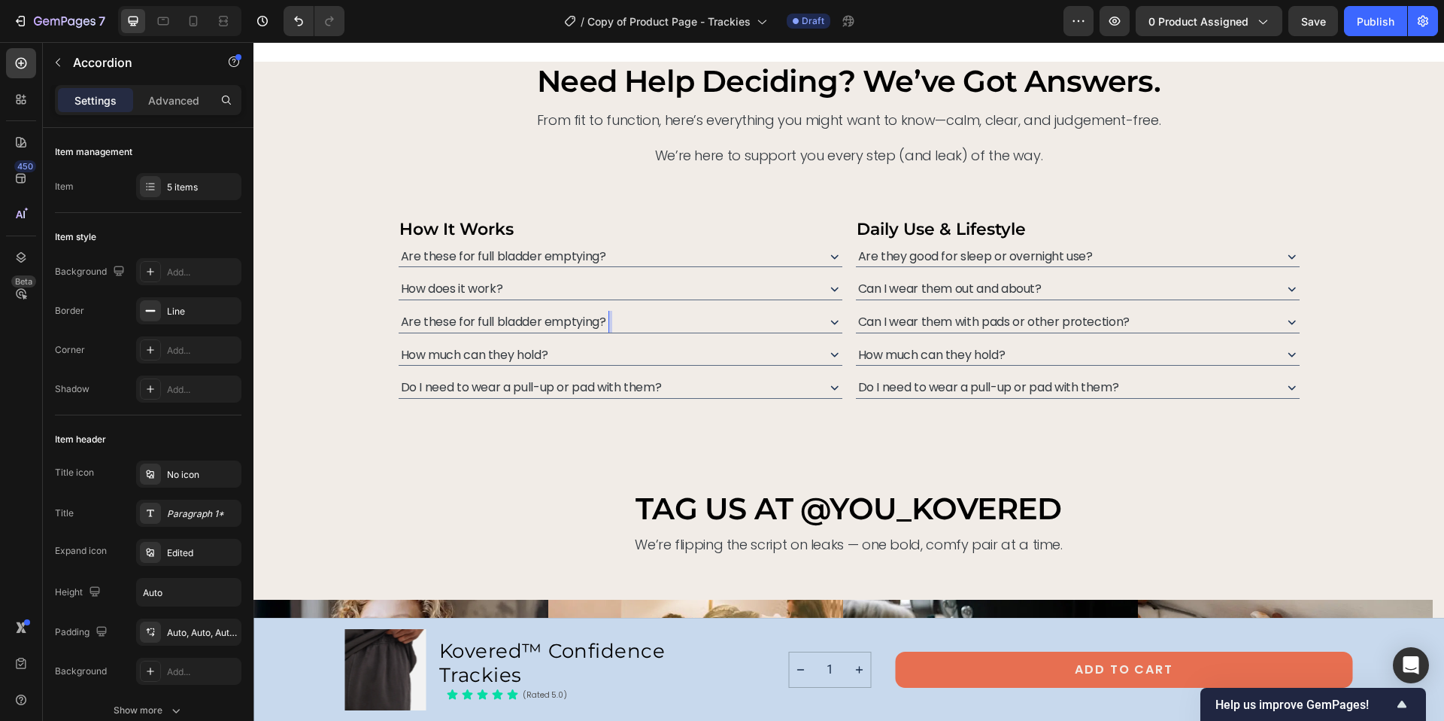
click at [454, 287] on span "How does it work?" at bounding box center [452, 288] width 102 height 17
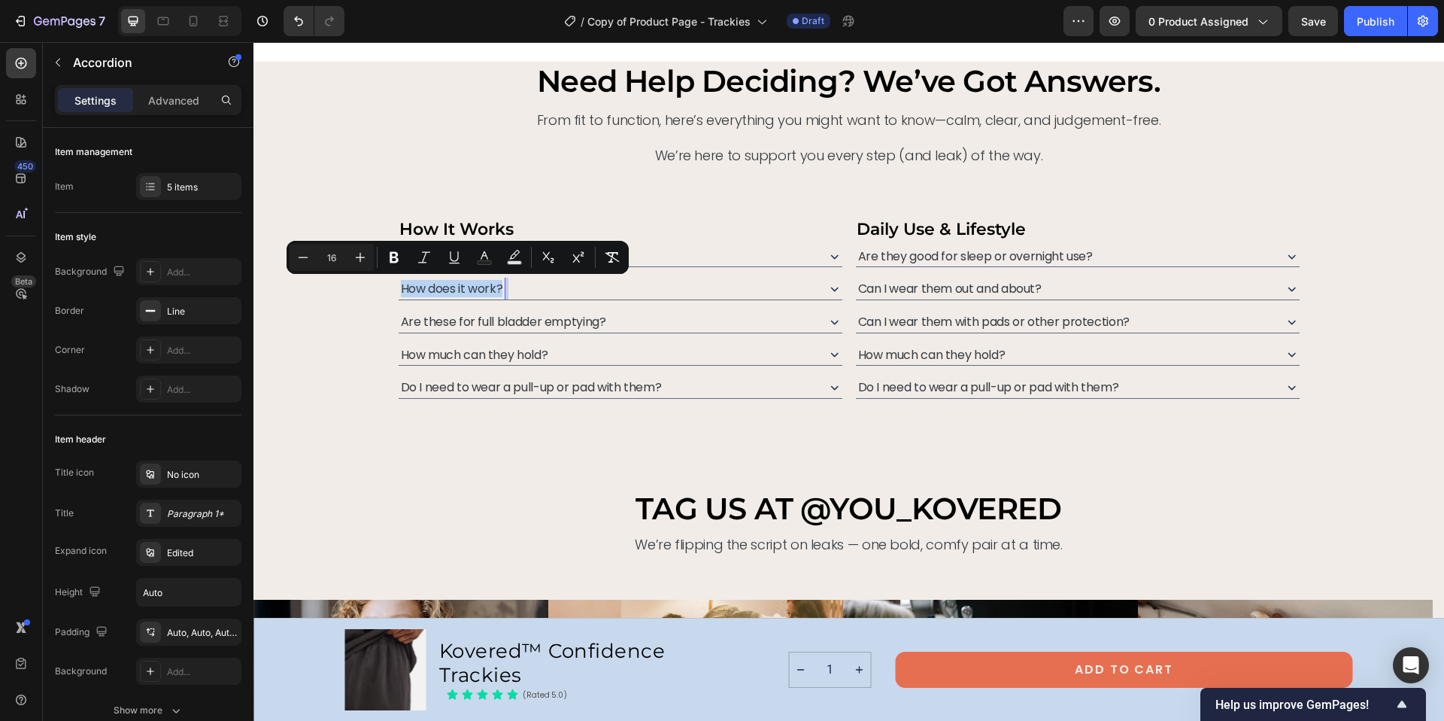
click at [454, 287] on span "How does it work?" at bounding box center [452, 288] width 102 height 17
copy span "How does it work?"
click at [675, 245] on div "Are these for full bladder emptying?" at bounding box center [607, 256] width 416 height 22
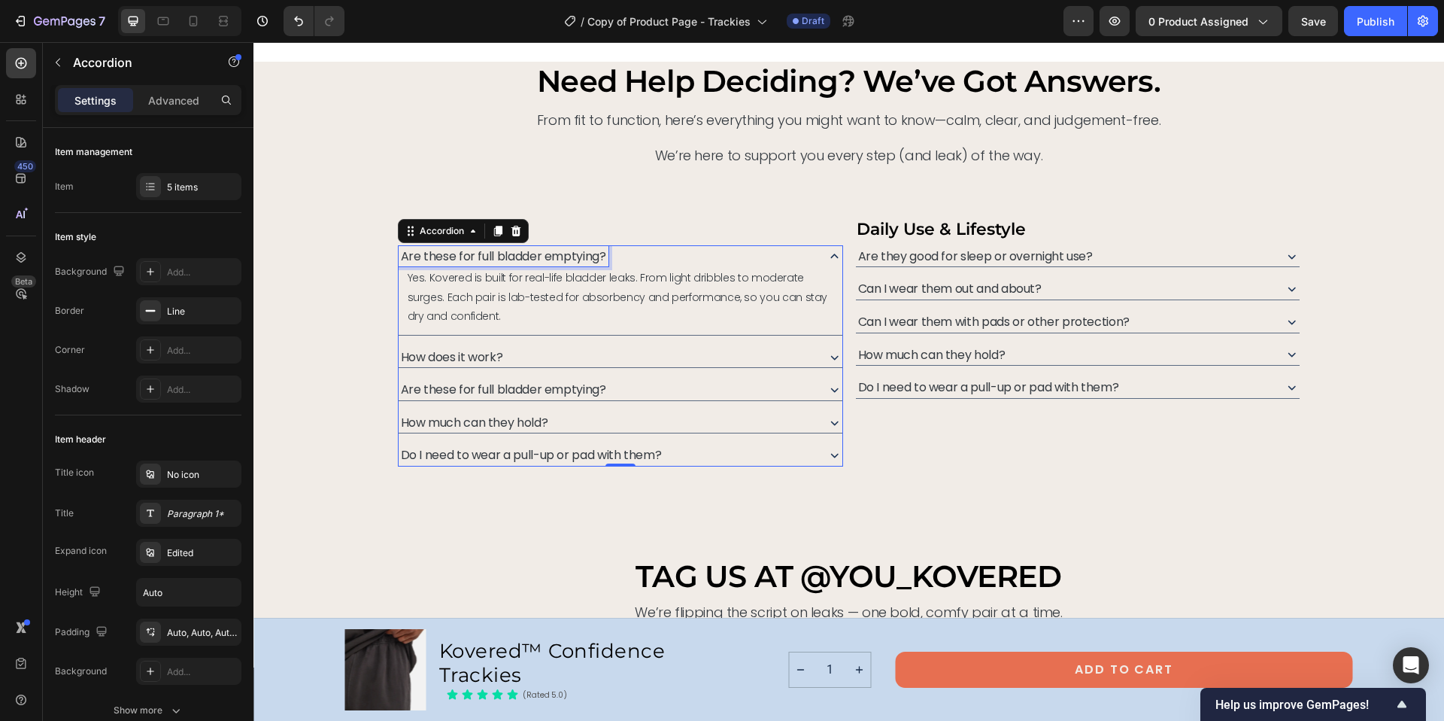
click at [540, 258] on span "Are these for full bladder emptying?" at bounding box center [503, 255] width 205 height 17
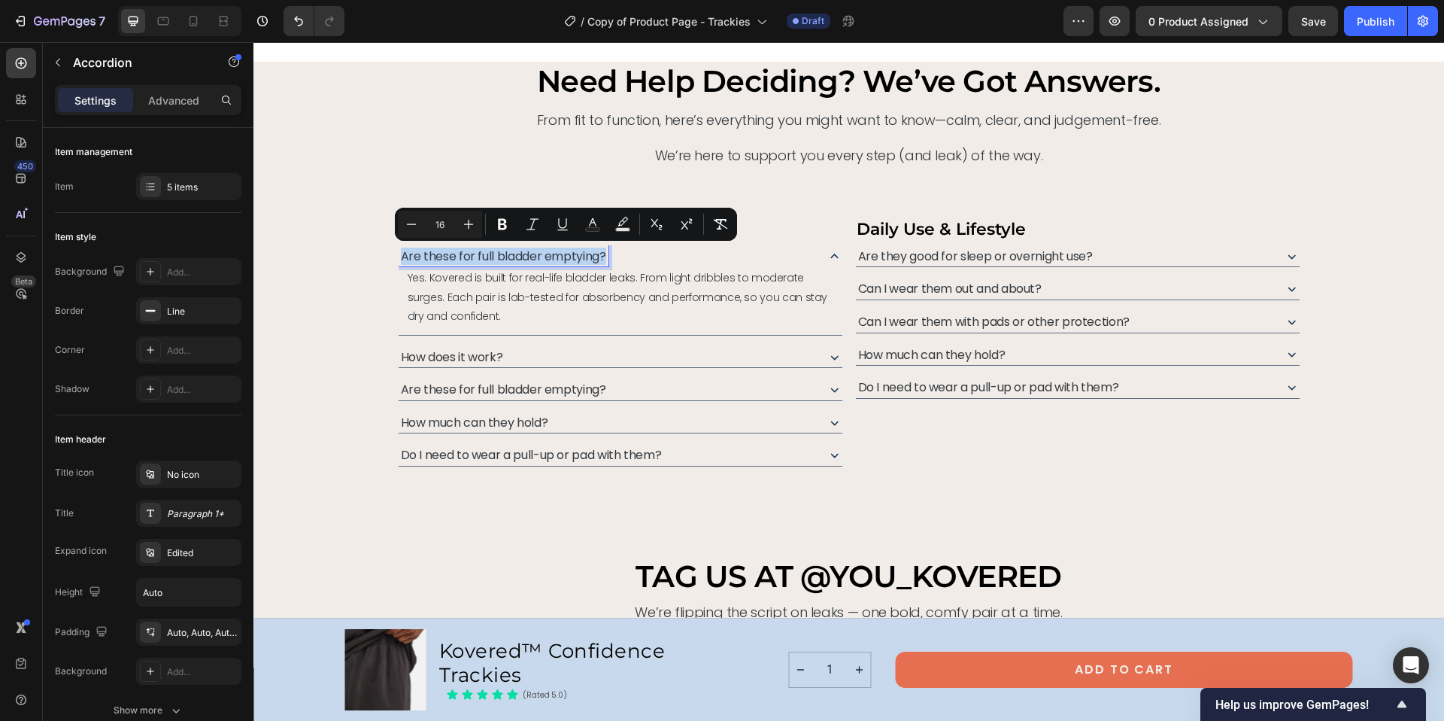
click at [540, 258] on span "Are these for full bladder emptying?" at bounding box center [503, 255] width 205 height 17
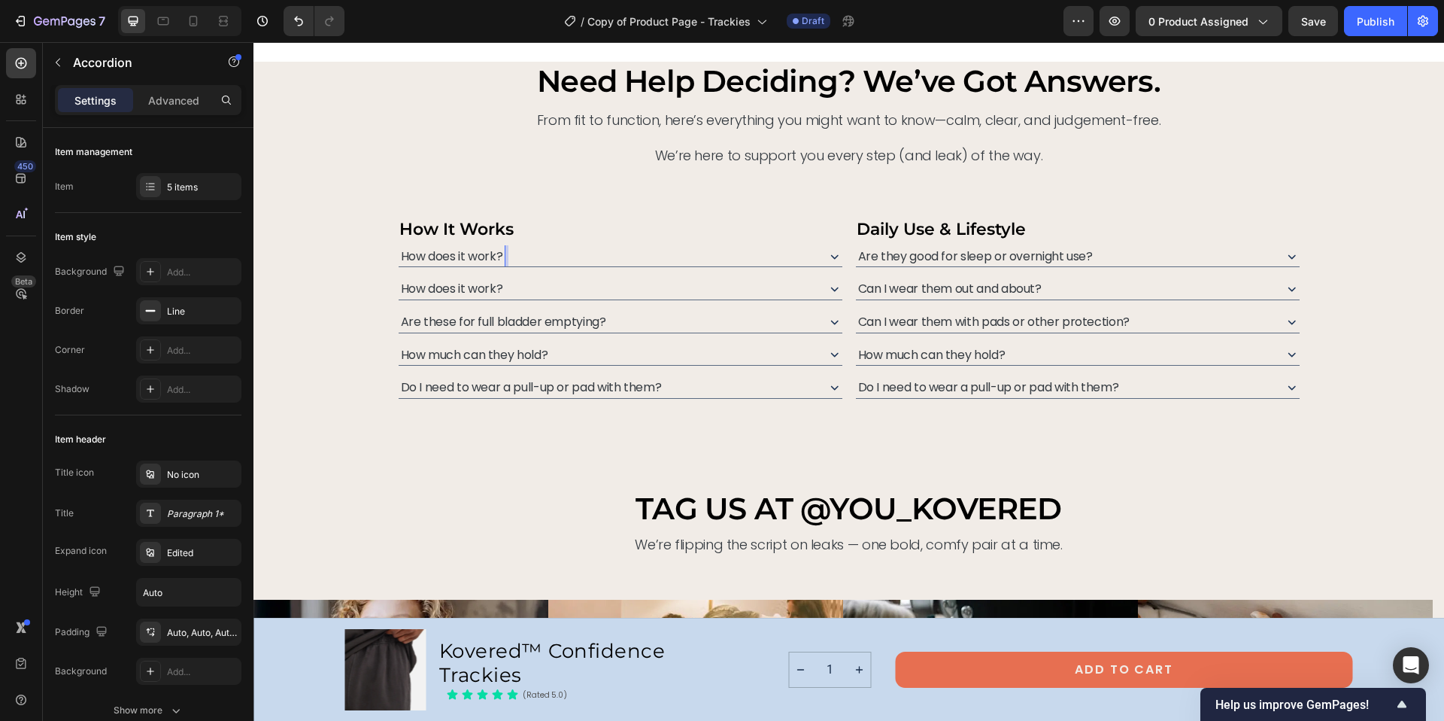
click at [480, 320] on span "Are these for full bladder emptying?" at bounding box center [503, 321] width 205 height 17
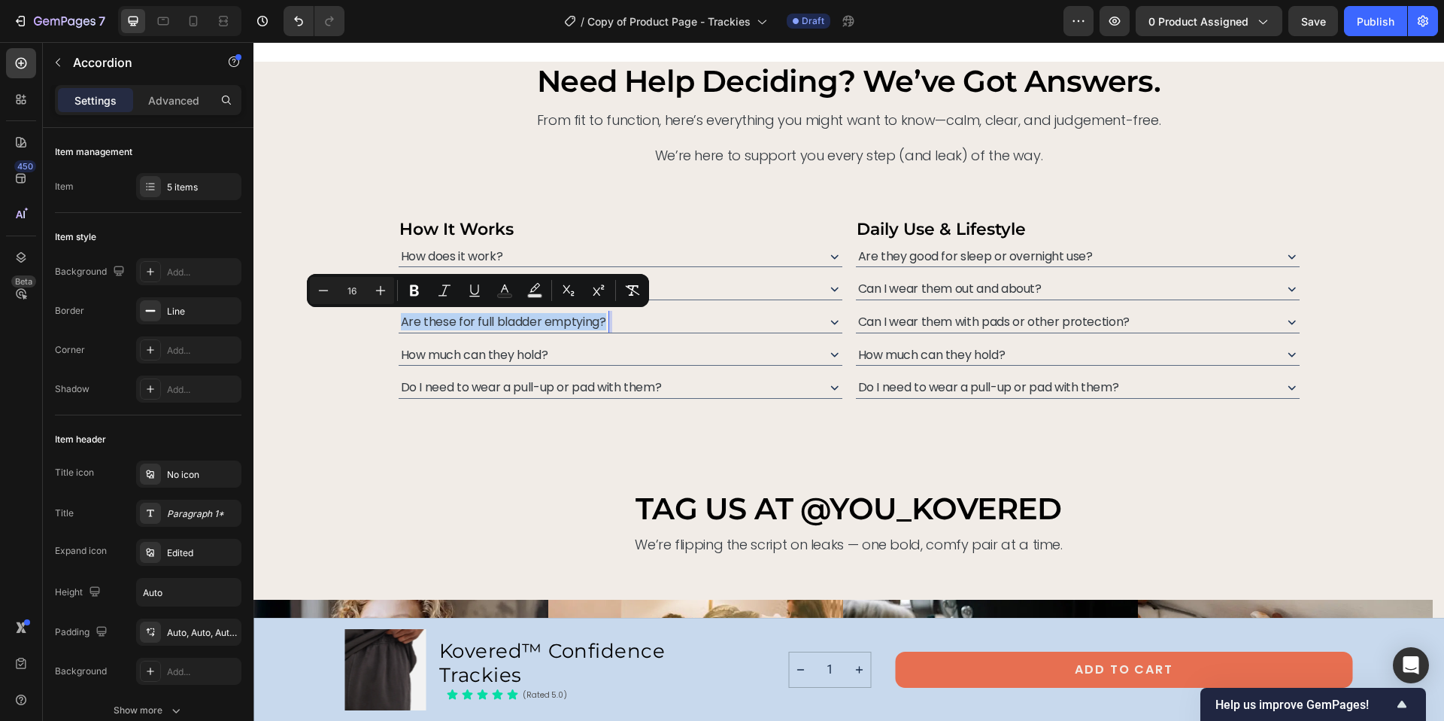
click at [480, 320] on span "Are these for full bladder emptying?" at bounding box center [503, 321] width 205 height 17
copy span "Are these for full bladder emptying?"
click at [514, 464] on div "need help deciding? we’ve got answers. Heading From fit to function, here’s eve…" at bounding box center [848, 275] width 1191 height 426
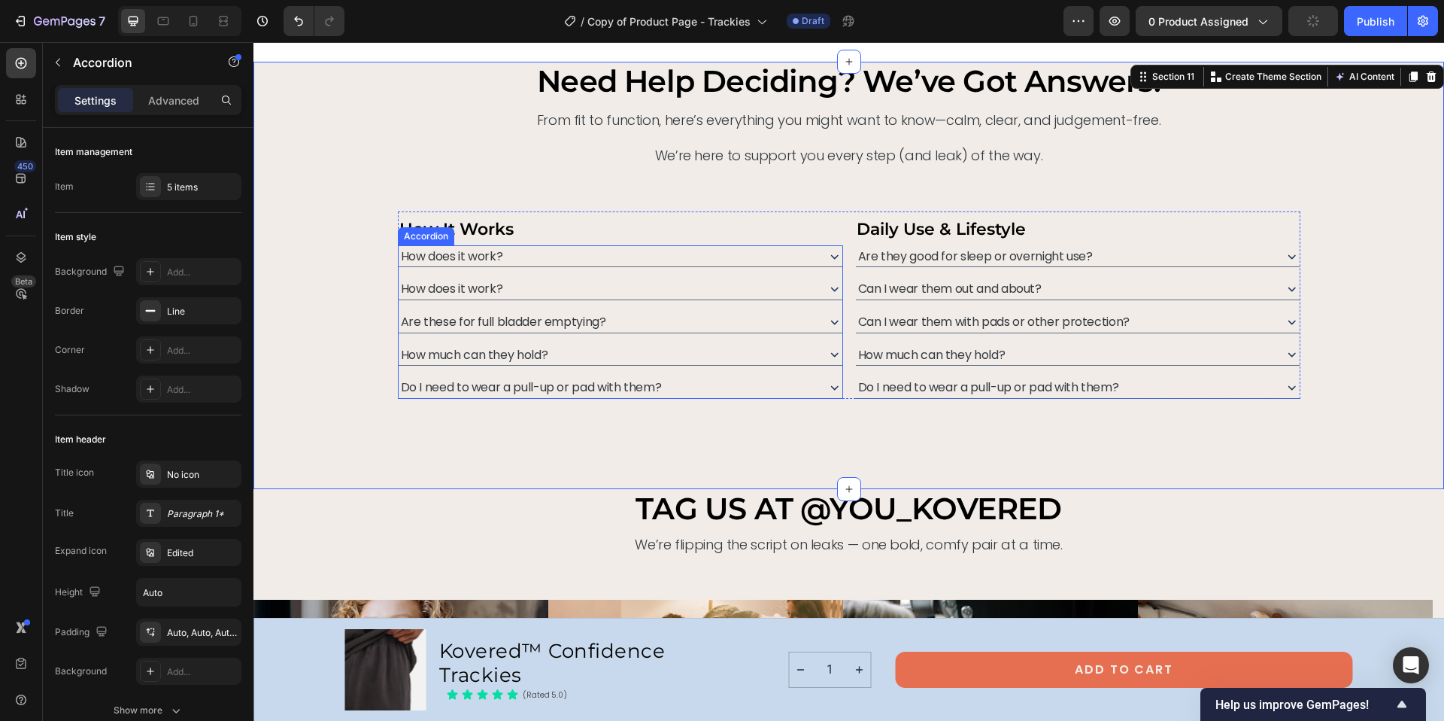
click at [448, 289] on span "How does it work?" at bounding box center [452, 288] width 102 height 17
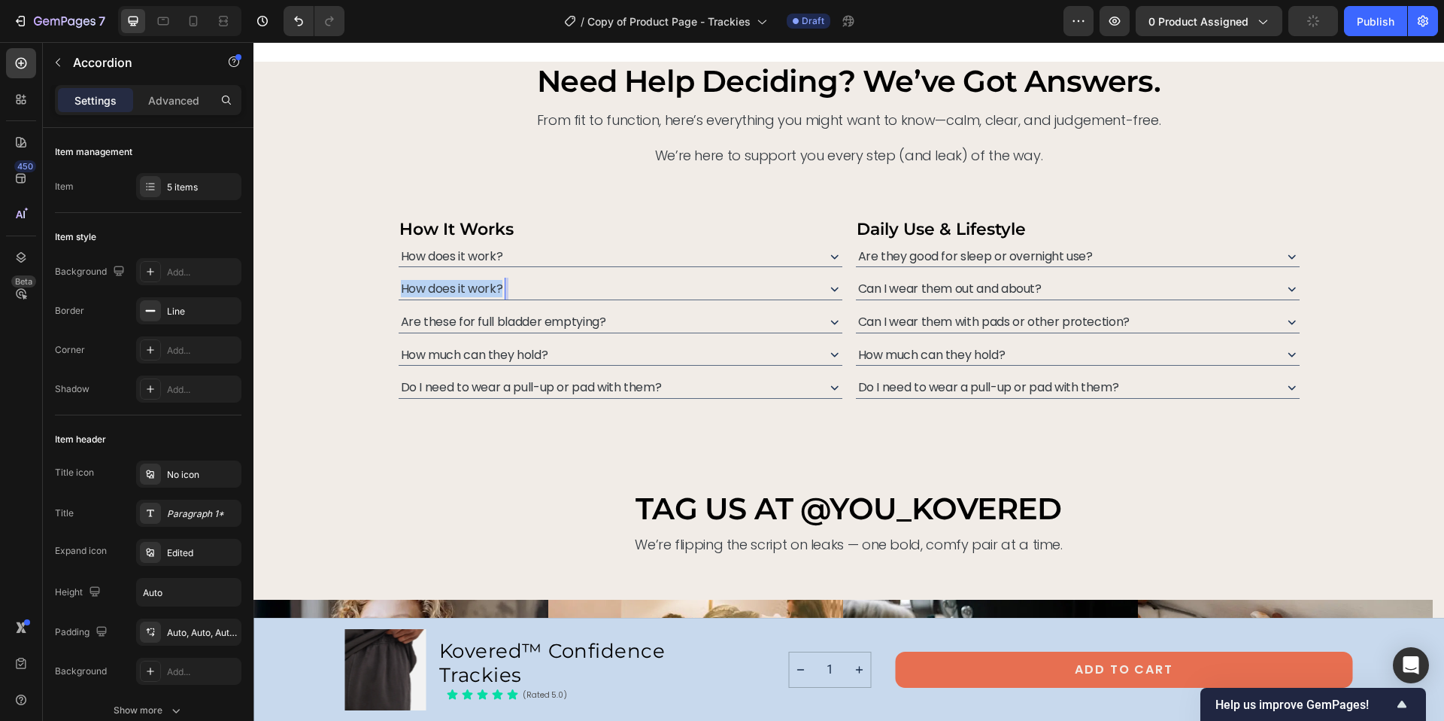
click at [448, 289] on span "How does it work?" at bounding box center [452, 288] width 102 height 17
click at [507, 354] on span "How much can they hold?" at bounding box center [474, 354] width 147 height 17
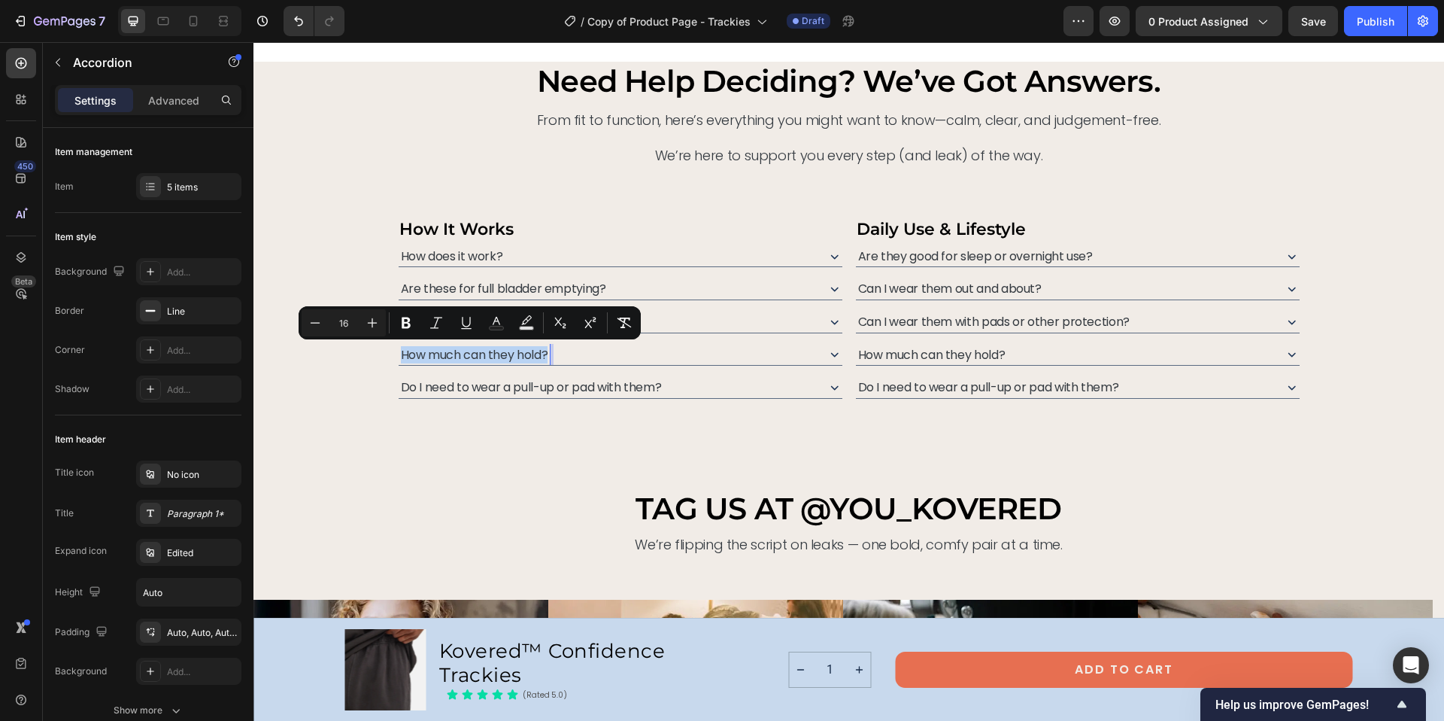
copy span "How much can they hold?"
click at [608, 438] on div "need help deciding? we’ve got answers. Heading From fit to function, here’s eve…" at bounding box center [848, 275] width 1191 height 426
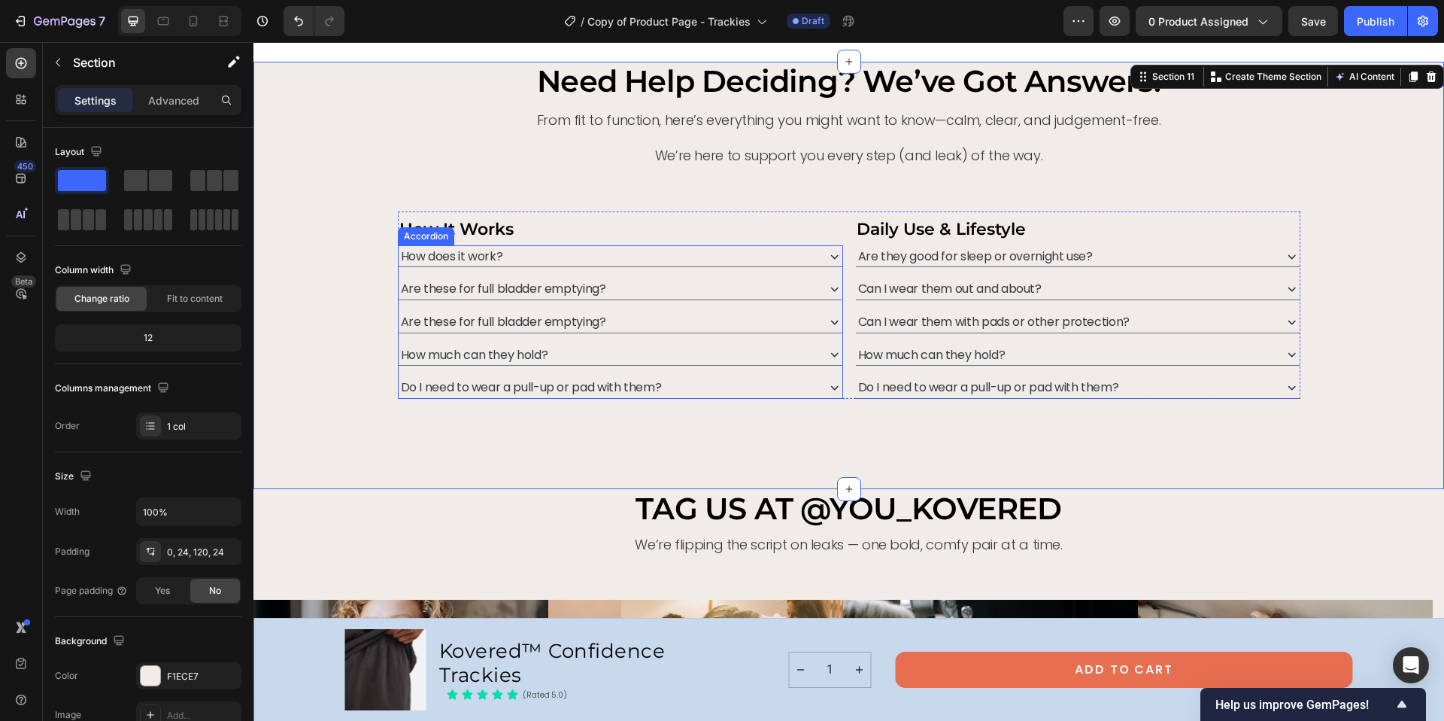
click at [522, 320] on span "Are these for full bladder emptying?" at bounding box center [503, 321] width 205 height 17
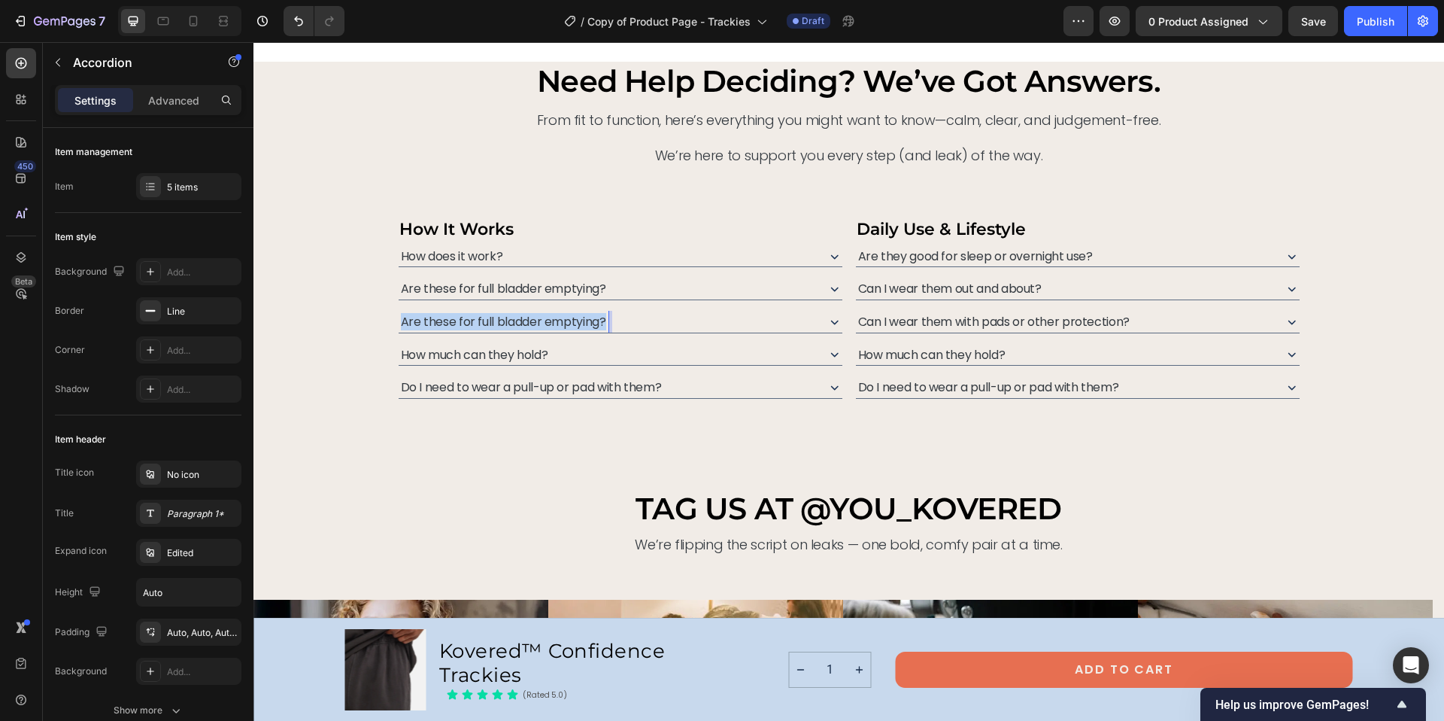
click at [522, 320] on span "Are these for full bladder emptying?" at bounding box center [503, 321] width 205 height 17
click at [532, 385] on span "Do I need to wear a pull-up or pad with them?" at bounding box center [531, 386] width 261 height 17
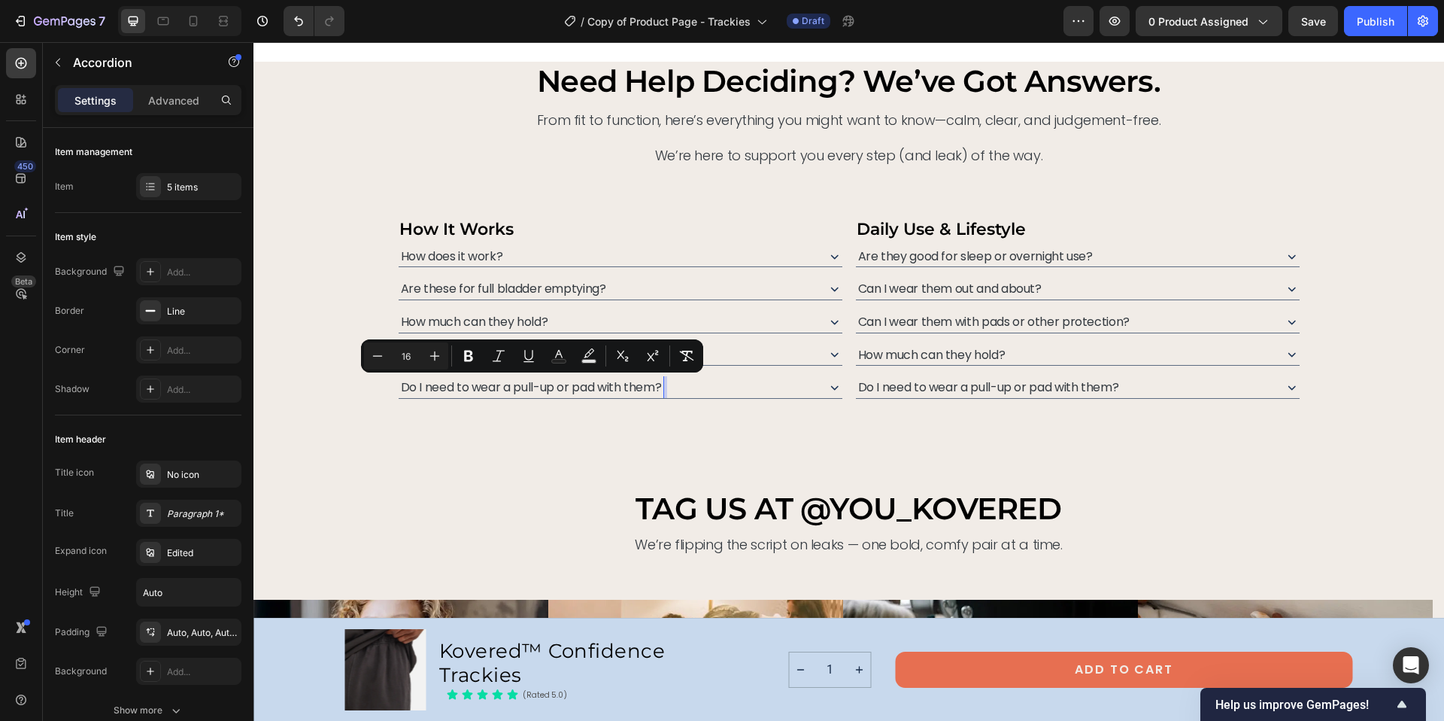
click at [577, 393] on span "Do I need to wear a pull-up or pad with them?" at bounding box center [531, 386] width 261 height 17
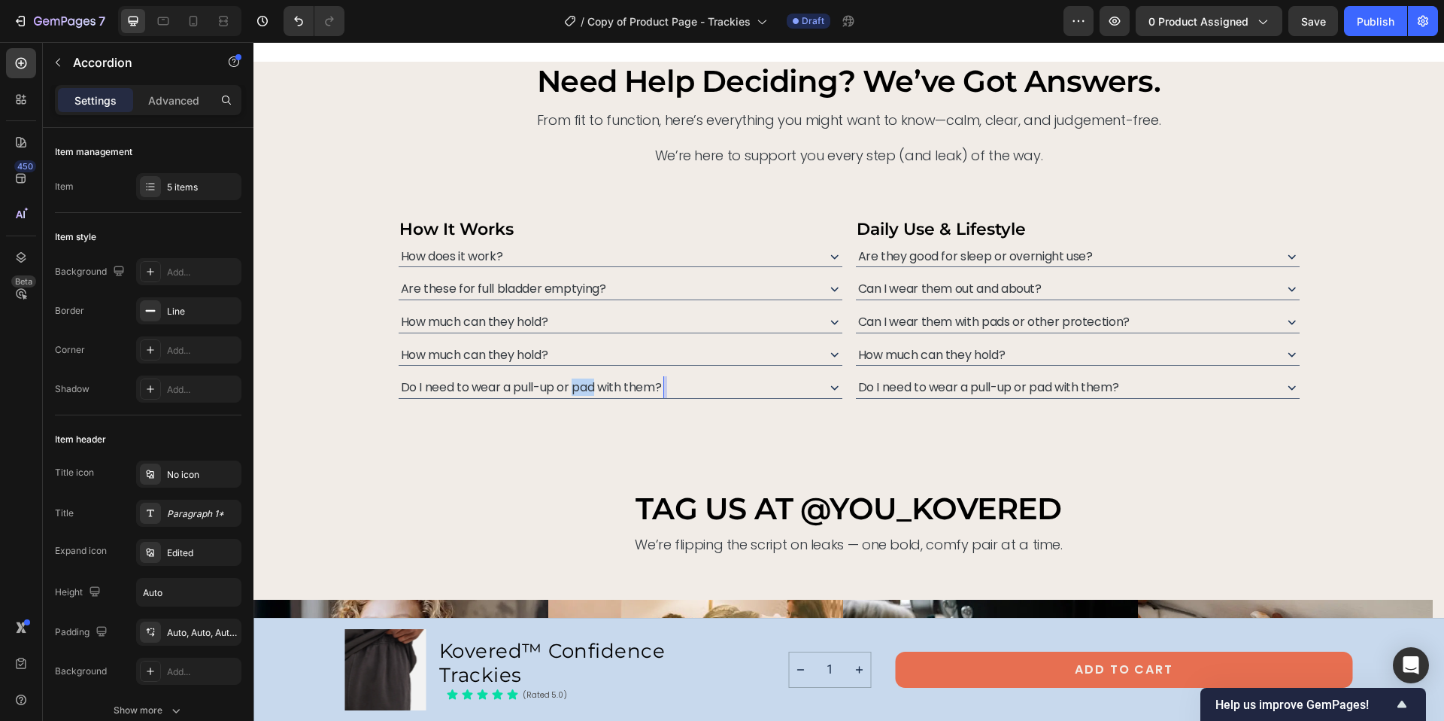
click at [577, 393] on span "Do I need to wear a pull-up or pad with them?" at bounding box center [531, 386] width 261 height 17
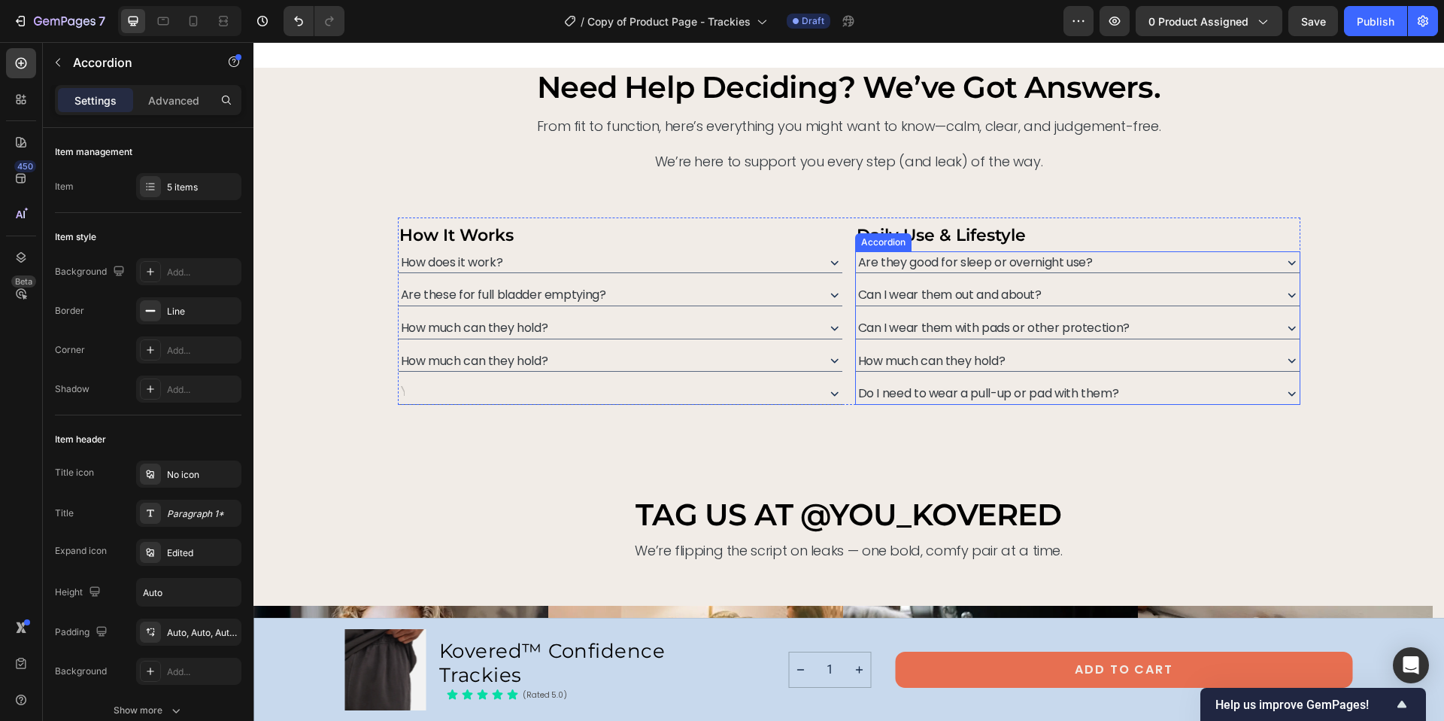
click at [966, 359] on span "How much can they hold?" at bounding box center [931, 360] width 147 height 17
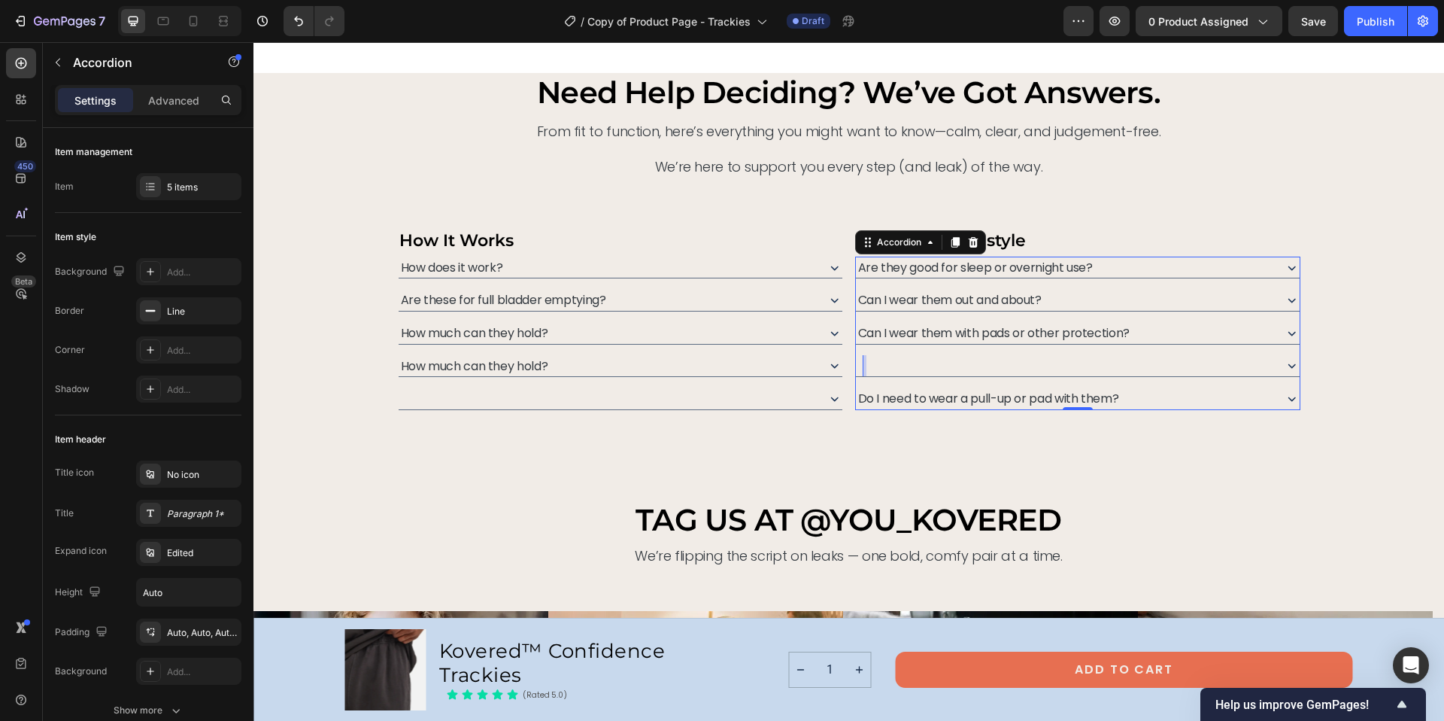
click at [948, 401] on span "Do I need to wear a pull-up or pad with them?" at bounding box center [988, 398] width 261 height 17
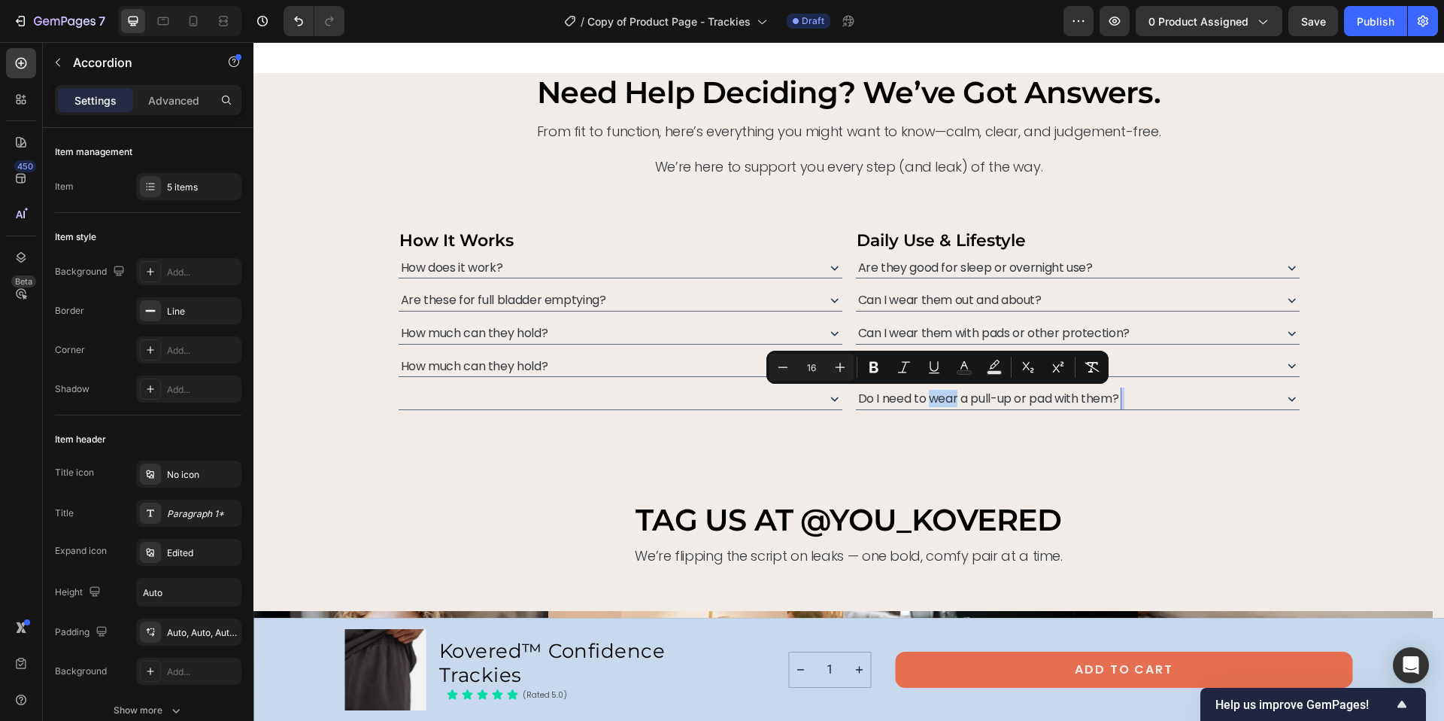
click at [949, 394] on span "Do I need to wear a pull-up or pad with them?" at bounding box center [988, 398] width 261 height 17
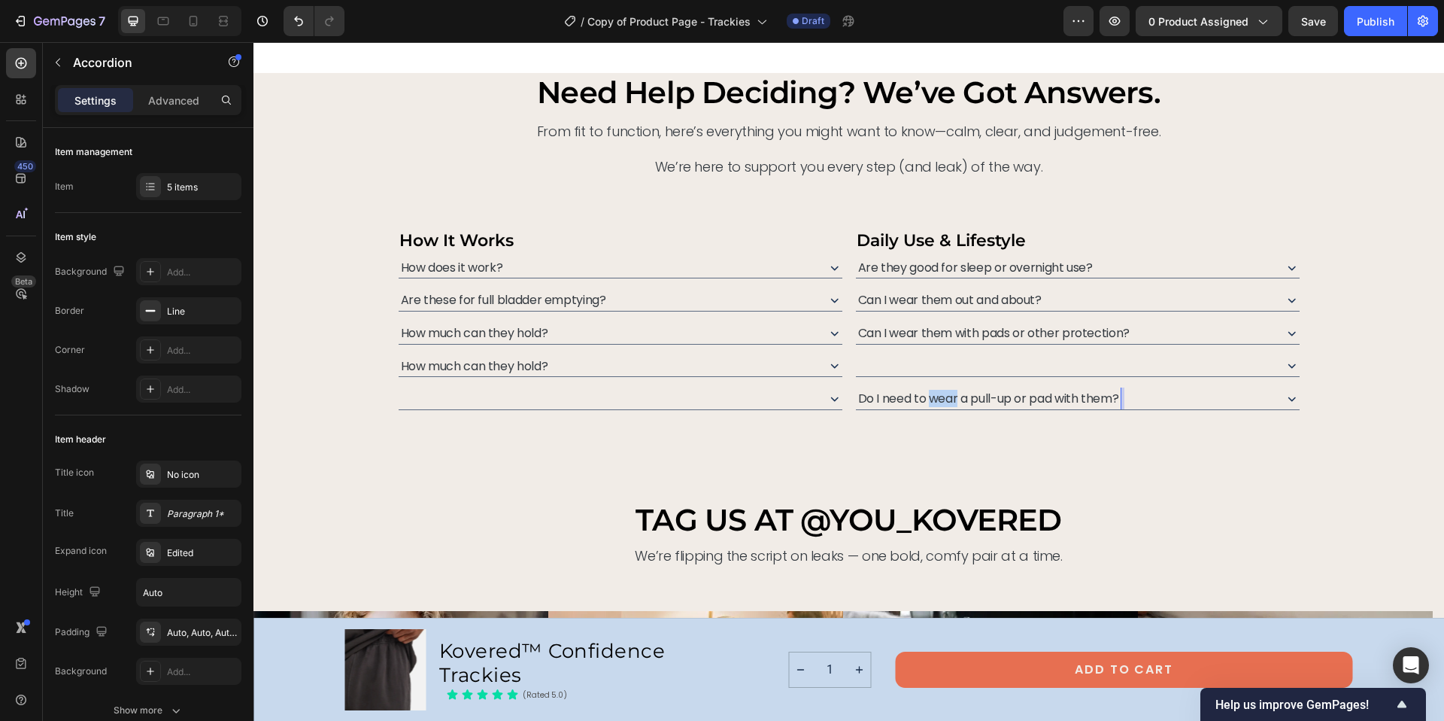
click at [949, 394] on span "Do I need to wear a pull-up or pad with them?" at bounding box center [988, 398] width 261 height 17
click at [1083, 442] on div "need help deciding? we’ve got answers. Heading From fit to function, here’s eve…" at bounding box center [848, 286] width 1191 height 426
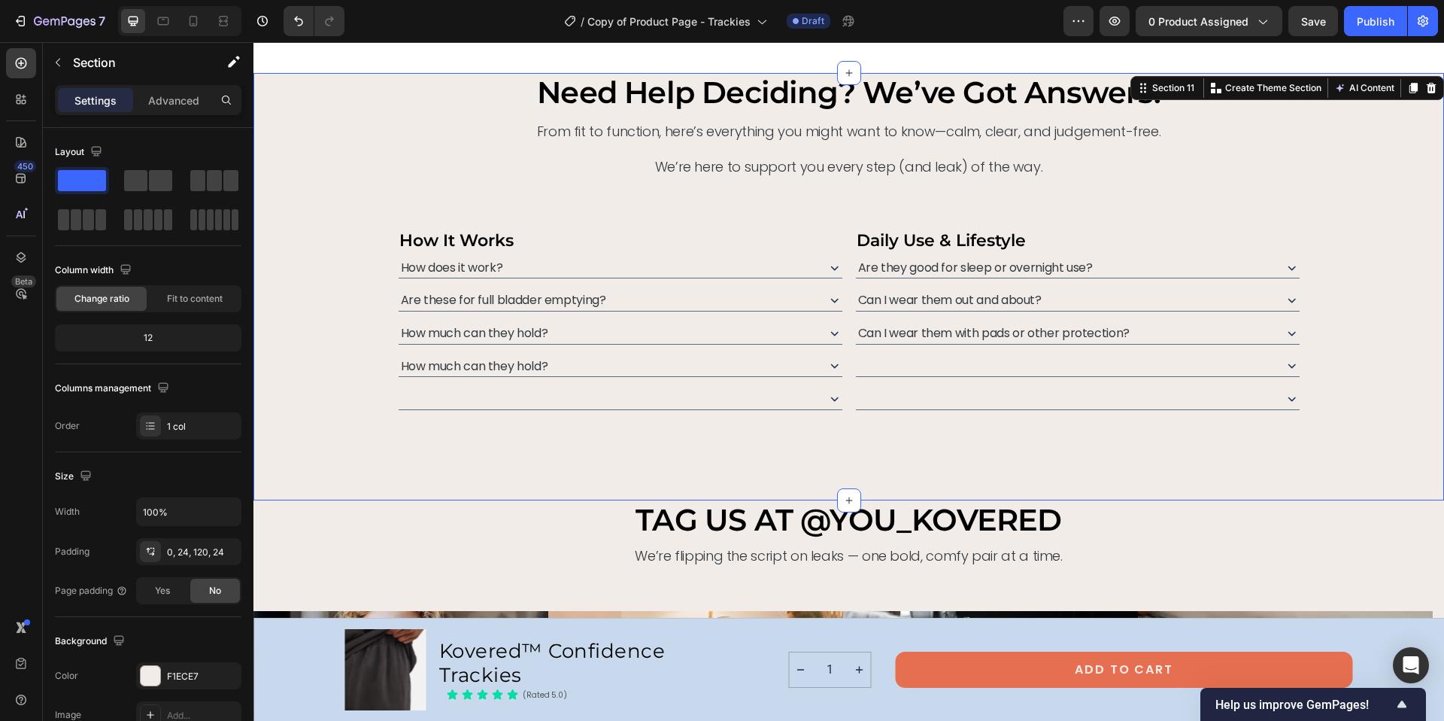
scroll to position [6662, 0]
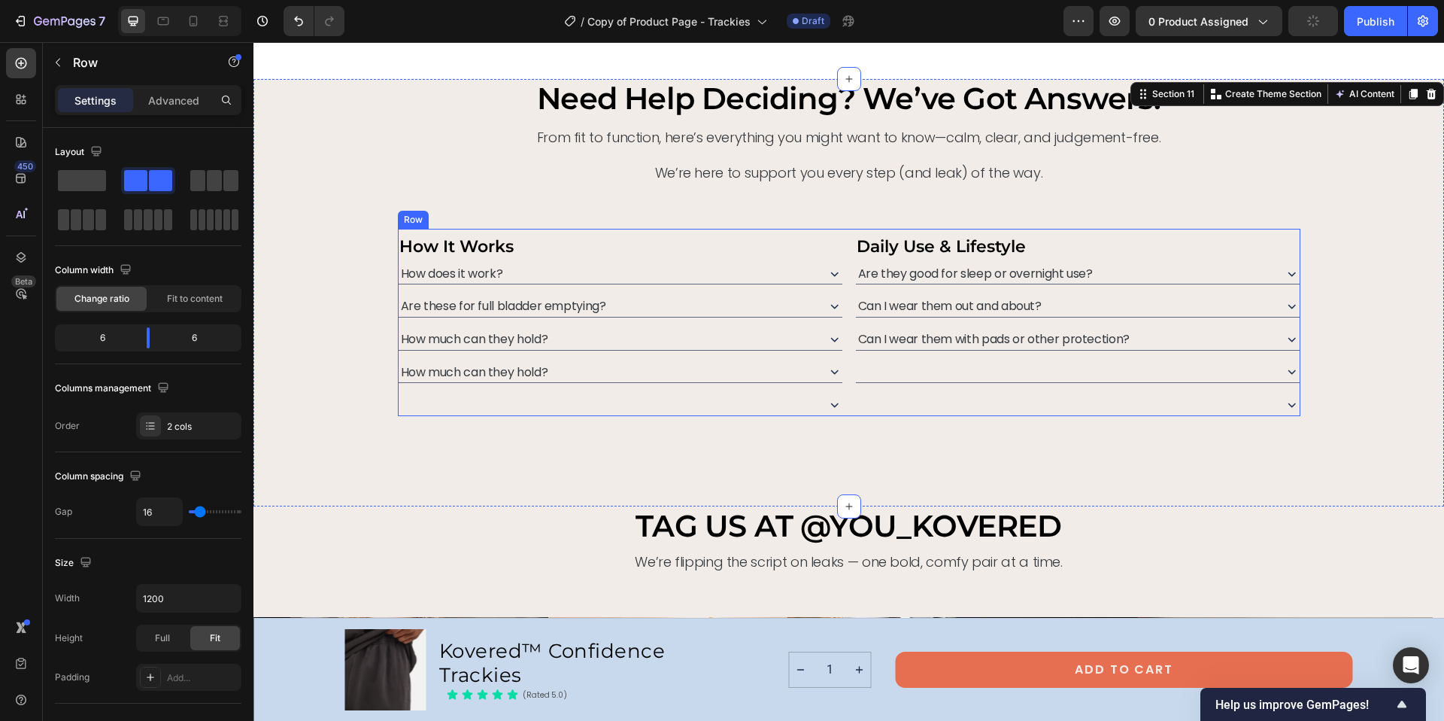
click at [842, 231] on div "How It Works Text Block How does it work? Are these for full bladder emptying? …" at bounding box center [849, 322] width 903 height 187
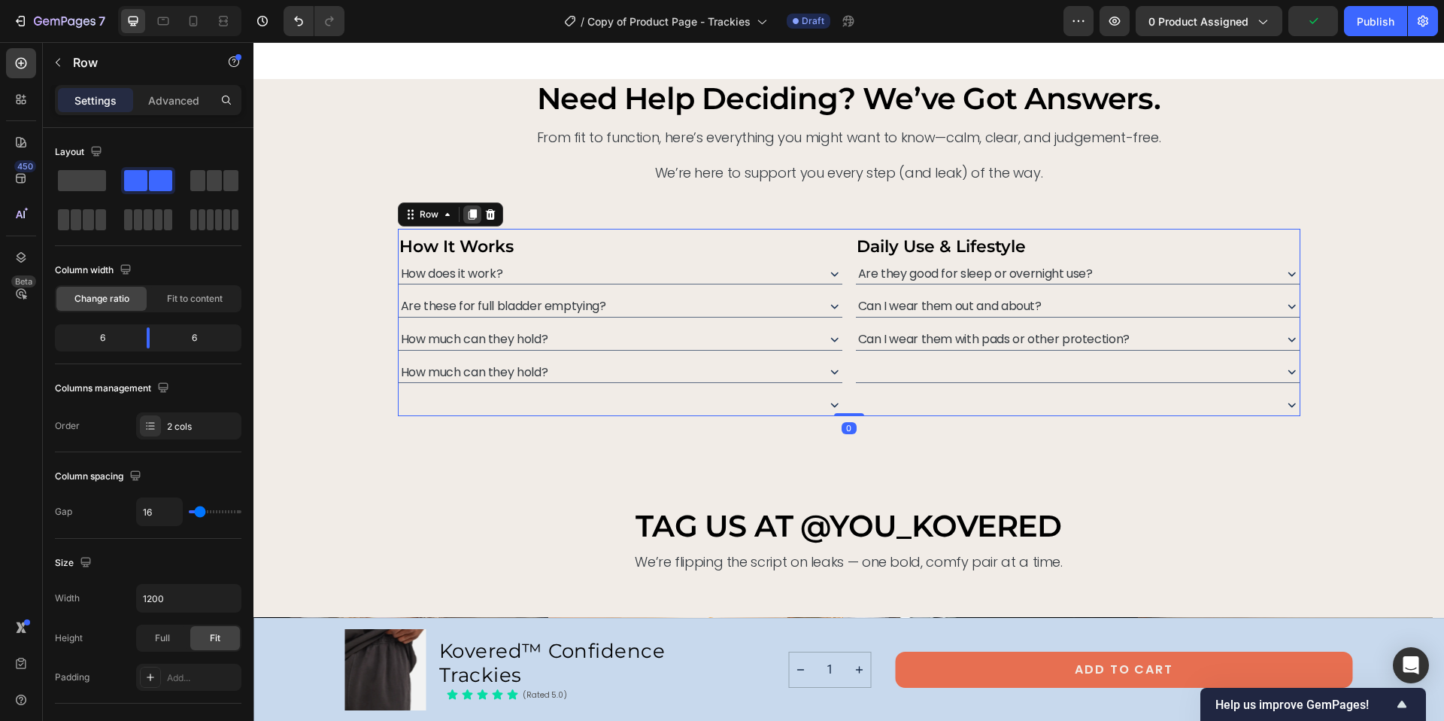
click at [468, 214] on icon at bounding box center [472, 214] width 8 height 11
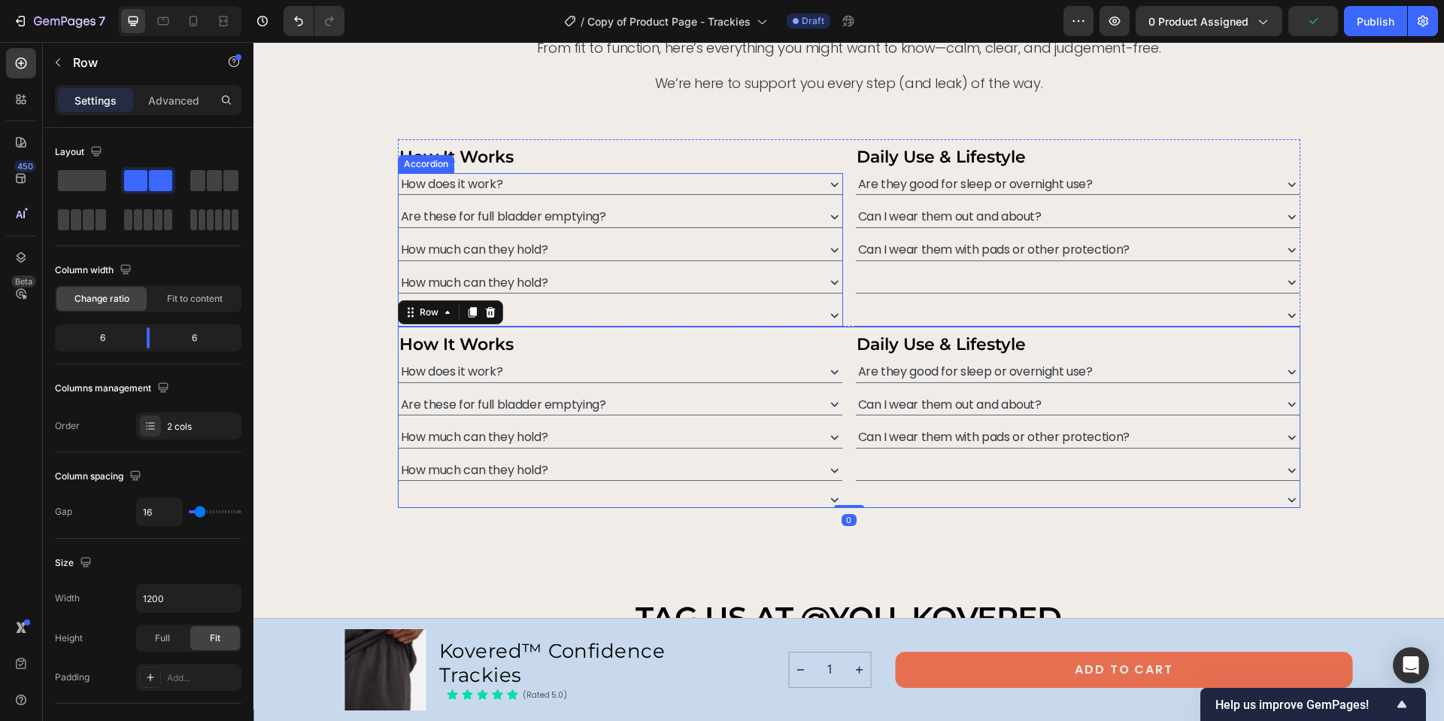
scroll to position [6762, 0]
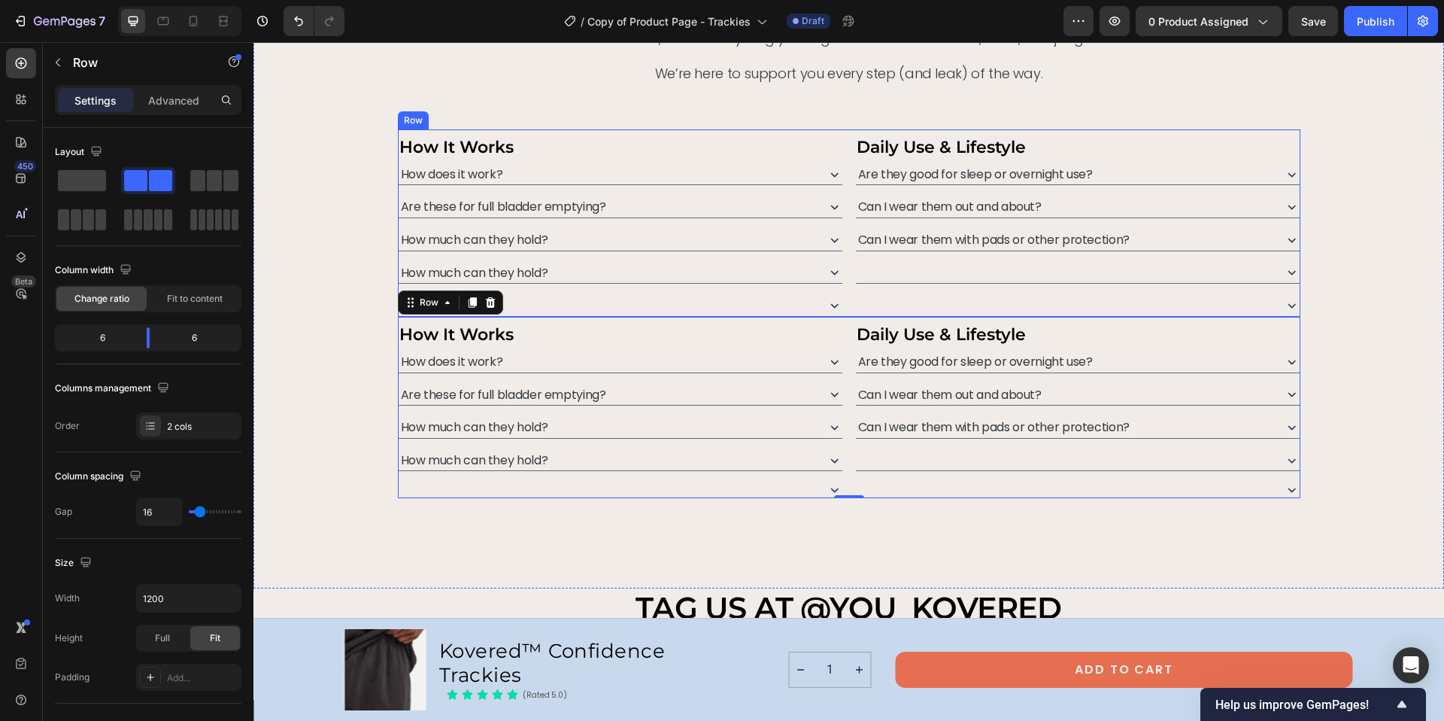
click at [844, 311] on div "How It Works Text Block How does it work? Are these for full bladder emptying? …" at bounding box center [849, 222] width 903 height 187
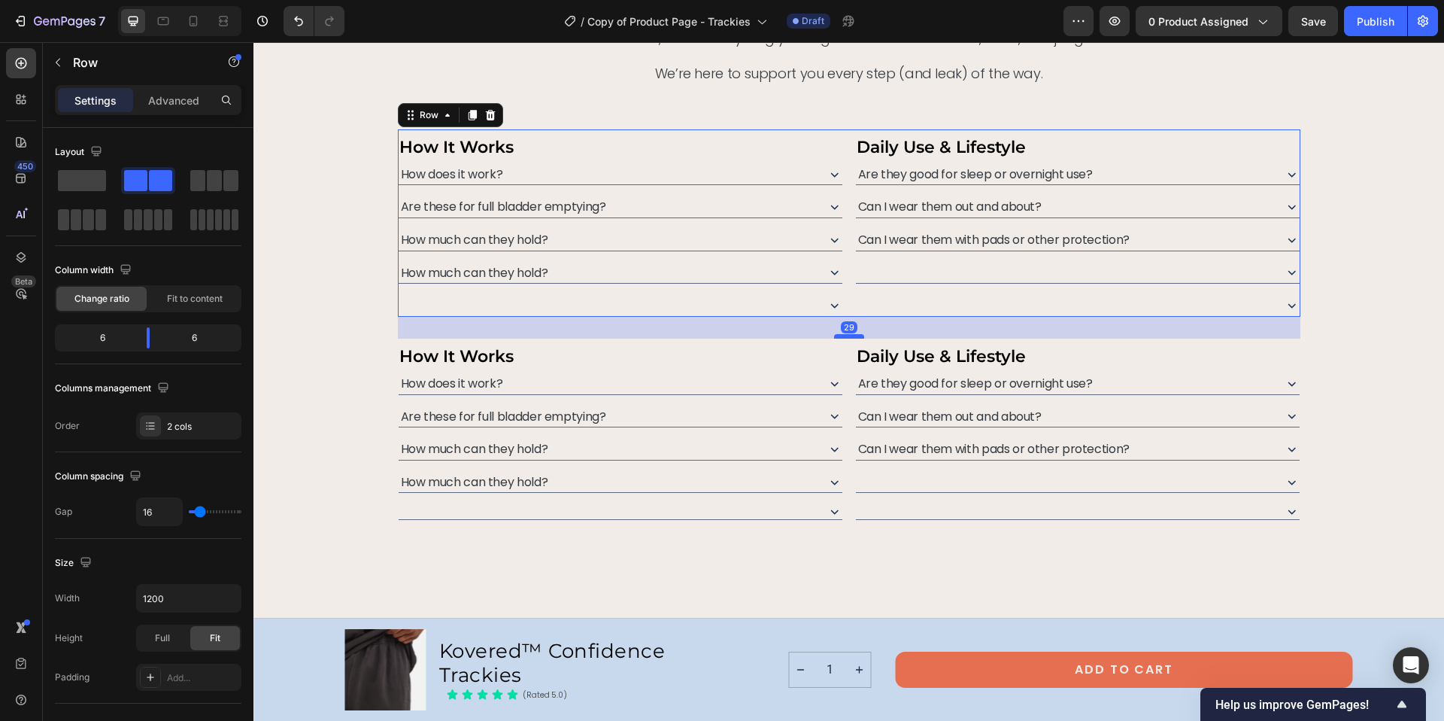
drag, startPoint x: 845, startPoint y: 312, endPoint x: 845, endPoint y: 334, distance: 21.8
click at [845, 334] on div at bounding box center [849, 336] width 30 height 5
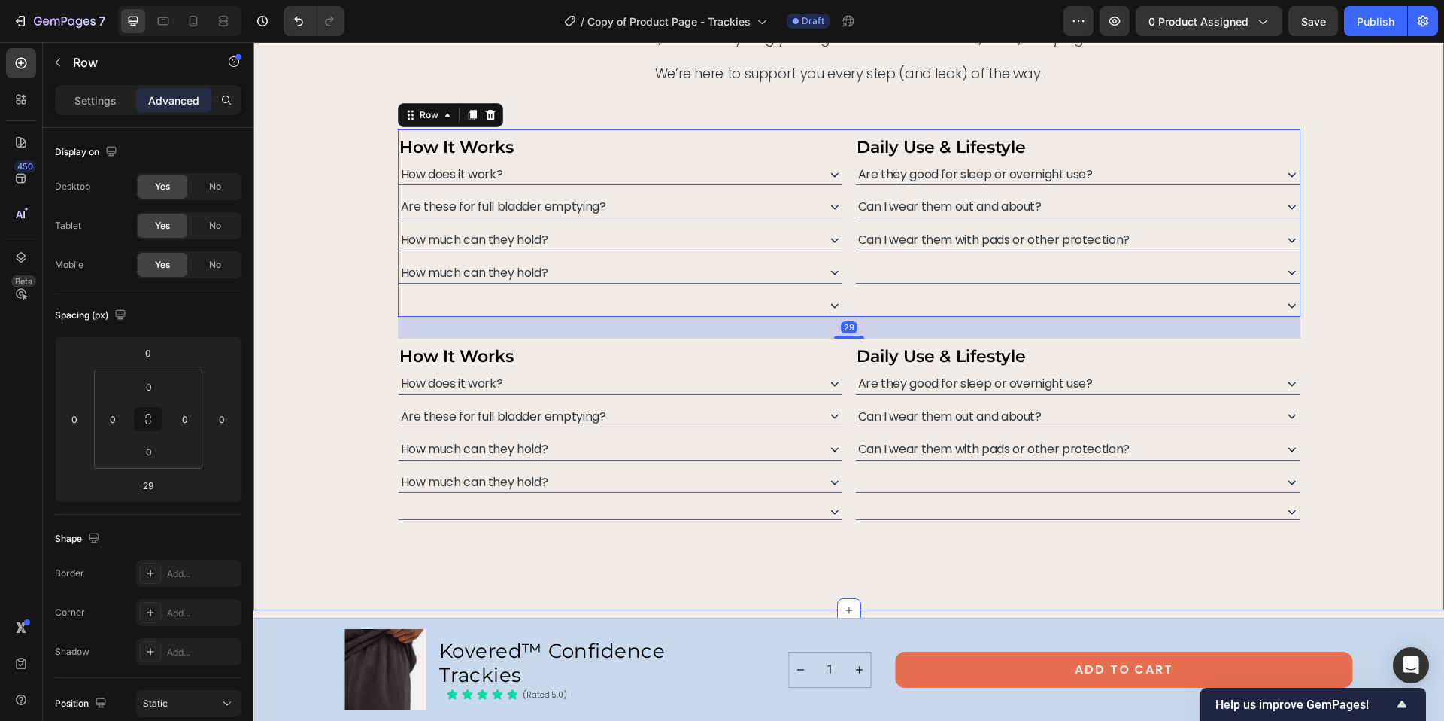
click at [1331, 293] on div "need help deciding? we’ve got answers. Heading From fit to function, here’s eve…" at bounding box center [849, 250] width 1155 height 540
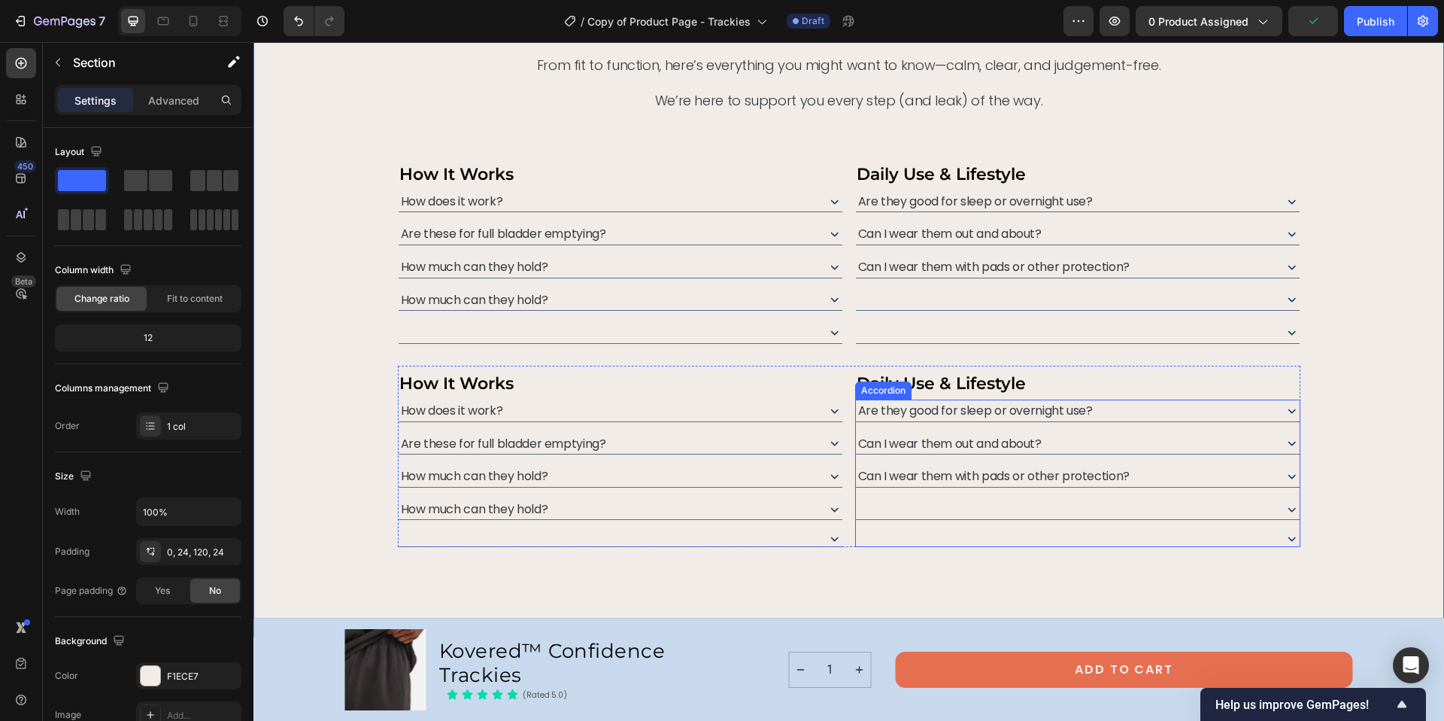
scroll to position [6677, 0]
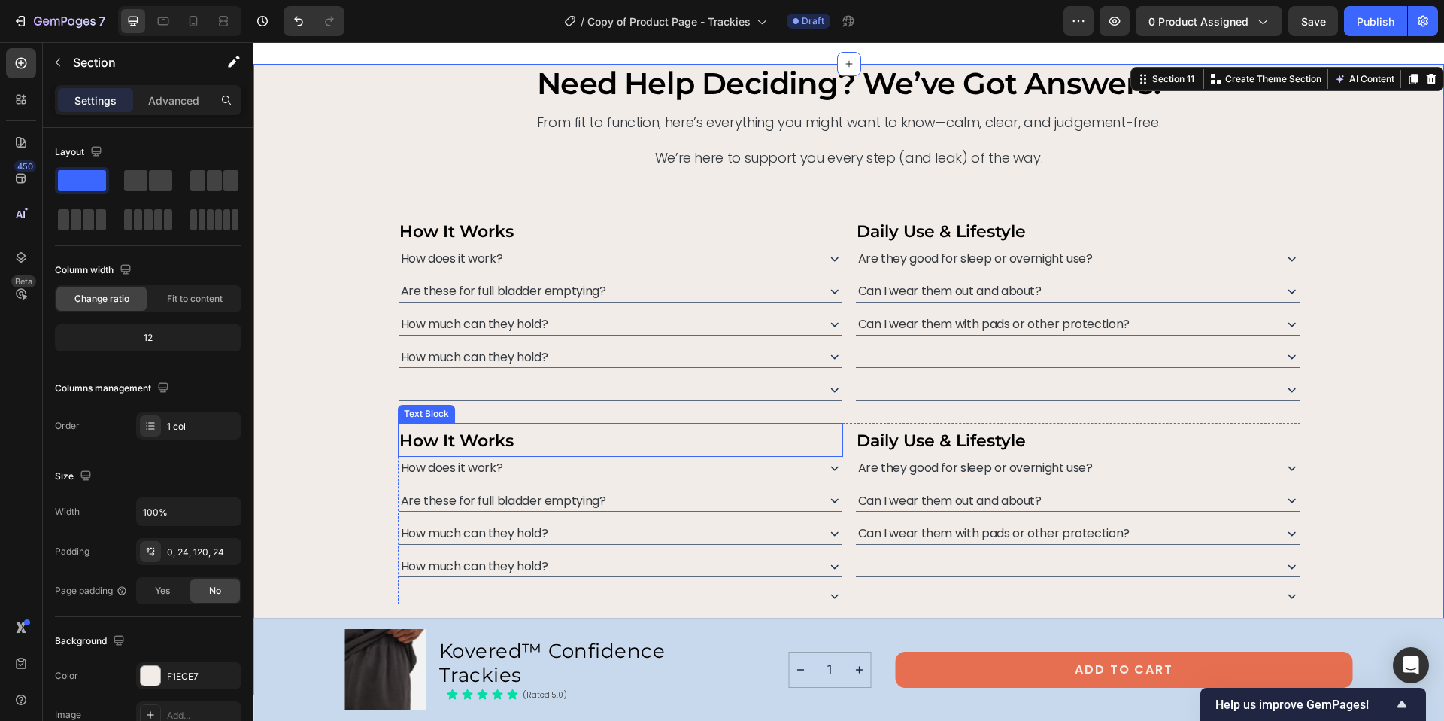
click at [479, 440] on strong "How It Works" at bounding box center [456, 440] width 114 height 20
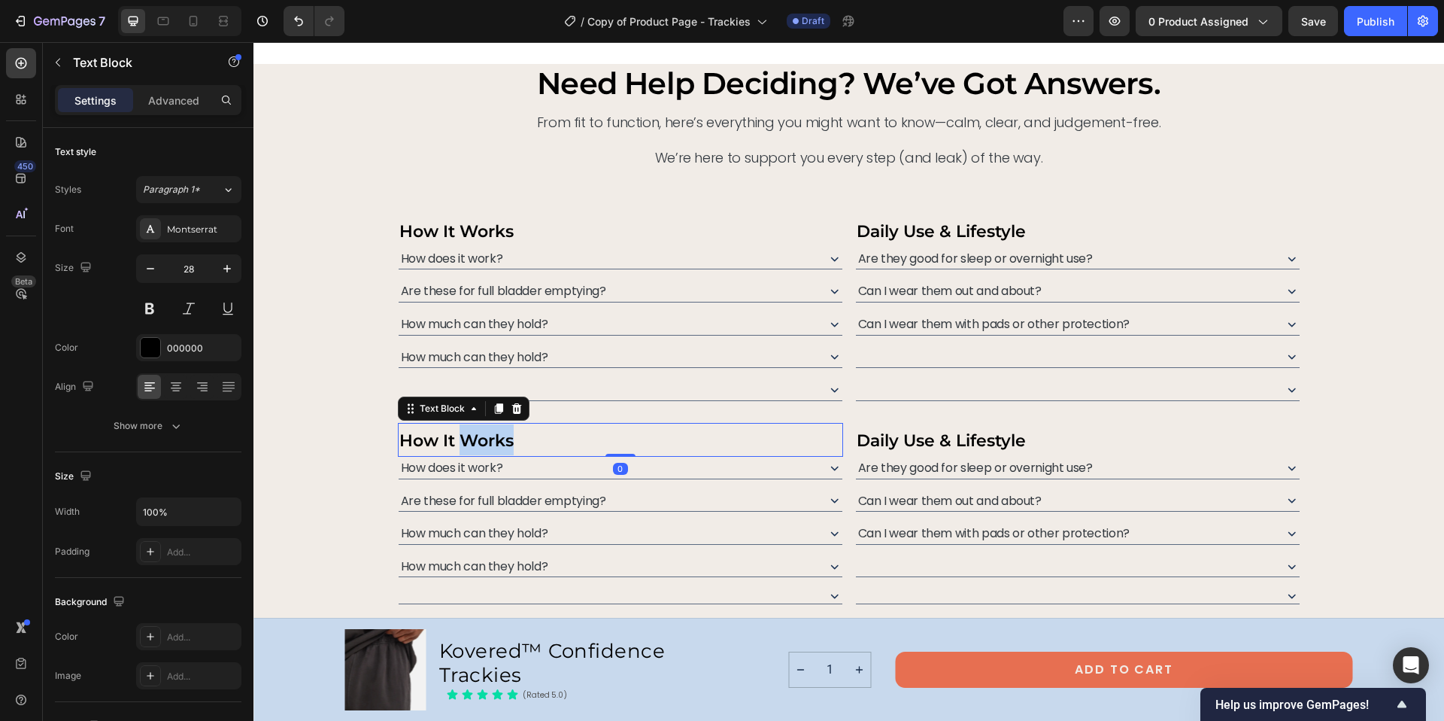
click at [479, 440] on strong "How It Works" at bounding box center [456, 440] width 114 height 20
click at [505, 428] on strong "Care & Maintenance" at bounding box center [507, 439] width 217 height 26
click at [499, 436] on strong "Care & Maintenance" at bounding box center [507, 439] width 217 height 26
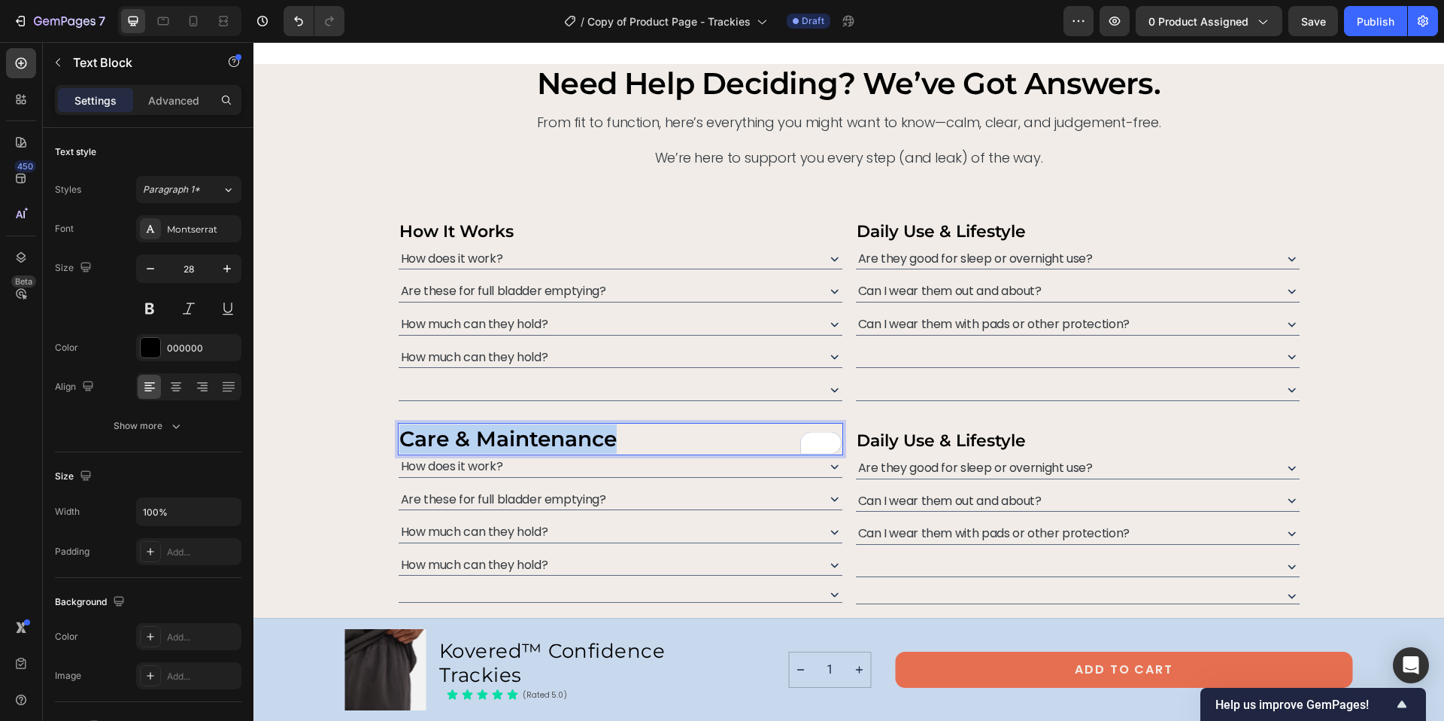
click at [499, 436] on strong "Care & Maintenance" at bounding box center [507, 439] width 217 height 26
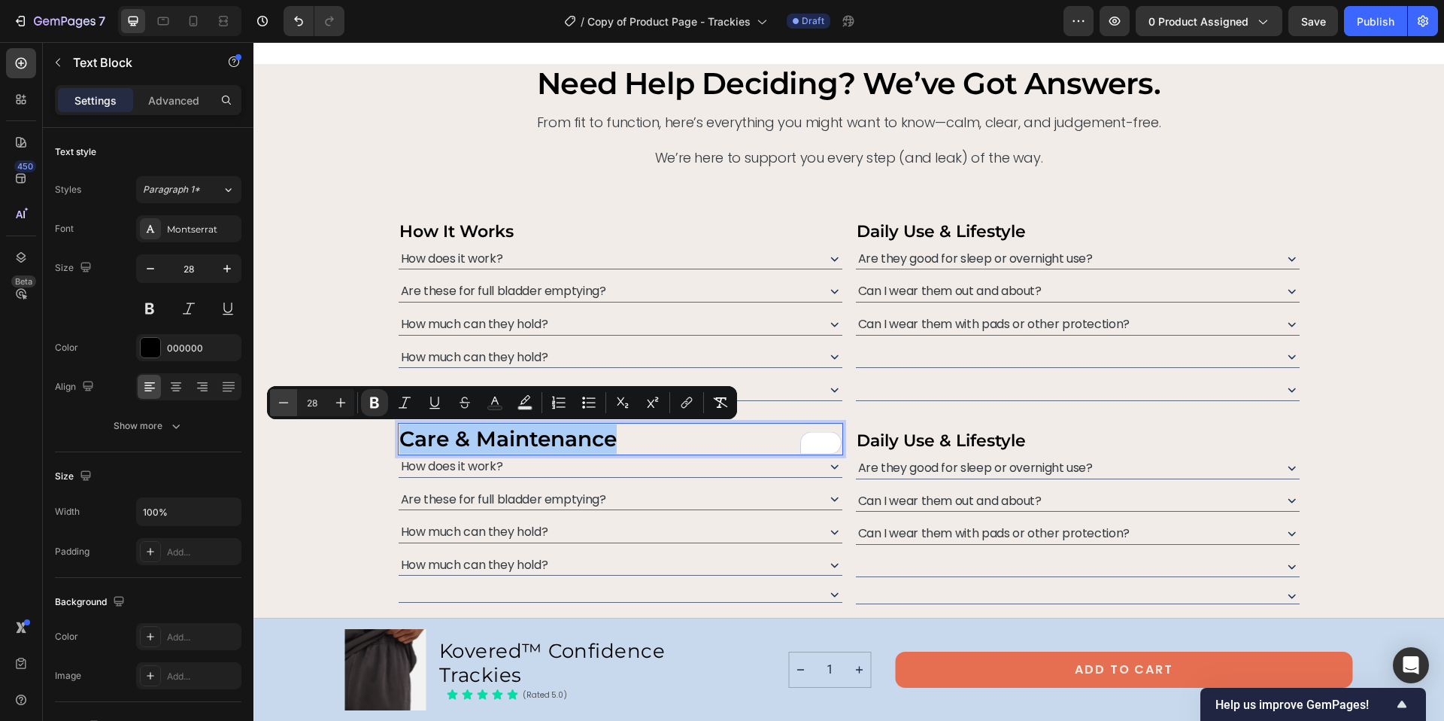
click at [290, 408] on icon "Editor contextual toolbar" at bounding box center [283, 402] width 15 height 15
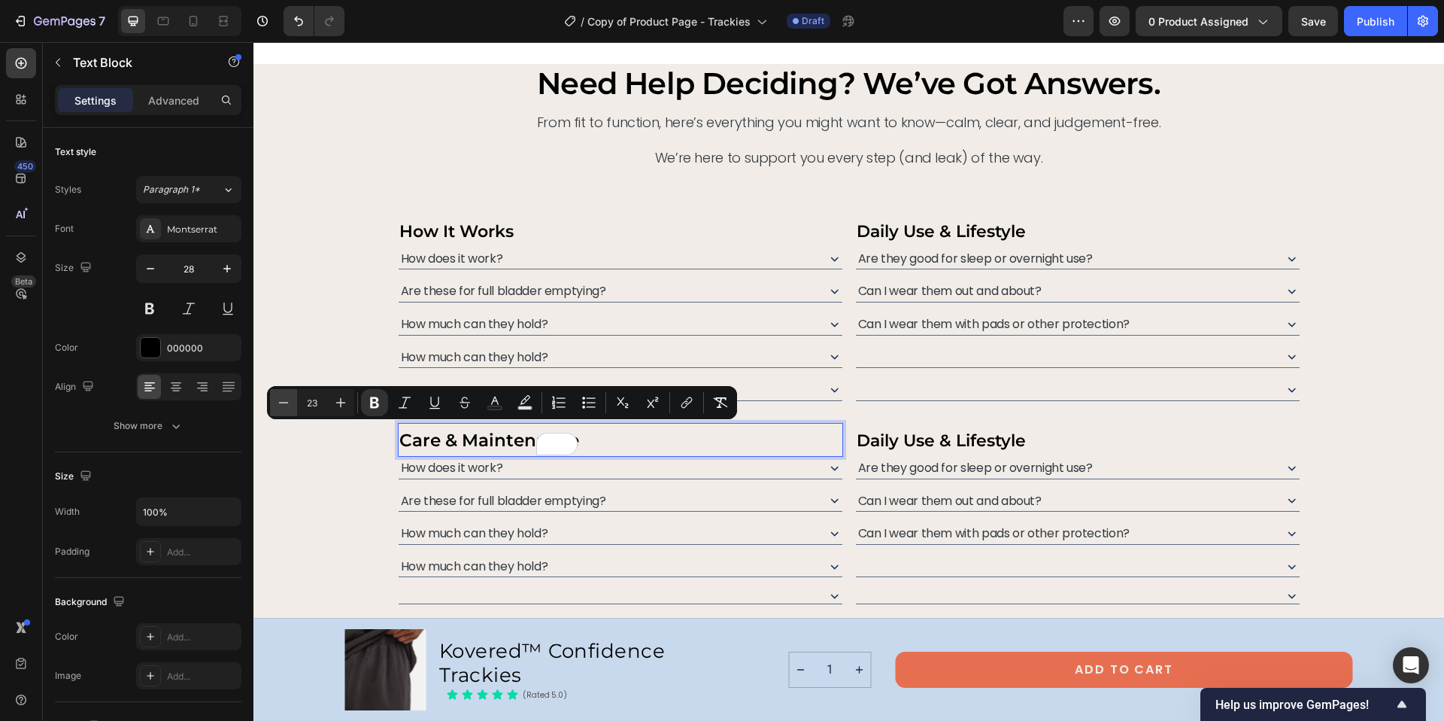
click at [290, 408] on icon "Editor contextual toolbar" at bounding box center [283, 402] width 15 height 15
type input "22"
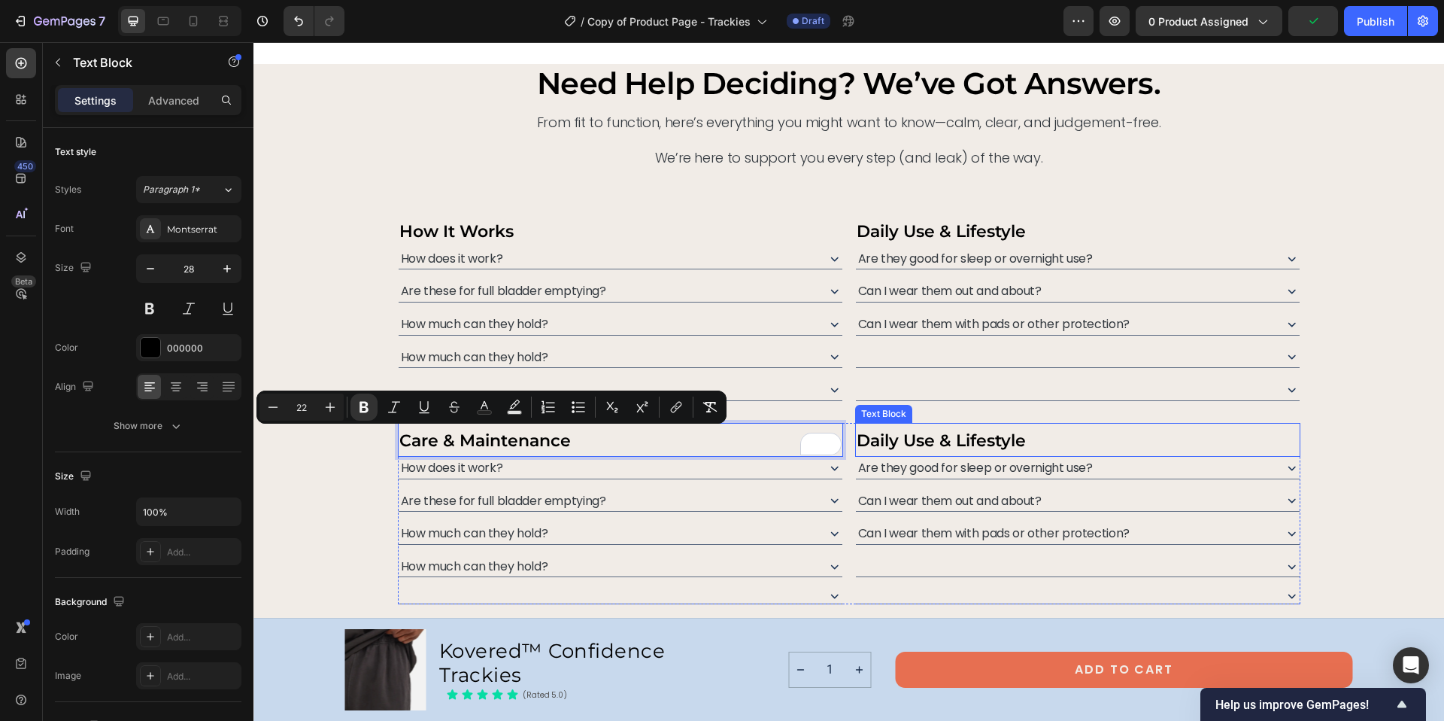
click at [927, 443] on strong "Daily Use & Lifestyle" at bounding box center [941, 440] width 169 height 20
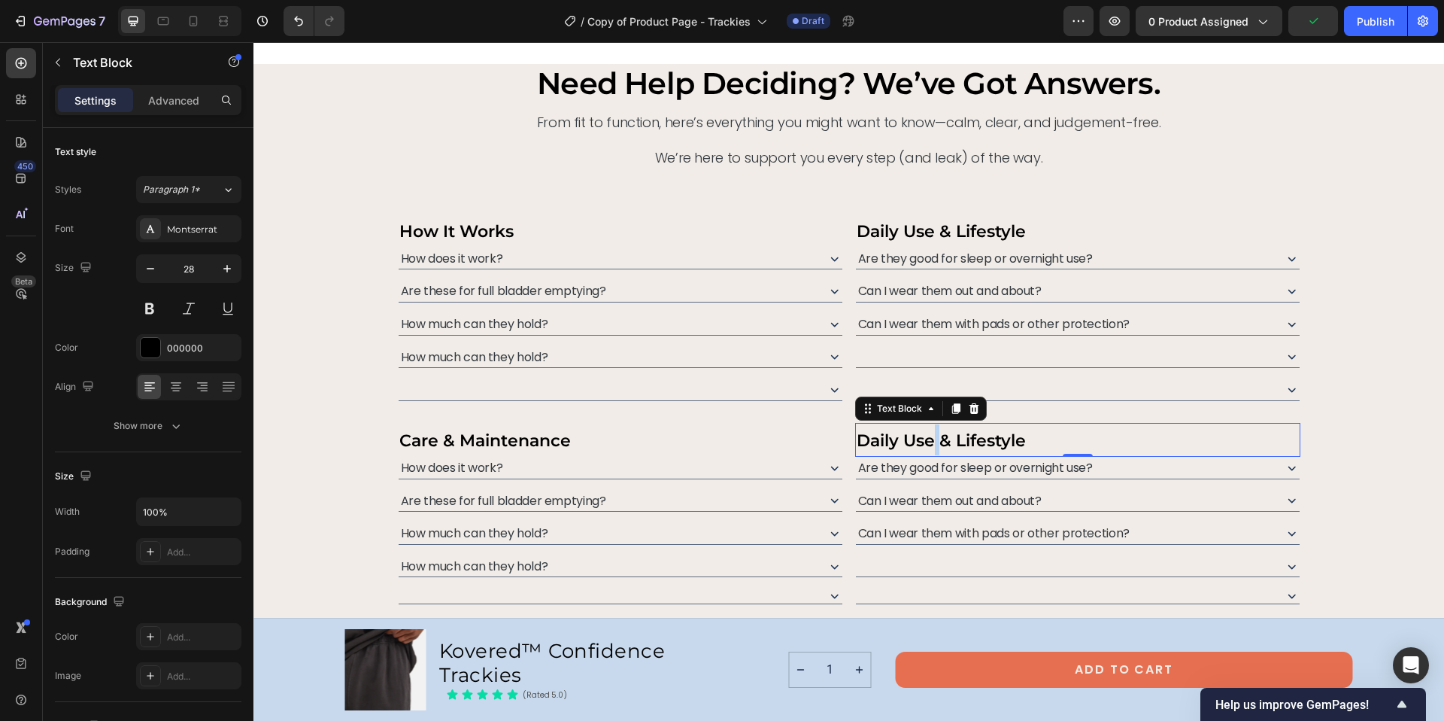
click at [927, 443] on strong "Daily Use & Lifestyle" at bounding box center [941, 440] width 169 height 20
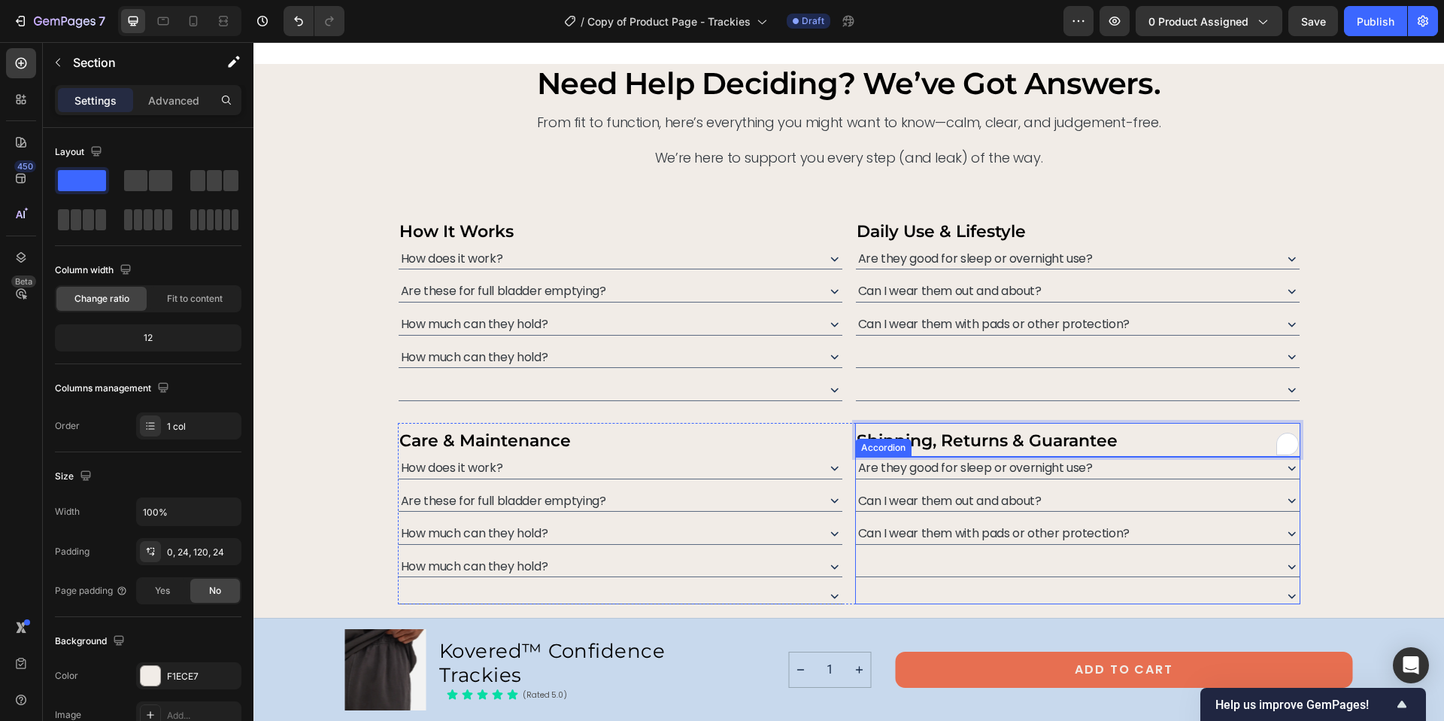
click at [1349, 398] on div "need help deciding? we’ve got answers. Heading From fit to function, here’s eve…" at bounding box center [849, 334] width 1155 height 540
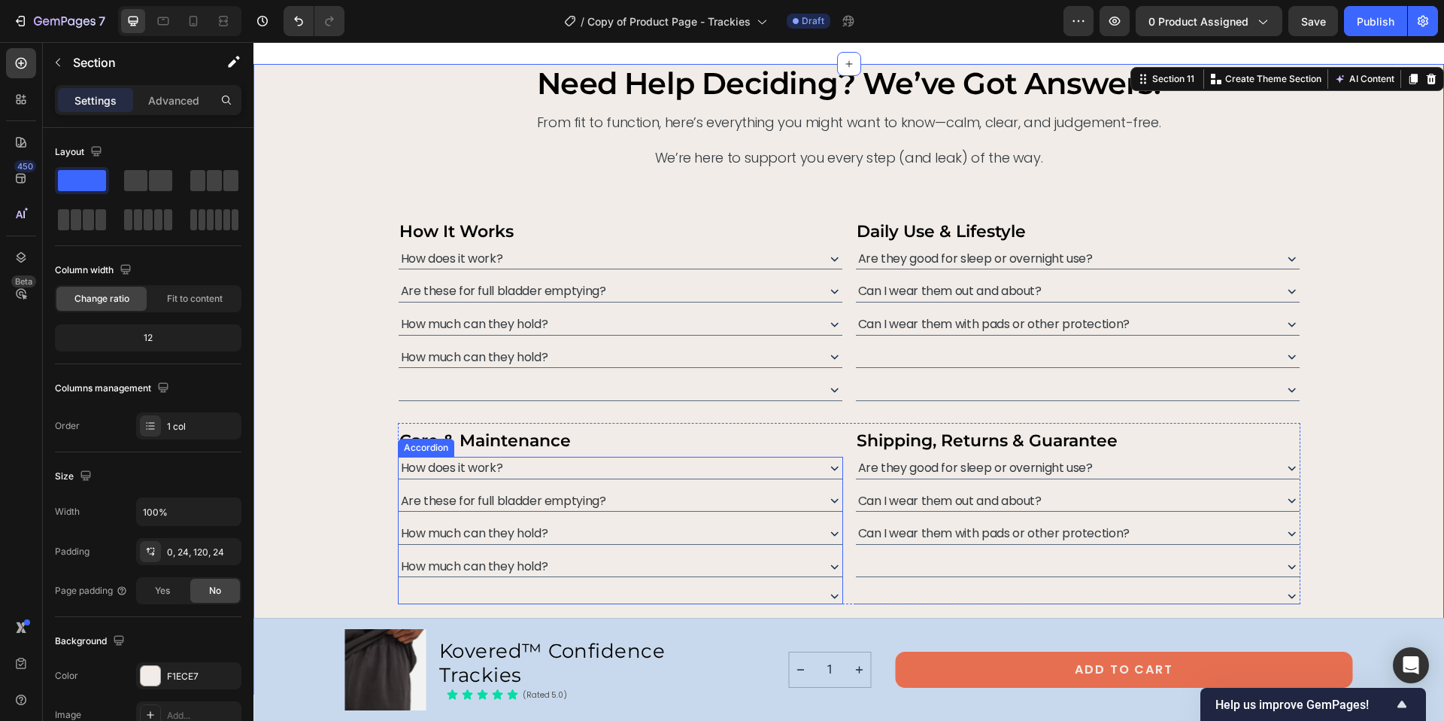
click at [463, 467] on span "How does it work?" at bounding box center [452, 467] width 102 height 17
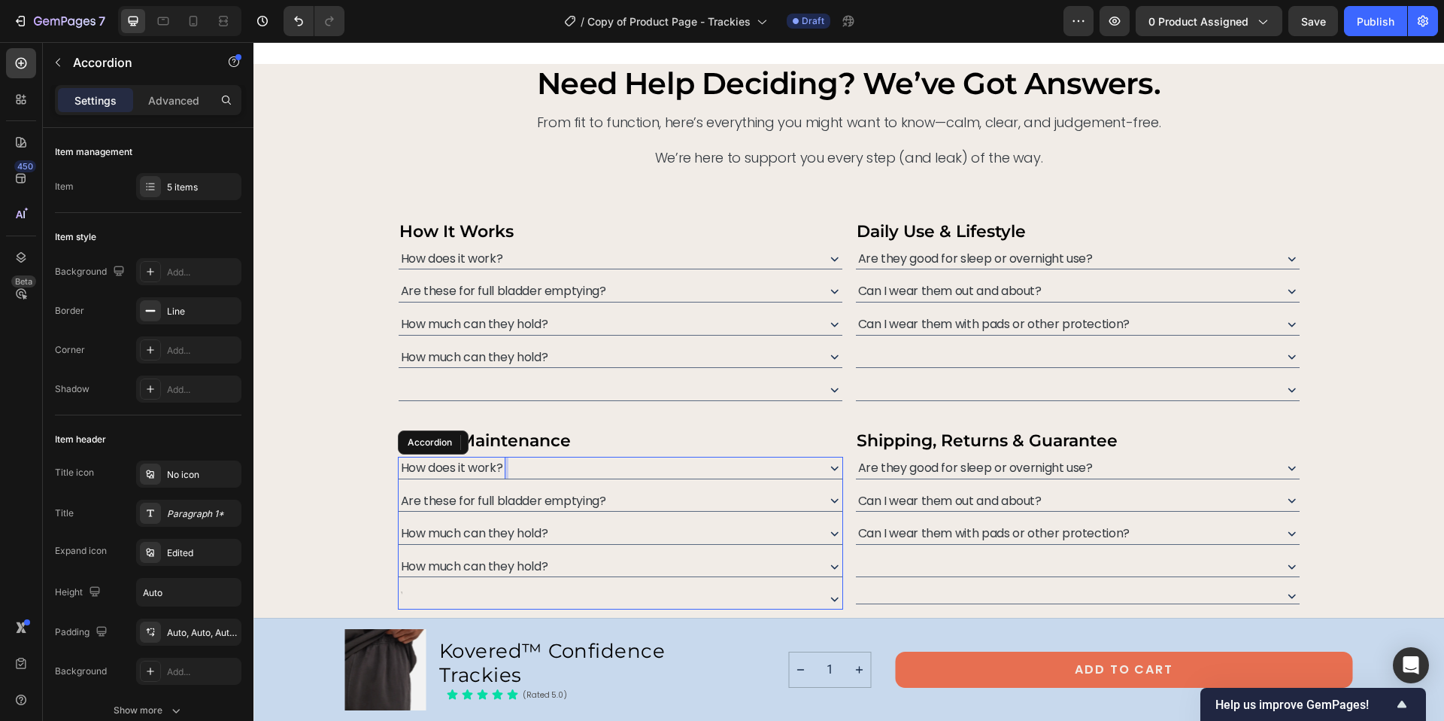
click at [463, 467] on span "How does it work?" at bounding box center [452, 467] width 102 height 17
click at [456, 499] on span "Are these for full bladder emptying?" at bounding box center [503, 500] width 205 height 17
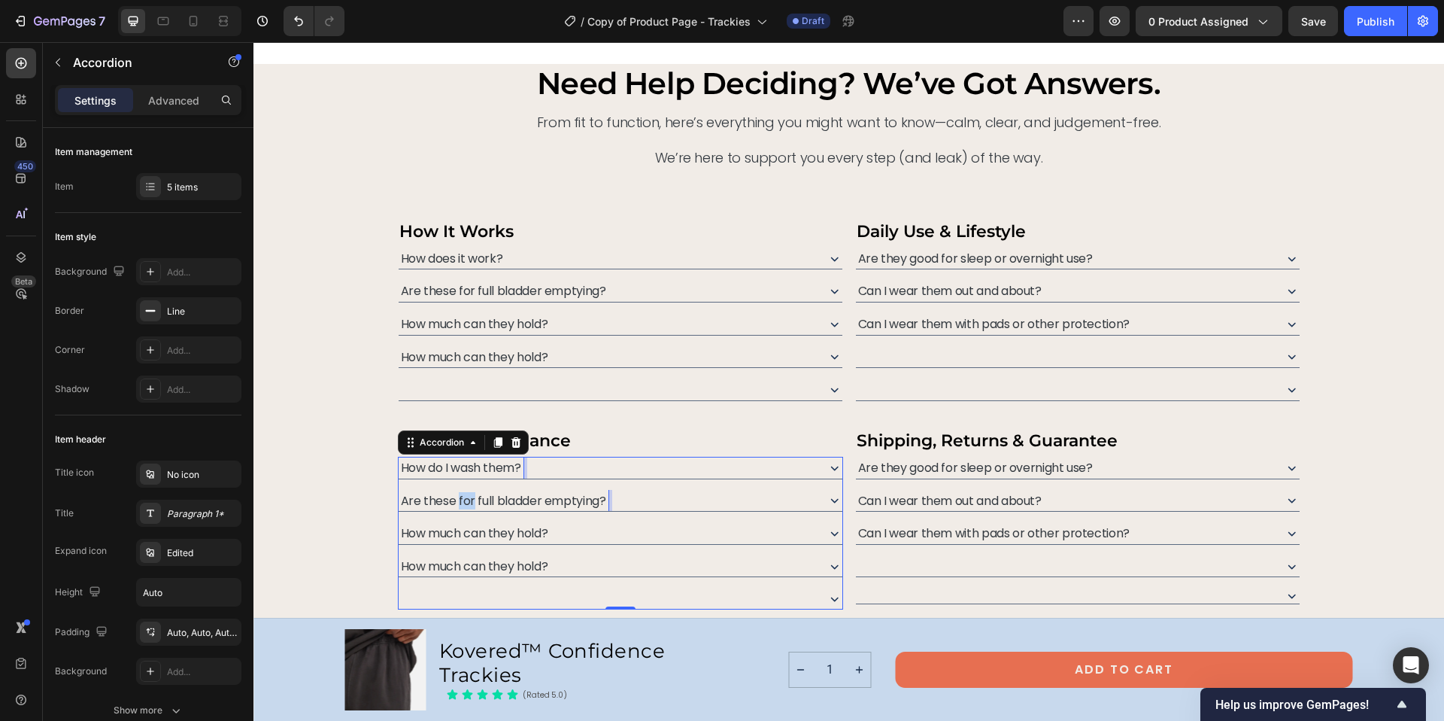
click at [456, 499] on span "Are these for full bladder emptying?" at bounding box center [503, 500] width 205 height 17
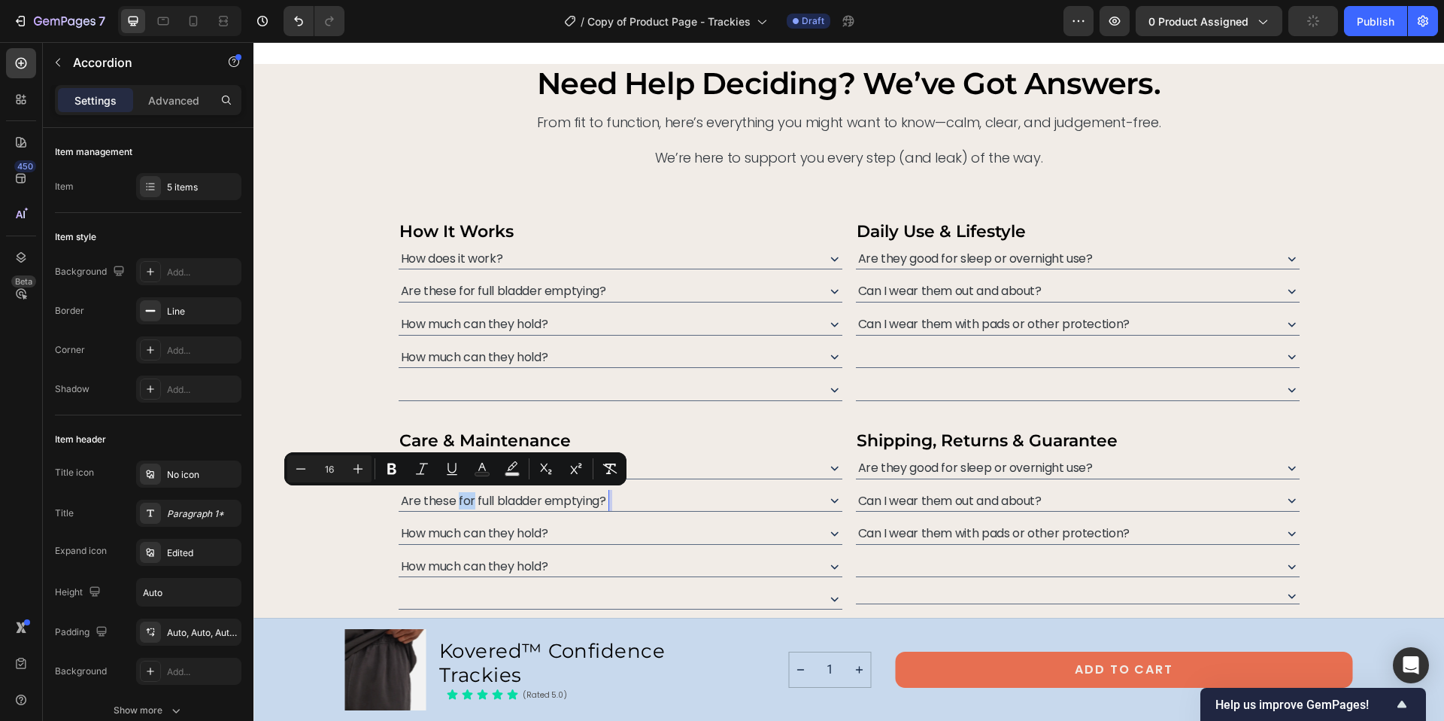
click at [456, 499] on span "Are these for full bladder emptying?" at bounding box center [503, 500] width 205 height 17
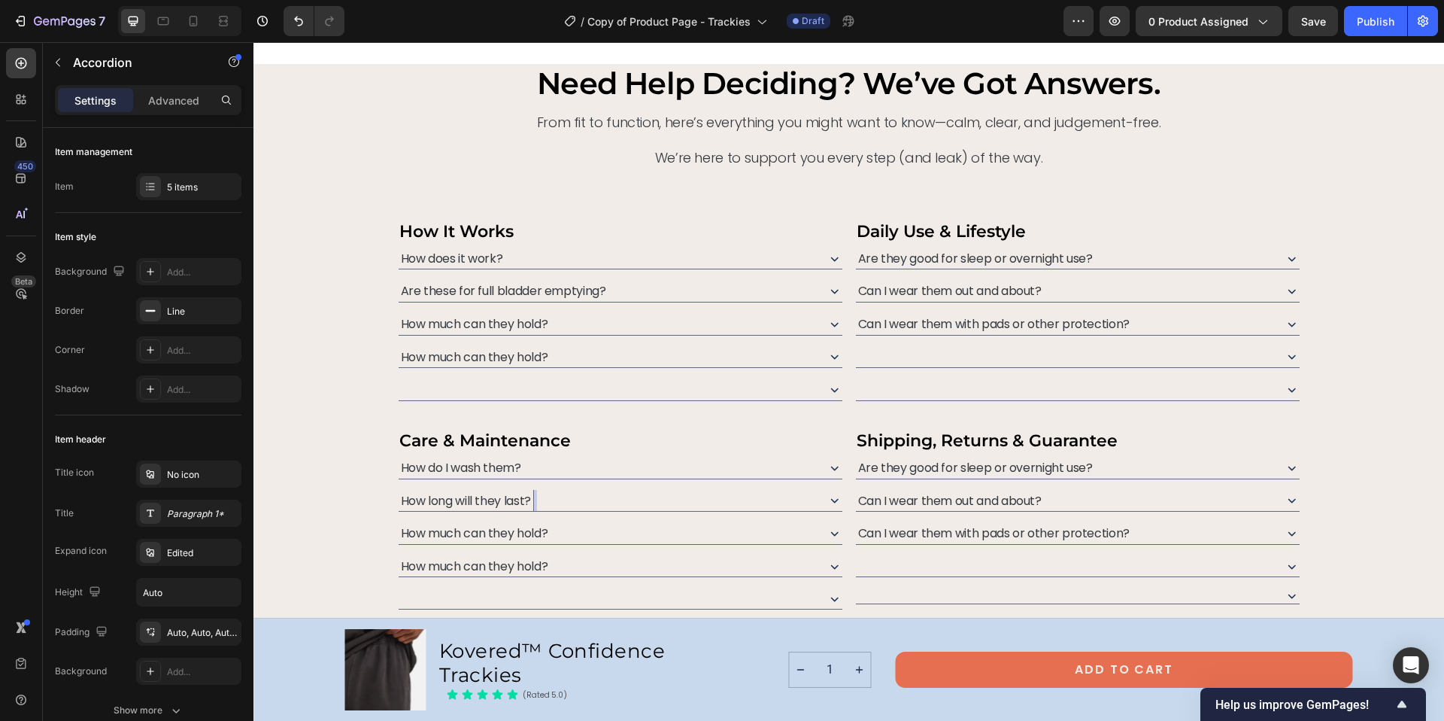
click at [469, 535] on span "How much can they hold?" at bounding box center [474, 532] width 147 height 17
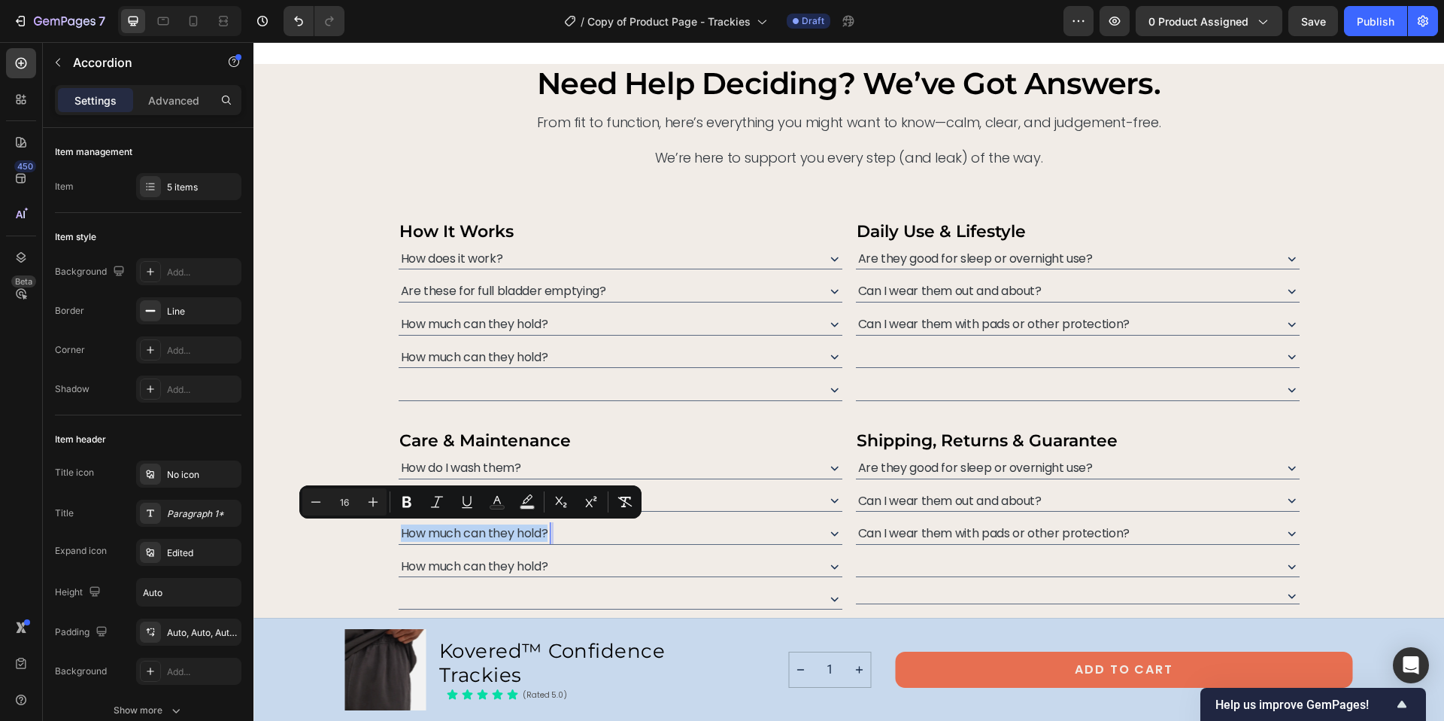
click at [469, 535] on span "How much can they hold?" at bounding box center [474, 532] width 147 height 17
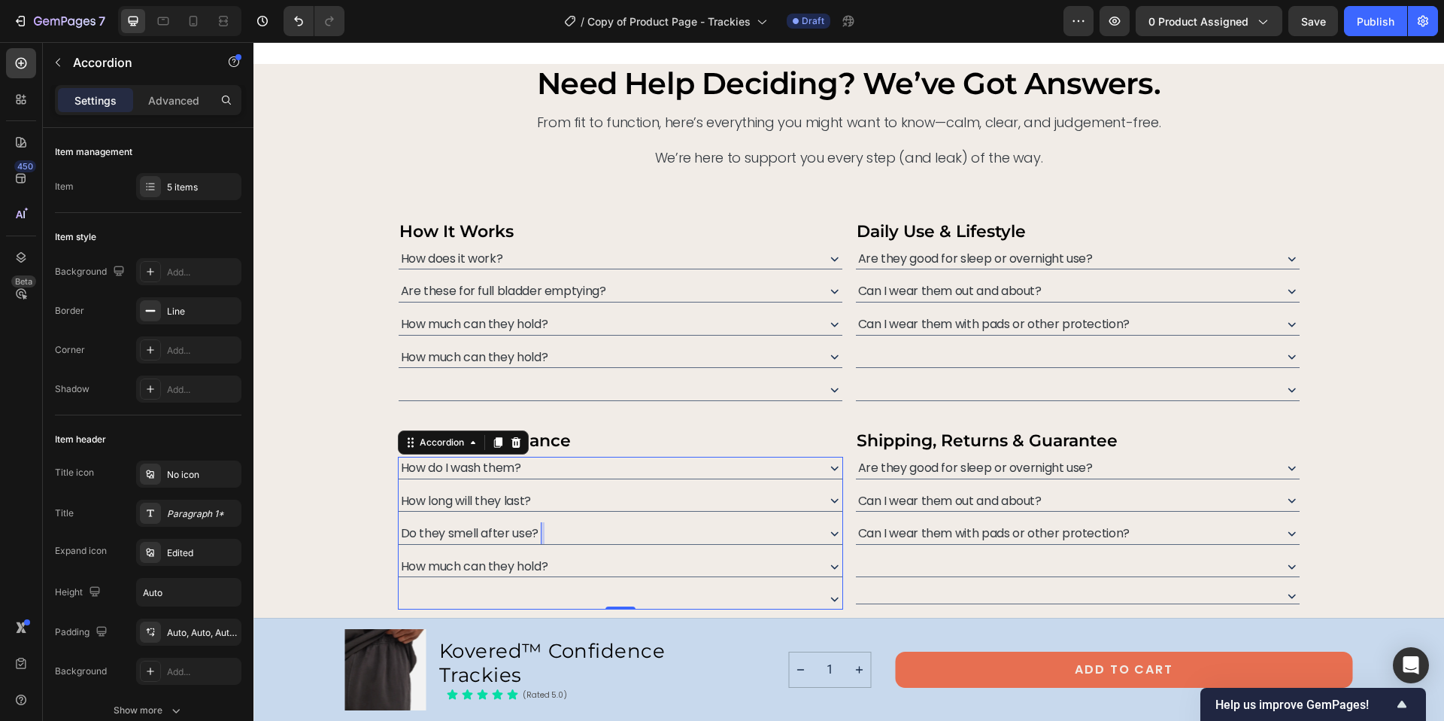
click at [451, 566] on span "How much can they hold?" at bounding box center [474, 565] width 147 height 17
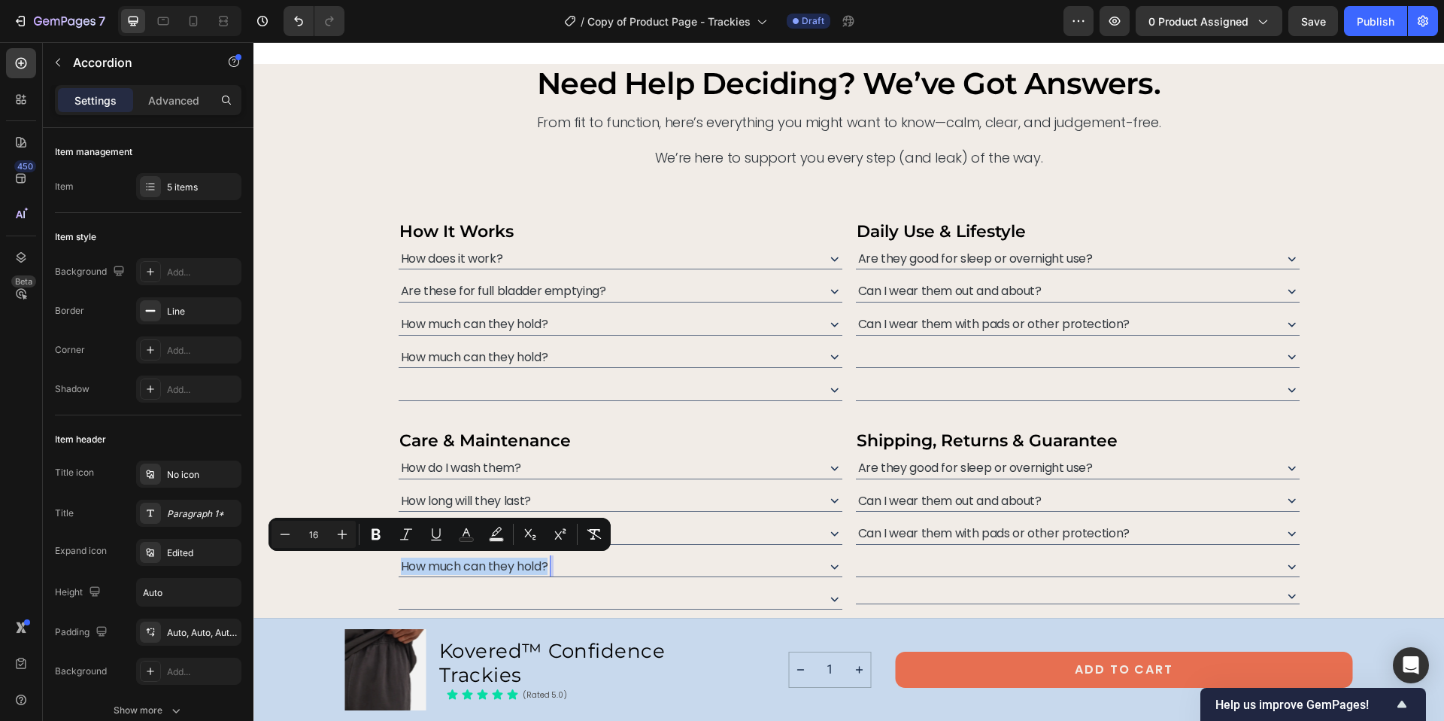
click at [451, 566] on span "How much can they hold?" at bounding box center [474, 565] width 147 height 17
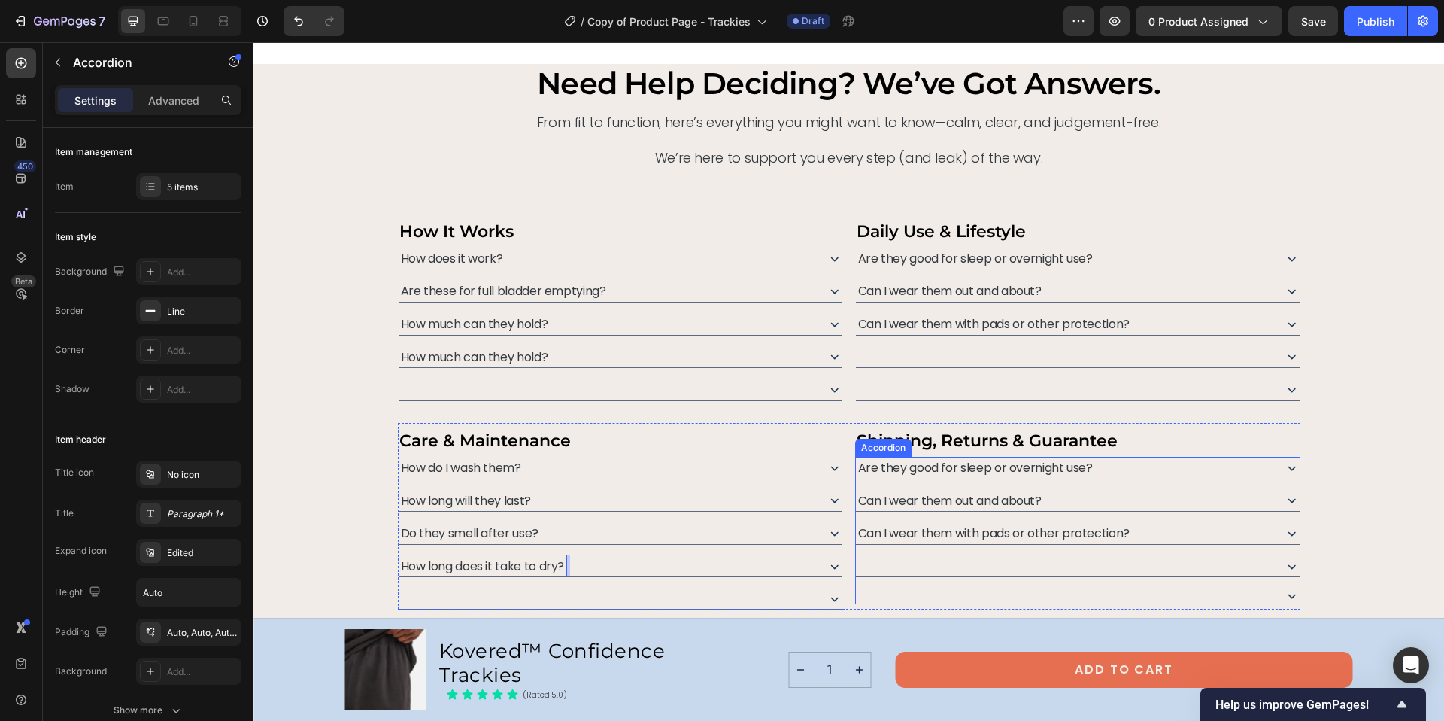
click at [971, 469] on span "Are they good for sleep or overnight use?" at bounding box center [975, 467] width 235 height 17
click at [891, 503] on span "Can I wear them out and about?" at bounding box center [950, 500] width 184 height 17
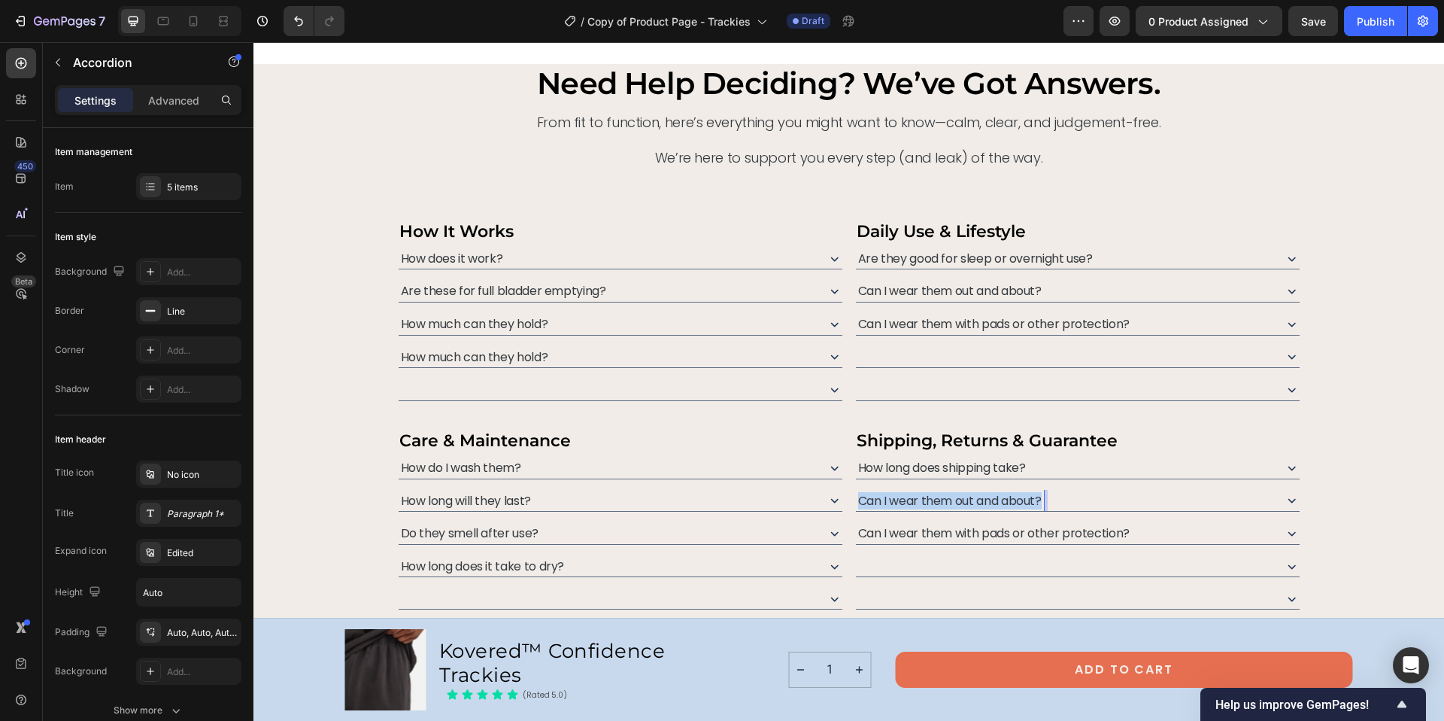
click at [891, 503] on span "Can I wear them out and about?" at bounding box center [950, 500] width 184 height 17
click at [939, 533] on span "Can I wear them with pads or other protection?" at bounding box center [994, 532] width 272 height 17
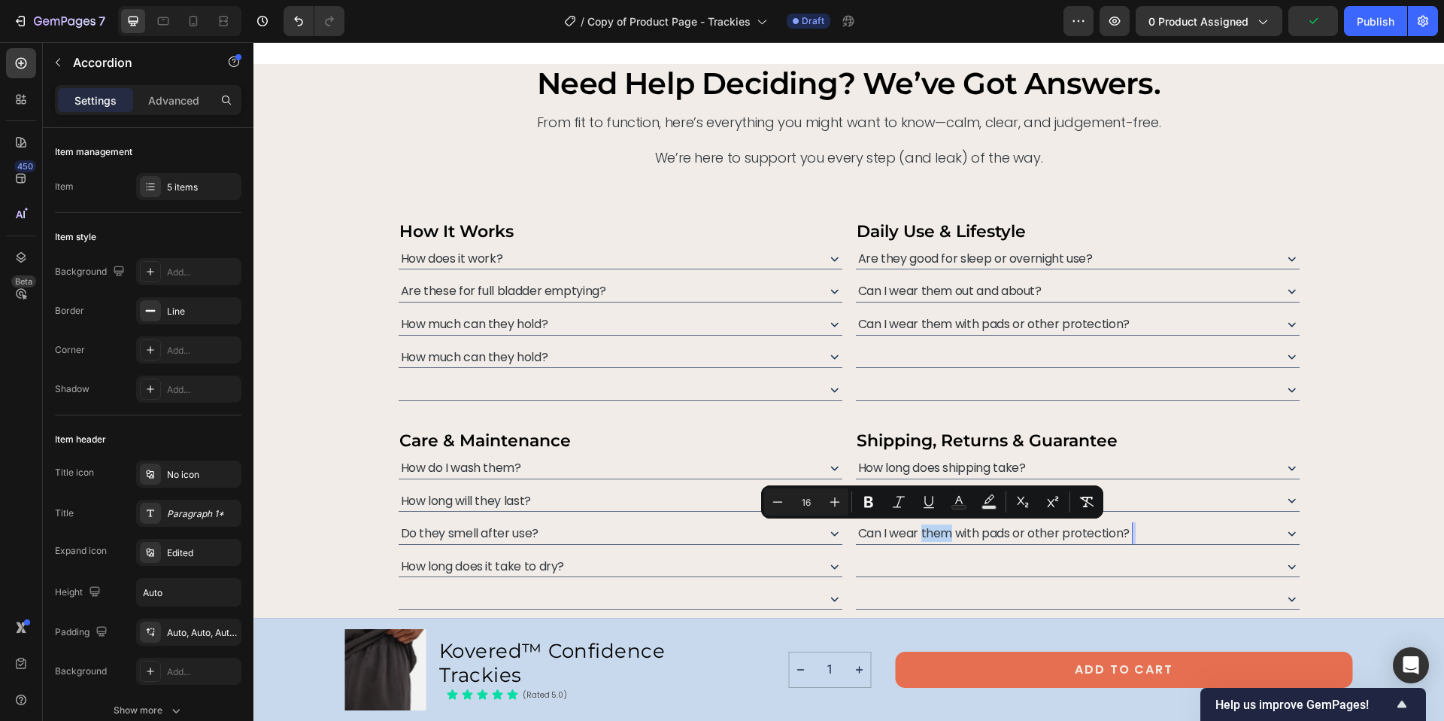
click at [939, 533] on span "Can I wear them with pads or other protection?" at bounding box center [994, 532] width 272 height 17
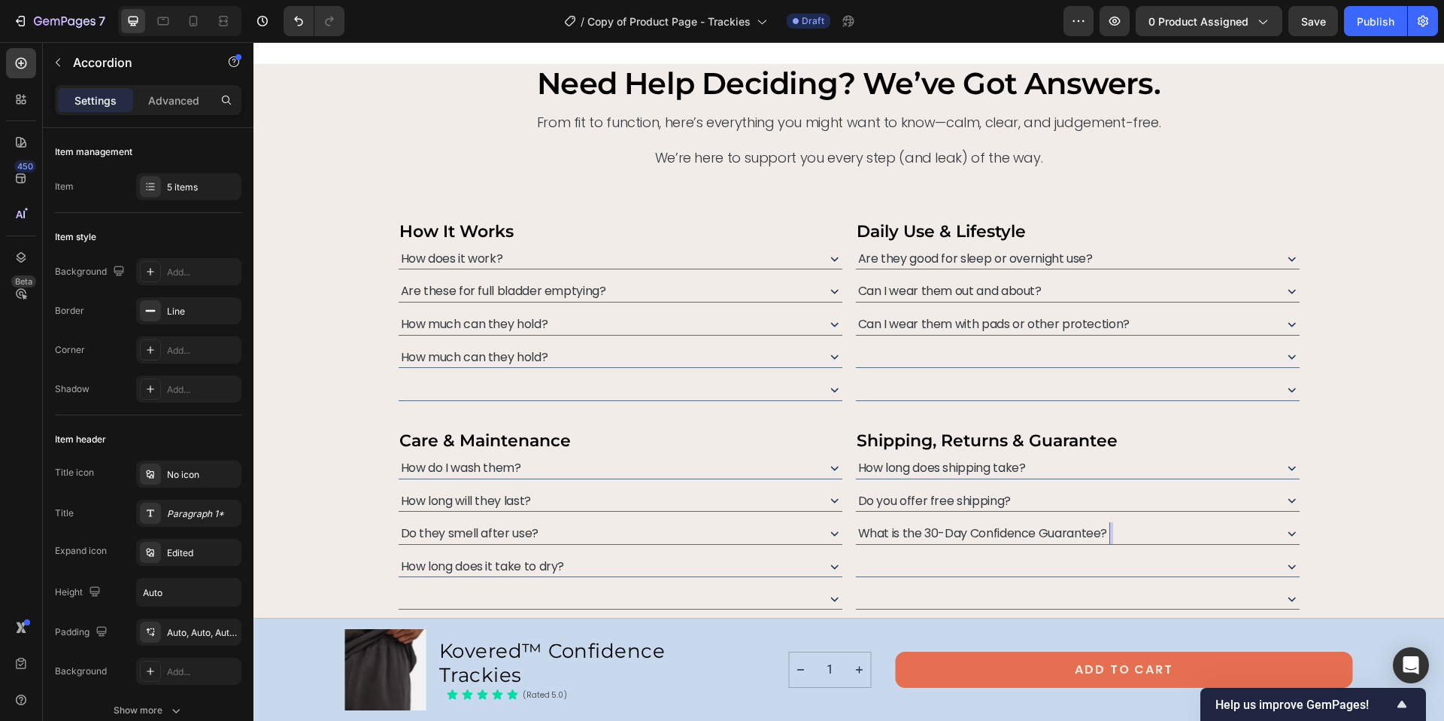
click at [896, 564] on div at bounding box center [1064, 566] width 416 height 22
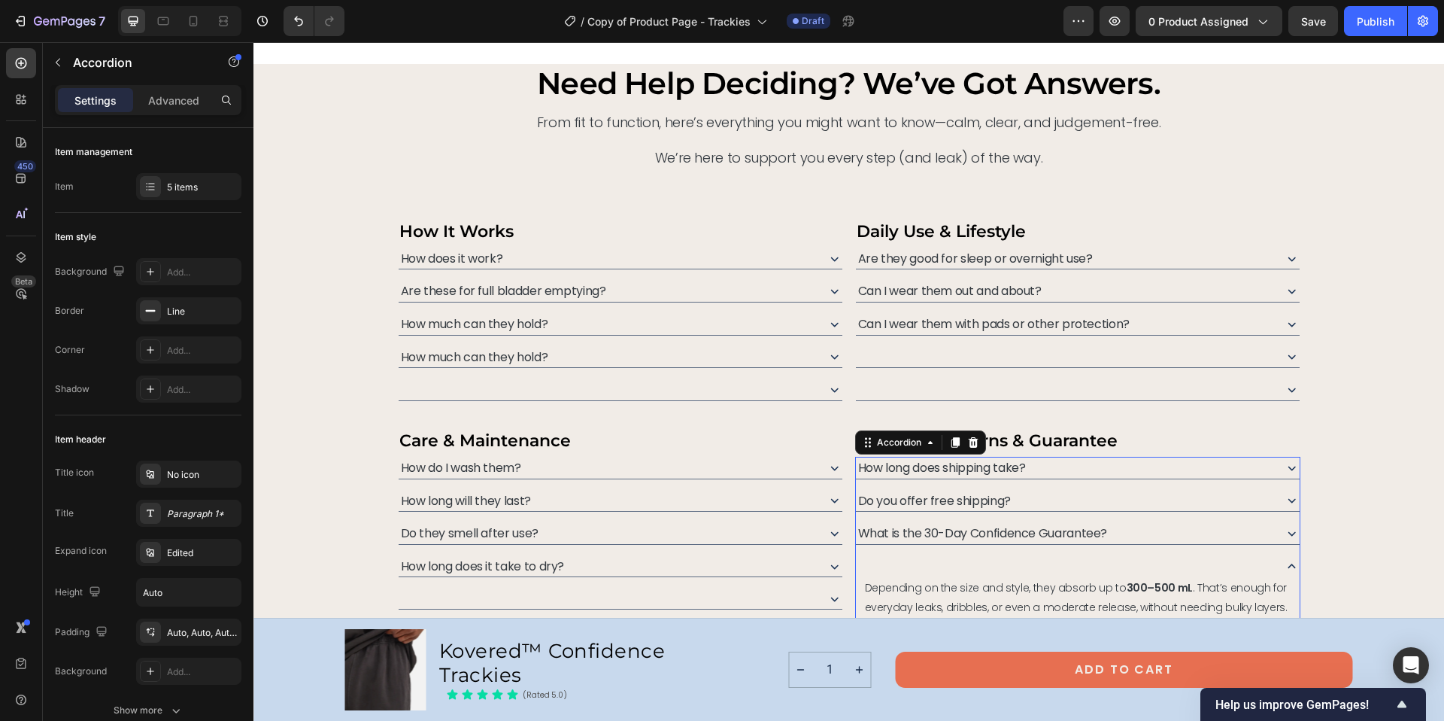
click at [896, 564] on div at bounding box center [1064, 566] width 416 height 22
click at [867, 557] on div at bounding box center [1064, 566] width 416 height 22
click at [888, 551] on div "How long does shipping take? Do you offer free shipping? What is the 30-Day Con…" at bounding box center [1077, 558] width 445 height 202
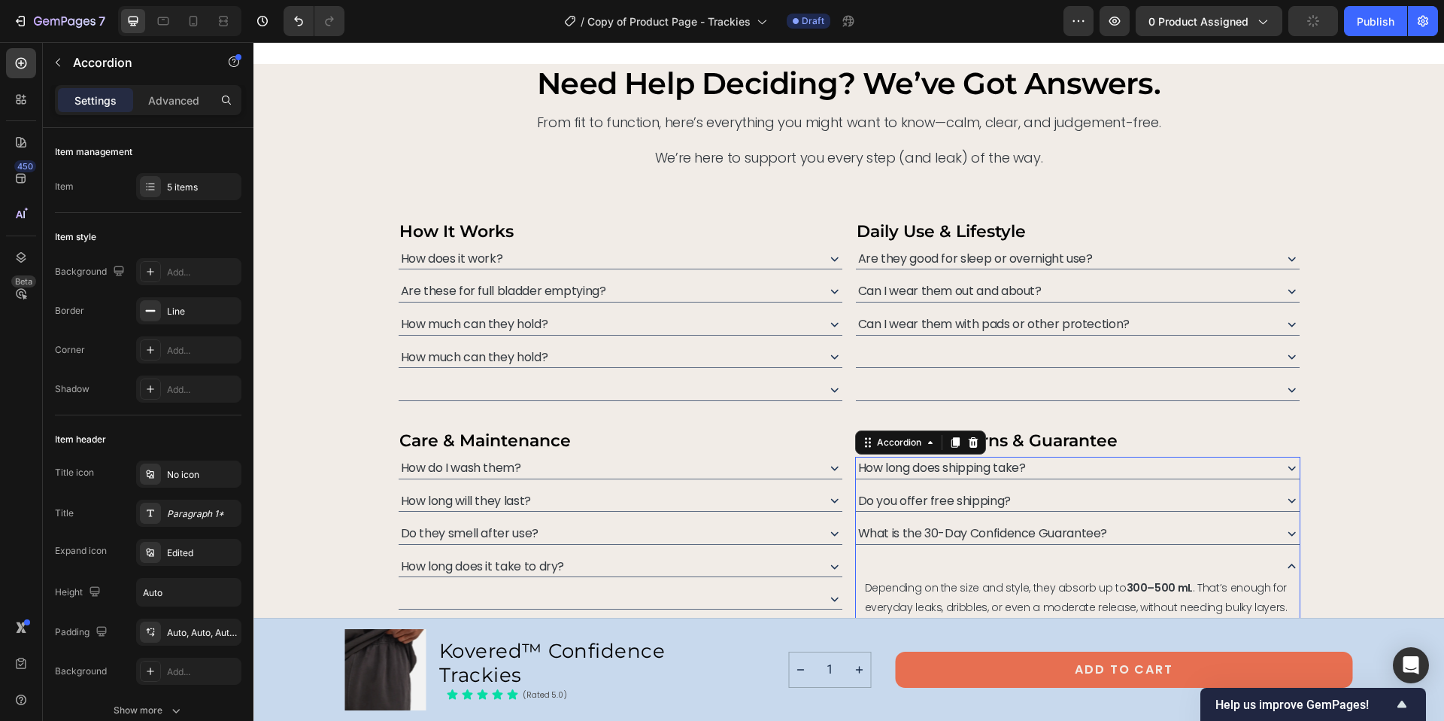
drag, startPoint x: 884, startPoint y: 532, endPoint x: 918, endPoint y: 505, distance: 43.5
click at [884, 532] on span "What is the 30-Day Confidence Guarantee?" at bounding box center [983, 532] width 250 height 17
click at [885, 549] on div "How long does shipping take? Do you offer free shipping? What is the 30-Day Con…" at bounding box center [1077, 558] width 445 height 202
click at [884, 557] on div at bounding box center [1064, 566] width 416 height 22
click at [903, 587] on div "How long does shipping take? Do you offer free shipping? What is the 30-Day Con…" at bounding box center [1077, 533] width 445 height 153
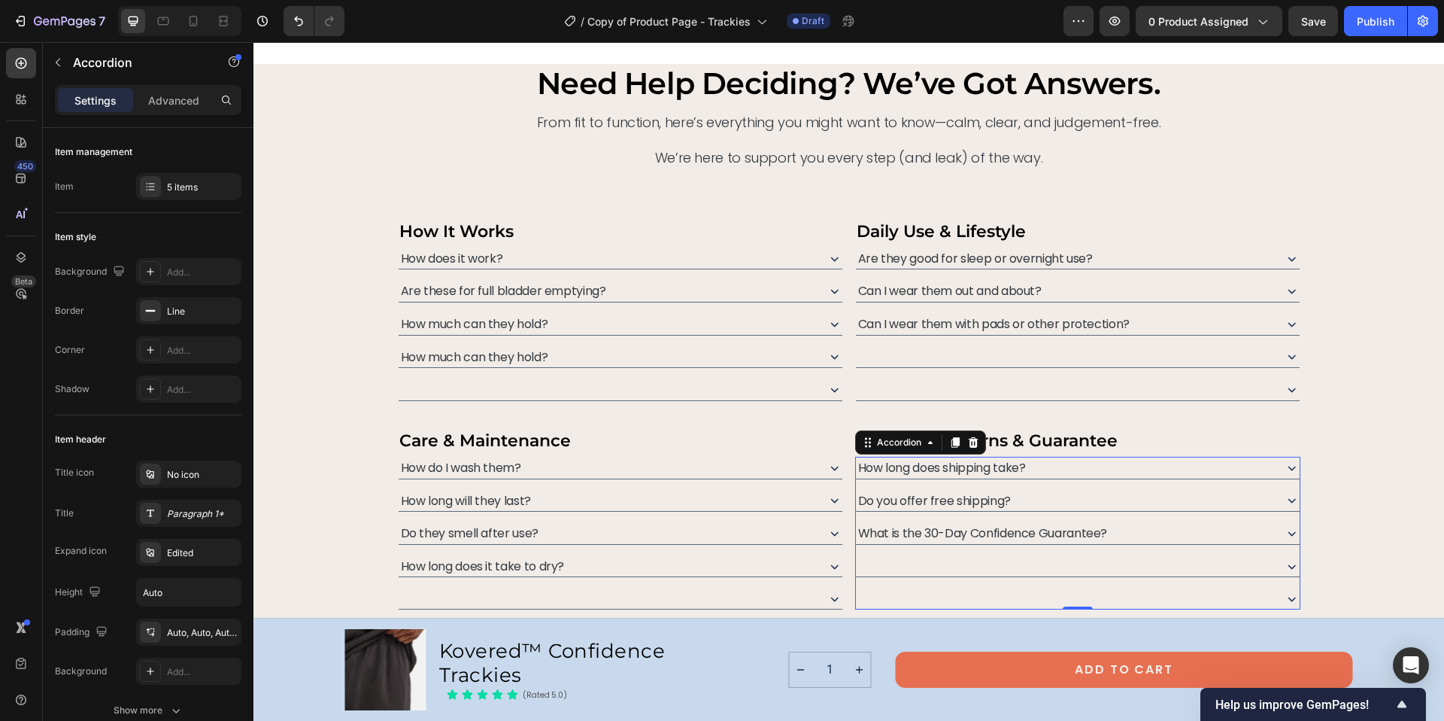
click at [856, 596] on div at bounding box center [1064, 597] width 416 height 21
click at [857, 569] on div "Rich Text Editor. Editing area: main" at bounding box center [860, 566] width 8 height 22
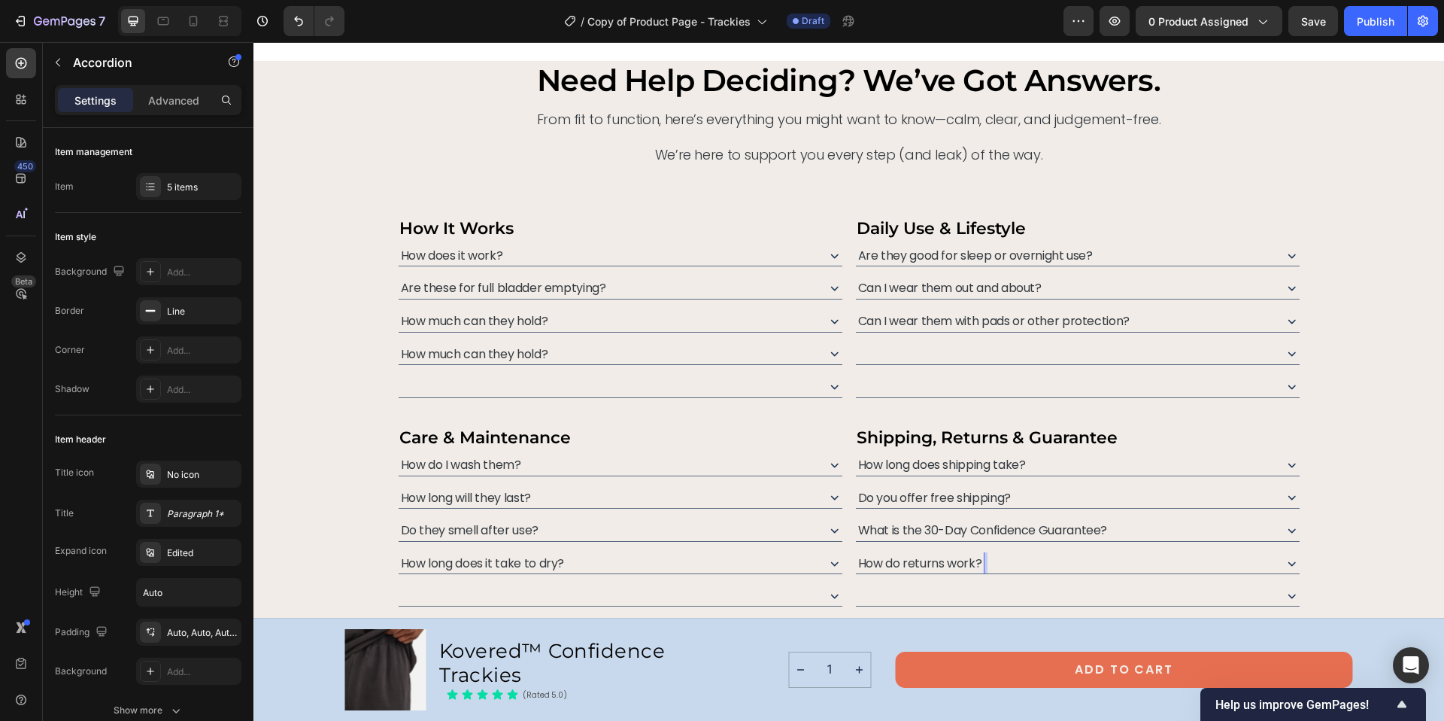
click at [856, 596] on div "Rich Text Editor. Editing area: main" at bounding box center [858, 594] width 5 height 21
click at [988, 572] on div "How do returns work?" at bounding box center [1064, 563] width 416 height 22
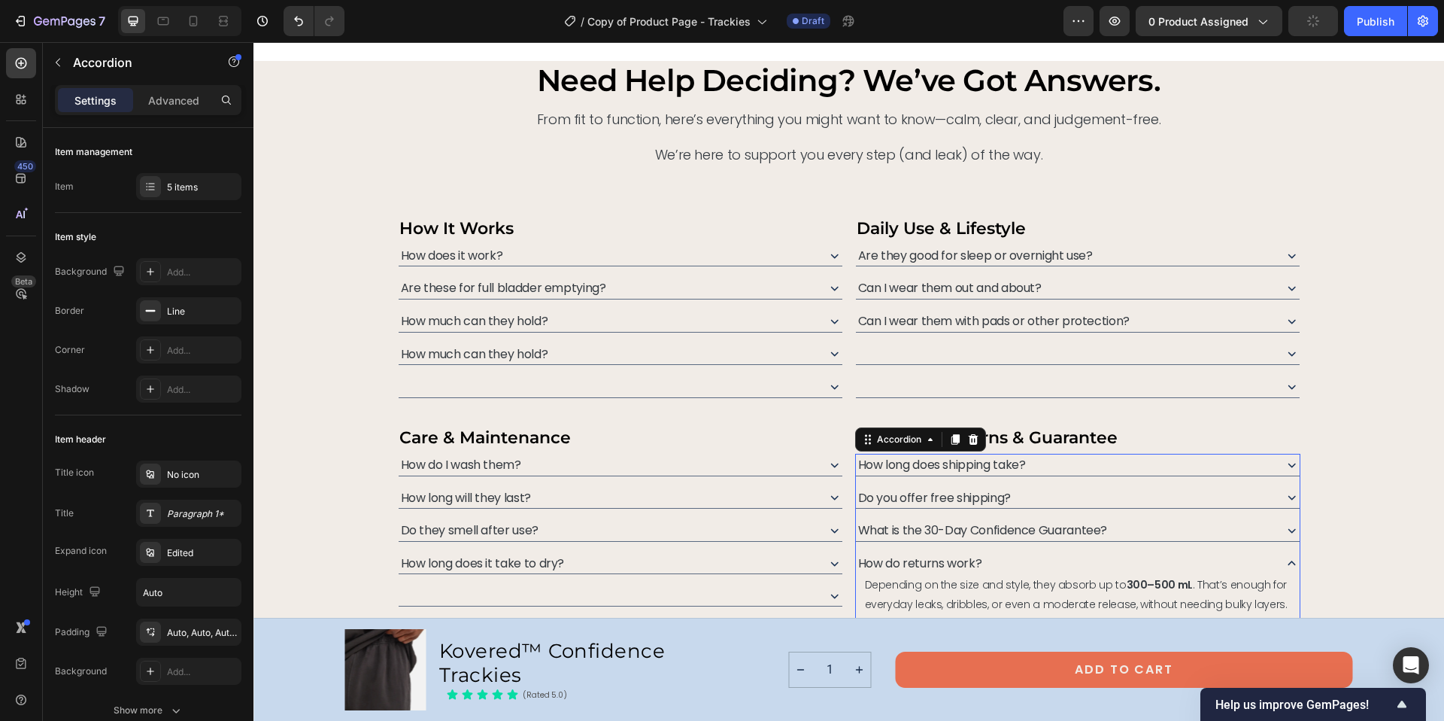
click at [1021, 542] on div "How long does shipping take? Do you offer free shipping? What is the 30-Day Con…" at bounding box center [1077, 555] width 445 height 202
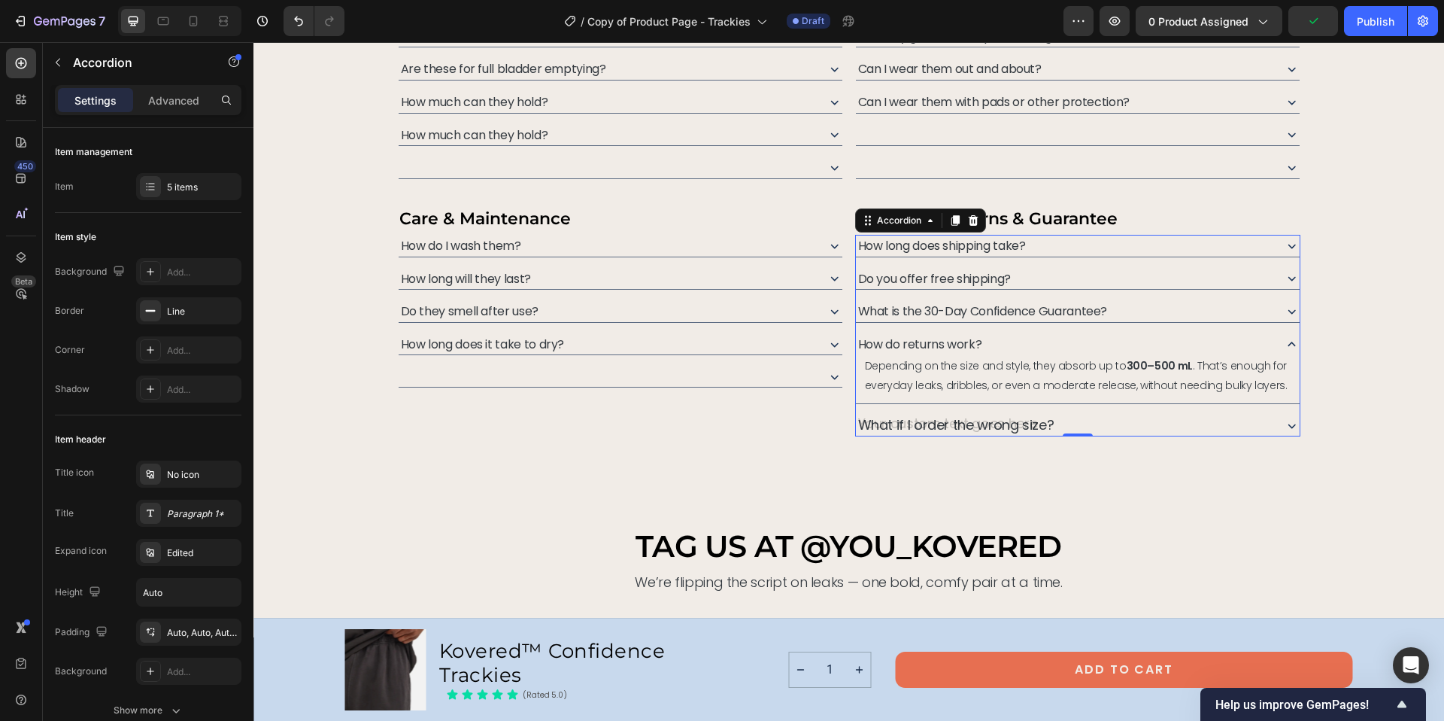
click at [1286, 338] on icon at bounding box center [1292, 344] width 16 height 16
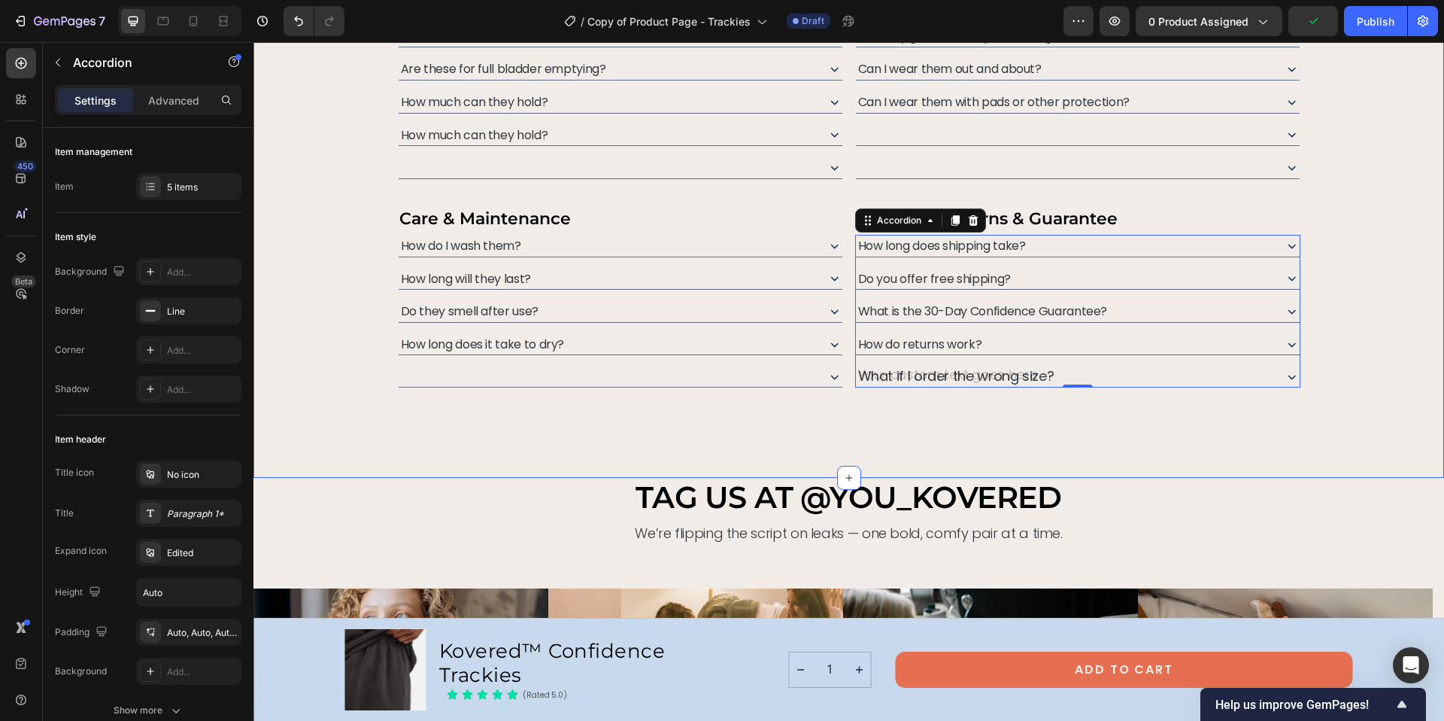
click at [1183, 459] on div "need help deciding? we’ve got answers. Heading From fit to function, here’s eve…" at bounding box center [848, 160] width 1191 height 636
click at [928, 347] on span "How do returns work?" at bounding box center [920, 343] width 124 height 17
click at [927, 342] on span "How do returns work?" at bounding box center [920, 343] width 124 height 17
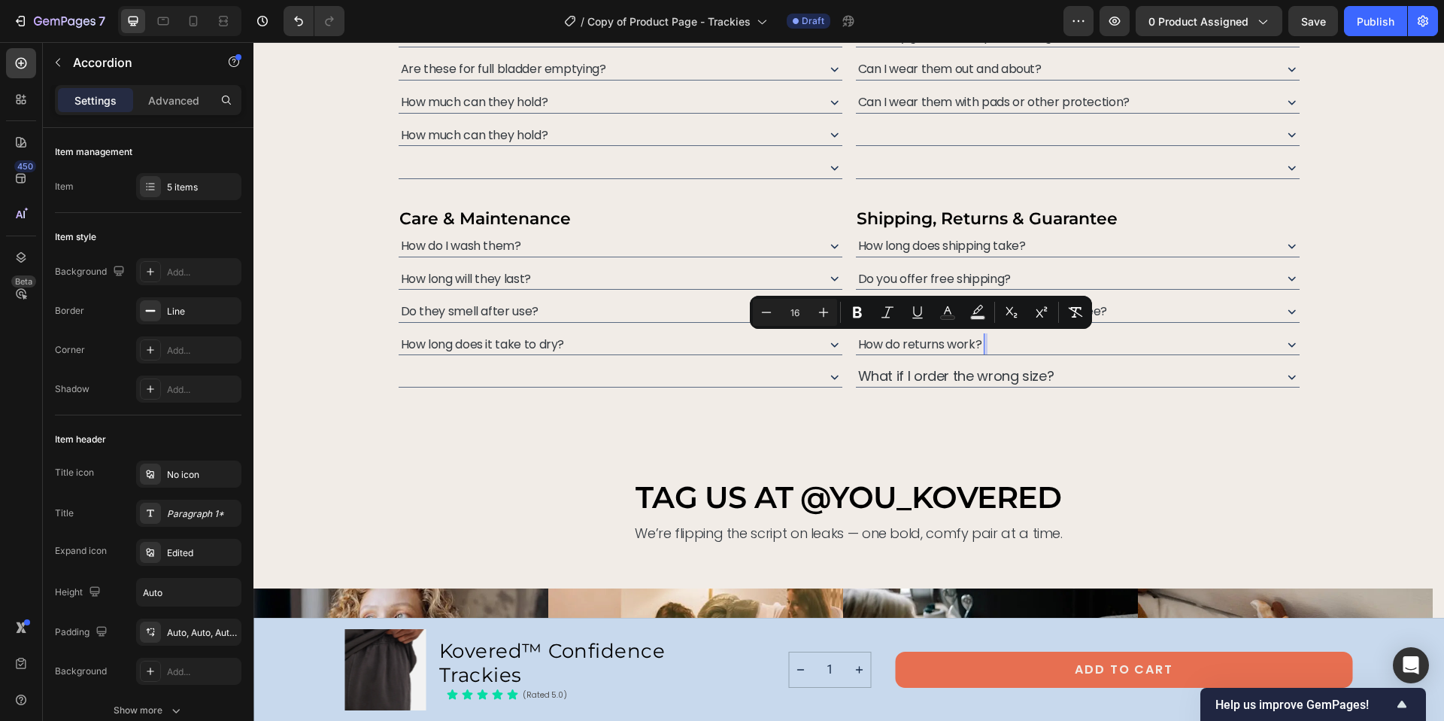
click at [925, 374] on p "What if I order the wrong size?" at bounding box center [956, 376] width 196 height 17
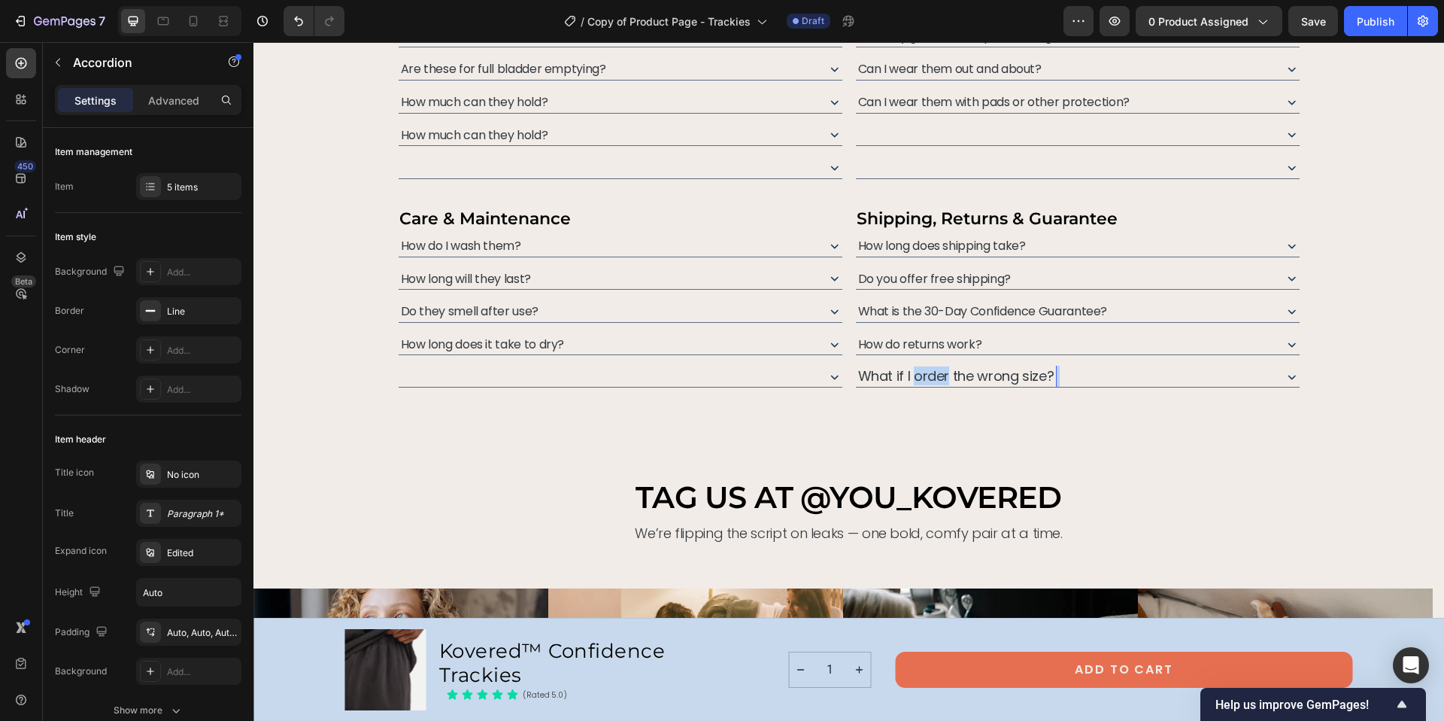
click at [925, 374] on p "What if I order the wrong size?" at bounding box center [956, 376] width 196 height 17
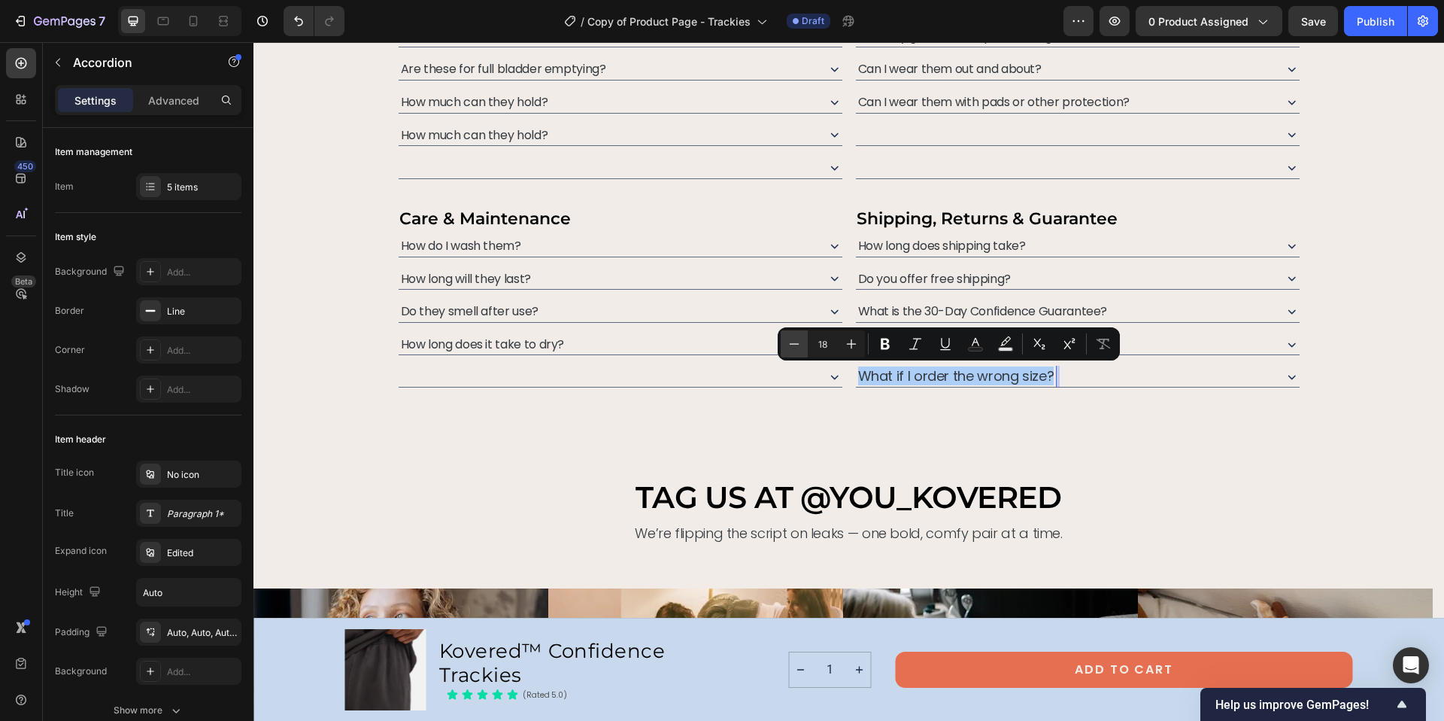
click at [789, 341] on icon "Editor contextual toolbar" at bounding box center [794, 343] width 15 height 15
type input "16"
click at [895, 459] on div "need help deciding? we’ve got answers. Heading From fit to function, here’s eve…" at bounding box center [848, 160] width 1191 height 636
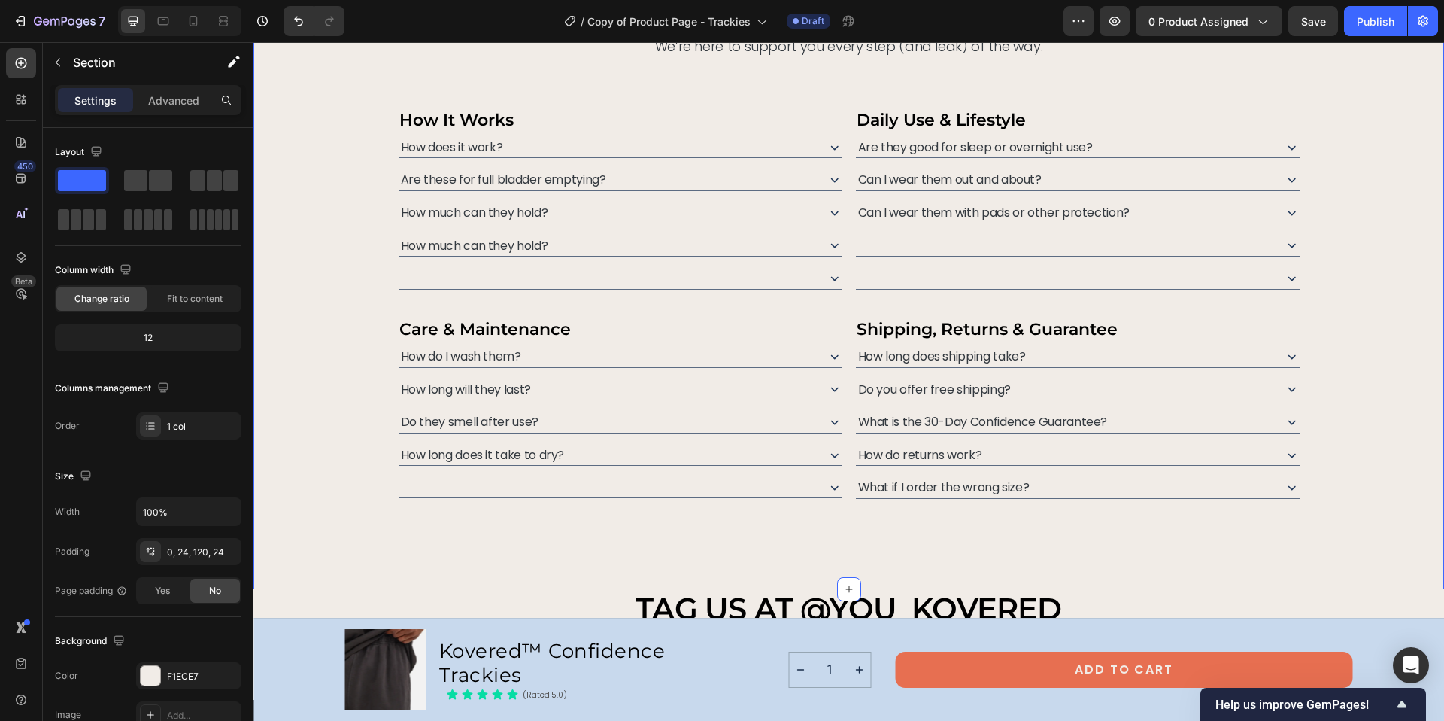
scroll to position [6781, 0]
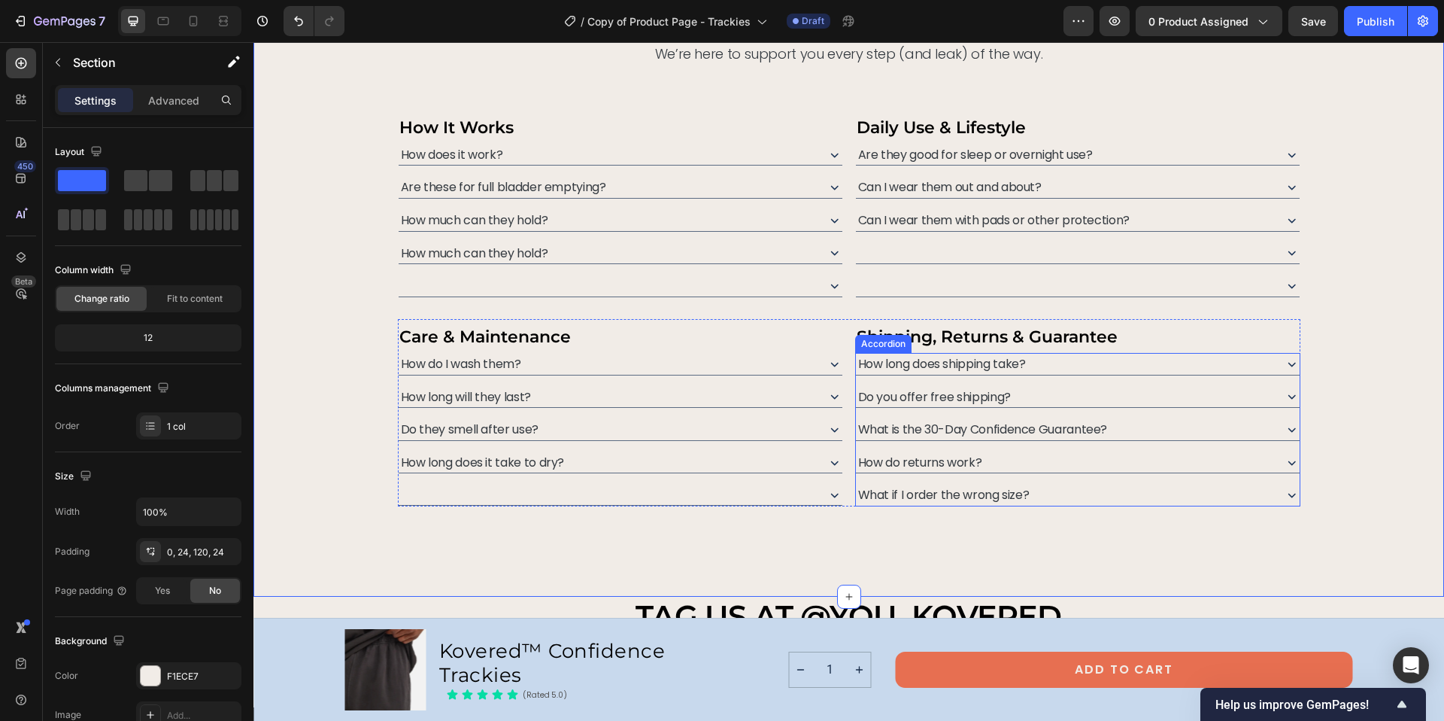
click at [982, 496] on span "What if I order the wrong size?" at bounding box center [943, 494] width 171 height 17
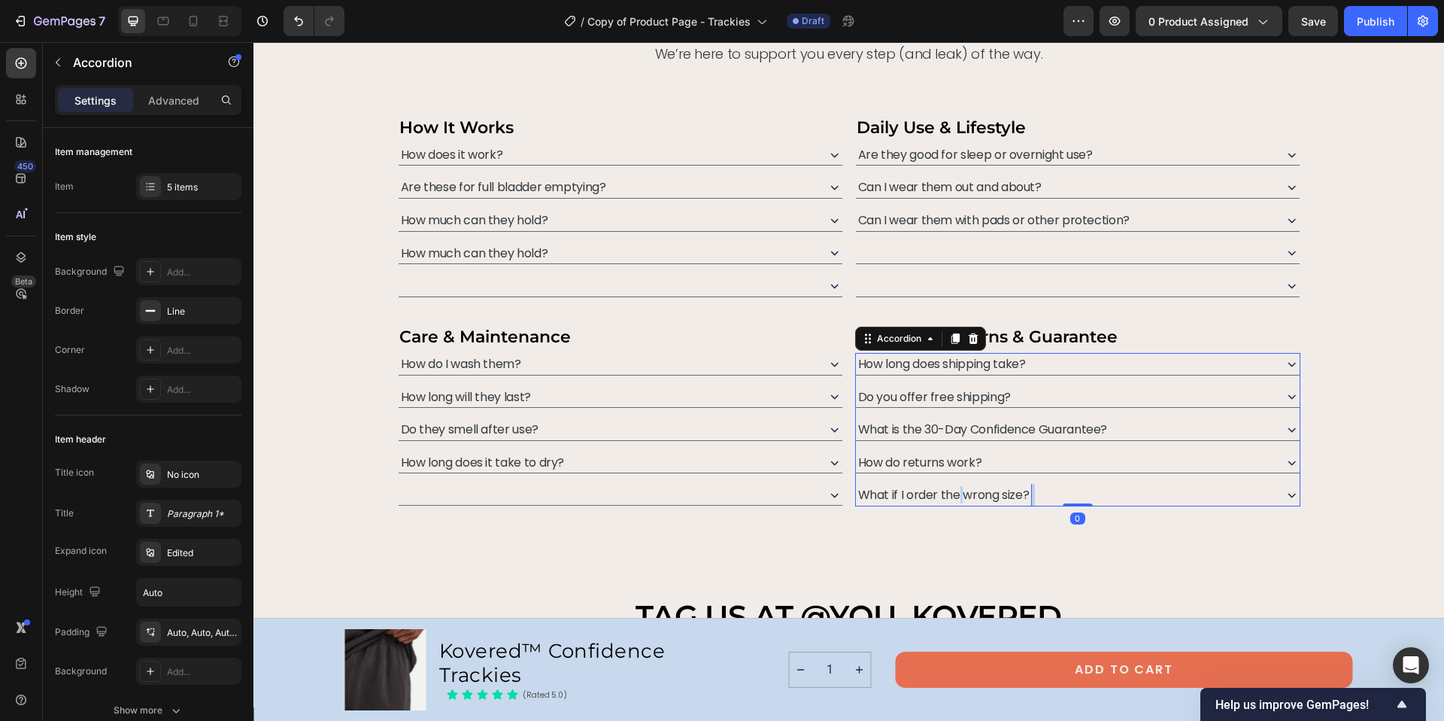
click at [950, 492] on span "What if I order the wrong size?" at bounding box center [943, 494] width 171 height 17
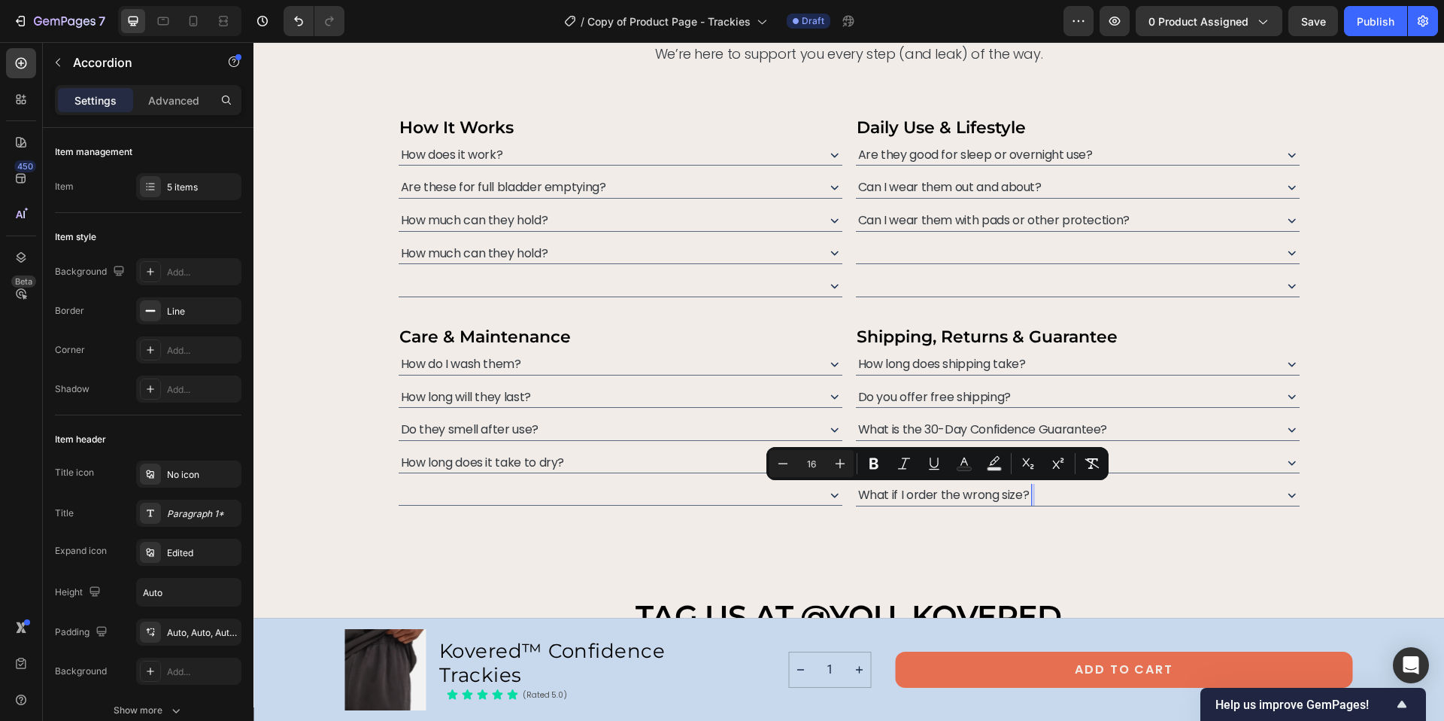
click at [905, 402] on span "Do you offer free shipping?" at bounding box center [934, 396] width 153 height 17
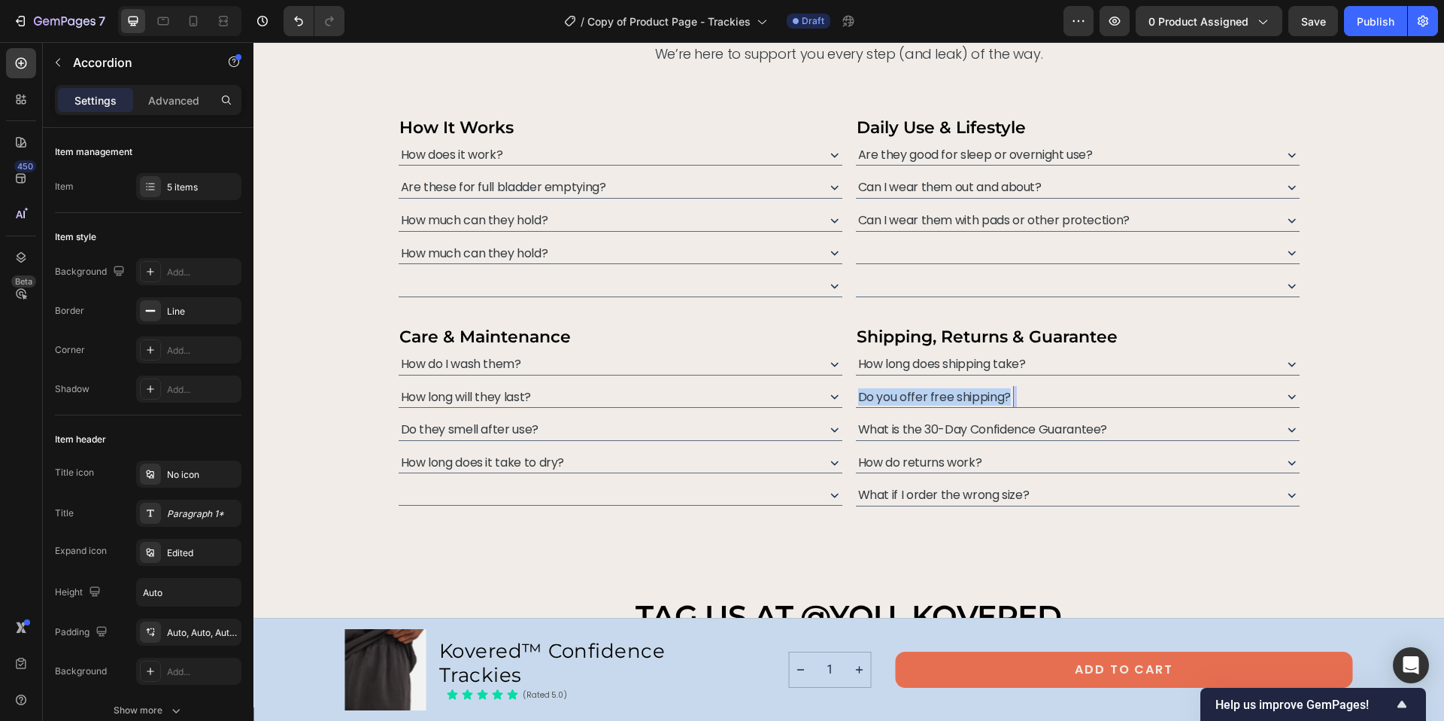
click at [905, 402] on span "Do you offer free shipping?" at bounding box center [934, 396] width 153 height 17
click at [979, 495] on span "What if I order the wrong size?" at bounding box center [943, 494] width 171 height 17
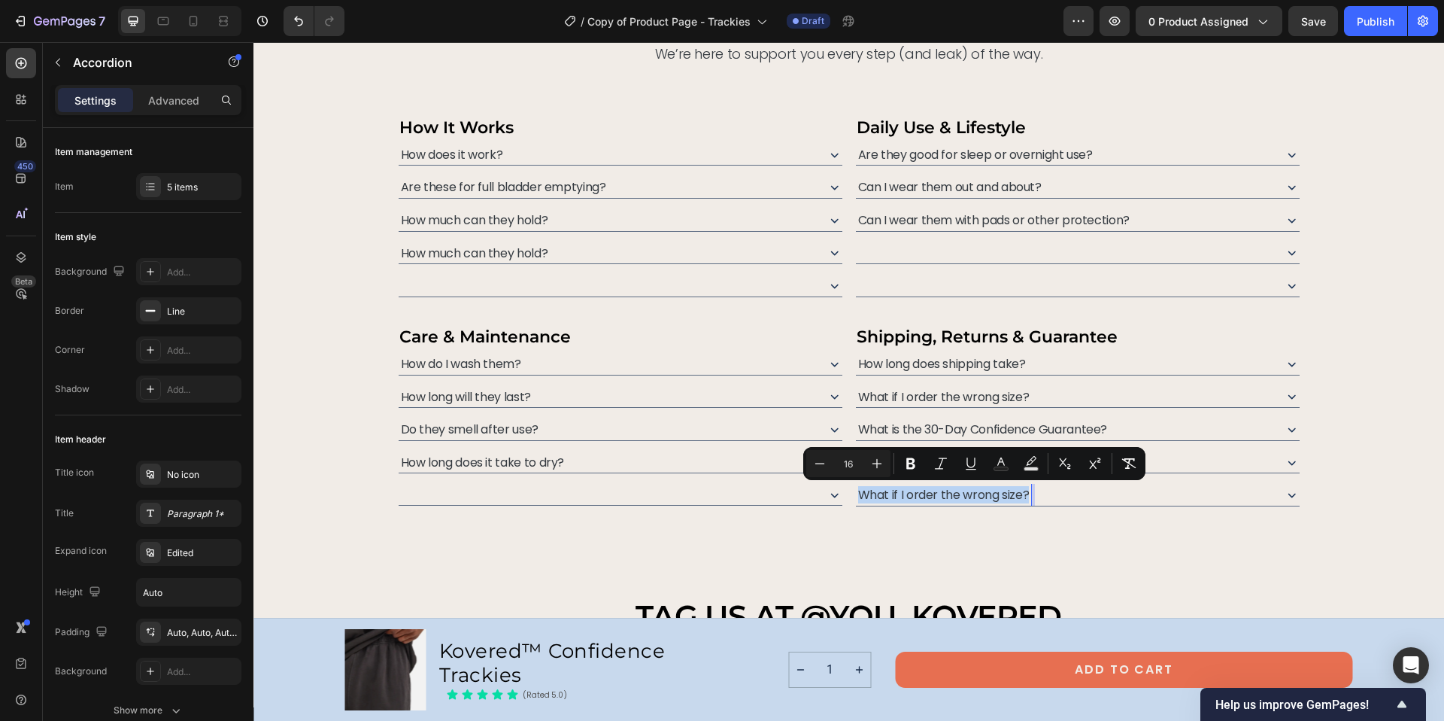
click at [979, 495] on span "What if I order the wrong size?" at bounding box center [943, 494] width 171 height 17
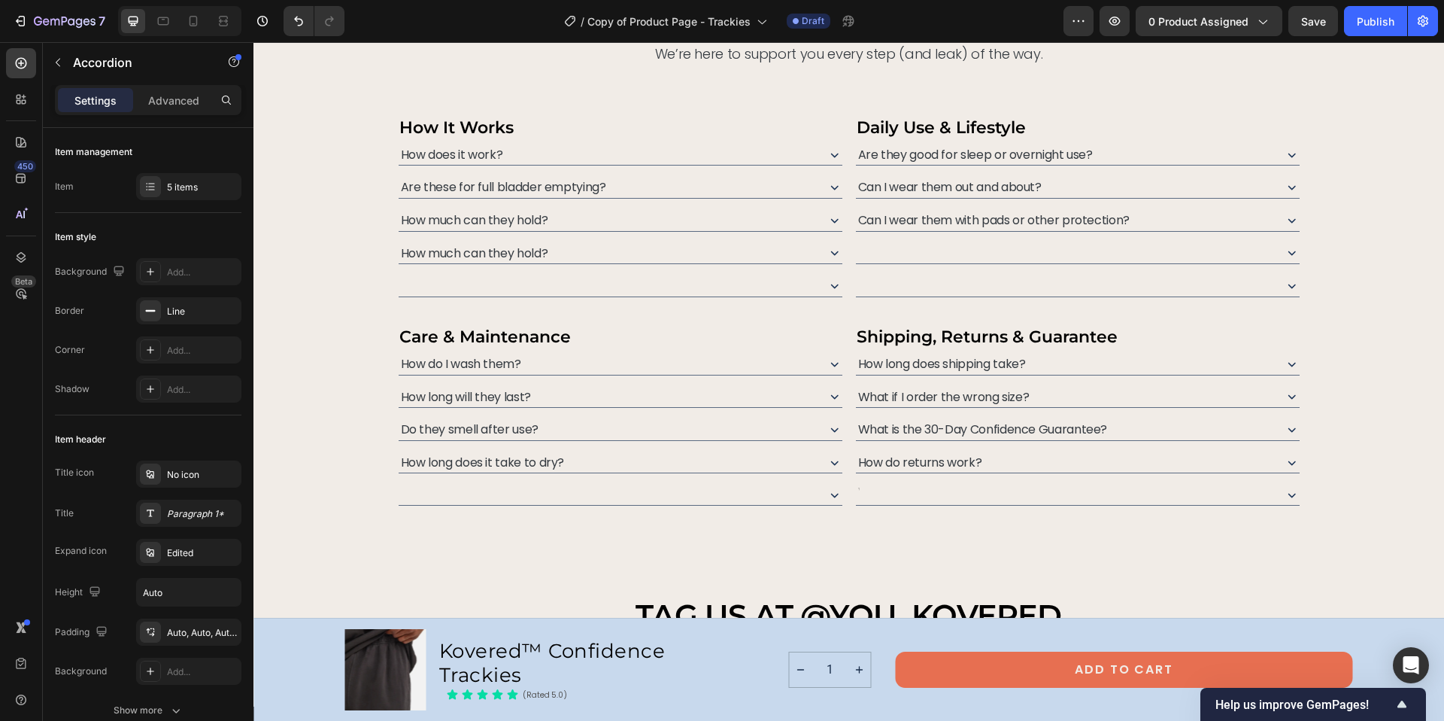
scroll to position [6776, 0]
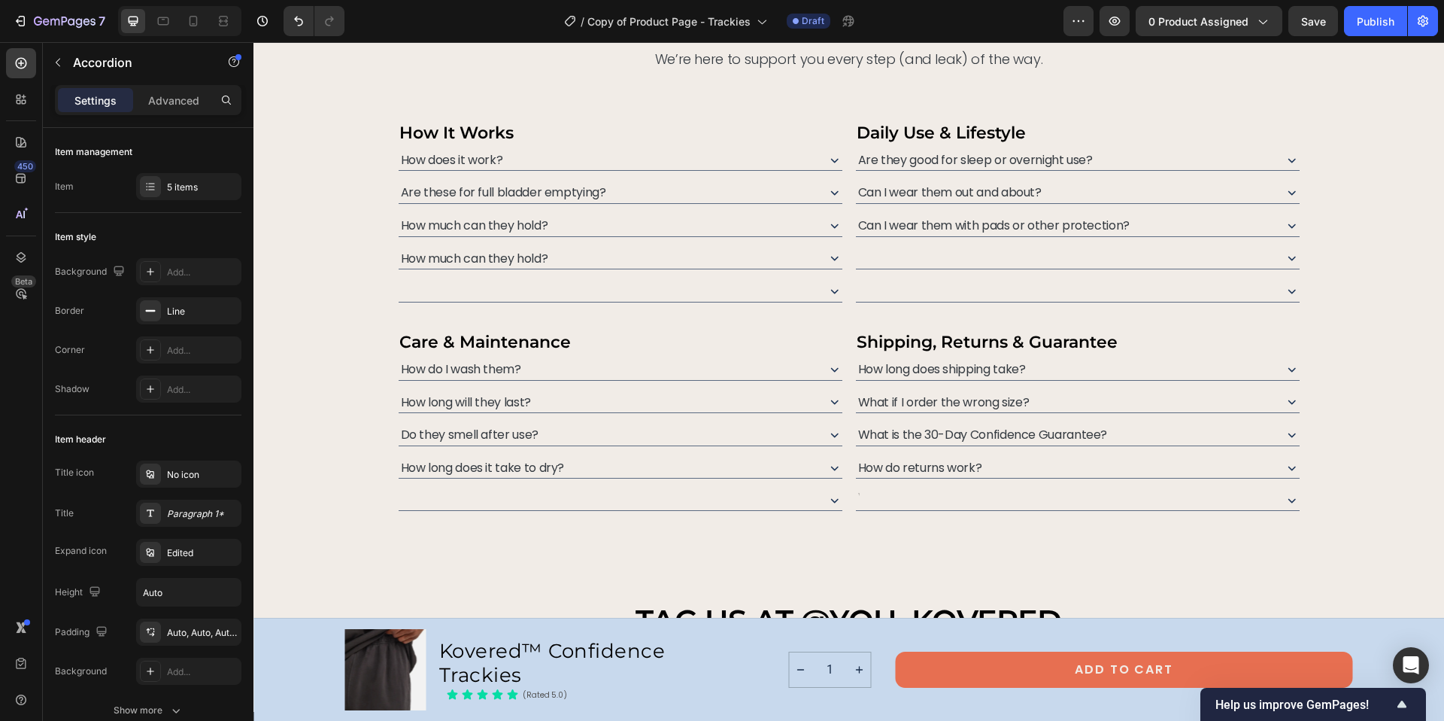
click at [985, 519] on div "need help deciding? we’ve got answers. Heading From fit to function, here’s eve…" at bounding box center [848, 283] width 1191 height 636
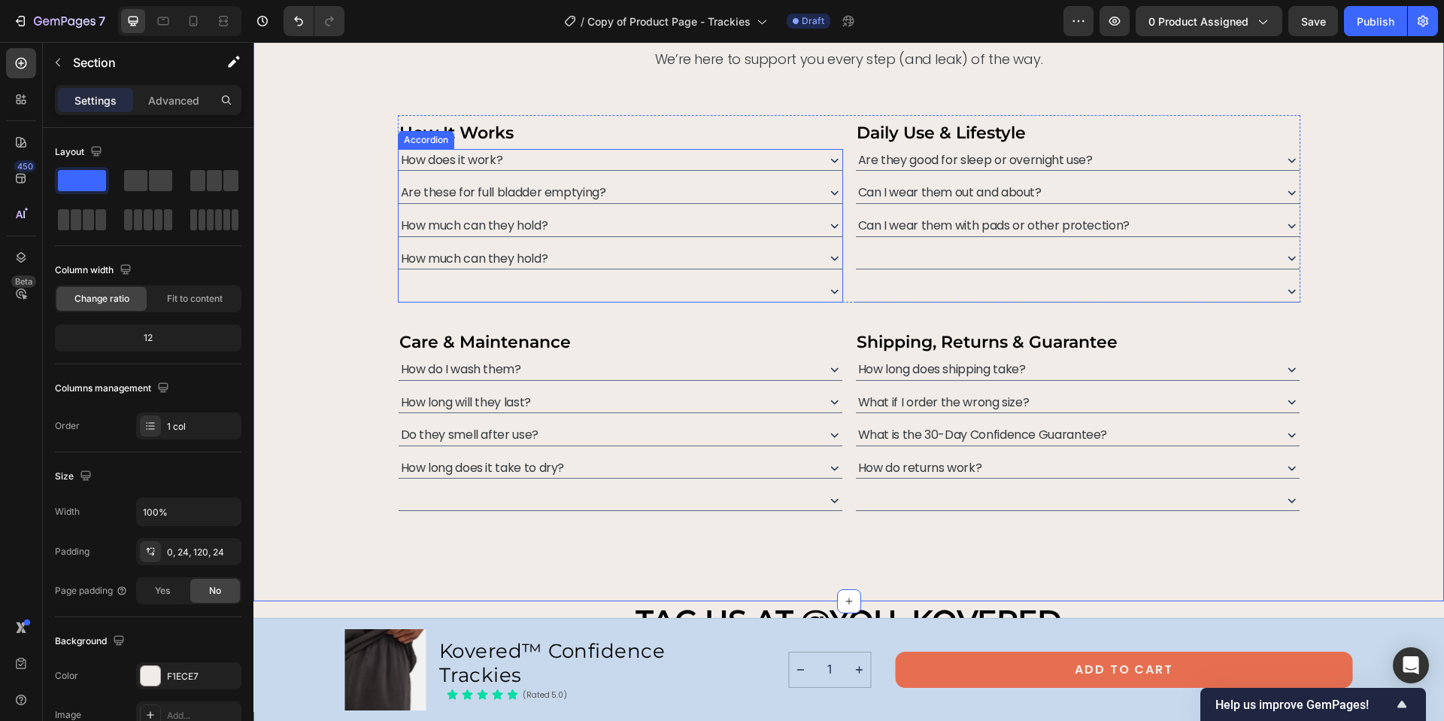
click at [442, 256] on span "How much can they hold?" at bounding box center [474, 258] width 147 height 17
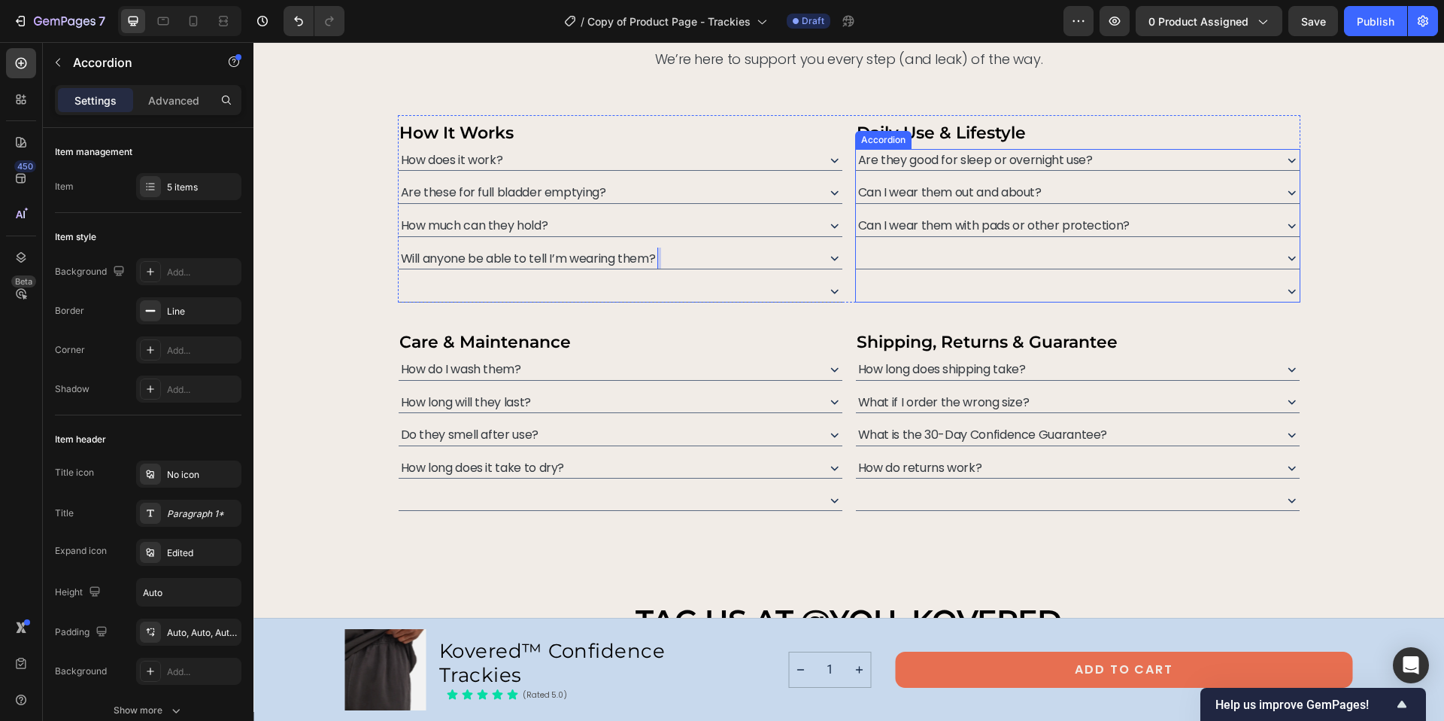
click at [885, 256] on div at bounding box center [1064, 258] width 416 height 22
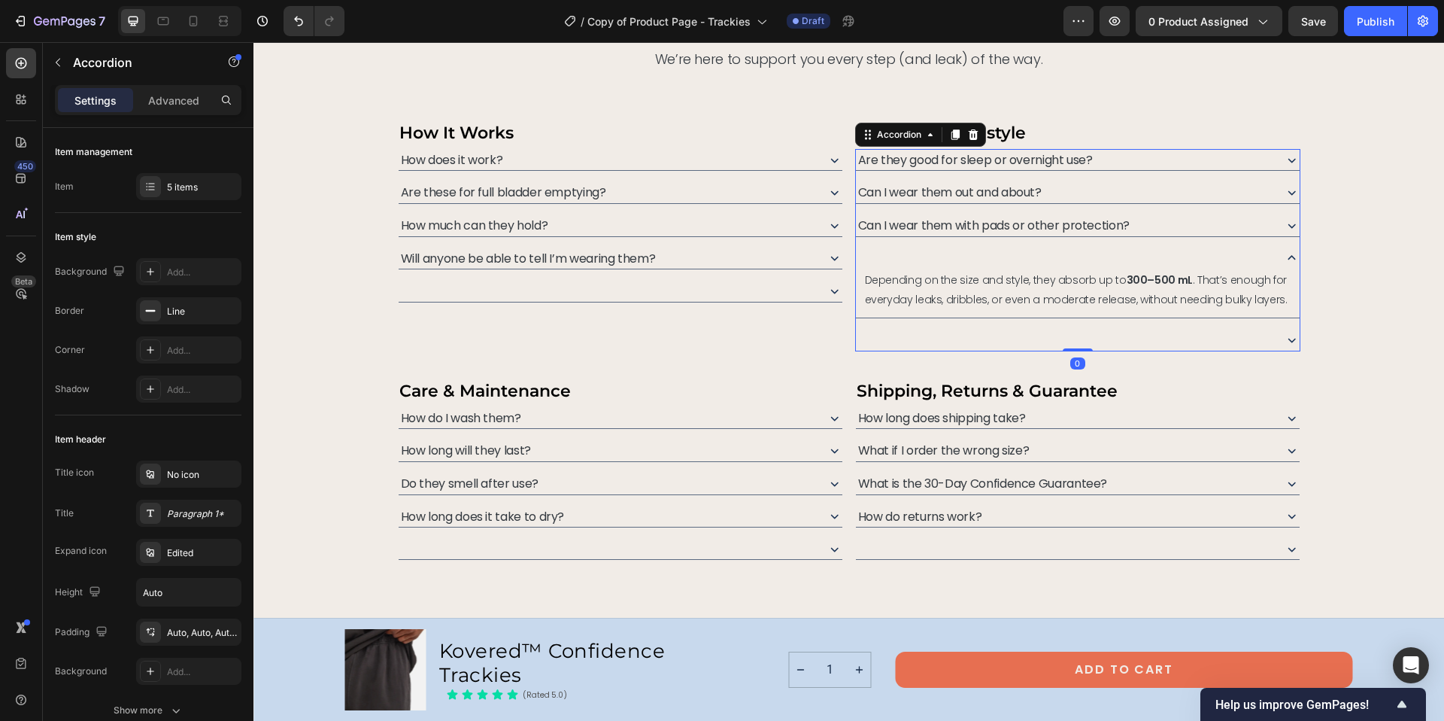
click at [863, 246] on div "Are they good for sleep or overnight use? Can I wear them out and about? Can I …" at bounding box center [1077, 250] width 445 height 202
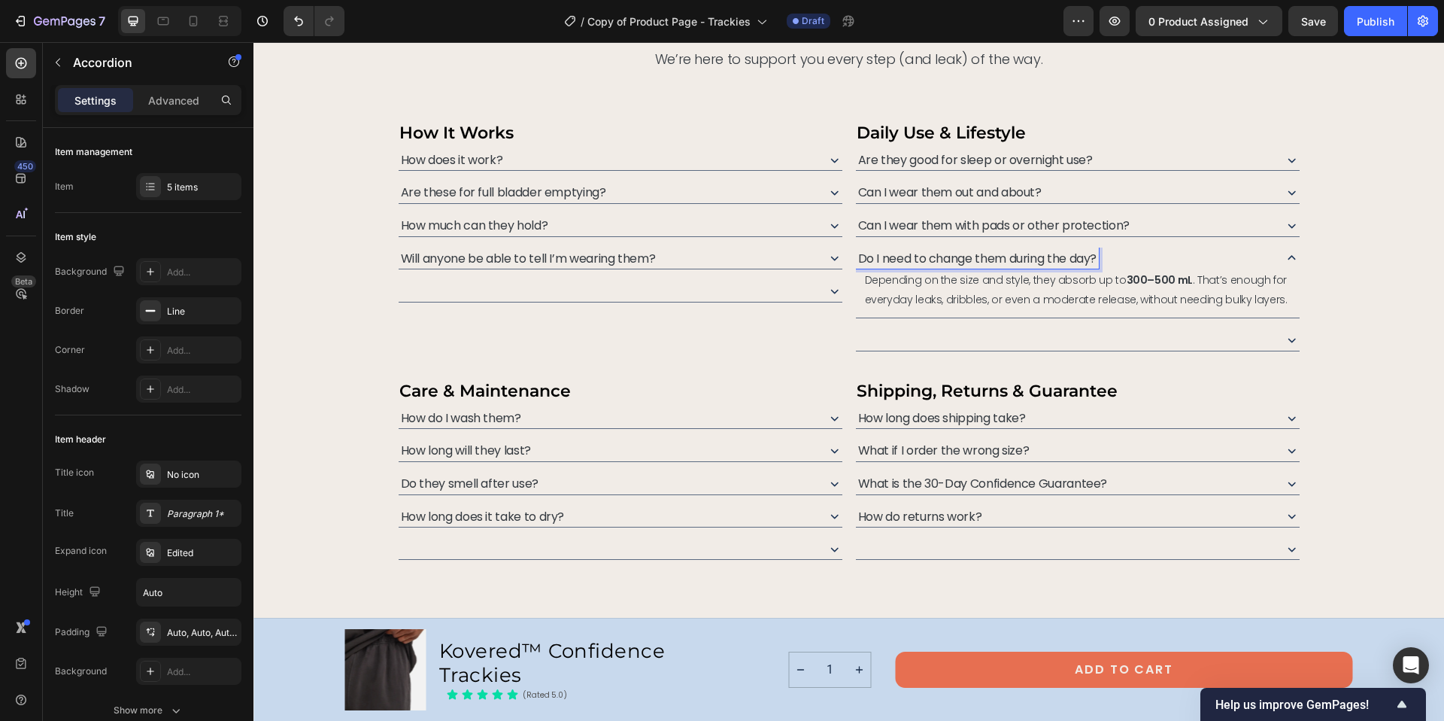
click at [1145, 185] on div "Can I wear them out and about?" at bounding box center [1064, 192] width 416 height 22
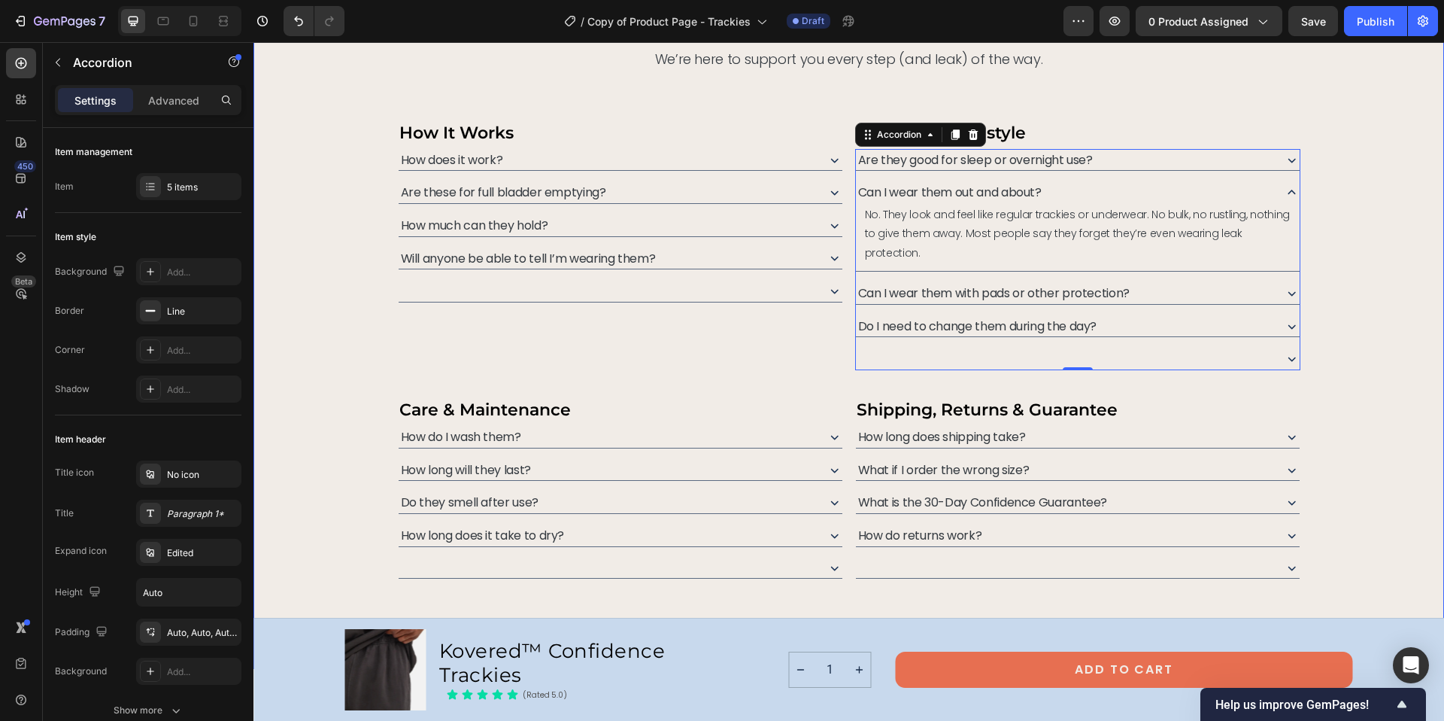
click at [1365, 261] on div "need help deciding? we’ve got answers. Heading From fit to function, here’s eve…" at bounding box center [849, 271] width 1155 height 613
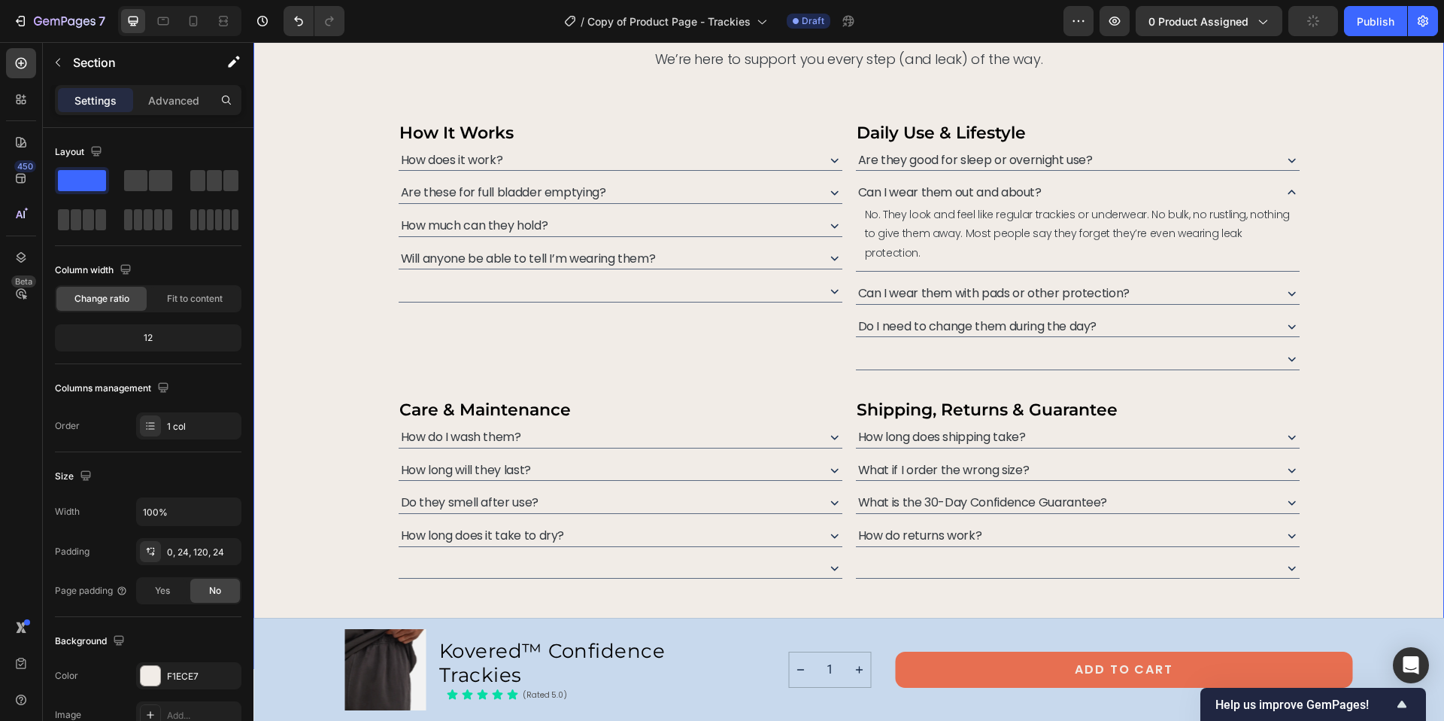
click at [1350, 276] on div "need help deciding? we’ve got answers. Heading From fit to function, here’s eve…" at bounding box center [849, 271] width 1155 height 613
click at [1288, 190] on icon at bounding box center [1292, 192] width 8 height 5
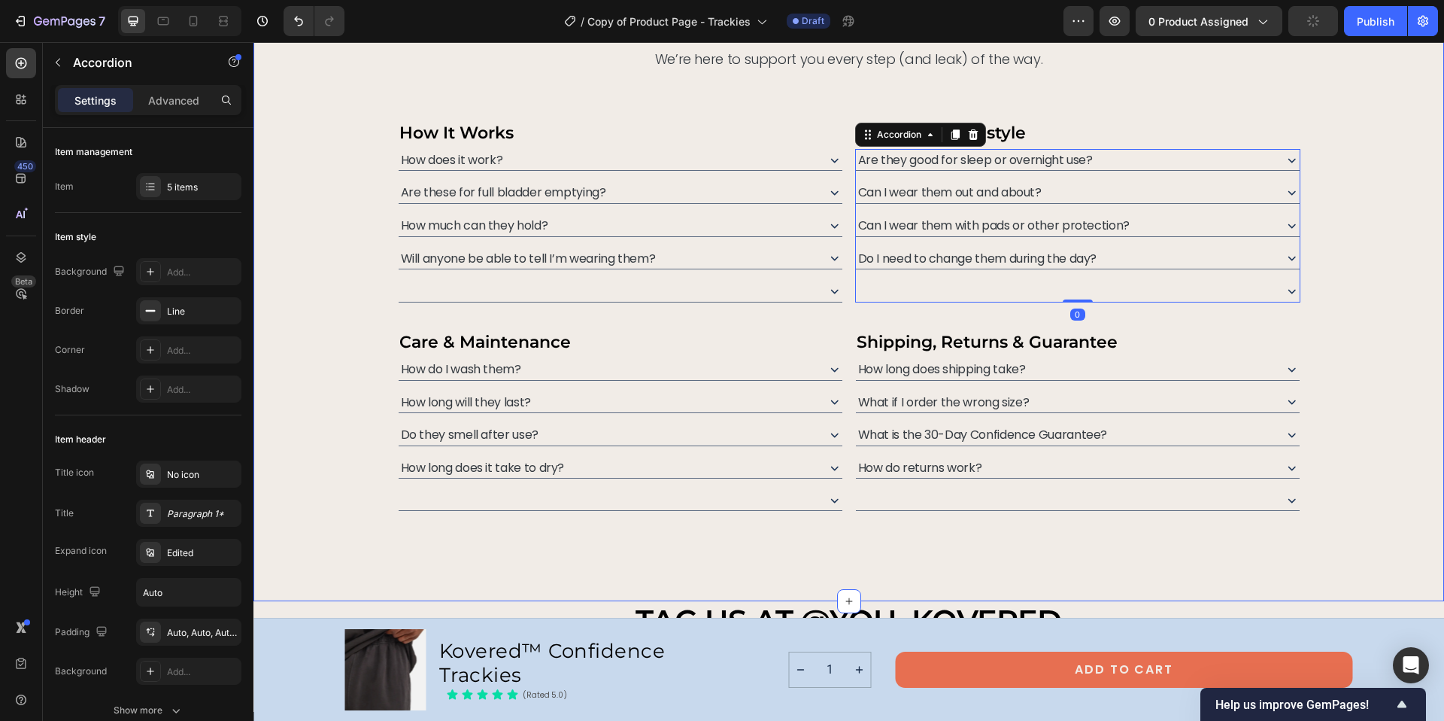
click at [1365, 373] on div "need help deciding? we’ve got answers. Heading From fit to function, here’s eve…" at bounding box center [849, 237] width 1155 height 545
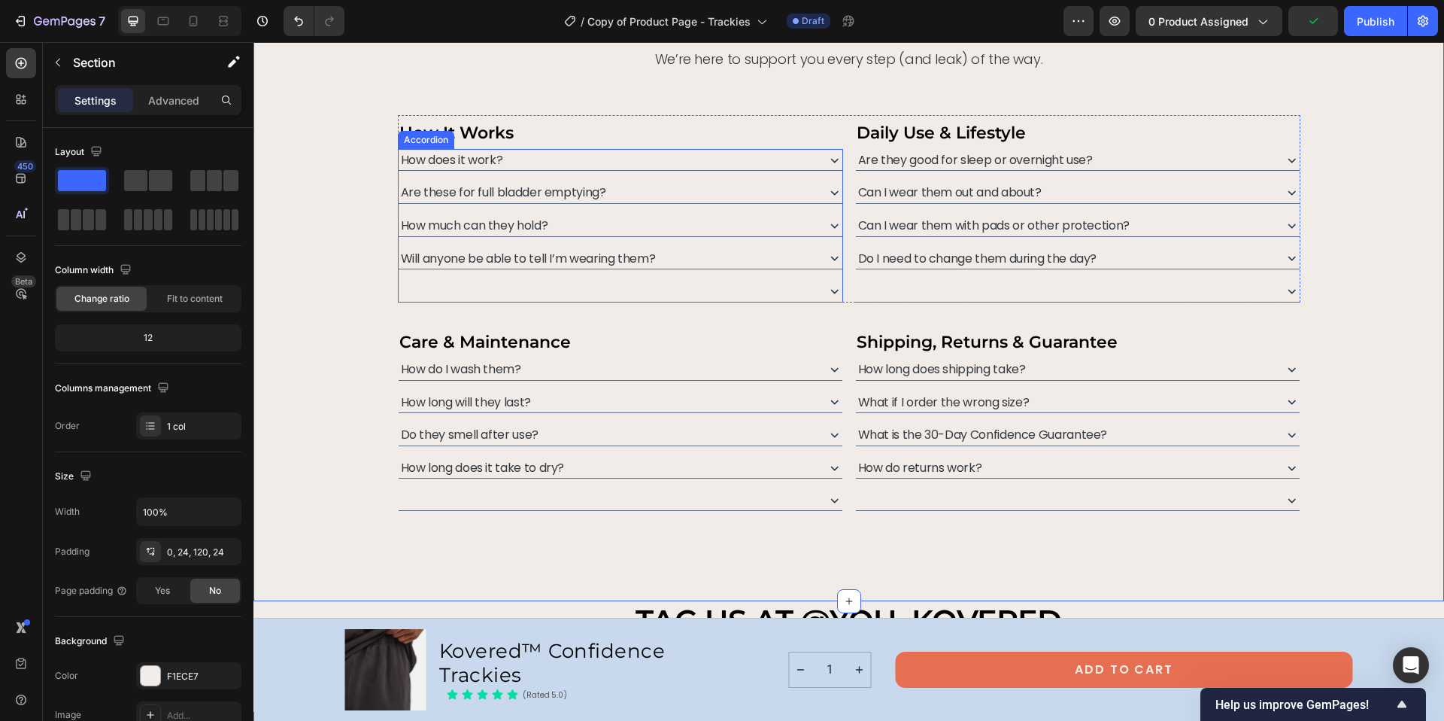
click at [612, 295] on div at bounding box center [607, 291] width 416 height 22
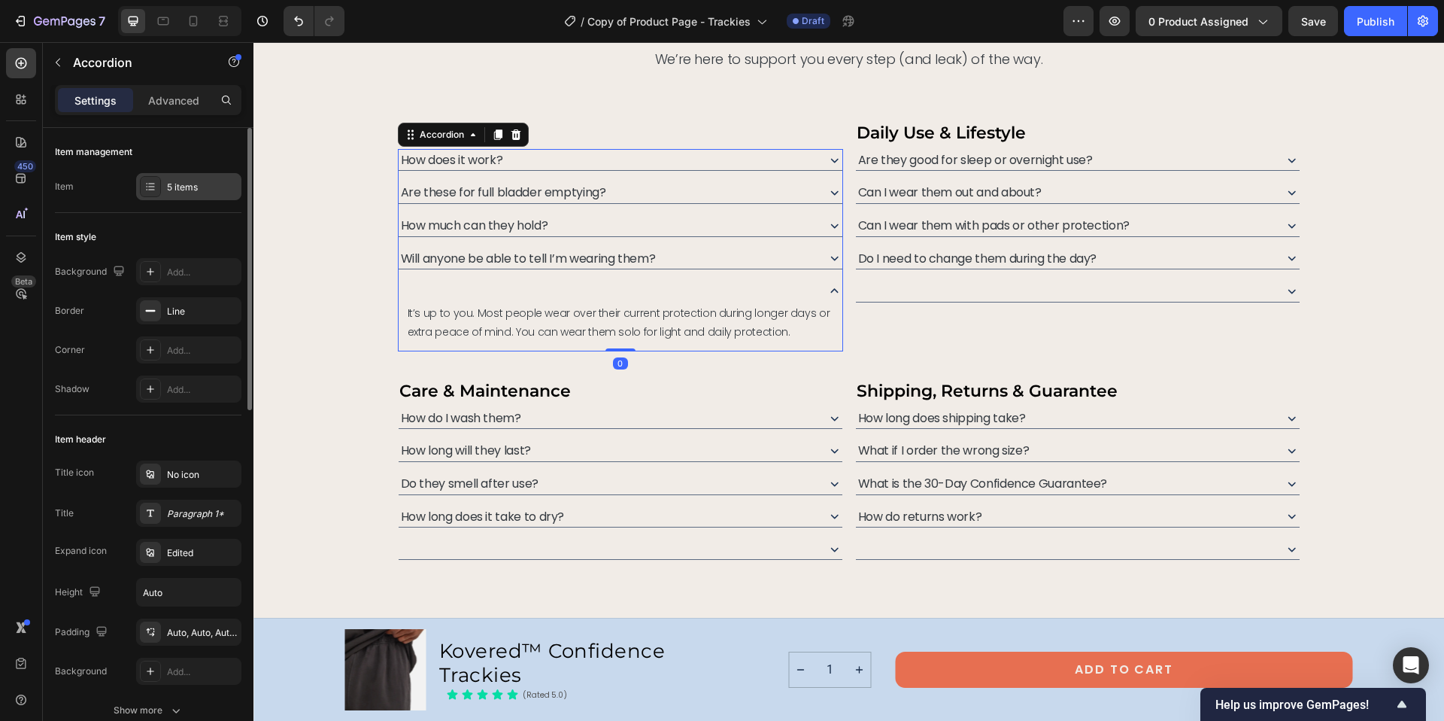
click at [202, 185] on div "5 items" at bounding box center [202, 188] width 71 height 14
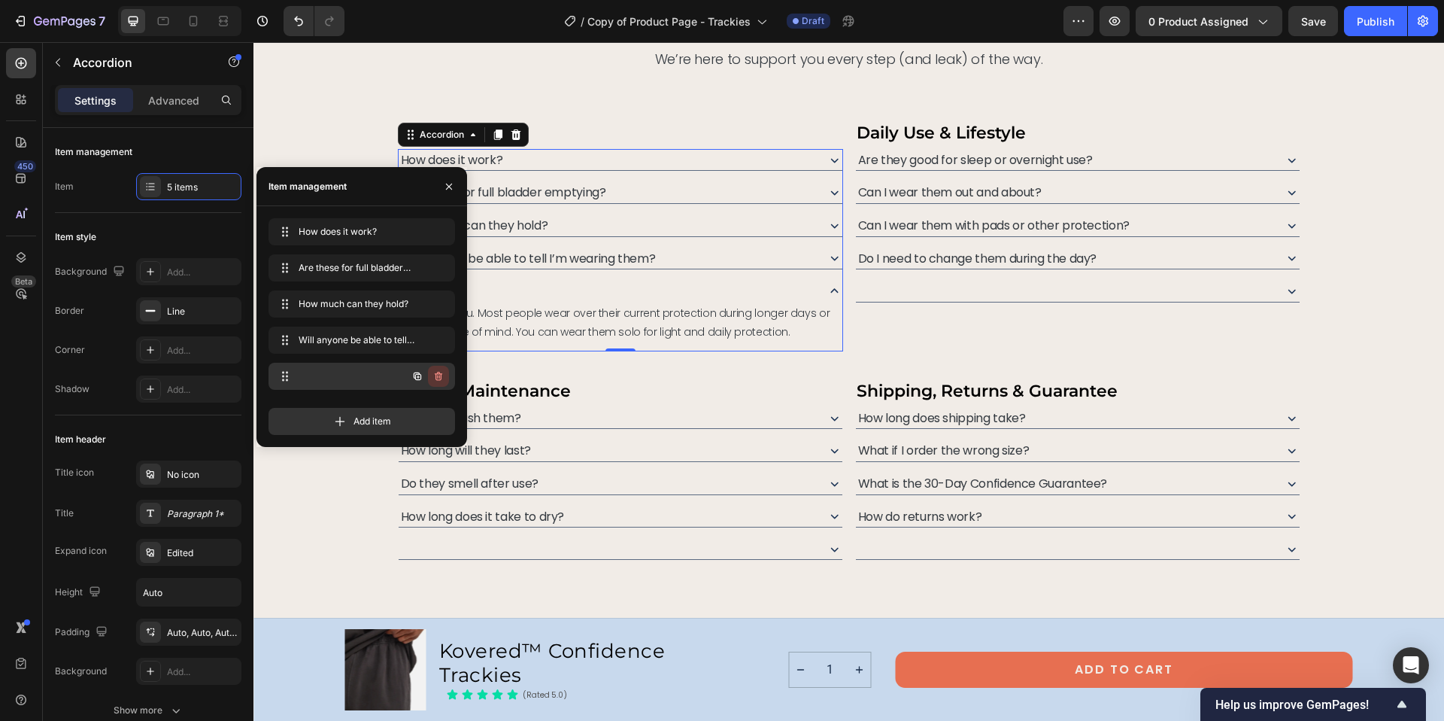
click at [442, 373] on icon "button" at bounding box center [438, 376] width 12 height 12
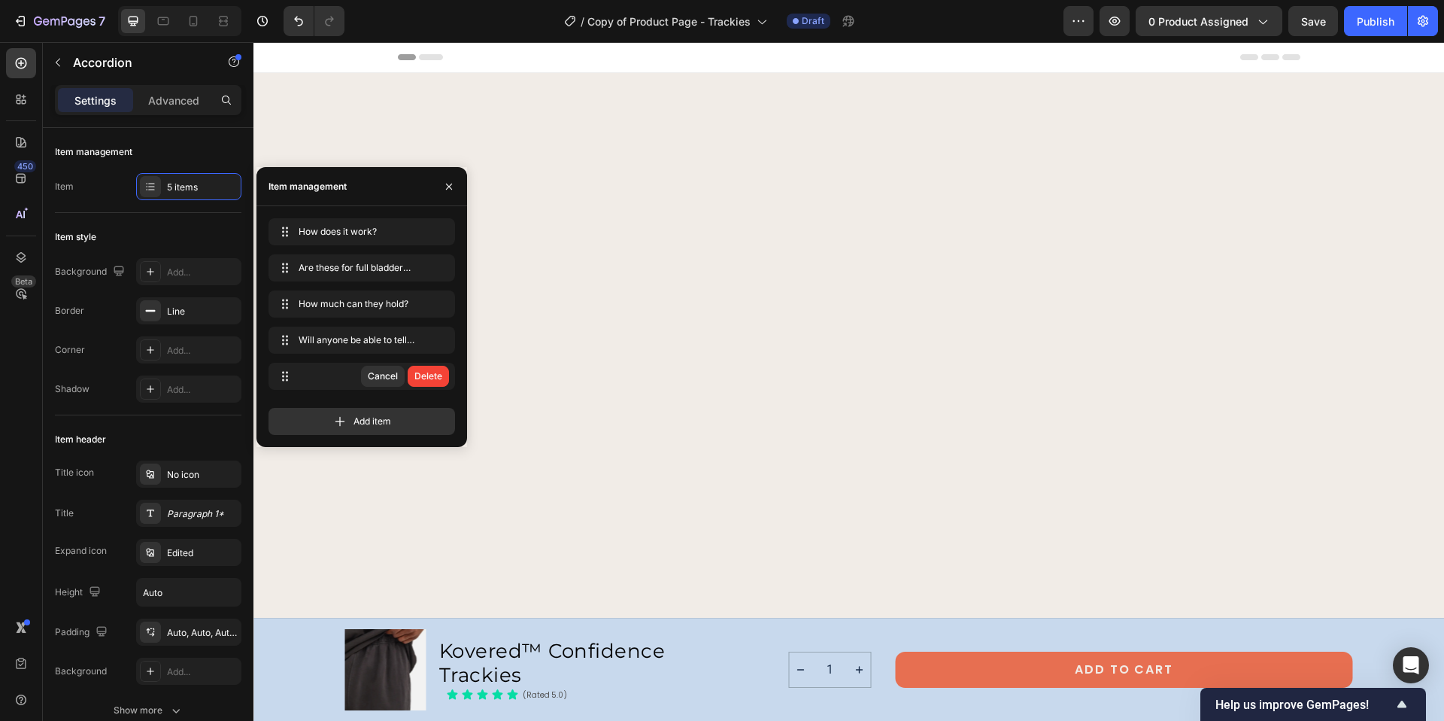
scroll to position [6776, 0]
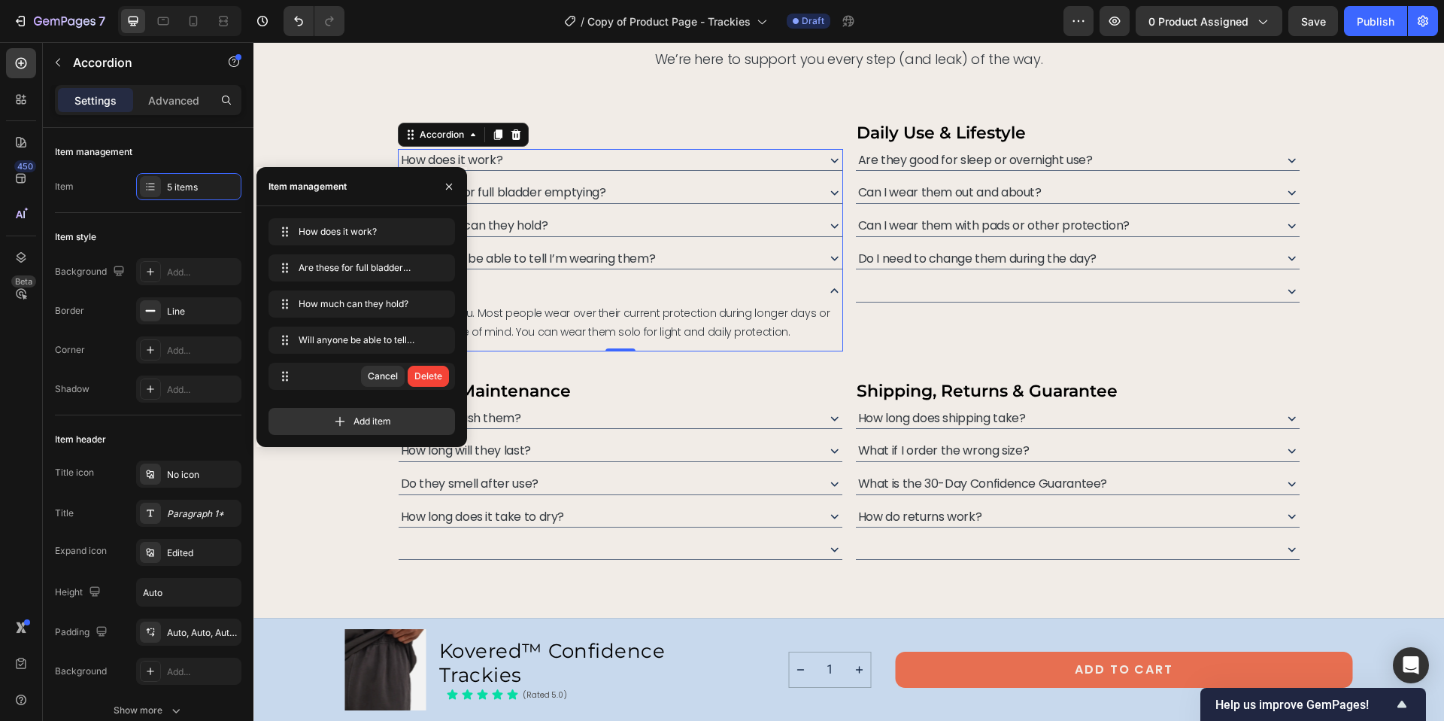
click at [423, 373] on div "Delete" at bounding box center [428, 376] width 28 height 14
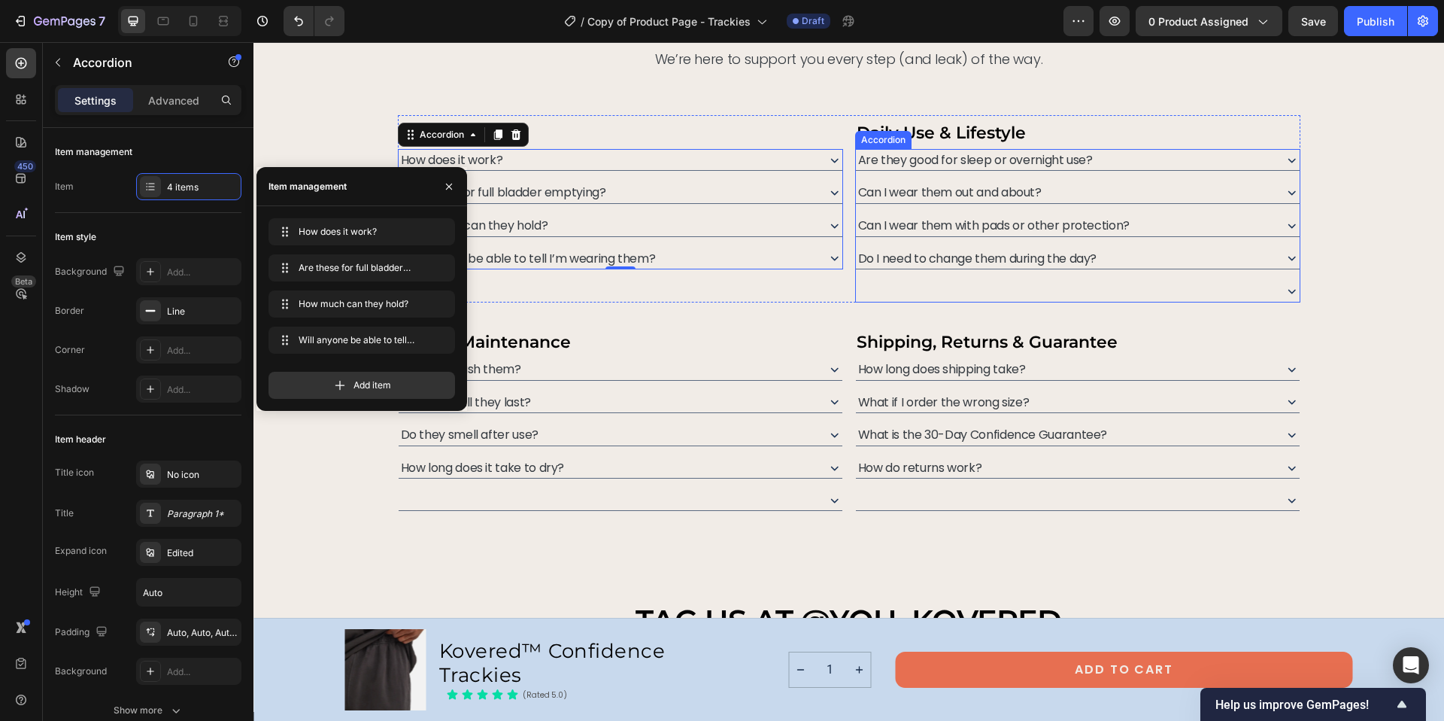
click at [947, 295] on div at bounding box center [1064, 291] width 416 height 22
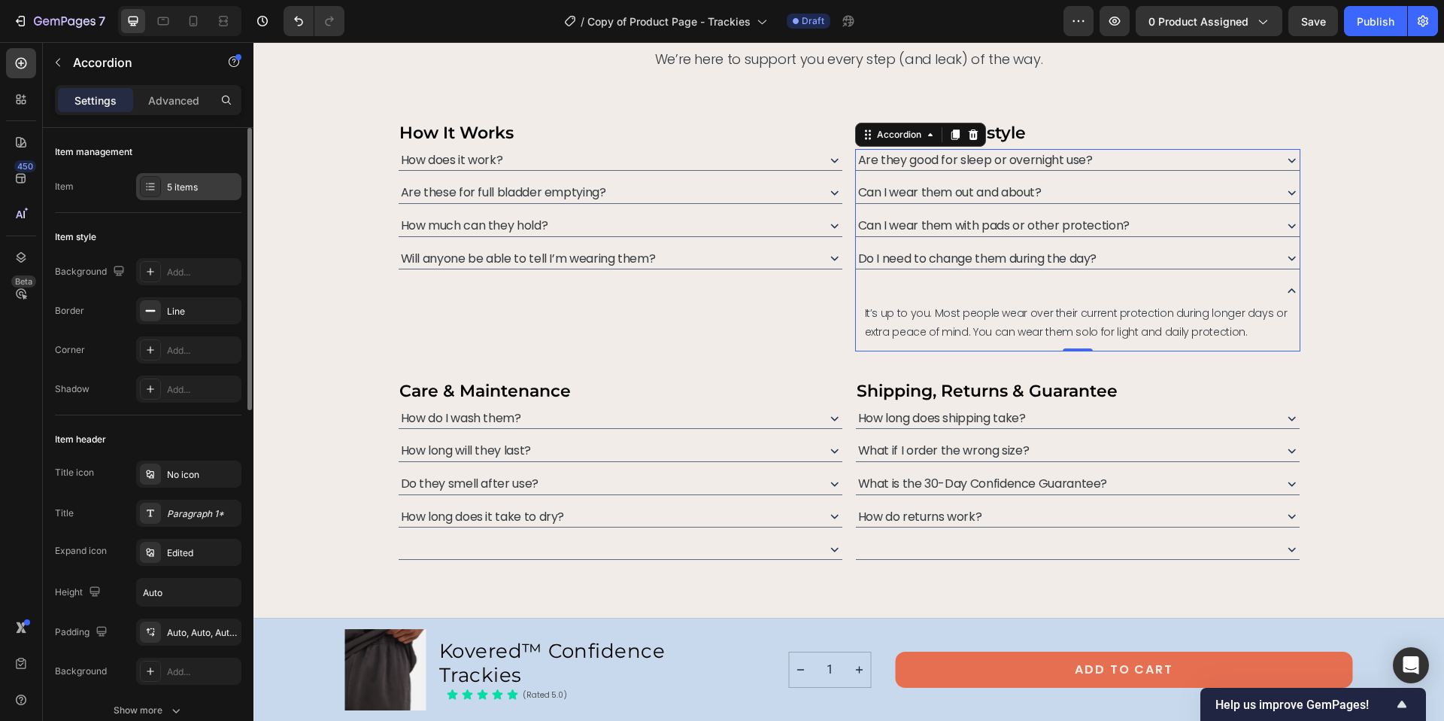
click at [217, 181] on div "5 items" at bounding box center [202, 188] width 71 height 14
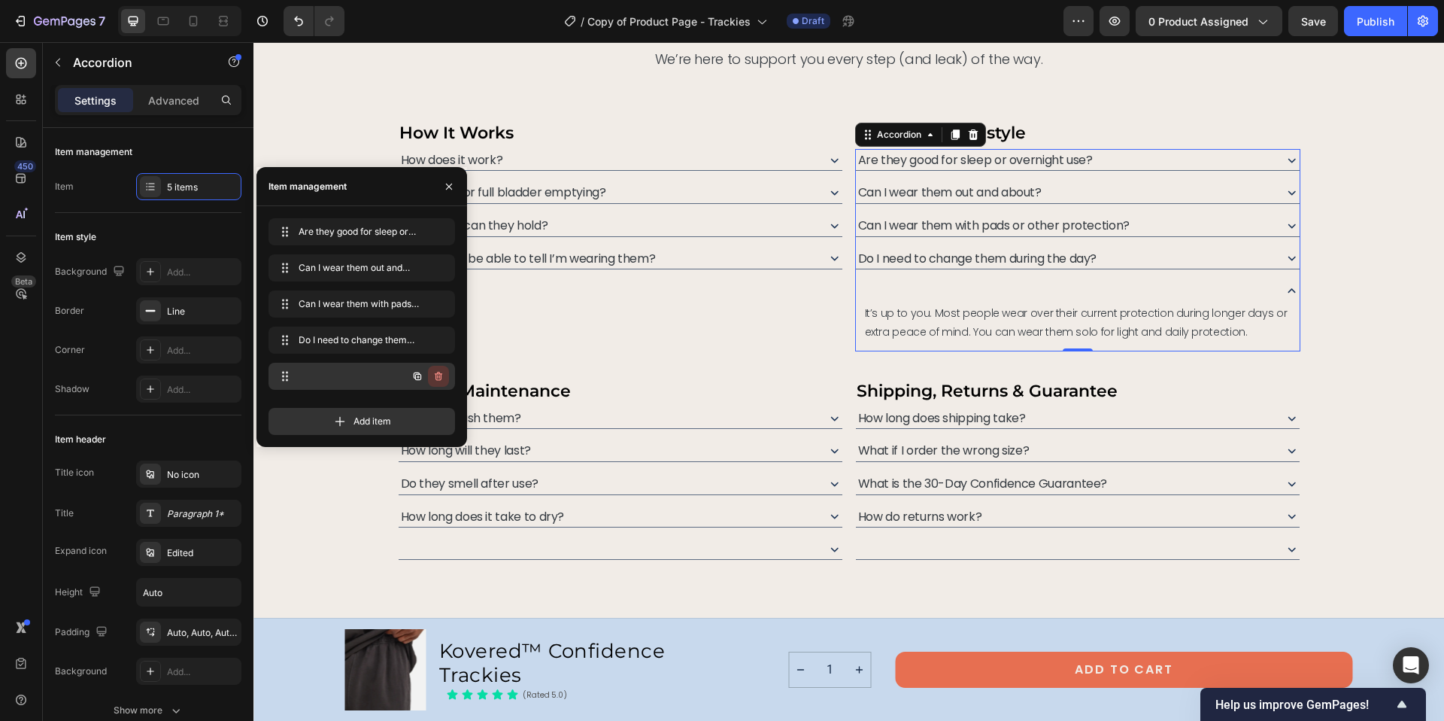
click at [440, 375] on icon "button" at bounding box center [438, 376] width 12 height 12
click at [419, 375] on div "Delete" at bounding box center [428, 376] width 28 height 14
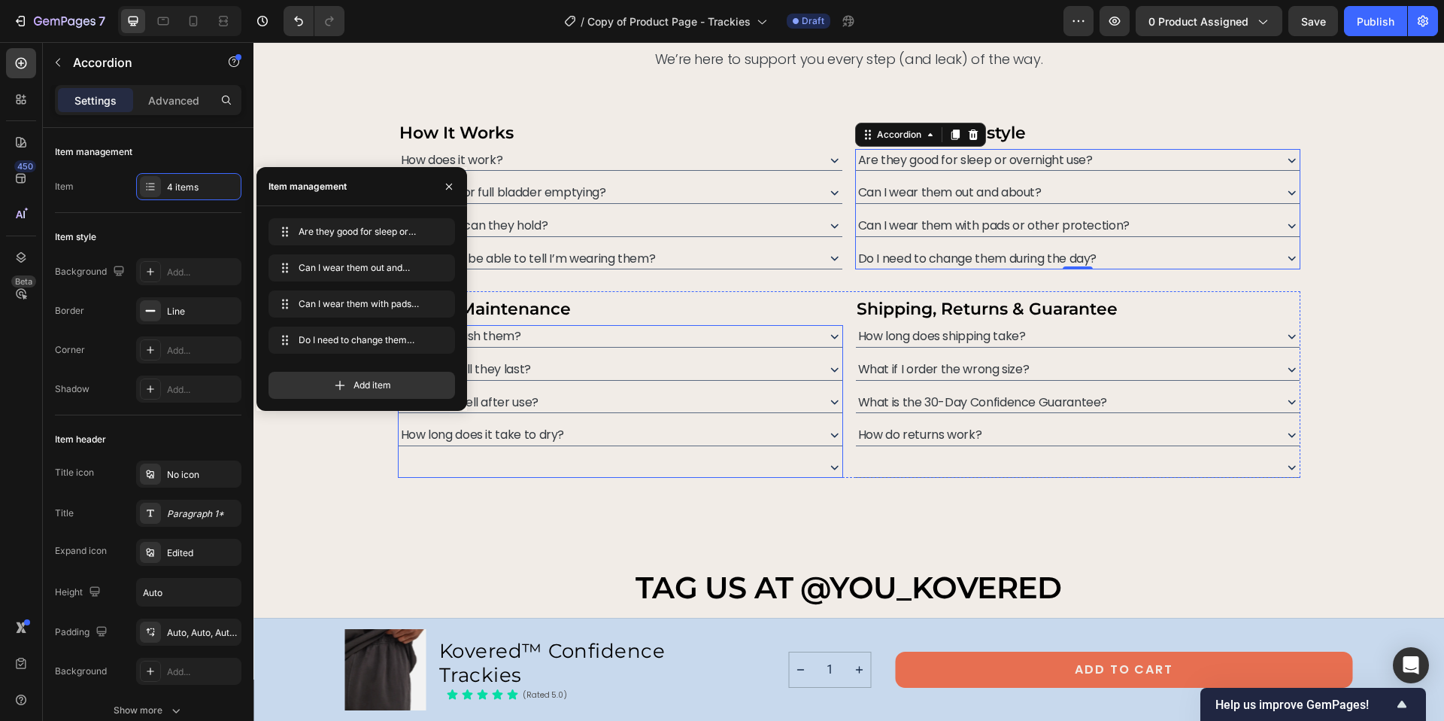
click at [630, 460] on div at bounding box center [607, 467] width 416 height 21
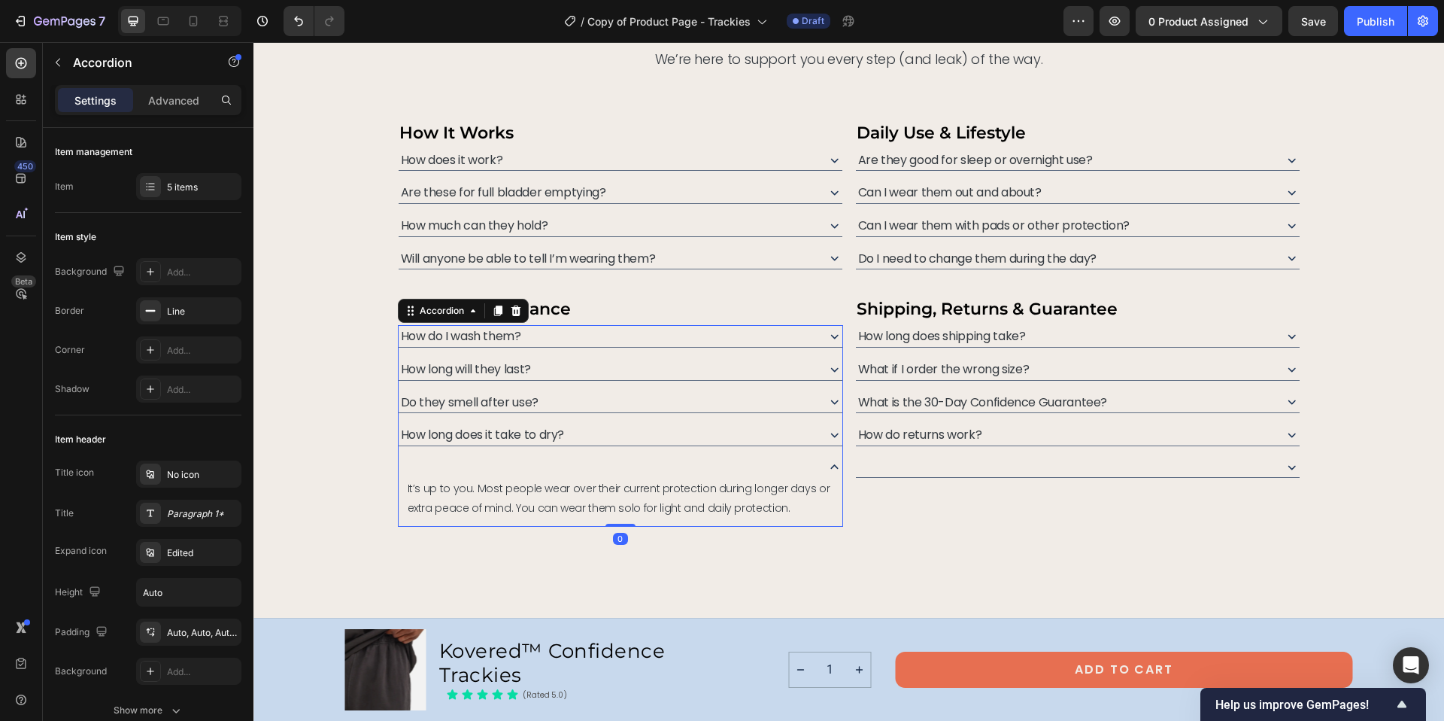
click at [627, 462] on div at bounding box center [607, 467] width 416 height 21
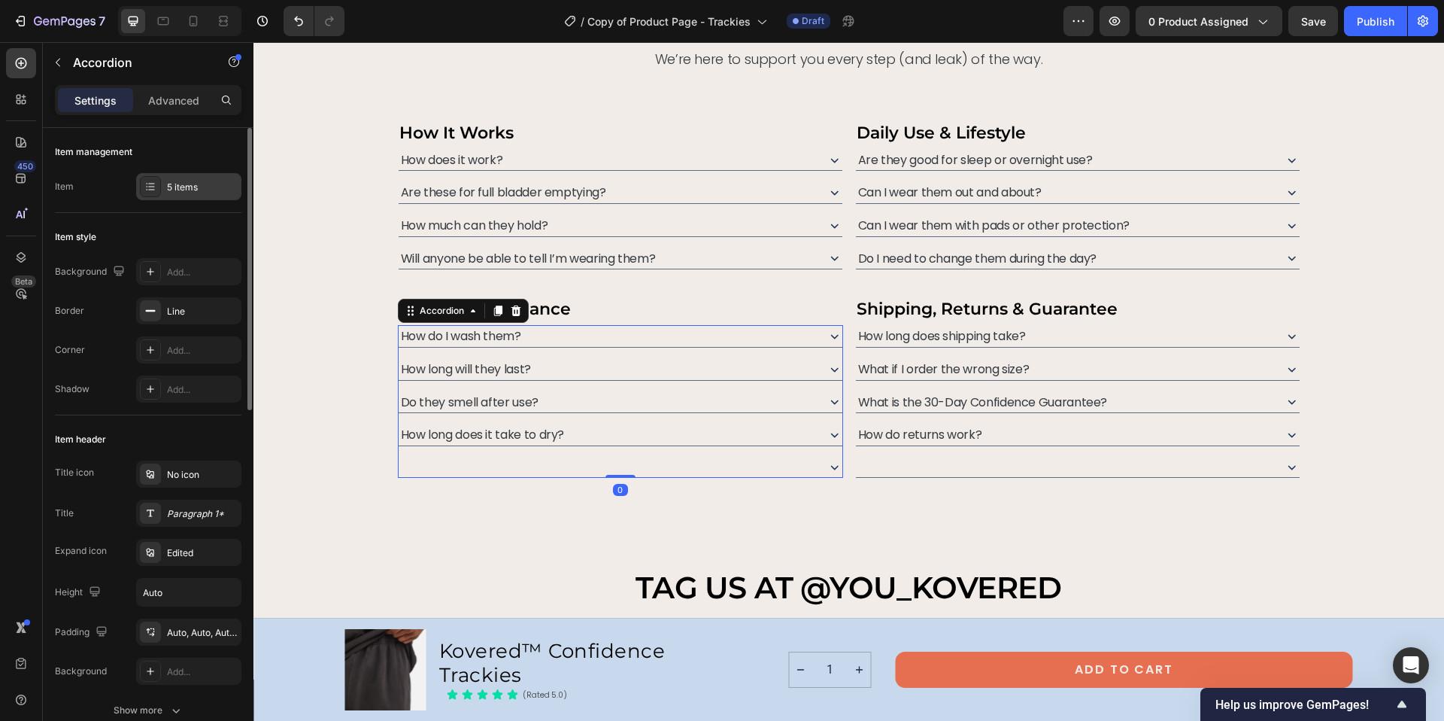
click at [174, 175] on div "5 items" at bounding box center [188, 186] width 105 height 27
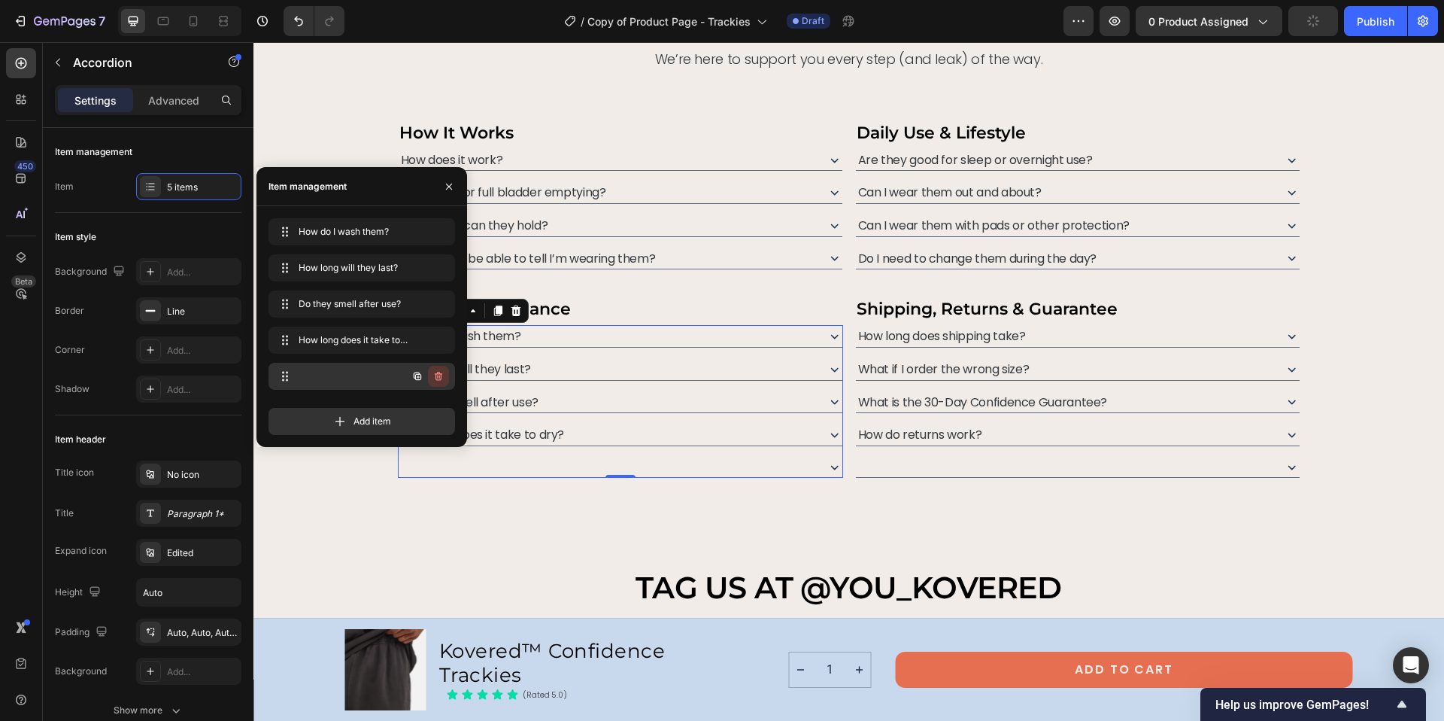
click at [443, 375] on icon "button" at bounding box center [438, 376] width 12 height 12
click at [429, 372] on div "Delete" at bounding box center [428, 376] width 28 height 14
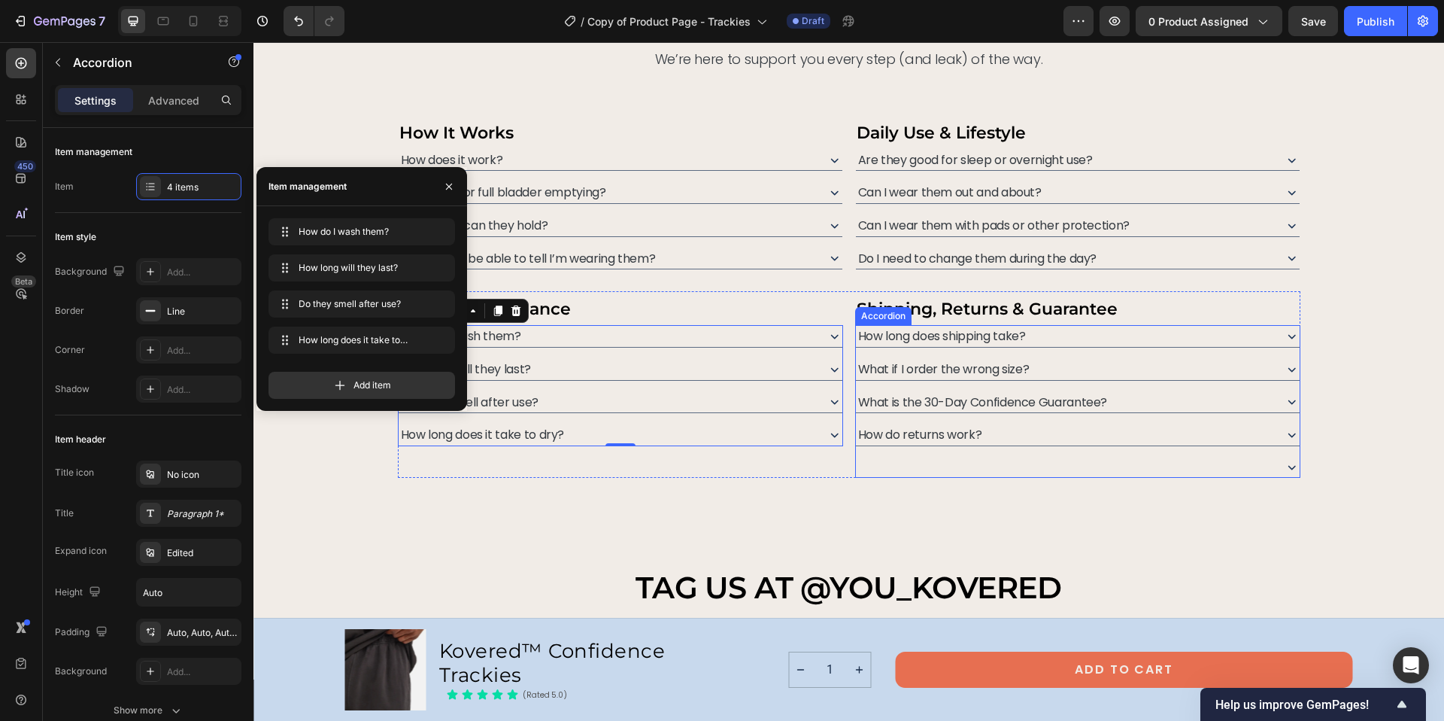
click at [949, 460] on div at bounding box center [1064, 467] width 416 height 21
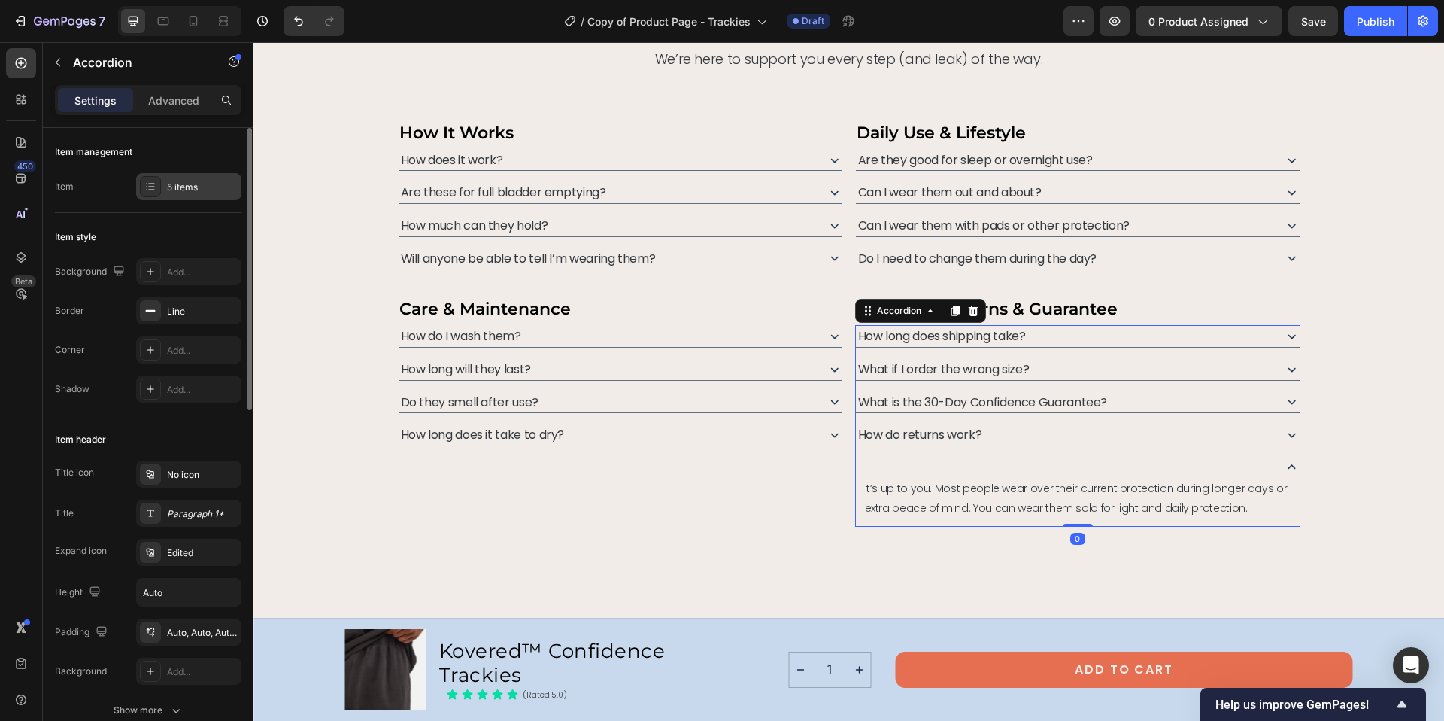
click at [184, 189] on div "5 items" at bounding box center [202, 188] width 71 height 14
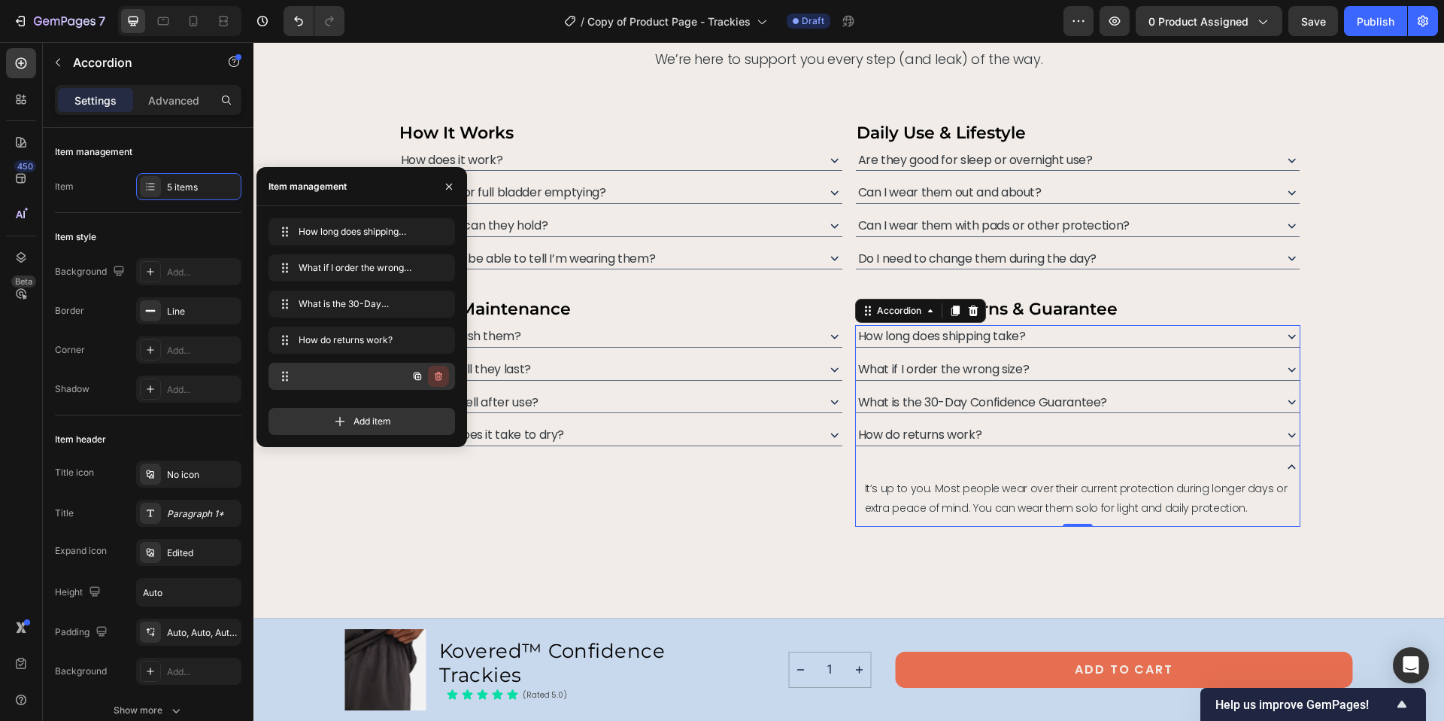
click at [441, 375] on icon "button" at bounding box center [439, 376] width 8 height 9
click at [437, 375] on div "Delete" at bounding box center [428, 376] width 28 height 14
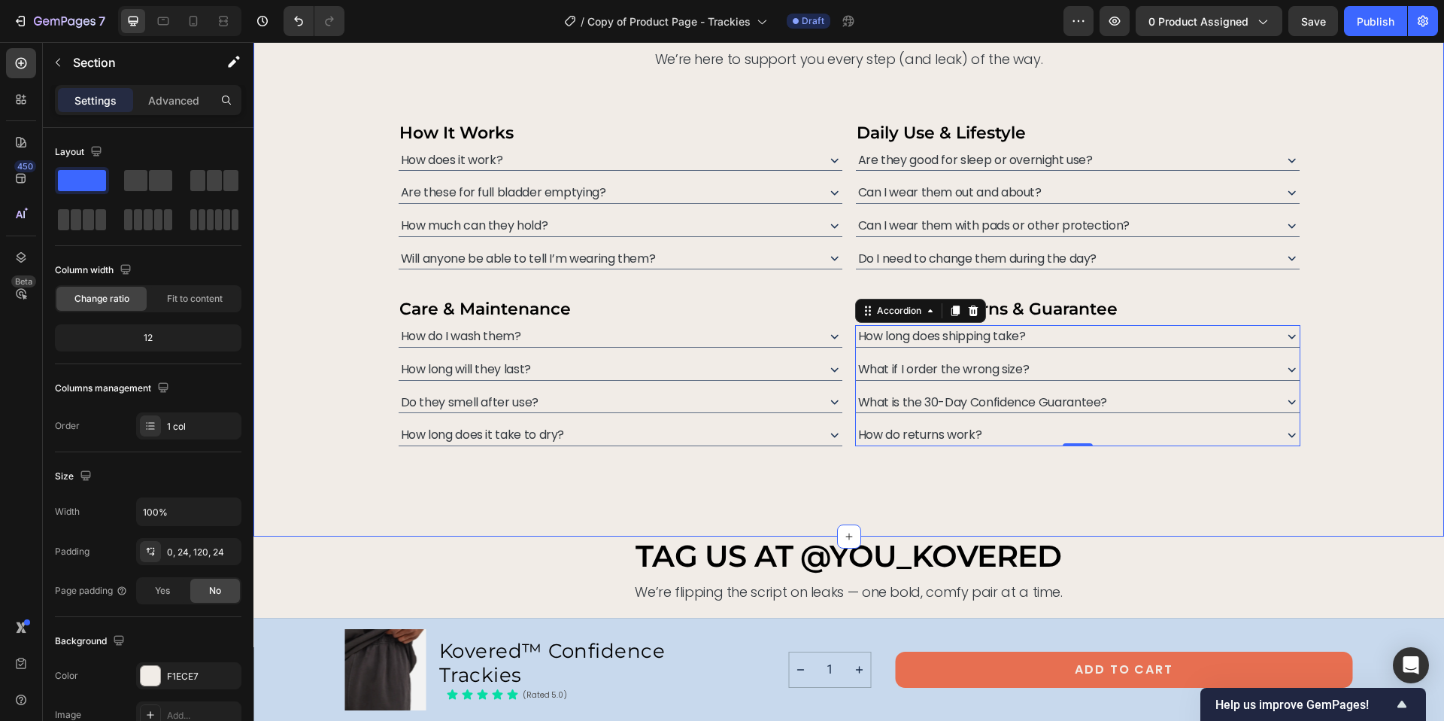
click at [705, 513] on div "need help deciding? we’ve got answers. Heading From fit to function, here’s eve…" at bounding box center [848, 250] width 1191 height 570
click at [58, 62] on icon "button" at bounding box center [58, 62] width 12 height 12
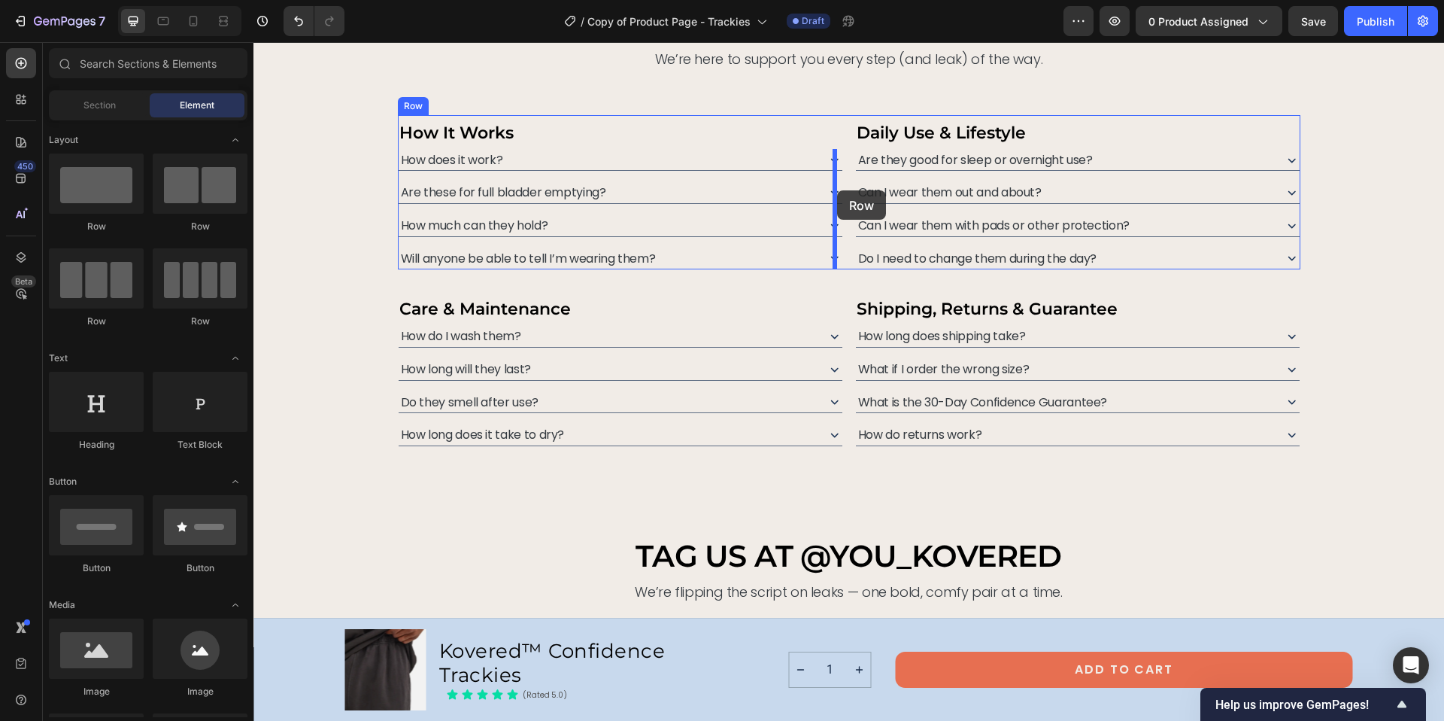
drag, startPoint x: 349, startPoint y: 238, endPoint x: 837, endPoint y: 190, distance: 490.5
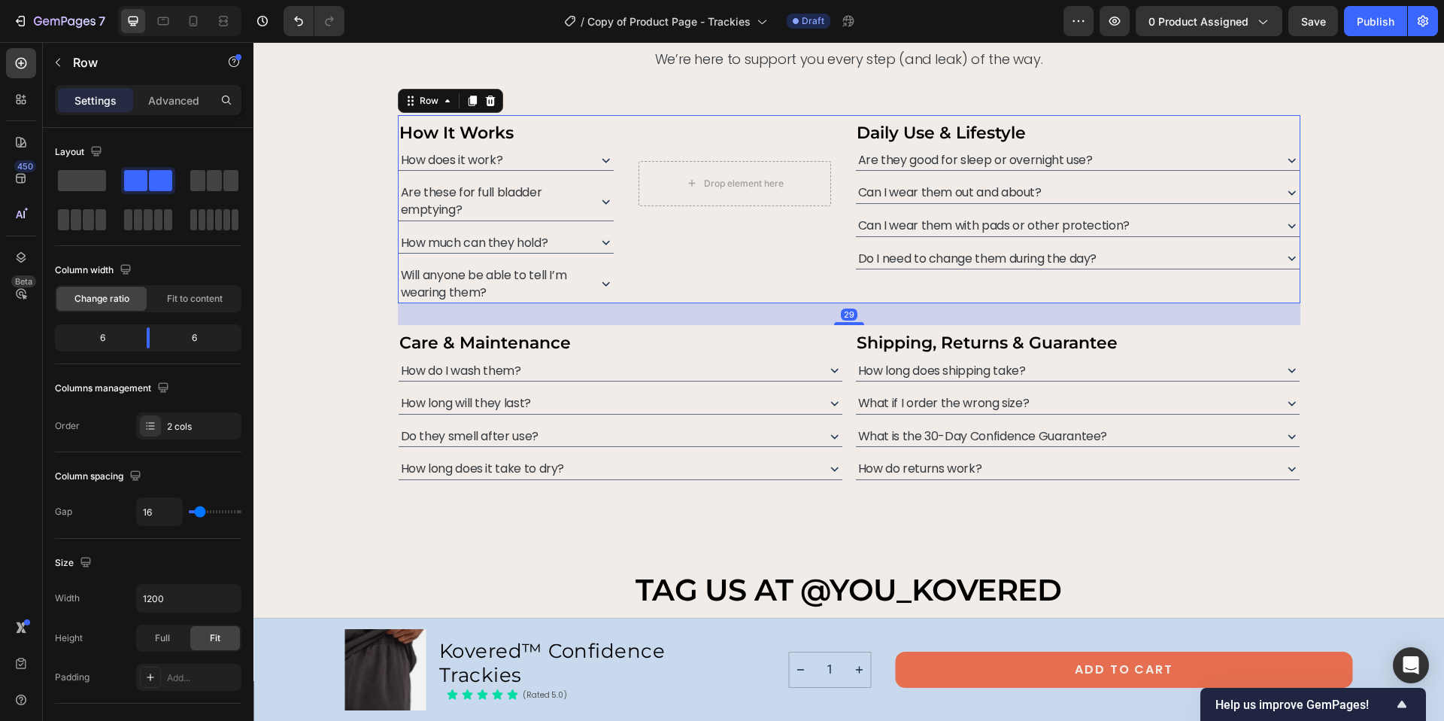
click at [837, 134] on div "How It Works Text Block How does it work? Are these for full bladder emptying? …" at bounding box center [849, 209] width 903 height 189
click at [157, 113] on body "7 Version history / Copy of Product Page - Trackies Draft Preview 0 product ass…" at bounding box center [722, 56] width 1444 height 113
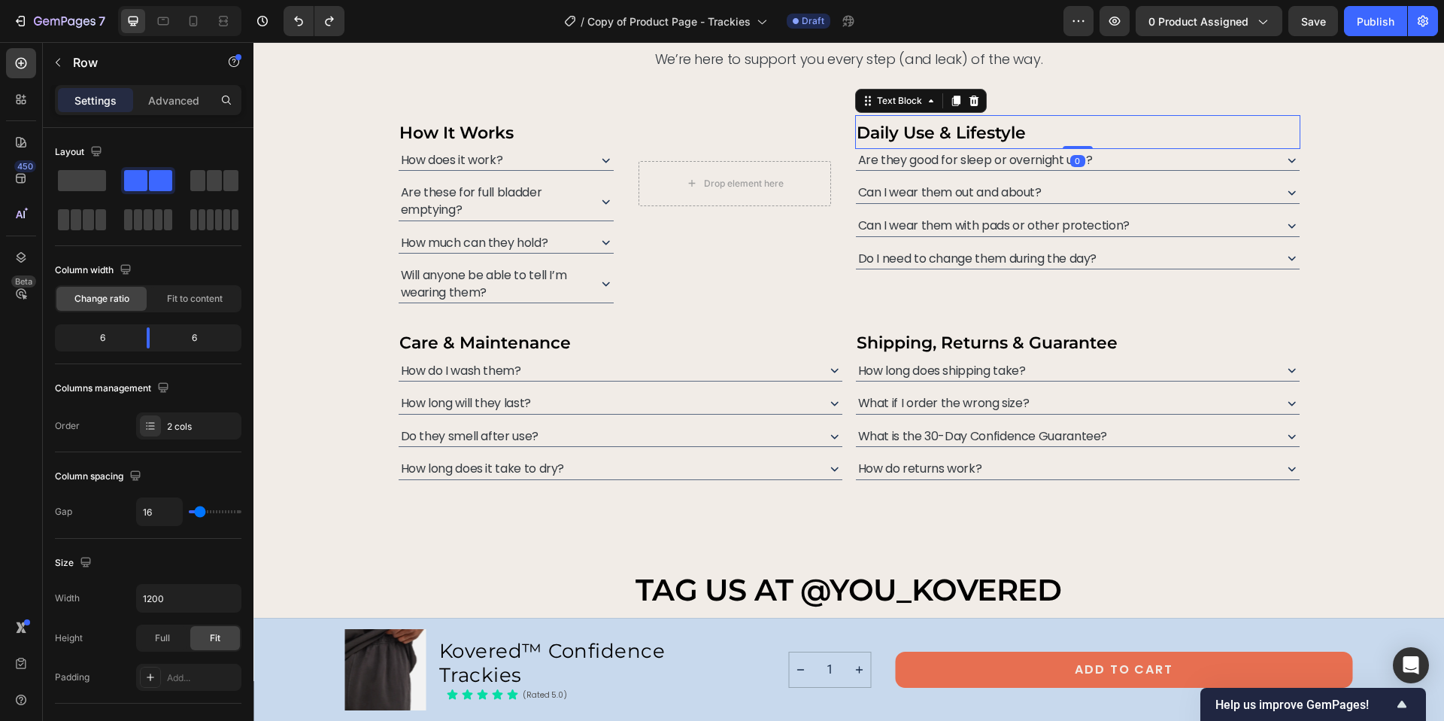
click at [1111, 130] on p "Daily Use & Lifestyle" at bounding box center [1078, 132] width 442 height 31
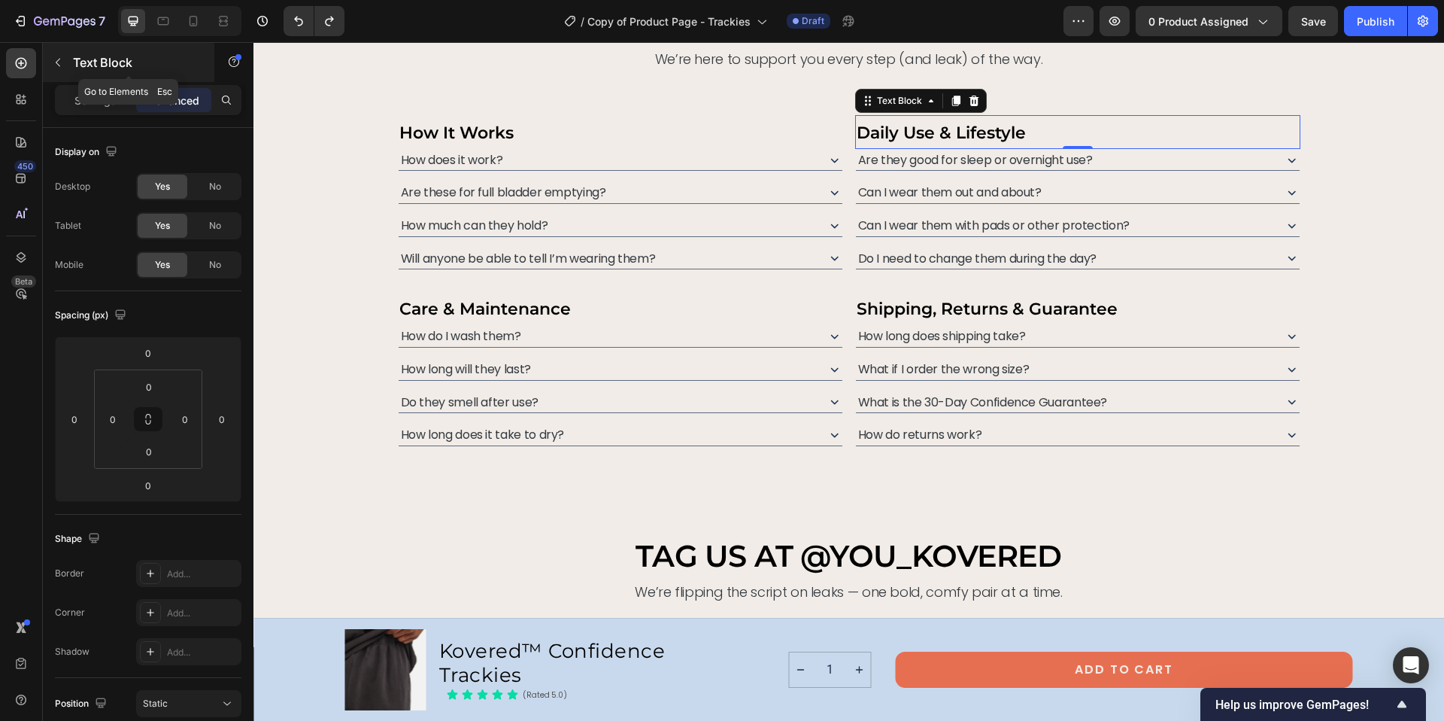
click at [58, 65] on icon "button" at bounding box center [58, 62] width 12 height 12
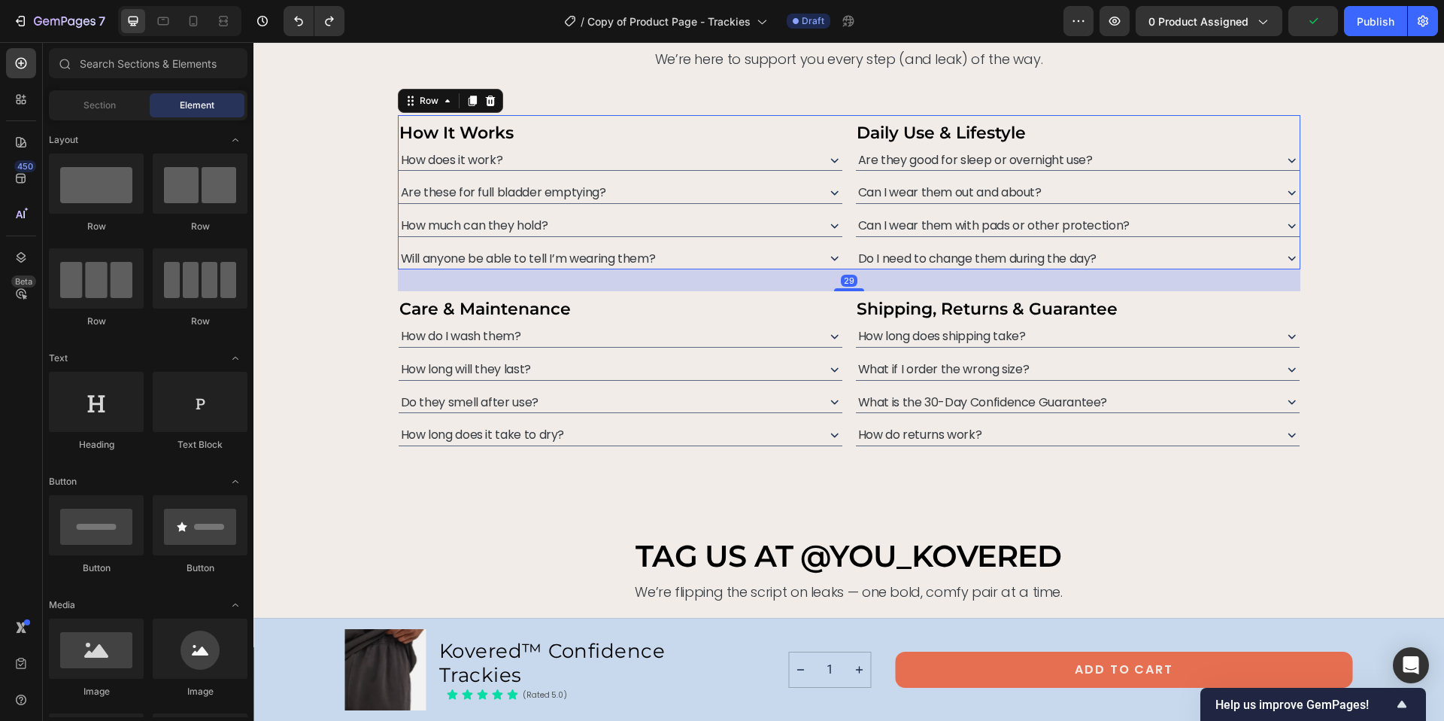
click at [837, 149] on div "How It Works Text Block How does it work? Are these for full bladder emptying? …" at bounding box center [849, 192] width 903 height 155
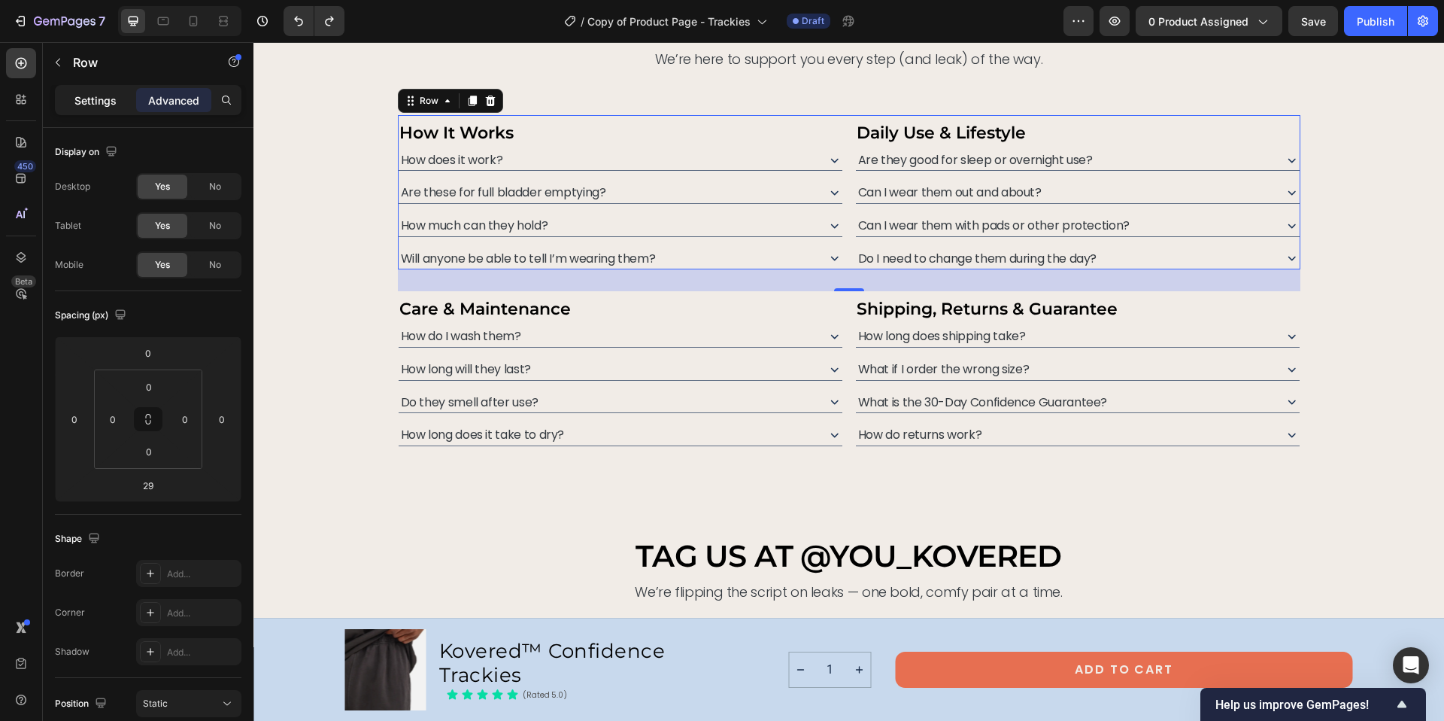
click at [97, 102] on p "Settings" at bounding box center [95, 101] width 42 height 16
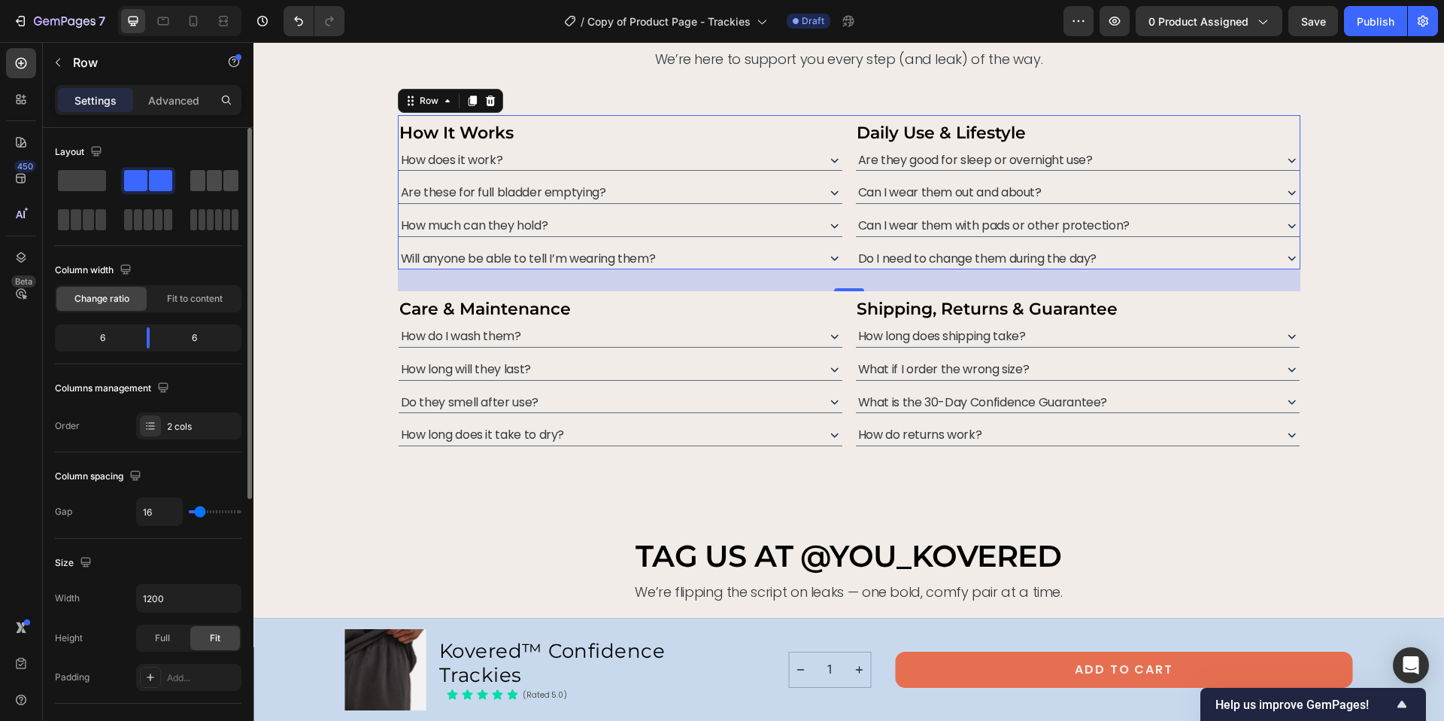
click at [223, 179] on span at bounding box center [230, 180] width 15 height 21
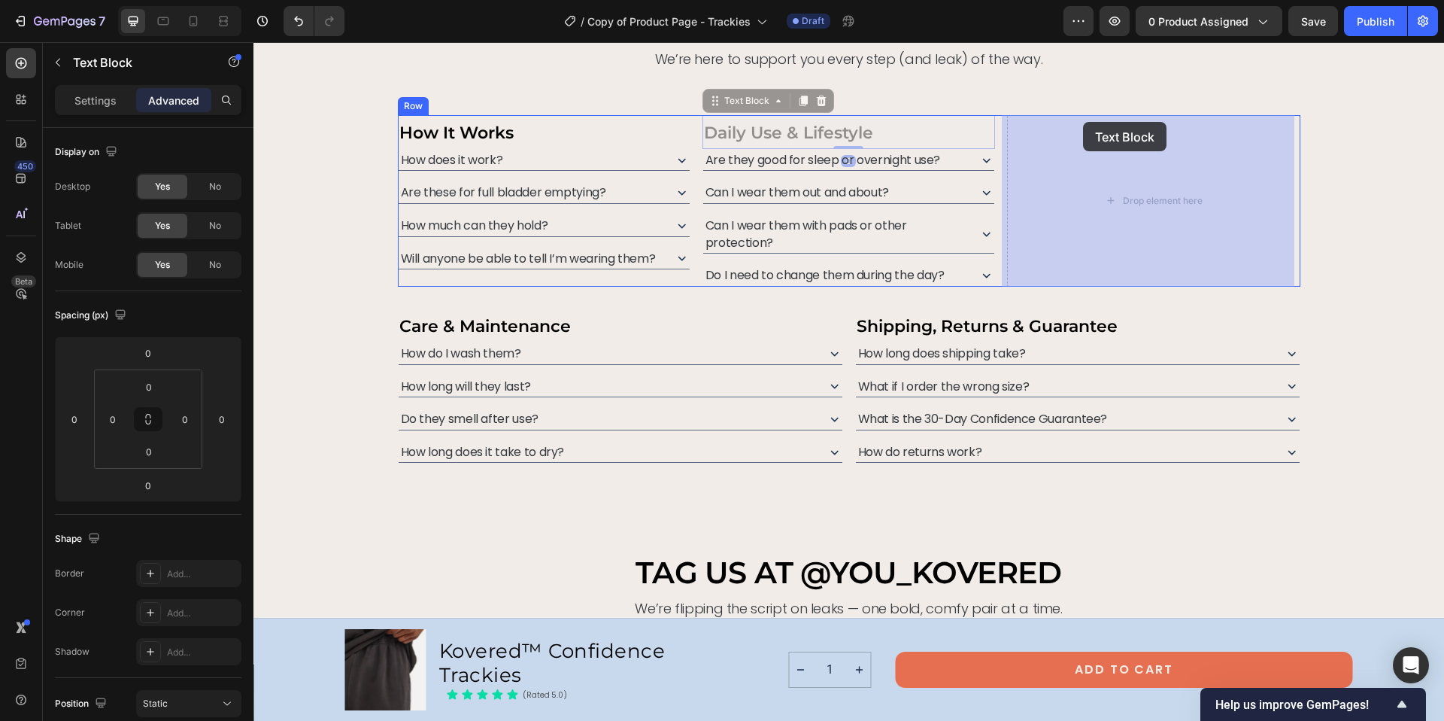
drag, startPoint x: 923, startPoint y: 126, endPoint x: 1083, endPoint y: 122, distance: 160.2
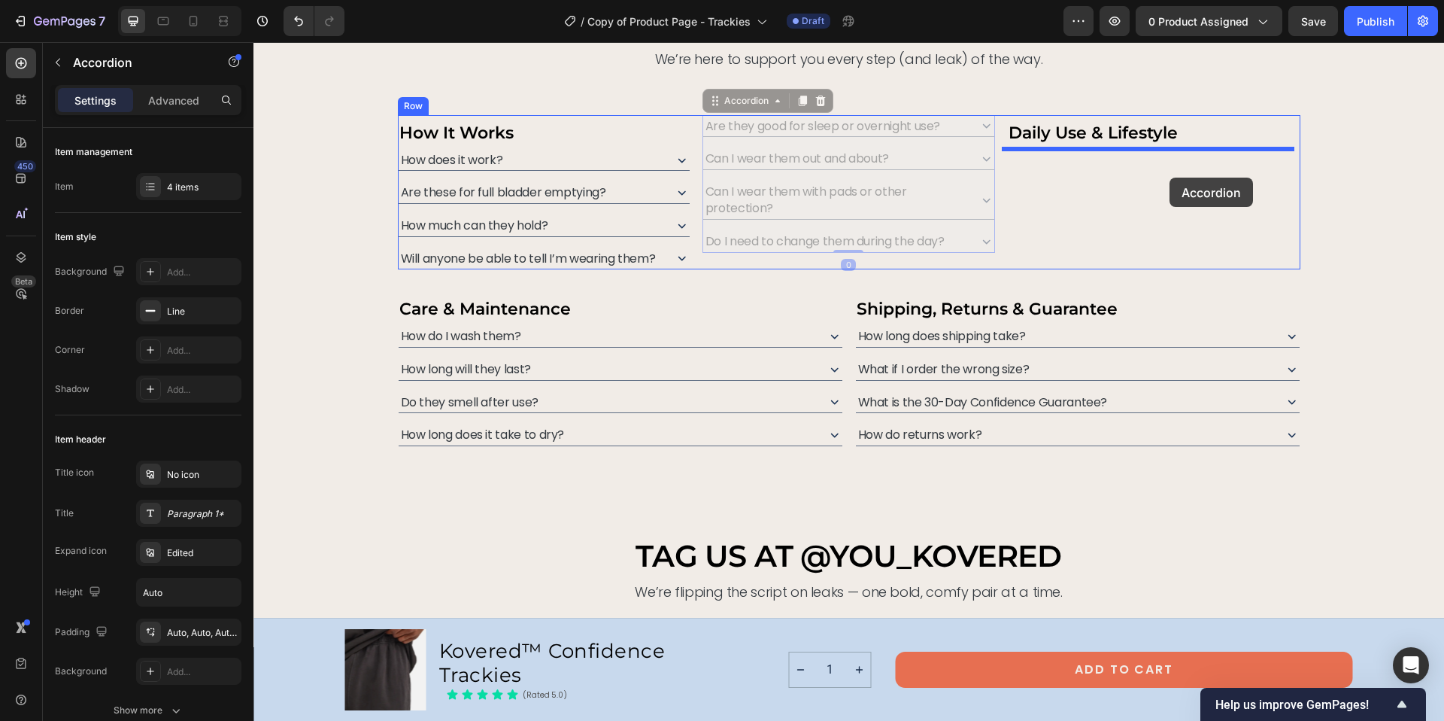
drag, startPoint x: 958, startPoint y: 124, endPoint x: 1170, endPoint y: 178, distance: 218.0
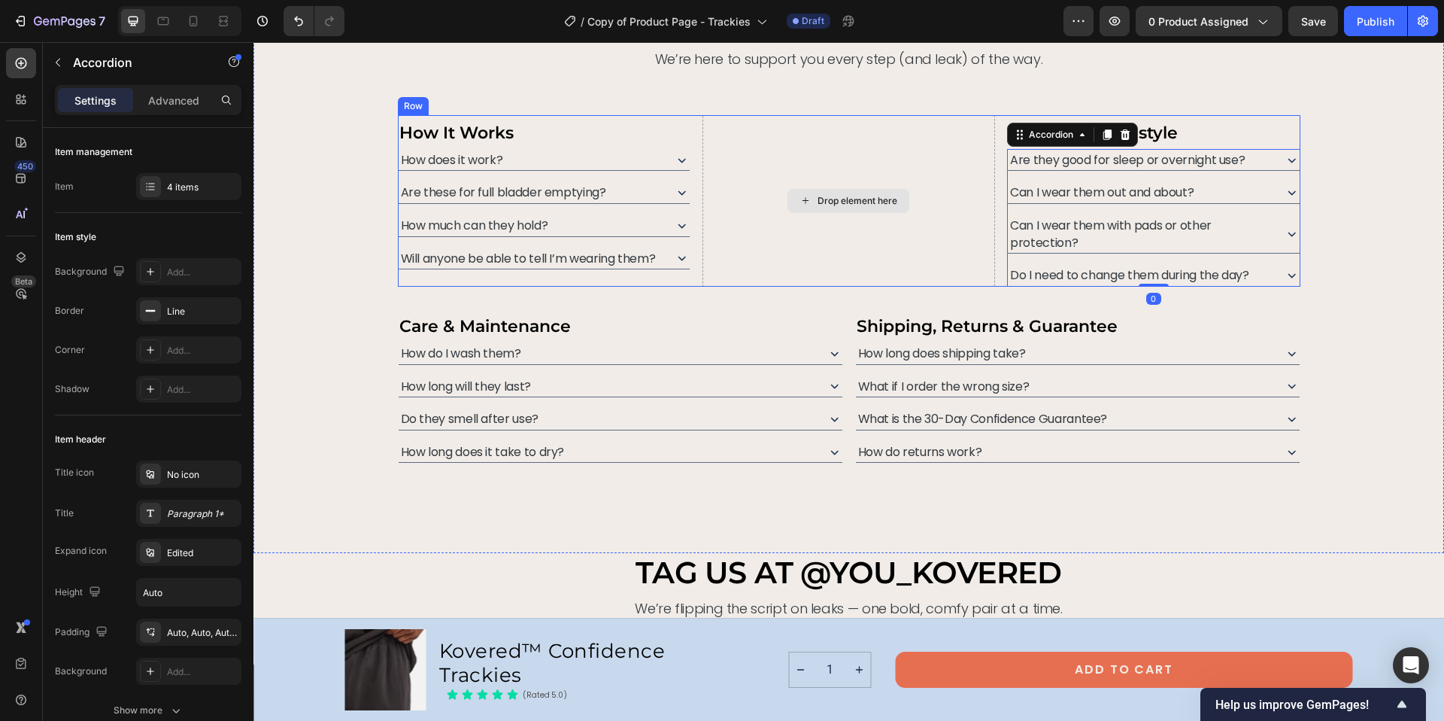
click at [719, 115] on div "Drop element here" at bounding box center [848, 200] width 293 height 171
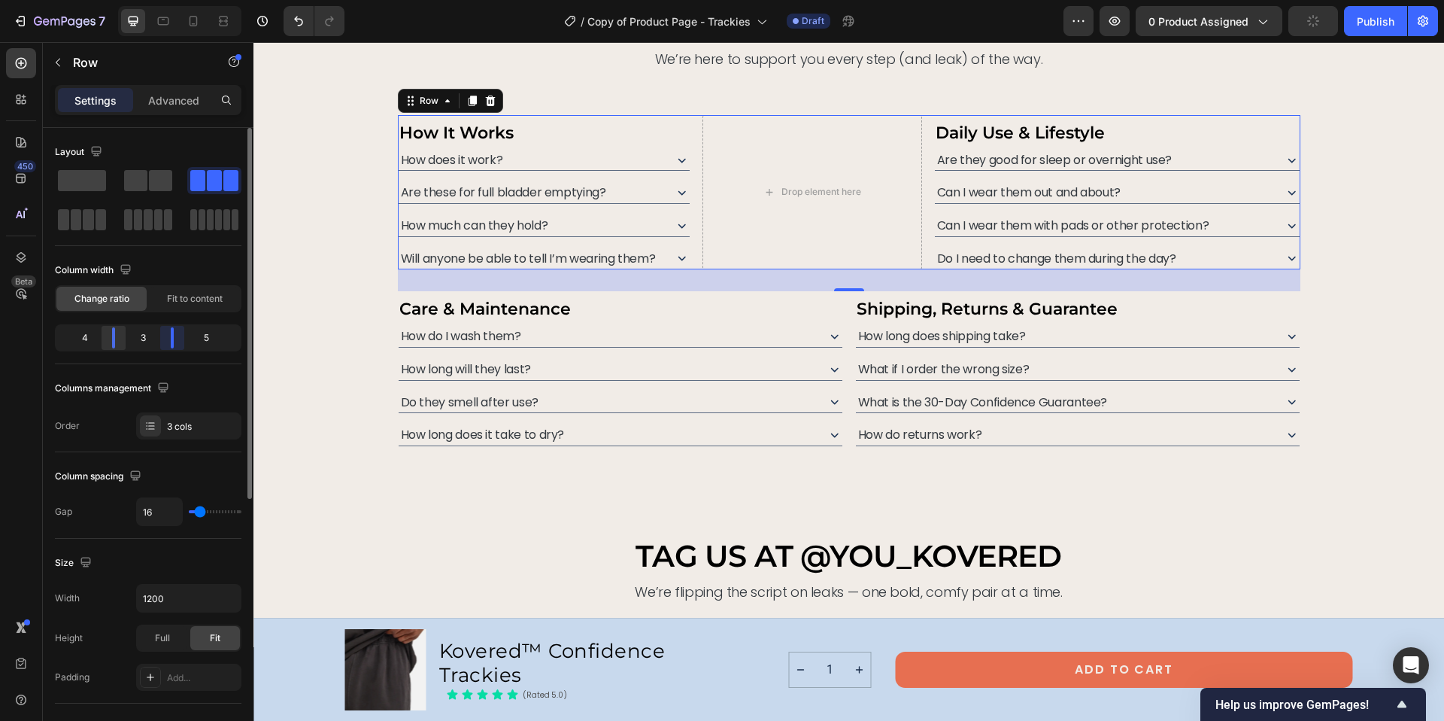
drag, startPoint x: 186, startPoint y: 336, endPoint x: 112, endPoint y: 337, distance: 73.7
click at [166, 113] on body "7 Version history / Copy of Product Page - Trackies Draft Preview 0 product ass…" at bounding box center [722, 56] width 1444 height 113
drag, startPoint x: 112, startPoint y: 337, endPoint x: 124, endPoint y: 335, distance: 12.1
click at [124, 113] on body "7 Version history / Copy of Product Page - Trackies Draft Preview 0 product ass…" at bounding box center [722, 56] width 1444 height 113
drag, startPoint x: 114, startPoint y: 337, endPoint x: 128, endPoint y: 336, distance: 13.6
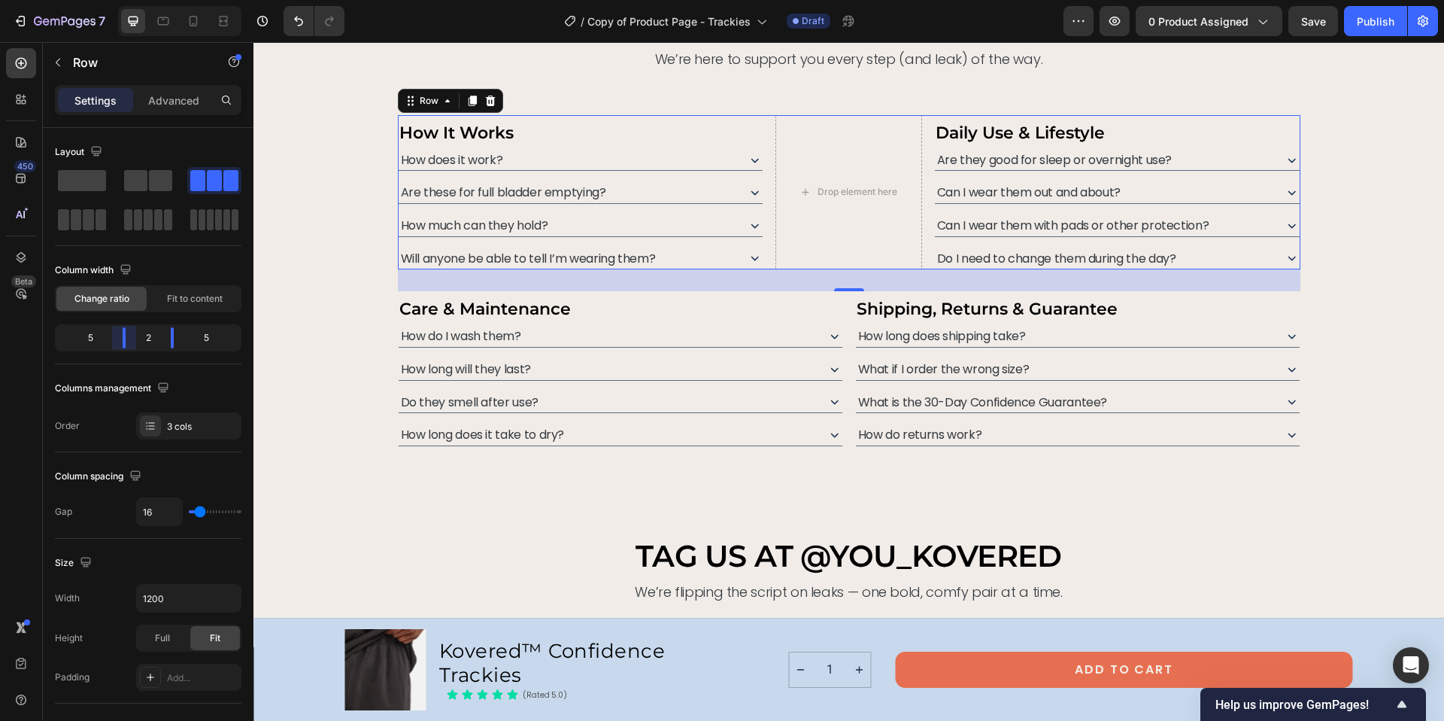
click at [128, 113] on body "7 Version history / Copy of Product Page - Trackies Draft Preview 0 product ass…" at bounding box center [722, 56] width 1444 height 113
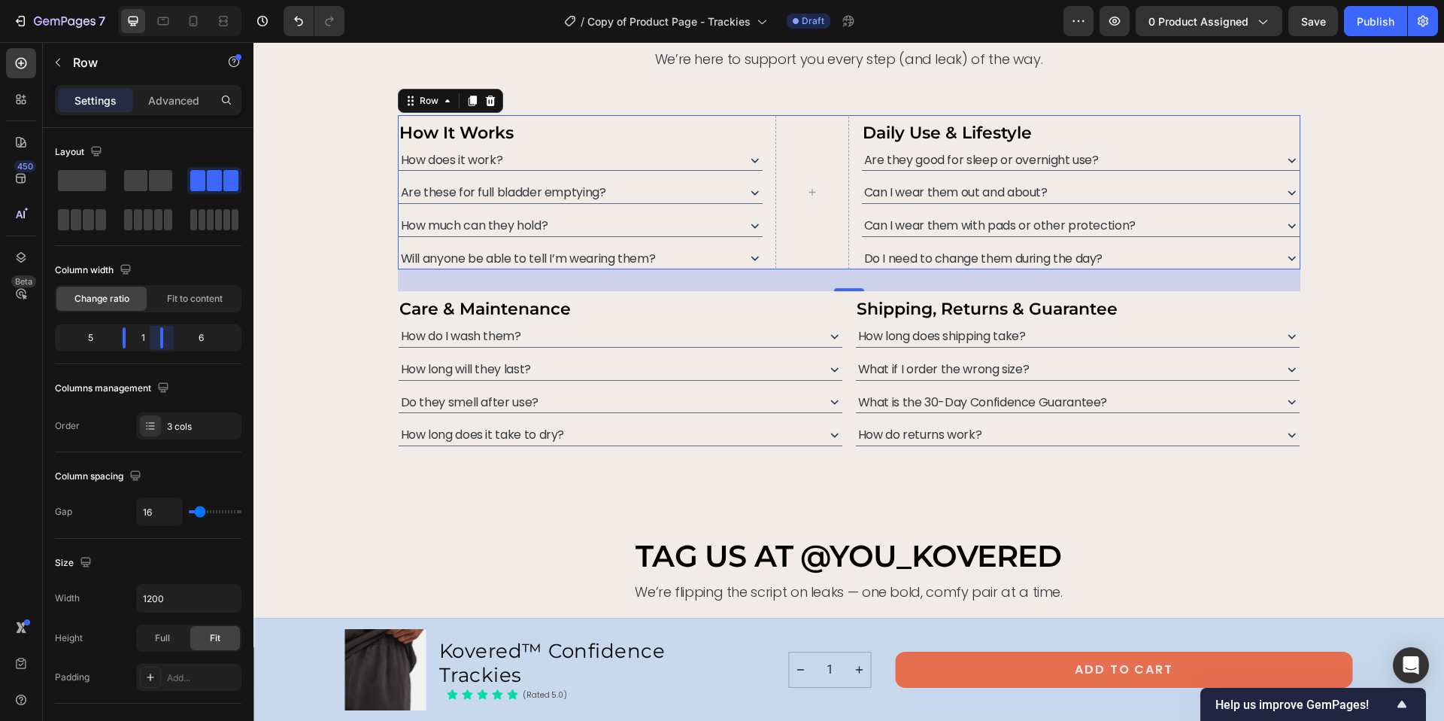
drag, startPoint x: 175, startPoint y: 339, endPoint x: 153, endPoint y: 335, distance: 22.9
click at [153, 113] on body "7 Version history / Copy of Product Page - Trackies Draft Preview 0 product ass…" at bounding box center [722, 56] width 1444 height 113
drag, startPoint x: 124, startPoint y: 339, endPoint x: 160, endPoint y: 338, distance: 36.1
click at [161, 113] on body "7 Version history / Copy of Product Page - Trackies Draft Preview 0 product ass…" at bounding box center [722, 56] width 1444 height 113
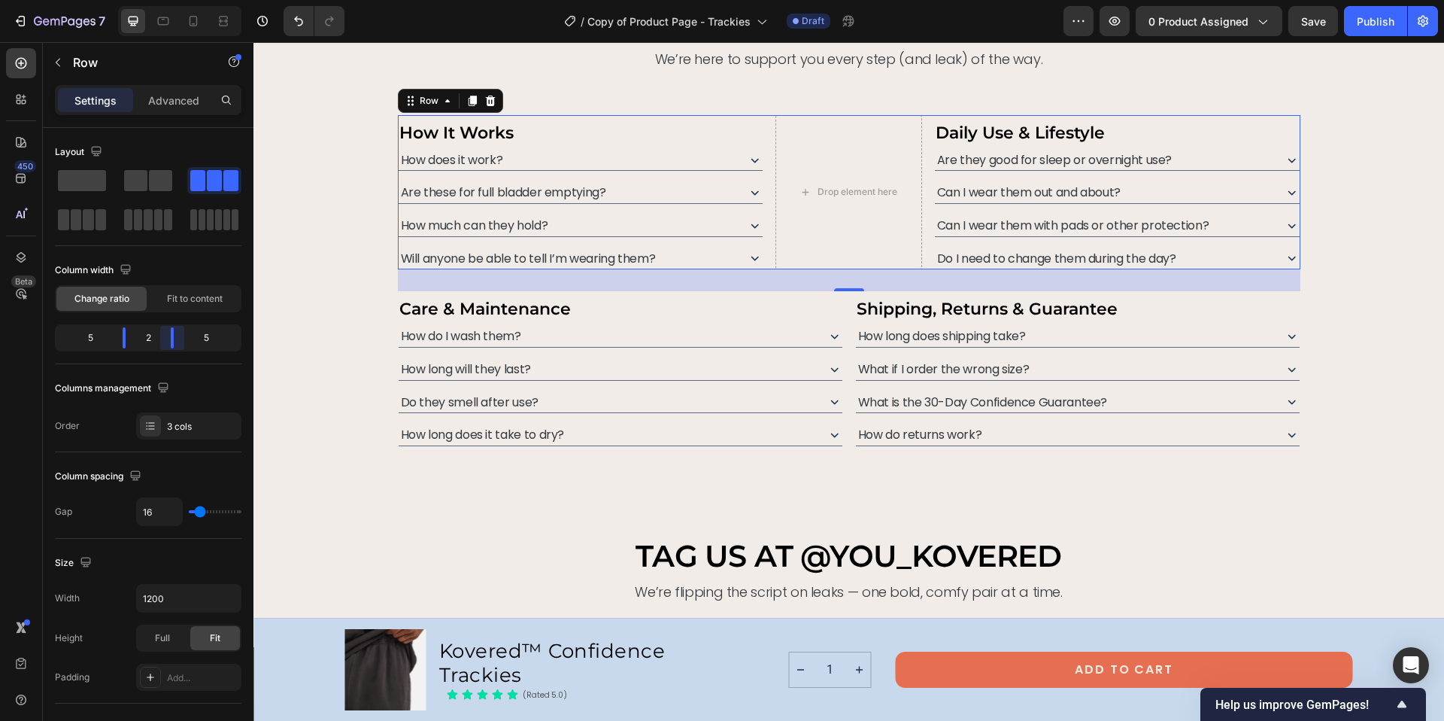
click at [170, 113] on body "7 Version history / Copy of Product Page - Trackies Draft Preview 0 product ass…" at bounding box center [722, 56] width 1444 height 113
click at [938, 467] on div "need help deciding? we’ve got answers. Heading From fit to function, here’s eve…" at bounding box center [848, 250] width 1191 height 570
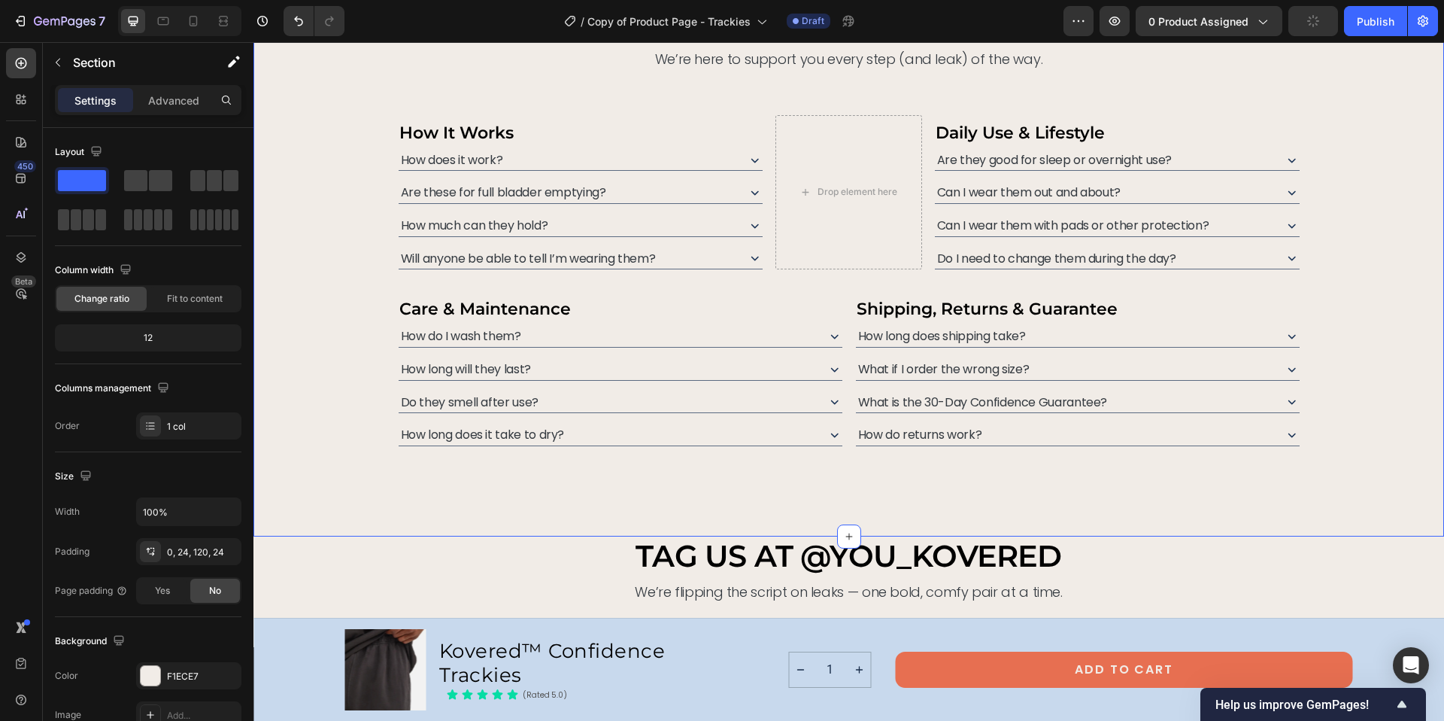
click at [531, 502] on div "need help deciding? we’ve got answers. Heading From fit to function, here’s eve…" at bounding box center [848, 250] width 1191 height 570
click at [838, 294] on div "Care & Maintenance Text Block How do I wash them? How long will they last? Do t…" at bounding box center [849, 368] width 903 height 155
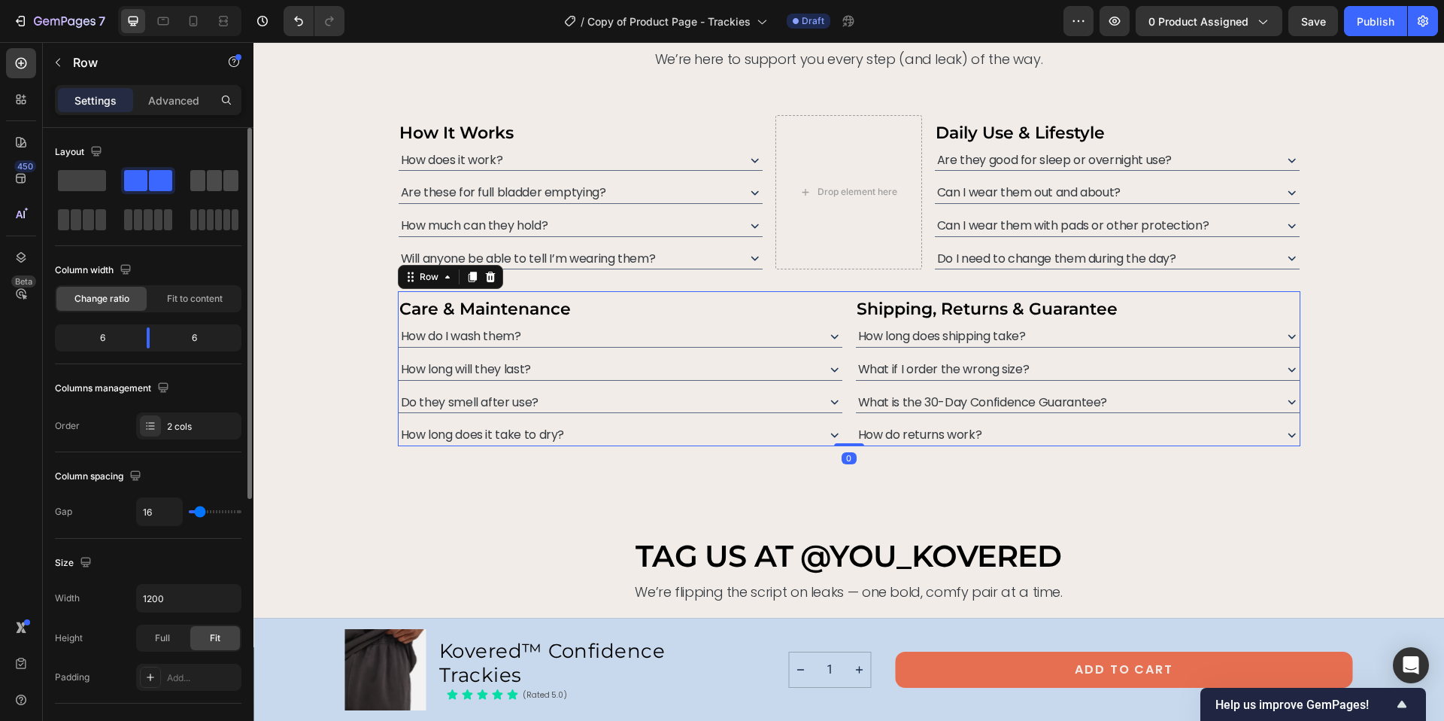
click at [219, 186] on span at bounding box center [214, 180] width 15 height 21
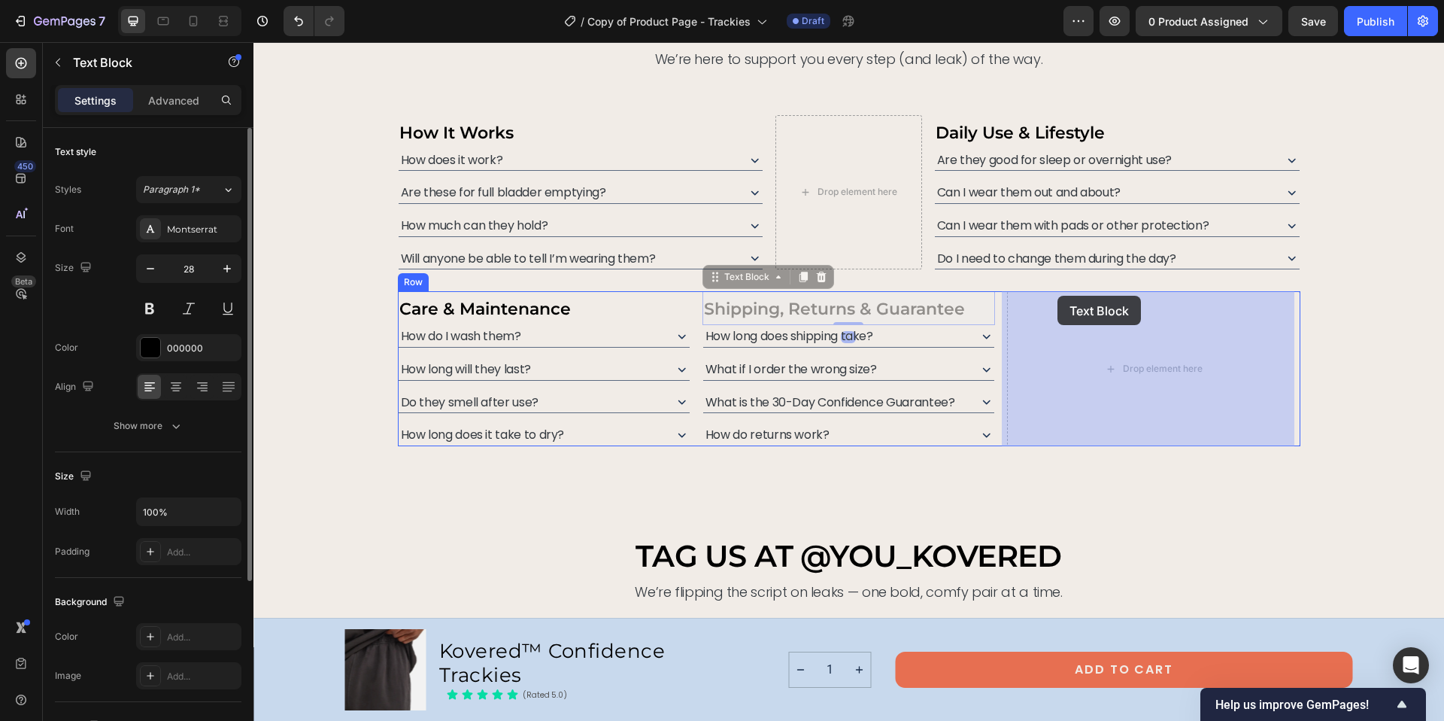
drag, startPoint x: 826, startPoint y: 300, endPoint x: 1057, endPoint y: 296, distance: 231.7
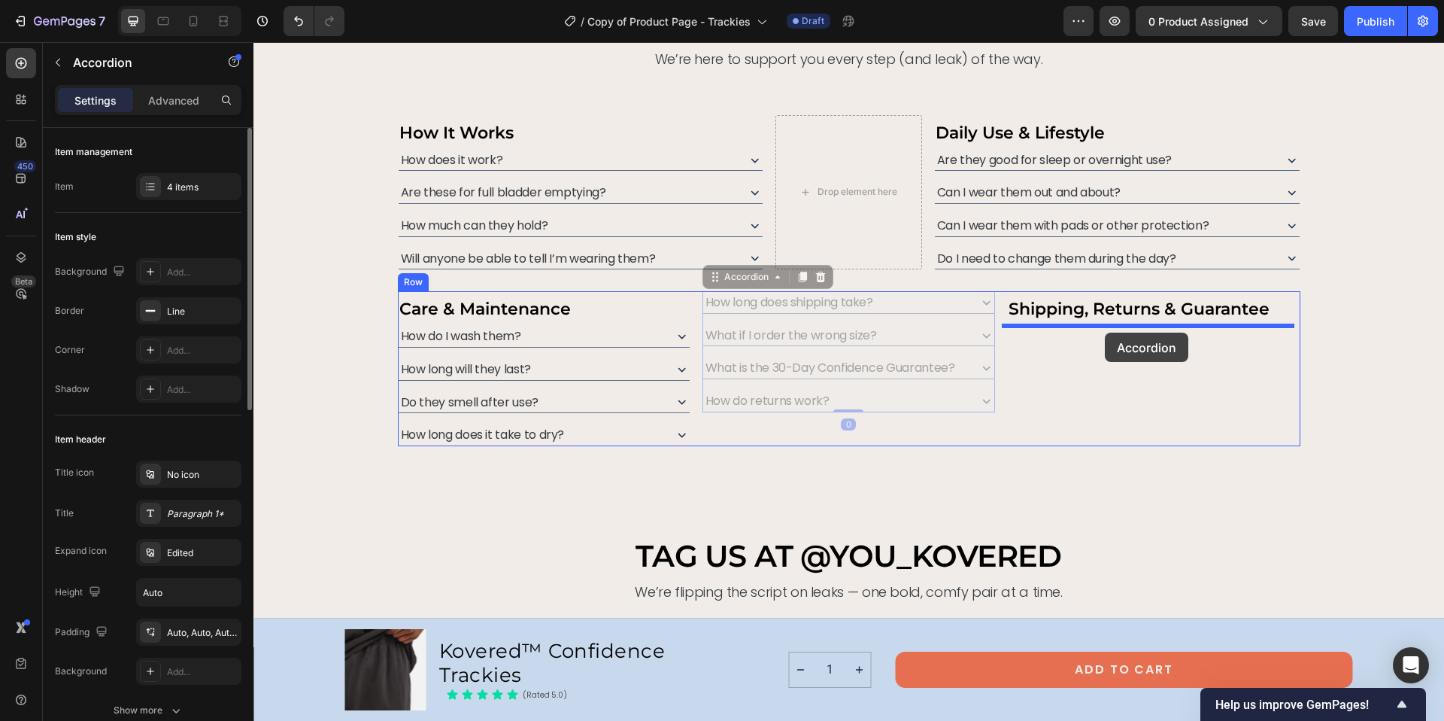
drag, startPoint x: 900, startPoint y: 300, endPoint x: 1105, endPoint y: 332, distance: 207.9
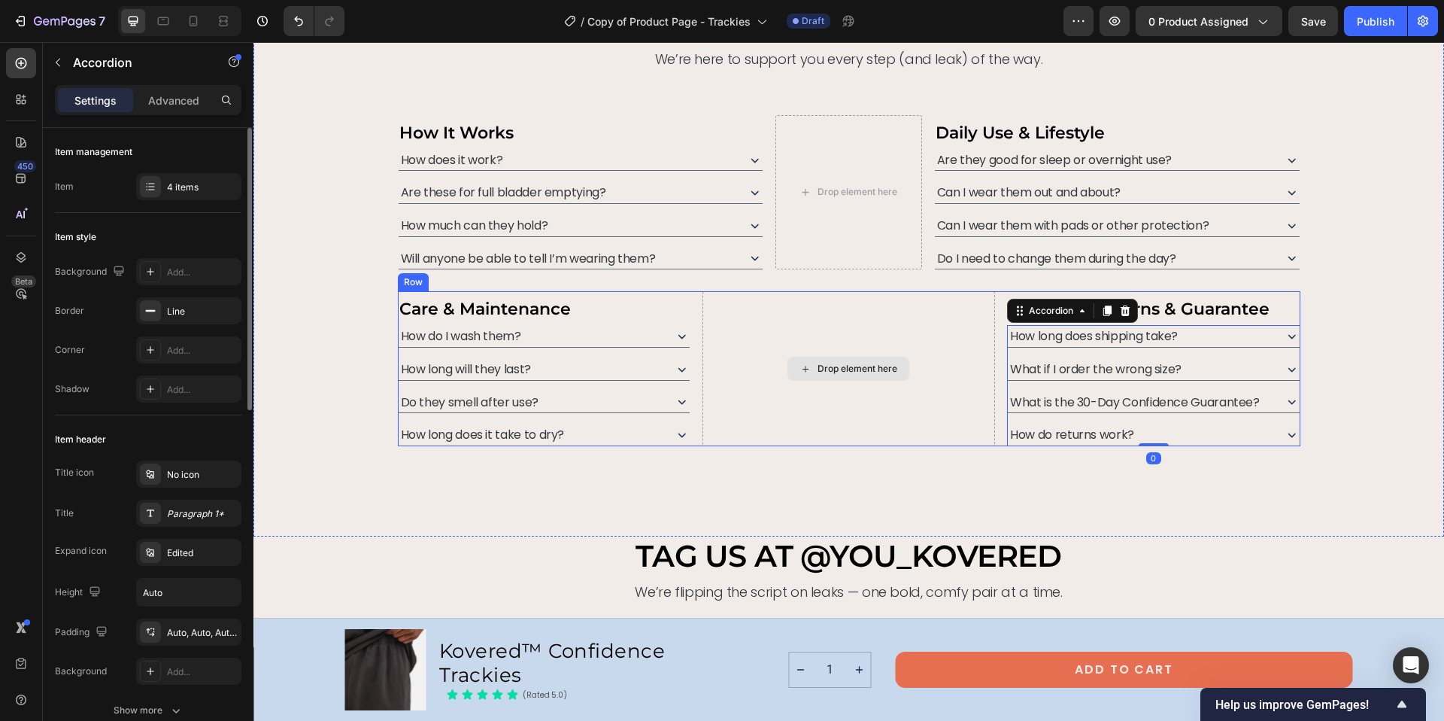
click at [879, 304] on div "Drop element here" at bounding box center [848, 368] width 293 height 155
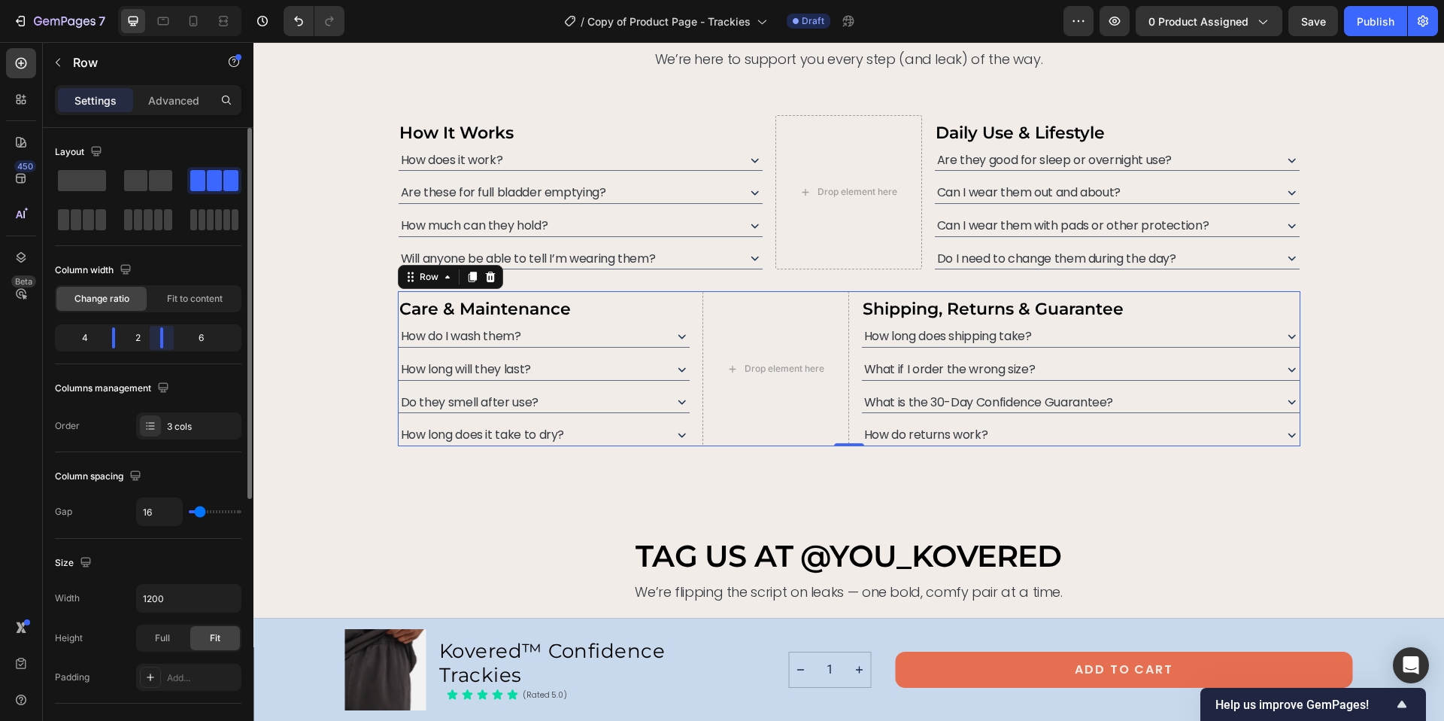
drag, startPoint x: 182, startPoint y: 339, endPoint x: 147, endPoint y: 338, distance: 34.6
click at [147, 113] on body "7 Version history / Copy of Product Page - Trackies Draft Preview 0 product ass…" at bounding box center [722, 56] width 1444 height 113
drag, startPoint x: 114, startPoint y: 340, endPoint x: 152, endPoint y: 335, distance: 37.9
click at [152, 113] on body "7 Version history / Copy of Product Page - Trackies Draft Preview 0 product ass…" at bounding box center [722, 56] width 1444 height 113
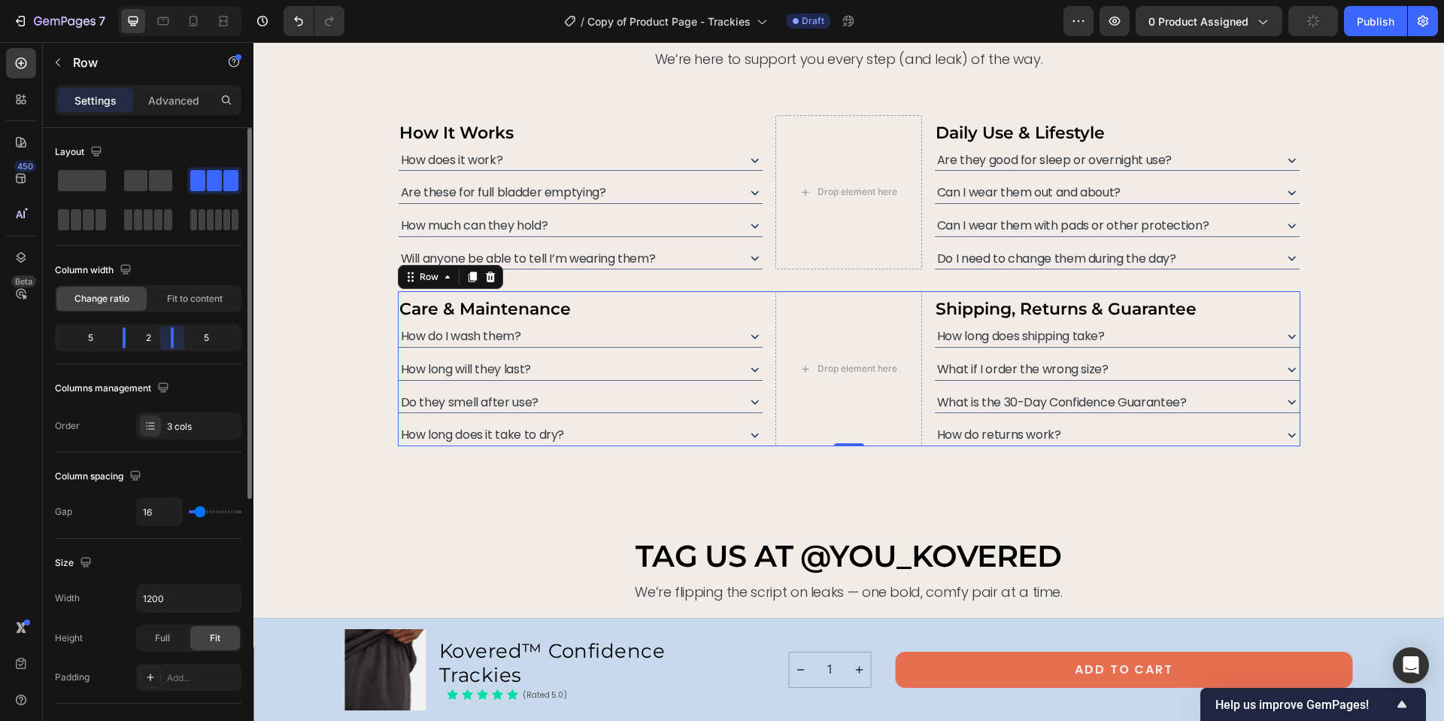
click at [166, 113] on body "7 Version history / Copy of Product Page - Trackies Draft Preview 0 product ass…" at bounding box center [722, 56] width 1444 height 113
drag, startPoint x: 126, startPoint y: 335, endPoint x: 143, endPoint y: 335, distance: 16.5
click at [143, 113] on body "7 Version history / Copy of Product Page - Trackies Draft Preview 0 product ass…" at bounding box center [722, 56] width 1444 height 113
drag, startPoint x: 171, startPoint y: 337, endPoint x: 154, endPoint y: 332, distance: 17.9
click at [154, 113] on body "7 Version history / Copy of Product Page - Trackies Draft Preview 0 product ass…" at bounding box center [722, 56] width 1444 height 113
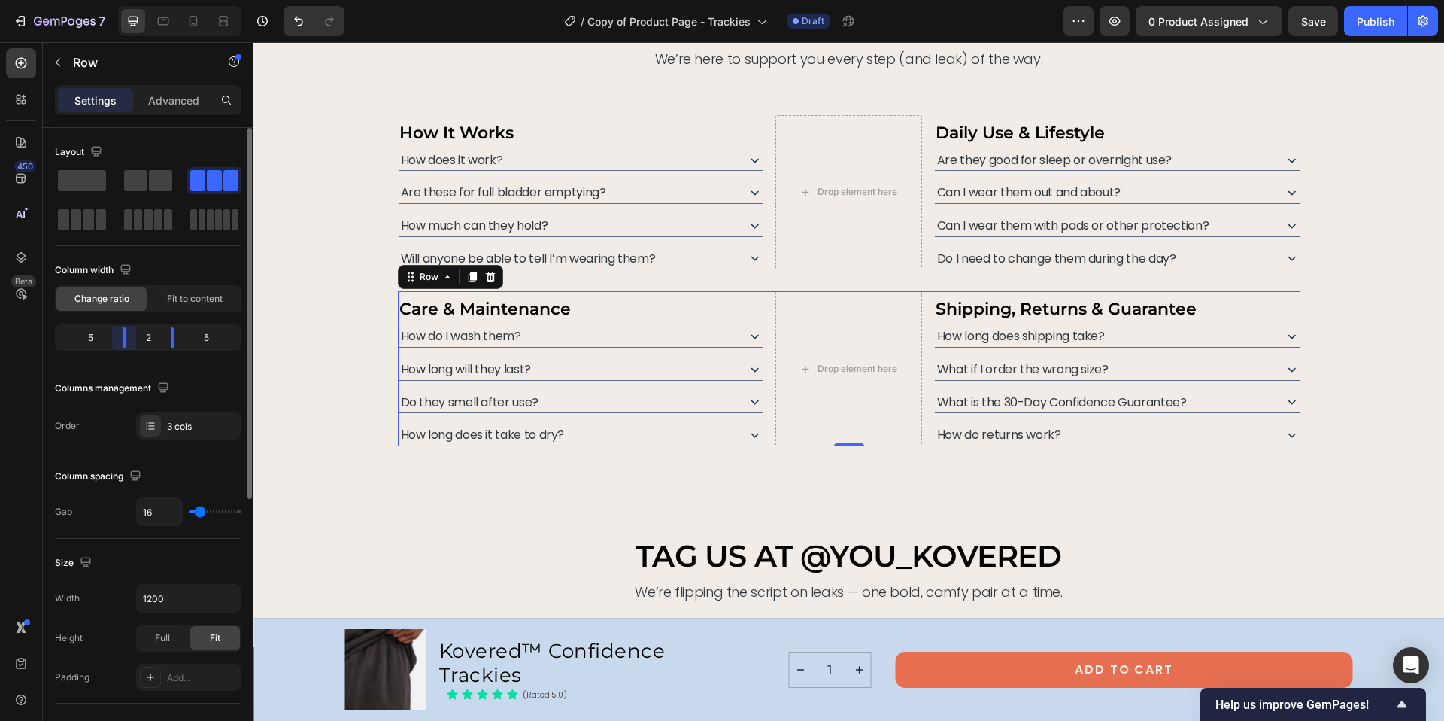
click at [131, 113] on body "7 Version history / Copy of Product Page - Trackies Draft Preview 0 product ass…" at bounding box center [722, 56] width 1444 height 113
click at [790, 464] on div "need help deciding? we’ve got answers. Heading From fit to function, here’s eve…" at bounding box center [848, 250] width 1191 height 570
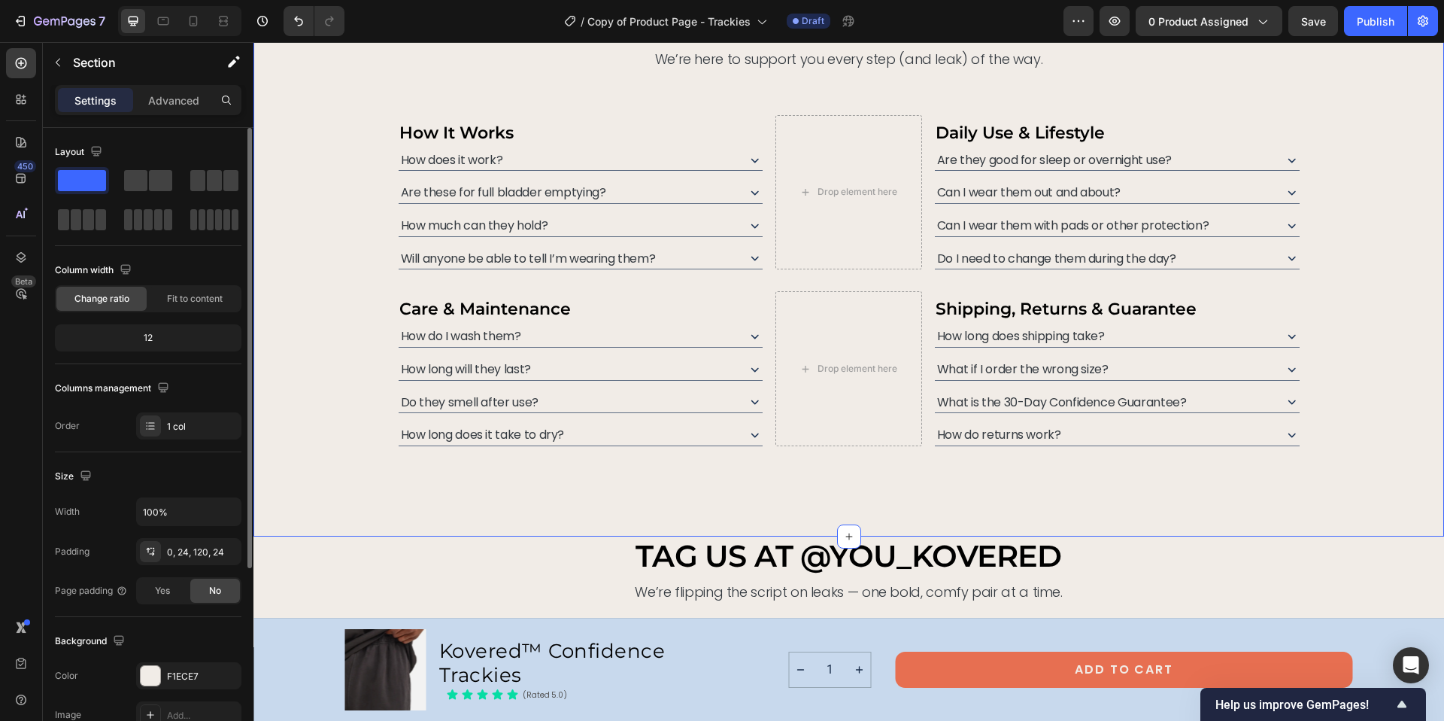
click at [1378, 378] on div "need help deciding? we’ve got answers. Heading From fit to function, here’s eve…" at bounding box center [849, 205] width 1155 height 480
click at [1264, 581] on div "We’re flipping the script on leaks — one bold, comfy pair at a time." at bounding box center [848, 591] width 1191 height 20
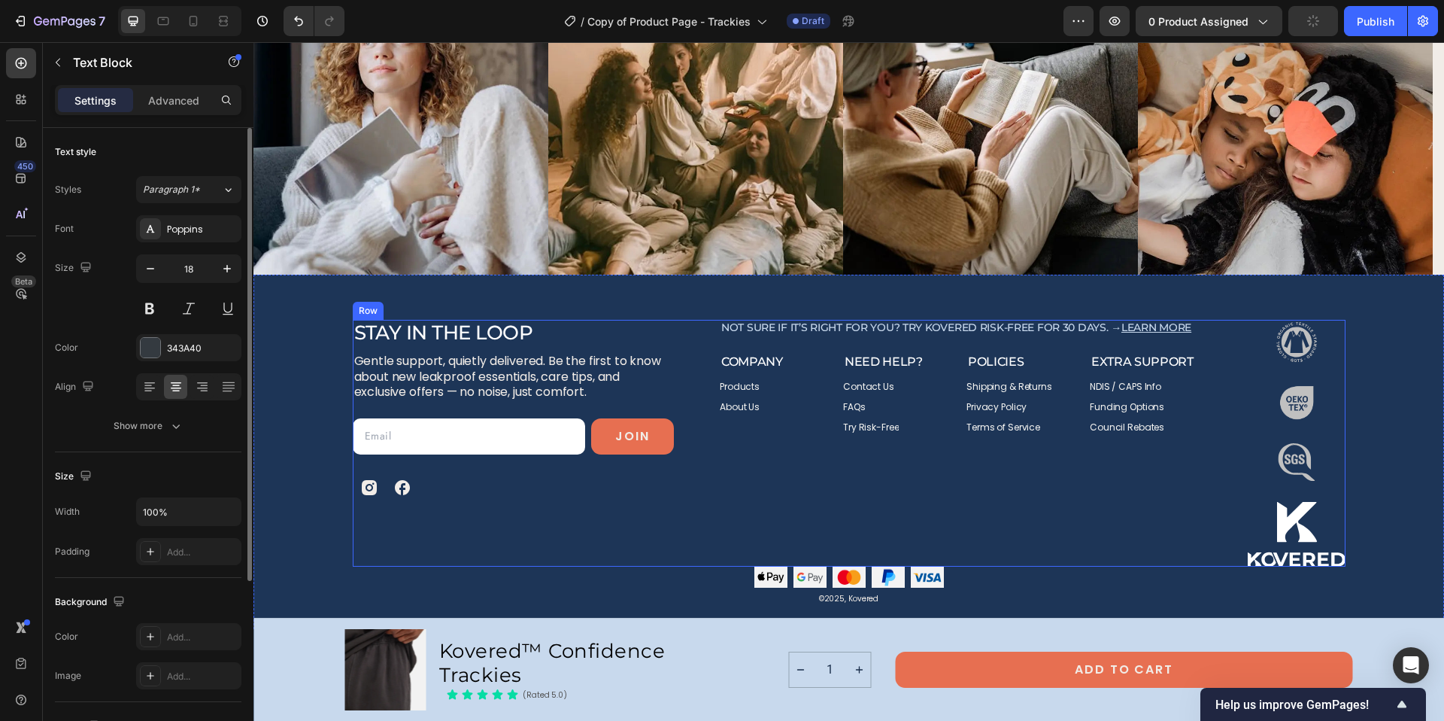
scroll to position [7412, 0]
click at [1028, 508] on div "Not sure if it’s right for you? Try Kovered risk-free for 30 days. → Learn more…" at bounding box center [960, 442] width 481 height 247
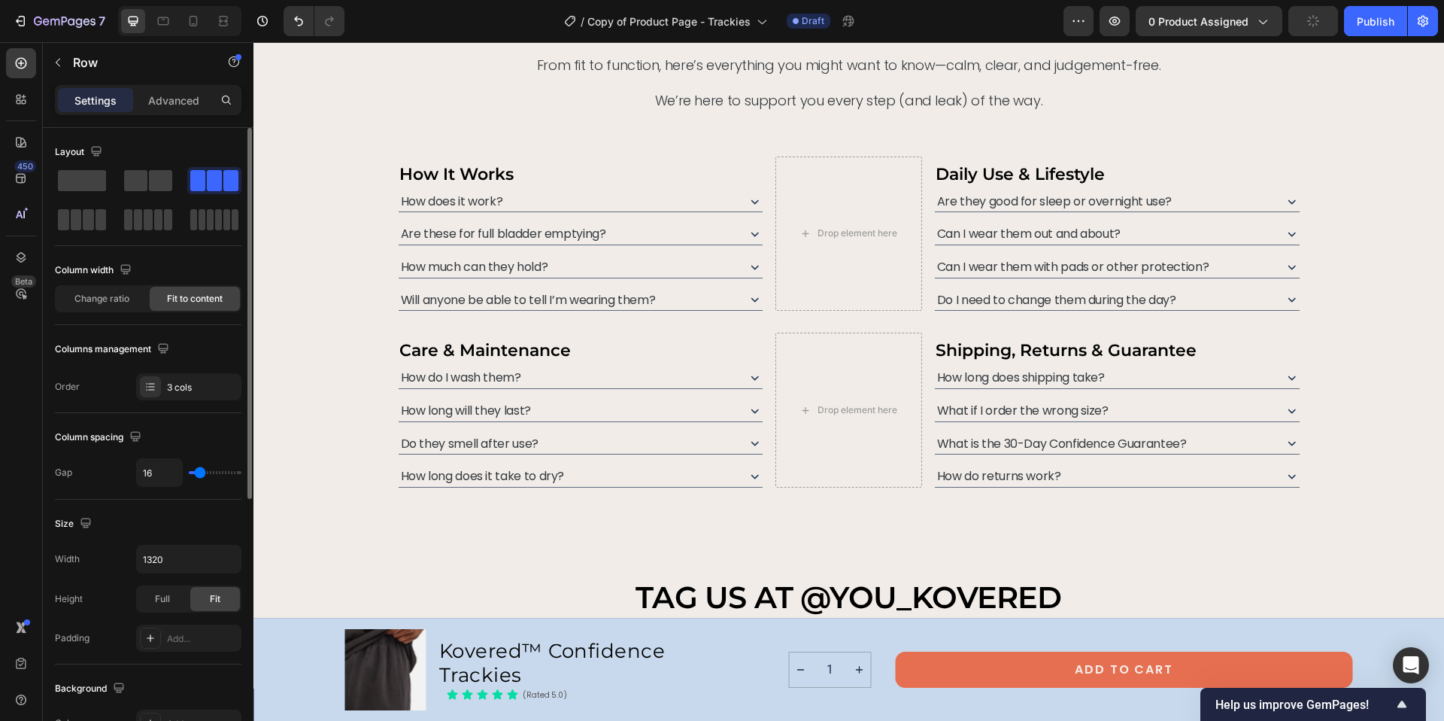
scroll to position [6711, 0]
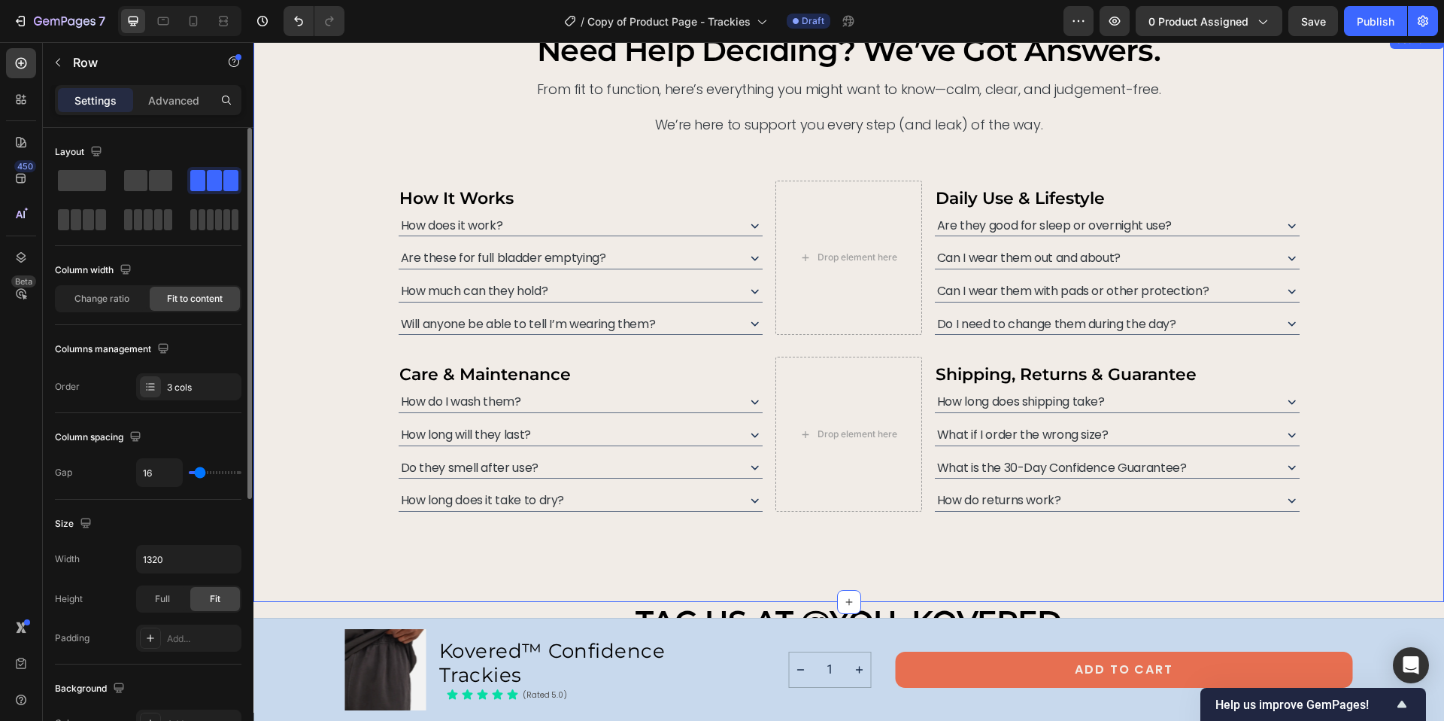
click at [866, 154] on div "need help deciding? we’ve got answers. Heading From fit to function, here’s eve…" at bounding box center [849, 271] width 1155 height 480
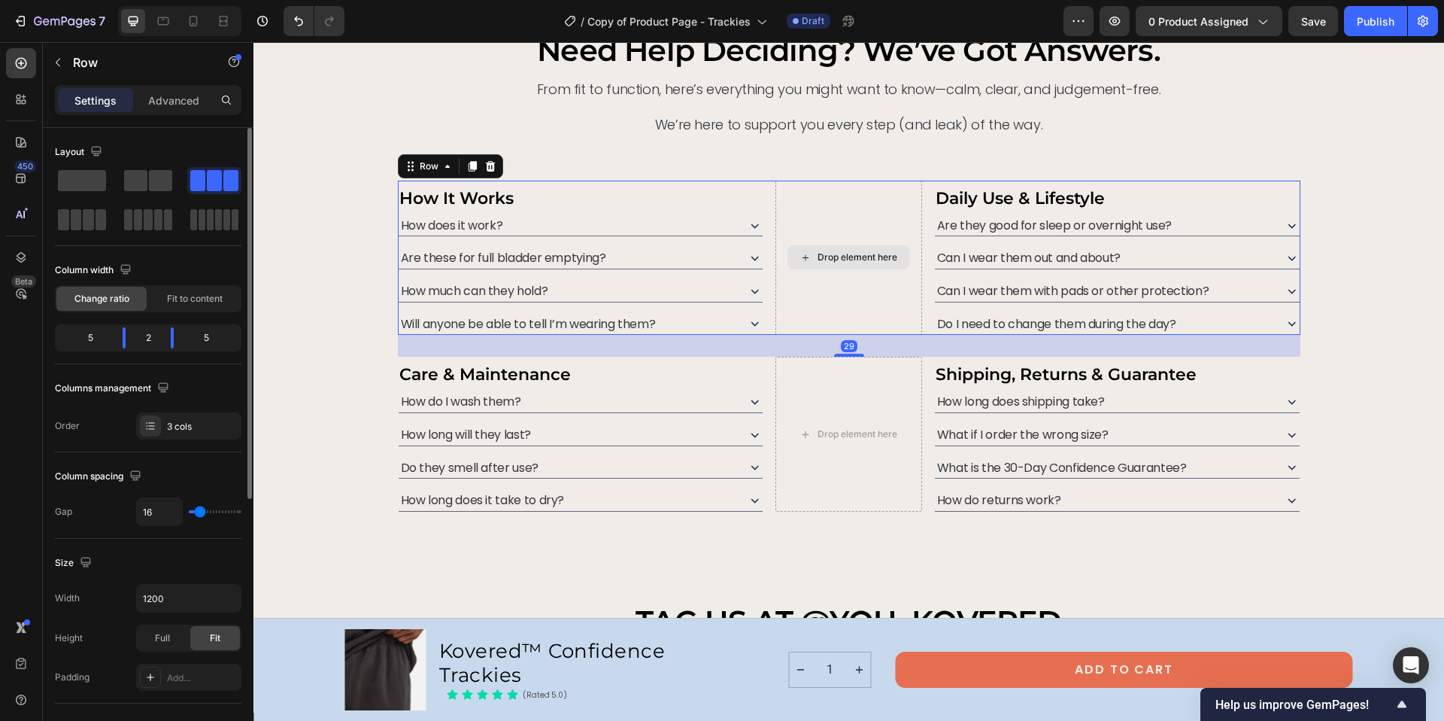
click at [845, 200] on div "Drop element here" at bounding box center [848, 258] width 147 height 155
click at [181, 298] on span "Fit to content" at bounding box center [195, 299] width 56 height 14
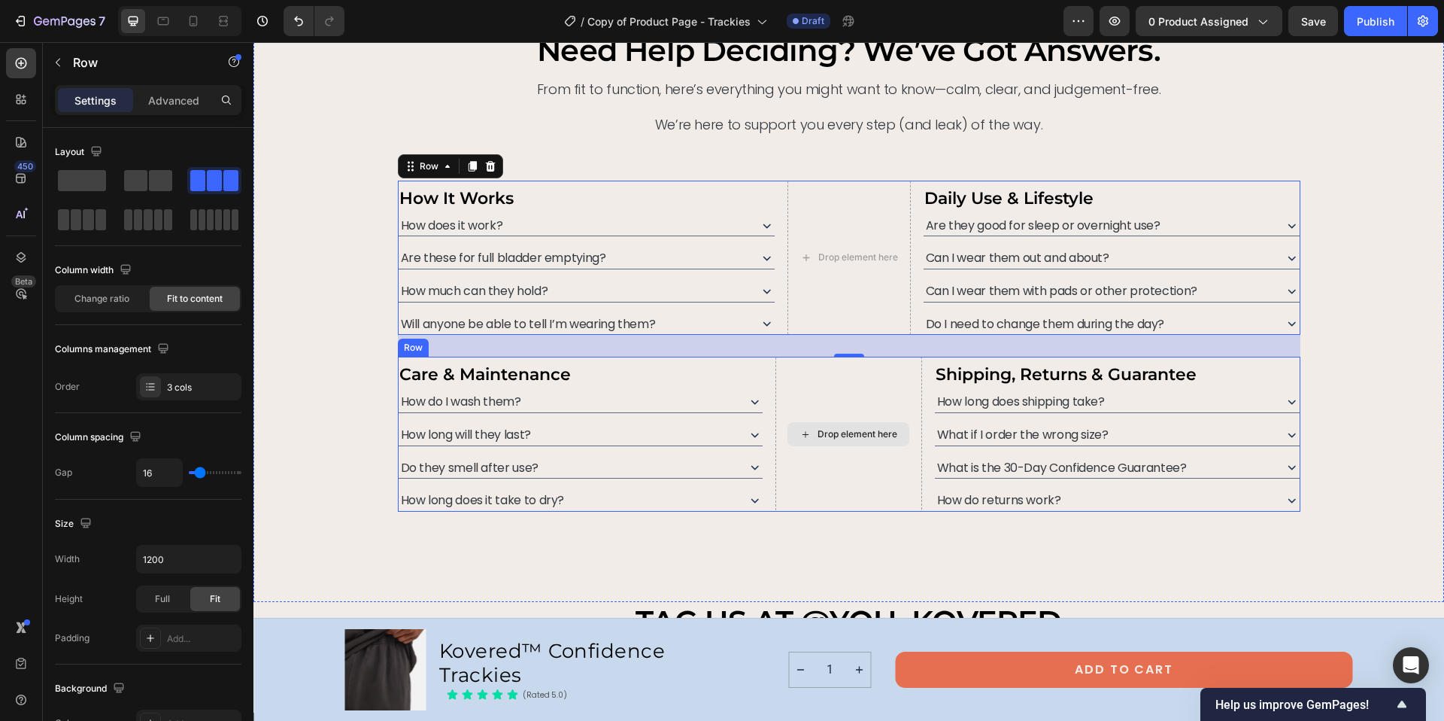
click at [823, 368] on div "Drop element here" at bounding box center [848, 434] width 147 height 155
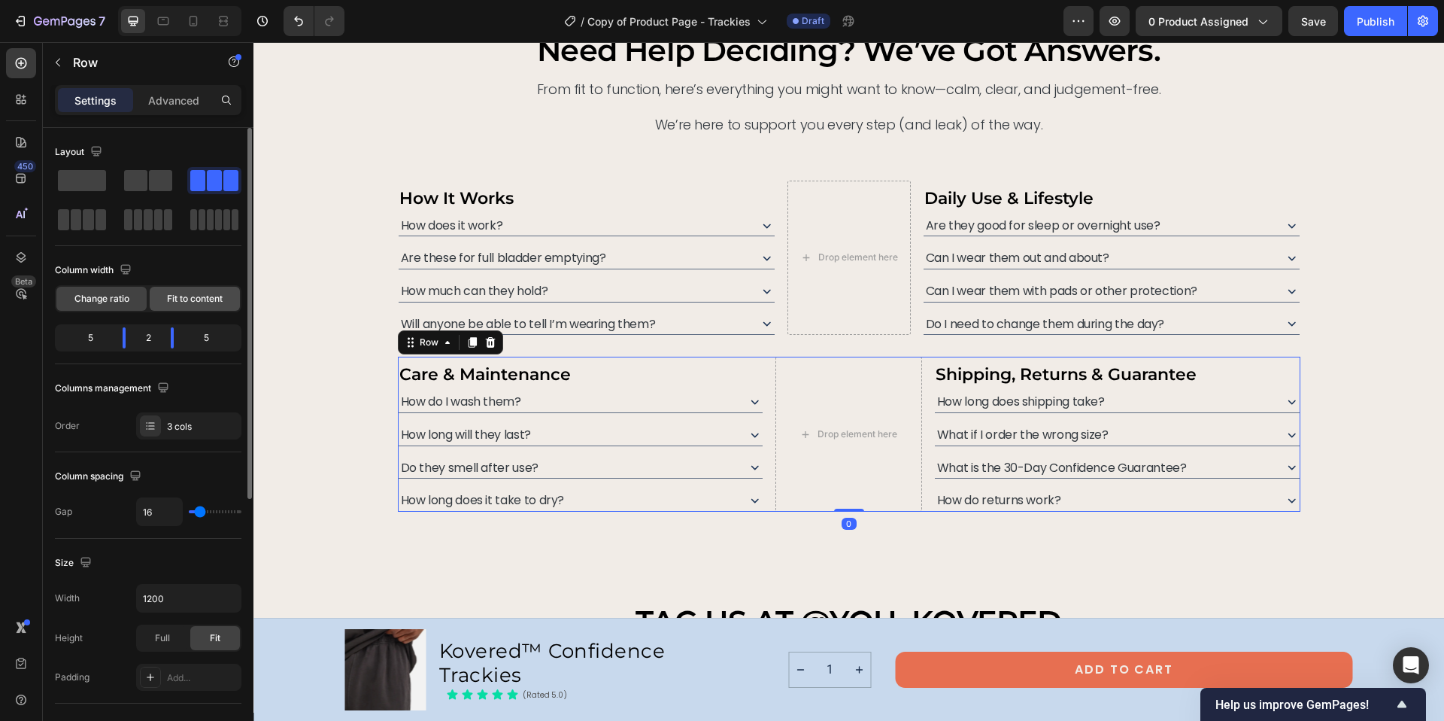
click at [192, 303] on span "Fit to content" at bounding box center [195, 299] width 56 height 14
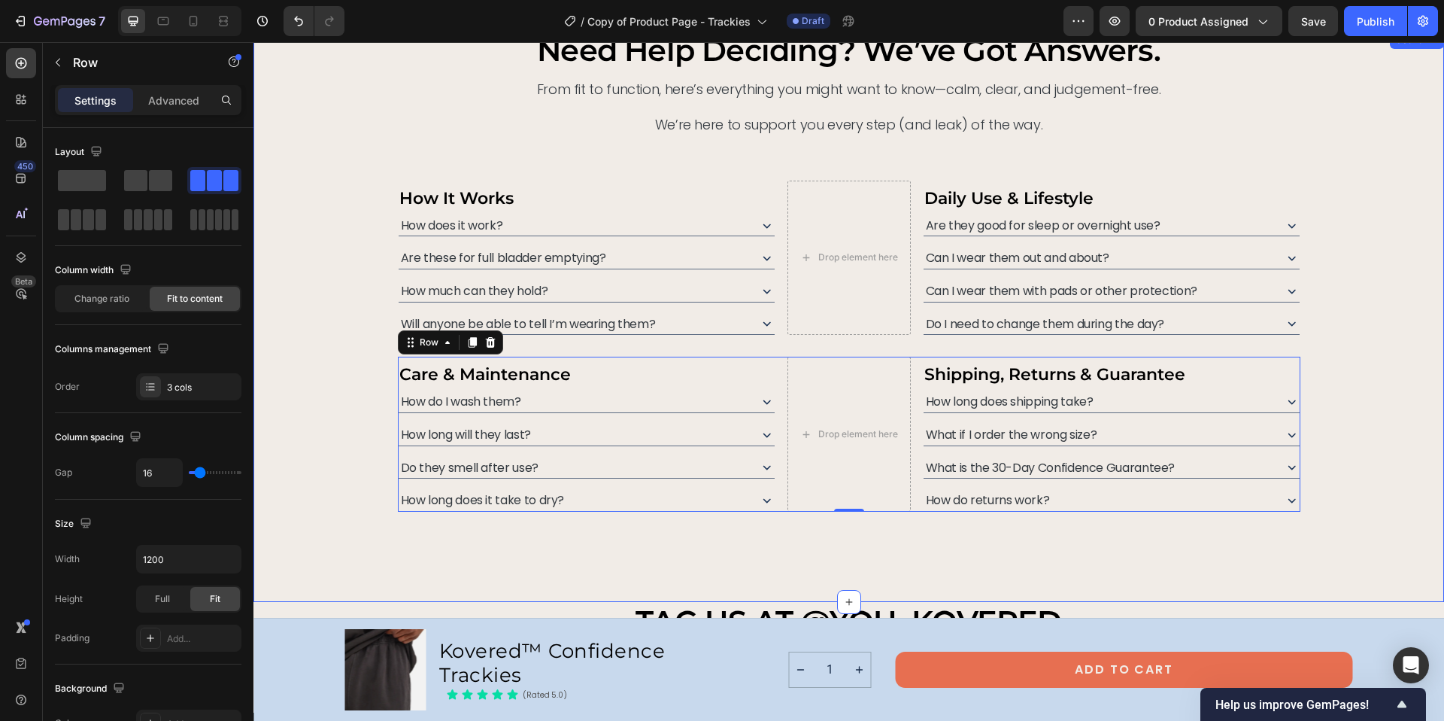
click at [1344, 264] on div "need help deciding? we’ve got answers. Heading From fit to function, here’s eve…" at bounding box center [849, 271] width 1155 height 480
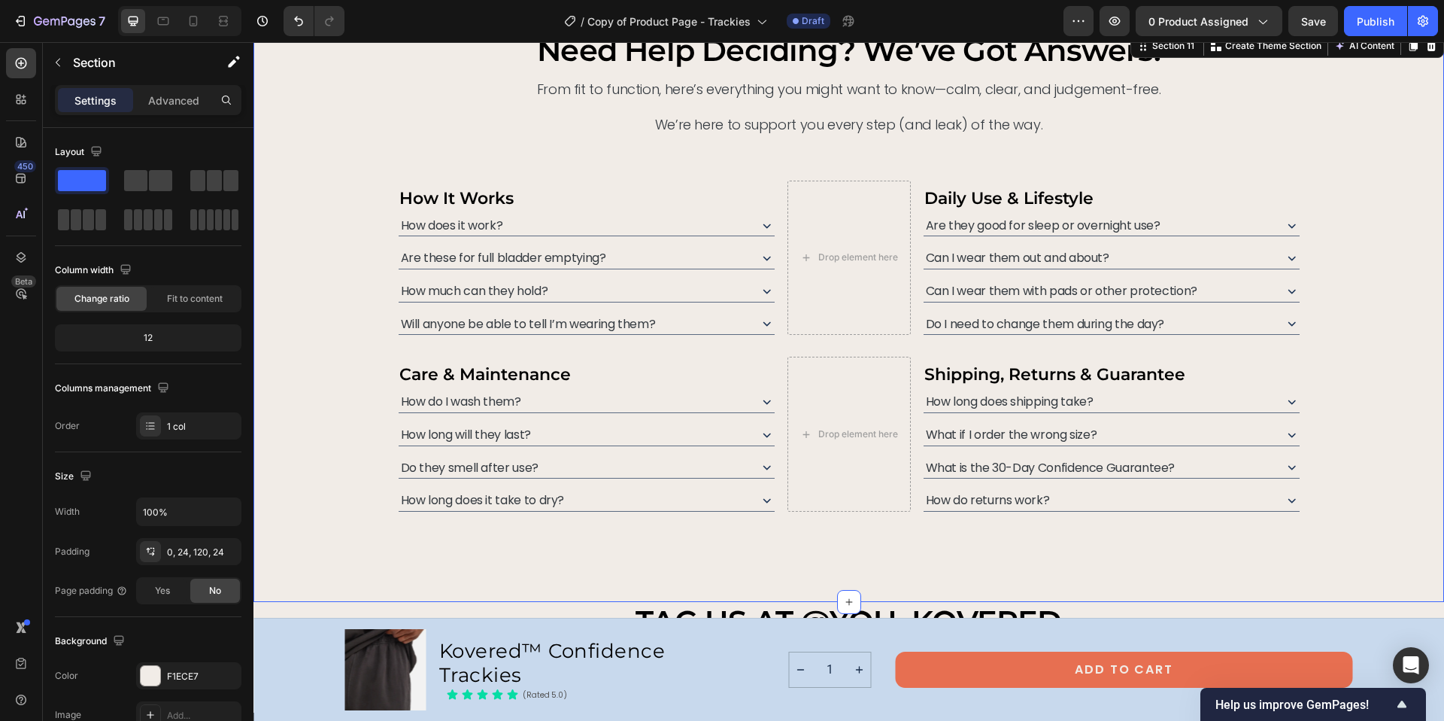
click at [1321, 303] on div "need help deciding? we’ve got answers. Heading From fit to function, here’s eve…" at bounding box center [849, 271] width 1155 height 480
click at [762, 225] on icon at bounding box center [767, 225] width 16 height 16
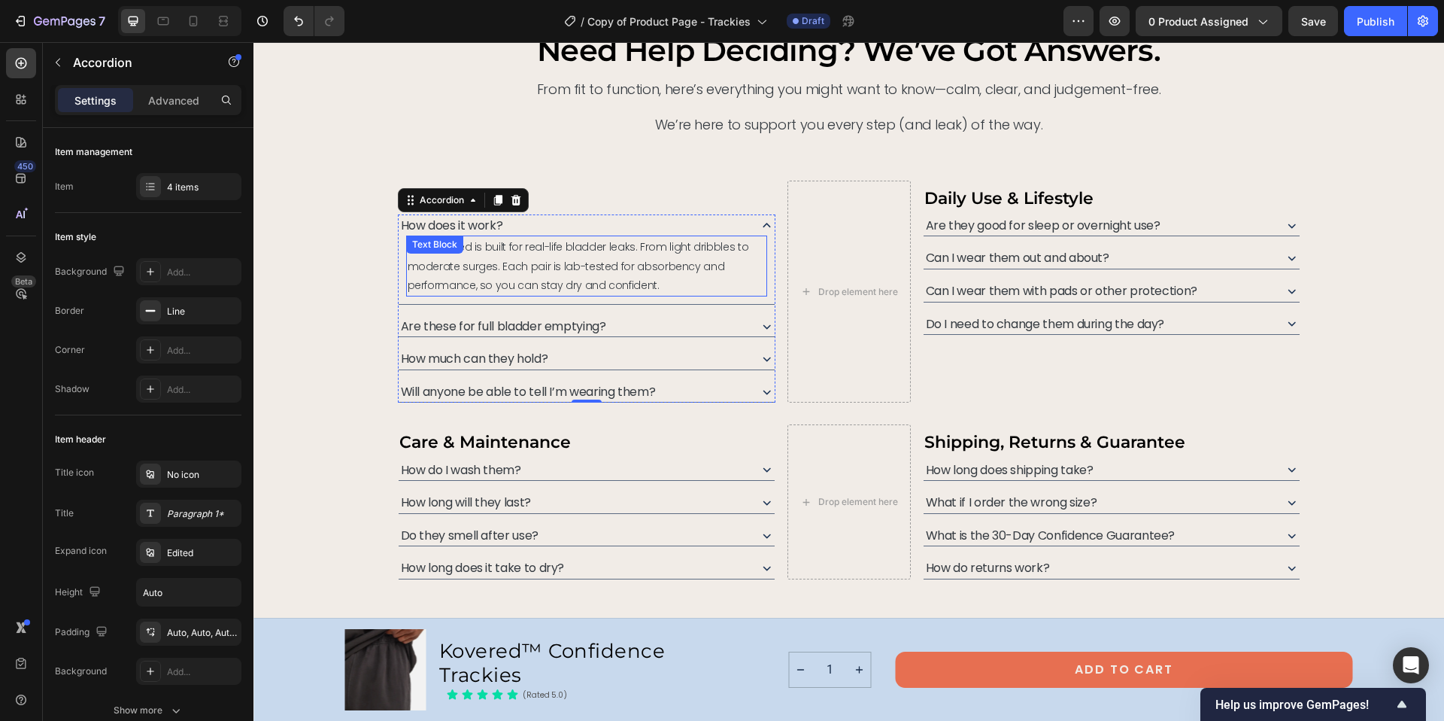
click at [563, 250] on span "Yes. Kovered is built for real-life bladder leaks. From light dribbles to moder…" at bounding box center [578, 265] width 341 height 53
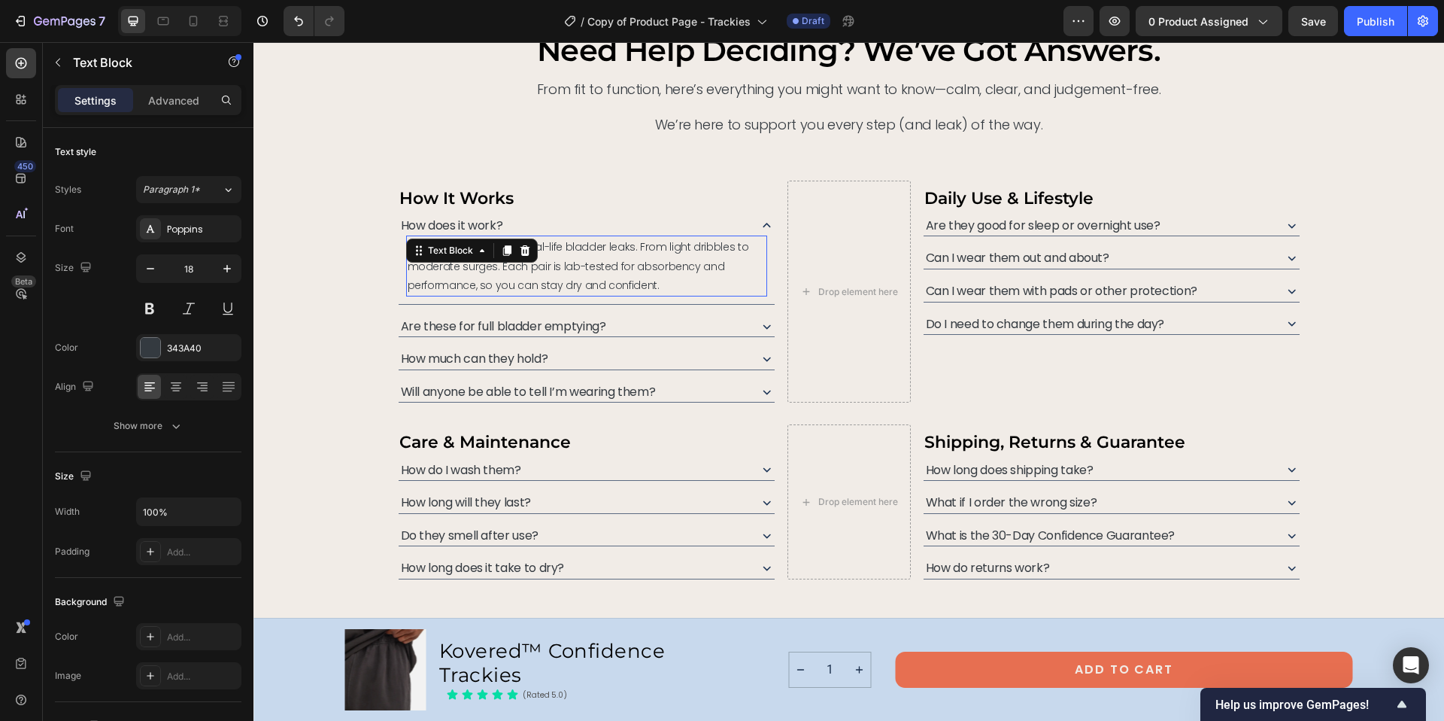
click at [563, 250] on span "Yes. Kovered is built for real-life bladder leaks. From light dribbles to moder…" at bounding box center [578, 265] width 341 height 53
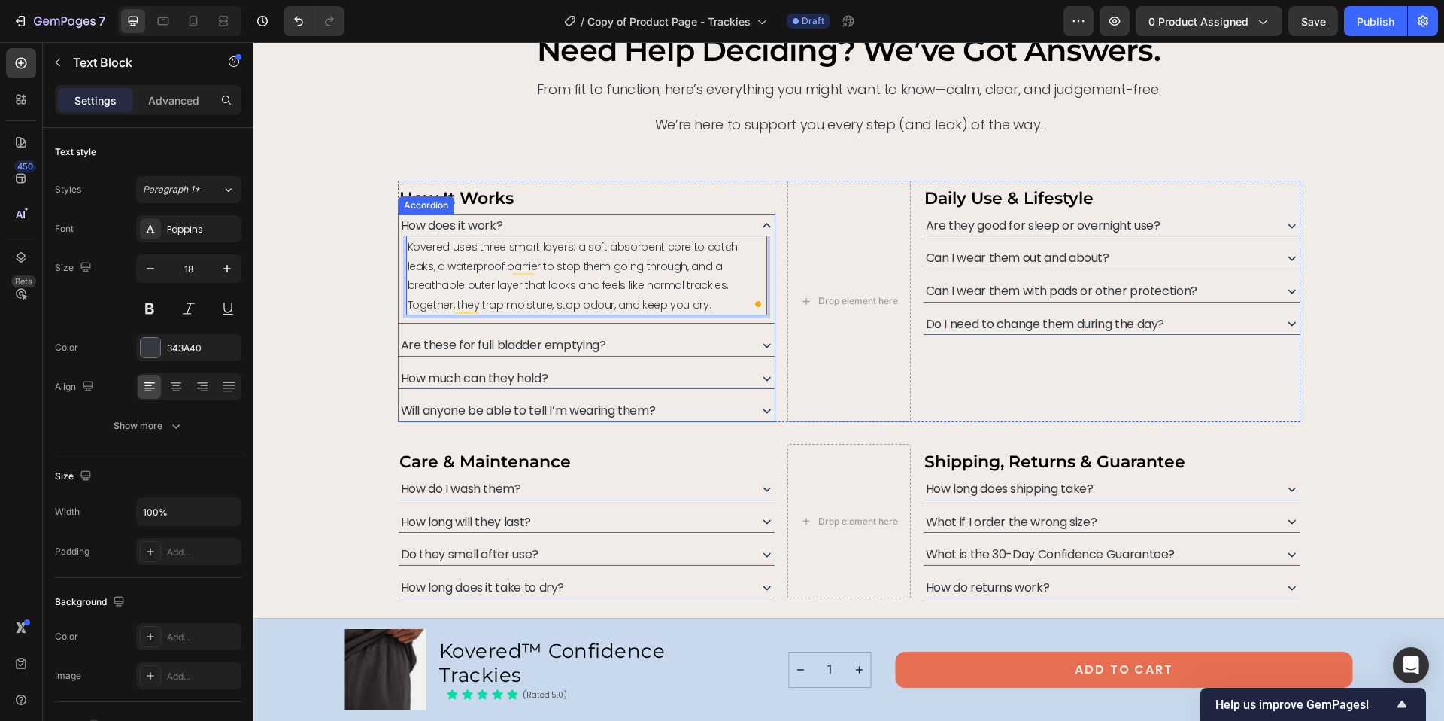
click at [761, 348] on icon at bounding box center [767, 345] width 16 height 16
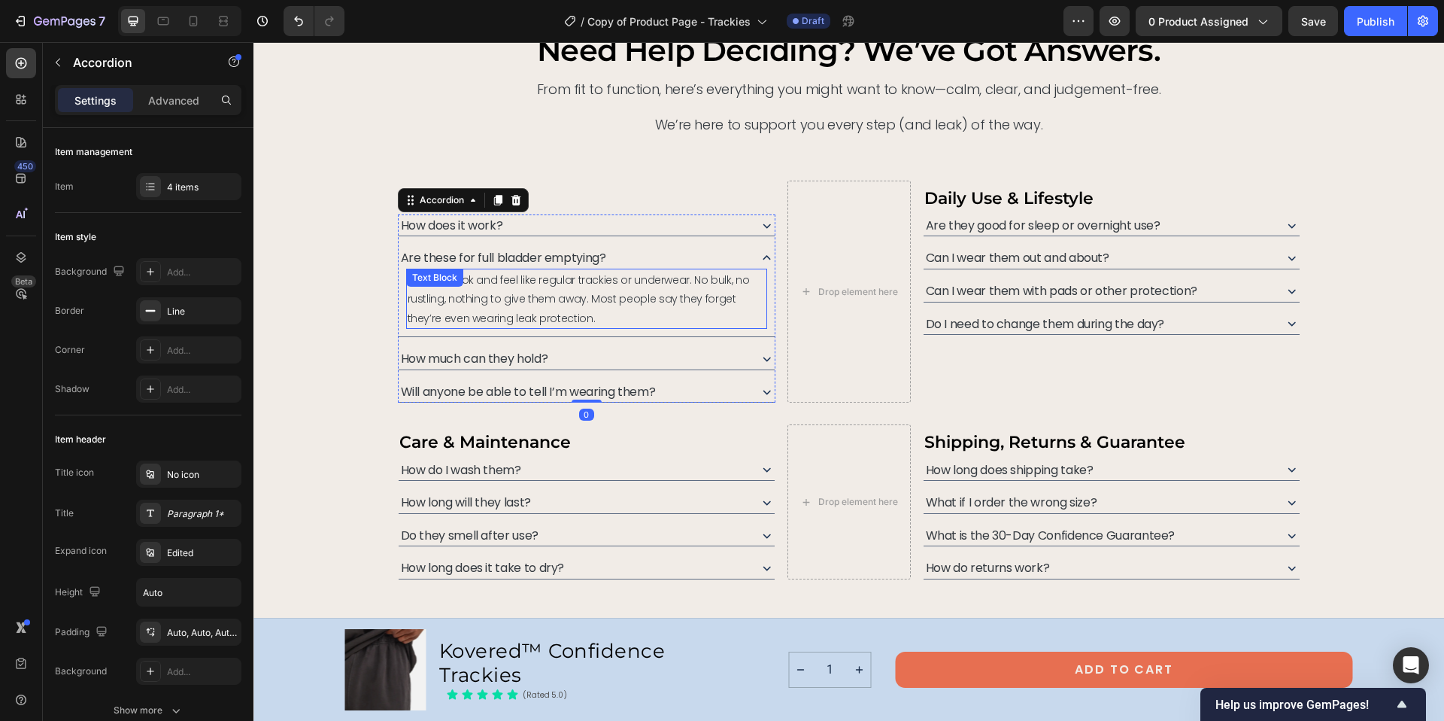
click at [524, 314] on span "No. They look and feel like regular trackies or underwear. No bulk, no rustling…" at bounding box center [579, 298] width 342 height 53
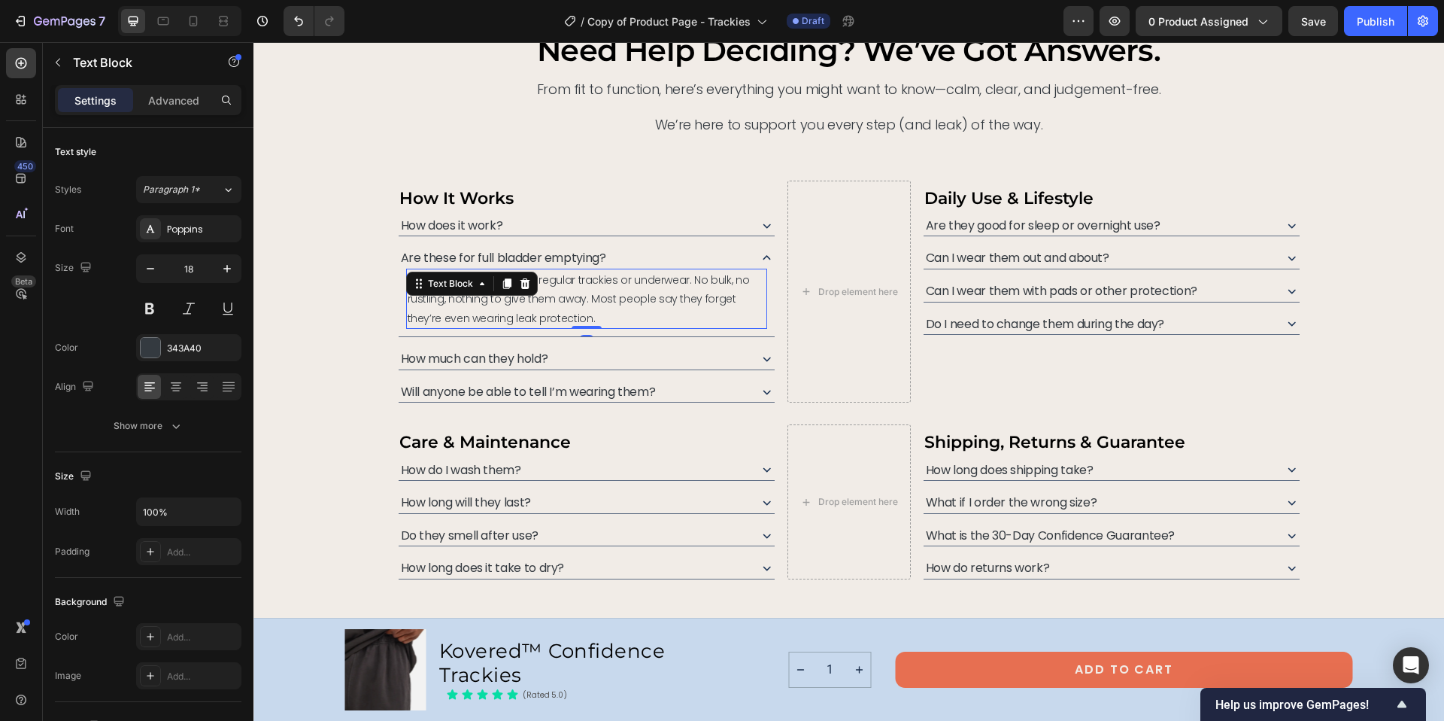
click at [524, 314] on span "No. They look and feel like regular trackies or underwear. No bulk, no rustling…" at bounding box center [579, 298] width 342 height 53
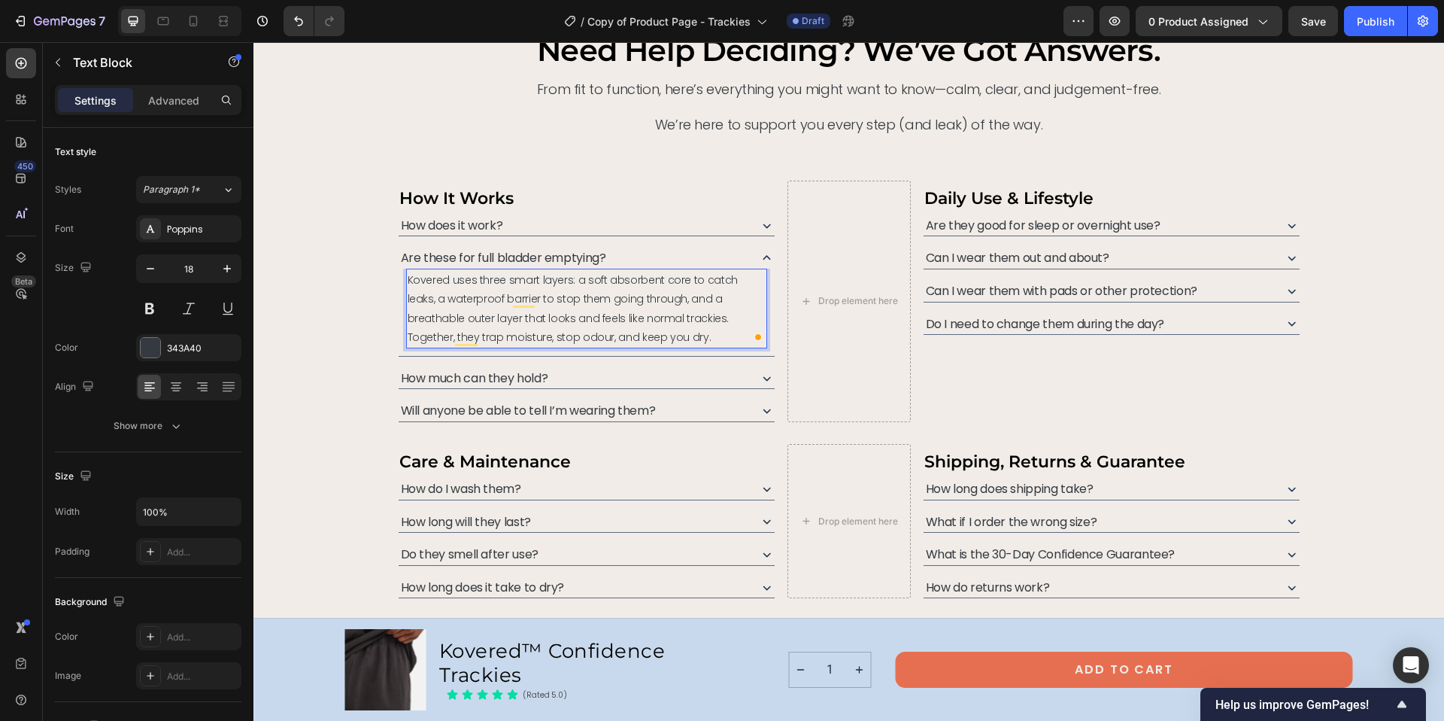
click at [611, 316] on span "Kovered uses three smart layers: a soft absorbent core to catch leaks, a waterp…" at bounding box center [573, 308] width 330 height 72
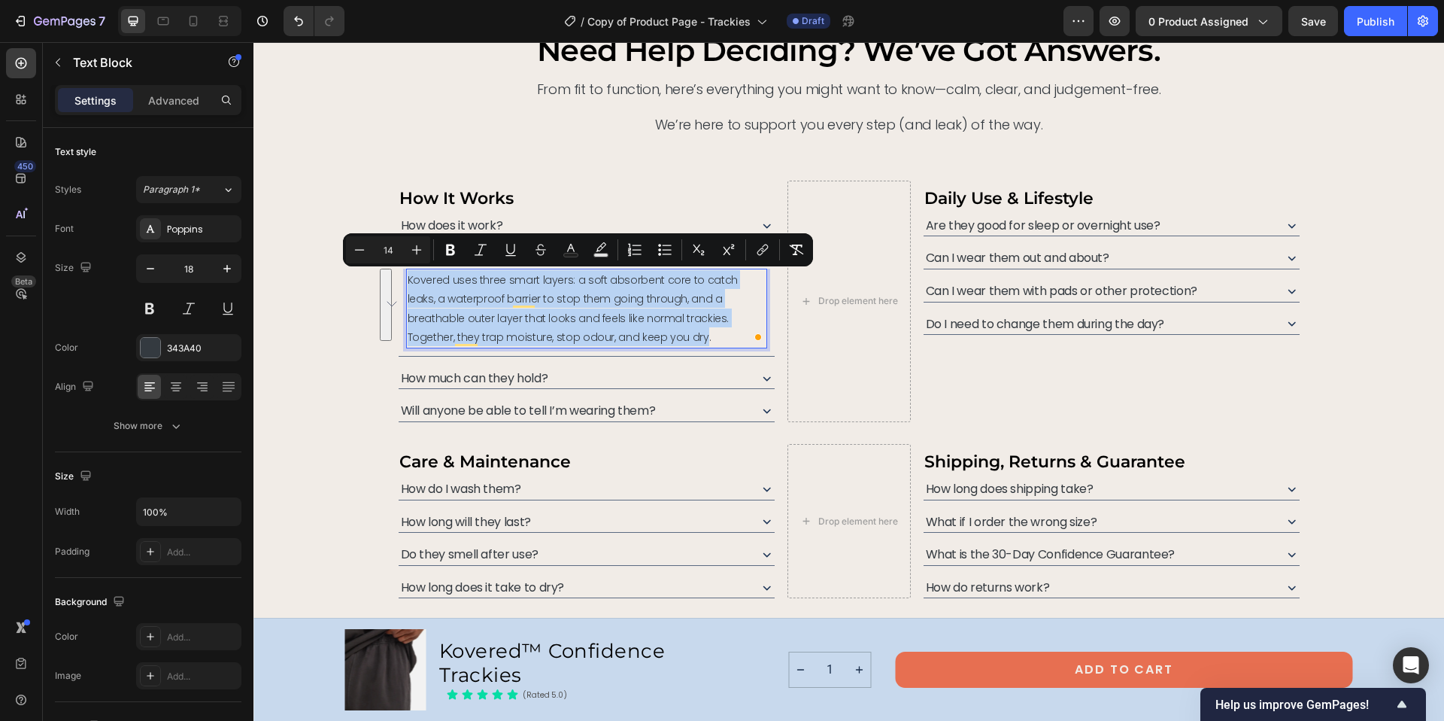
drag, startPoint x: 595, startPoint y: 341, endPoint x: 400, endPoint y: 278, distance: 204.8
click at [406, 278] on div "Kovered uses three smart layers: a soft absorbent core to catch leaks, a waterp…" at bounding box center [586, 309] width 361 height 80
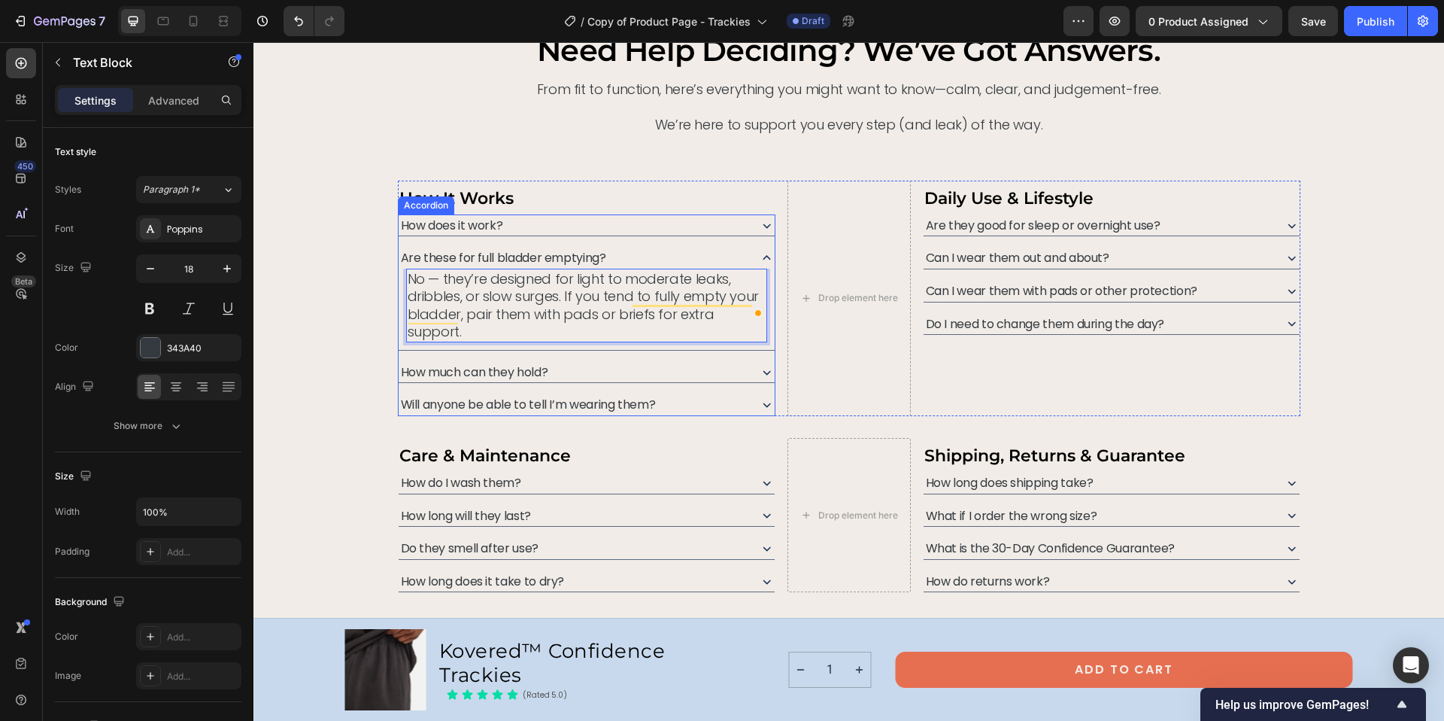
click at [453, 223] on span "How does it work?" at bounding box center [452, 225] width 102 height 17
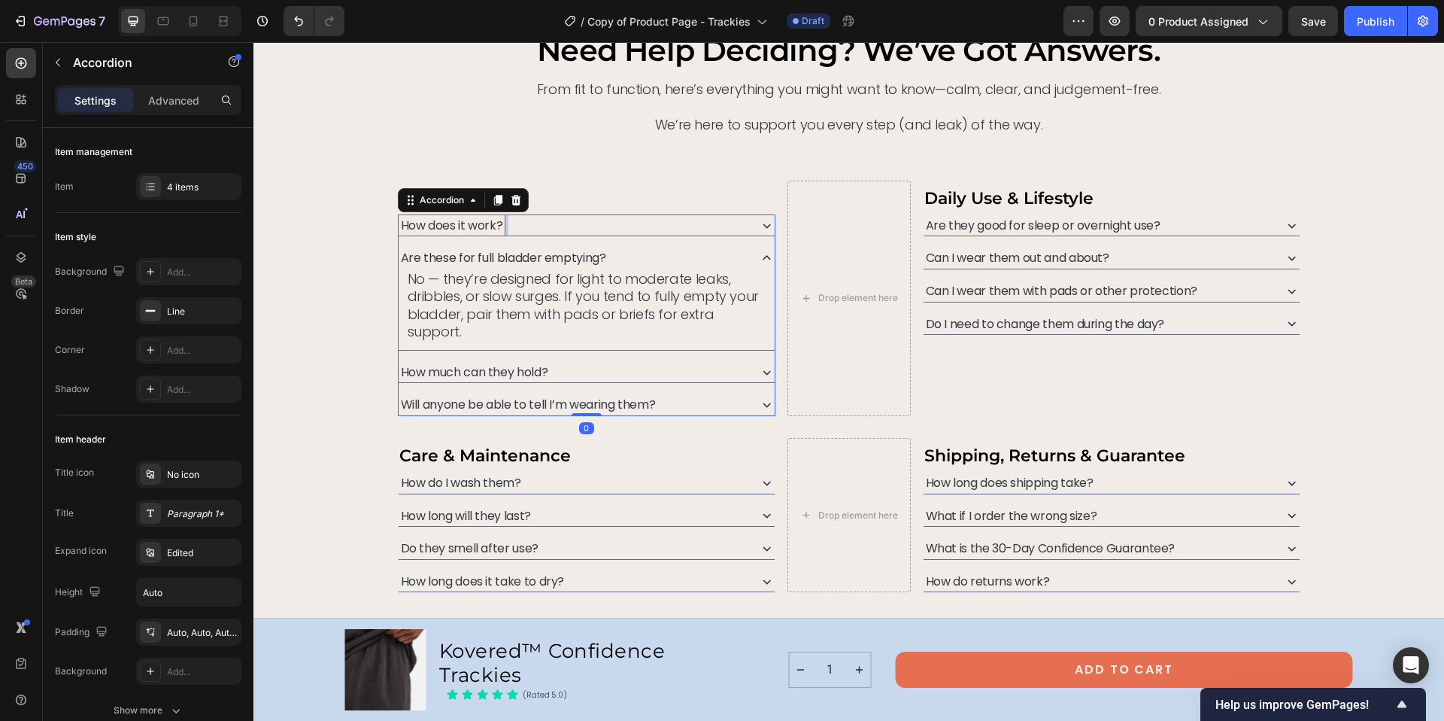
click at [485, 220] on span "How does it work?" at bounding box center [452, 225] width 102 height 17
click at [577, 229] on div "How does it work?" at bounding box center [573, 225] width 348 height 22
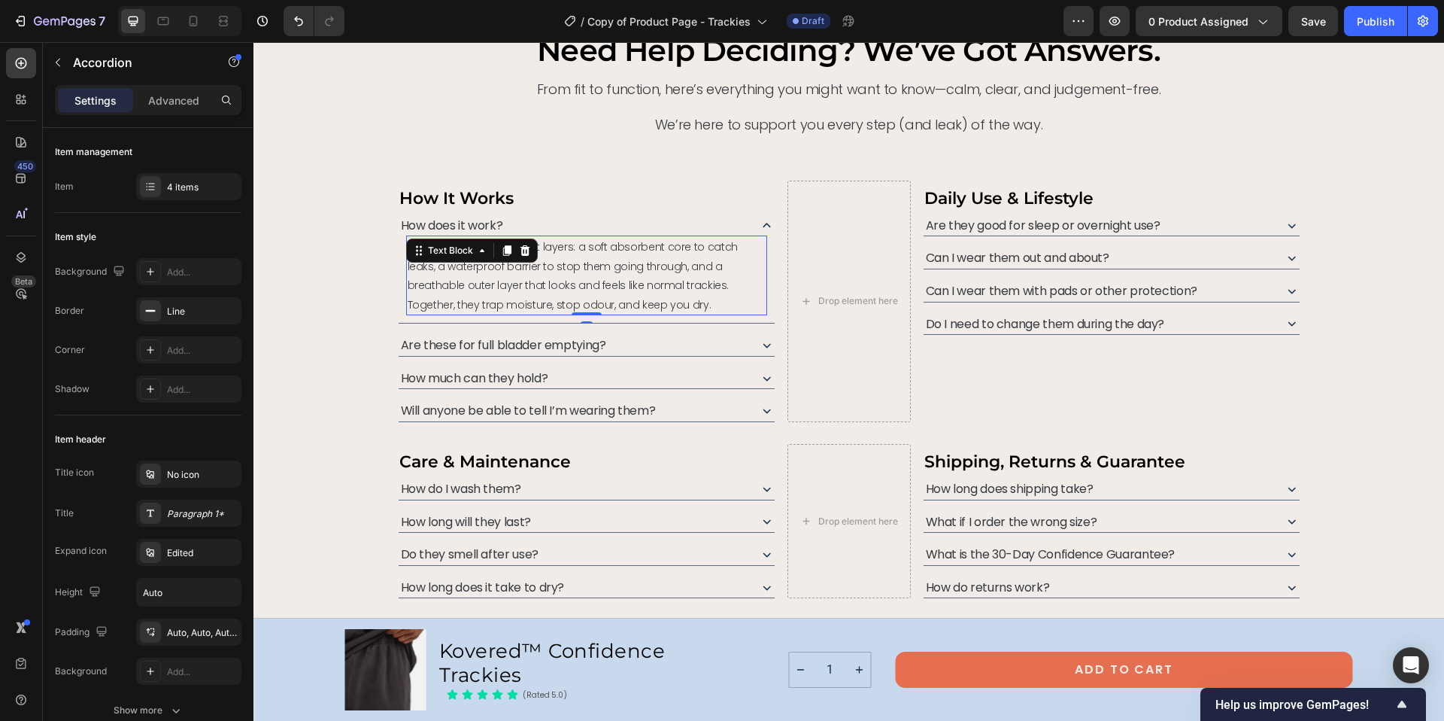
click at [560, 256] on p "Kovered uses three smart layers: a soft absorbent core to catch leaks, a waterp…" at bounding box center [587, 275] width 358 height 77
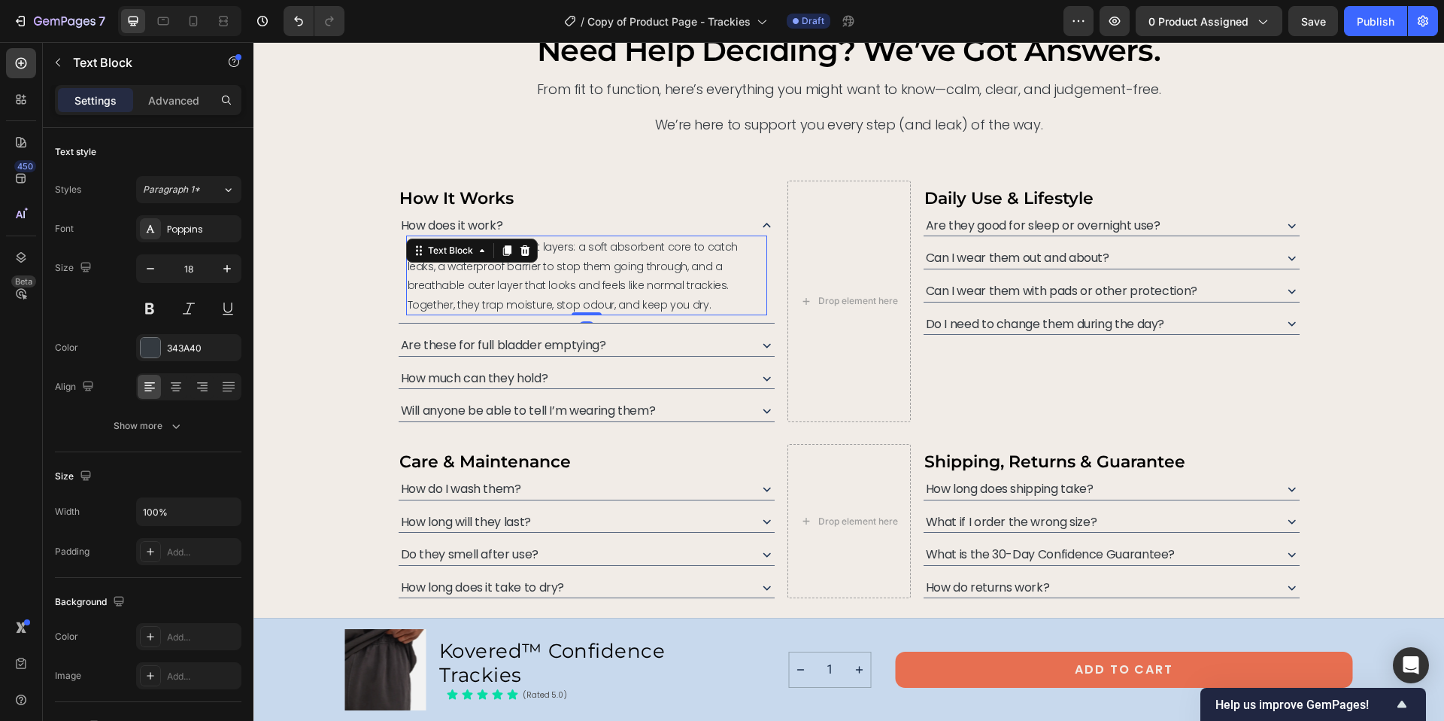
click at [549, 264] on span "Kovered uses three smart layers: a soft absorbent core to catch leaks, a waterp…" at bounding box center [573, 275] width 330 height 72
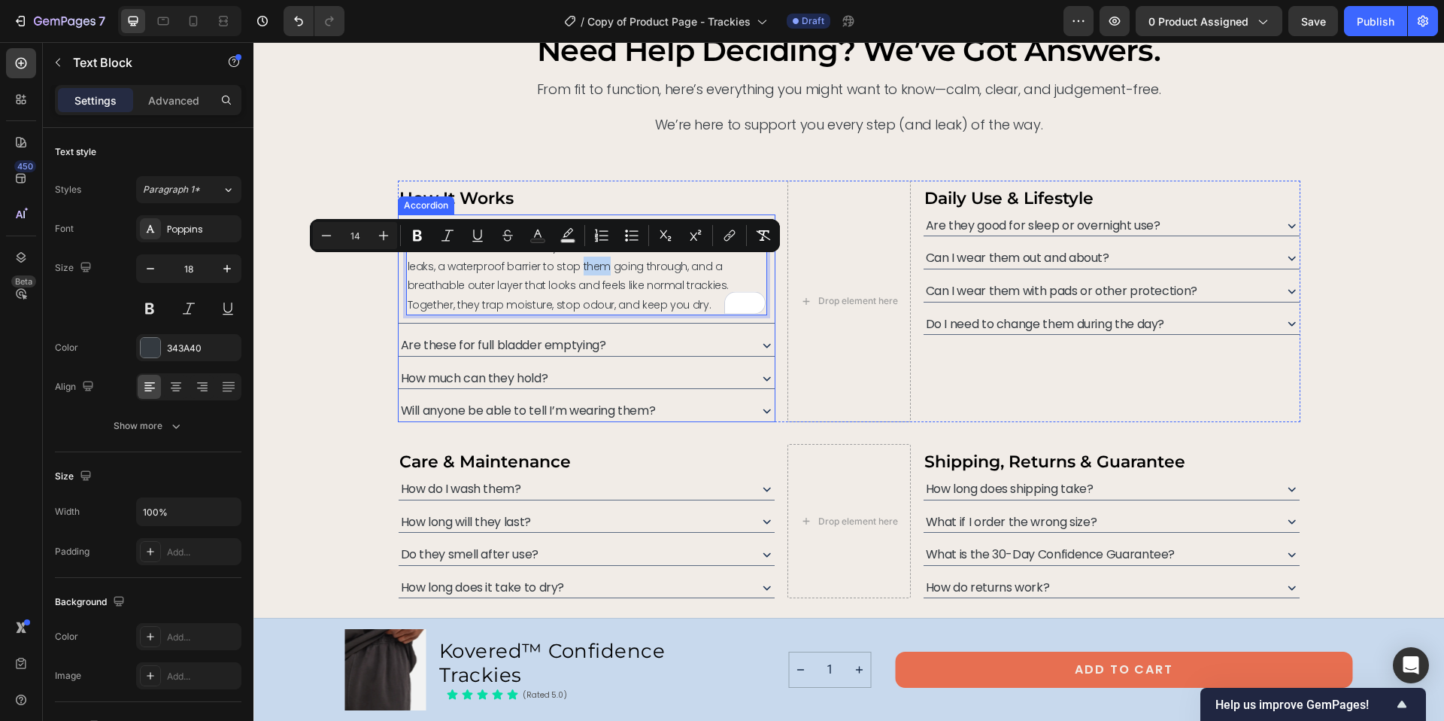
click at [715, 351] on div "Are these for full bladder emptying?" at bounding box center [573, 345] width 348 height 22
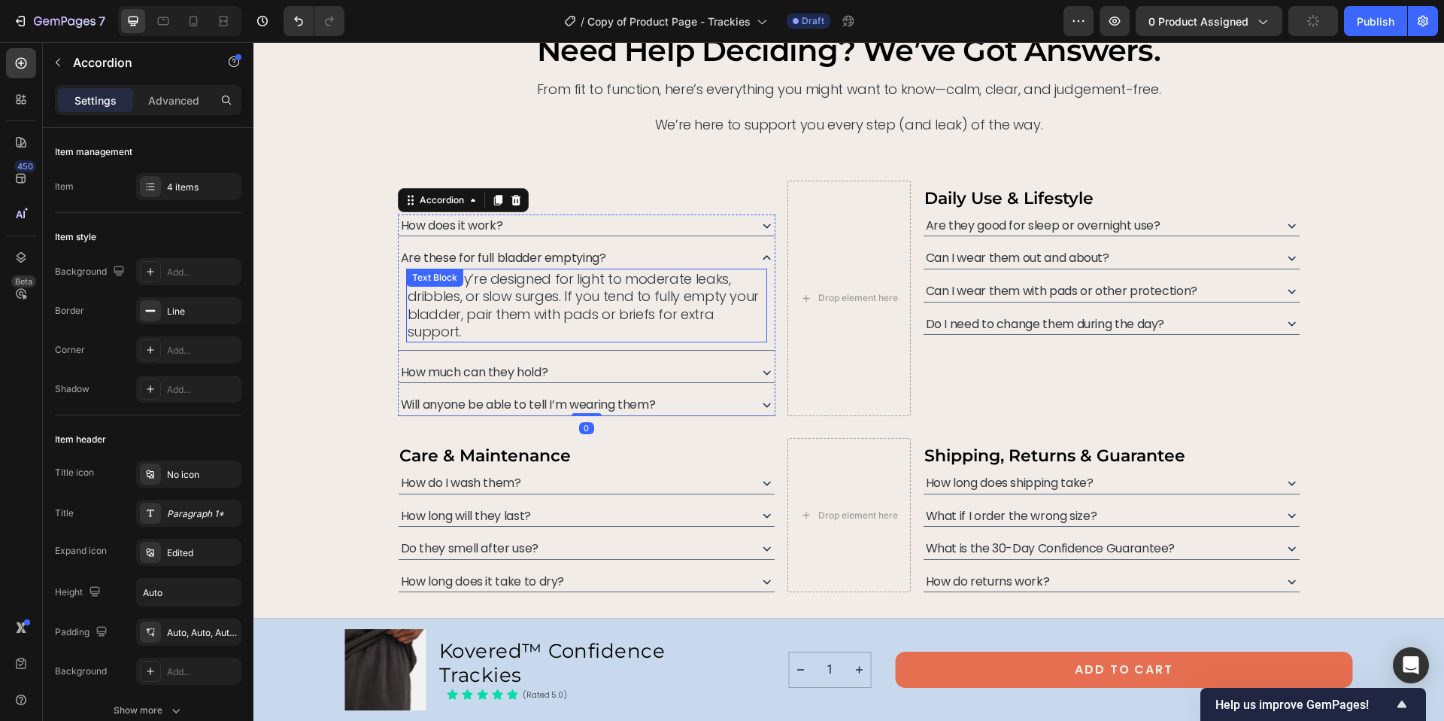
click at [534, 296] on p "No — they’re designed for light to moderate leaks, dribbles, or slow surges. If…" at bounding box center [587, 305] width 358 height 71
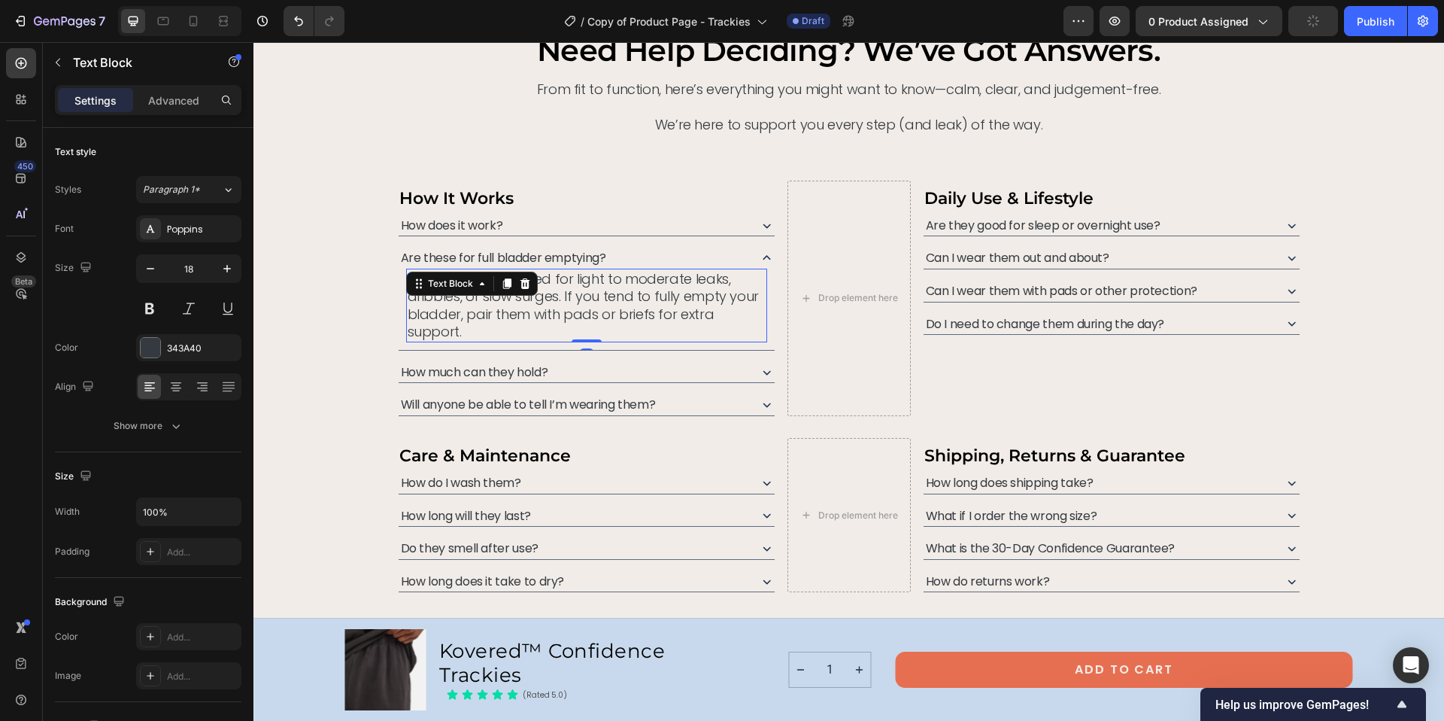
click at [534, 296] on p "No — they’re designed for light to moderate leaks, dribbles, or slow surges. If…" at bounding box center [587, 305] width 358 height 71
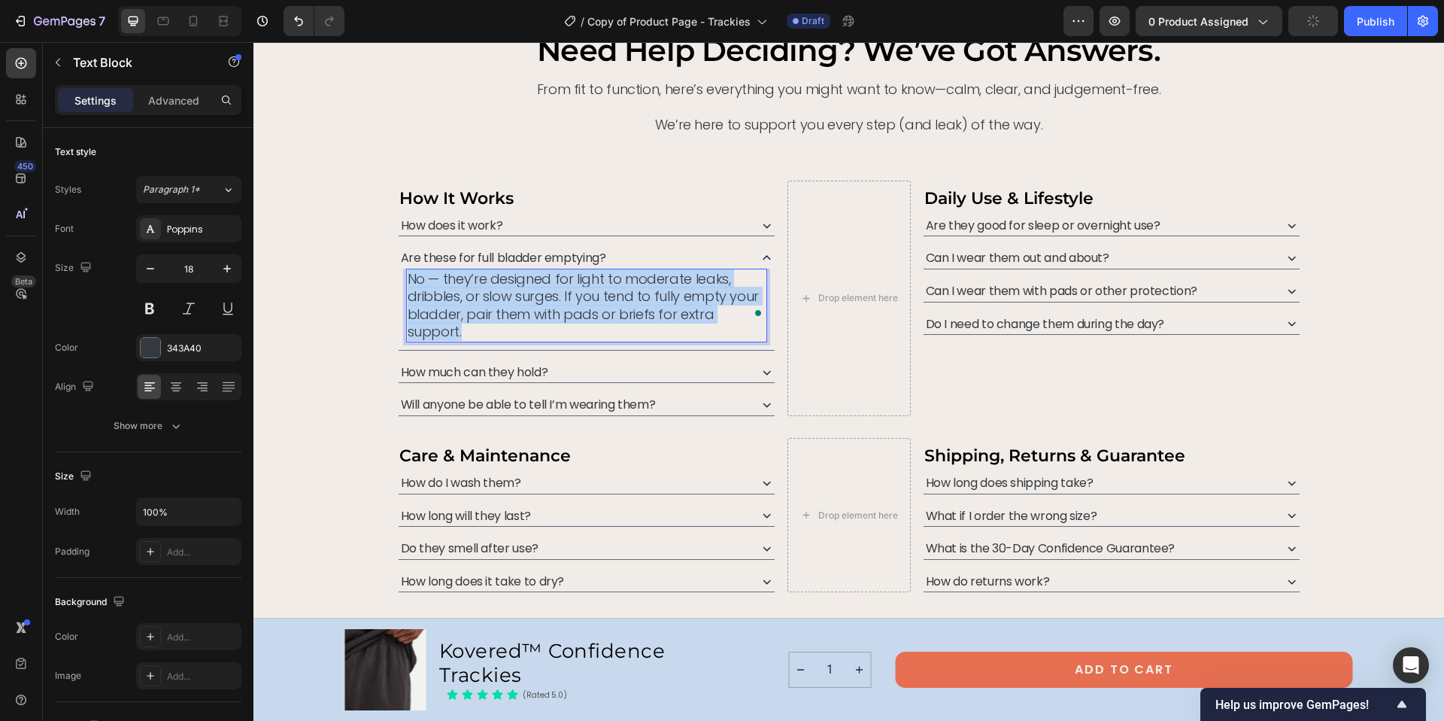
click at [534, 296] on p "No — they’re designed for light to moderate leaks, dribbles, or slow surges. If…" at bounding box center [587, 305] width 358 height 71
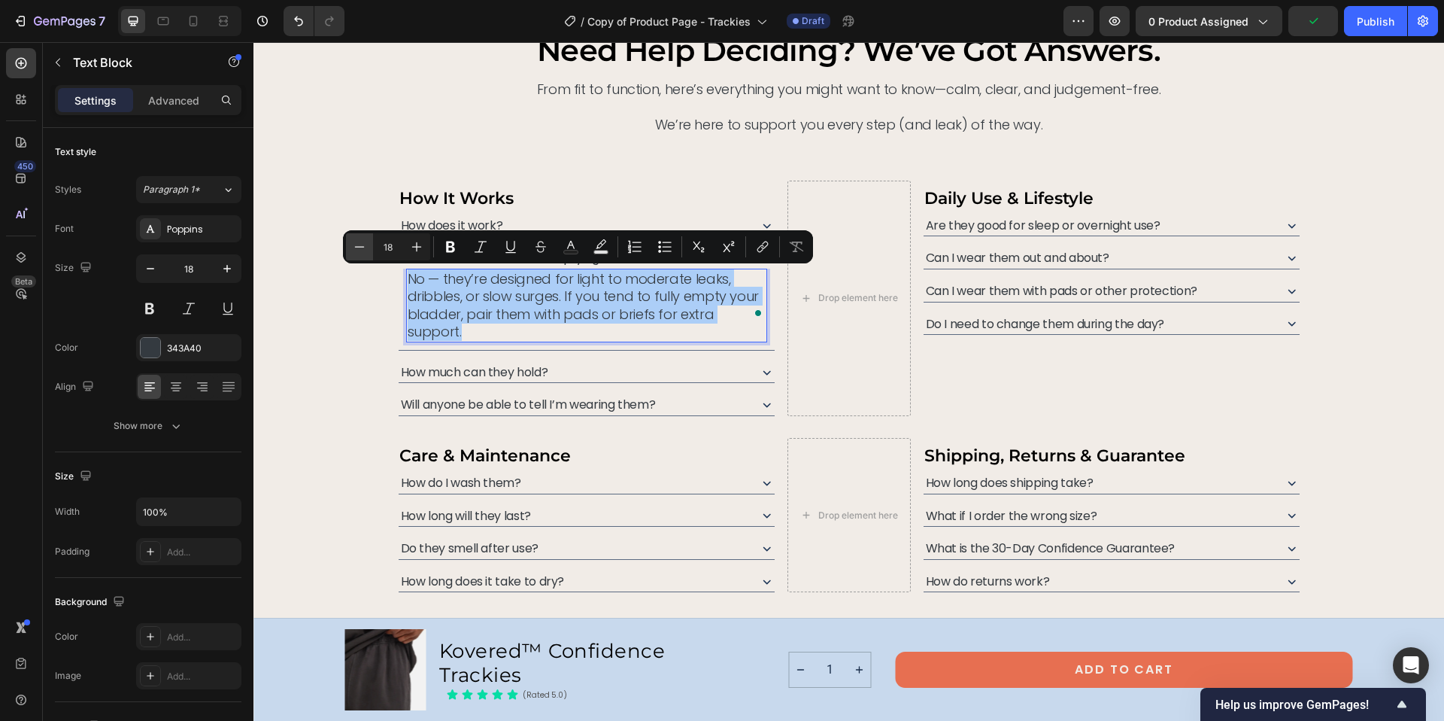
click at [354, 247] on icon "Editor contextual toolbar" at bounding box center [359, 246] width 15 height 15
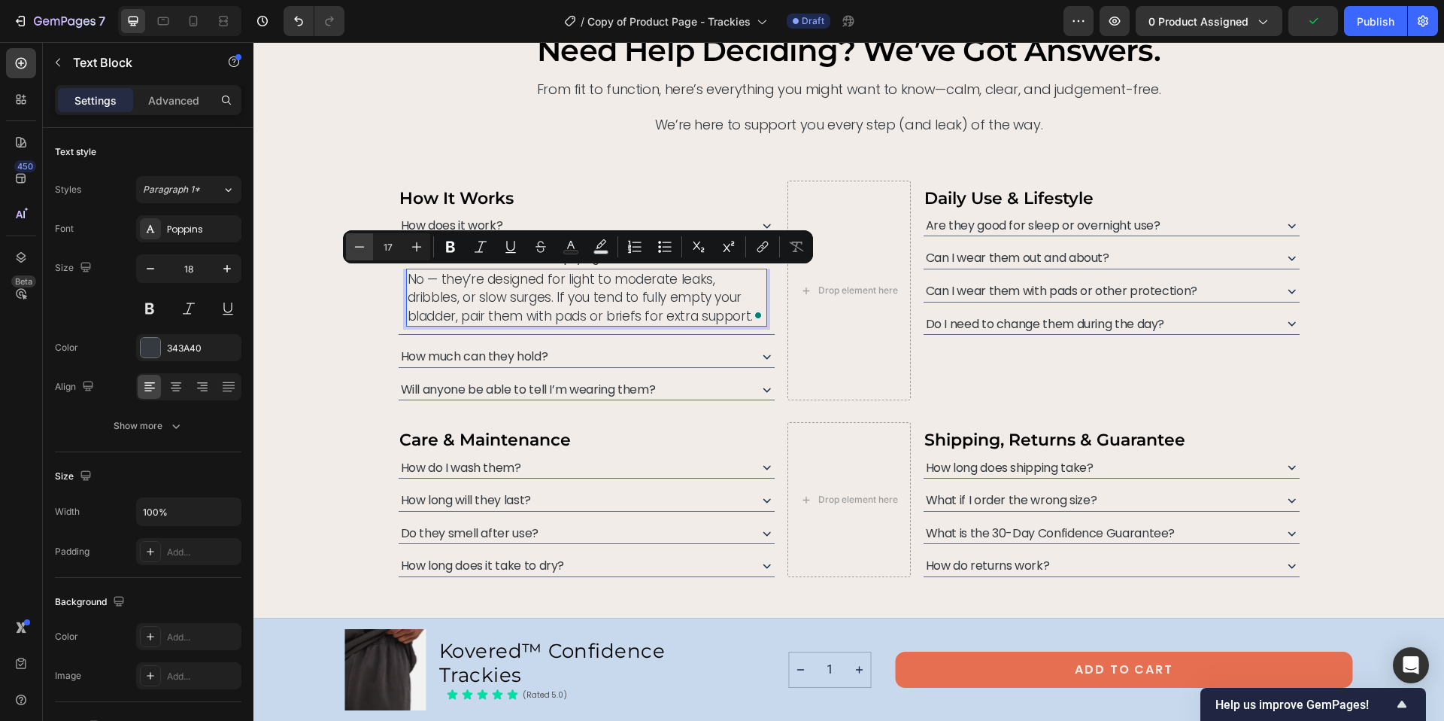
click at [354, 247] on icon "Editor contextual toolbar" at bounding box center [359, 246] width 15 height 15
type input "14"
click at [411, 281] on span "No — they’re designed for light to moderate leaks, dribbles, or slow surges. If…" at bounding box center [585, 298] width 355 height 53
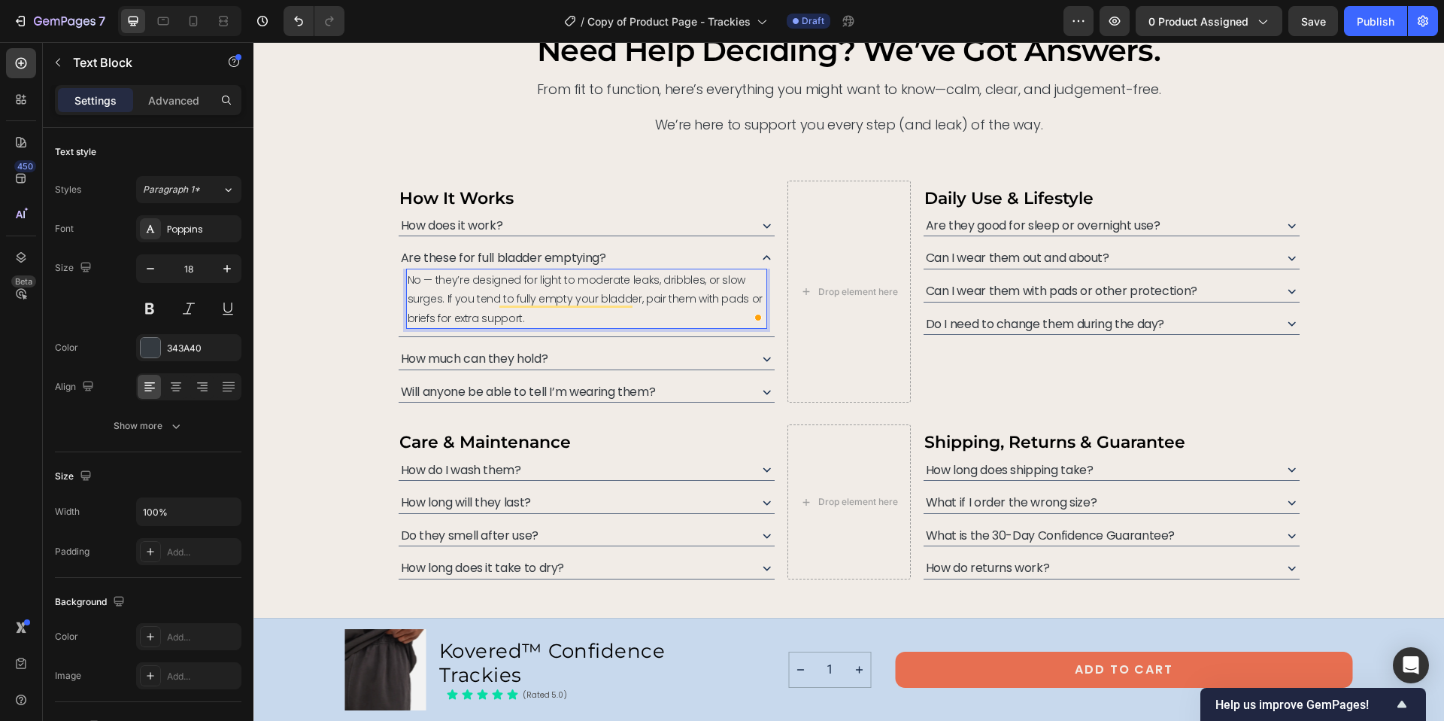
click at [408, 280] on span "No — they’re designed for light to moderate leaks, dribbles, or slow surges. If…" at bounding box center [585, 298] width 355 height 53
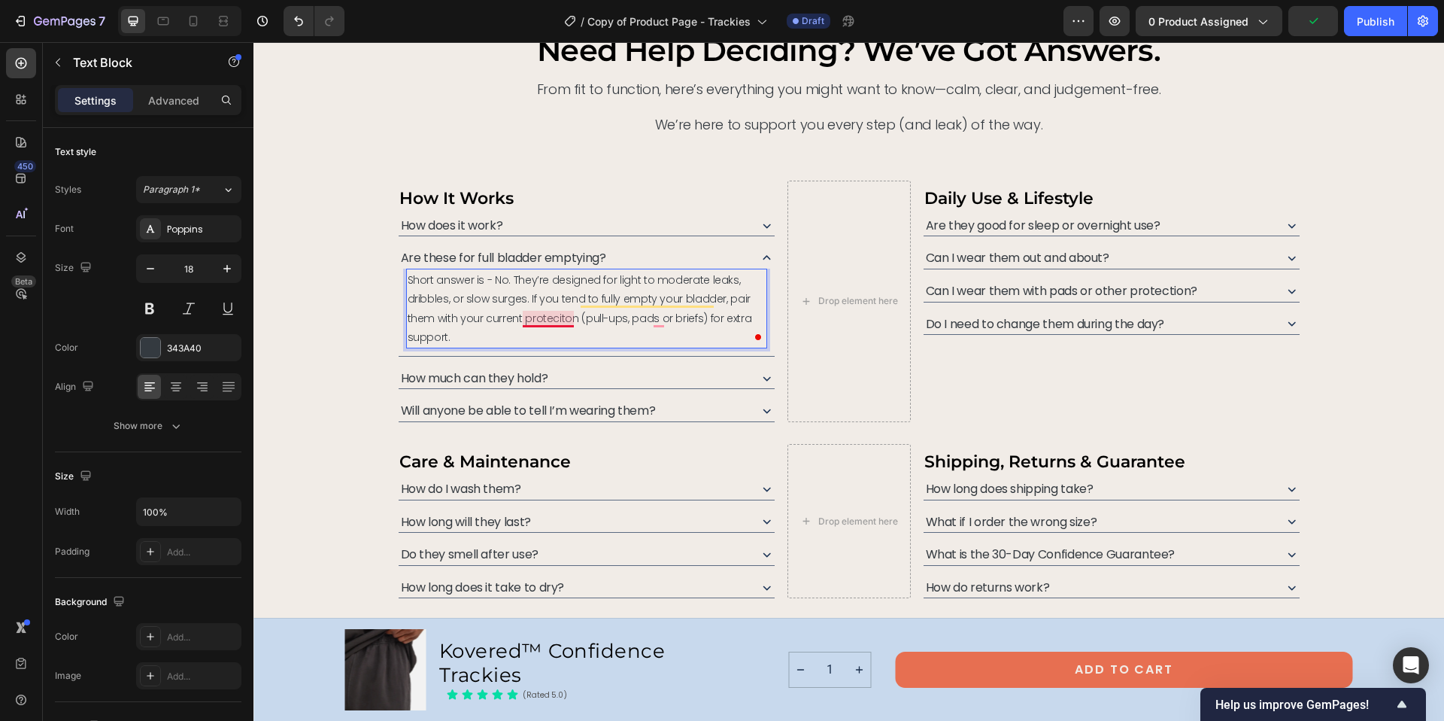
click at [544, 317] on span "Short answer is - No. They’re designed for light to moderate leaks, dribbles, o…" at bounding box center [580, 308] width 344 height 72
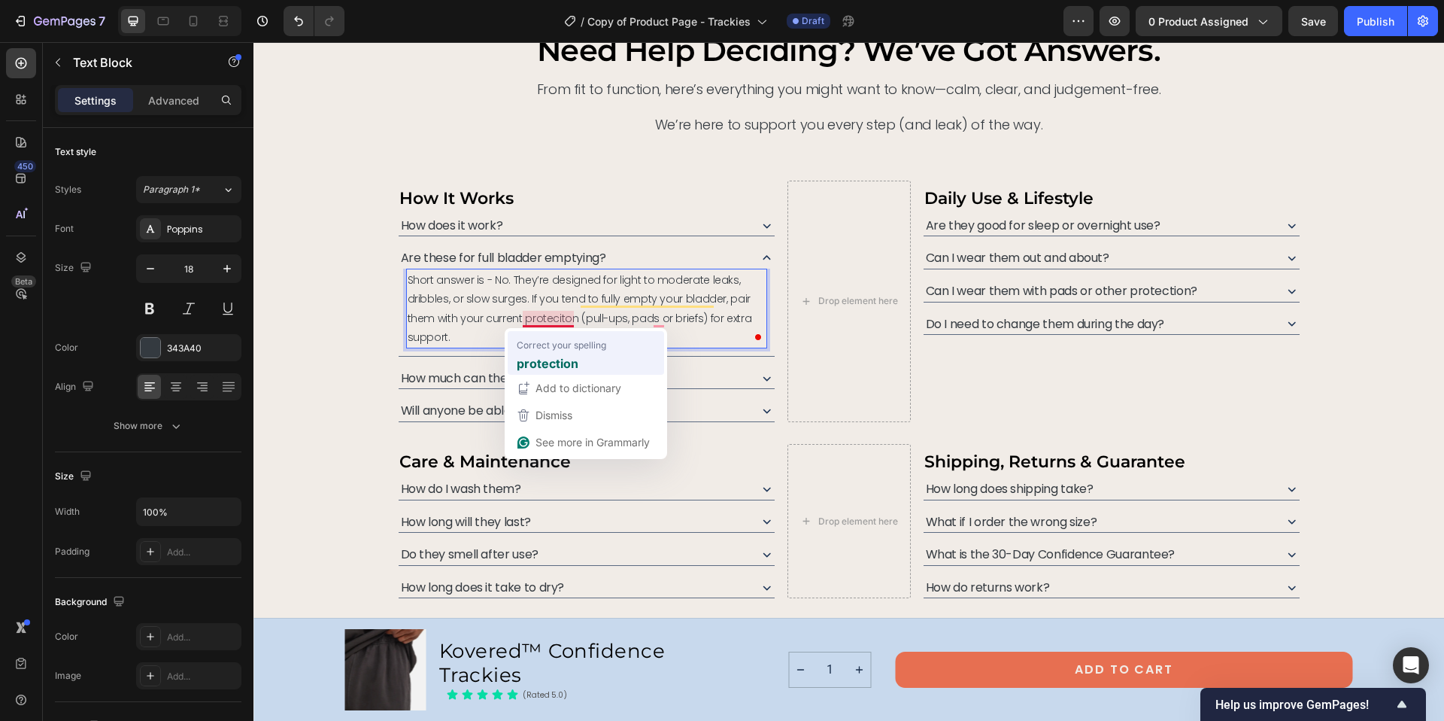
click at [571, 354] on strong "protection" at bounding box center [548, 363] width 62 height 19
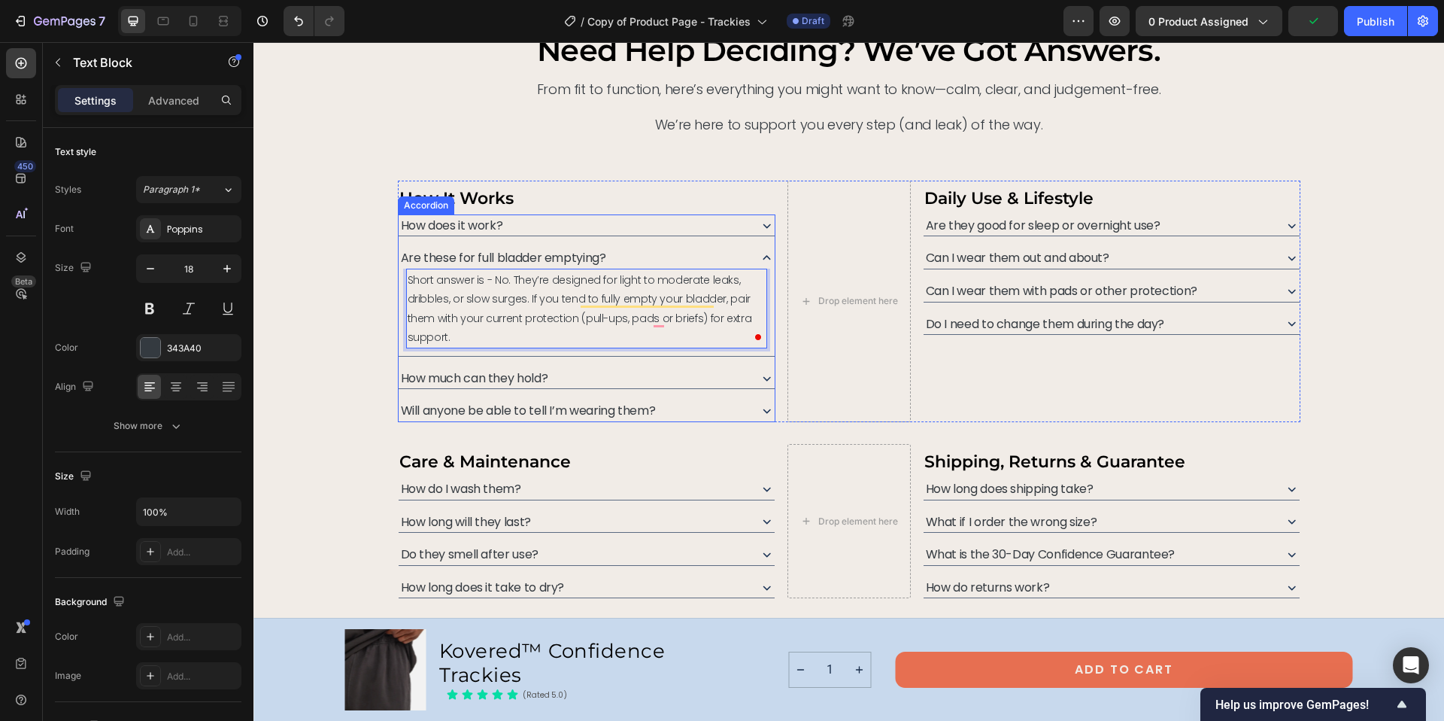
click at [761, 378] on icon at bounding box center [767, 378] width 16 height 16
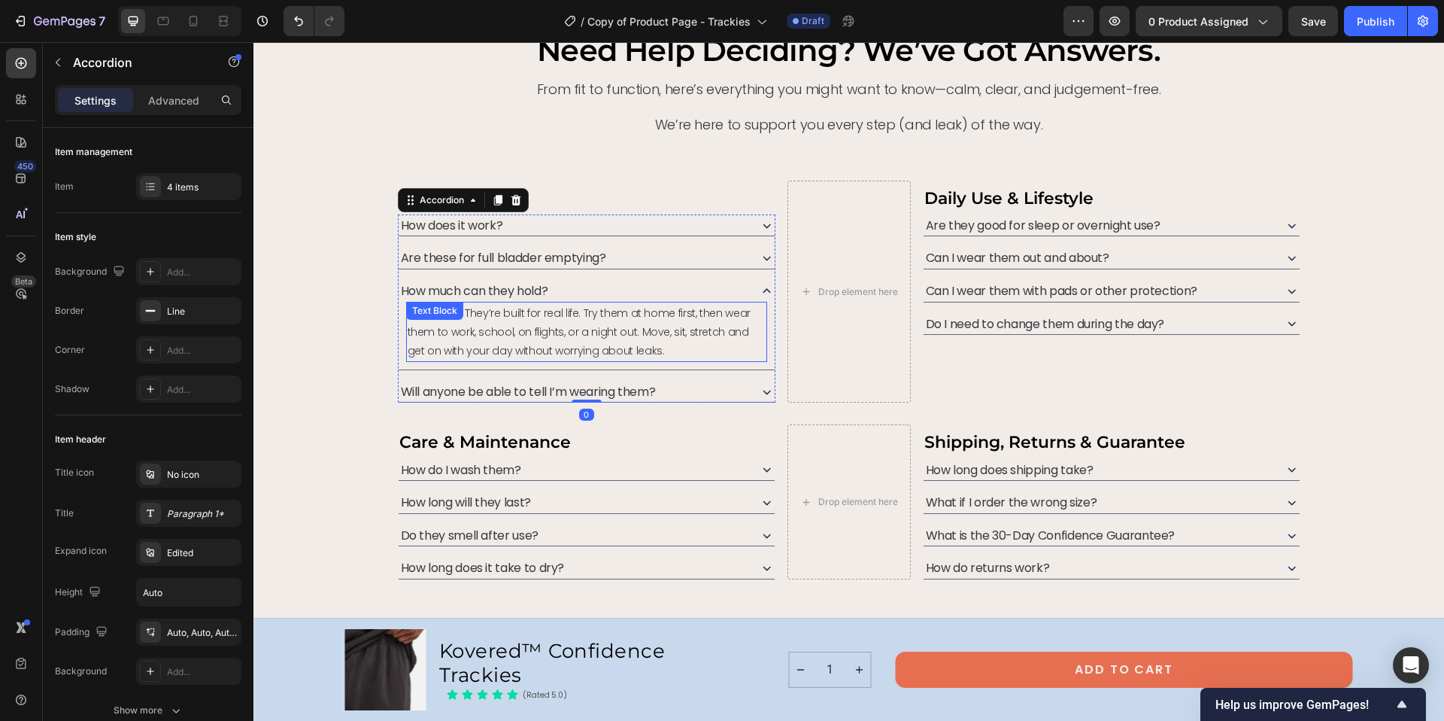
click at [542, 329] on span "Absolutely. They’re built for real life. Try them at home first, then wear them…" at bounding box center [579, 331] width 343 height 53
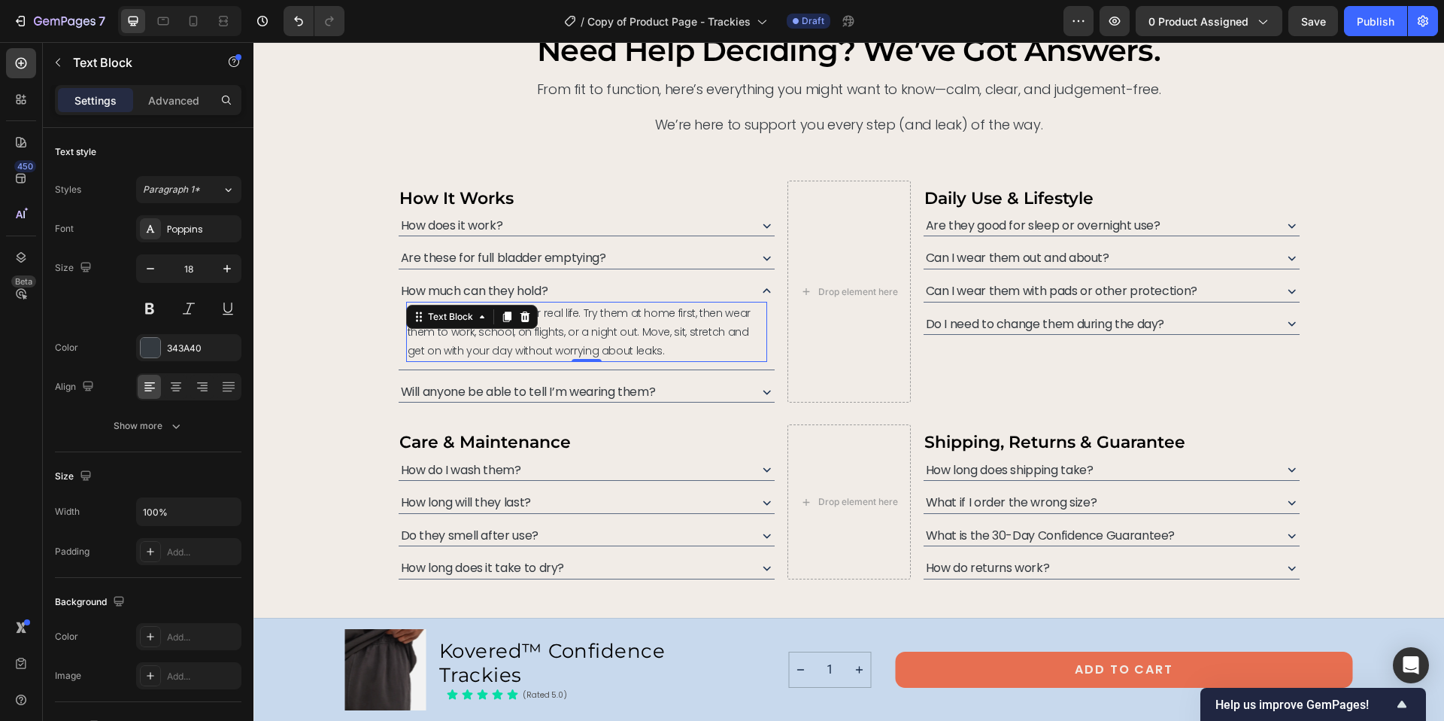
click at [542, 329] on span "Absolutely. They’re built for real life. Try them at home first, then wear them…" at bounding box center [579, 331] width 343 height 53
click at [709, 335] on span "Depending on size, they hold around 300–500 mL. That’s enough for most daily le…" at bounding box center [582, 331] width 348 height 53
click at [763, 393] on icon at bounding box center [767, 392] width 8 height 5
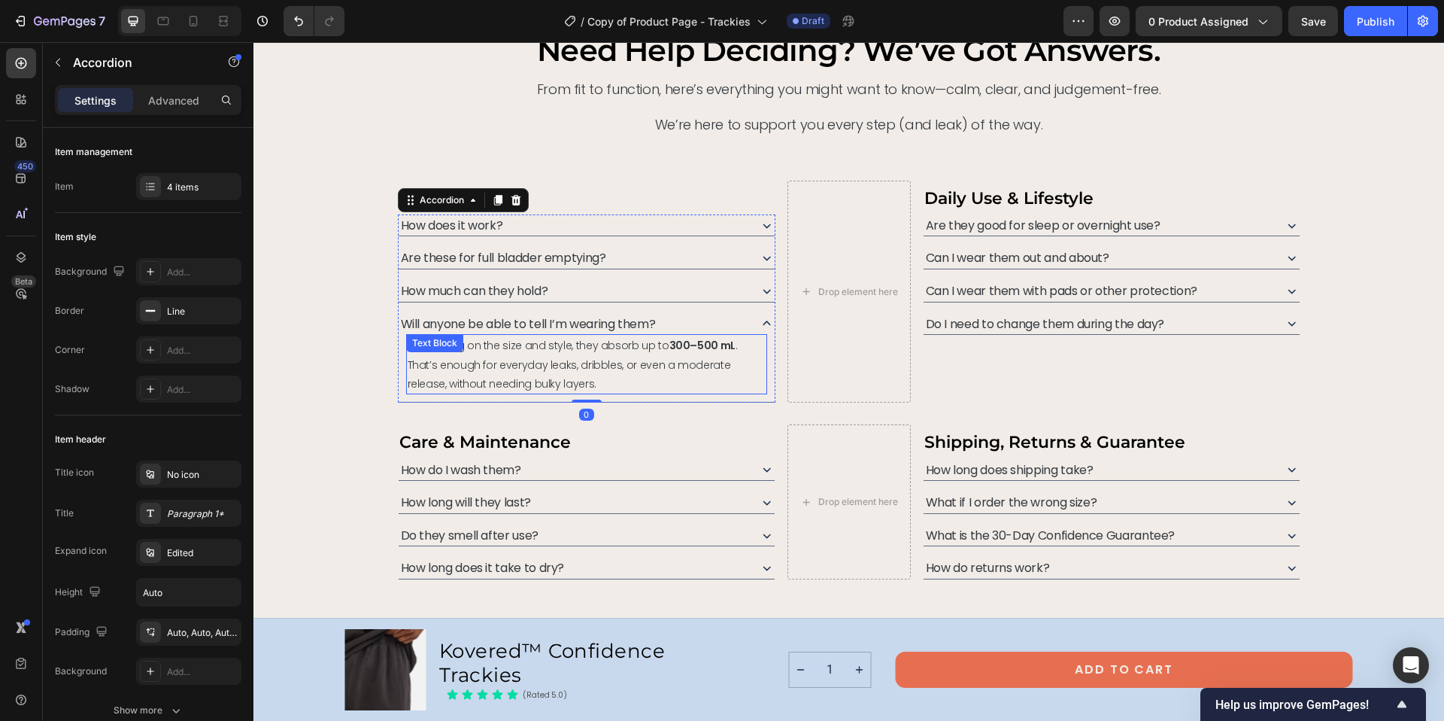
click at [545, 362] on span "Depending on the size and style, they absorb up to 300–500 mL . That’s enough f…" at bounding box center [573, 364] width 330 height 53
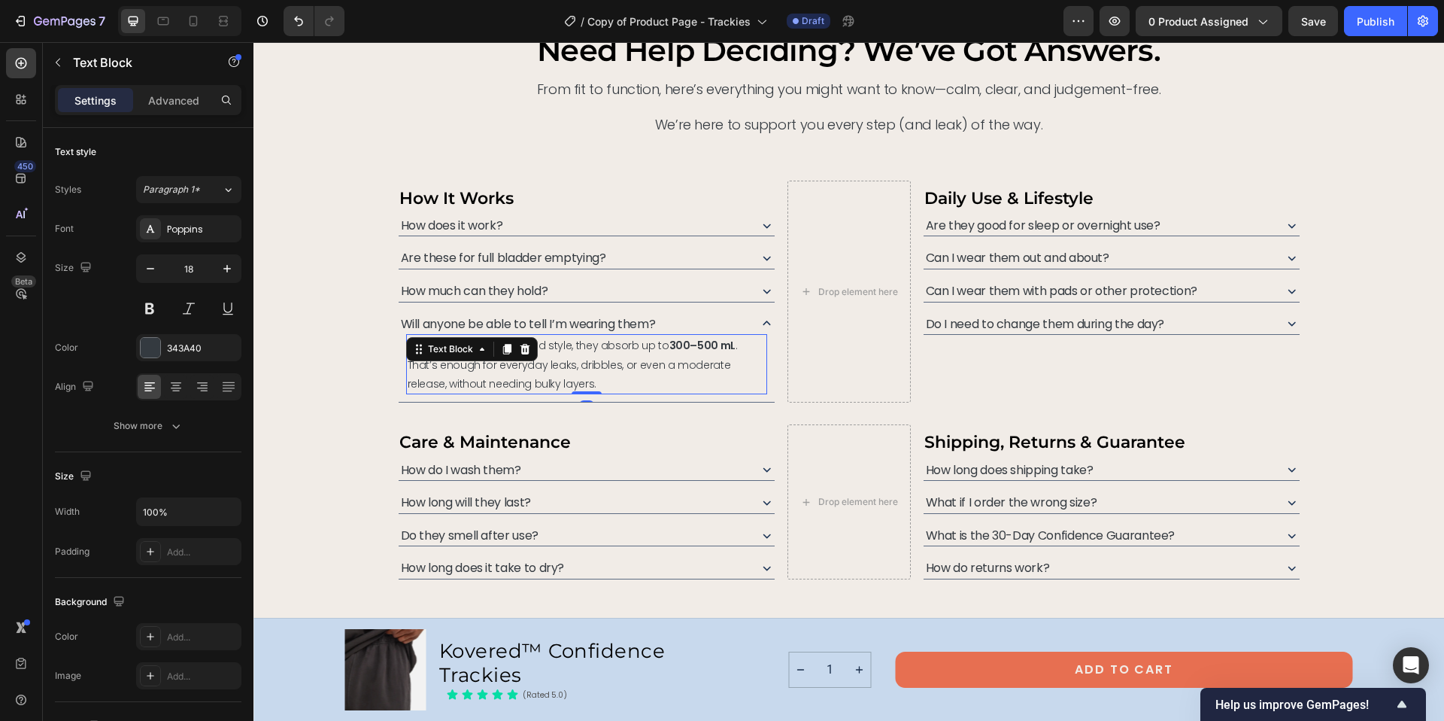
click at [545, 362] on span "Depending on the size and style, they absorb up to 300–500 mL . That’s enough f…" at bounding box center [573, 364] width 330 height 53
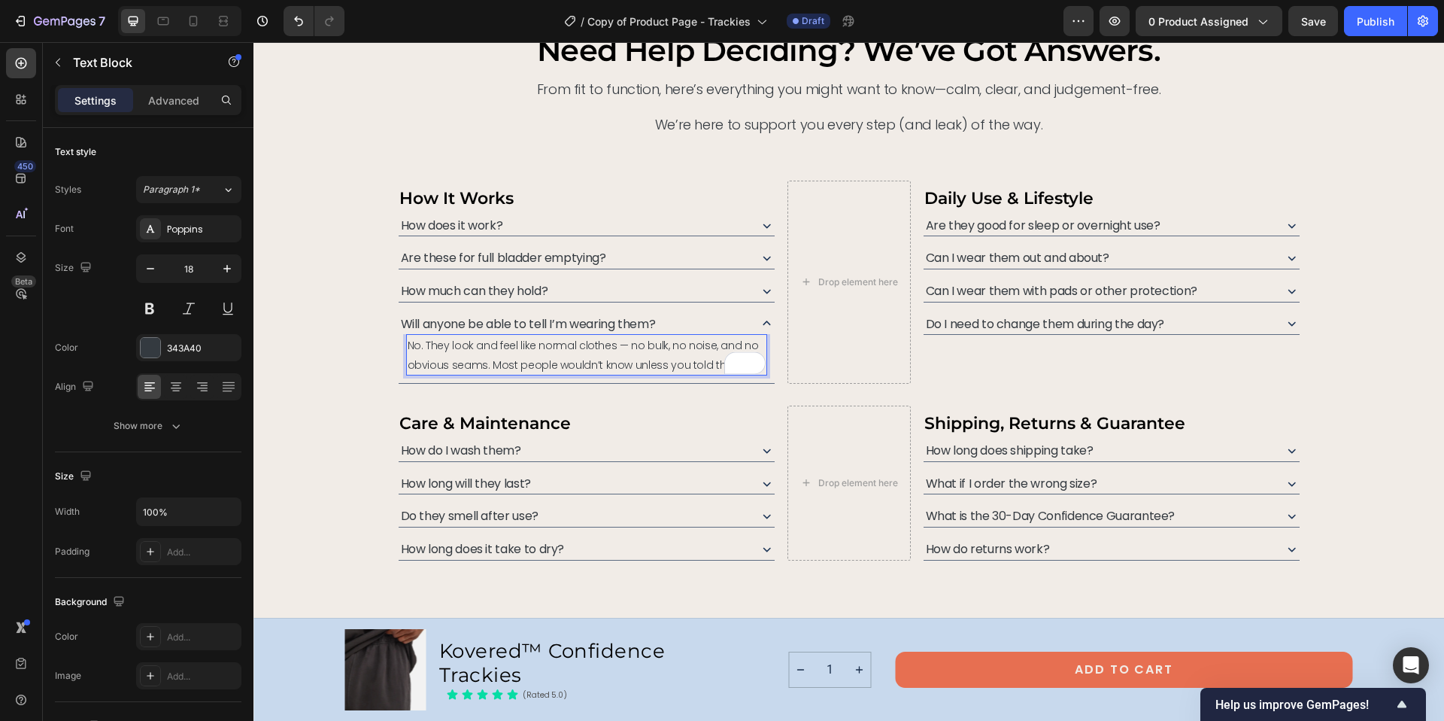
click at [411, 347] on span "No. They look and feel like normal clothes — no bulk, no noise, and no obvious …" at bounding box center [583, 355] width 351 height 34
click at [415, 347] on span "No. They look and feel like normal clothes — no bulk, no noise, and no obvious …" at bounding box center [583, 355] width 351 height 34
click at [1288, 226] on icon at bounding box center [1292, 225] width 8 height 5
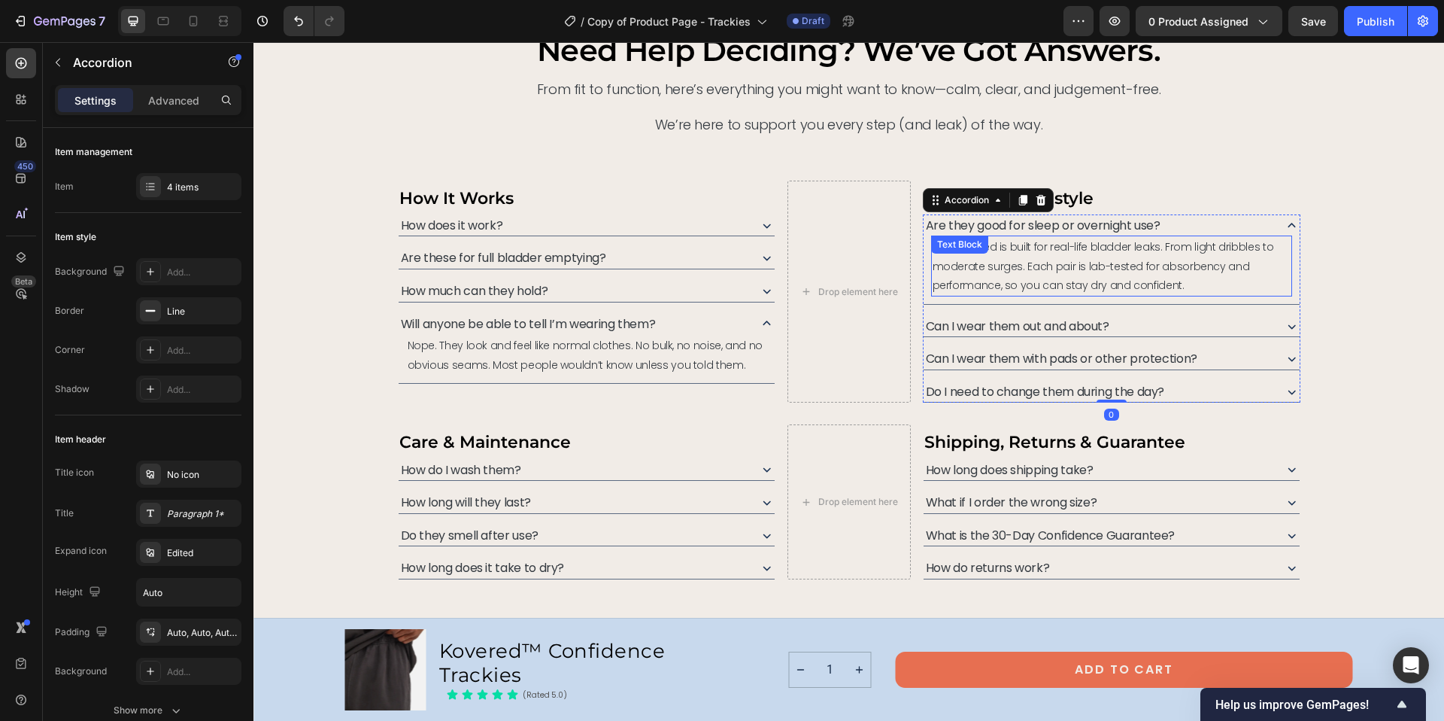
click at [966, 250] on div "Text Block" at bounding box center [959, 245] width 51 height 14
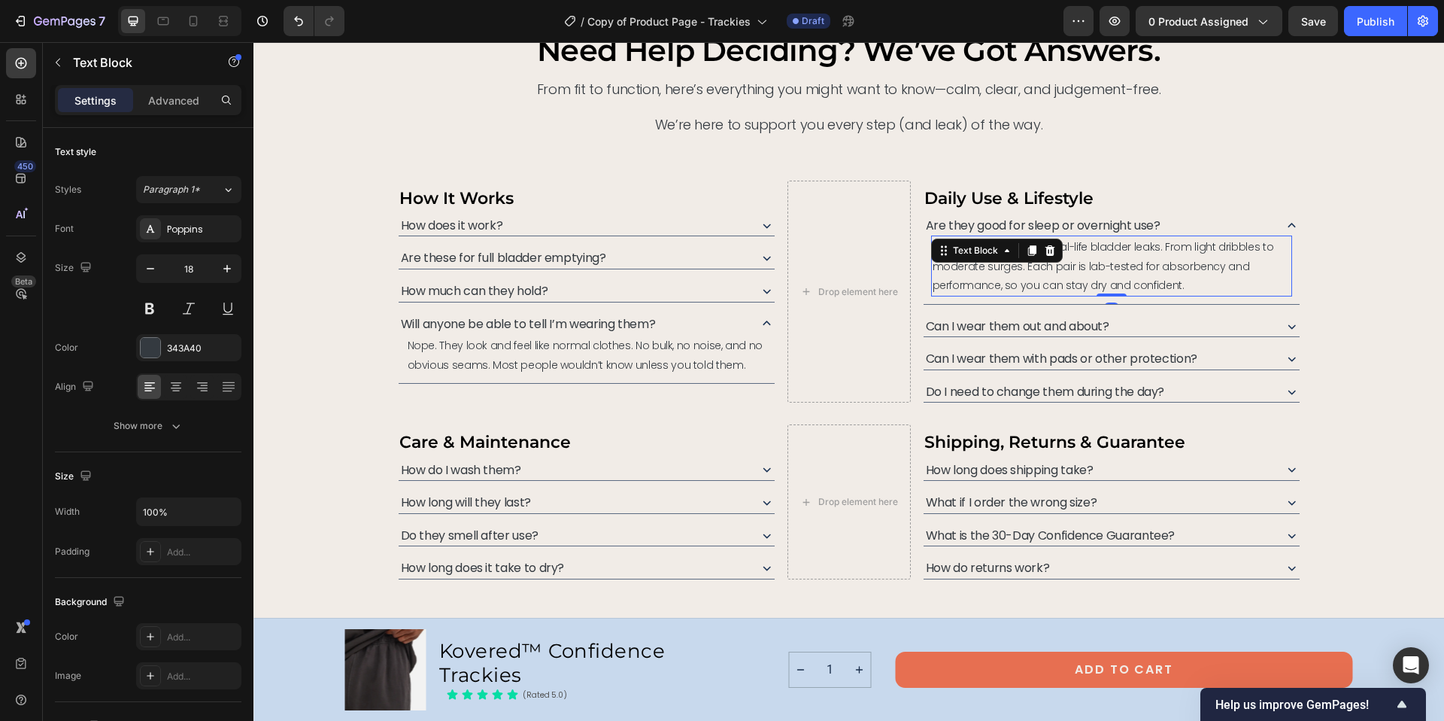
click at [1112, 247] on span "Yes. Kovered is built for real-life bladder leaks. From light dribbles to moder…" at bounding box center [1103, 265] width 341 height 53
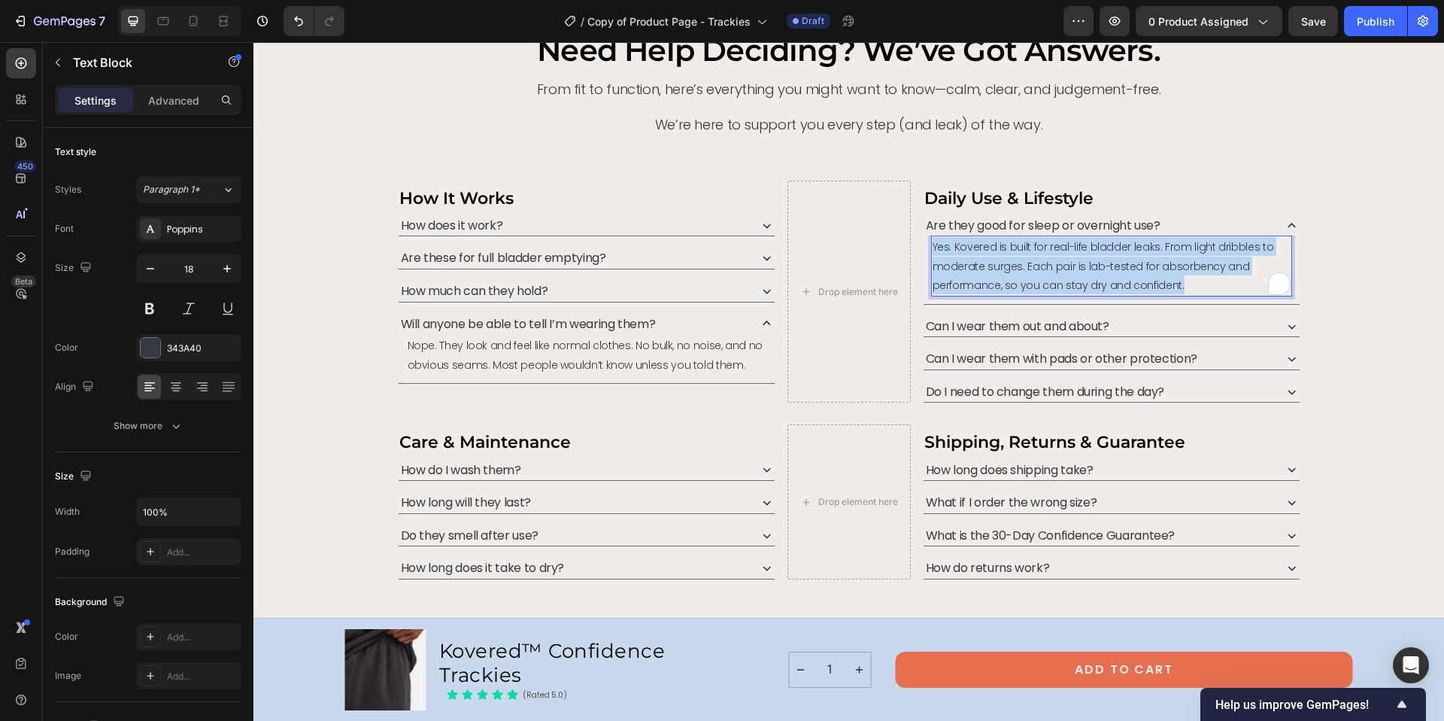
click at [1112, 247] on span "Yes. Kovered is built for real-life bladder leaks. From light dribbles to moder…" at bounding box center [1103, 265] width 341 height 53
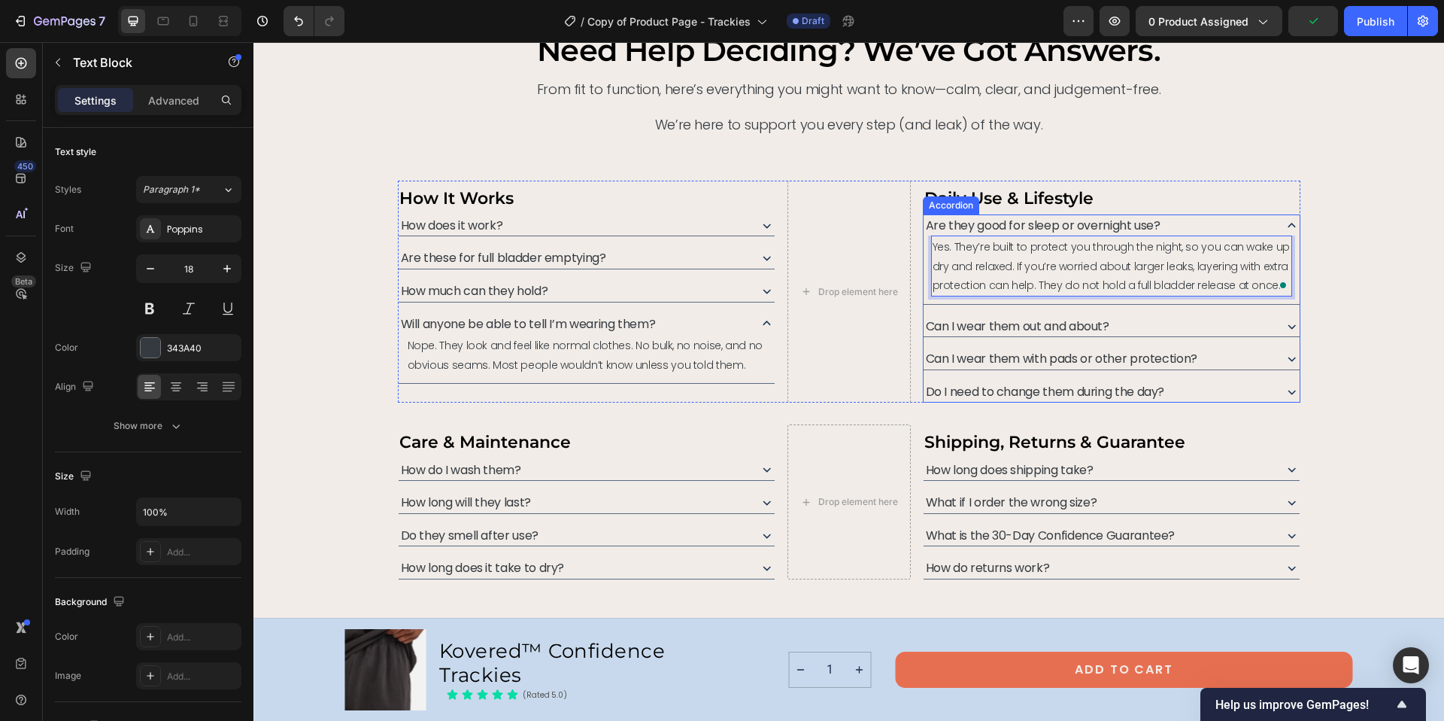
click at [1285, 326] on icon at bounding box center [1292, 326] width 16 height 16
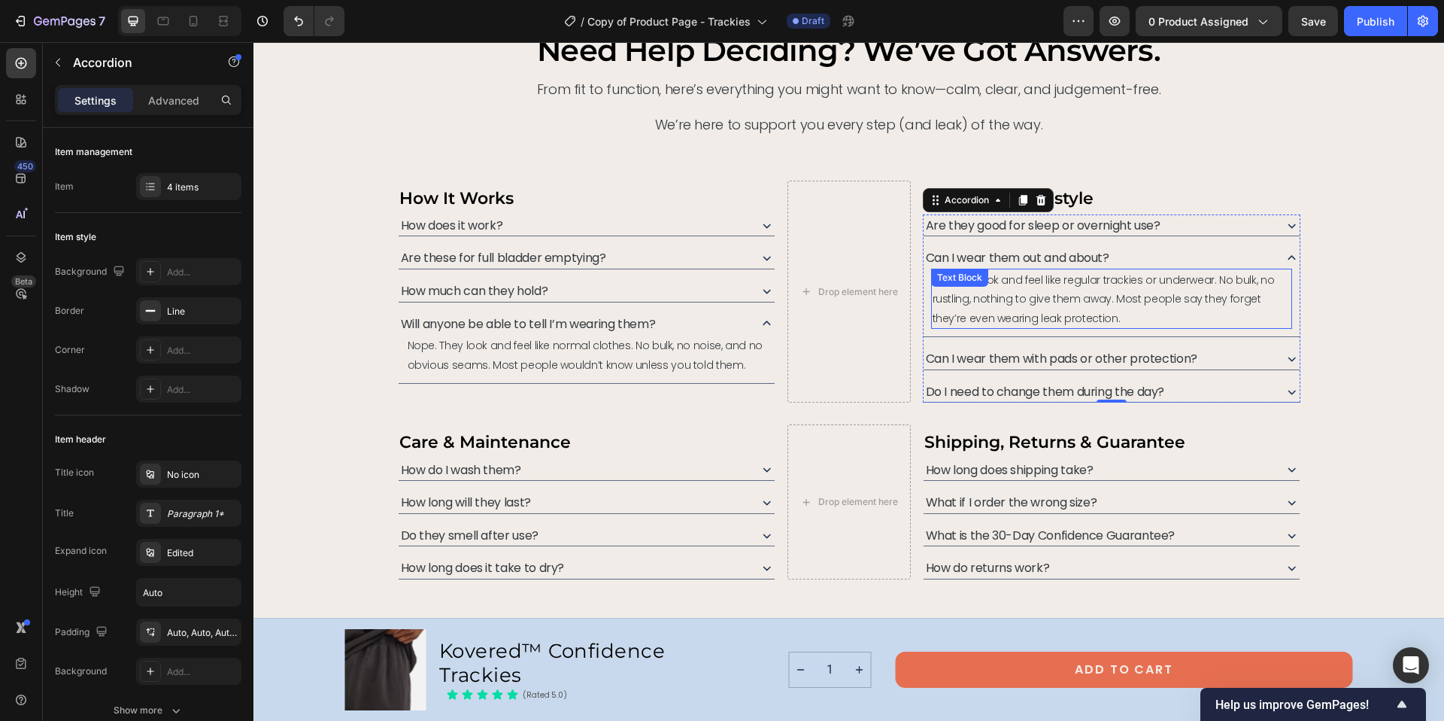
click at [1057, 291] on span "No. They look and feel like regular trackies or underwear. No bulk, no rustling…" at bounding box center [1104, 298] width 342 height 53
click at [988, 355] on span "Can I wear them with pads or other protection?" at bounding box center [1062, 358] width 272 height 17
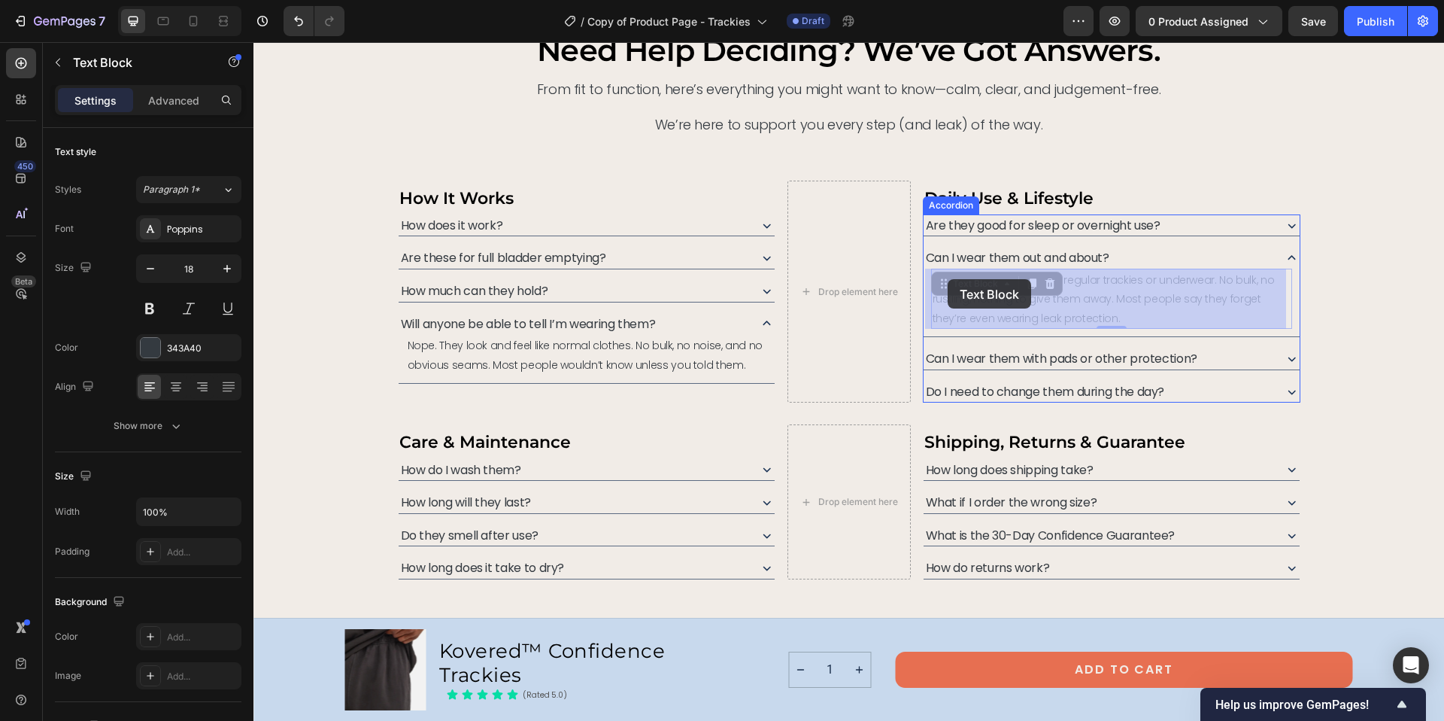
drag, startPoint x: 1088, startPoint y: 317, endPoint x: 948, endPoint y: 279, distance: 144.9
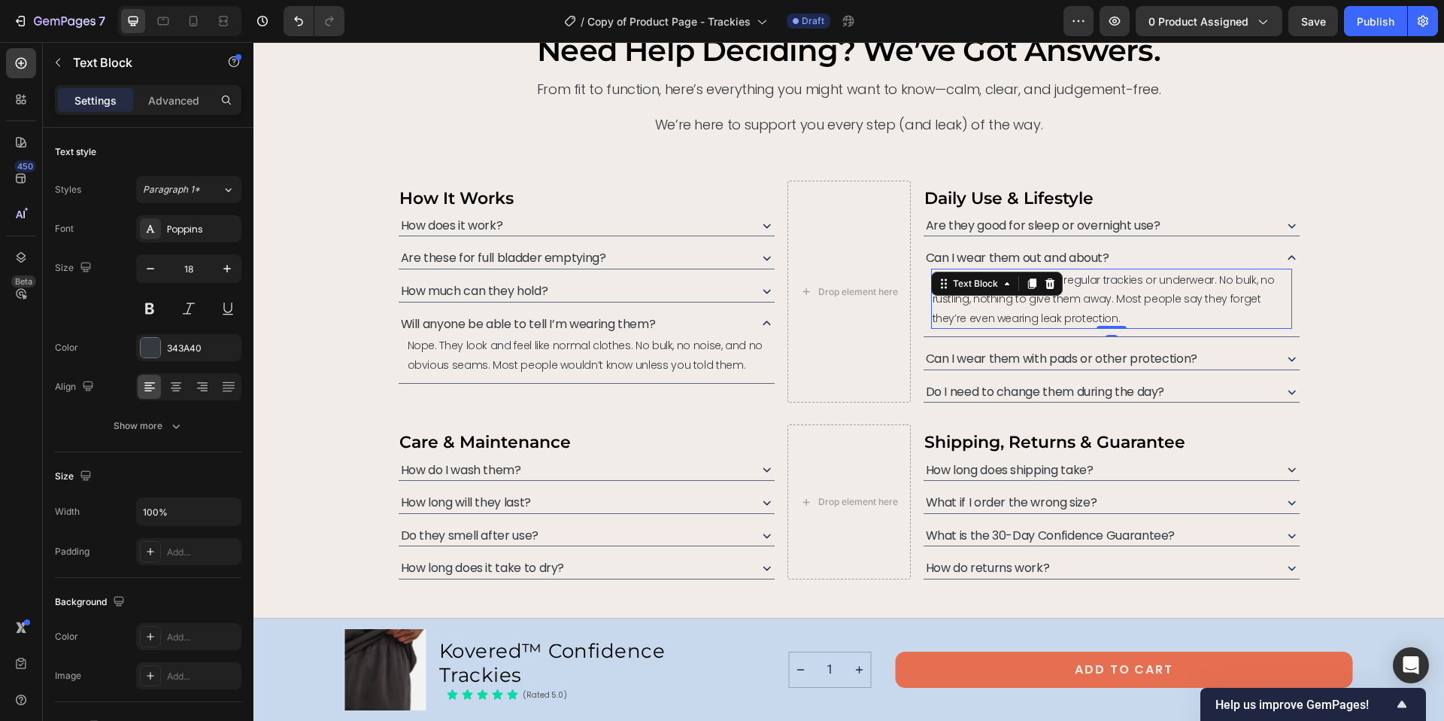
click at [1096, 304] on span "No. They look and feel like regular trackies or underwear. No bulk, no rustling…" at bounding box center [1104, 298] width 342 height 53
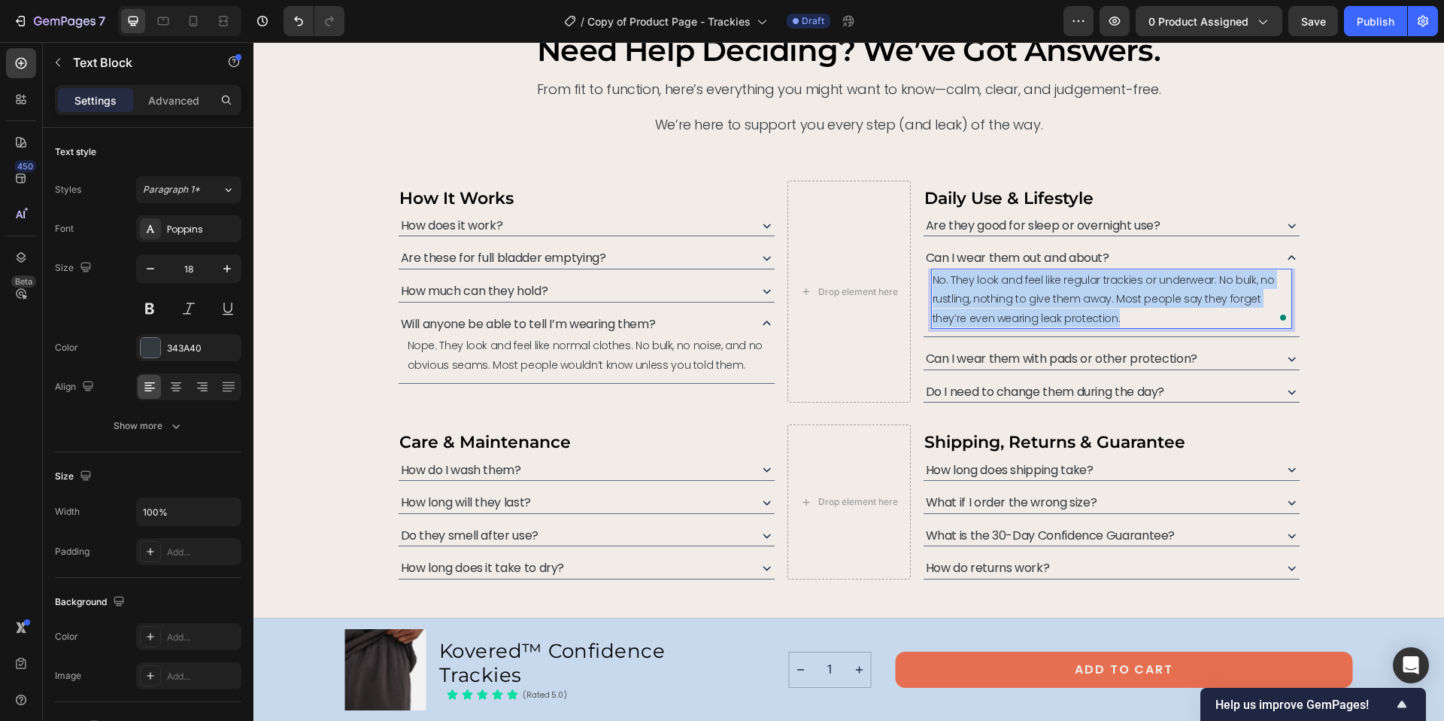
drag, startPoint x: 1073, startPoint y: 317, endPoint x: 927, endPoint y: 273, distance: 152.5
click at [933, 273] on p "No. They look and feel like regular trackies or underwear. No bulk, no rustling…" at bounding box center [1112, 298] width 358 height 57
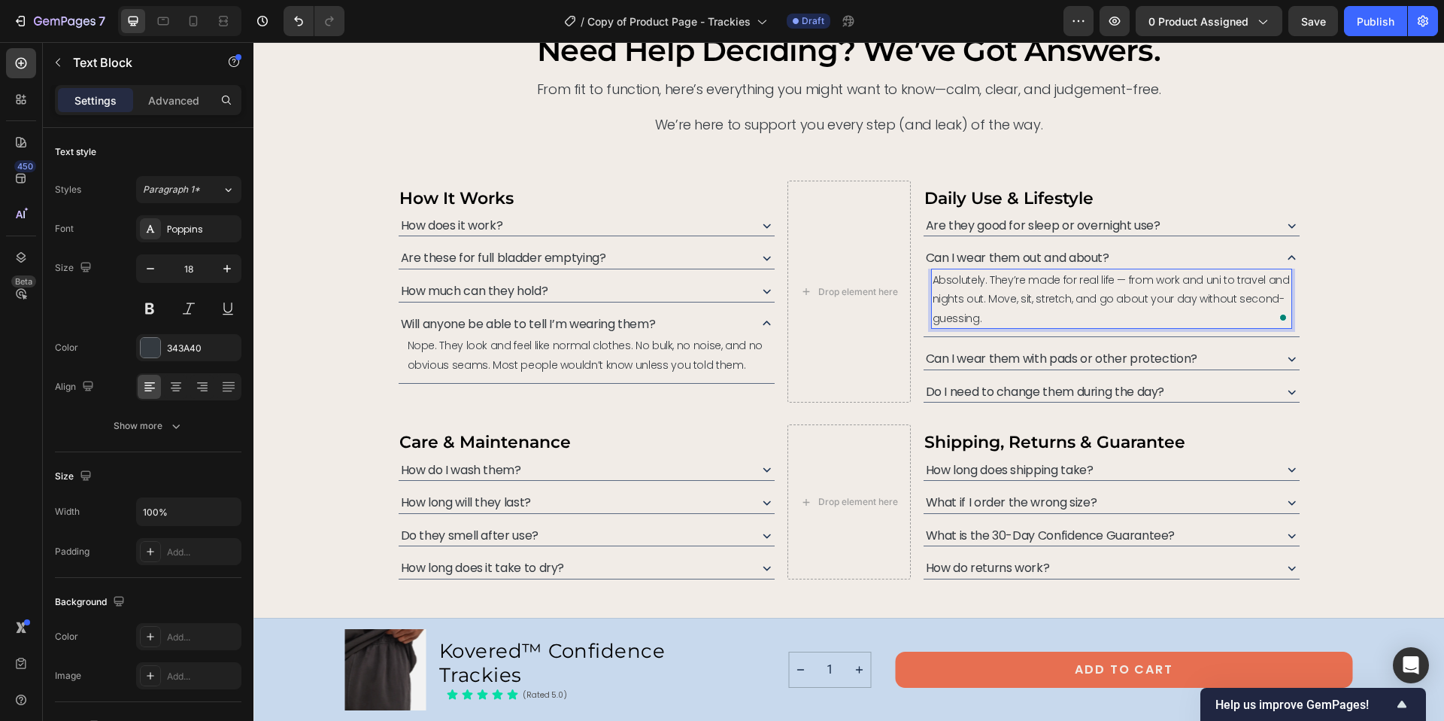
click at [1115, 280] on span "Absolutely. They’re made for real life — from work and uni to travel and nights…" at bounding box center [1111, 298] width 357 height 53
click at [1288, 357] on icon at bounding box center [1292, 359] width 8 height 5
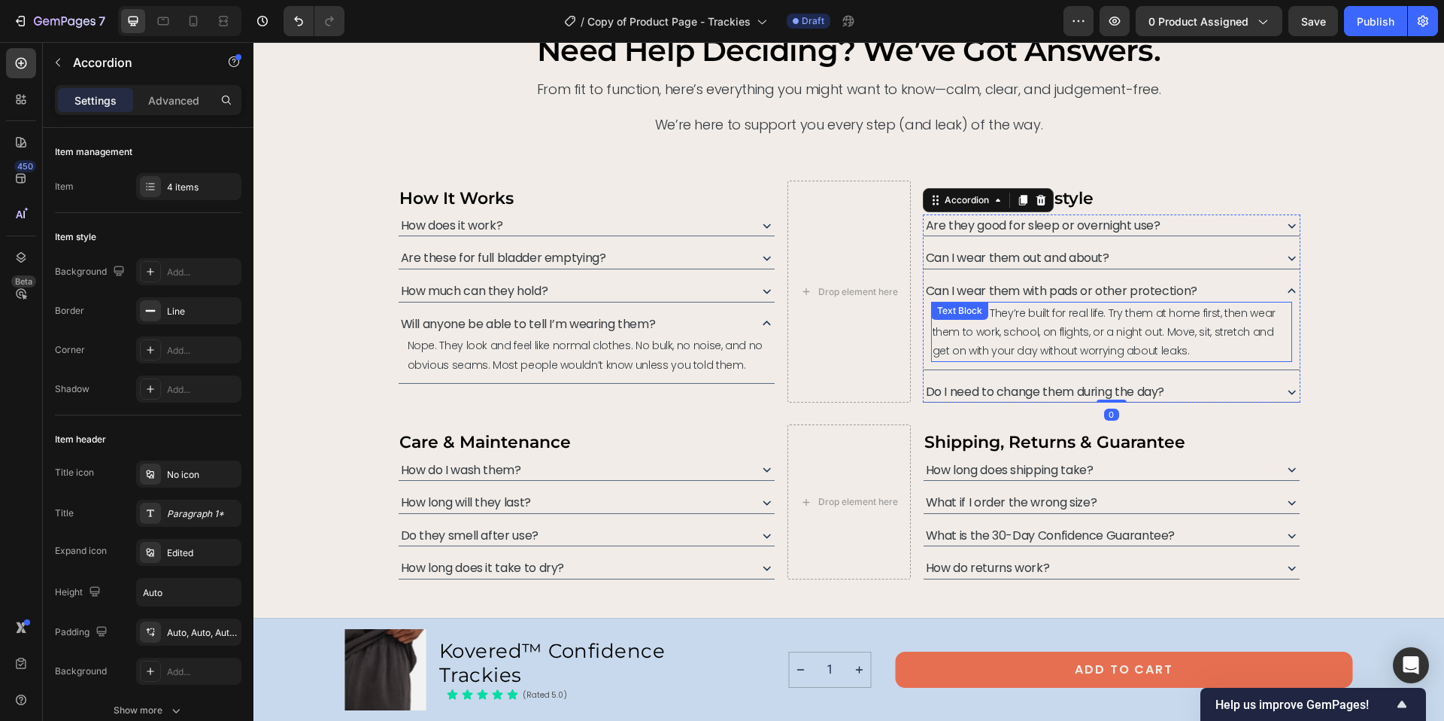
click at [1054, 326] on span "Absolutely. They’re built for real life. Try them at home first, then wear them…" at bounding box center [1104, 331] width 343 height 53
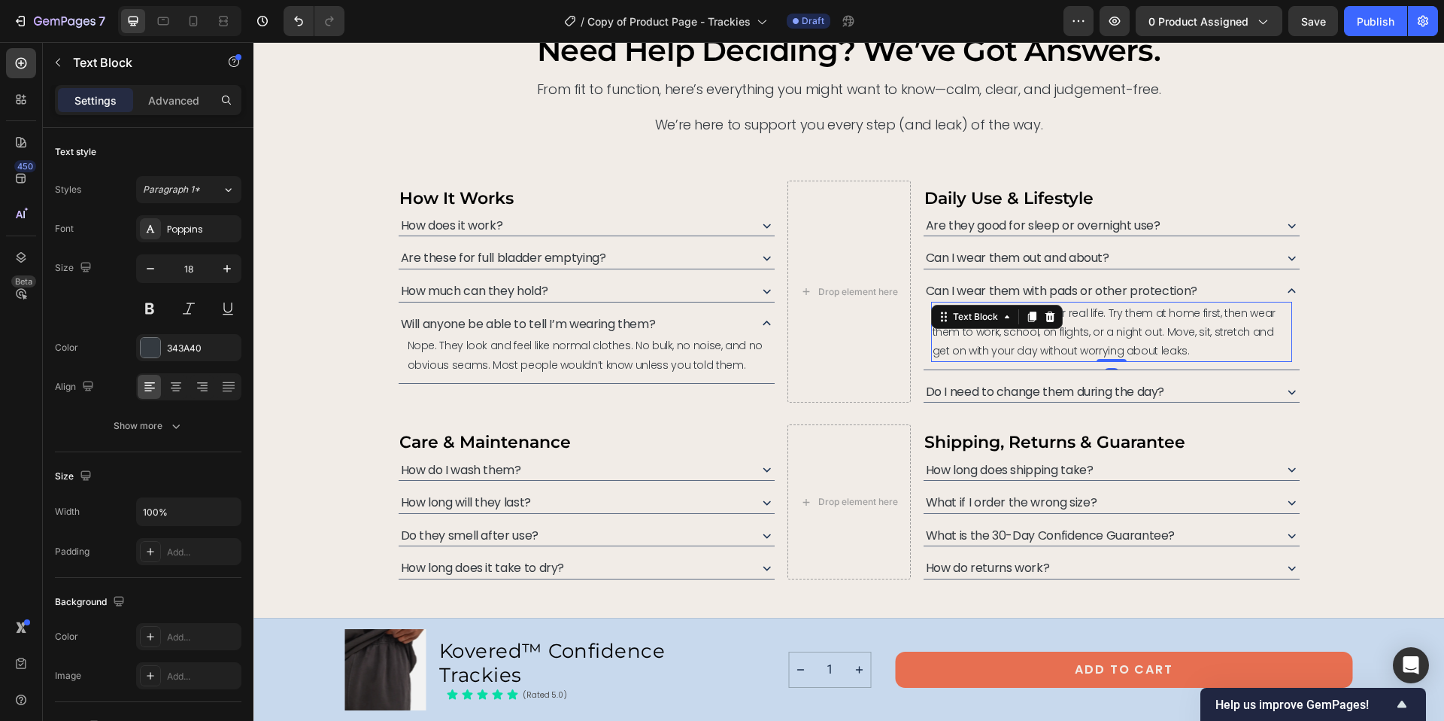
click at [1104, 332] on span "Absolutely. They’re built for real life. Try them at home first, then wear them…" at bounding box center [1104, 331] width 343 height 53
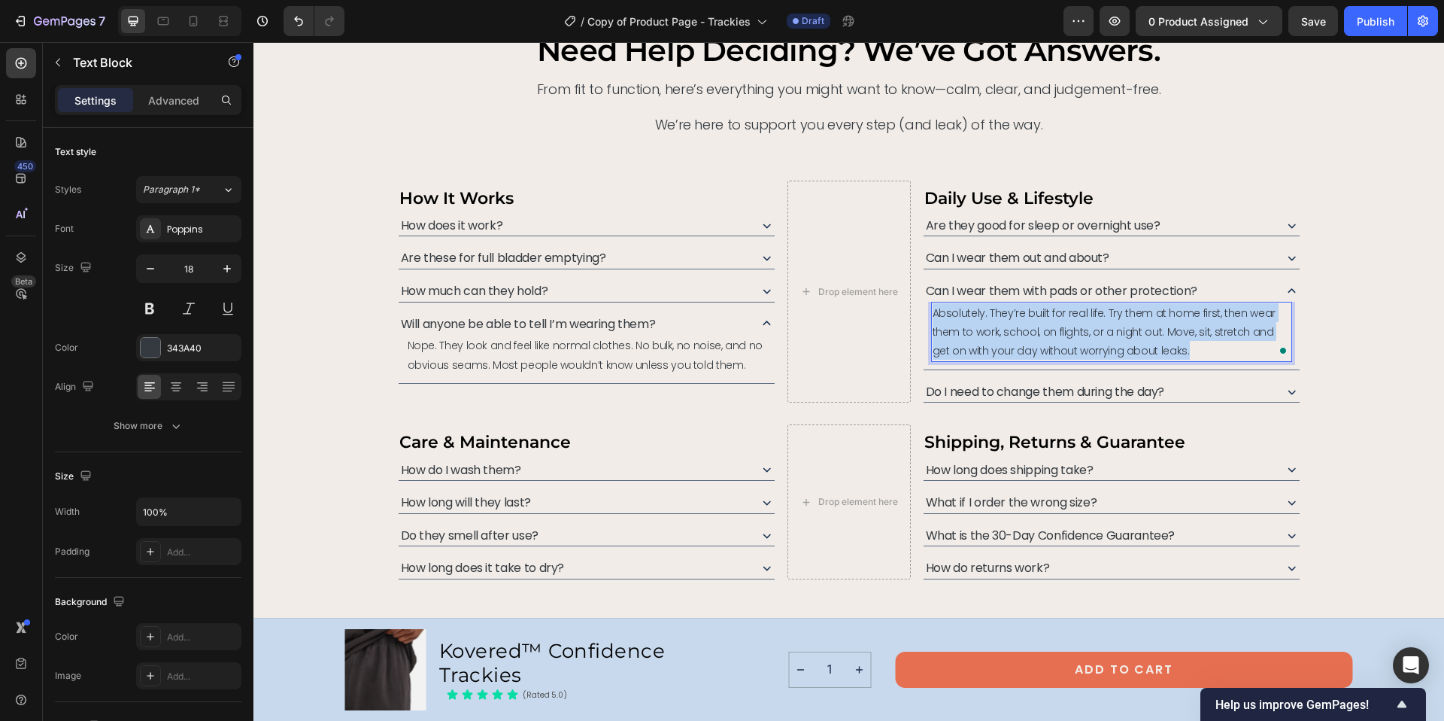
click at [1104, 332] on span "Absolutely. They’re built for real life. Try them at home first, then wear them…" at bounding box center [1104, 331] width 343 height 53
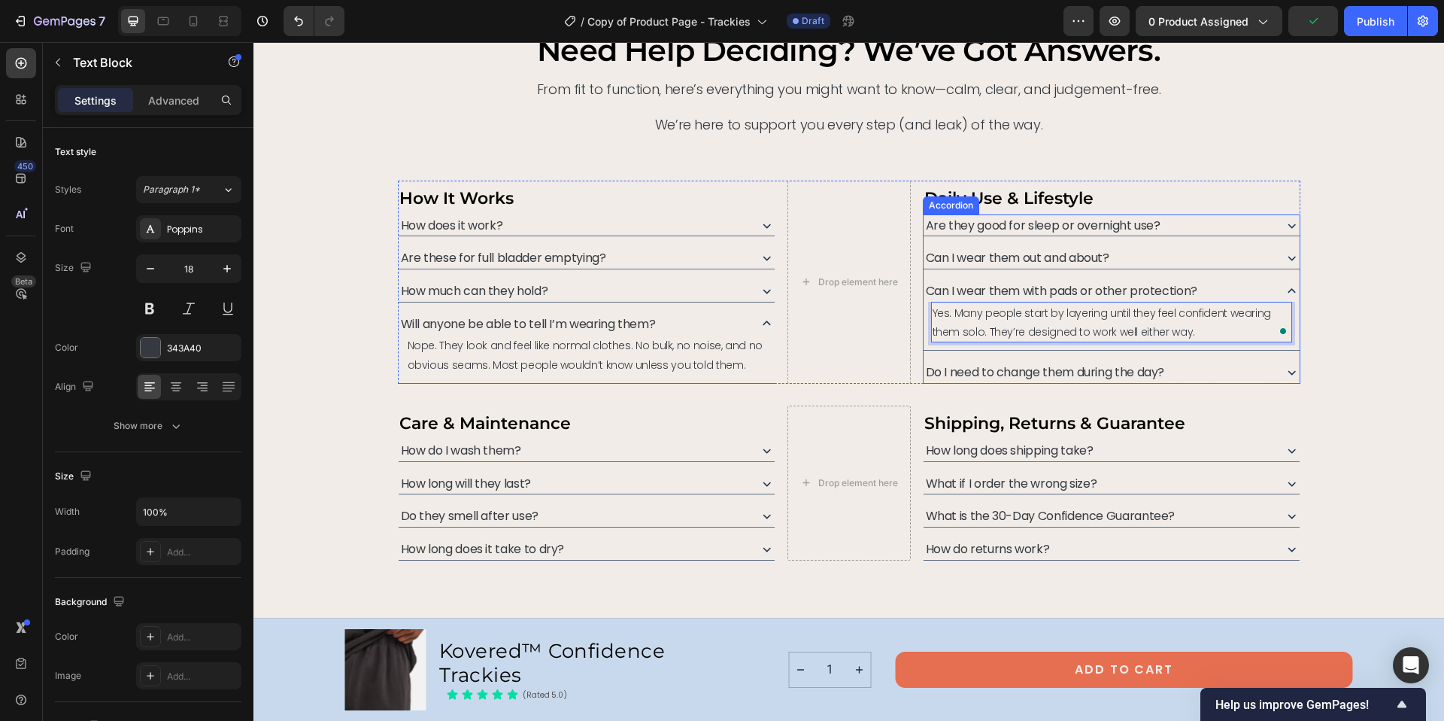
click at [1288, 257] on icon at bounding box center [1292, 258] width 8 height 5
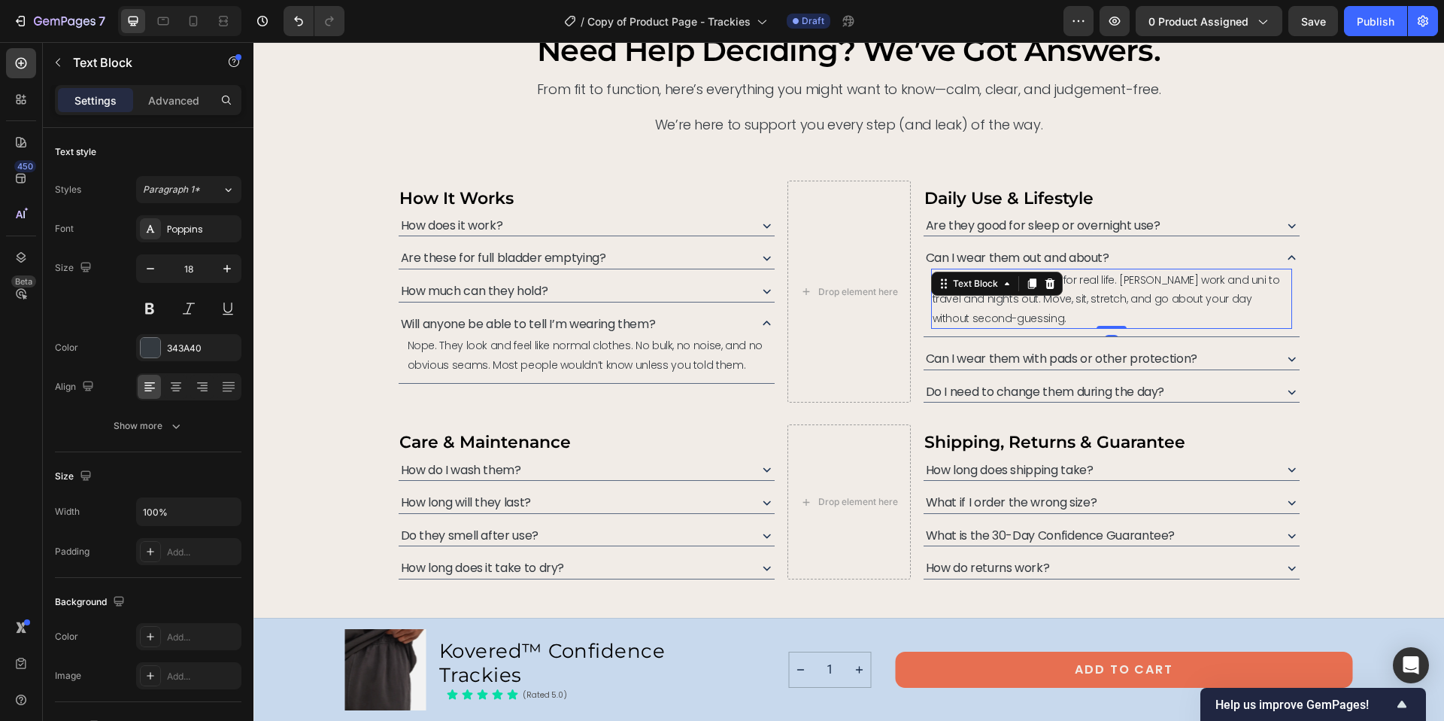
click at [1116, 278] on span "Absolutely. They’re made for real life. [PERSON_NAME] work and uni to travel an…" at bounding box center [1106, 298] width 347 height 53
click at [1118, 279] on span "Absolutely. They’re made for real life. [PERSON_NAME] work and uni to travel an…" at bounding box center [1106, 298] width 347 height 53
click at [1115, 281] on span "Absolutely. They’re made for real life. [PERSON_NAME] work and uni to travel an…" at bounding box center [1106, 298] width 347 height 53
click at [1285, 357] on icon at bounding box center [1292, 358] width 16 height 16
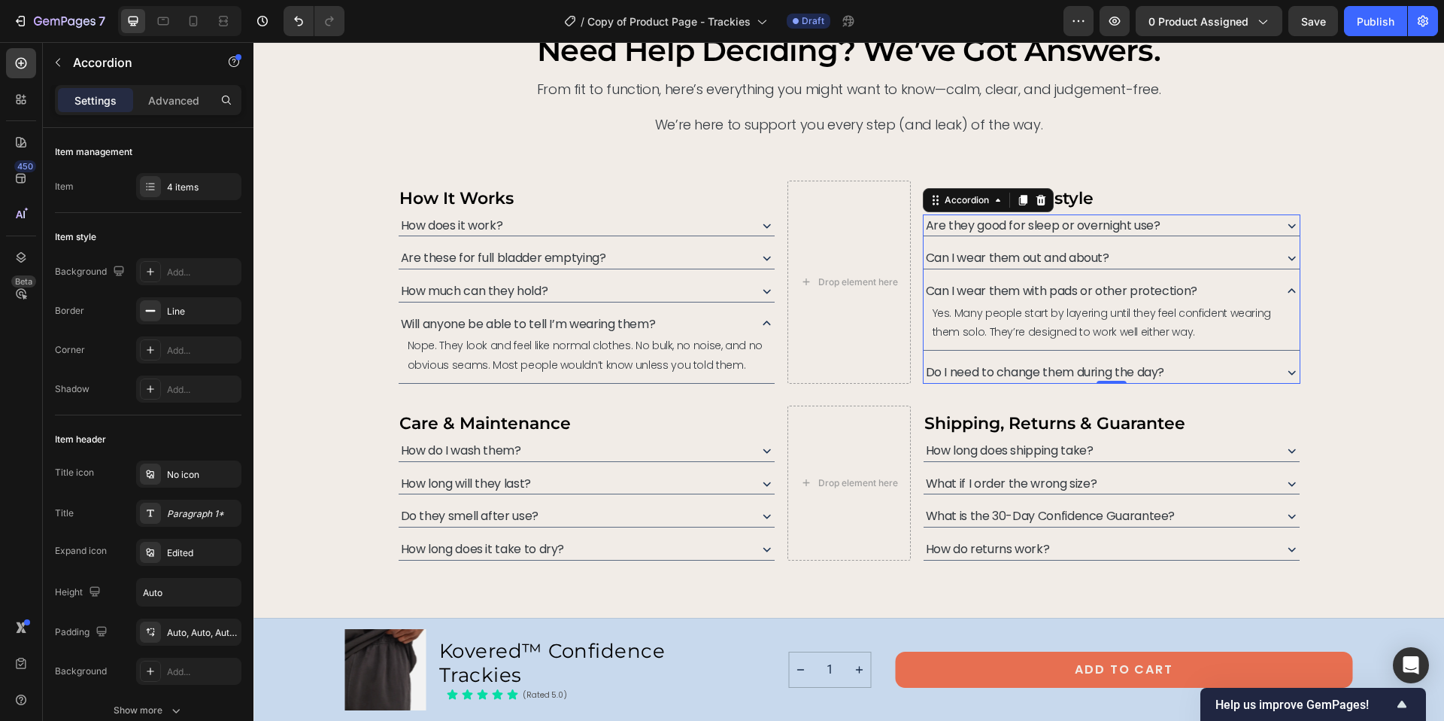
click at [1284, 372] on icon at bounding box center [1292, 372] width 16 height 16
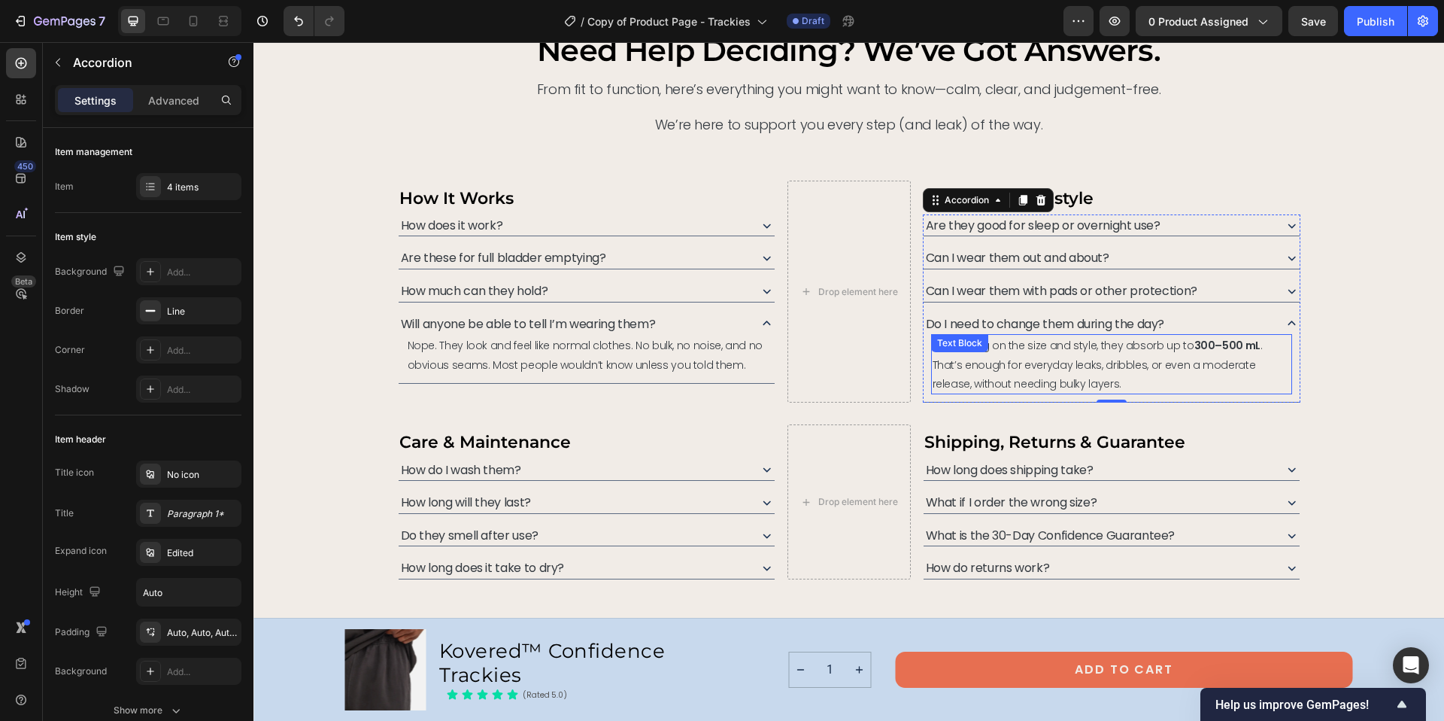
click at [1061, 357] on span "Depending on the size and style, they absorb up to 300–500 mL . That’s enough f…" at bounding box center [1098, 364] width 330 height 53
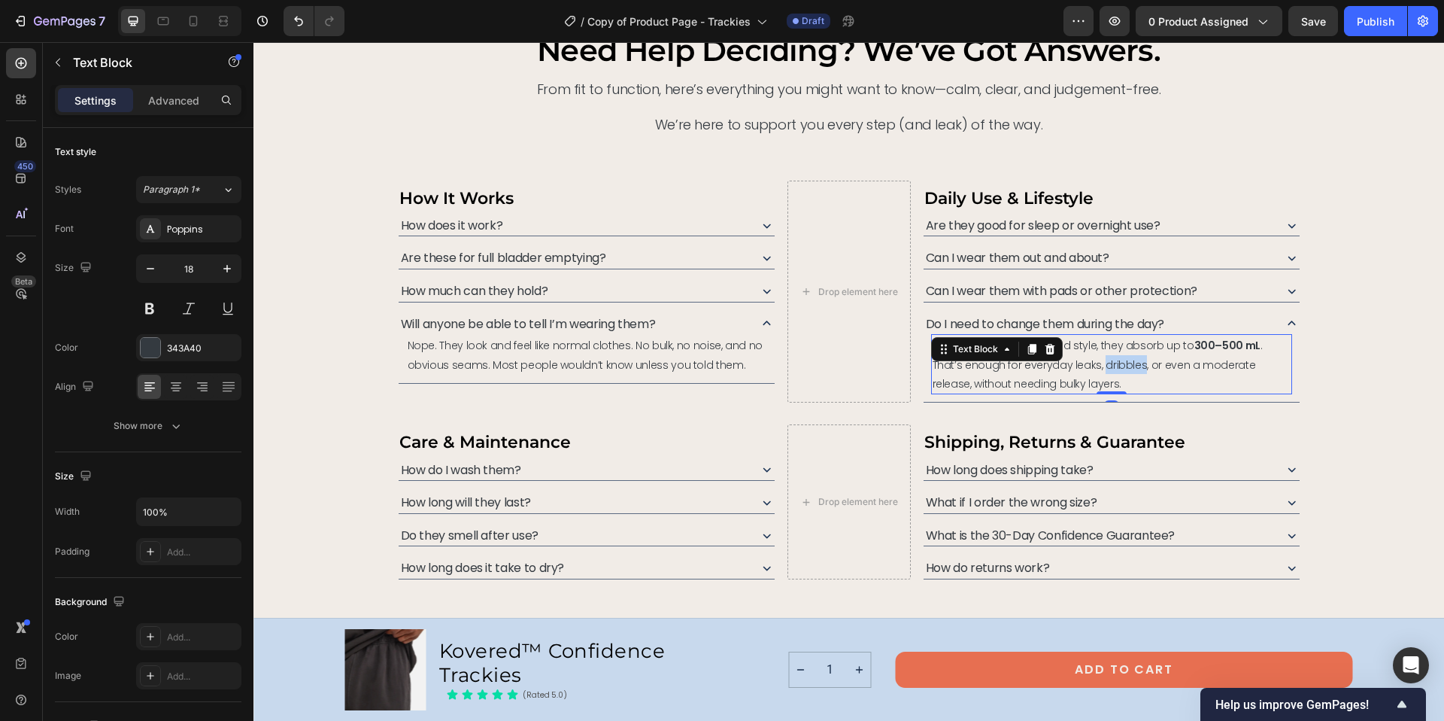
click at [1061, 357] on span "Depending on the size and style, they absorb up to 300–500 mL . That’s enough f…" at bounding box center [1098, 364] width 330 height 53
click at [1322, 357] on div "need help deciding? we’ve got answers. Heading From fit to function, here’s eve…" at bounding box center [849, 305] width 1155 height 548
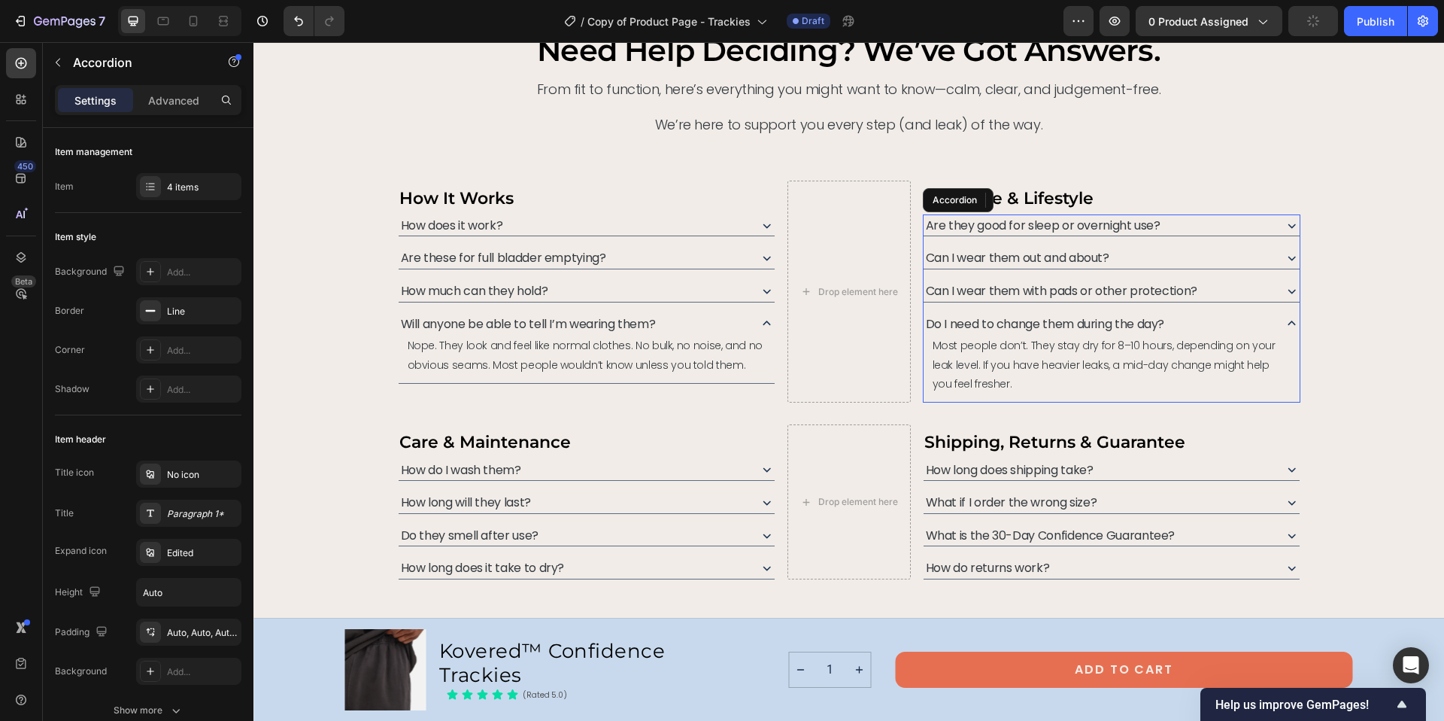
click at [1284, 317] on icon at bounding box center [1292, 323] width 16 height 16
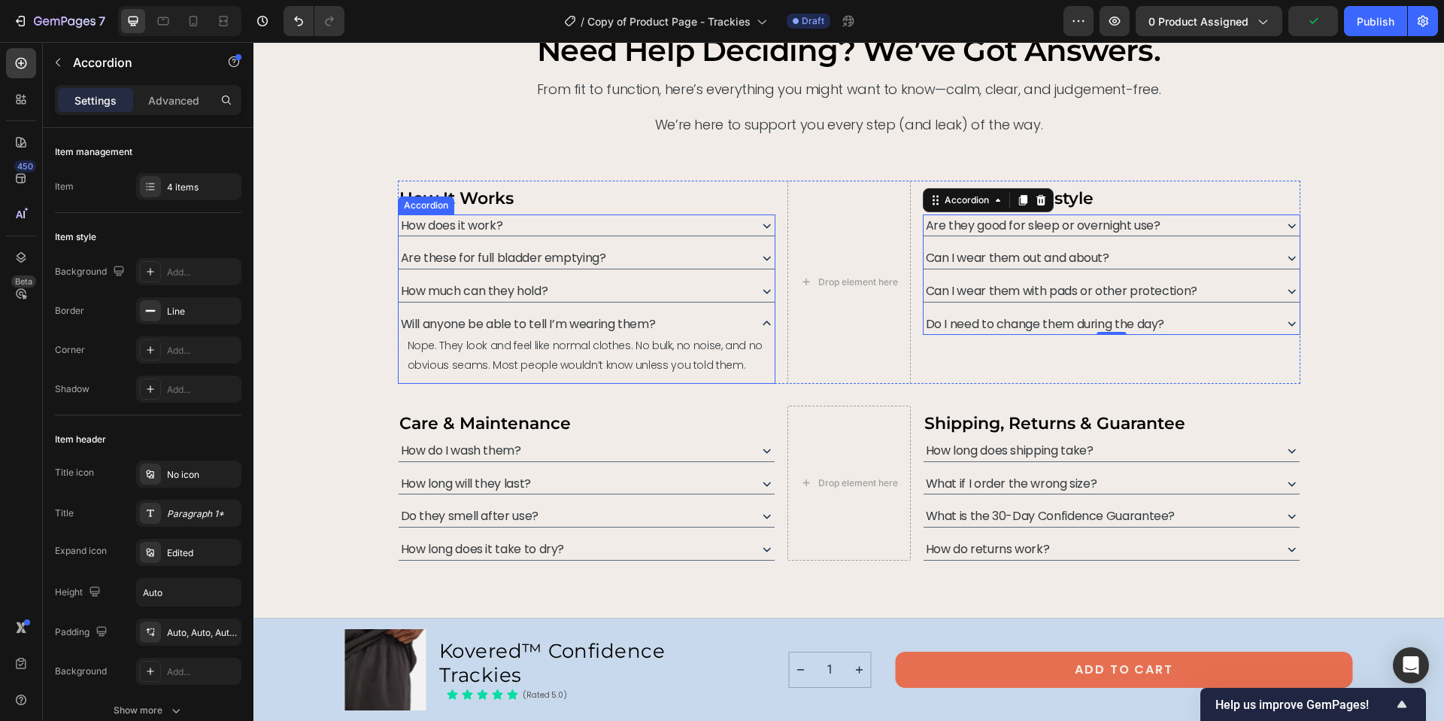
click at [759, 320] on icon at bounding box center [767, 323] width 16 height 16
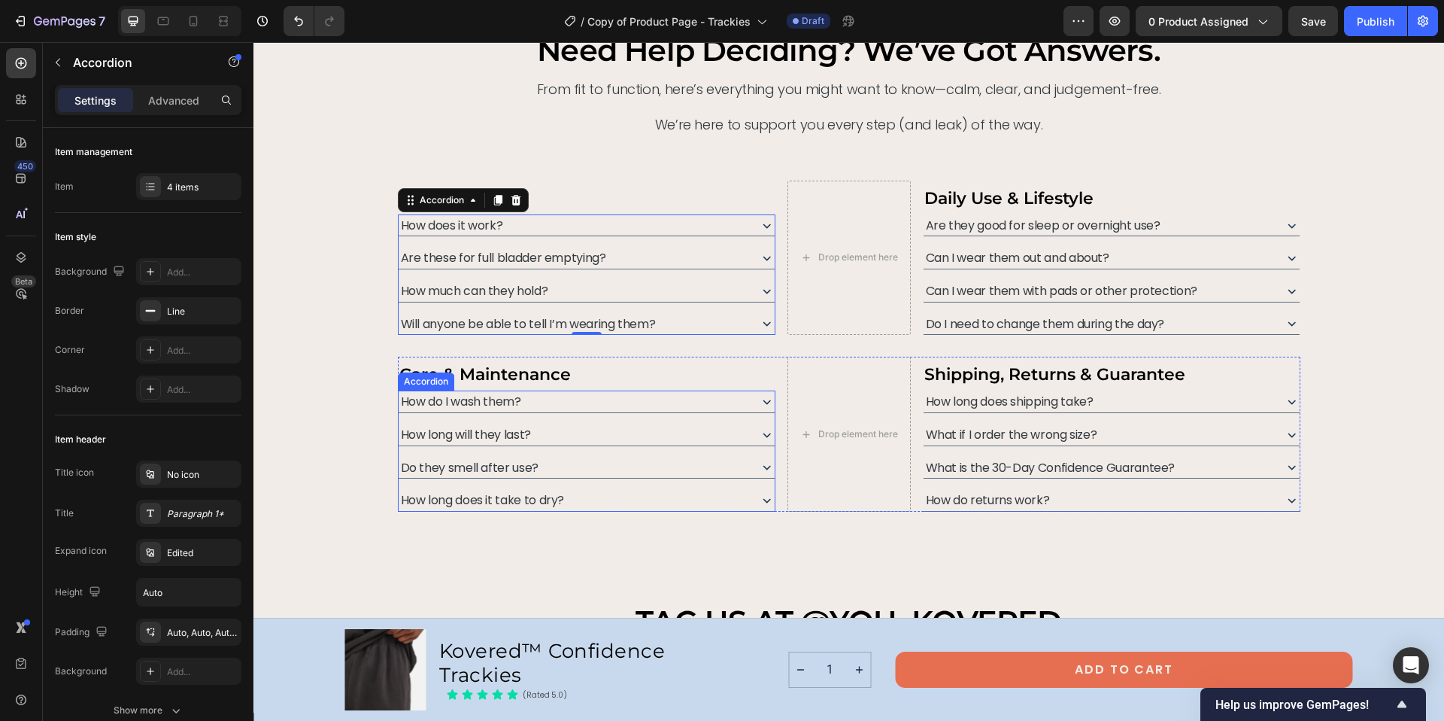
click at [557, 403] on div "How do I wash them?" at bounding box center [573, 401] width 348 height 22
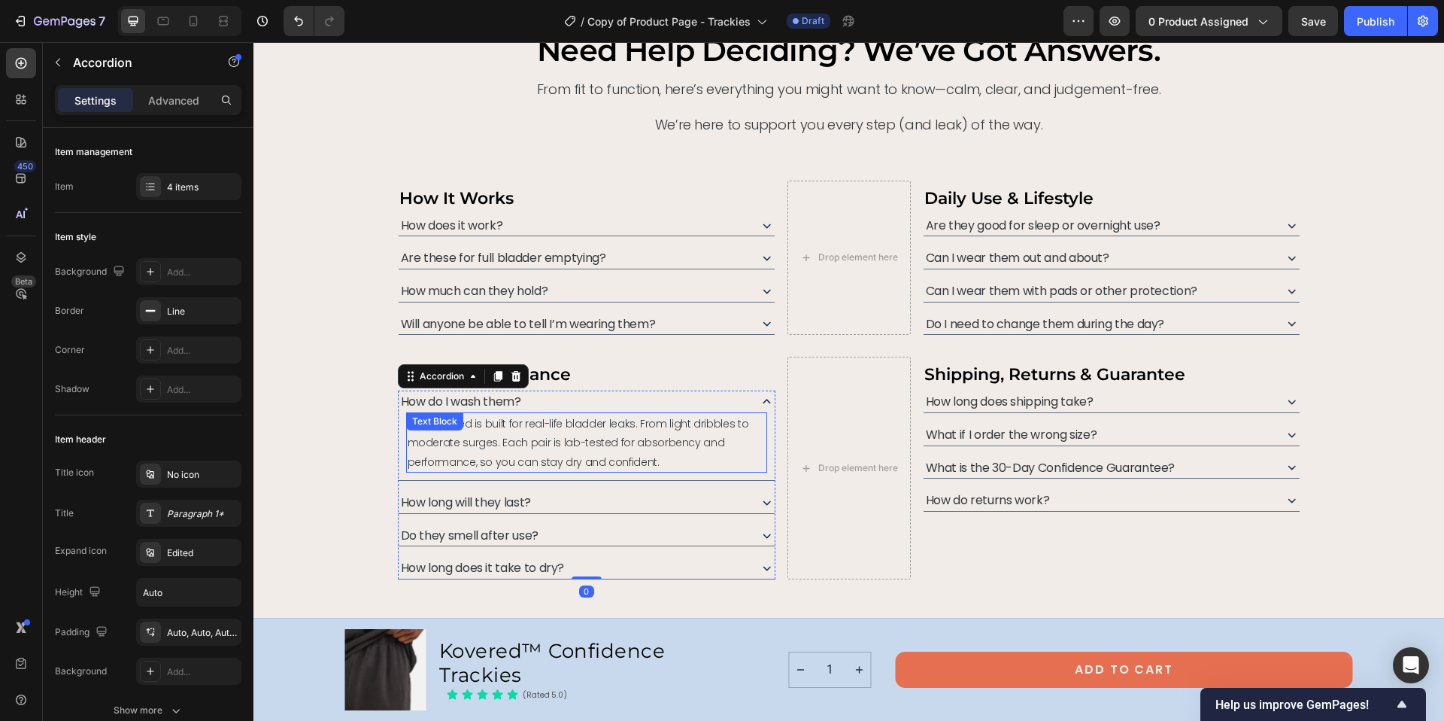
click at [503, 420] on span "Yes. Kovered is built for real-life bladder leaks. From light dribbles to moder…" at bounding box center [578, 442] width 341 height 53
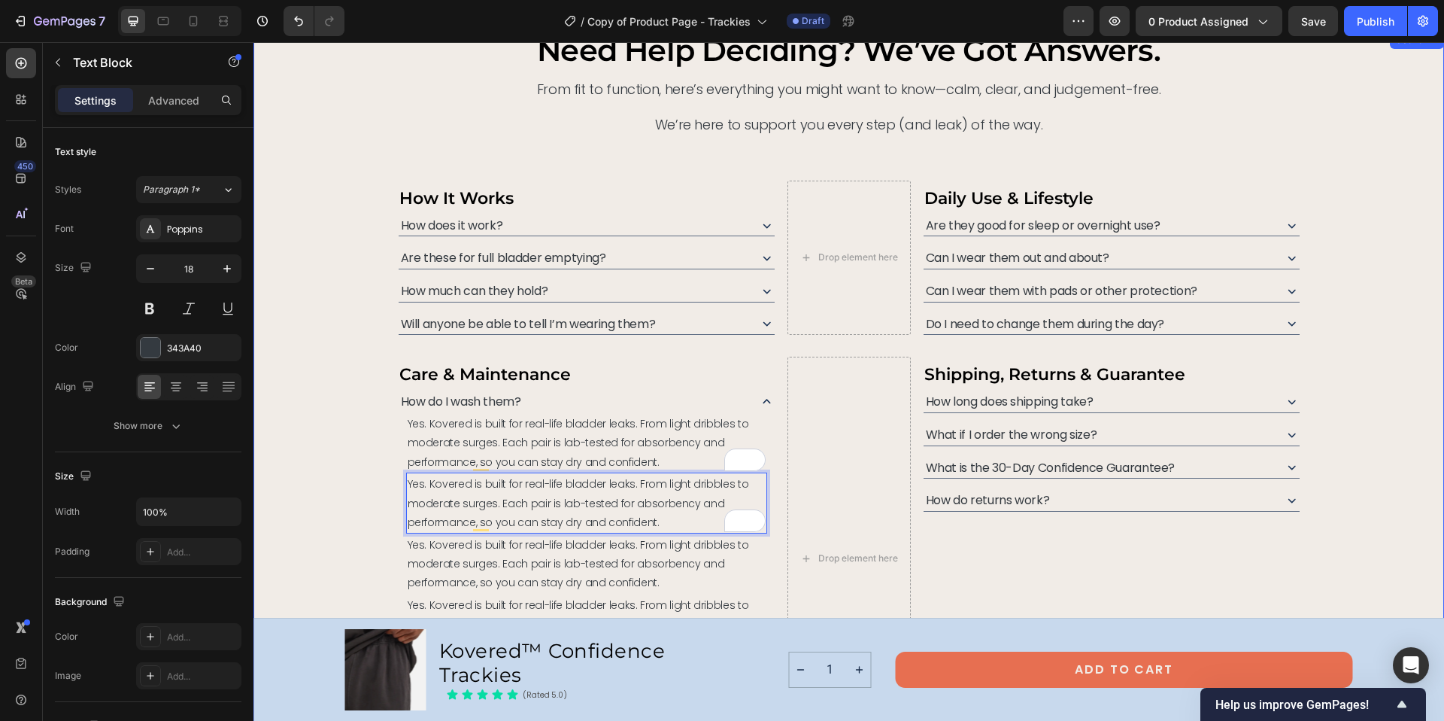
click at [332, 422] on div "need help deciding? we’ve got answers. Heading From fit to function, here’s eve…" at bounding box center [849, 395] width 1155 height 729
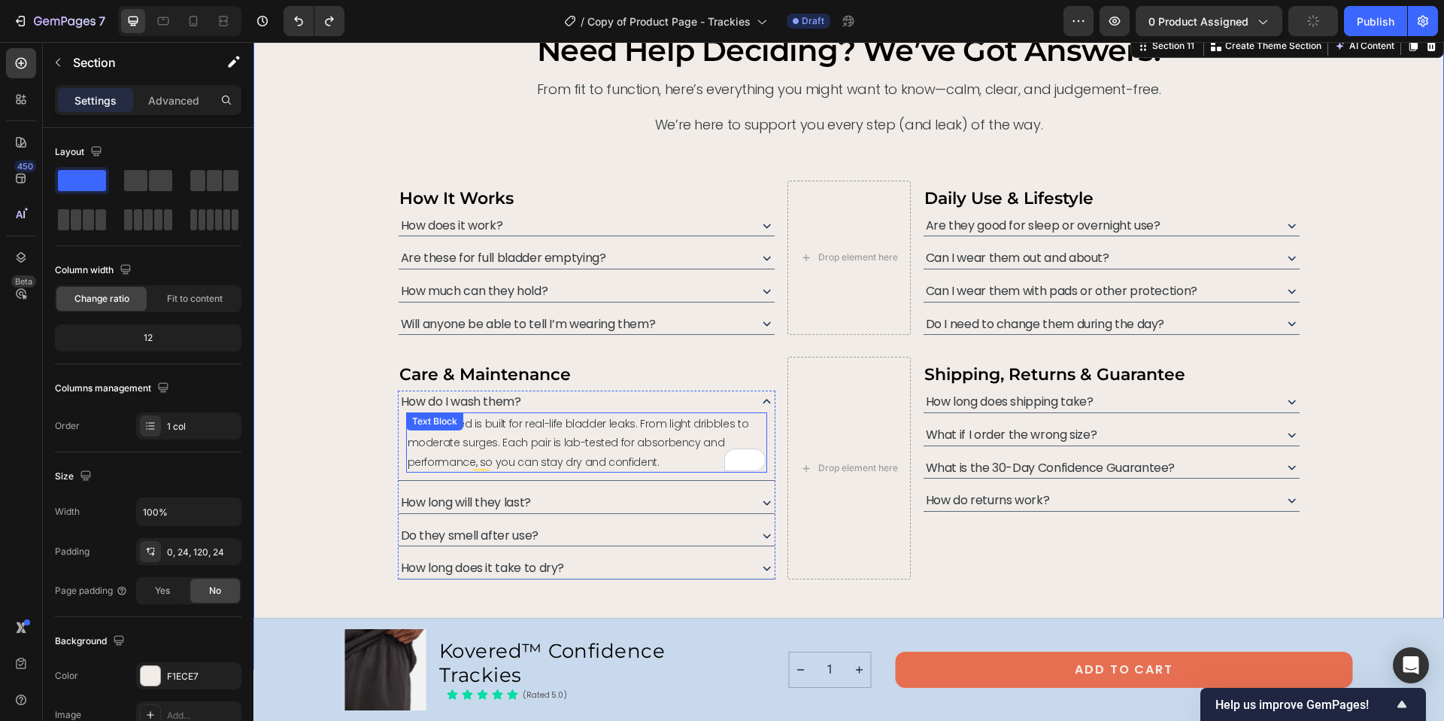
click at [566, 443] on span "Yes. Kovered is built for real-life bladder leaks. From light dribbles to moder…" at bounding box center [578, 442] width 341 height 53
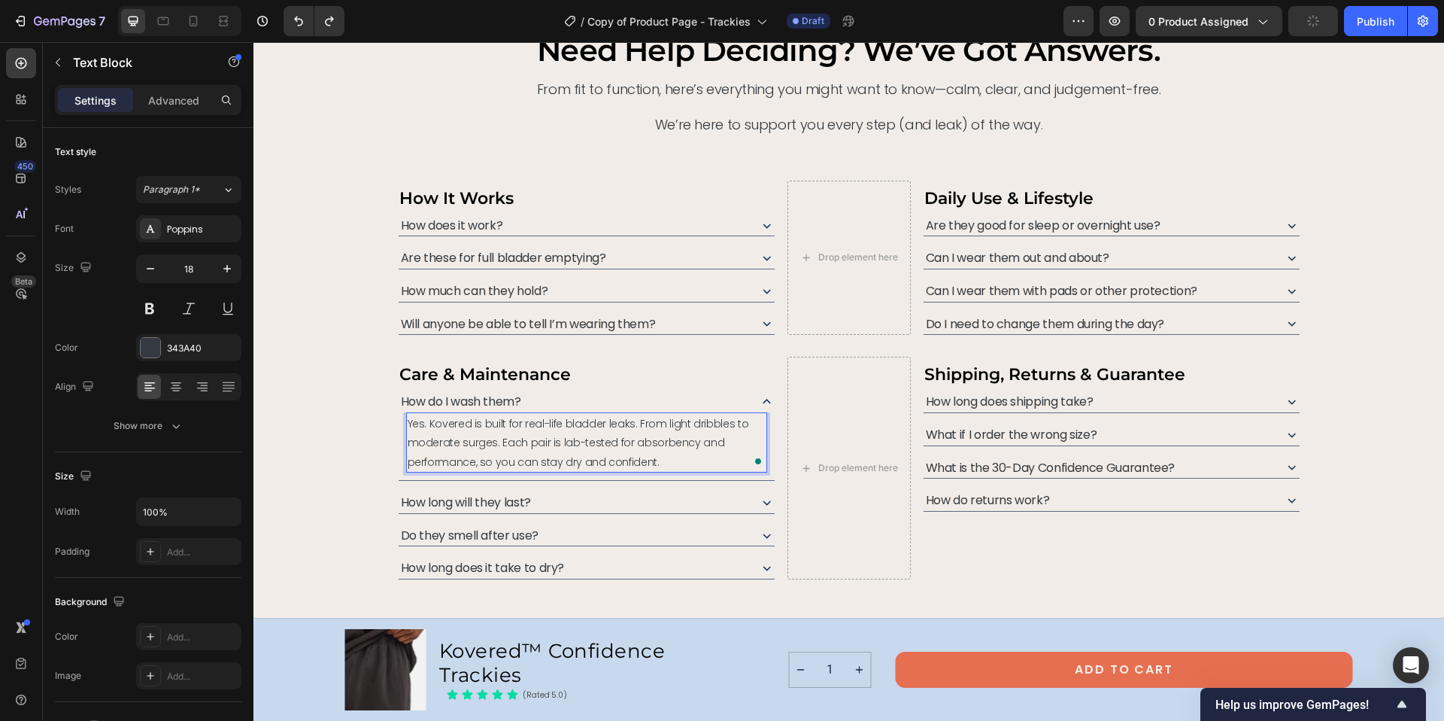
click at [566, 443] on span "Yes. Kovered is built for real-life bladder leaks. From light dribbles to moder…" at bounding box center [578, 442] width 341 height 53
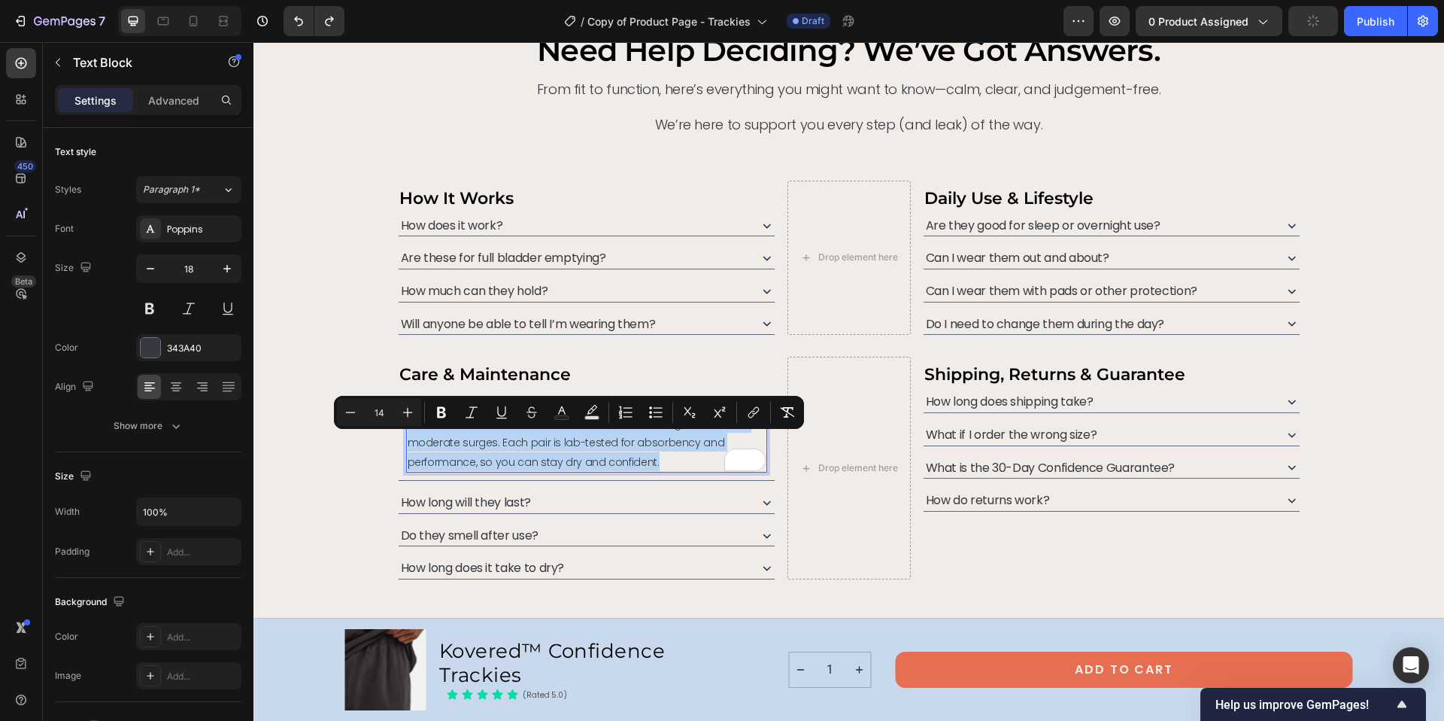
click at [566, 443] on span "Yes. Kovered is built for real-life bladder leaks. From light dribbles to moder…" at bounding box center [578, 442] width 341 height 53
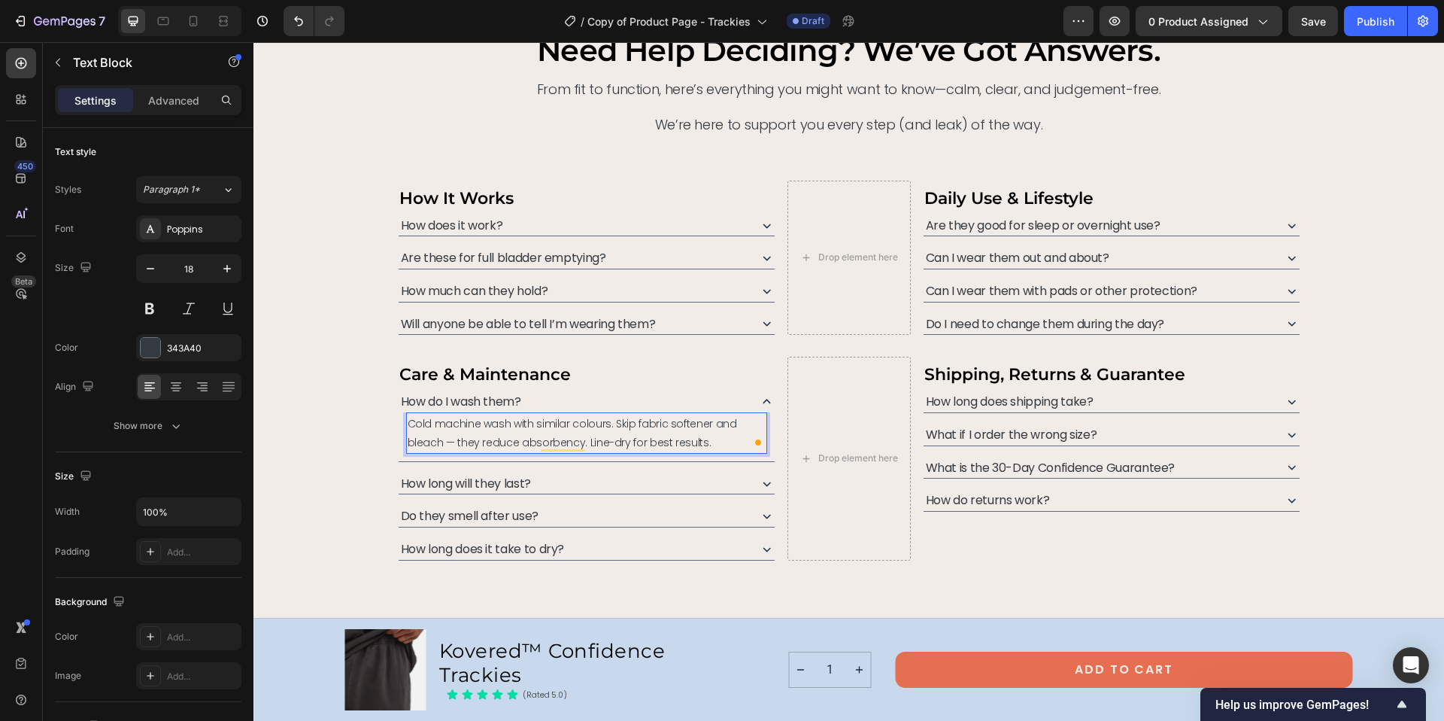
click at [414, 442] on span "Cold machine wash with similar colours. Skip fabric softener and bleach — they …" at bounding box center [572, 433] width 329 height 34
click at [412, 444] on span "Cold machine wash with similar colours. Skip fabric softener and bleach — they …" at bounding box center [572, 433] width 329 height 34
click at [763, 484] on icon at bounding box center [767, 483] width 8 height 5
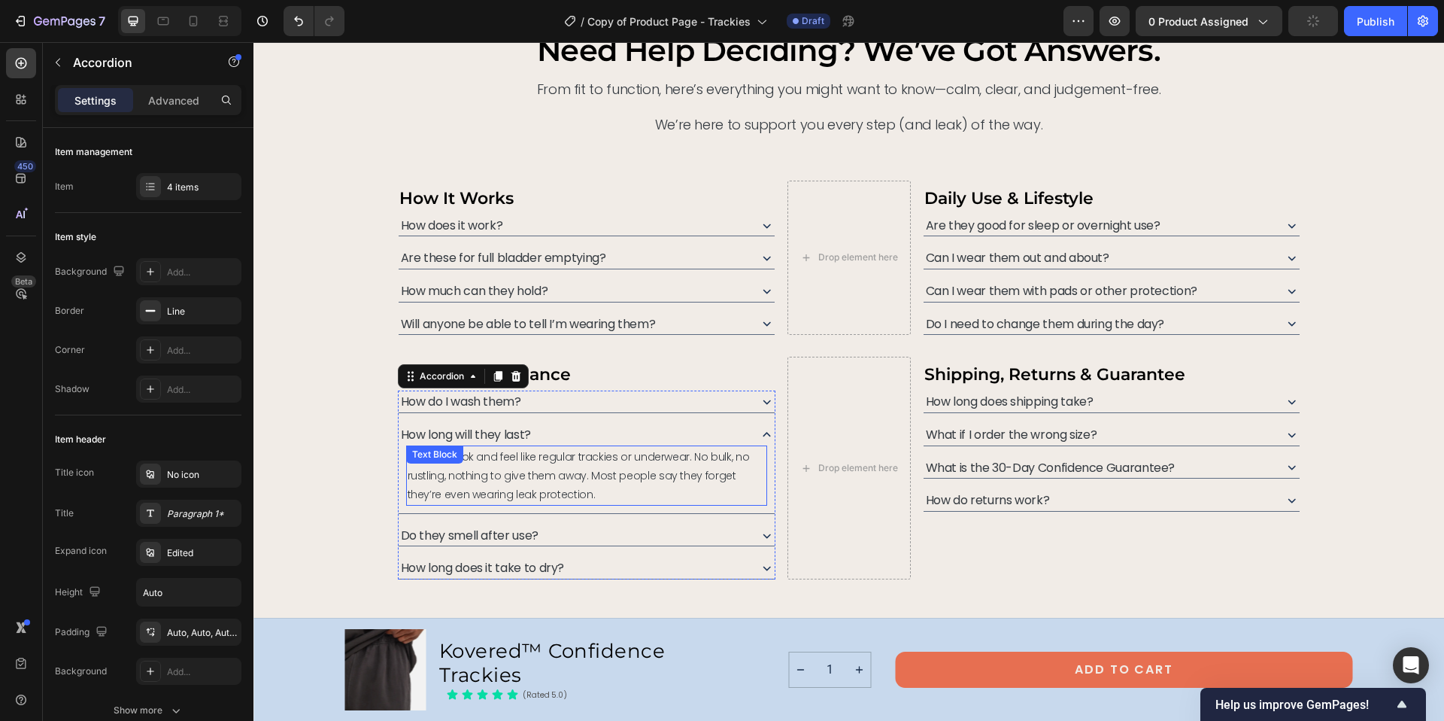
click at [560, 483] on p "No. They look and feel like regular trackies or underwear. No bulk, no rustling…" at bounding box center [587, 475] width 358 height 57
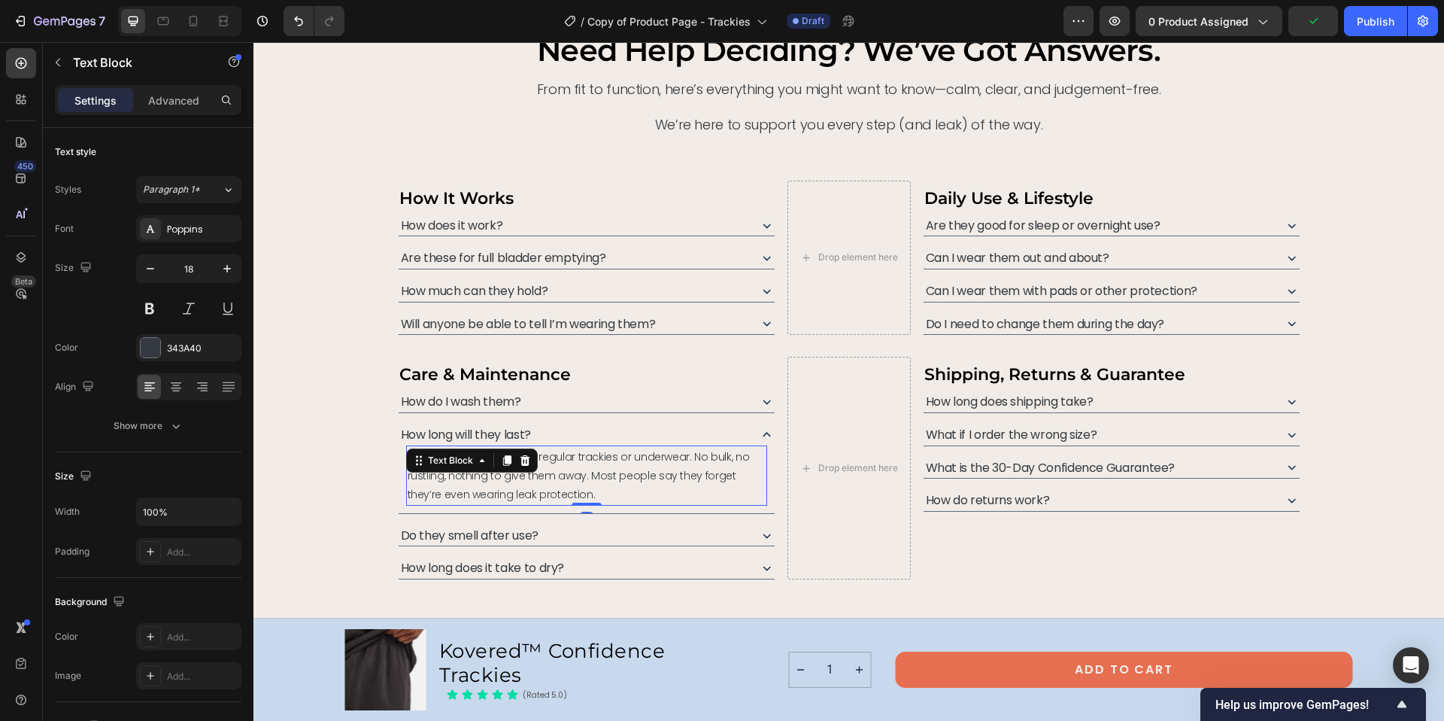
click at [564, 458] on span "No. They look and feel like regular trackies or underwear. No bulk, no rustling…" at bounding box center [579, 475] width 342 height 53
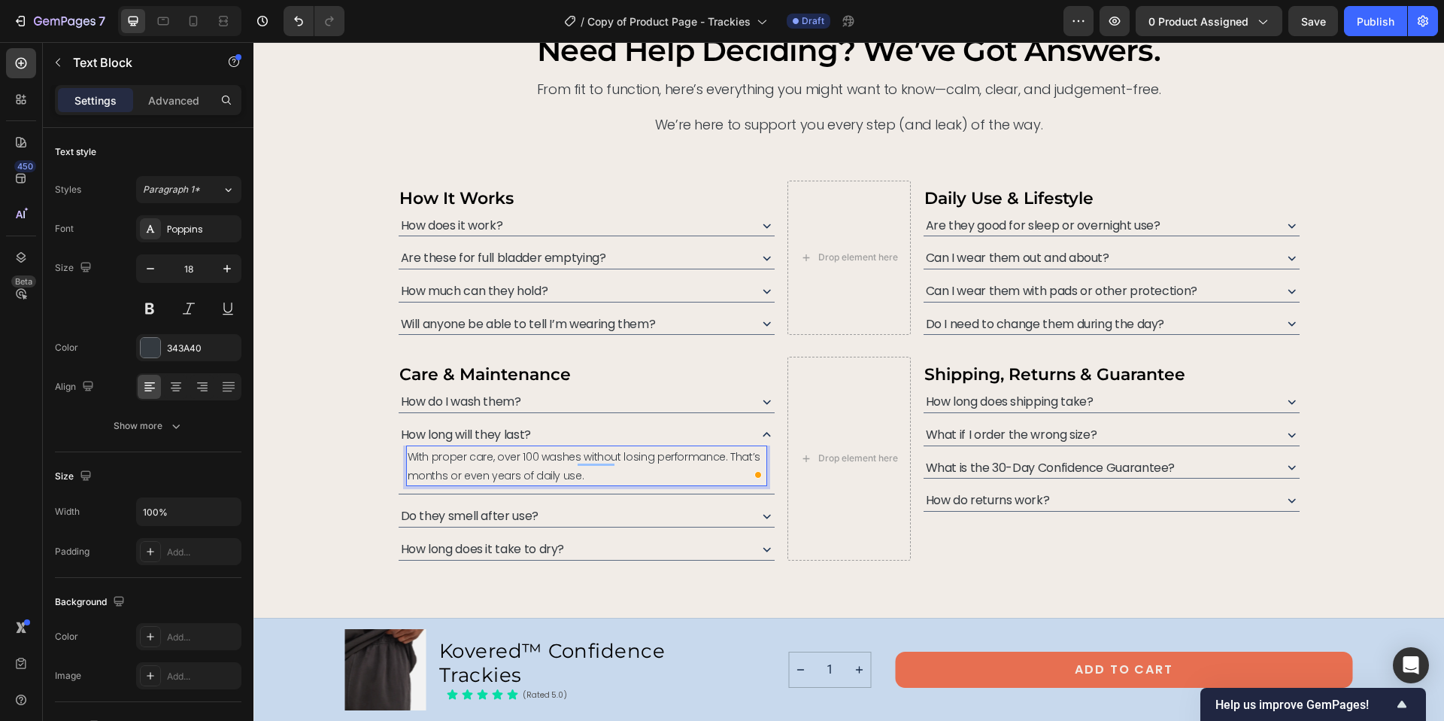
click at [525, 473] on span "With proper care, over 100 washes without losing performance. That’s months or …" at bounding box center [585, 466] width 354 height 34
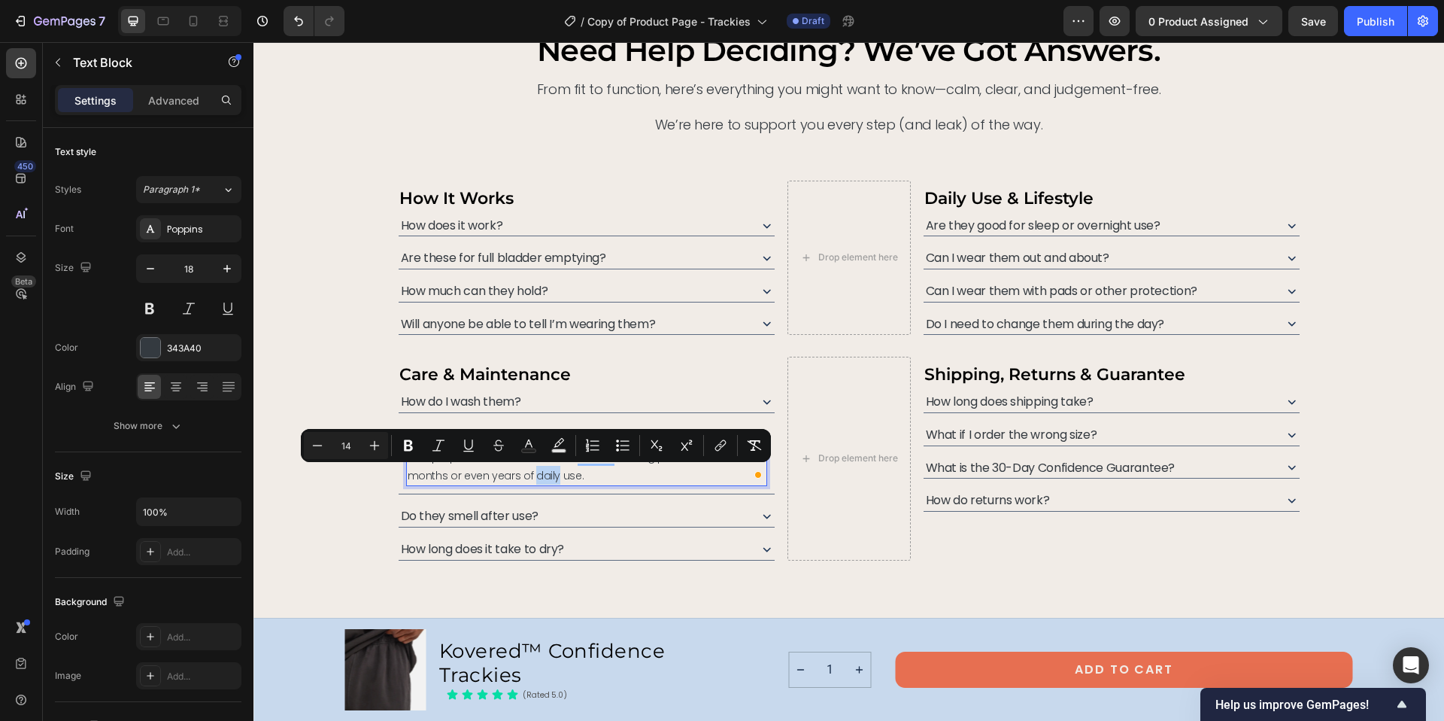
drag, startPoint x: 547, startPoint y: 475, endPoint x: 526, endPoint y: 475, distance: 20.3
click at [526, 475] on span "With proper care, over 100 washes without losing performance. That’s months or …" at bounding box center [585, 466] width 354 height 34
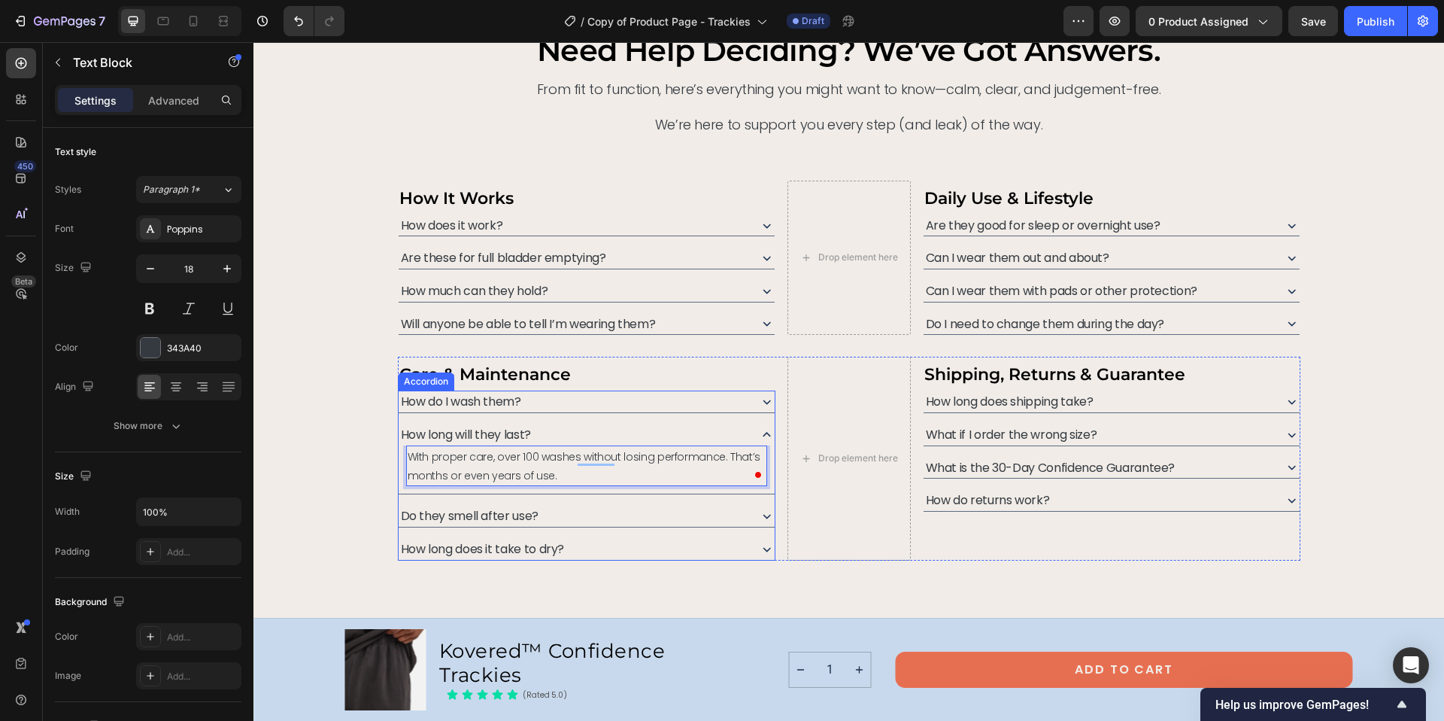
click at [759, 511] on icon at bounding box center [767, 516] width 16 height 16
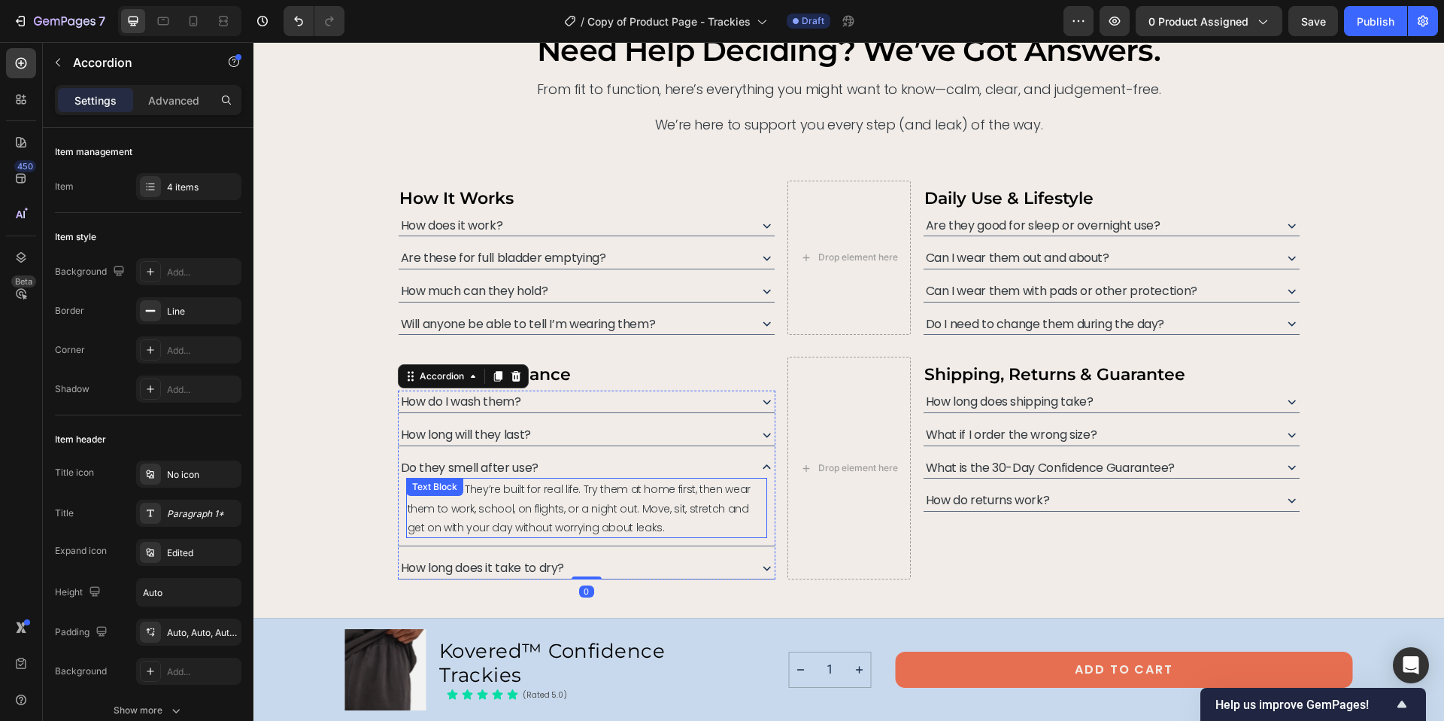
click at [526, 496] on span "Absolutely. They’re built for real life. Try them at home first, then wear them…" at bounding box center [579, 507] width 343 height 53
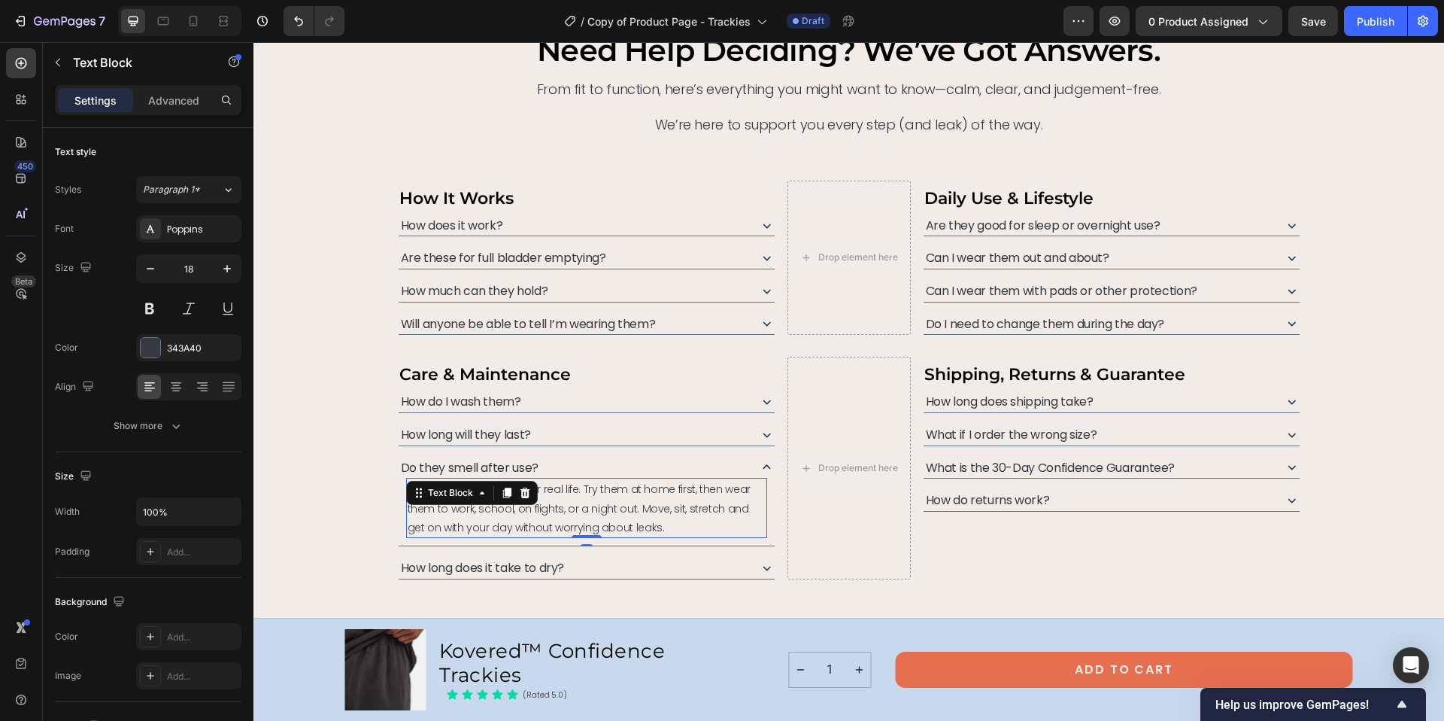
click at [572, 489] on span "Absolutely. They’re built for real life. Try them at home first, then wear them…" at bounding box center [579, 507] width 343 height 53
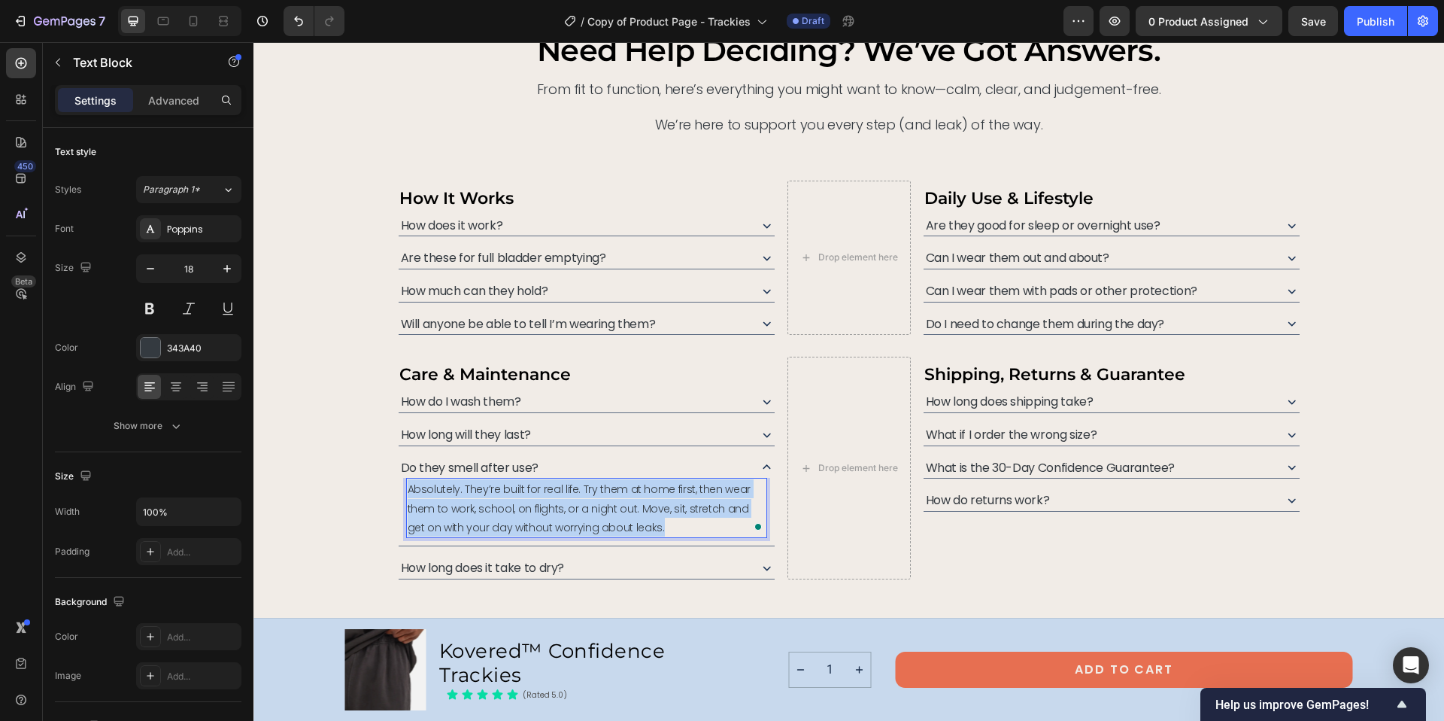
click at [572, 489] on span "Absolutely. They’re built for real life. Try them at home first, then wear them…" at bounding box center [579, 507] width 343 height 53
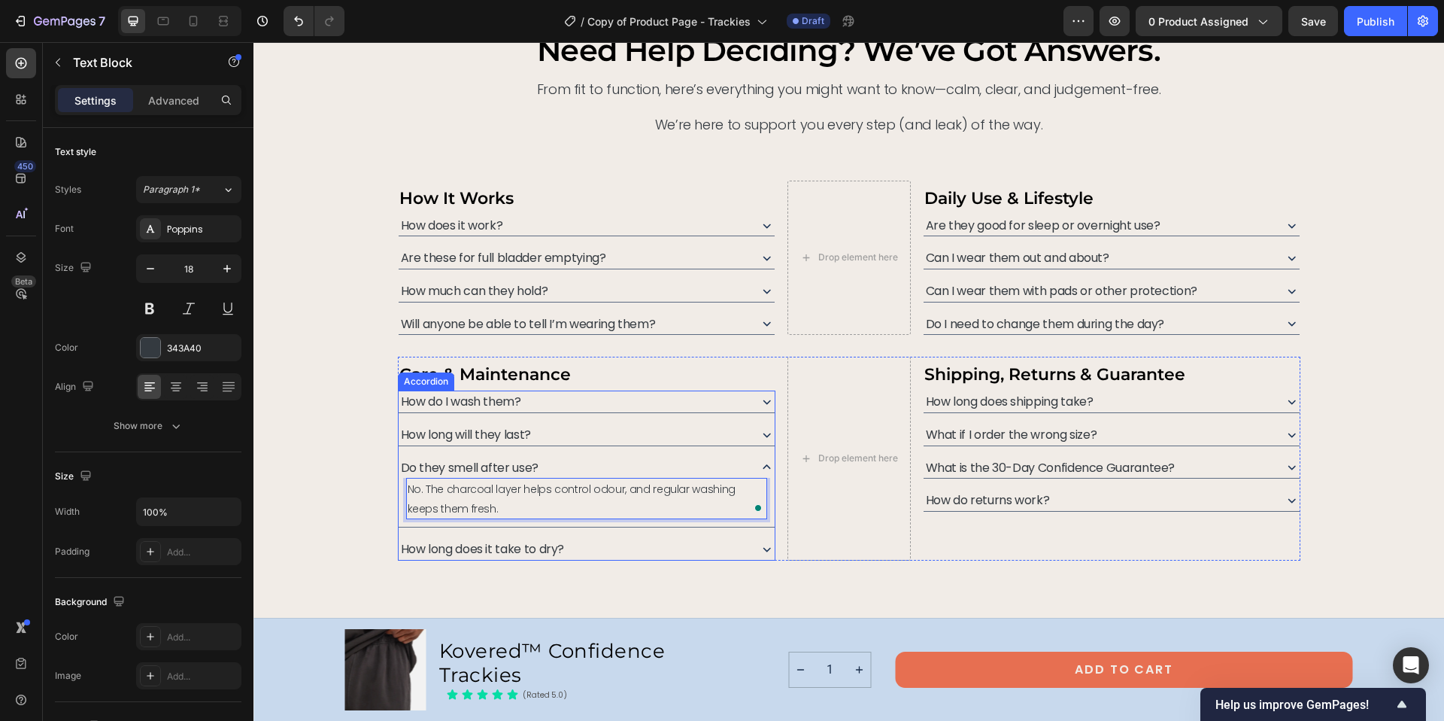
click at [761, 402] on icon at bounding box center [767, 401] width 16 height 16
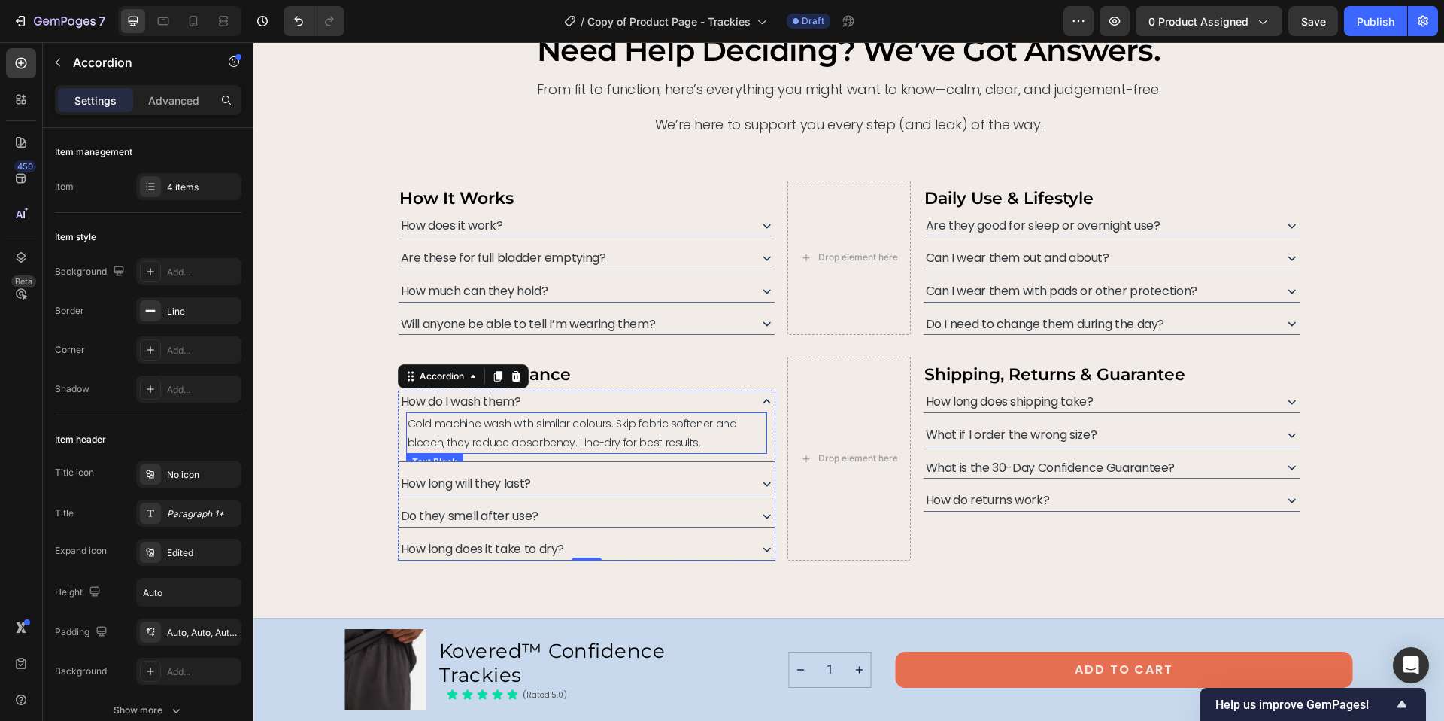
click at [408, 423] on span "Cold machine wash with similar colours. Skip fabric softener and bleach, they r…" at bounding box center [572, 433] width 329 height 34
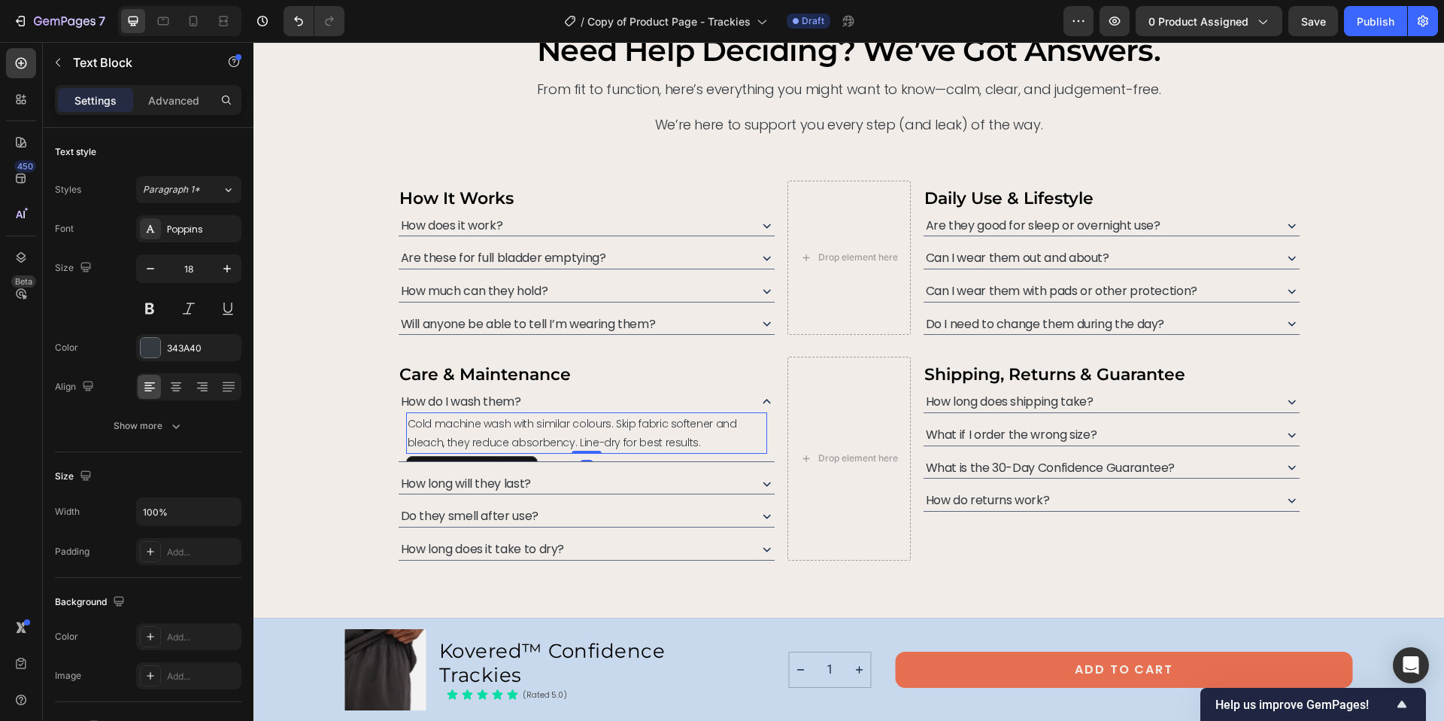
click at [408, 424] on span "Cold machine wash with similar colours. Skip fabric softener and bleach, they r…" at bounding box center [572, 433] width 329 height 34
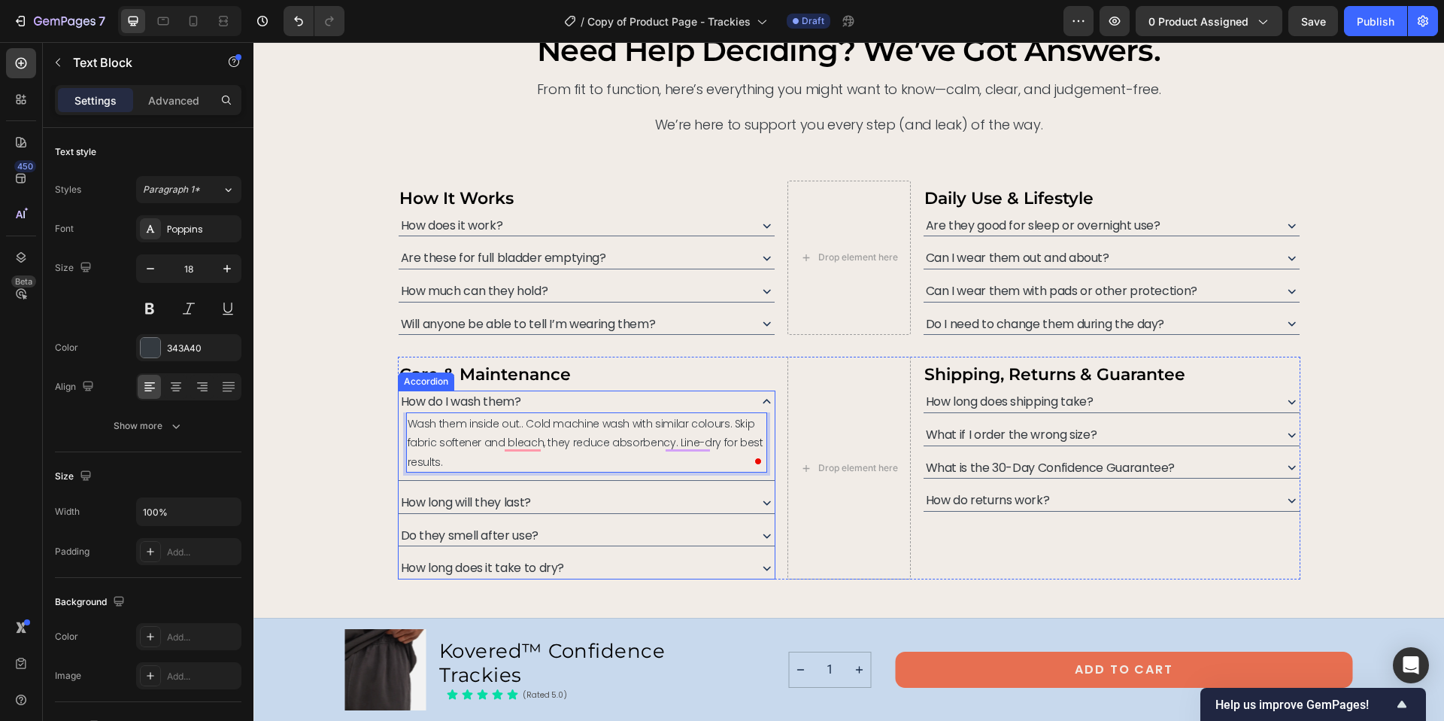
click at [763, 569] on icon at bounding box center [767, 568] width 8 height 5
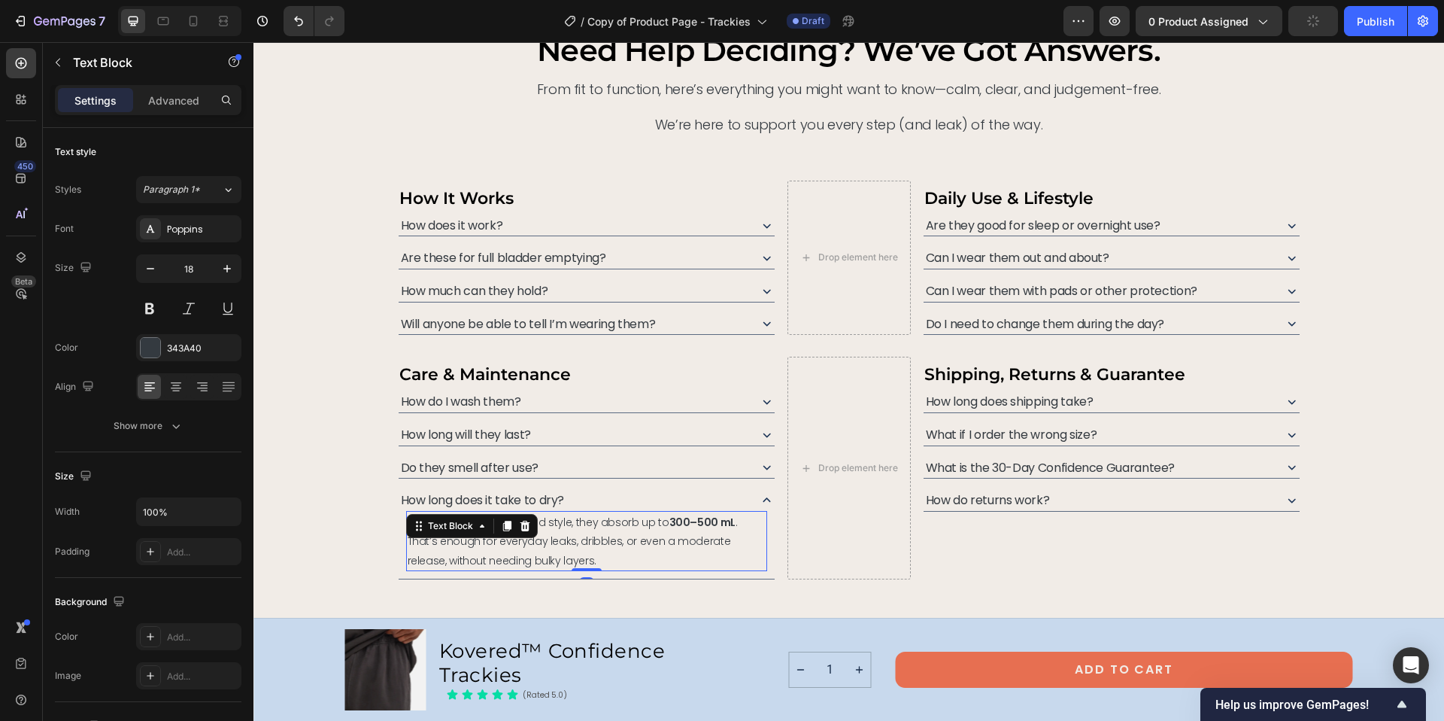
click at [571, 523] on span "Depending on the size and style, they absorb up to 300–500 mL . That’s enough f…" at bounding box center [573, 540] width 330 height 53
click at [598, 524] on span "Depending on the size and style, they absorb up to 300–500 mL . That’s enough f…" at bounding box center [573, 540] width 330 height 53
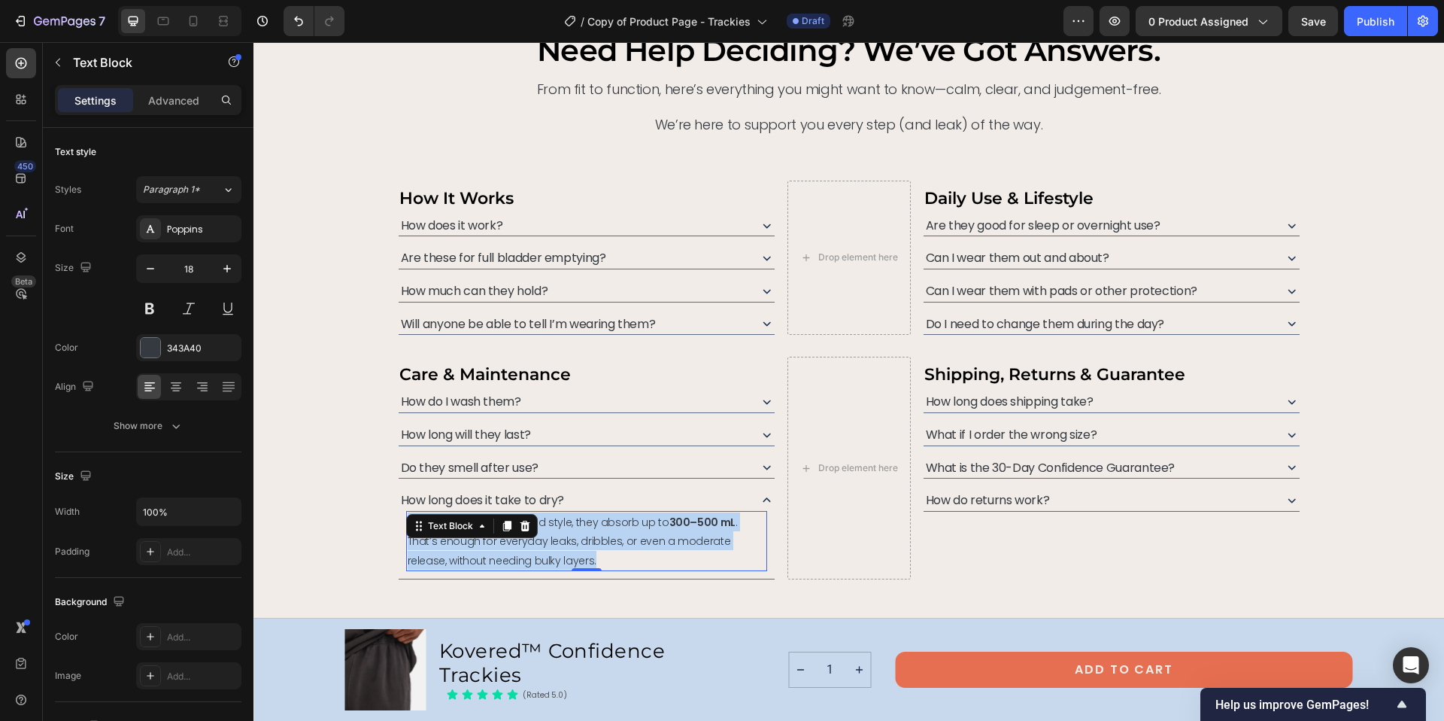
click at [598, 524] on span "Depending on the size and style, they absorb up to 300–500 mL . That’s enough f…" at bounding box center [573, 540] width 330 height 53
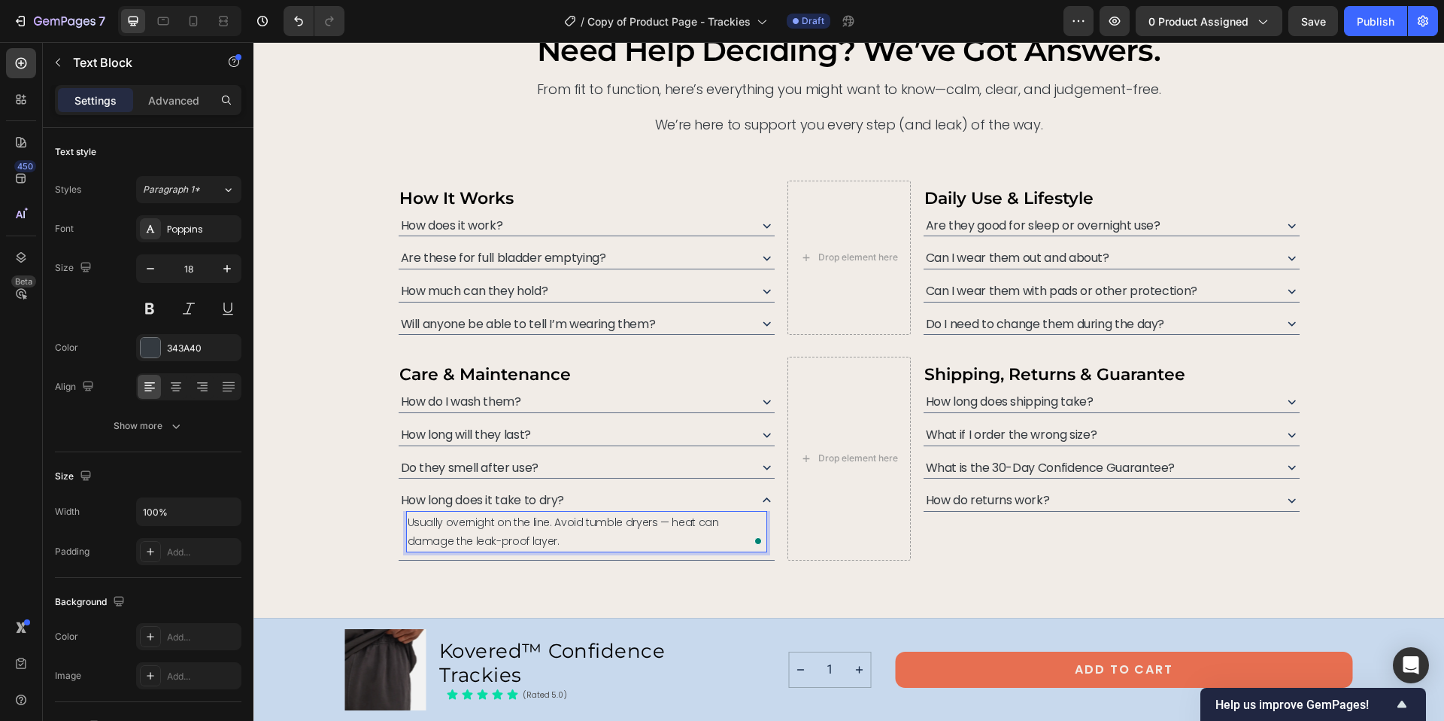
click at [408, 520] on span "Usually overnight on the line. Avoid tumble dryers — heat can damage the leak-p…" at bounding box center [563, 531] width 311 height 34
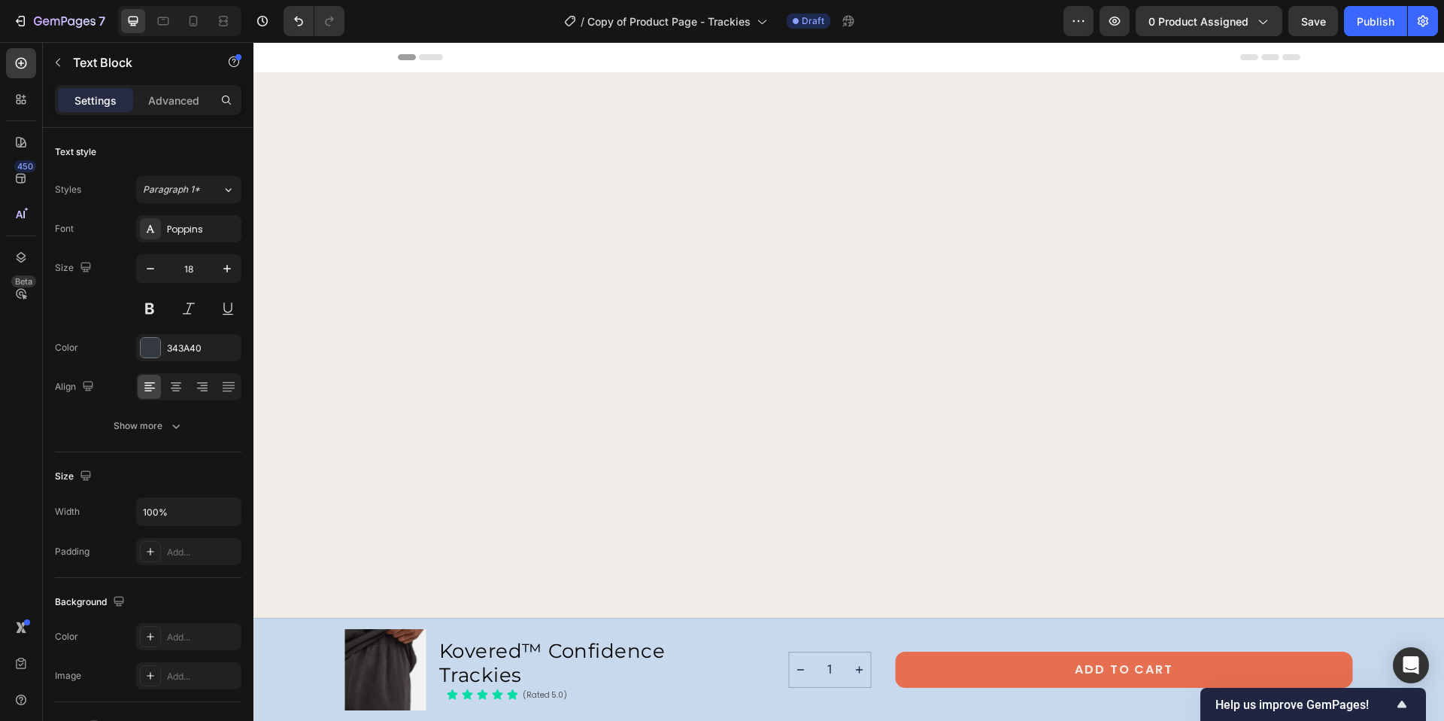
scroll to position [6711, 0]
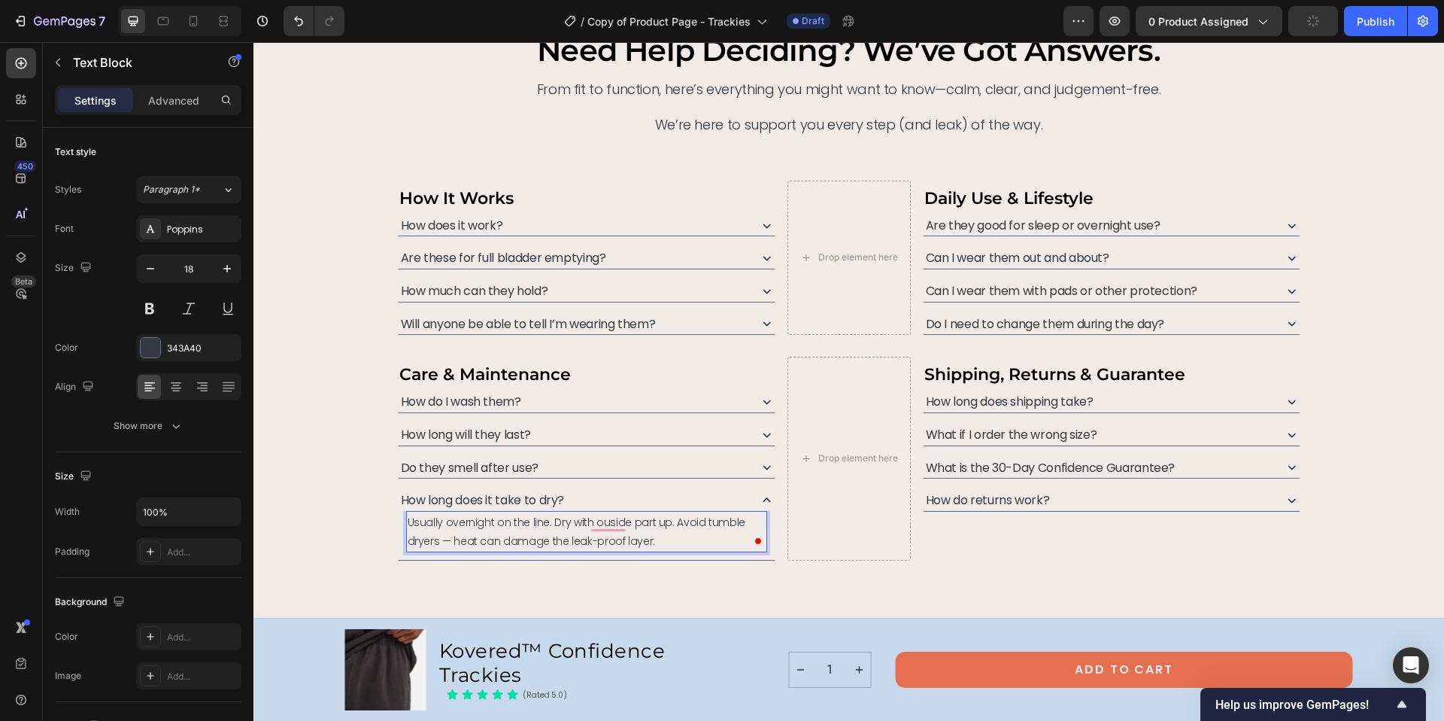
click at [678, 520] on span "Usually overnight on the line. Dry with ouside part up. Avoid tumble dryers — h…" at bounding box center [577, 531] width 338 height 34
click at [445, 539] on span "Usually overnight on the line. Dry with ouside part up. Do not tumble dryers — …" at bounding box center [580, 531] width 344 height 34
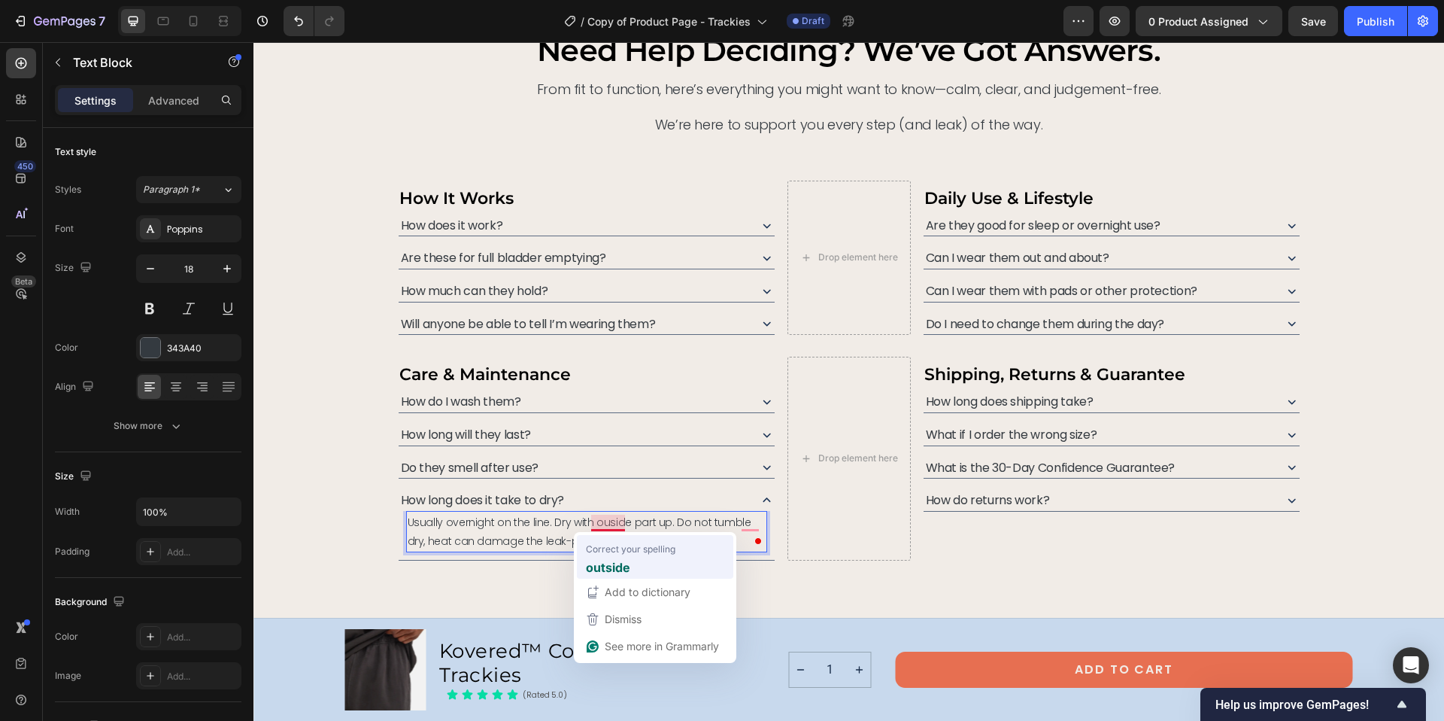
click at [602, 566] on strong "outside" at bounding box center [608, 566] width 44 height 19
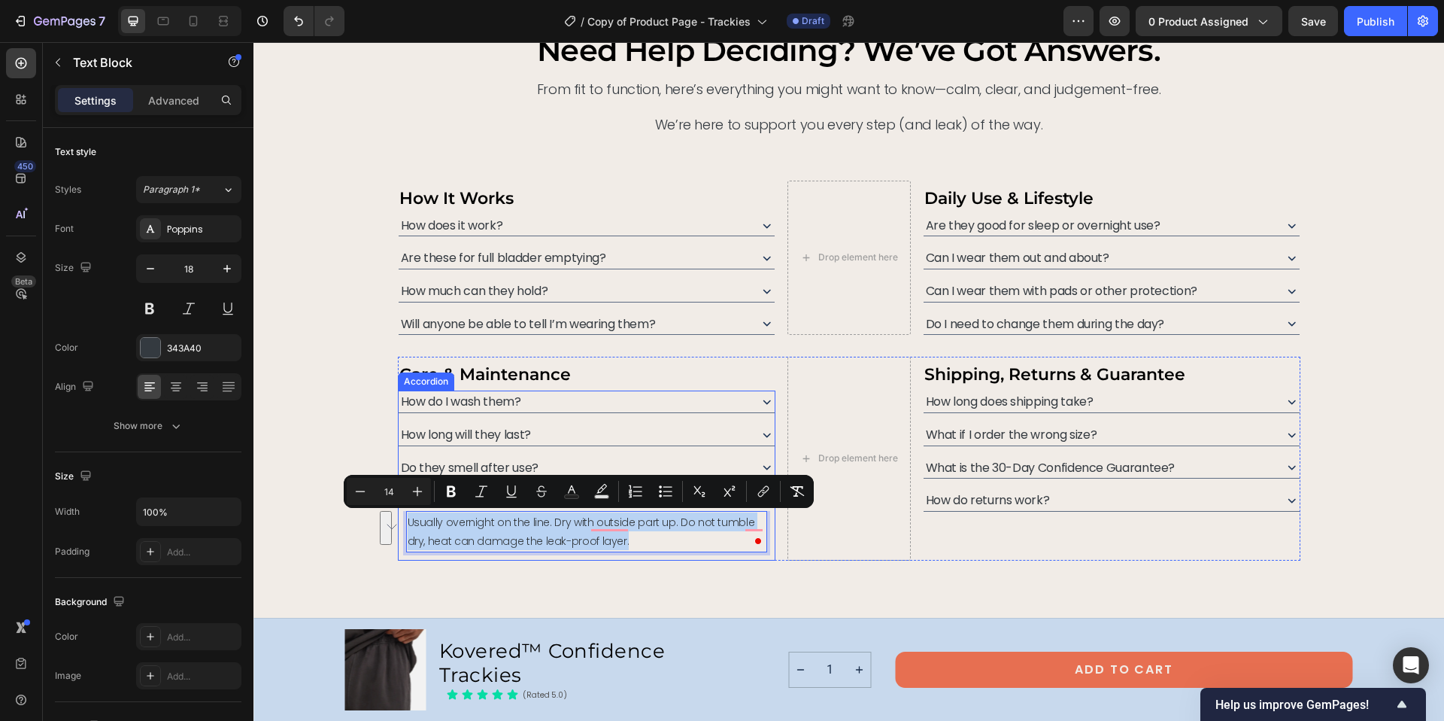
drag, startPoint x: 607, startPoint y: 541, endPoint x: 394, endPoint y: 514, distance: 214.5
click at [394, 514] on div "need help deciding? we’ve got answers. Heading From fit to function, here’s eve…" at bounding box center [849, 295] width 1155 height 529
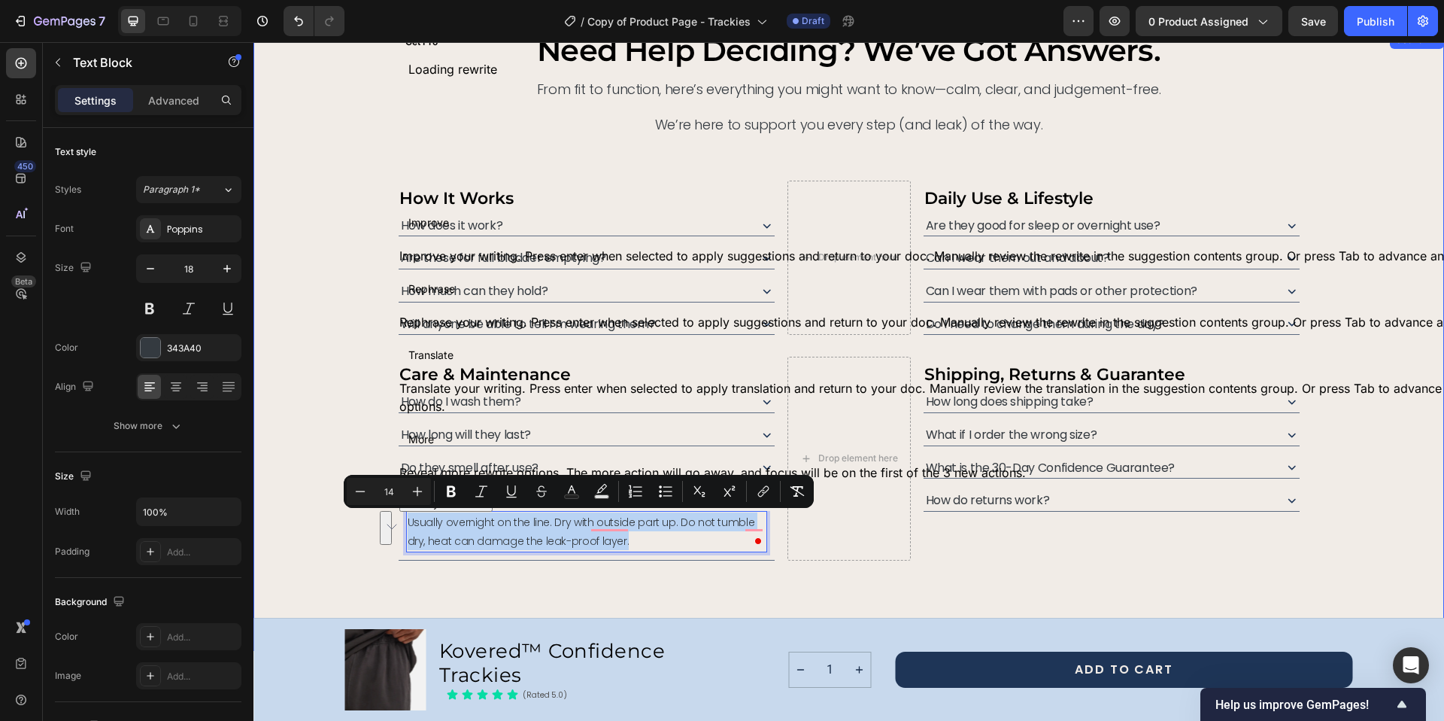
copy span "Usually overnight on the line. Dry with outside part up. Do not tumble dry, hea…"
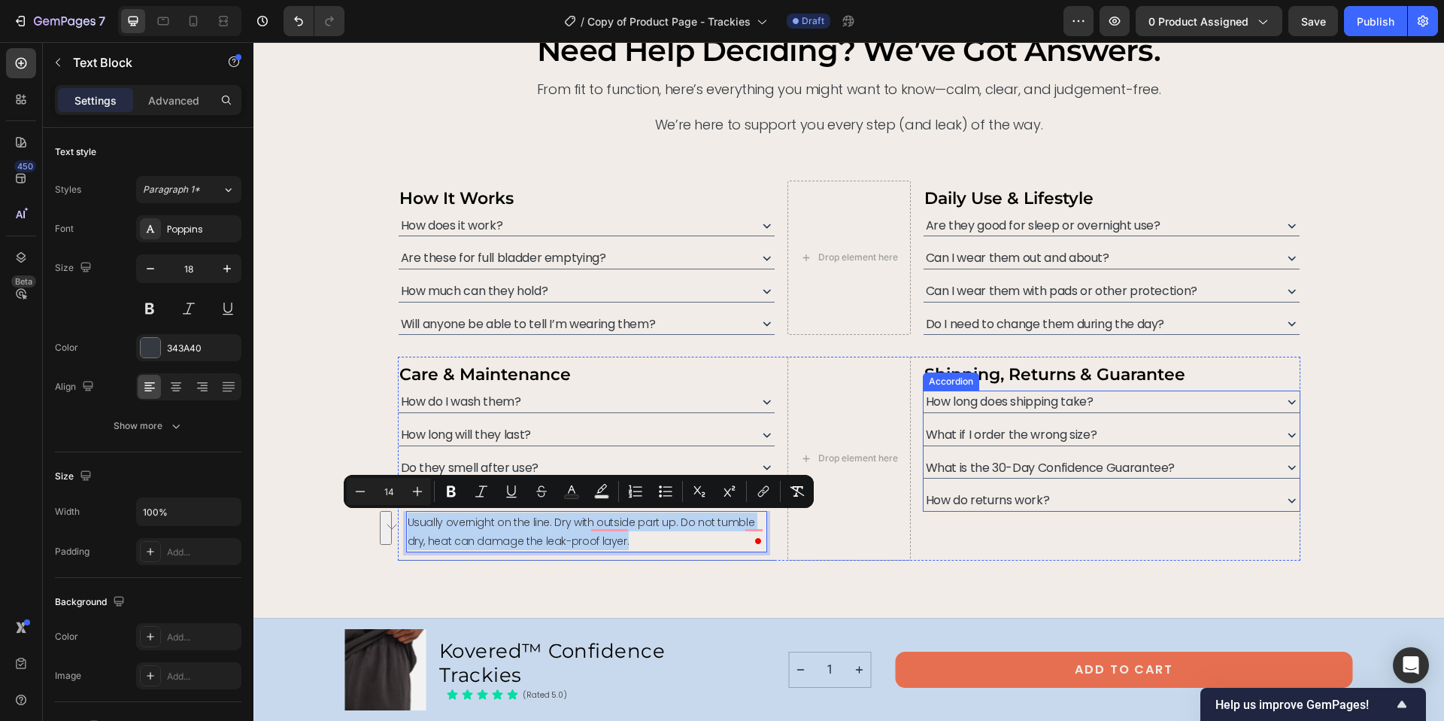
click at [1286, 402] on icon at bounding box center [1292, 401] width 16 height 16
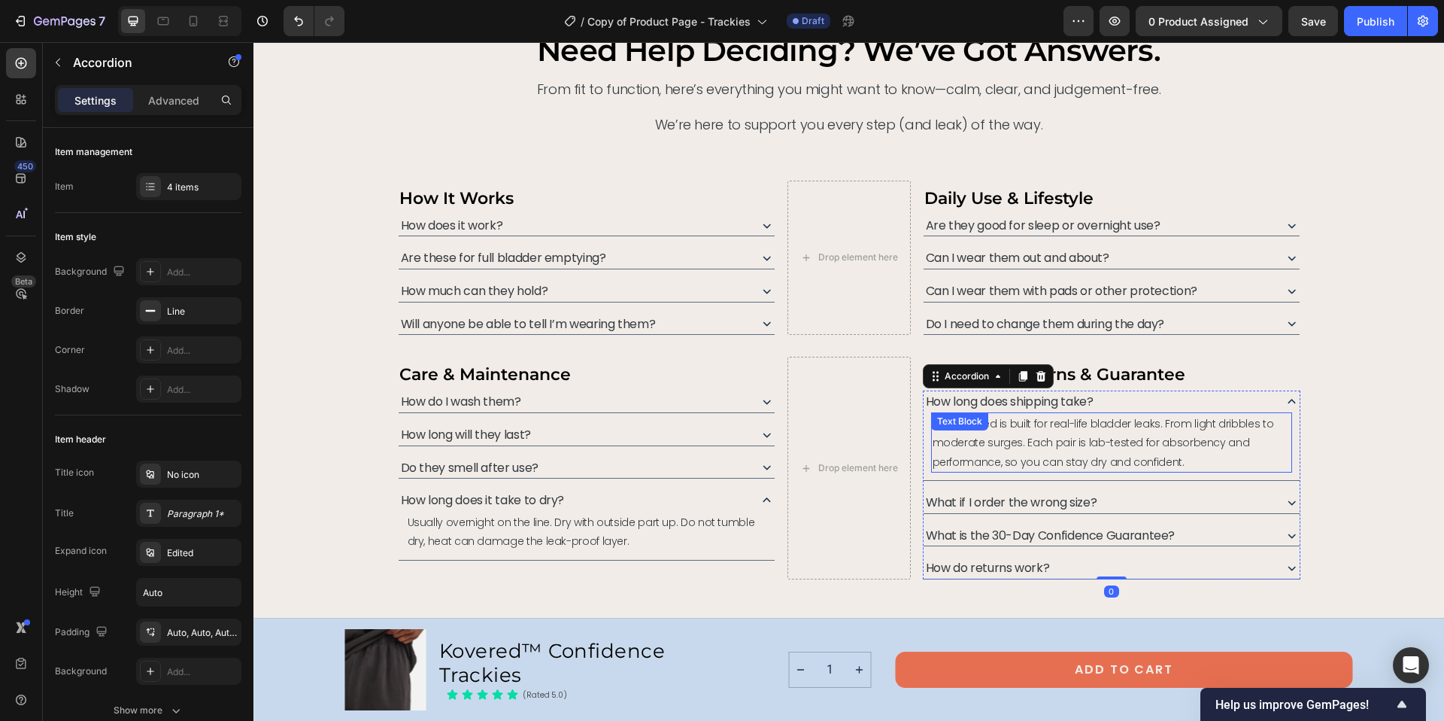
click at [1111, 442] on span "Yes. Kovered is built for real-life bladder leaks. From light dribbles to moder…" at bounding box center [1103, 442] width 341 height 53
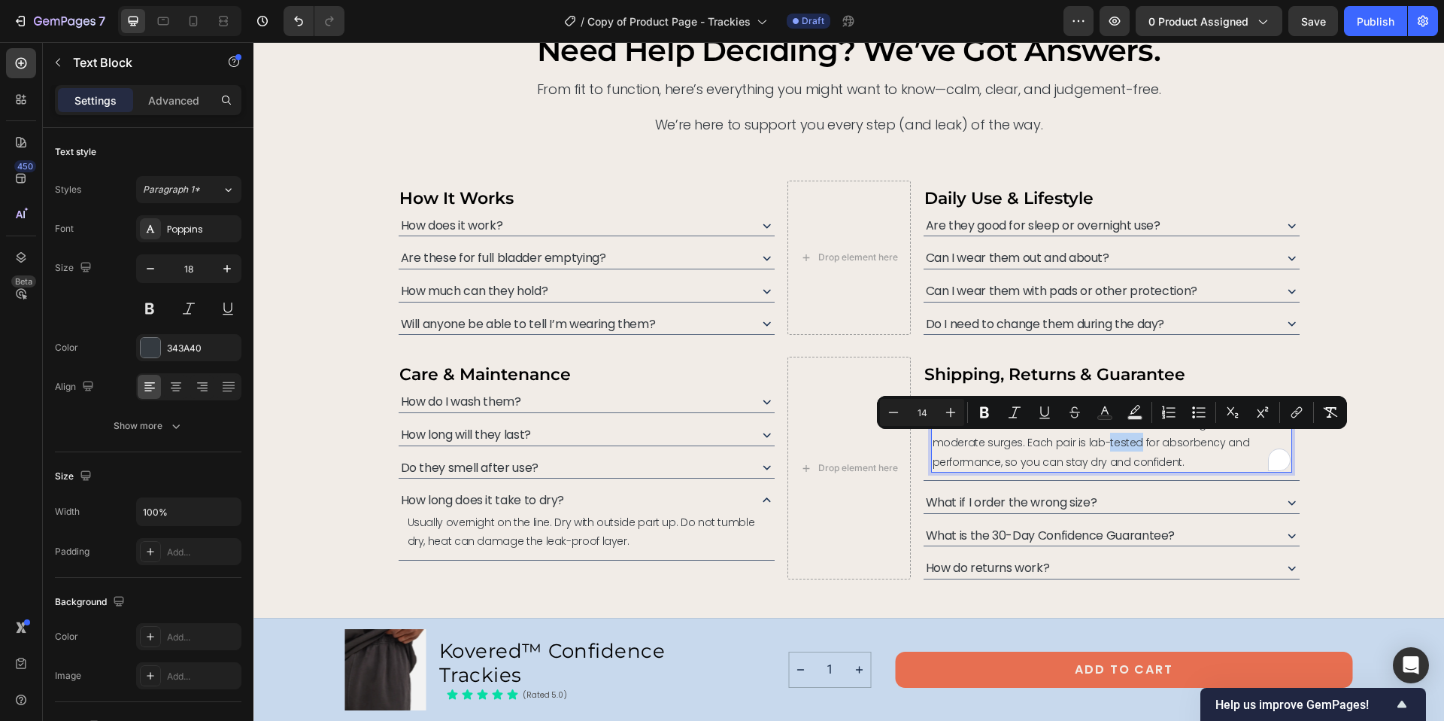
click at [1094, 444] on span "Yes. Kovered is built for real-life bladder leaks. From light dribbles to moder…" at bounding box center [1103, 442] width 341 height 53
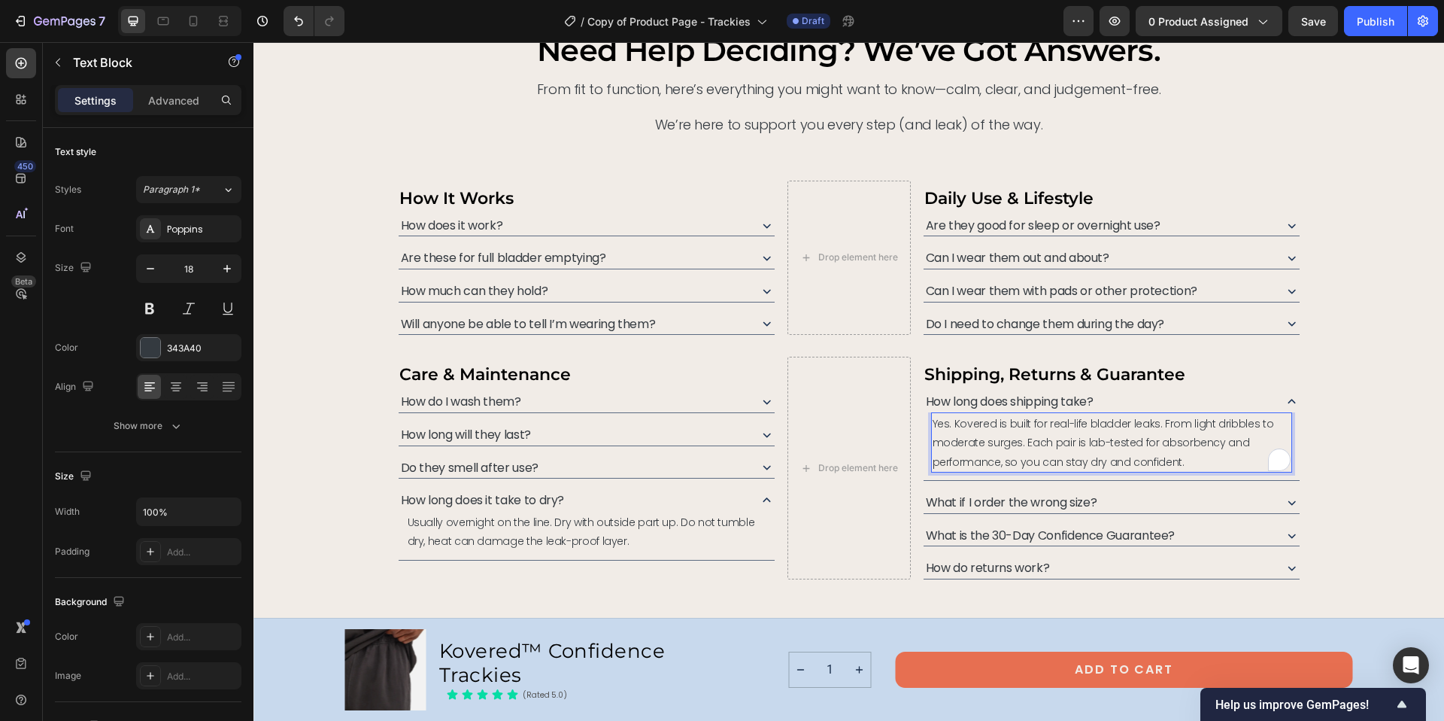
click at [1094, 444] on span "Yes. Kovered is built for real-life bladder leaks. From light dribbles to moder…" at bounding box center [1103, 442] width 341 height 53
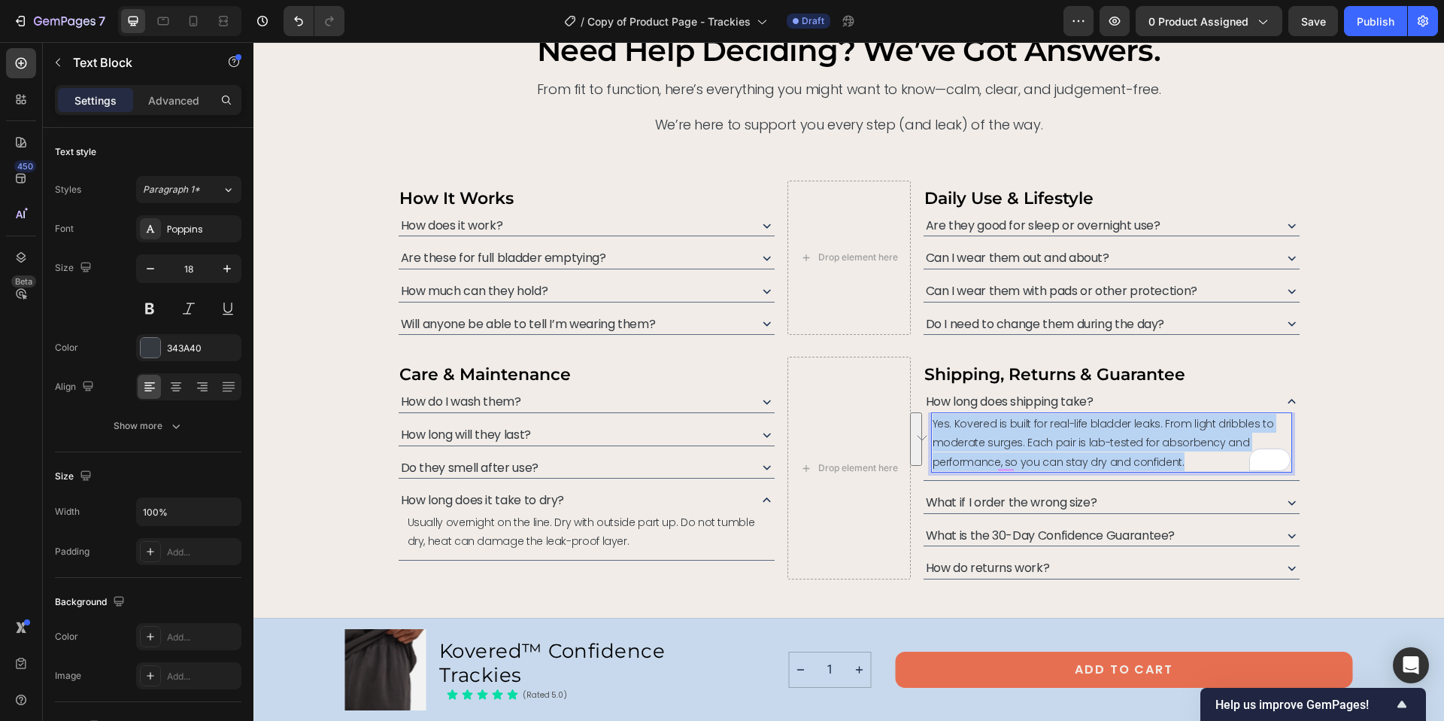
drag, startPoint x: 1175, startPoint y: 462, endPoint x: 924, endPoint y: 423, distance: 253.4
click at [931, 423] on div "Yes. Kovered is built for real-life bladder leaks. From light dribbles to moder…" at bounding box center [1111, 442] width 361 height 60
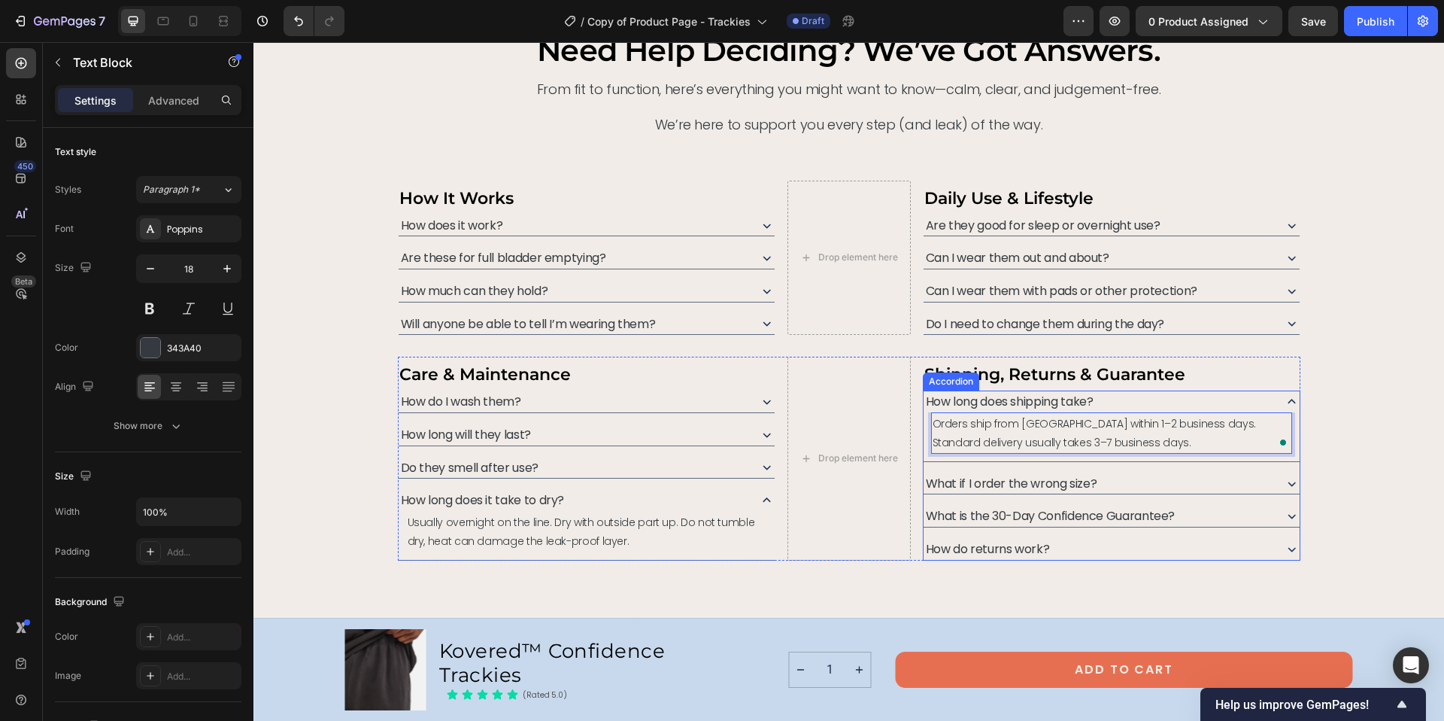
click at [1284, 484] on icon at bounding box center [1292, 483] width 16 height 16
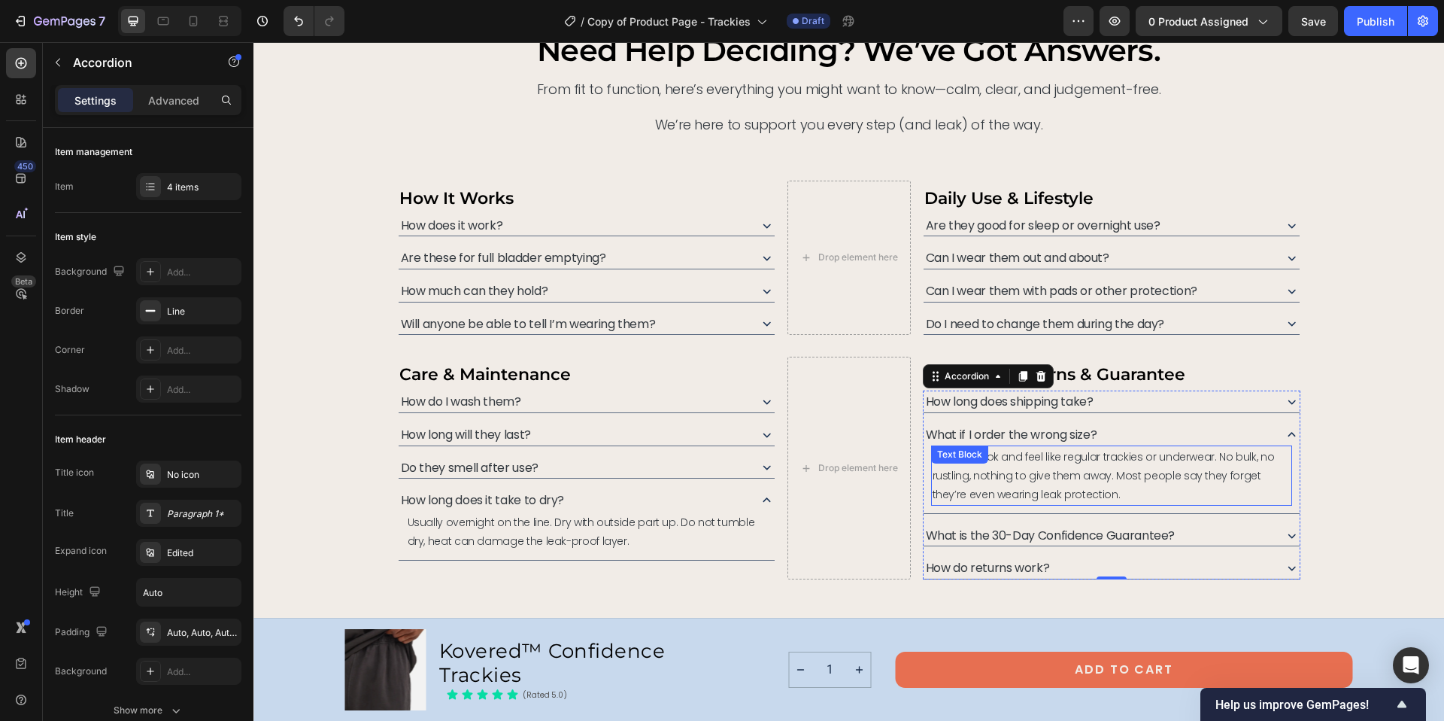
click at [1047, 461] on span "No. They look and feel like regular trackies or underwear. No bulk, no rustling…" at bounding box center [1104, 475] width 342 height 53
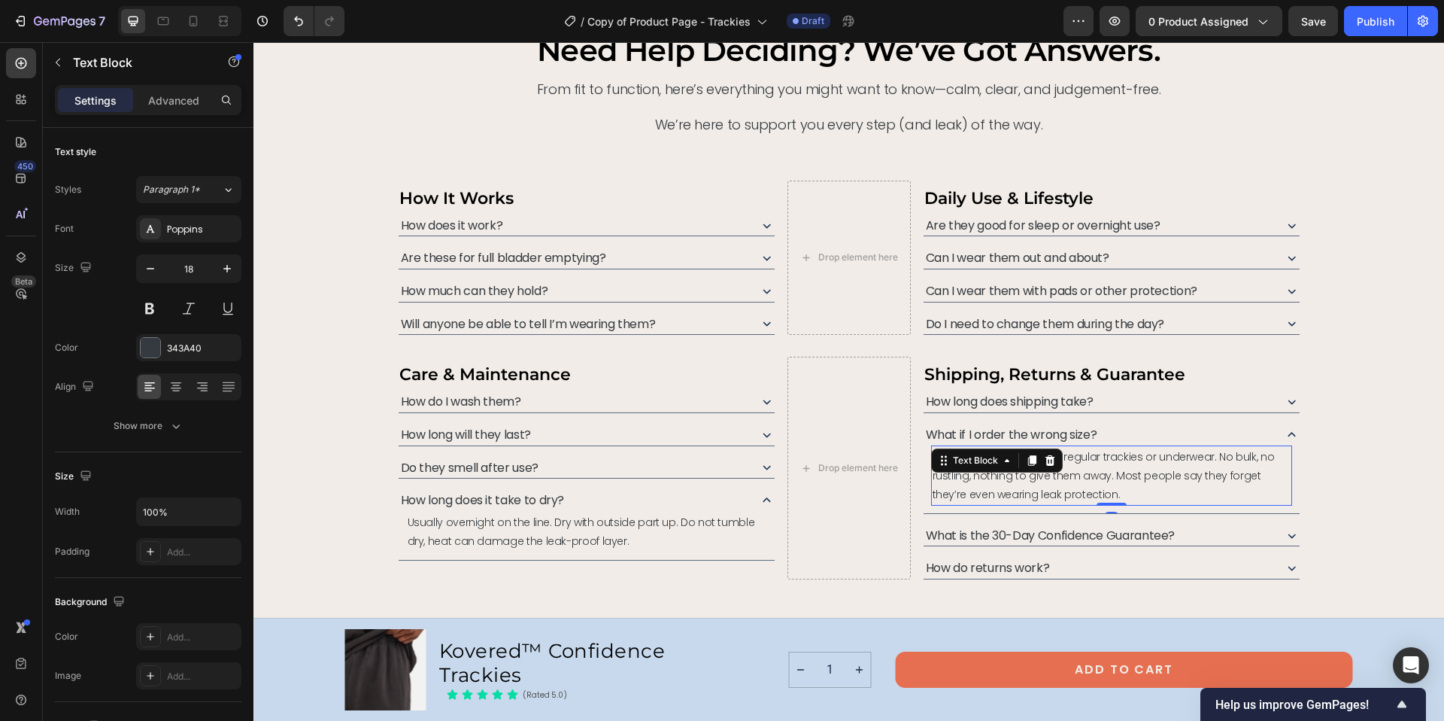
click at [1047, 461] on icon at bounding box center [1050, 460] width 10 height 11
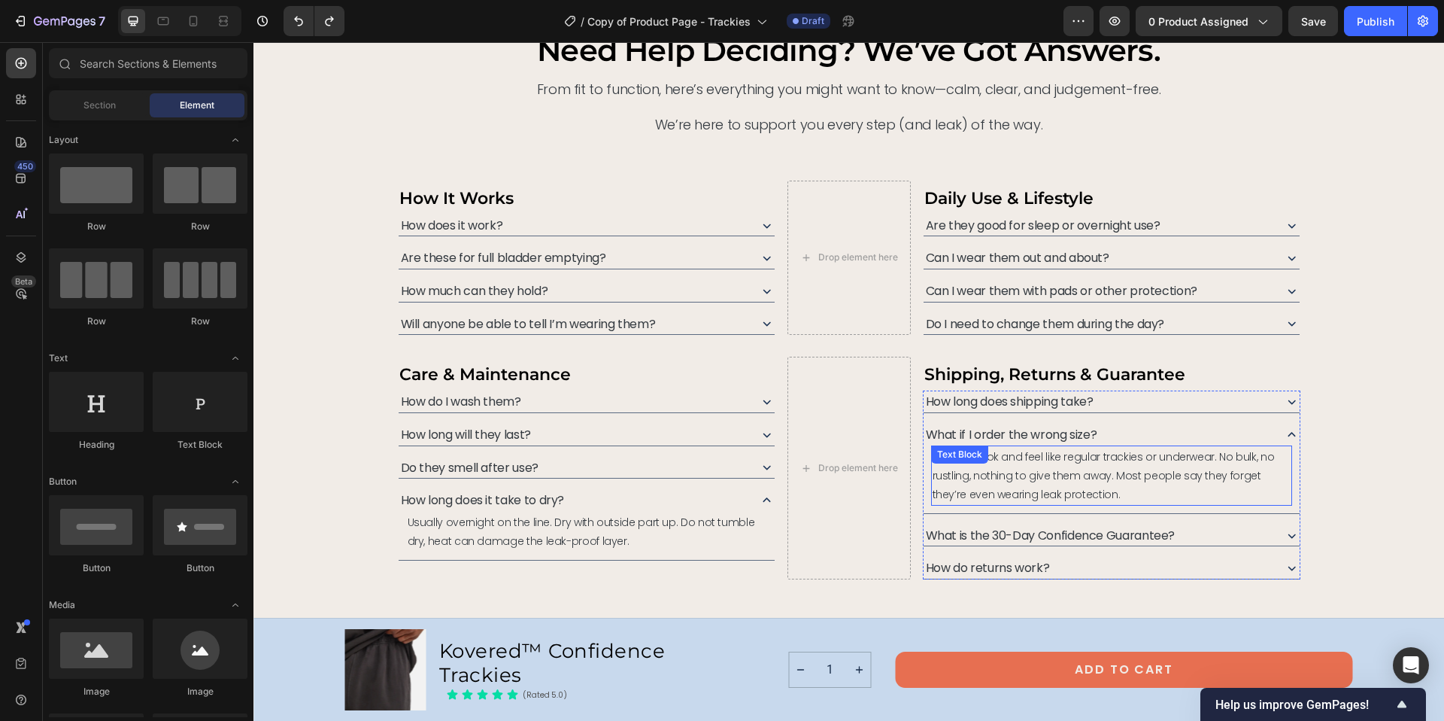
click at [1099, 459] on span "No. They look and feel like regular trackies or underwear. No bulk, no rustling…" at bounding box center [1104, 475] width 342 height 53
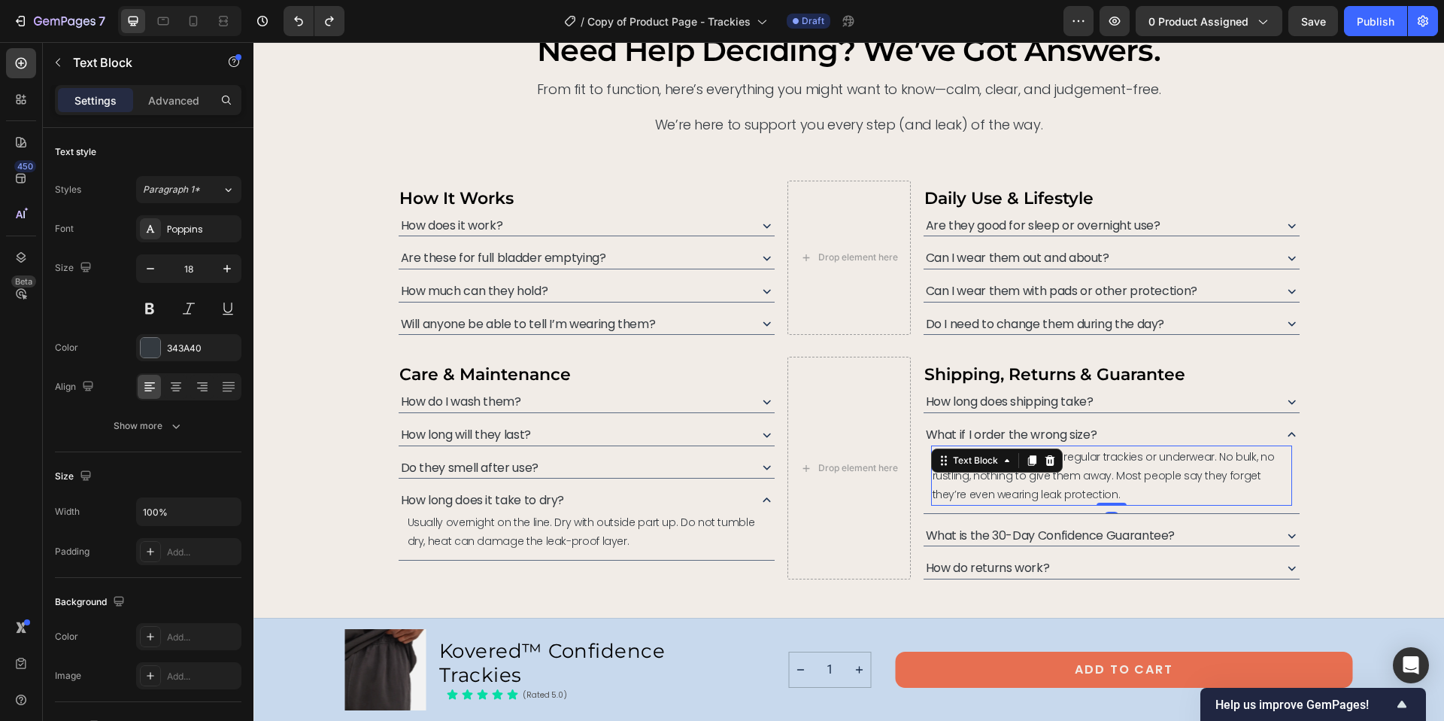
click at [1126, 457] on span "No. They look and feel like regular trackies or underwear. No bulk, no rustling…" at bounding box center [1104, 475] width 342 height 53
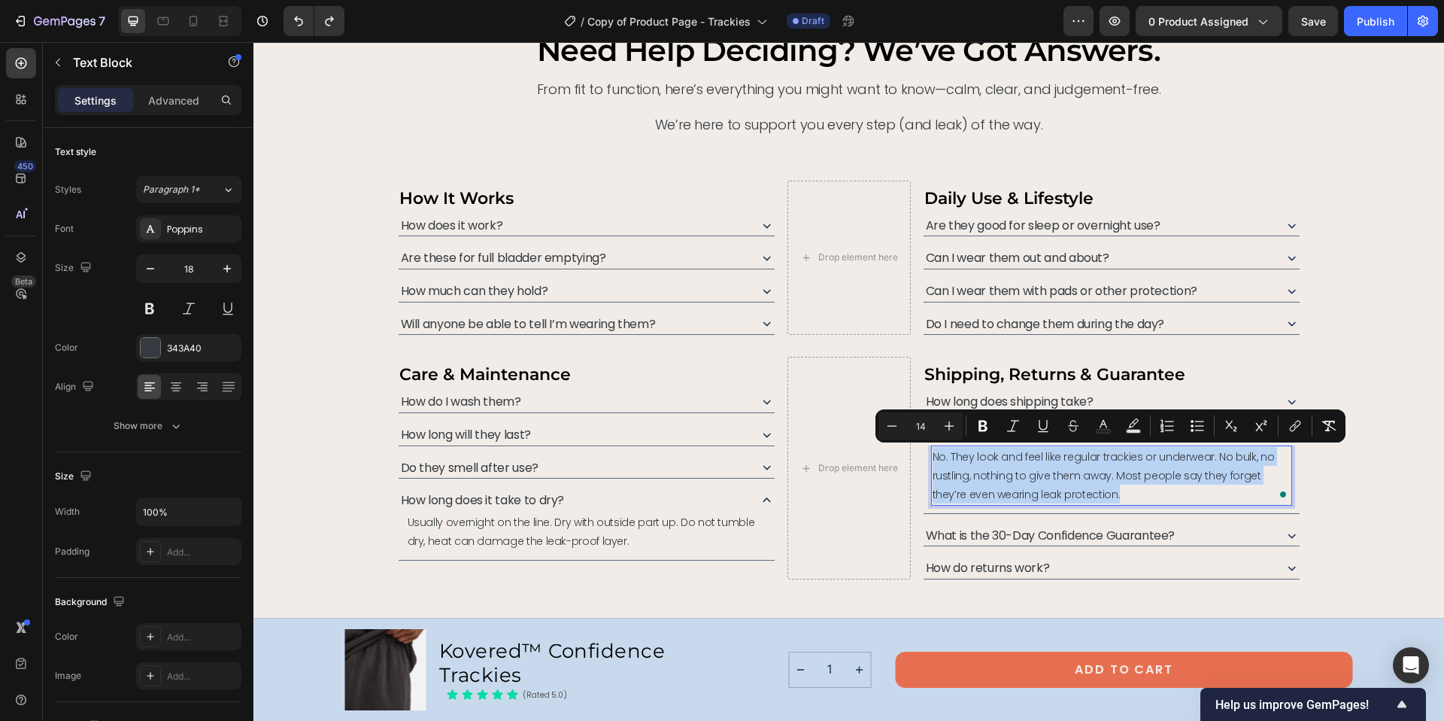
click at [1126, 457] on span "No. They look and feel like regular trackies or underwear. No bulk, no rustling…" at bounding box center [1104, 475] width 342 height 53
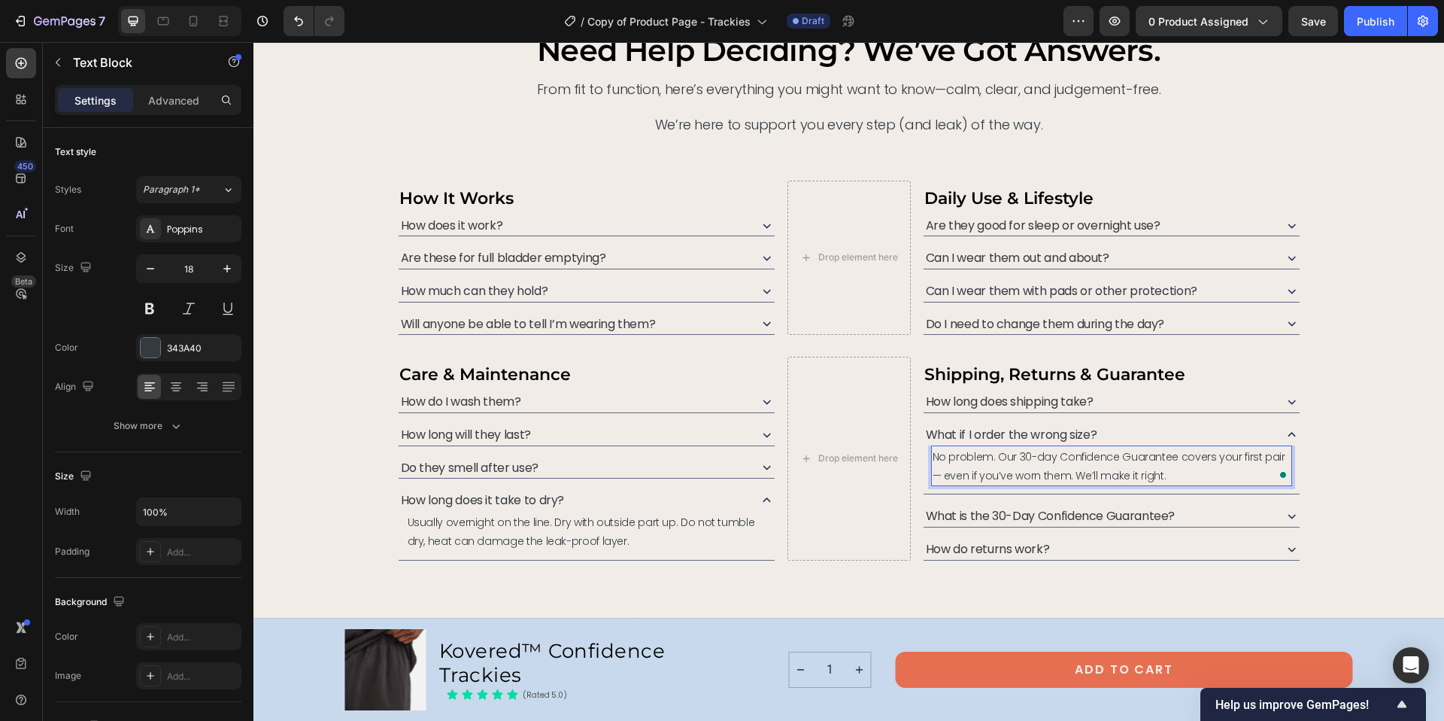
click at [1278, 453] on p "No problem. Our 30-day Confidence Guarantee covers your first pair — even if yo…" at bounding box center [1112, 466] width 358 height 38
click at [1289, 432] on icon at bounding box center [1292, 434] width 16 height 16
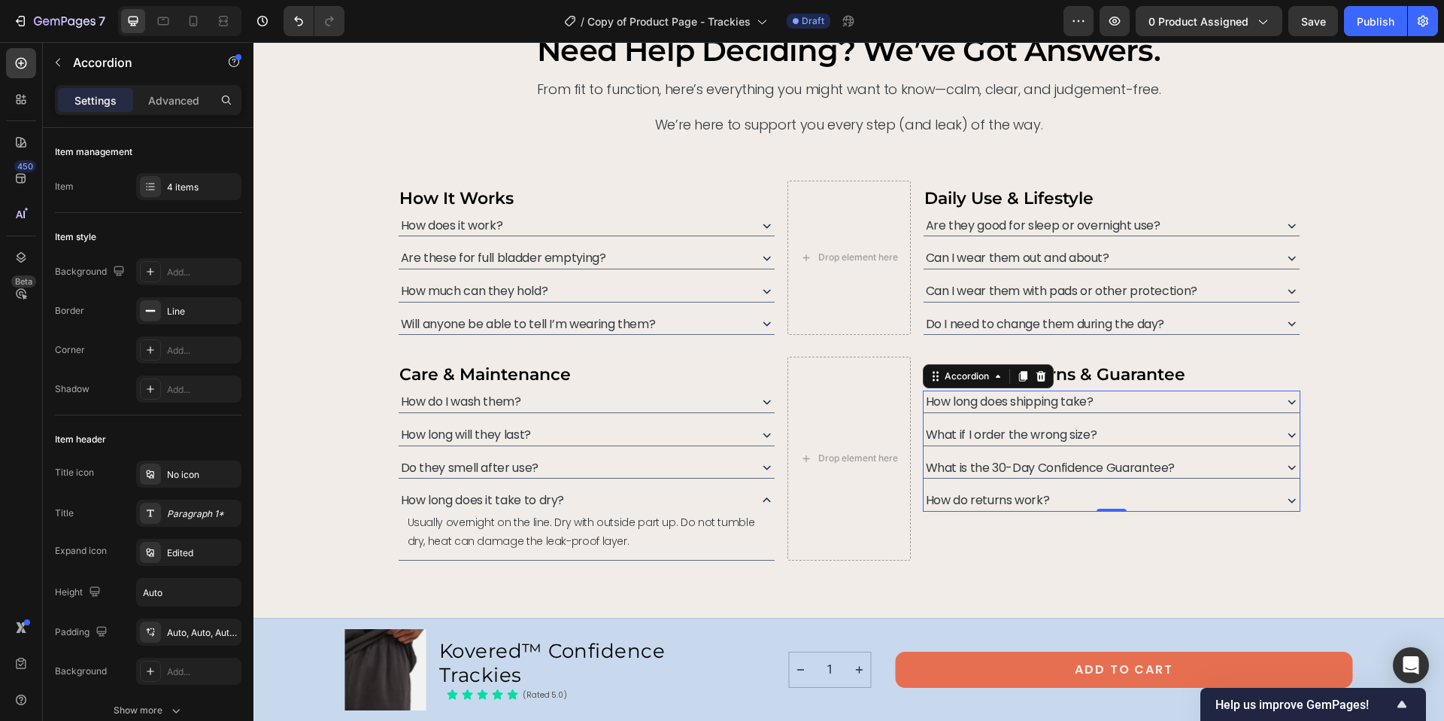
click at [1287, 466] on icon at bounding box center [1292, 467] width 16 height 16
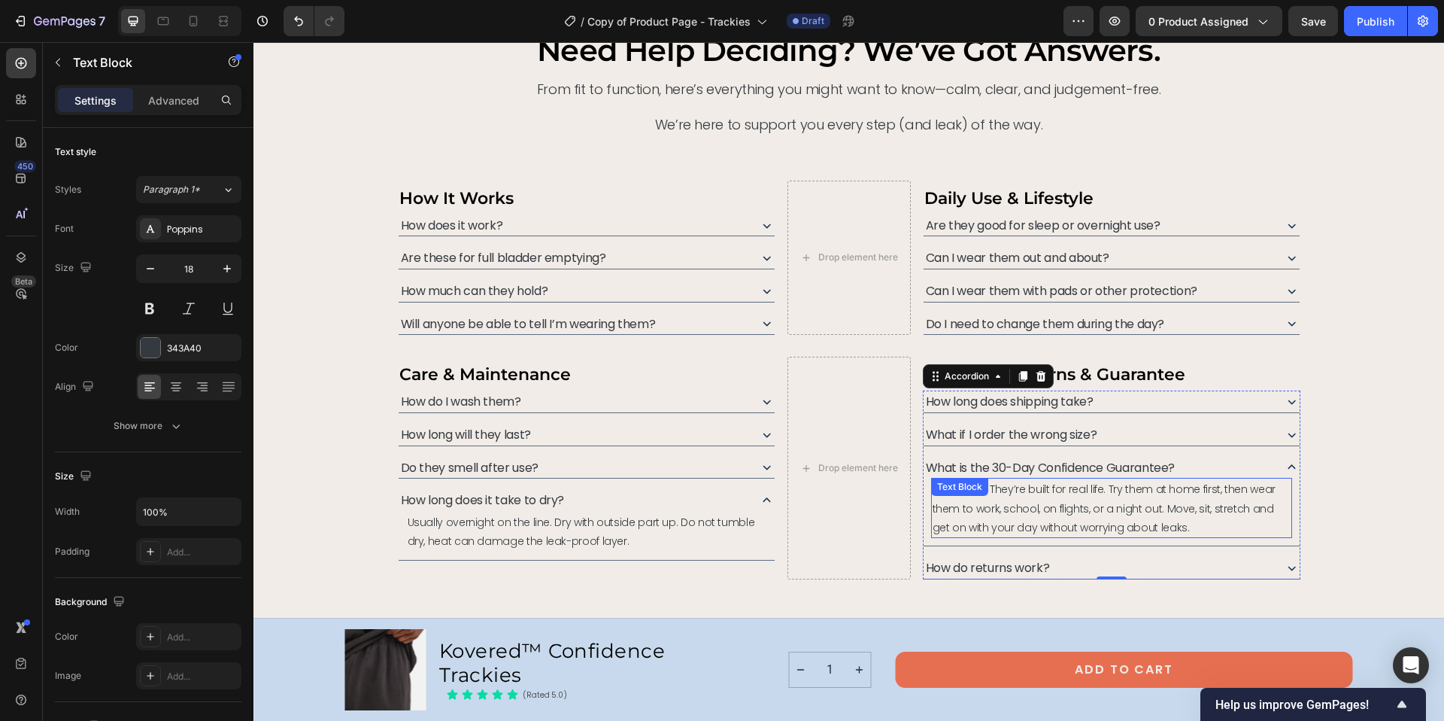
click at [1085, 493] on span "Absolutely. They’re built for real life. Try them at home first, then wear them…" at bounding box center [1104, 507] width 343 height 53
click at [1092, 487] on span "Absolutely. They’re built for real life. Try them at home first, then wear them…" at bounding box center [1104, 507] width 343 height 53
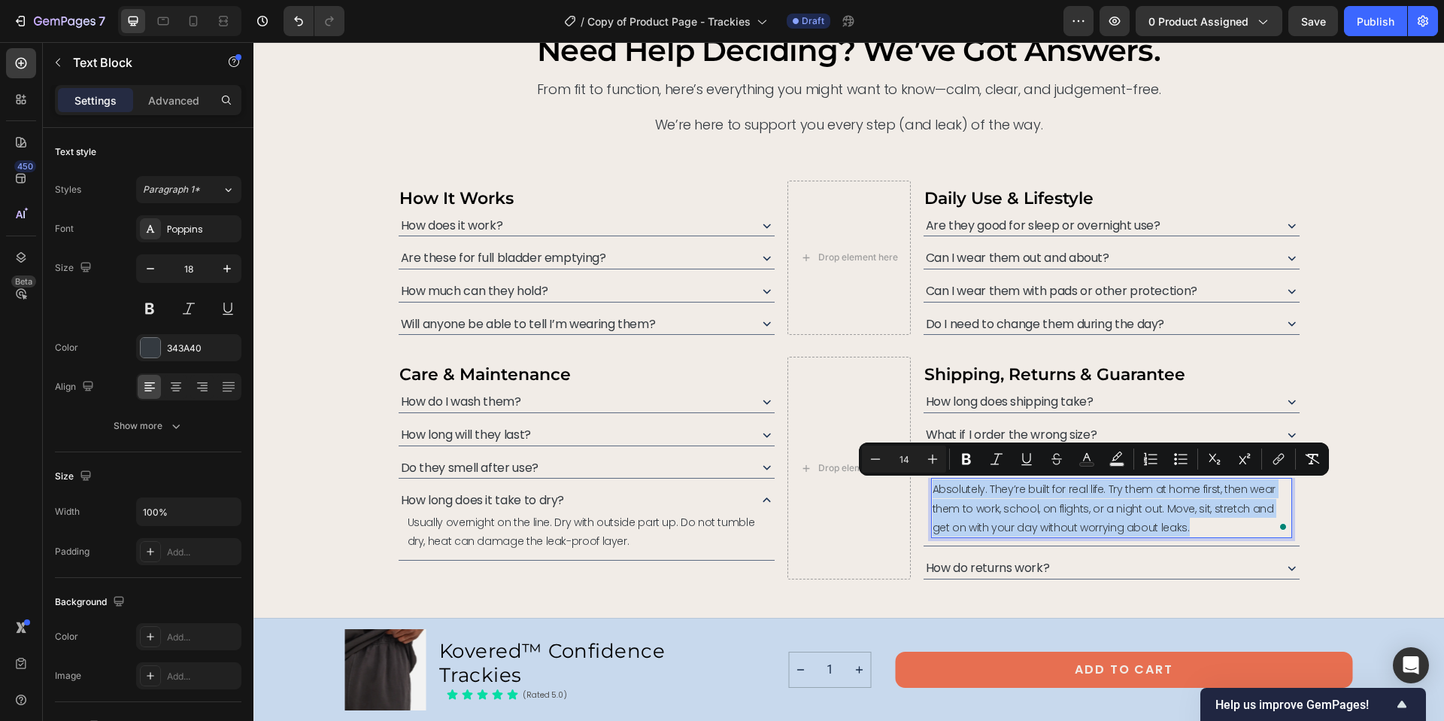
click at [1092, 487] on span "Absolutely. They’re built for real life. Try them at home first, then wear them…" at bounding box center [1104, 507] width 343 height 53
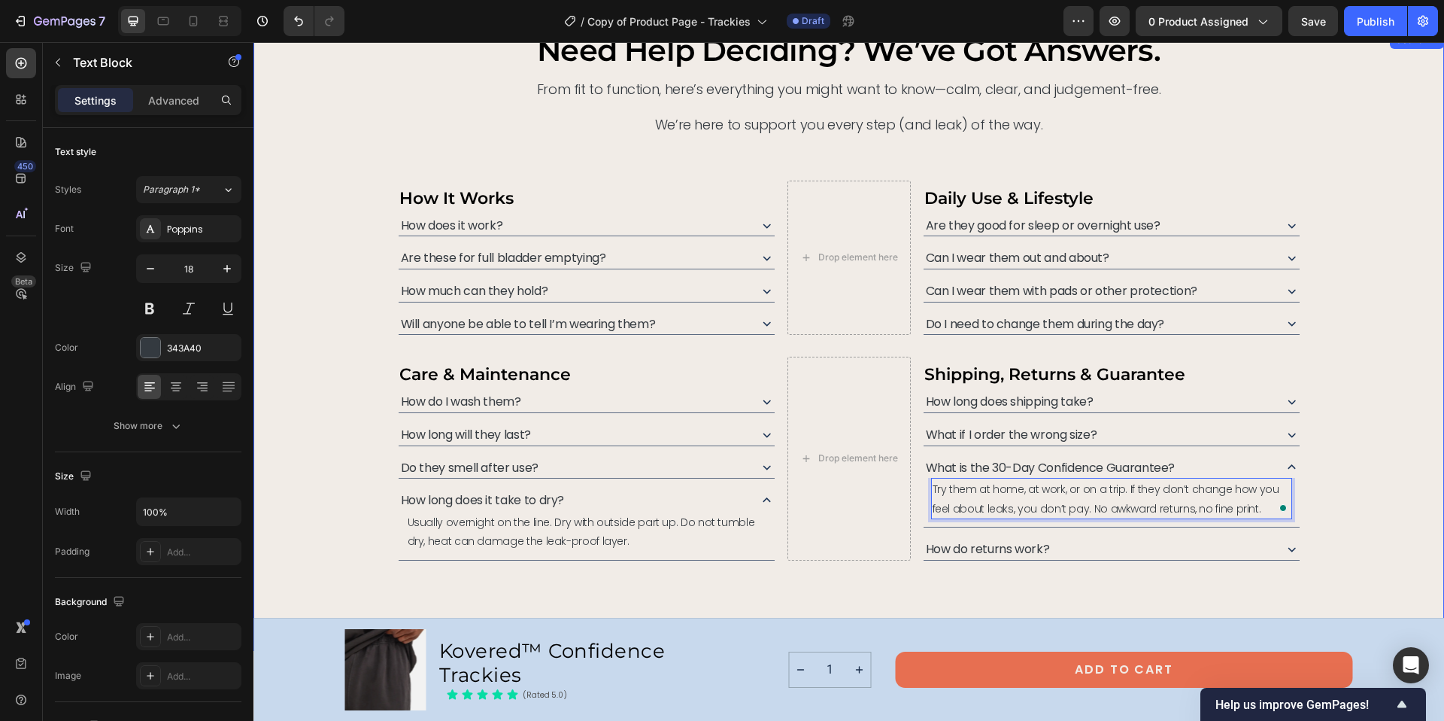
click at [1349, 508] on div "need help deciding? we’ve got answers. Heading From fit to function, here’s eve…" at bounding box center [849, 295] width 1155 height 529
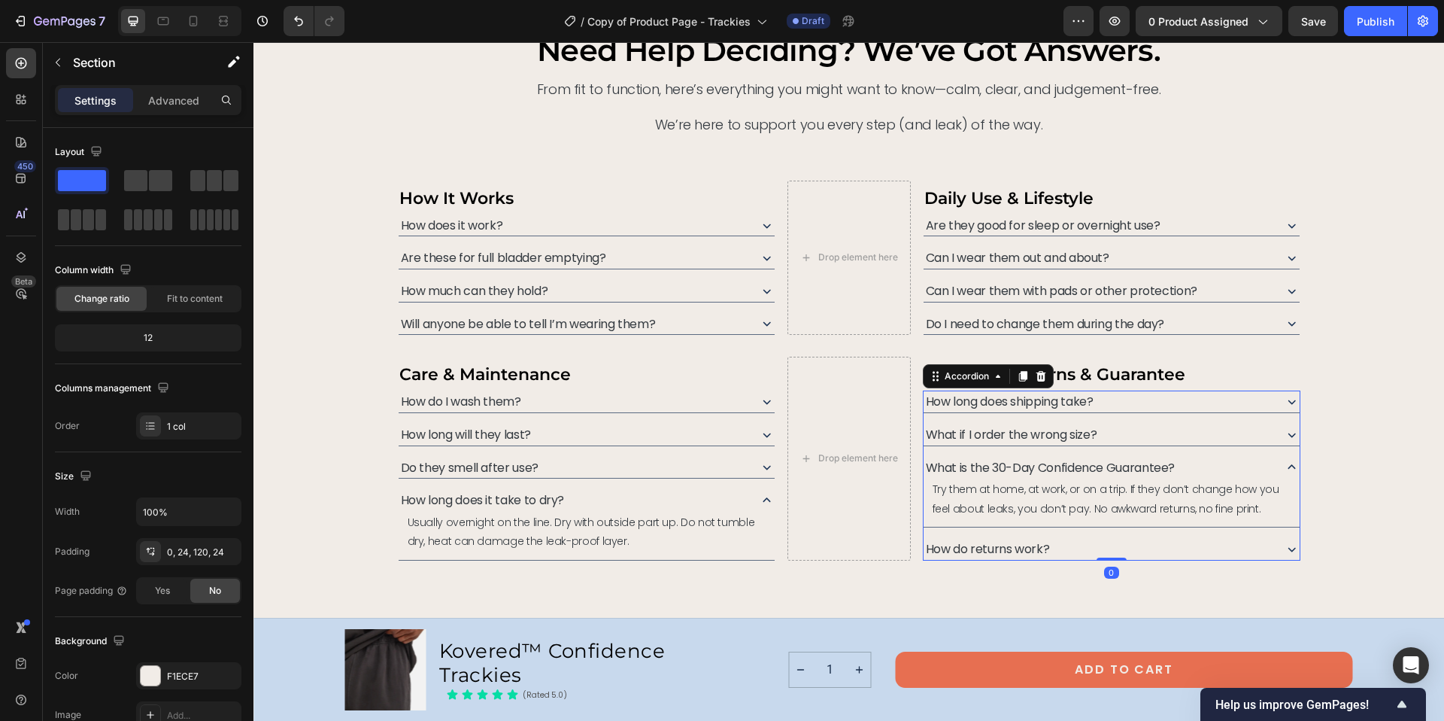
click at [1285, 470] on icon at bounding box center [1292, 467] width 16 height 16
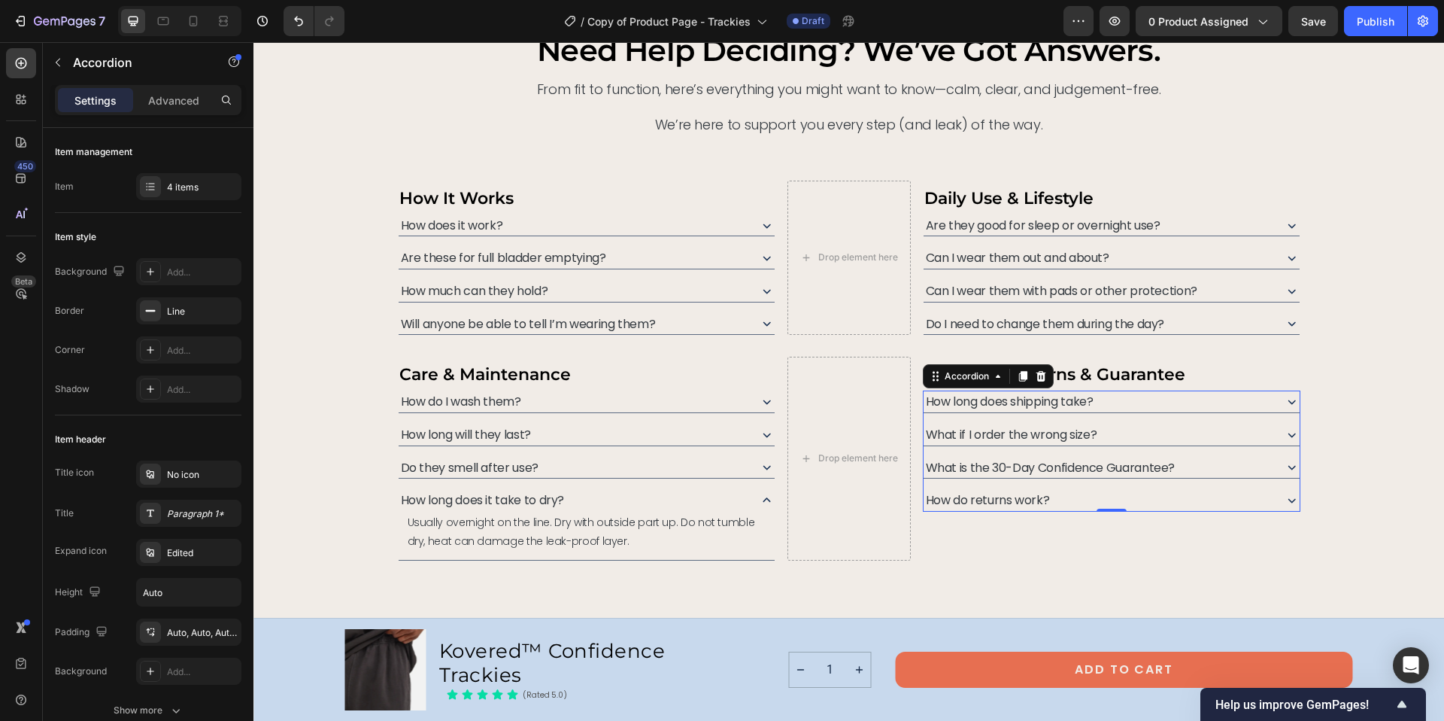
click at [1288, 498] on icon at bounding box center [1292, 500] width 16 height 16
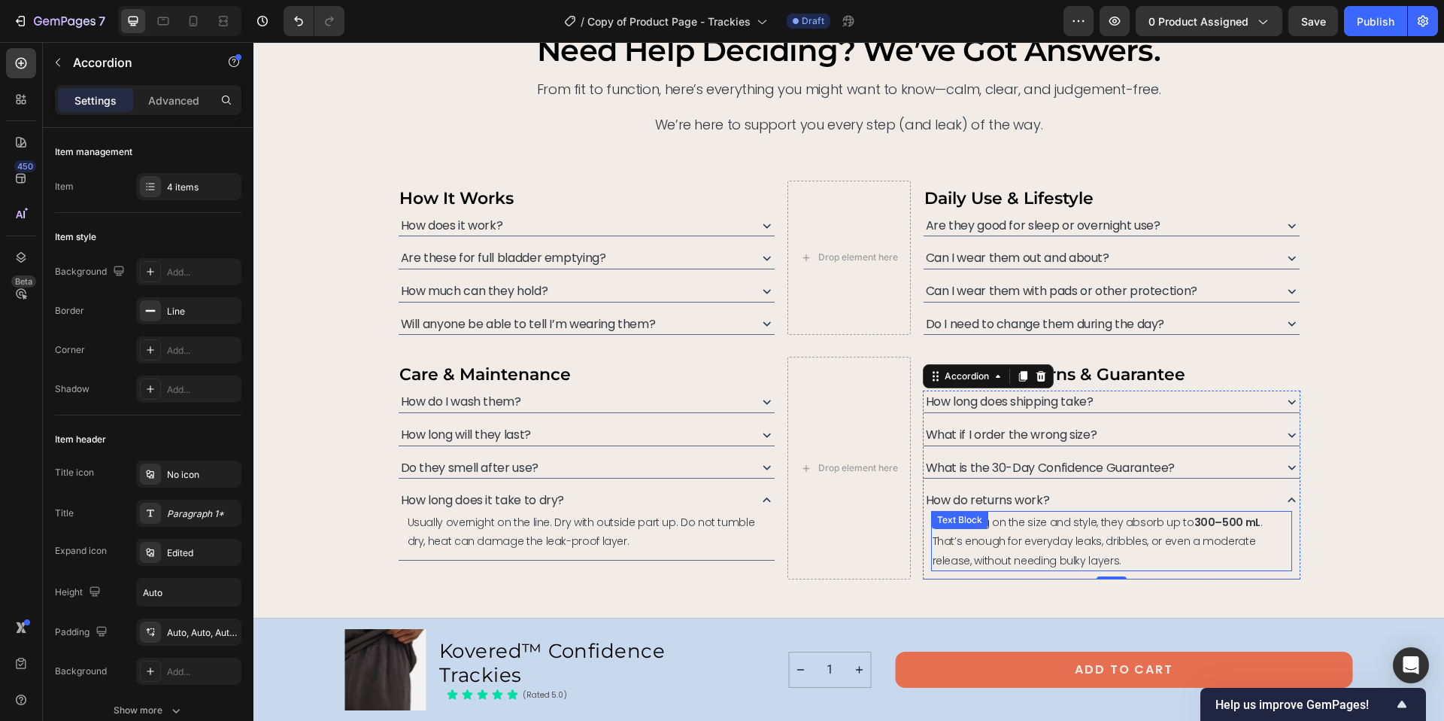
click at [1084, 524] on span "Depending on the size and style, they absorb up to 300–500 mL . That’s enough f…" at bounding box center [1098, 540] width 330 height 53
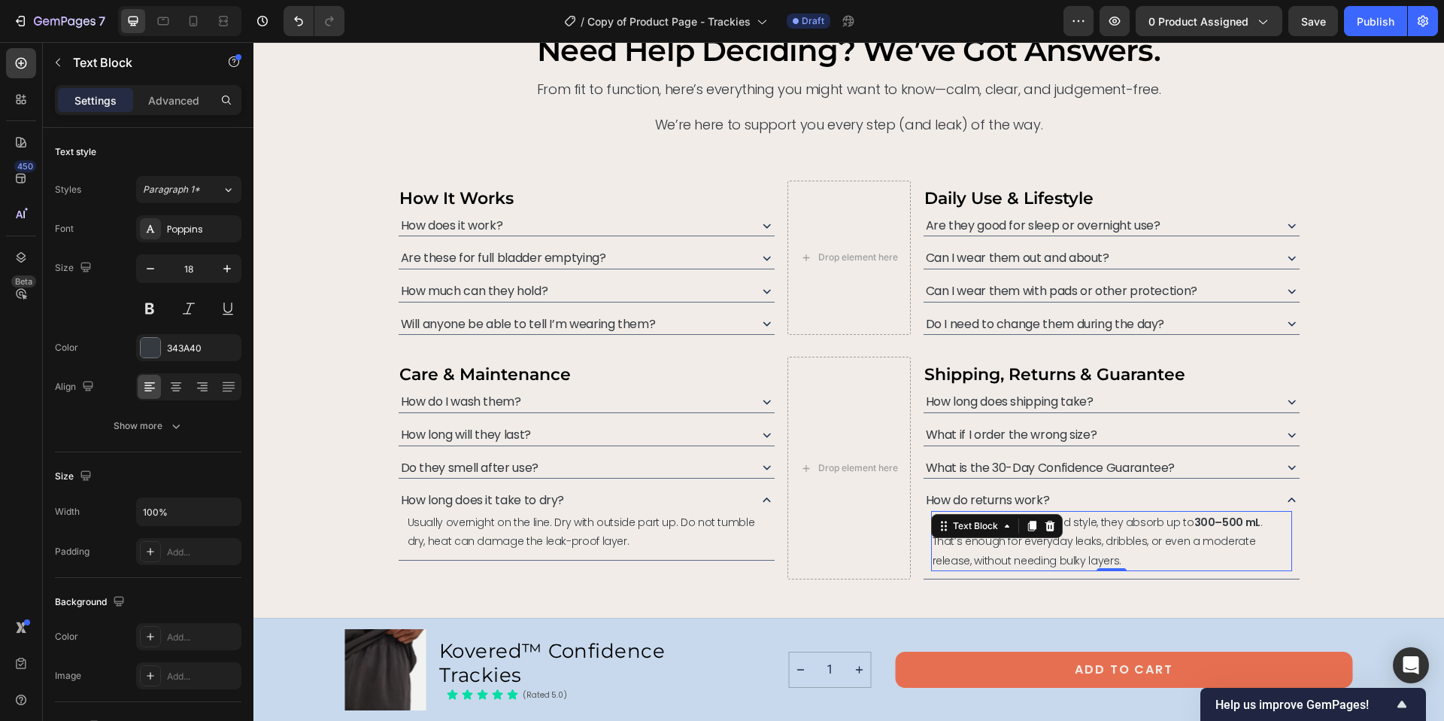
click at [1084, 524] on span "Depending on the size and style, they absorb up to 300–500 mL . That’s enough f…" at bounding box center [1098, 540] width 330 height 53
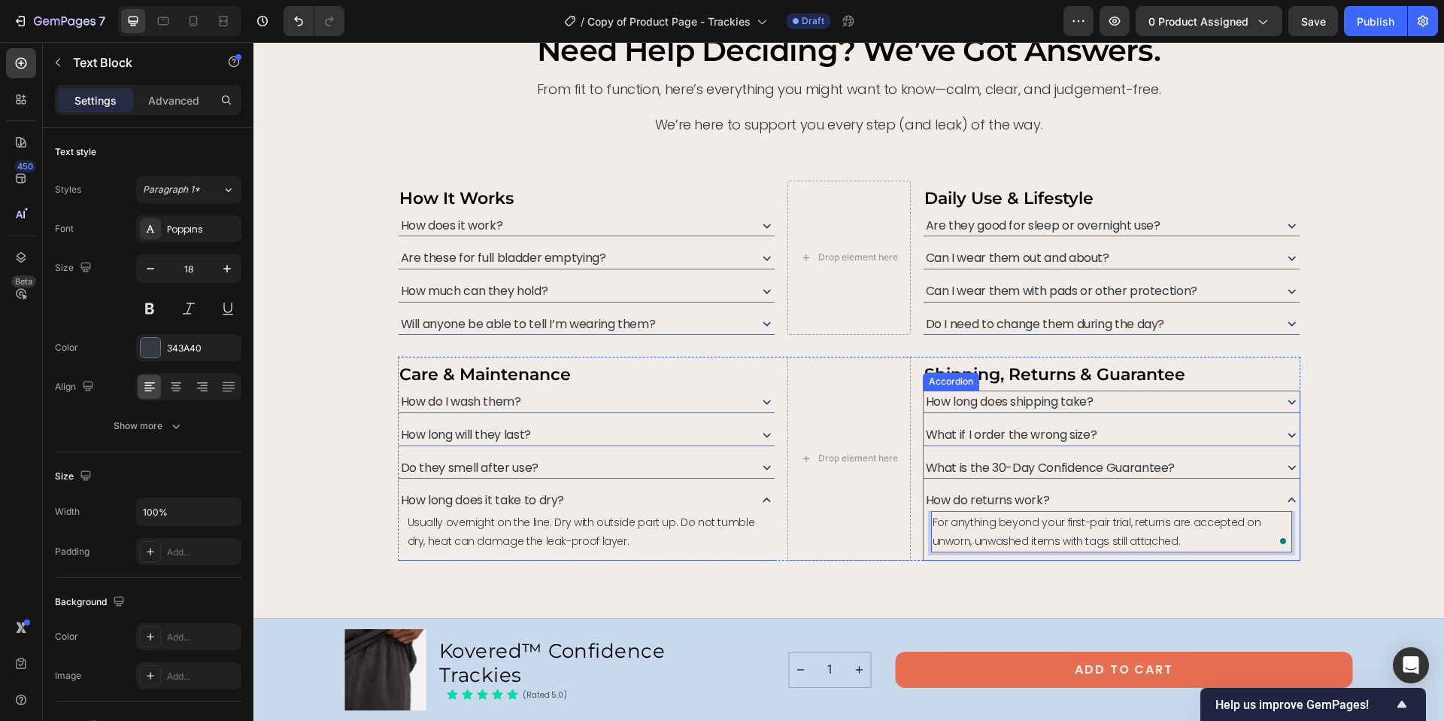
click at [1288, 499] on icon at bounding box center [1292, 499] width 8 height 5
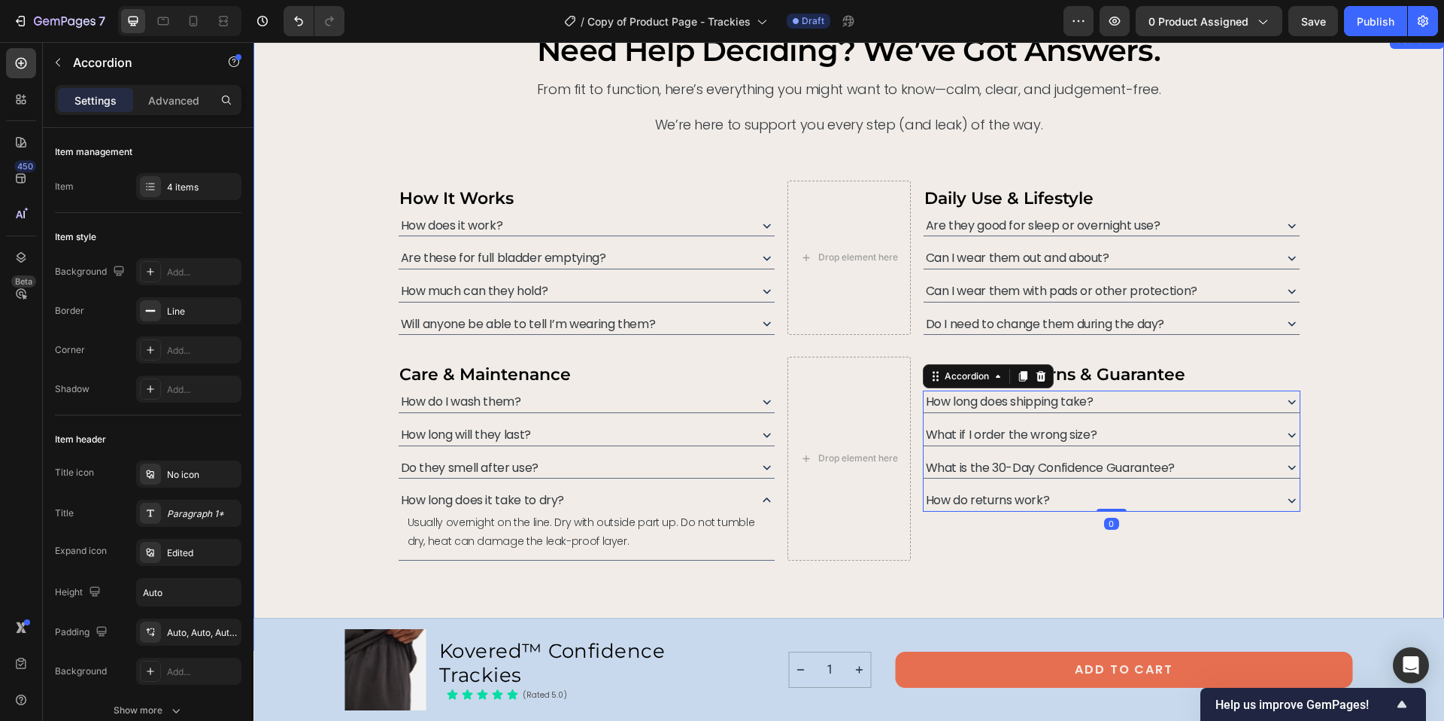
click at [1400, 505] on div "need help deciding? we’ve got answers. Heading From fit to function, here’s eve…" at bounding box center [849, 295] width 1155 height 529
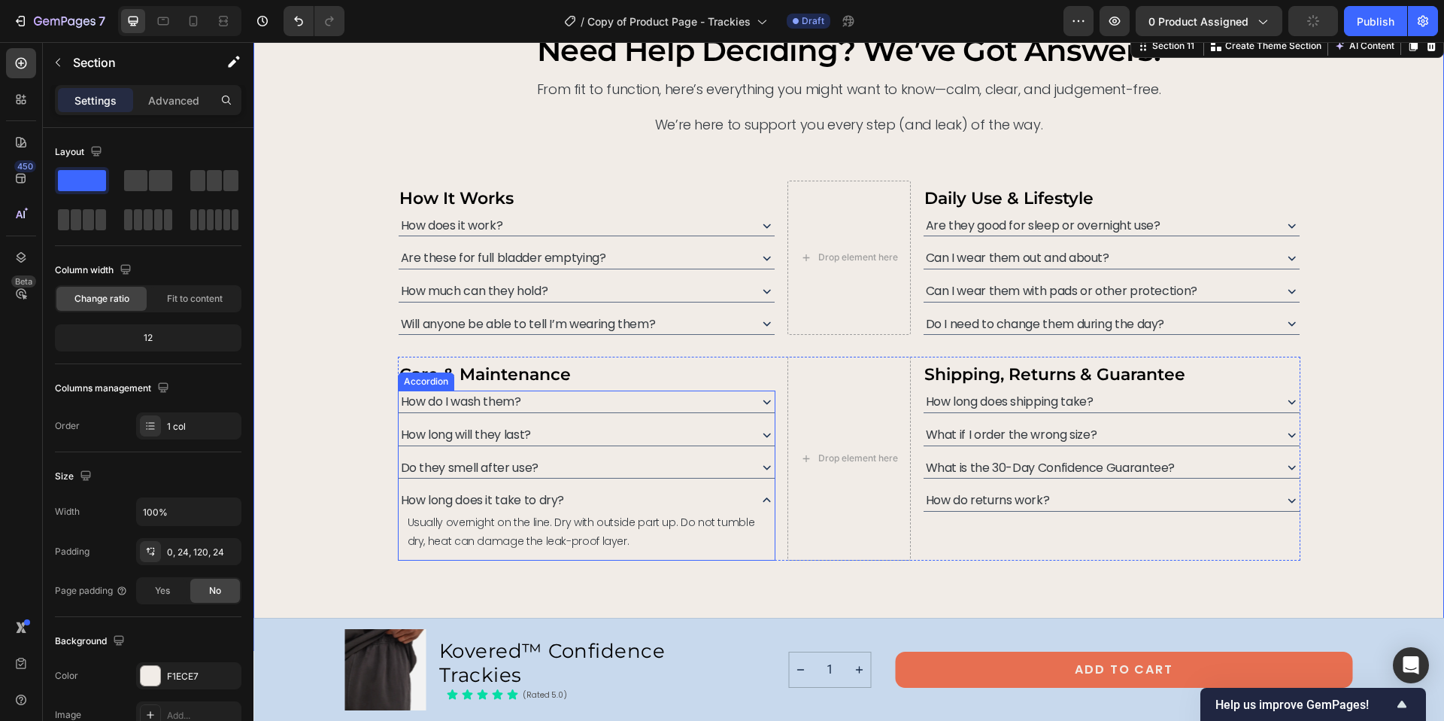
click at [763, 497] on icon at bounding box center [767, 500] width 16 height 16
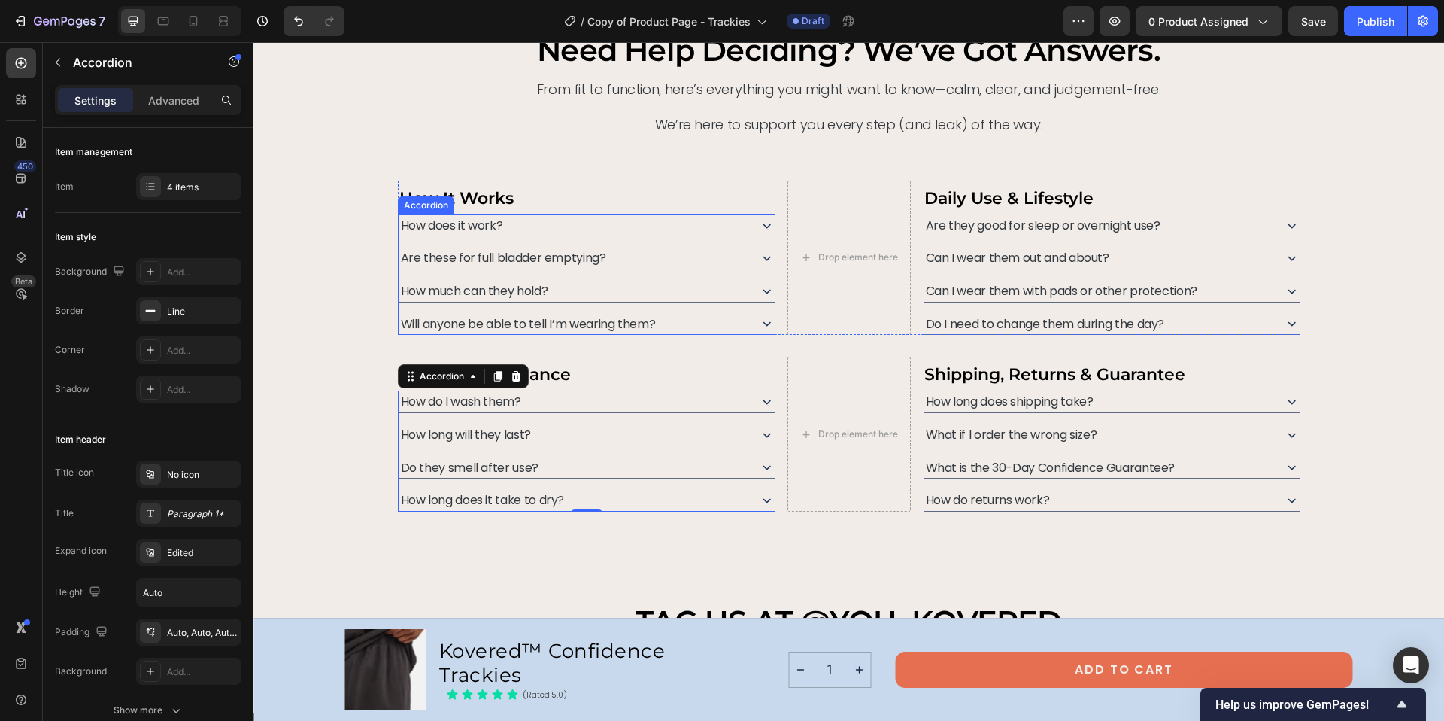
click at [763, 226] on icon at bounding box center [767, 225] width 8 height 5
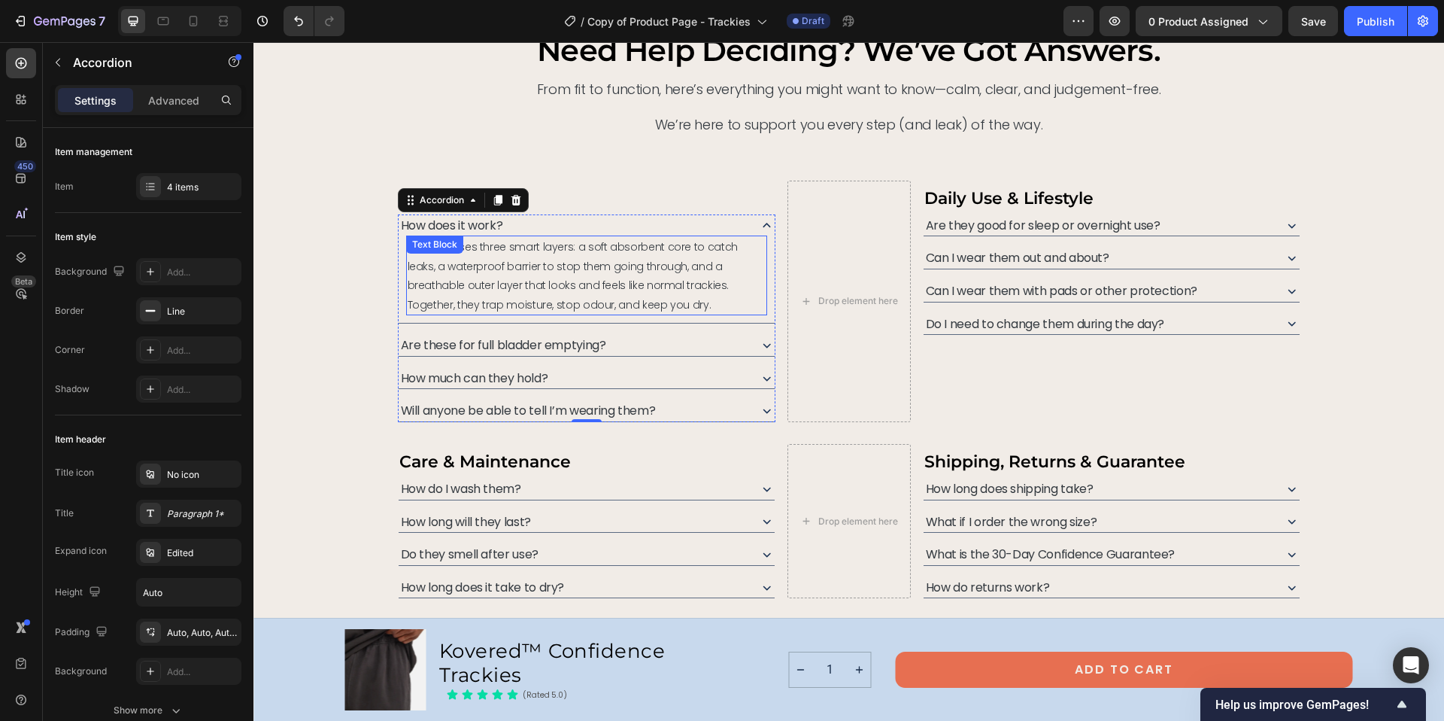
click at [539, 267] on span "Kovered uses three smart layers: a soft absorbent core to catch leaks, a waterp…" at bounding box center [573, 275] width 330 height 72
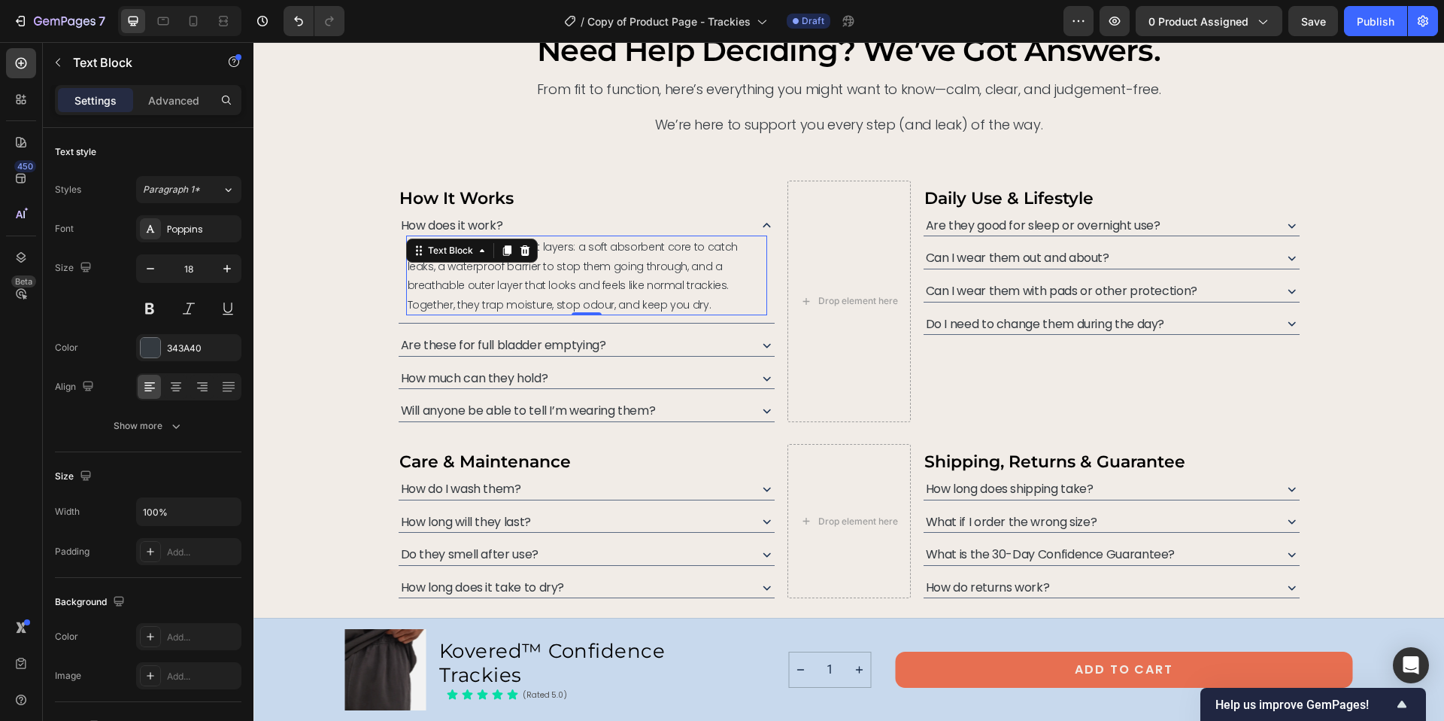
click at [539, 267] on span "Kovered uses three smart layers: a soft absorbent core to catch leaks, a waterp…" at bounding box center [573, 275] width 330 height 72
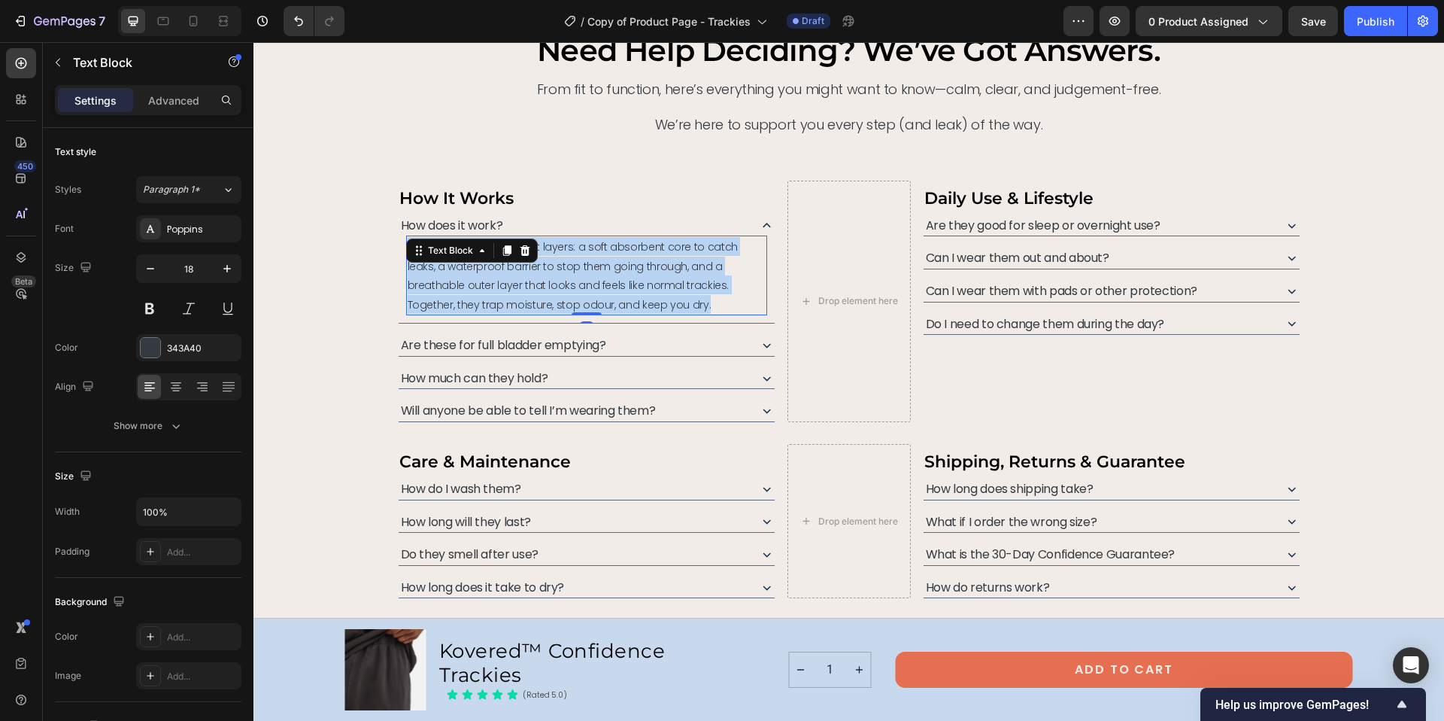
click at [539, 267] on span "Kovered uses three smart layers: a soft absorbent core to catch leaks, a waterp…" at bounding box center [573, 275] width 330 height 72
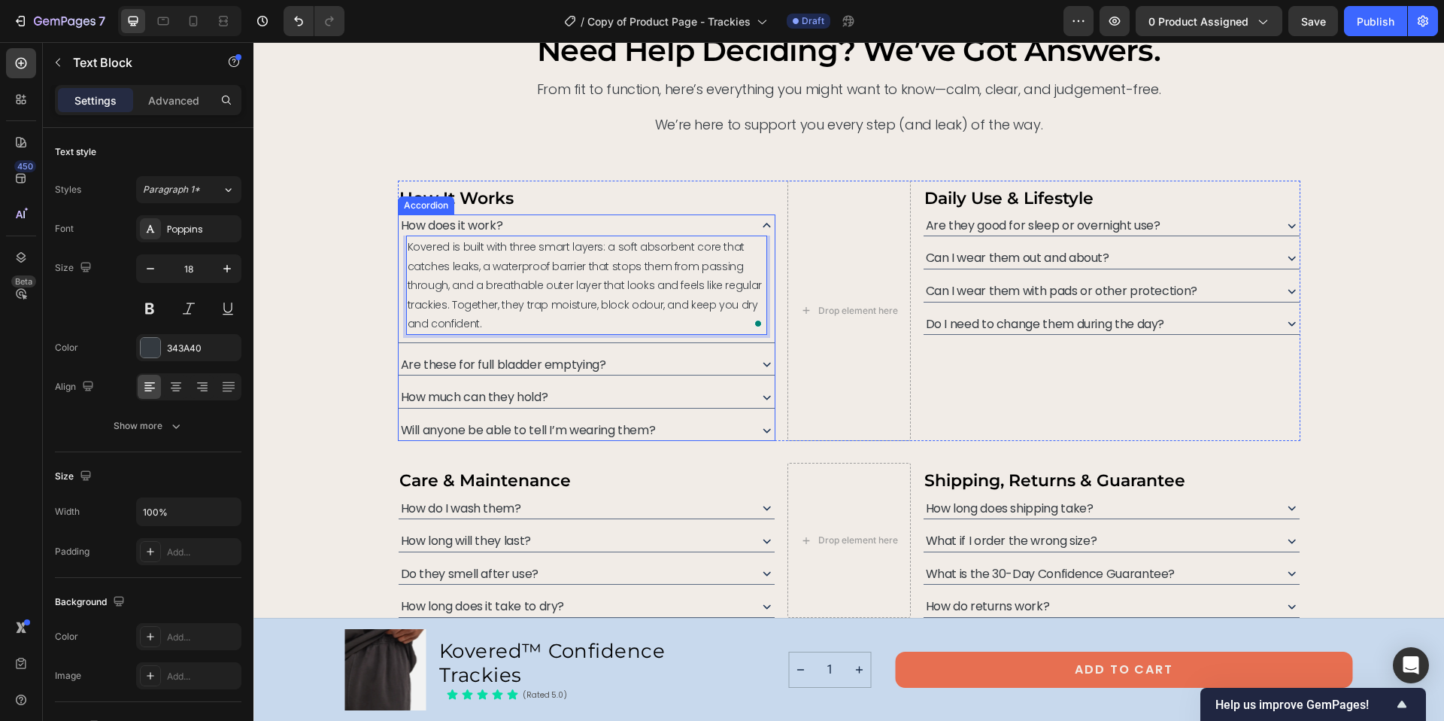
click at [763, 225] on icon at bounding box center [767, 225] width 8 height 5
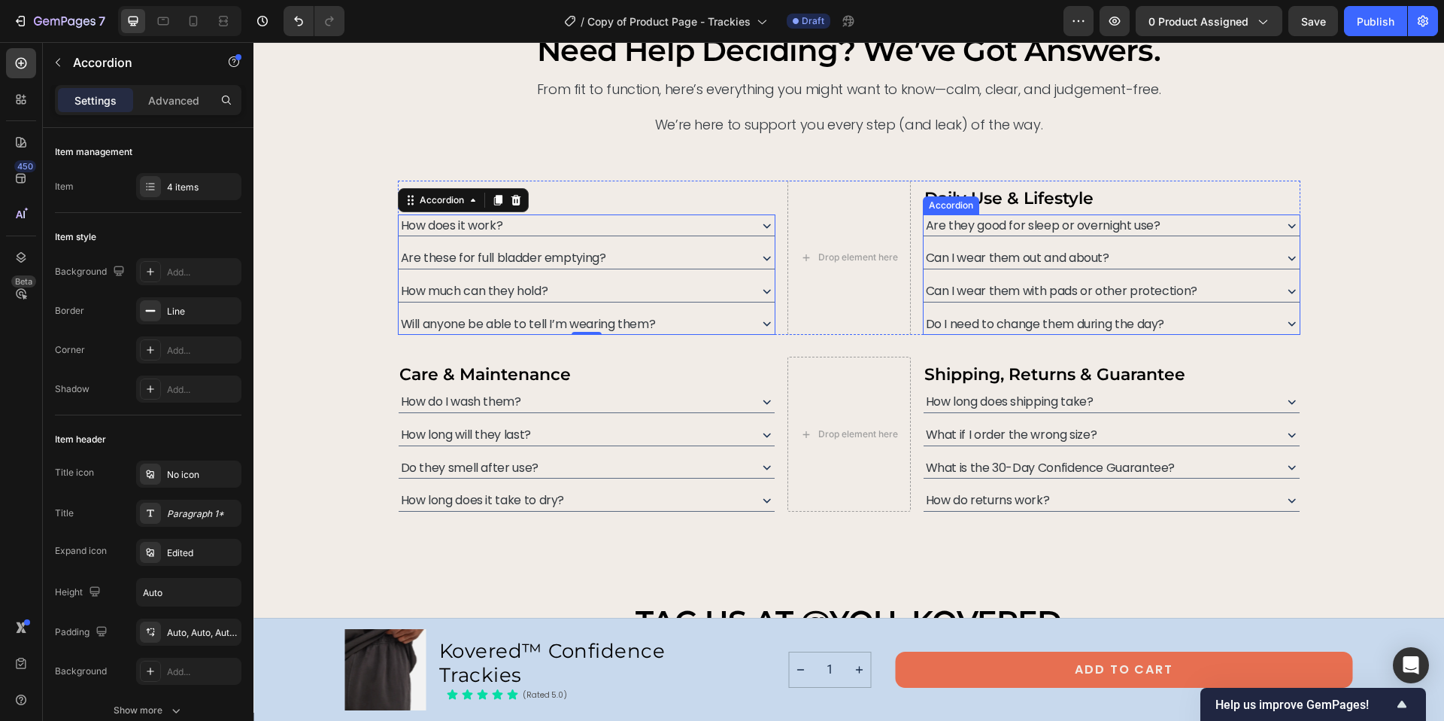
click at [1288, 259] on icon at bounding box center [1292, 258] width 8 height 5
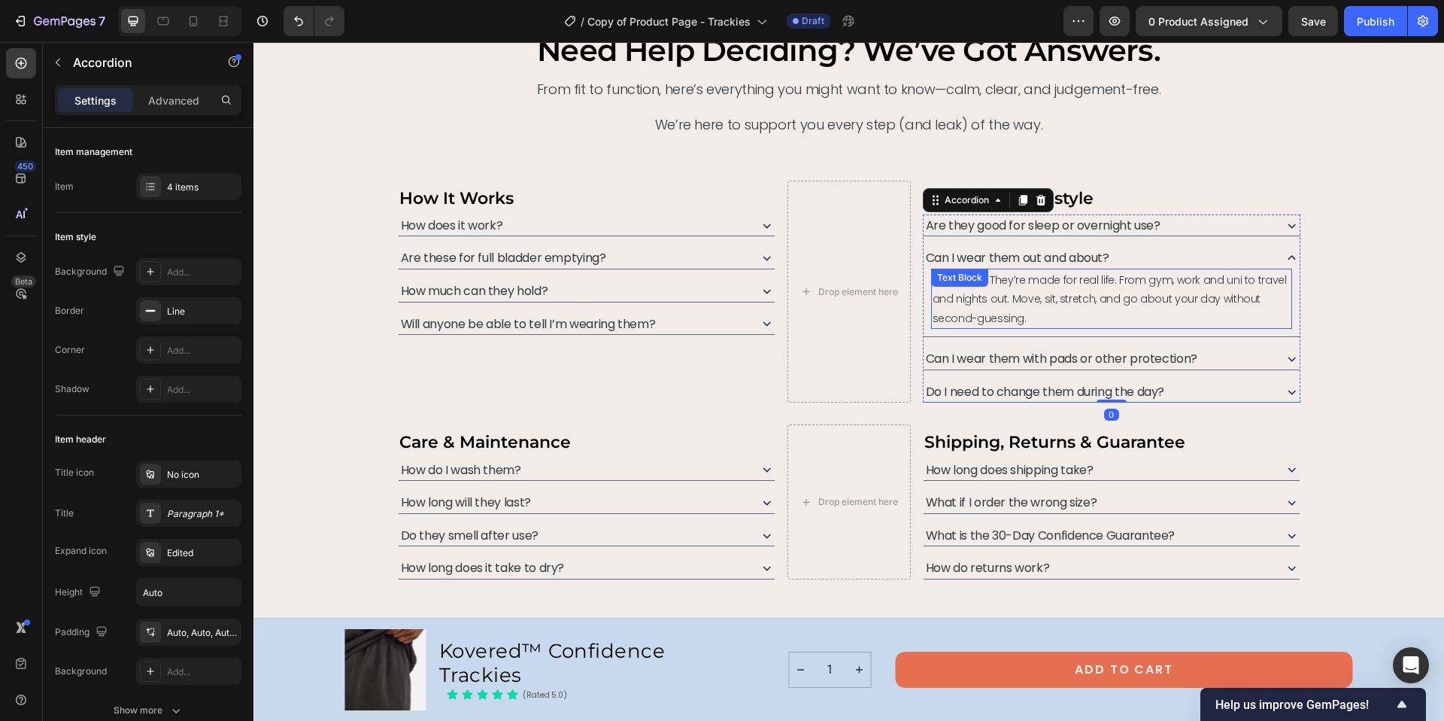
click at [1035, 280] on span "Absolutely. They’re made for real life. From gym, work and uni to travel and ni…" at bounding box center [1110, 298] width 354 height 53
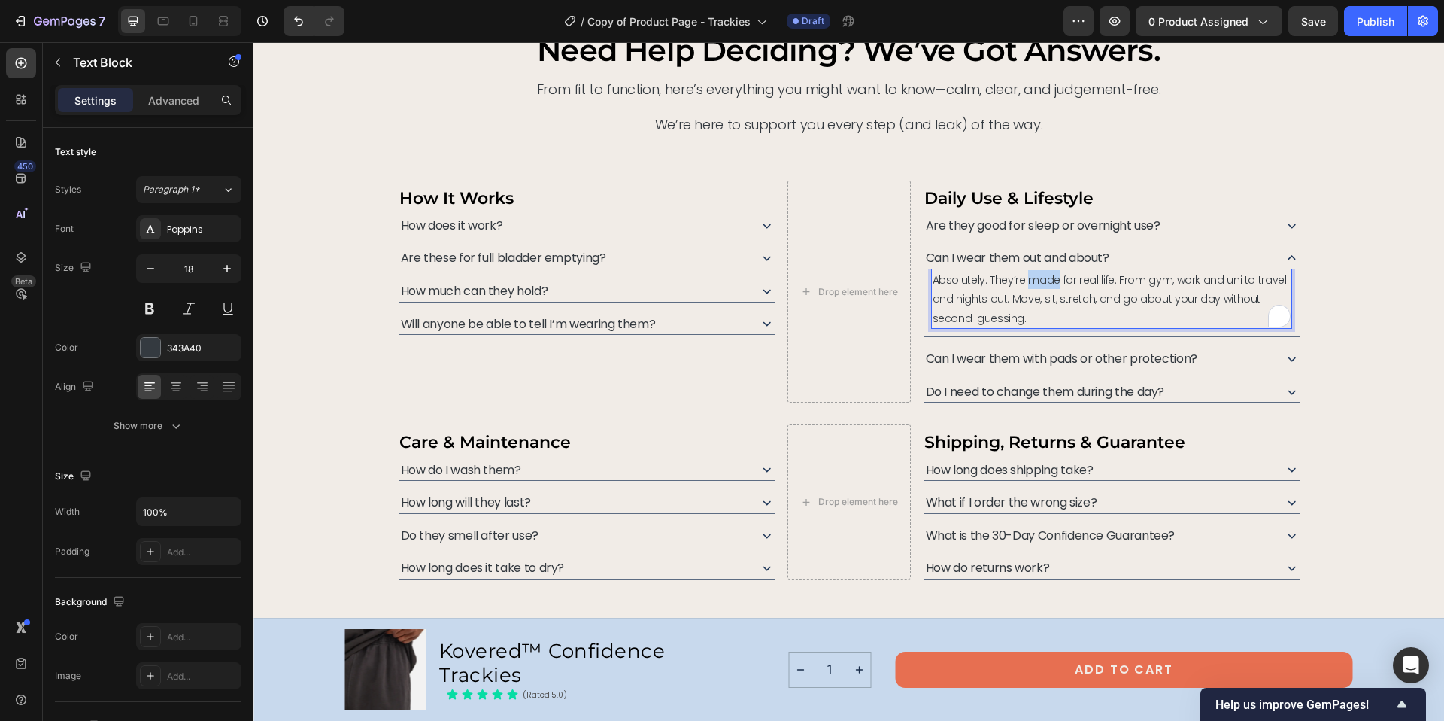
click at [1035, 280] on span "Absolutely. They’re made for real life. From gym, work and uni to travel and ni…" at bounding box center [1110, 298] width 354 height 53
click at [1082, 277] on span "Absolutely. They’re made for real life. From gym, work and uni to travel and ni…" at bounding box center [1110, 298] width 354 height 53
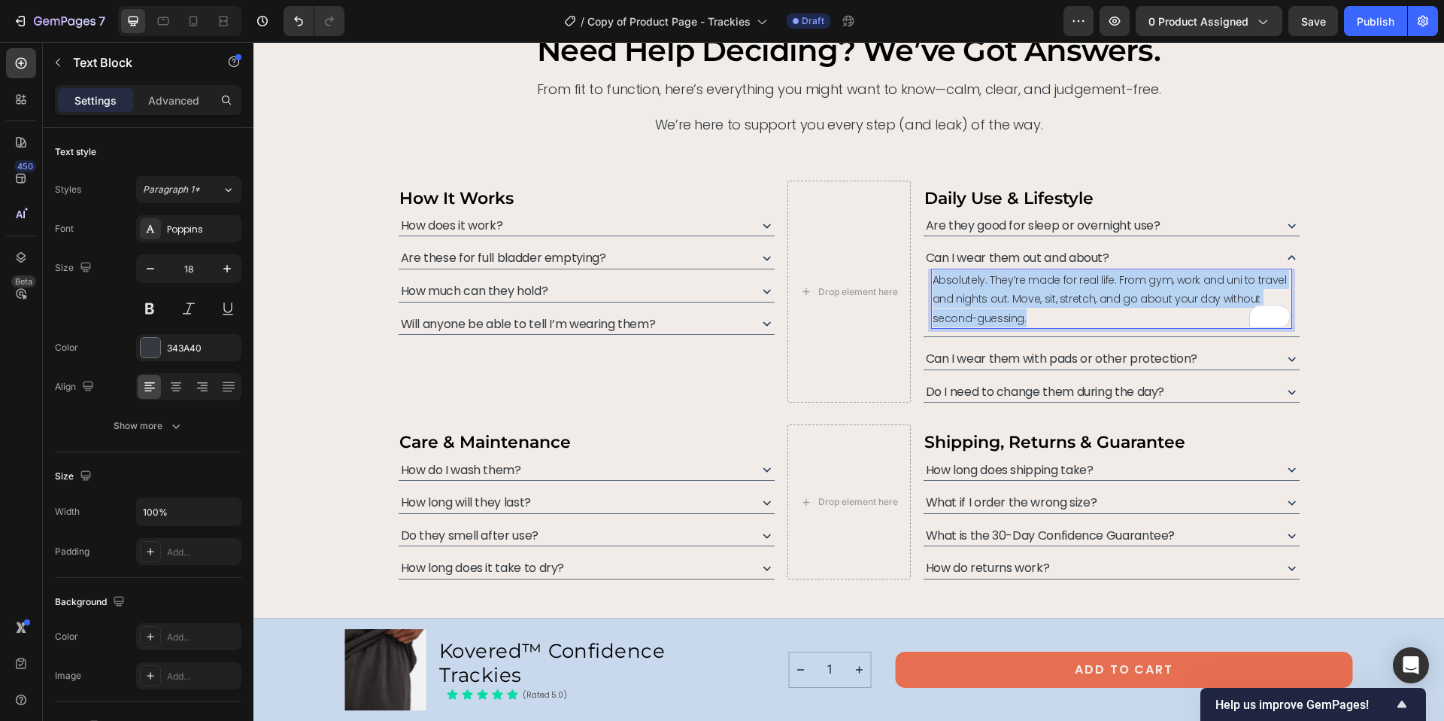
click at [1082, 277] on span "Absolutely. They’re made for real life. From gym, work and uni to travel and ni…" at bounding box center [1110, 298] width 354 height 53
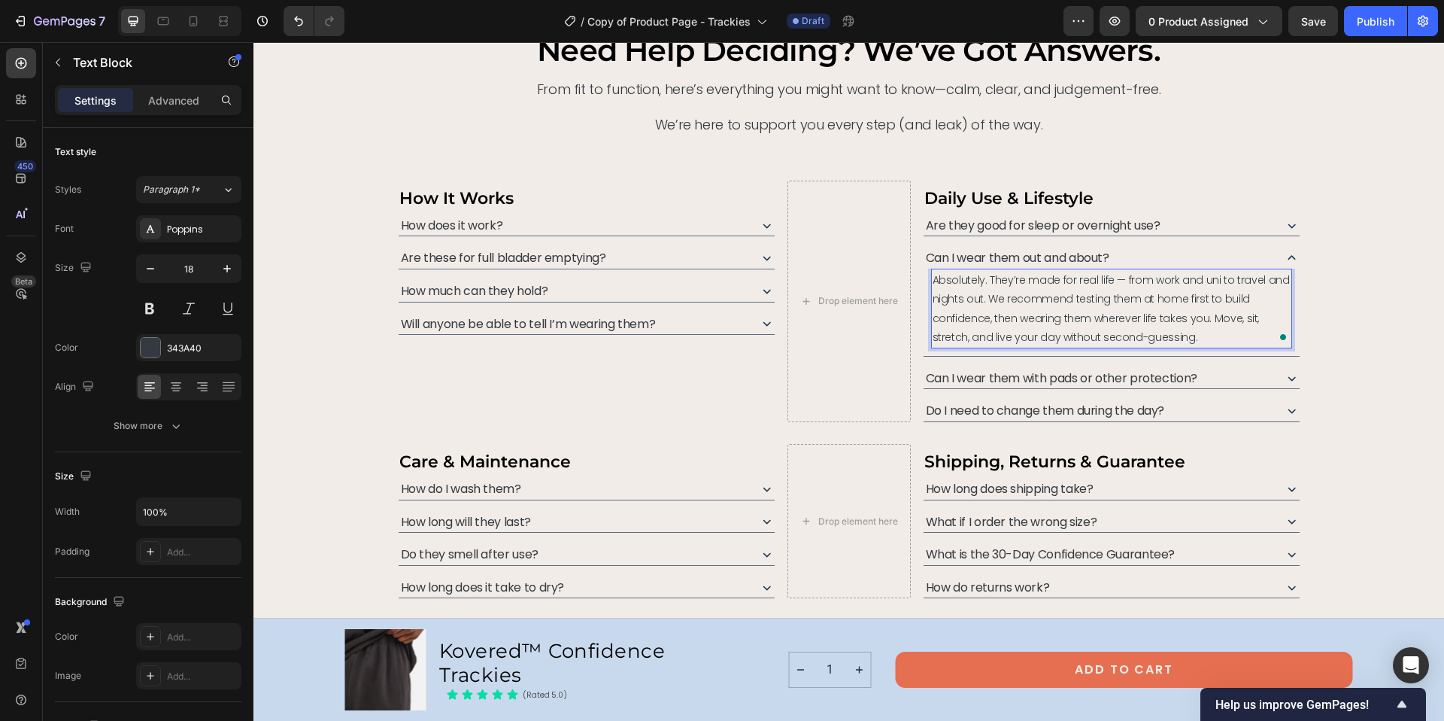
click at [1117, 279] on span "Absolutely. They’re made for real life — from work and uni to travel and nights…" at bounding box center [1111, 308] width 357 height 72
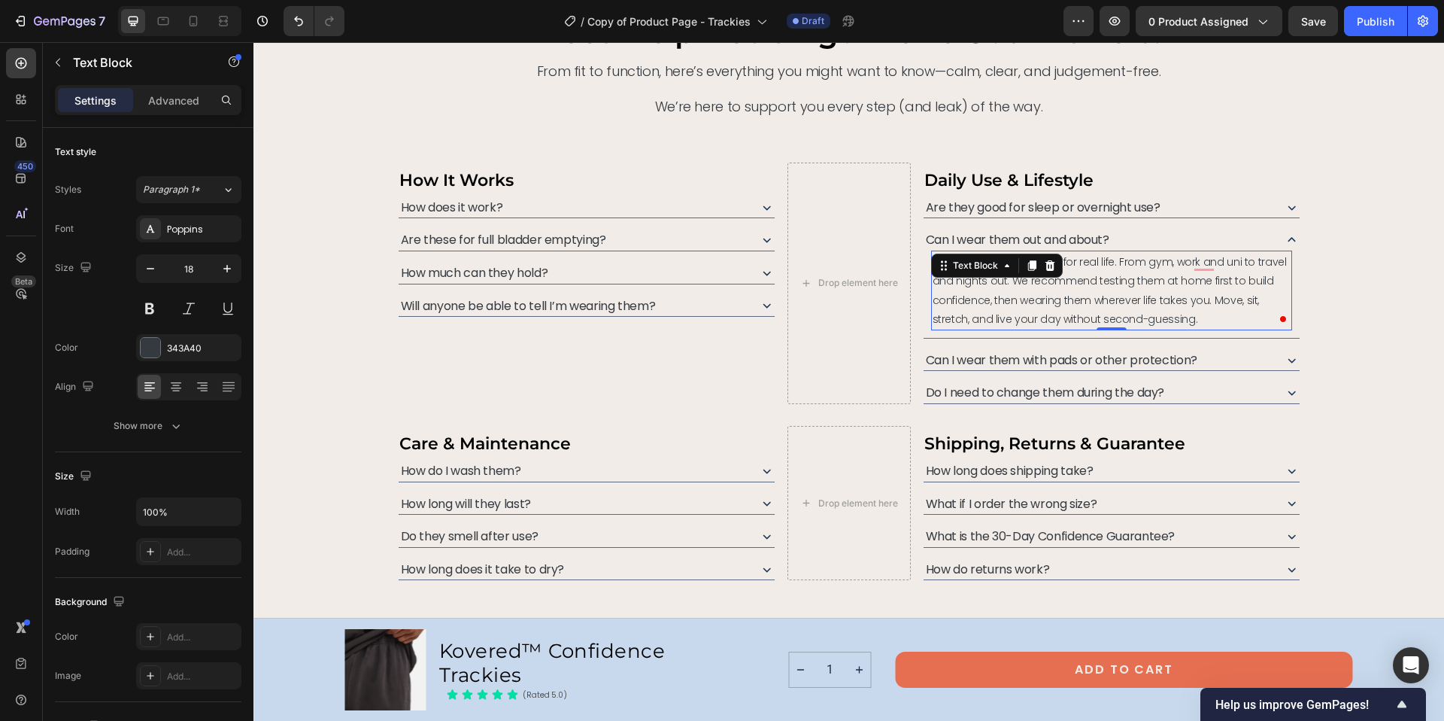
scroll to position [6732, 0]
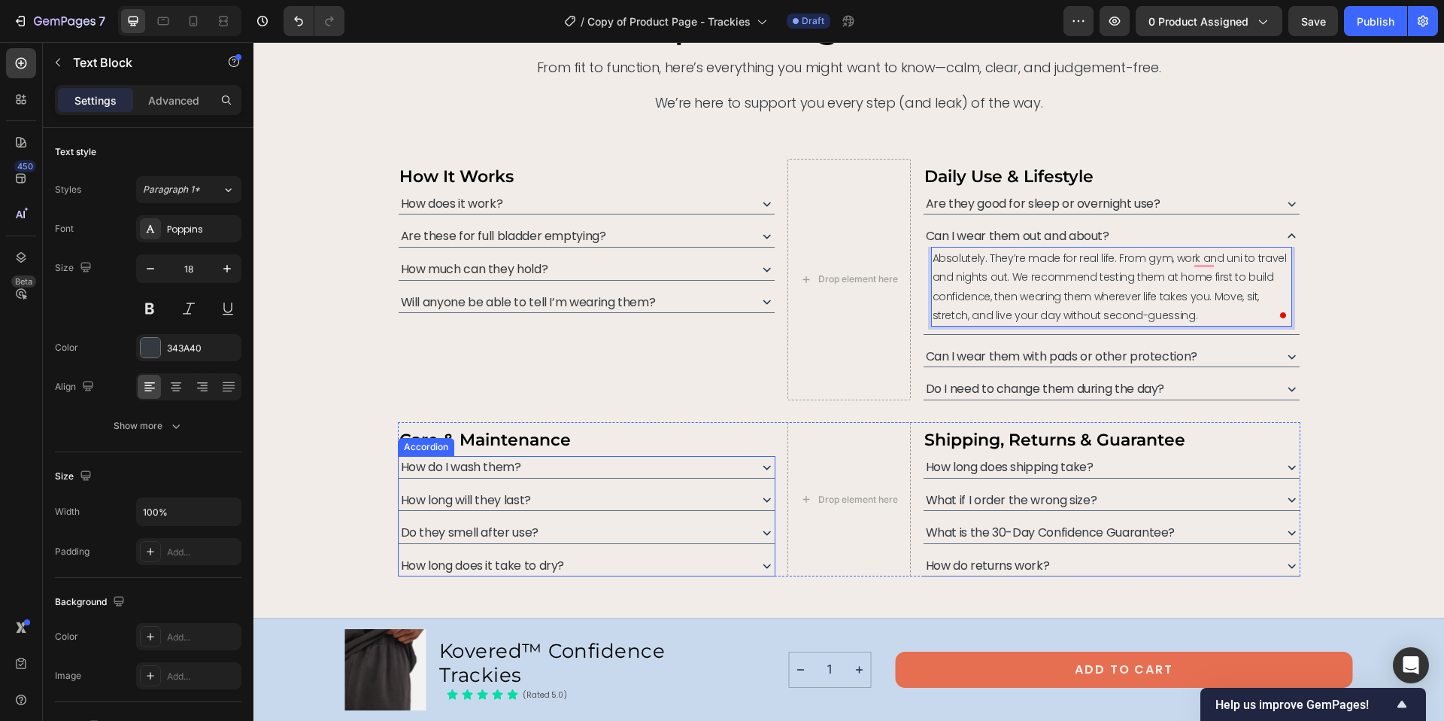
click at [762, 566] on icon at bounding box center [767, 565] width 16 height 16
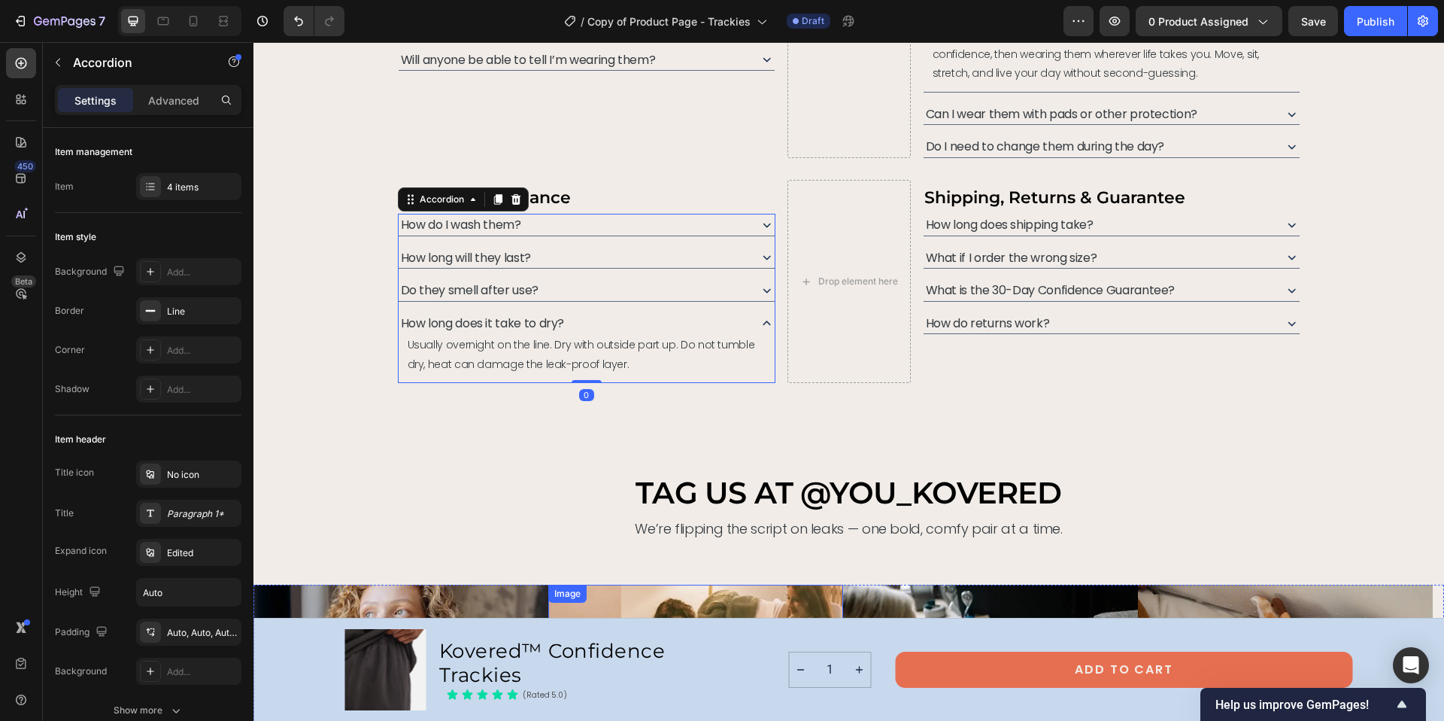
scroll to position [6959, 0]
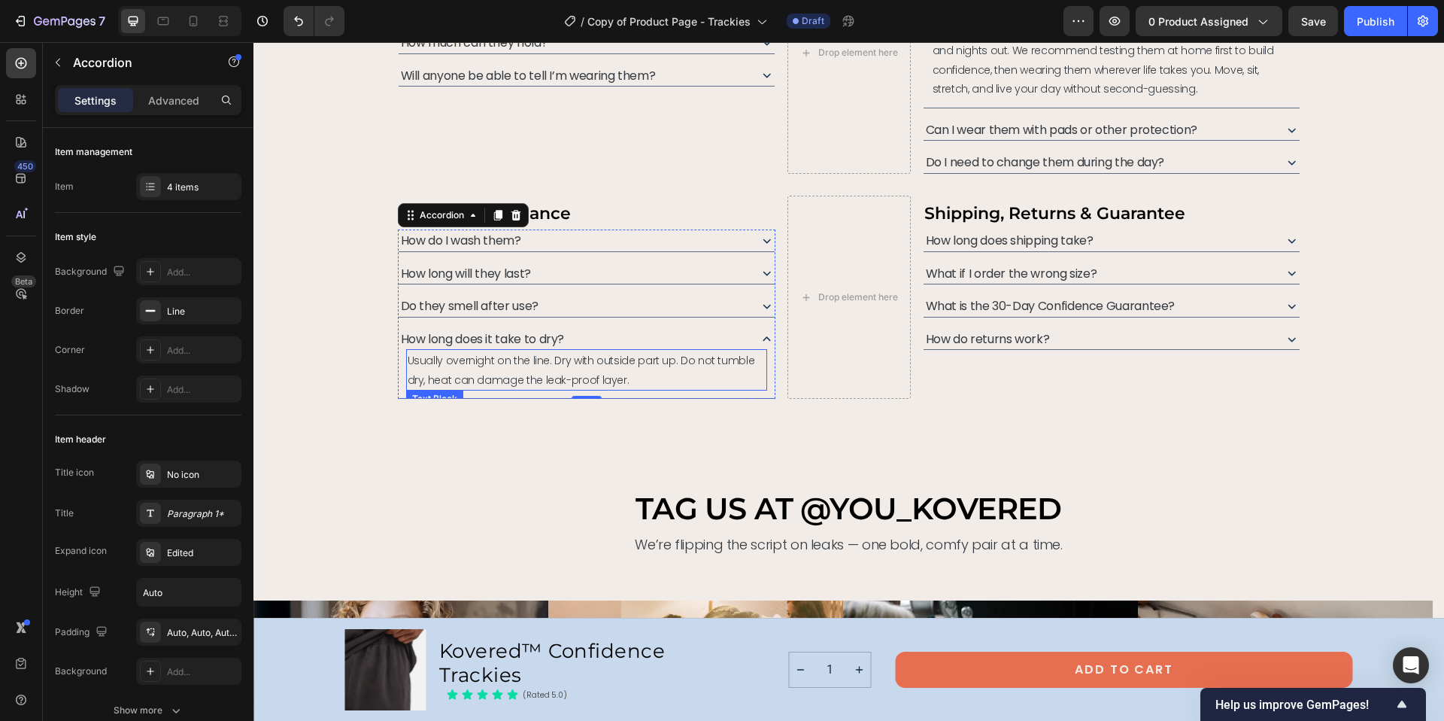
click at [426, 367] on span "Usually overnight on the line. Dry with outside part up. Do not tumble dry, hea…" at bounding box center [581, 370] width 347 height 34
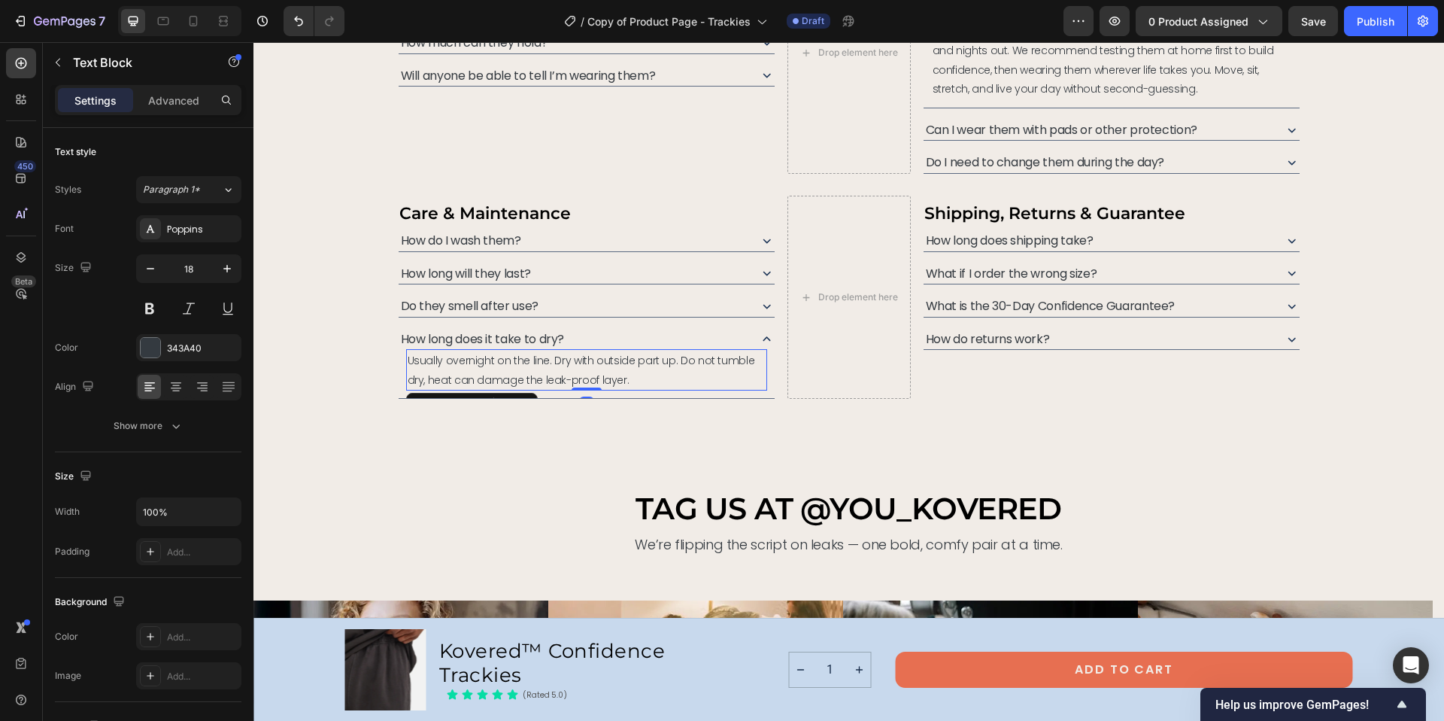
click at [426, 367] on span "Usually overnight on the line. Dry with outside part up. Do not tumble dry, hea…" at bounding box center [581, 370] width 347 height 34
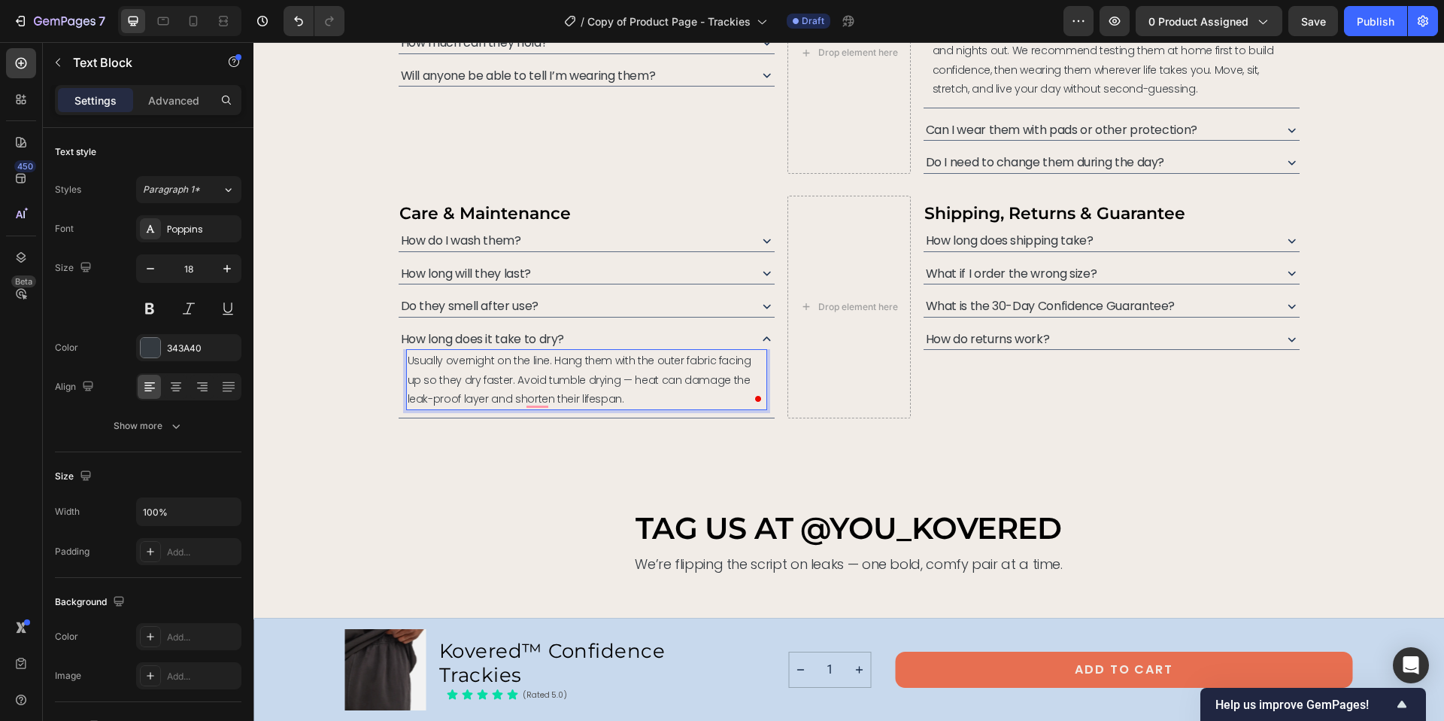
click at [499, 379] on span "Usually overnight on the line. Hang them with the outer fabric facing up so the…" at bounding box center [580, 379] width 344 height 53
click at [763, 339] on icon at bounding box center [767, 338] width 8 height 5
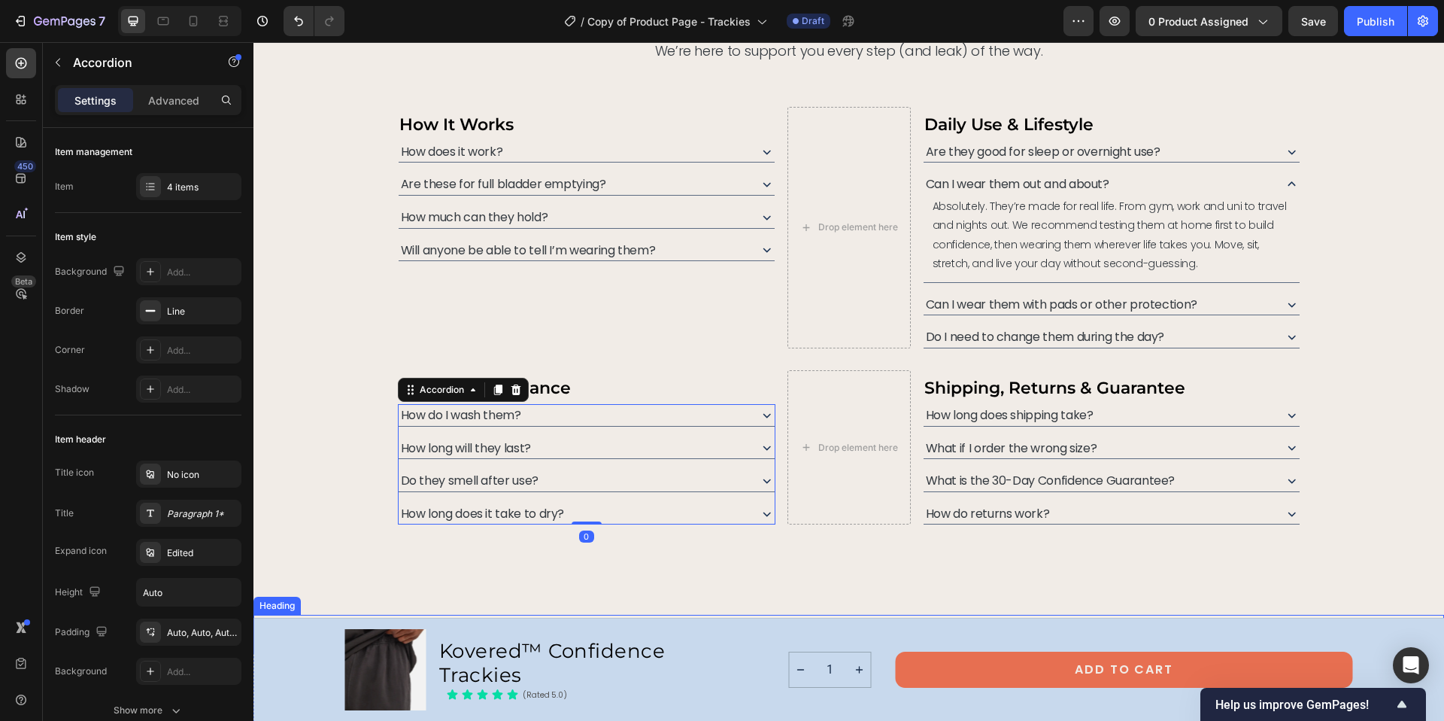
scroll to position [6748, 0]
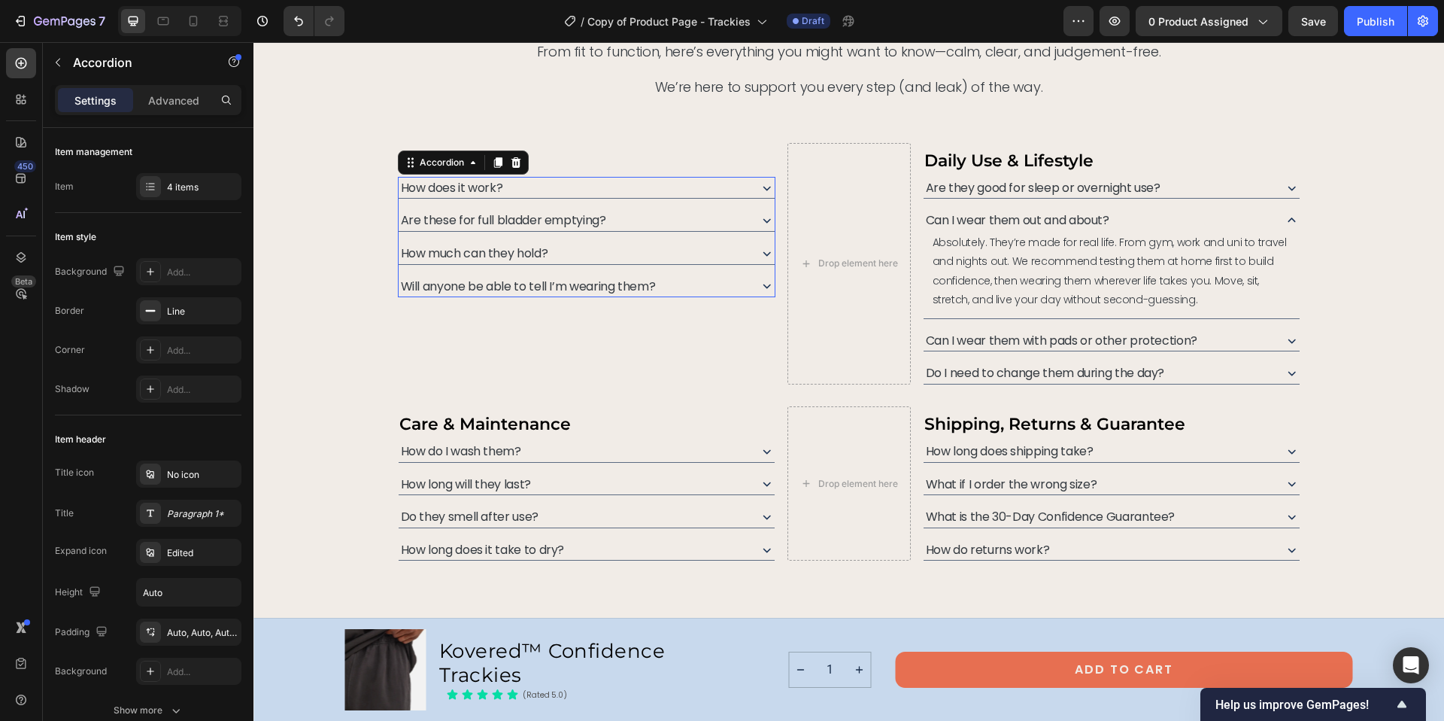
click at [759, 190] on icon at bounding box center [767, 188] width 16 height 16
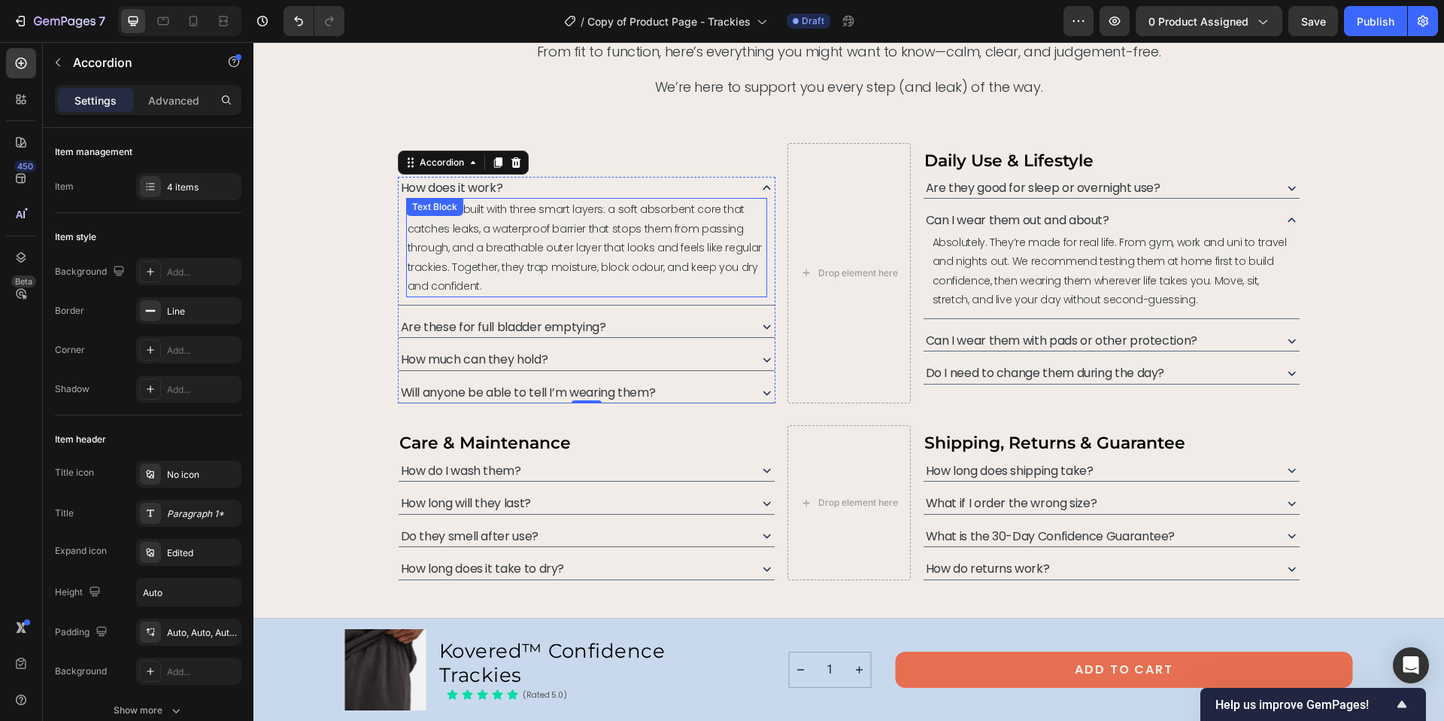
click at [523, 209] on span "Kovered is built with three smart layers: a soft absorbent core that catches le…" at bounding box center [585, 248] width 354 height 92
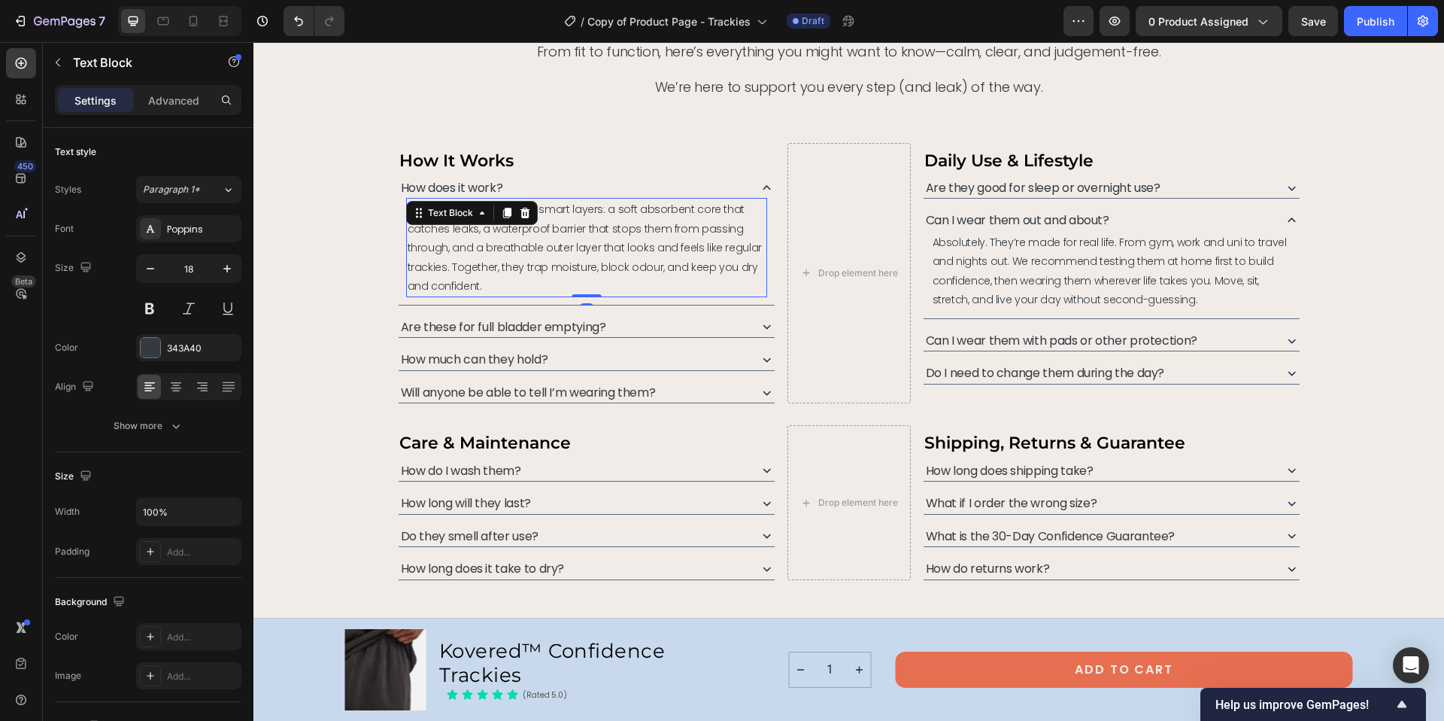
click at [595, 209] on span "Kovered is built with three smart layers: a soft absorbent core that catches le…" at bounding box center [585, 248] width 354 height 92
click at [408, 210] on span "Kovered is built with three smart layers: a soft absorbent core that catches le…" at bounding box center [585, 248] width 354 height 92
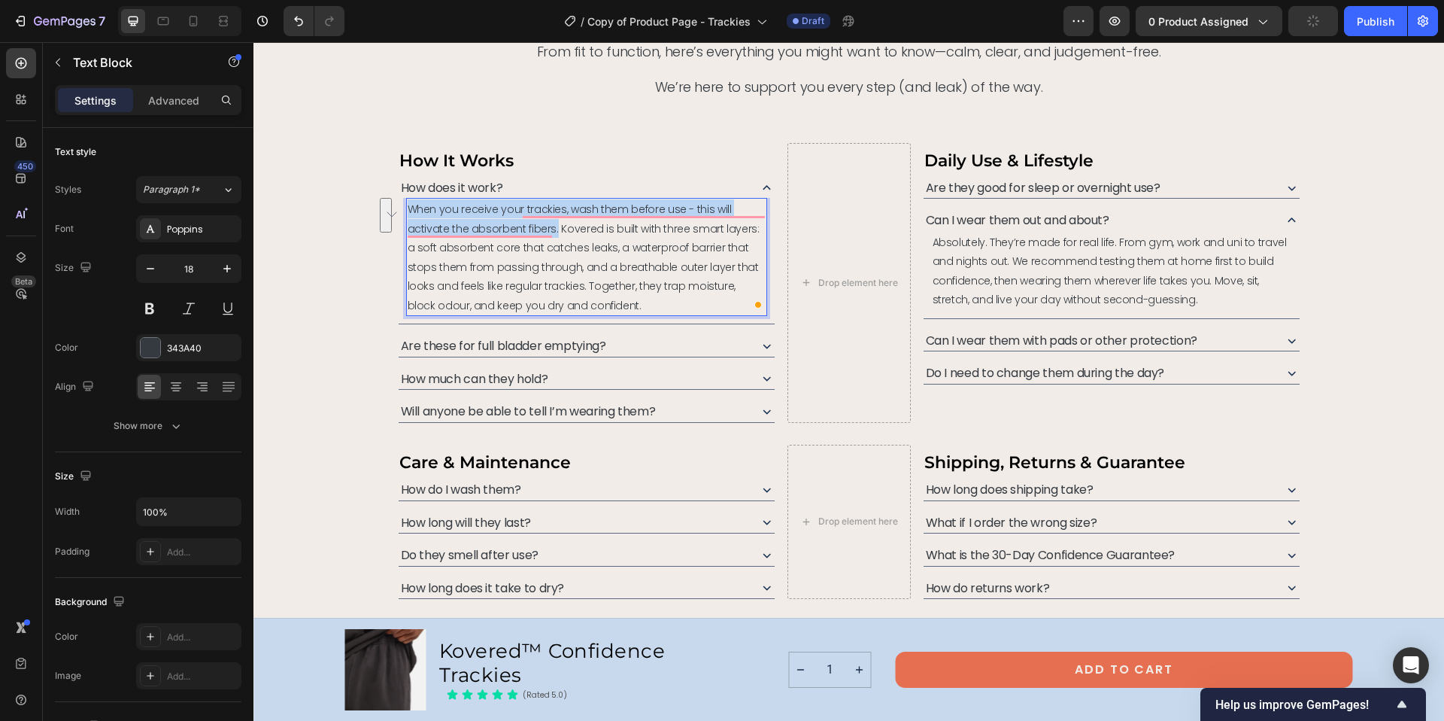
drag, startPoint x: 505, startPoint y: 229, endPoint x: 403, endPoint y: 210, distance: 103.4
click at [408, 210] on span "When you receive your trackies, wash them before use - this will activate the a…" at bounding box center [584, 257] width 352 height 111
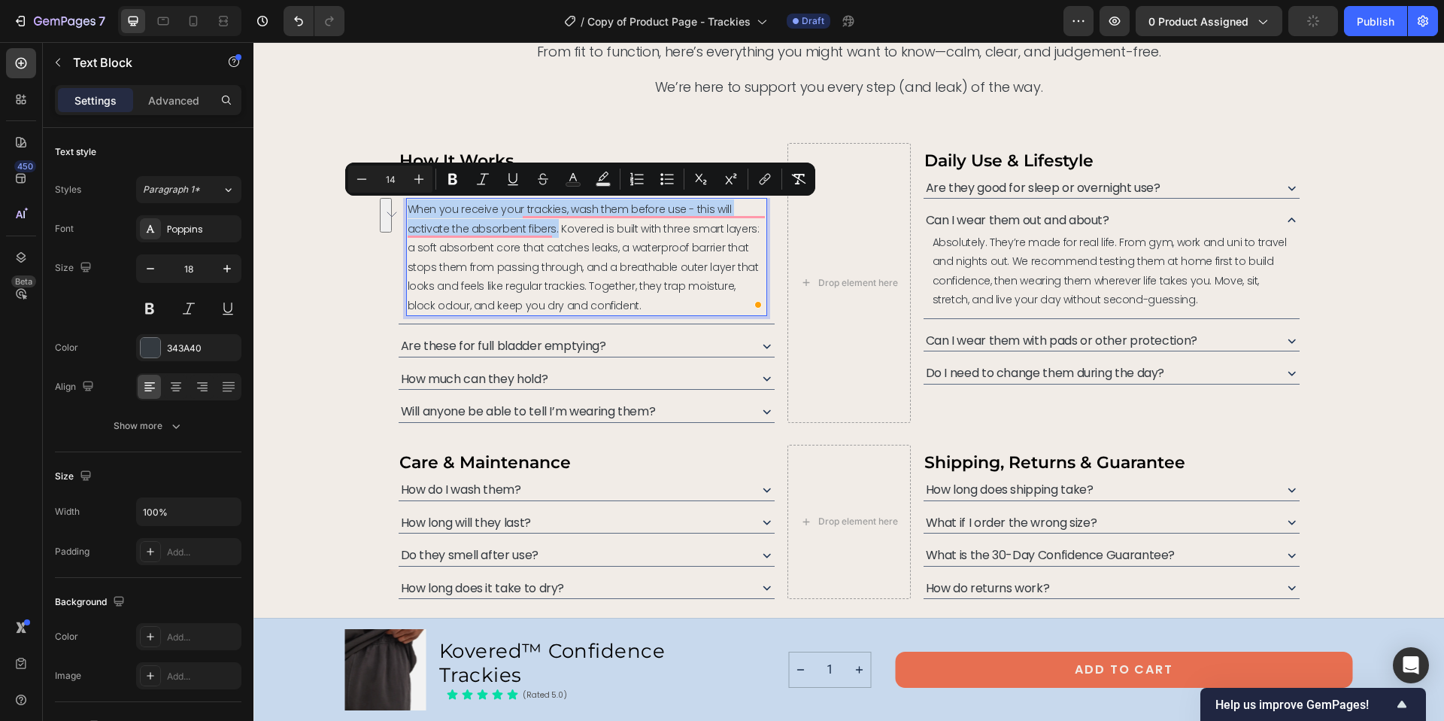
copy span "When you receive your trackies, wash them before use - this will activate the a…"
click at [460, 226] on span "When you receive your trackies, wash them before use - this will activate the a…" at bounding box center [584, 257] width 352 height 111
drag, startPoint x: 502, startPoint y: 227, endPoint x: 363, endPoint y: 184, distance: 144.9
click at [363, 184] on div "need help deciding? we’ve got answers. Heading From fit to function, here’s eve…" at bounding box center [849, 295] width 1155 height 605
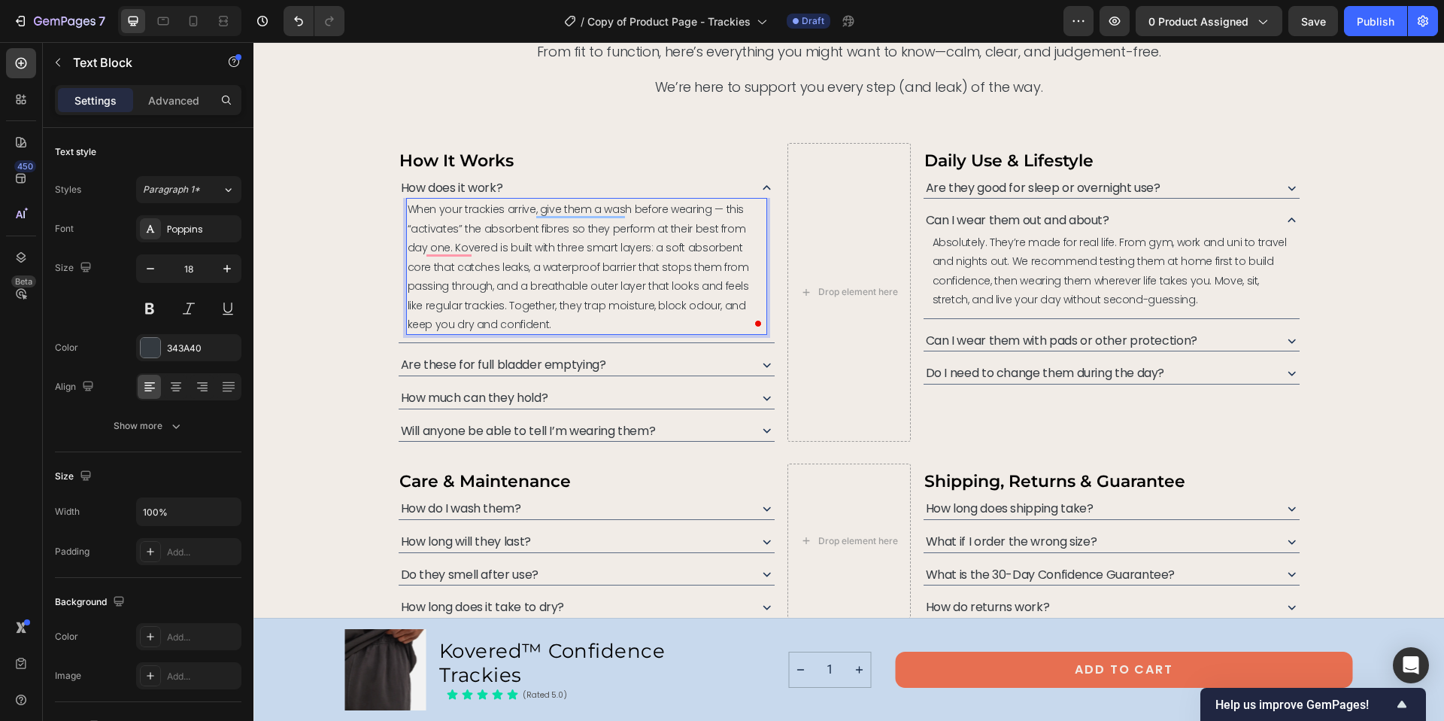
click at [710, 209] on span "When your trackies arrive, give them a wash before wearing — this “activates” t…" at bounding box center [578, 266] width 341 height 129
click at [763, 188] on icon at bounding box center [767, 187] width 8 height 5
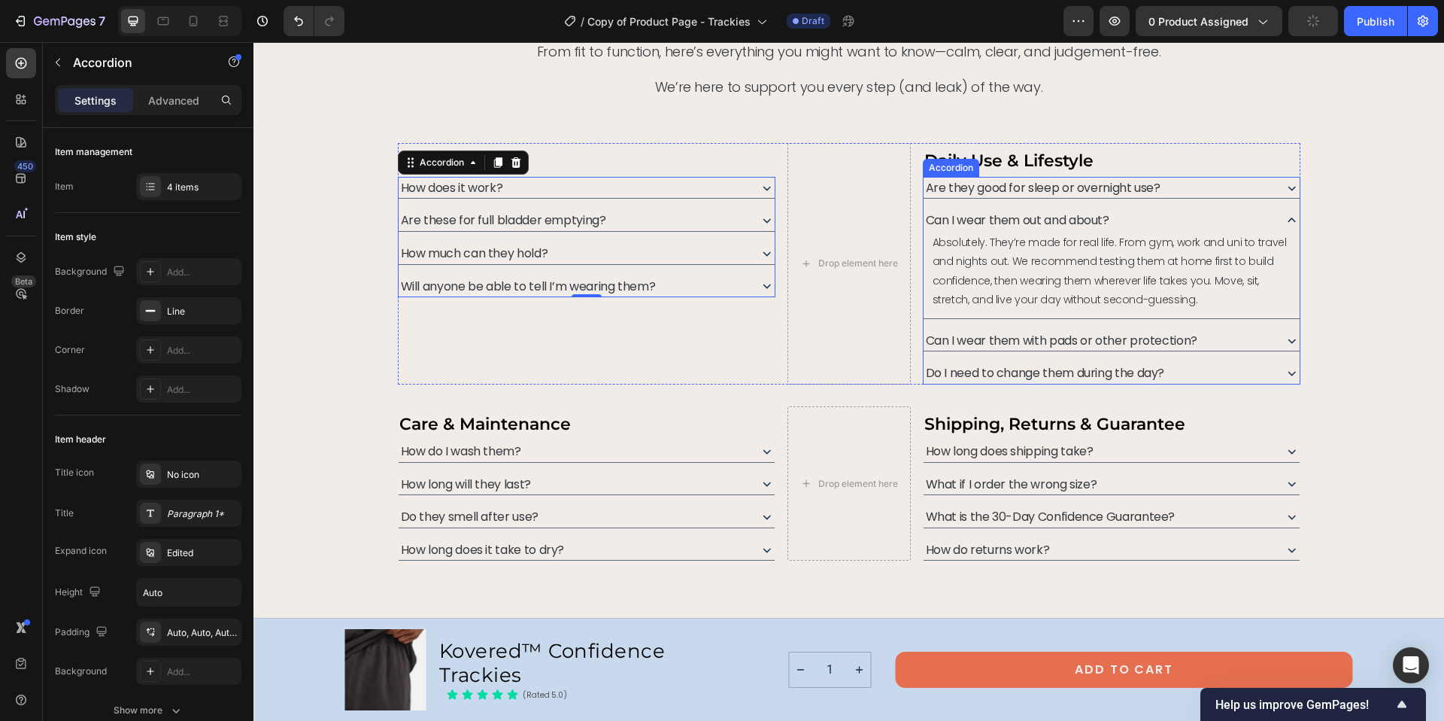
click at [1288, 219] on icon at bounding box center [1292, 220] width 8 height 5
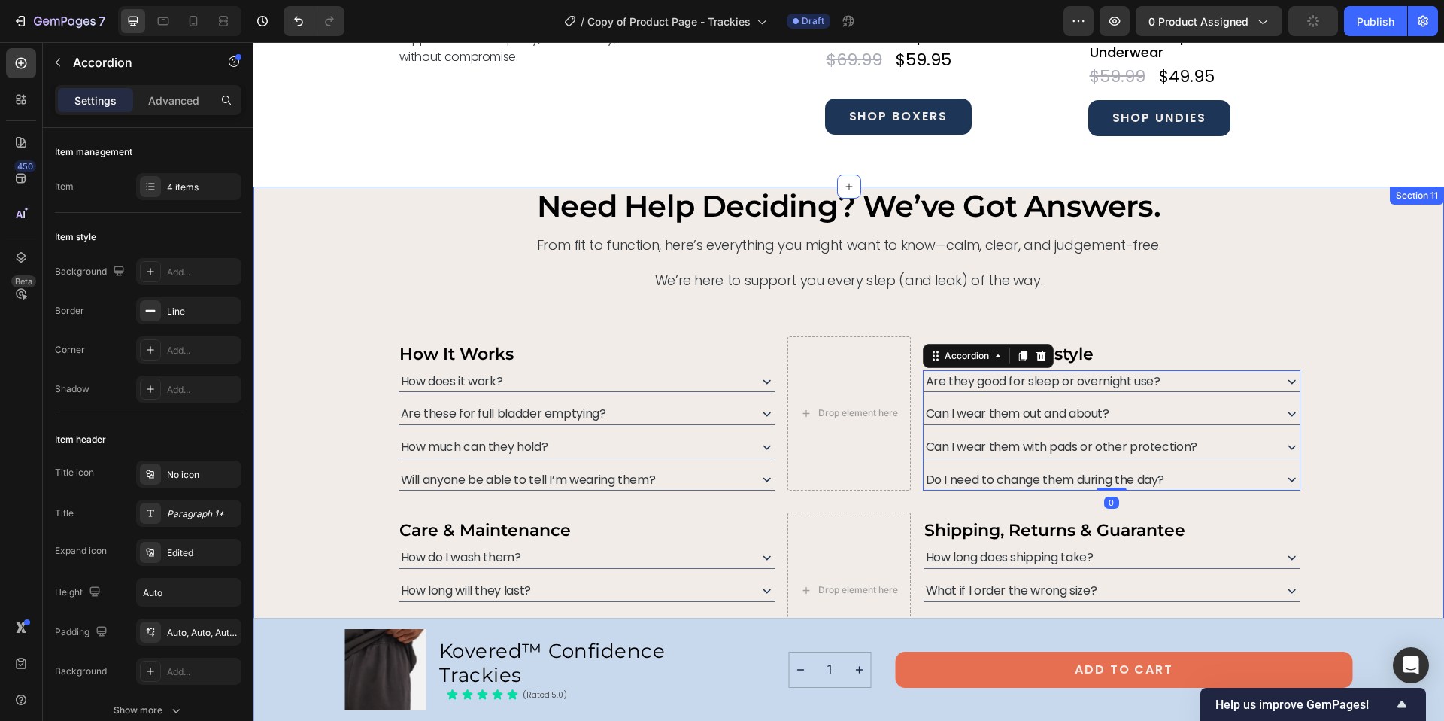
scroll to position [6544, 0]
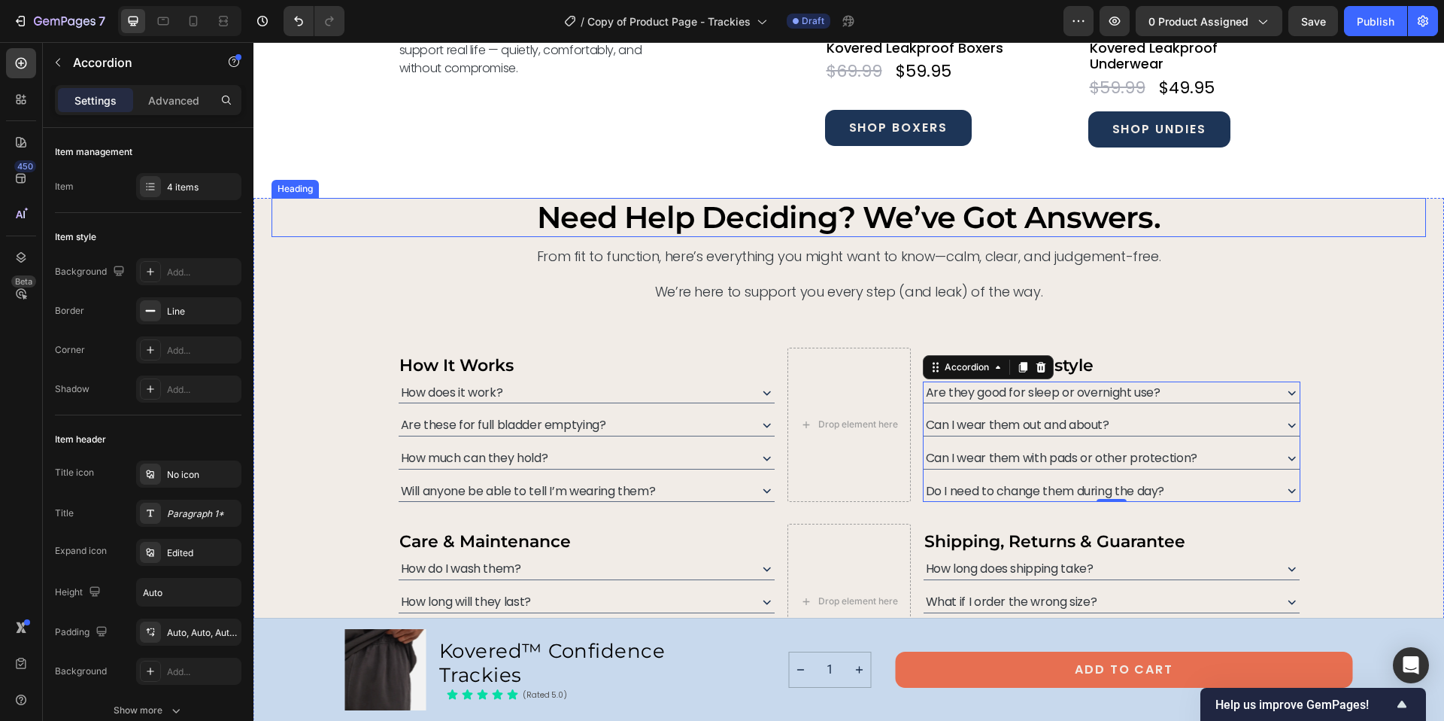
click at [552, 219] on h2 "need help deciding? we’ve got answers." at bounding box center [849, 217] width 1155 height 39
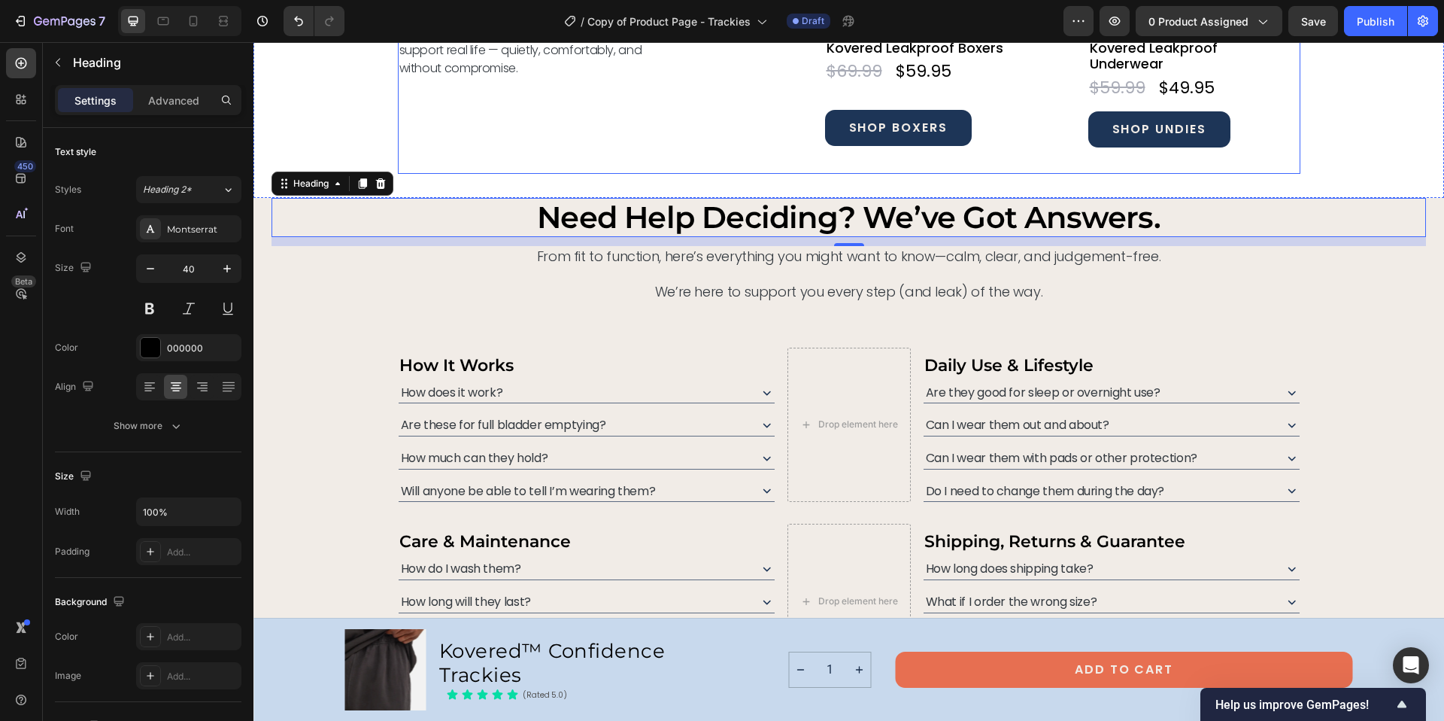
click at [601, 135] on div "More Ways to Stay Covered Heading Explore our full range of essentials designed…" at bounding box center [535, 9] width 274 height 330
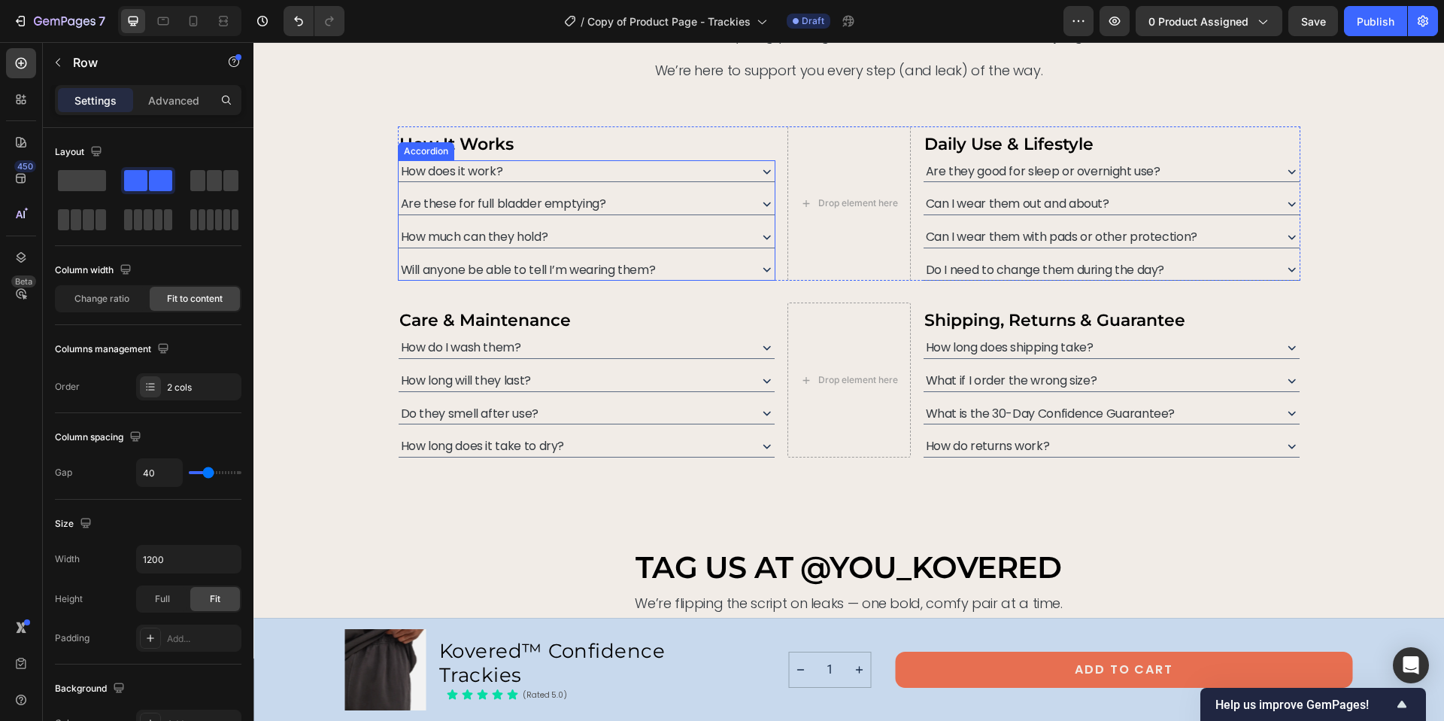
scroll to position [6489, 0]
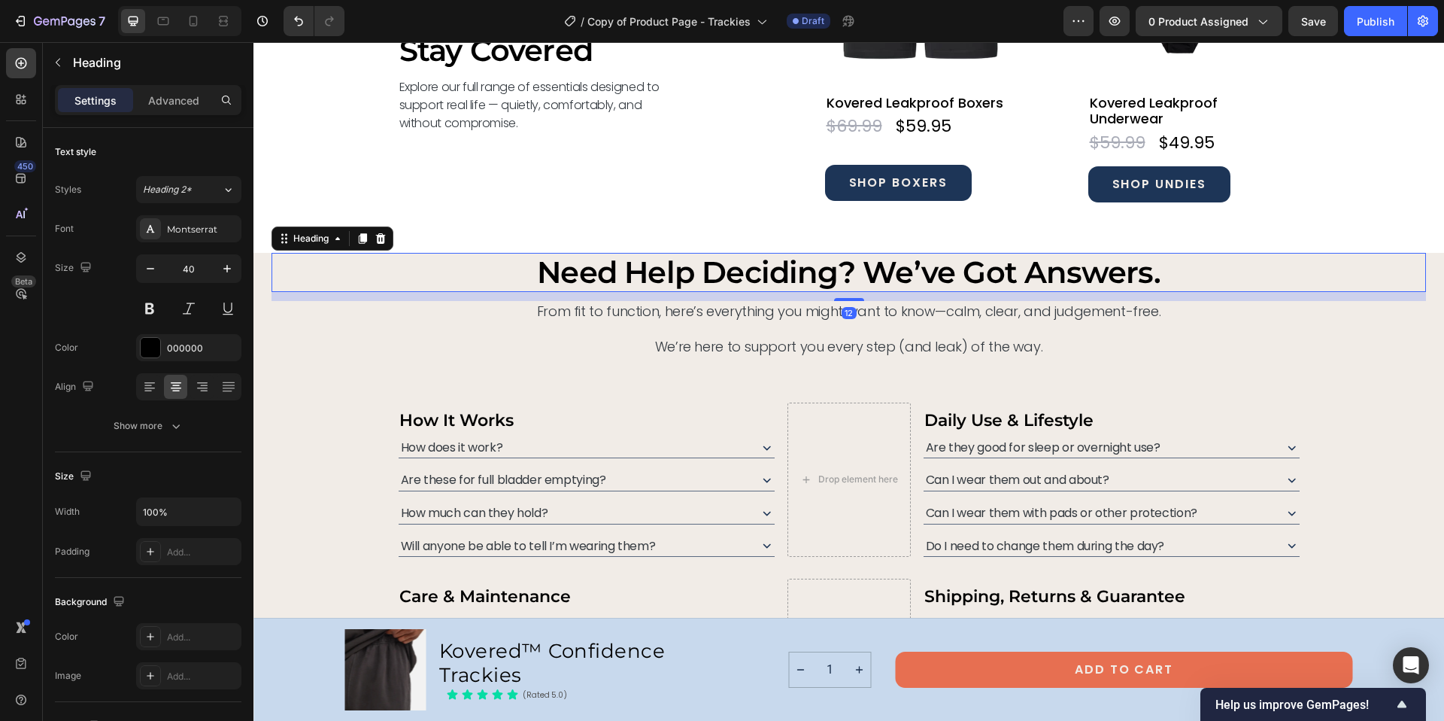
click at [523, 259] on h2 "need help deciding? we’ve got answers." at bounding box center [849, 272] width 1155 height 39
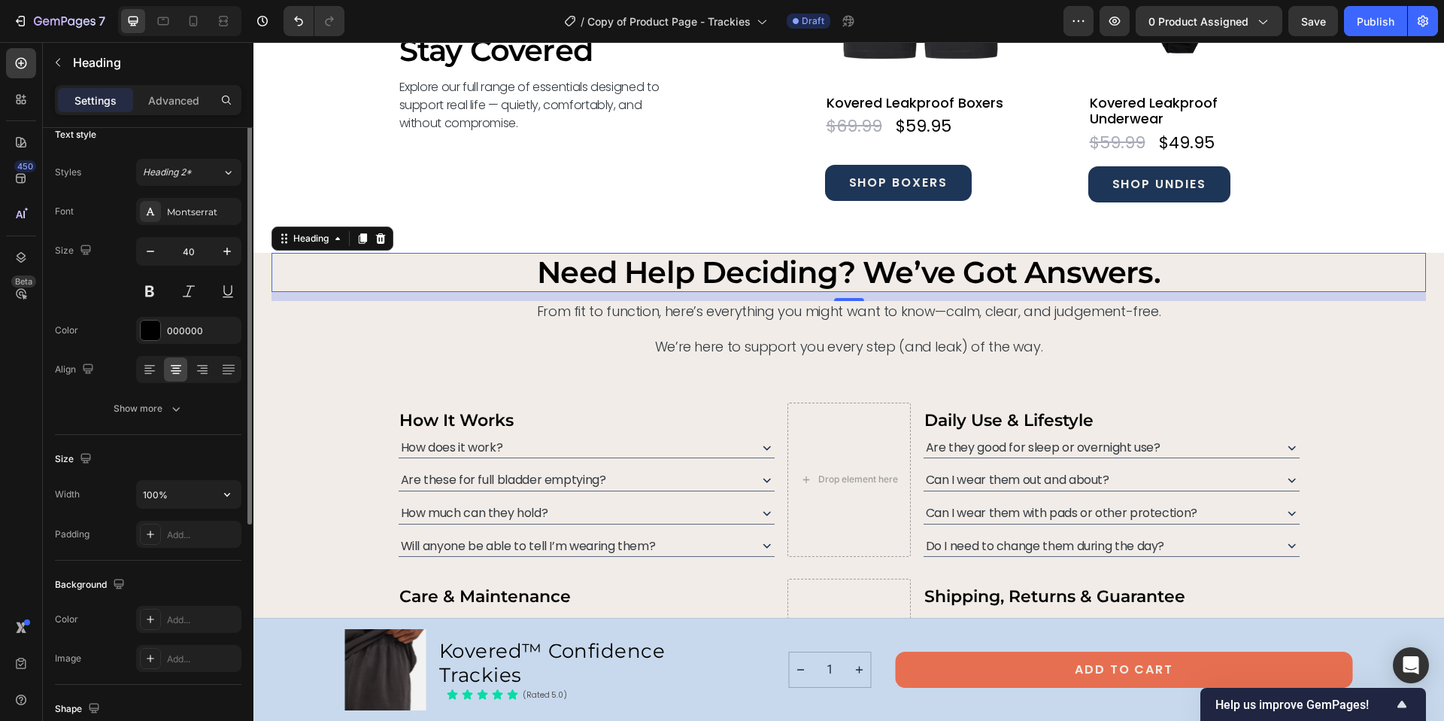
scroll to position [0, 0]
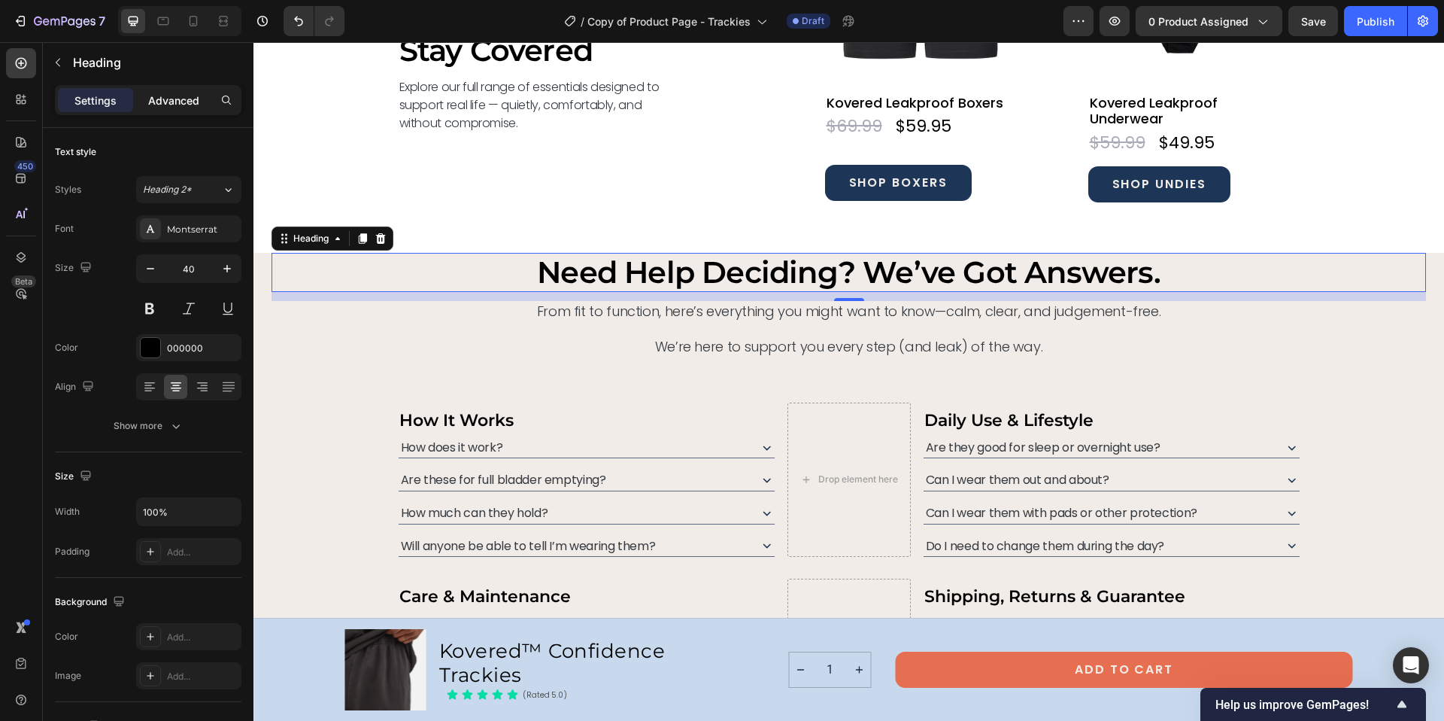
click at [167, 99] on p "Advanced" at bounding box center [173, 101] width 51 height 16
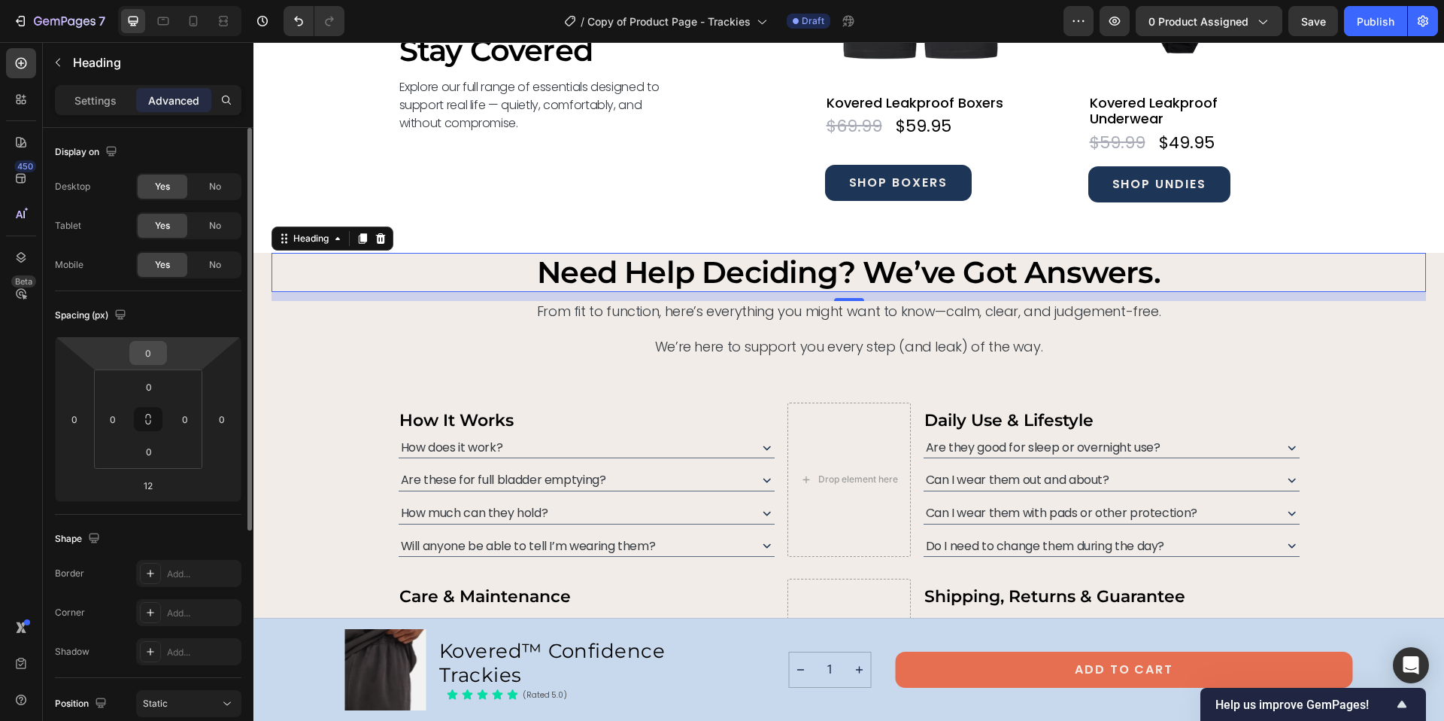
click at [159, 360] on input "0" at bounding box center [148, 352] width 30 height 23
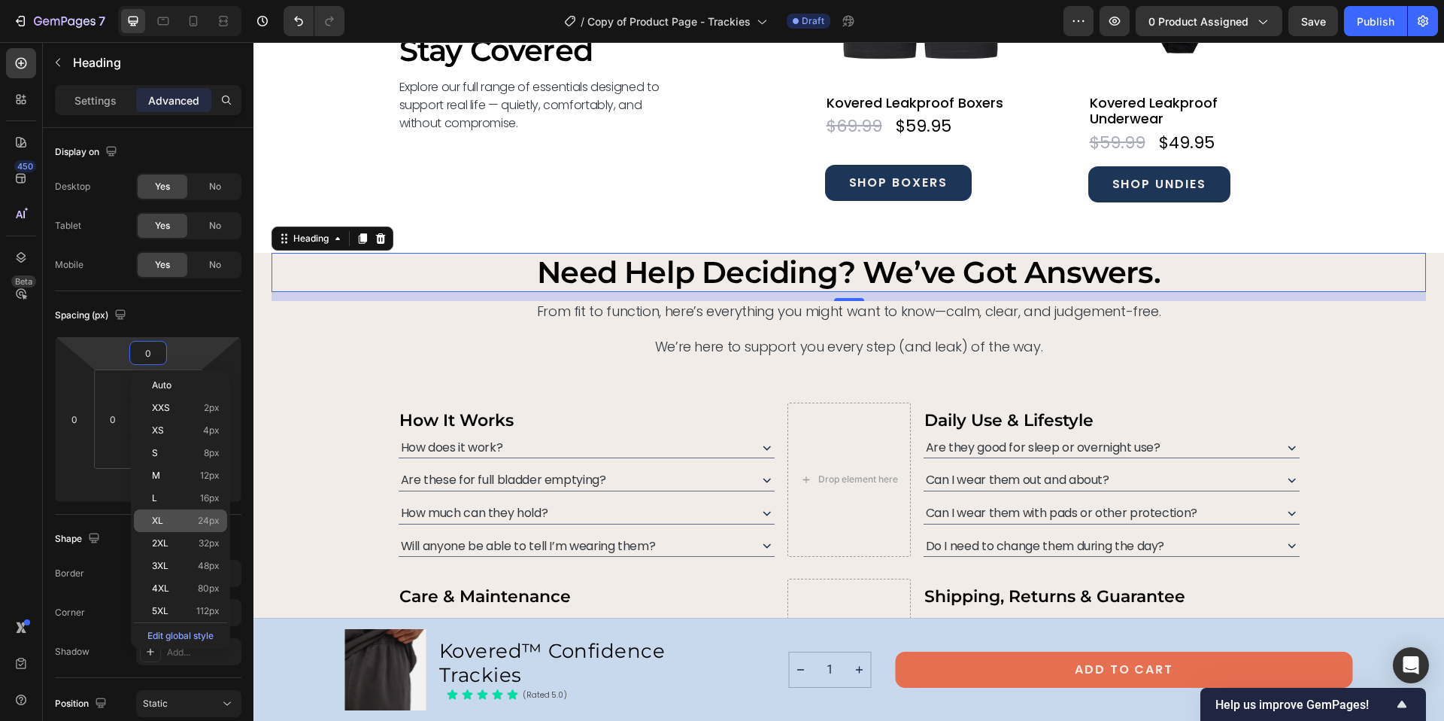
click at [209, 517] on span "24px" at bounding box center [209, 520] width 22 height 11
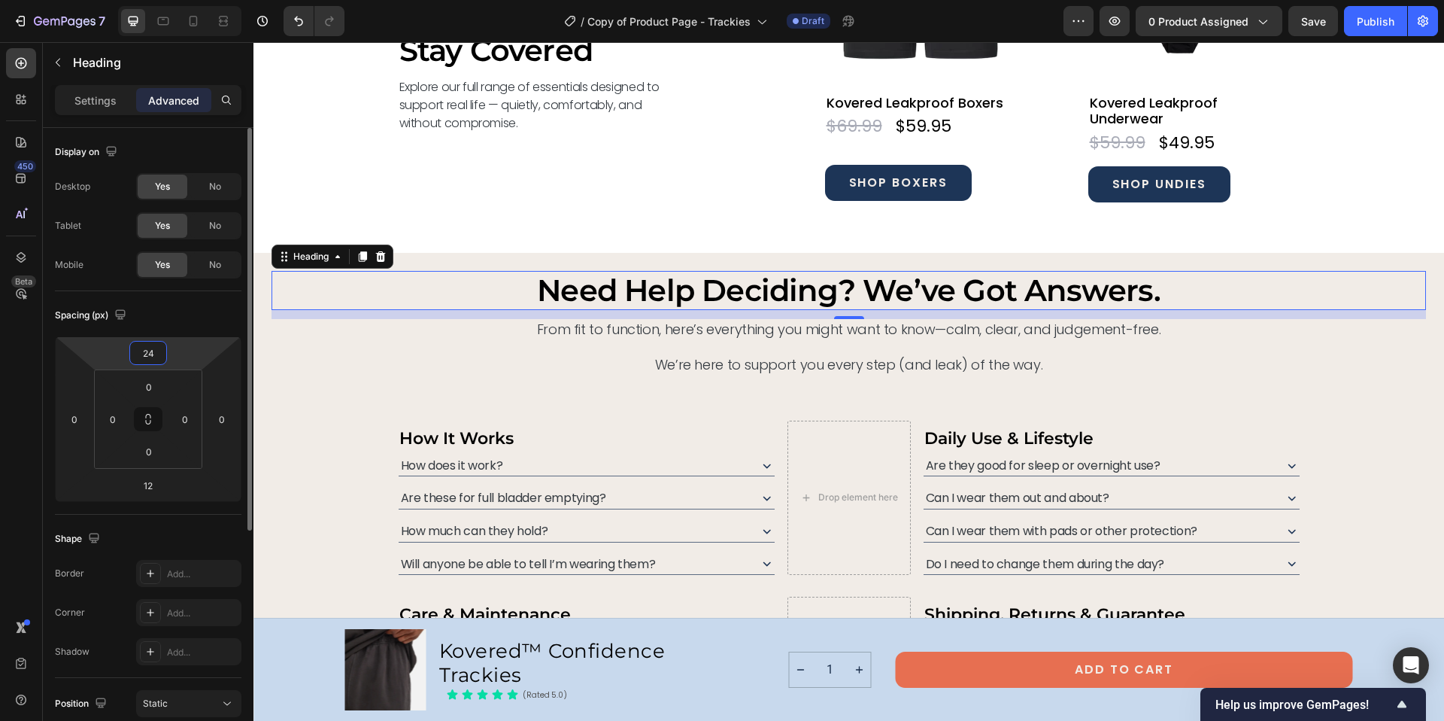
click at [160, 355] on input "24" at bounding box center [148, 352] width 30 height 23
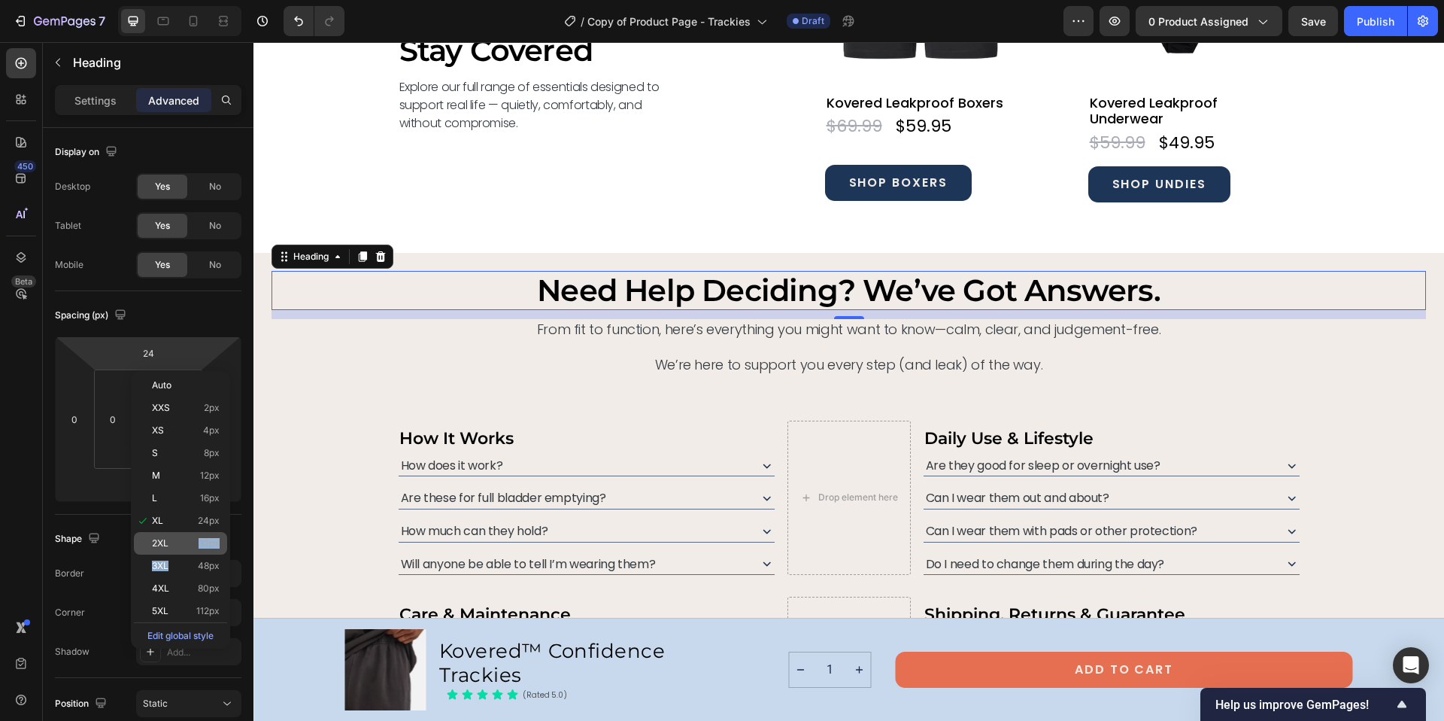
drag, startPoint x: 214, startPoint y: 557, endPoint x: 211, endPoint y: 536, distance: 21.3
click at [211, 536] on div "Auto XXS 2px XS 4px S 8px M 12px L 16px XL 24px 2XL 32px 3XL 48px 4XL 80px 5XL …" at bounding box center [180, 510] width 93 height 272
click at [211, 536] on div "2XL 32px" at bounding box center [180, 543] width 93 height 23
type input "32"
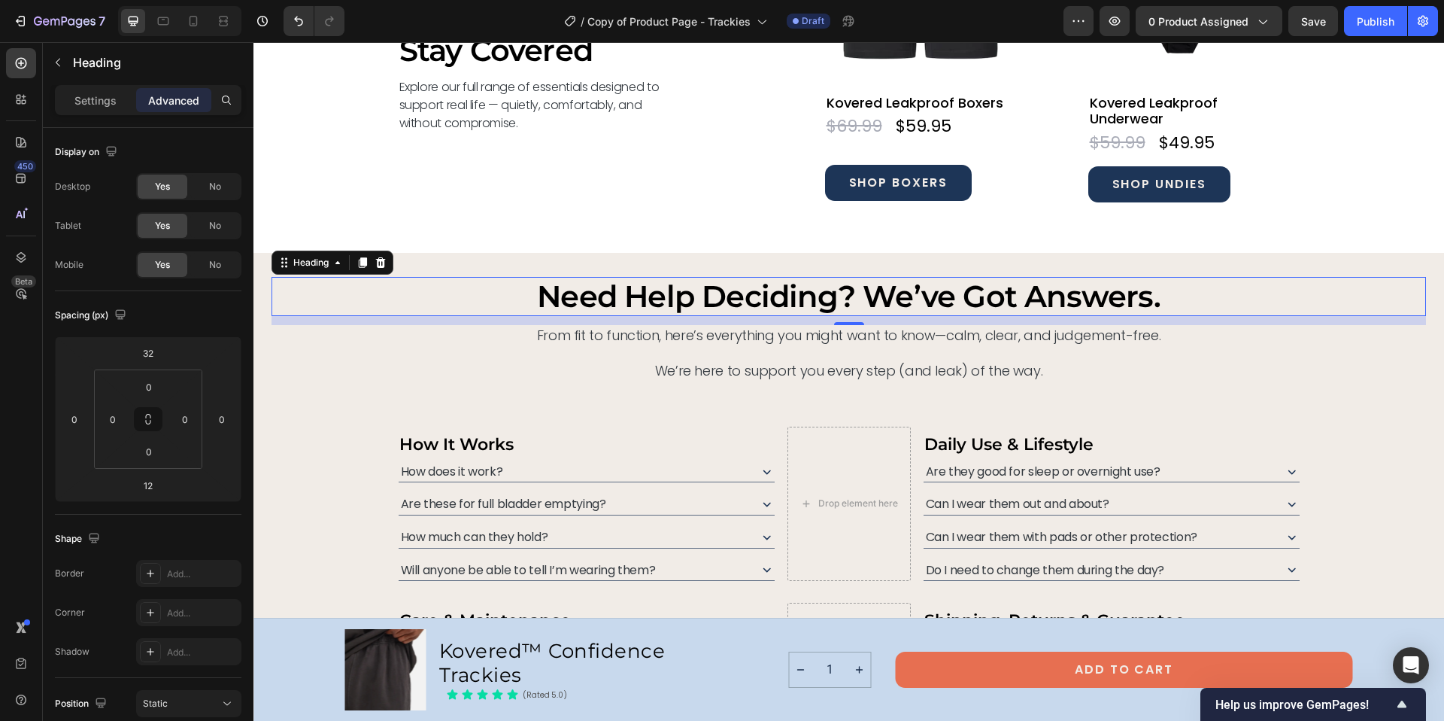
click at [534, 273] on div "need help deciding? we’ve got answers. Heading 12 From fit to function, here’s …" at bounding box center [849, 505] width 1155 height 504
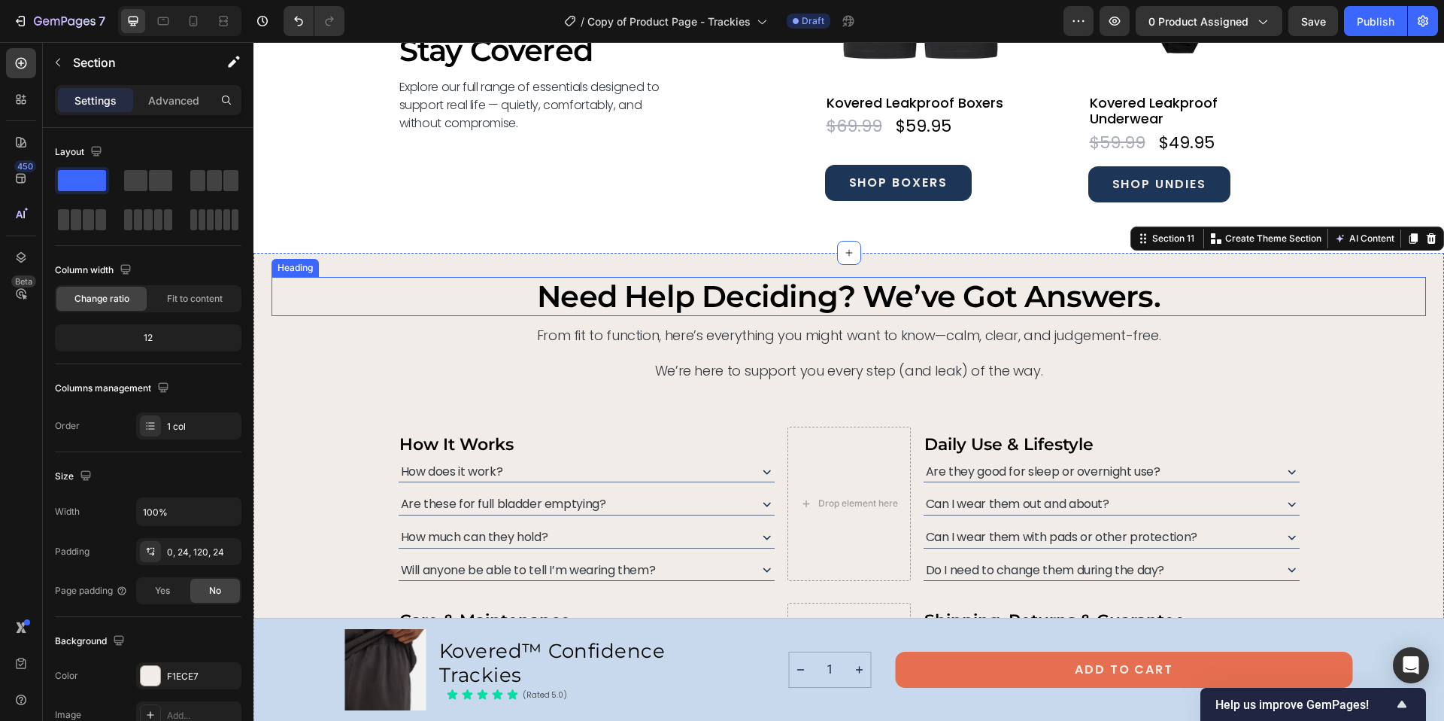
click at [818, 300] on h2 "need help deciding? we’ve got answers." at bounding box center [849, 296] width 1155 height 39
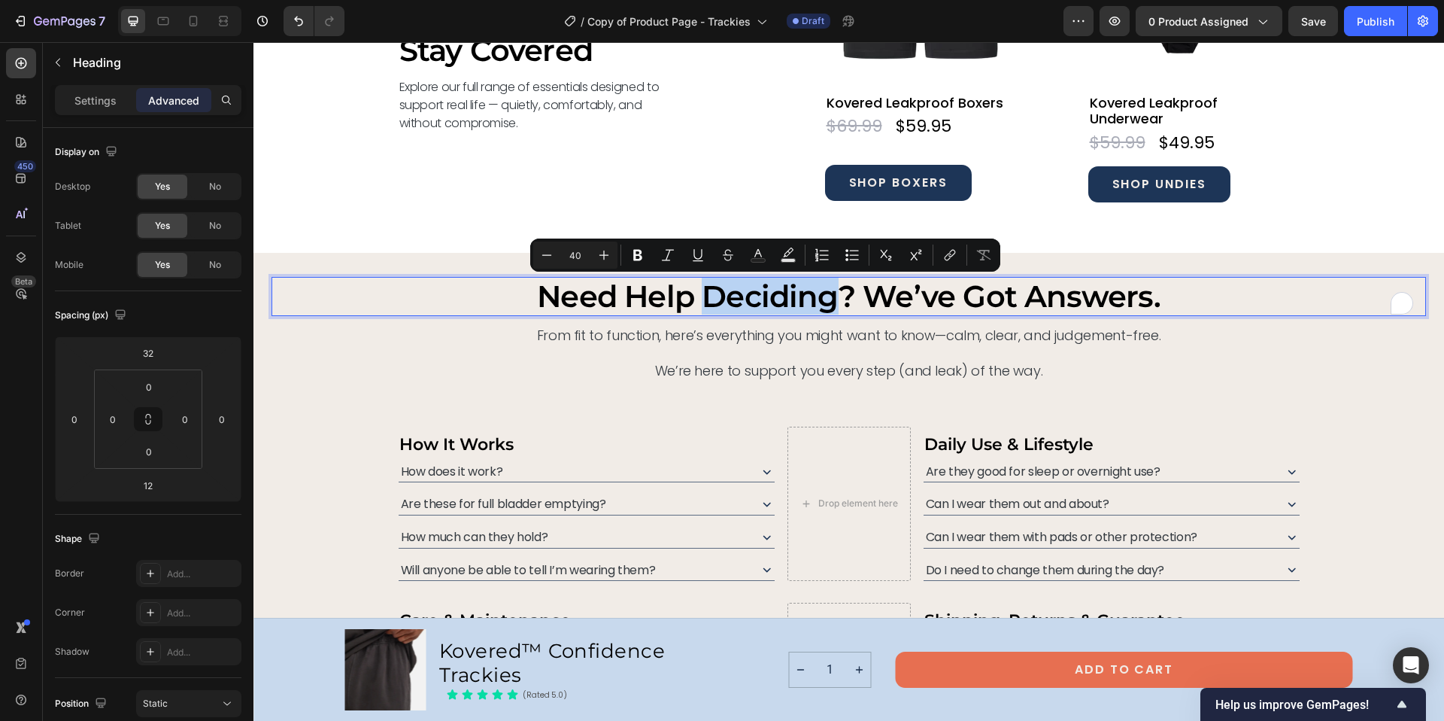
click at [818, 300] on p "need help deciding? we’ve got answers." at bounding box center [849, 296] width 1152 height 36
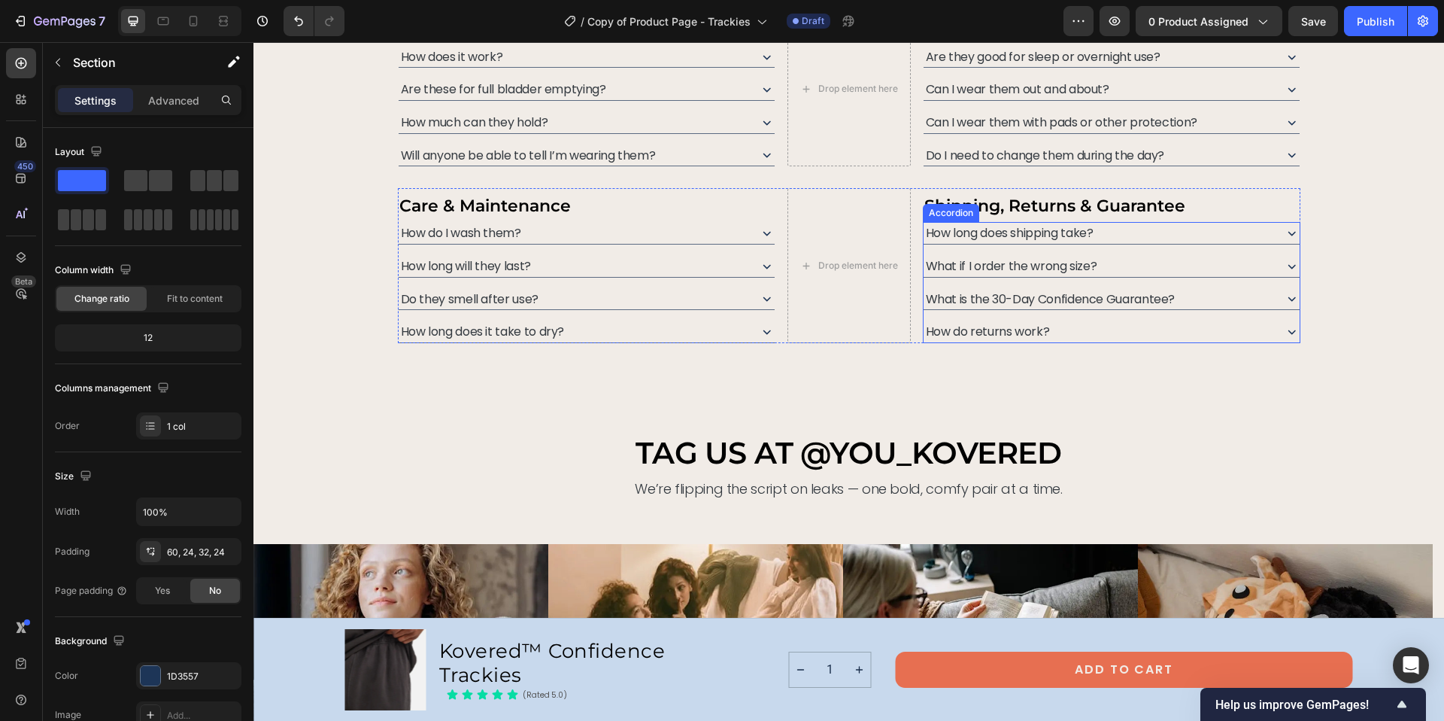
scroll to position [6445, 0]
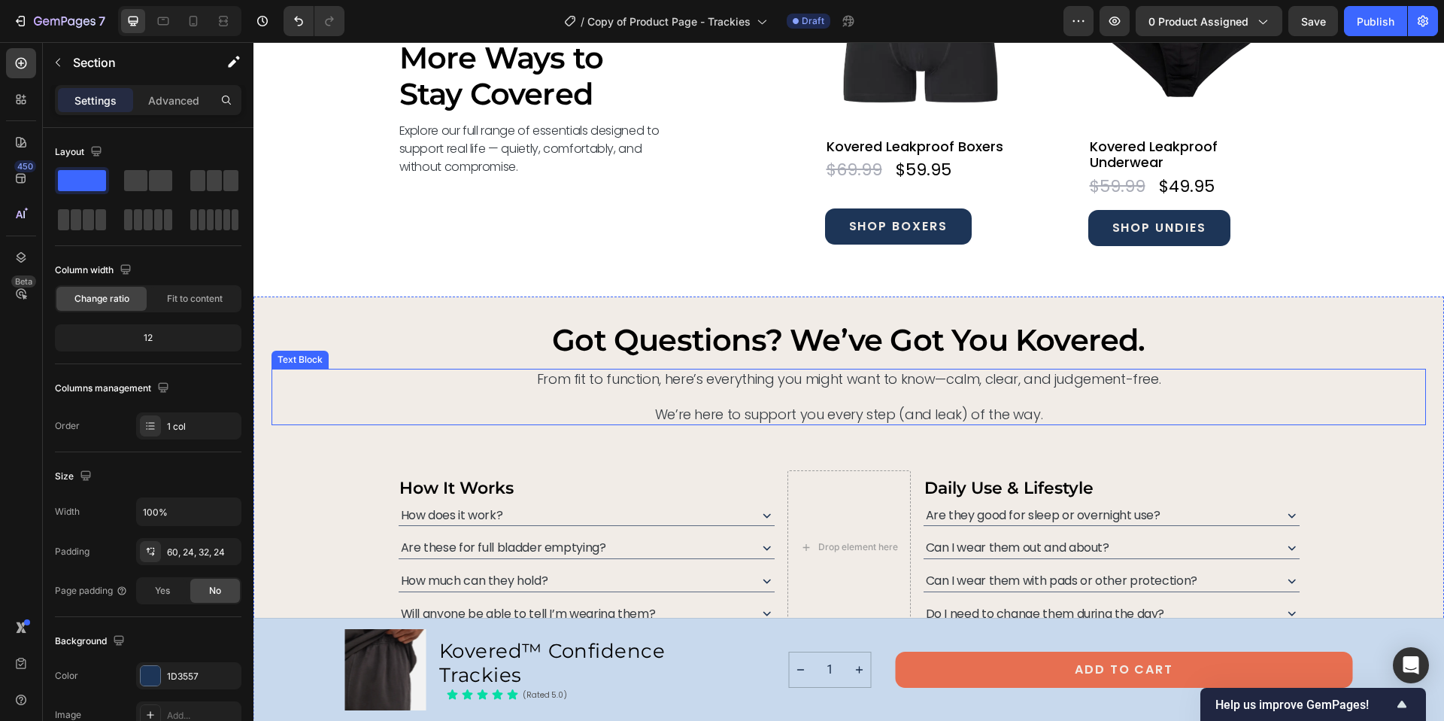
click at [702, 375] on p "From fit to function, here’s everything you might want to know—calm, clear, and…" at bounding box center [849, 396] width 1152 height 53
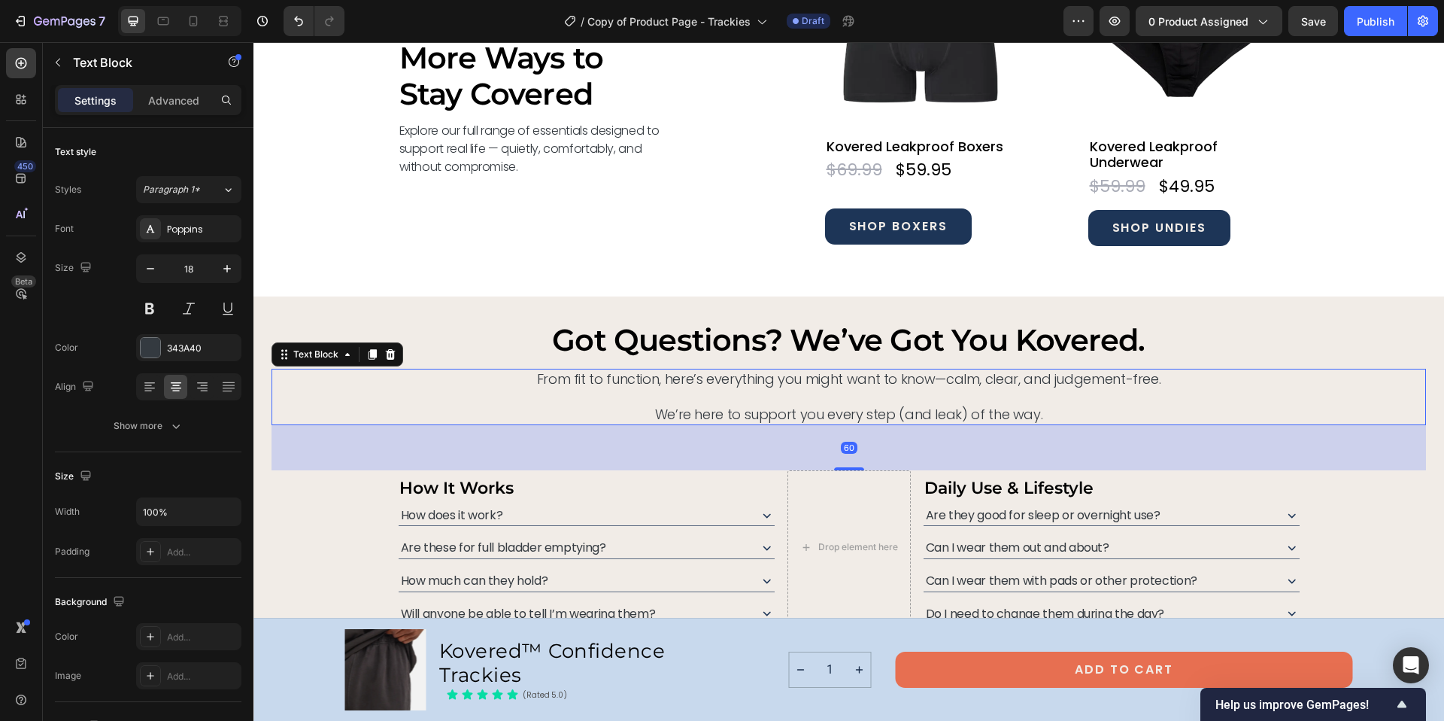
click at [666, 382] on p "From fit to function, here’s everything you might want to know—calm, clear, and…" at bounding box center [849, 396] width 1152 height 53
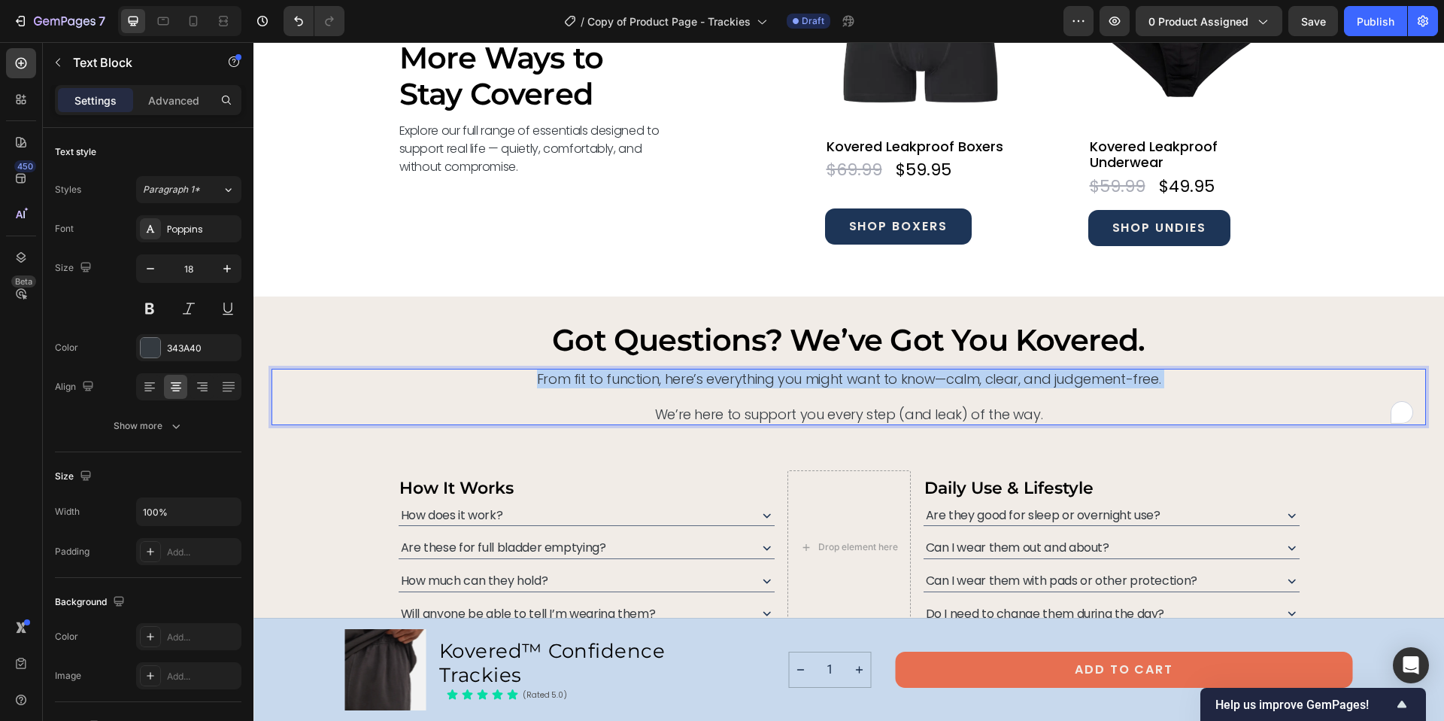
click at [666, 382] on p "From fit to function, here’s everything you might want to know—calm, clear, and…" at bounding box center [849, 396] width 1152 height 53
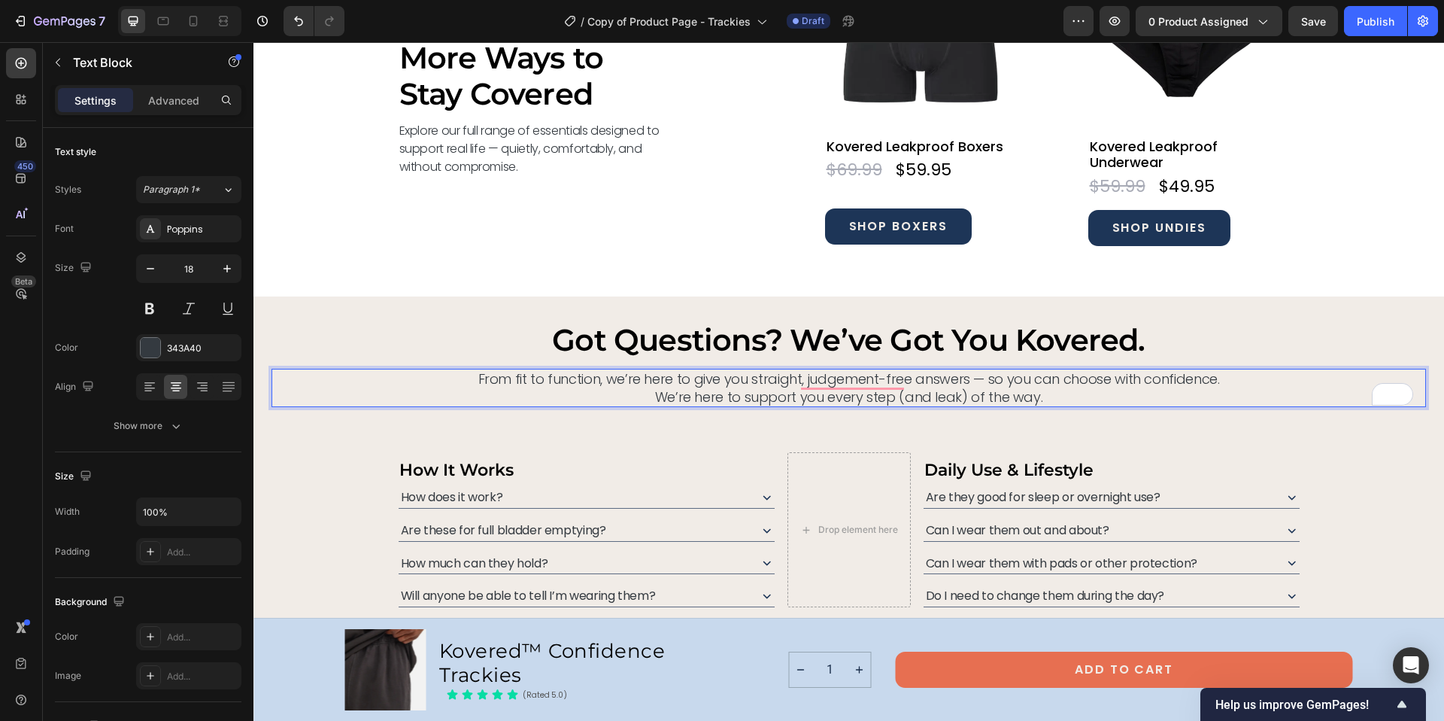
click at [974, 378] on p "From fit to function, we’re here to give you straight, judgement-free answers —…" at bounding box center [849, 387] width 1152 height 35
click at [982, 381] on p "From fit to function, we’re here to give you straight, judgement-free answers —…" at bounding box center [849, 387] width 1152 height 35
click at [607, 458] on p "How It Works" at bounding box center [586, 469] width 375 height 31
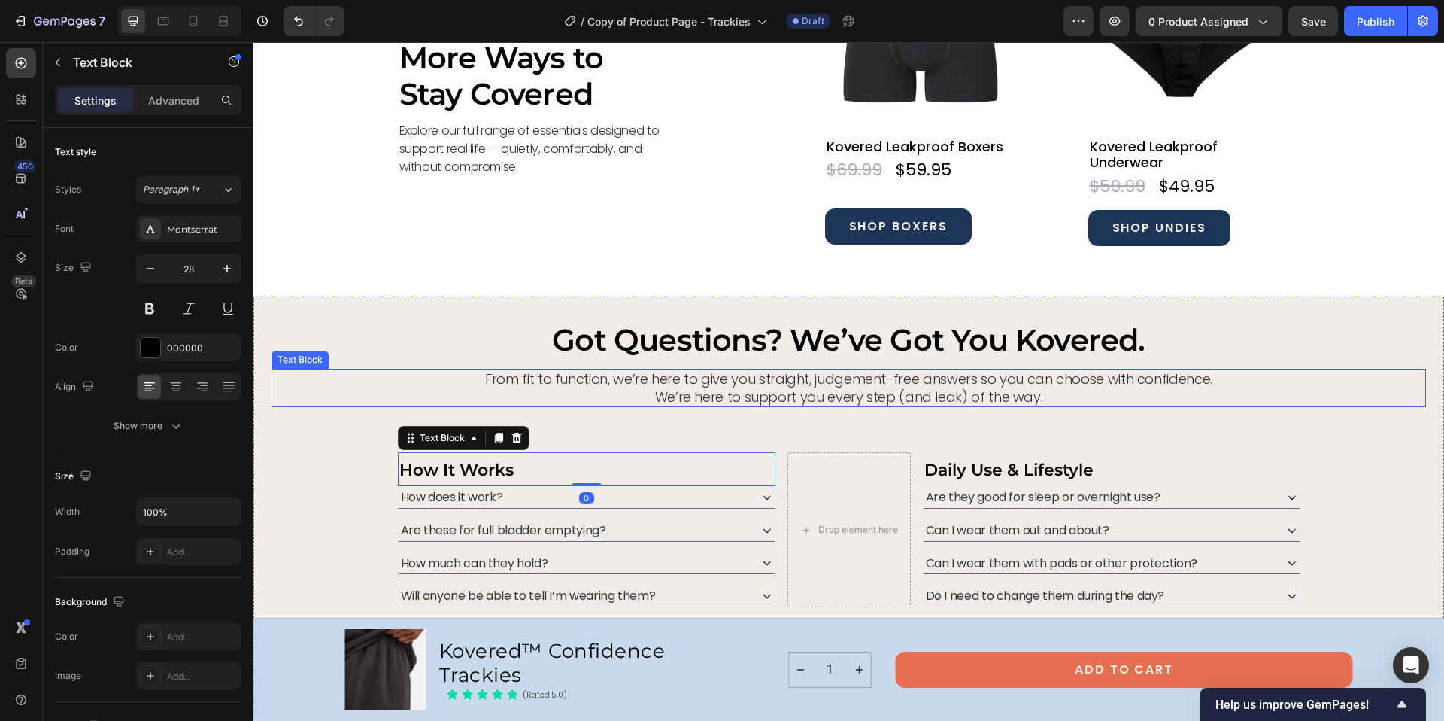
click at [642, 376] on p "From fit to function, we’re here to give you straight, judgement-free answers s…" at bounding box center [849, 387] width 1152 height 35
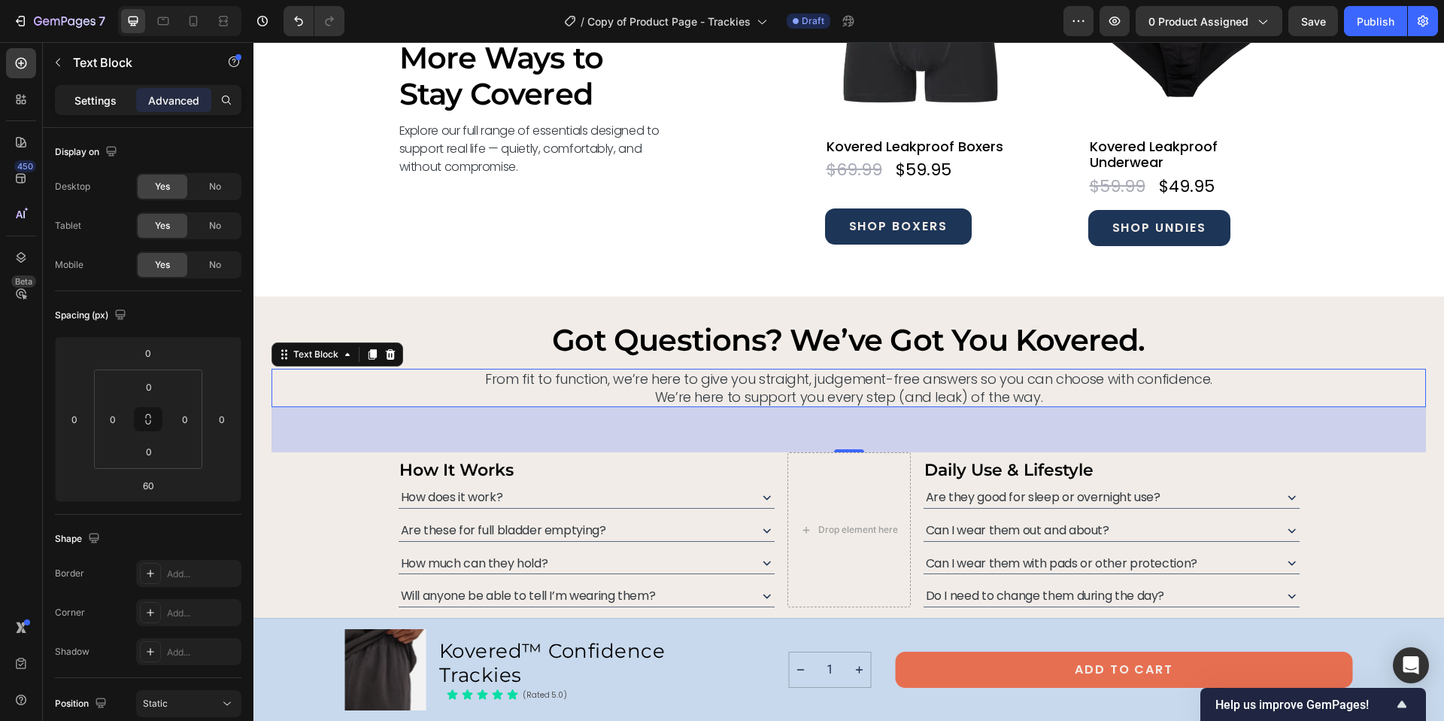
click at [98, 96] on p "Settings" at bounding box center [95, 101] width 42 height 16
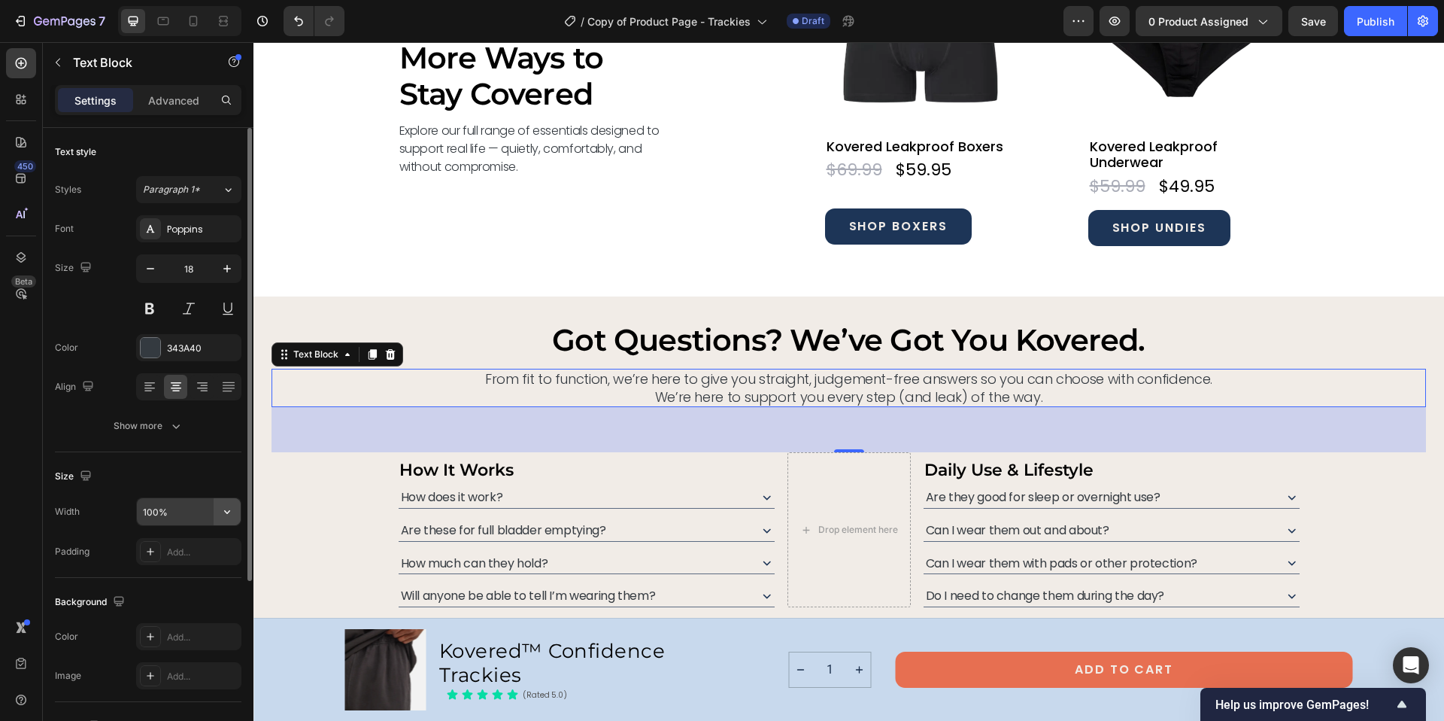
click at [226, 508] on icon "button" at bounding box center [227, 511] width 15 height 15
click at [195, 460] on div "Size Width 100% Padding Add..." at bounding box center [148, 515] width 187 height 126
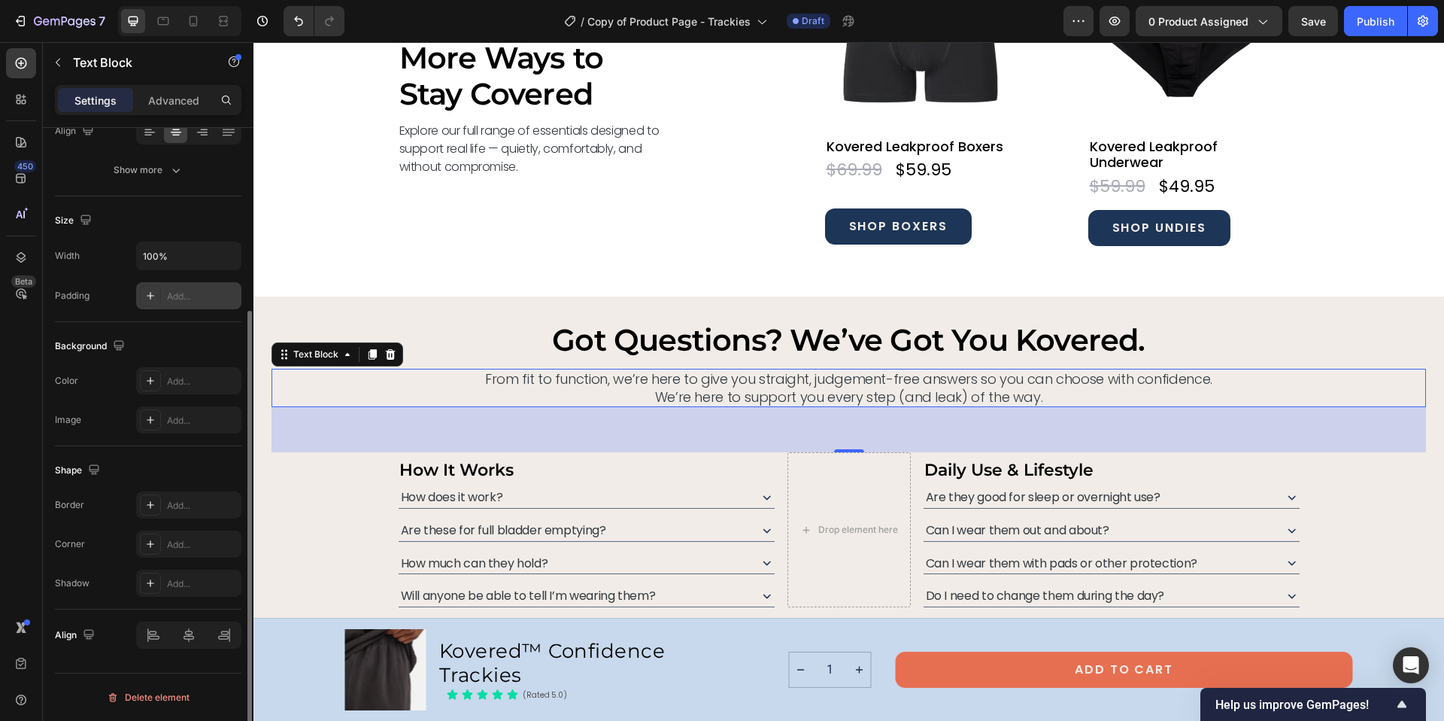
scroll to position [0, 0]
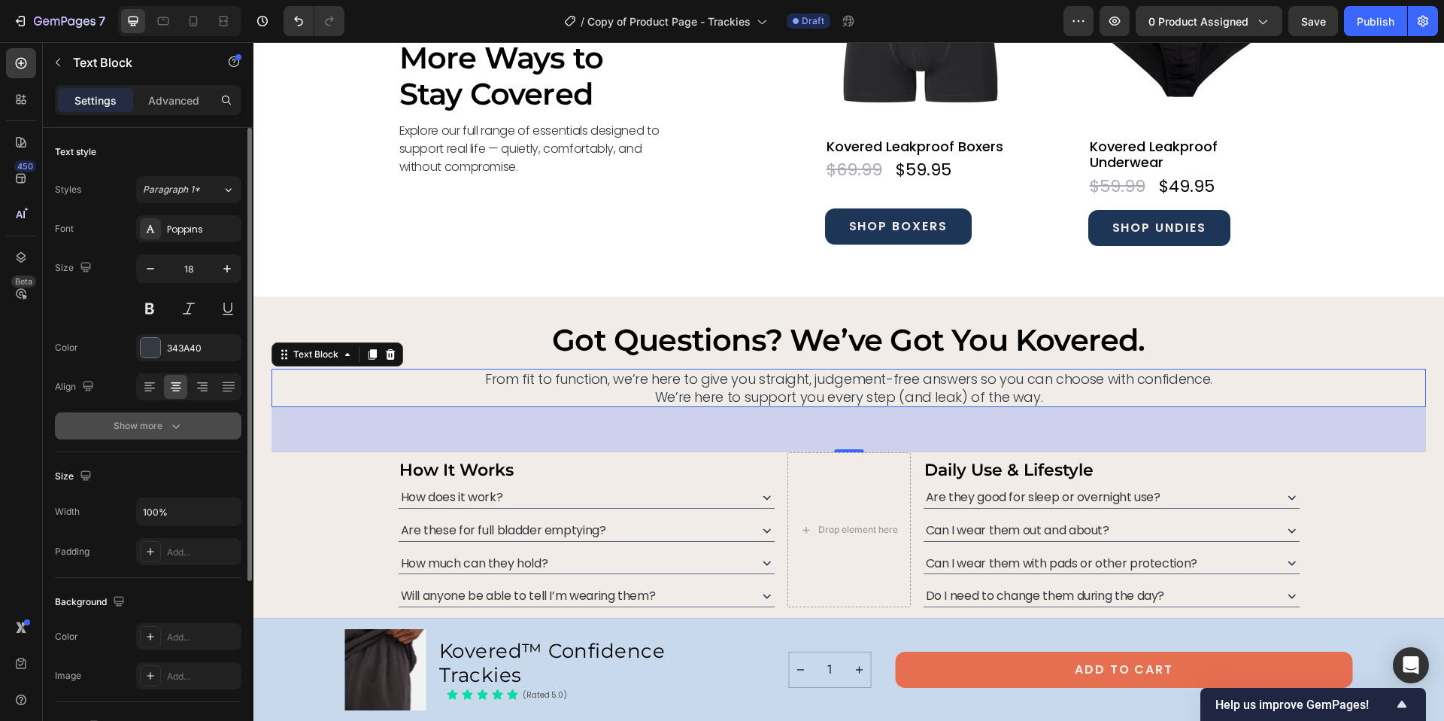
click at [165, 421] on div "Show more" at bounding box center [149, 425] width 70 height 15
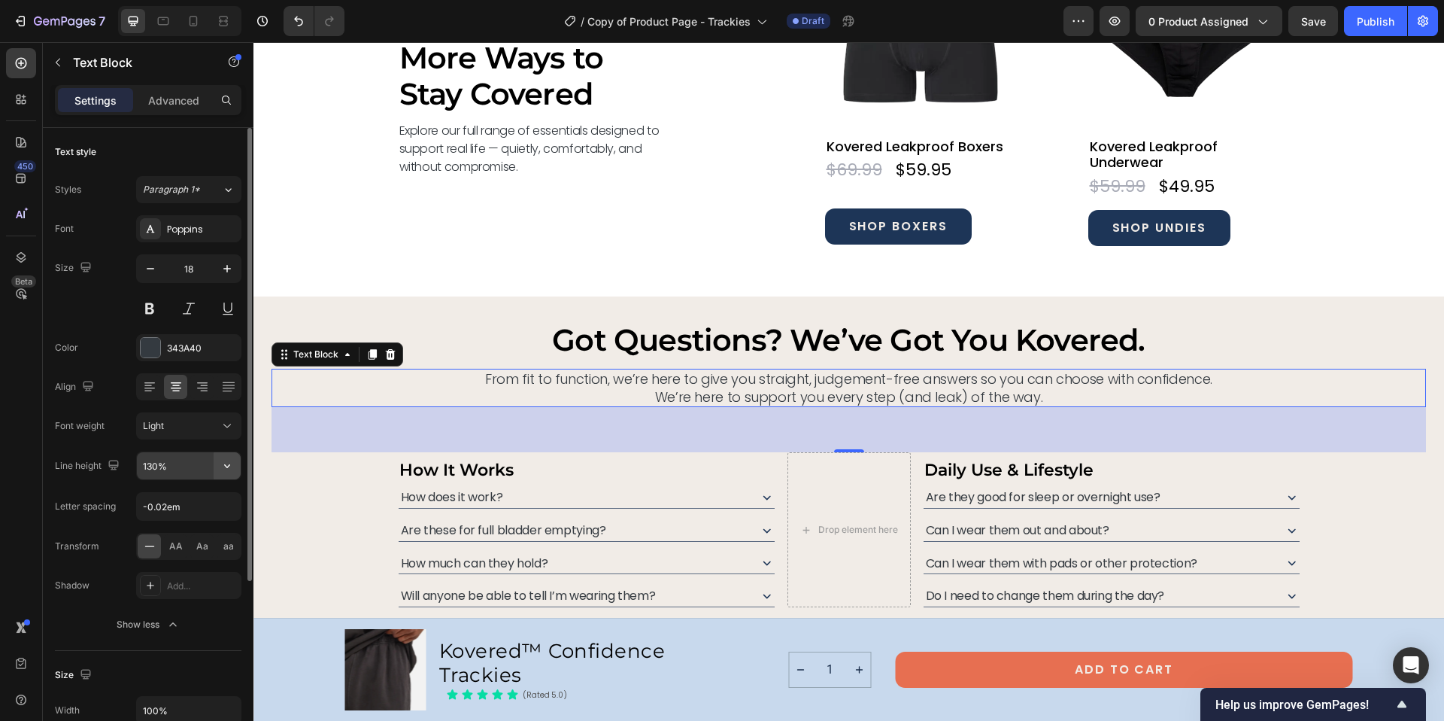
click at [236, 466] on button "button" at bounding box center [227, 465] width 27 height 27
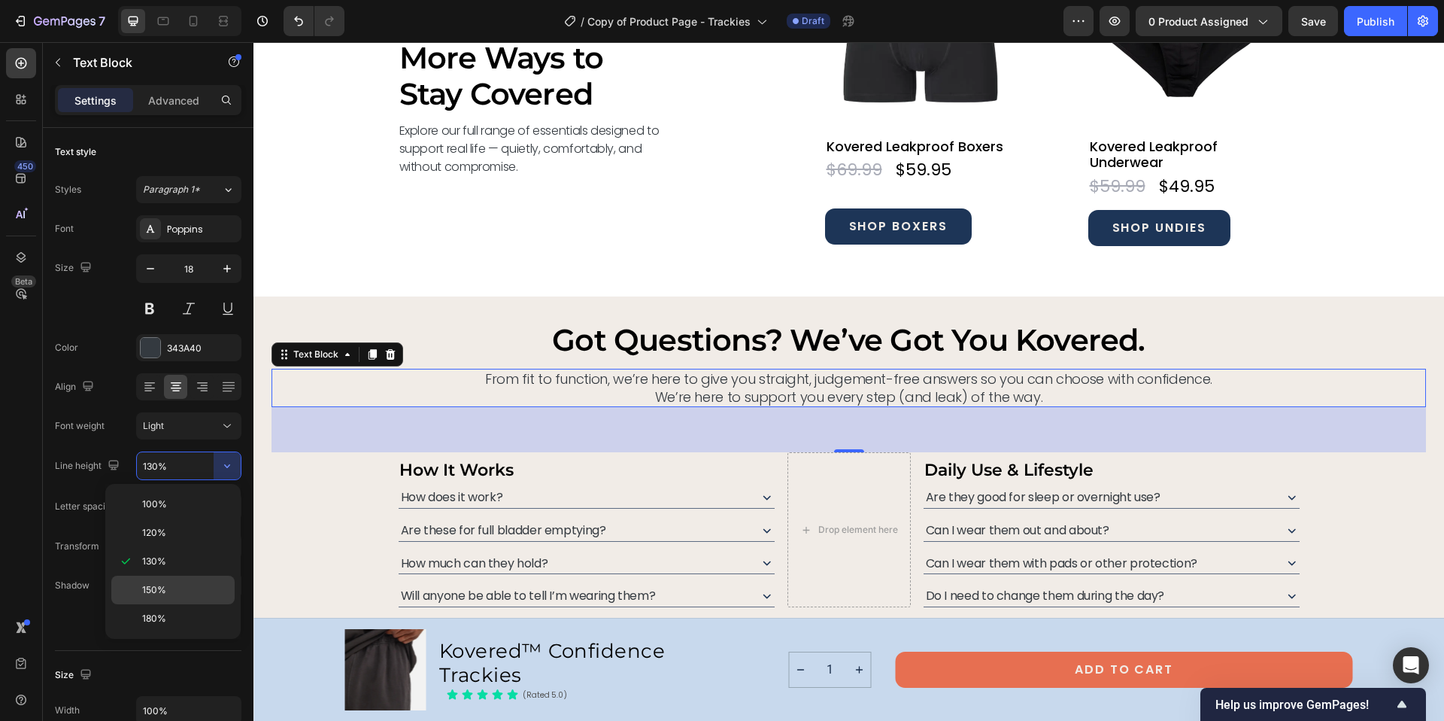
click at [150, 592] on span "150%" at bounding box center [154, 590] width 24 height 14
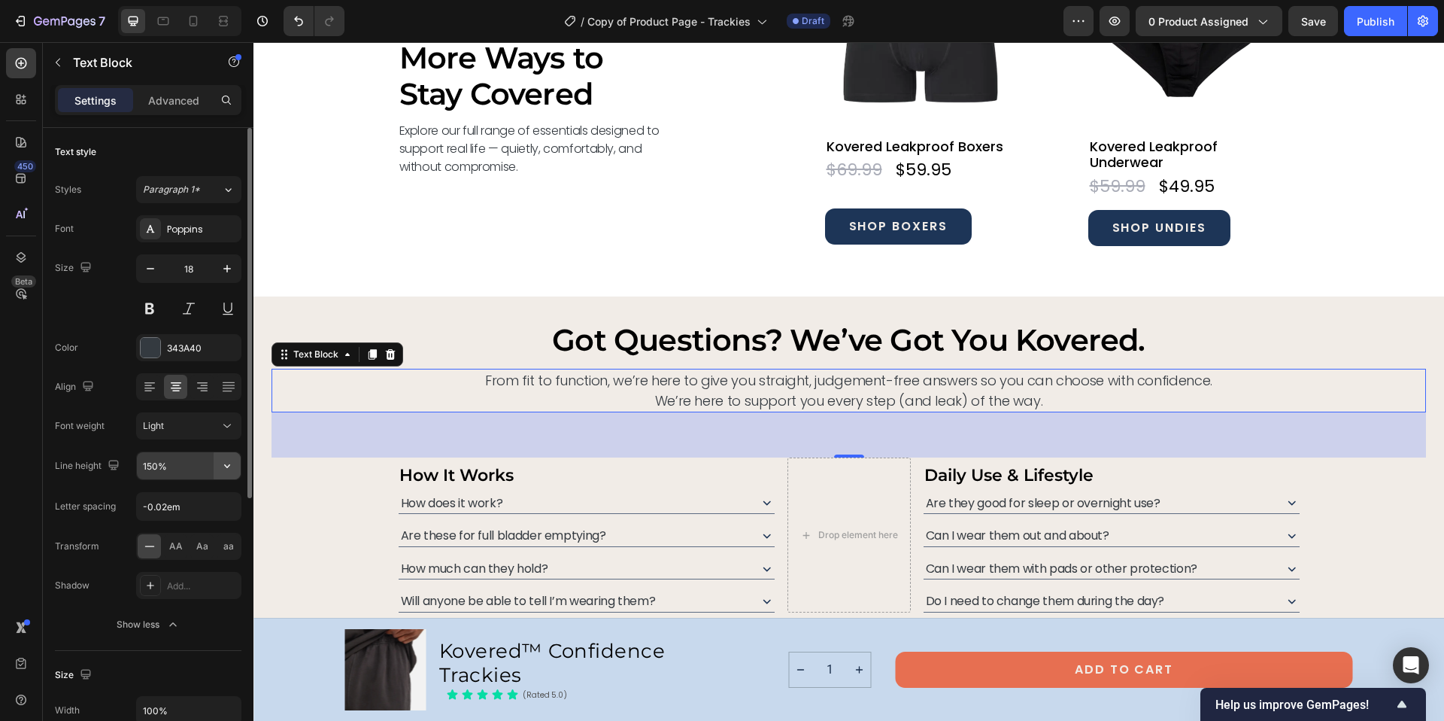
click at [230, 466] on icon "button" at bounding box center [227, 465] width 15 height 15
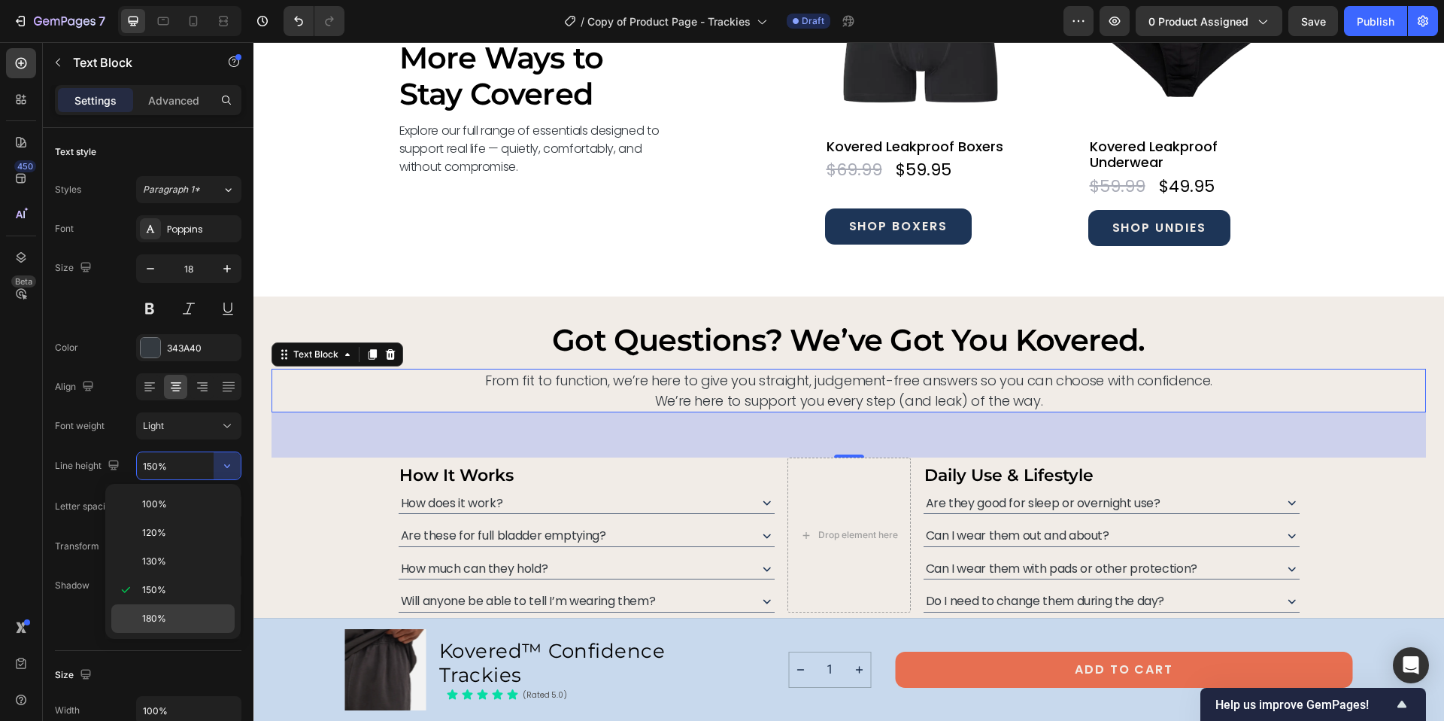
click at [178, 608] on div "180%" at bounding box center [172, 618] width 123 height 29
type input "180%"
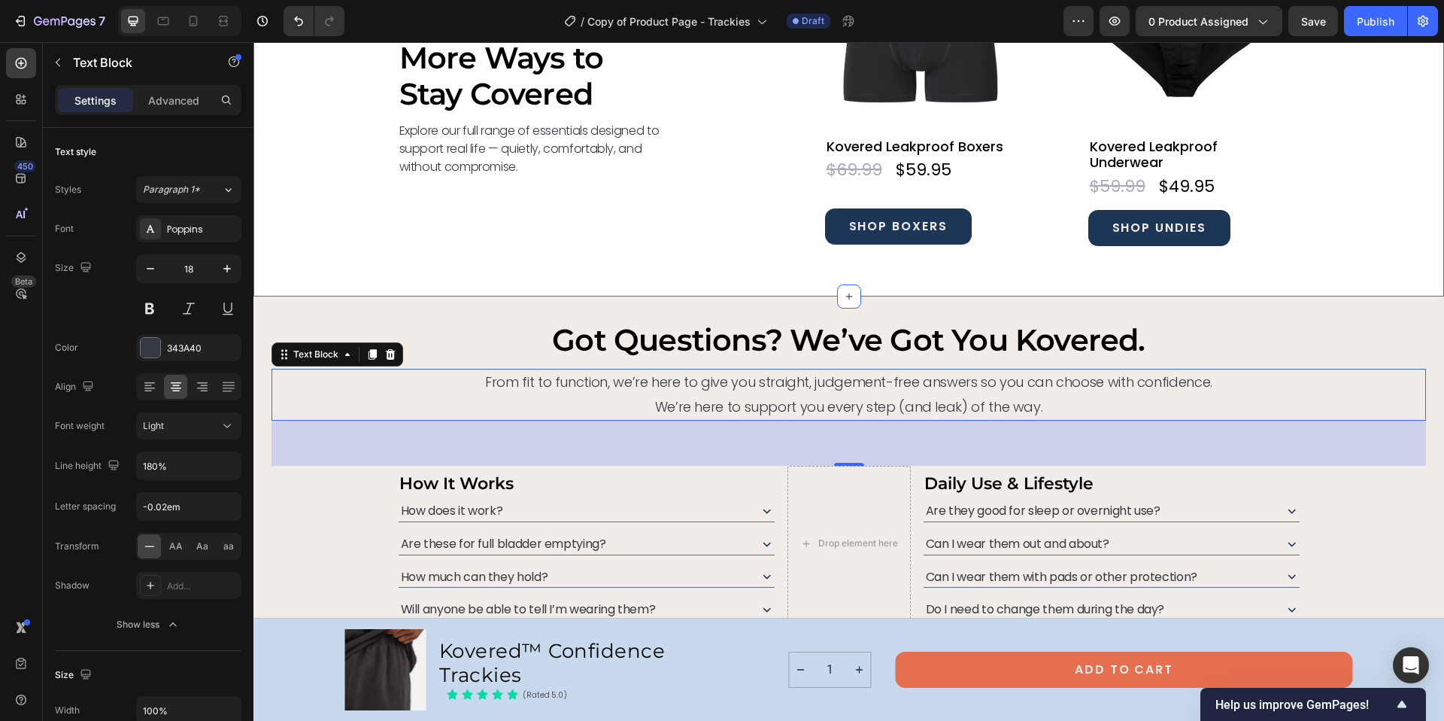
click at [559, 239] on div "More Ways to Stay Covered Heading Explore our full range of essentials designed…" at bounding box center [535, 108] width 274 height 330
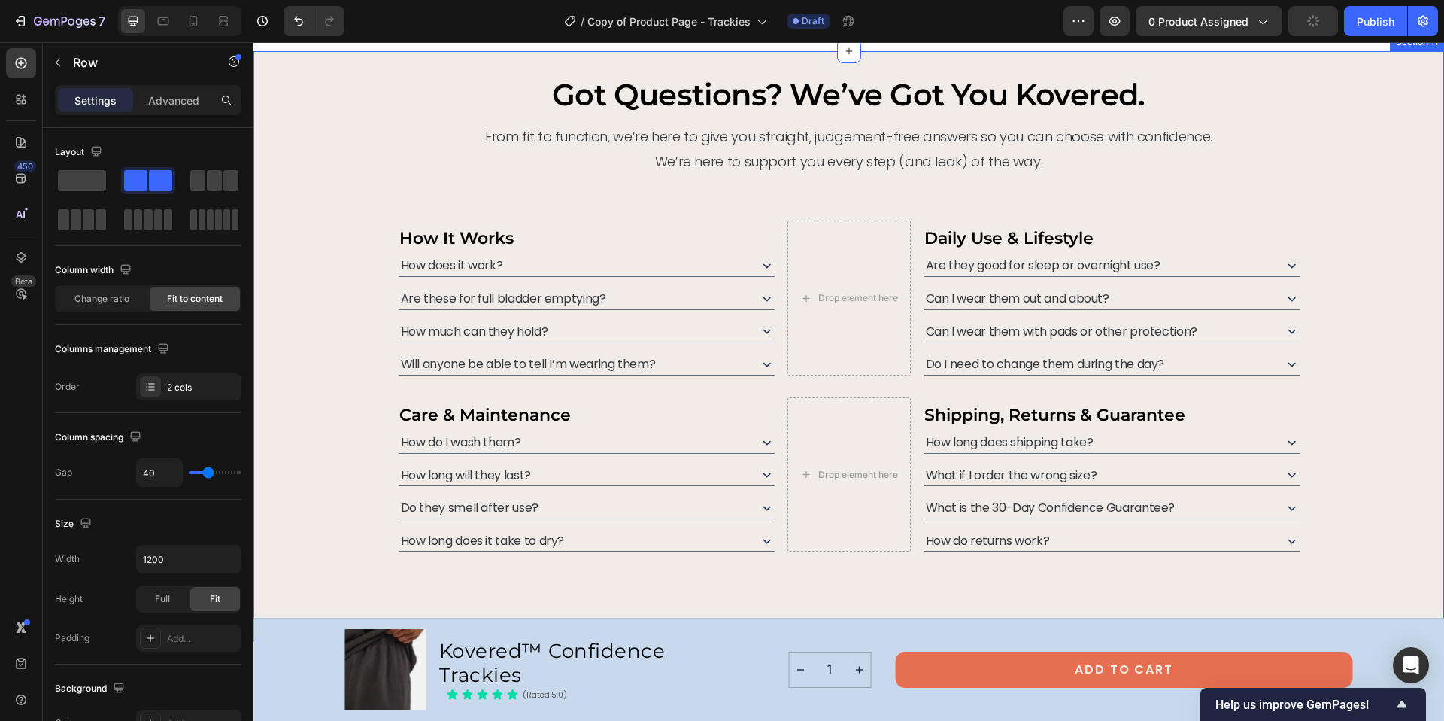
scroll to position [6914, 0]
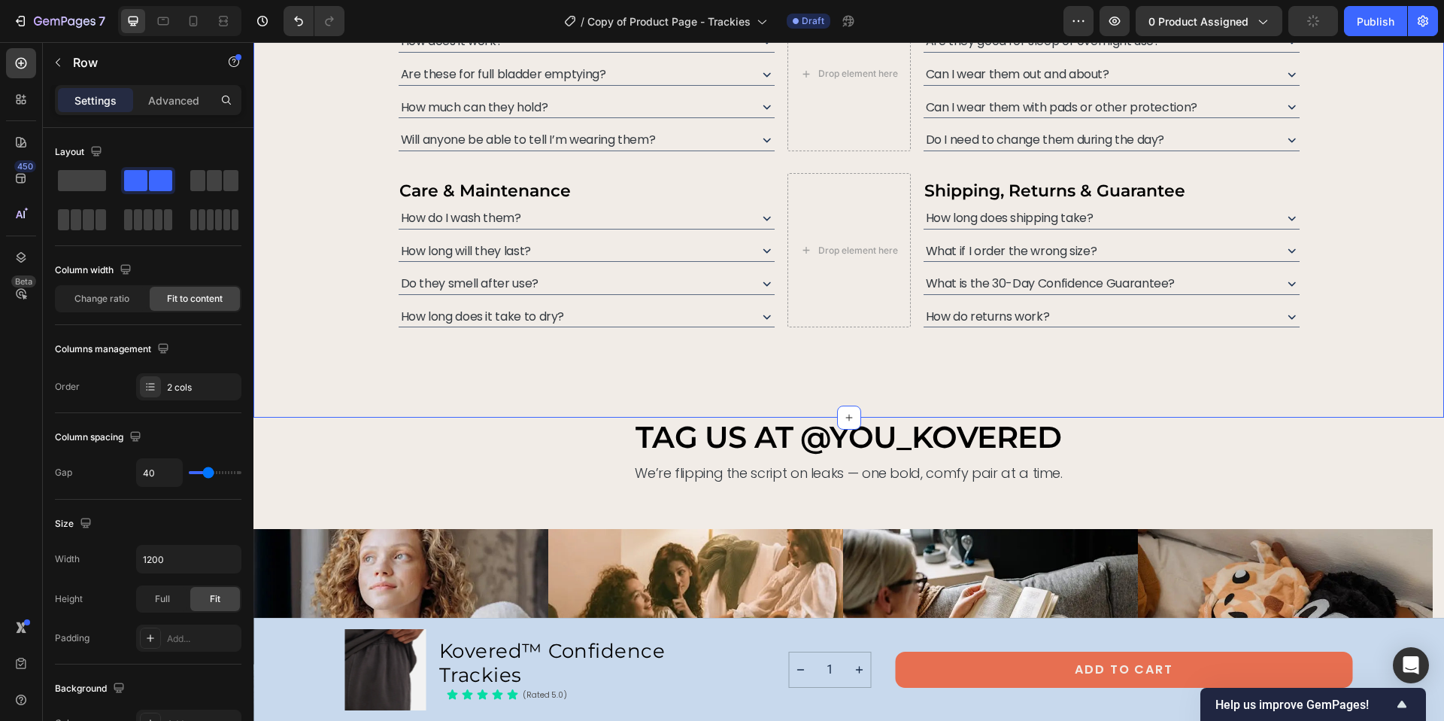
click at [857, 369] on div "got questions? we’ve got you kovered. Heading From fit to function, we’re here …" at bounding box center [848, 122] width 1191 height 590
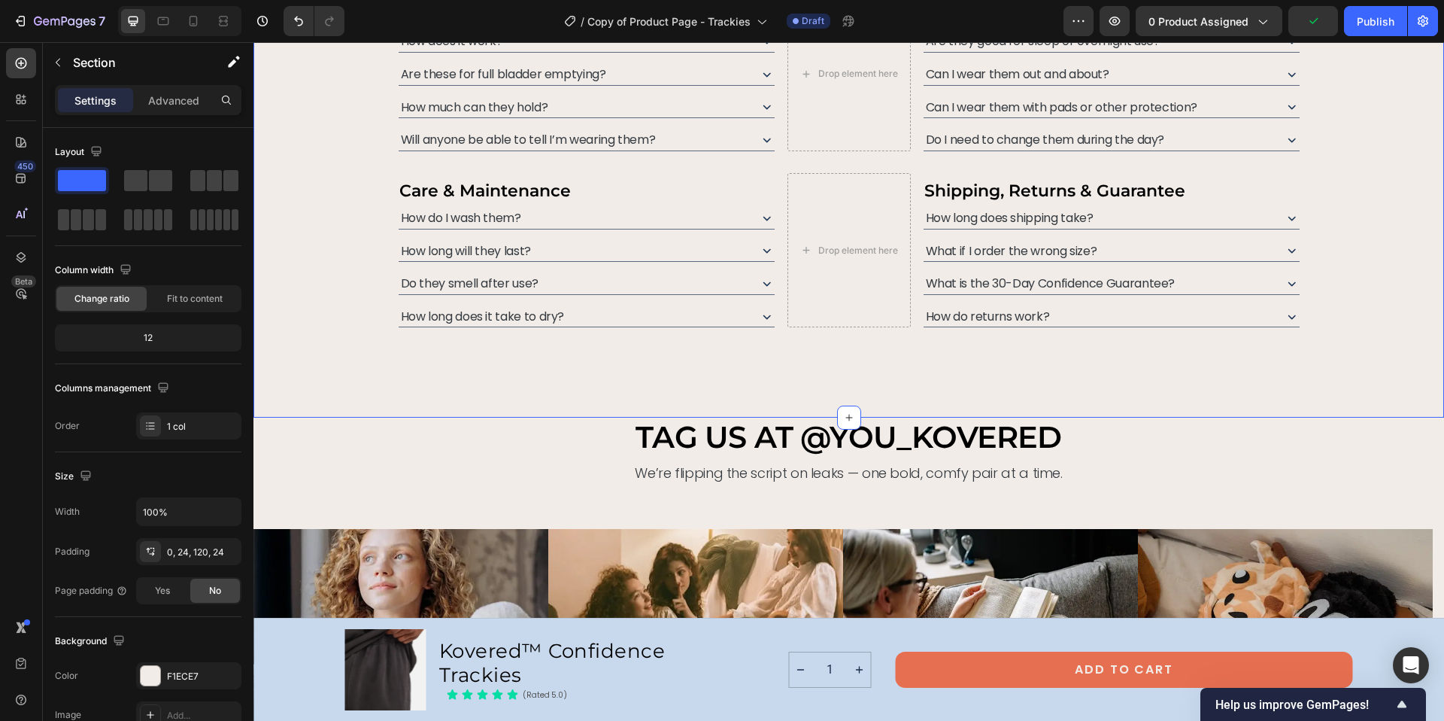
click at [1036, 328] on div "got questions? we’ve got you kovered. Heading From fit to function, we’re here …" at bounding box center [848, 122] width 1191 height 590
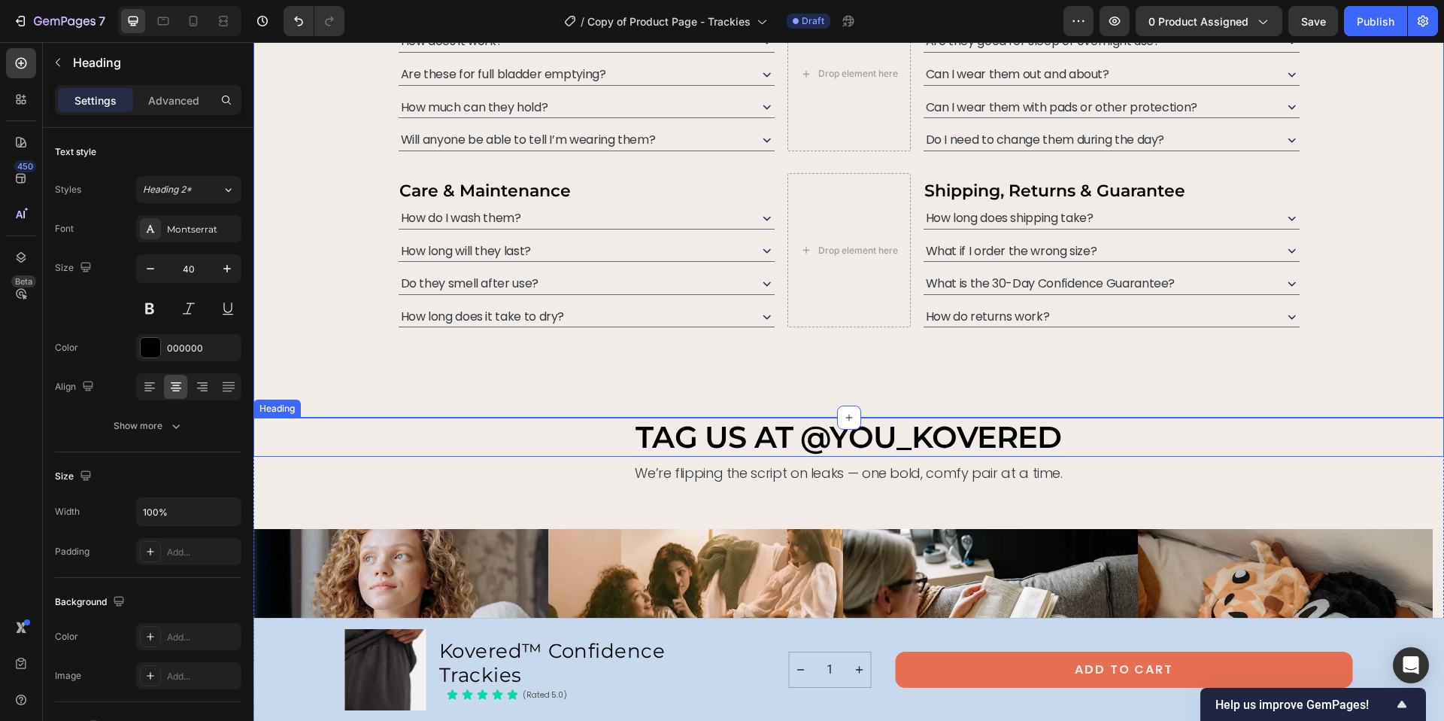
click at [1012, 423] on h2 "TAG US AT @YOU_KOVERED" at bounding box center [848, 436] width 1191 height 39
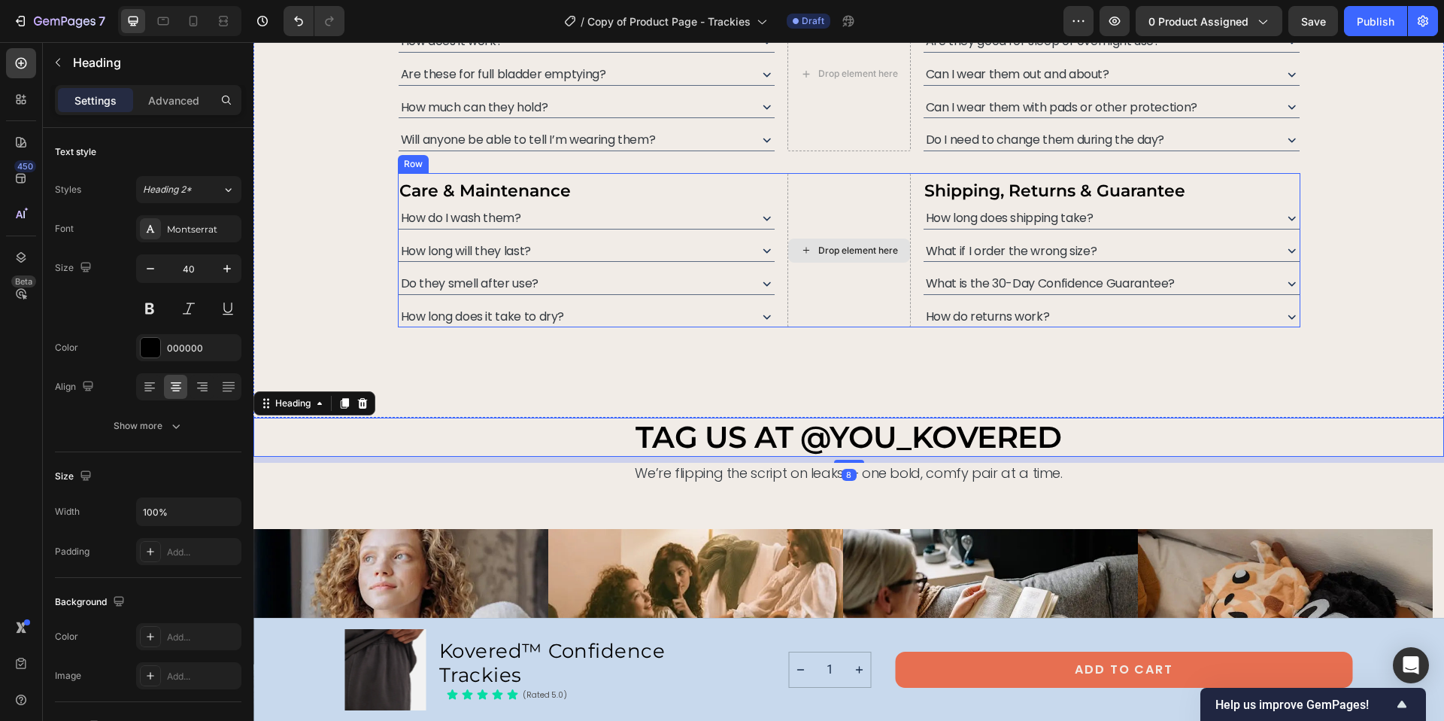
click at [804, 319] on div "Drop element here" at bounding box center [848, 250] width 123 height 155
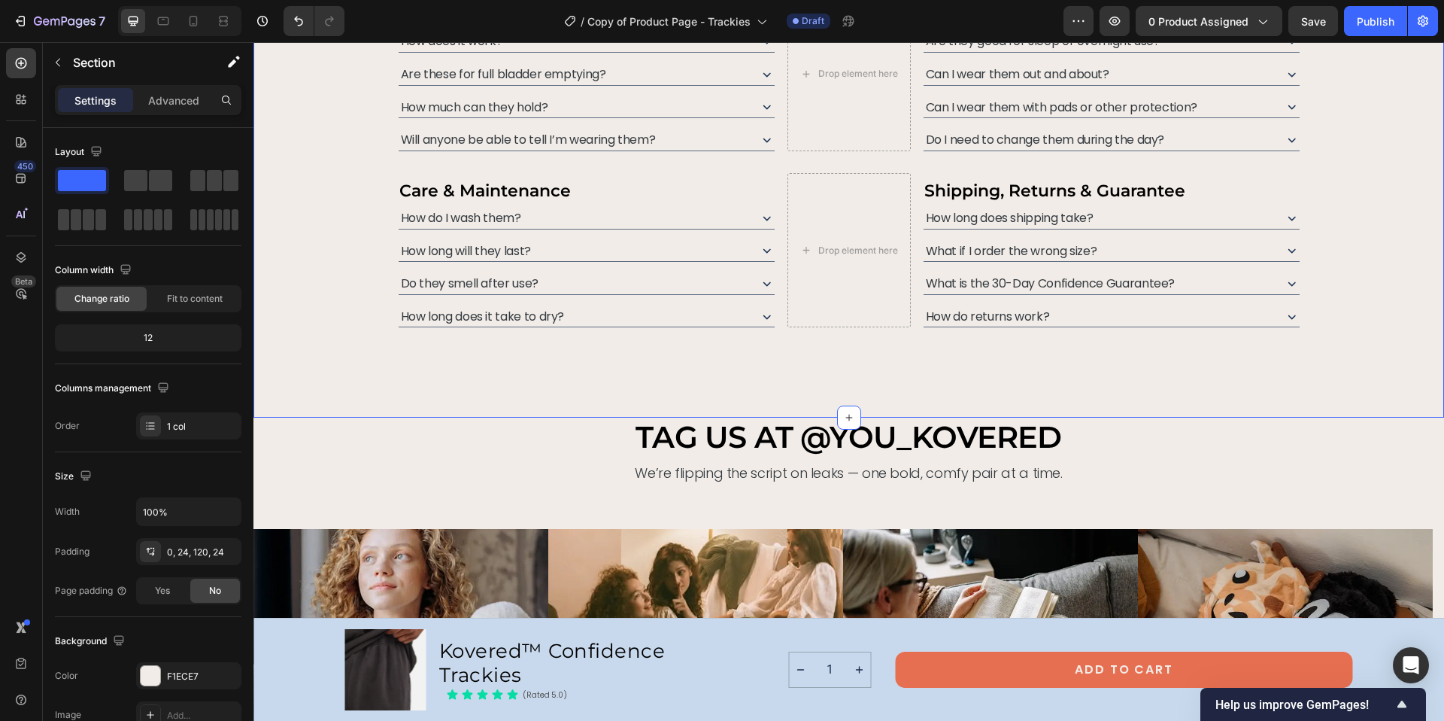
click at [796, 376] on div "got questions? we’ve got you kovered. Heading From fit to function, we’re here …" at bounding box center [848, 122] width 1191 height 590
click at [191, 554] on div "0, 24, 120, 24" at bounding box center [189, 552] width 44 height 14
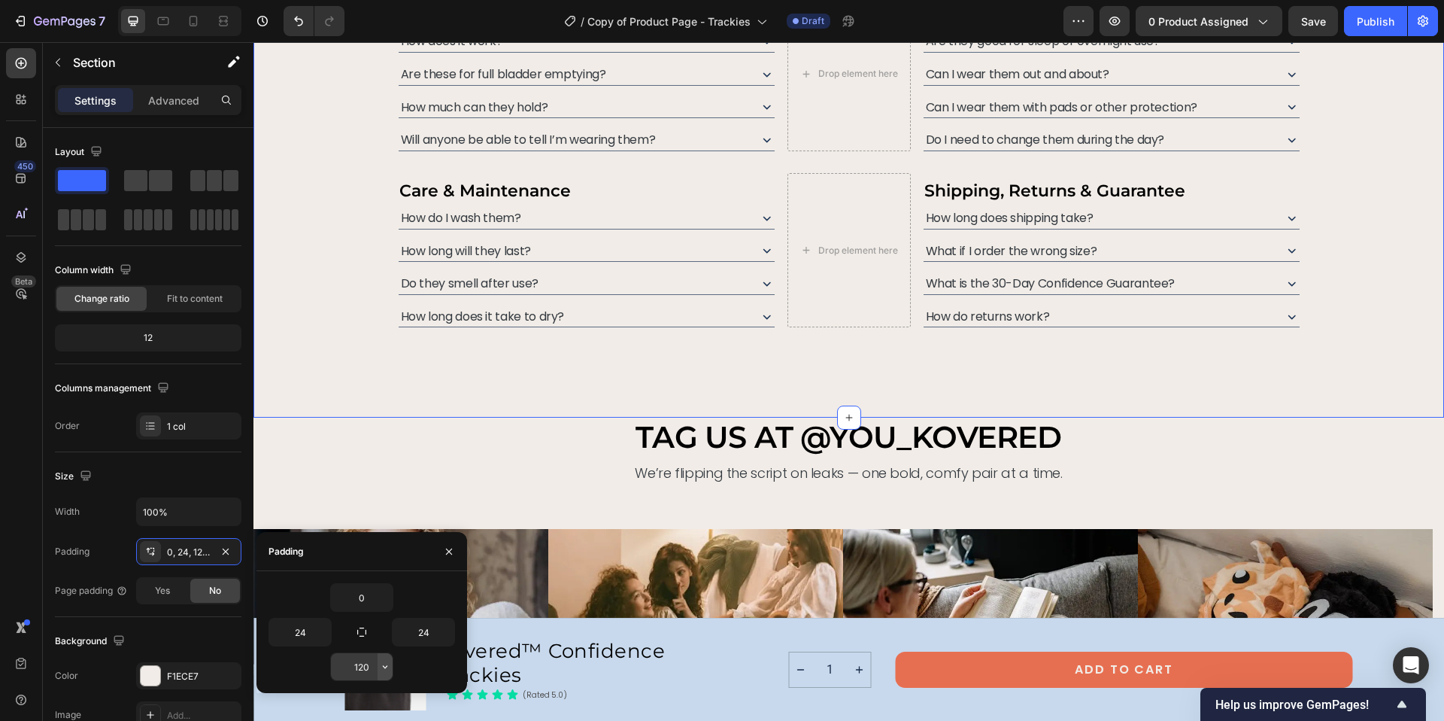
click at [381, 669] on icon "button" at bounding box center [385, 666] width 12 height 12
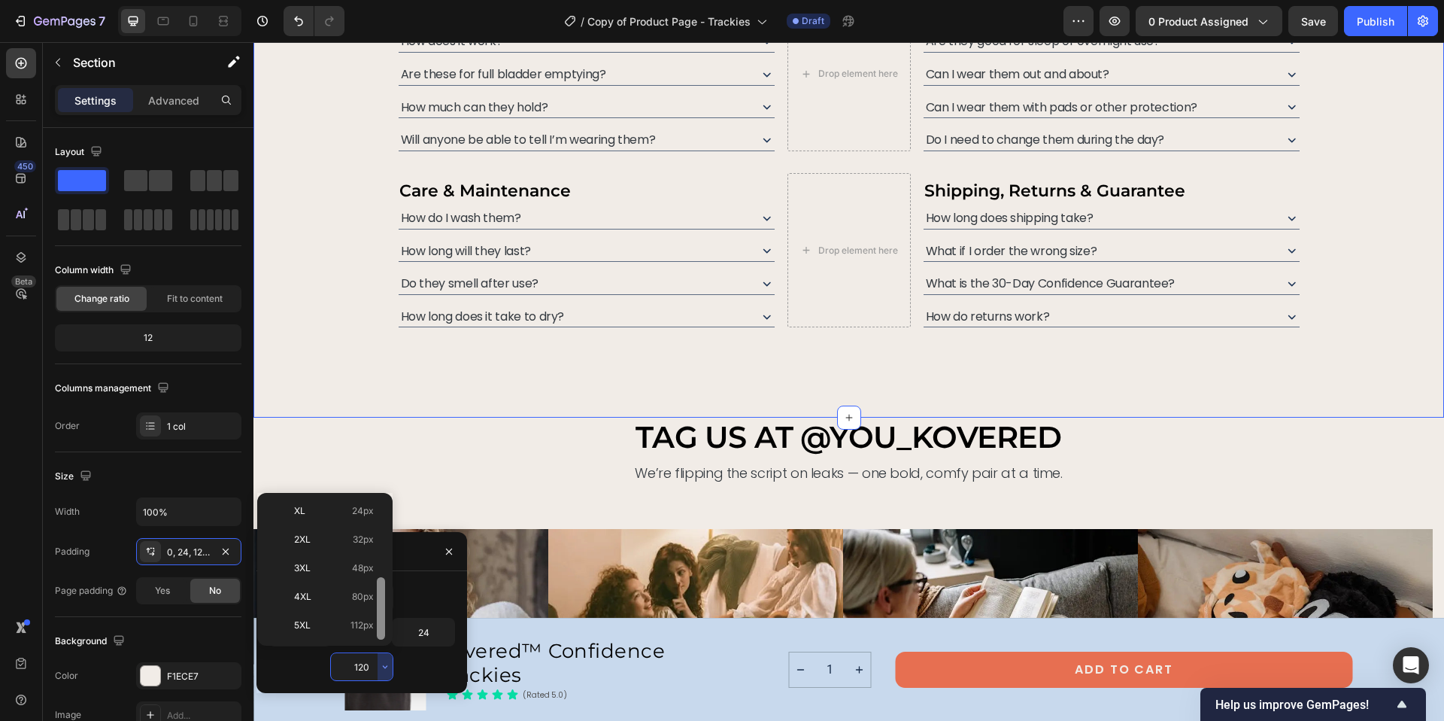
drag, startPoint x: 382, startPoint y: 531, endPoint x: 375, endPoint y: 602, distance: 71.1
click at [374, 607] on div "Auto Auto XXS 2px XS 4px S 8px M 12px L 16px XL 24px 2XL 32px 3XL 48px 4XL 80px…" at bounding box center [324, 569] width 123 height 141
click at [354, 572] on span "48px" at bounding box center [363, 573] width 22 height 14
type input "48"
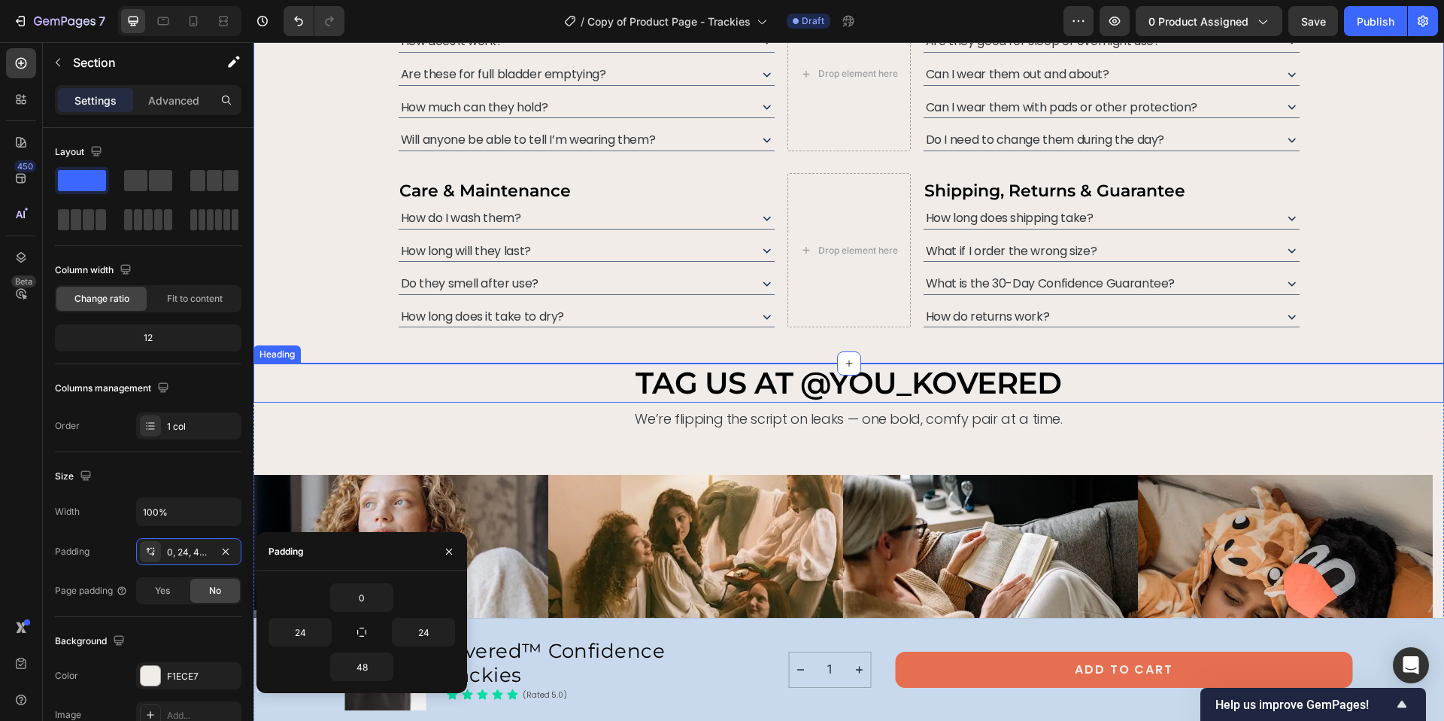
click at [1276, 392] on h2 "TAG US AT @YOU_KOVERED" at bounding box center [848, 382] width 1191 height 39
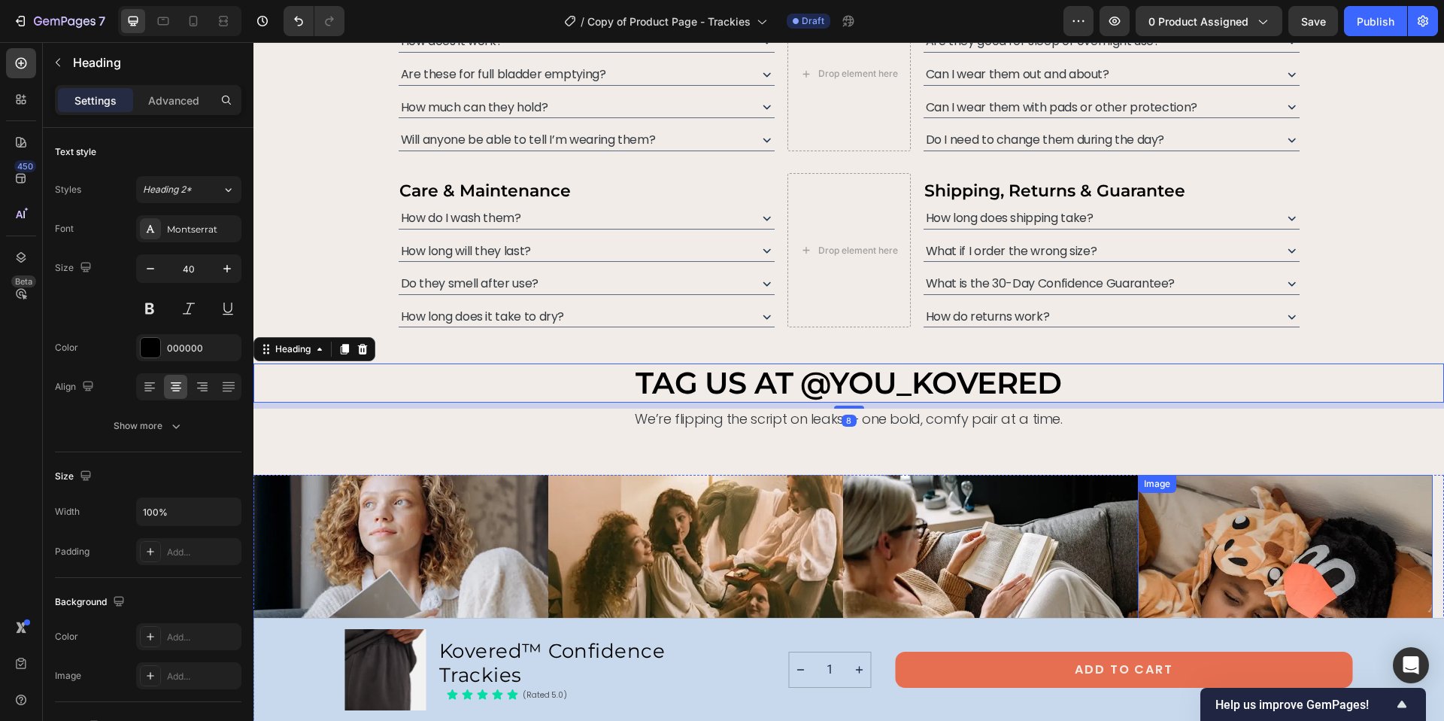
click at [1328, 485] on img at bounding box center [1285, 606] width 295 height 262
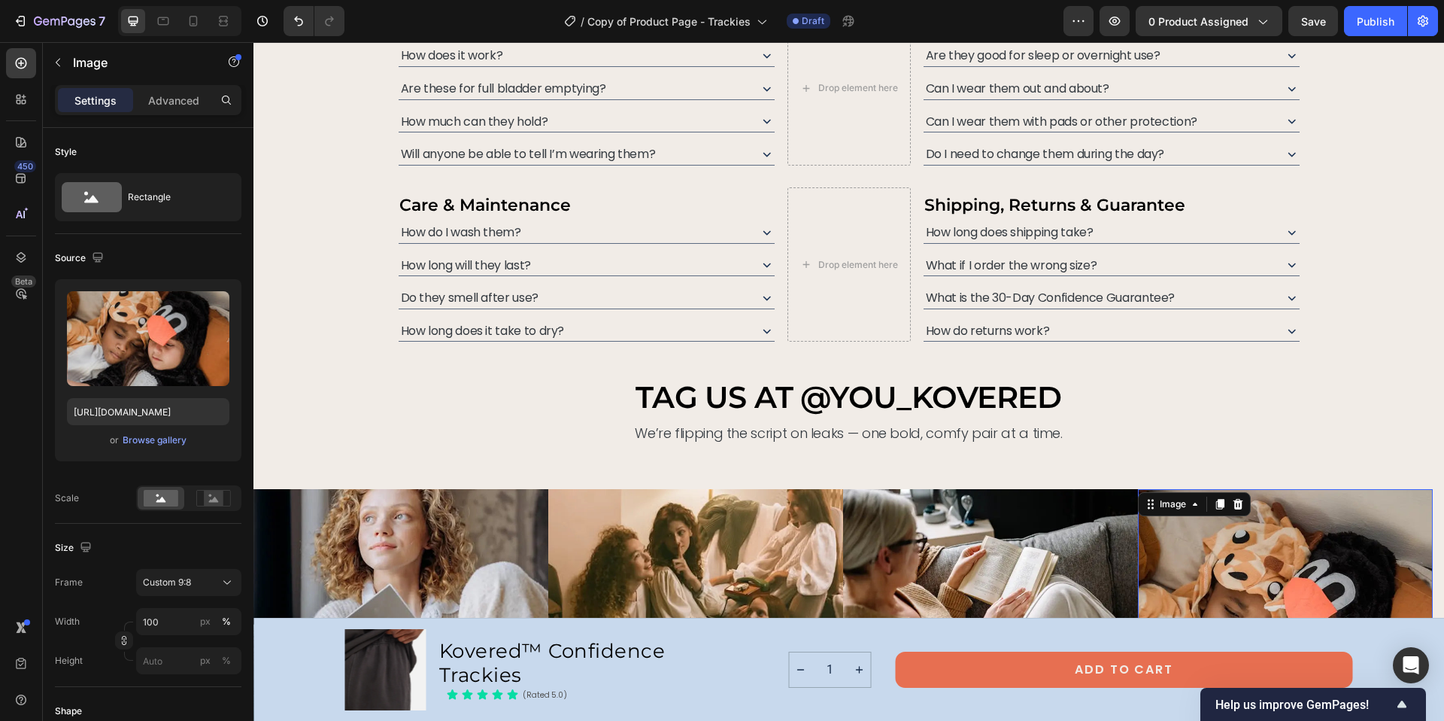
scroll to position [6909, 0]
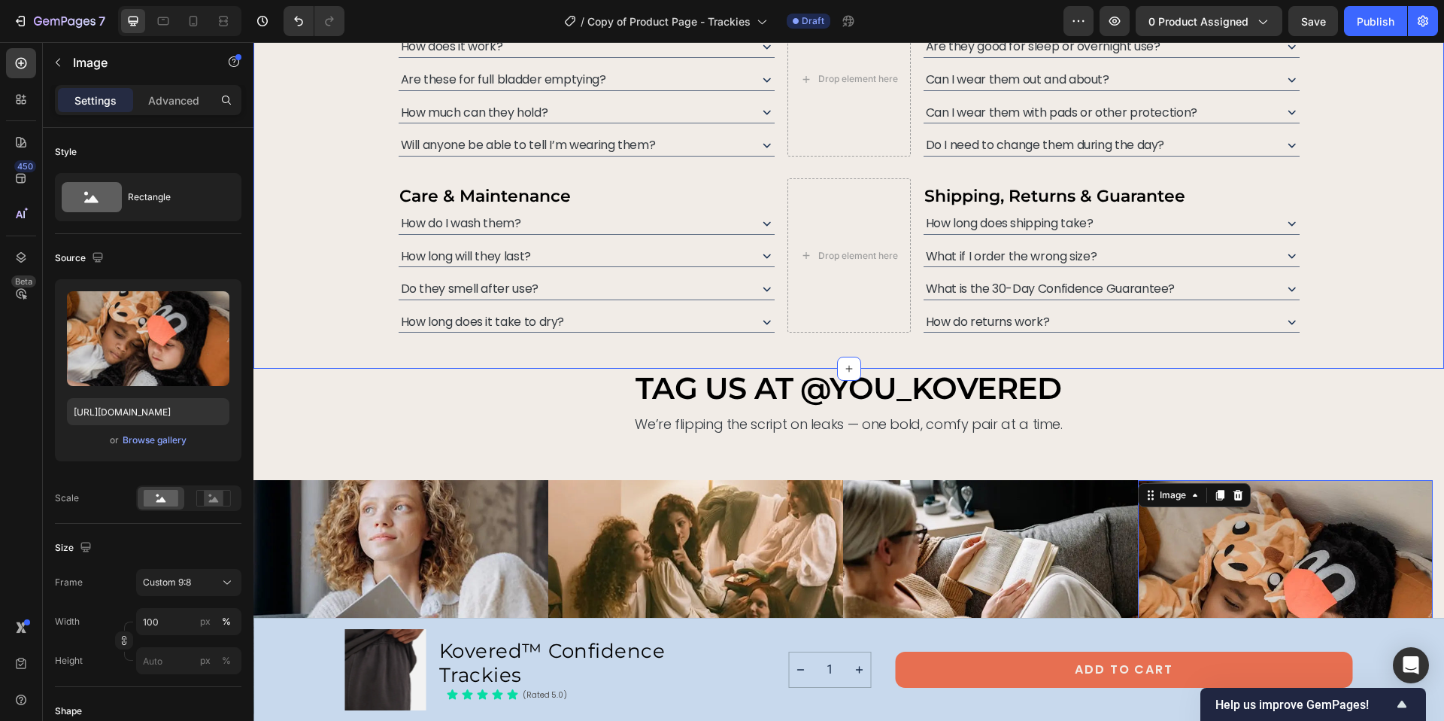
click at [936, 346] on div "got questions? we’ve got you kovered. Heading From fit to function, we’re here …" at bounding box center [848, 100] width 1191 height 536
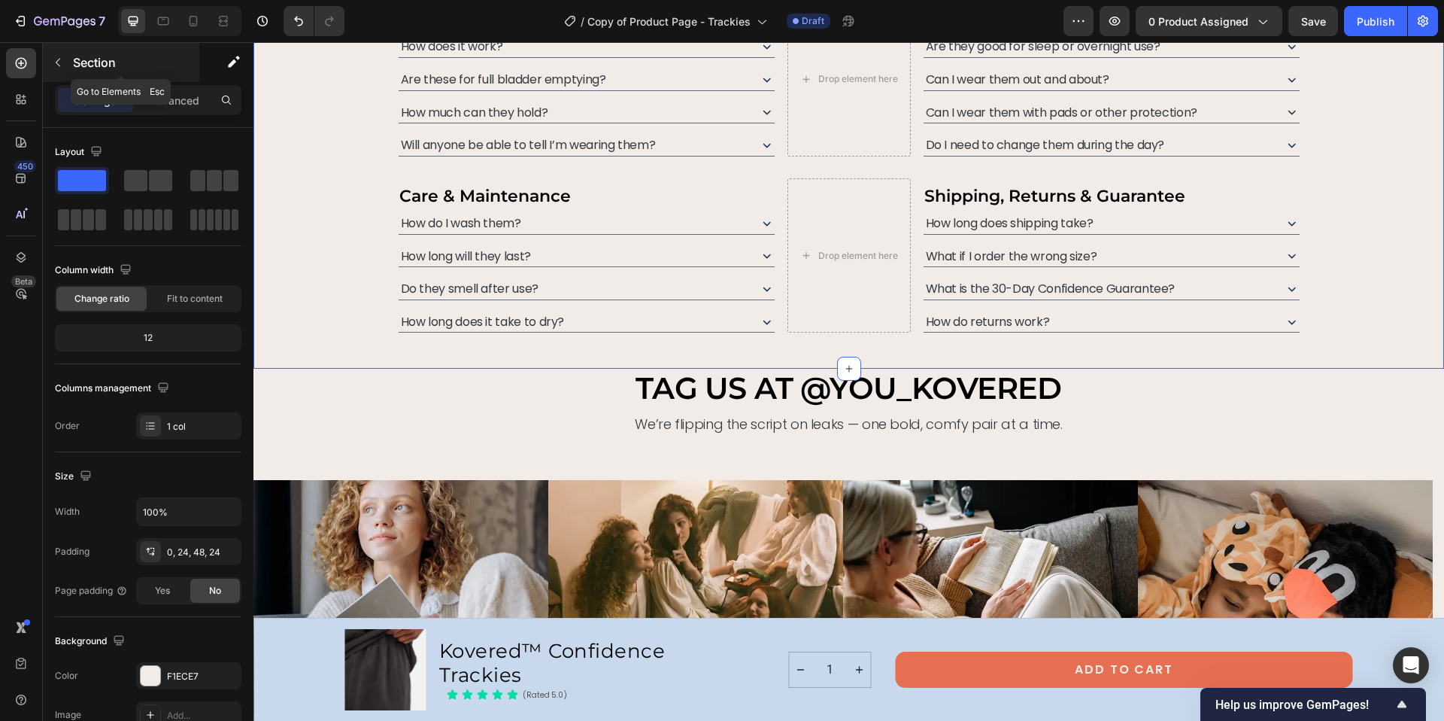
click at [54, 59] on icon "button" at bounding box center [58, 62] width 12 height 12
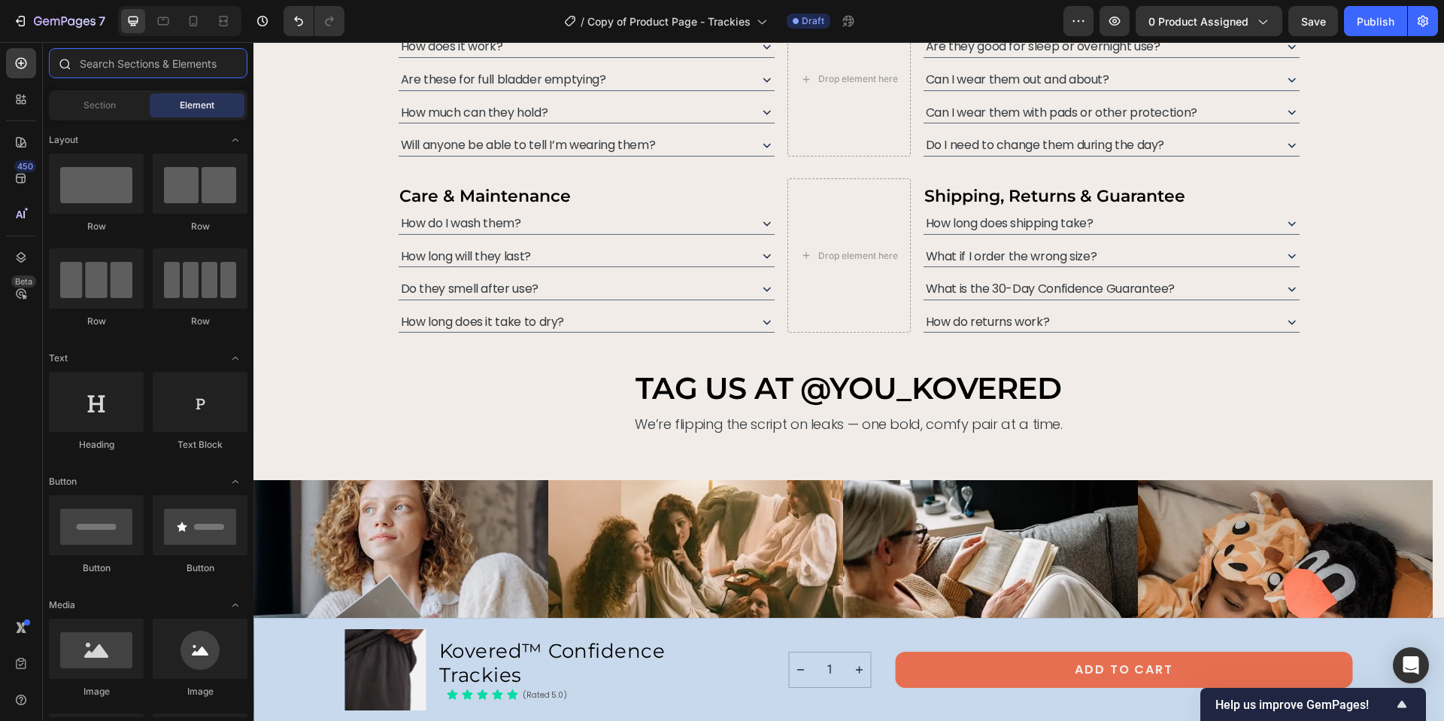
click at [116, 62] on input "text" at bounding box center [148, 63] width 199 height 30
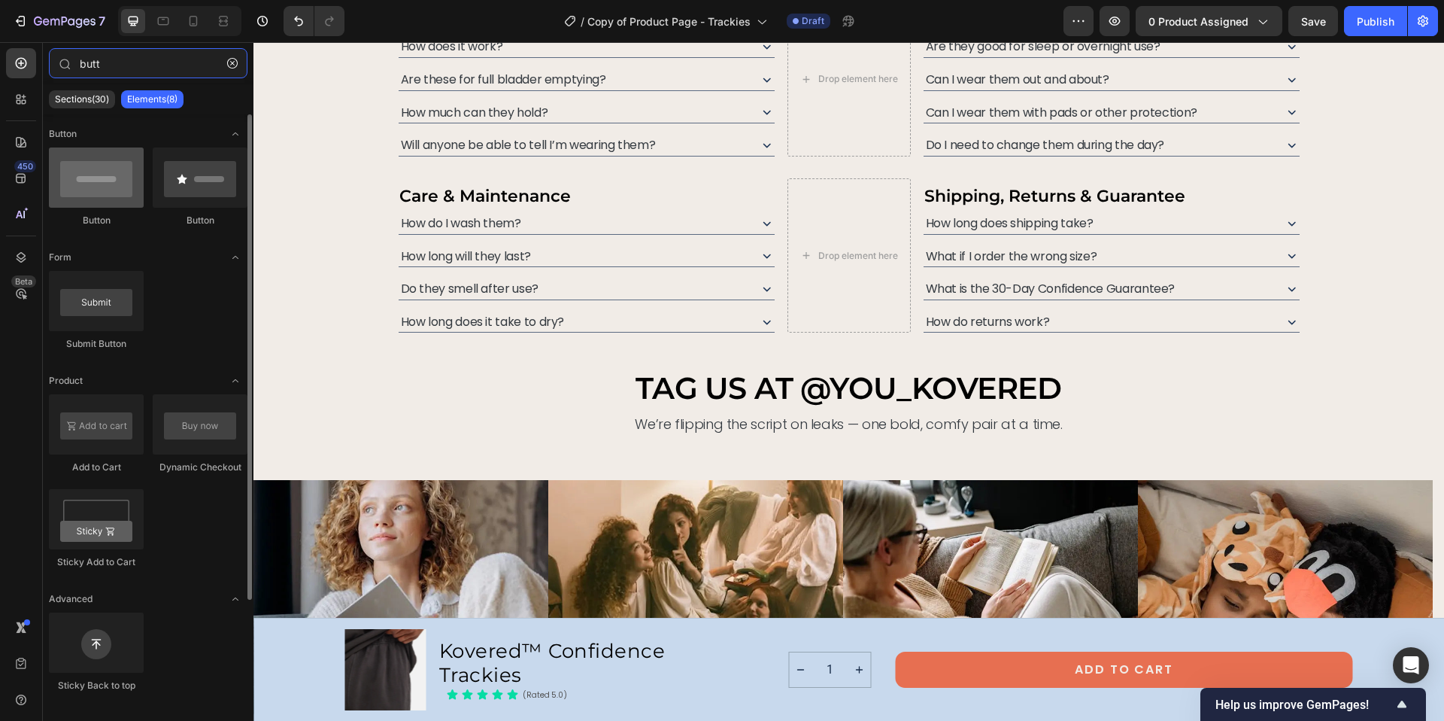
type input "butt"
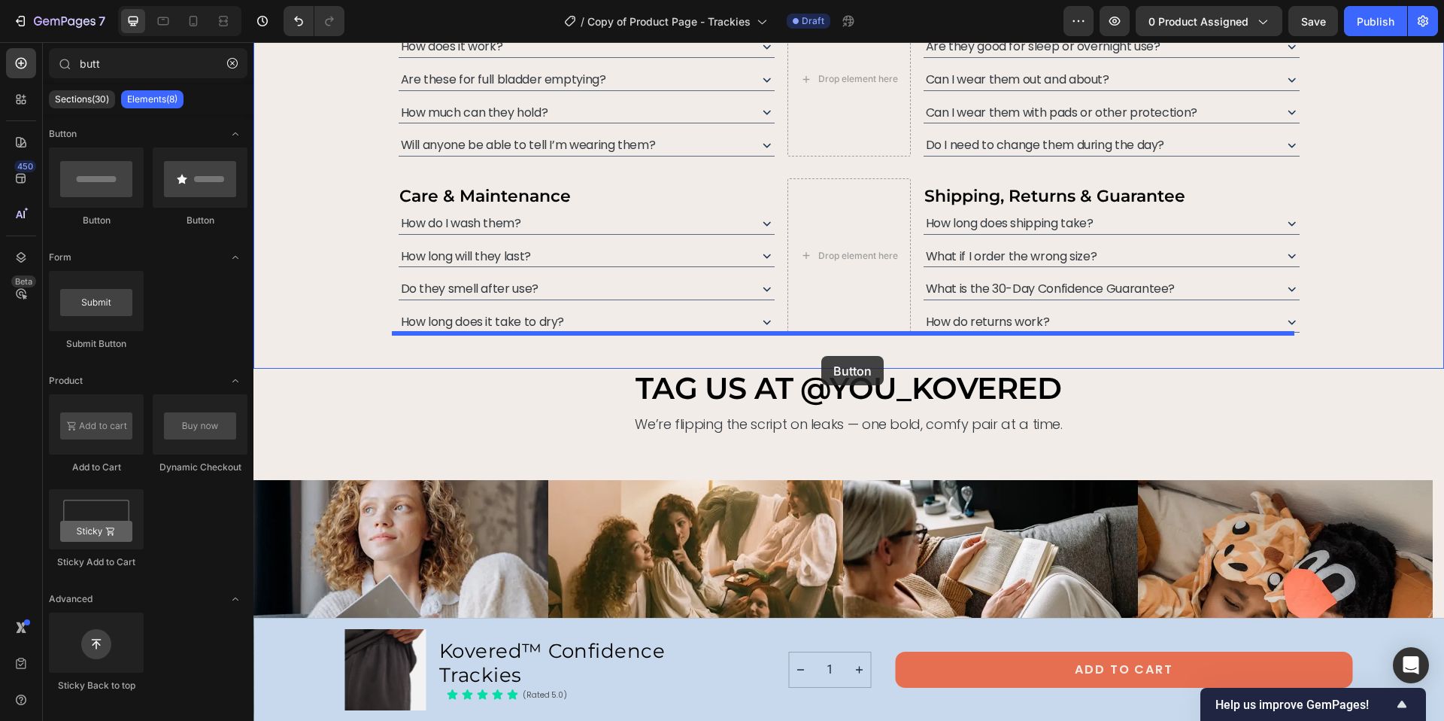
drag, startPoint x: 340, startPoint y: 231, endPoint x: 821, endPoint y: 356, distance: 497.3
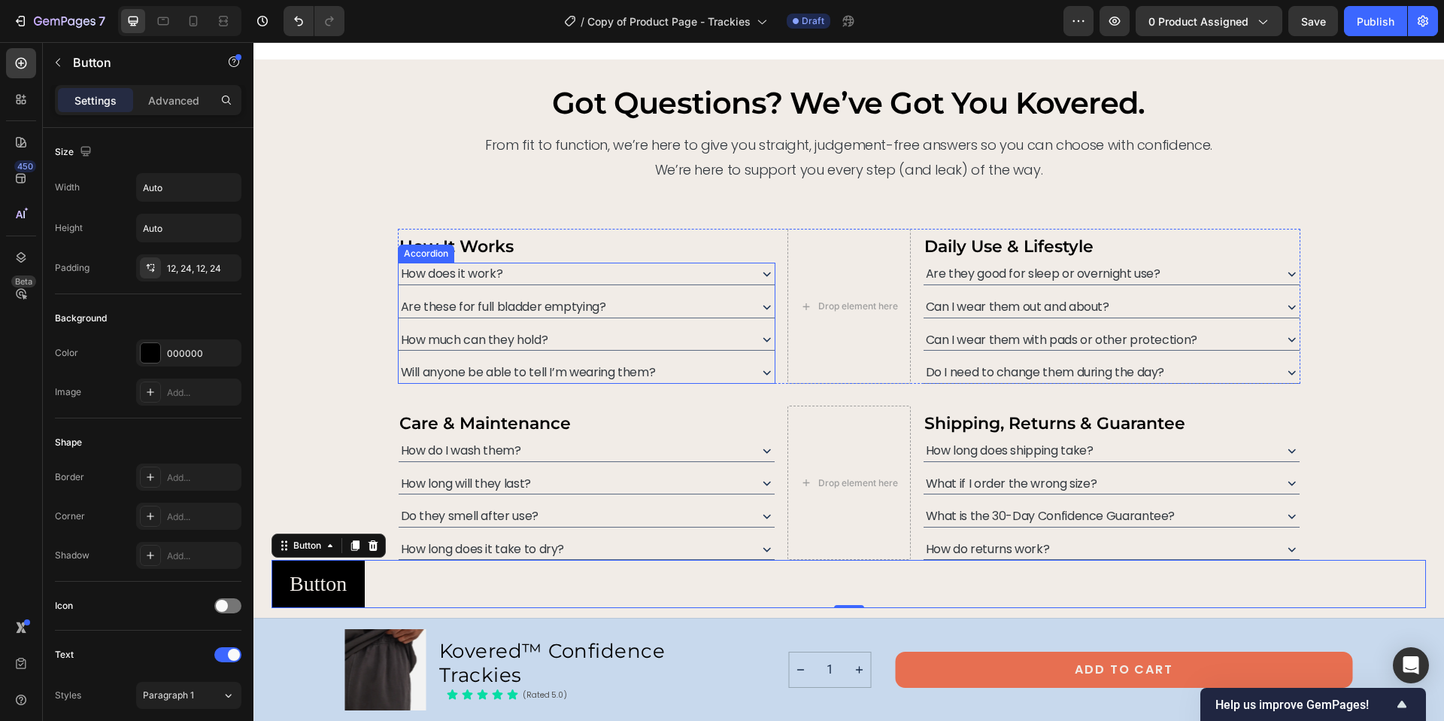
scroll to position [6947, 0]
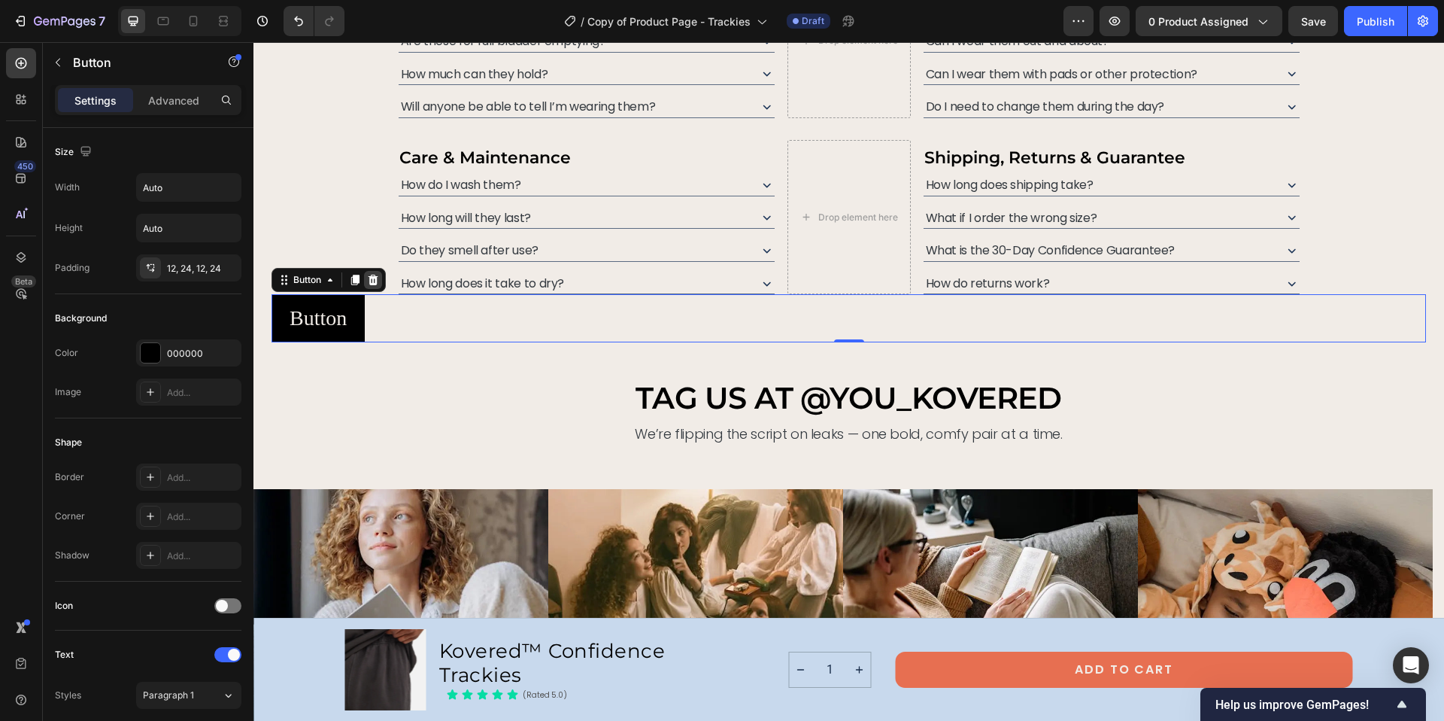
click at [375, 283] on icon at bounding box center [374, 280] width 10 height 11
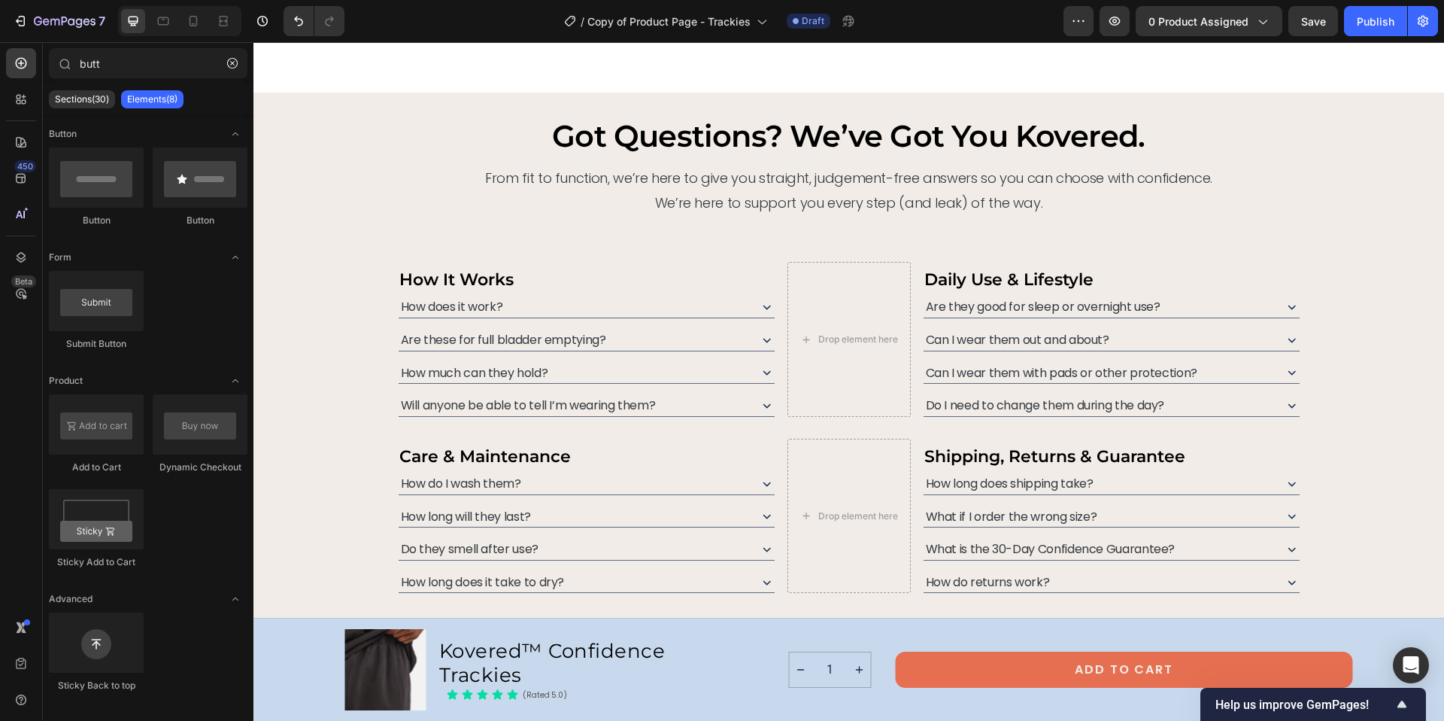
scroll to position [6412, 0]
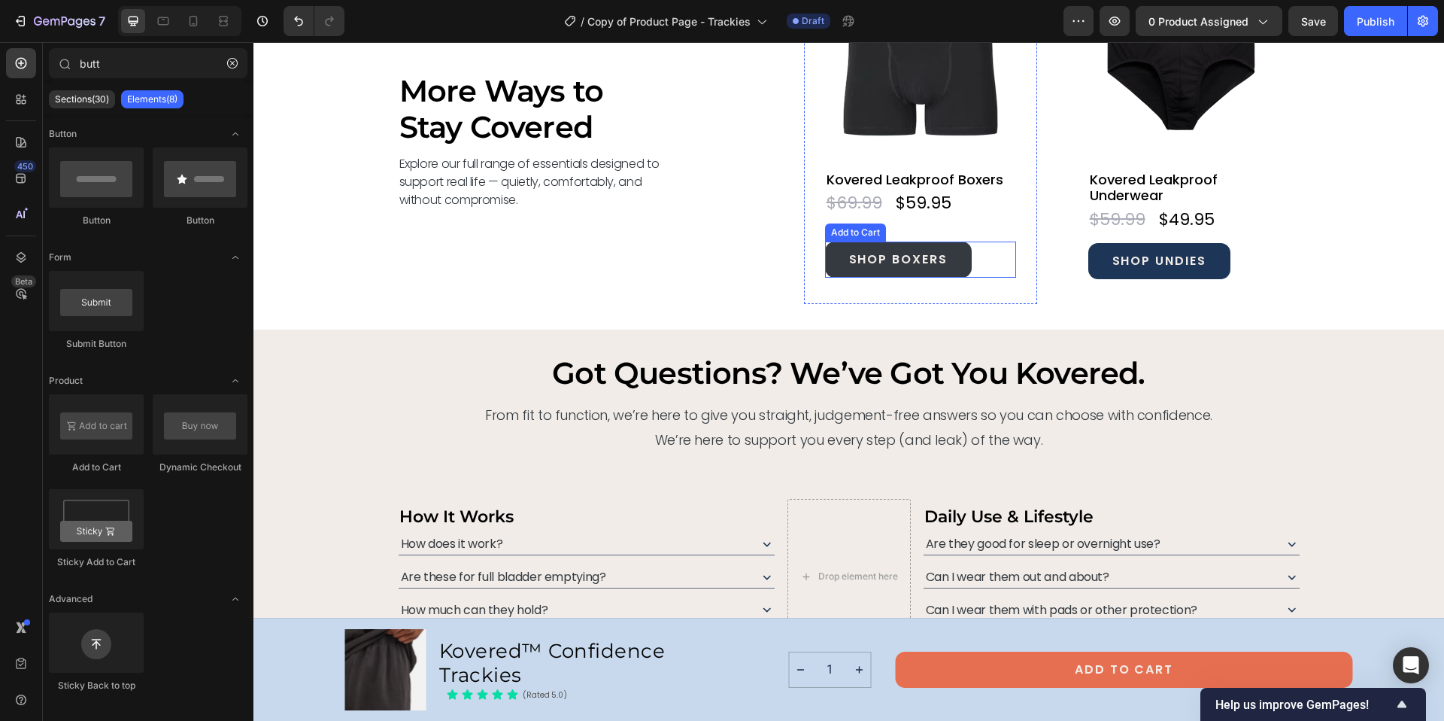
click at [825, 250] on button "SHOP BOXERS" at bounding box center [898, 259] width 147 height 36
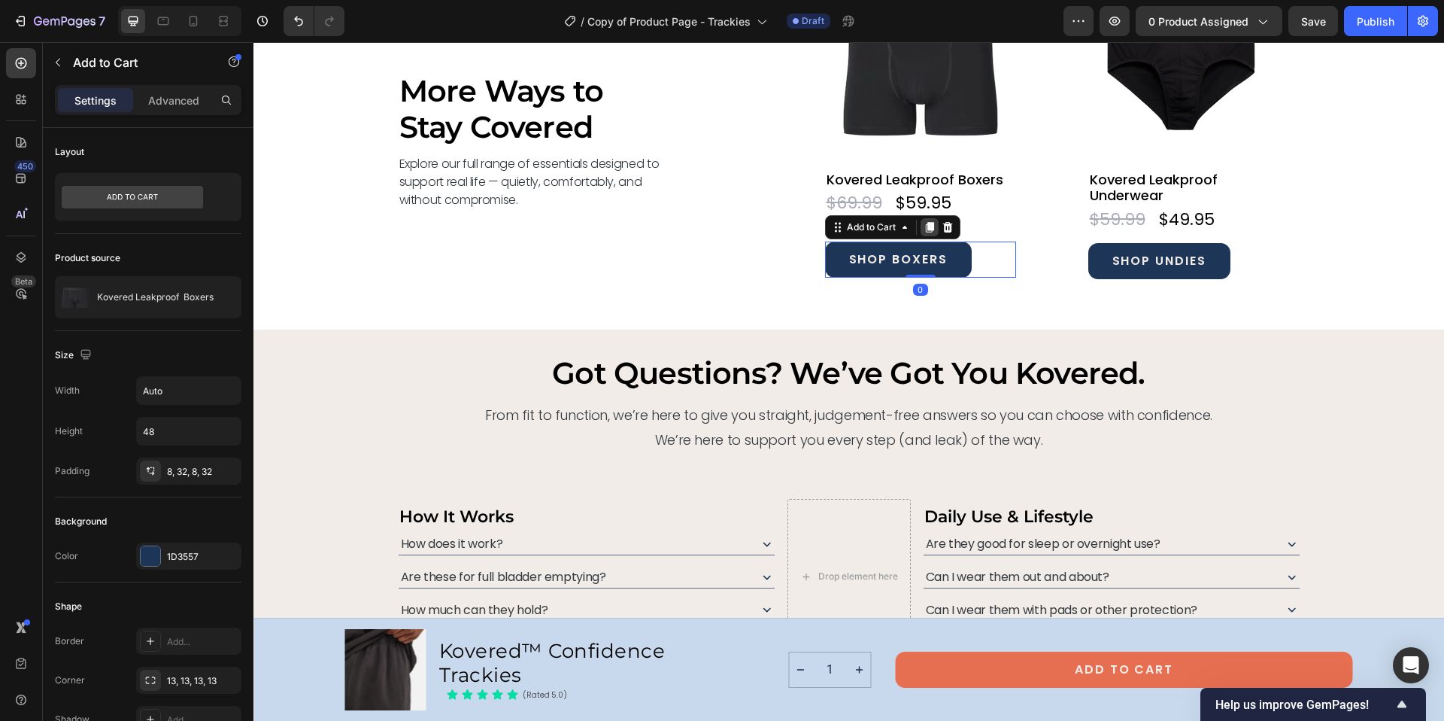
click at [925, 229] on icon at bounding box center [929, 227] width 8 height 11
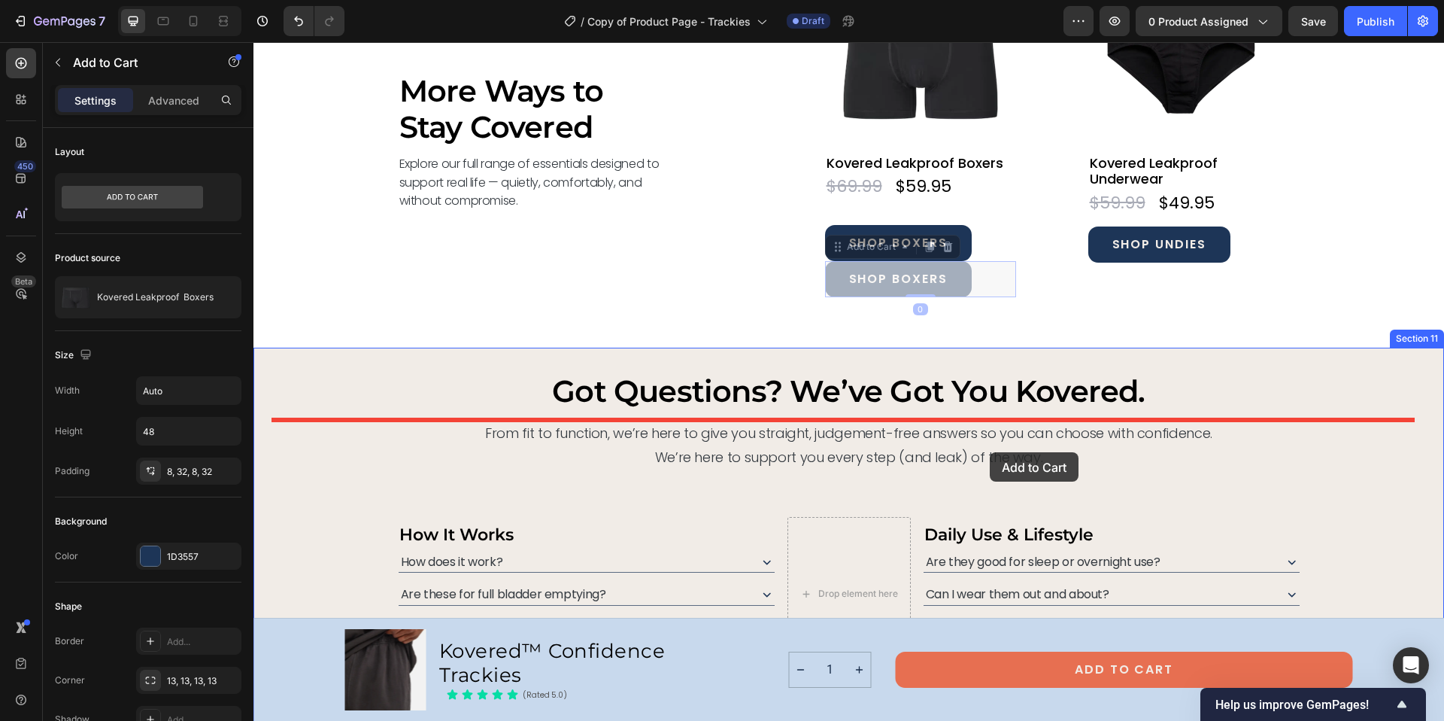
drag, startPoint x: 952, startPoint y: 275, endPoint x: 990, endPoint y: 452, distance: 181.4
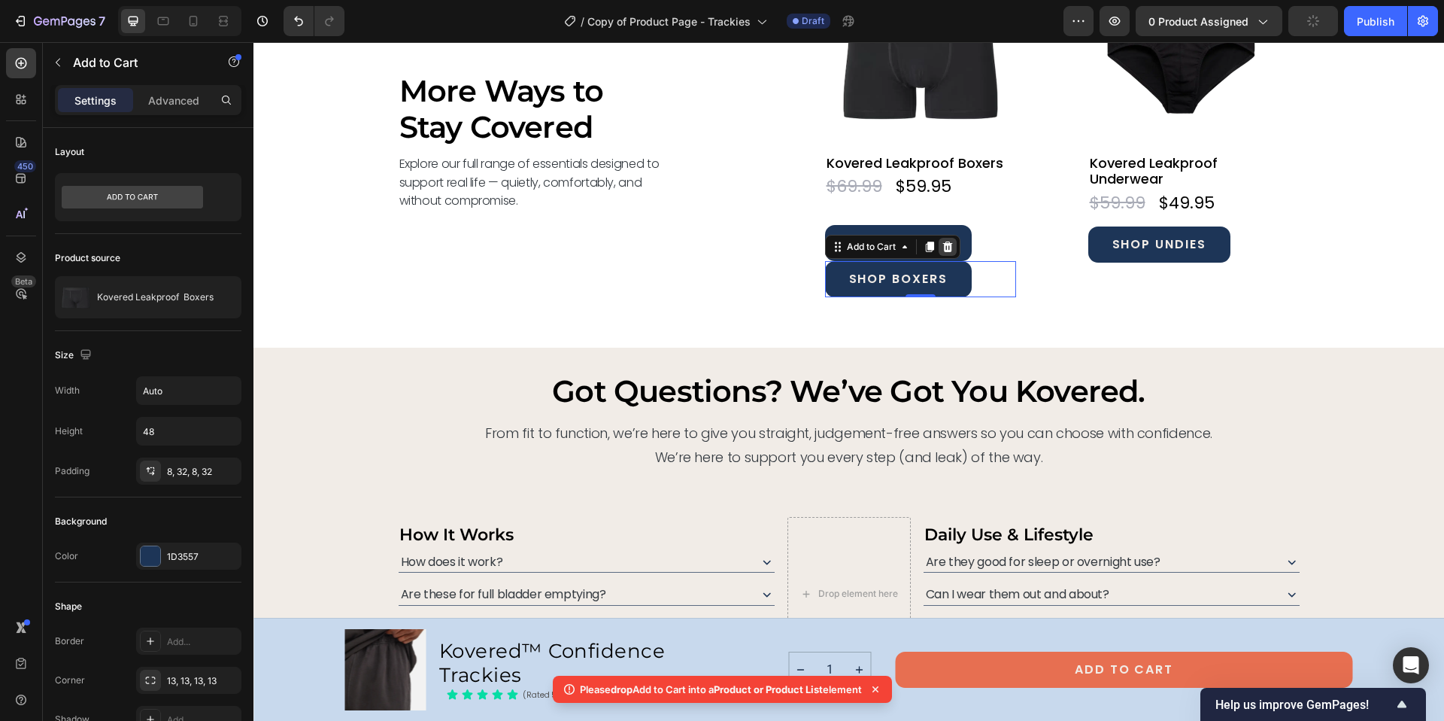
click at [945, 248] on icon at bounding box center [947, 246] width 10 height 11
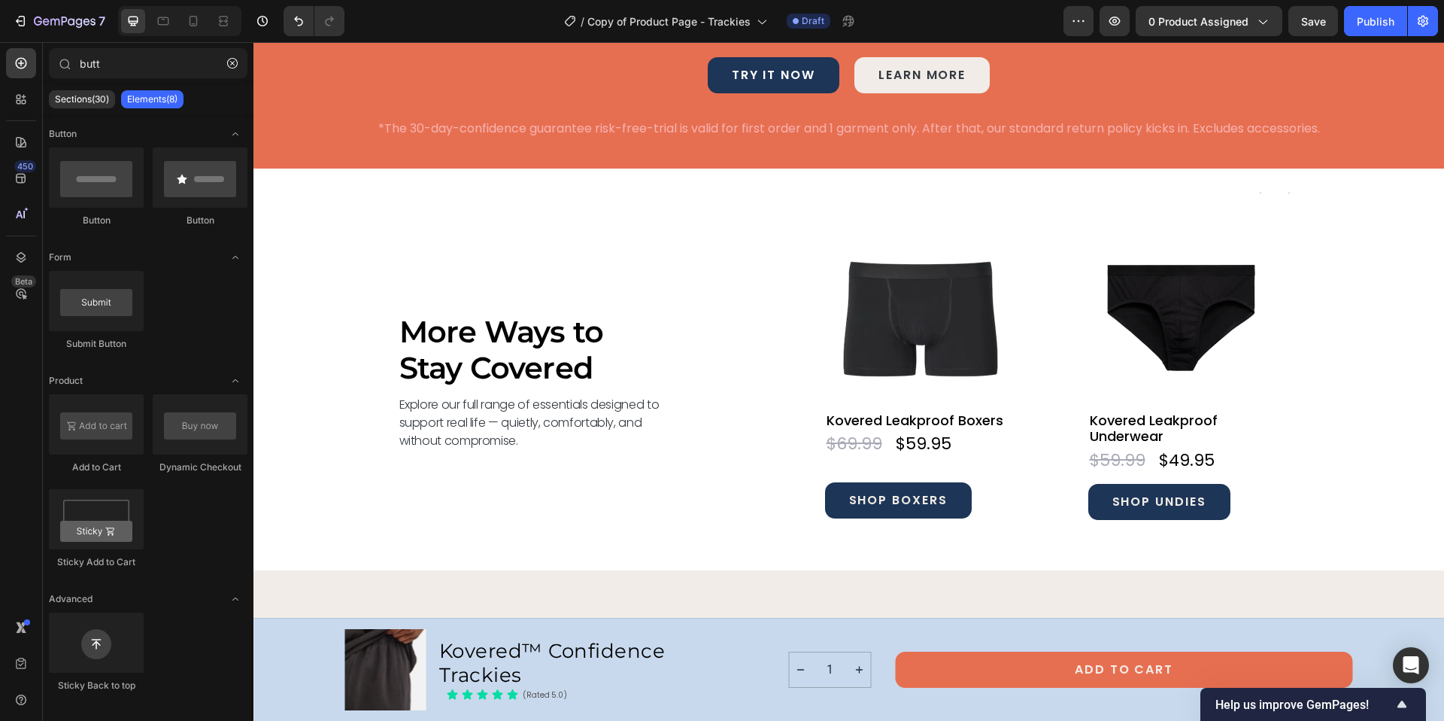
scroll to position [5684, 0]
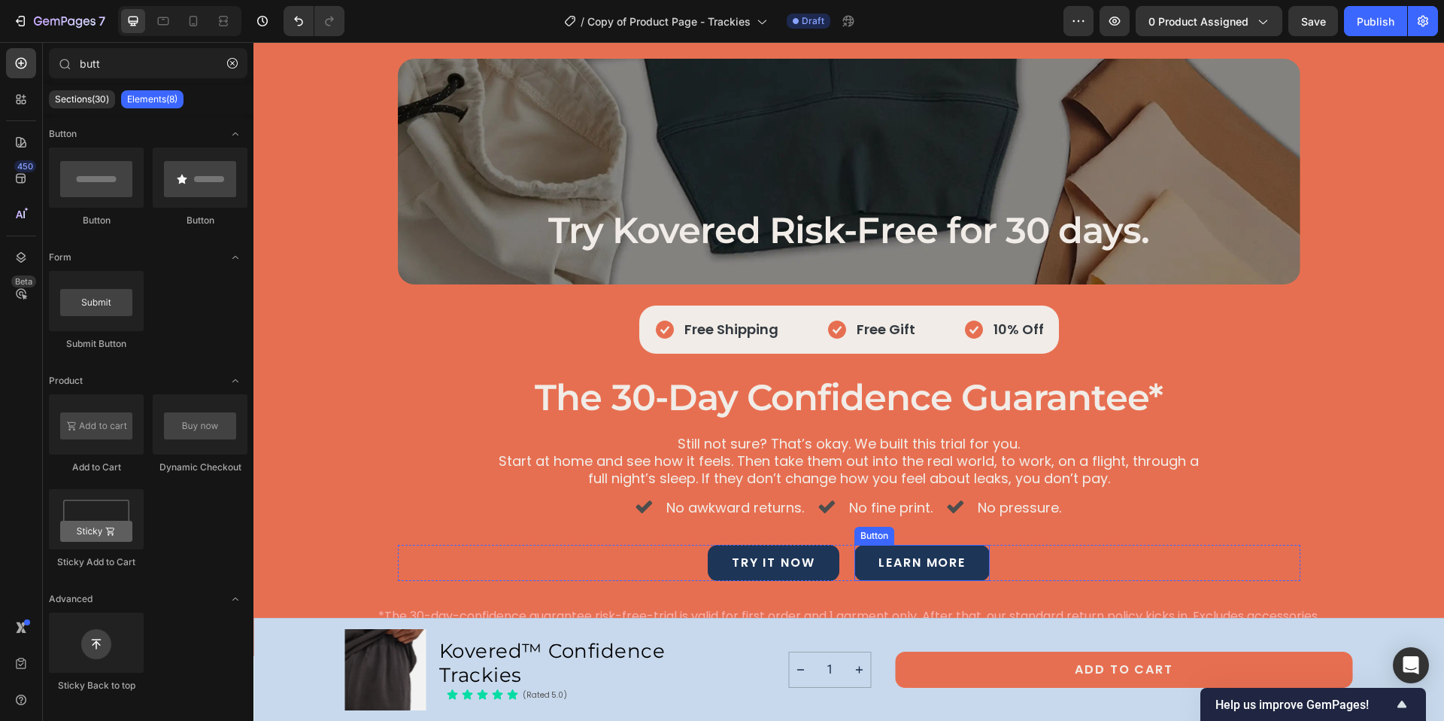
click at [857, 554] on link "learn more" at bounding box center [921, 563] width 135 height 36
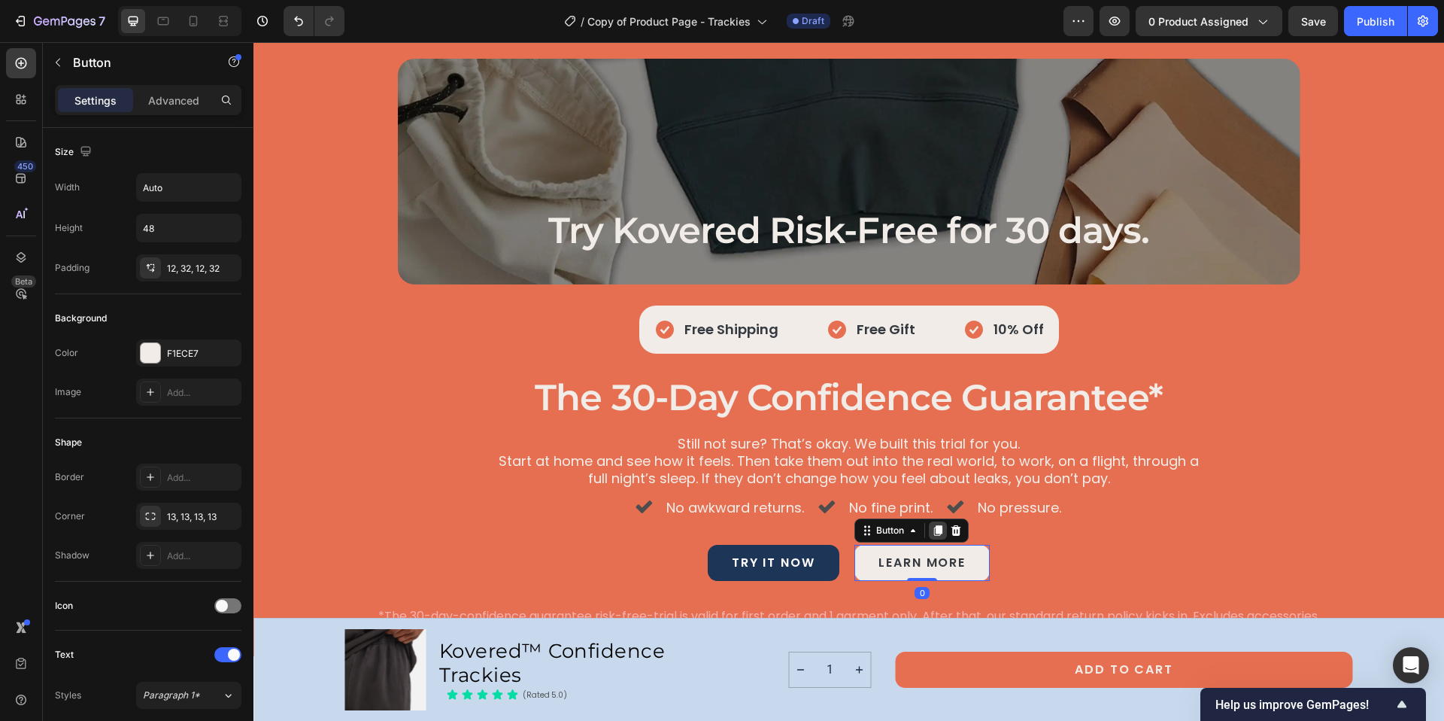
click at [937, 529] on icon at bounding box center [938, 530] width 12 height 12
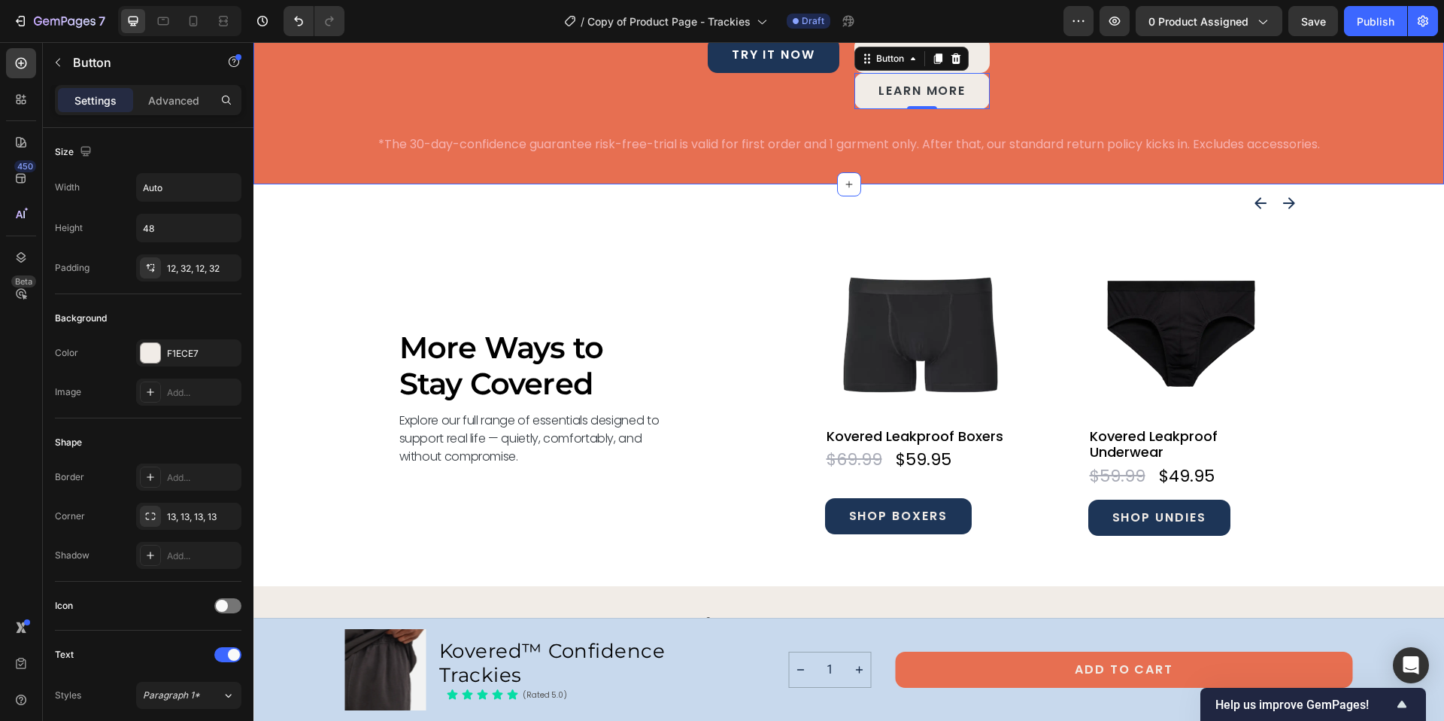
scroll to position [6152, 0]
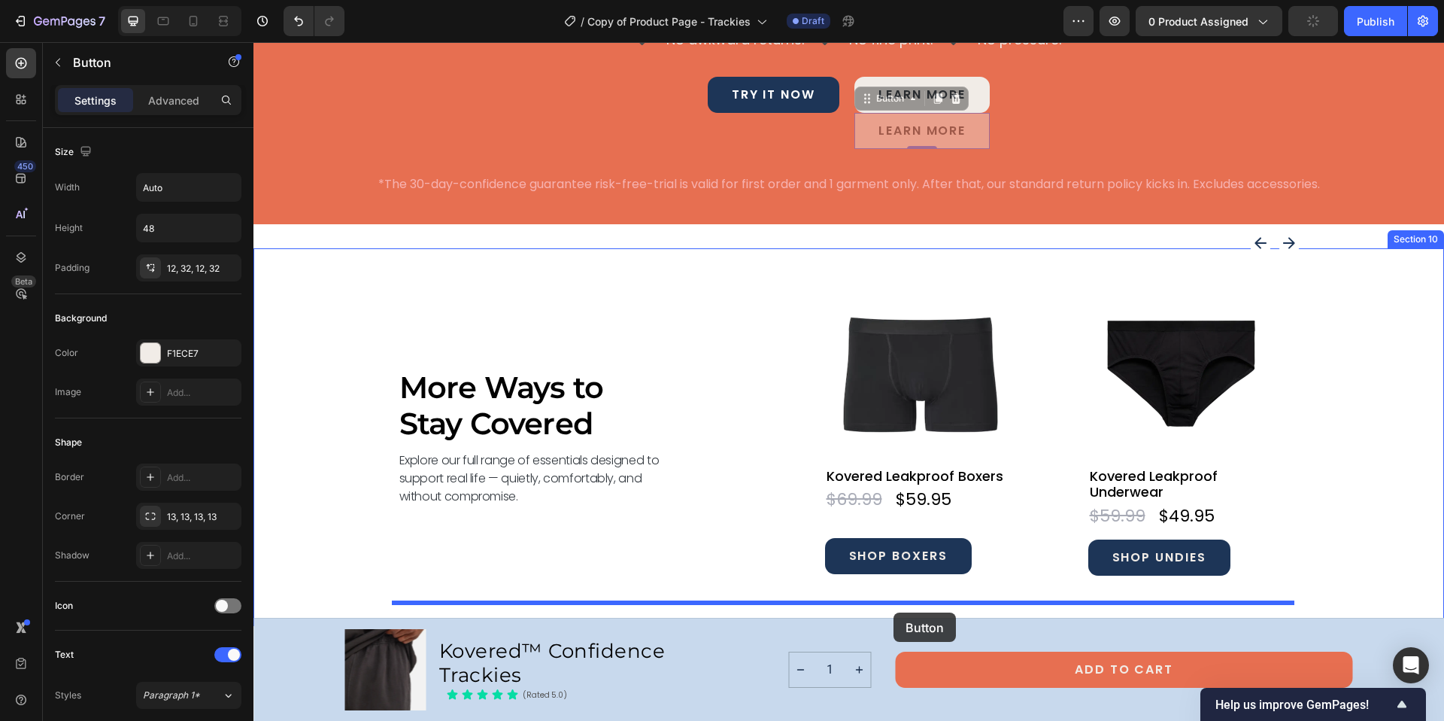
drag, startPoint x: 974, startPoint y: 133, endPoint x: 894, endPoint y: 612, distance: 485.8
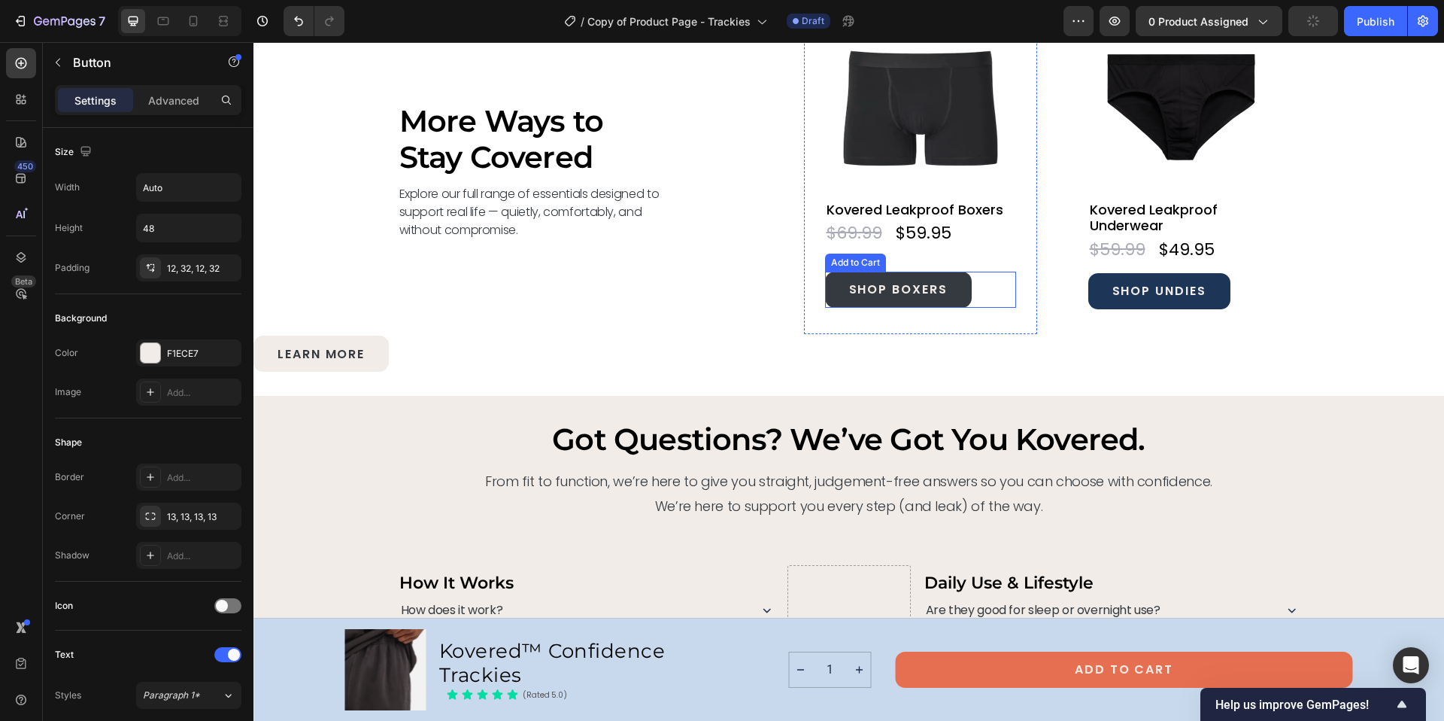
scroll to position [6526, 0]
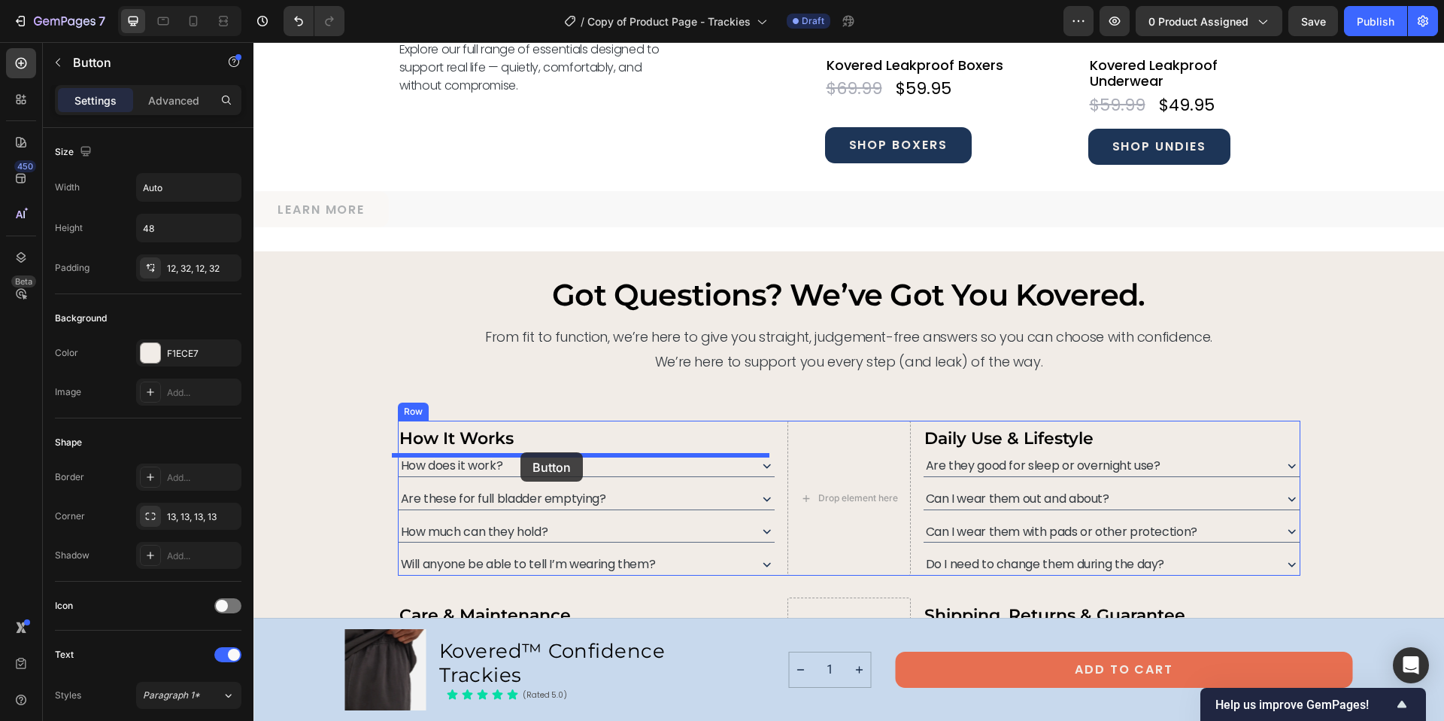
drag, startPoint x: 381, startPoint y: 201, endPoint x: 520, endPoint y: 452, distance: 287.2
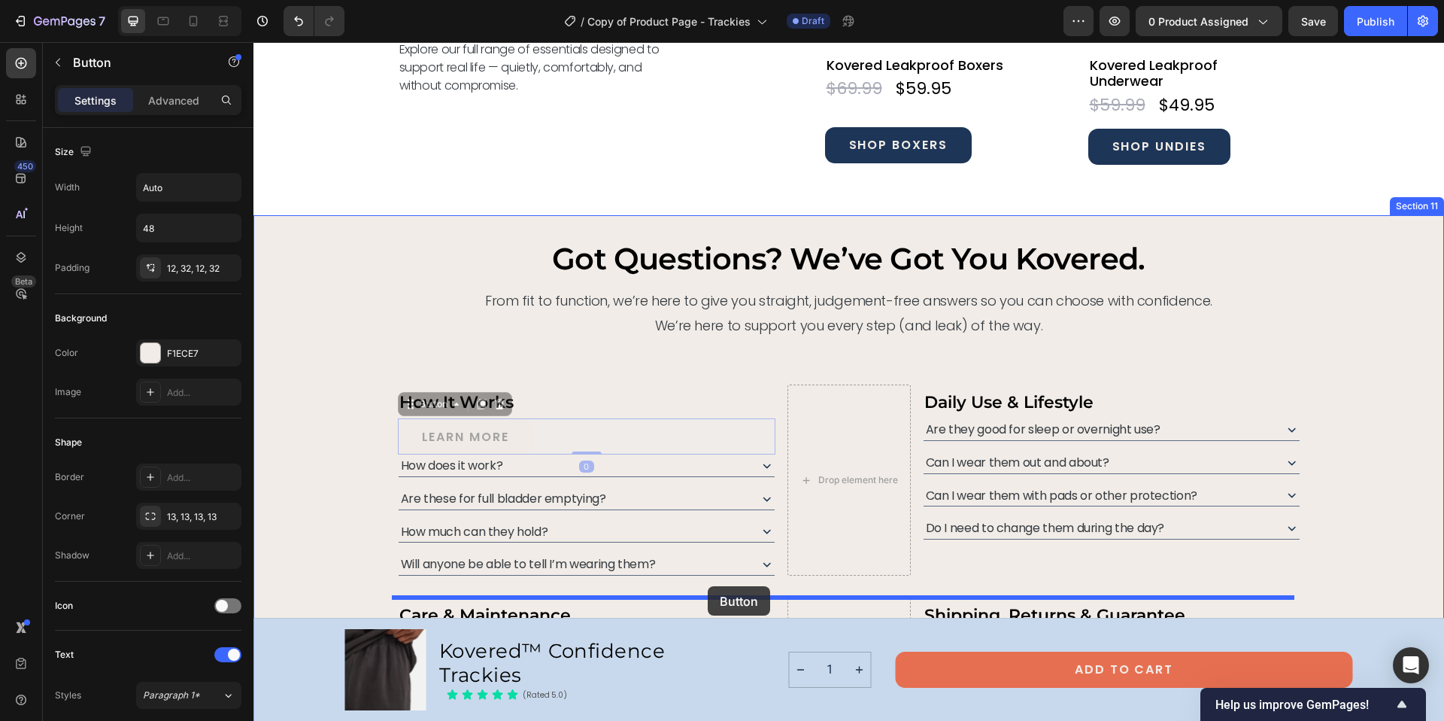
drag, startPoint x: 520, startPoint y: 452, endPoint x: 708, endPoint y: 586, distance: 230.2
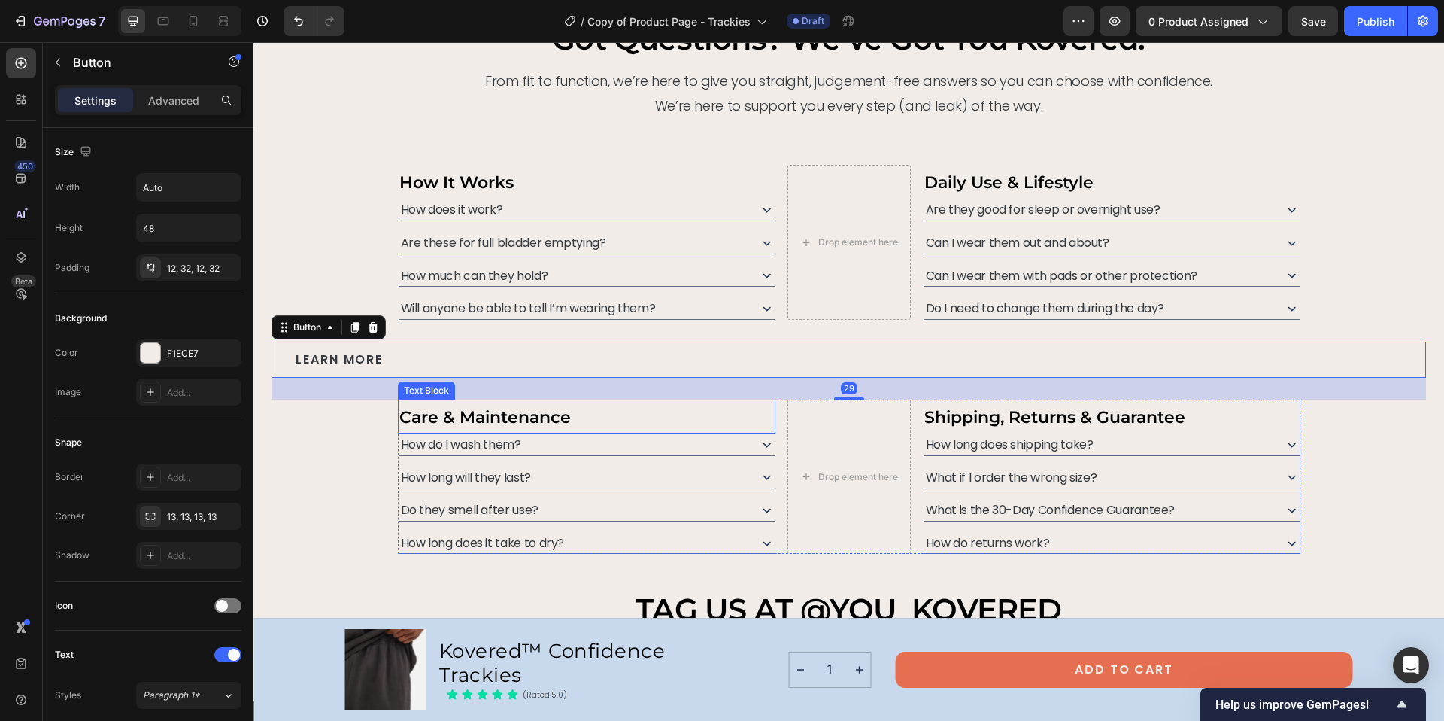
scroll to position [6895, 0]
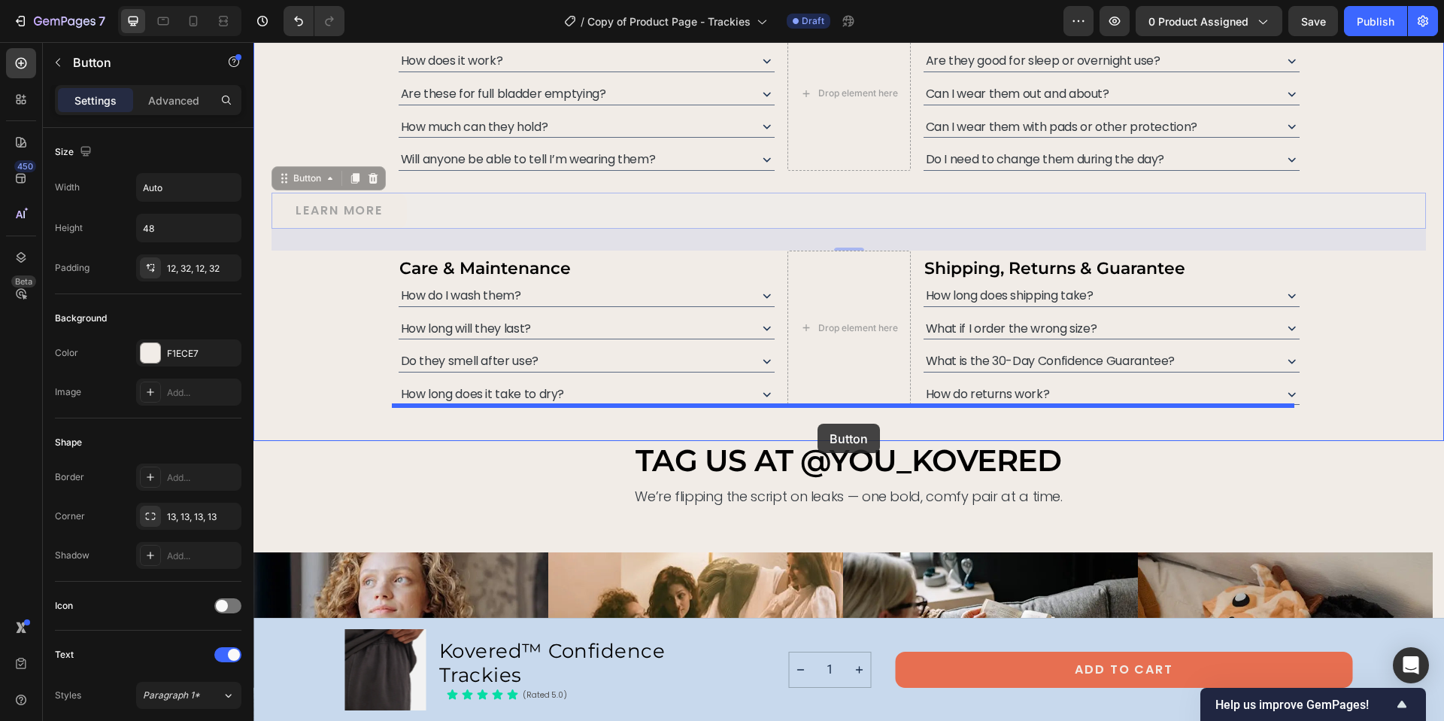
drag, startPoint x: 507, startPoint y: 196, endPoint x: 818, endPoint y: 423, distance: 384.8
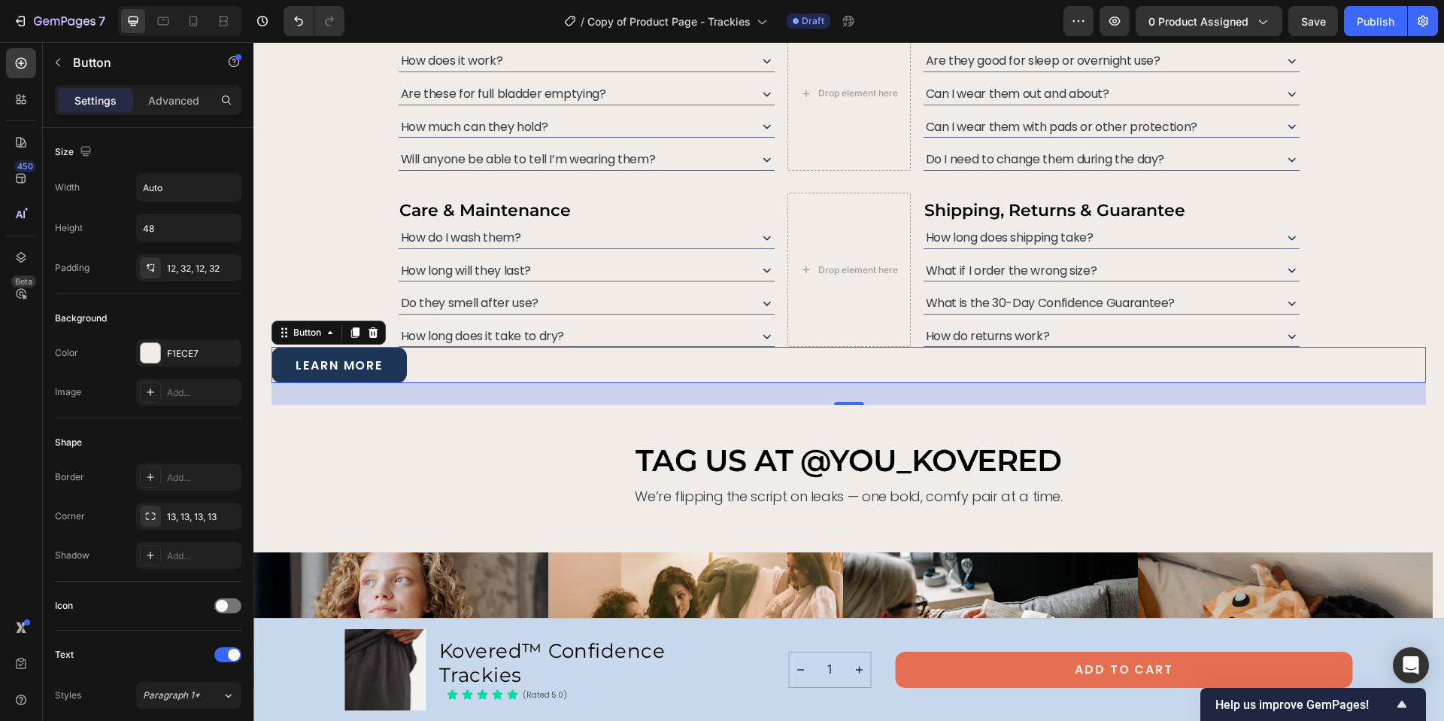
click at [390, 360] on link "learn more" at bounding box center [339, 365] width 135 height 36
click at [283, 356] on link "learn more" at bounding box center [339, 365] width 135 height 36
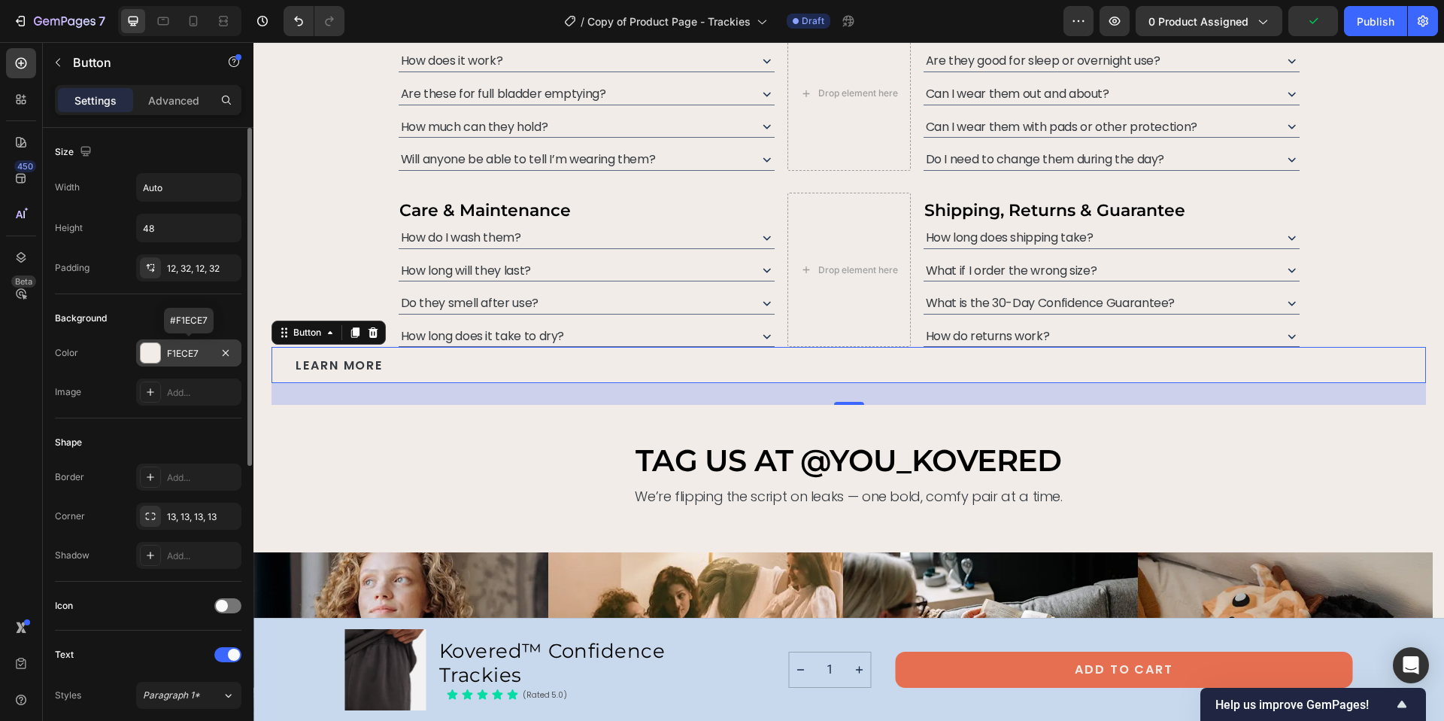
click at [194, 347] on div "F1ECE7" at bounding box center [189, 354] width 44 height 14
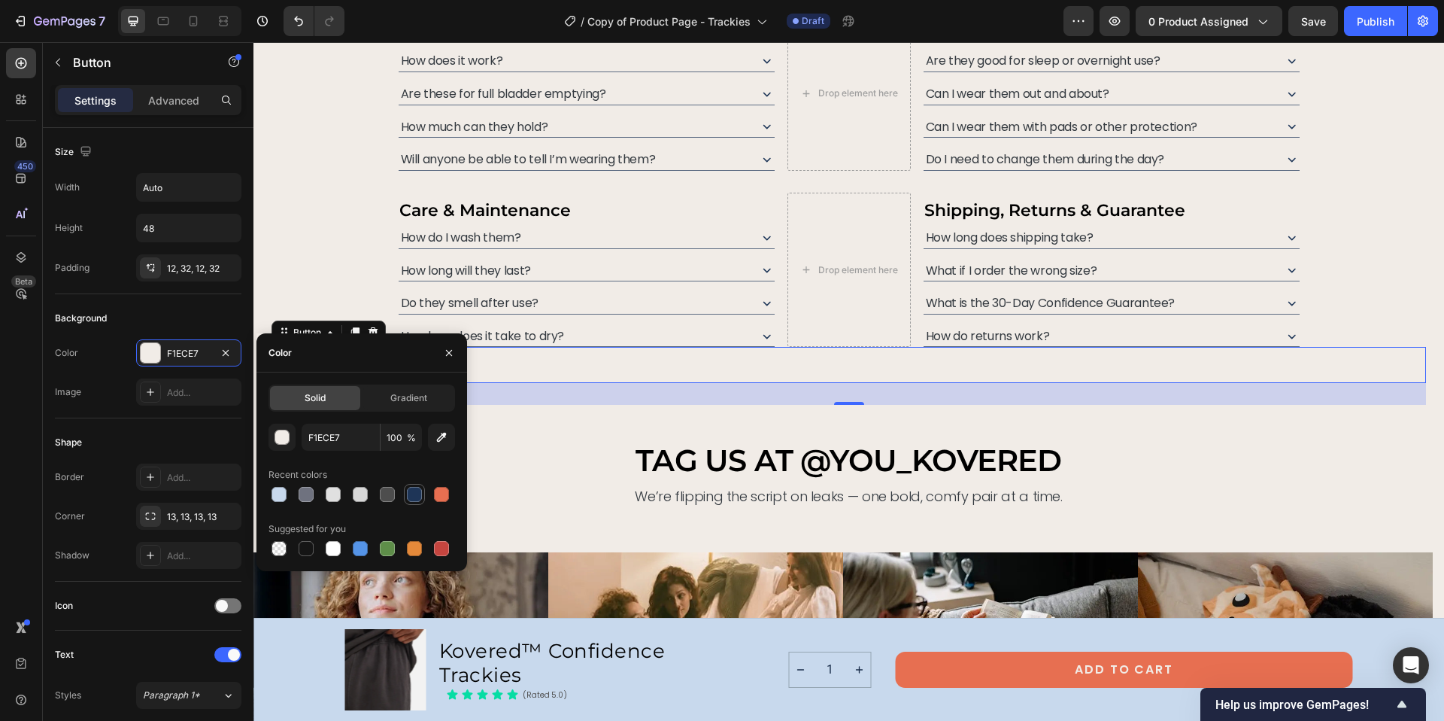
click at [420, 496] on div at bounding box center [414, 494] width 15 height 15
type input "1E3557"
click at [293, 274] on div "got questions? we’ve got you kovered. Heading From fit to function, we’re here …" at bounding box center [849, 126] width 1155 height 558
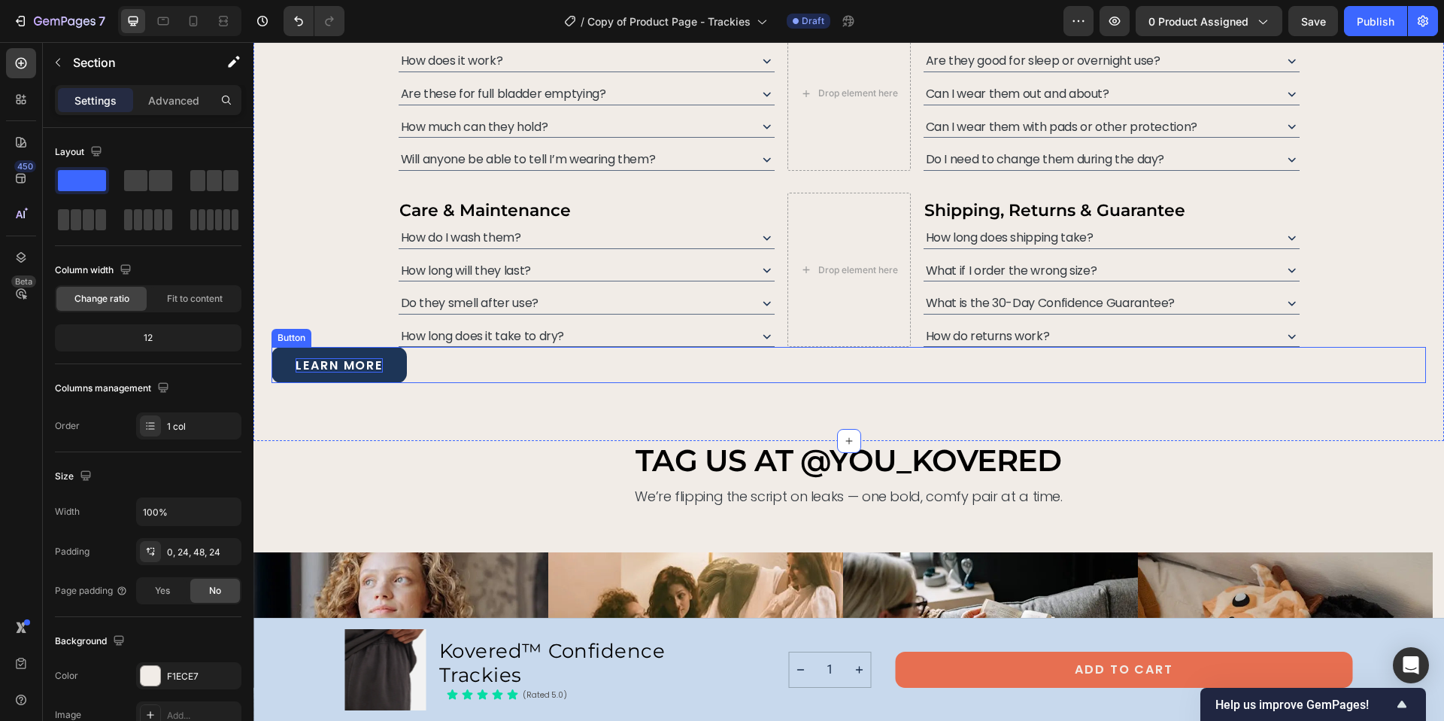
click at [329, 364] on p "learn more" at bounding box center [339, 365] width 87 height 14
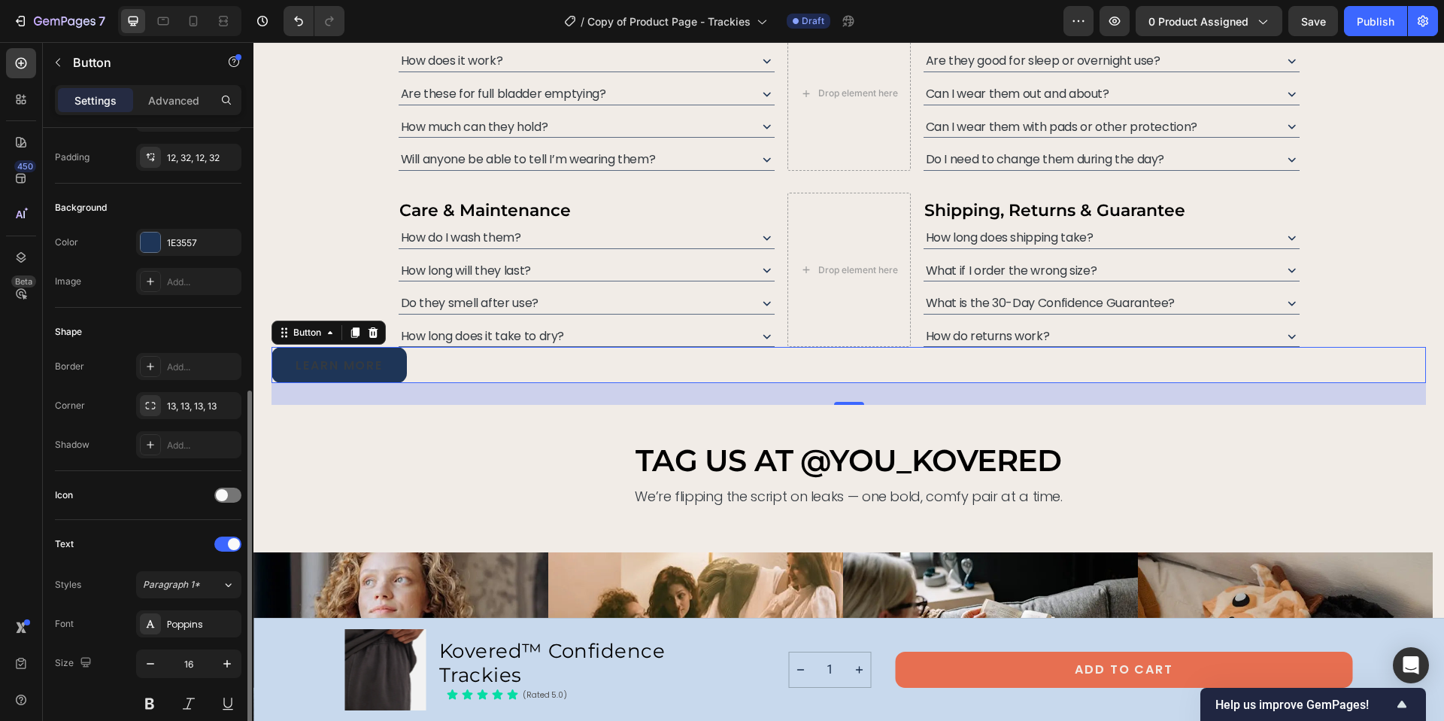
scroll to position [244, 0]
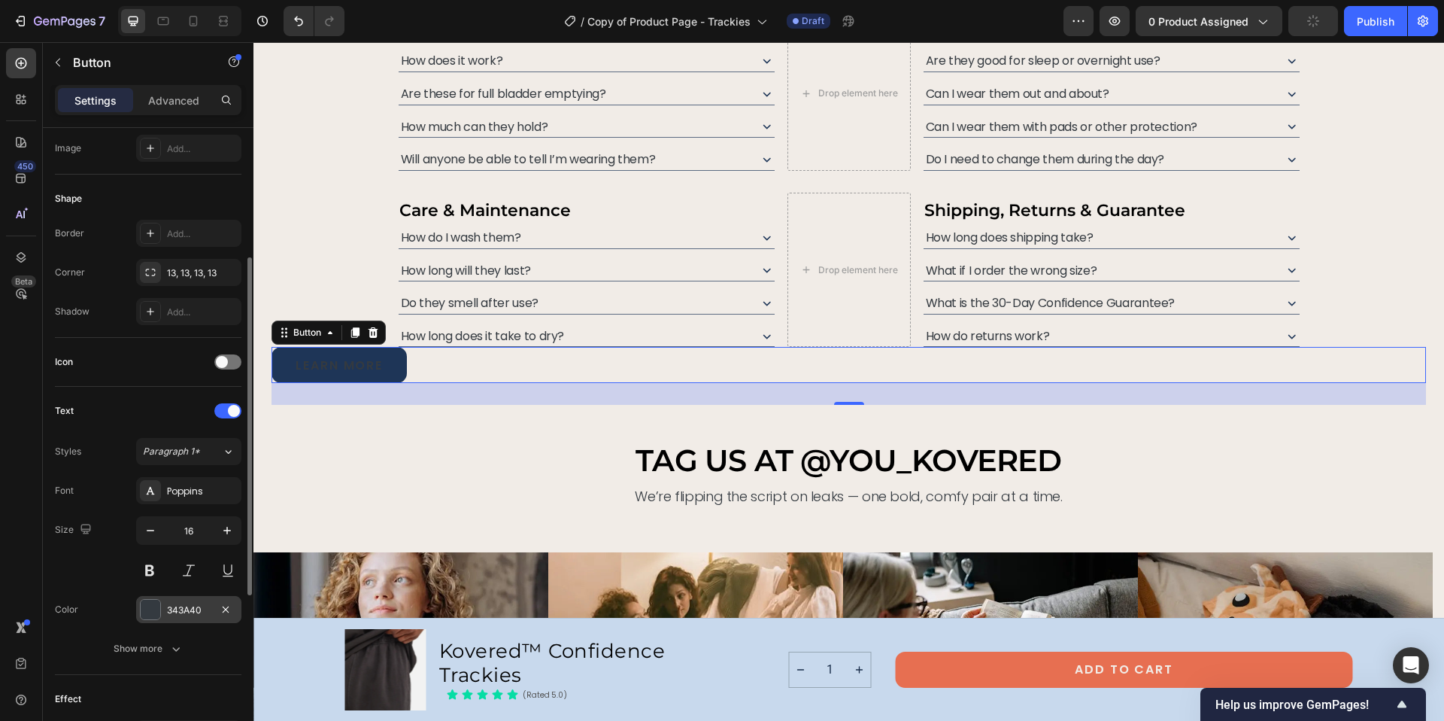
click at [199, 606] on div "343A40" at bounding box center [189, 610] width 44 height 14
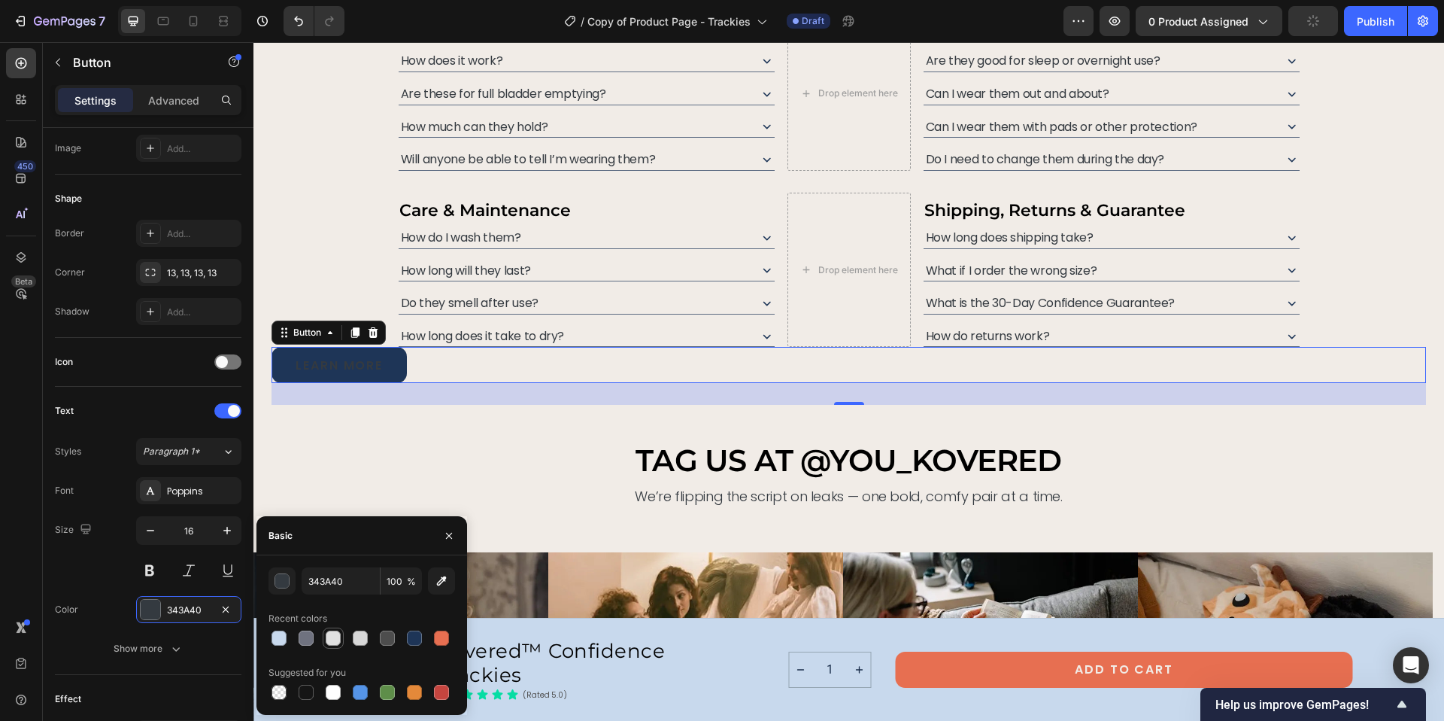
click at [330, 635] on div at bounding box center [333, 637] width 15 height 15
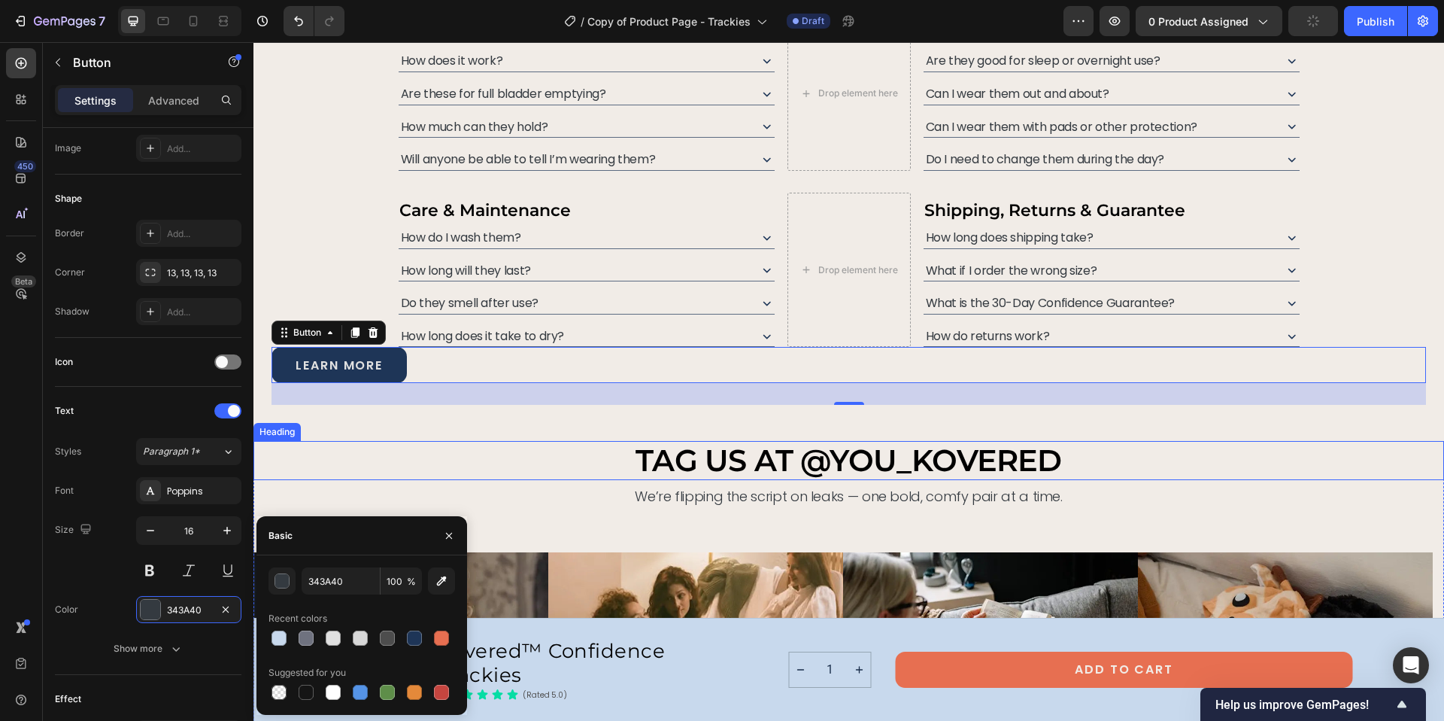
type input "E0E0E0"
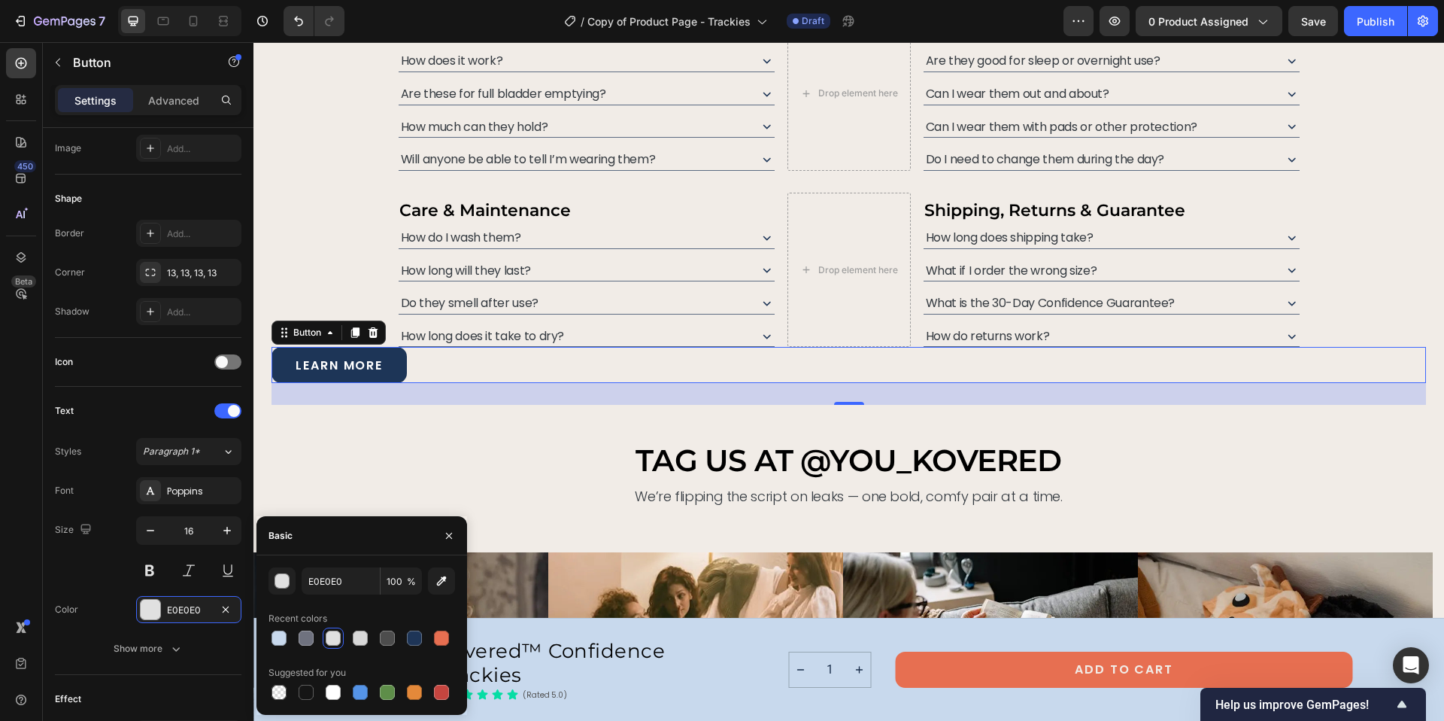
click at [397, 353] on link "learn more" at bounding box center [339, 365] width 135 height 36
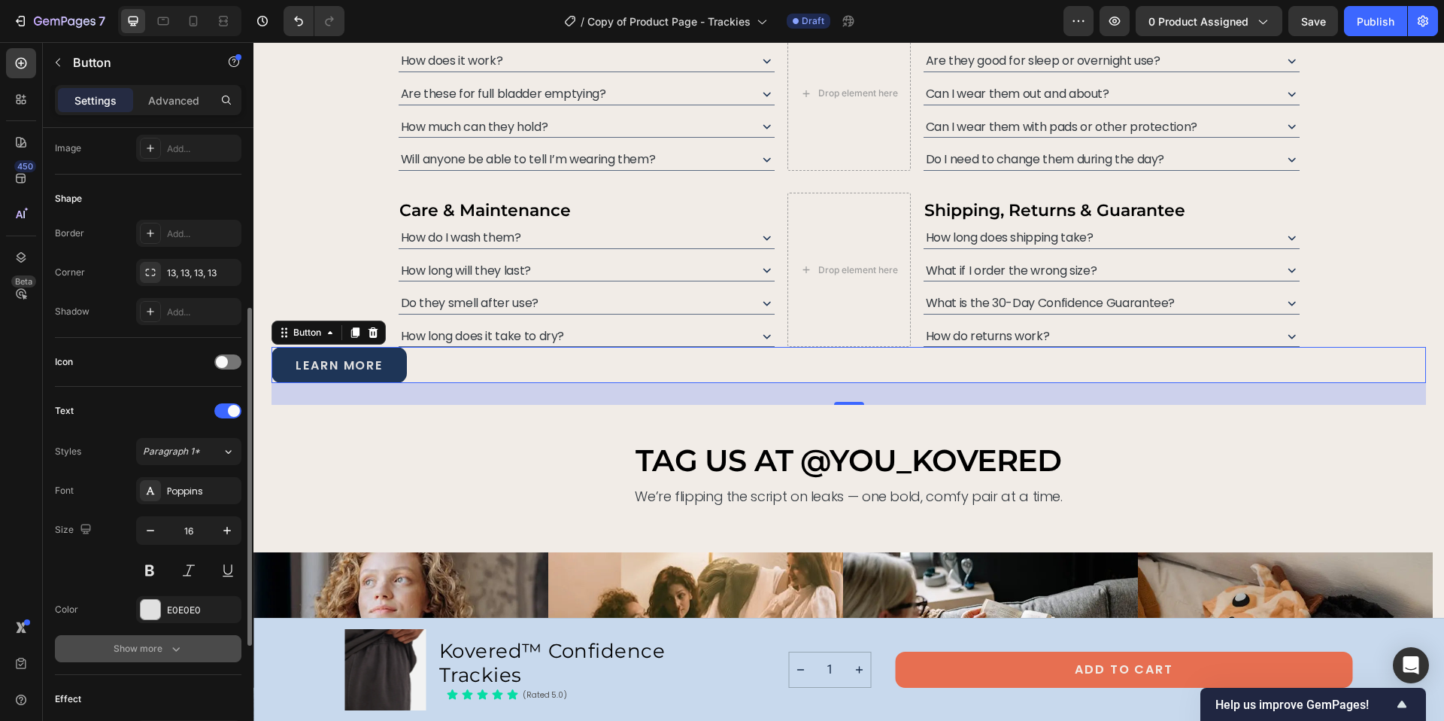
scroll to position [560, 0]
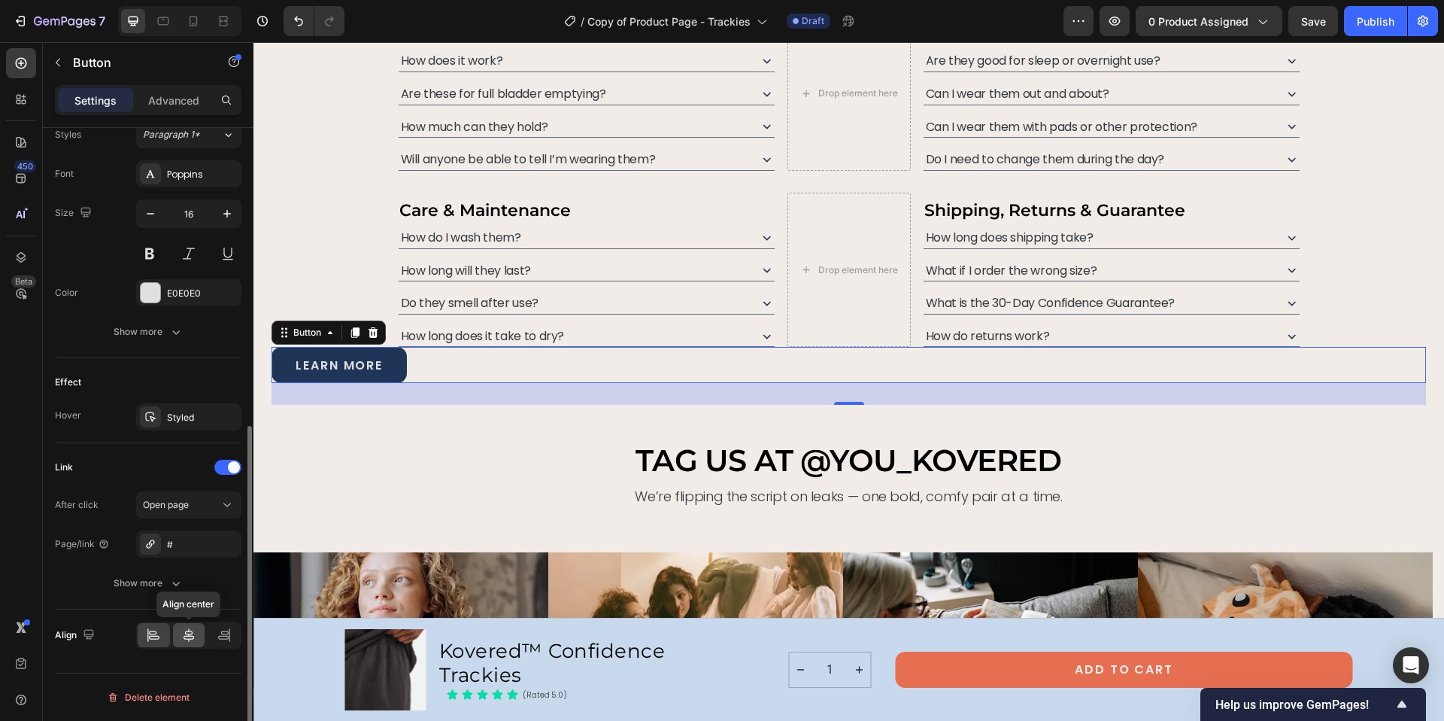
click at [195, 634] on icon at bounding box center [188, 634] width 15 height 15
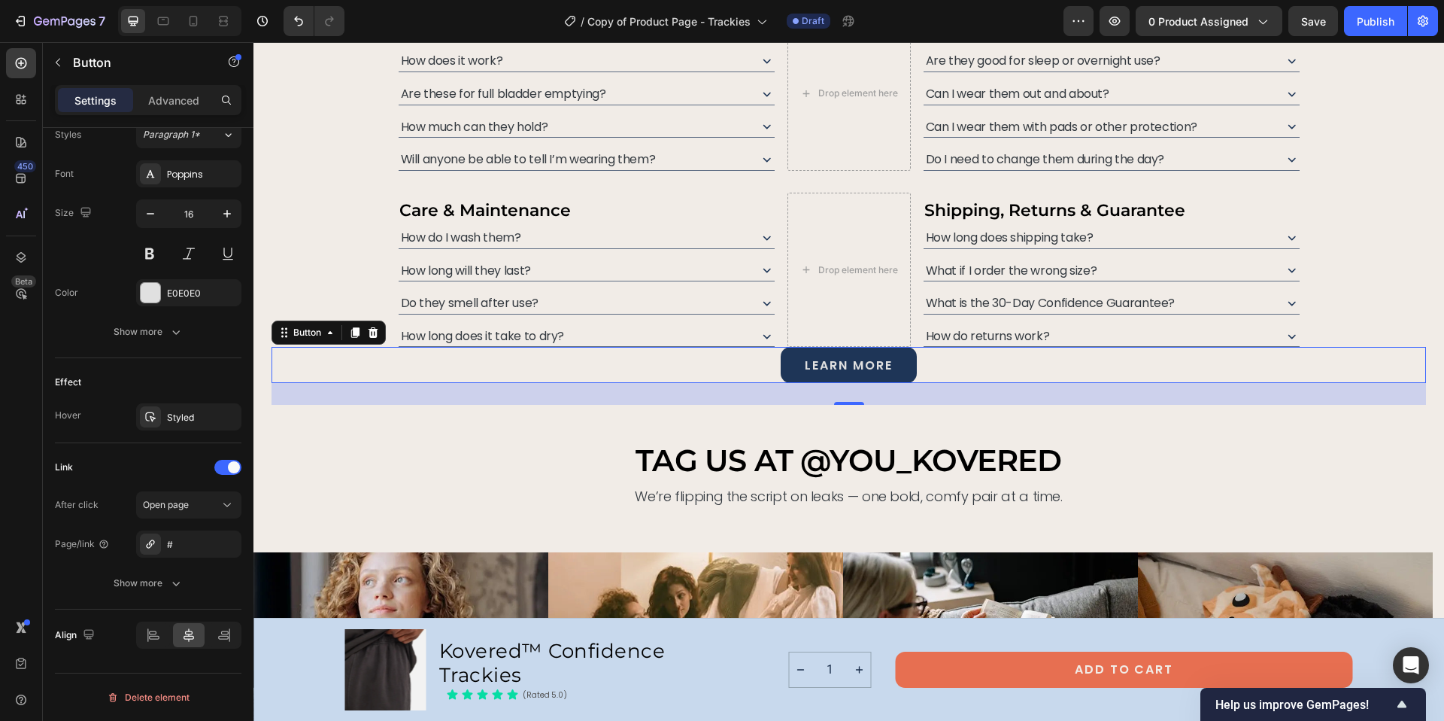
click at [973, 347] on div "learn more Button 29" at bounding box center [849, 365] width 1155 height 36
click at [389, 276] on div "got questions? we’ve got you kovered. Heading From fit to function, we’re here …" at bounding box center [849, 126] width 1155 height 558
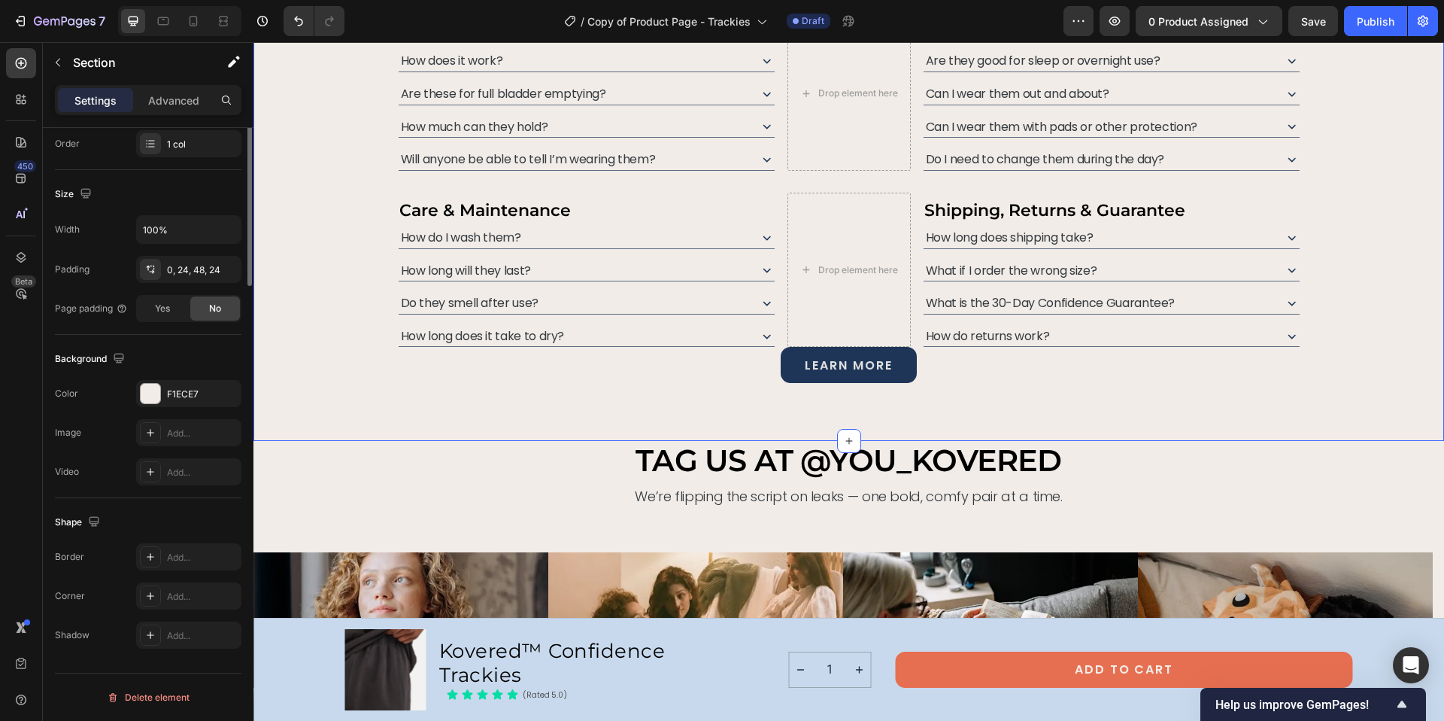
scroll to position [0, 0]
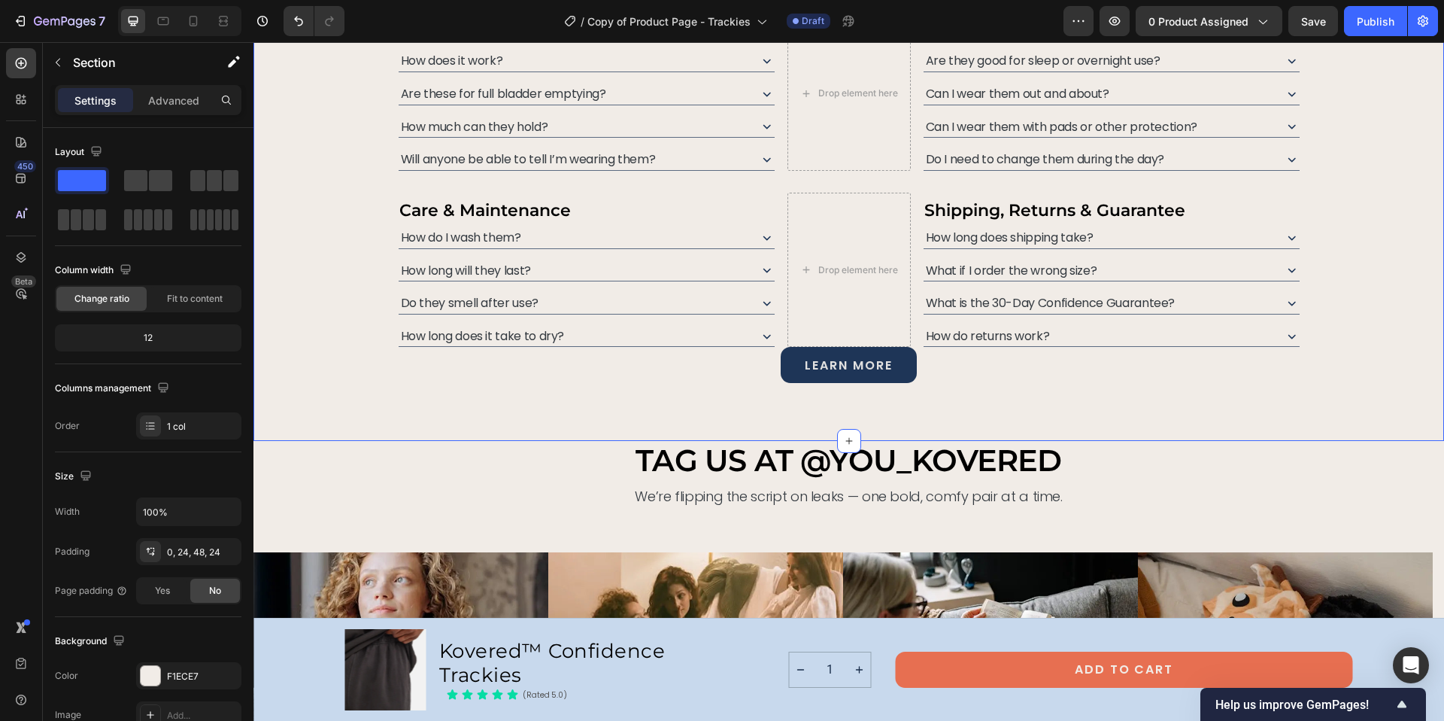
click at [387, 279] on div "got questions? we’ve got you kovered. Heading From fit to function, we’re here …" at bounding box center [849, 126] width 1155 height 558
click at [696, 202] on p "Care & Maintenance" at bounding box center [586, 209] width 375 height 31
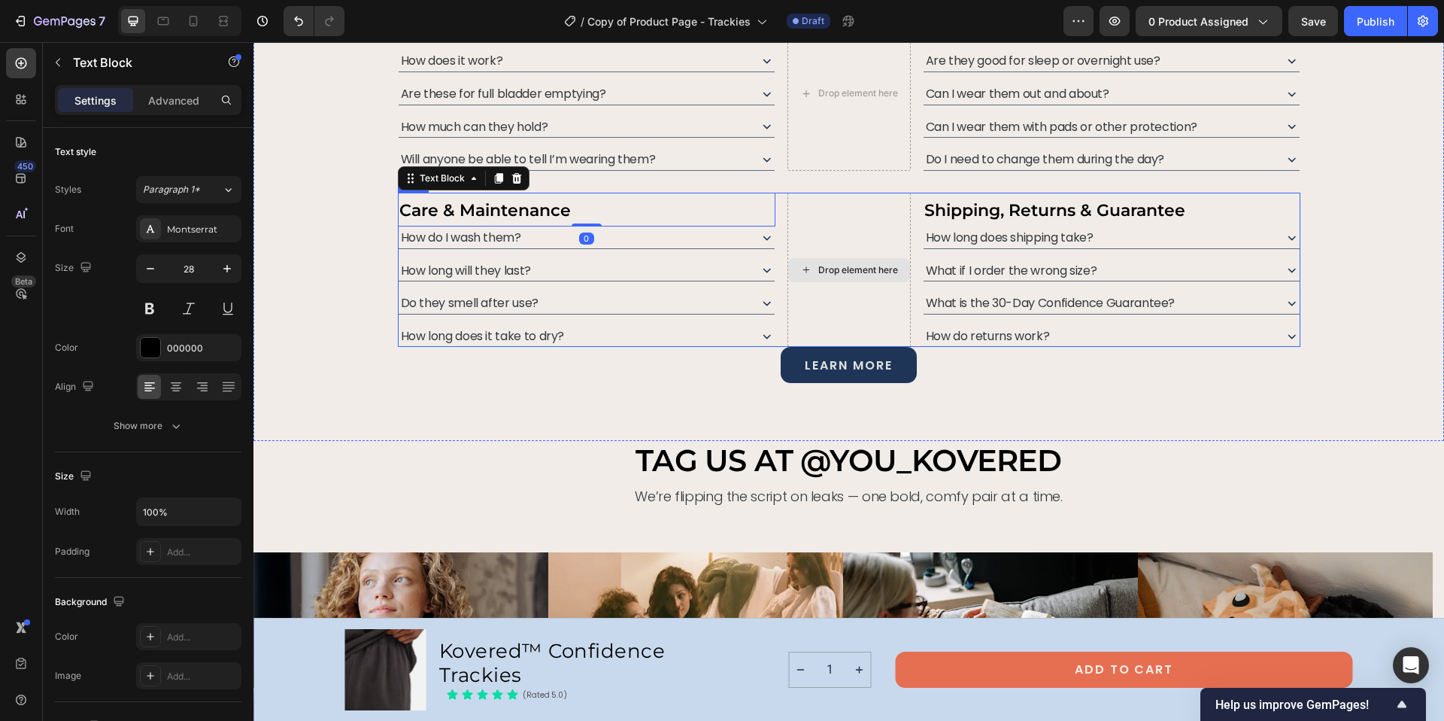
click at [793, 199] on div "Drop element here" at bounding box center [848, 270] width 123 height 155
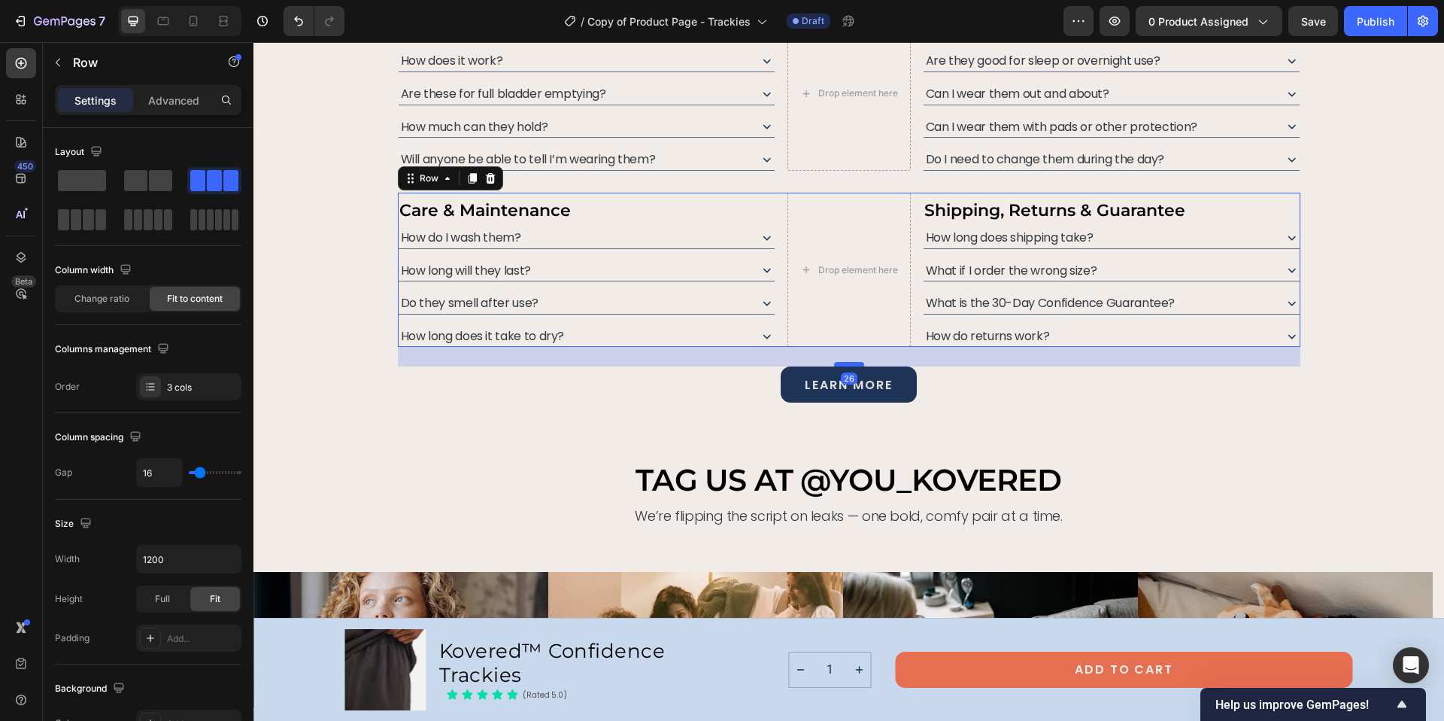
drag, startPoint x: 844, startPoint y: 344, endPoint x: 845, endPoint y: 364, distance: 19.6
click at [845, 364] on div at bounding box center [849, 364] width 30 height 5
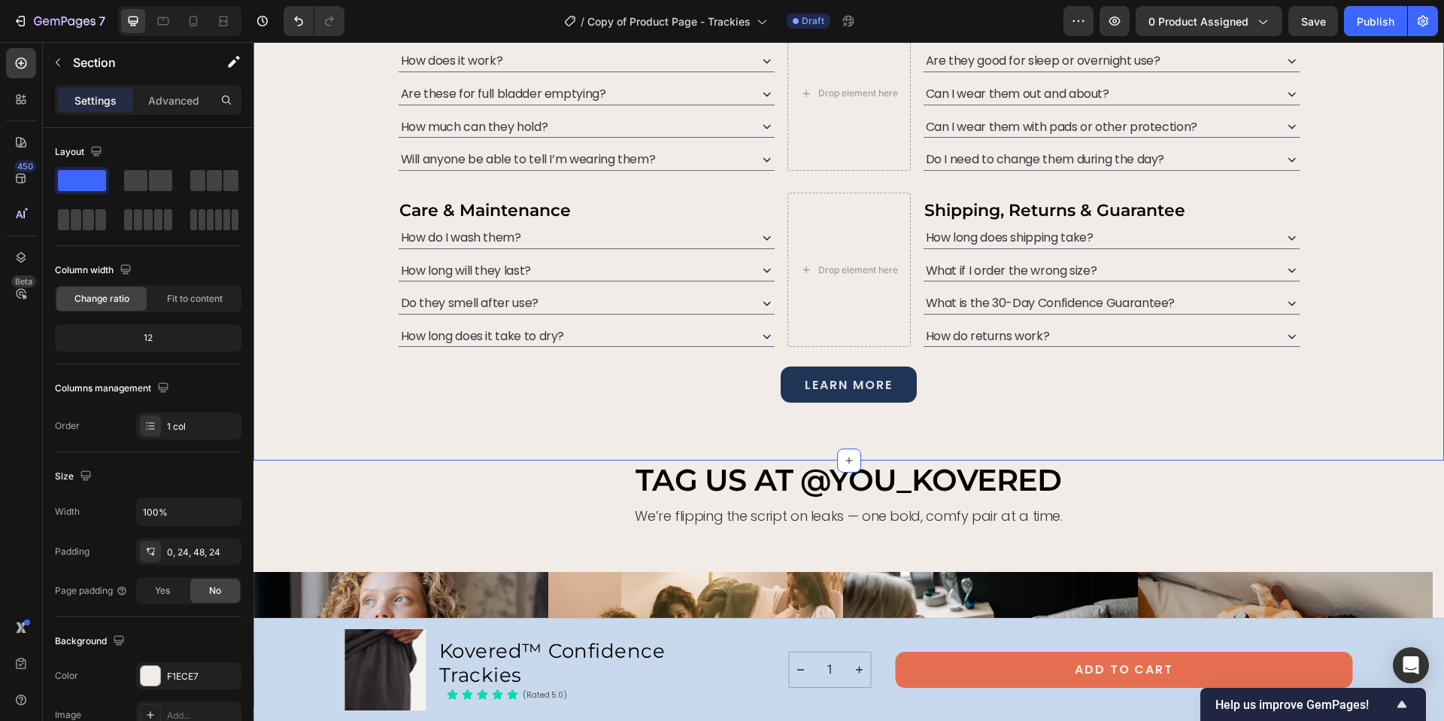
click at [1106, 414] on div "learn more Button" at bounding box center [849, 395] width 1155 height 58
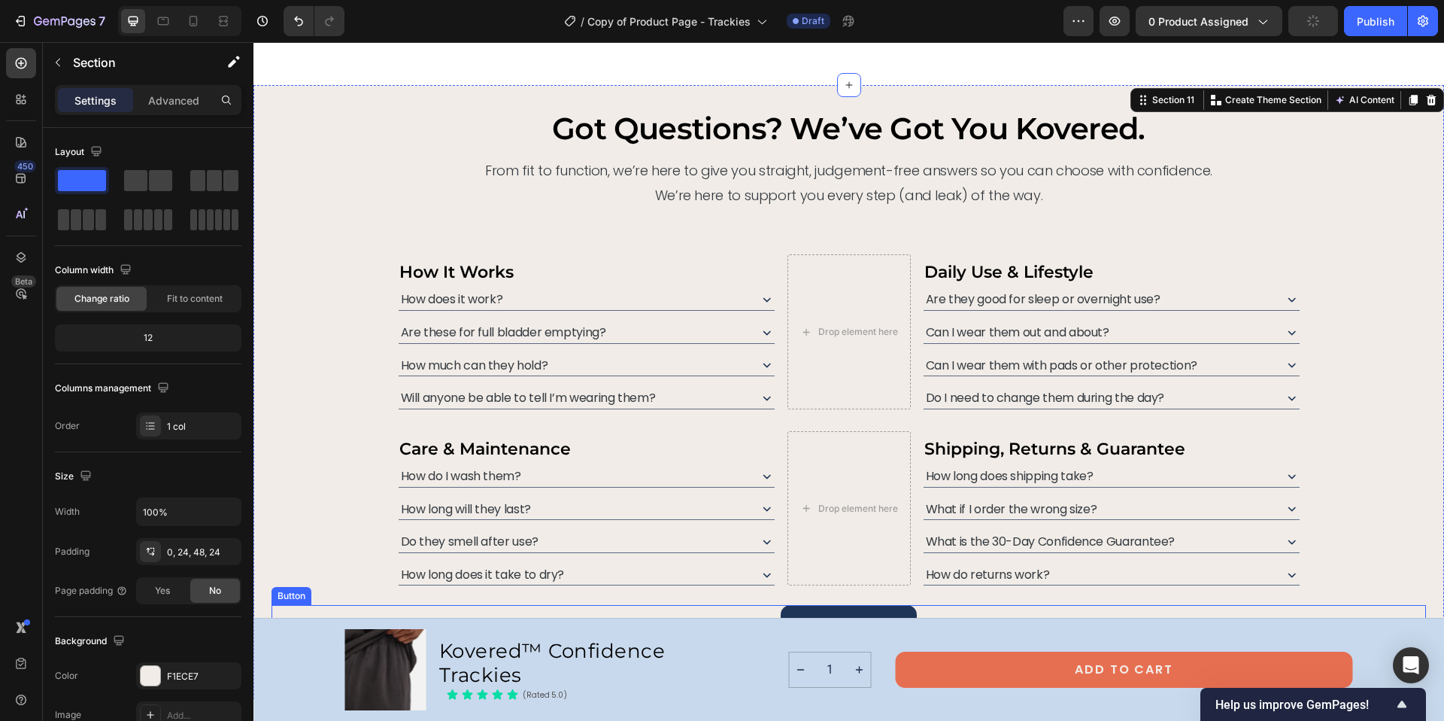
scroll to position [6905, 0]
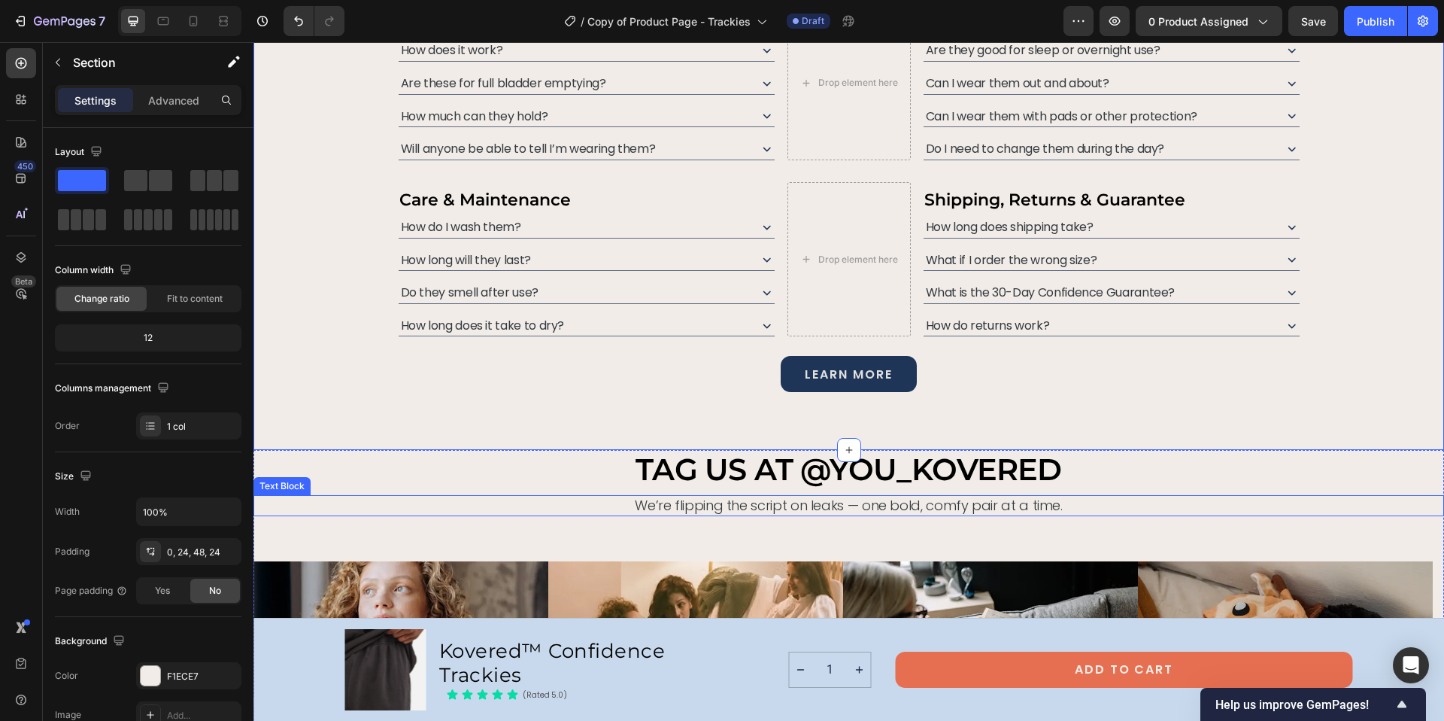
click at [812, 503] on p "We’re flipping the script on leaks — one bold, comfy pair at a time." at bounding box center [849, 504] width 1188 height 17
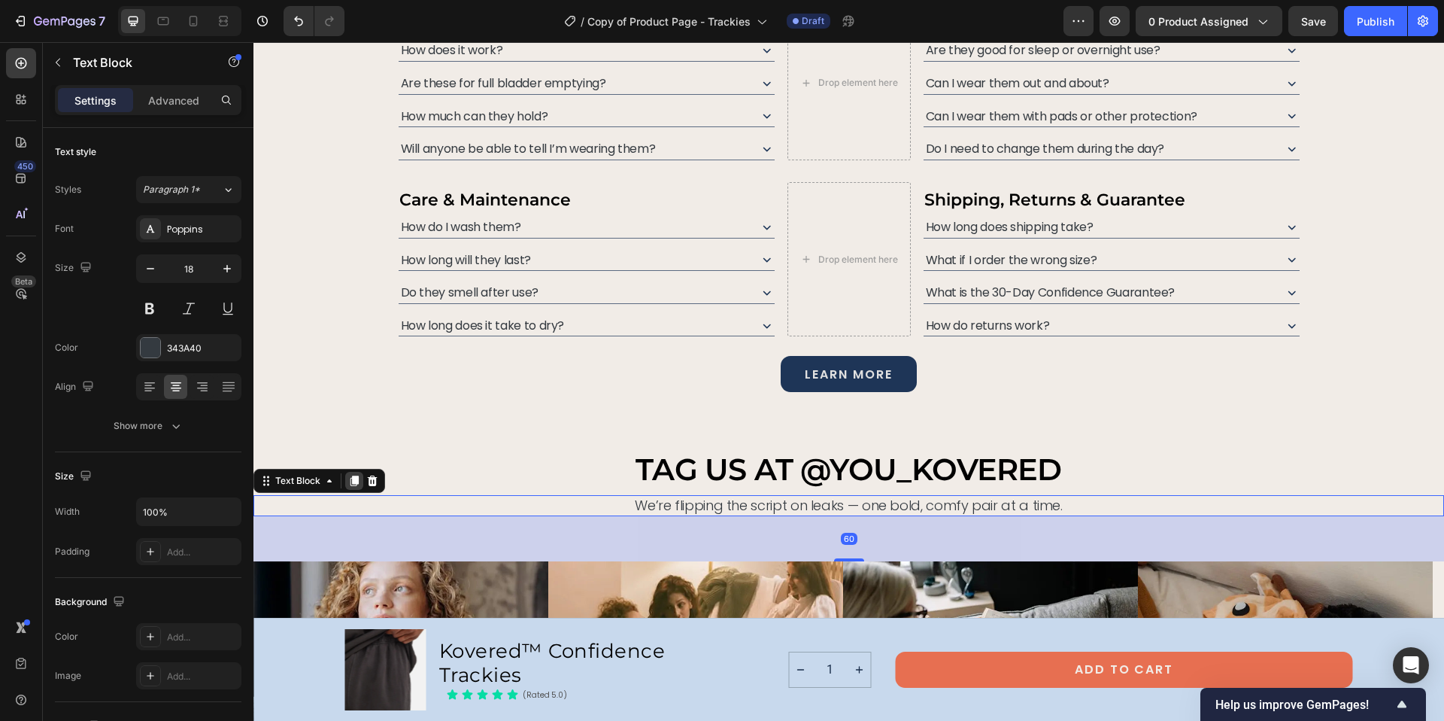
click at [356, 484] on icon at bounding box center [354, 481] width 8 height 11
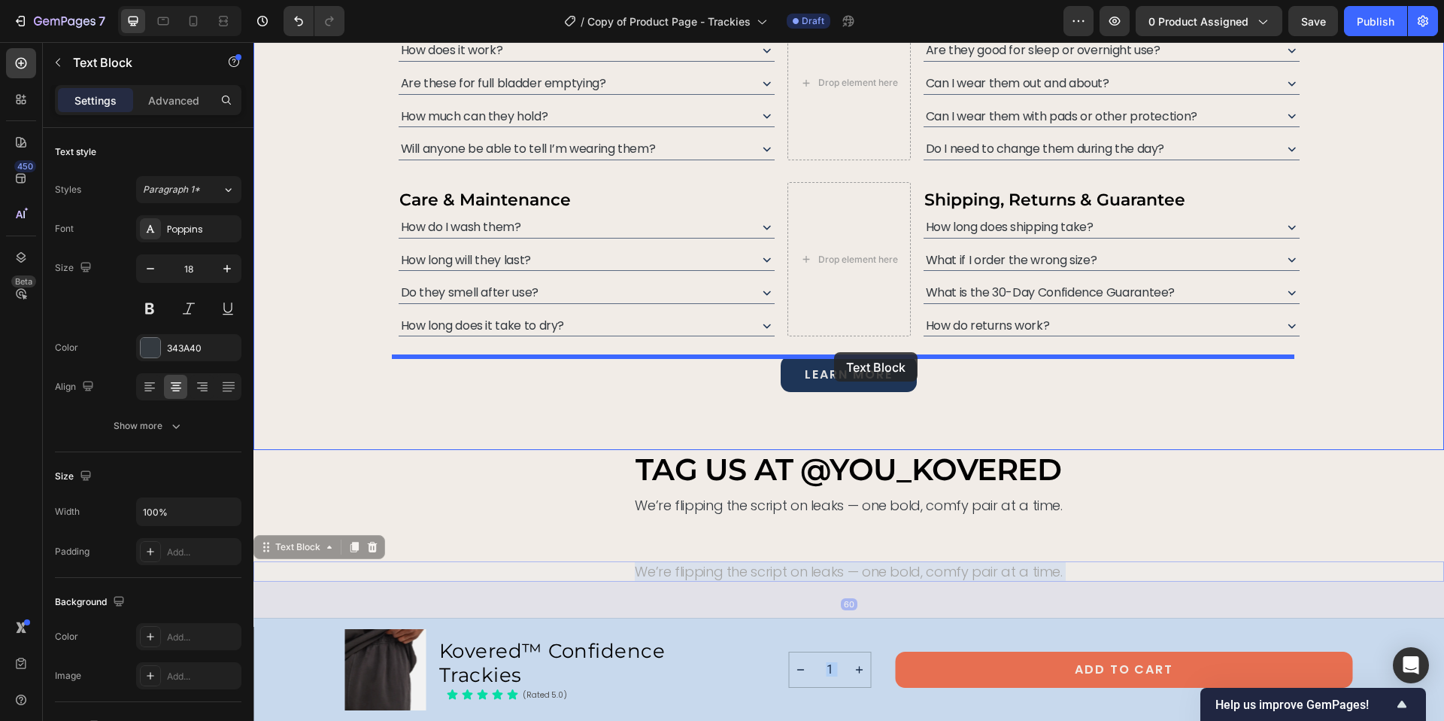
drag, startPoint x: 837, startPoint y: 565, endPoint x: 834, endPoint y: 352, distance: 212.9
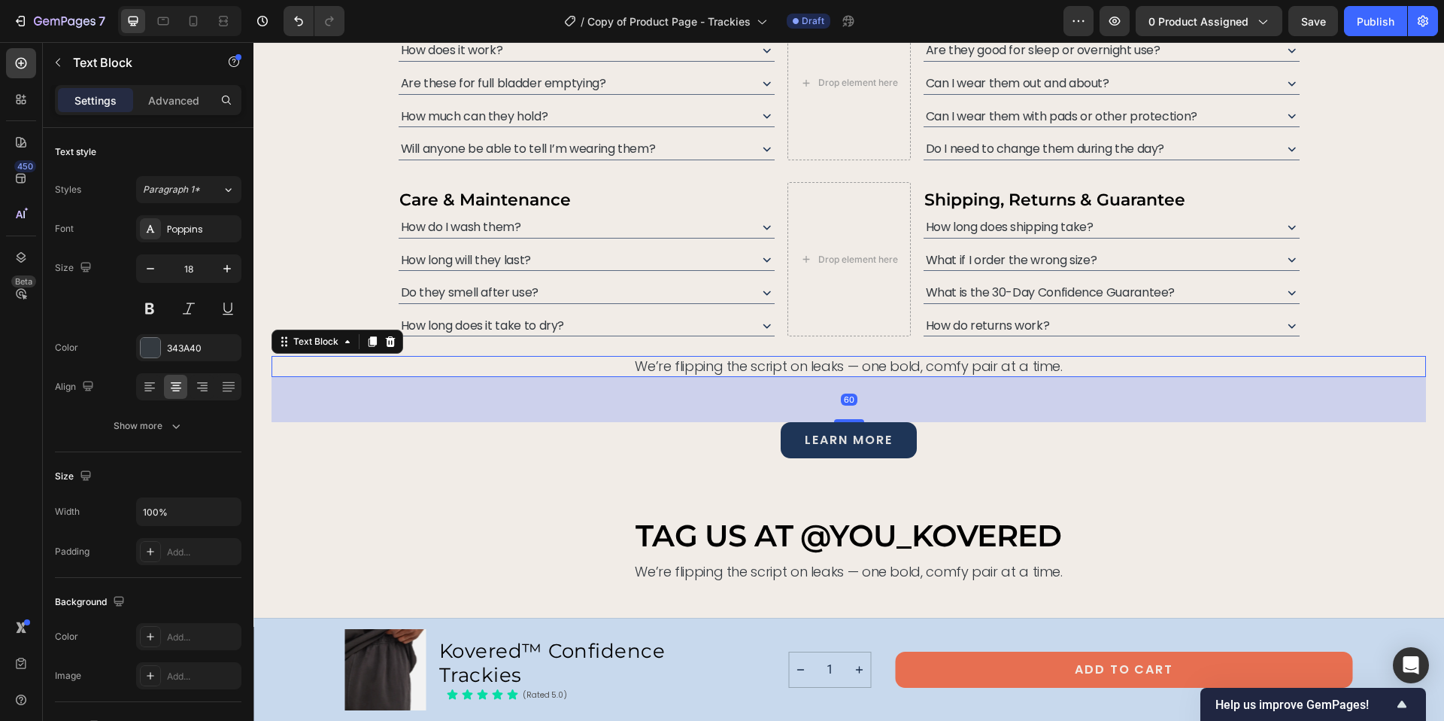
click at [808, 364] on p "We’re flipping the script on leaks — one bold, comfy pair at a time." at bounding box center [849, 365] width 1152 height 17
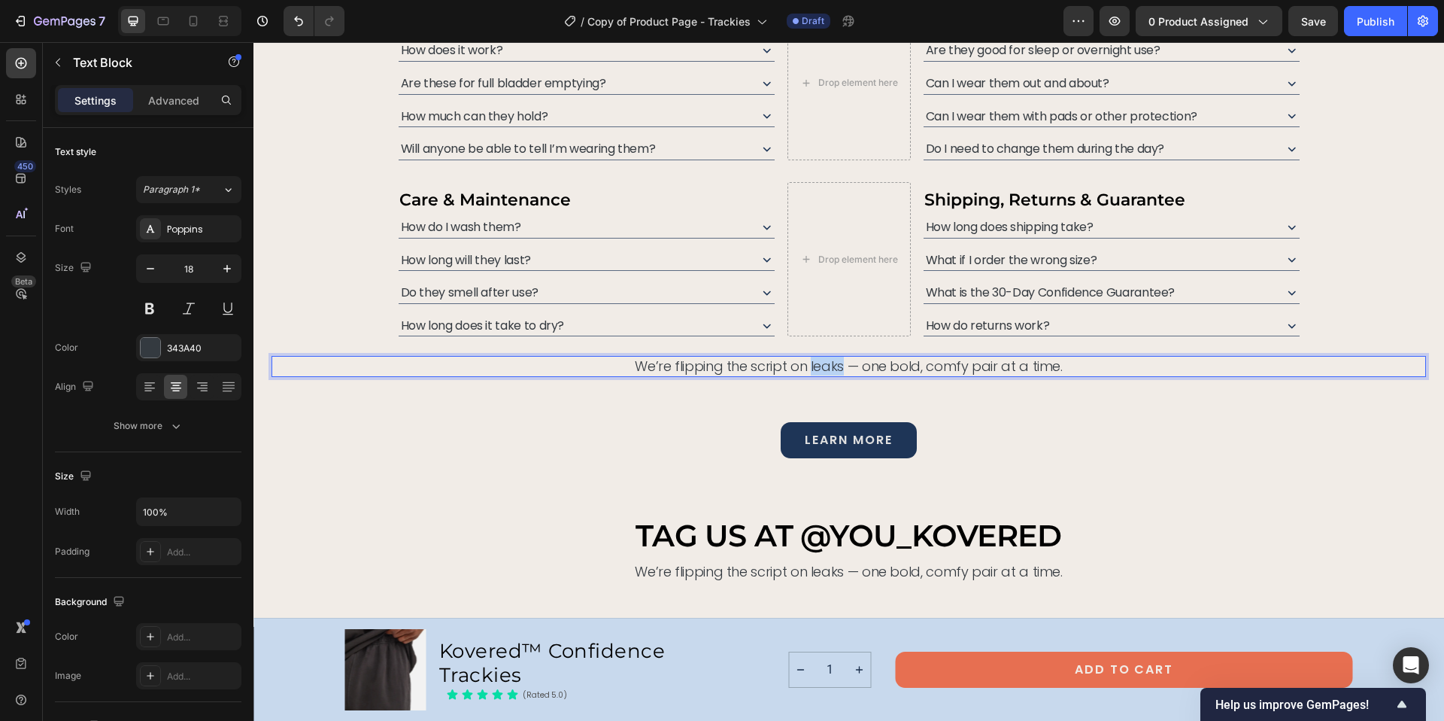
click at [808, 364] on p "We’re flipping the script on leaks — one bold, comfy pair at a time." at bounding box center [849, 365] width 1152 height 17
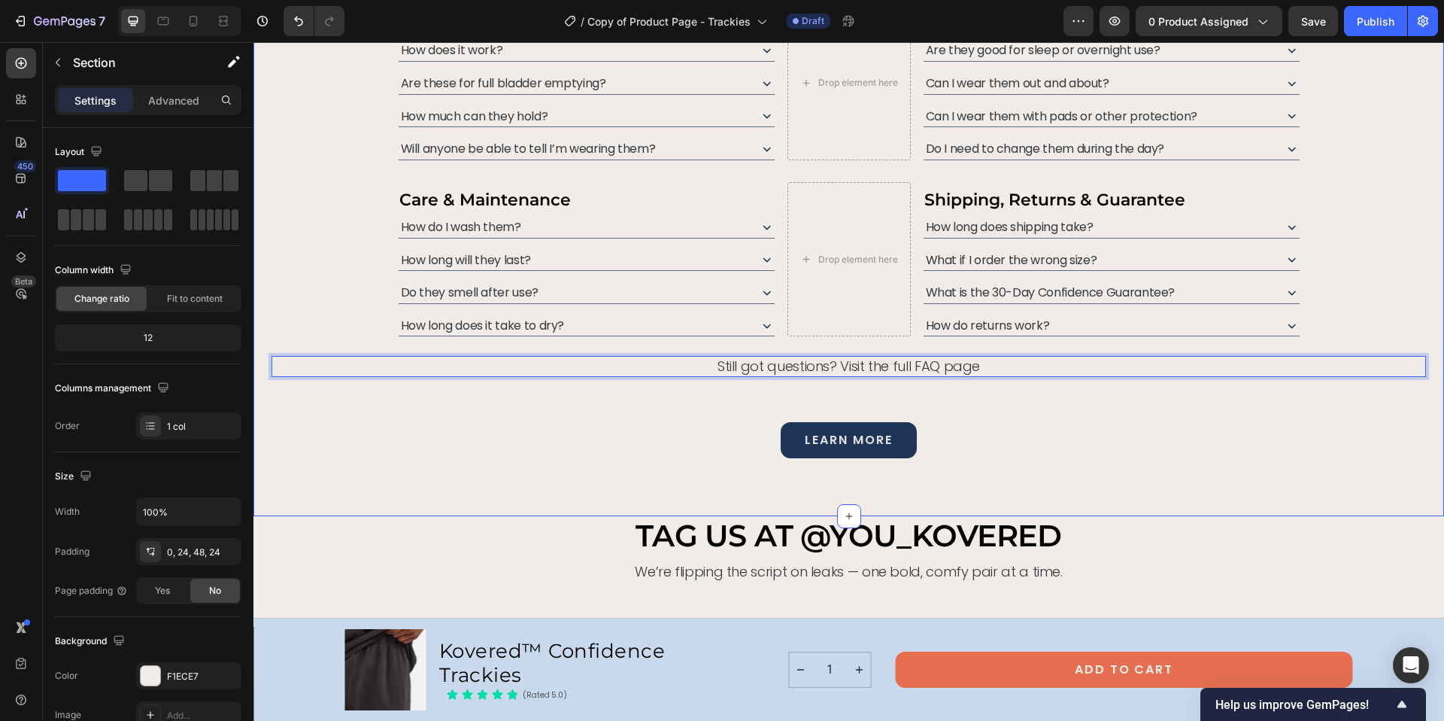
click at [832, 402] on div "got questions? we’ve got you kovered. Heading From fit to function, we’re here …" at bounding box center [849, 157] width 1155 height 643
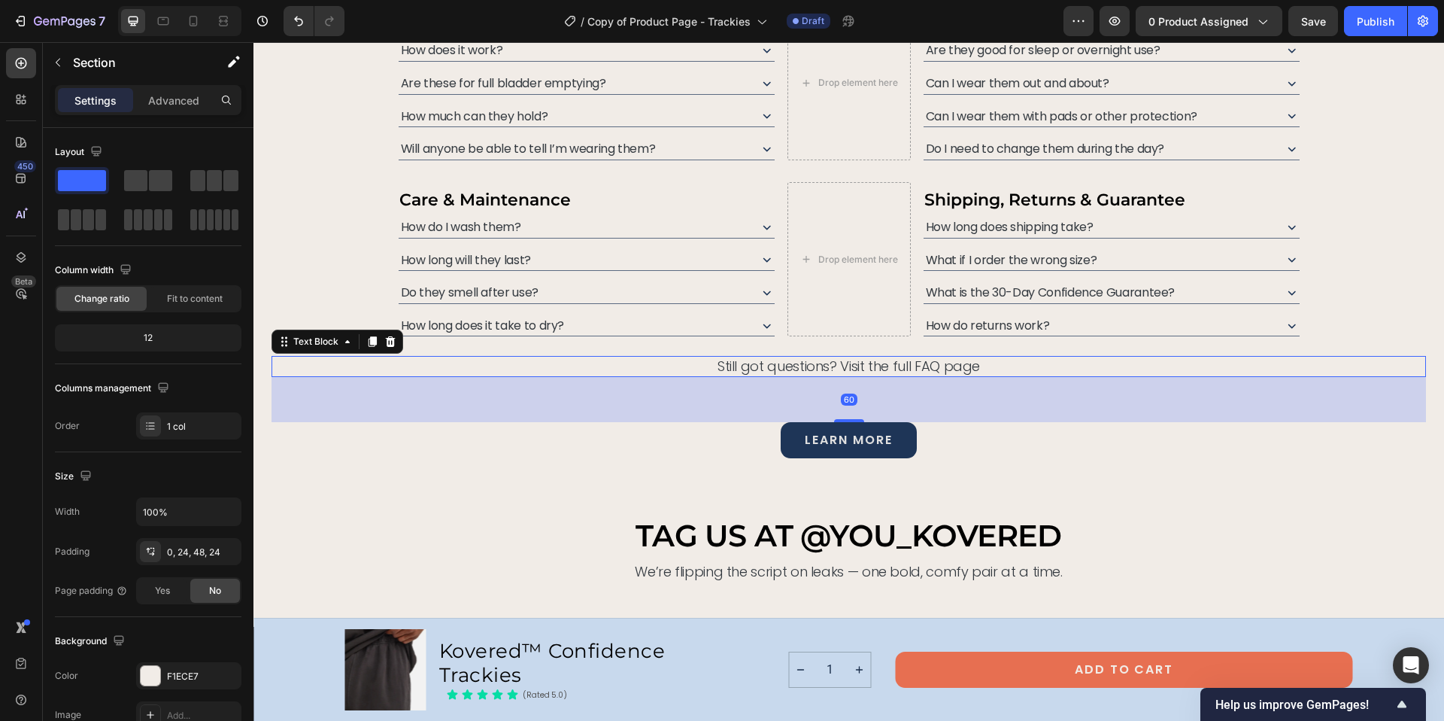
click at [839, 374] on p "Still got questions? Visit the full FAQ page" at bounding box center [849, 365] width 1152 height 17
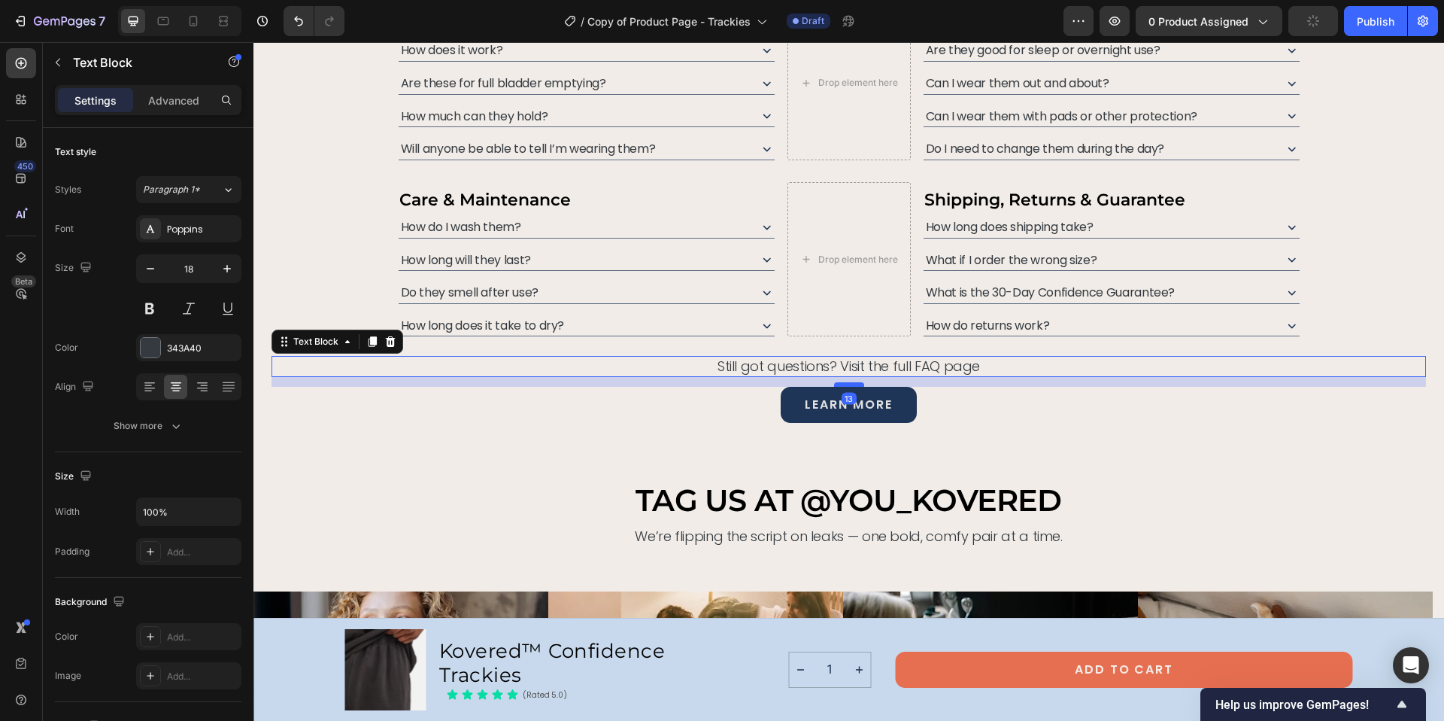
drag, startPoint x: 840, startPoint y: 420, endPoint x: 841, endPoint y: 384, distance: 35.4
click at [841, 384] on div at bounding box center [849, 384] width 30 height 5
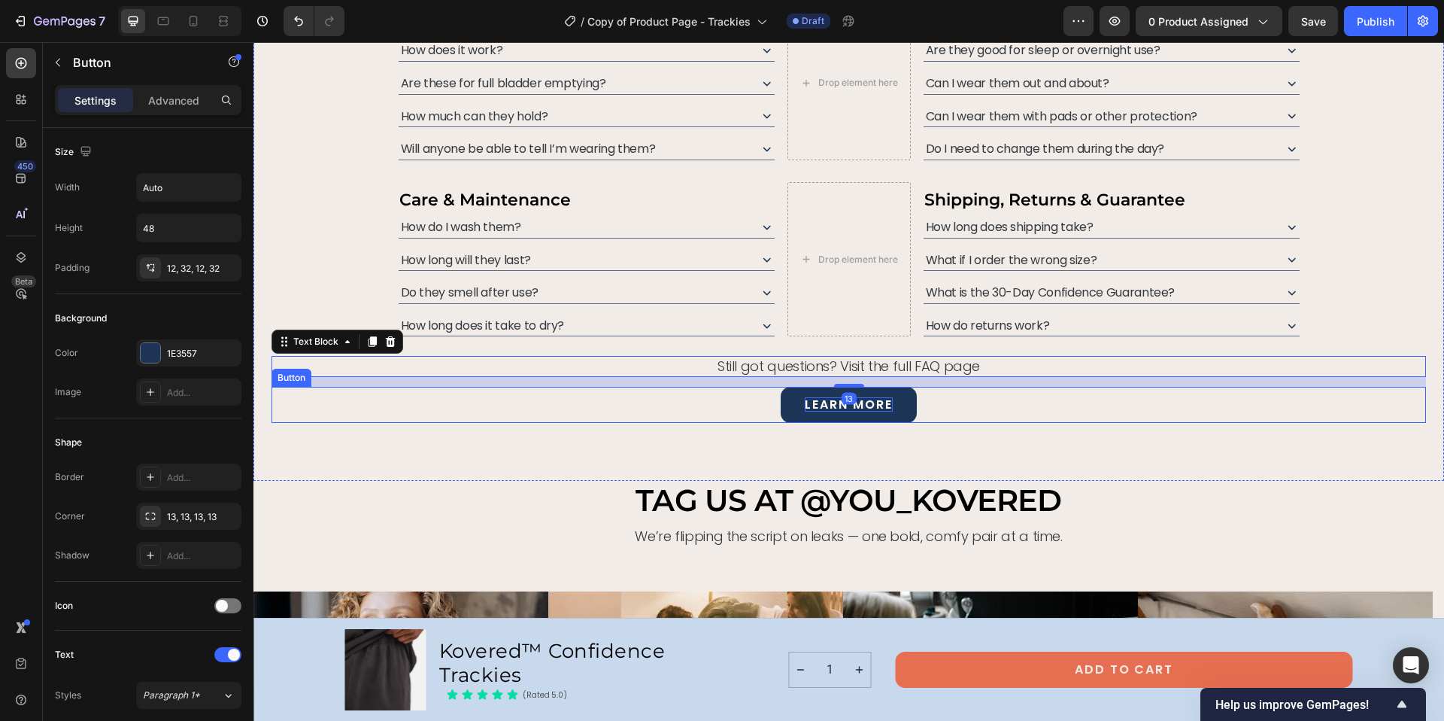
click at [825, 402] on p "learn more" at bounding box center [848, 404] width 87 height 14
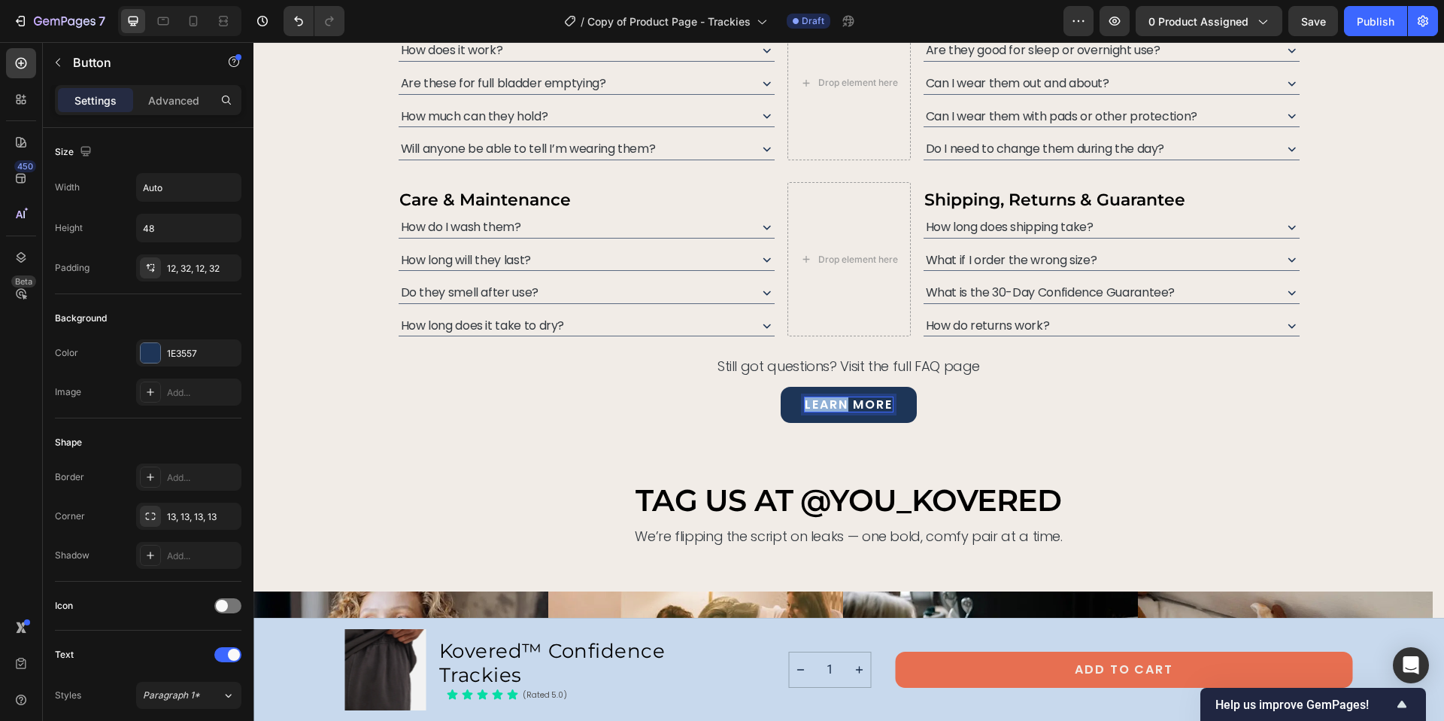
click at [825, 402] on p "learn more" at bounding box center [848, 404] width 87 height 14
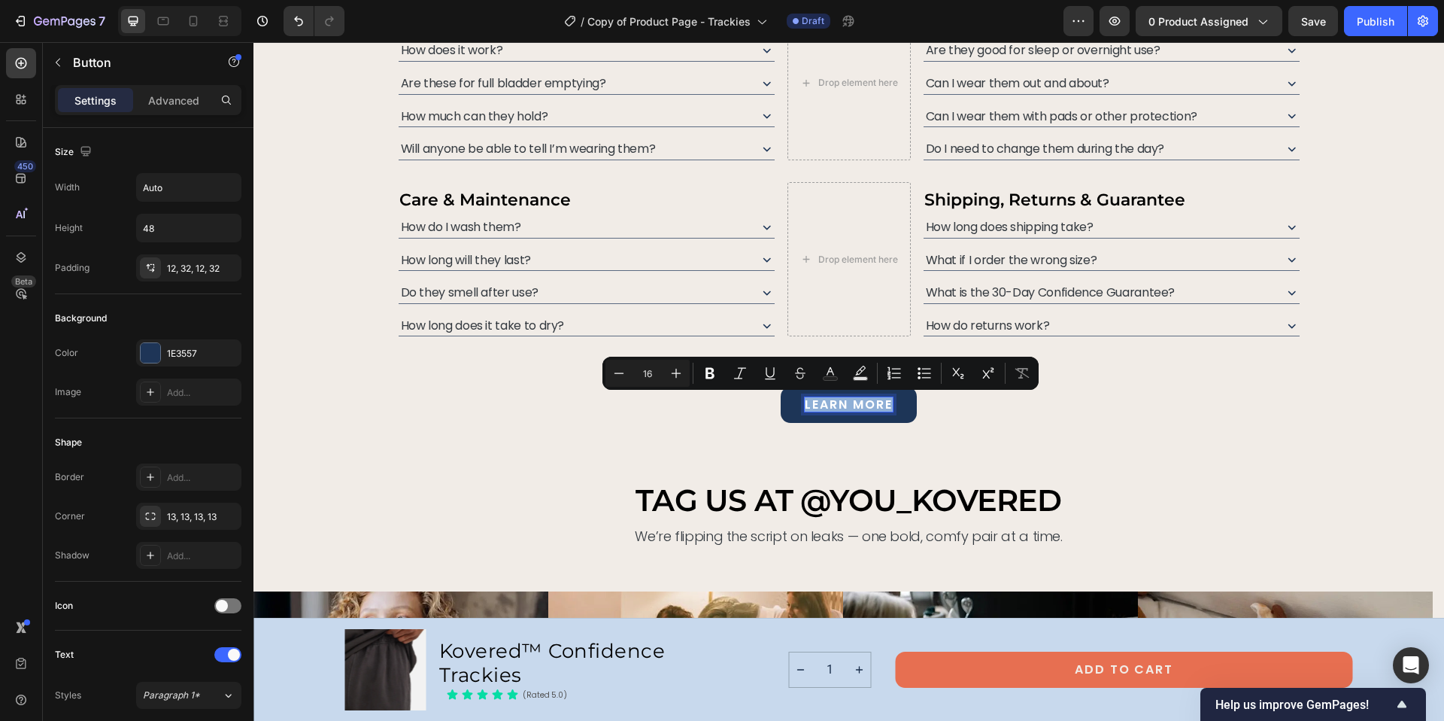
click at [825, 402] on p "learn more" at bounding box center [848, 404] width 87 height 14
click at [974, 412] on div "learn more Button 29" at bounding box center [849, 405] width 1155 height 36
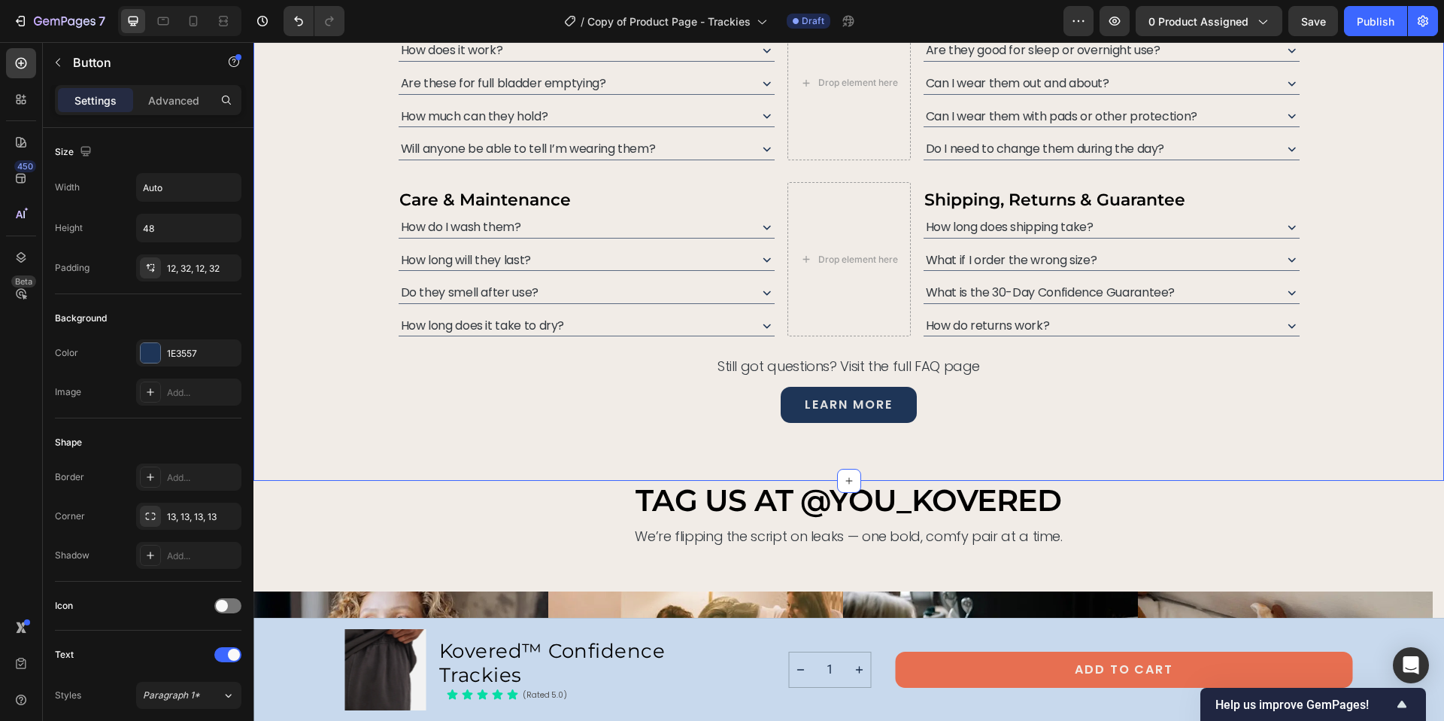
click at [927, 478] on div "got questions? we’ve got you kovered. Heading From fit to function, we’re here …" at bounding box center [848, 158] width 1191 height 644
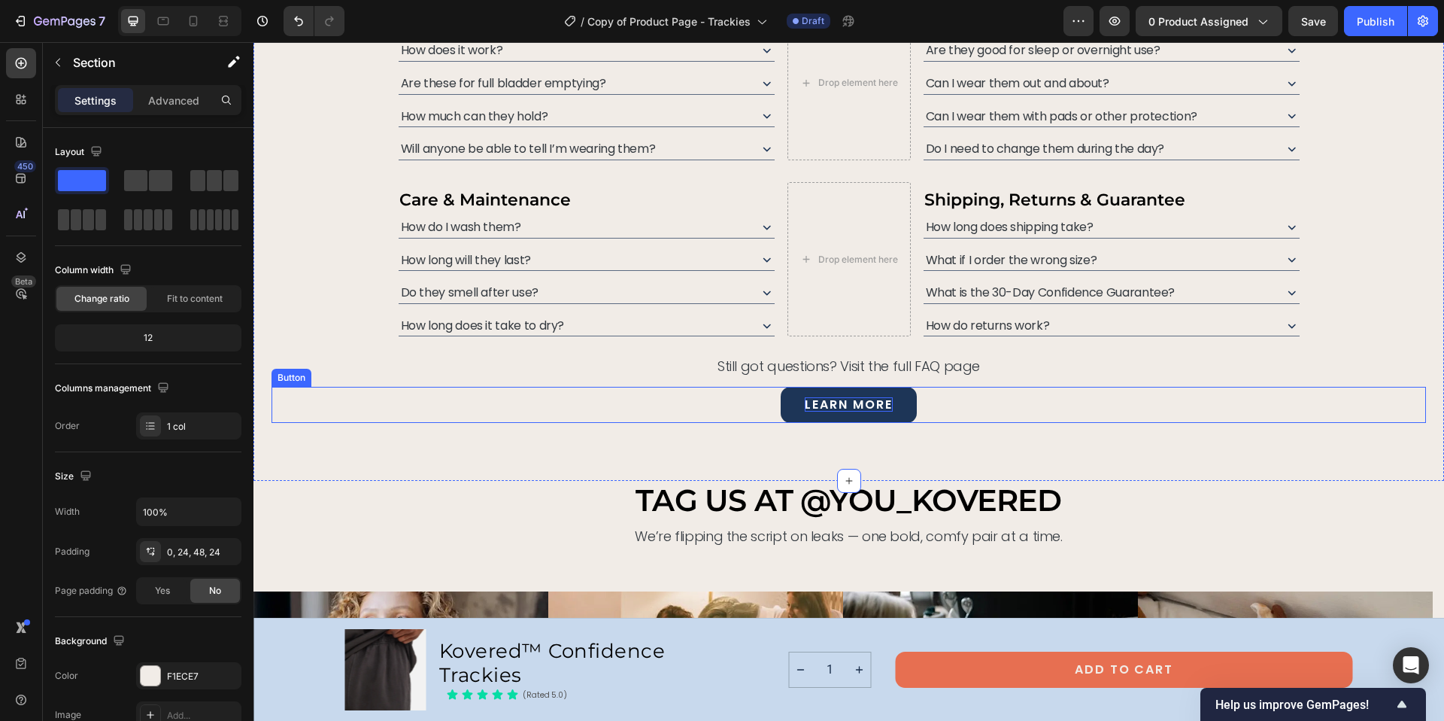
click at [847, 402] on p "learn more" at bounding box center [848, 404] width 87 height 14
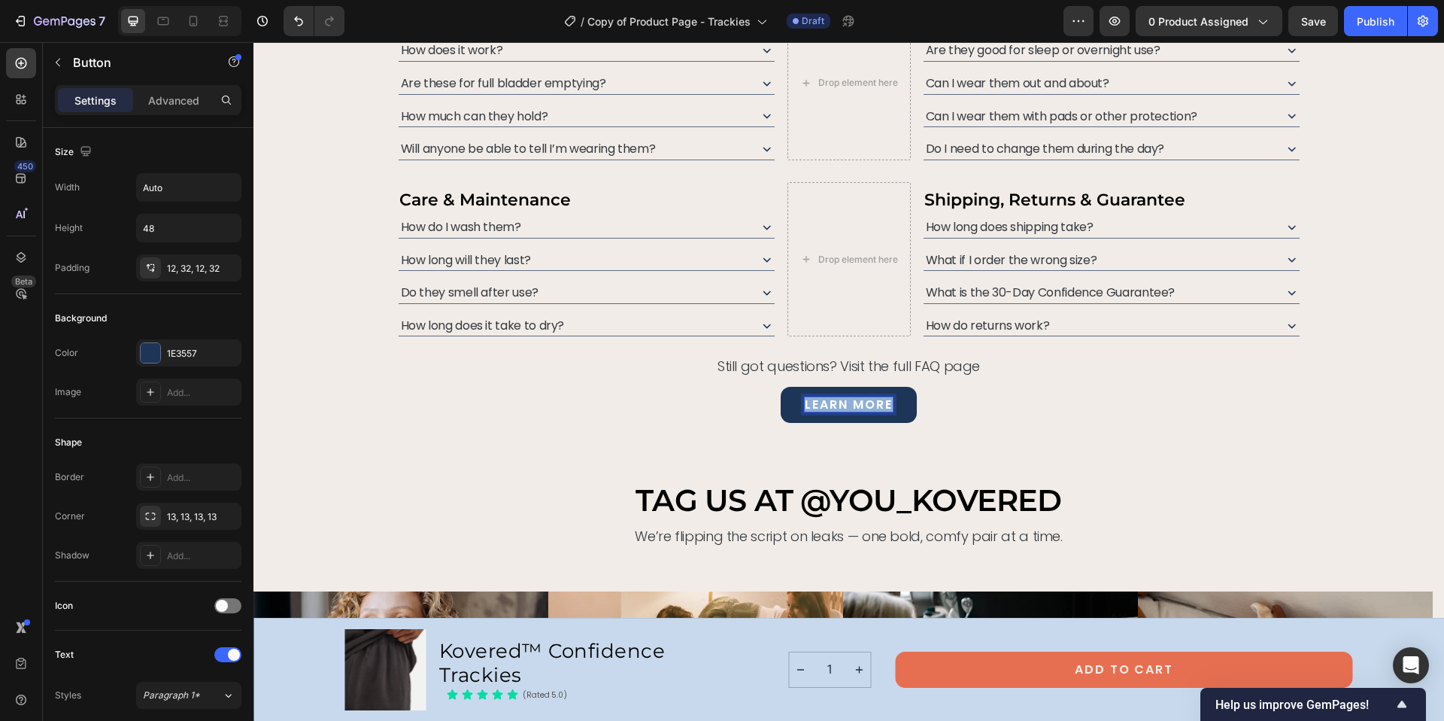
click at [847, 402] on p "learn more" at bounding box center [848, 404] width 87 height 14
click at [1024, 448] on div "got questions? we’ve got you kovered. Heading From fit to function, we’re here …" at bounding box center [848, 158] width 1191 height 644
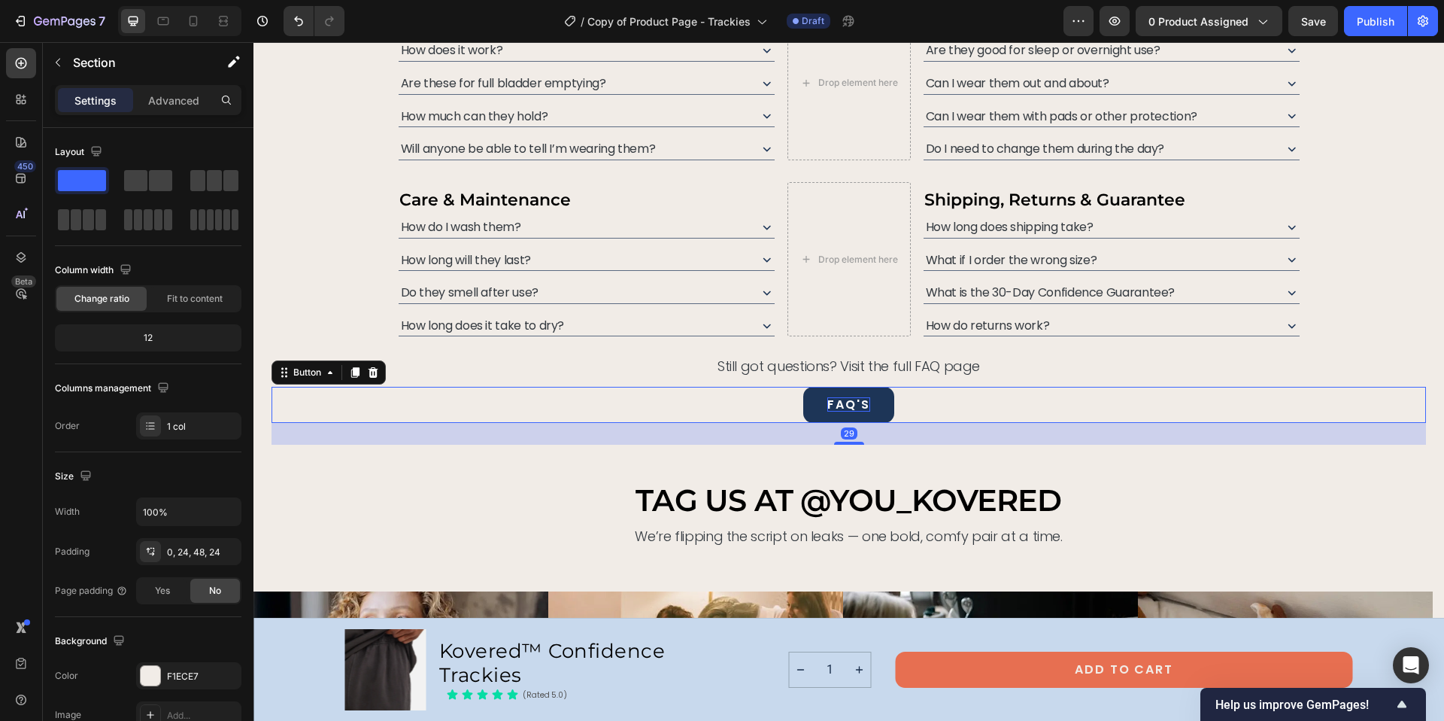
click at [903, 417] on div "FAQ'S Button 29" at bounding box center [849, 405] width 1155 height 36
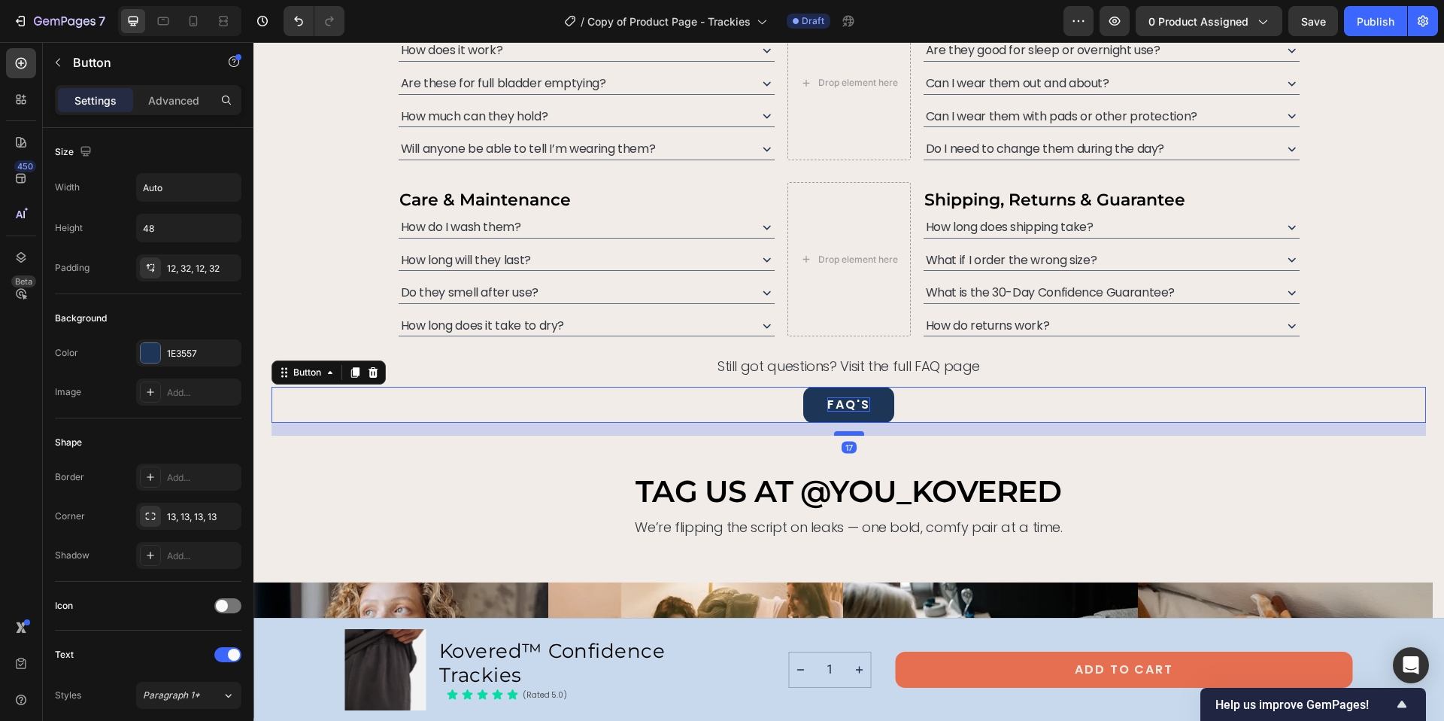
drag, startPoint x: 851, startPoint y: 442, endPoint x: 854, endPoint y: 432, distance: 9.3
click at [854, 432] on div at bounding box center [849, 433] width 30 height 5
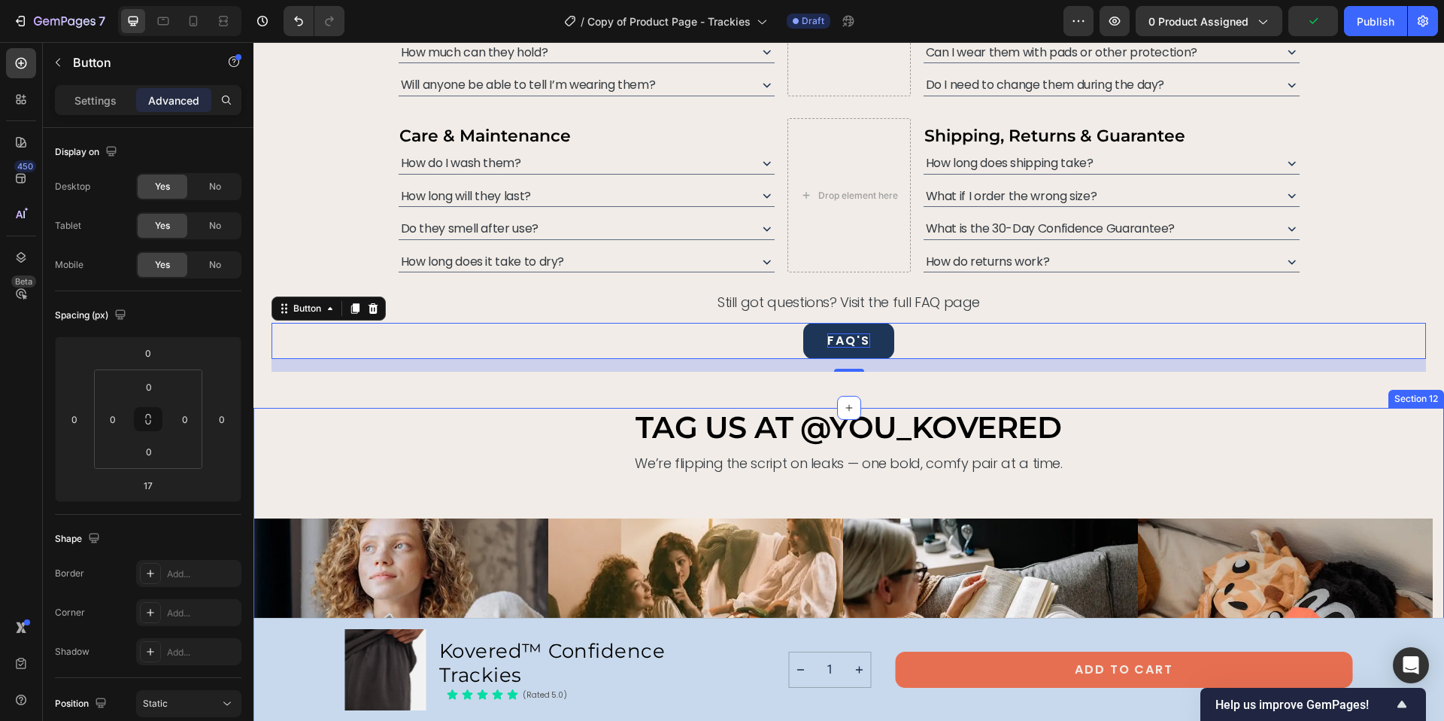
scroll to position [7025, 0]
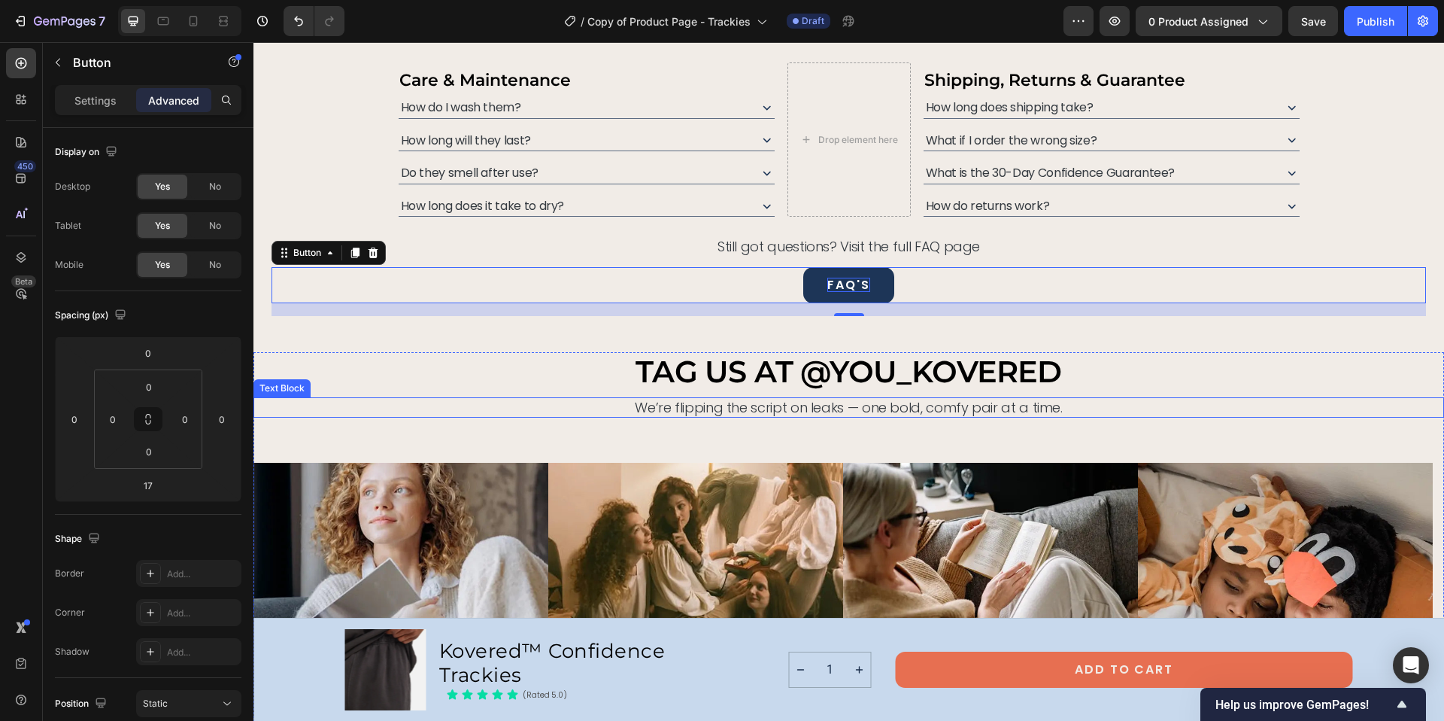
click at [741, 411] on p "We’re flipping the script on leaks — one bold, comfy pair at a time." at bounding box center [849, 407] width 1188 height 17
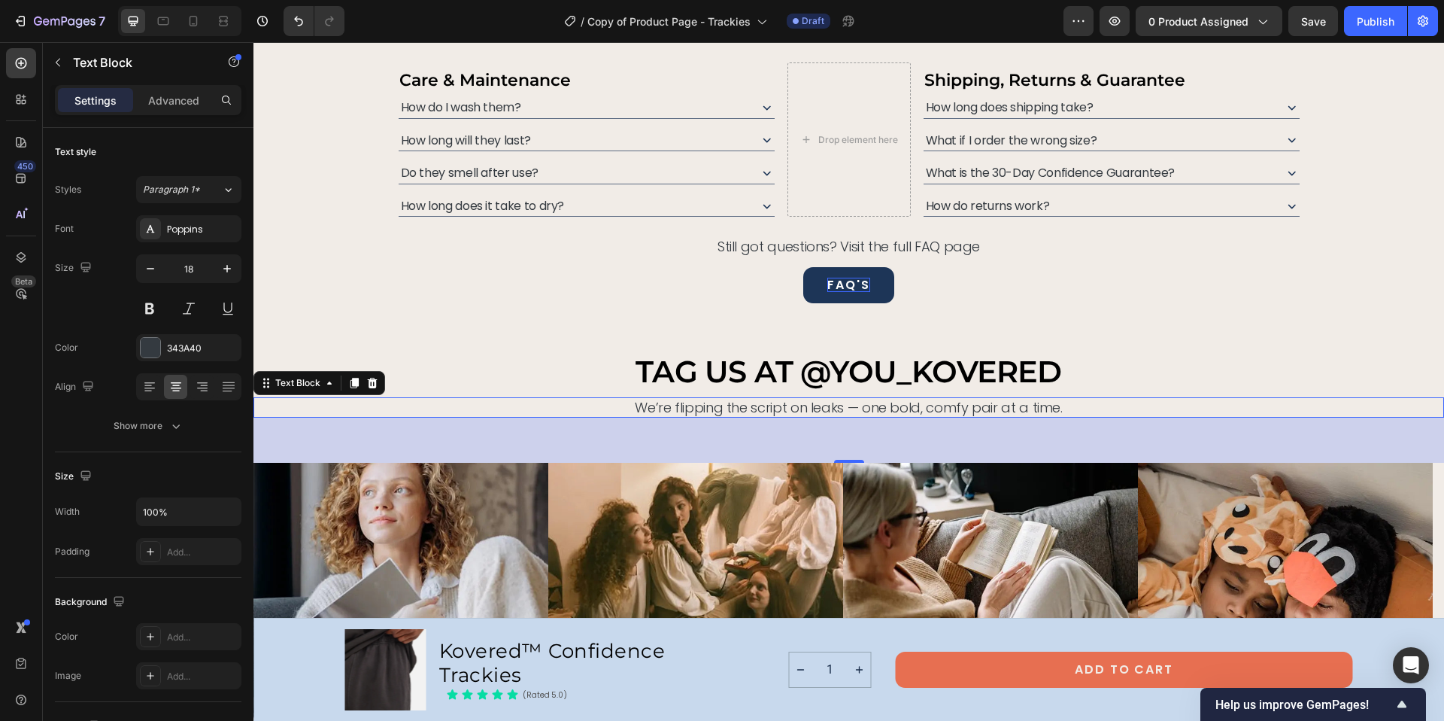
click at [741, 411] on p "We’re flipping the script on leaks — one bold, comfy pair at a time." at bounding box center [849, 407] width 1188 height 17
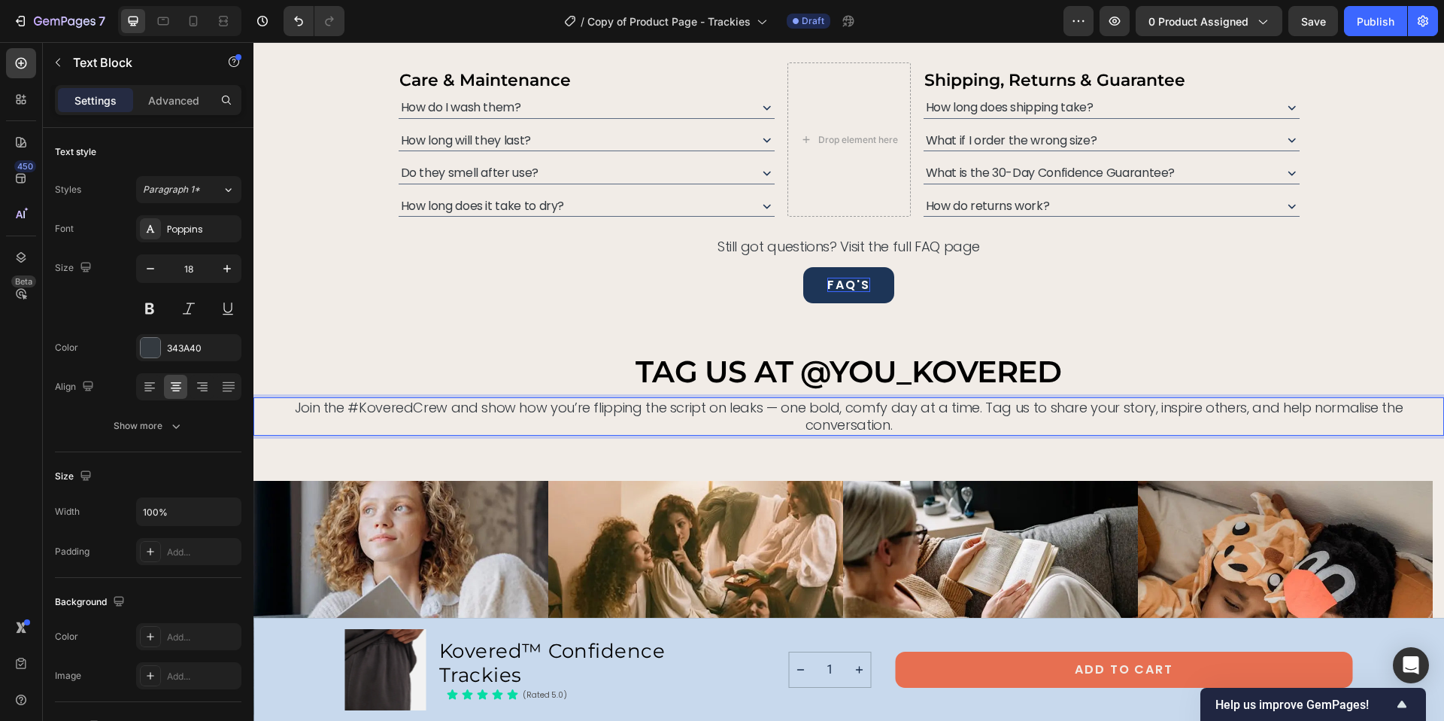
click at [779, 408] on p "Join the #KoveredCrew and show how you’re flipping the script on leaks — one bo…" at bounding box center [849, 416] width 1188 height 35
click at [776, 408] on p "Join the #KoveredCrew and show how you’re flipping the script on leaks — one bo…" at bounding box center [849, 416] width 1188 height 35
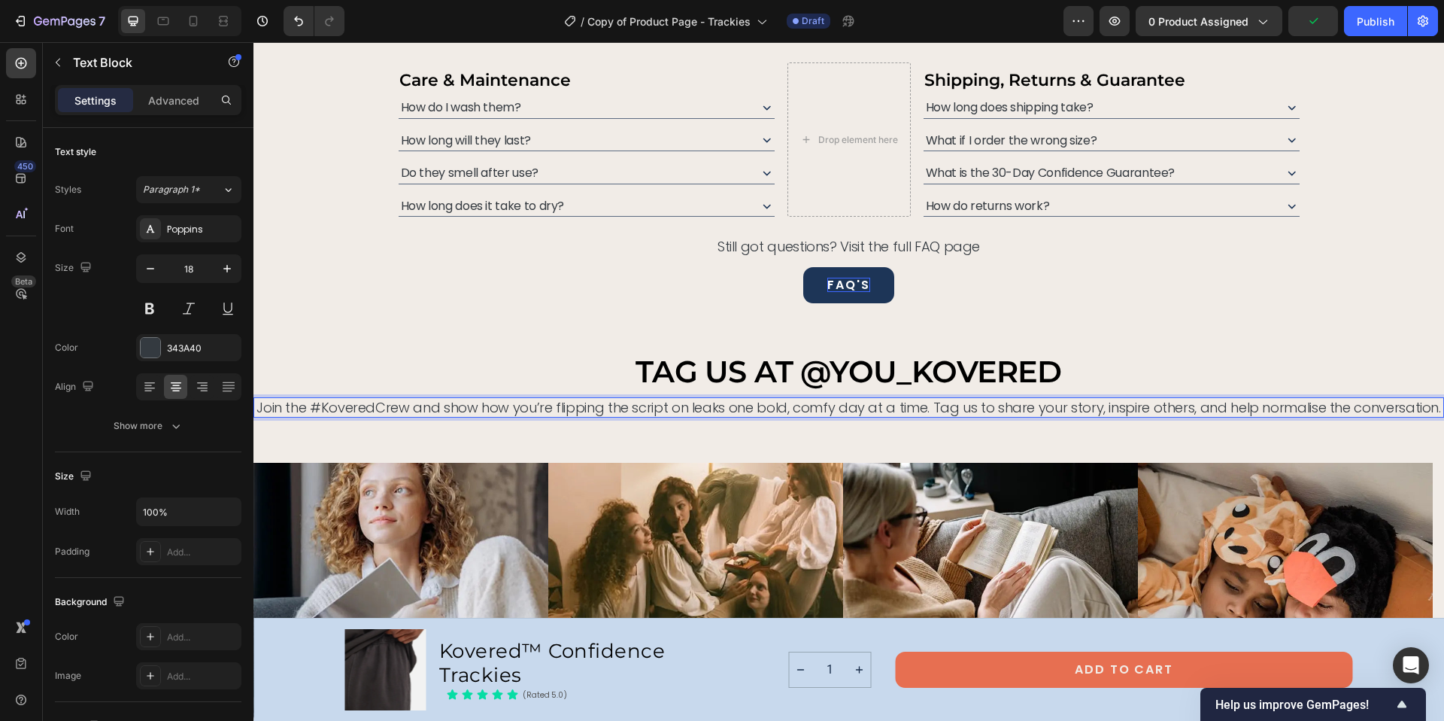
click at [925, 405] on p "Join the #KoveredCrew and show how you’re flipping the script on leaks one bold…" at bounding box center [849, 407] width 1188 height 17
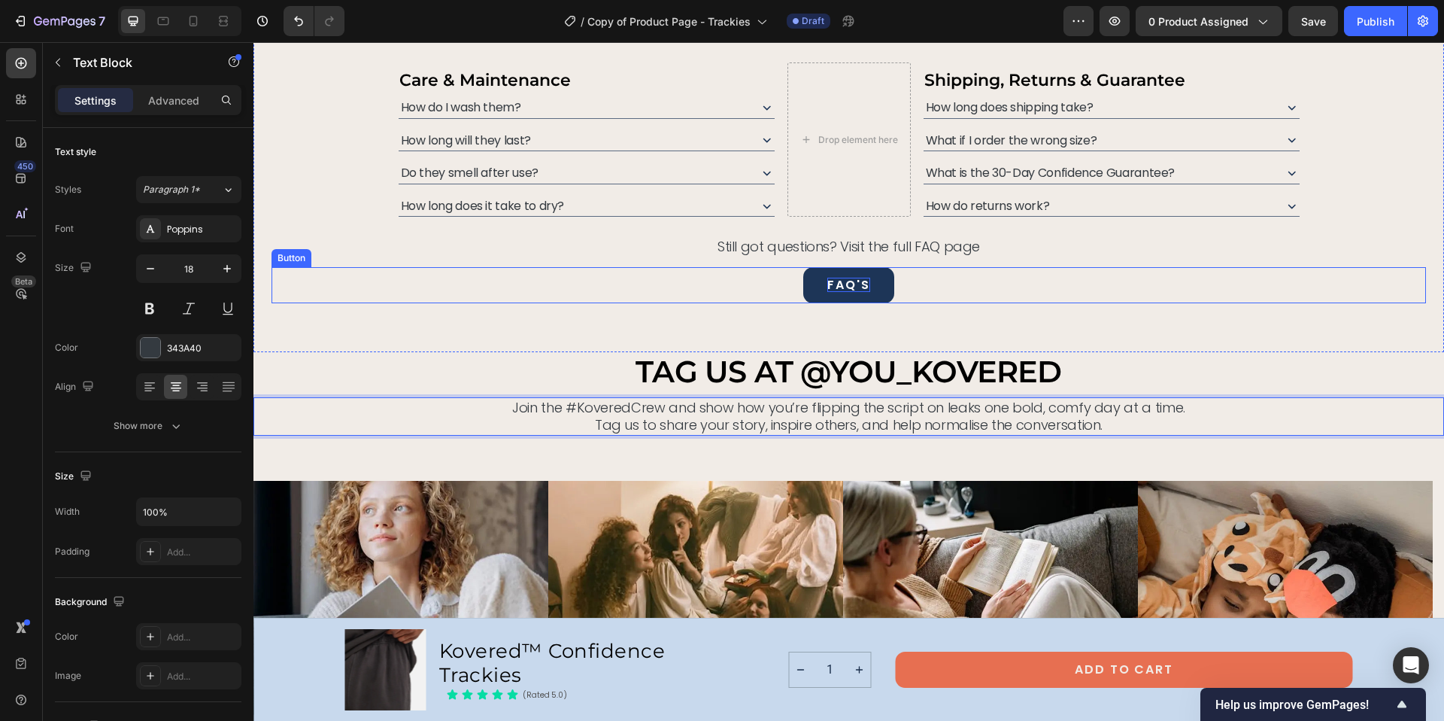
click at [1373, 287] on div "FAQ'S Button" at bounding box center [849, 285] width 1155 height 36
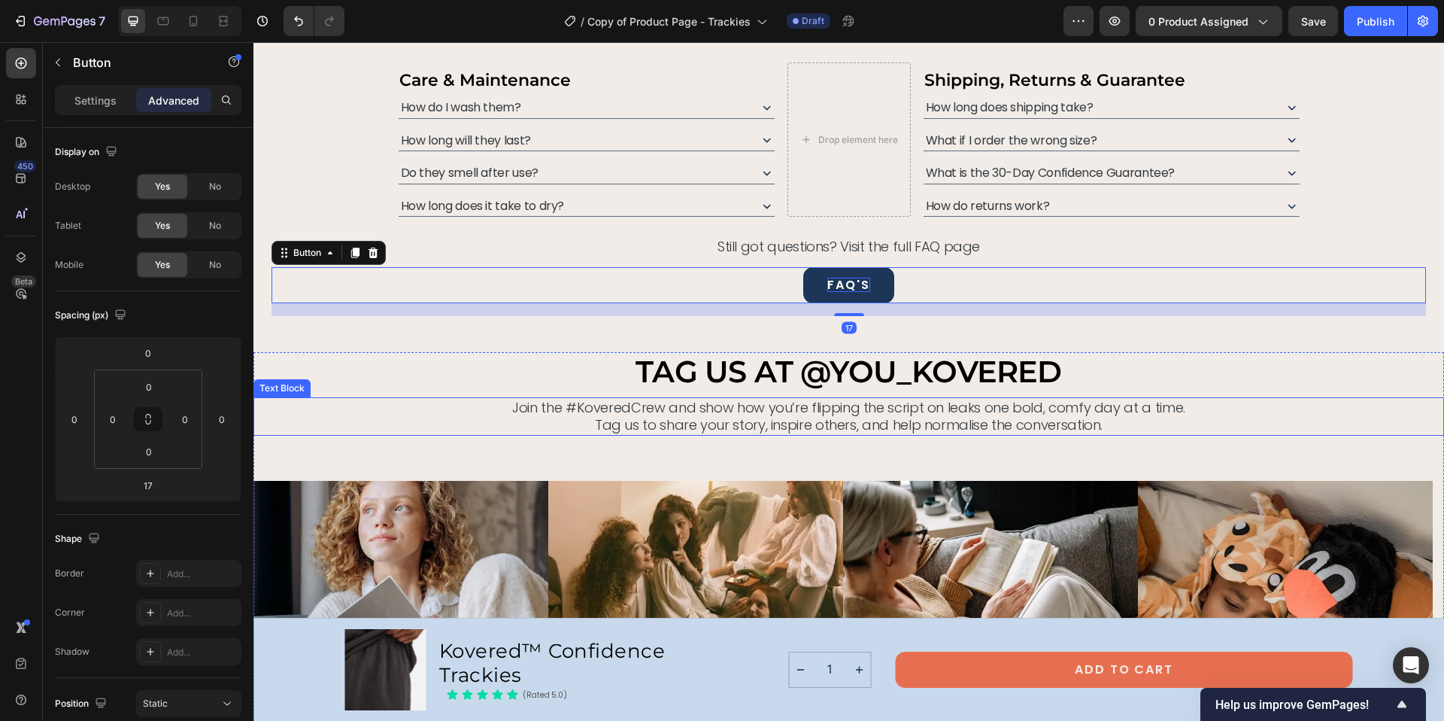
click at [912, 400] on p "Join the #KoveredCrew and show how you’re flipping the script on leaks one bold…" at bounding box center [849, 407] width 1188 height 17
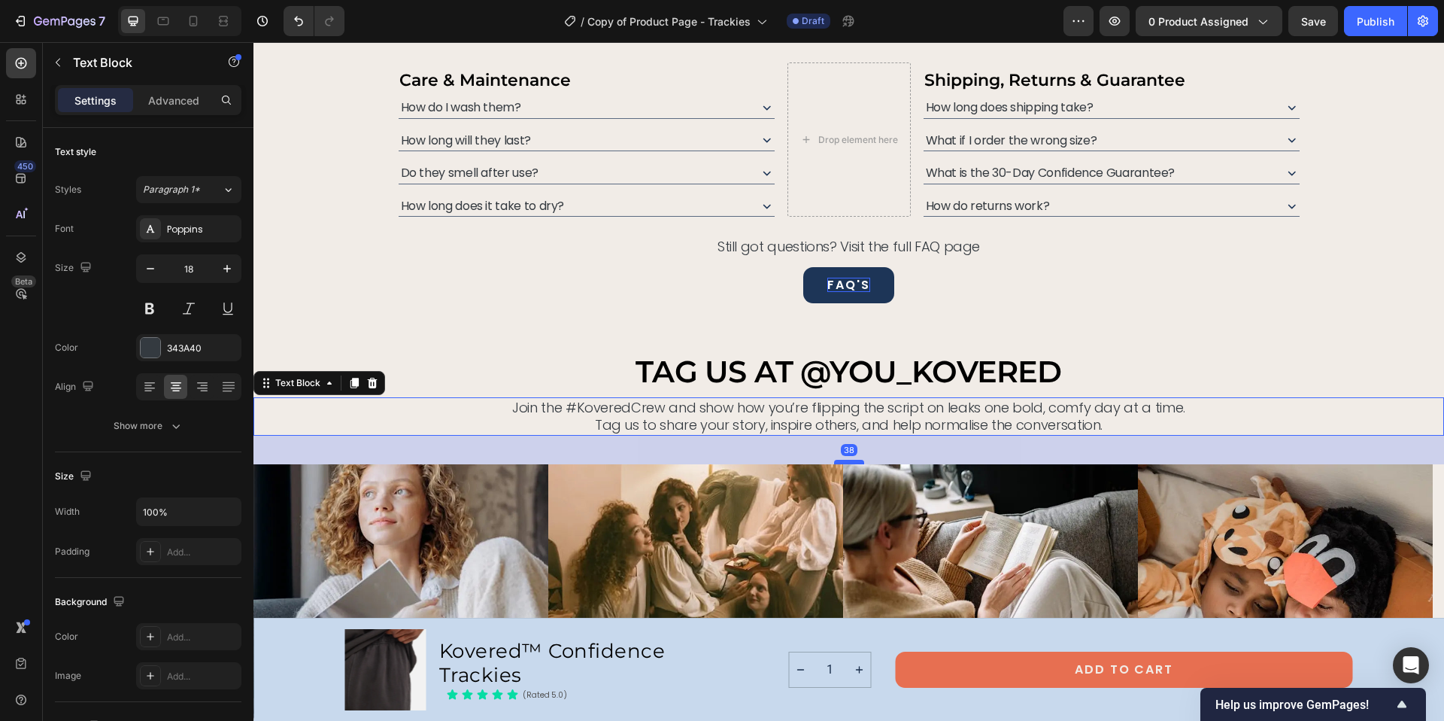
drag, startPoint x: 850, startPoint y: 478, endPoint x: 849, endPoint y: 461, distance: 16.6
click at [849, 461] on div at bounding box center [849, 462] width 30 height 5
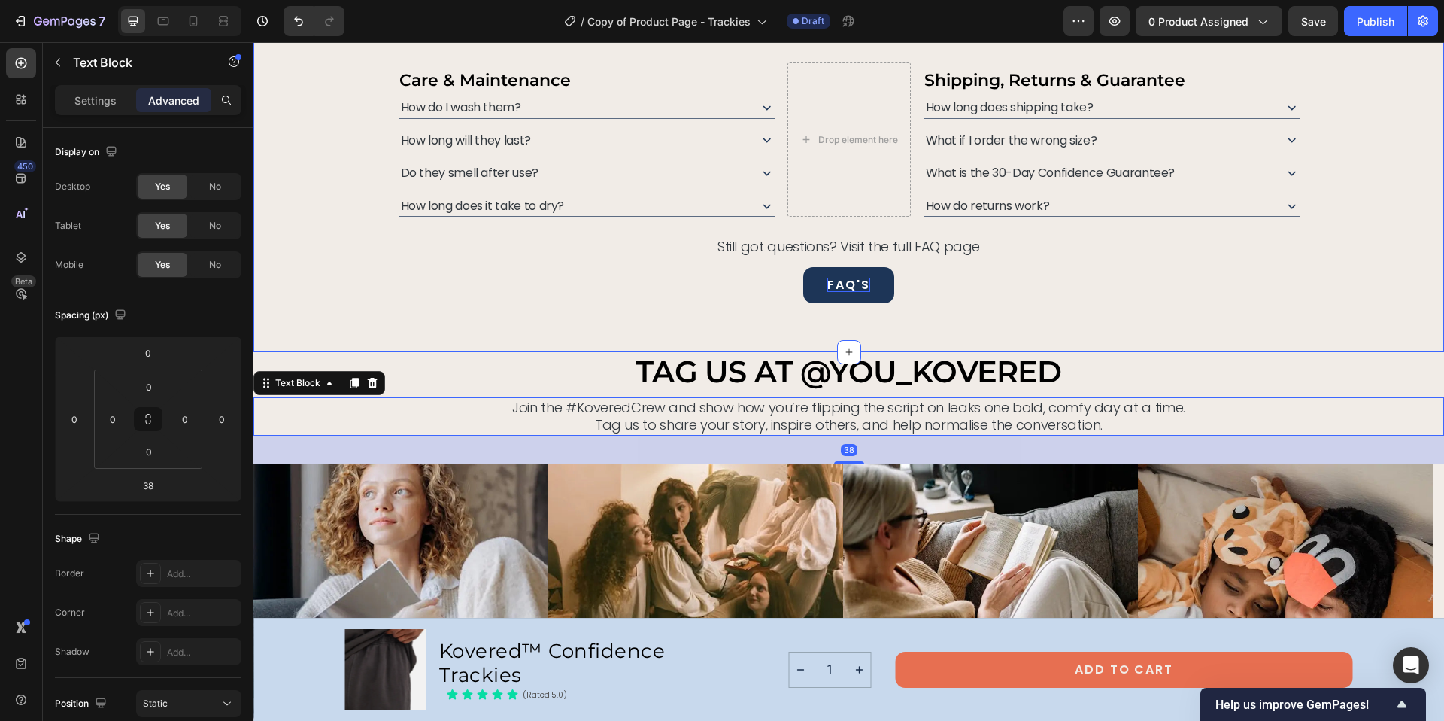
click at [1191, 314] on div "FAQ'S Button" at bounding box center [849, 291] width 1155 height 49
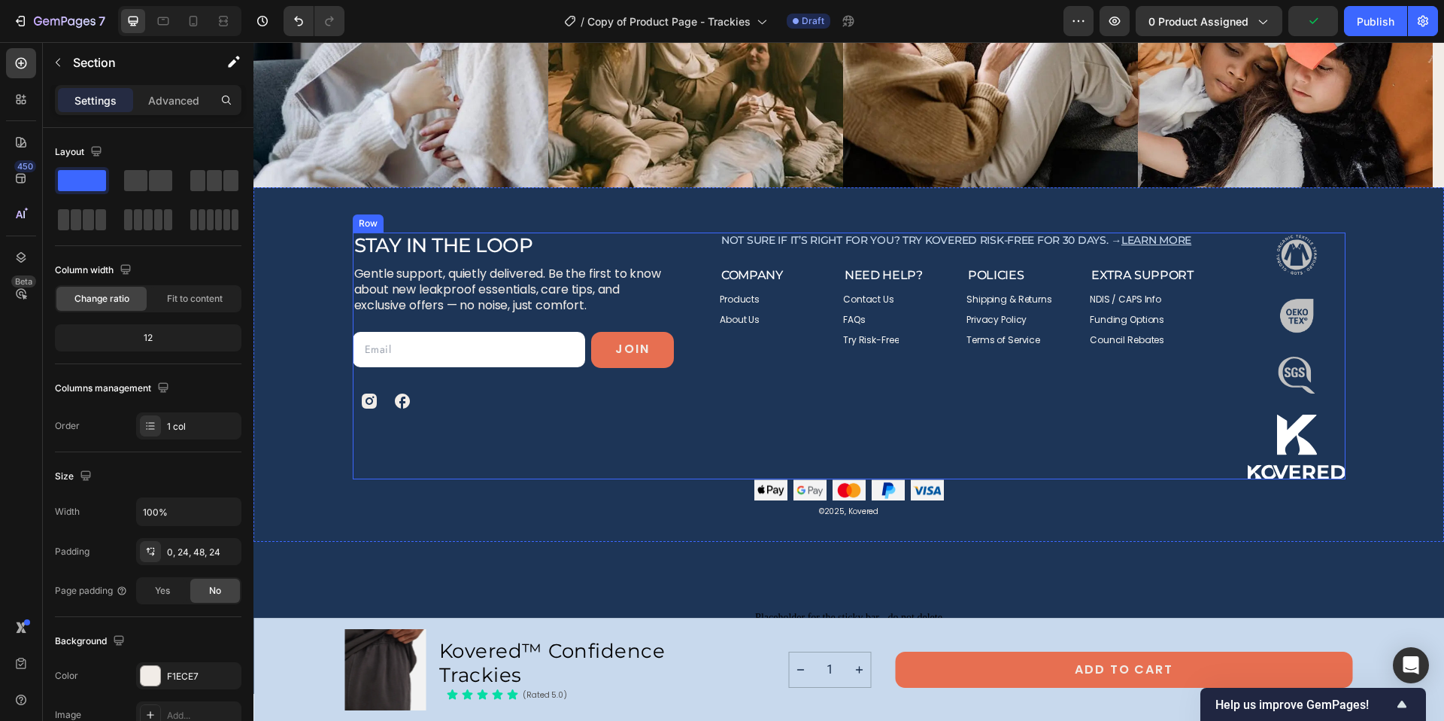
scroll to position [7570, 0]
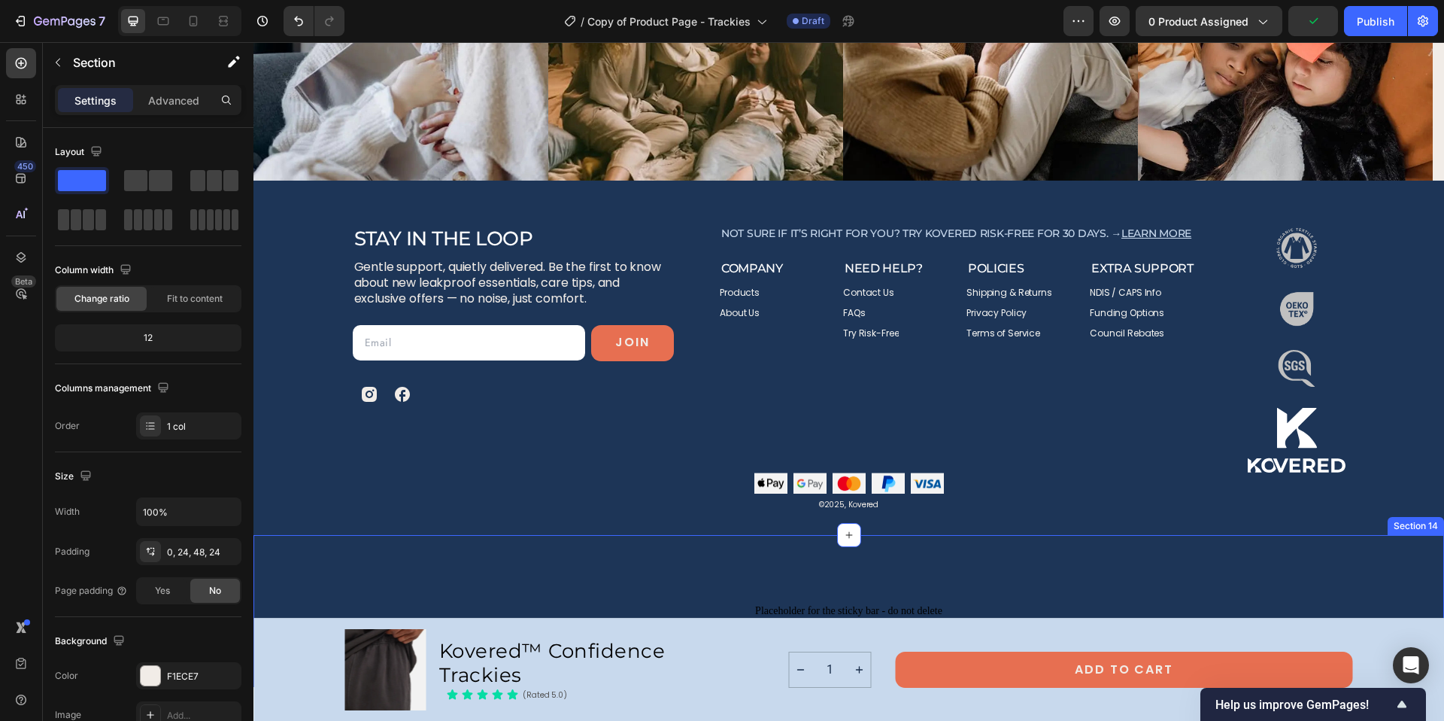
click at [1057, 594] on p "Placeholder for the sticky bar - do not delete" at bounding box center [848, 611] width 1191 height 42
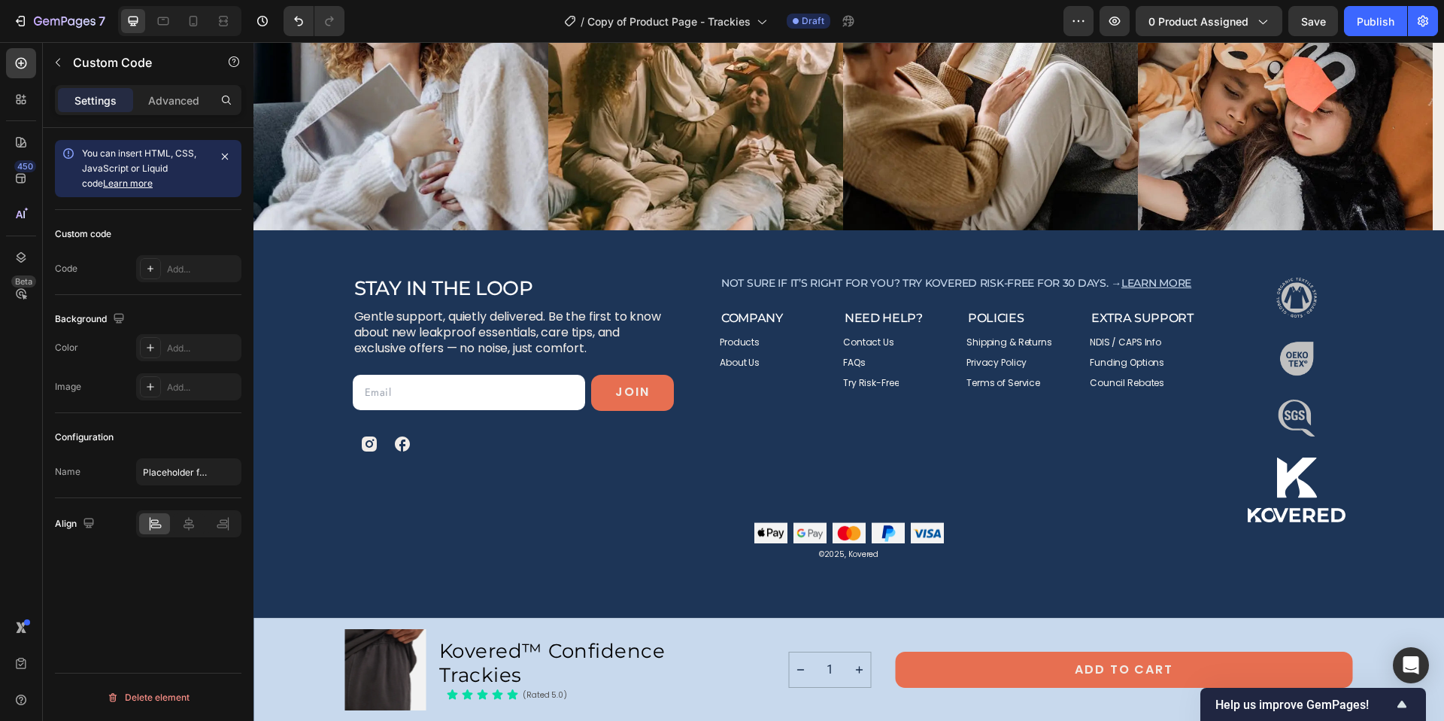
scroll to position [7545, 0]
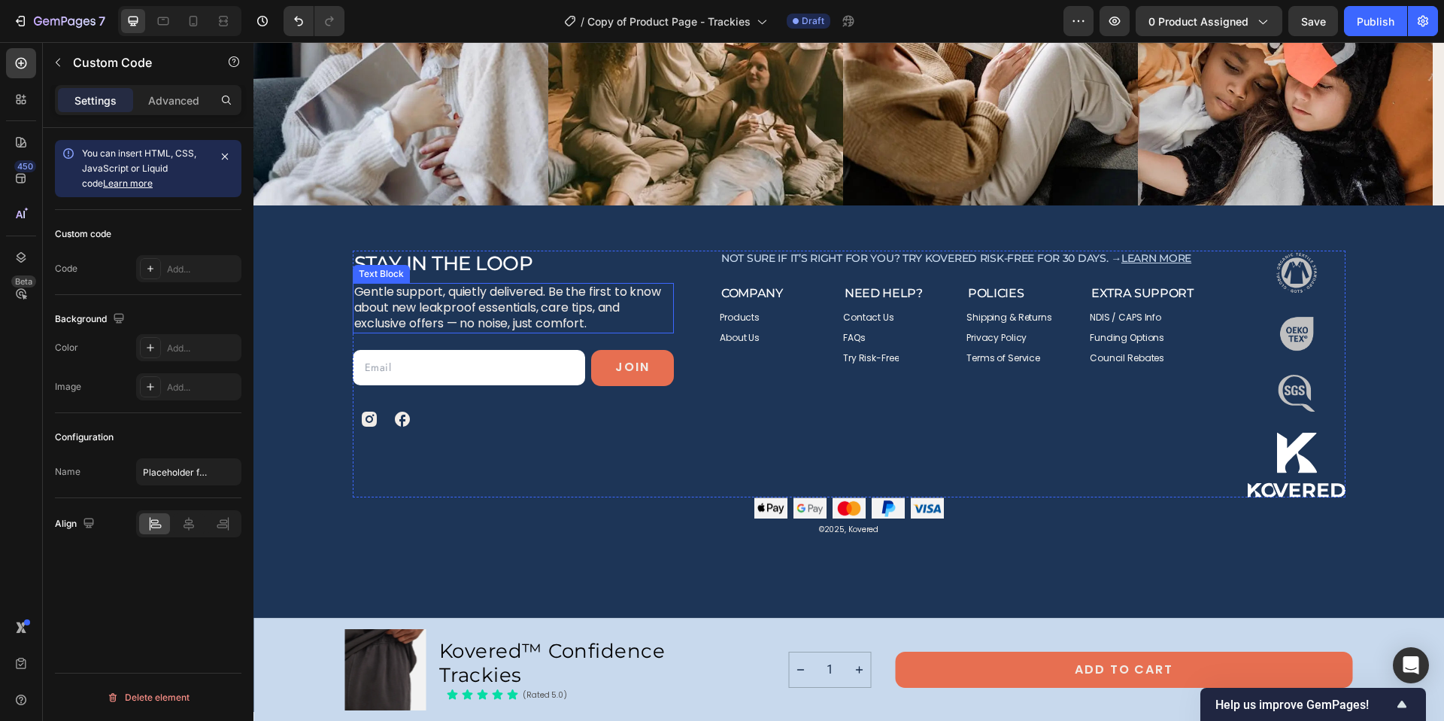
click at [417, 304] on p "Gentle support, quietly delivered. Be the first to know about new leakproof ess…" at bounding box center [513, 307] width 318 height 47
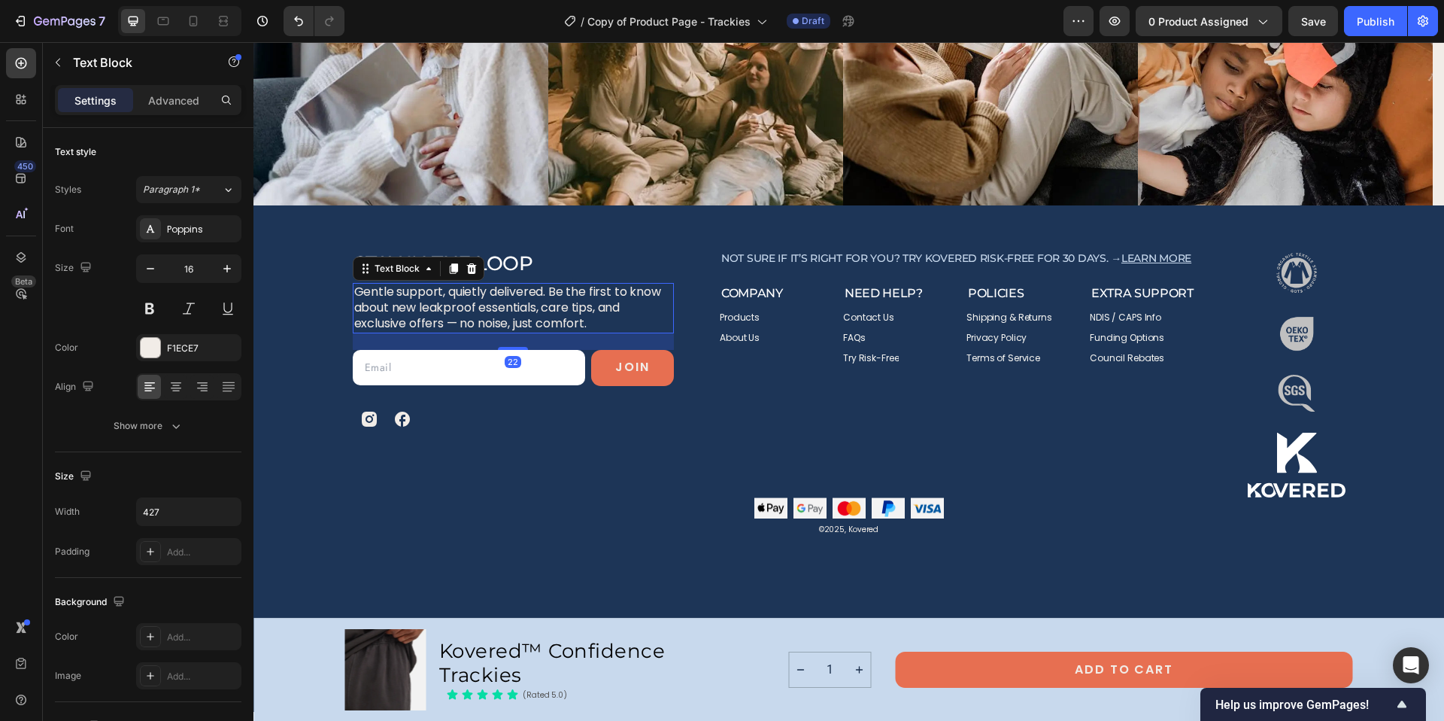
click at [417, 304] on p "Gentle support, quietly delivered. Be the first to know about new leakproof ess…" at bounding box center [513, 307] width 318 height 47
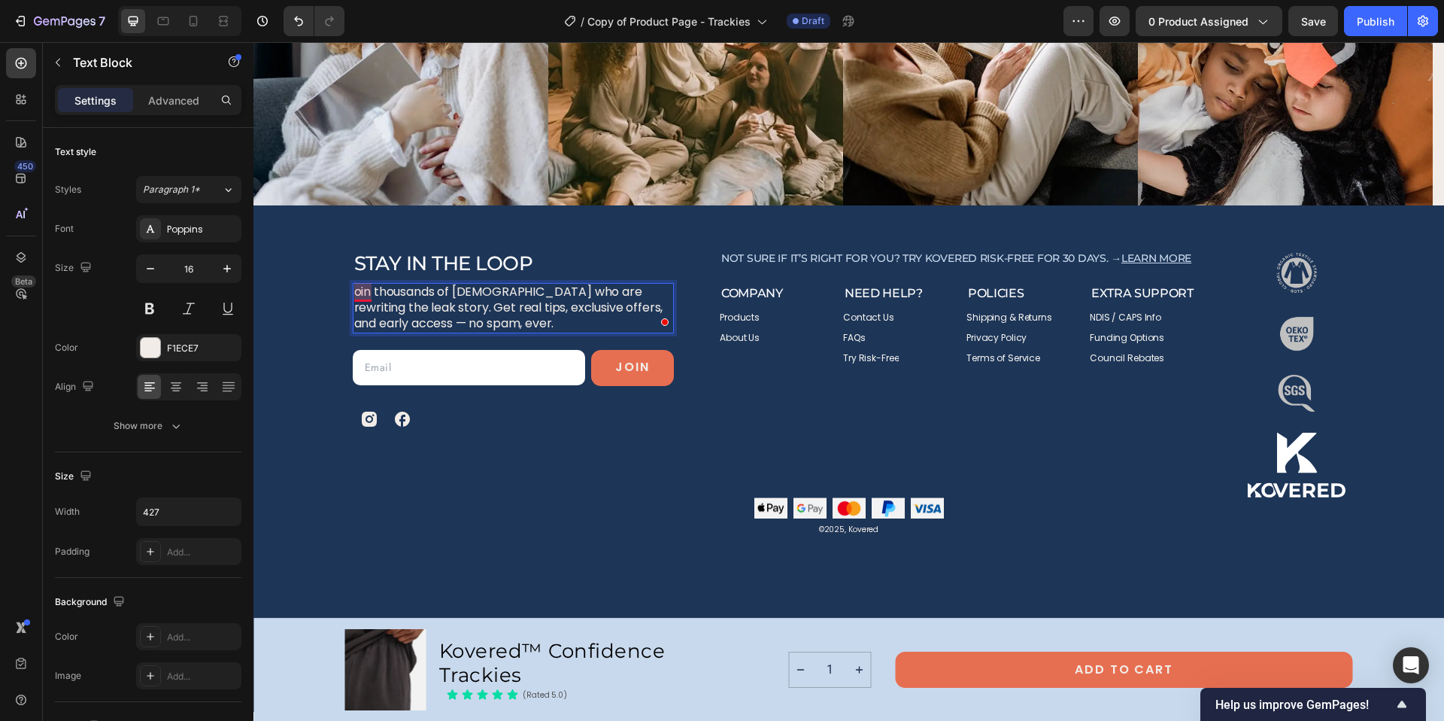
click at [354, 291] on p "oin thousands of Australians who are rewriting the leak story. Get real tips, e…" at bounding box center [513, 307] width 318 height 47
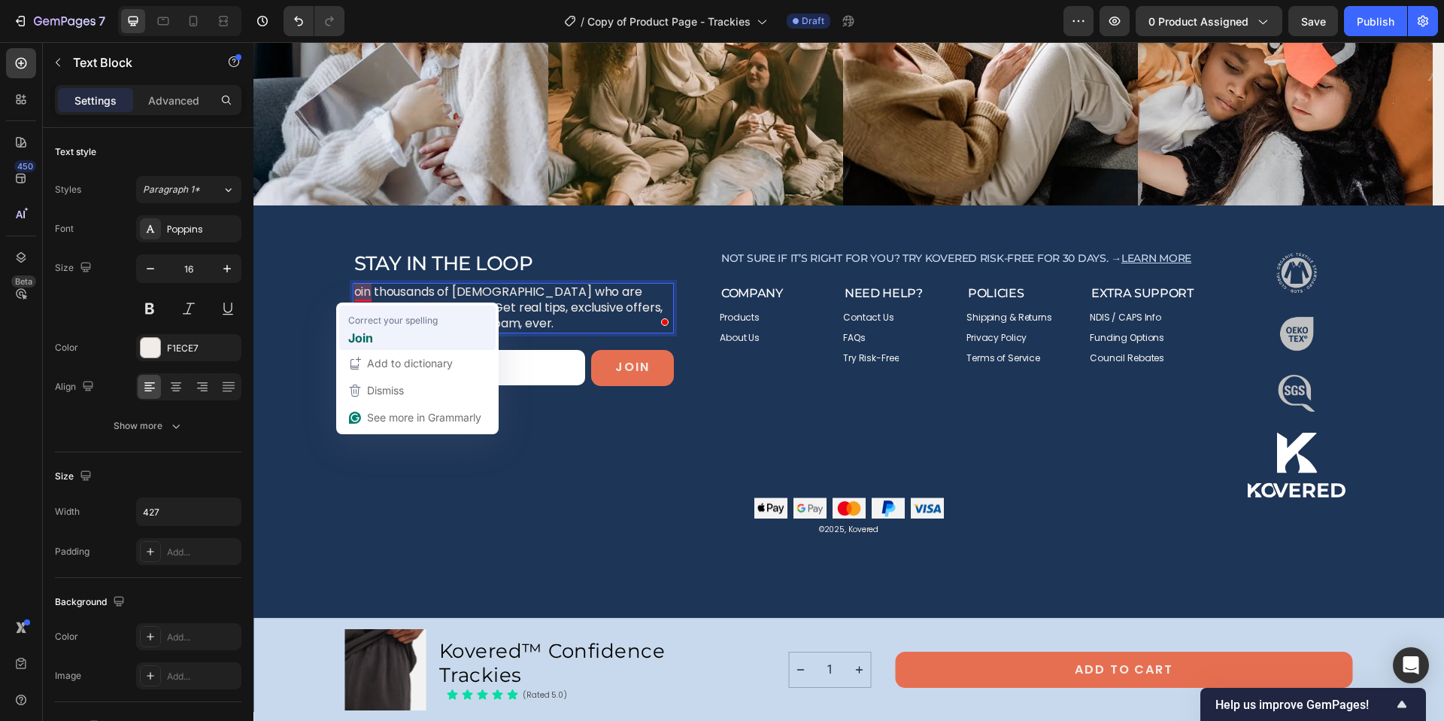
click at [363, 339] on strong "Join" at bounding box center [360, 337] width 25 height 19
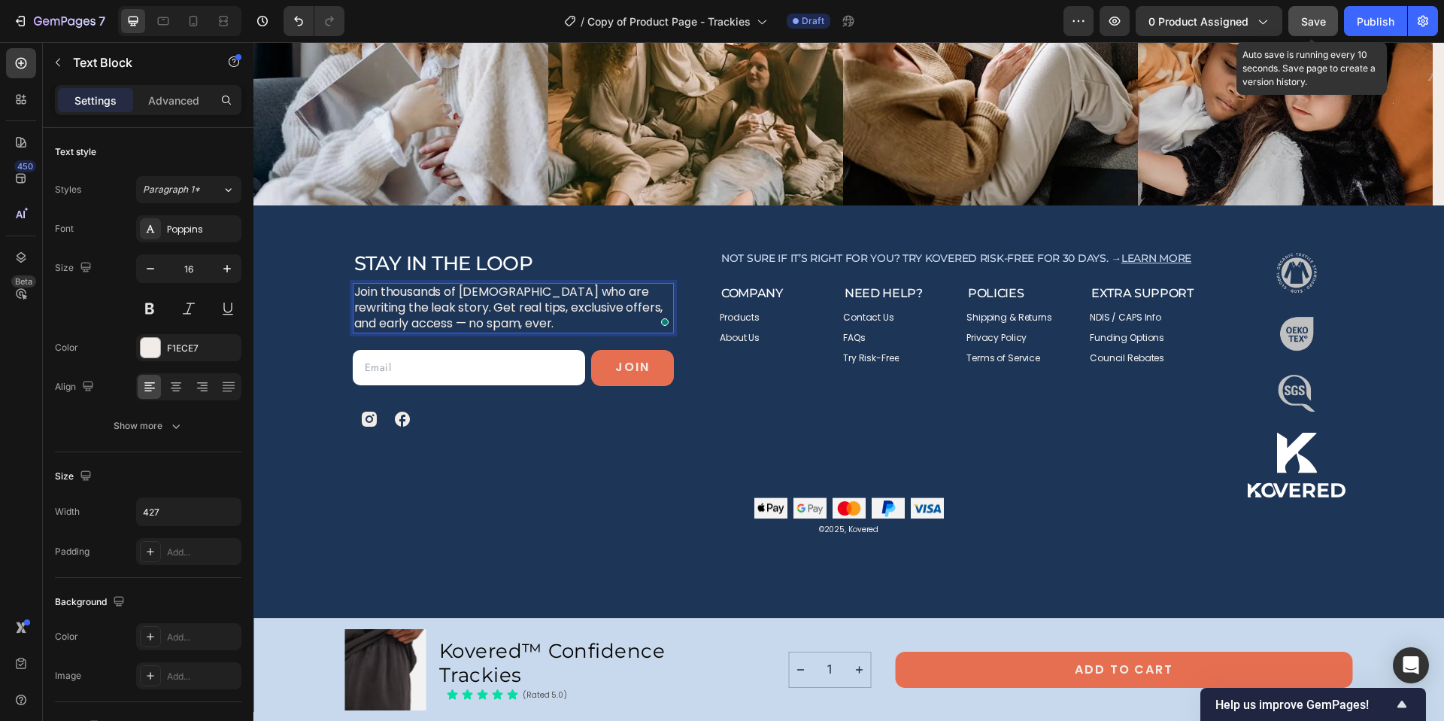
click at [1317, 15] on span "Save" at bounding box center [1313, 21] width 25 height 13
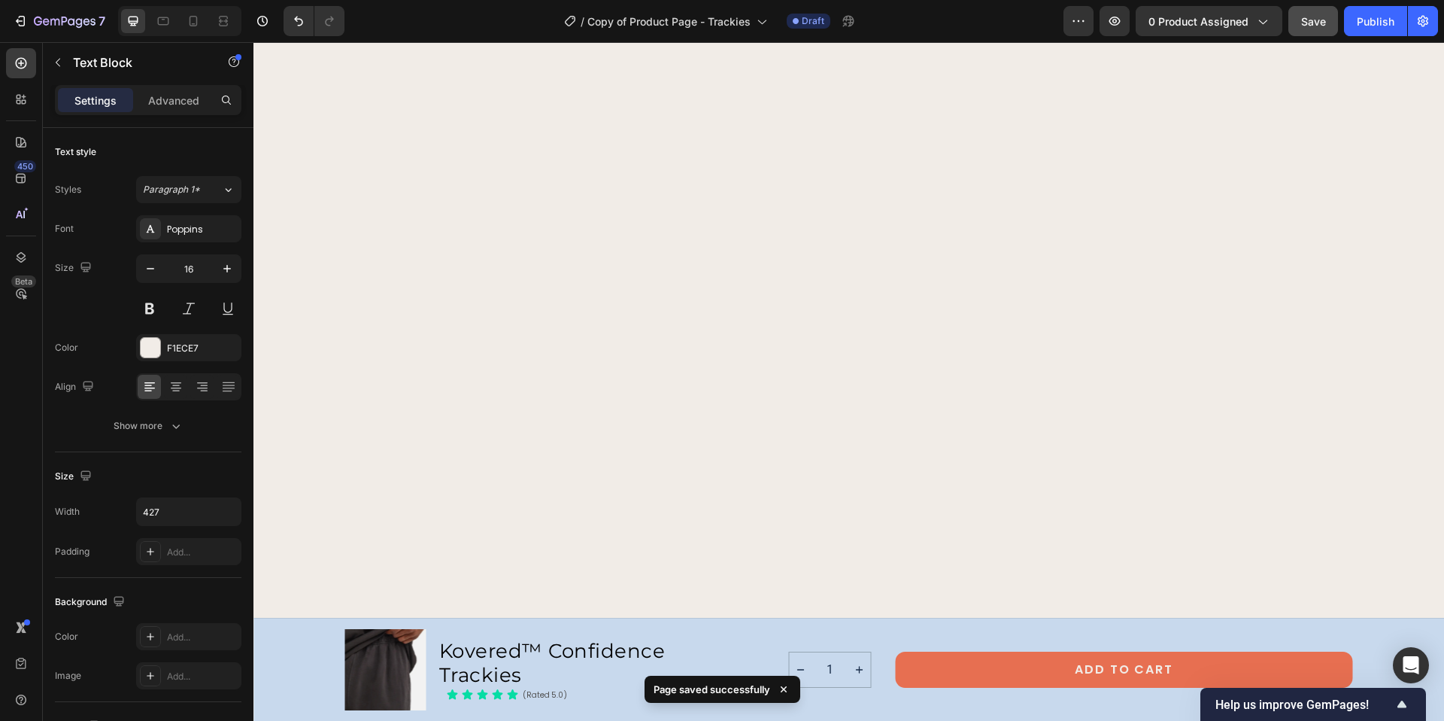
scroll to position [3868, 0]
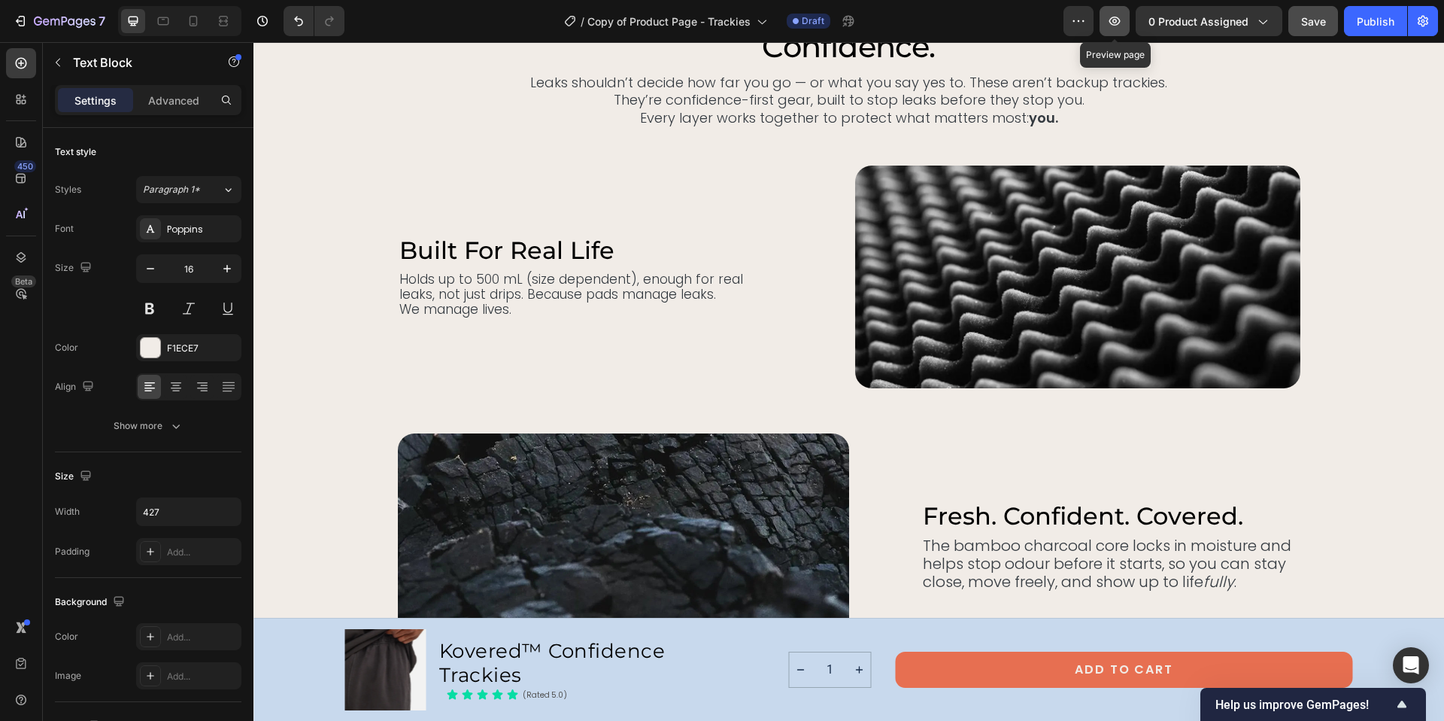
click at [1118, 26] on icon "button" at bounding box center [1114, 21] width 15 height 15
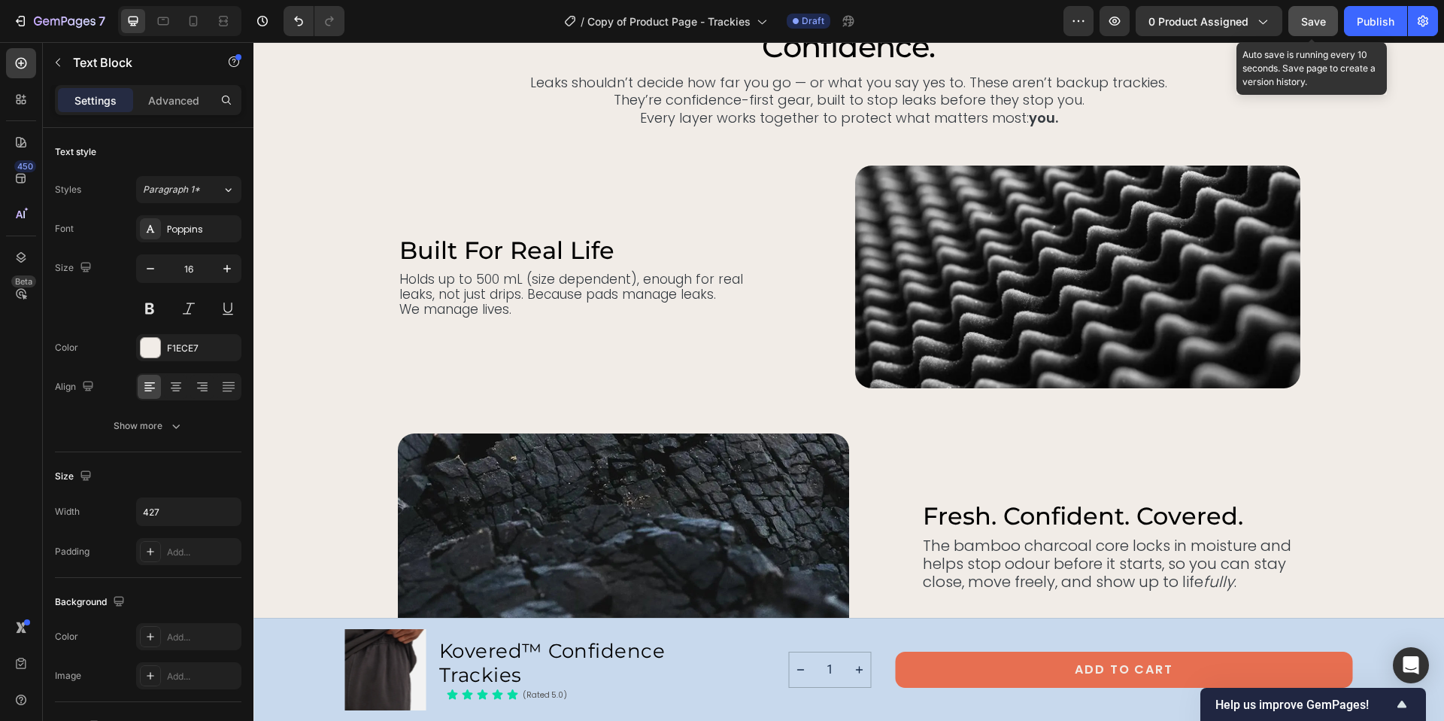
drag, startPoint x: 1311, startPoint y: 19, endPoint x: 505, endPoint y: 213, distance: 829.3
click at [1311, 19] on span "Save" at bounding box center [1313, 21] width 25 height 13
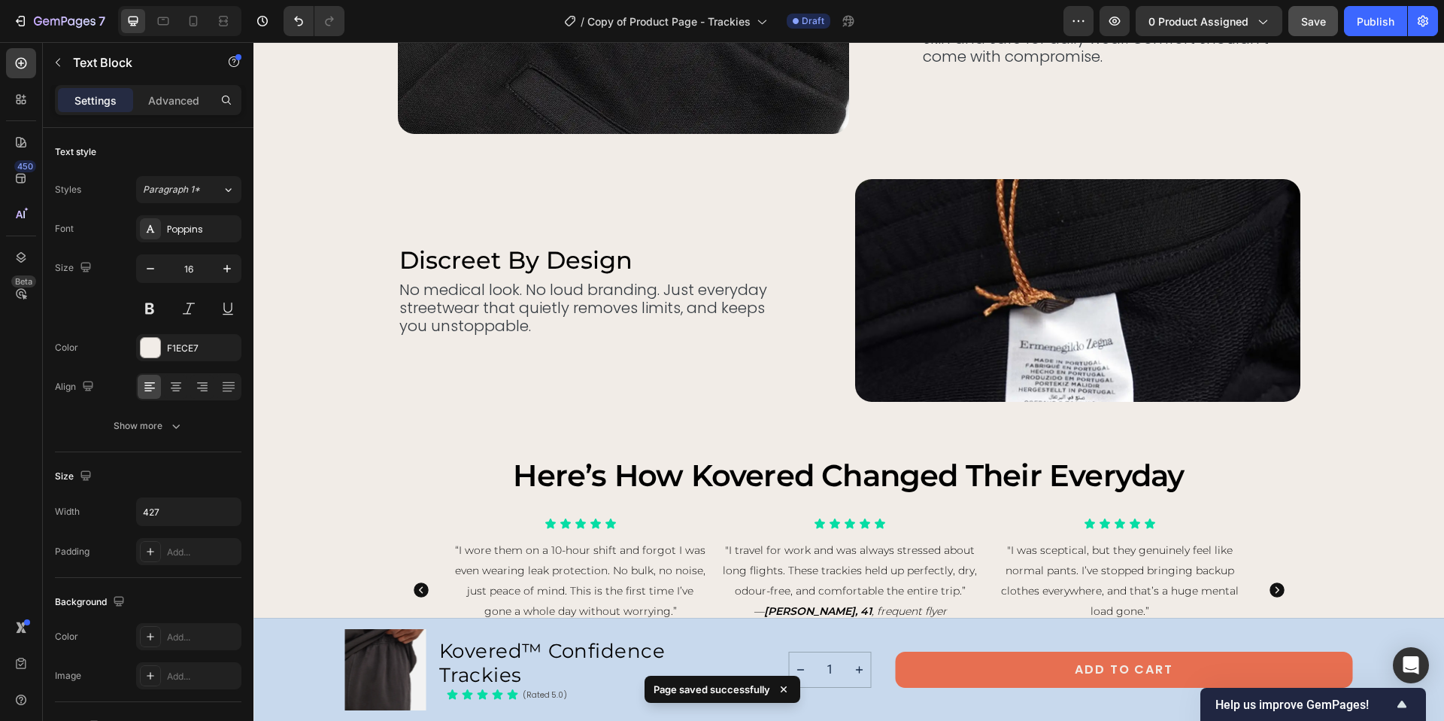
scroll to position [4809, 0]
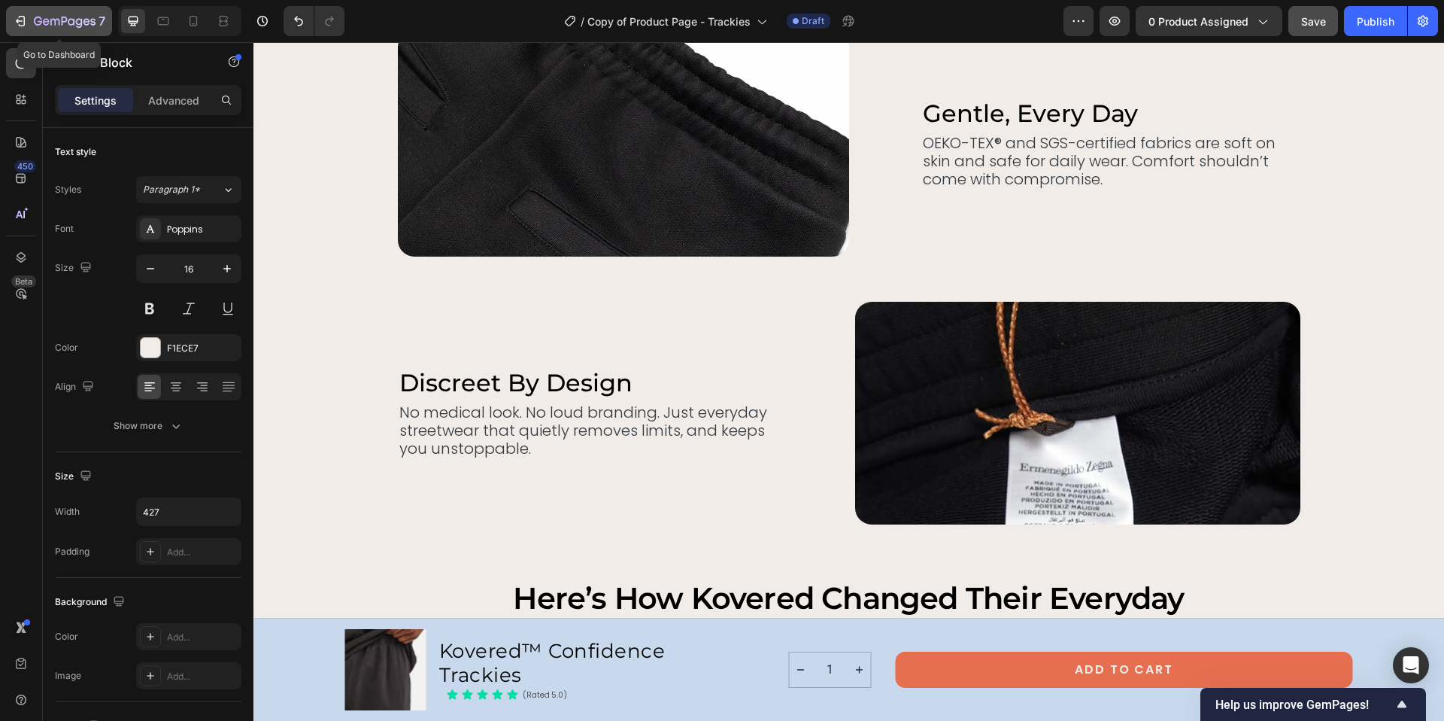
click at [48, 23] on icon "button" at bounding box center [46, 21] width 7 height 7
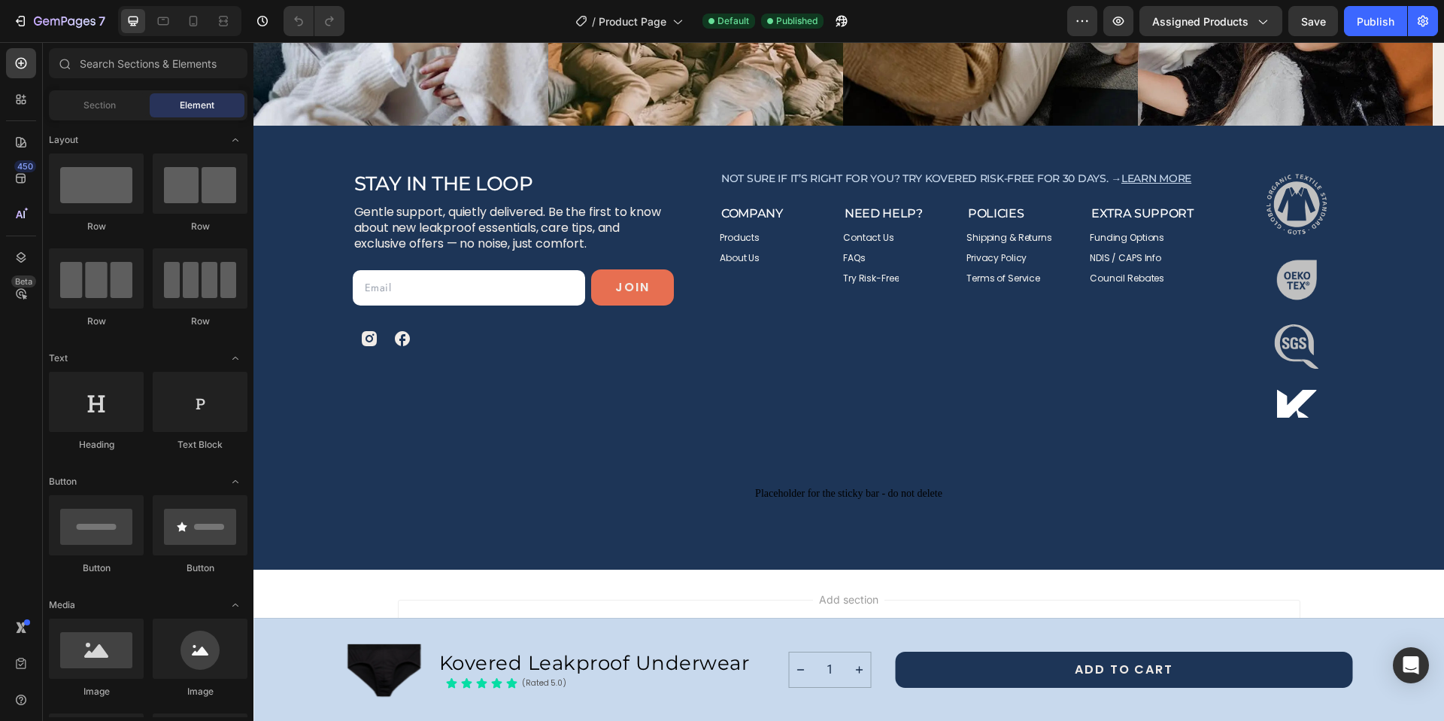
scroll to position [6386, 0]
